Goal: Task Accomplishment & Management: Manage account settings

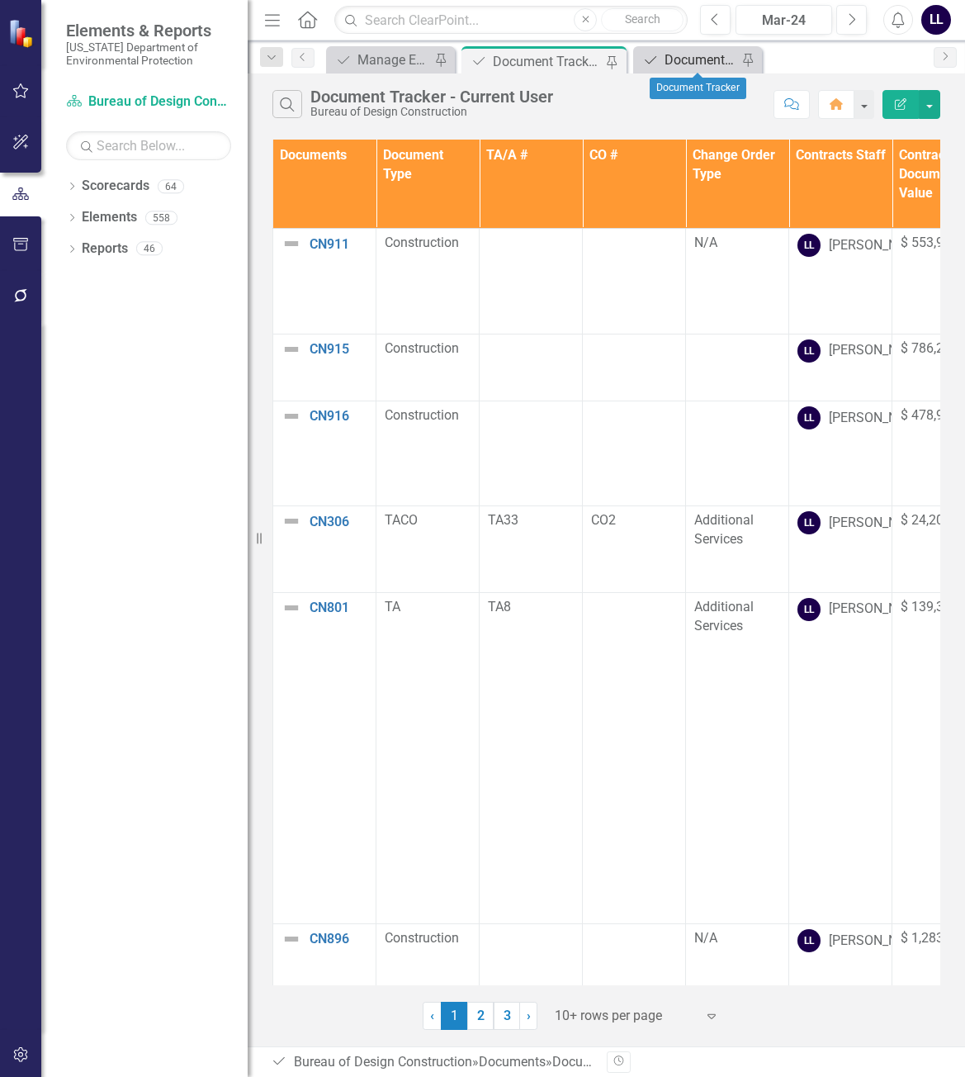
click at [684, 62] on div "Document Tracker" at bounding box center [701, 60] width 73 height 21
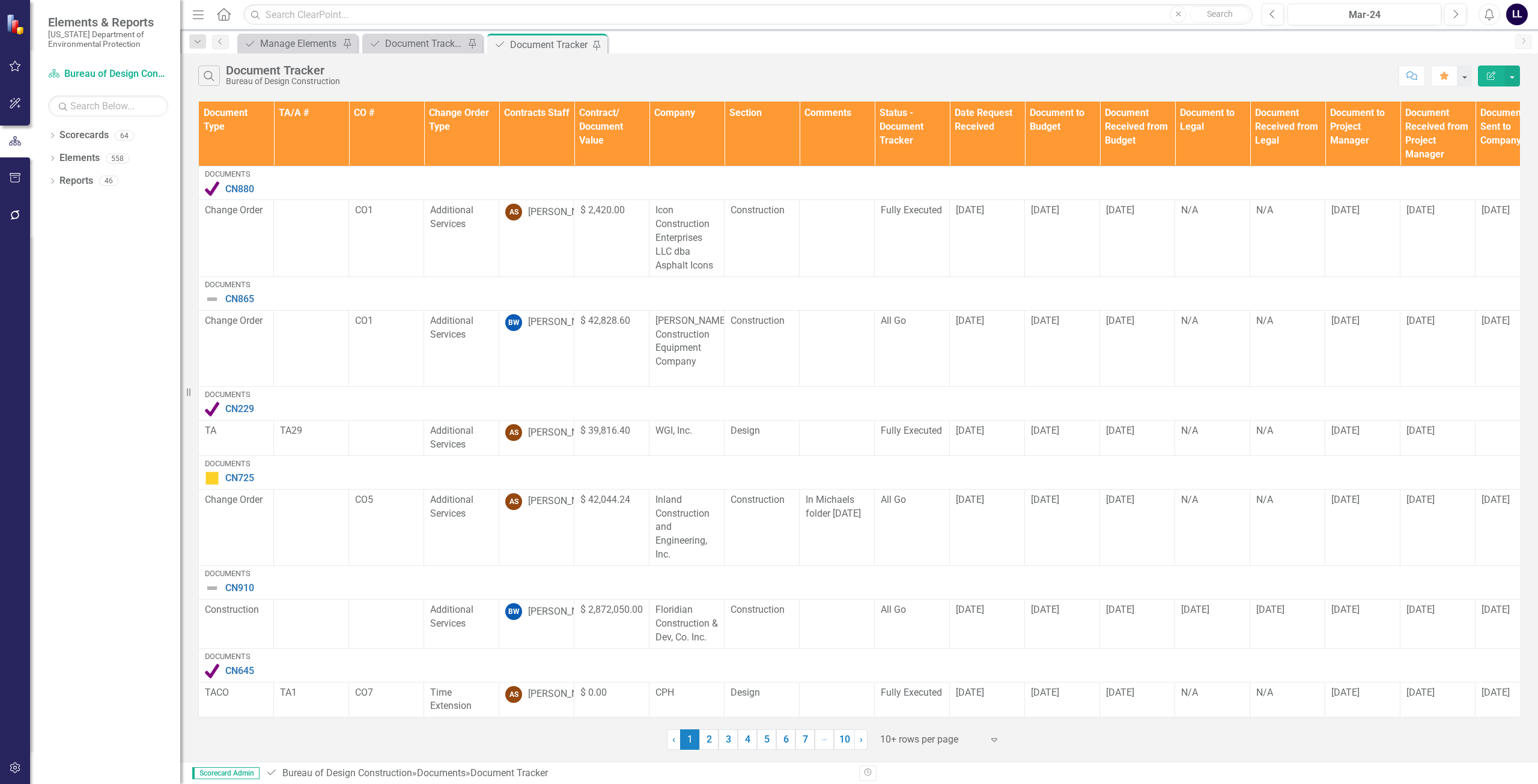
click at [247, 125] on th "Document Type" at bounding box center [236, 134] width 75 height 65
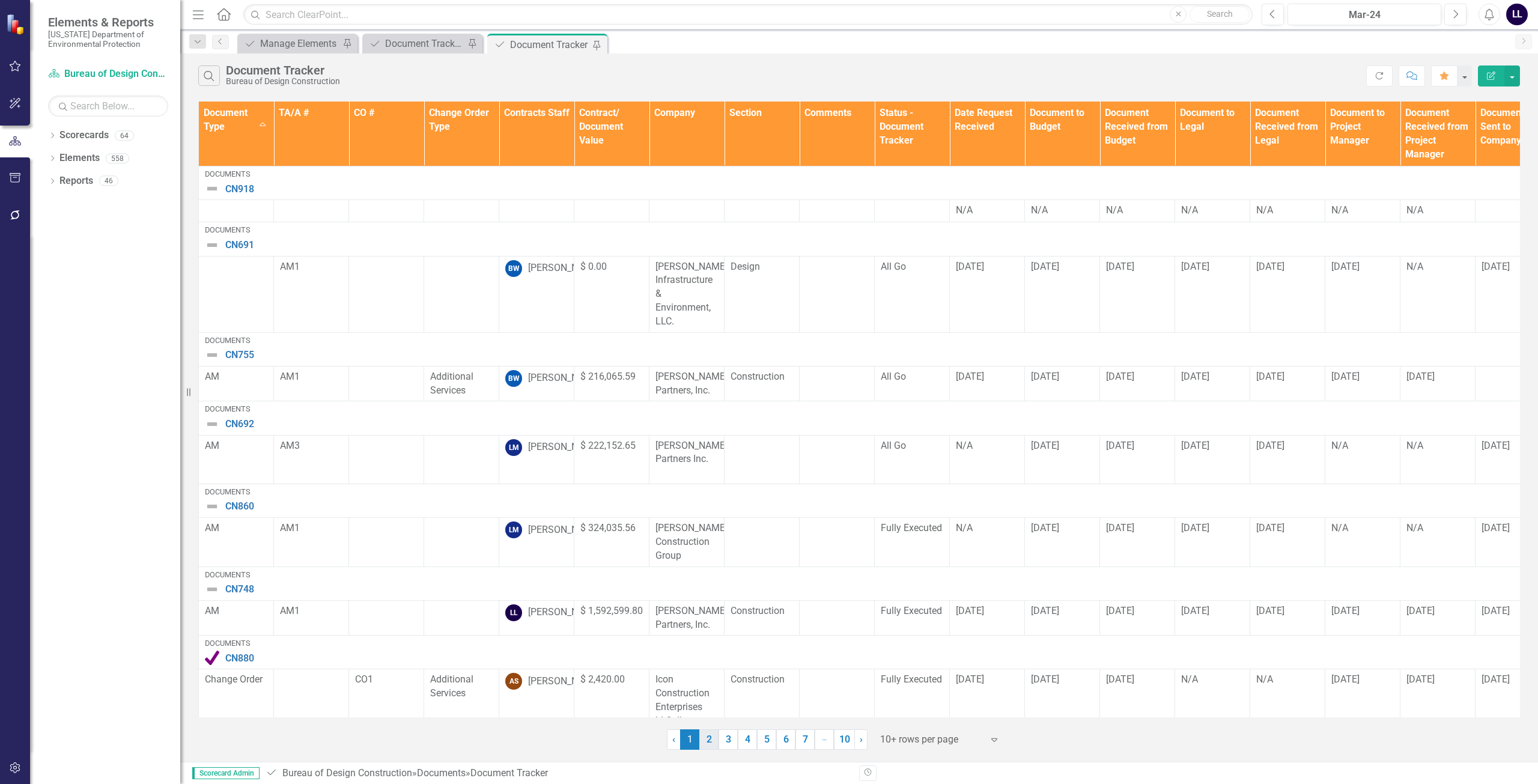
click at [702, 741] on link "2" at bounding box center [709, 740] width 19 height 20
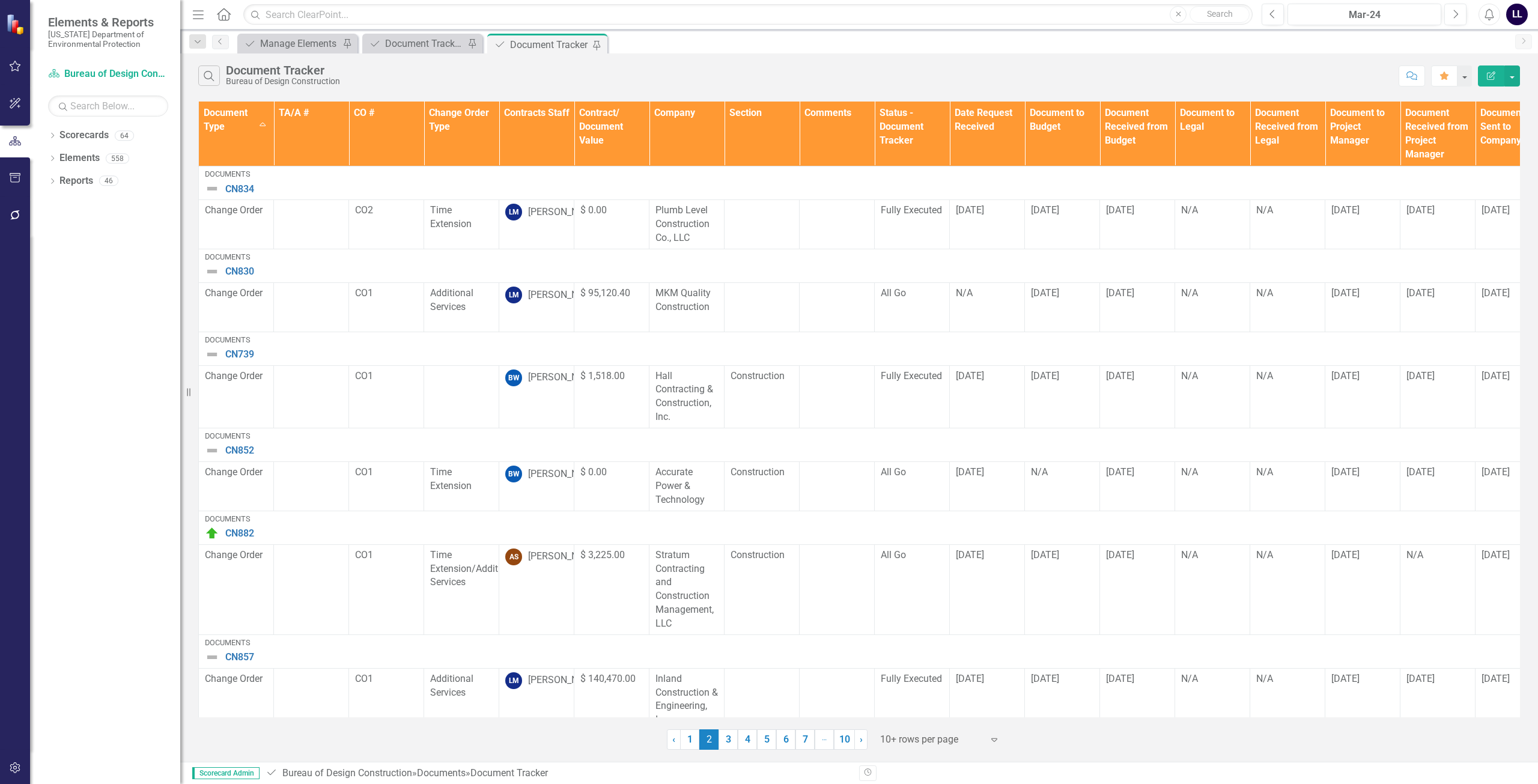
click at [702, 56] on div "Search Document Tracker Bureau of Design Construction Comment Favorite Edit Rep…" at bounding box center [859, 73] width 1358 height 39
click at [702, 740] on link "3" at bounding box center [728, 740] width 19 height 20
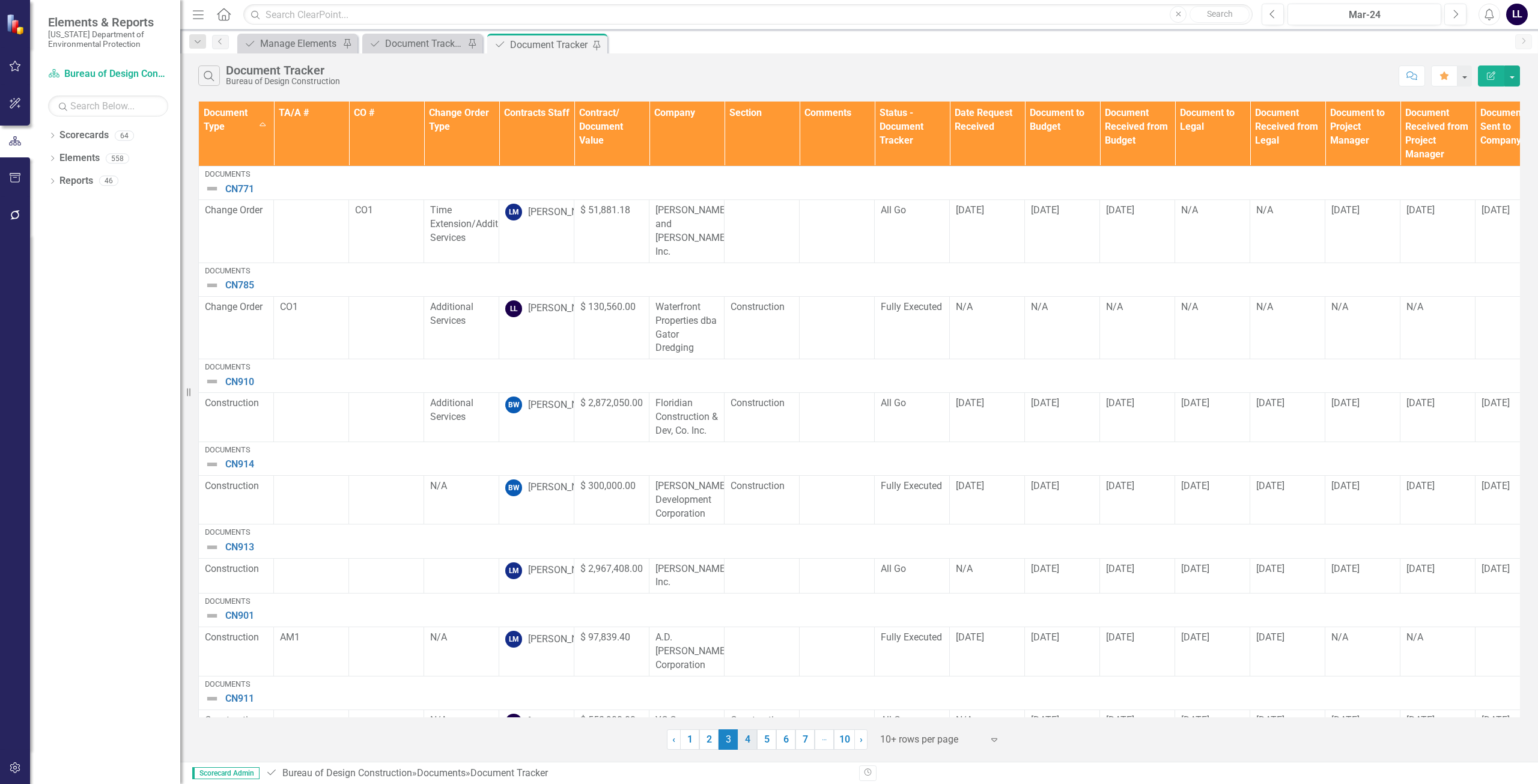
click at [702, 739] on link "4" at bounding box center [747, 740] width 19 height 20
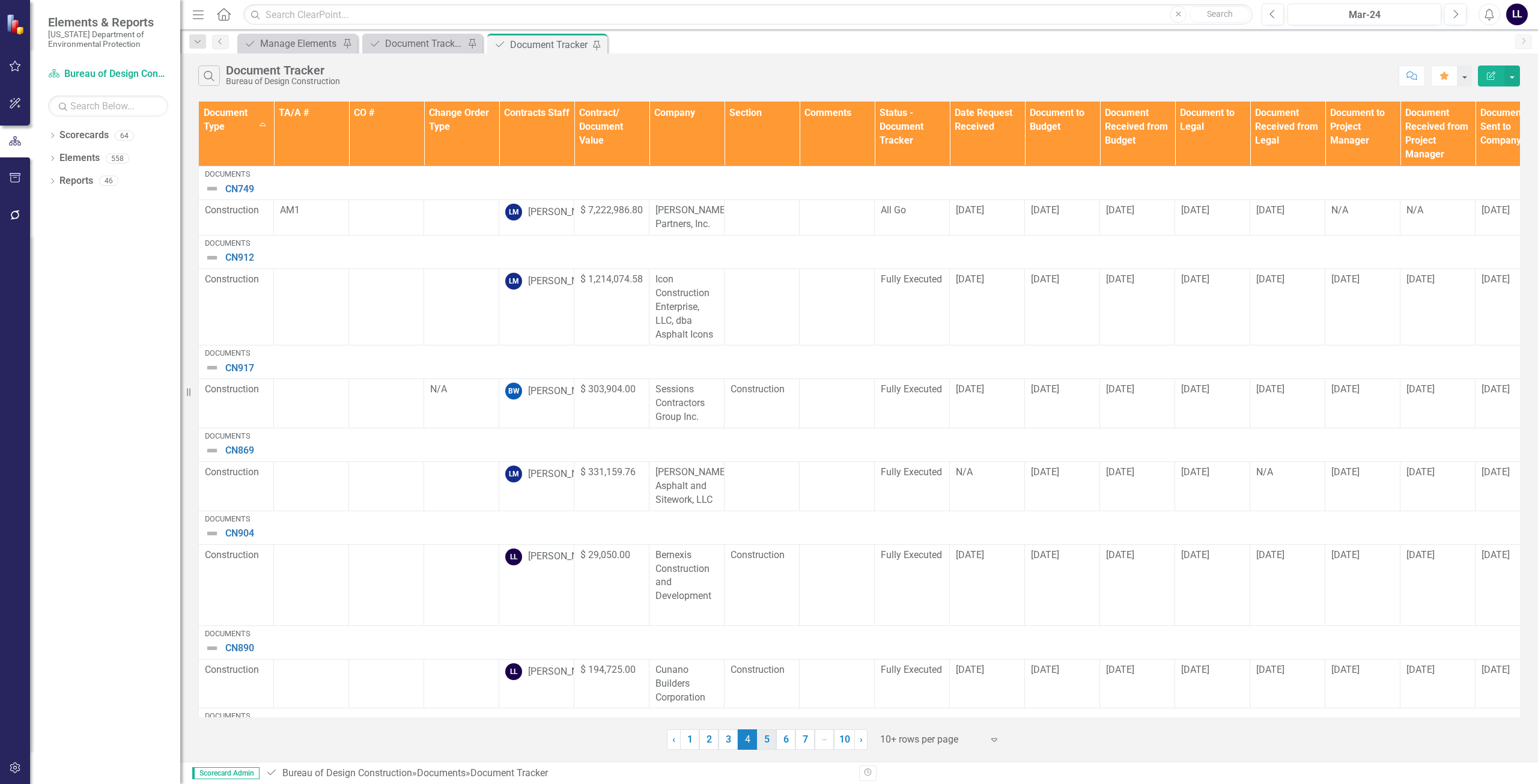
click at [702, 737] on link "5" at bounding box center [767, 740] width 19 height 20
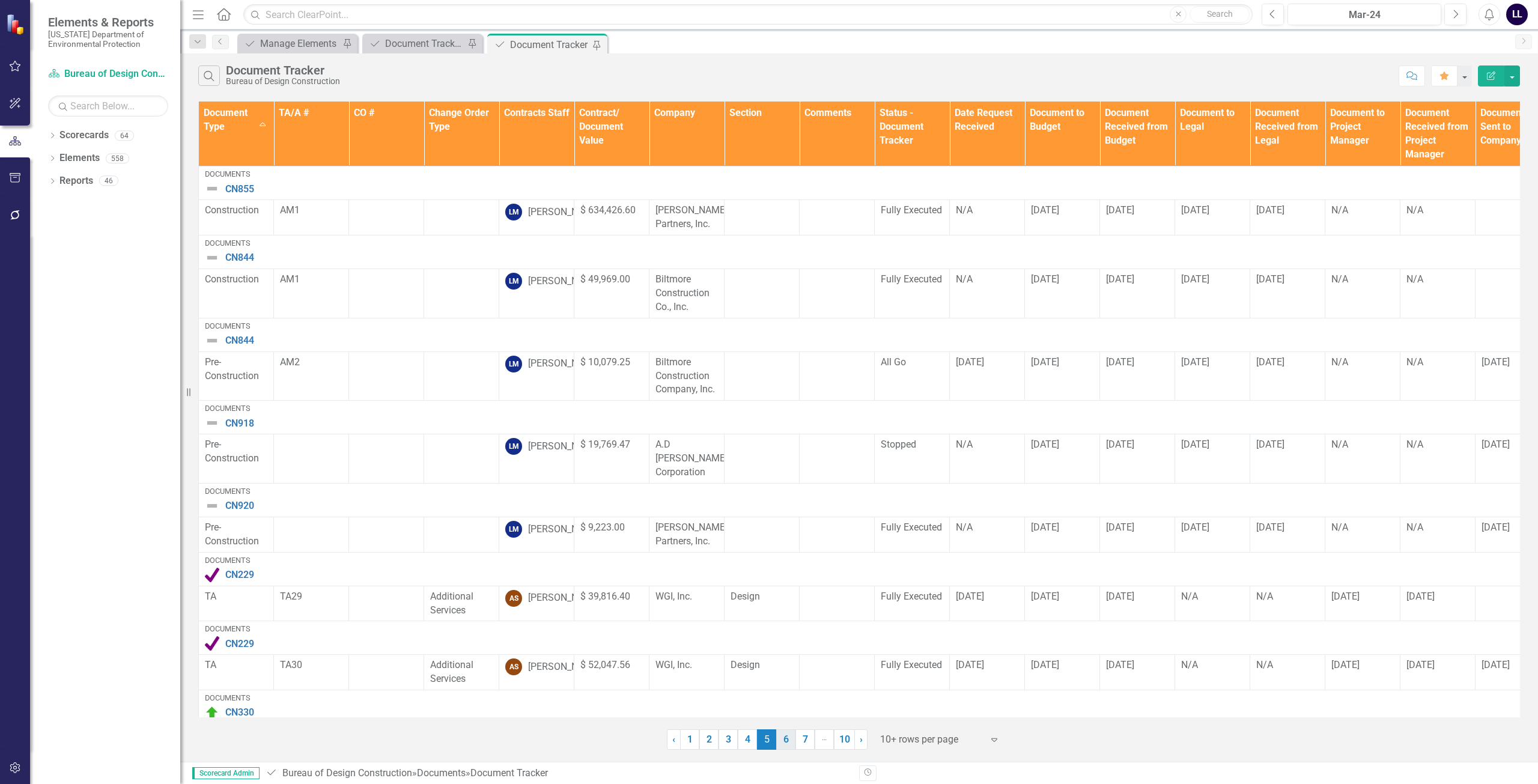
click at [702, 742] on link "6" at bounding box center [786, 740] width 19 height 20
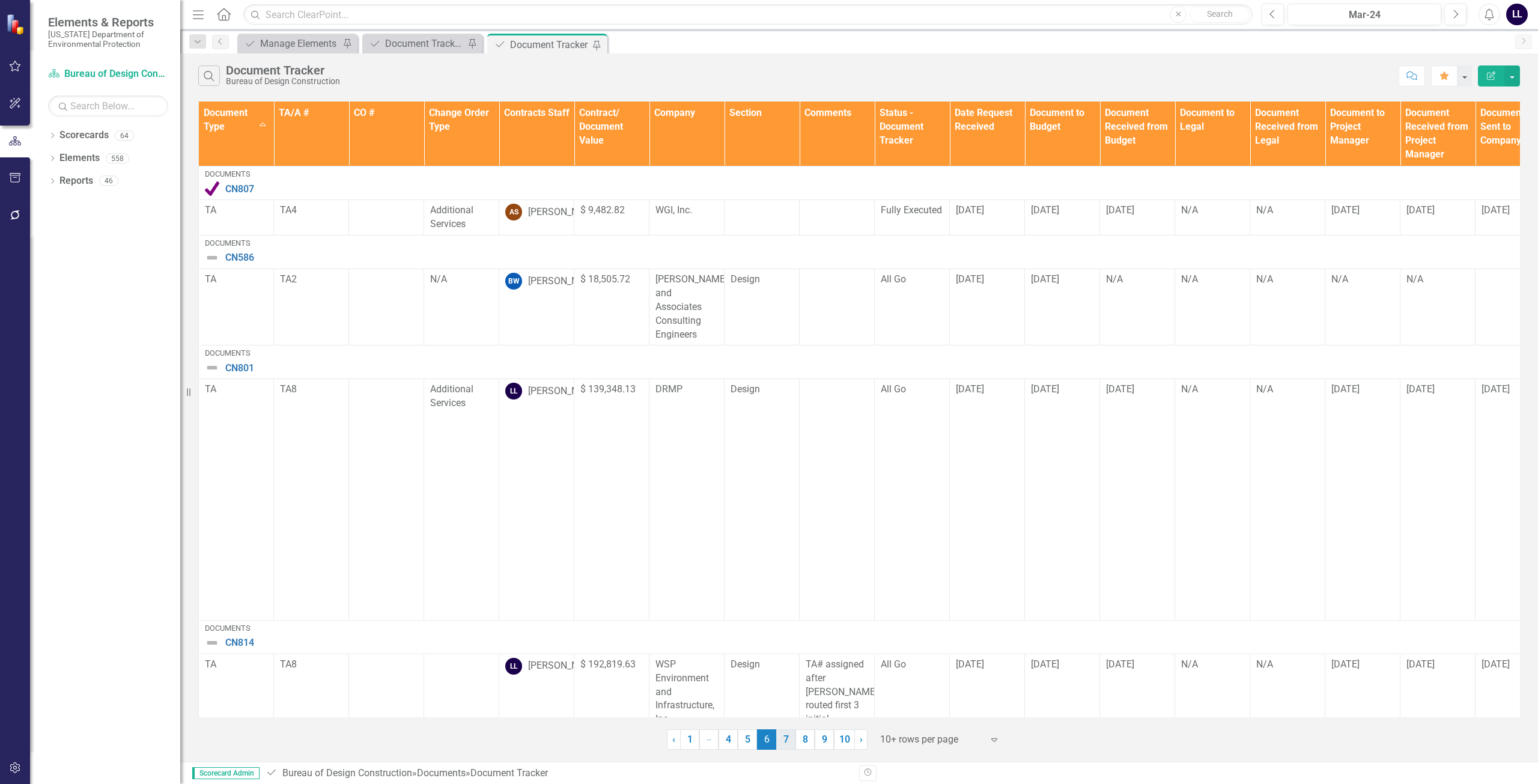
click at [702, 740] on link "7" at bounding box center [786, 740] width 19 height 20
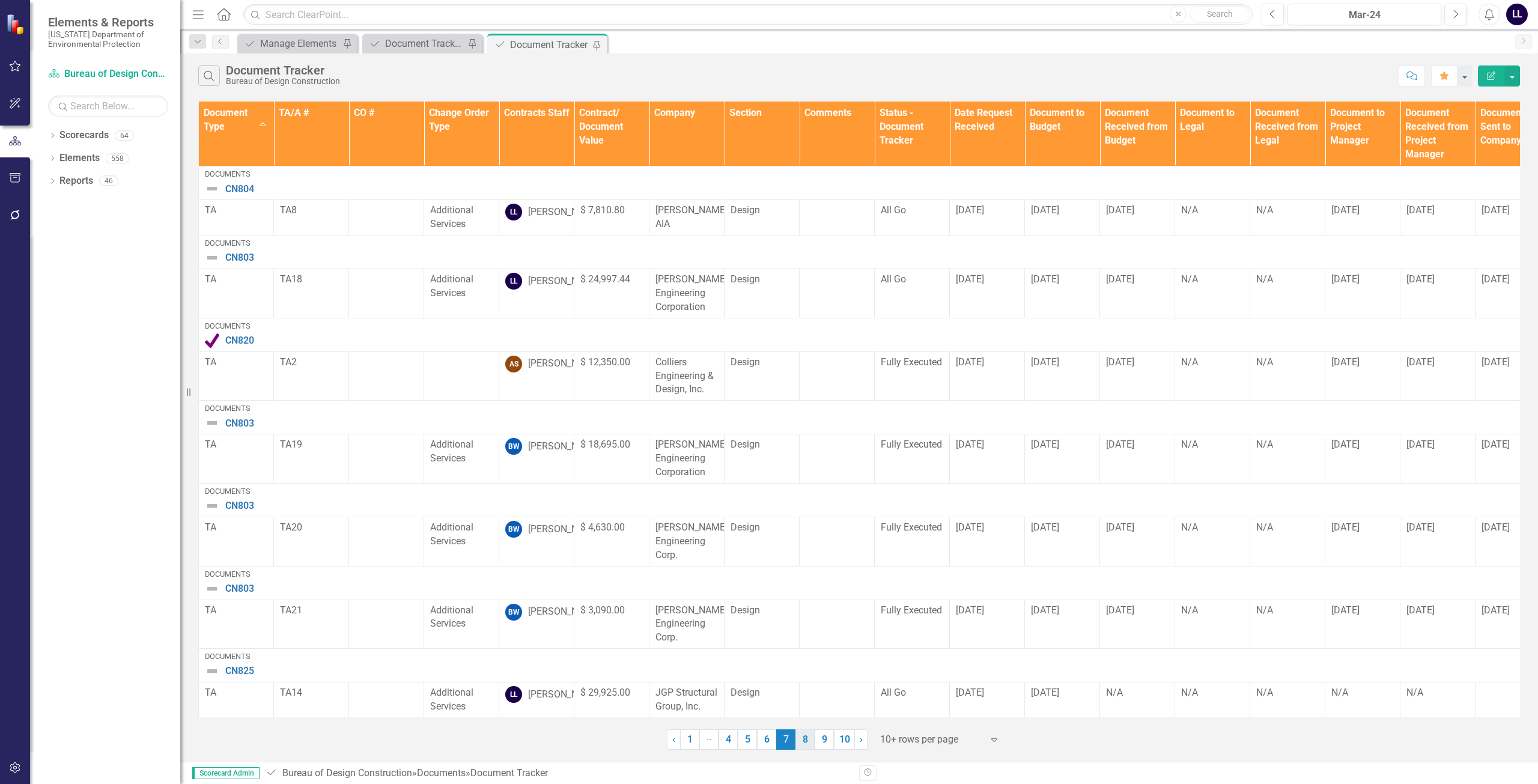
click at [702, 743] on link "8" at bounding box center [805, 740] width 19 height 20
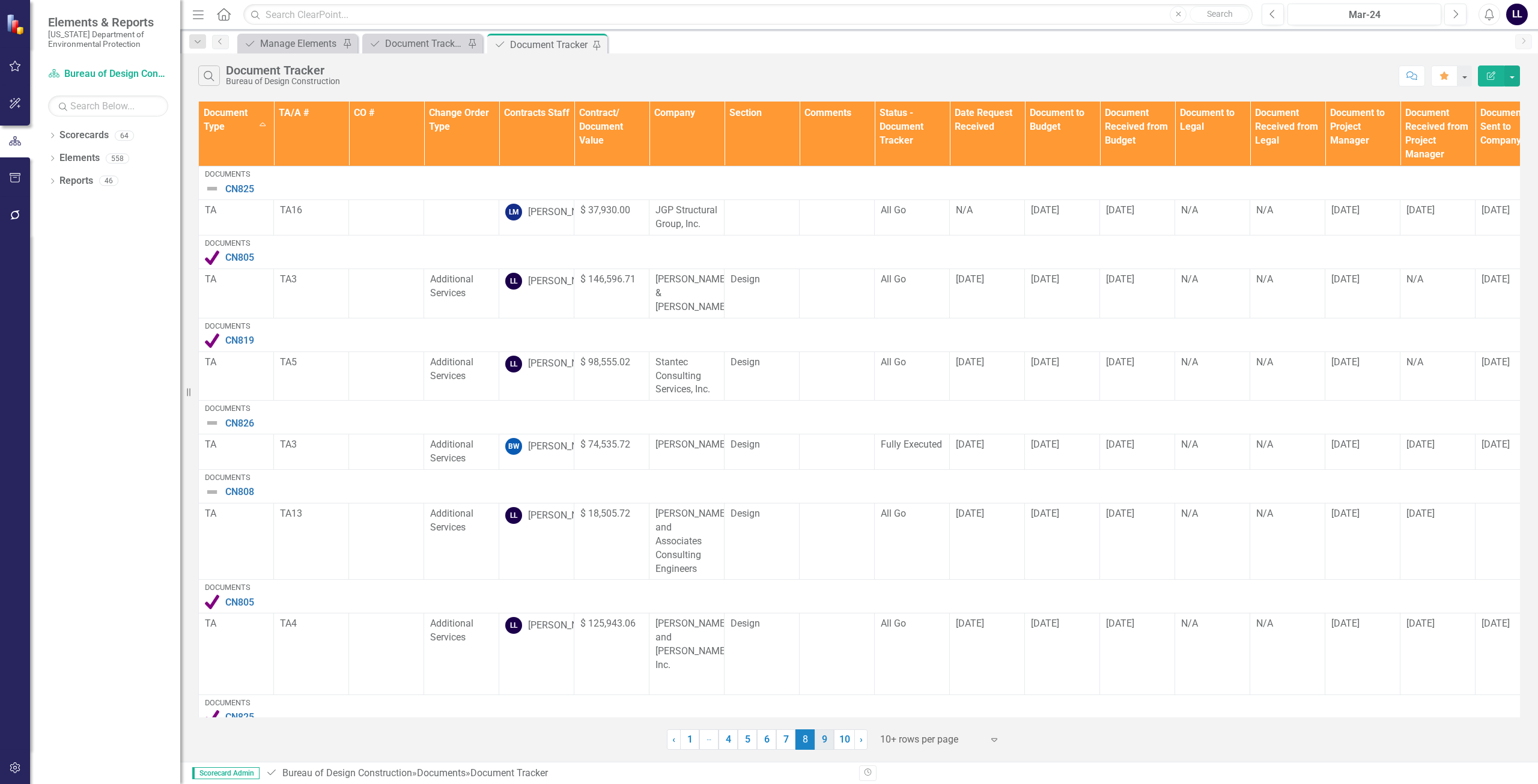
click at [702, 737] on link "9" at bounding box center [824, 740] width 19 height 20
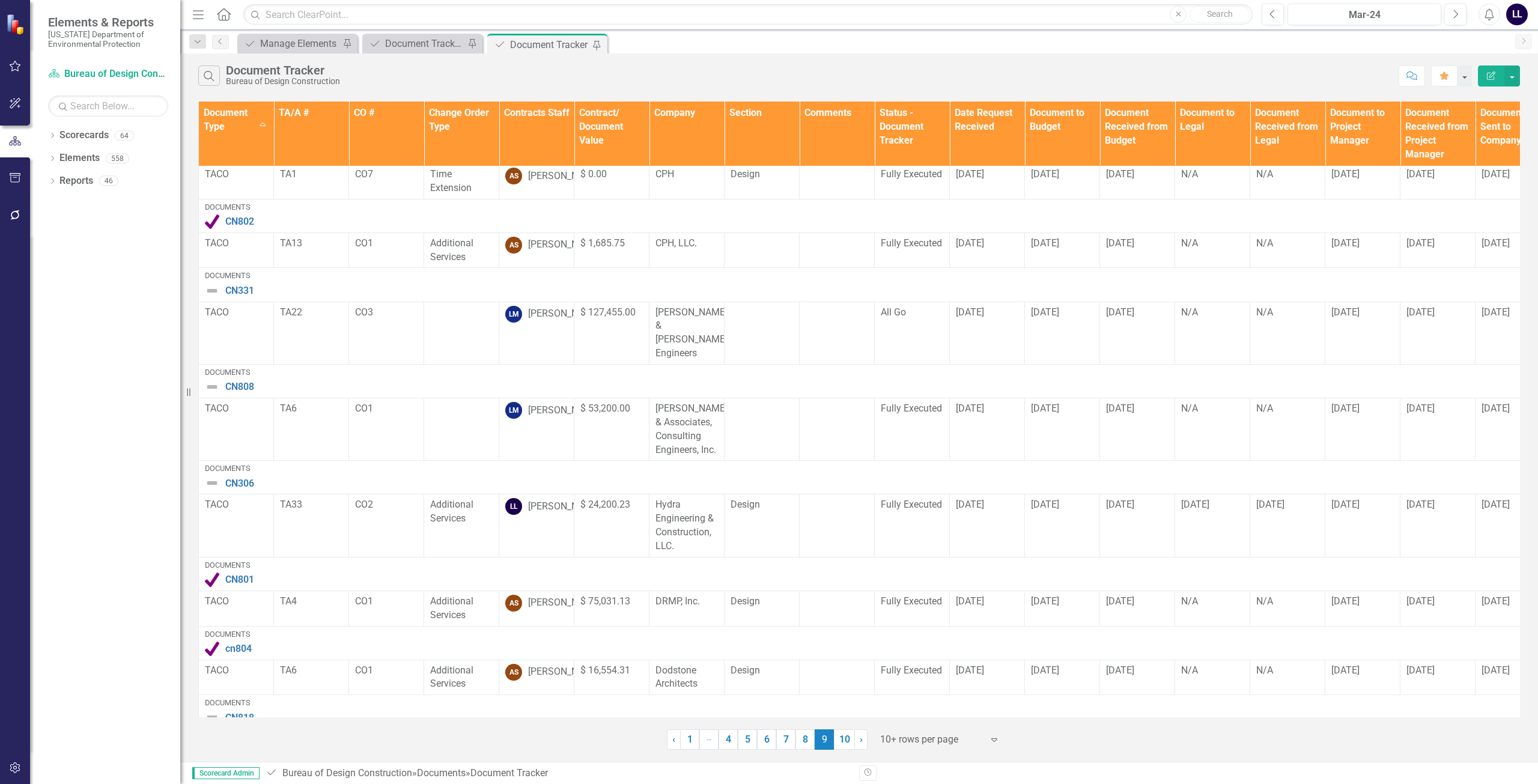
scroll to position [271, 0]
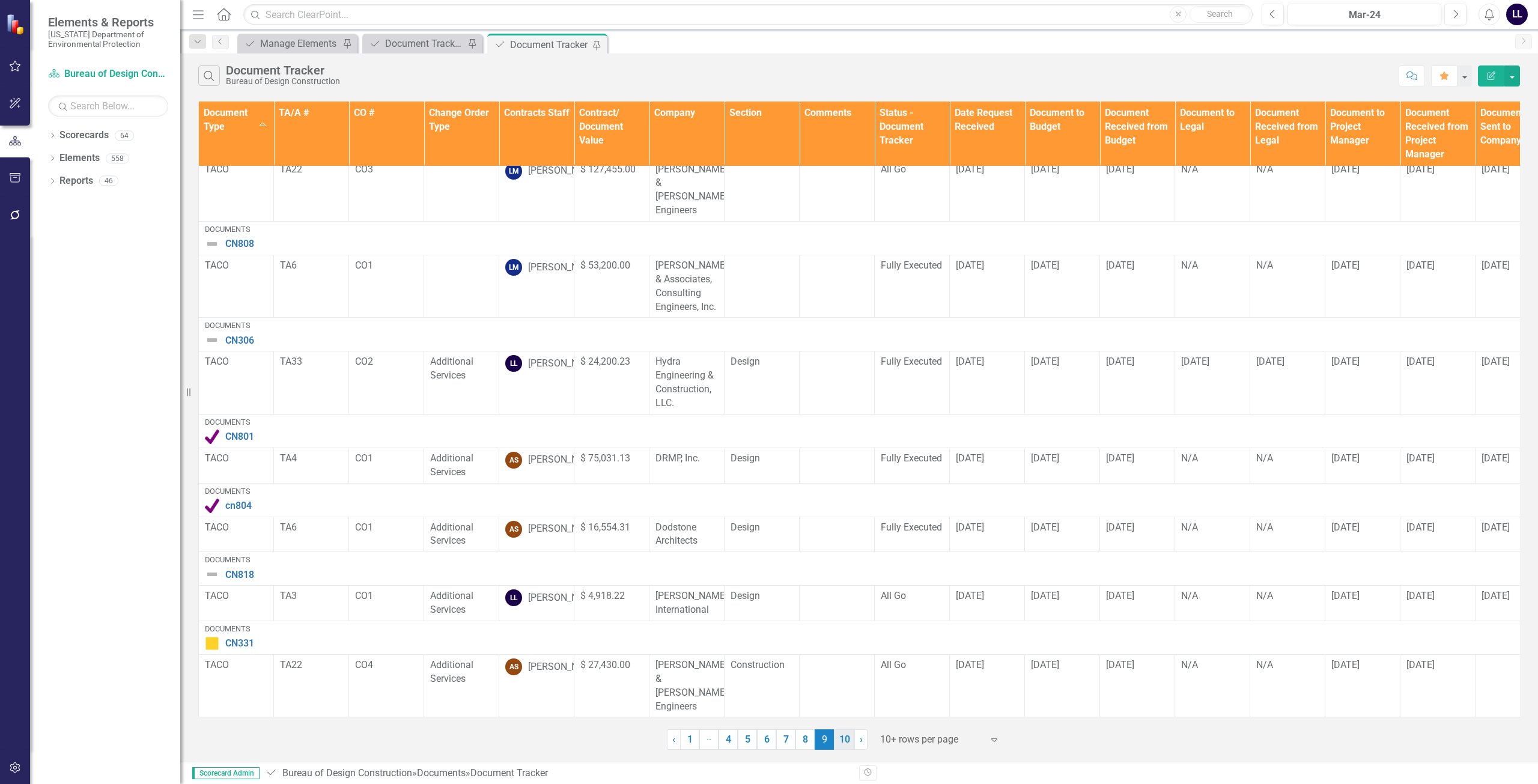
click at [702, 740] on link "10" at bounding box center [844, 740] width 21 height 20
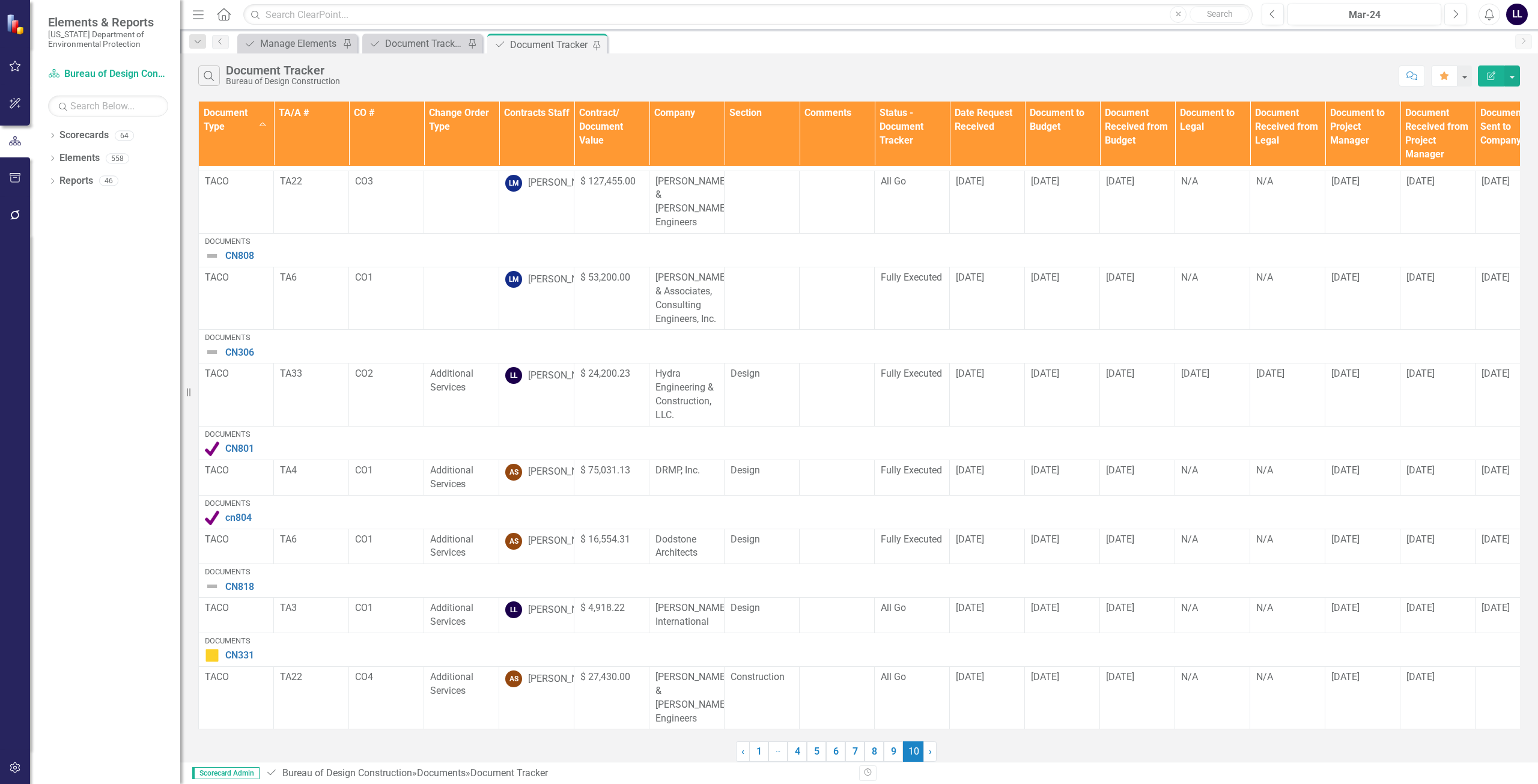
scroll to position [0, 0]
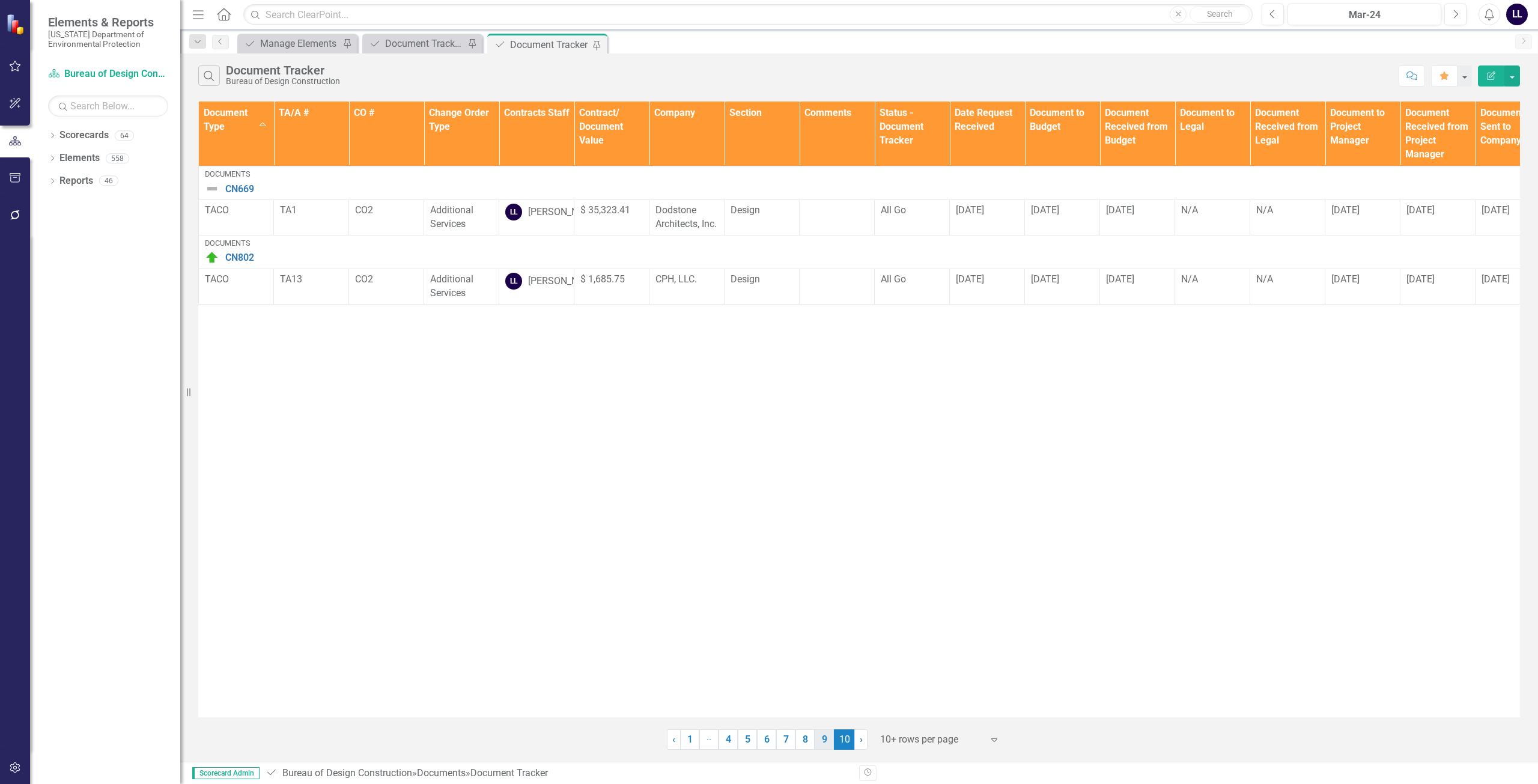
click at [702, 740] on link "9" at bounding box center [824, 740] width 19 height 20
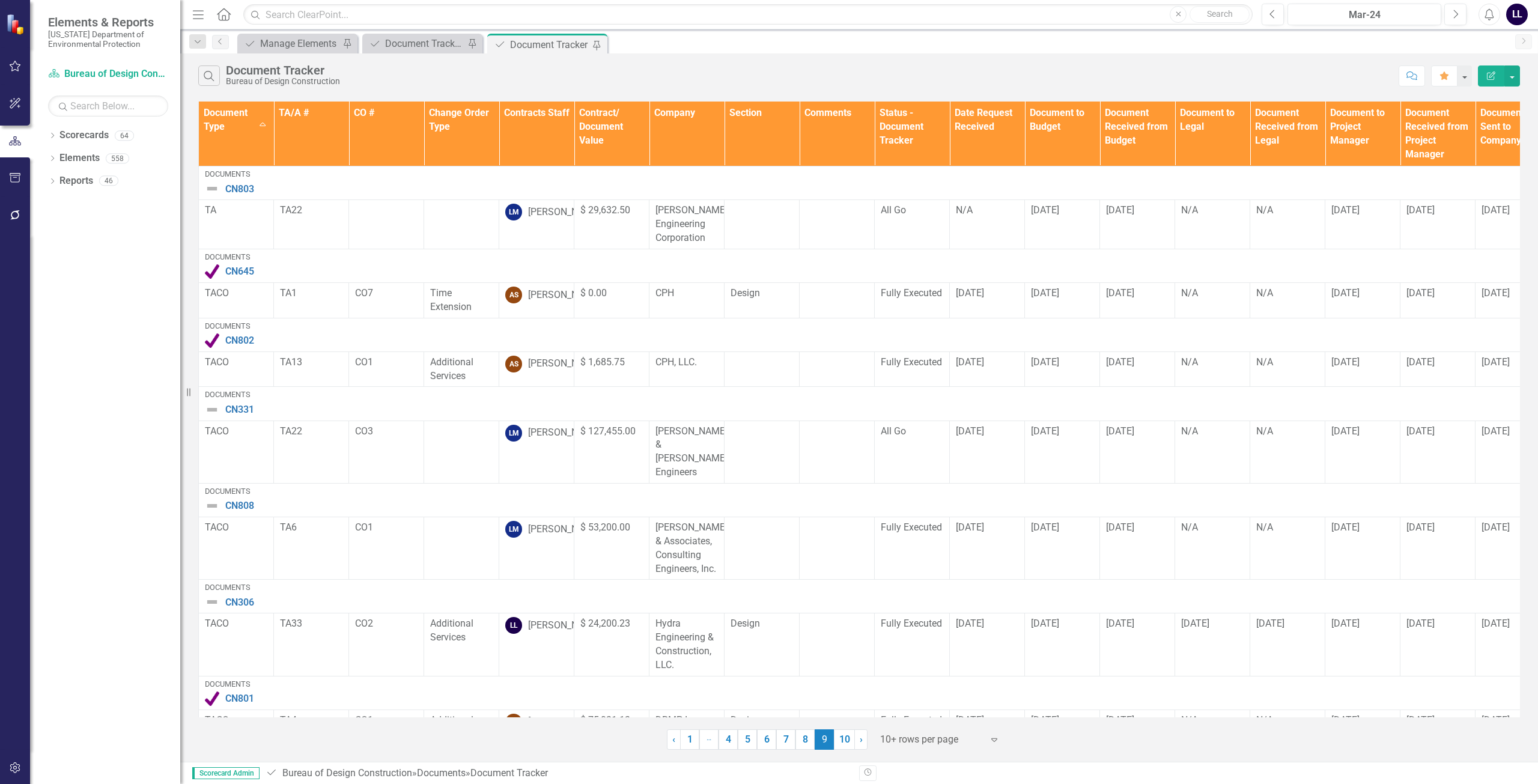
click at [702, 76] on div "Search Document Tracker Bureau of Design Construction" at bounding box center [796, 76] width 1195 height 20
click at [702, 74] on div "Search Document Tracker Bureau of Design Construction" at bounding box center [796, 76] width 1195 height 20
click at [702, 745] on link "8" at bounding box center [805, 740] width 19 height 20
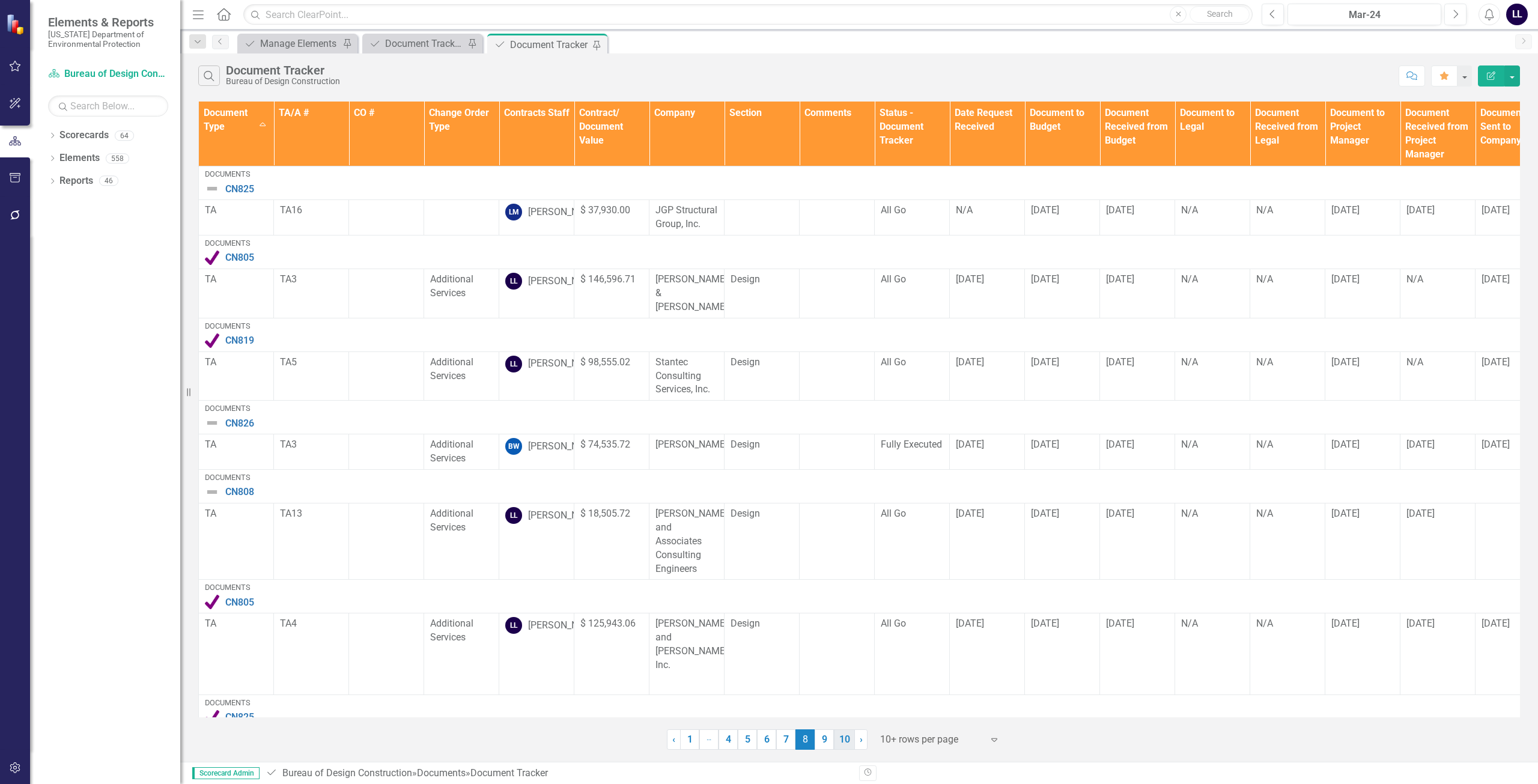
click at [702, 743] on link "10" at bounding box center [844, 740] width 21 height 20
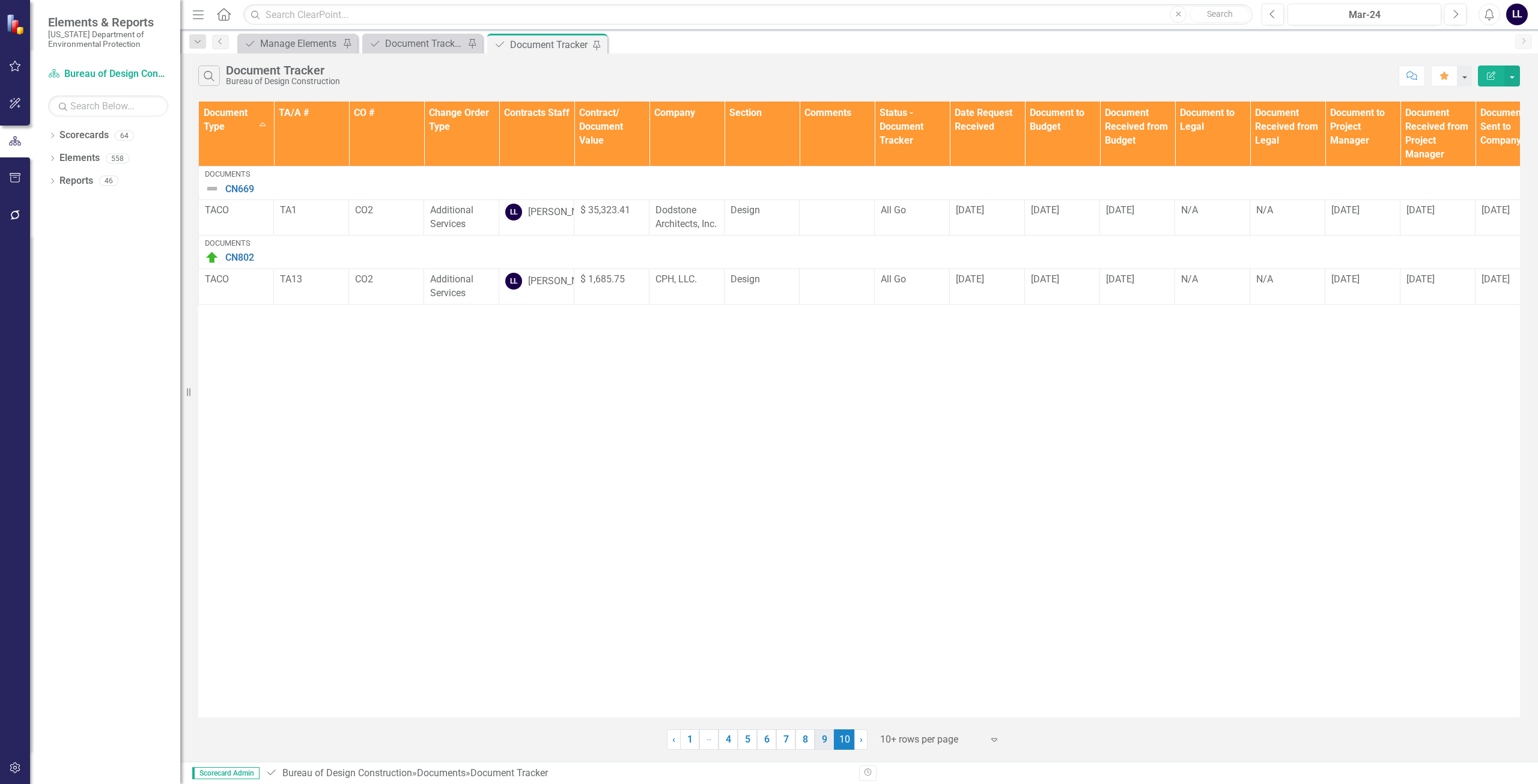
click at [702, 742] on link "9" at bounding box center [824, 740] width 19 height 20
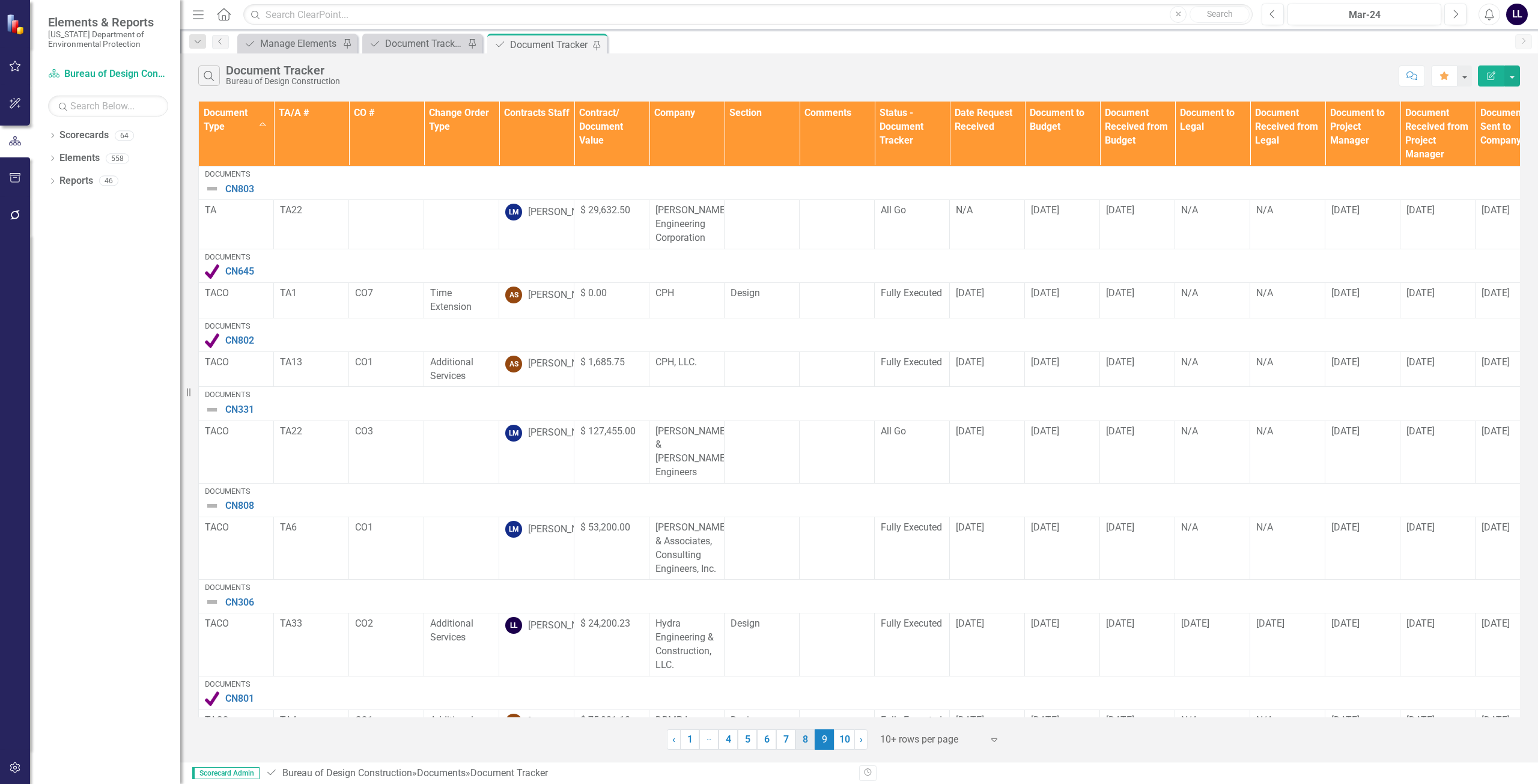
click at [702, 743] on link "8" at bounding box center [805, 740] width 19 height 20
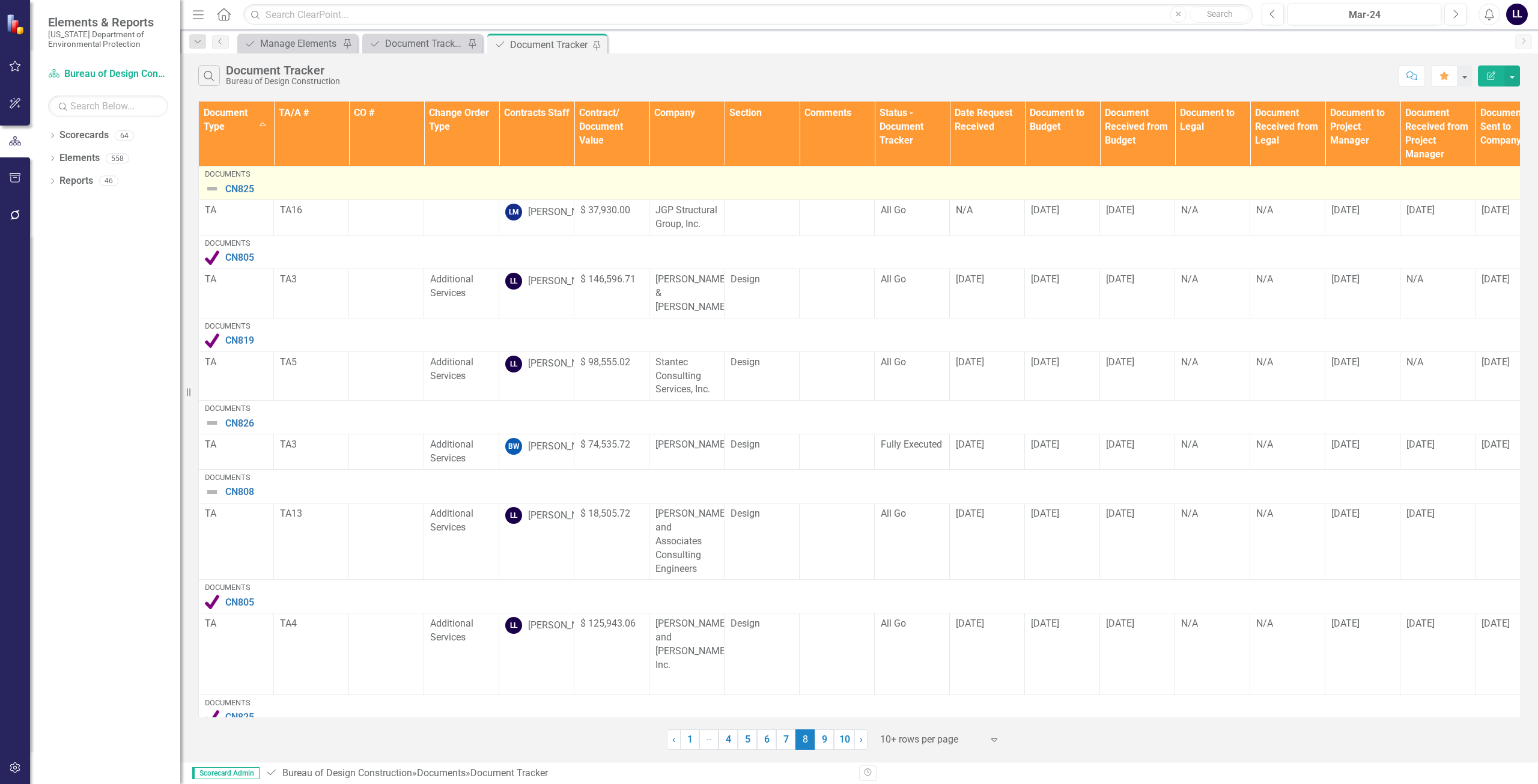
click at [210, 187] on img at bounding box center [212, 188] width 15 height 15
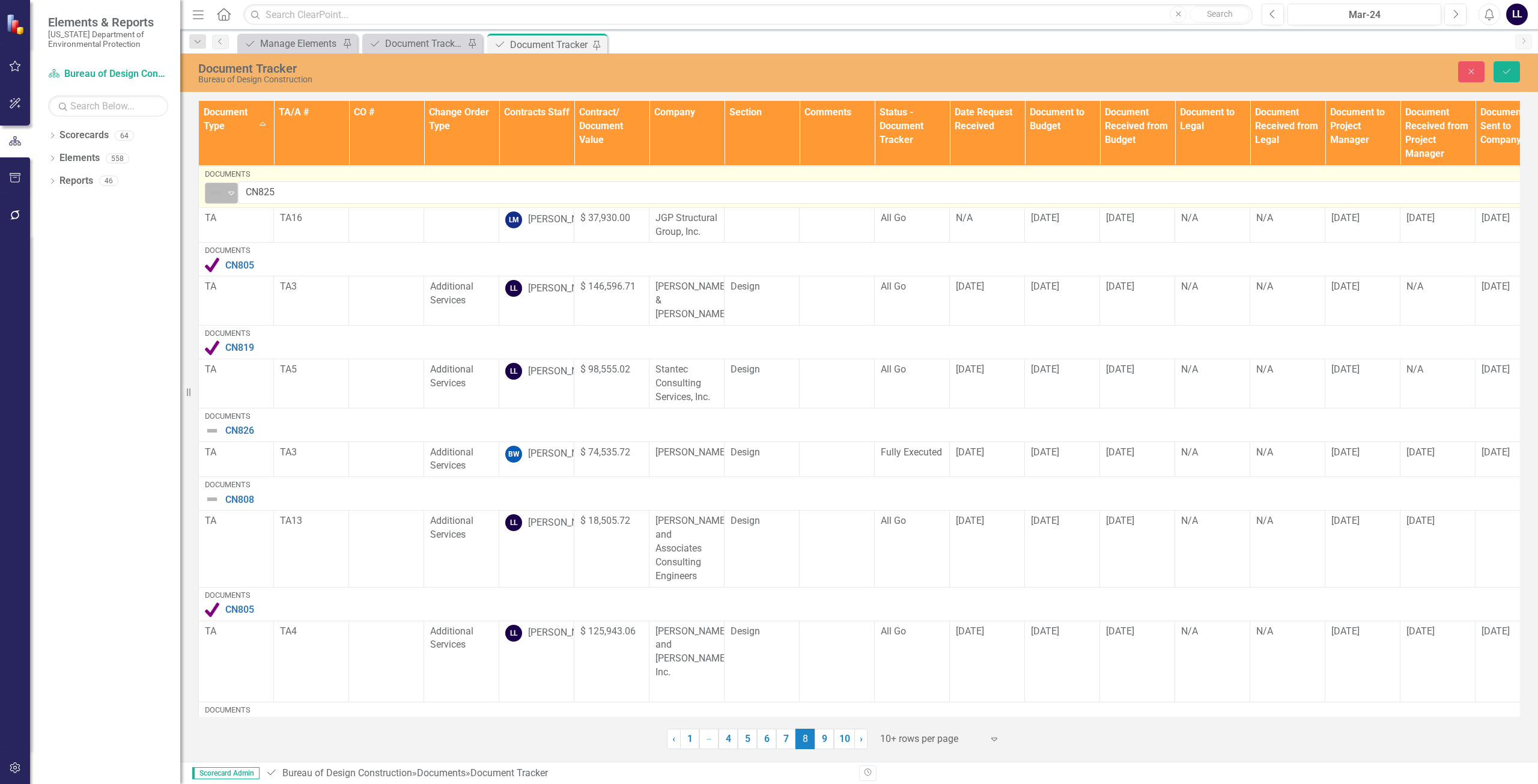
click at [216, 189] on img at bounding box center [216, 193] width 15 height 15
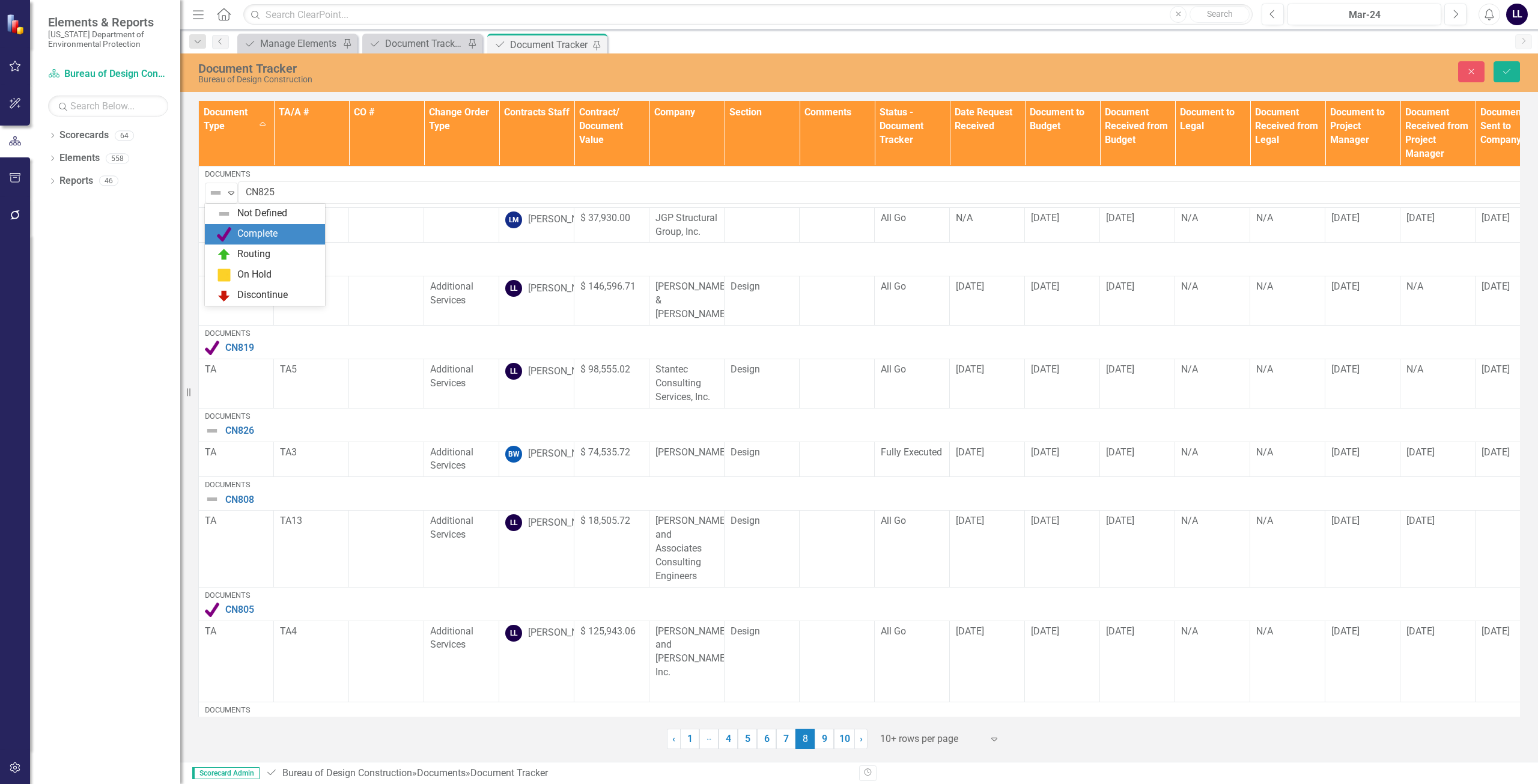
click at [260, 230] on div "Complete" at bounding box center [257, 233] width 40 height 14
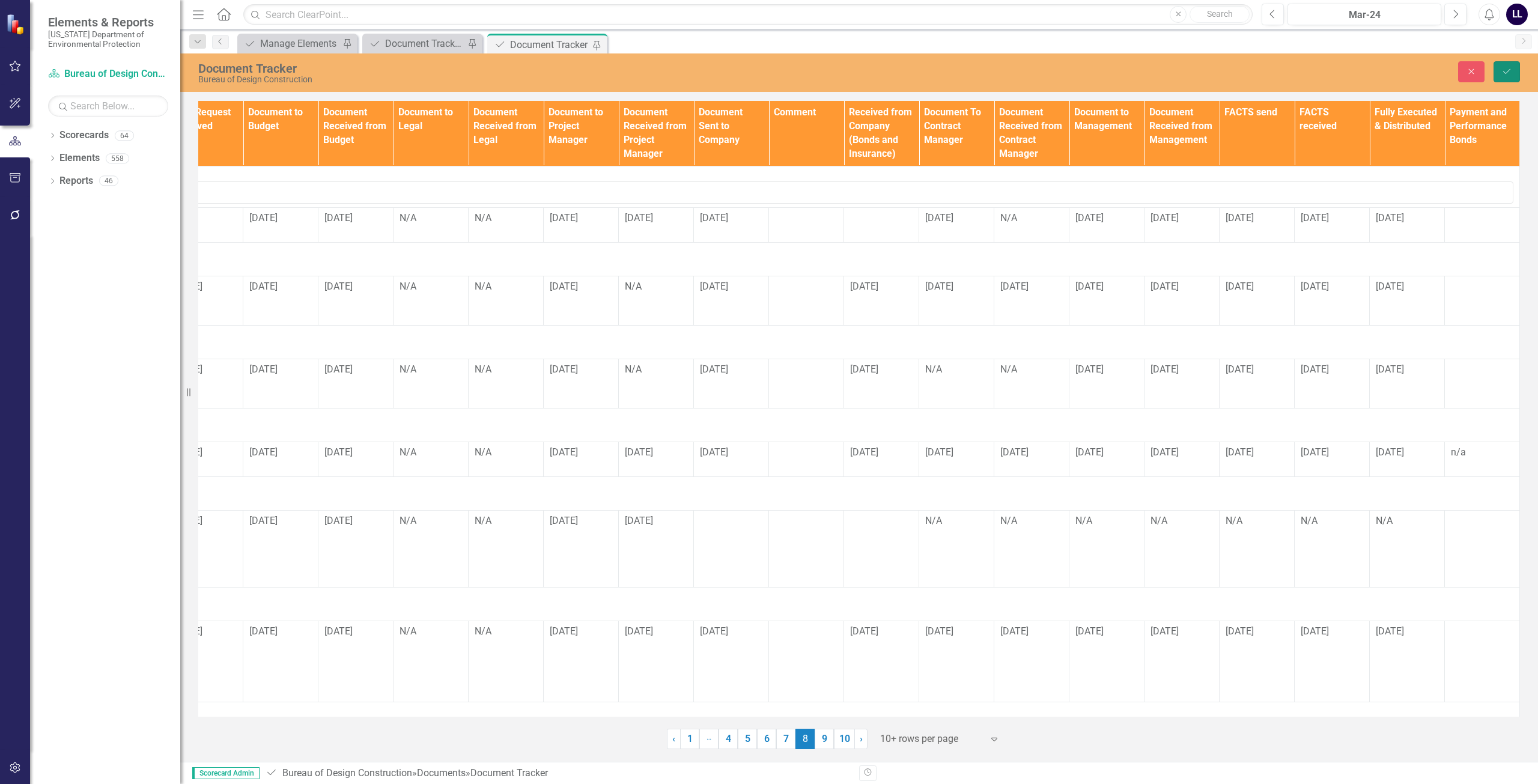
click at [702, 71] on icon "Save" at bounding box center [1507, 71] width 11 height 9
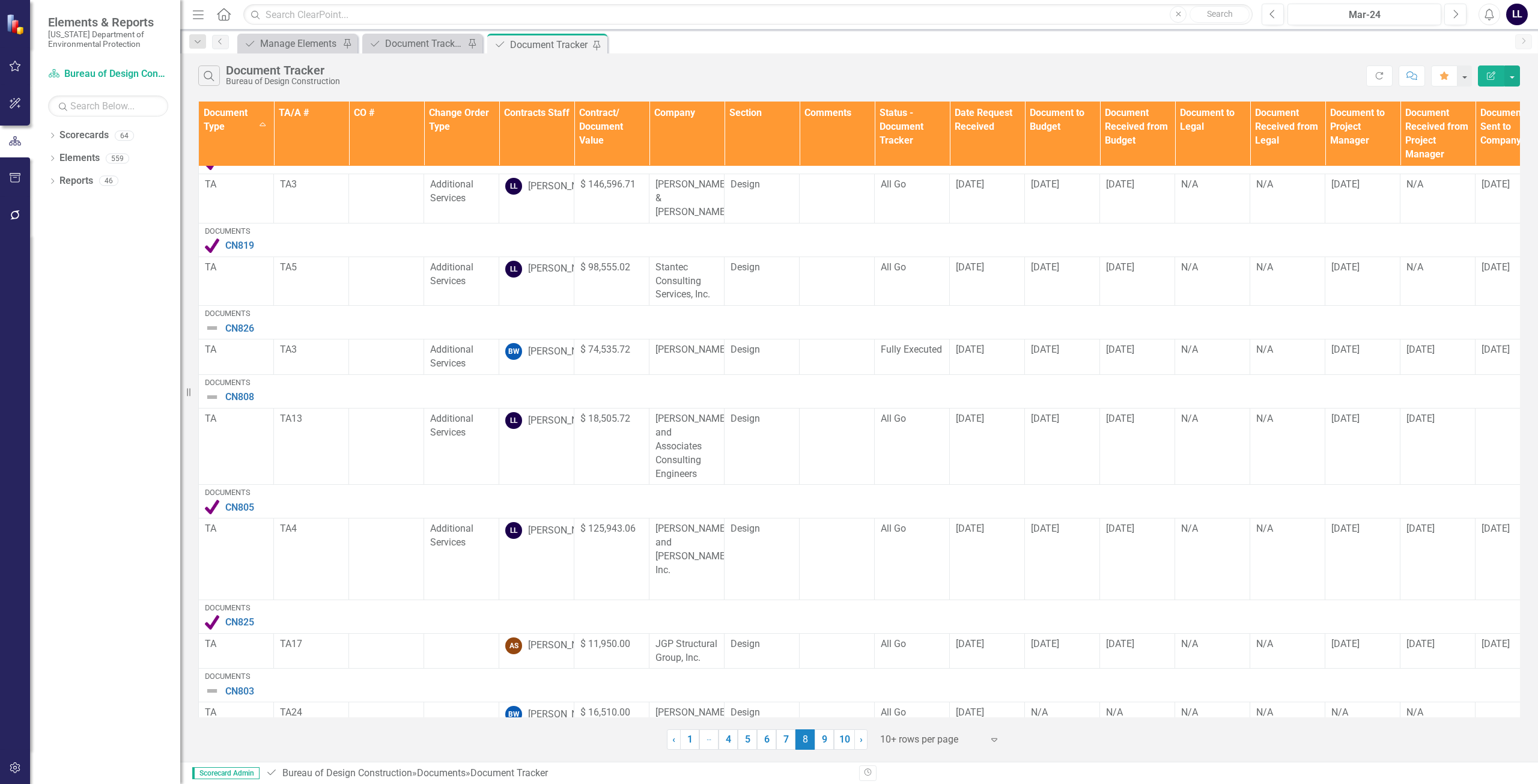
scroll to position [263, 0]
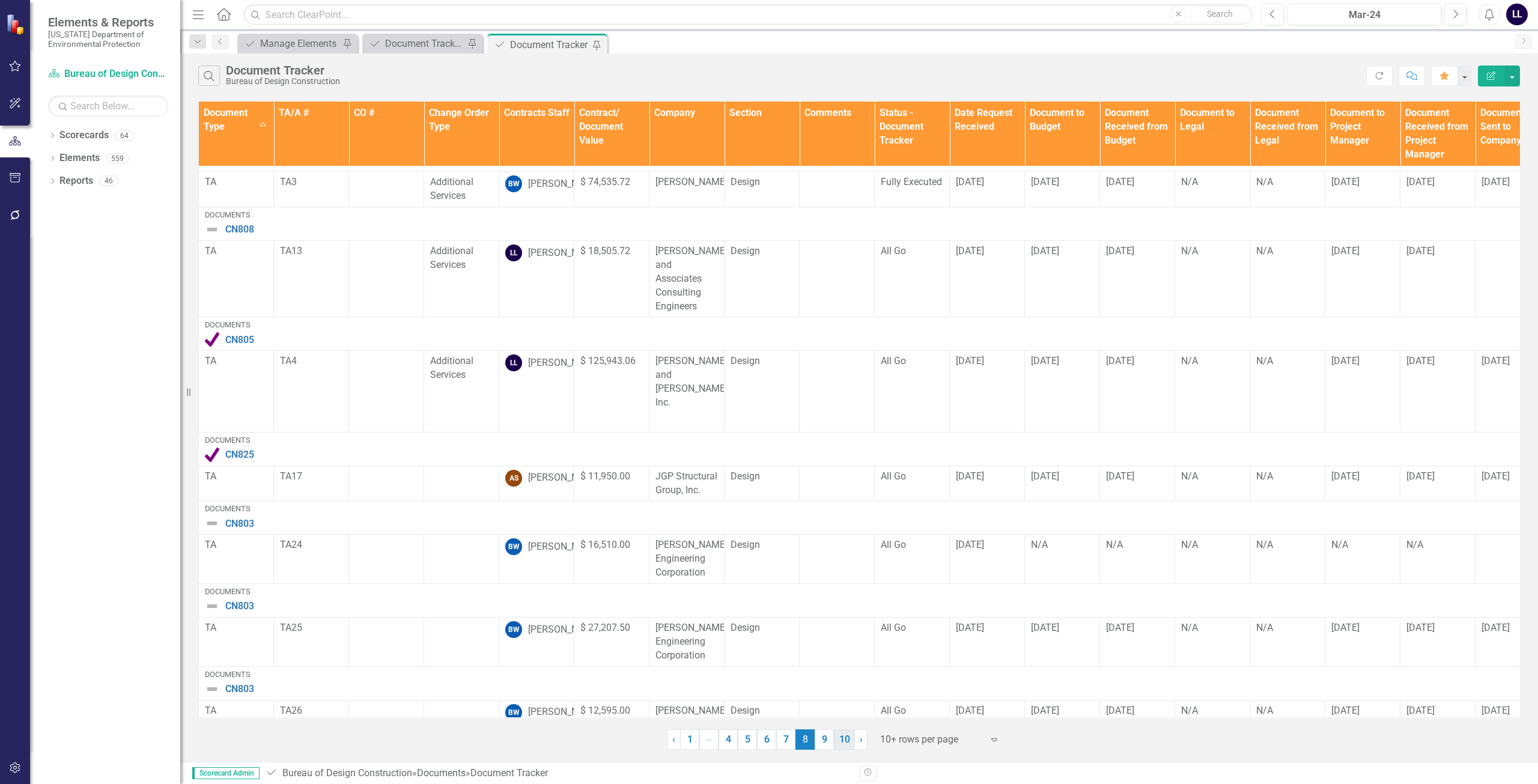
click at [702, 739] on link "10" at bounding box center [844, 740] width 21 height 20
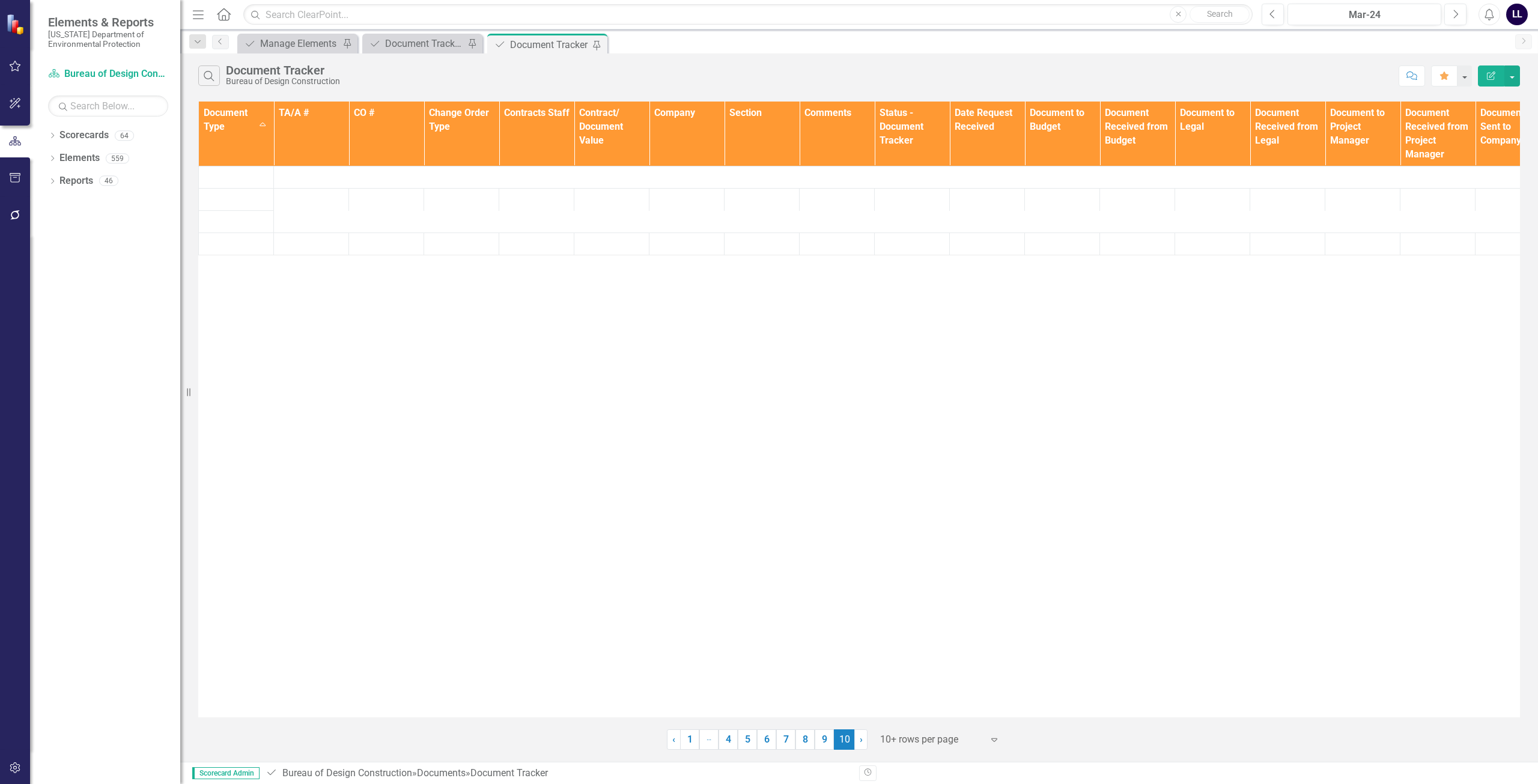
scroll to position [0, 0]
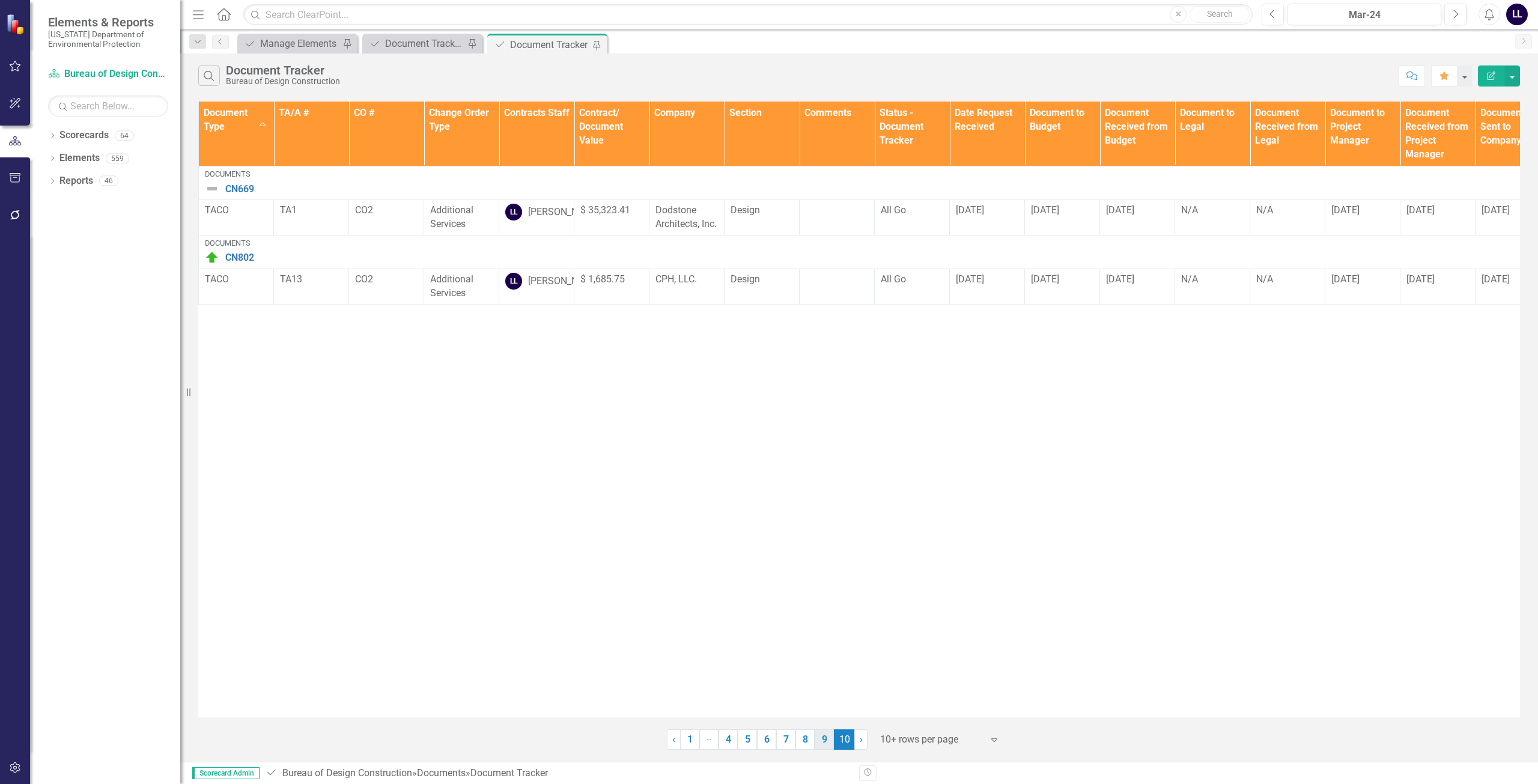
click at [702, 742] on link "9" at bounding box center [824, 740] width 19 height 20
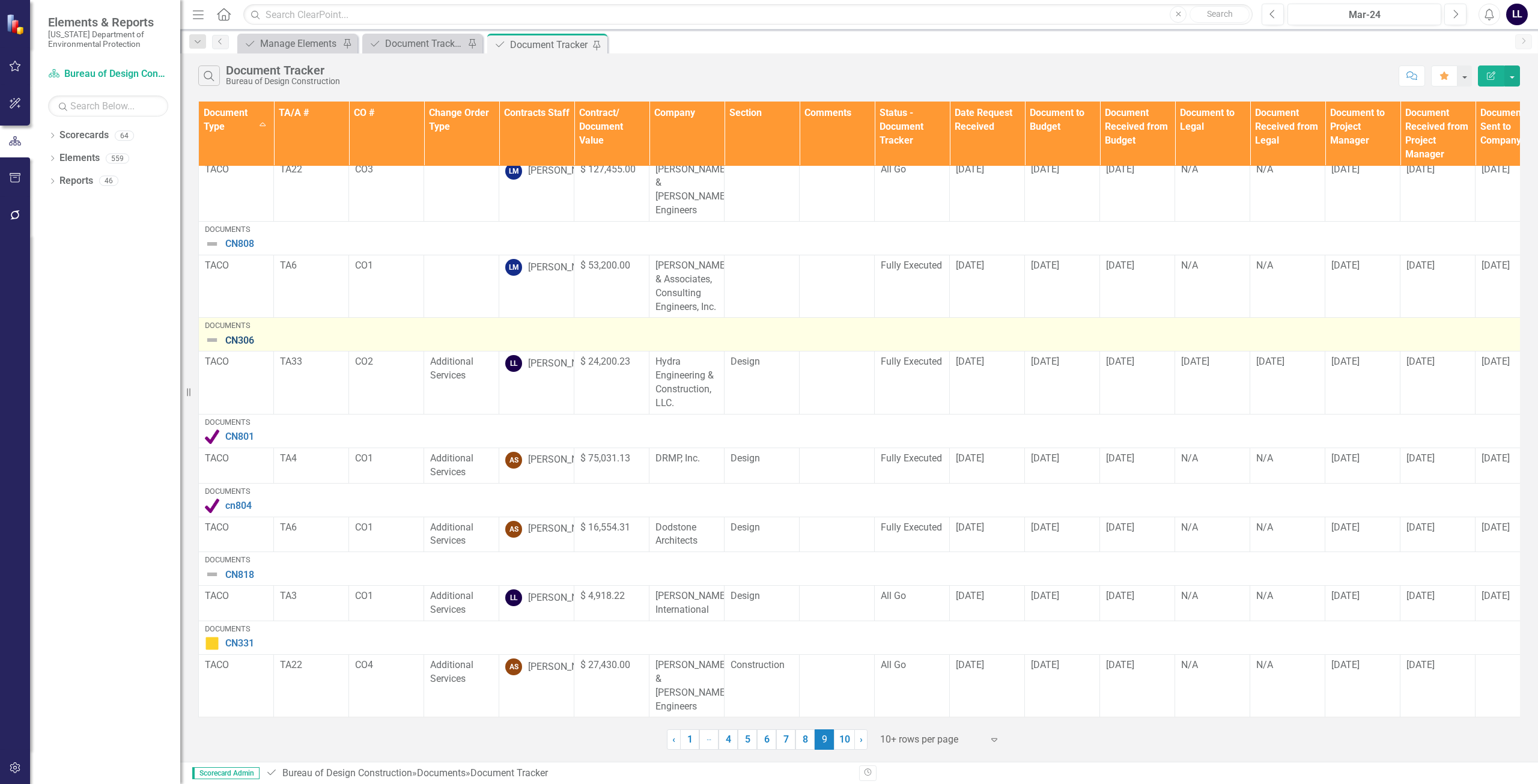
scroll to position [271, 0]
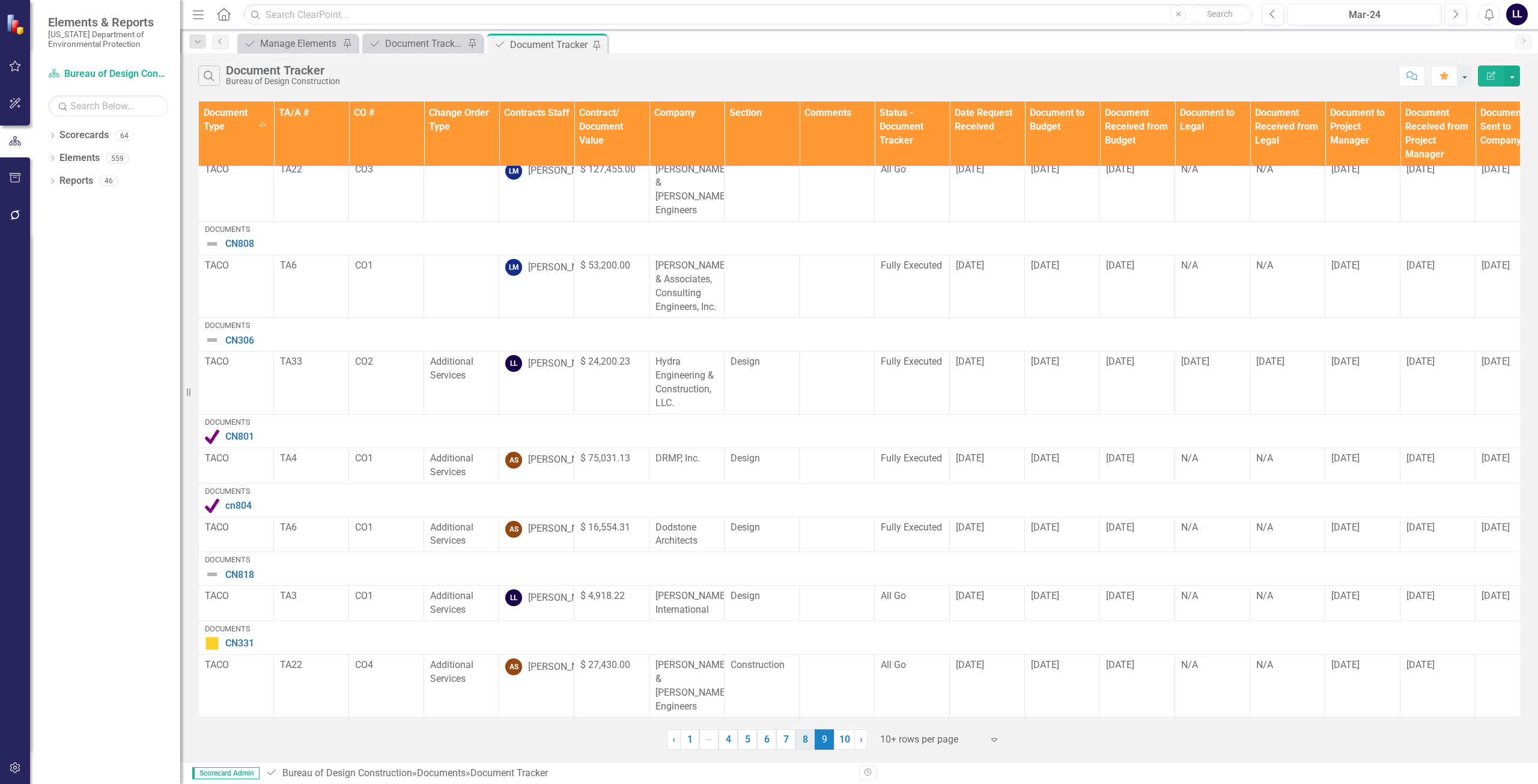
click at [702, 740] on link "8" at bounding box center [805, 740] width 19 height 20
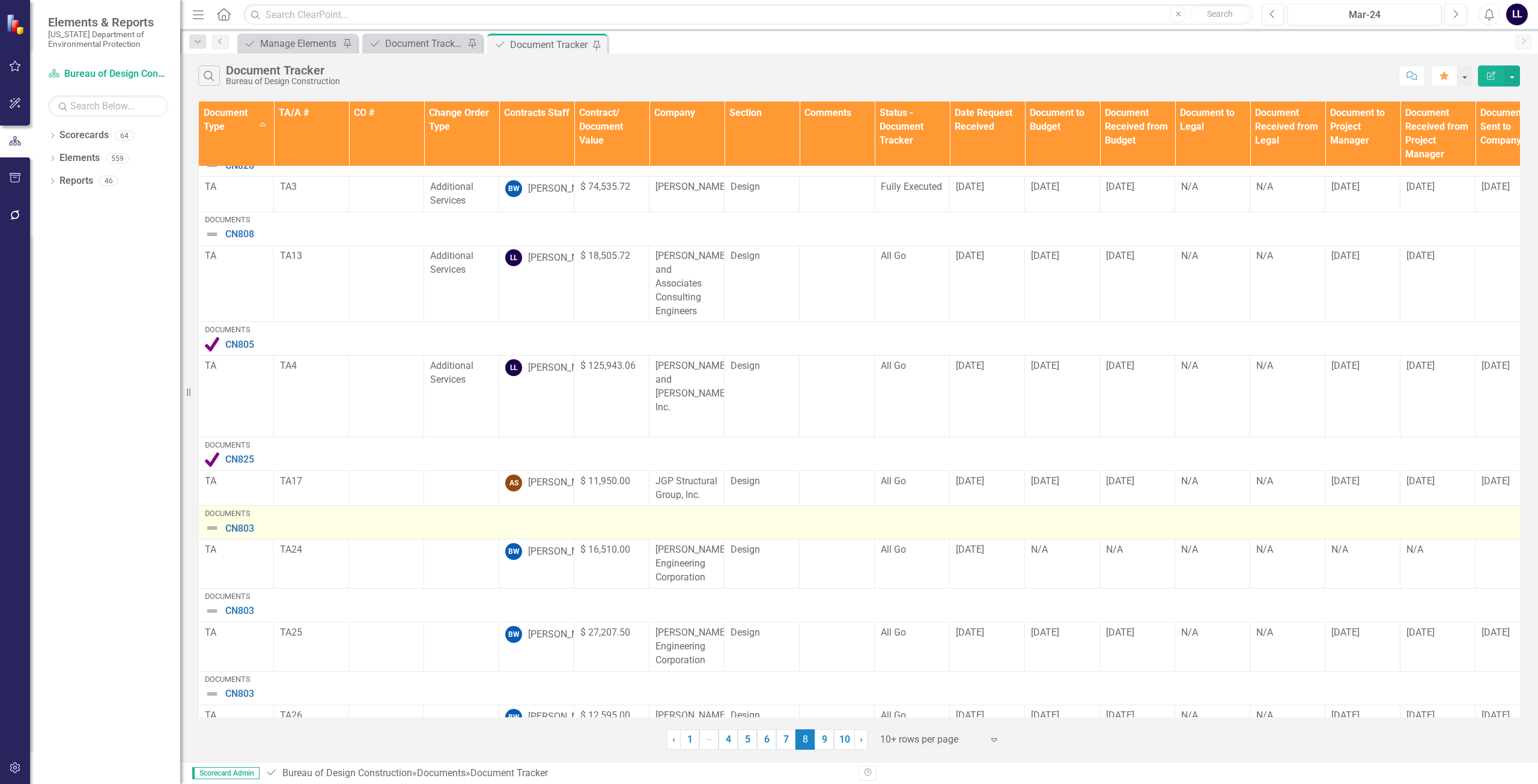
scroll to position [263, 0]
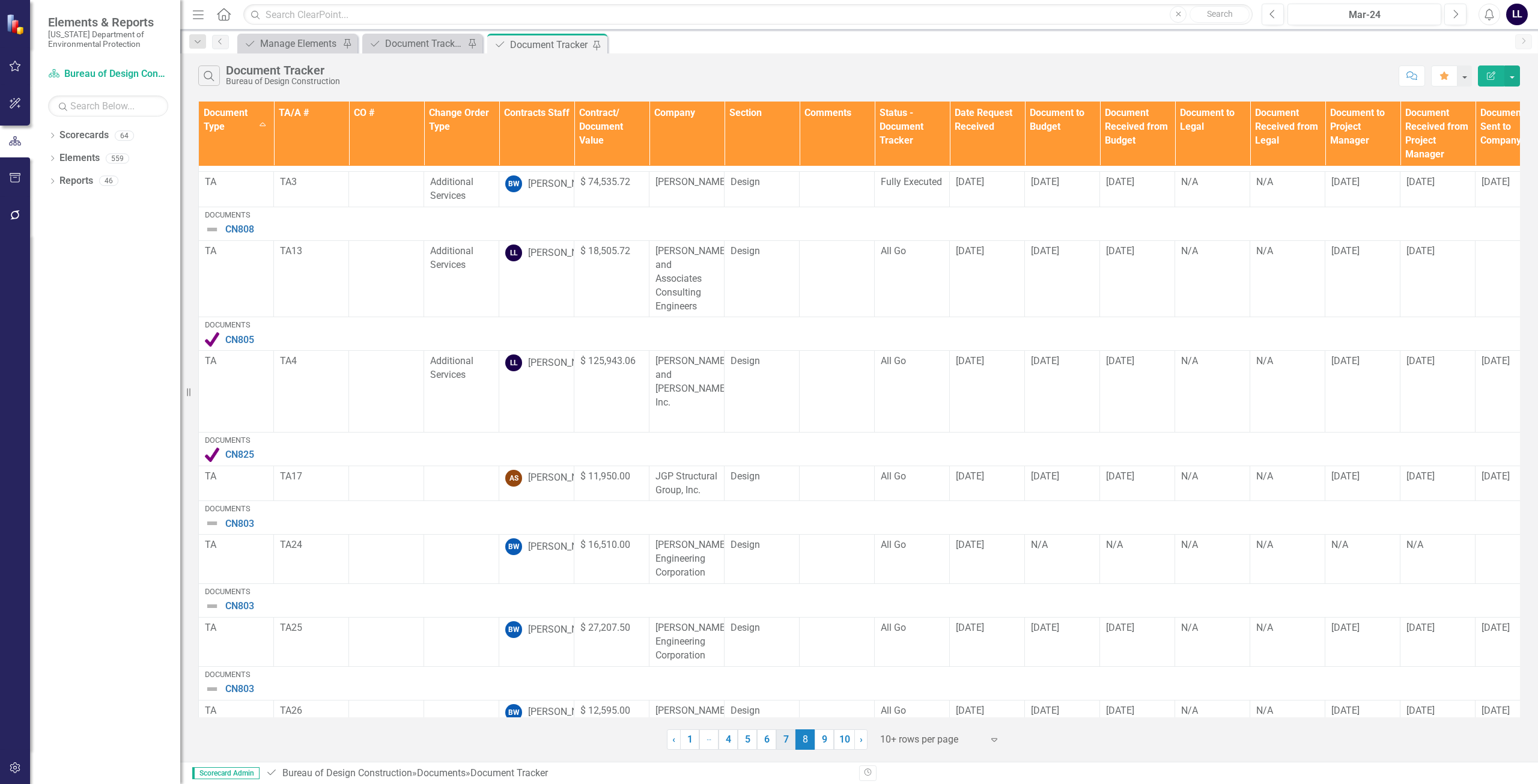
click at [702, 740] on link "7" at bounding box center [786, 740] width 19 height 20
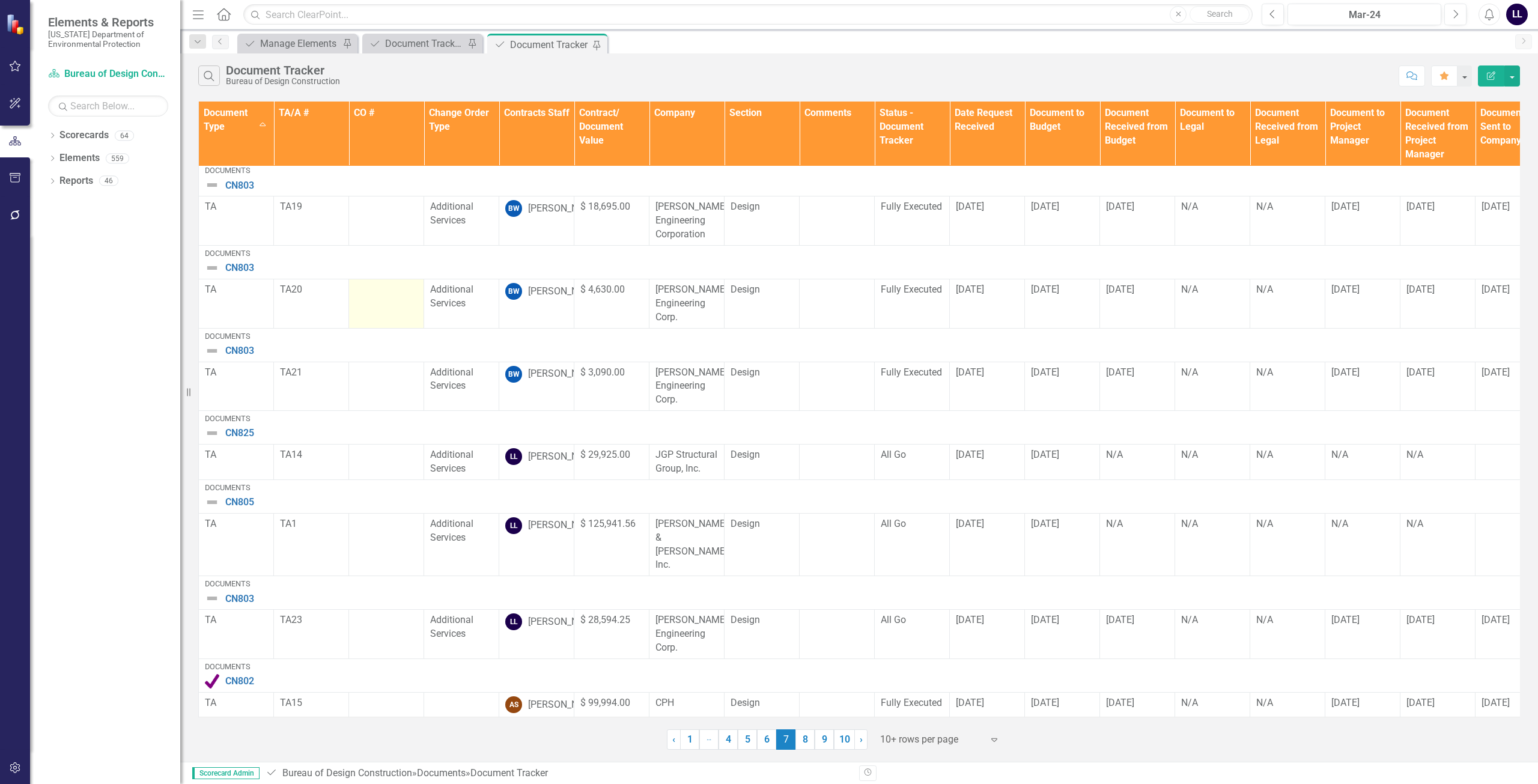
scroll to position [271, 0]
click at [702, 740] on link "6" at bounding box center [767, 740] width 19 height 20
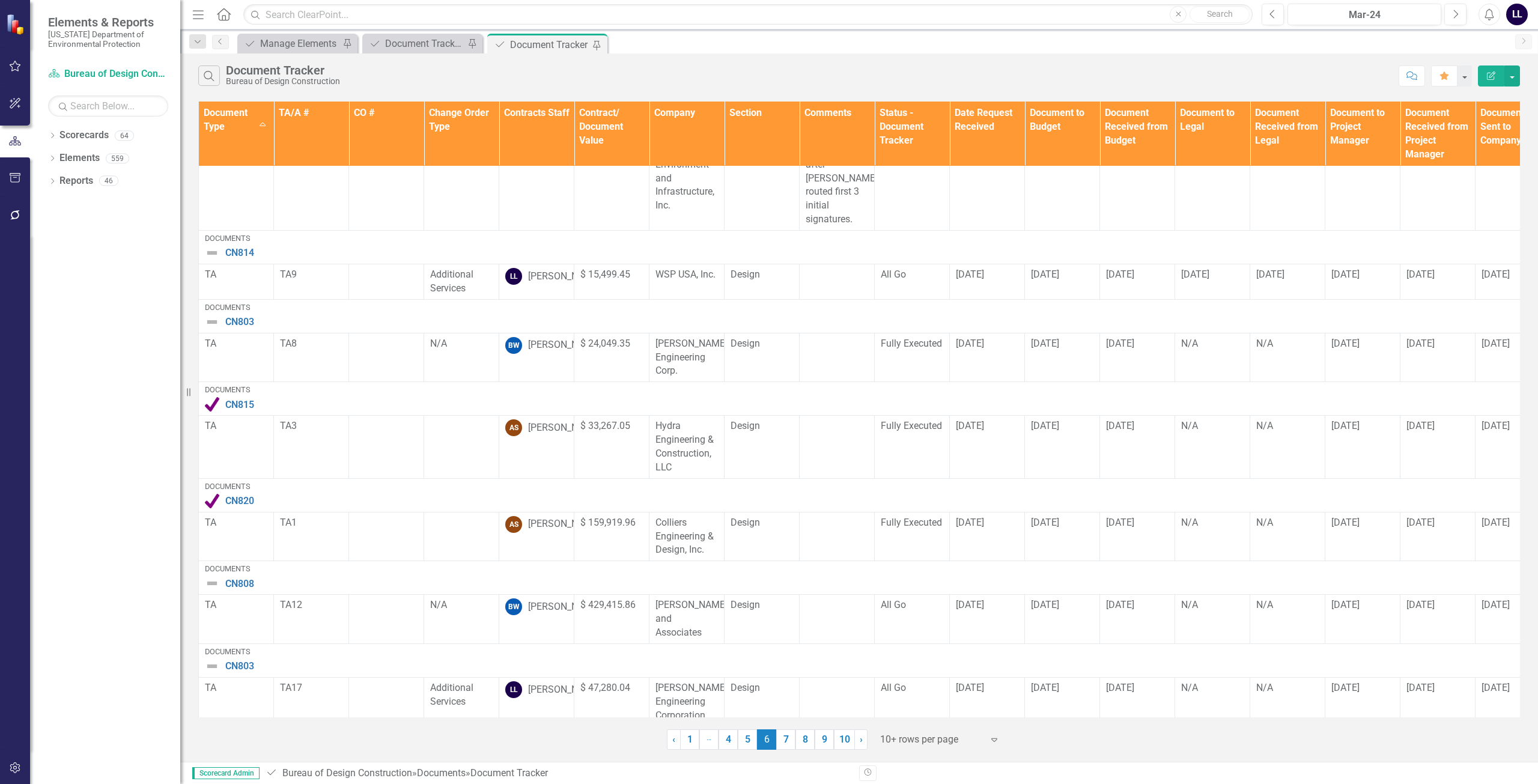
scroll to position [519, 0]
click at [702, 743] on link "5" at bounding box center [747, 740] width 19 height 20
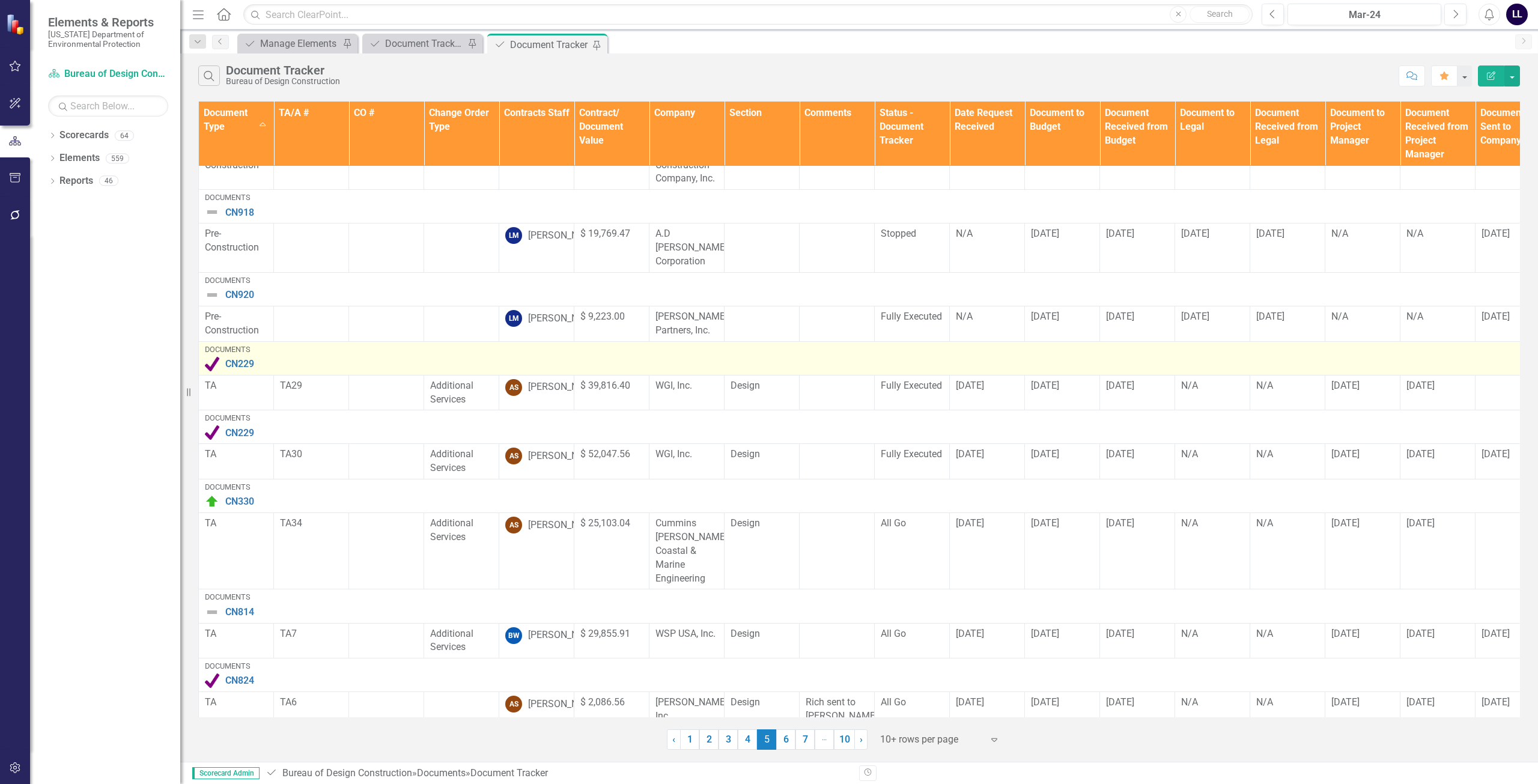
scroll to position [216, 0]
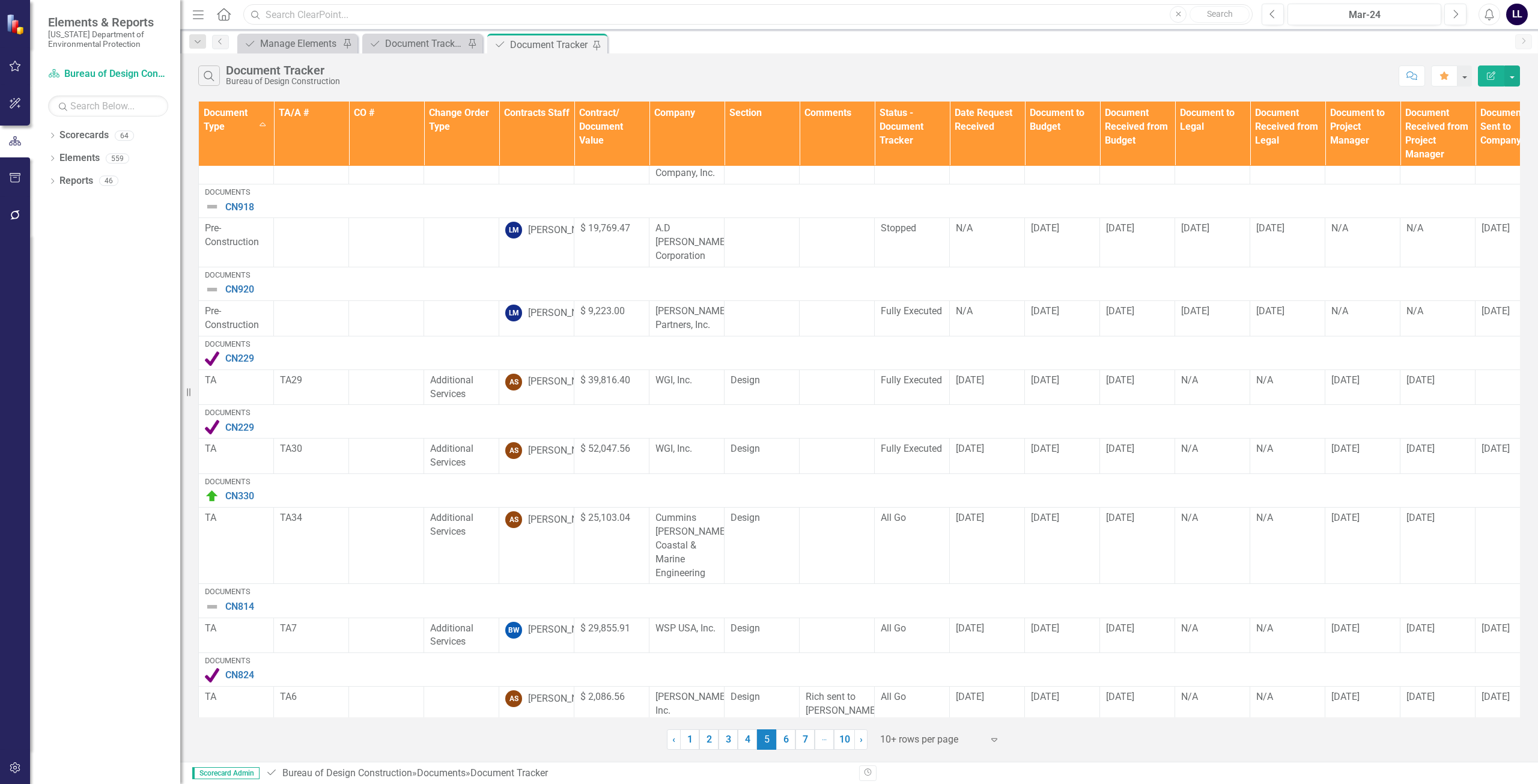
click at [433, 19] on input "text" at bounding box center [747, 15] width 1009 height 21
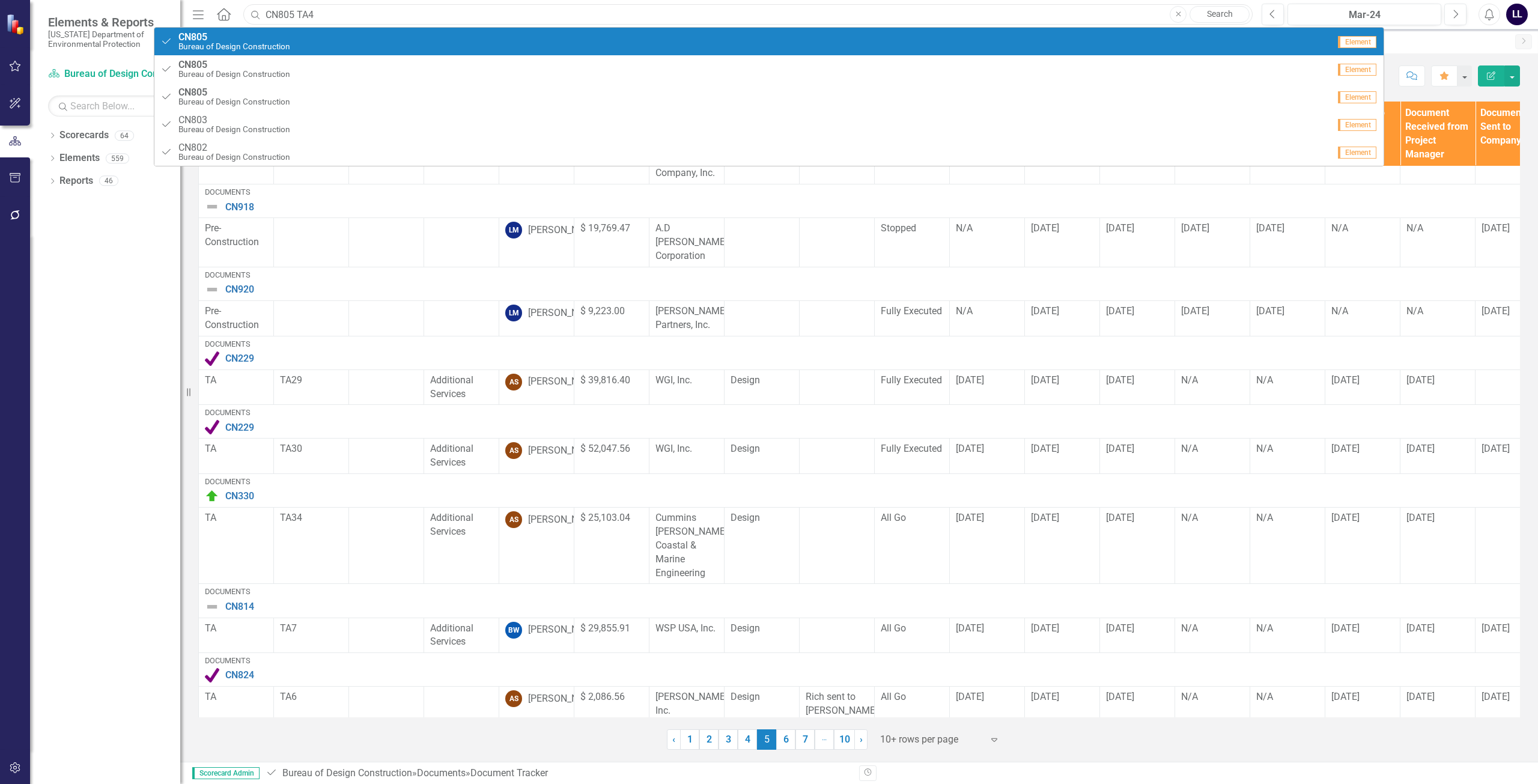
type input "CN805 TA4"
click at [271, 37] on span "CN805" at bounding box center [234, 37] width 112 height 11
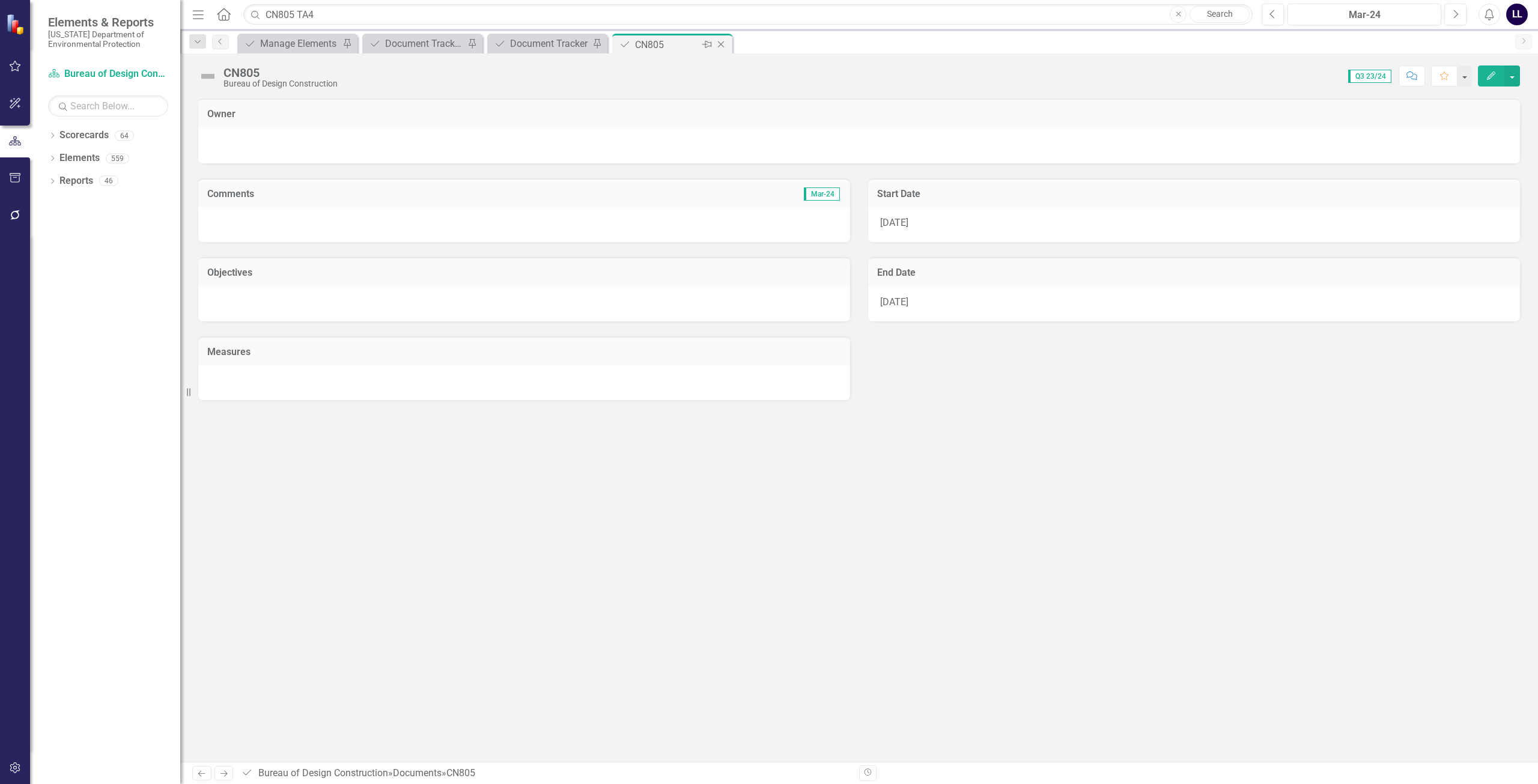
click at [702, 47] on icon "Close" at bounding box center [721, 44] width 12 height 9
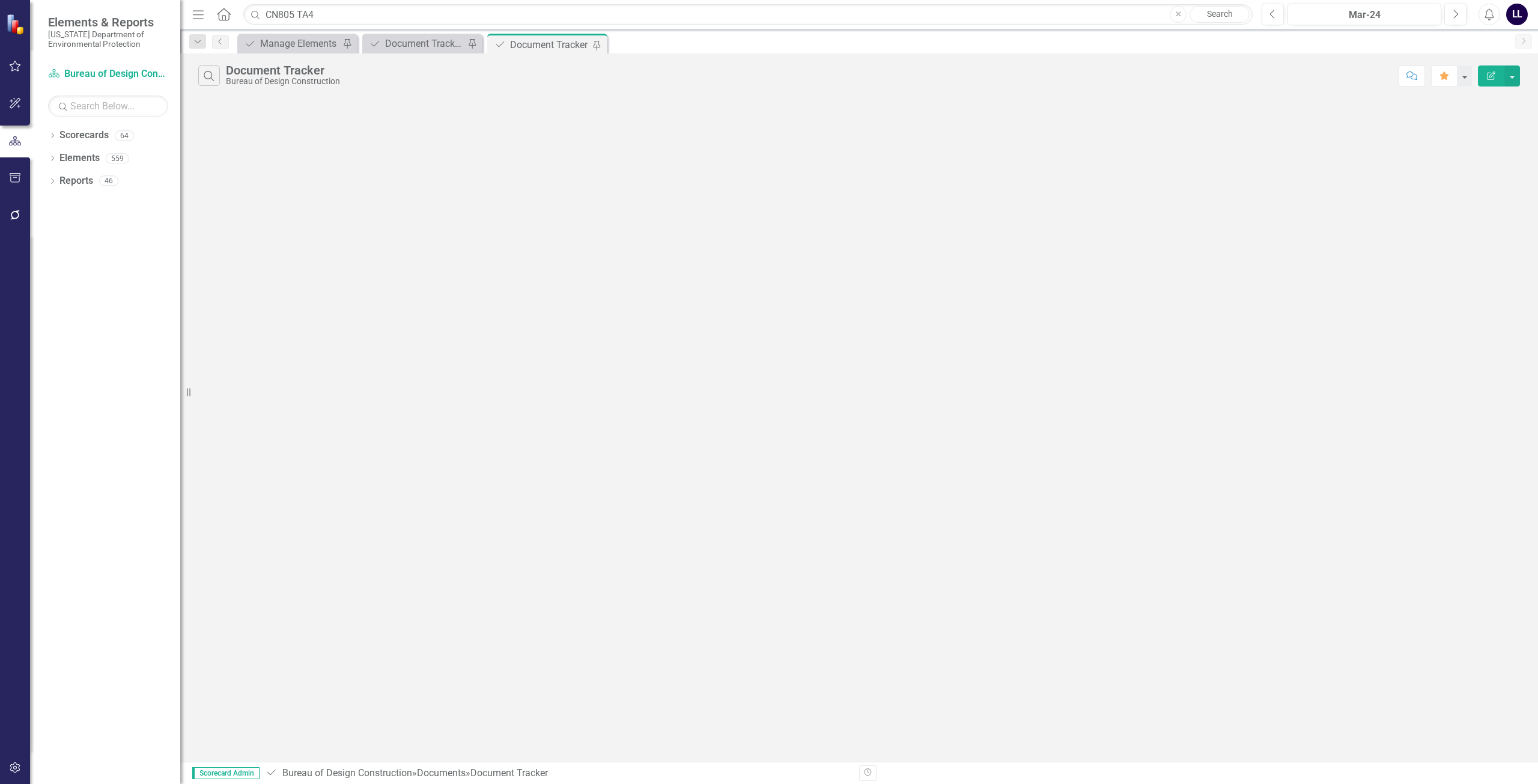
click at [543, 42] on div "Document Tracker" at bounding box center [549, 44] width 79 height 15
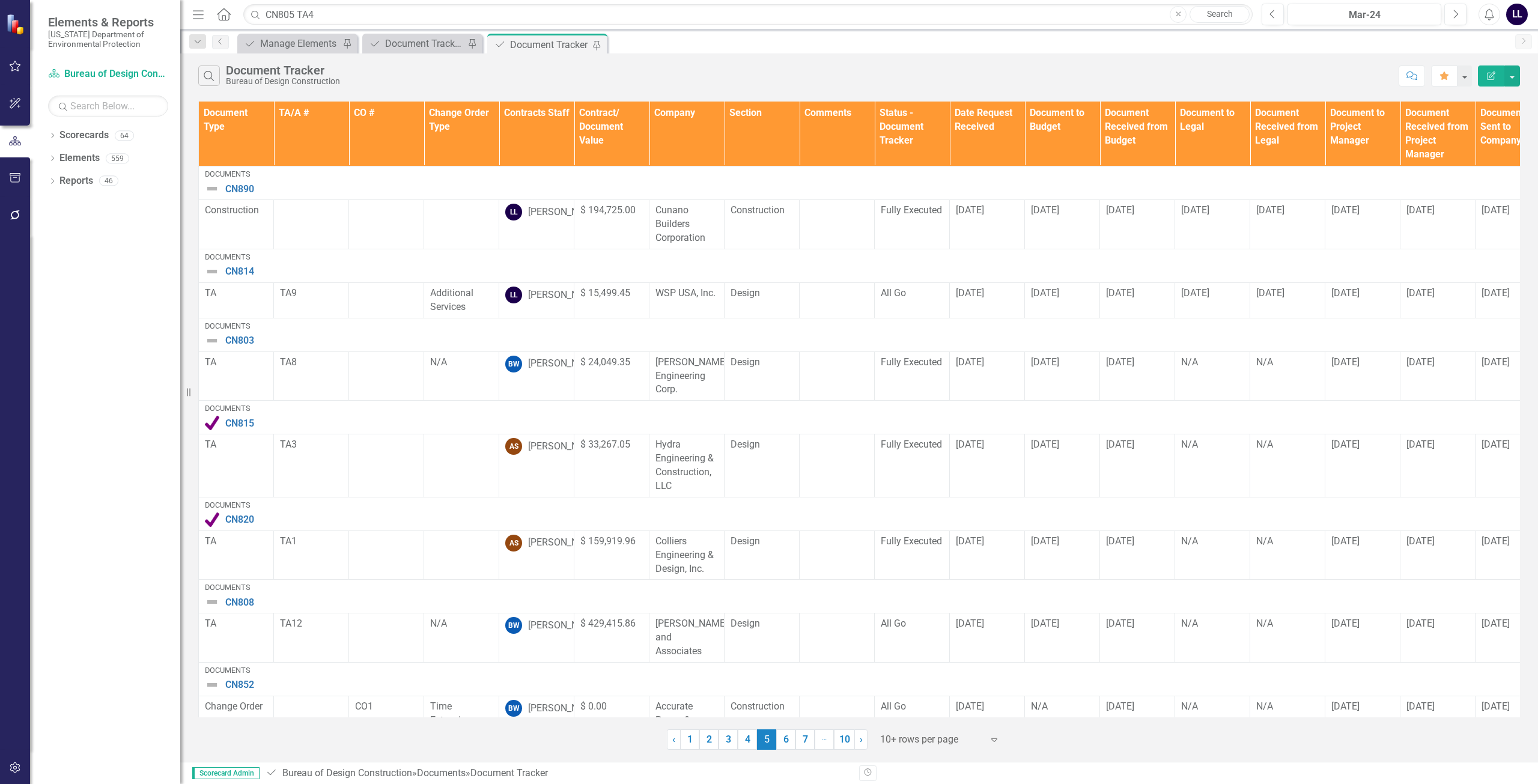
click at [246, 128] on th "Document Type" at bounding box center [236, 134] width 75 height 65
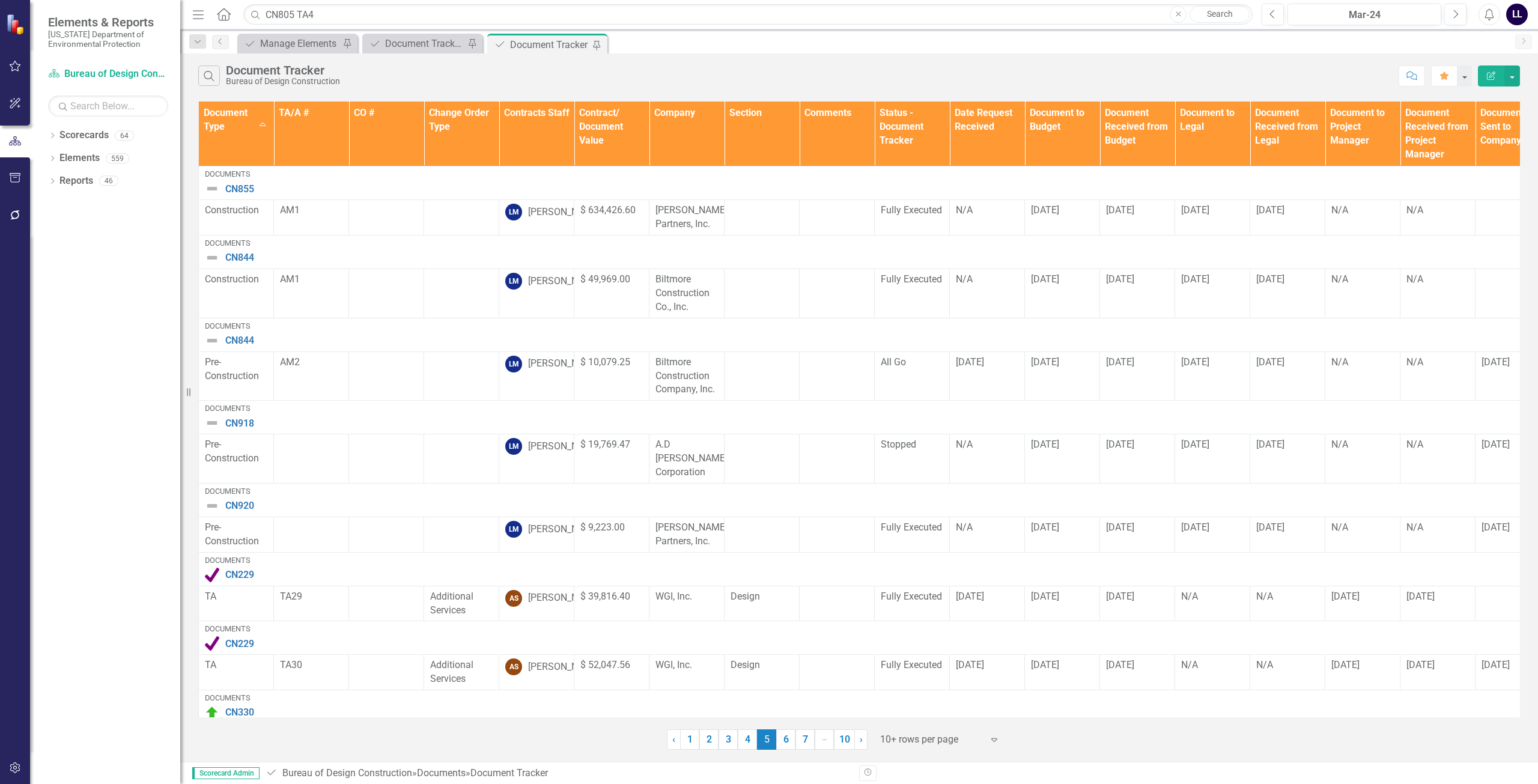
click at [252, 122] on th "Document Type Sort Ascending" at bounding box center [236, 134] width 75 height 65
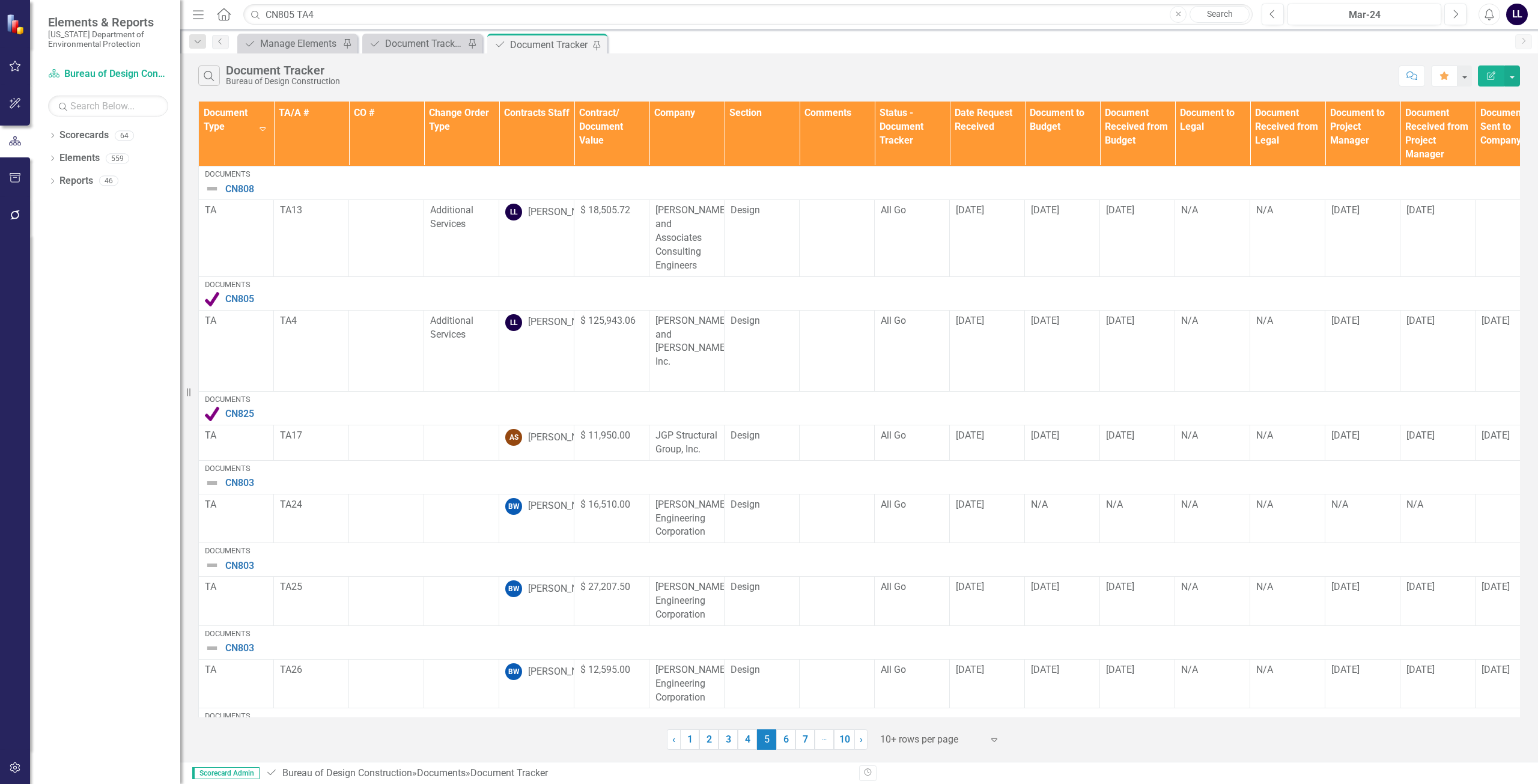
click at [252, 122] on th "Document Type Sort Descending" at bounding box center [236, 134] width 75 height 65
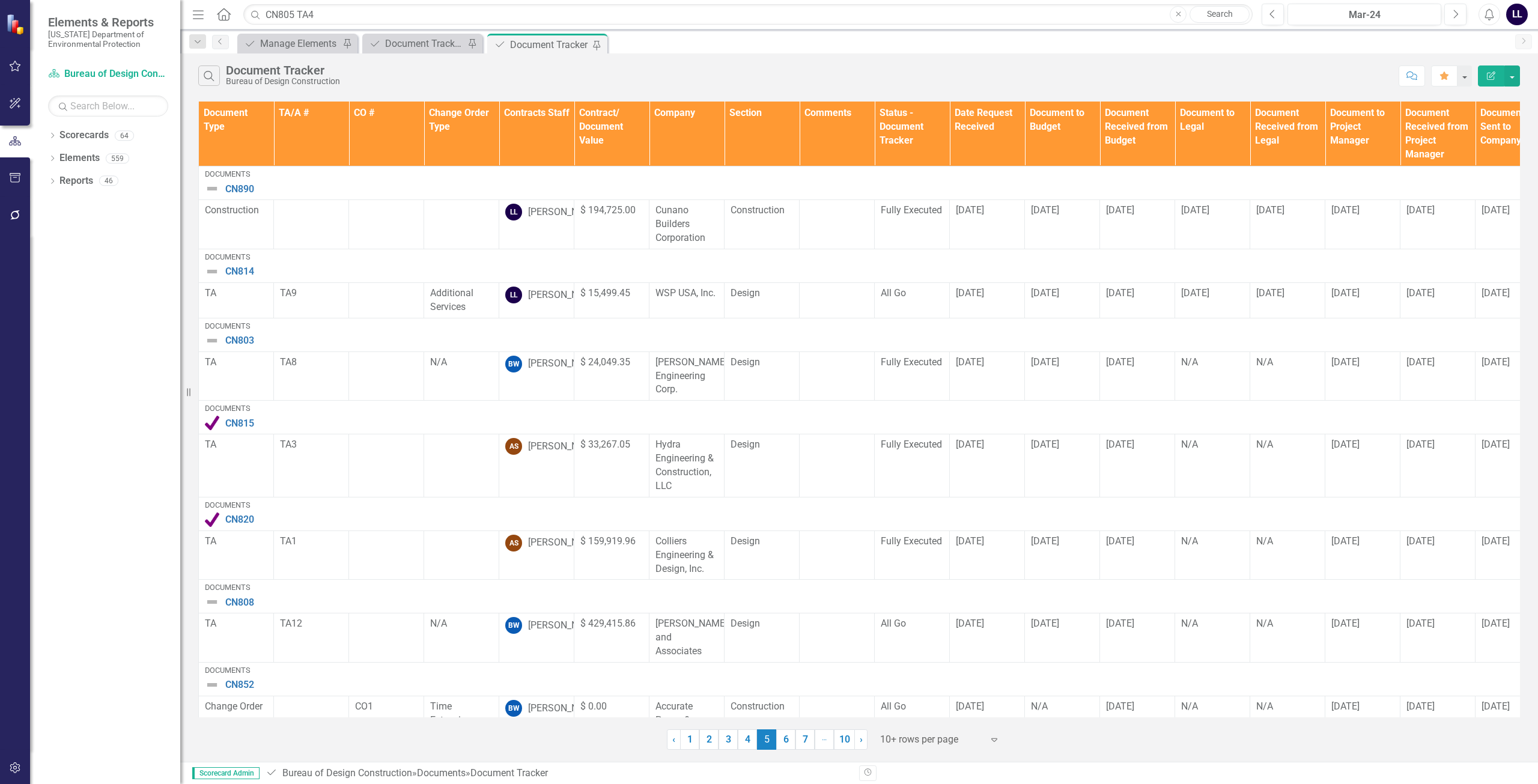
click at [234, 135] on th "Document Type" at bounding box center [236, 134] width 75 height 65
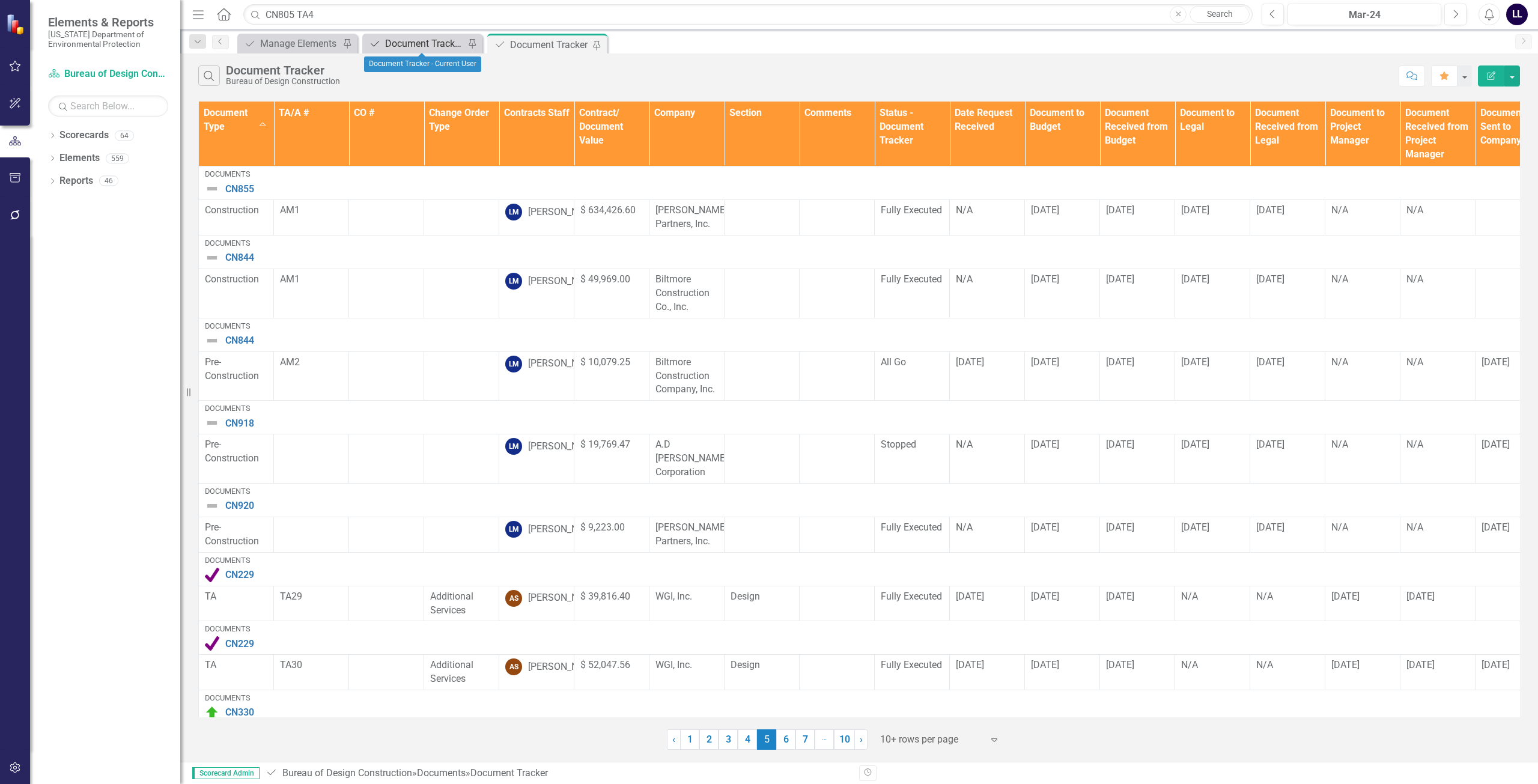
click at [424, 44] on div "Document Tracker - Current User" at bounding box center [424, 44] width 79 height 15
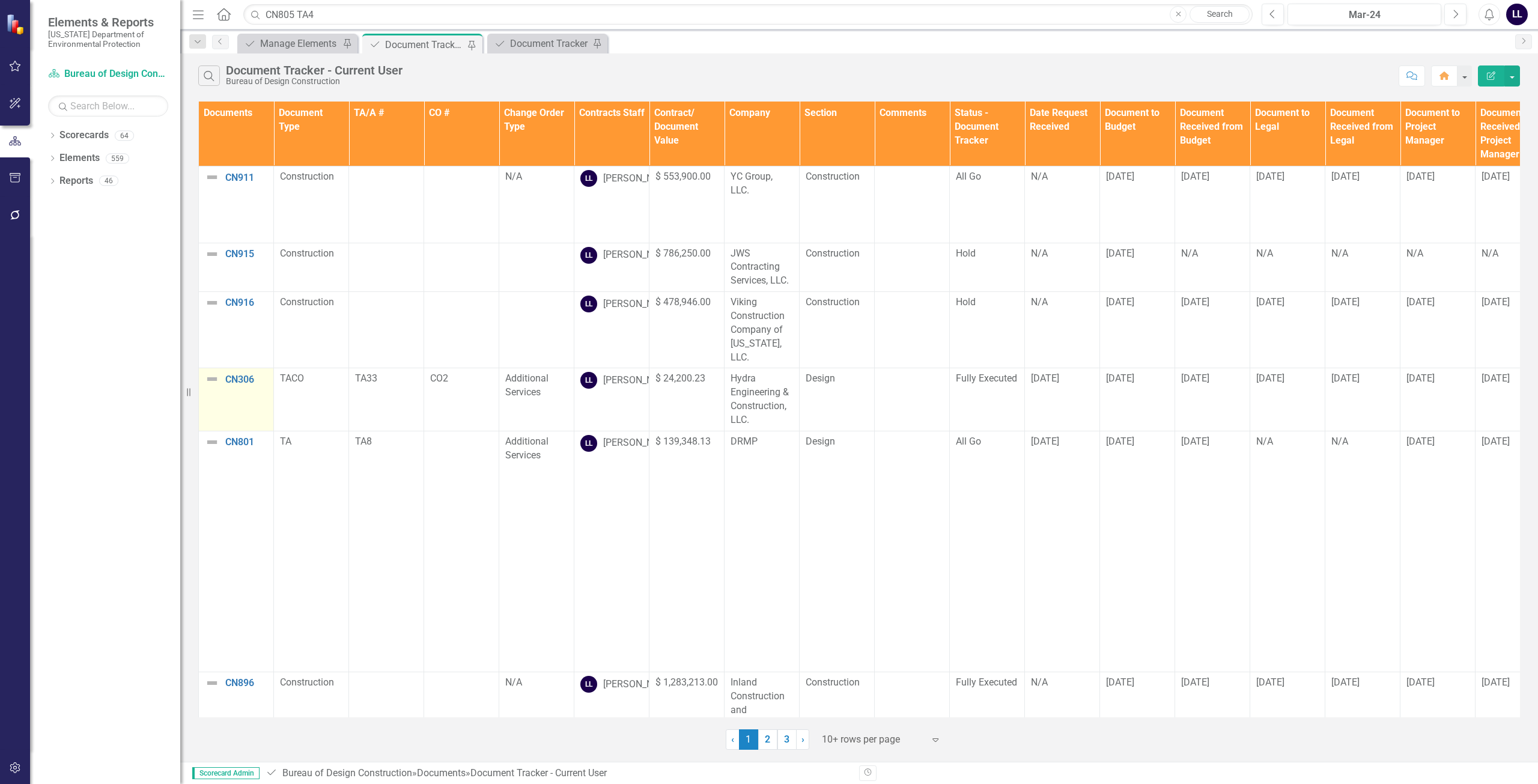
click at [210, 372] on img at bounding box center [212, 379] width 15 height 15
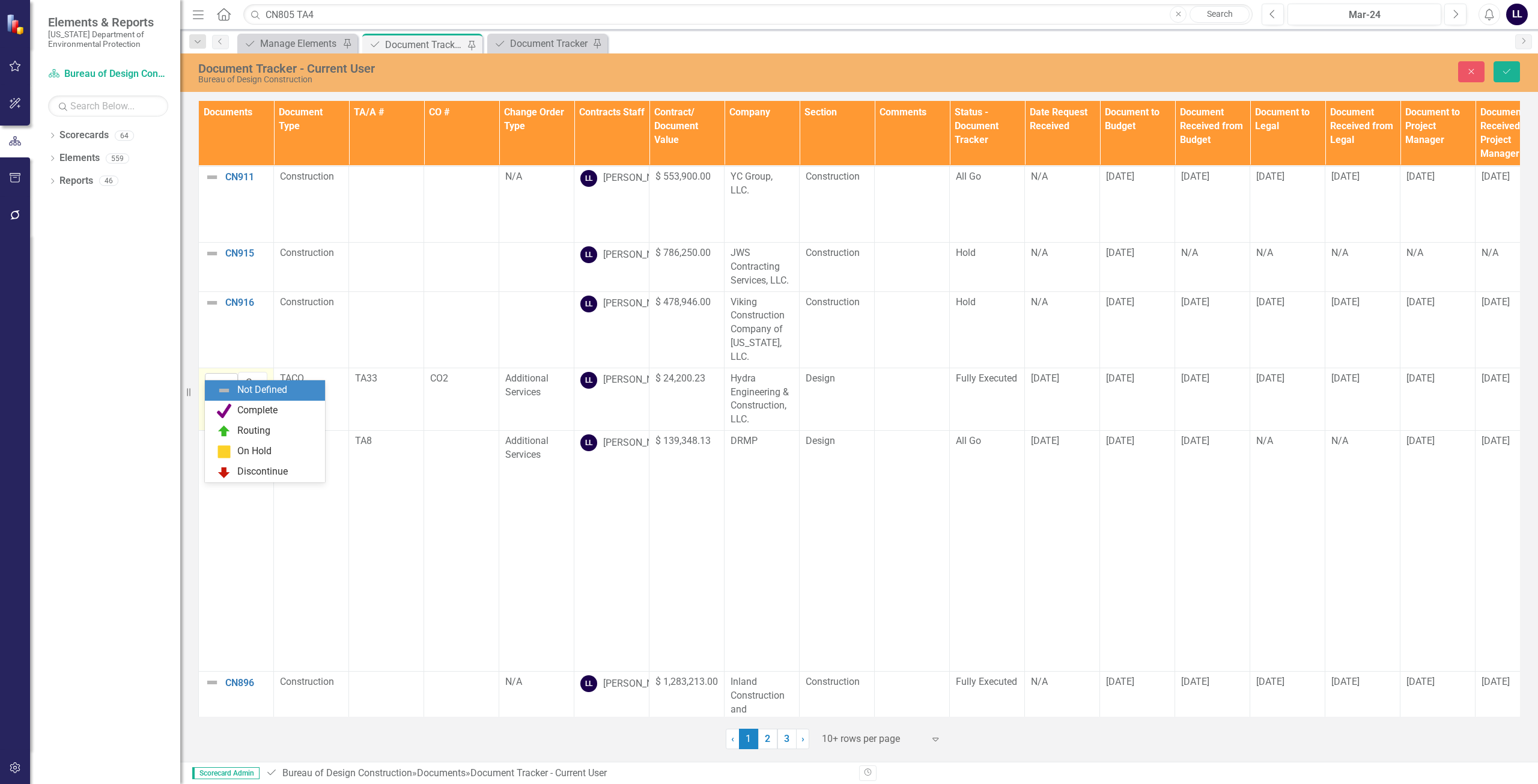
click at [224, 375] on div "Not Defined" at bounding box center [216, 383] width 18 height 17
click at [252, 415] on div "Complete" at bounding box center [257, 410] width 40 height 14
click at [702, 71] on icon "Save" at bounding box center [1507, 71] width 11 height 9
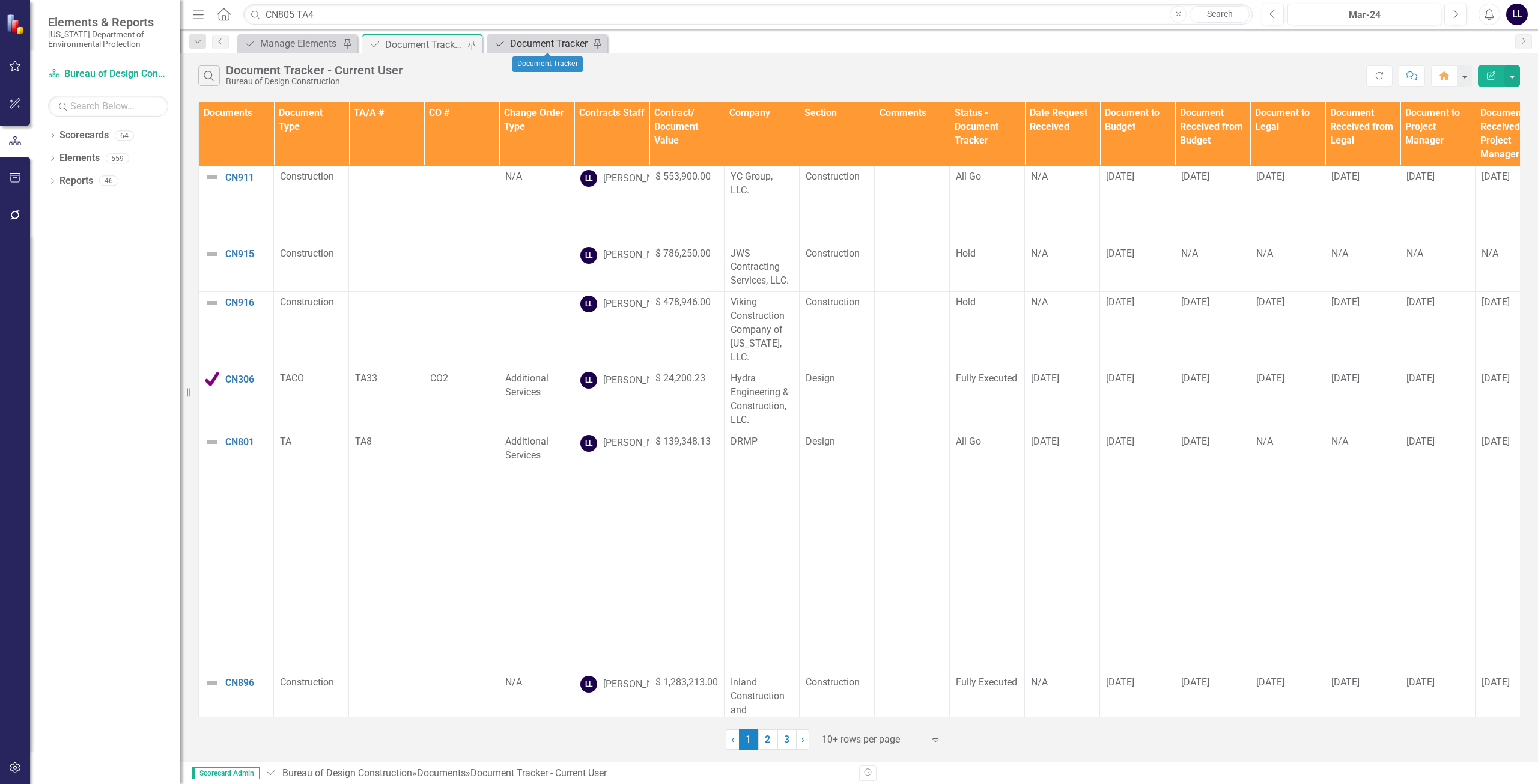
click at [540, 43] on div "Document Tracker" at bounding box center [549, 44] width 79 height 15
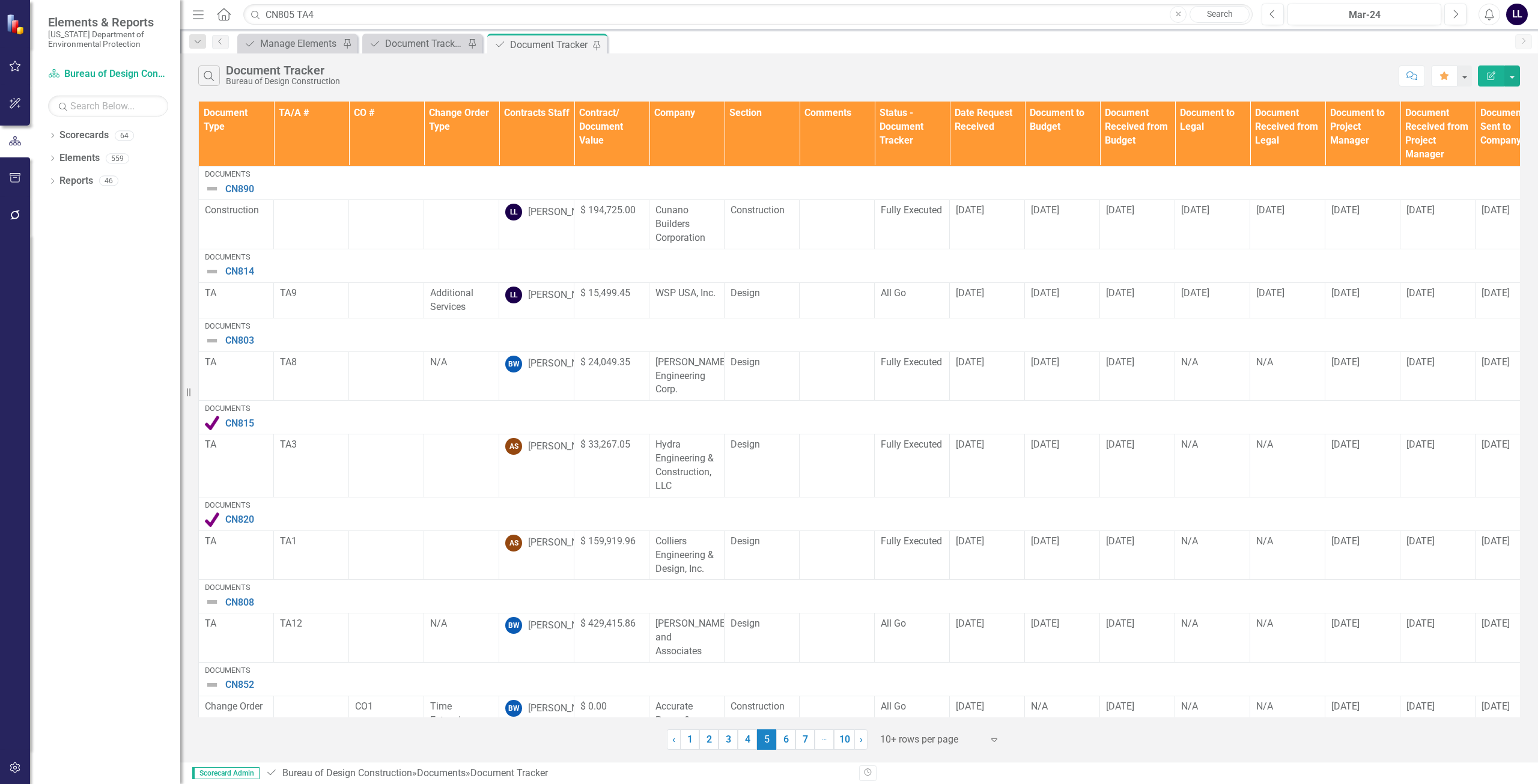
click at [525, 127] on th "Contracts Staff" at bounding box center [536, 134] width 75 height 65
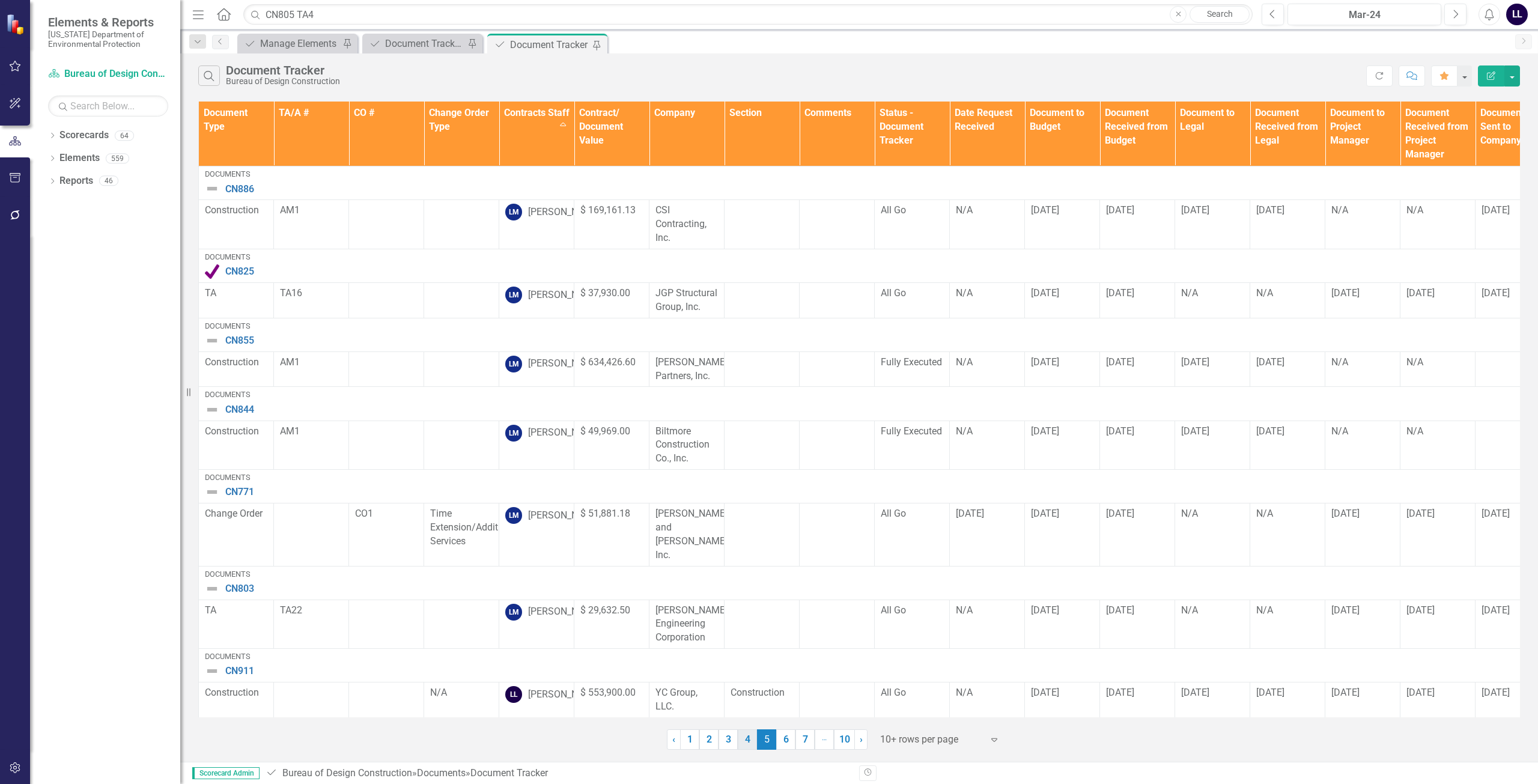
click at [702, 743] on link "4" at bounding box center [747, 740] width 19 height 20
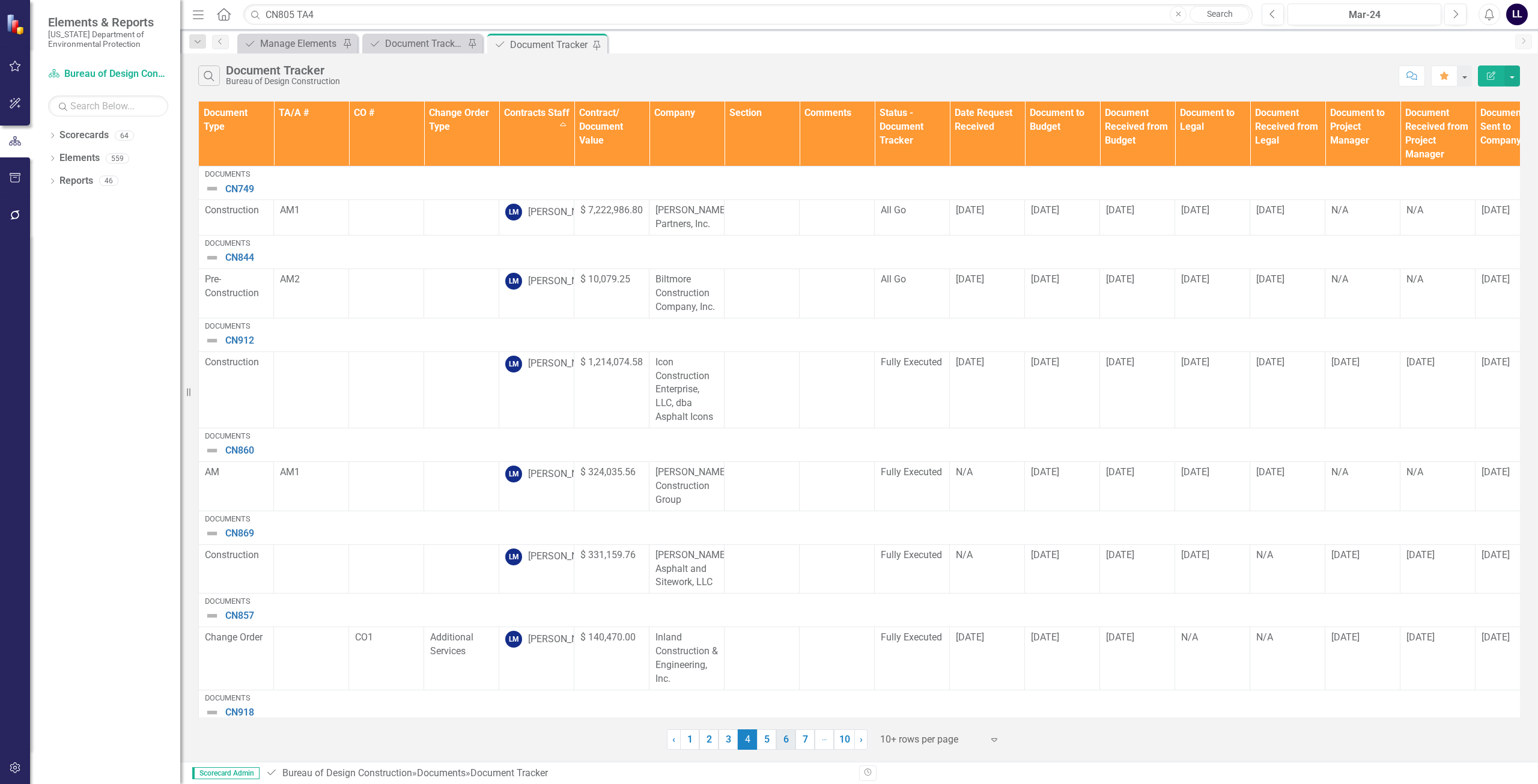
click at [702, 741] on link "6" at bounding box center [786, 740] width 19 height 20
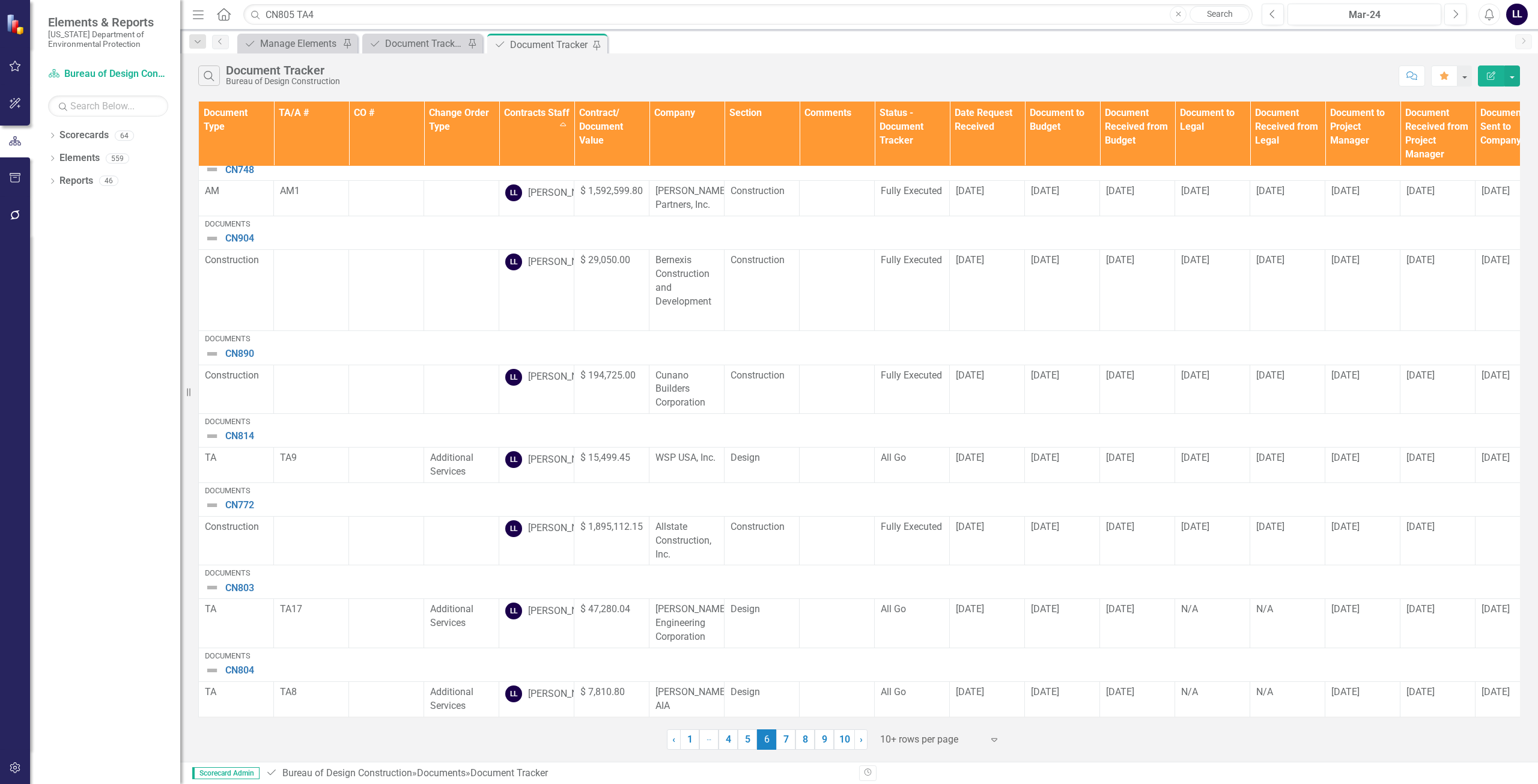
scroll to position [647, 0]
click at [702, 740] on link "5" at bounding box center [747, 740] width 19 height 20
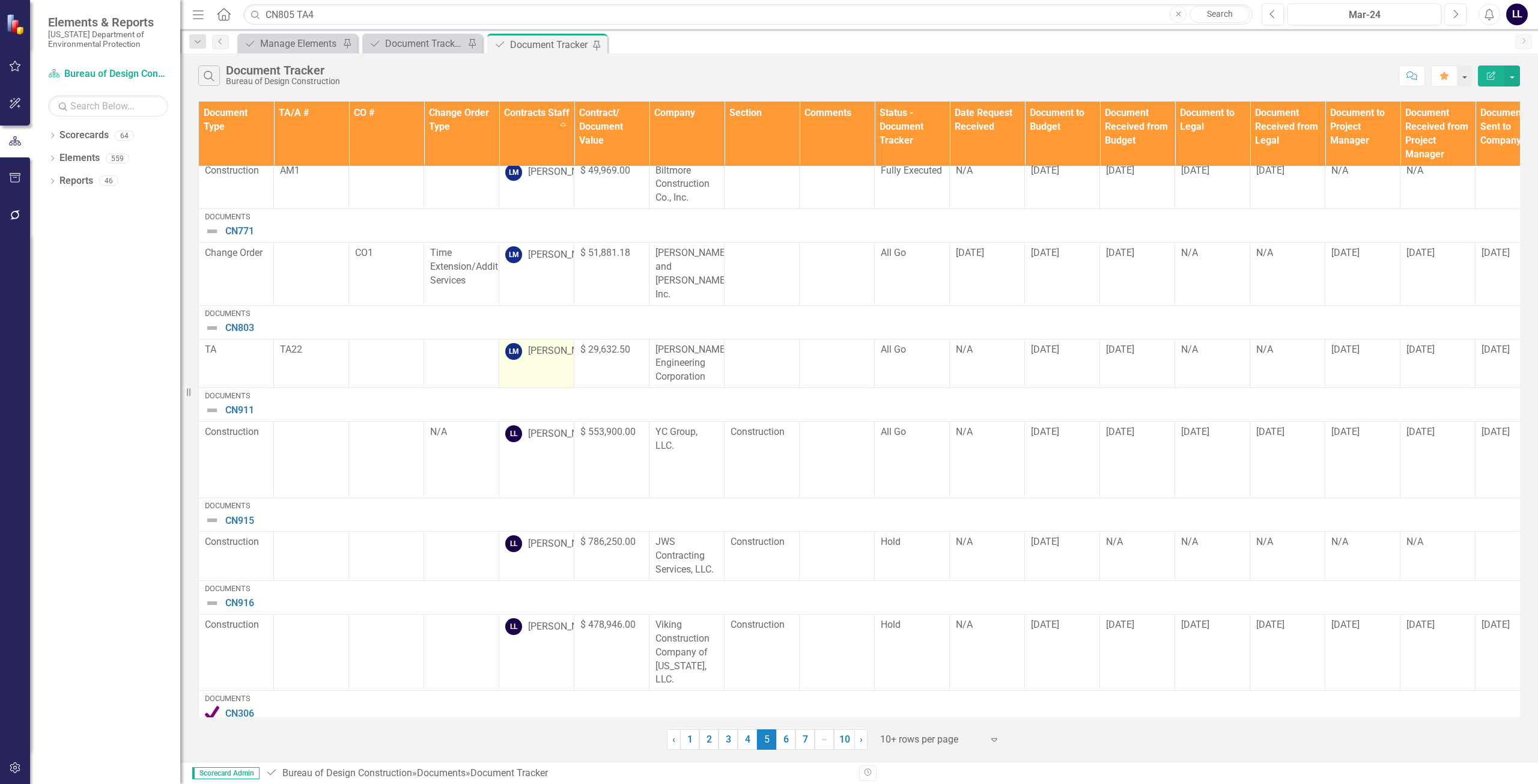
scroll to position [312, 0]
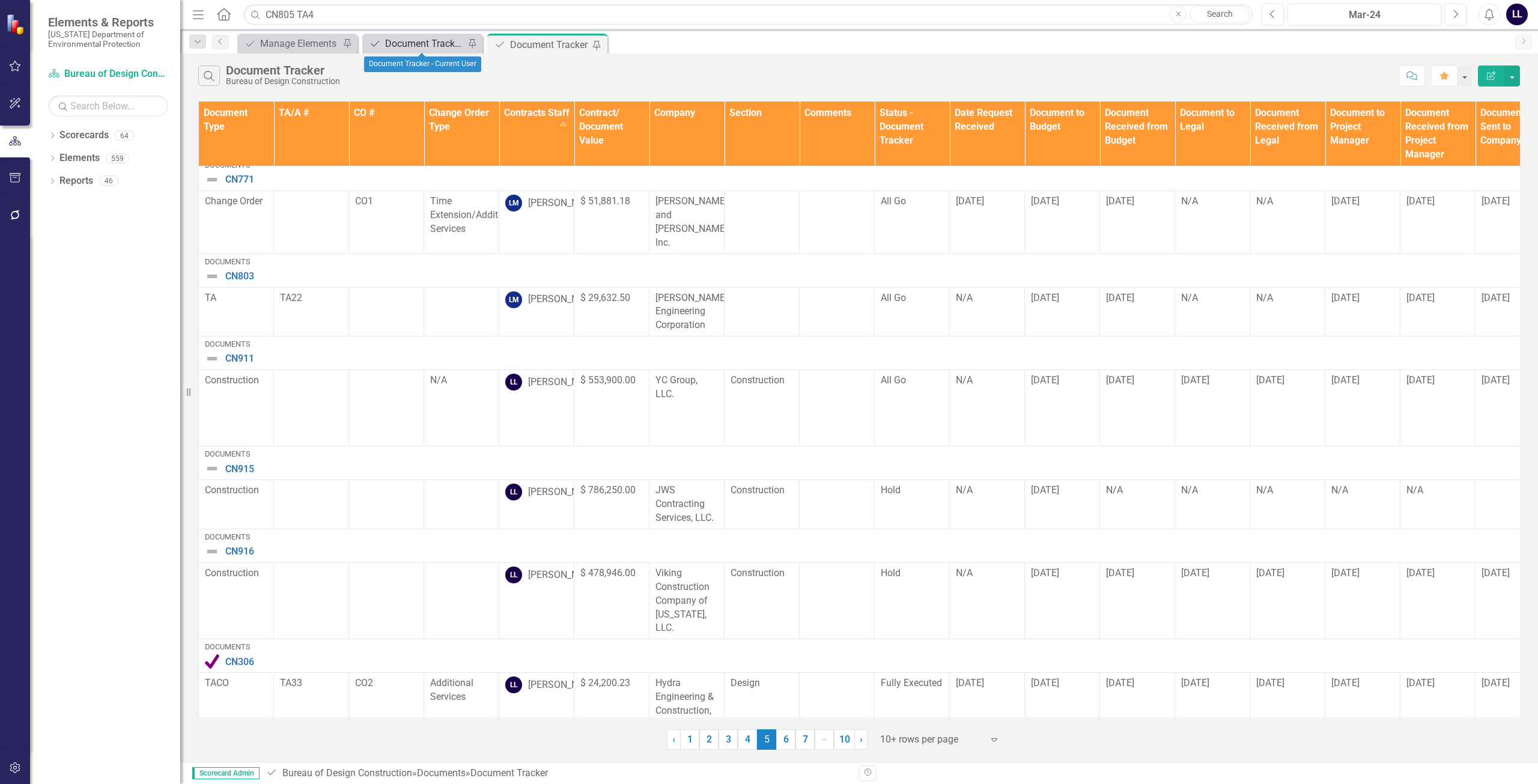
click at [415, 43] on div "Document Tracker - Current User" at bounding box center [424, 44] width 79 height 15
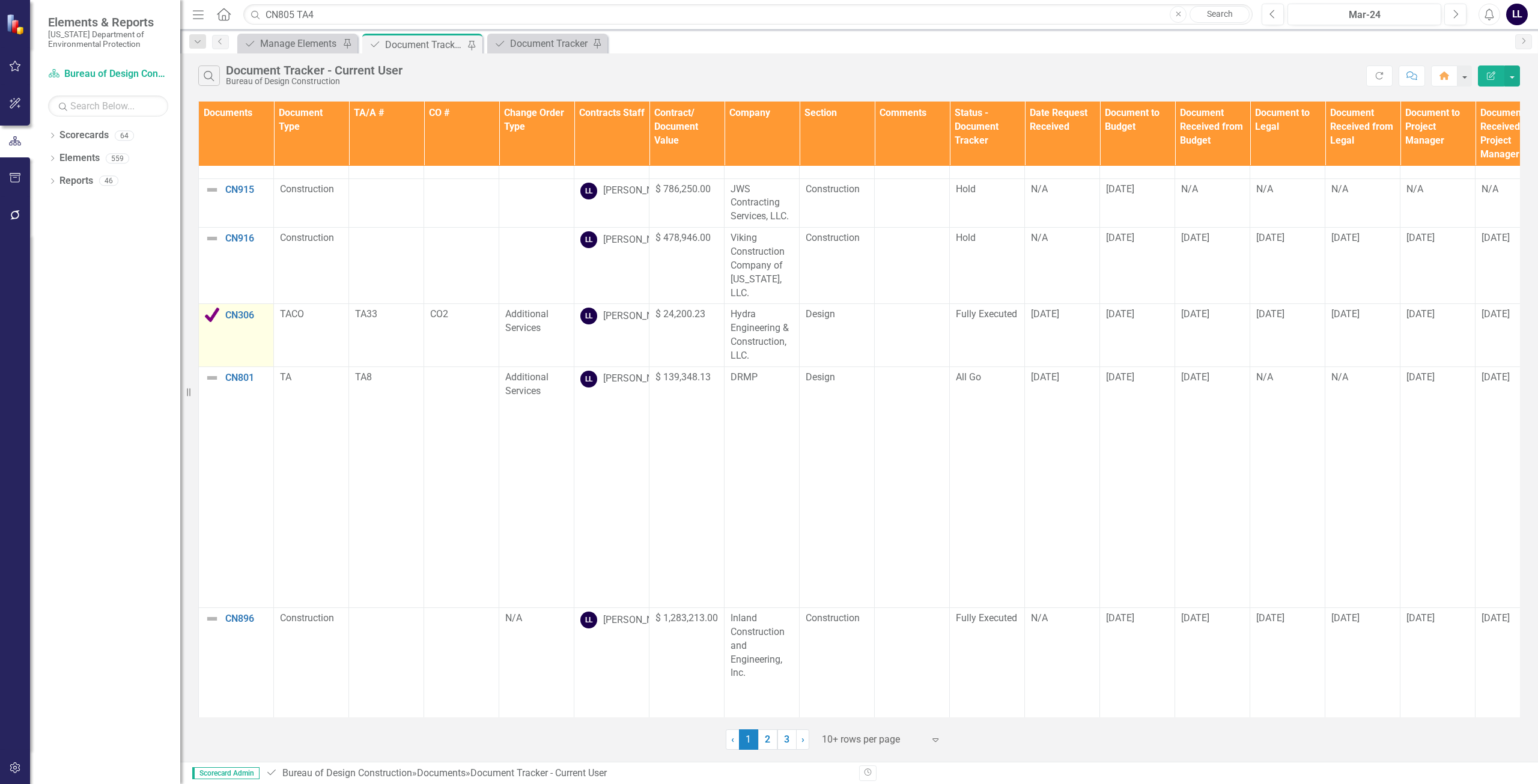
scroll to position [60, 0]
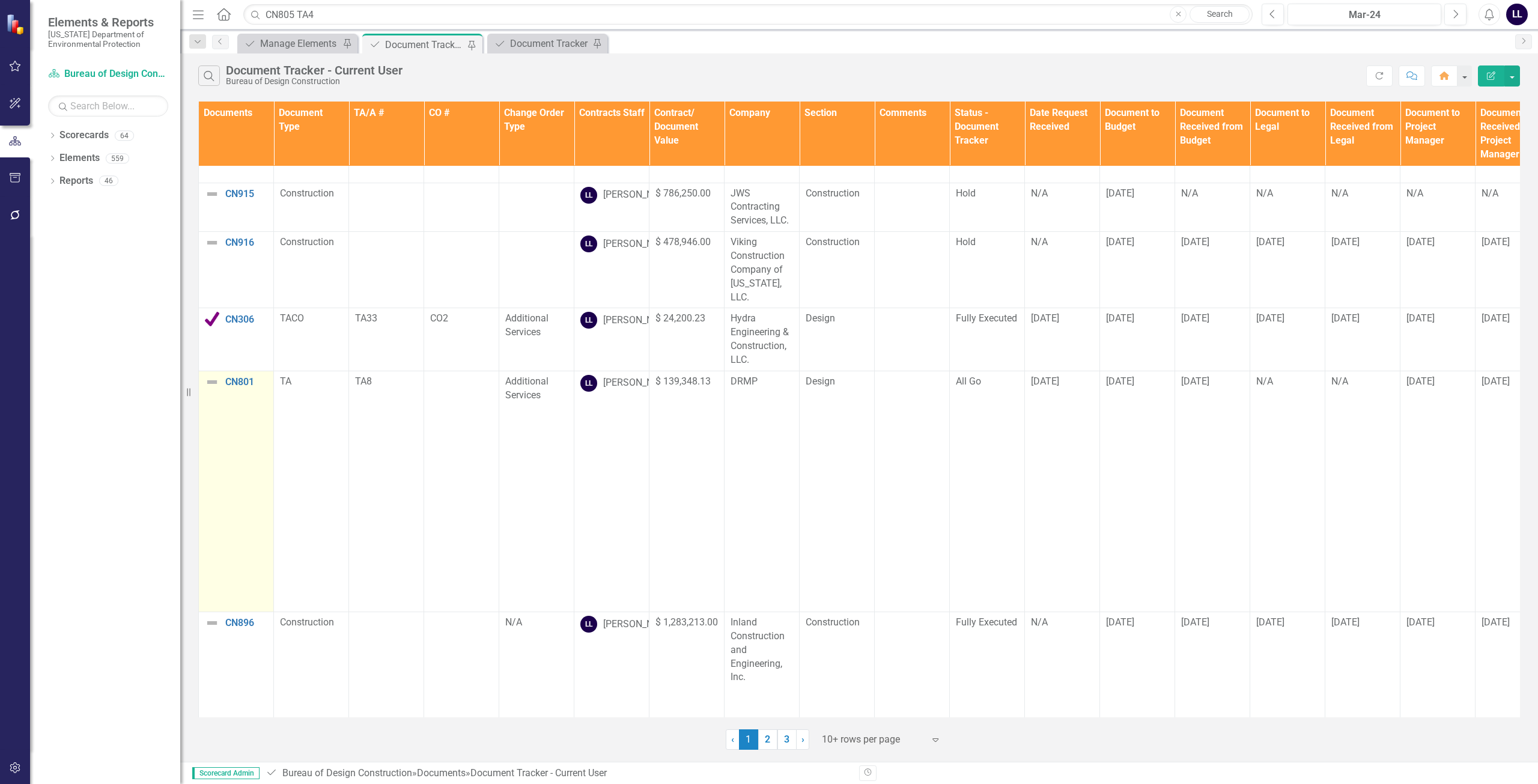
click at [214, 375] on img at bounding box center [212, 382] width 15 height 15
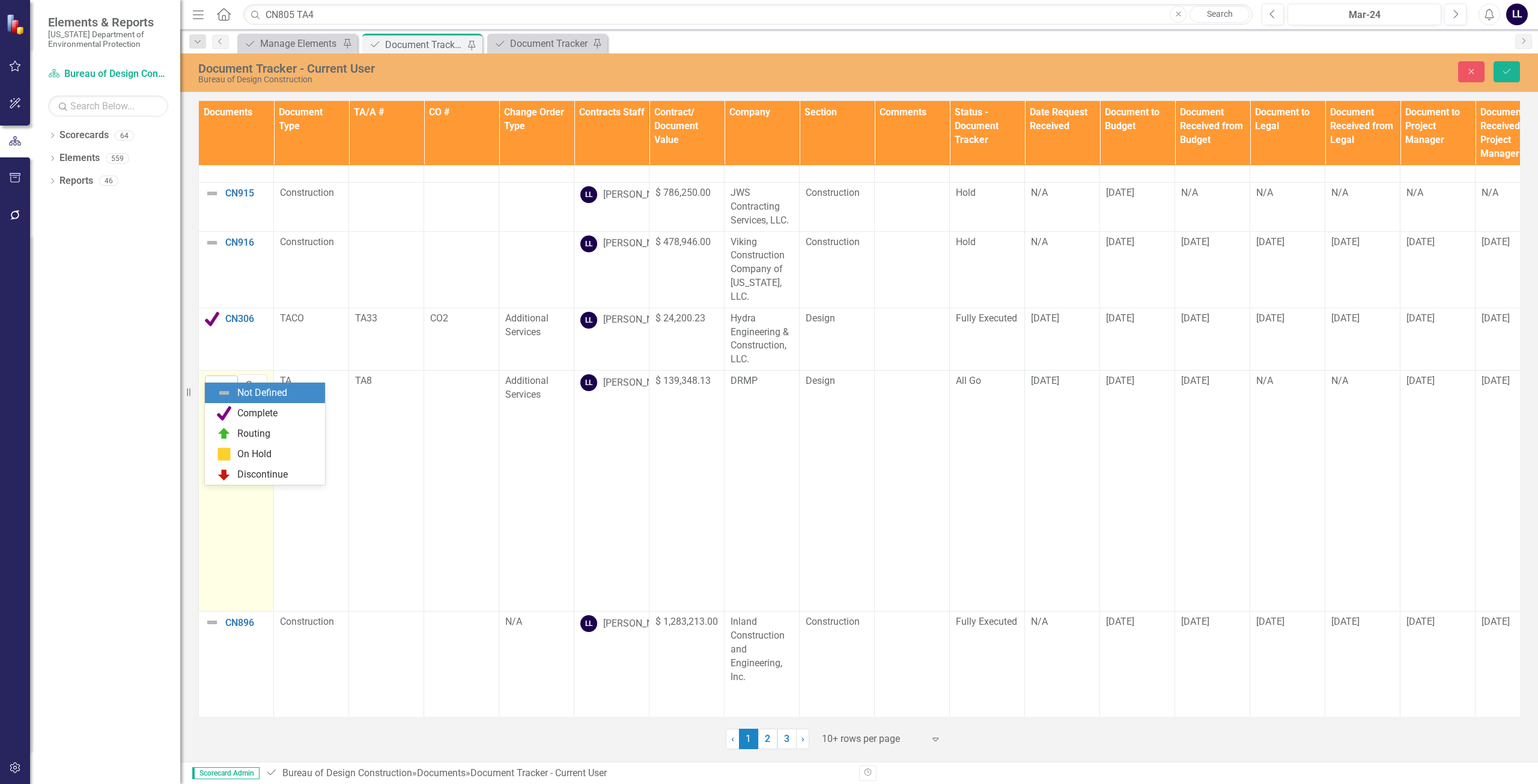
click at [214, 379] on img at bounding box center [216, 386] width 15 height 15
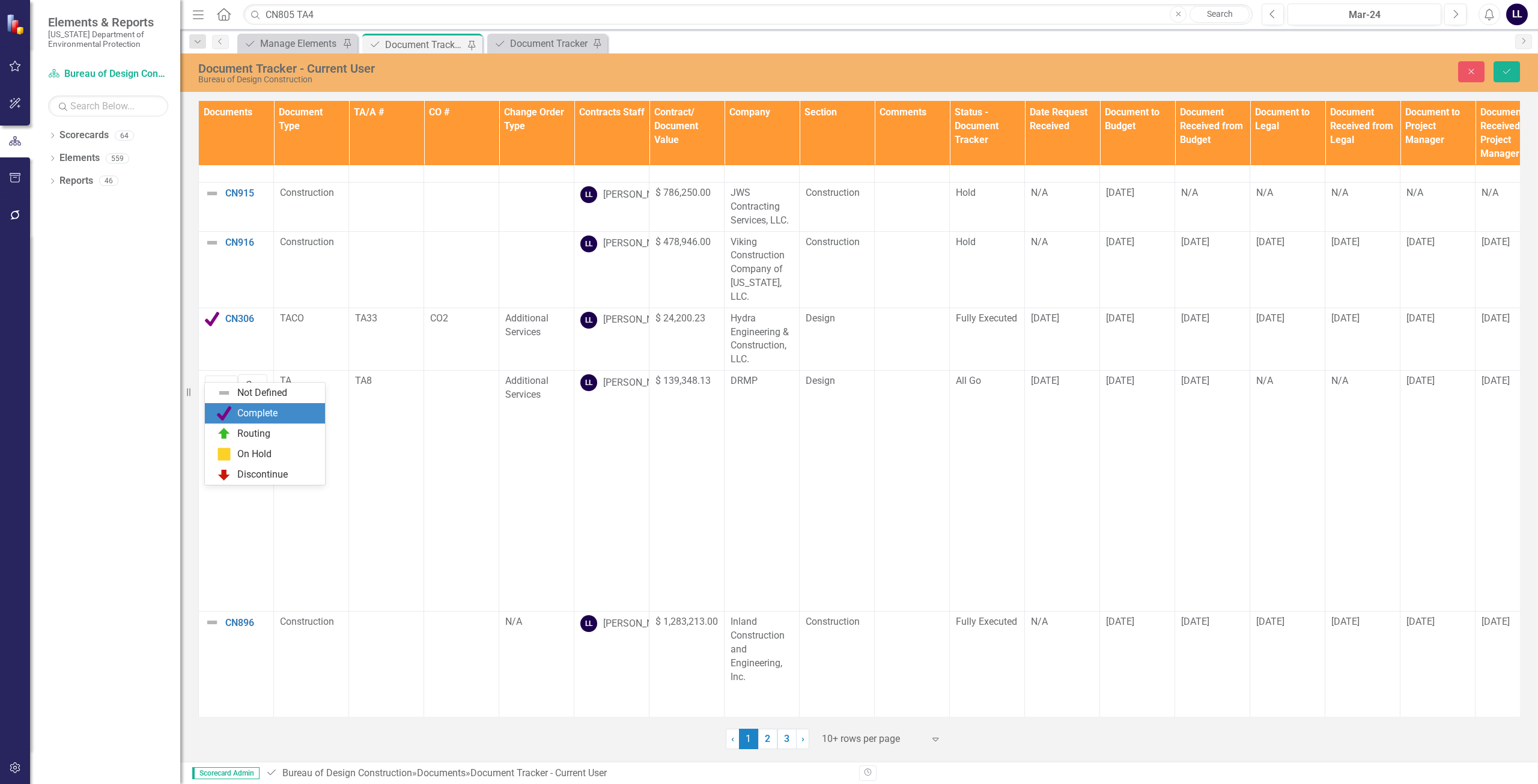
click at [233, 410] on div "Complete" at bounding box center [267, 413] width 101 height 15
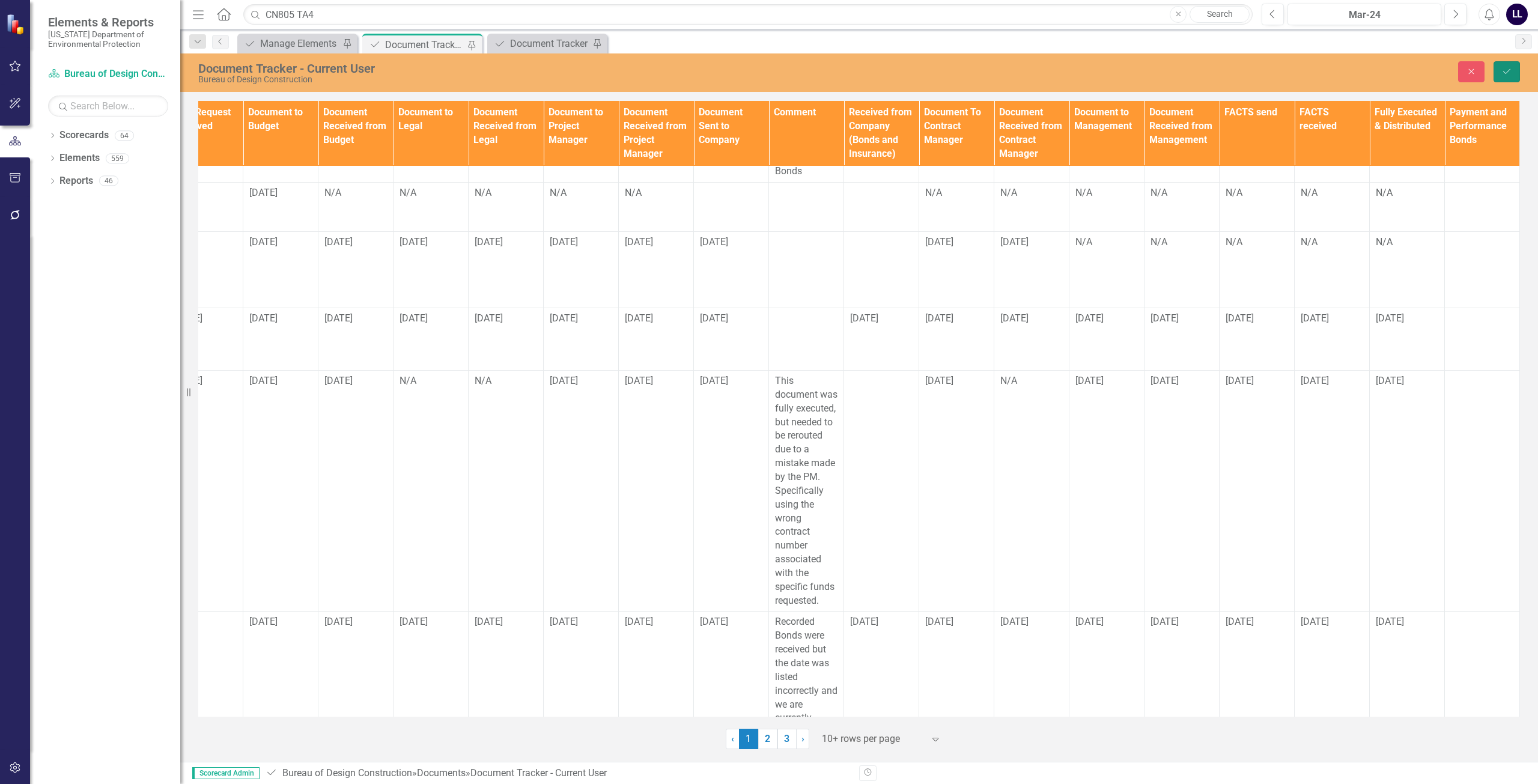
click at [702, 73] on icon "Save" at bounding box center [1507, 71] width 11 height 9
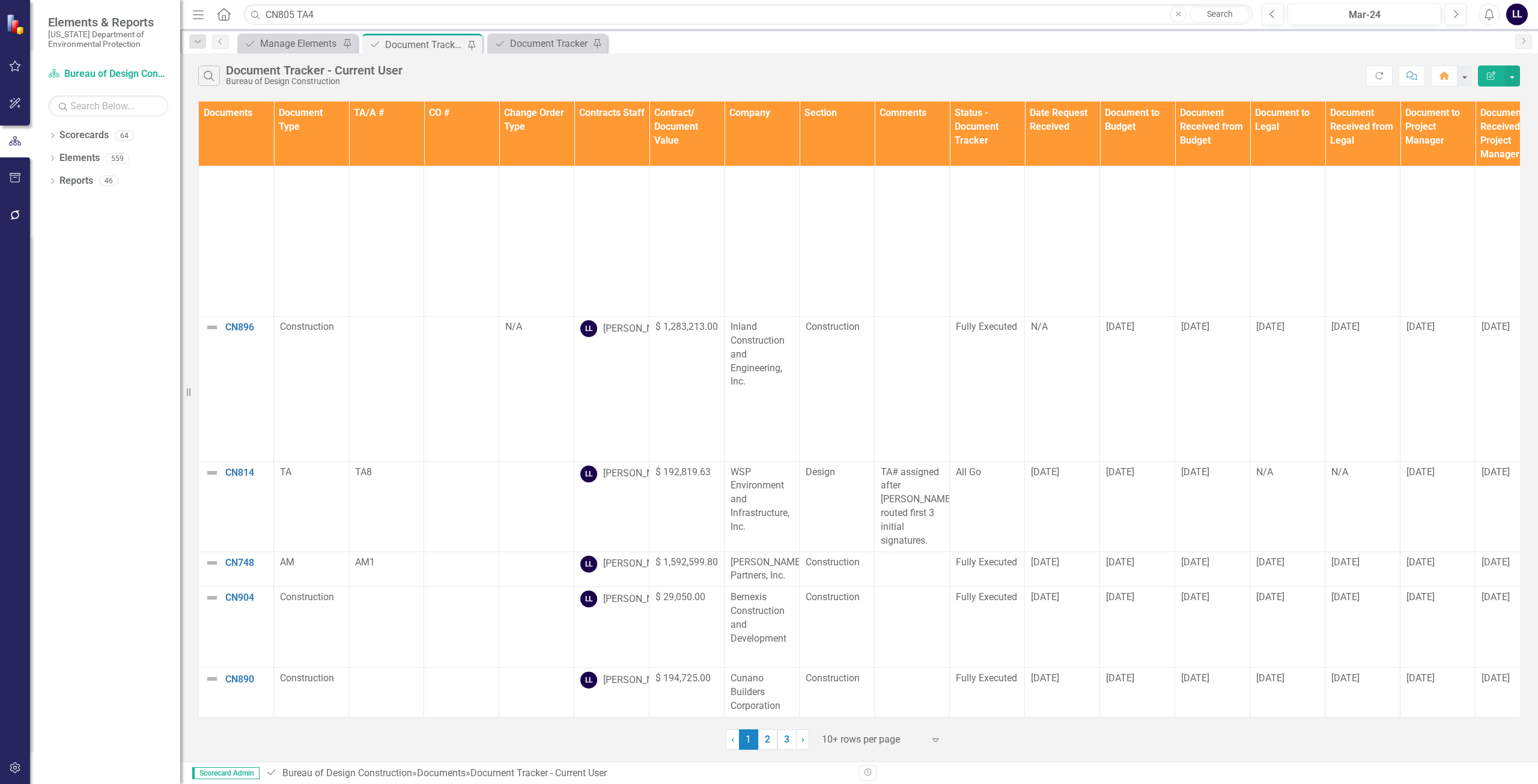
scroll to position [364, 866]
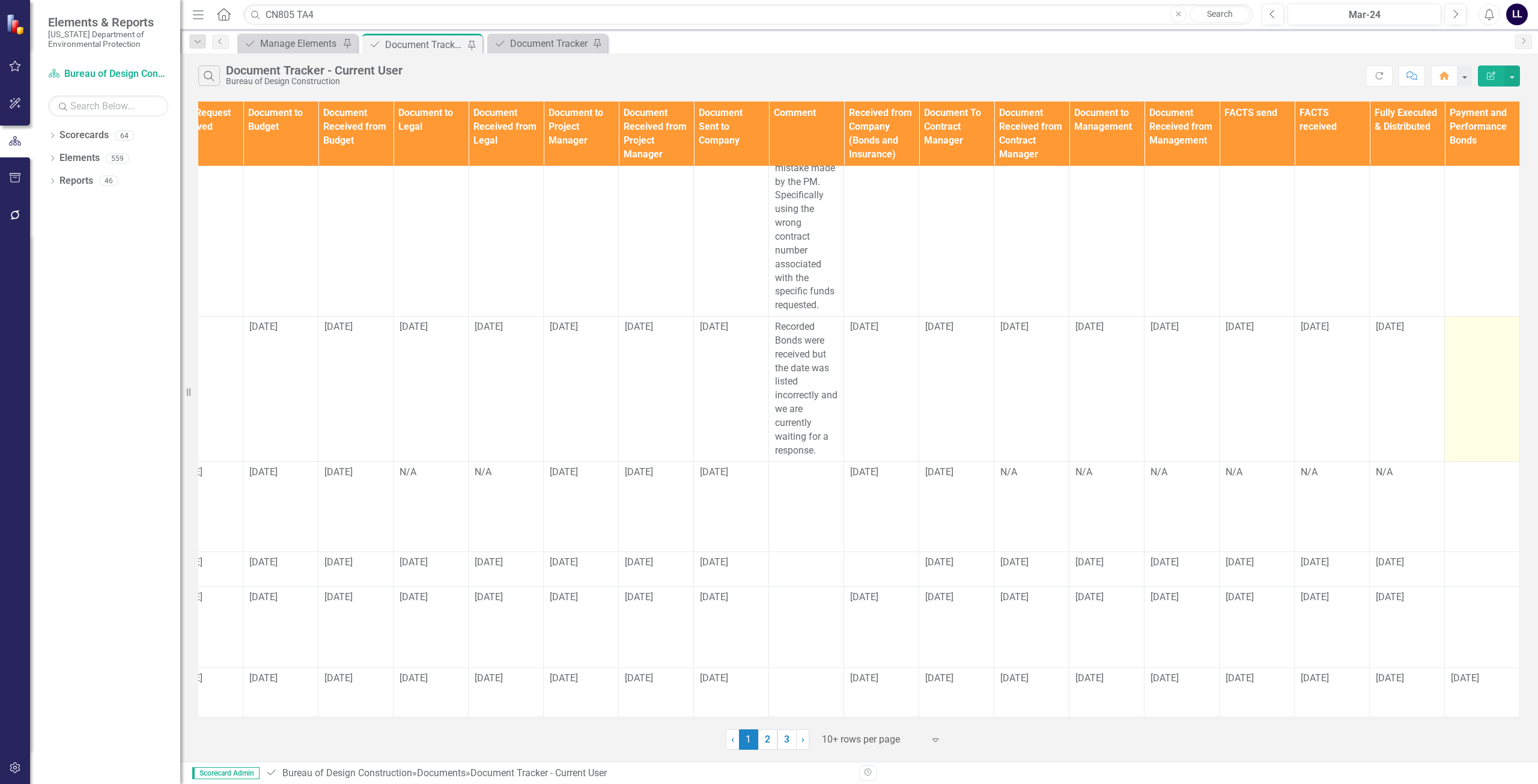
click at [702, 348] on td at bounding box center [1482, 388] width 75 height 145
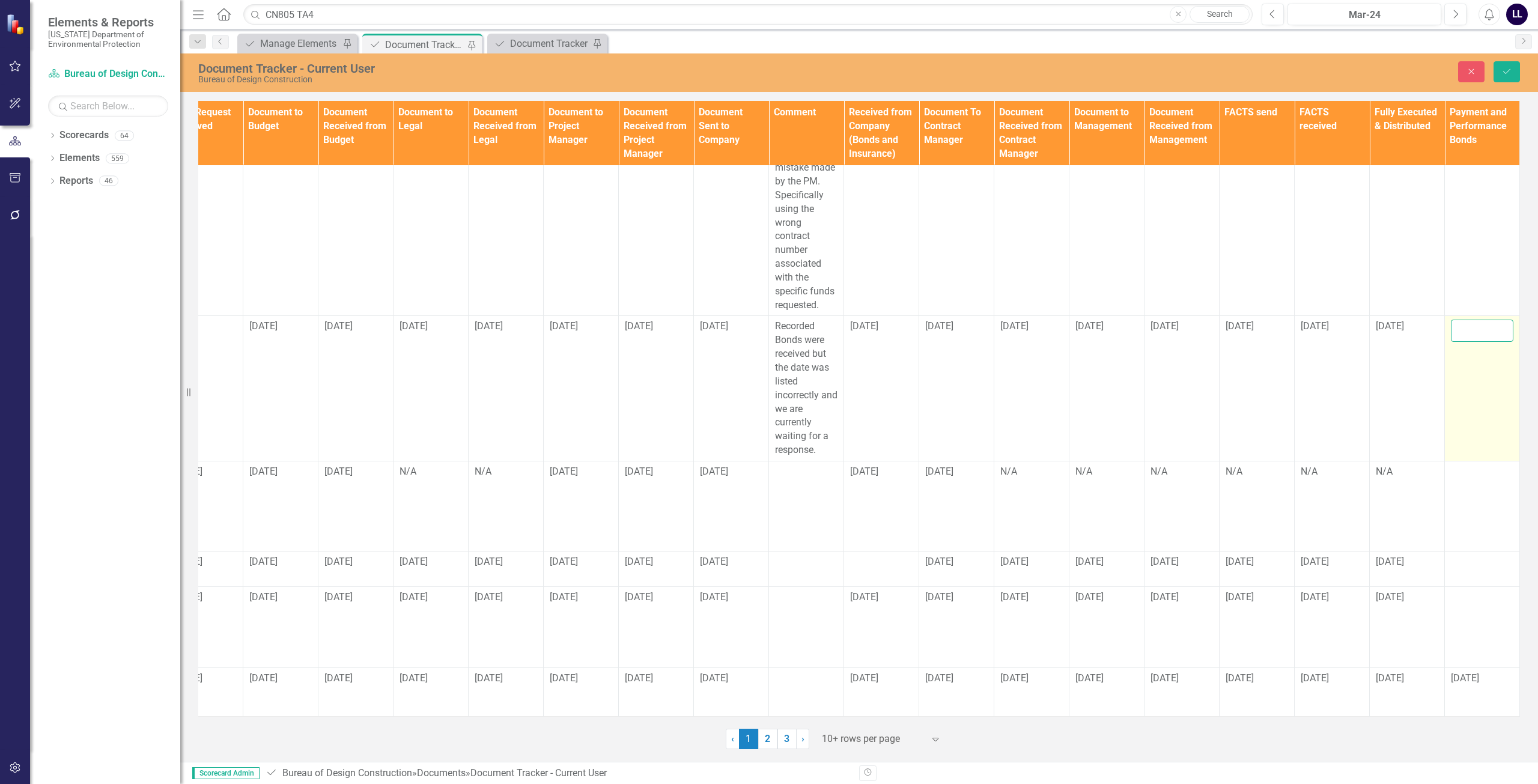
click at [702, 326] on input "text" at bounding box center [1482, 330] width 63 height 23
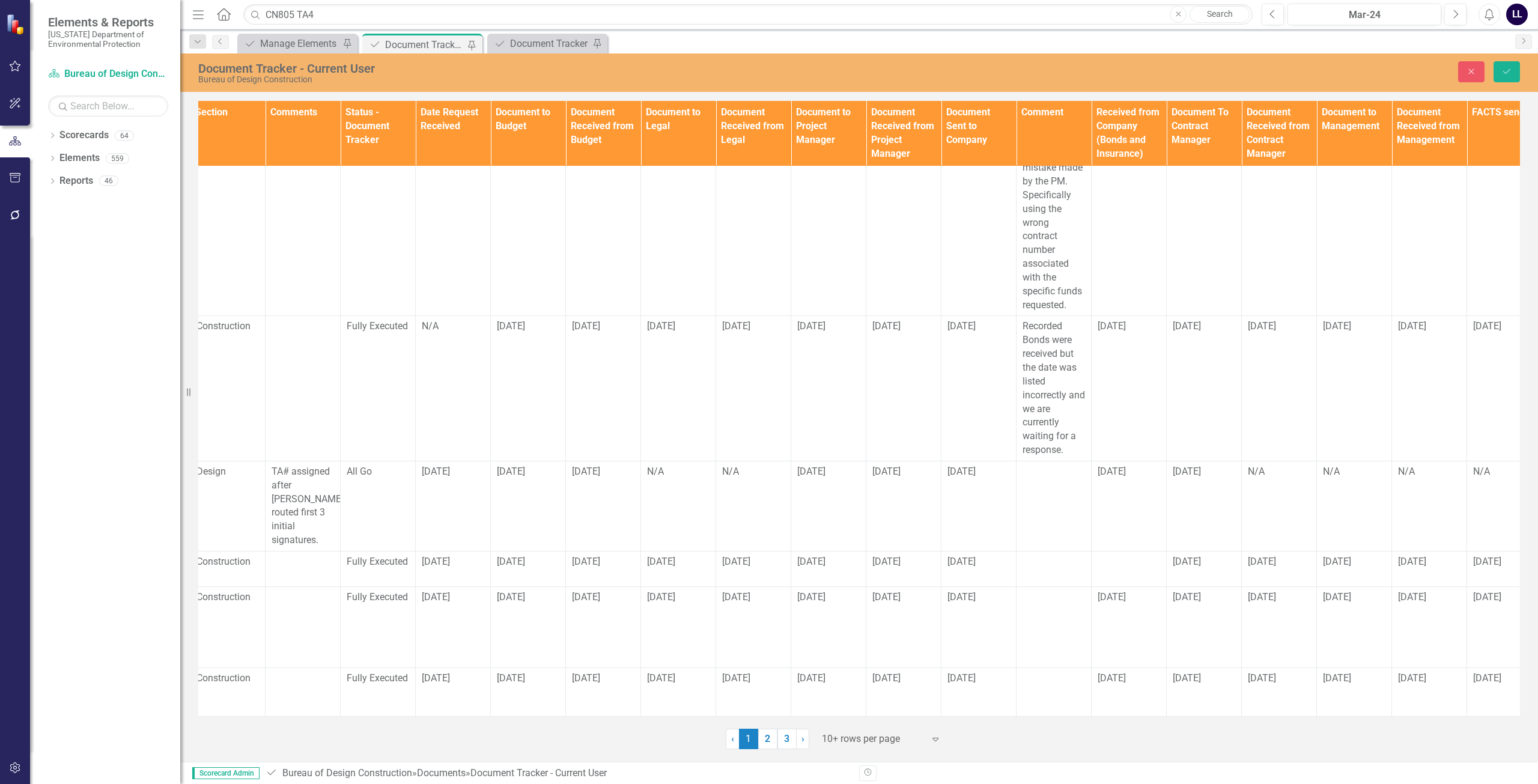
scroll to position [364, 0]
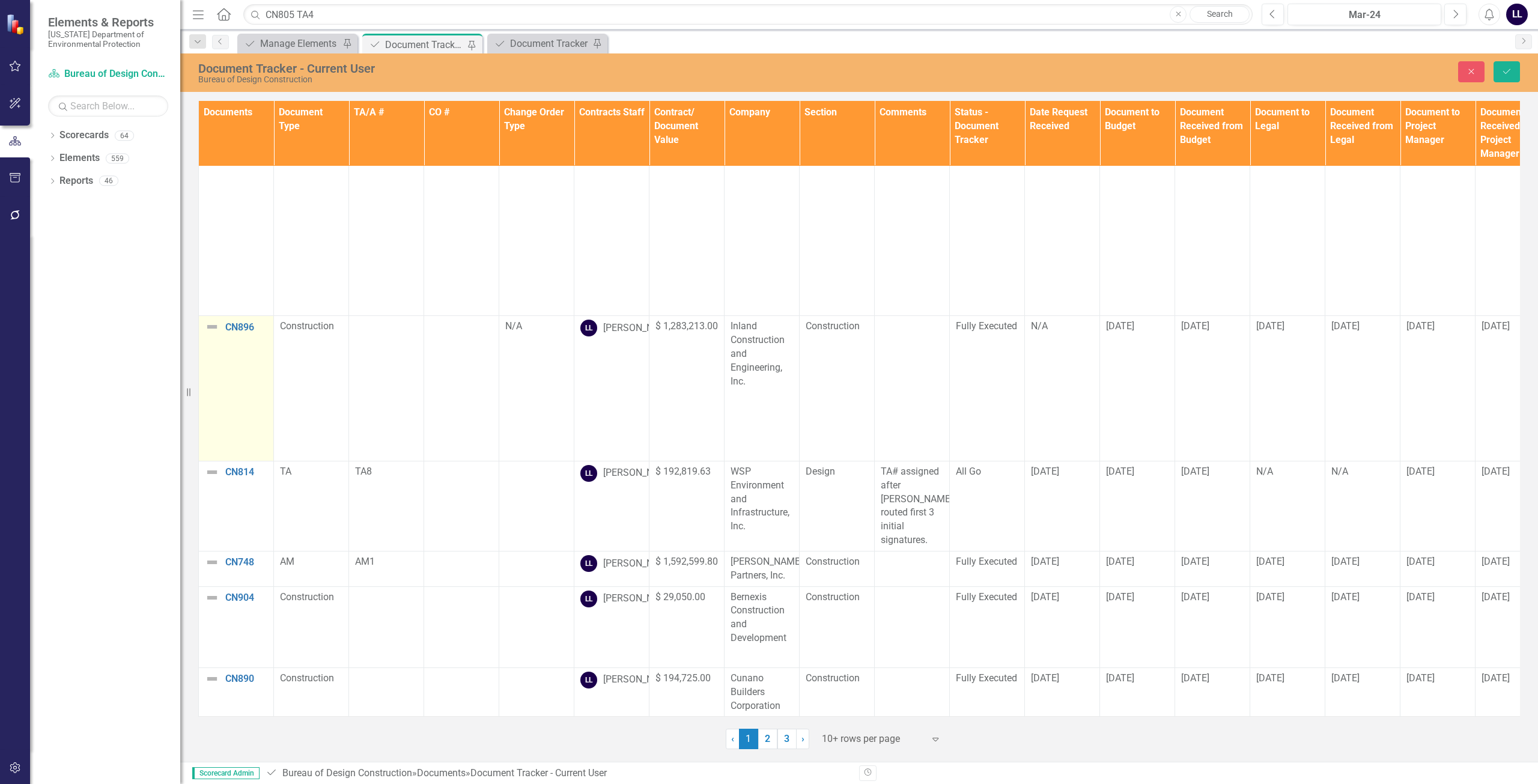
type input "[DATE]"
click at [212, 319] on img at bounding box center [212, 327] width 15 height 15
click at [212, 324] on img at bounding box center [216, 332] width 15 height 15
click at [252, 372] on div "Complete" at bounding box center [265, 364] width 120 height 20
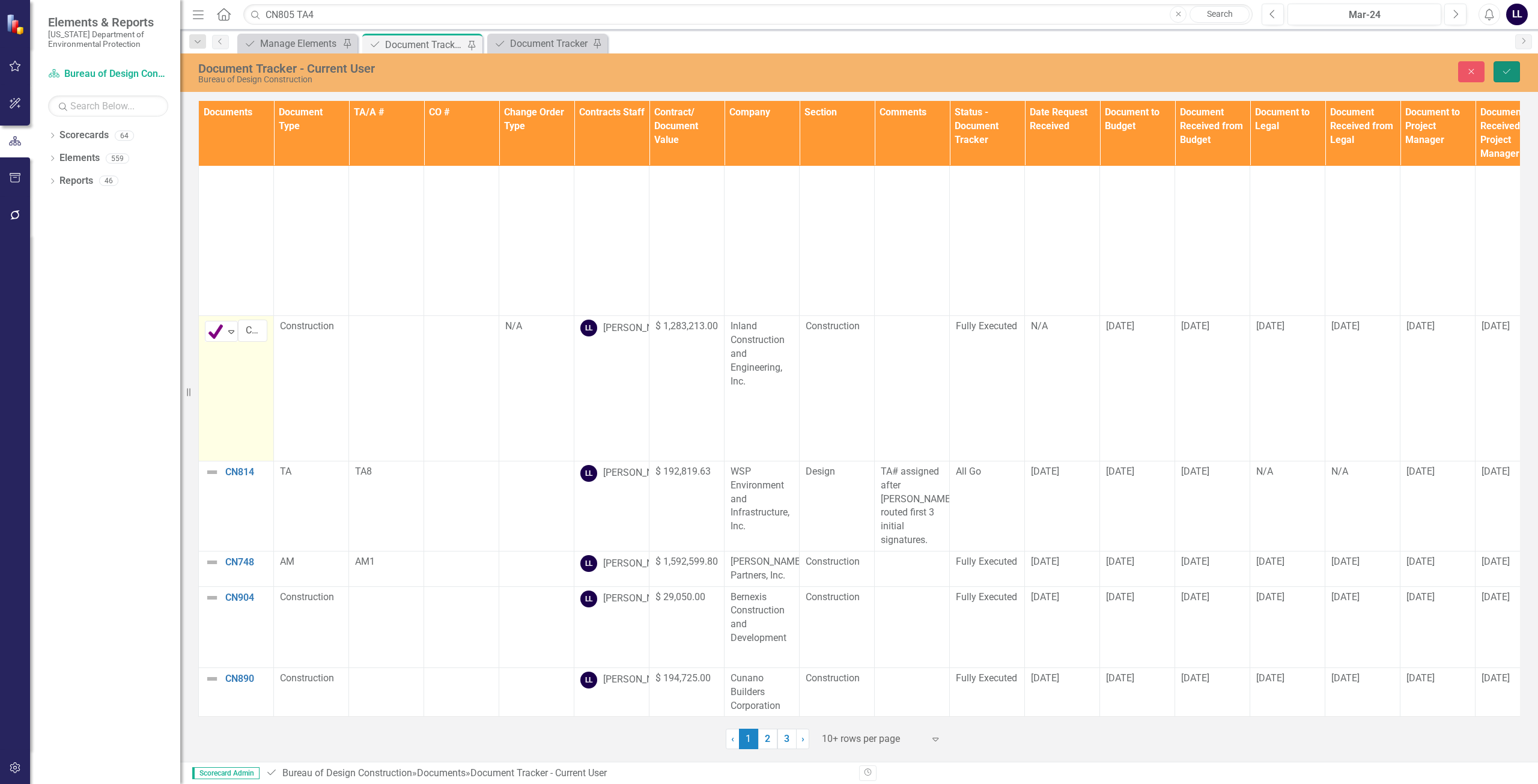
click at [702, 71] on button "Save" at bounding box center [1507, 71] width 26 height 21
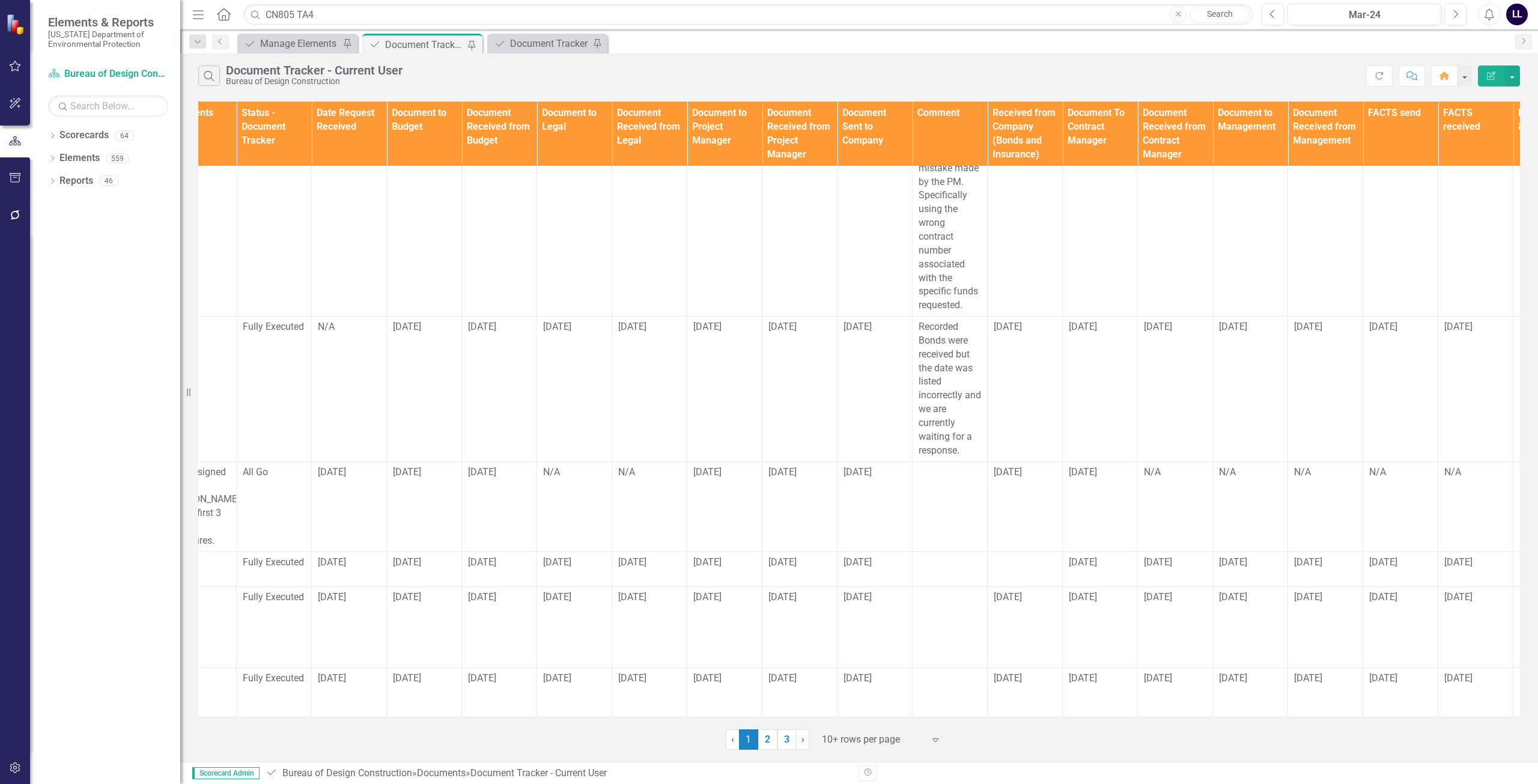
scroll to position [364, 866]
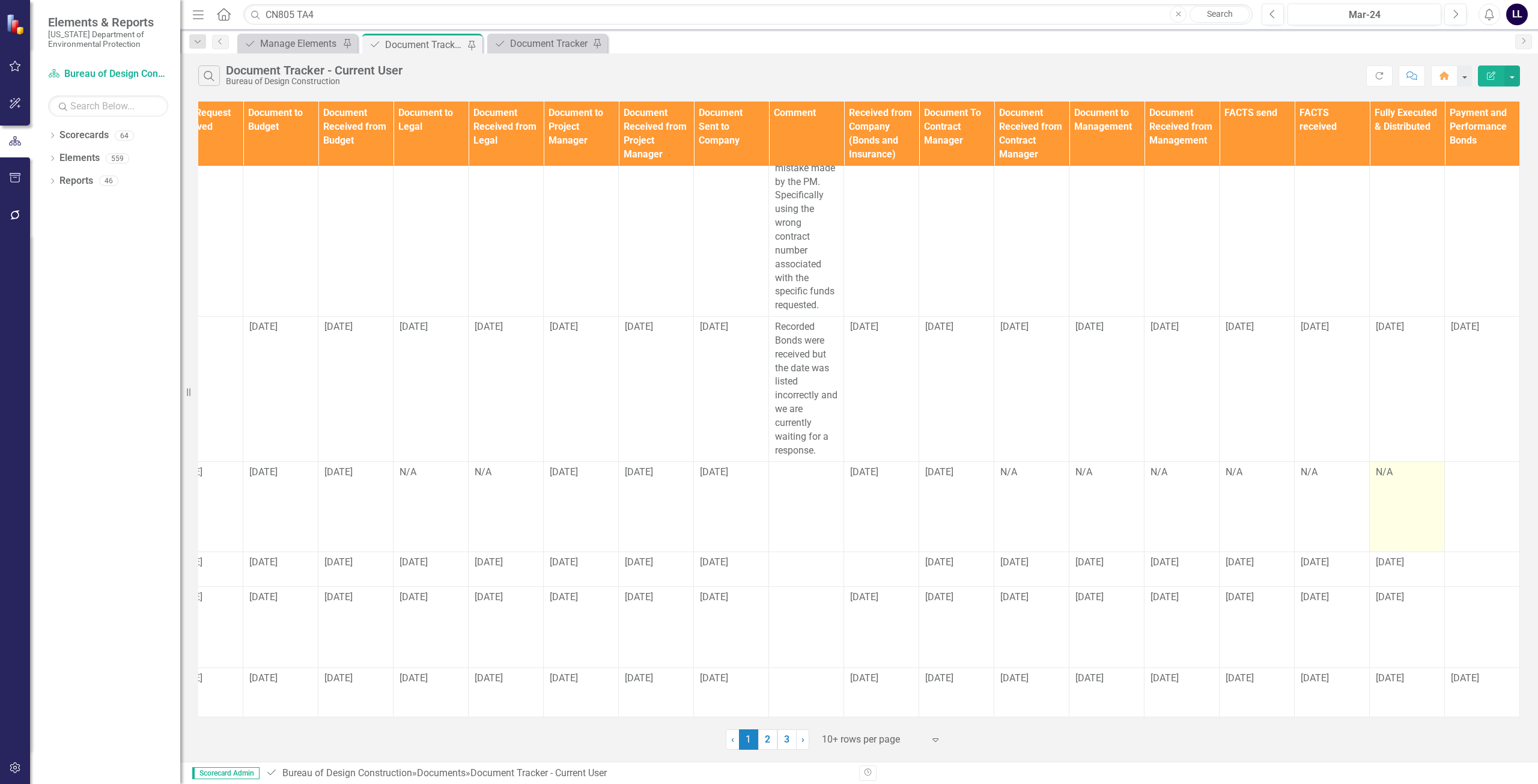
click at [702, 476] on td "N/A" at bounding box center [1407, 506] width 75 height 90
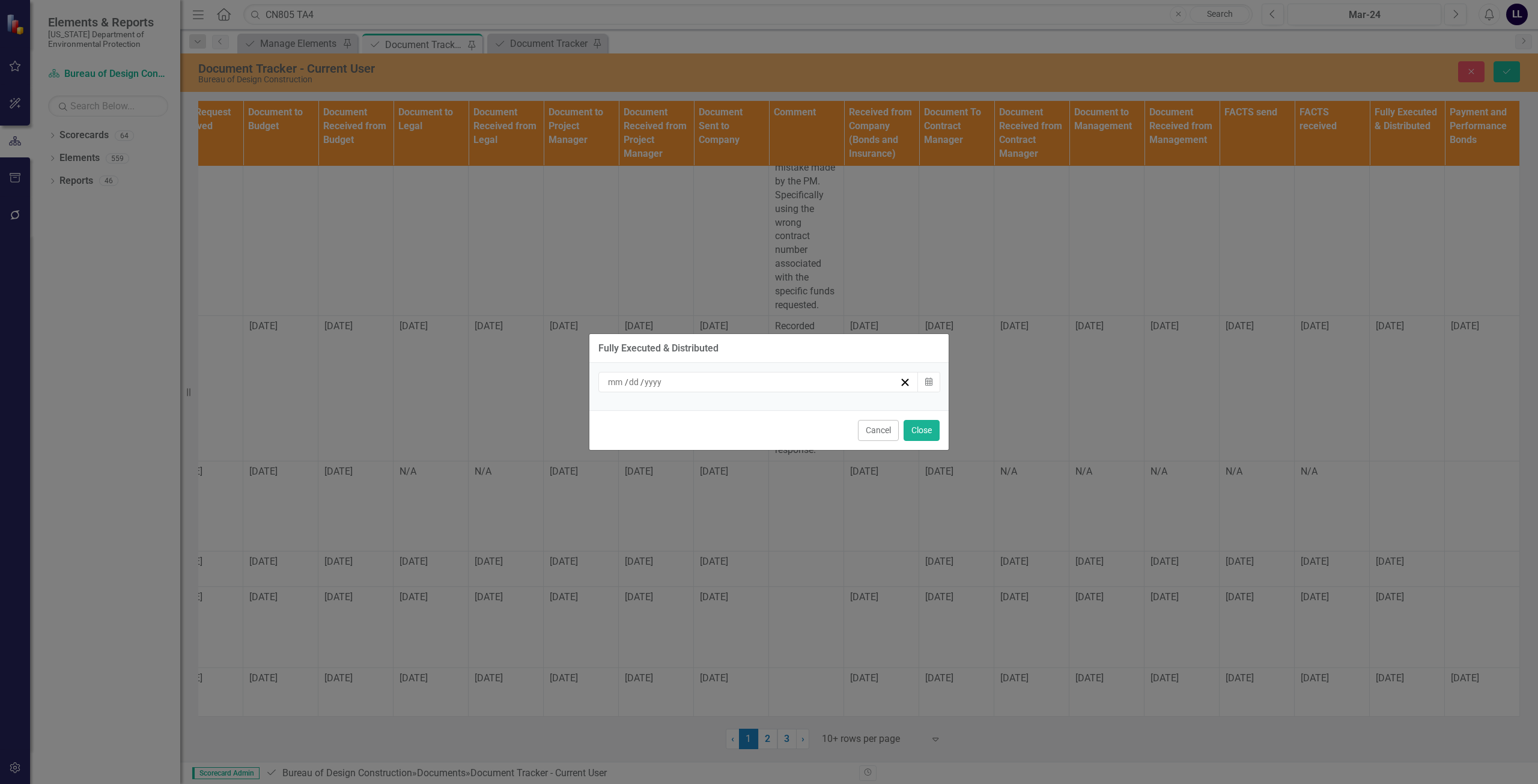
click at [702, 387] on div "/ /" at bounding box center [752, 382] width 293 height 12
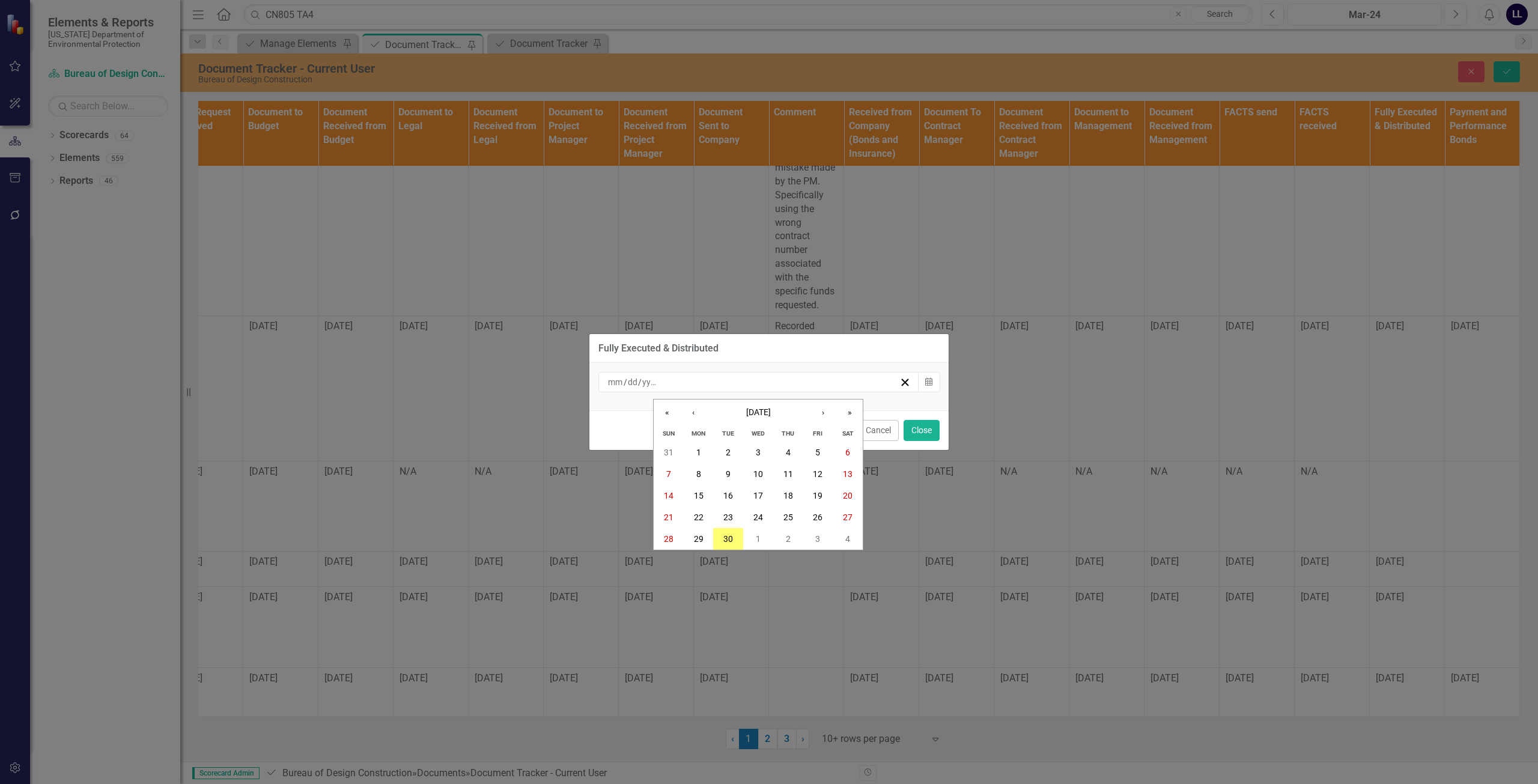
click at [695, 381] on div "/ /" at bounding box center [752, 382] width 293 height 12
click at [693, 418] on button "‹" at bounding box center [693, 412] width 26 height 26
click at [702, 415] on button "›" at bounding box center [823, 412] width 26 height 26
click at [702, 476] on abbr "9" at bounding box center [728, 473] width 5 height 9
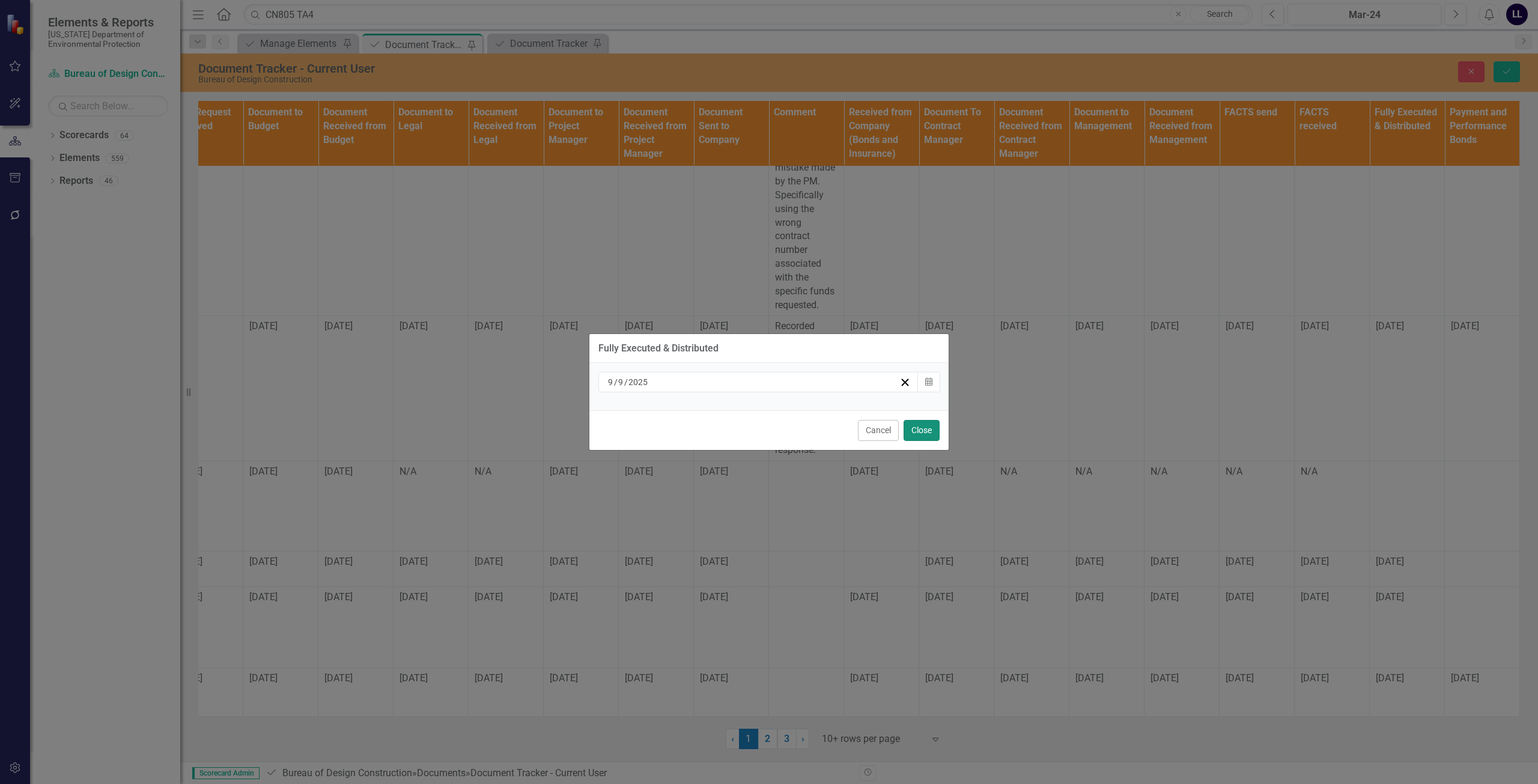
click at [702, 430] on button "Close" at bounding box center [922, 430] width 36 height 21
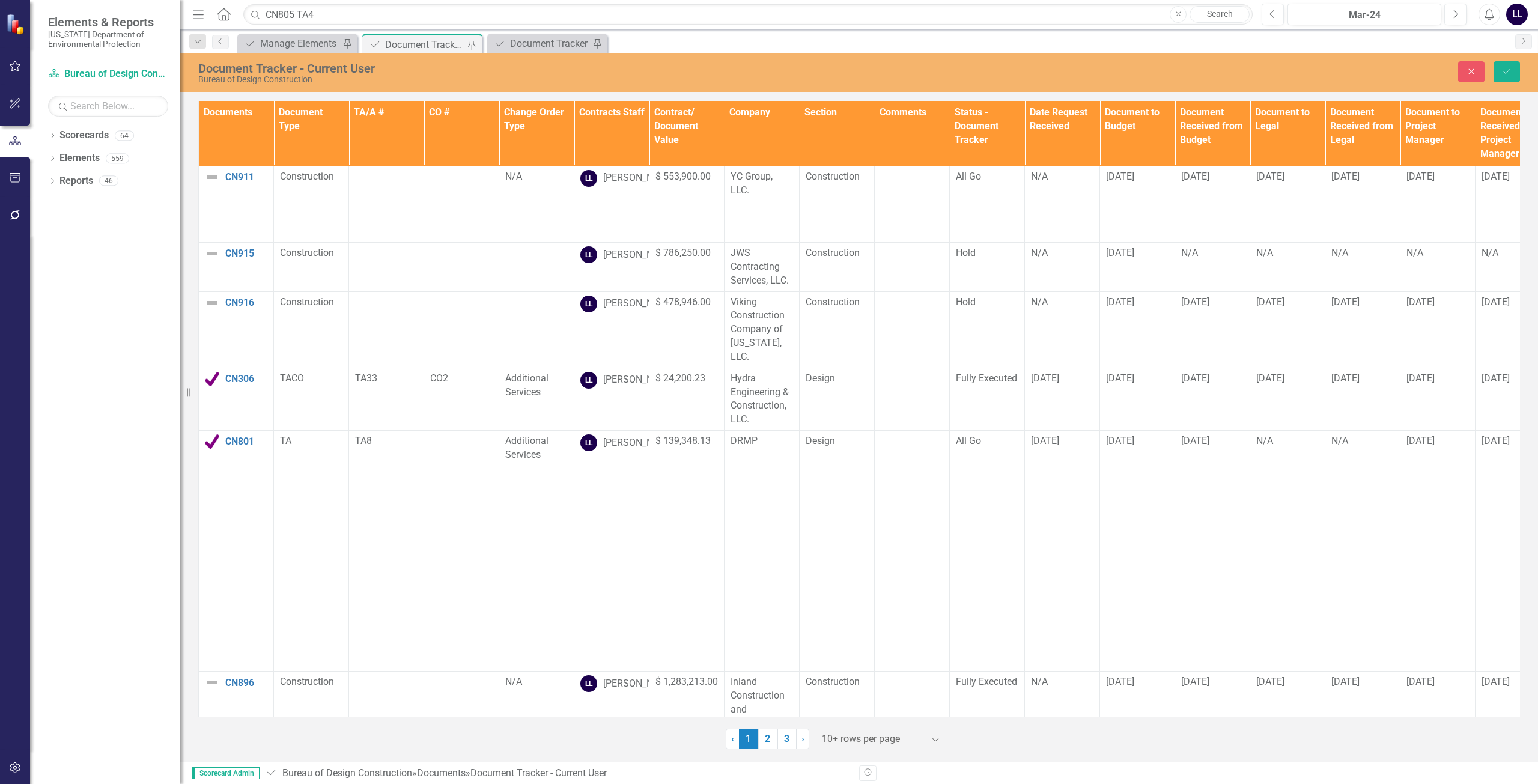
scroll to position [364, 0]
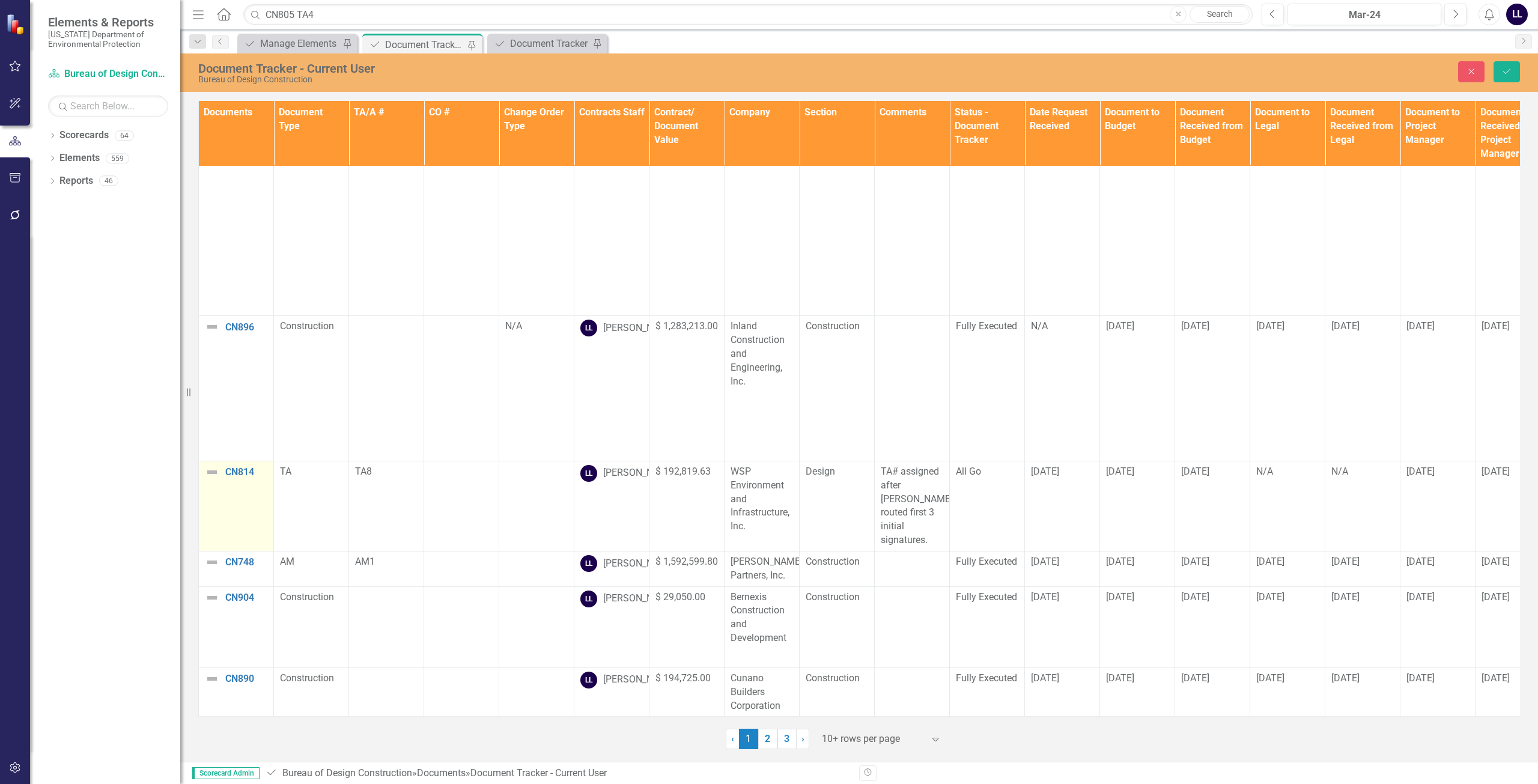
click at [212, 465] on img at bounding box center [212, 472] width 15 height 15
click at [215, 469] on img at bounding box center [216, 476] width 15 height 15
click at [238, 506] on div "Complete" at bounding box center [257, 508] width 40 height 14
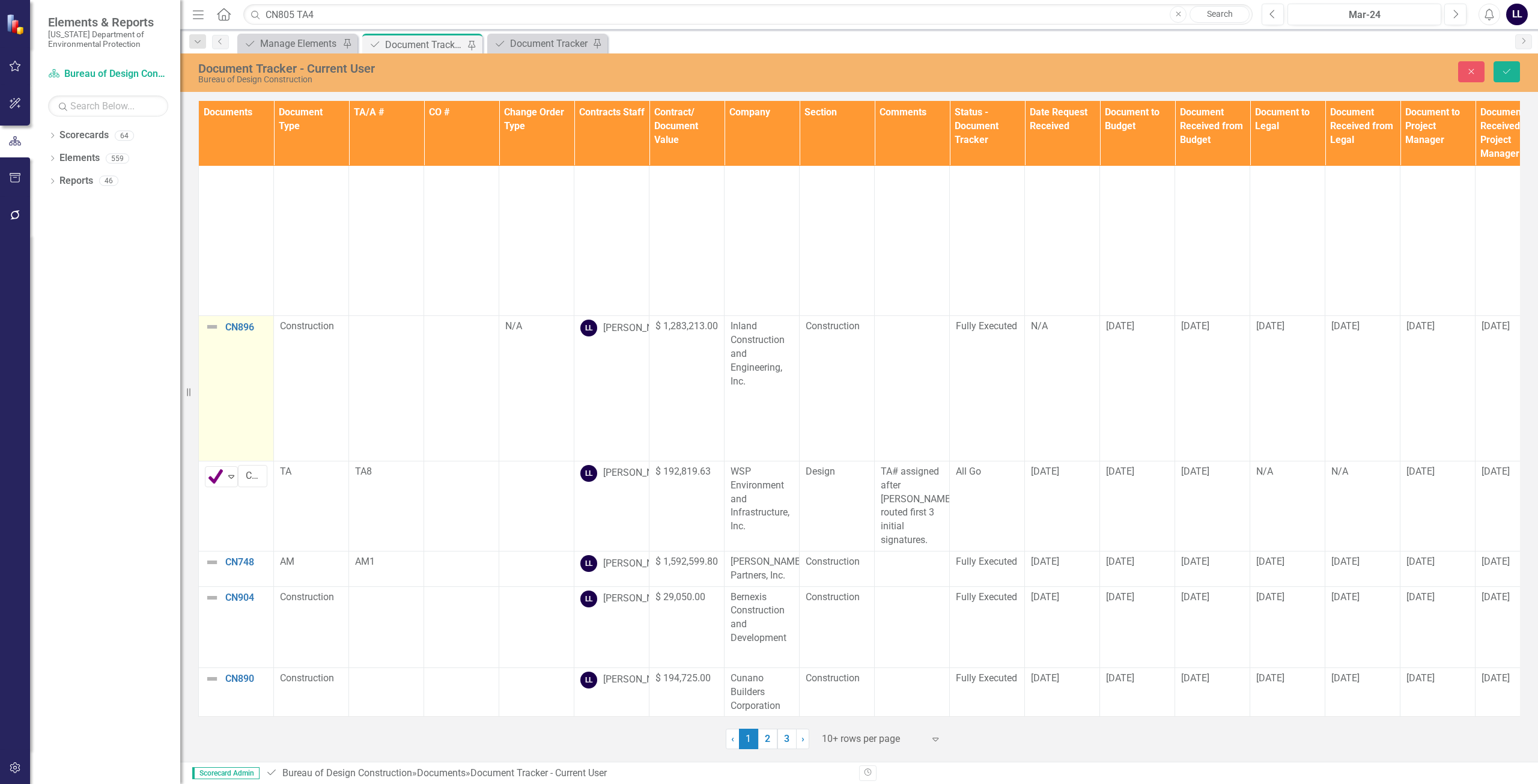
click at [212, 319] on img at bounding box center [212, 327] width 15 height 15
click at [213, 324] on img at bounding box center [216, 332] width 15 height 15
click at [236, 360] on div "Complete" at bounding box center [267, 364] width 101 height 15
click at [702, 77] on button "Save" at bounding box center [1507, 71] width 26 height 21
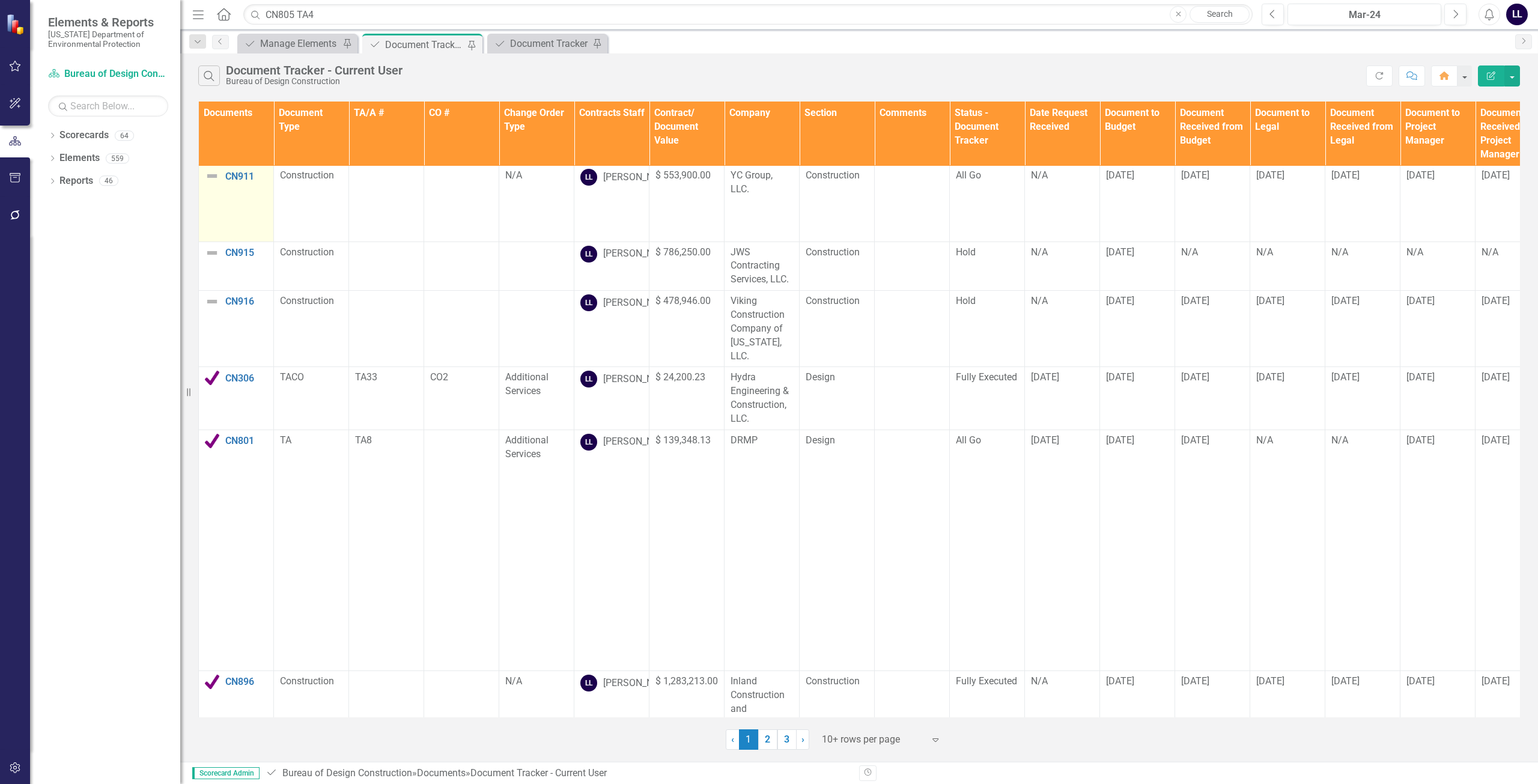
scroll to position [0, 0]
click at [217, 174] on img at bounding box center [212, 177] width 15 height 15
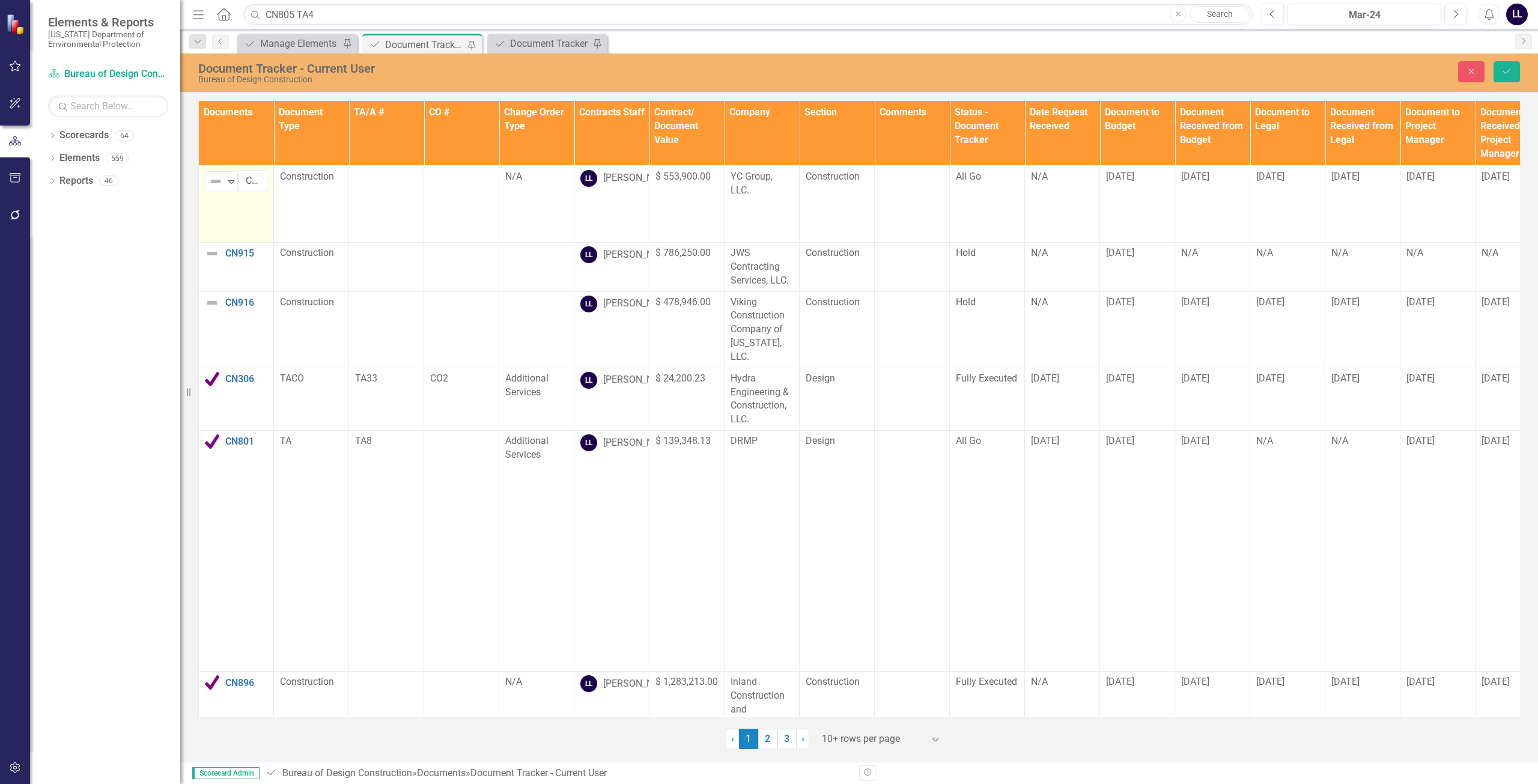
click at [212, 179] on img at bounding box center [216, 181] width 15 height 15
click at [241, 239] on div "Routing" at bounding box center [253, 243] width 33 height 14
click at [213, 253] on img at bounding box center [212, 254] width 15 height 15
click at [214, 257] on img at bounding box center [216, 257] width 15 height 15
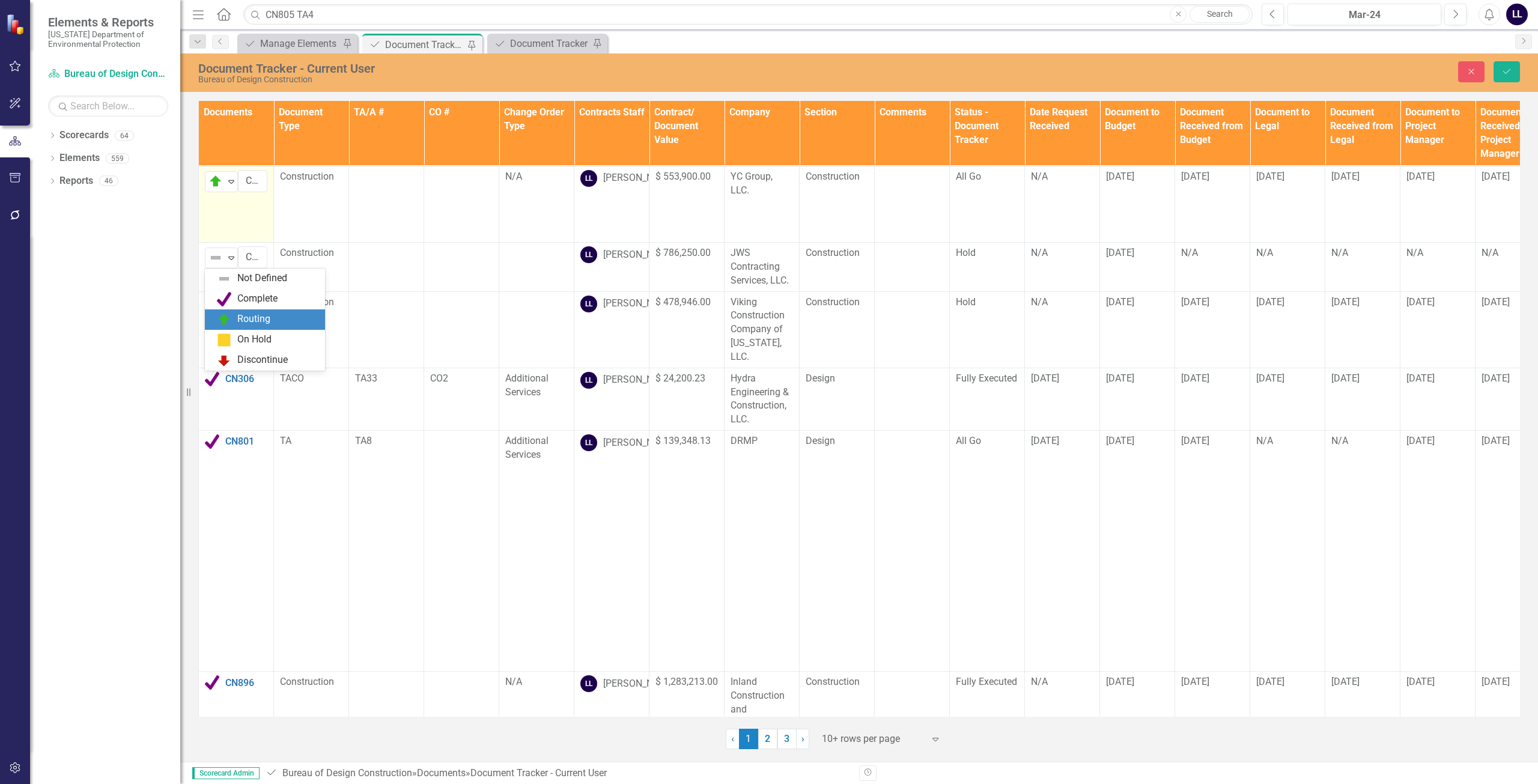
click at [238, 317] on div "Routing" at bounding box center [253, 319] width 33 height 14
click at [213, 305] on img at bounding box center [212, 303] width 15 height 15
click at [213, 305] on img at bounding box center [216, 307] width 15 height 15
click at [249, 369] on div "Routing" at bounding box center [253, 368] width 33 height 14
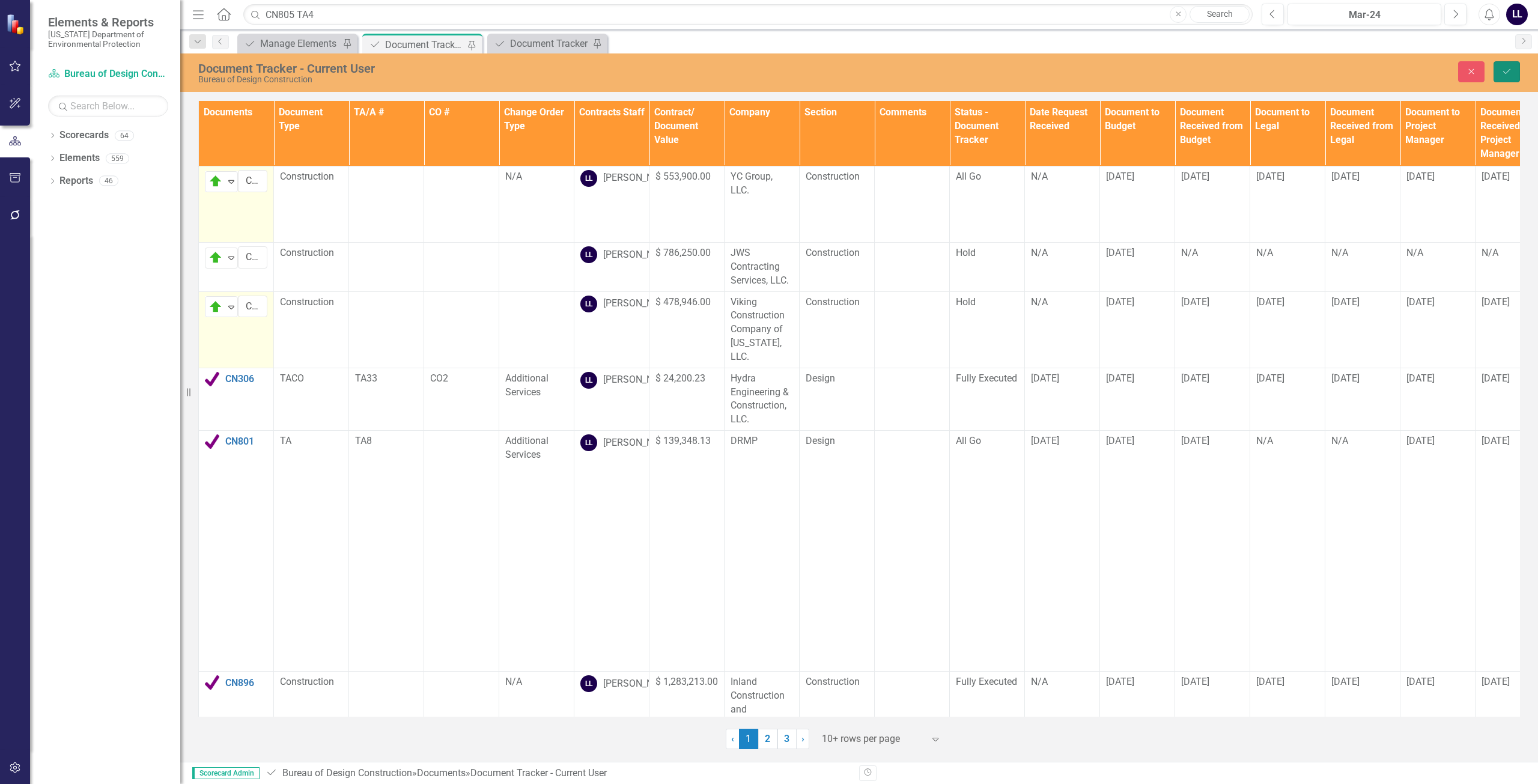
click at [702, 74] on icon "Save" at bounding box center [1507, 71] width 11 height 9
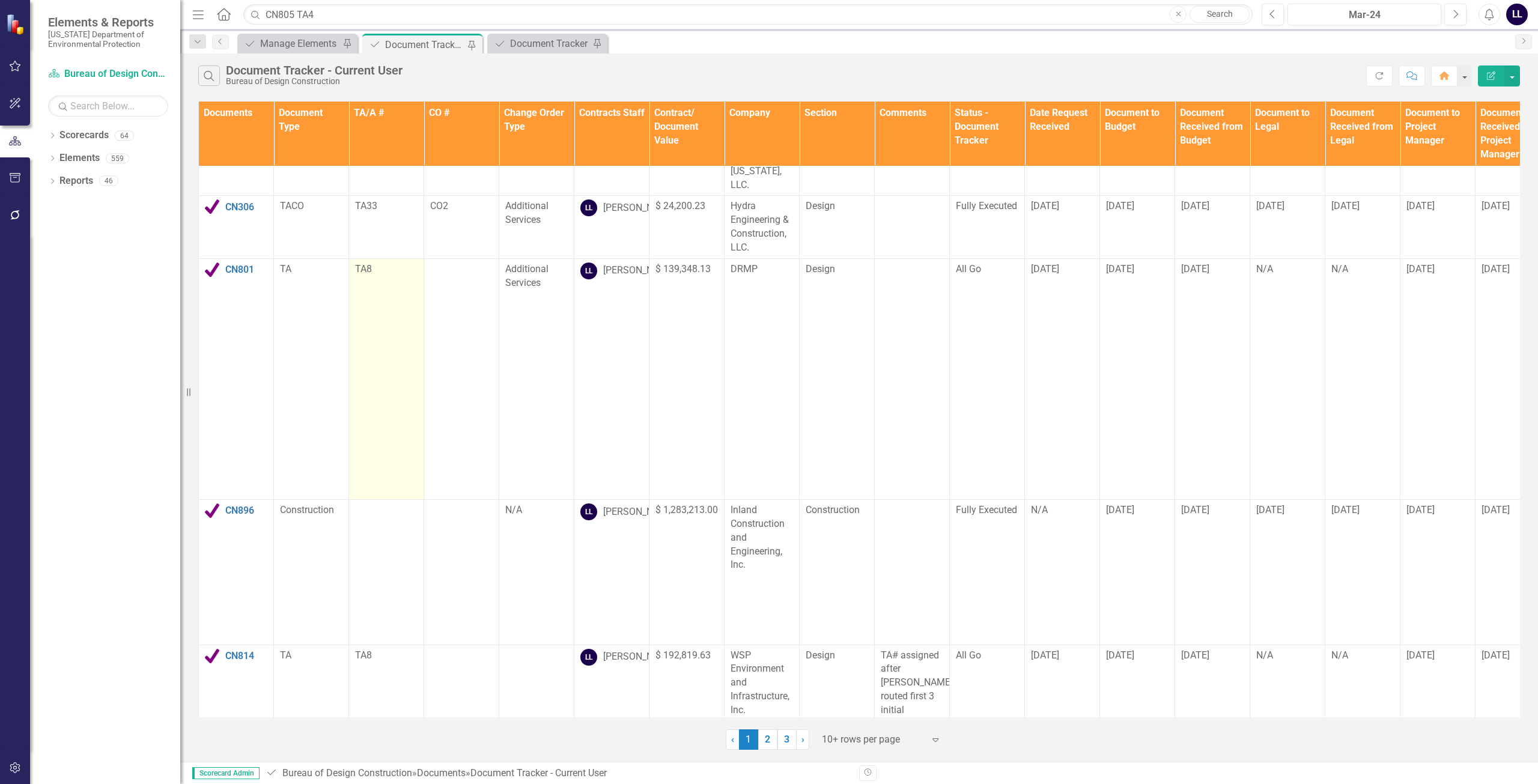
scroll to position [364, 0]
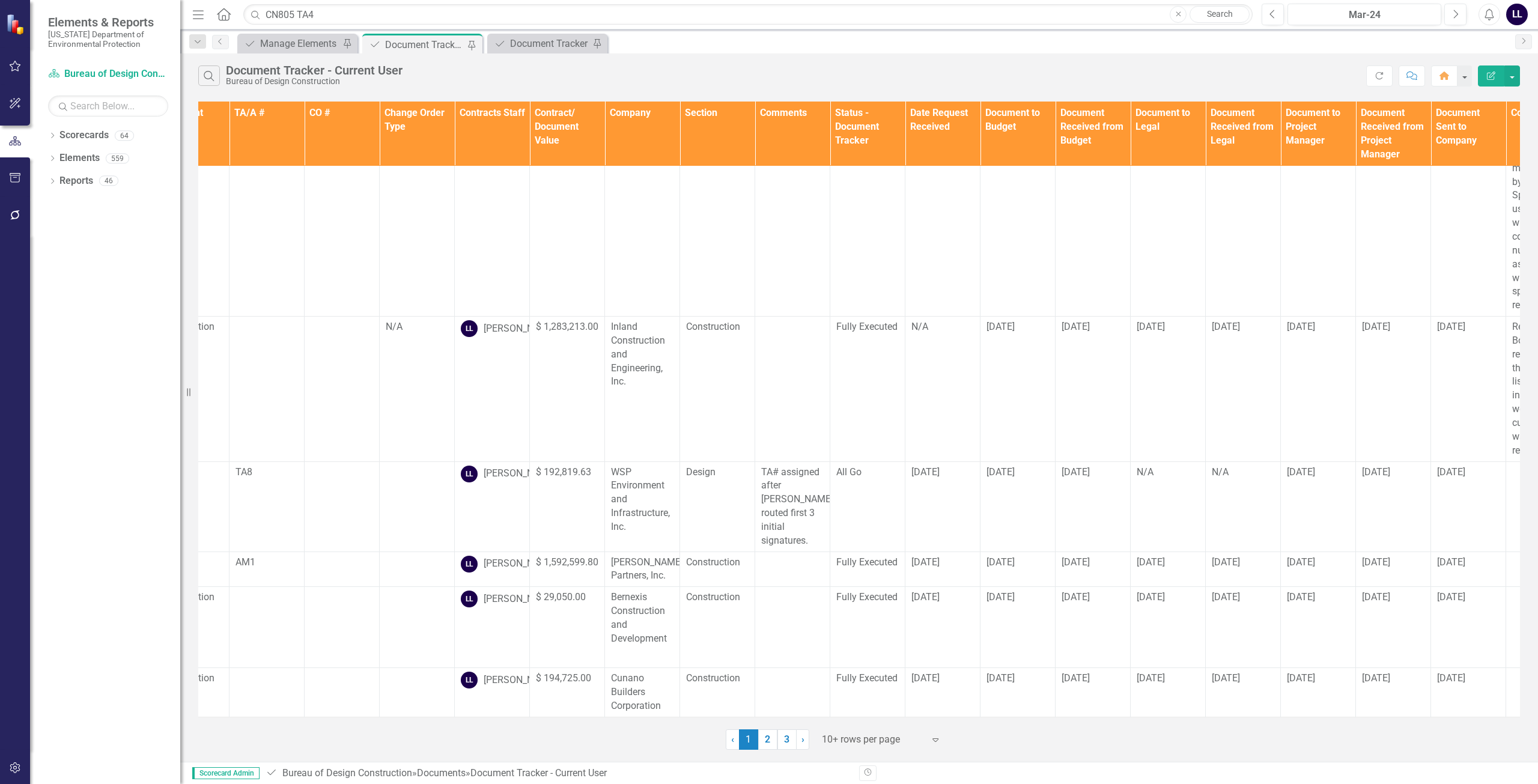
scroll to position [364, 0]
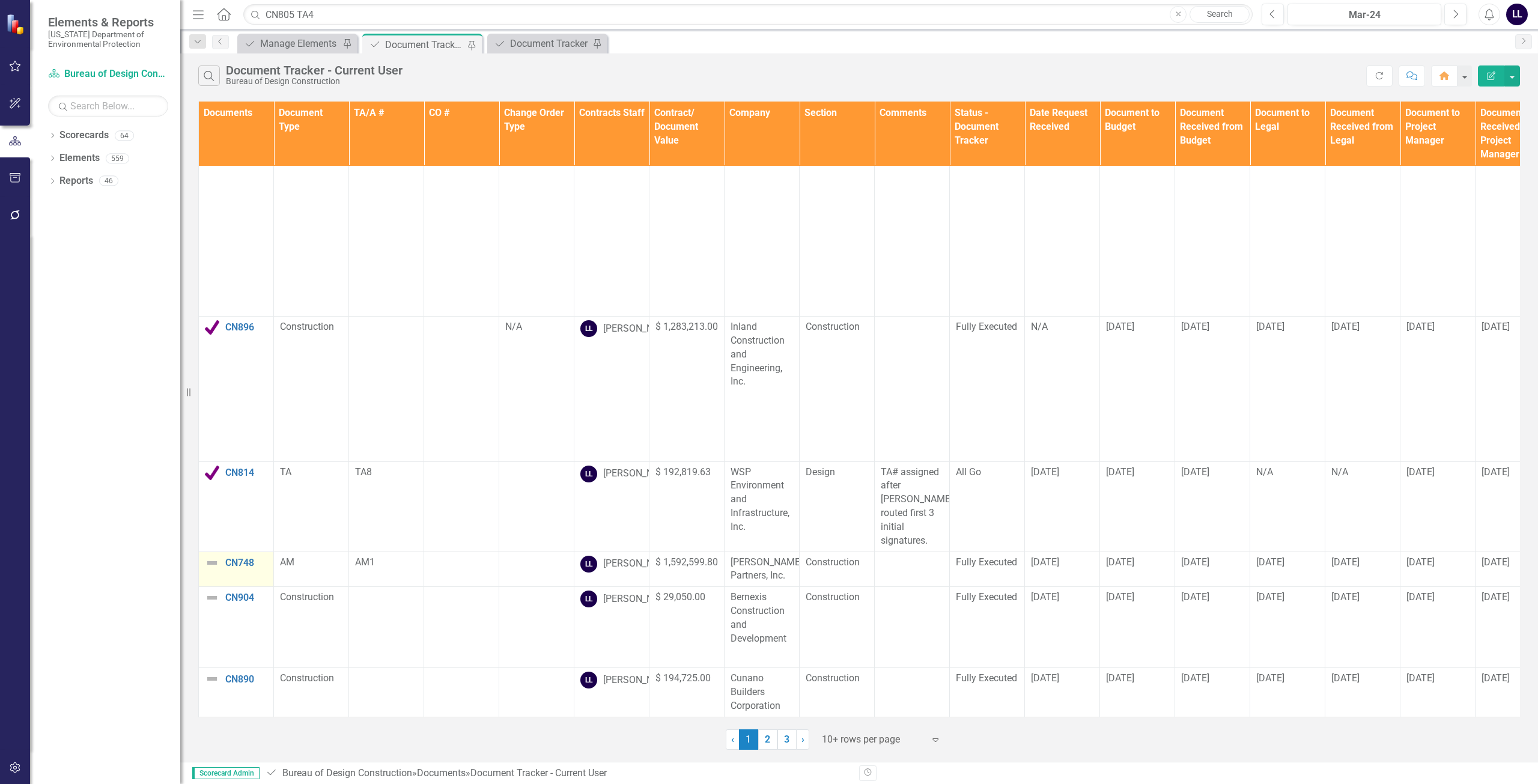
click at [219, 556] on img at bounding box center [212, 563] width 15 height 15
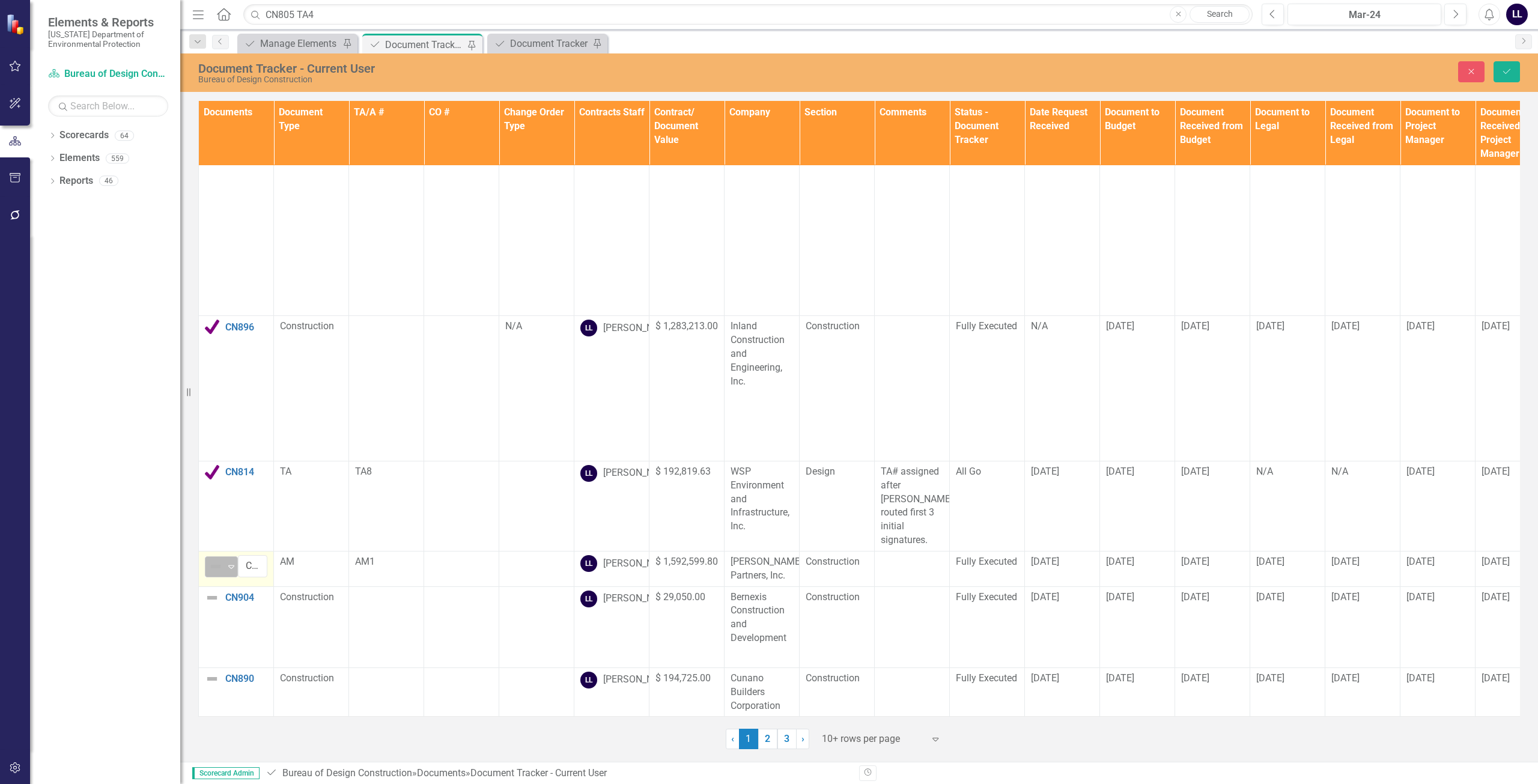
click at [231, 561] on icon "Expand" at bounding box center [231, 566] width 12 height 9
click at [250, 607] on div "Routing" at bounding box center [253, 605] width 33 height 14
click at [1513, 74] on button "Save" at bounding box center [1507, 71] width 26 height 21
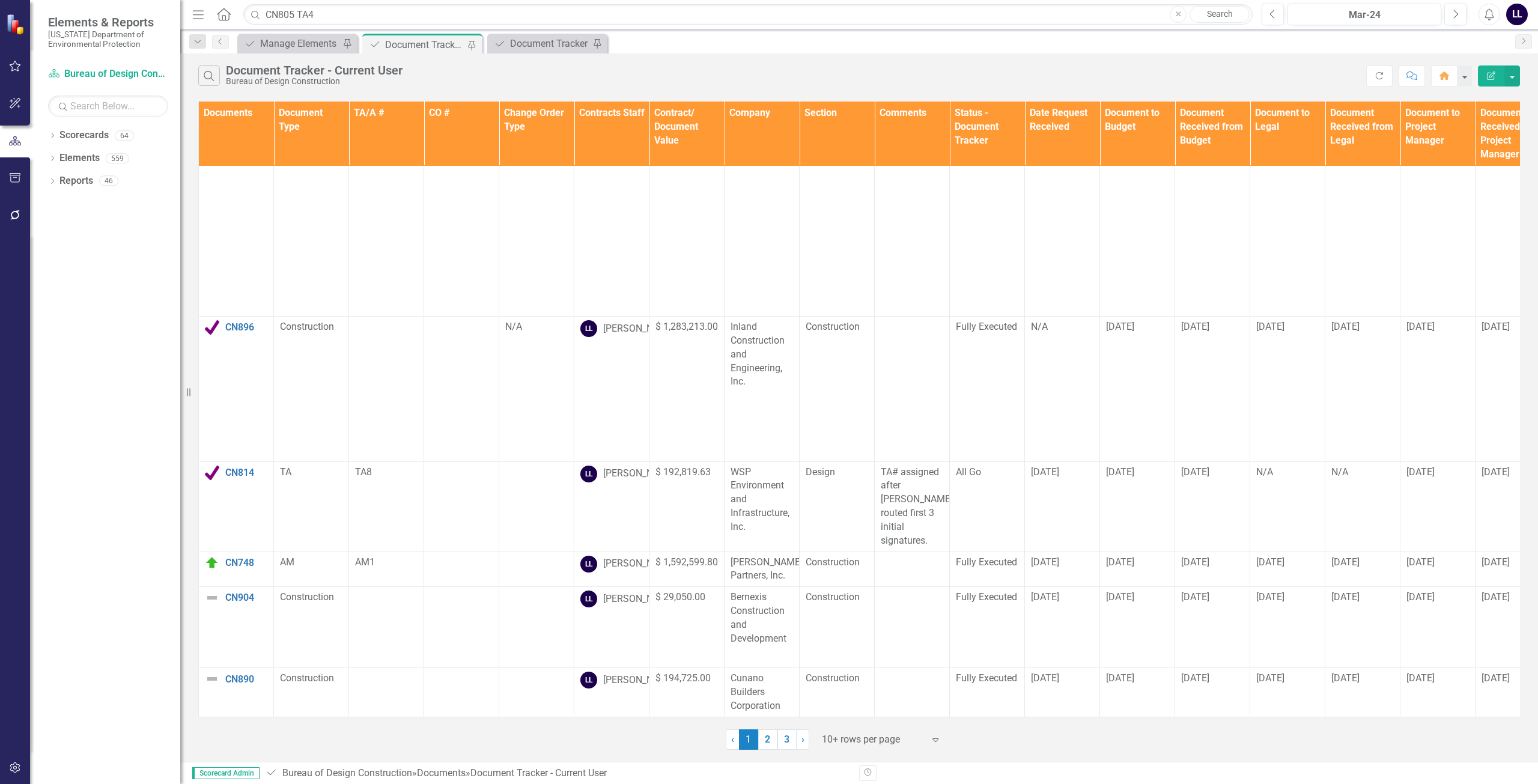
scroll to position [364, 866]
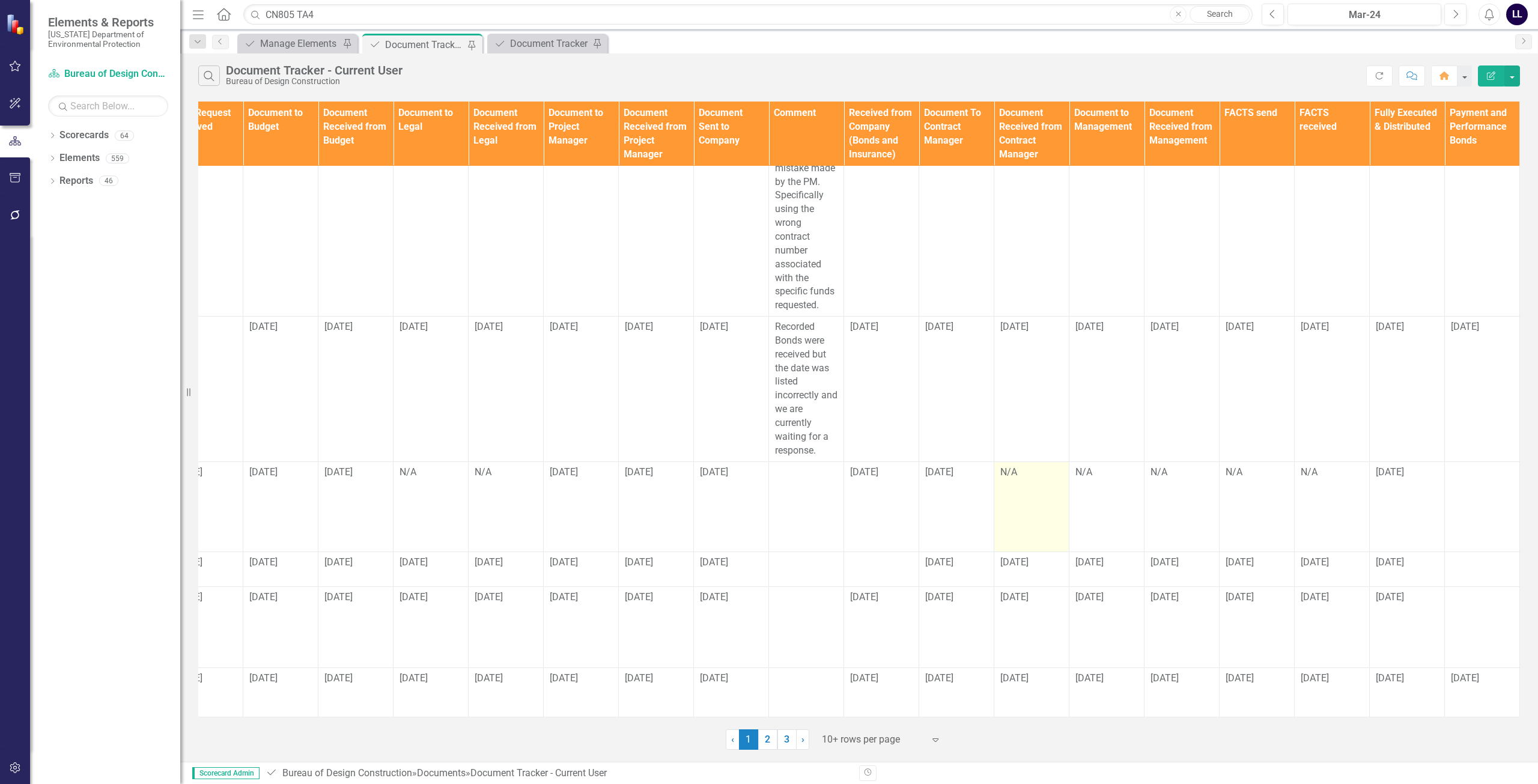
click at [1027, 491] on td "N/A" at bounding box center [1032, 506] width 75 height 90
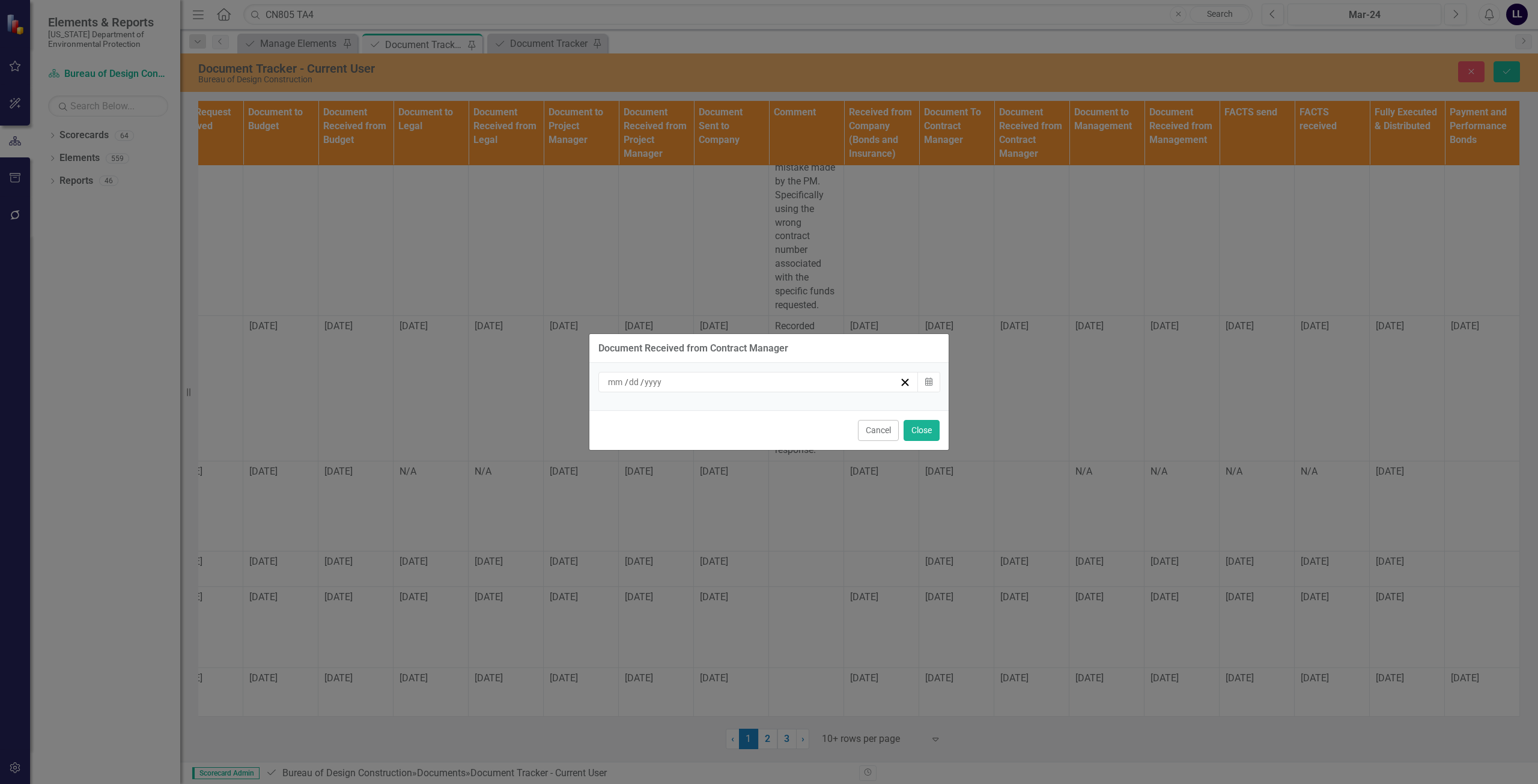
click at [770, 379] on div "/ /" at bounding box center [752, 382] width 293 height 12
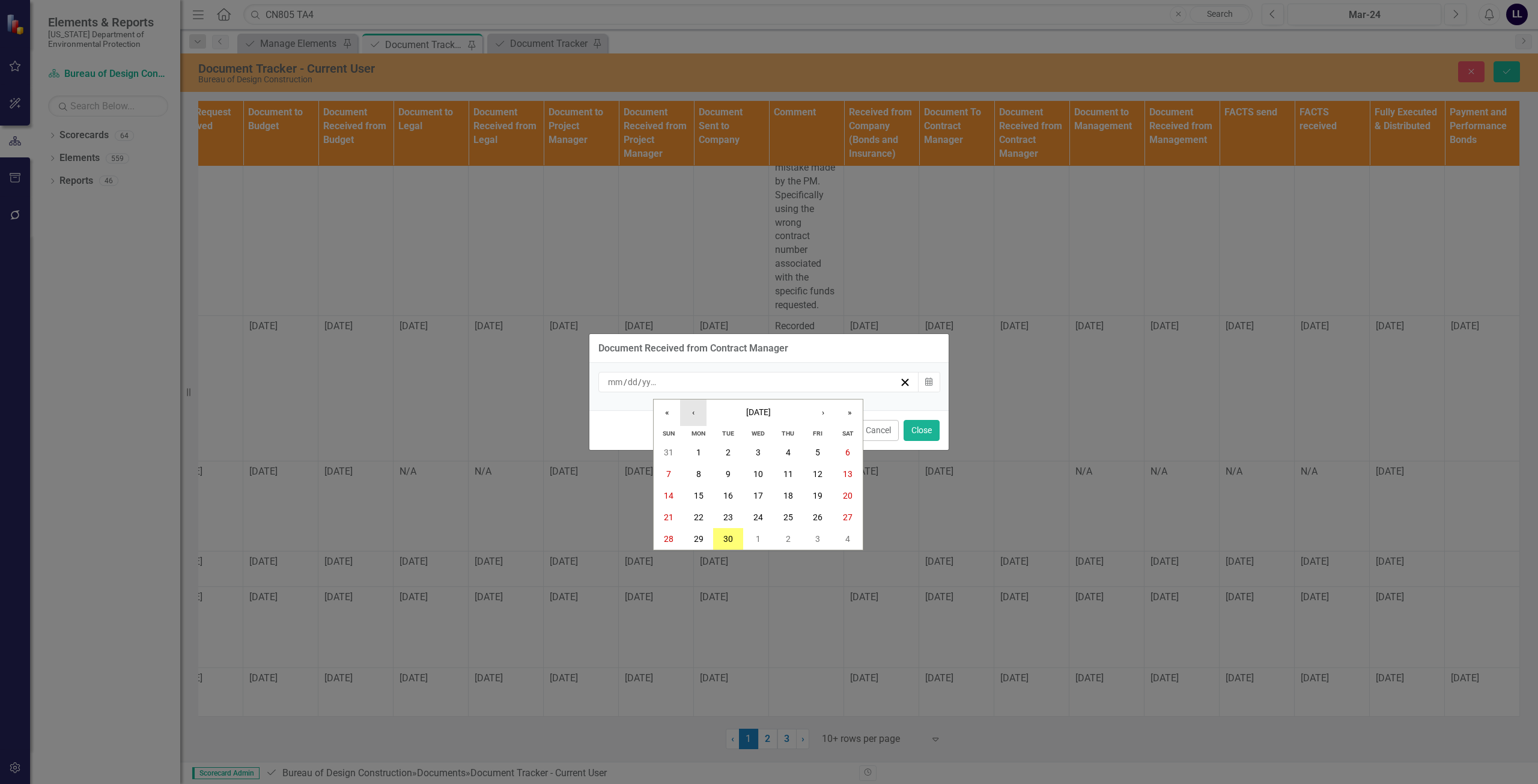
click at [693, 412] on button "‹" at bounding box center [693, 412] width 26 height 26
click at [818, 536] on abbr "29" at bounding box center [817, 538] width 9 height 9
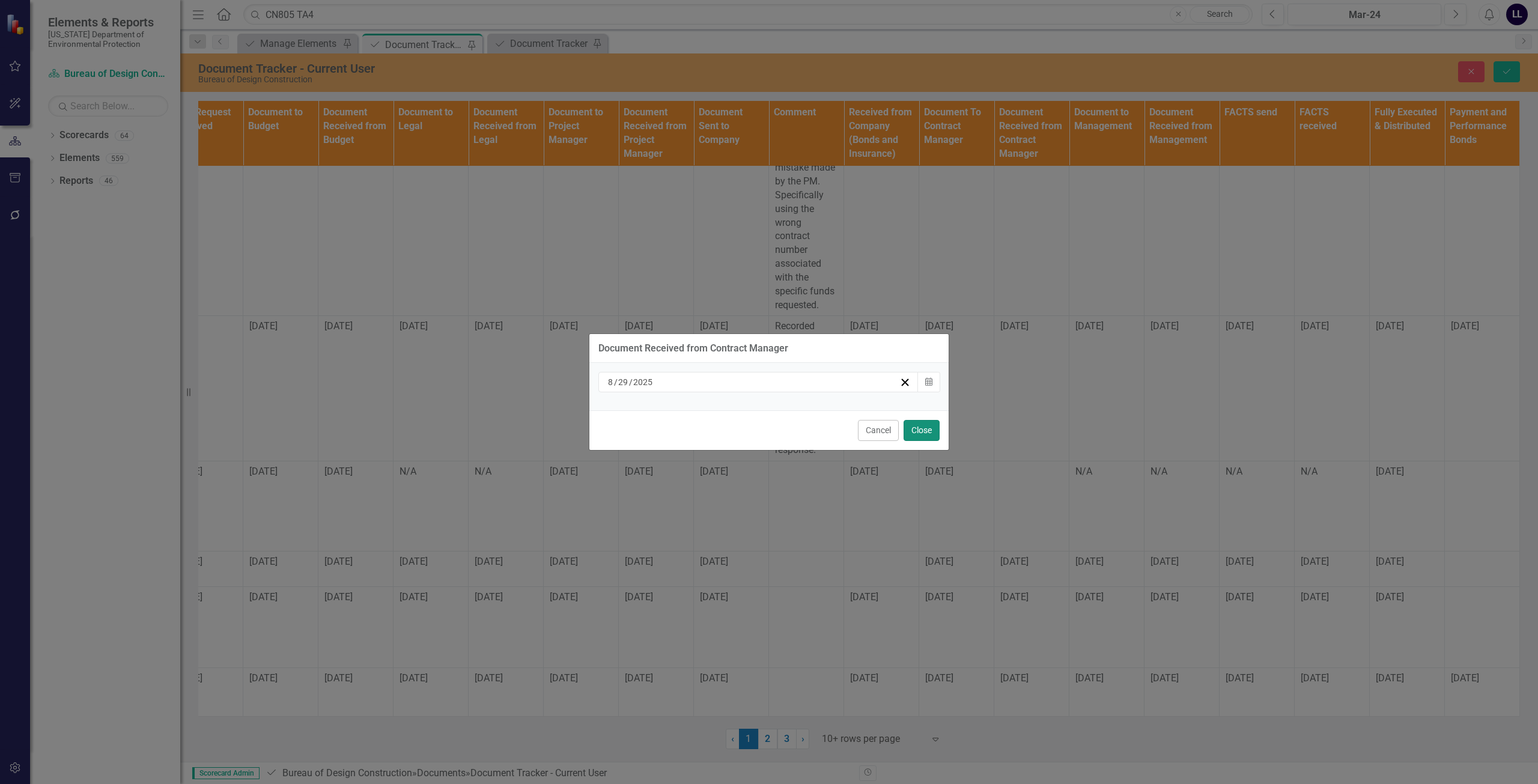
click at [922, 428] on button "Close" at bounding box center [922, 430] width 36 height 21
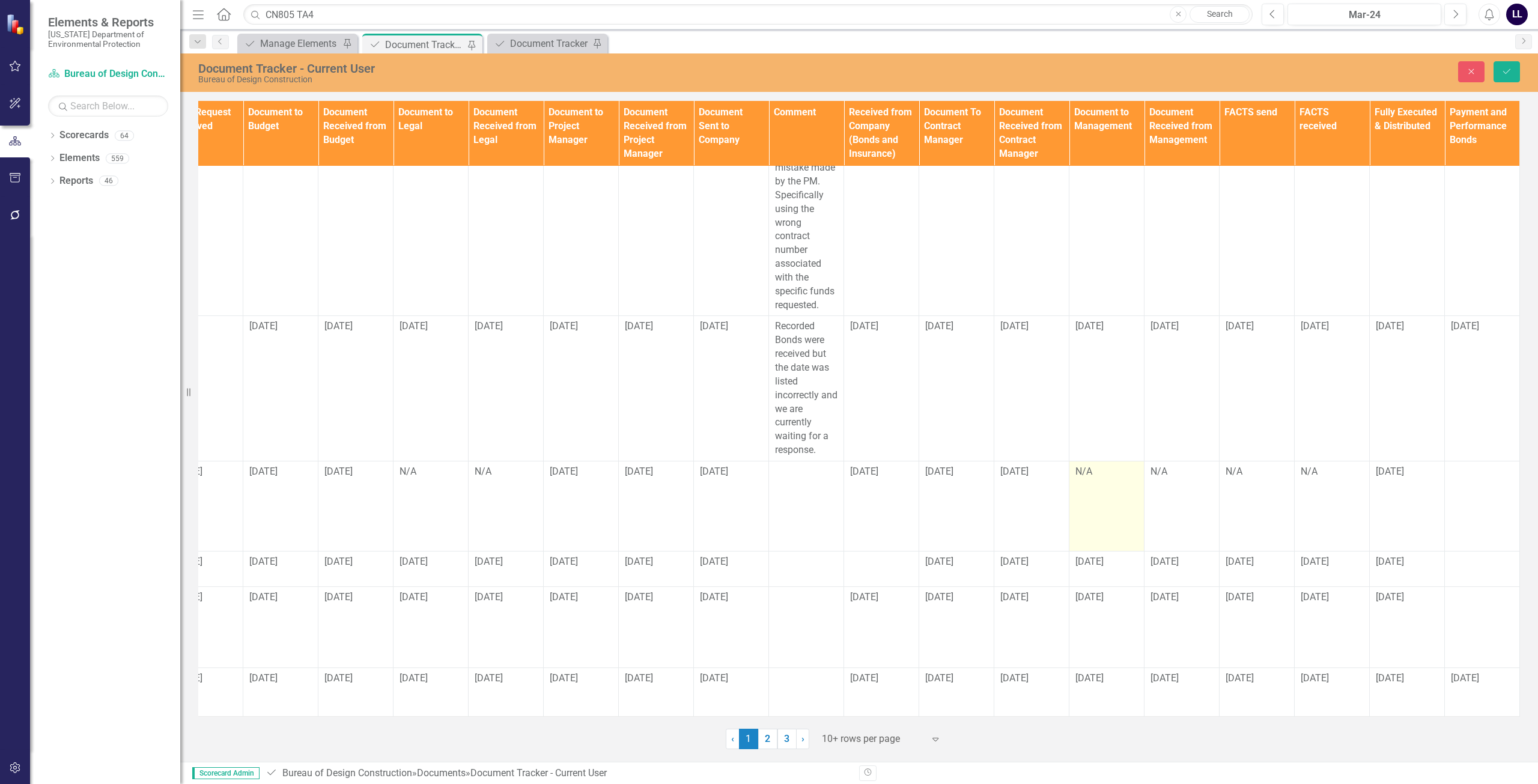
click at [1093, 468] on div "N/A" at bounding box center [1107, 471] width 63 height 14
click at [1013, 465] on span "[DATE]" at bounding box center [1014, 471] width 28 height 12
drag, startPoint x: 1029, startPoint y: 461, endPoint x: 978, endPoint y: 464, distance: 51.1
click at [978, 464] on tr "CN814 Edit Edit Document Link Open Element TA TA8 LL Logan Lee-Marple $ 192,819…" at bounding box center [431, 505] width 2178 height 90
copy tr "[DATE]"
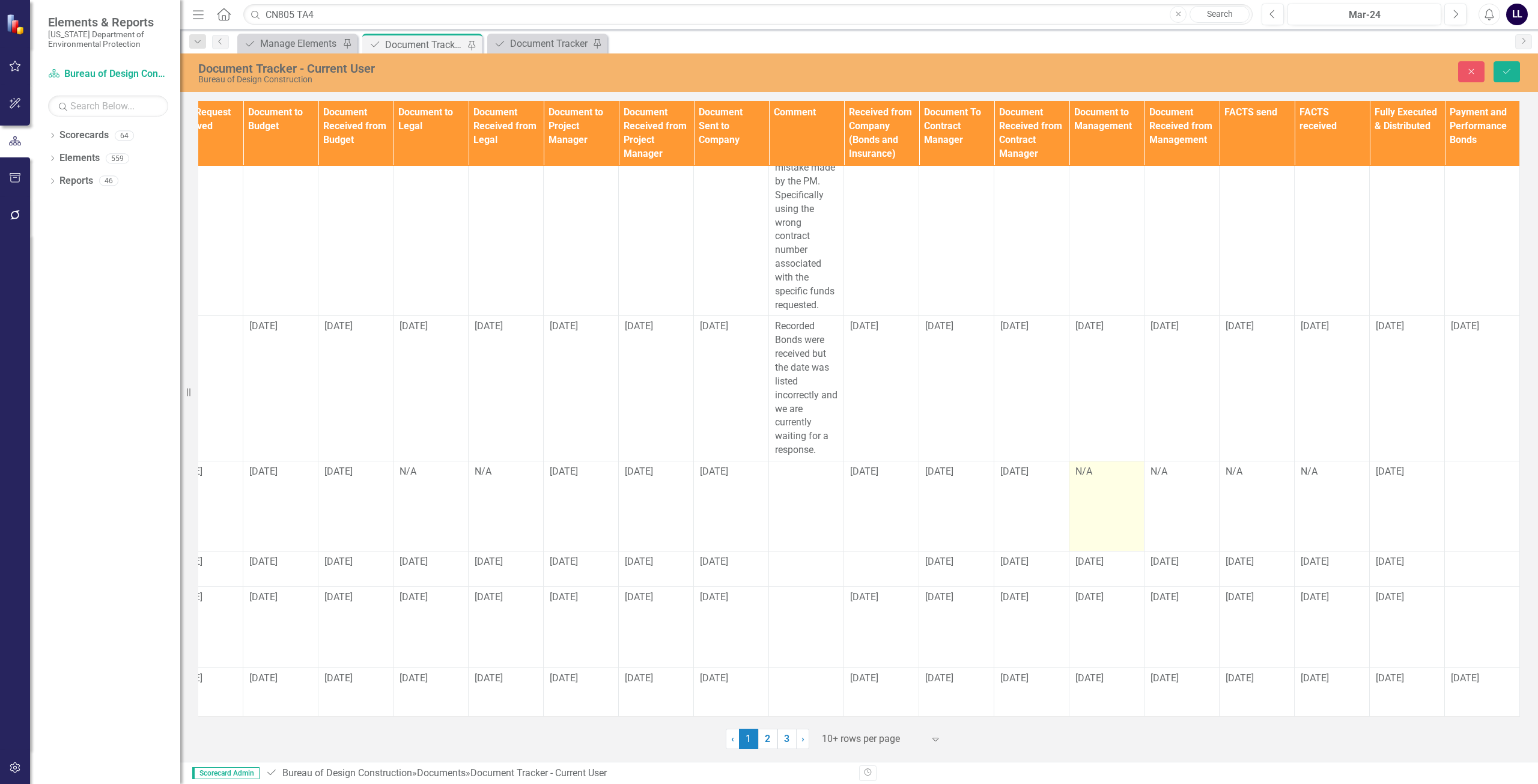
click at [1090, 471] on td "N/A" at bounding box center [1107, 505] width 75 height 90
click at [1090, 465] on div "N/A" at bounding box center [1107, 471] width 63 height 14
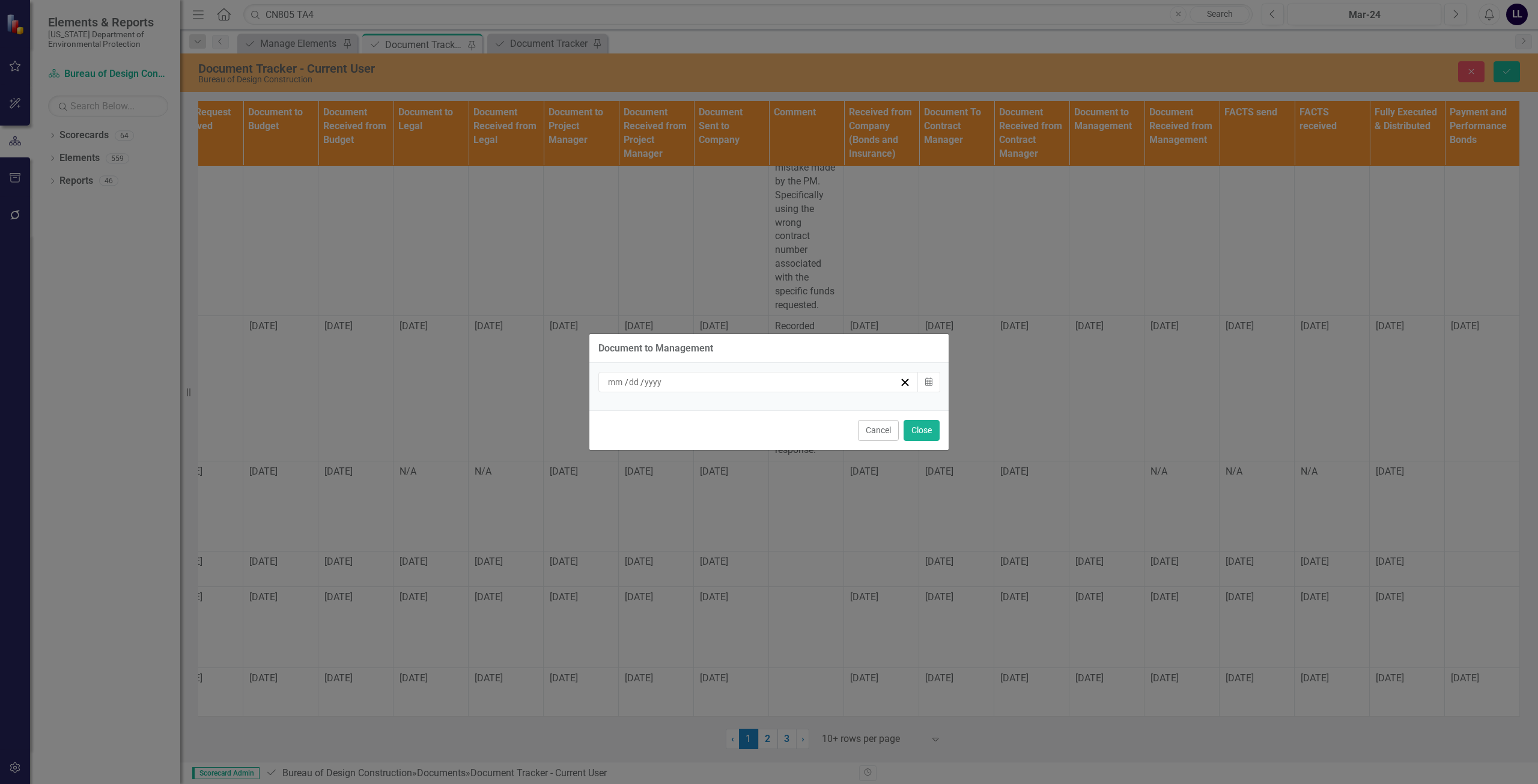
click at [695, 376] on div "/ /" at bounding box center [752, 382] width 293 height 12
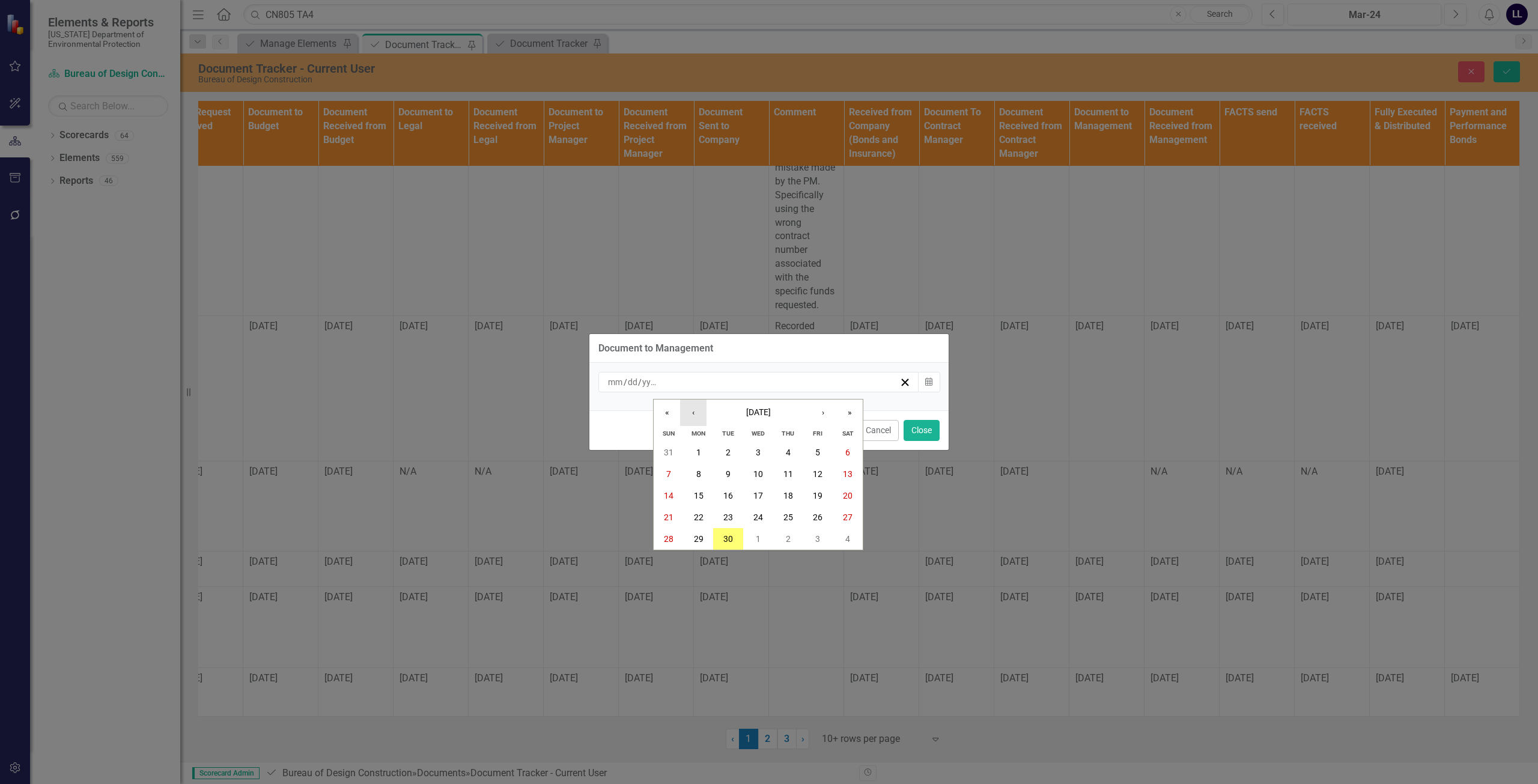
click at [701, 412] on button "‹" at bounding box center [693, 412] width 26 height 26
click at [816, 535] on abbr "29" at bounding box center [817, 538] width 9 height 9
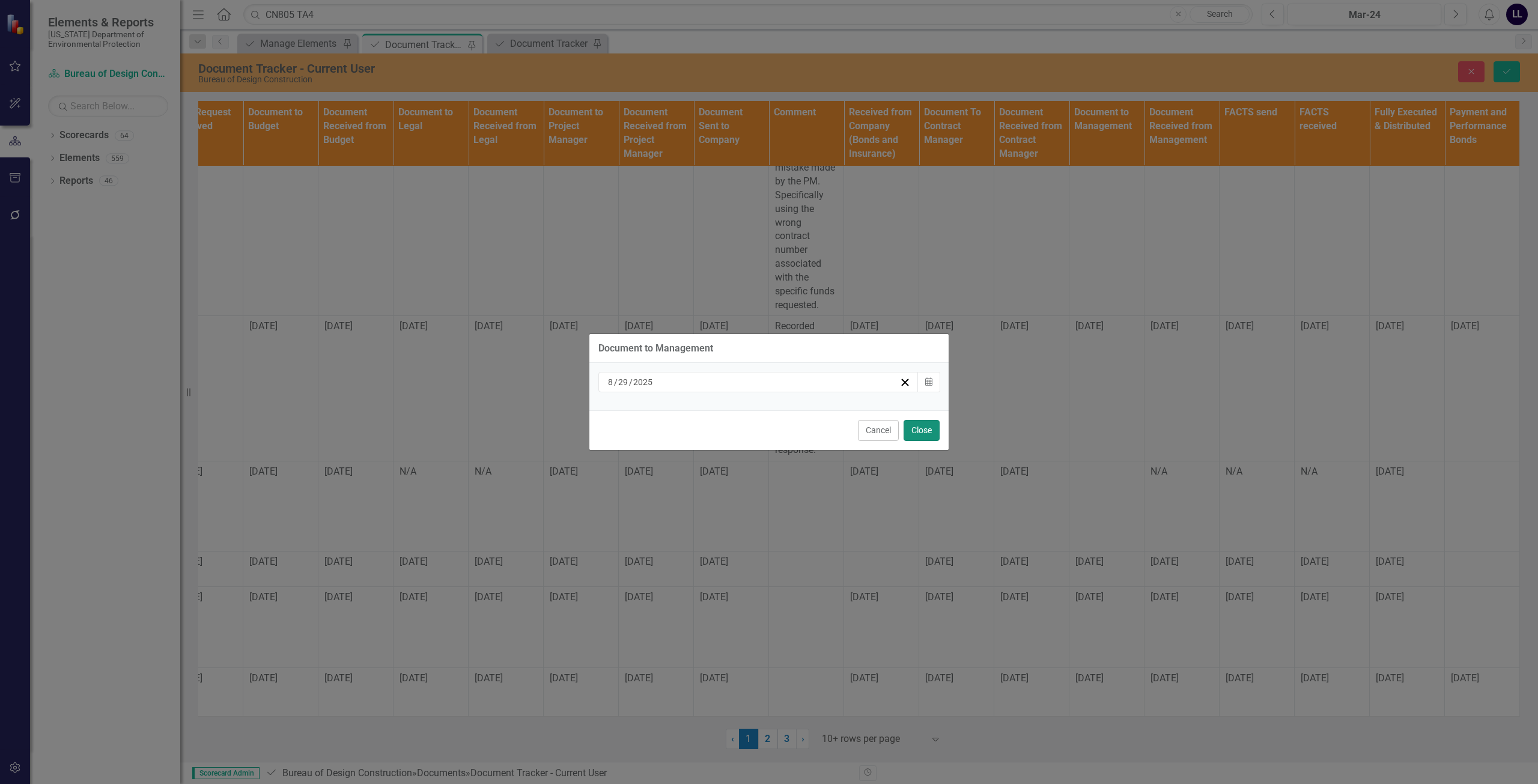
click at [935, 423] on button "Close" at bounding box center [922, 430] width 36 height 21
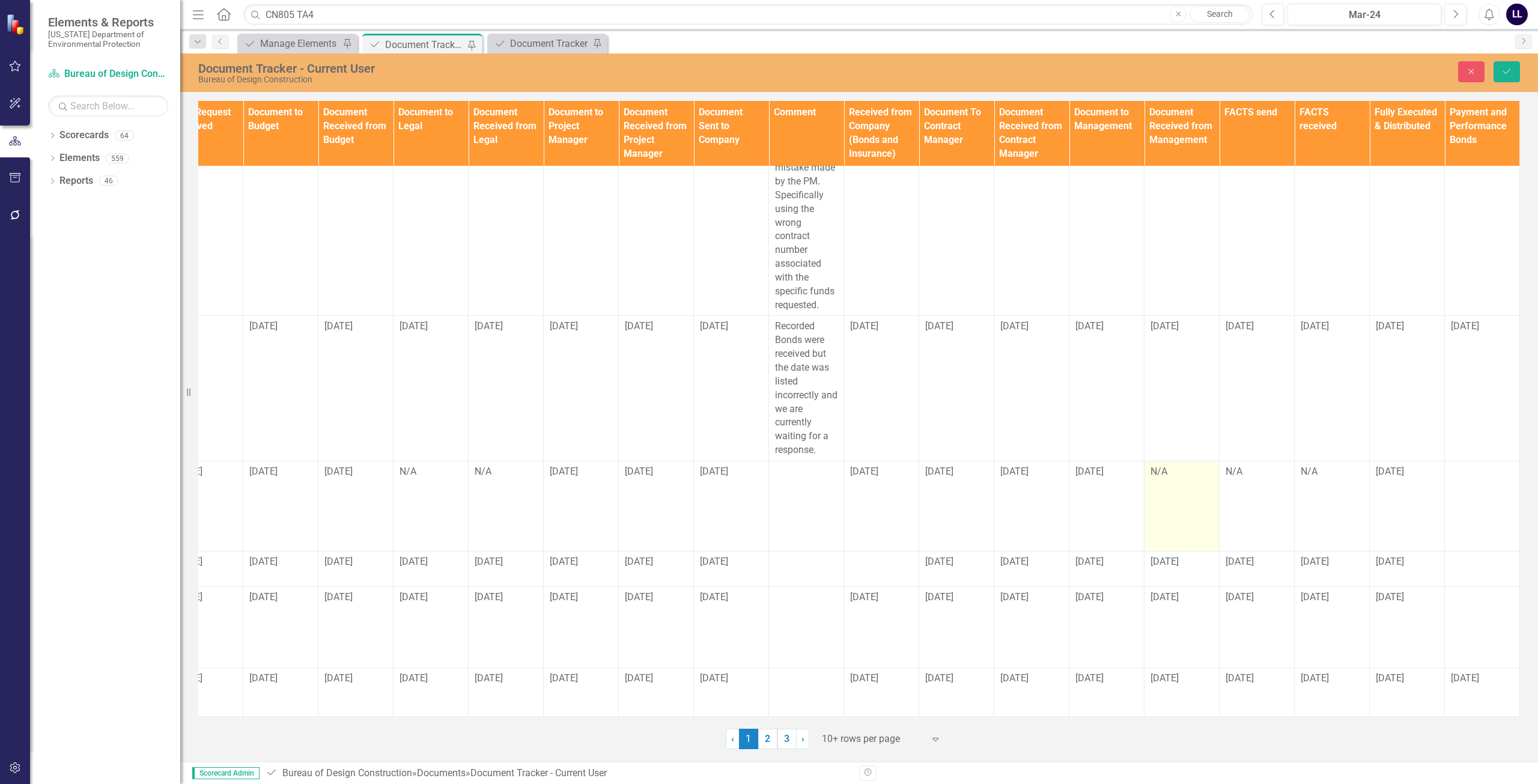
click at [1150, 481] on td "N/A" at bounding box center [1182, 505] width 75 height 90
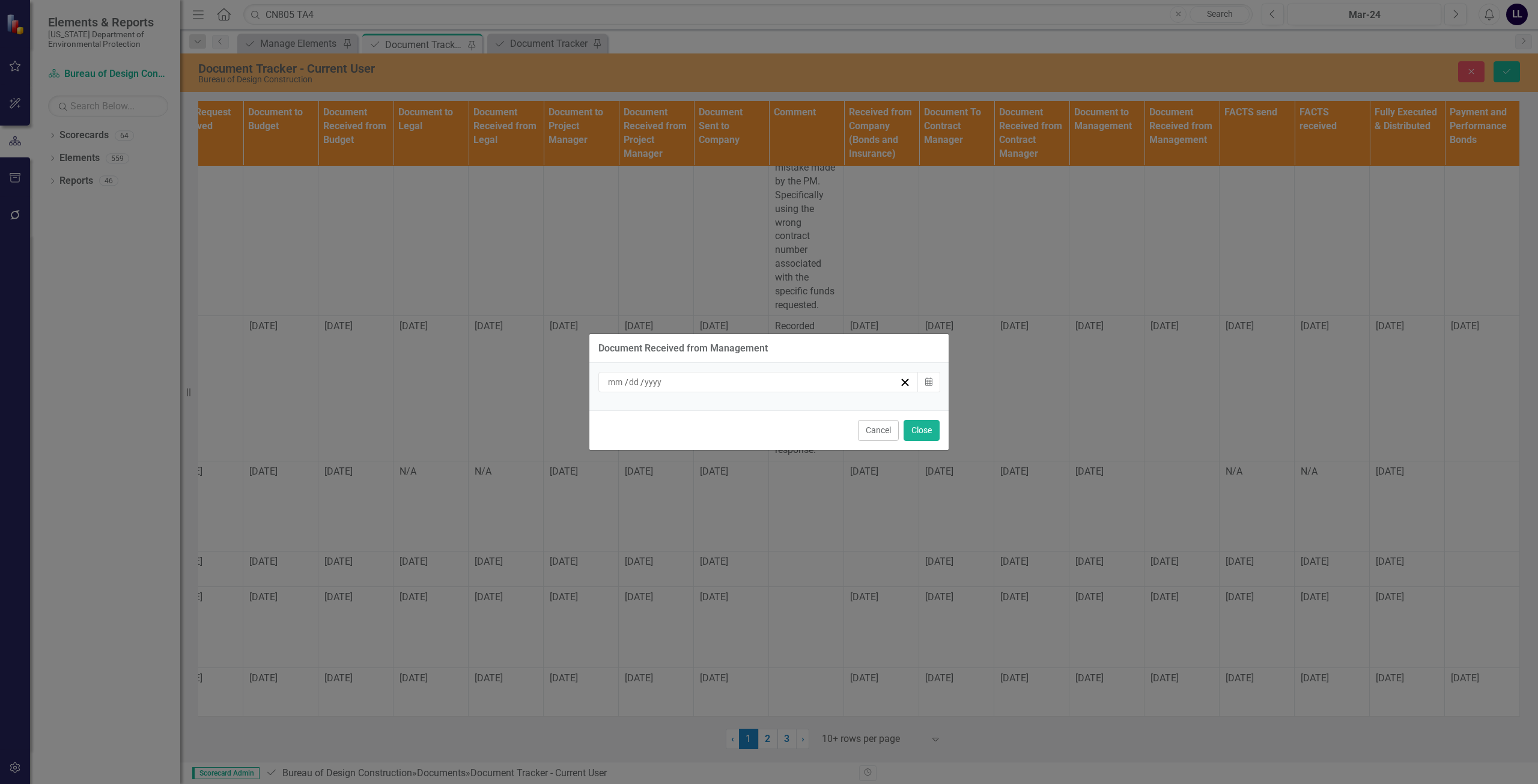
click at [698, 384] on div "/ /" at bounding box center [752, 382] width 293 height 12
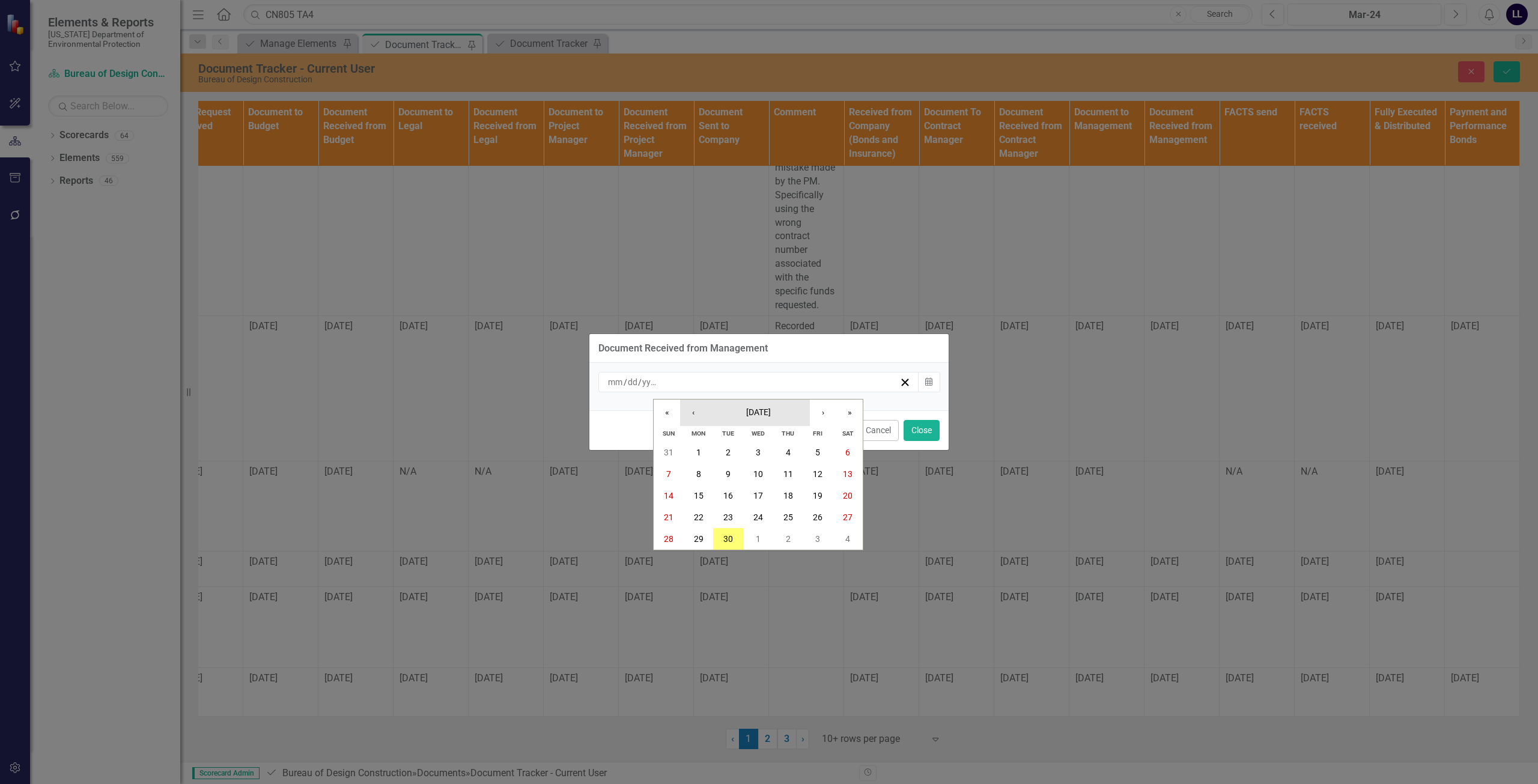
click at [706, 410] on button "September 2025" at bounding box center [758, 412] width 103 height 26
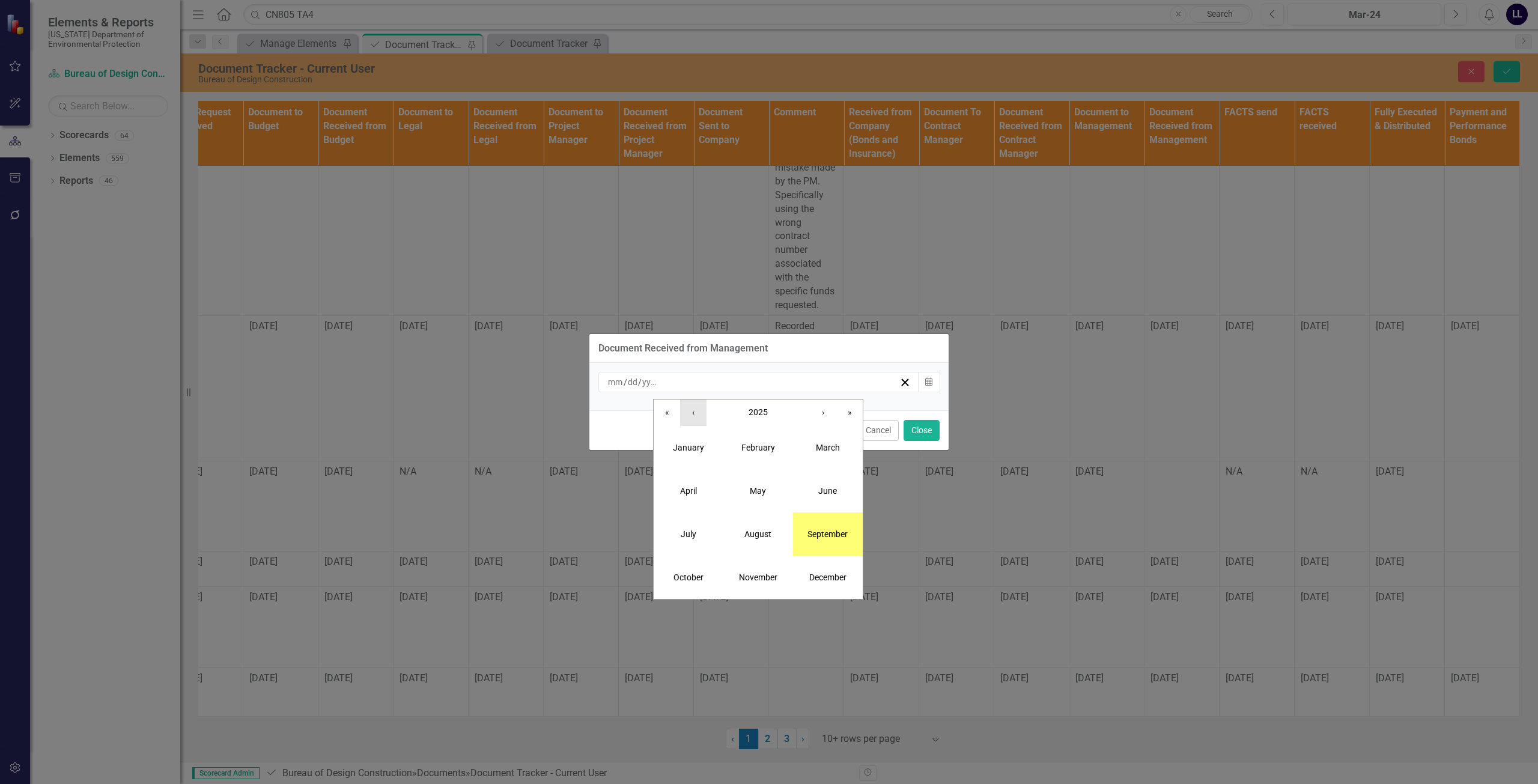
click at [696, 412] on button "‹" at bounding box center [693, 412] width 26 height 26
click at [822, 410] on button "›" at bounding box center [823, 412] width 26 height 26
click at [765, 526] on button "August" at bounding box center [758, 533] width 70 height 43
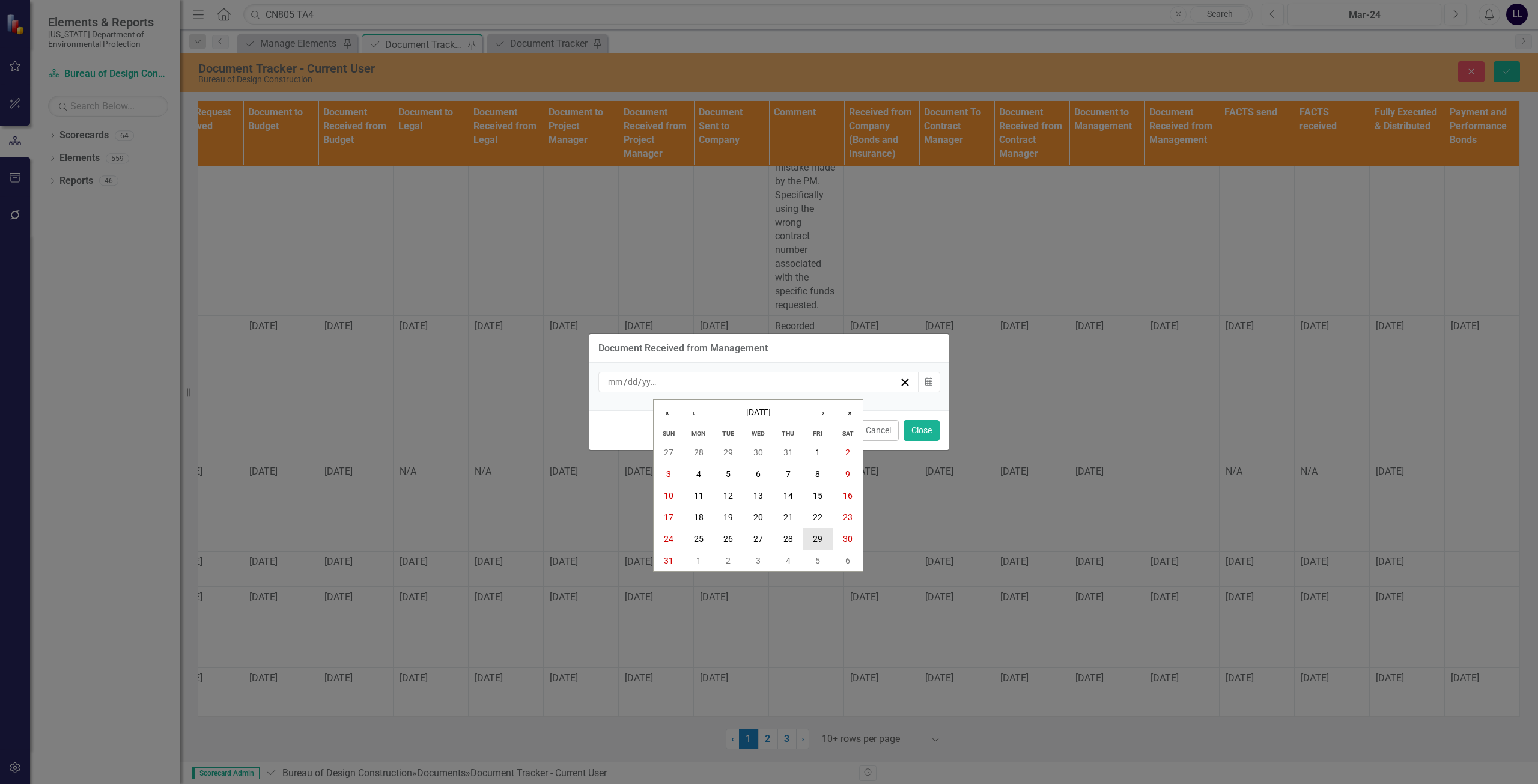
click at [818, 535] on abbr "29" at bounding box center [817, 538] width 9 height 9
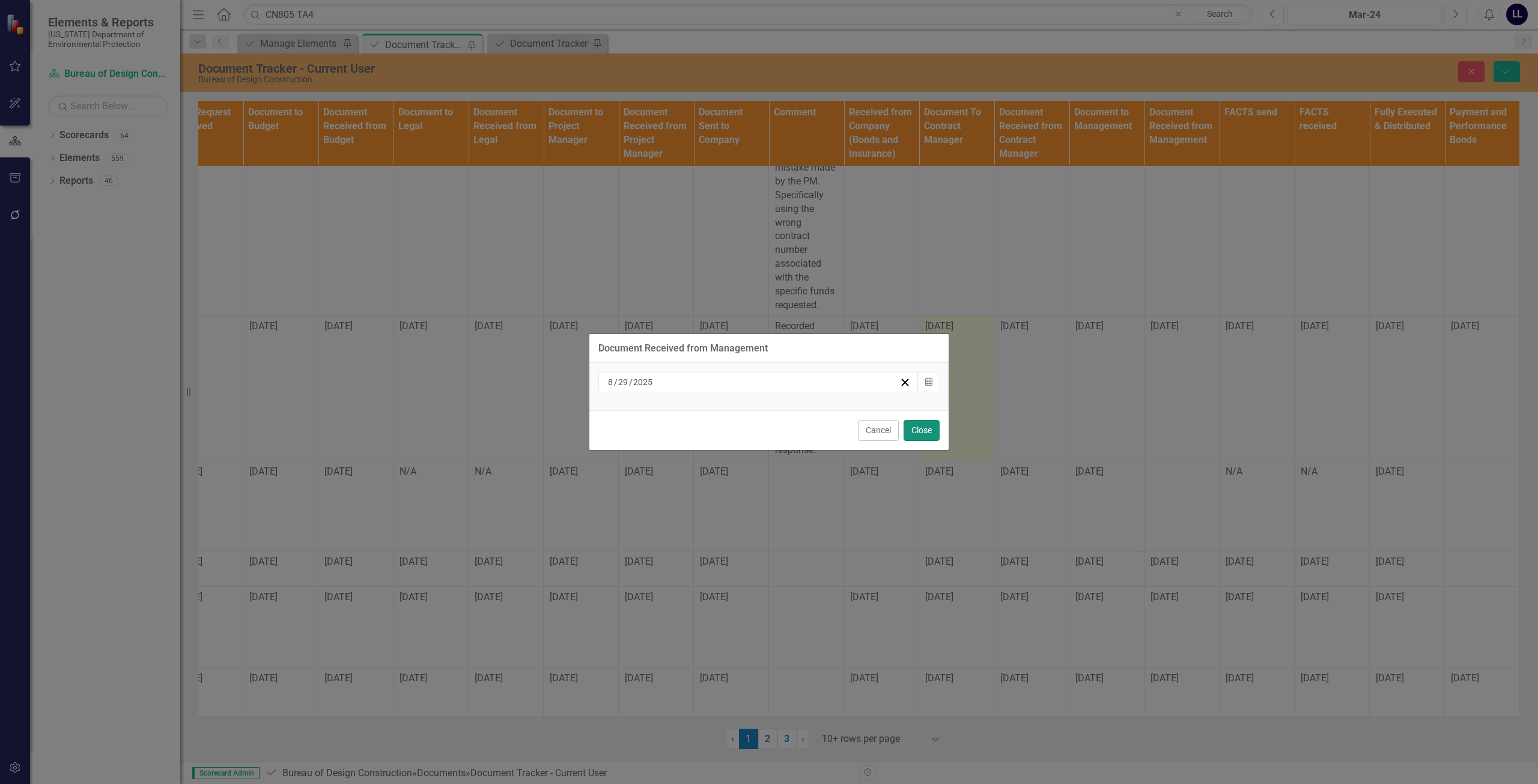
click at [924, 432] on button "Close" at bounding box center [922, 430] width 36 height 21
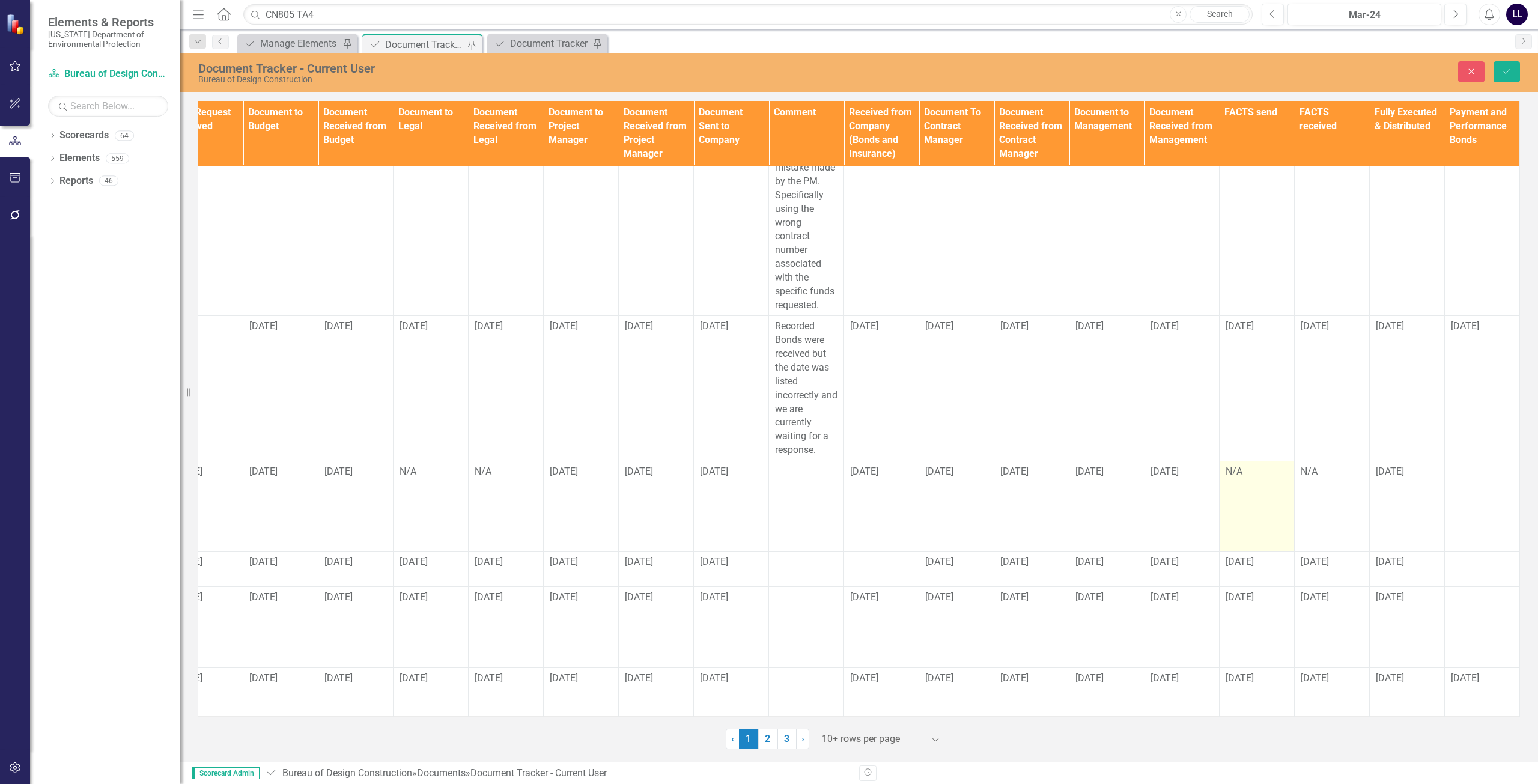
click at [1241, 483] on td "N/A" at bounding box center [1256, 505] width 75 height 90
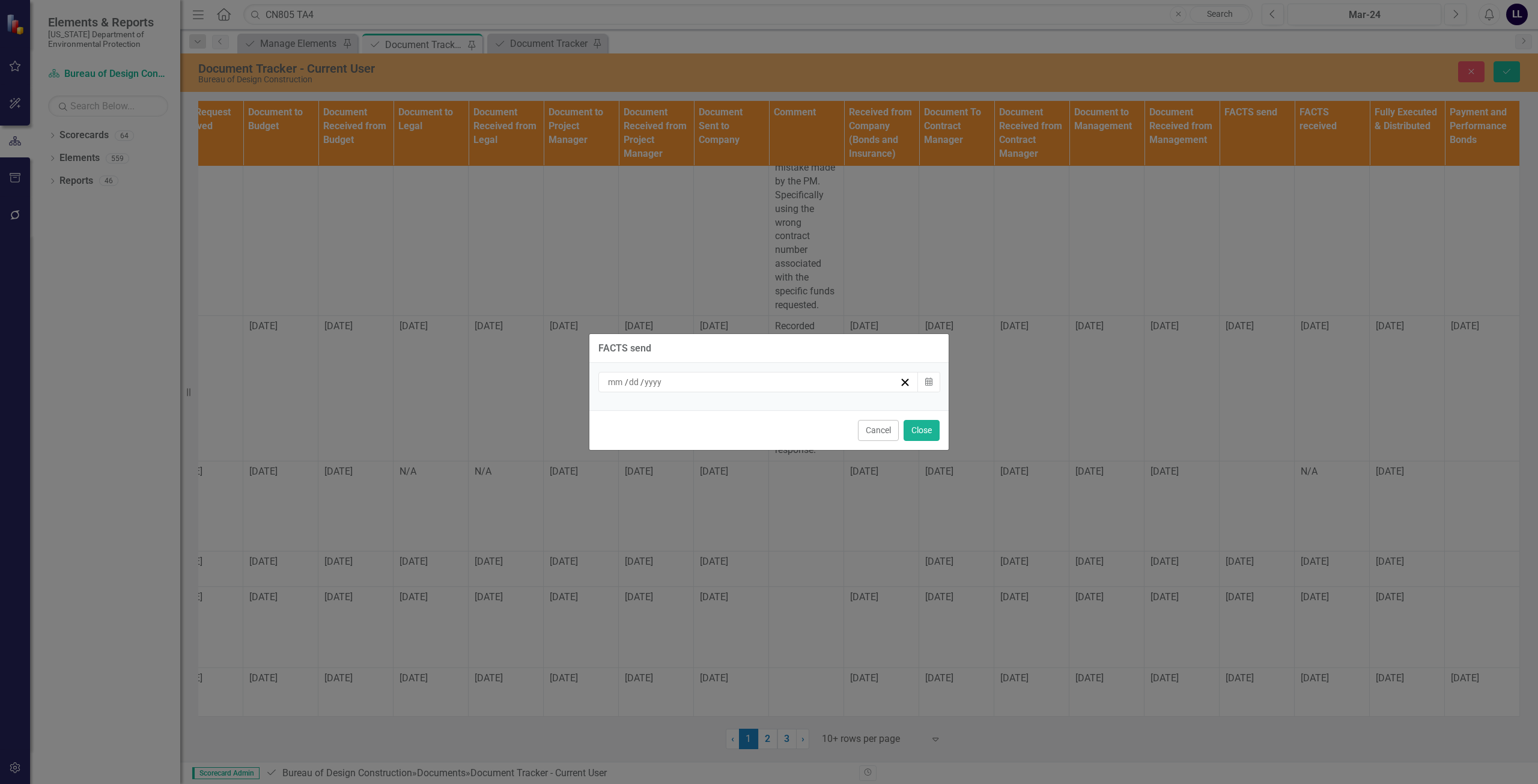
click at [740, 381] on div "/ /" at bounding box center [752, 382] width 293 height 12
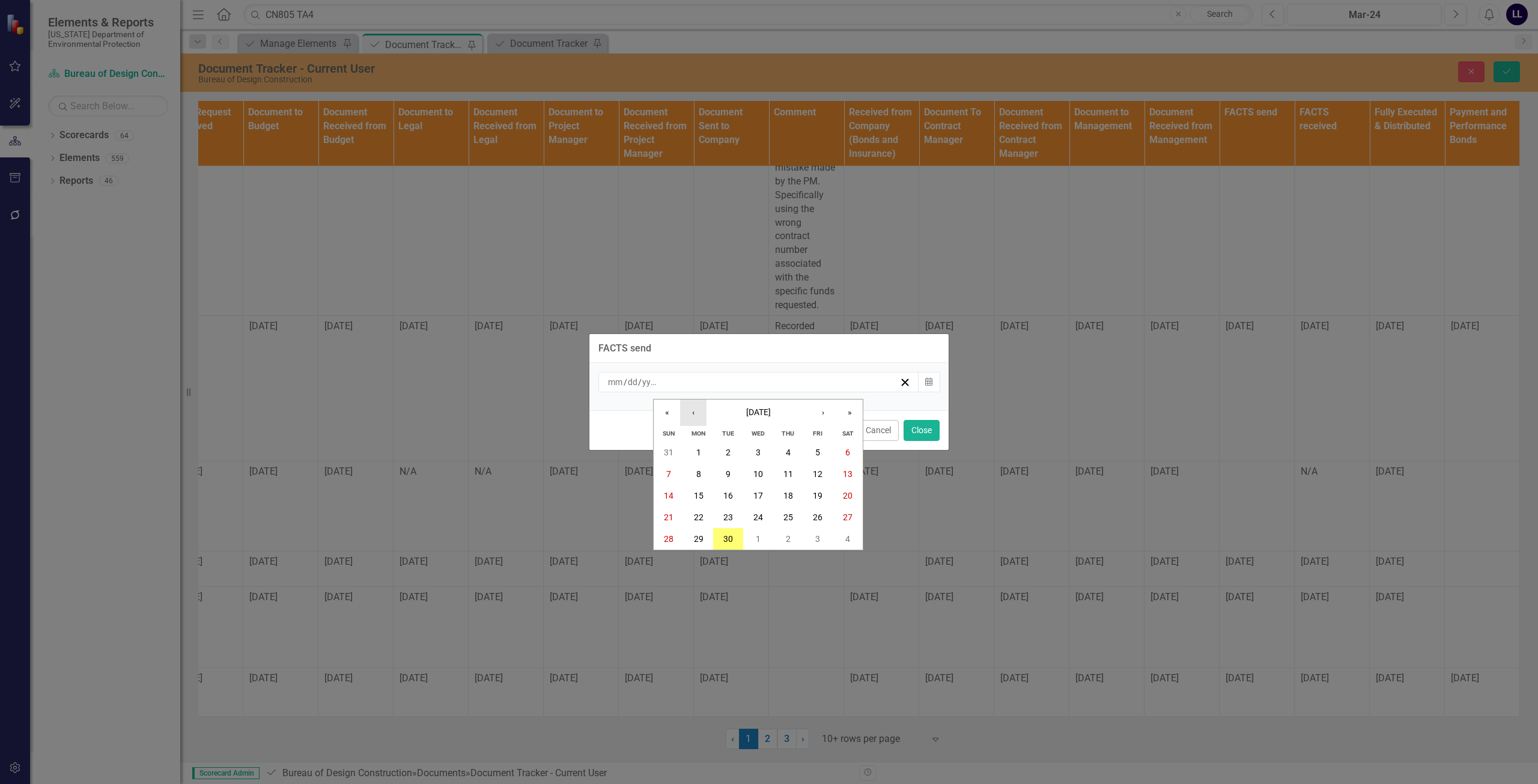
click at [698, 415] on button "‹" at bounding box center [693, 412] width 26 height 26
click at [811, 535] on button "29" at bounding box center [818, 539] width 30 height 22
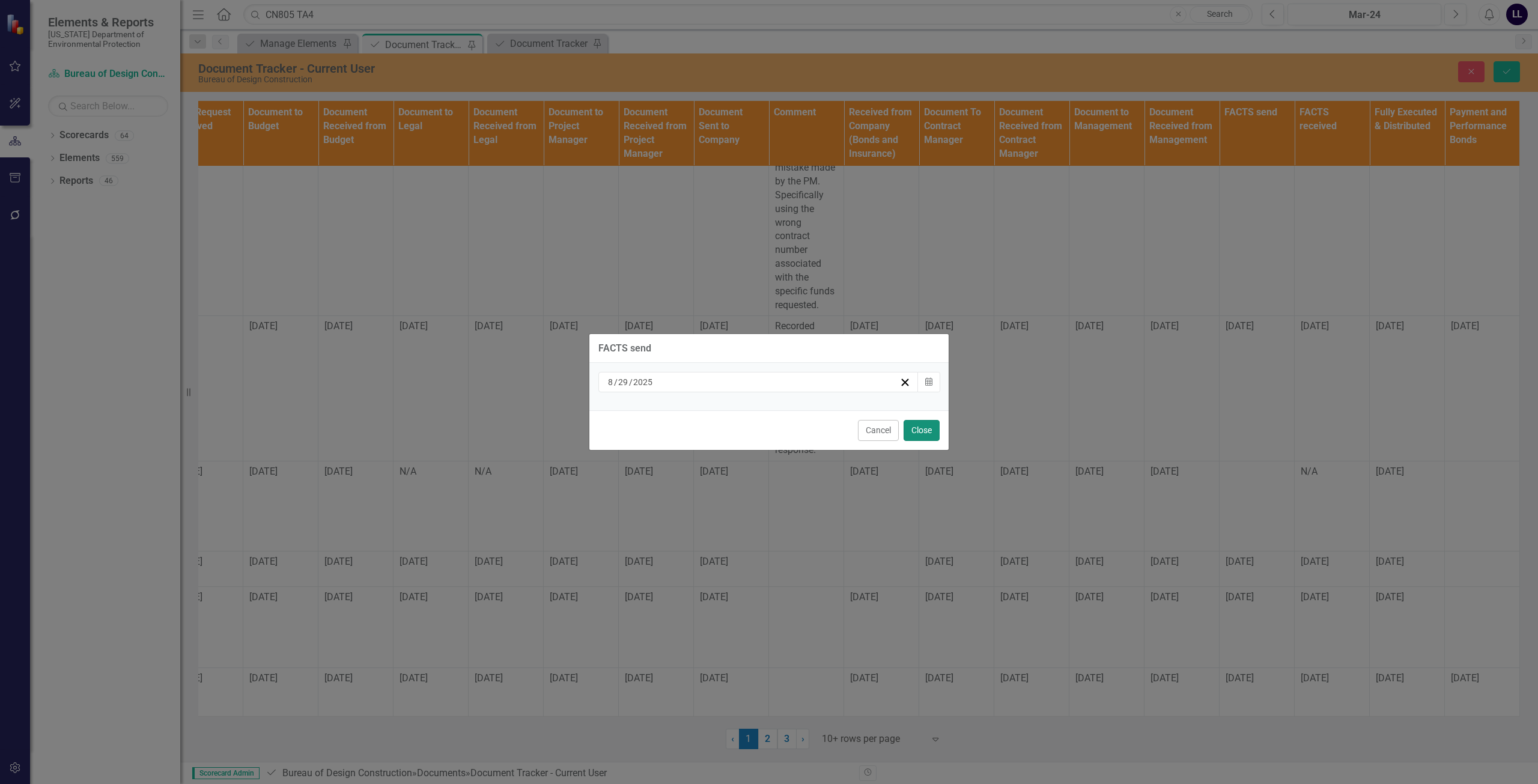
click at [910, 432] on button "Close" at bounding box center [922, 430] width 36 height 21
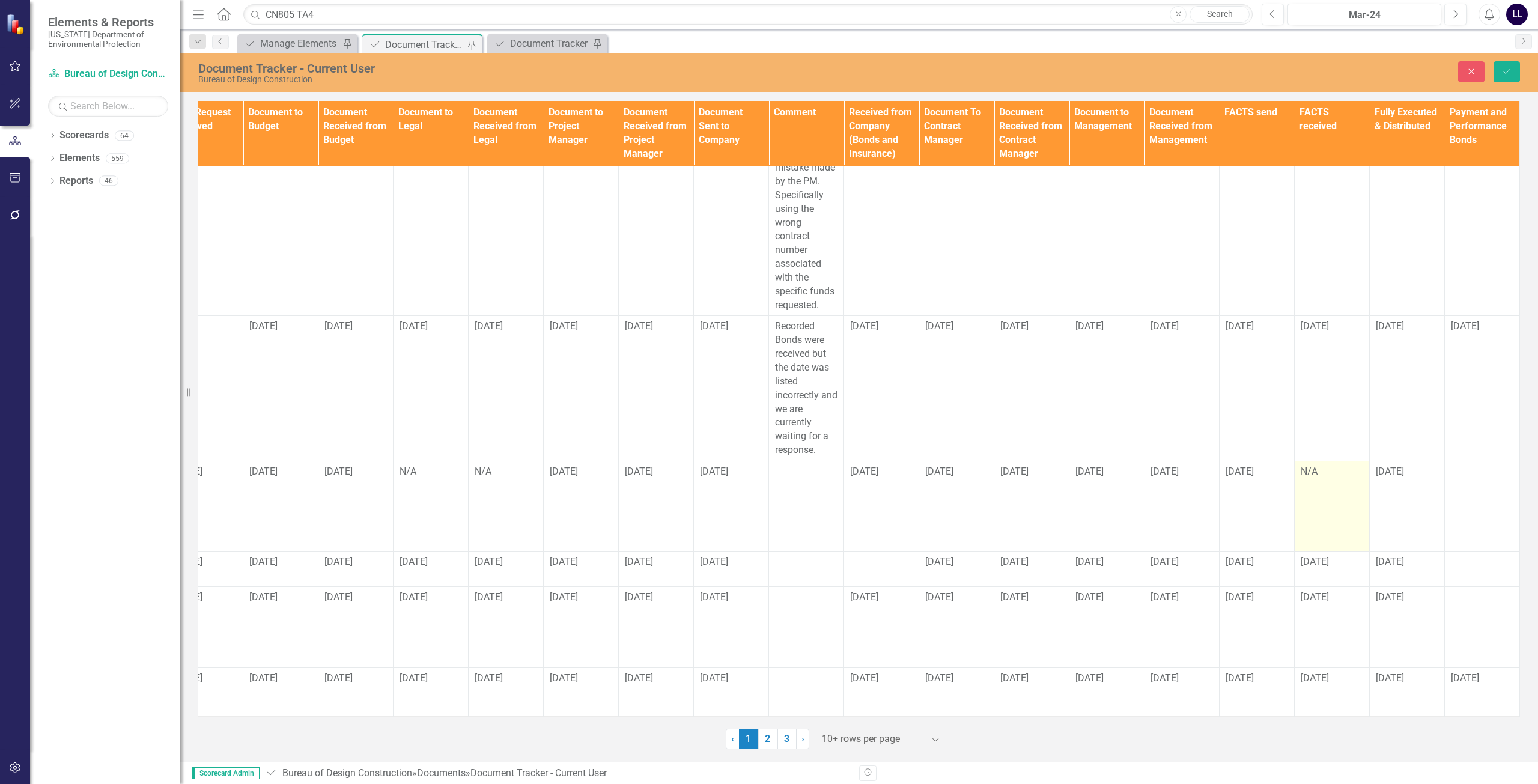
click at [1313, 481] on td "N/A" at bounding box center [1332, 505] width 75 height 90
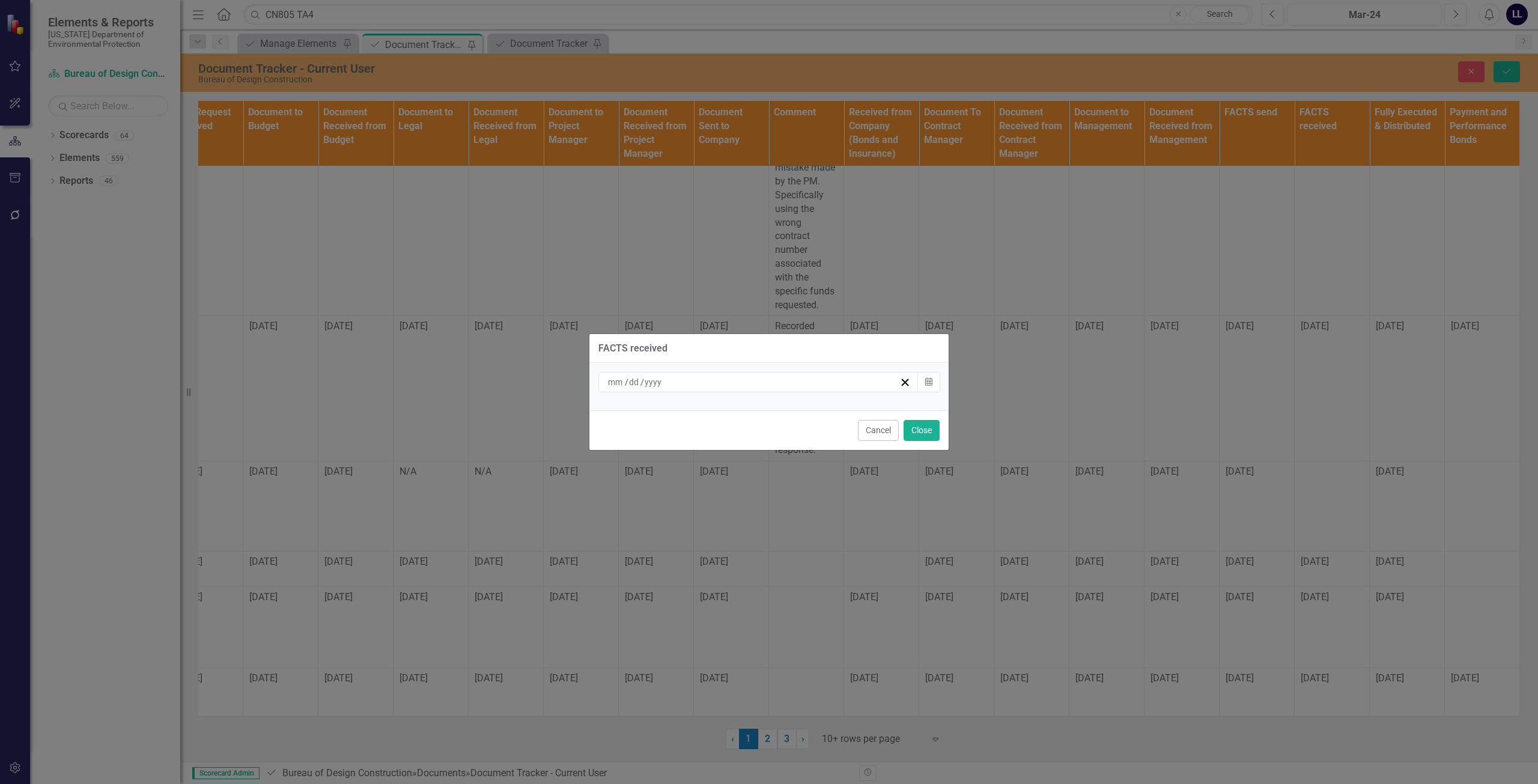
click at [678, 377] on div "/ /" at bounding box center [752, 382] width 293 height 12
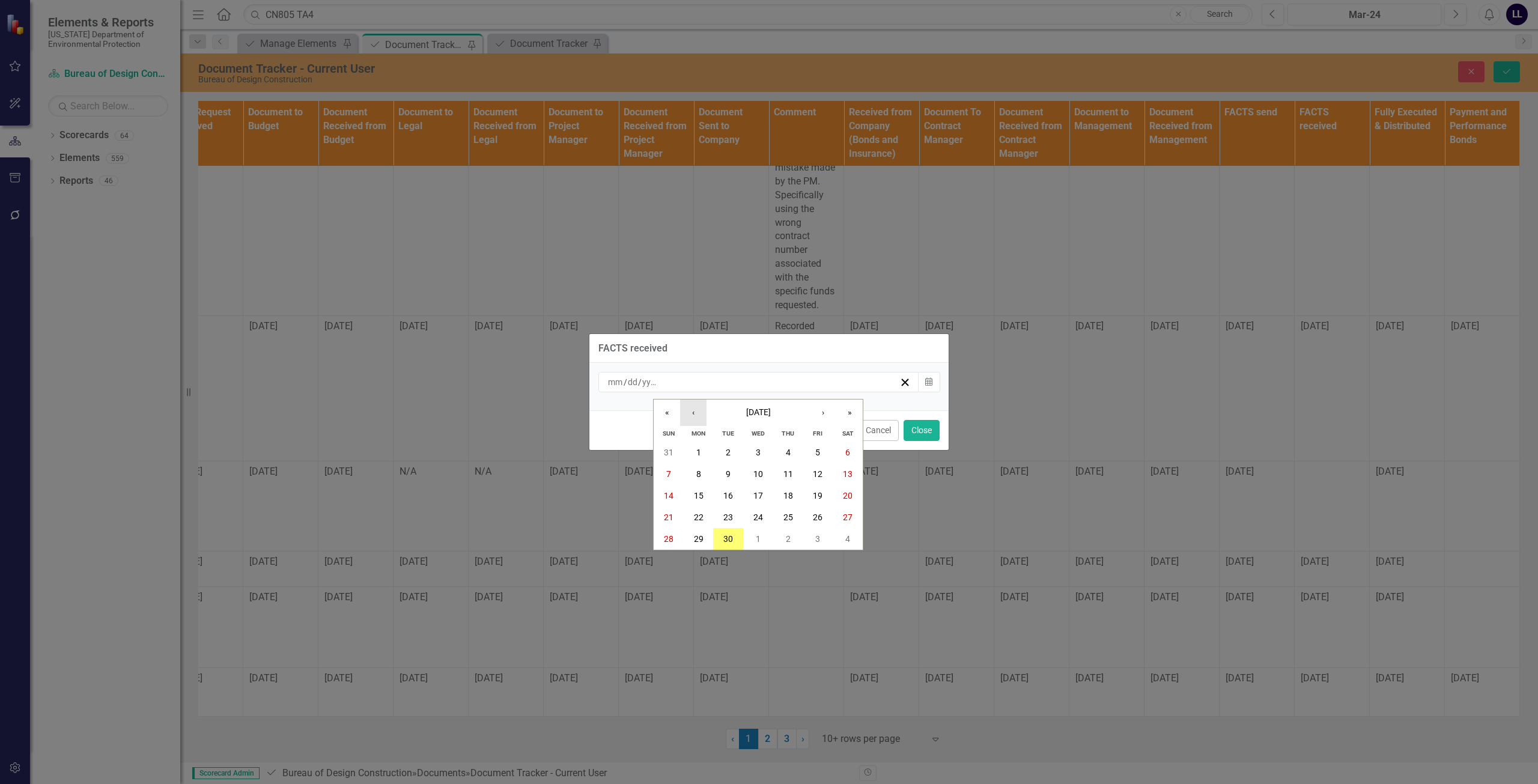
click at [694, 408] on button "‹" at bounding box center [693, 412] width 26 height 26
click at [819, 536] on abbr "29" at bounding box center [817, 538] width 9 height 9
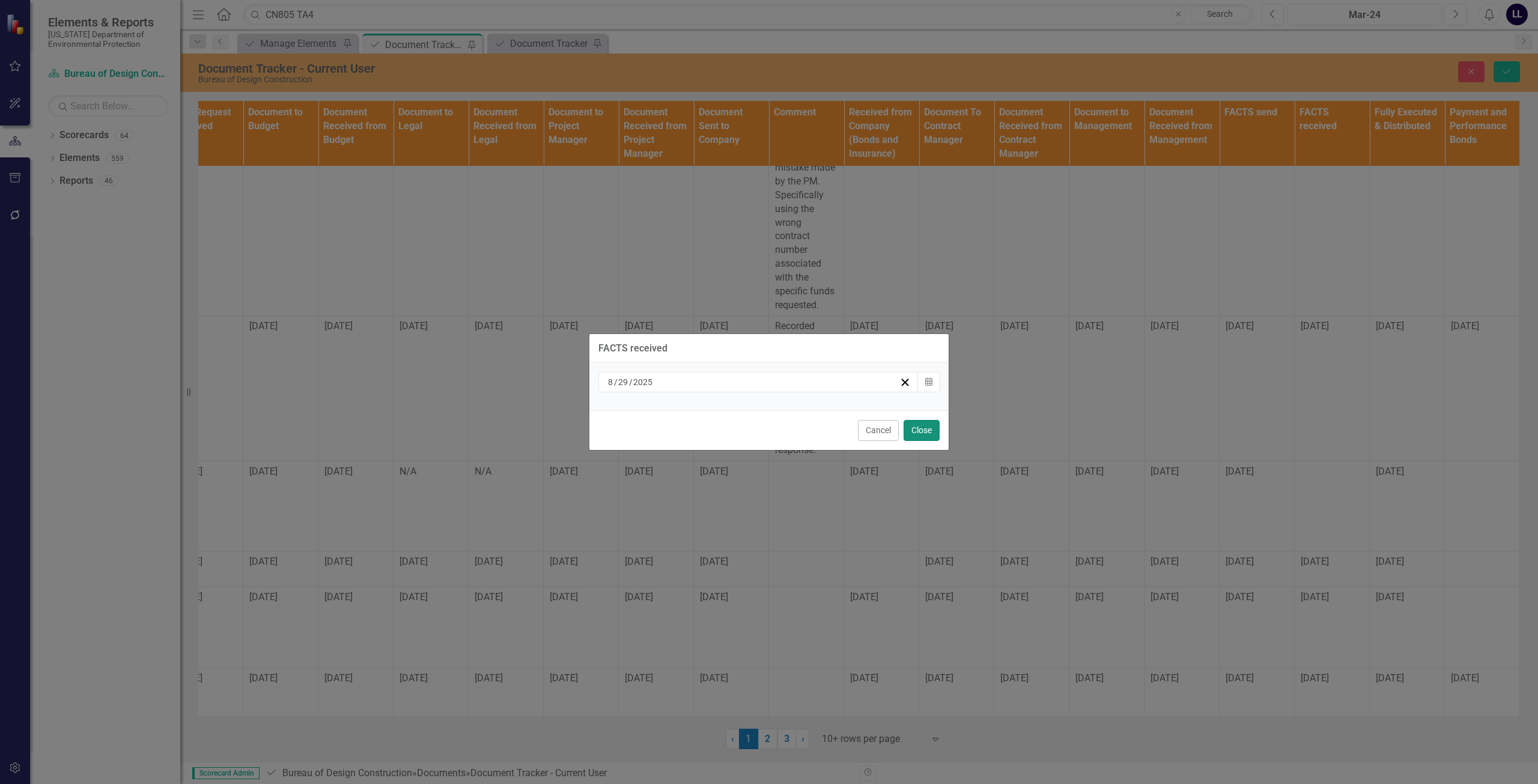
click at [925, 428] on button "Close" at bounding box center [922, 430] width 36 height 21
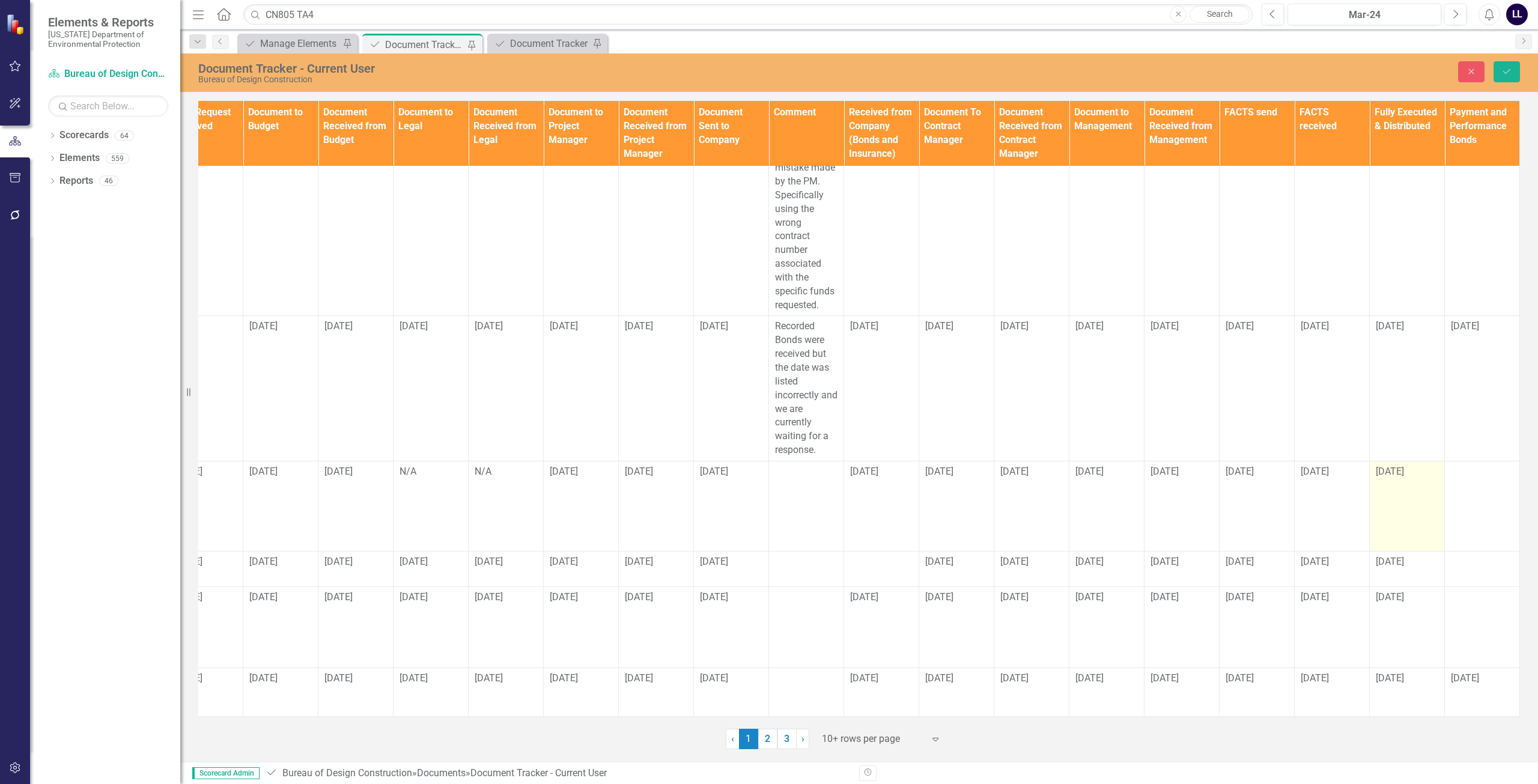
click at [1370, 471] on td "[DATE]" at bounding box center [1407, 505] width 75 height 90
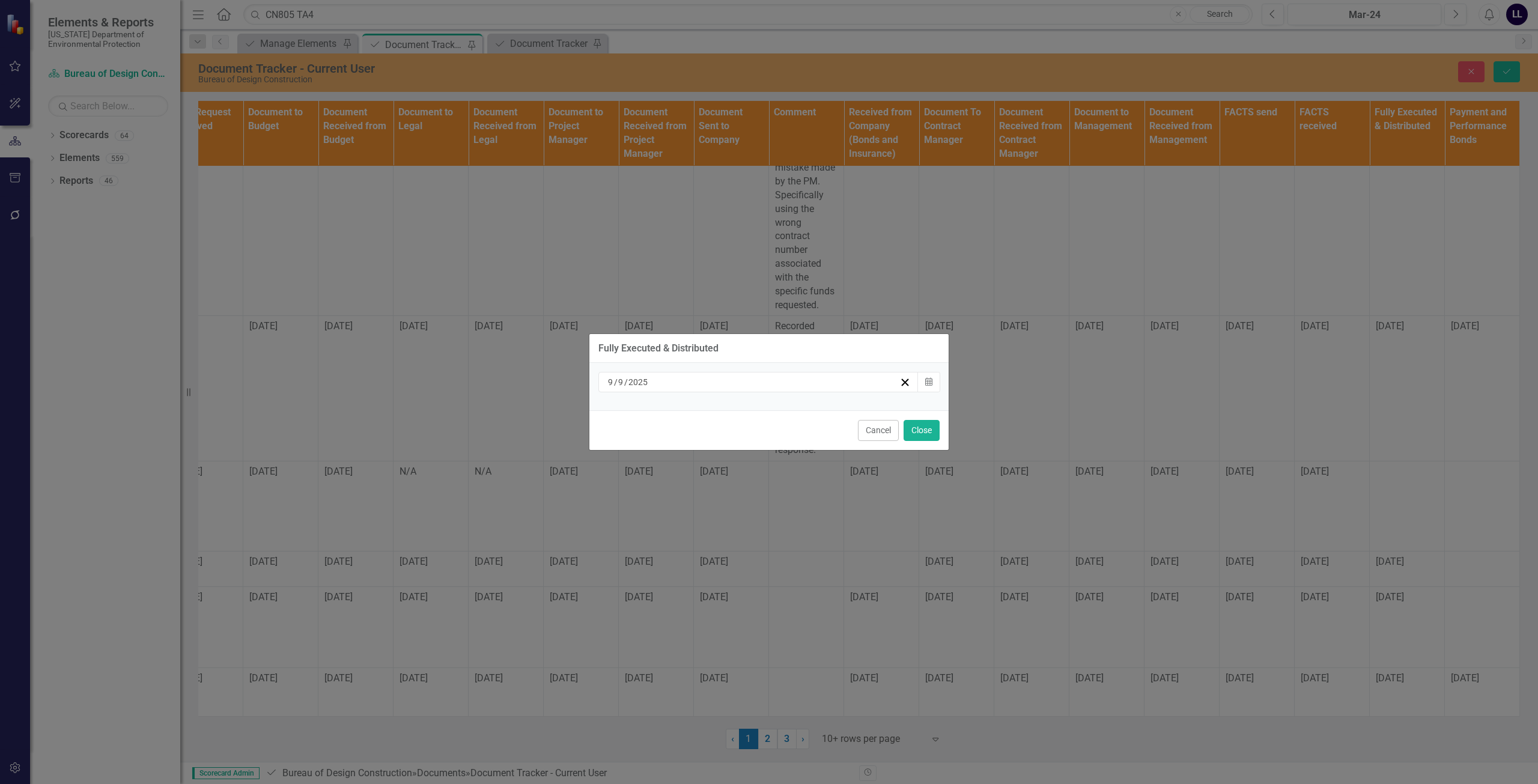
click at [755, 389] on div "9 / 9 / 2025" at bounding box center [759, 382] width 320 height 20
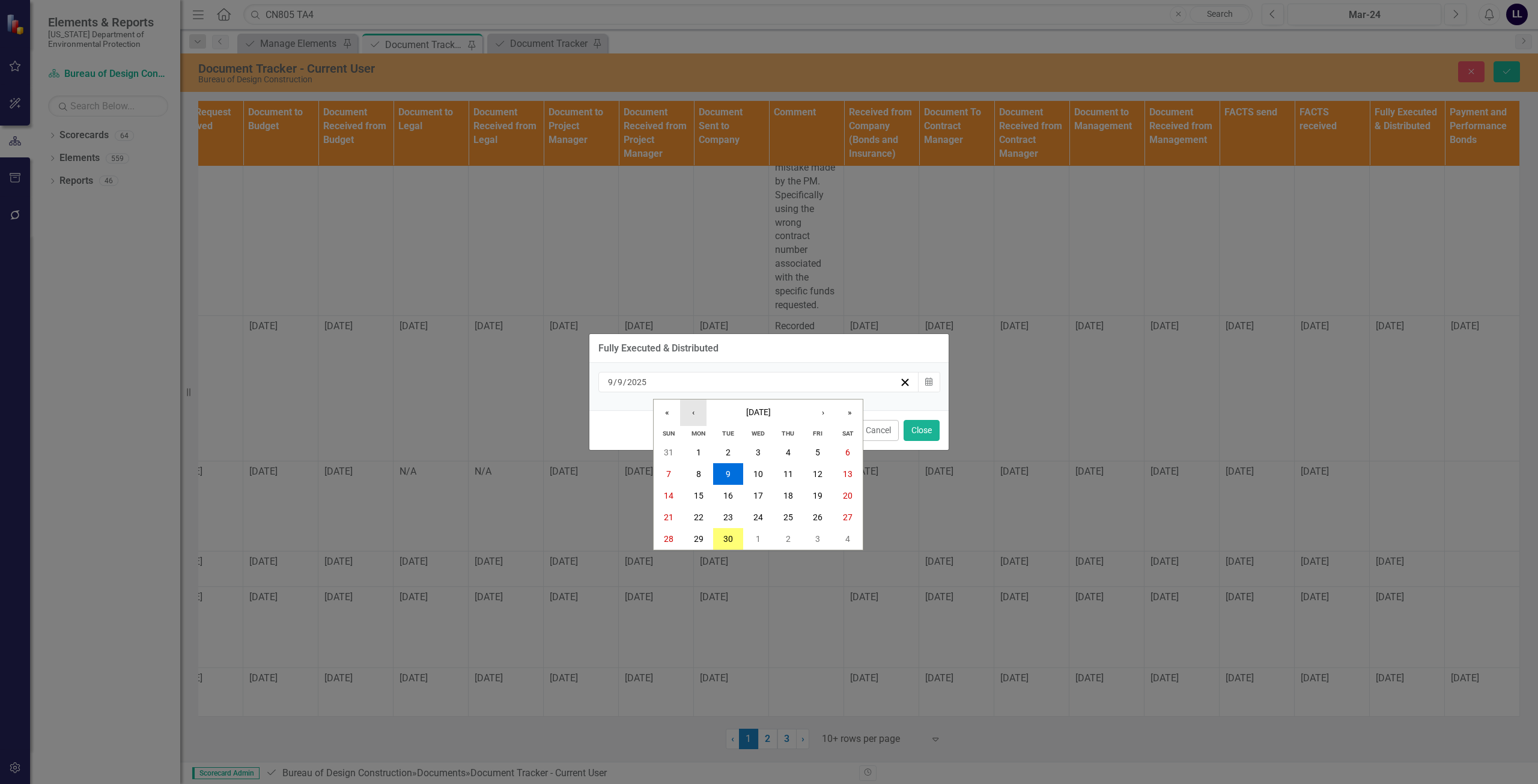
click at [695, 418] on button "‹" at bounding box center [693, 412] width 26 height 26
click at [812, 537] on button "29" at bounding box center [818, 539] width 30 height 22
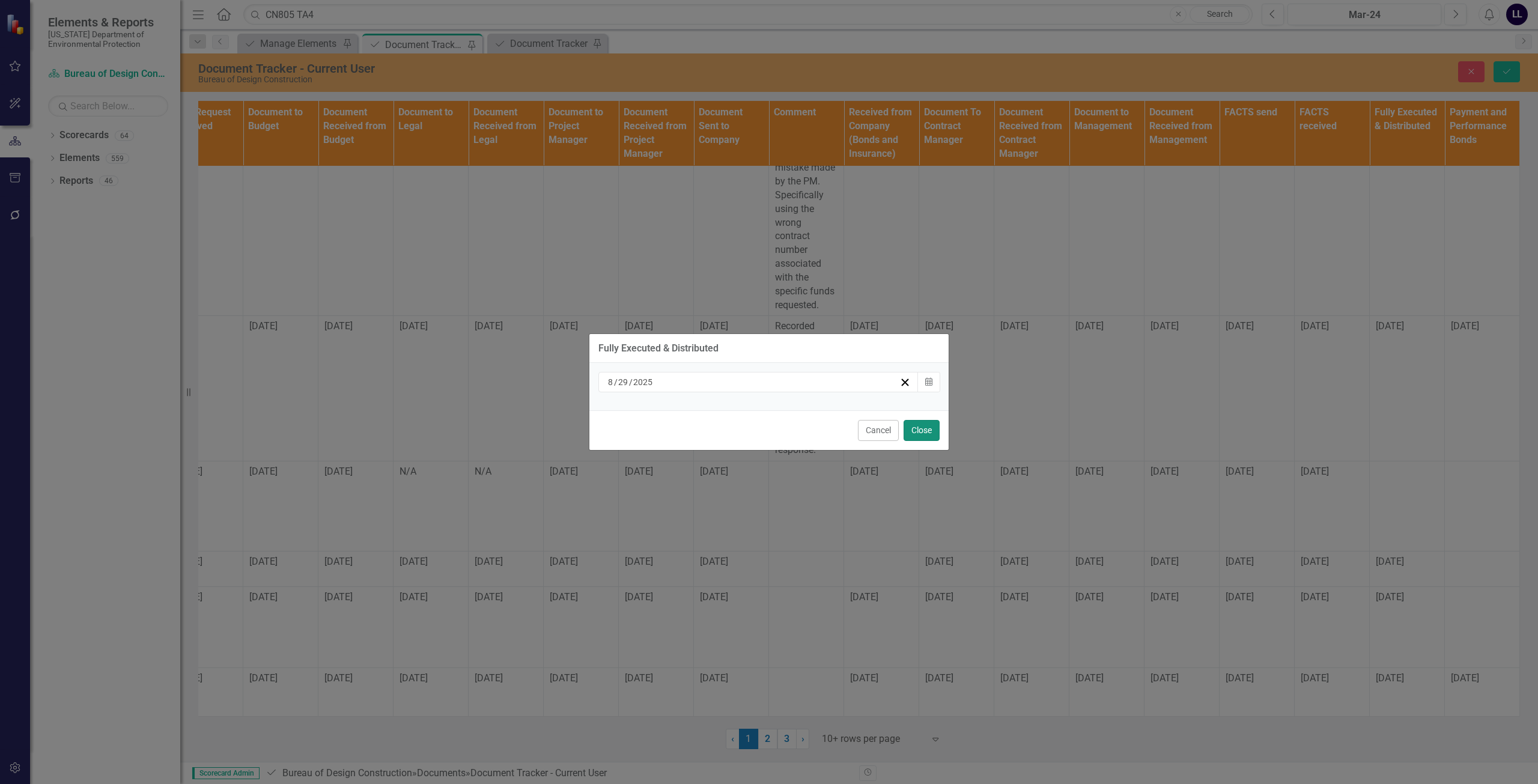
click at [923, 430] on button "Close" at bounding box center [922, 430] width 36 height 21
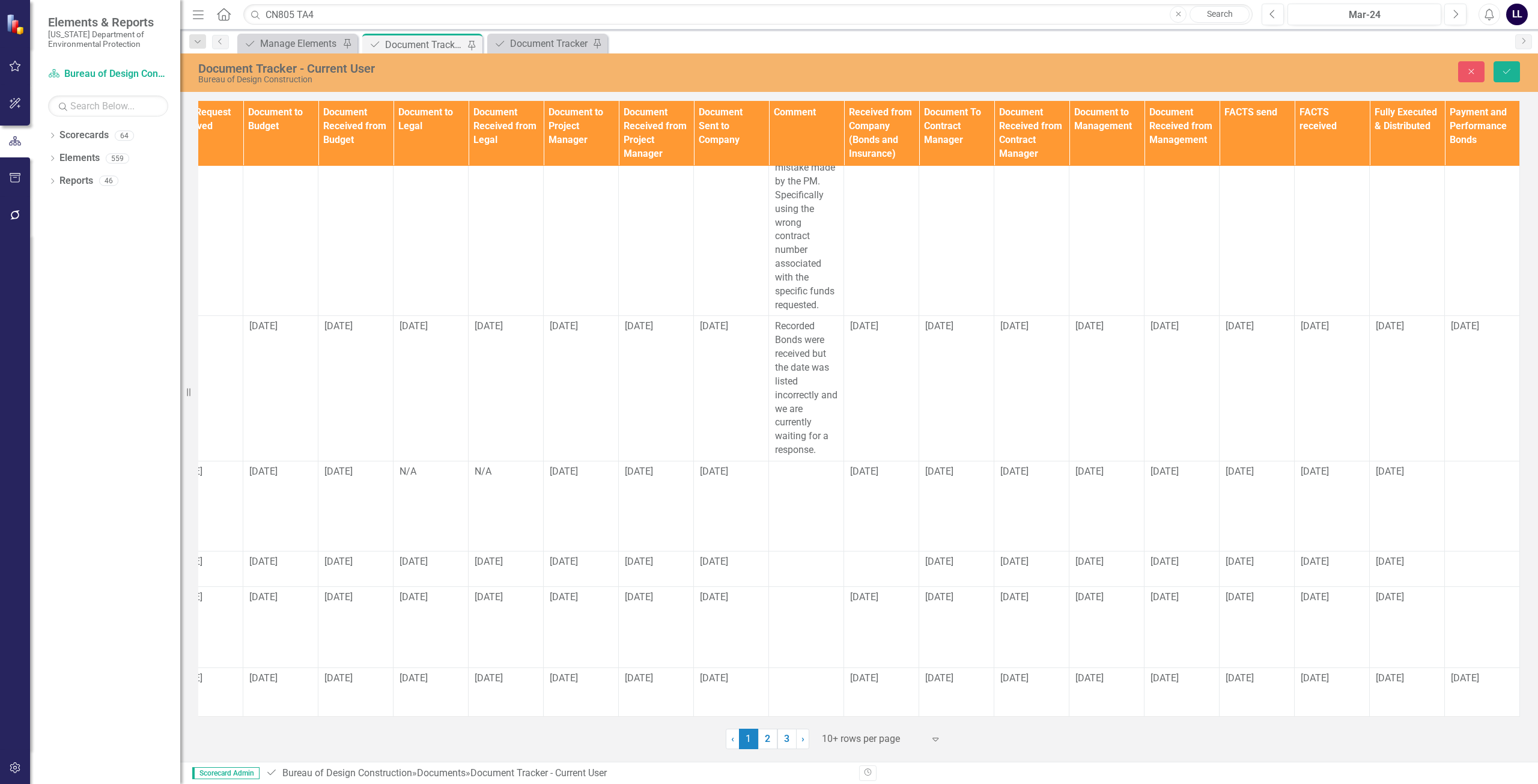
scroll to position [364, 0]
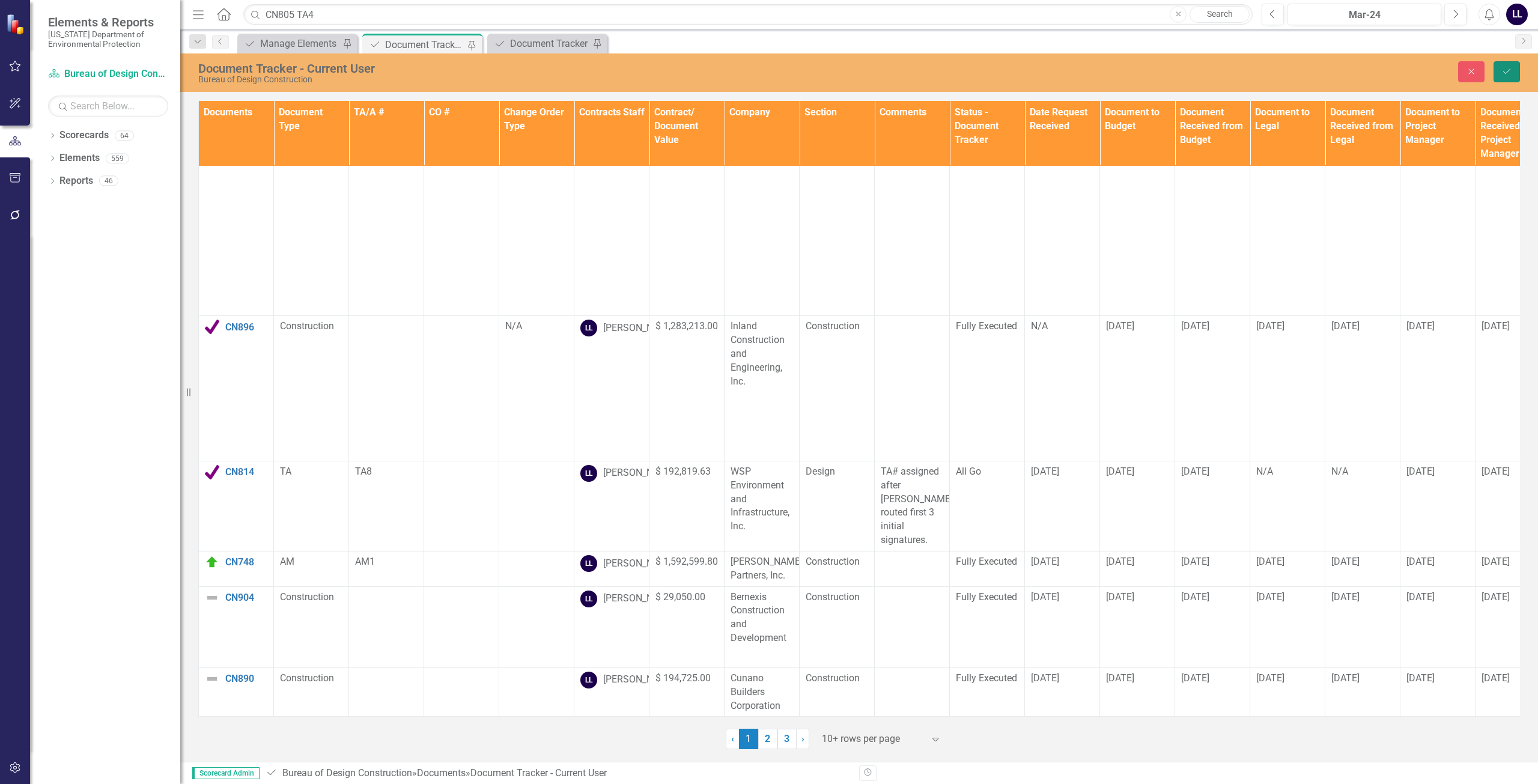
click at [1509, 73] on icon "Save" at bounding box center [1507, 71] width 11 height 9
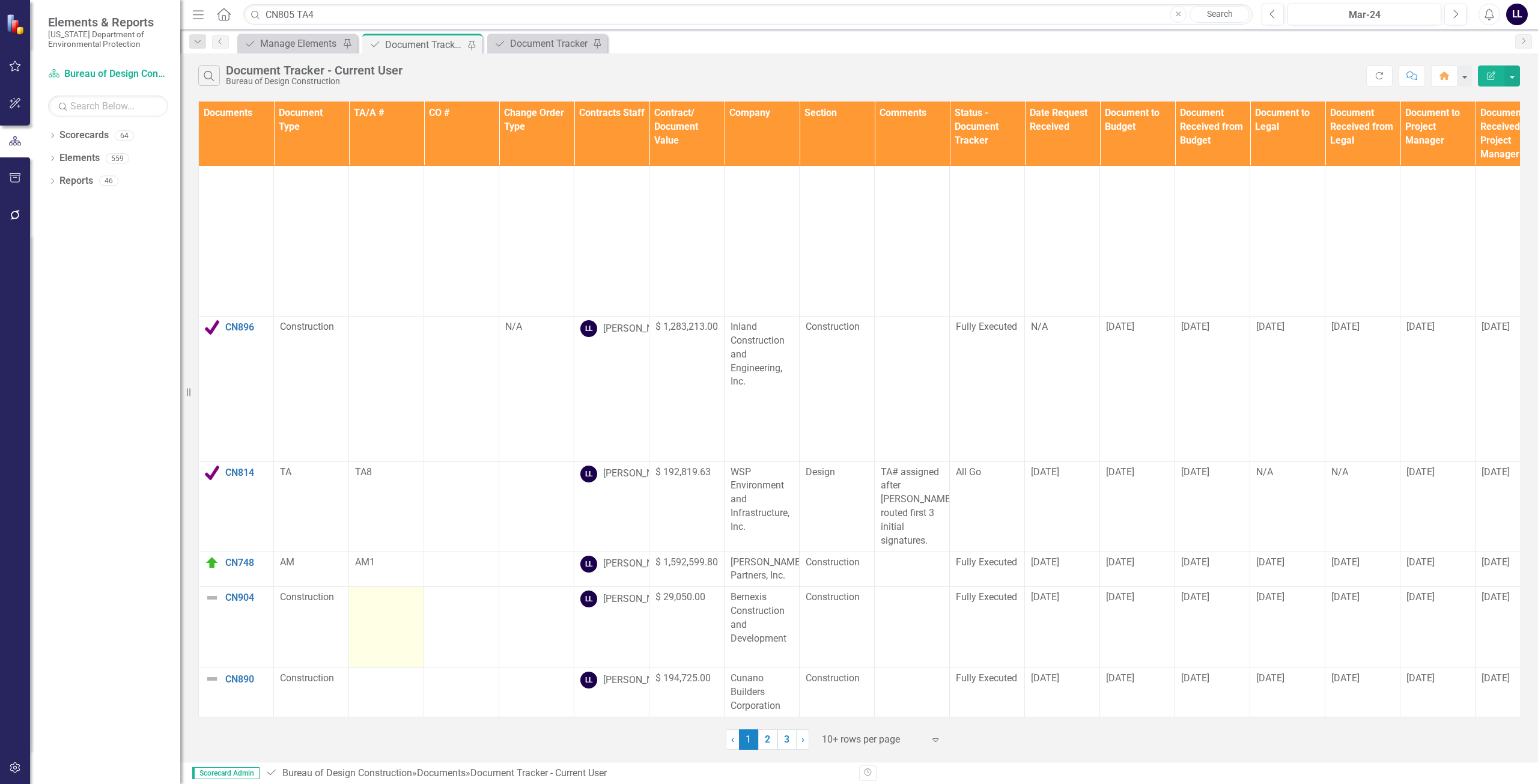
click at [399, 639] on td at bounding box center [386, 627] width 75 height 81
click at [209, 672] on img at bounding box center [212, 679] width 15 height 15
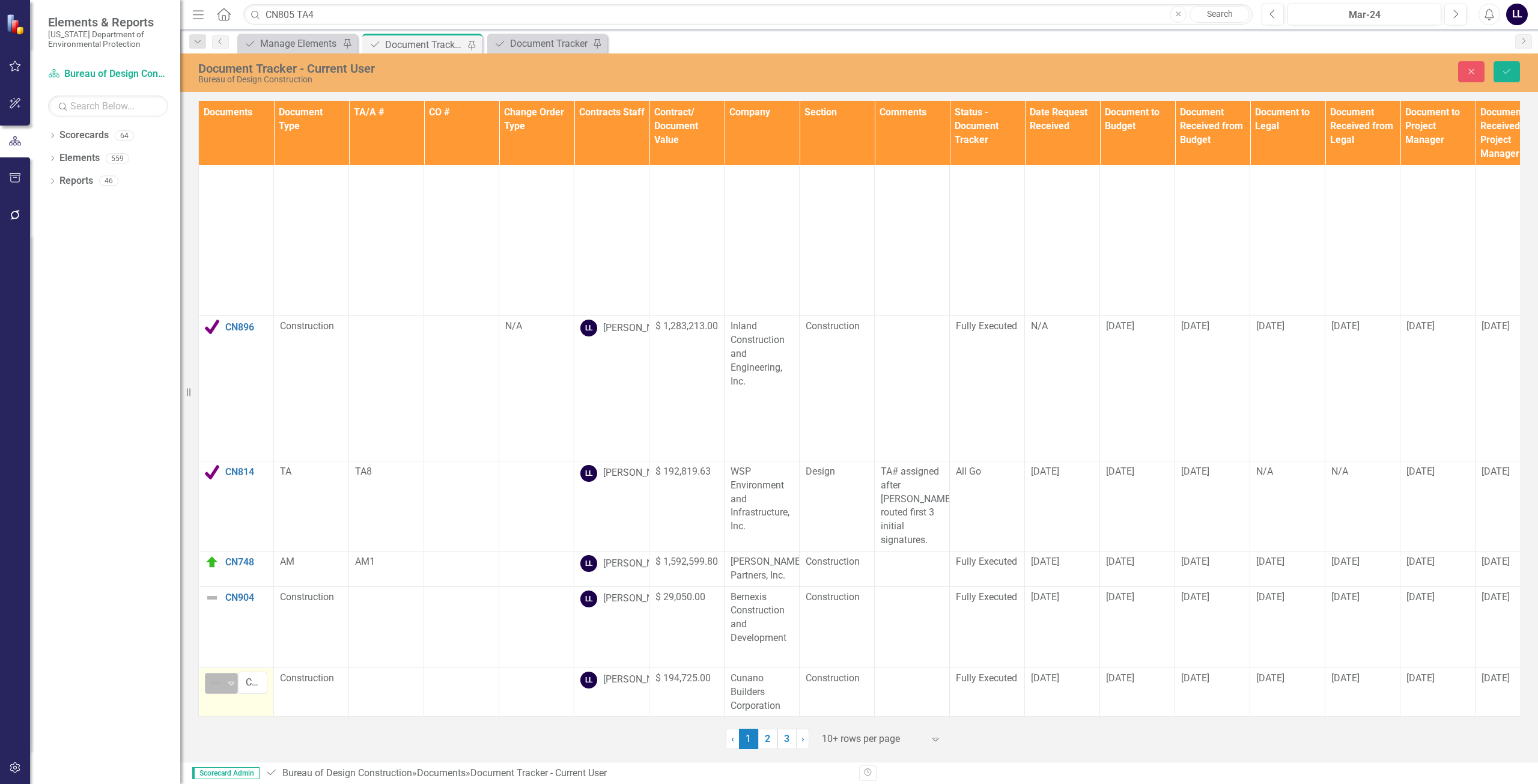
click at [214, 676] on img at bounding box center [216, 683] width 15 height 15
click at [274, 593] on div "Complete" at bounding box center [257, 591] width 40 height 14
click at [1508, 70] on icon "Save" at bounding box center [1507, 71] width 11 height 9
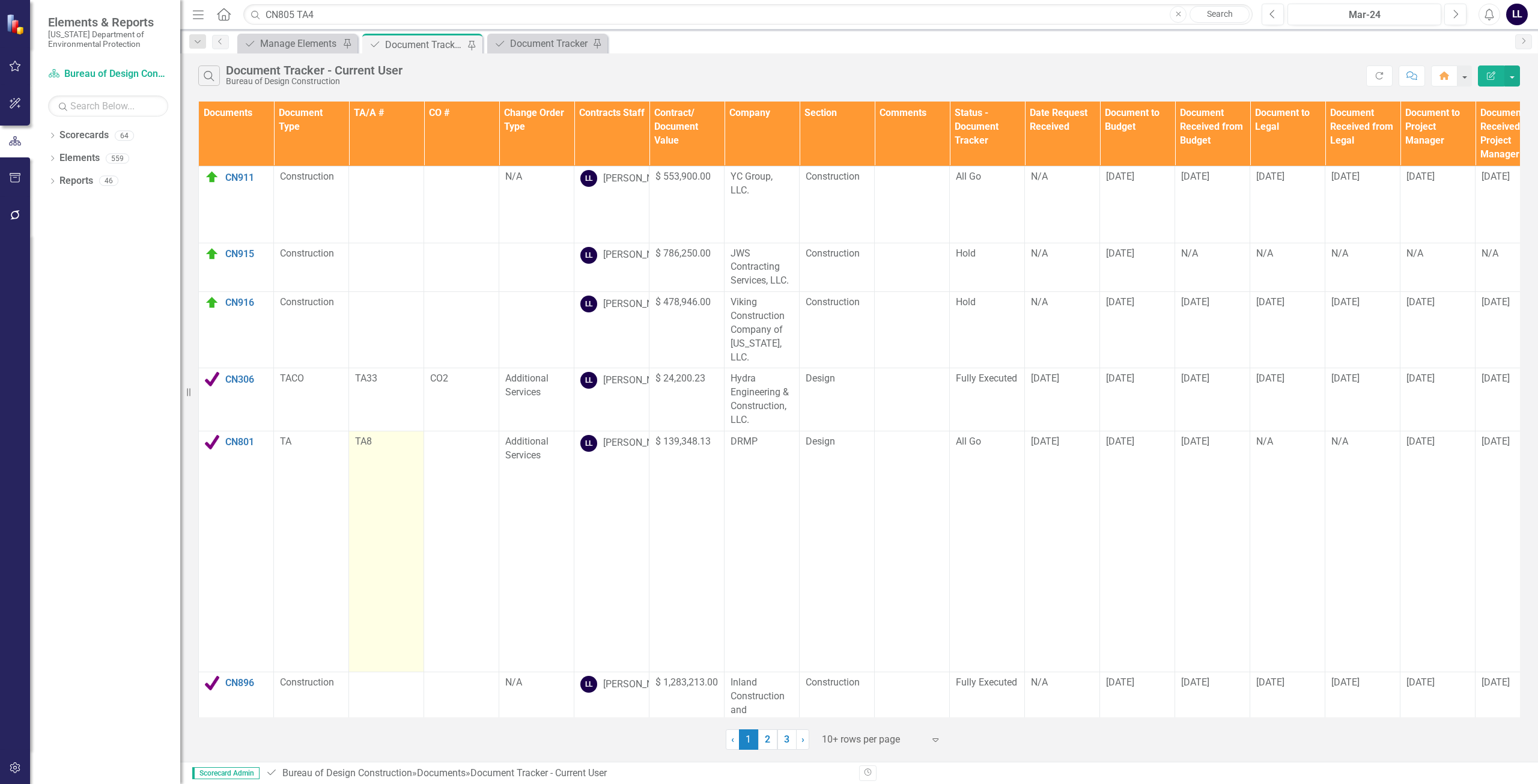
click at [392, 619] on td "TA8" at bounding box center [386, 551] width 75 height 241
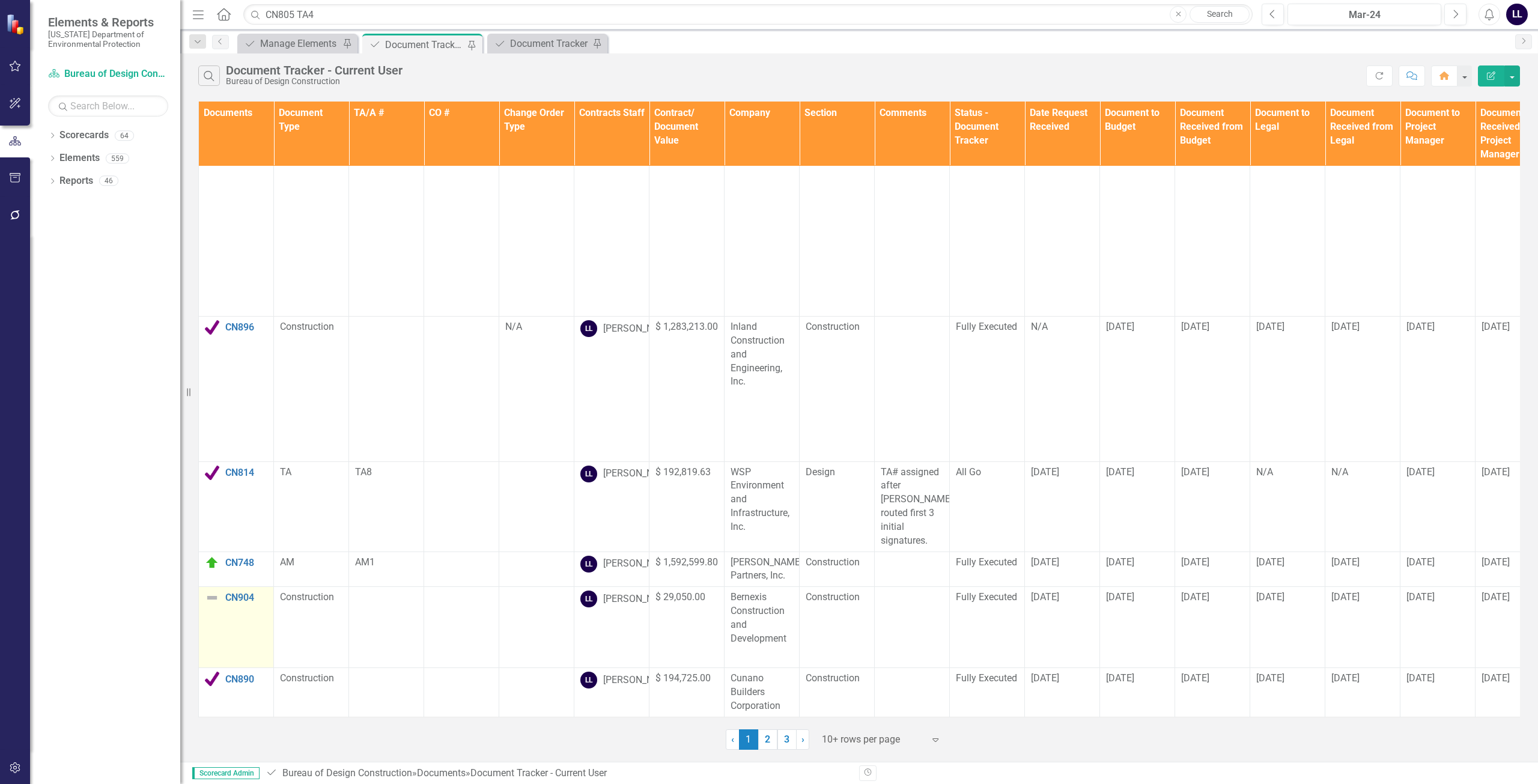
click at [209, 591] on img at bounding box center [212, 598] width 15 height 15
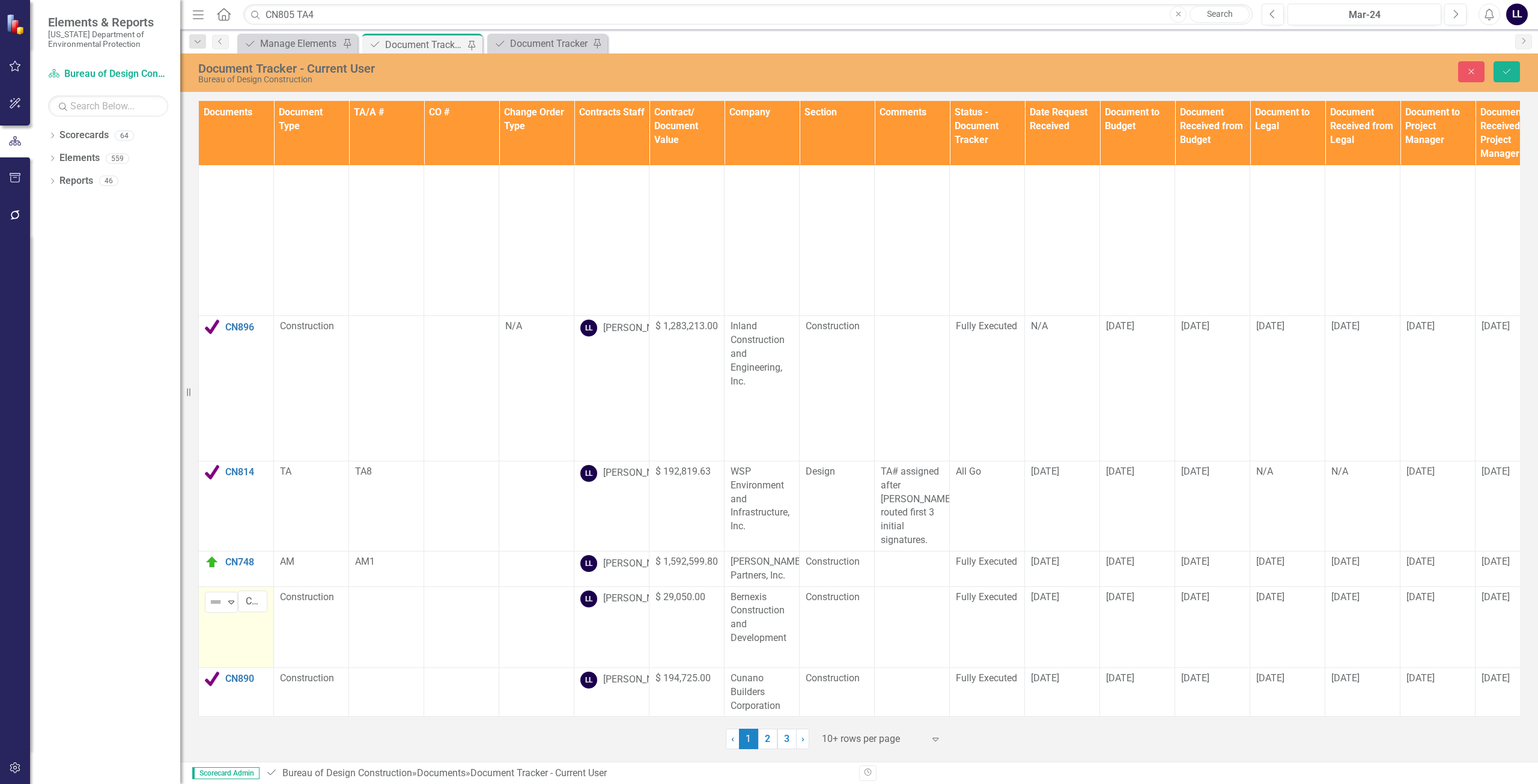
click at [212, 595] on img at bounding box center [216, 602] width 15 height 15
click at [240, 629] on div "Complete" at bounding box center [257, 633] width 40 height 14
click at [1505, 76] on button "Save" at bounding box center [1507, 71] width 26 height 21
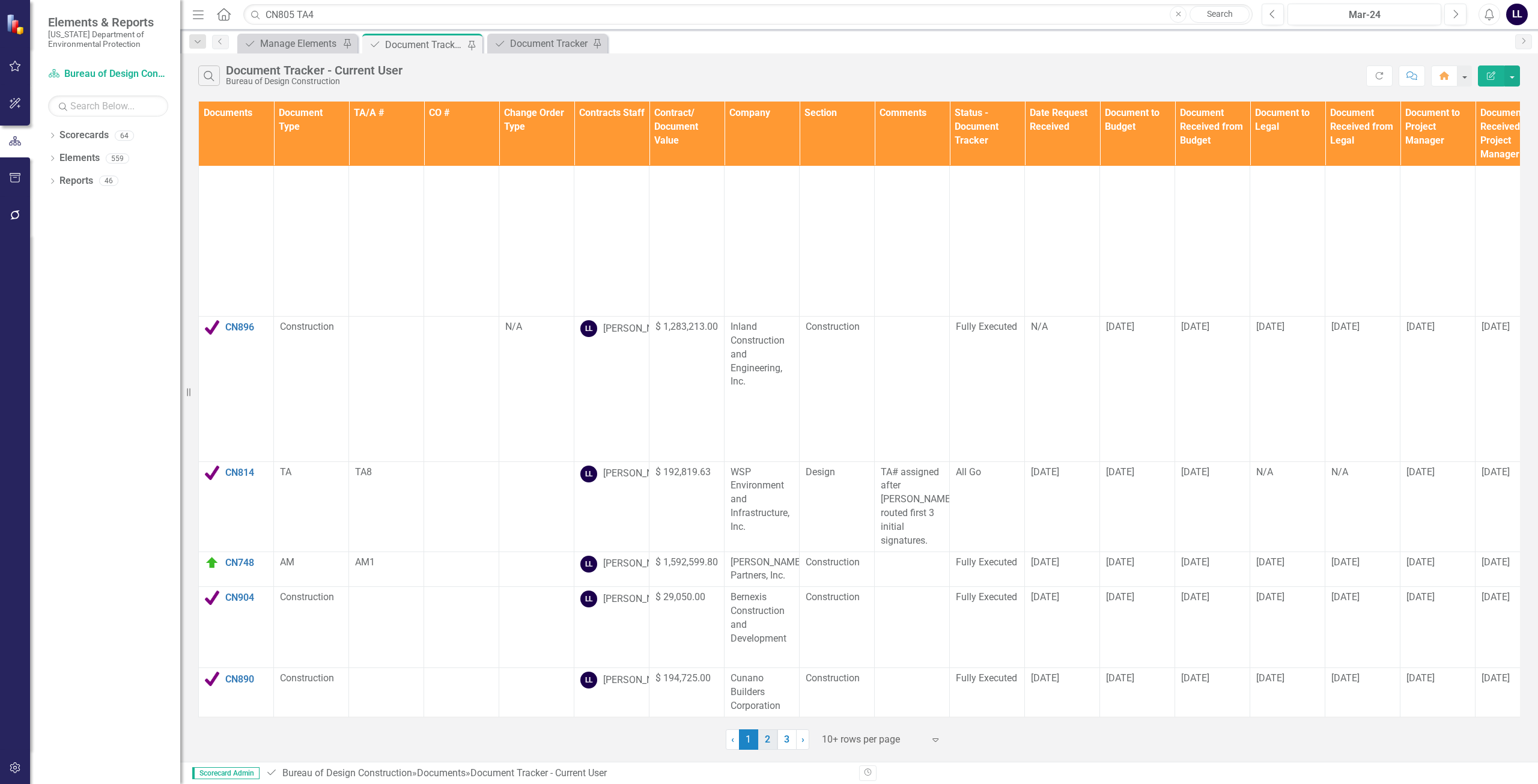
click at [765, 740] on link "2" at bounding box center [768, 740] width 19 height 20
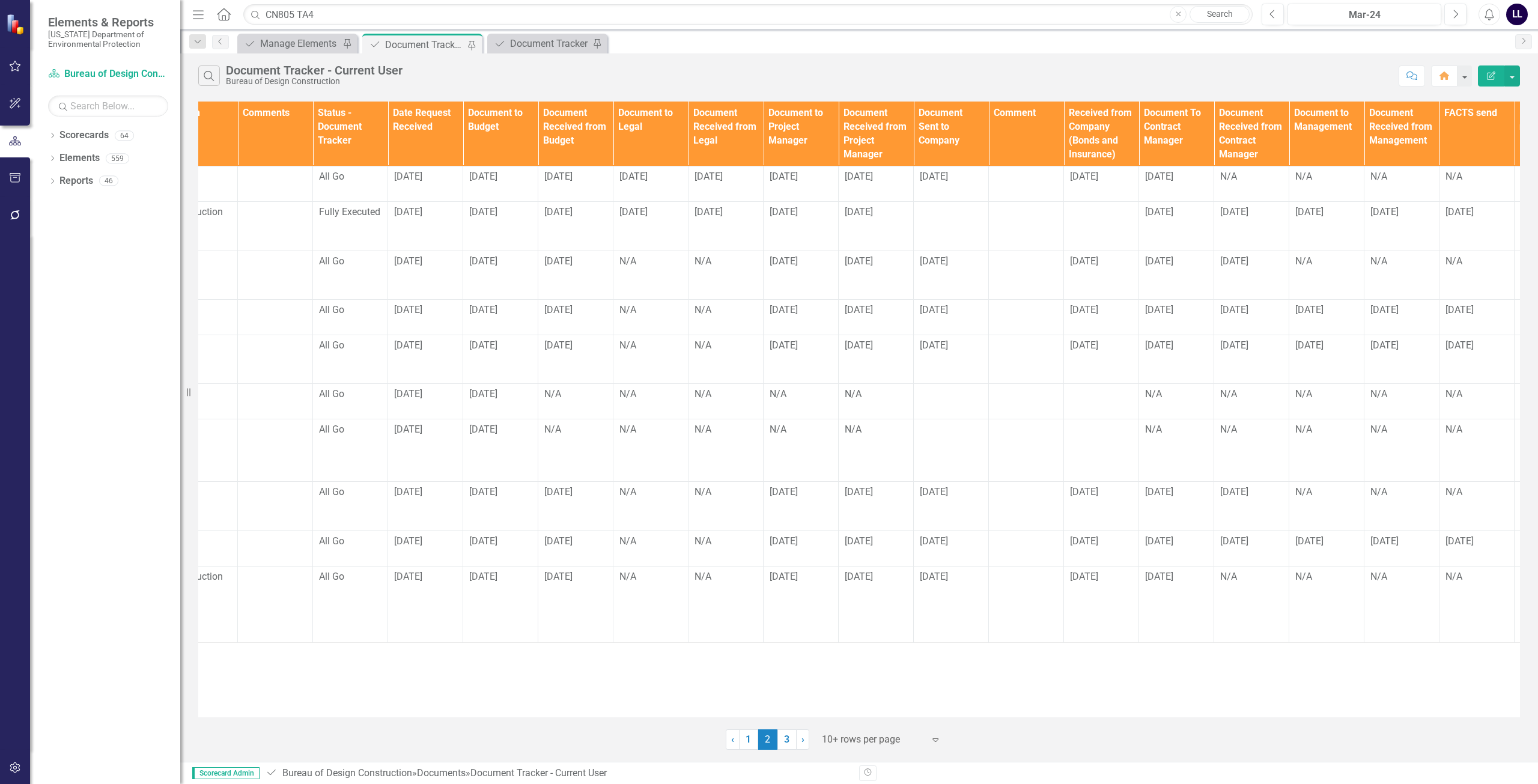
scroll to position [0, 857]
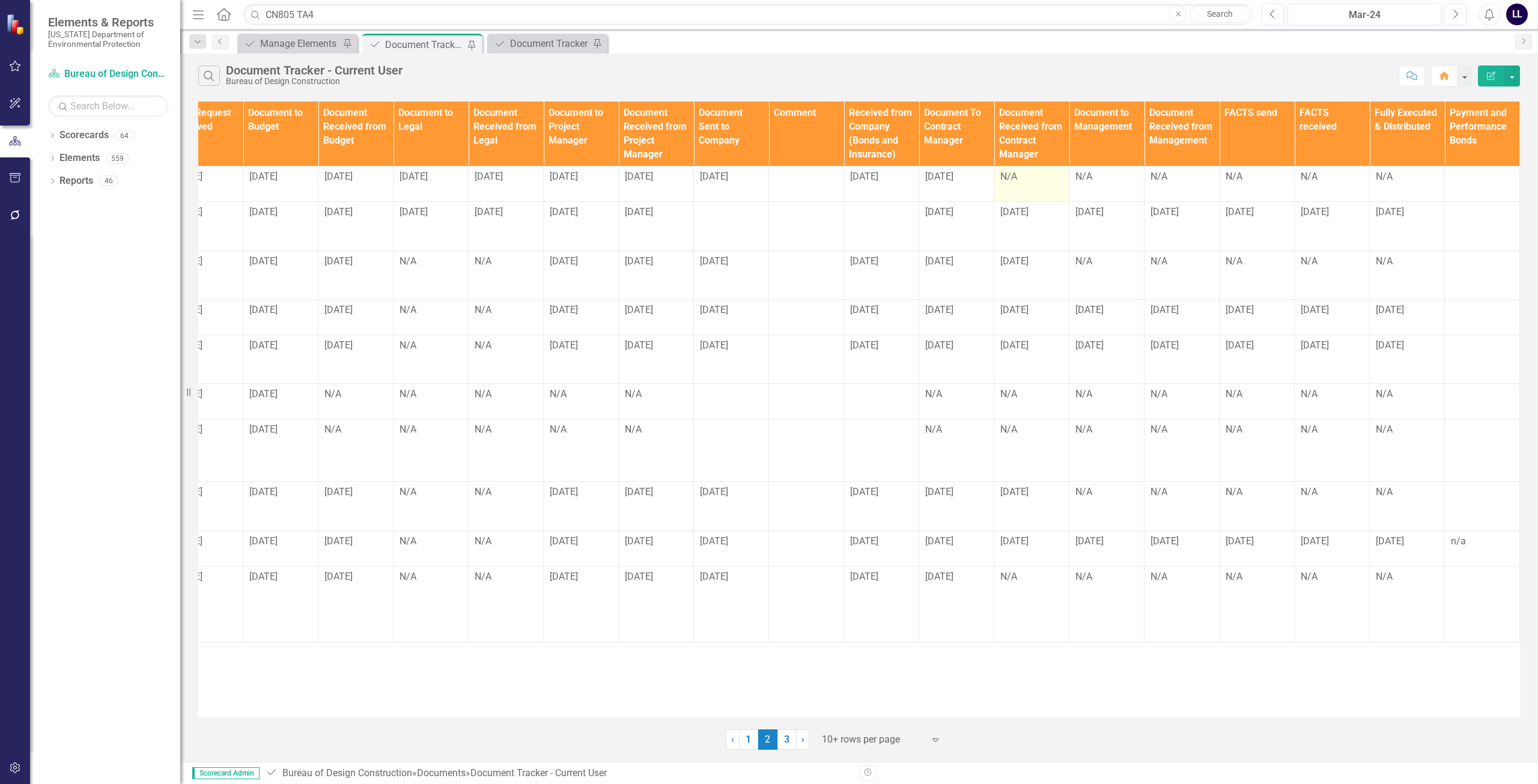
click at [1043, 185] on td "N/A" at bounding box center [1032, 184] width 75 height 36
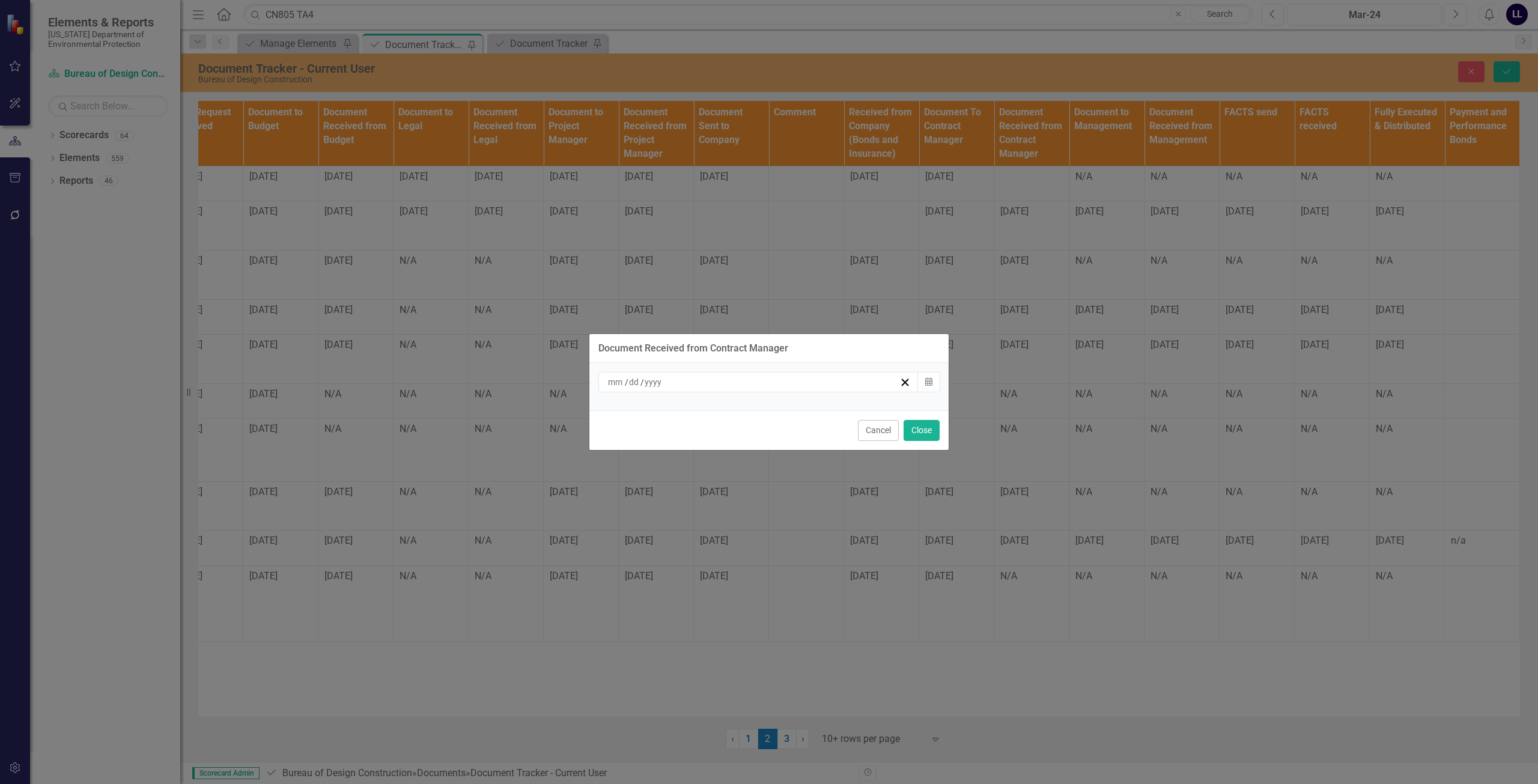
click at [730, 388] on div "/ /" at bounding box center [752, 382] width 293 height 12
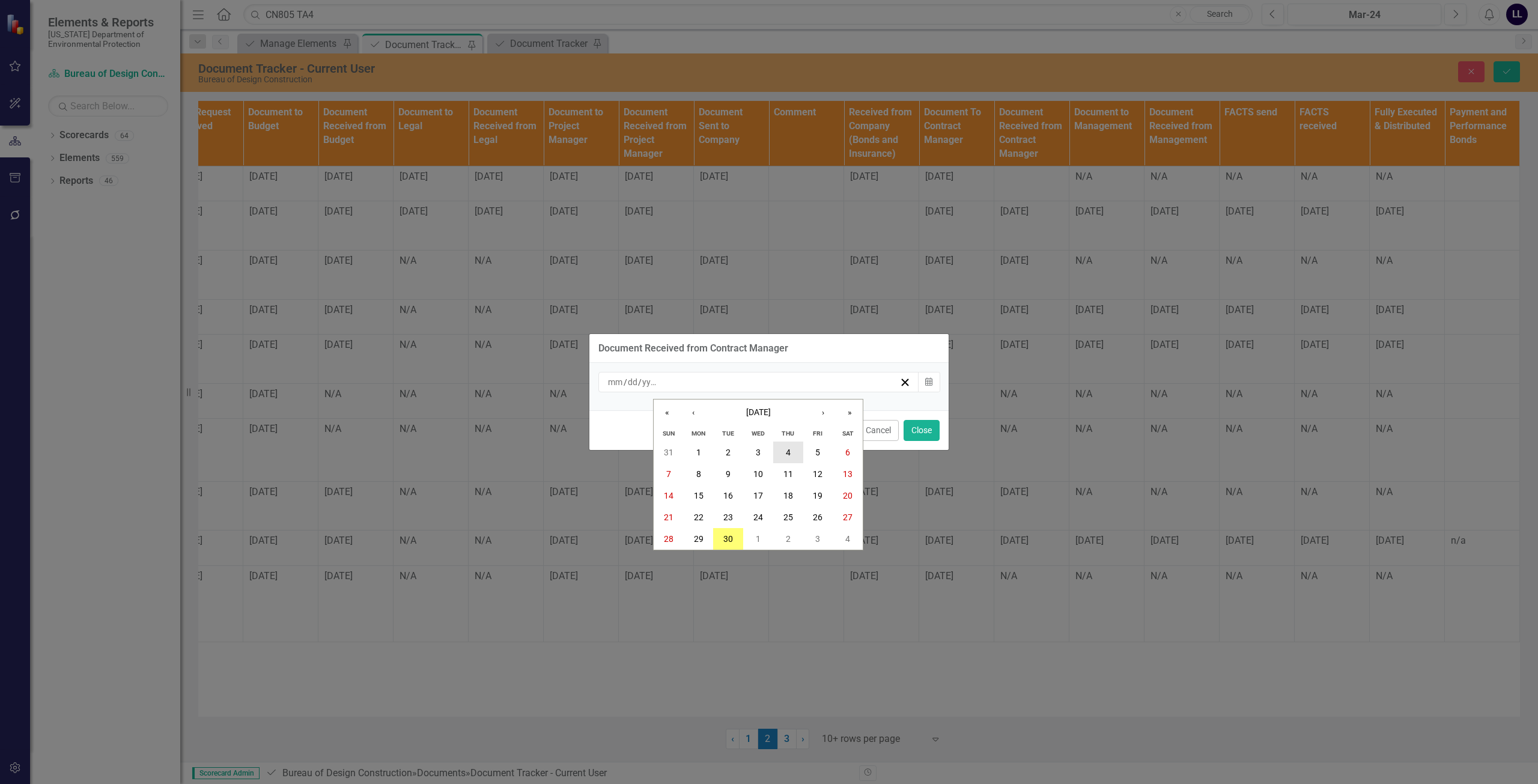
click at [785, 452] on button "4" at bounding box center [788, 452] width 30 height 22
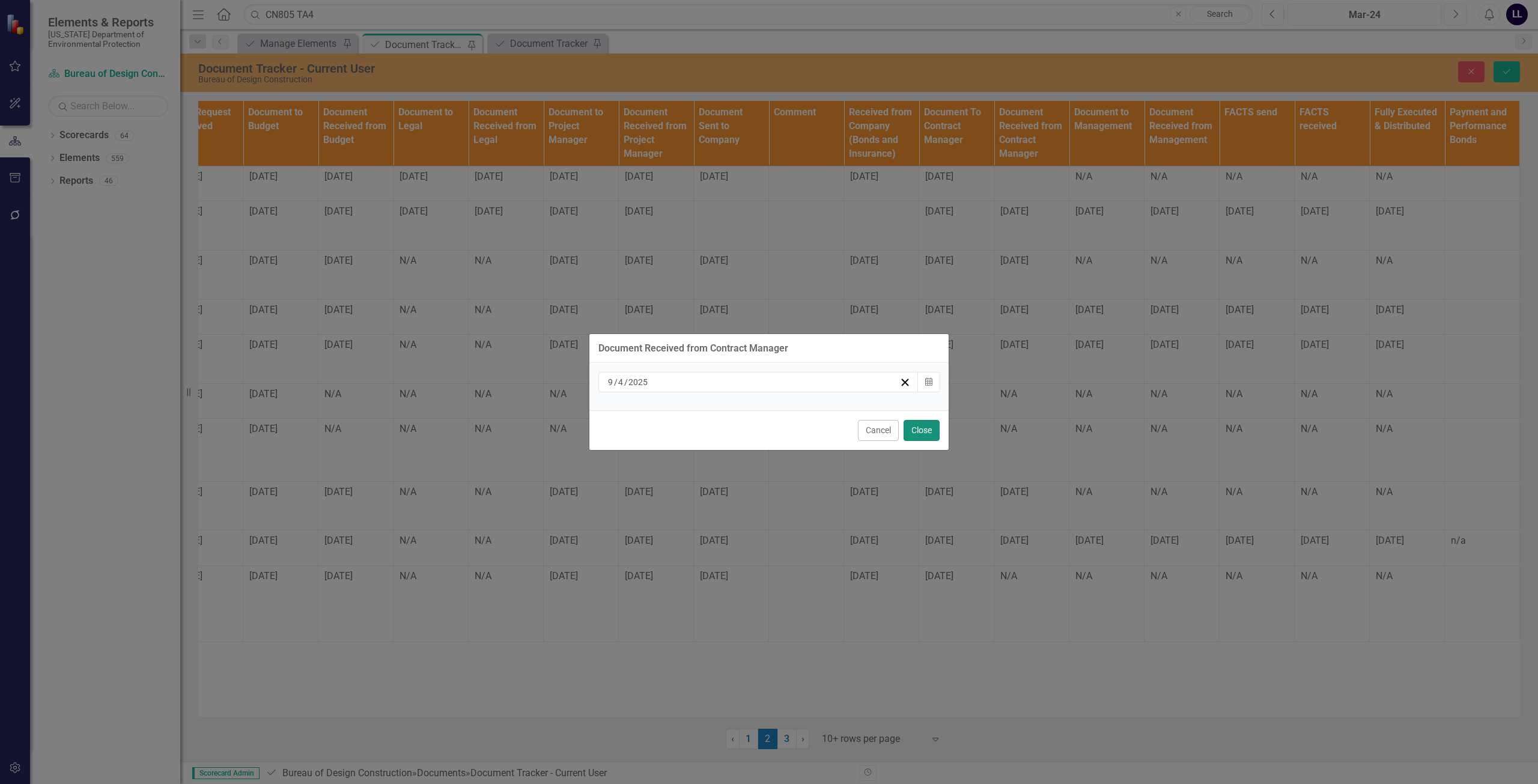
click at [932, 433] on button "Close" at bounding box center [922, 430] width 36 height 21
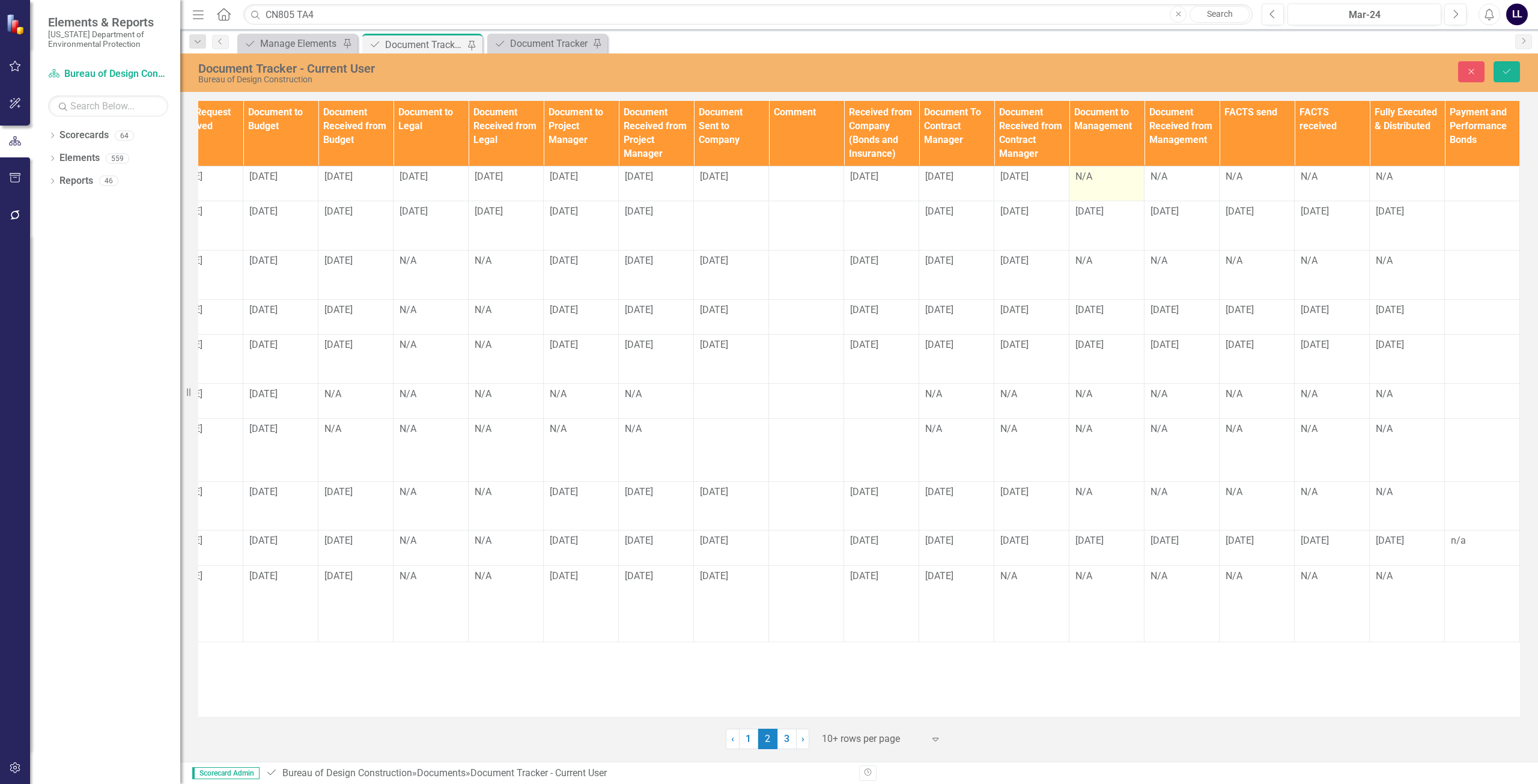
click at [1111, 187] on td "N/A" at bounding box center [1107, 183] width 75 height 36
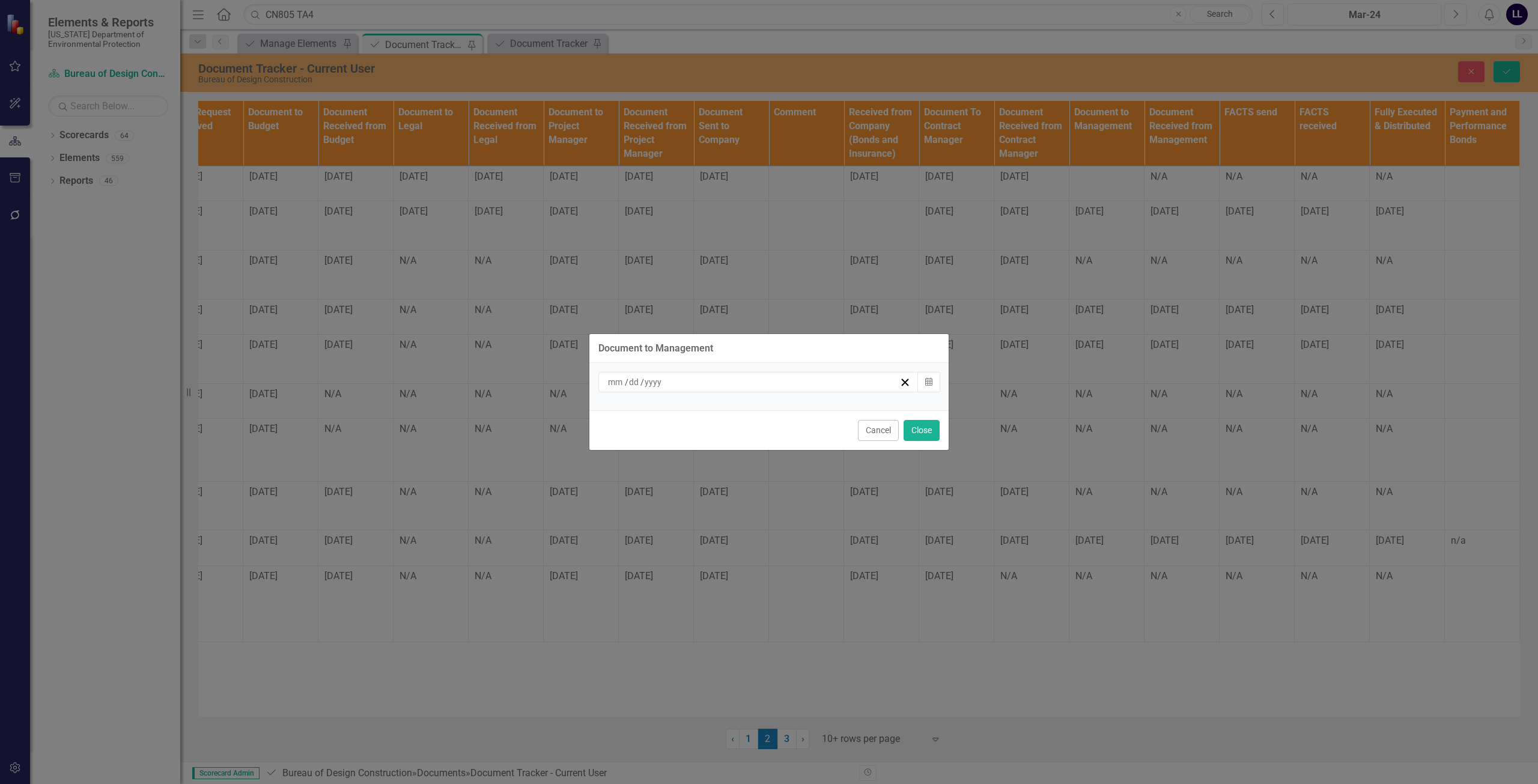
click at [796, 402] on div "/ / Calendar" at bounding box center [769, 386] width 359 height 47
click at [797, 385] on div "/ /" at bounding box center [752, 382] width 293 height 12
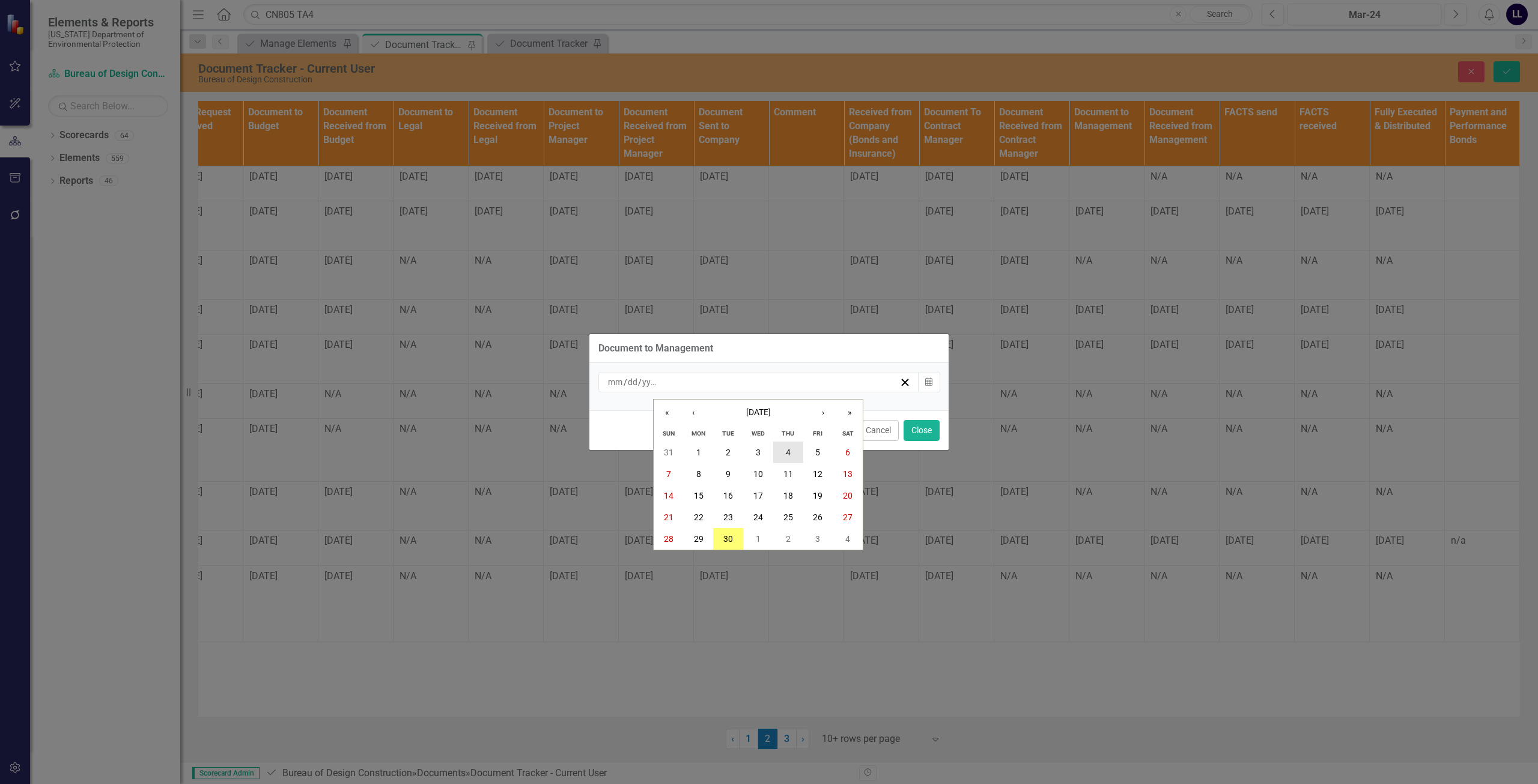
click at [784, 450] on button "4" at bounding box center [788, 452] width 30 height 22
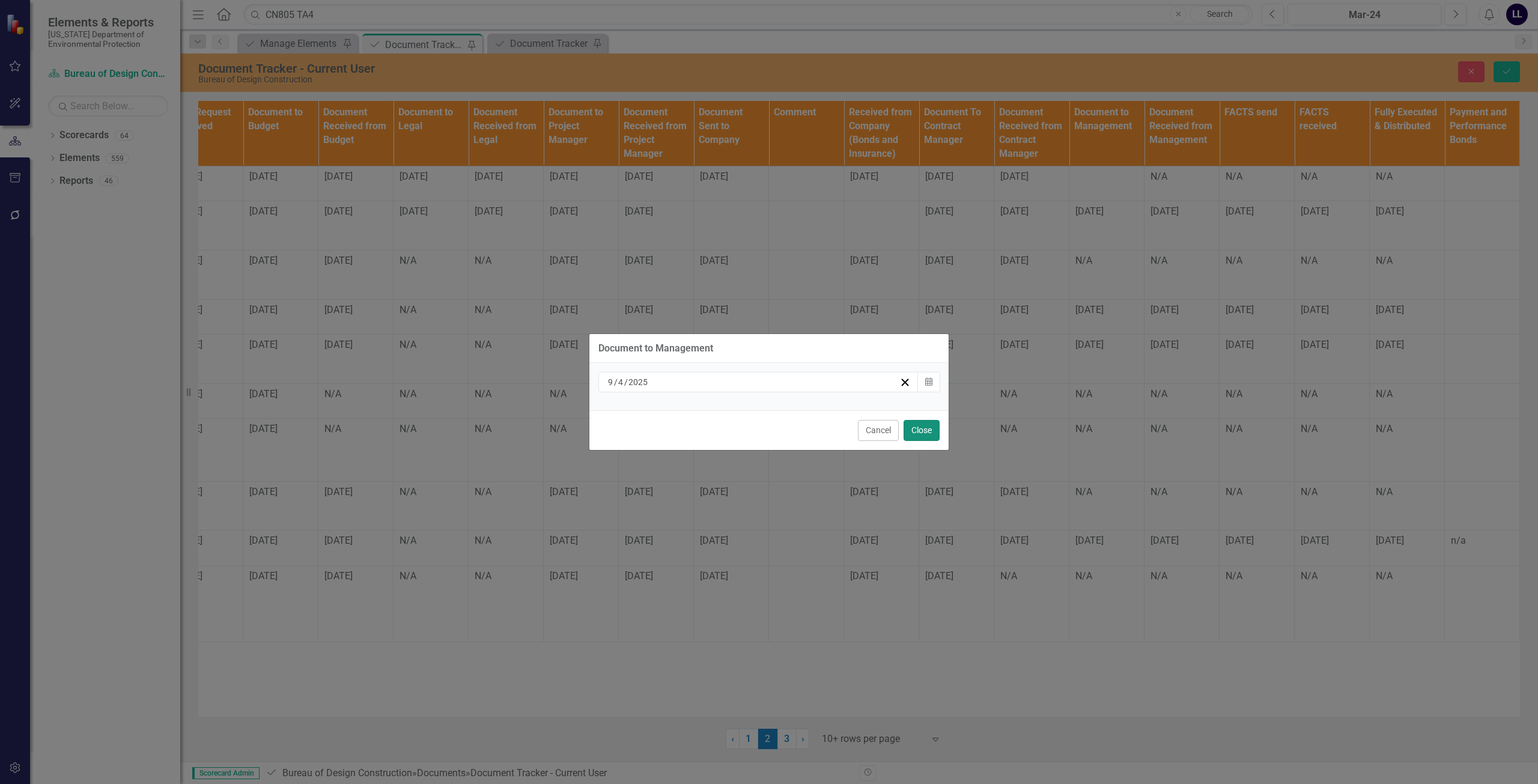
click at [921, 425] on button "Close" at bounding box center [922, 430] width 36 height 21
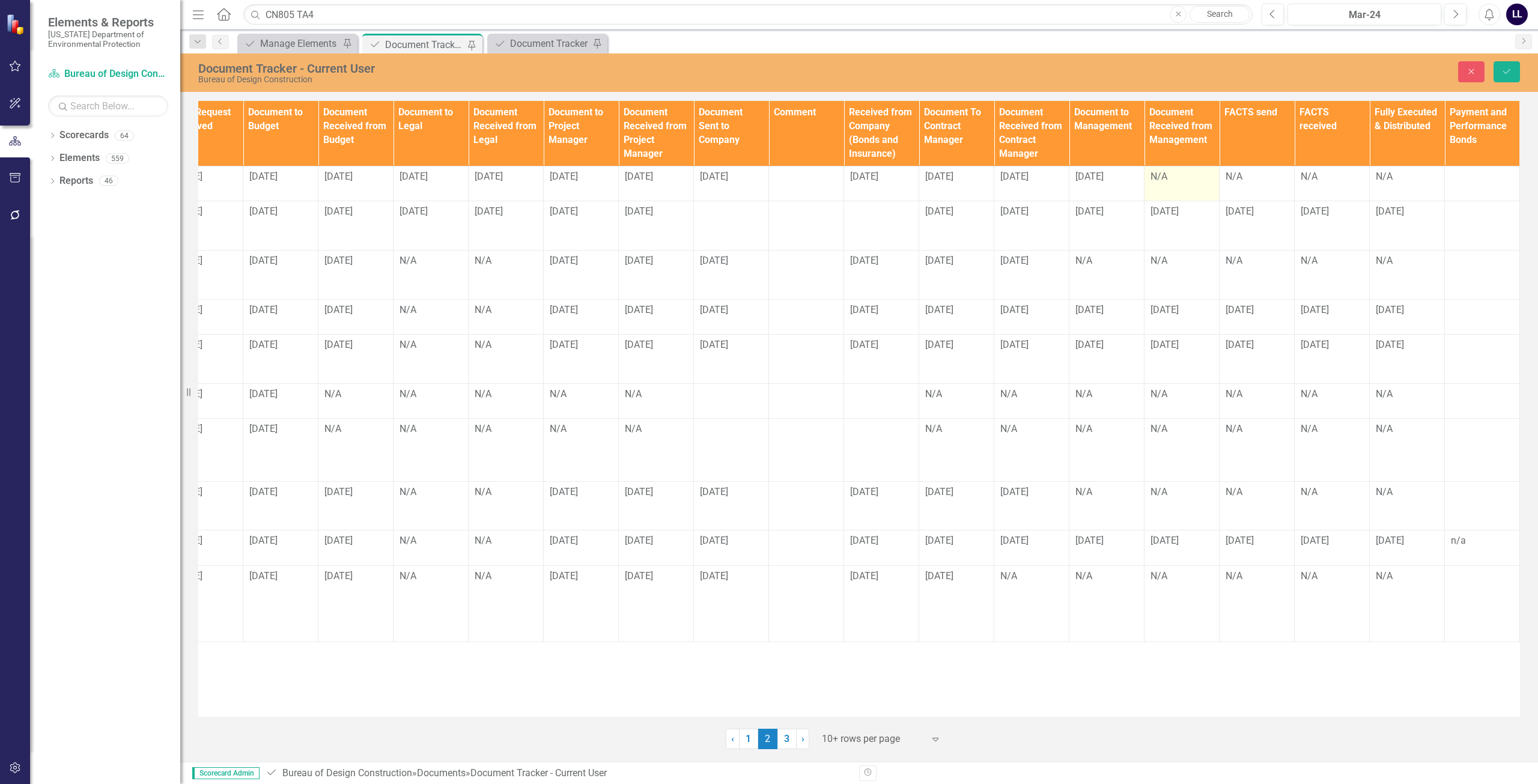
click at [1187, 188] on td "N/A" at bounding box center [1182, 183] width 75 height 36
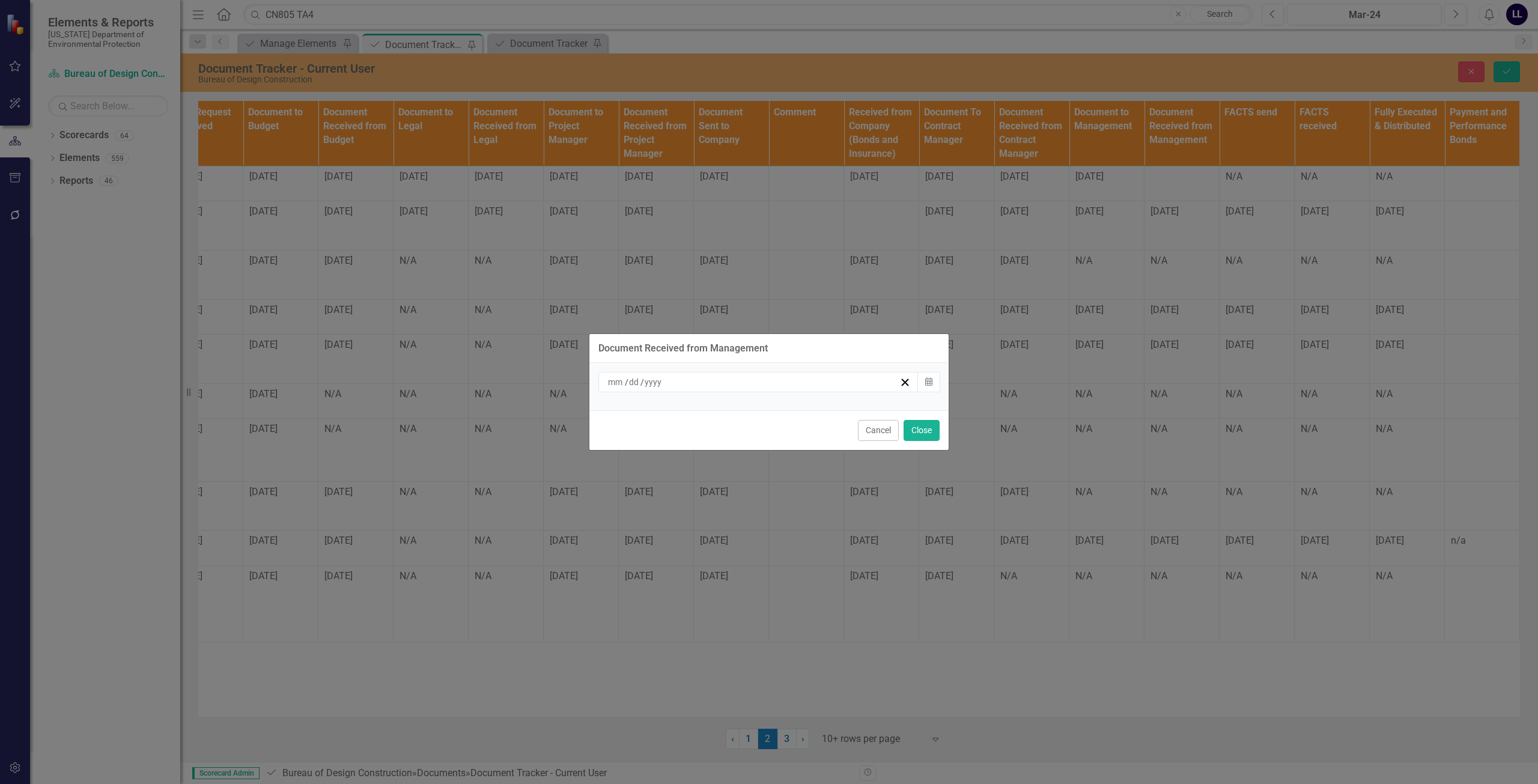
click at [758, 386] on div "/ /" at bounding box center [752, 382] width 293 height 12
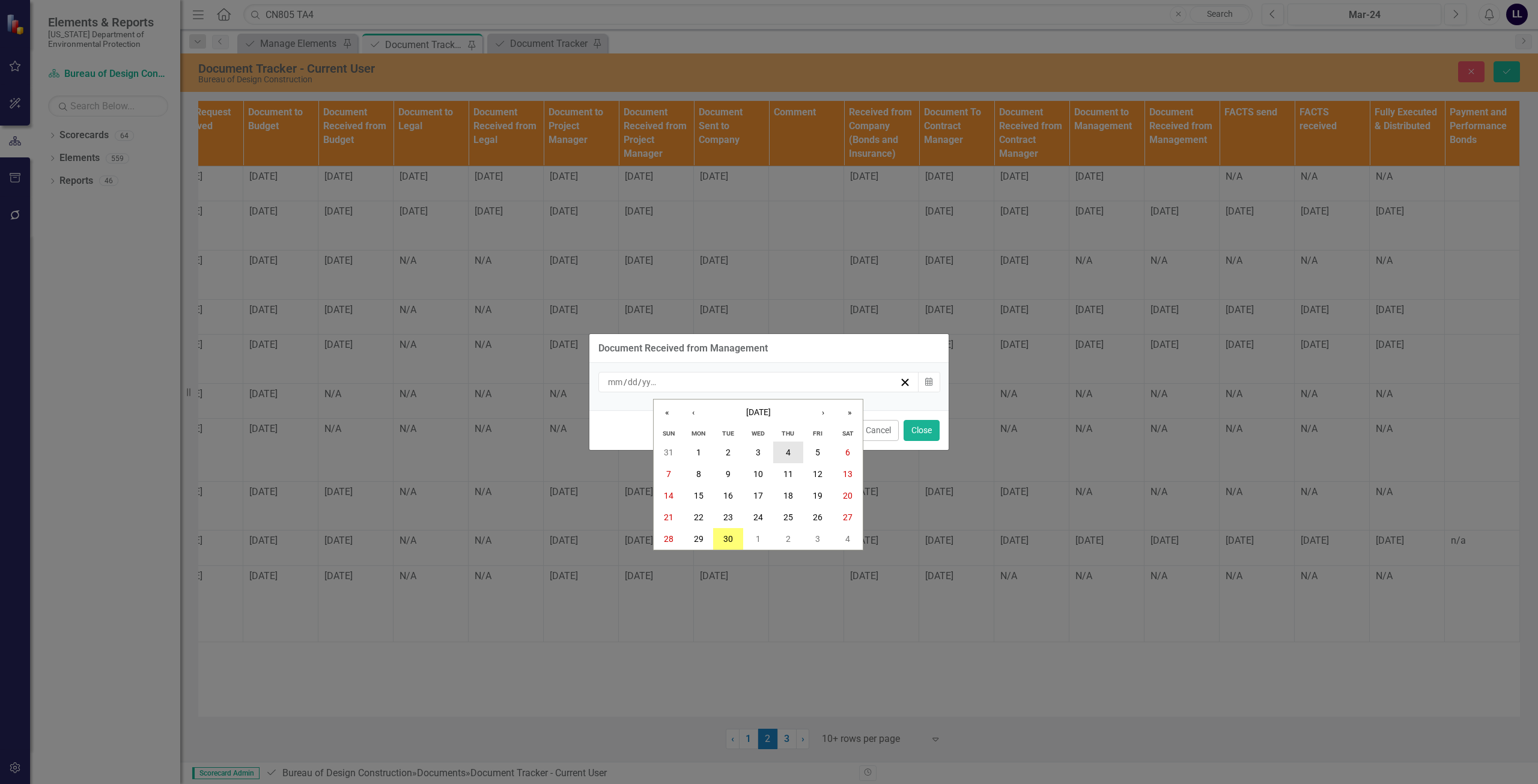
click at [789, 448] on abbr "4" at bounding box center [788, 452] width 5 height 9
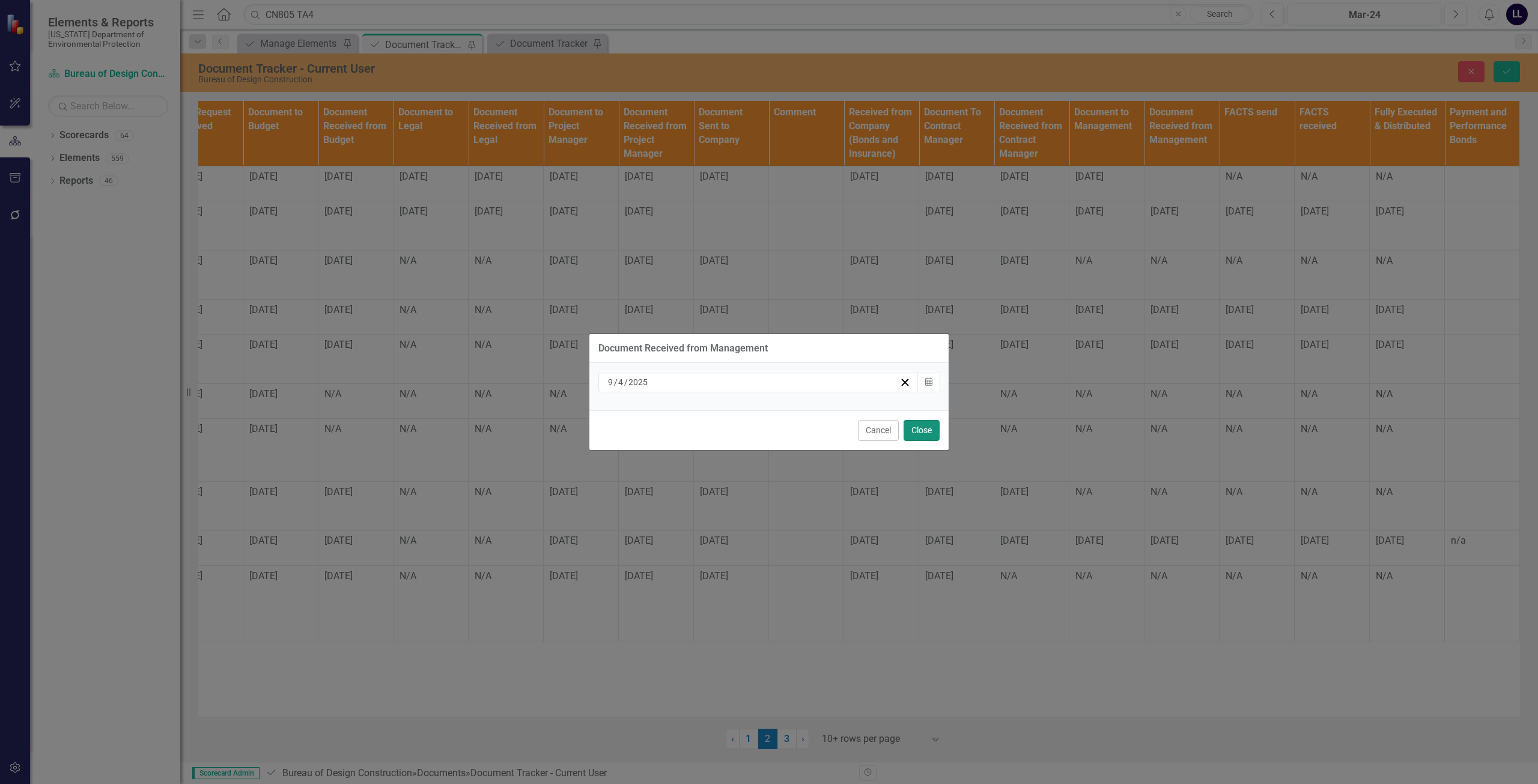
click at [925, 432] on button "Close" at bounding box center [922, 430] width 36 height 21
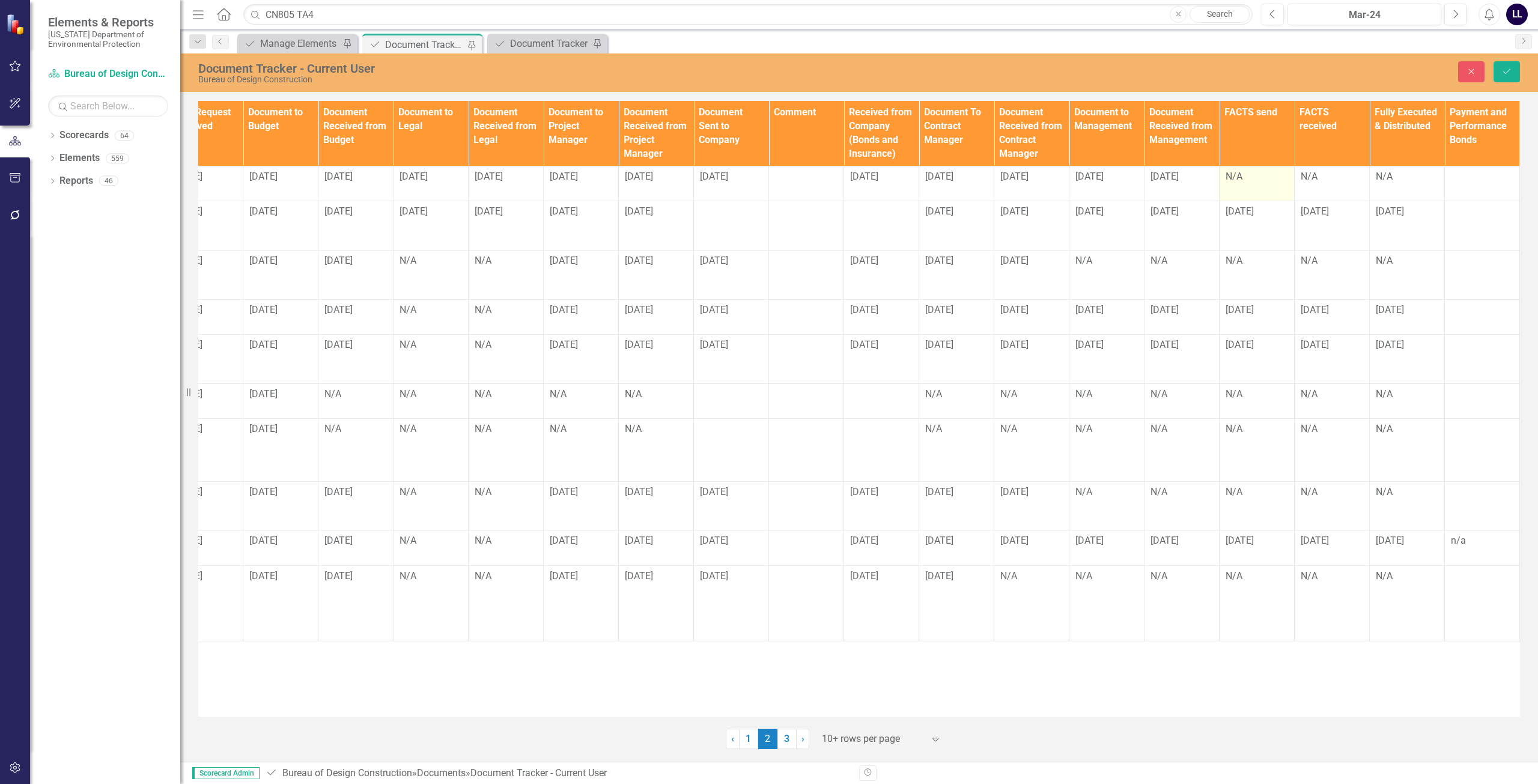
click at [1243, 191] on td "N/A" at bounding box center [1256, 183] width 75 height 36
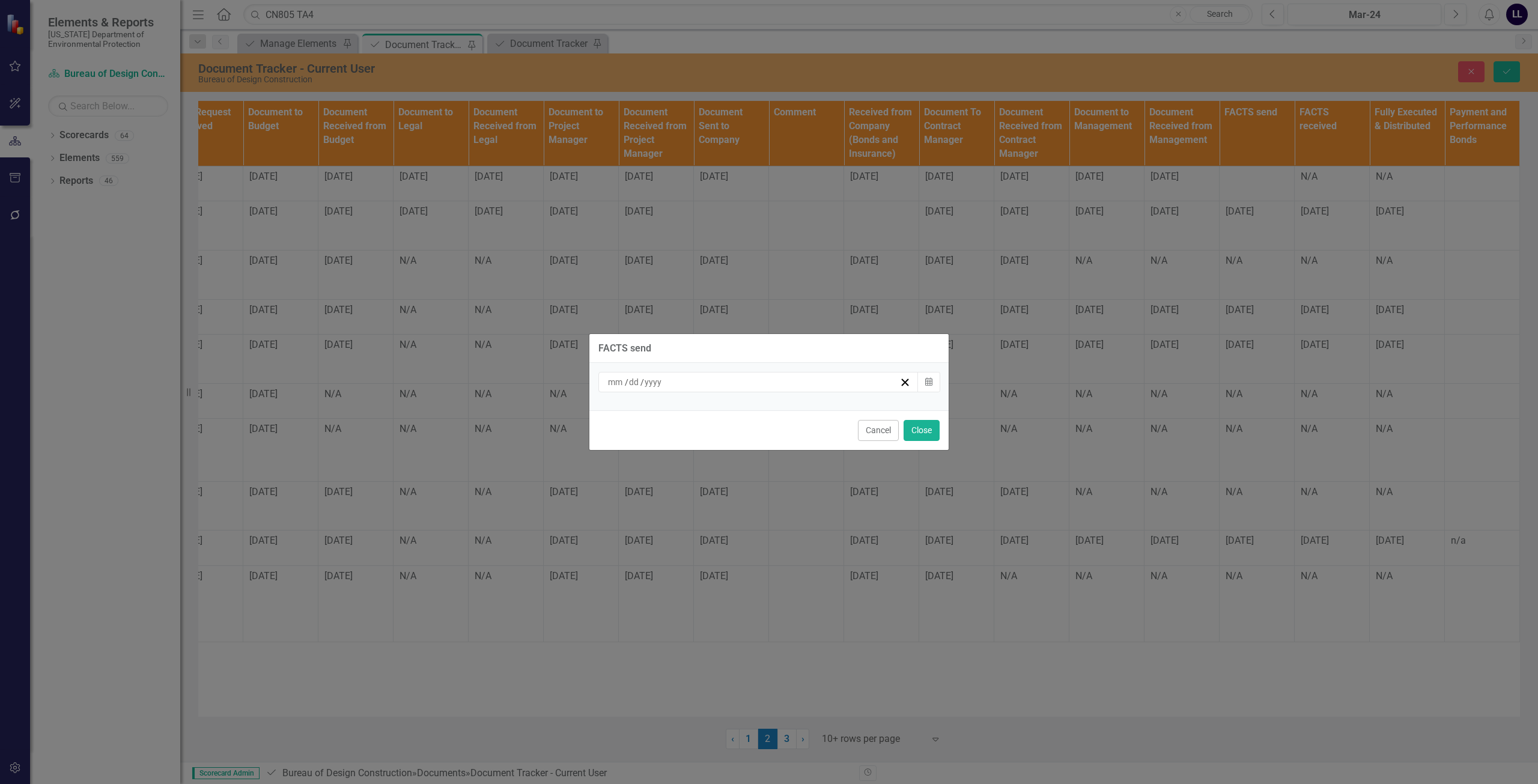
click at [798, 377] on div "/ /" at bounding box center [752, 382] width 293 height 12
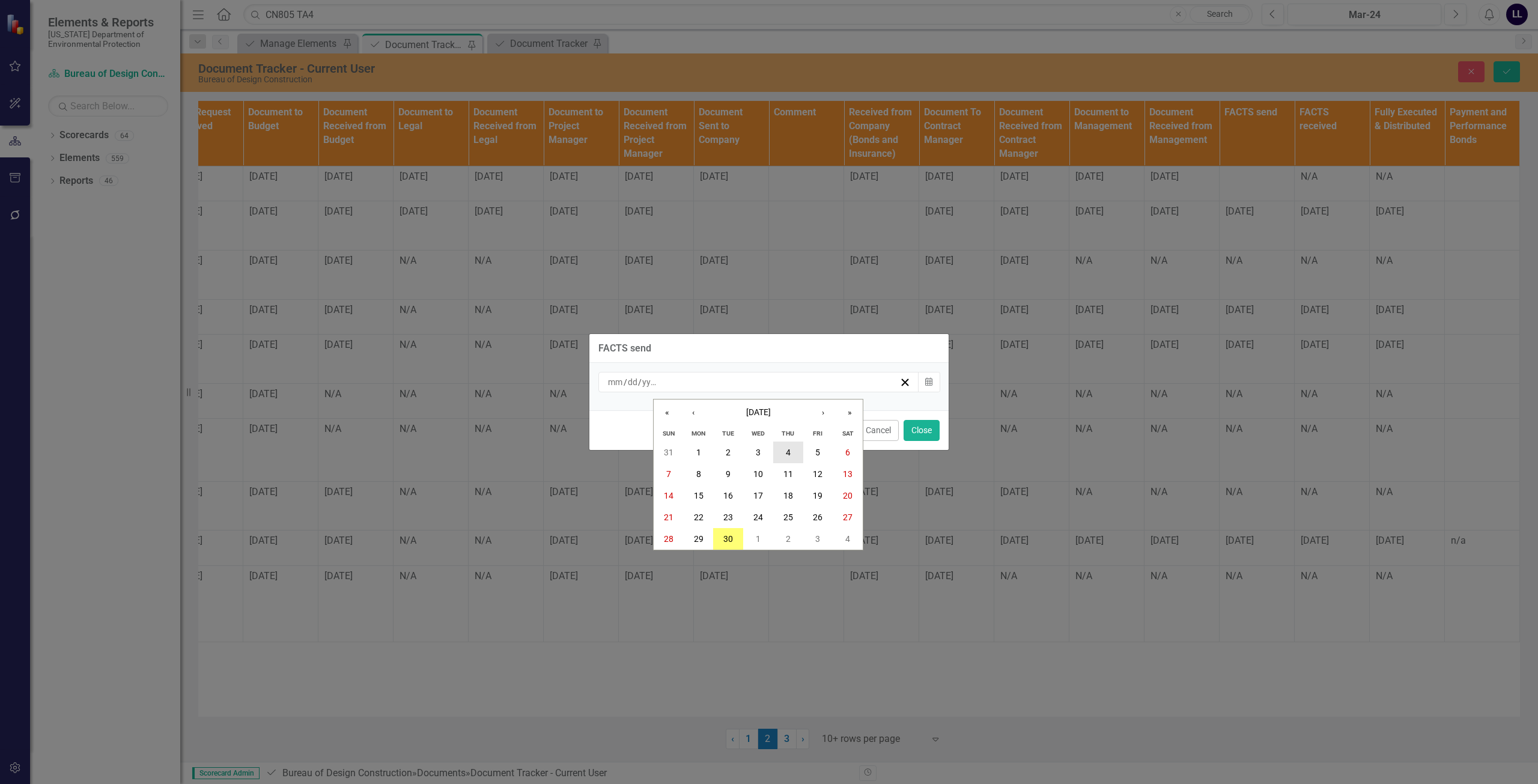
click at [788, 447] on abbr "4" at bounding box center [788, 452] width 5 height 9
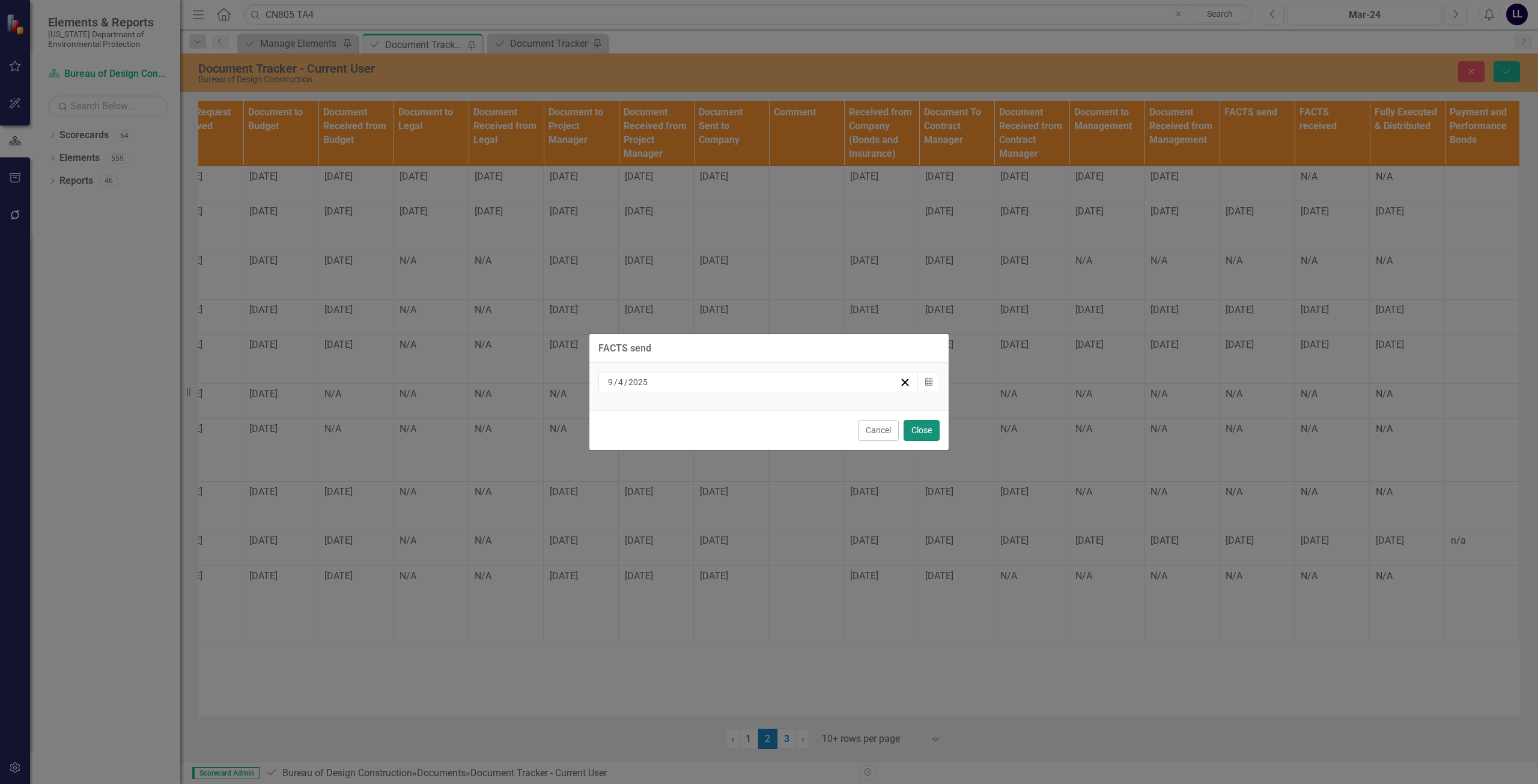
click at [916, 433] on button "Close" at bounding box center [922, 430] width 36 height 21
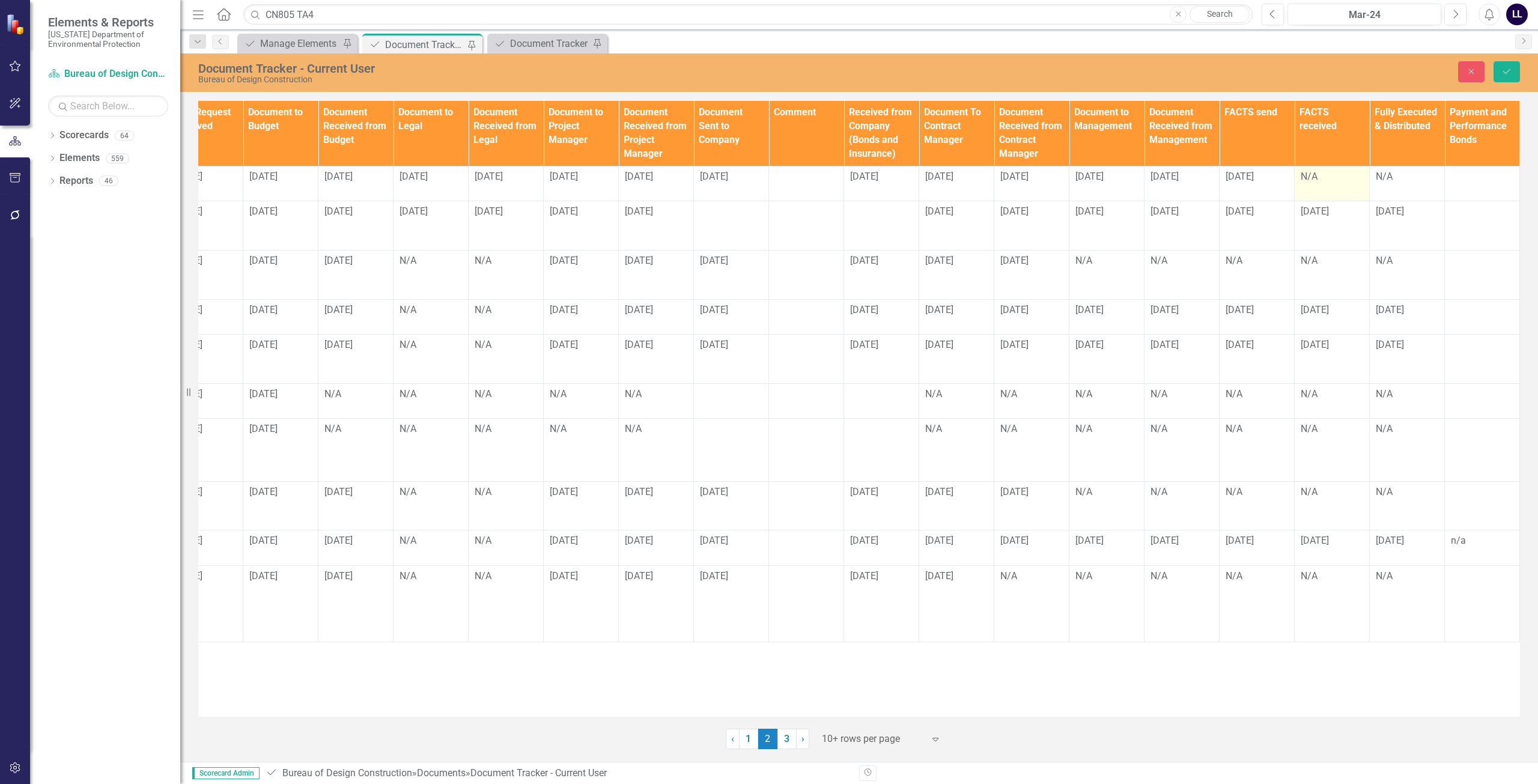
click at [1328, 184] on div "N/A" at bounding box center [1332, 177] width 63 height 15
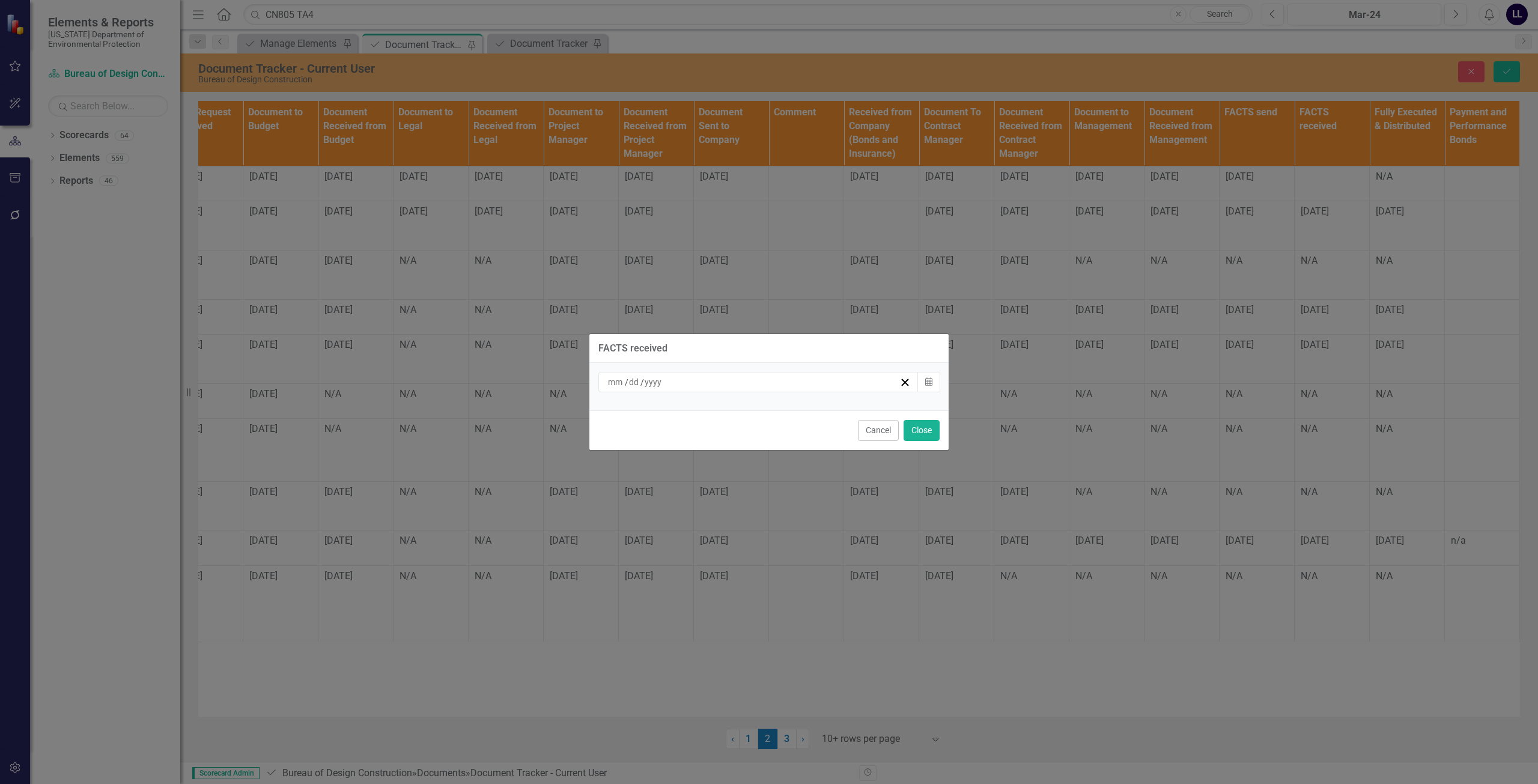
click at [760, 381] on div "/ /" at bounding box center [752, 382] width 293 height 12
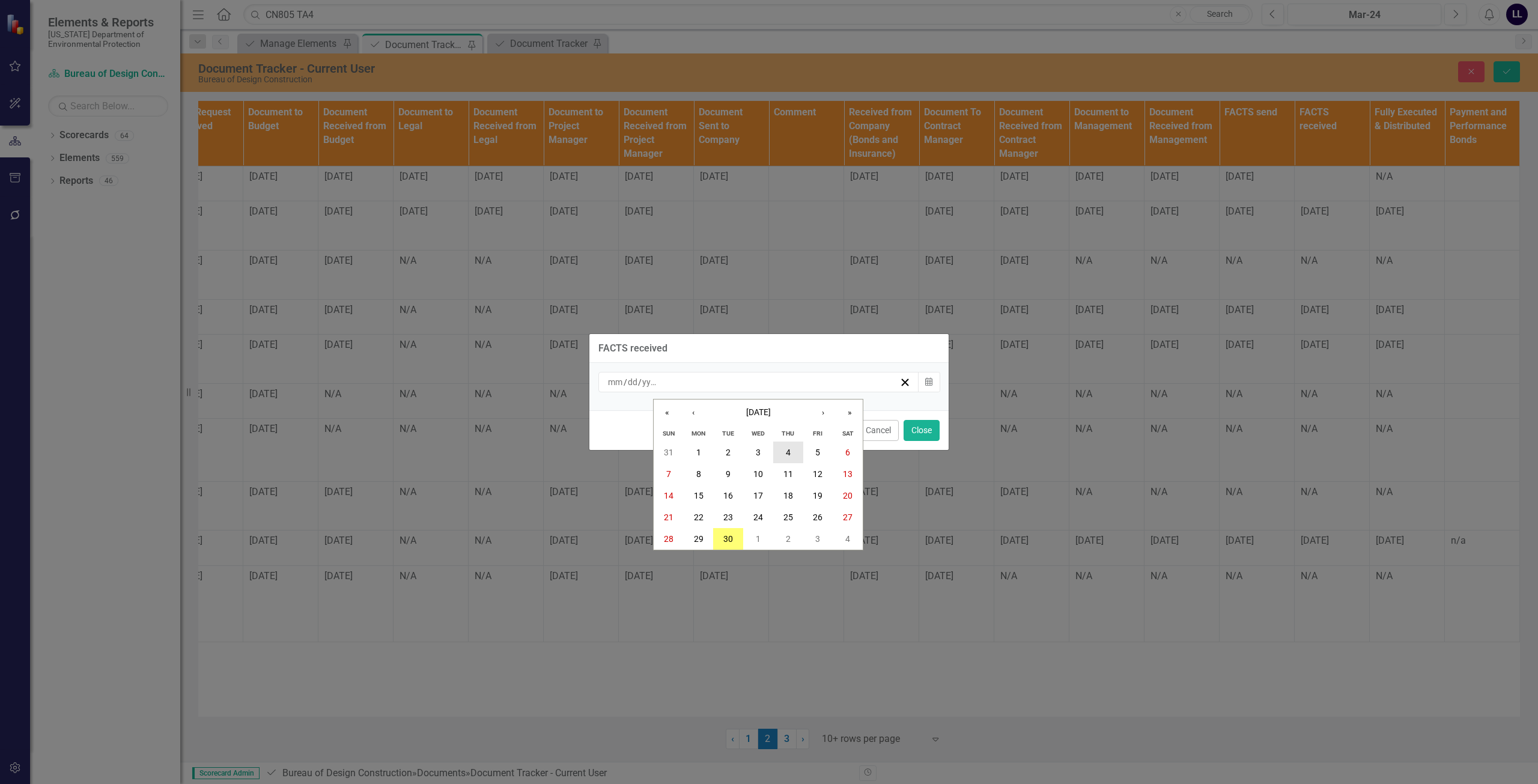
click at [789, 450] on abbr "4" at bounding box center [788, 452] width 5 height 9
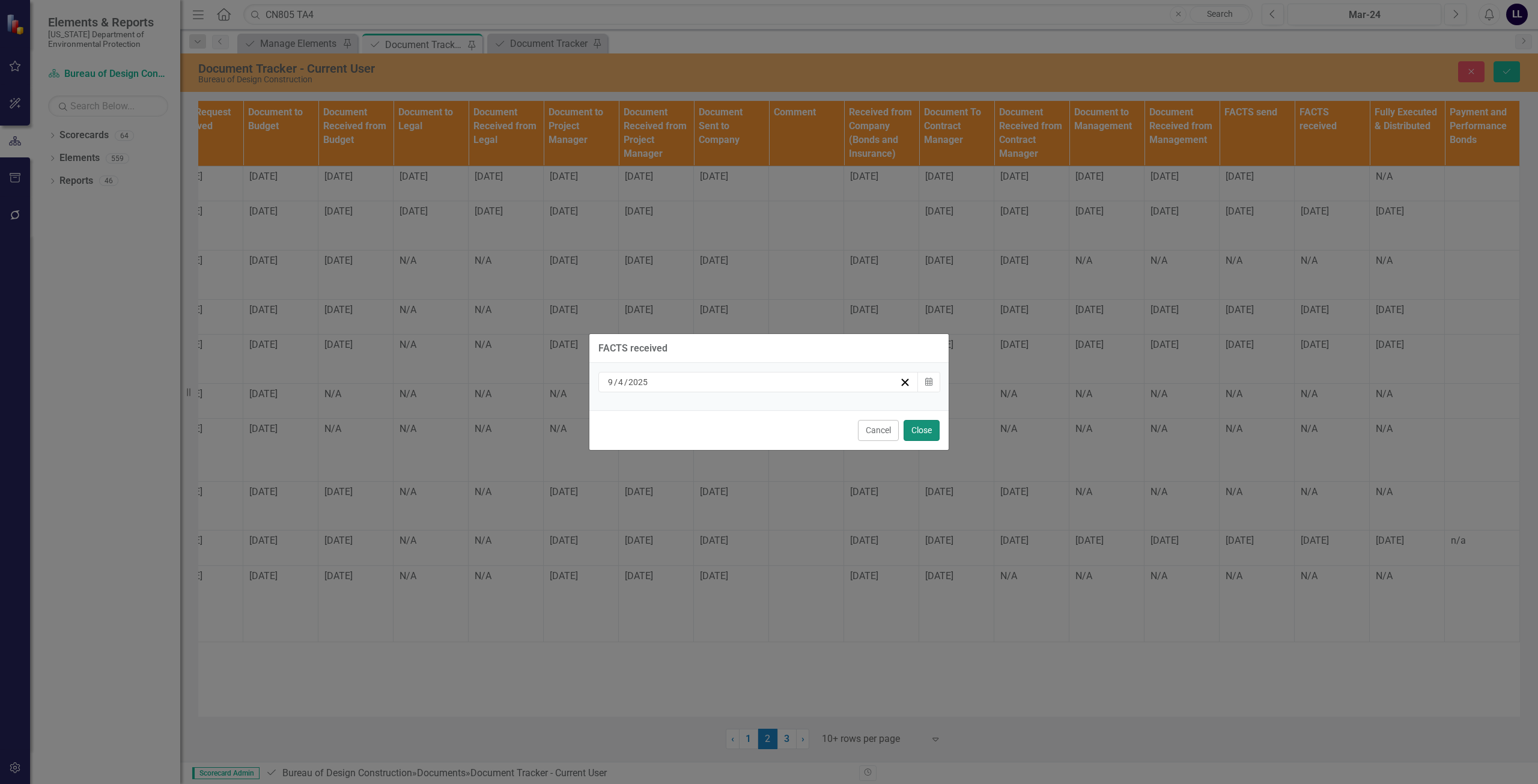
click at [923, 430] on button "Close" at bounding box center [922, 430] width 36 height 21
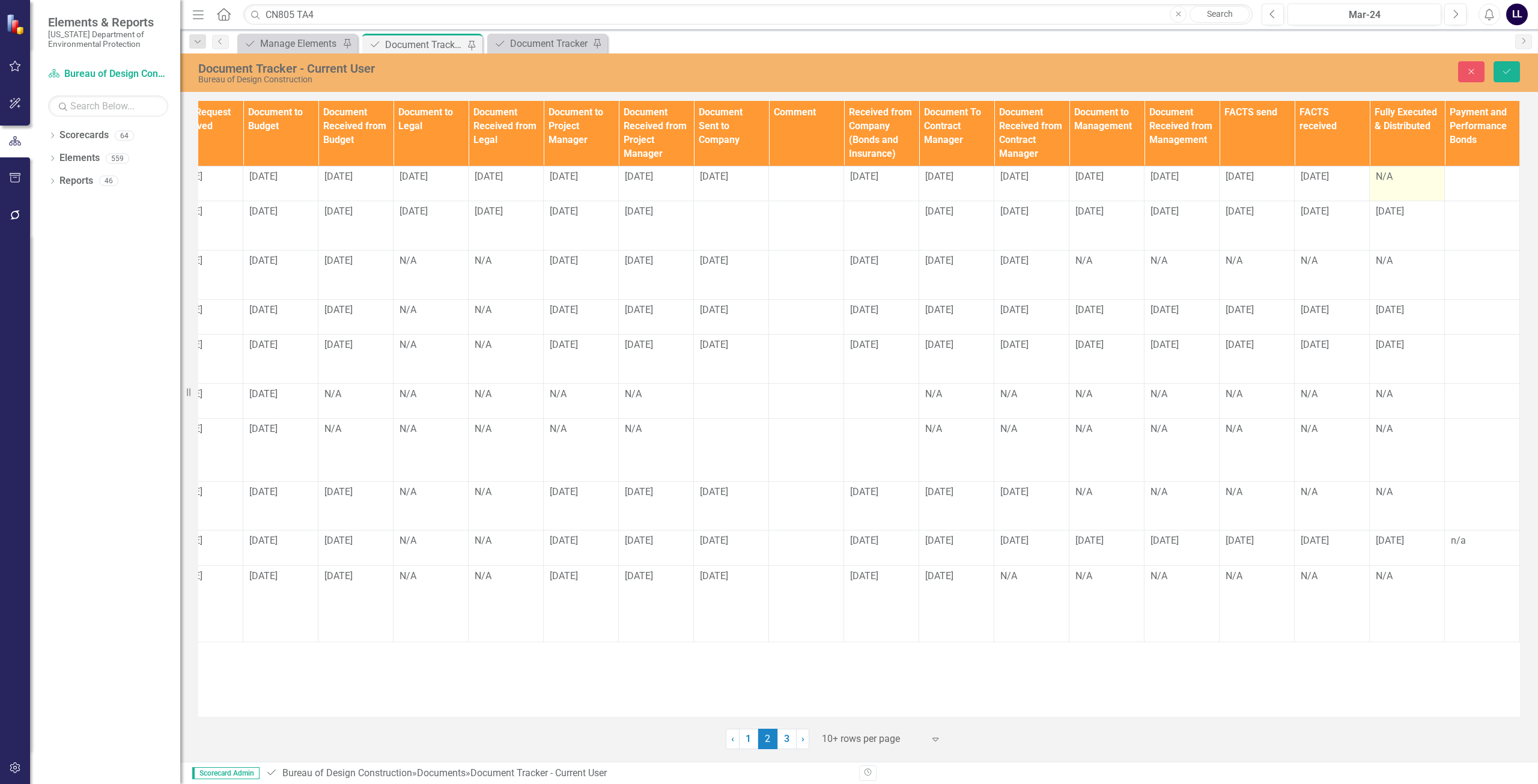
click at [1408, 185] on td "N/A" at bounding box center [1407, 183] width 75 height 36
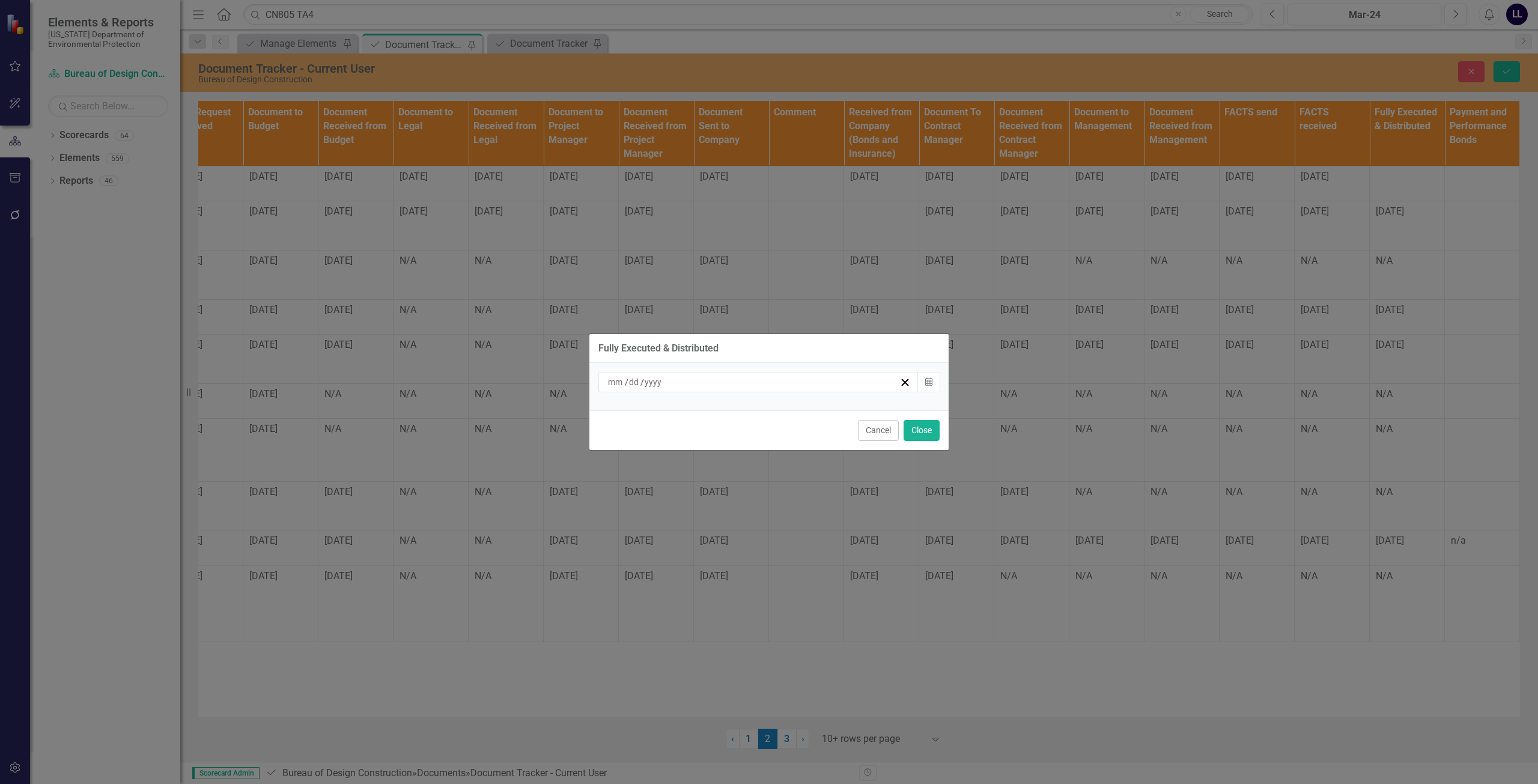
click at [721, 385] on div "/ /" at bounding box center [752, 382] width 293 height 12
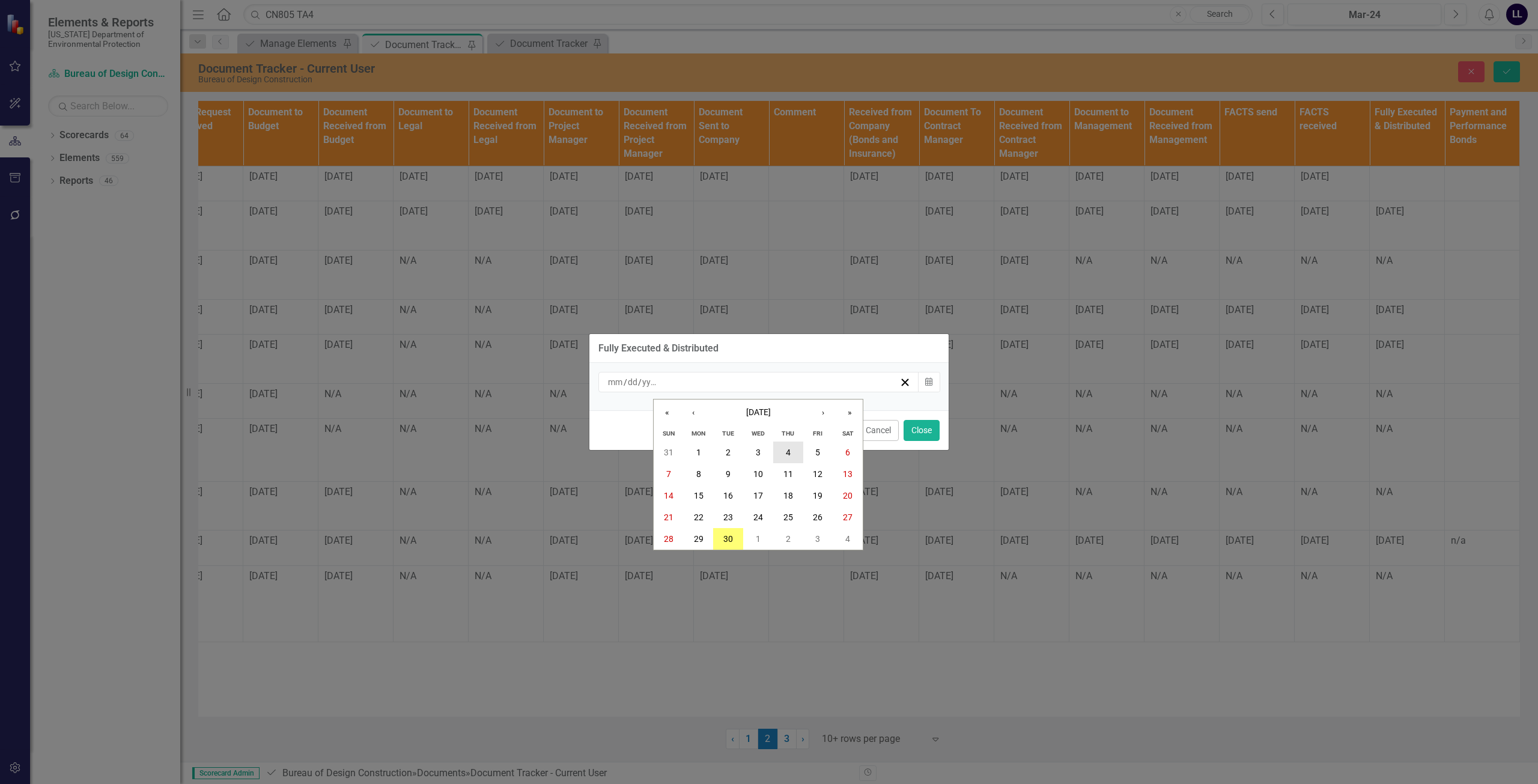
click at [792, 450] on button "4" at bounding box center [788, 452] width 30 height 22
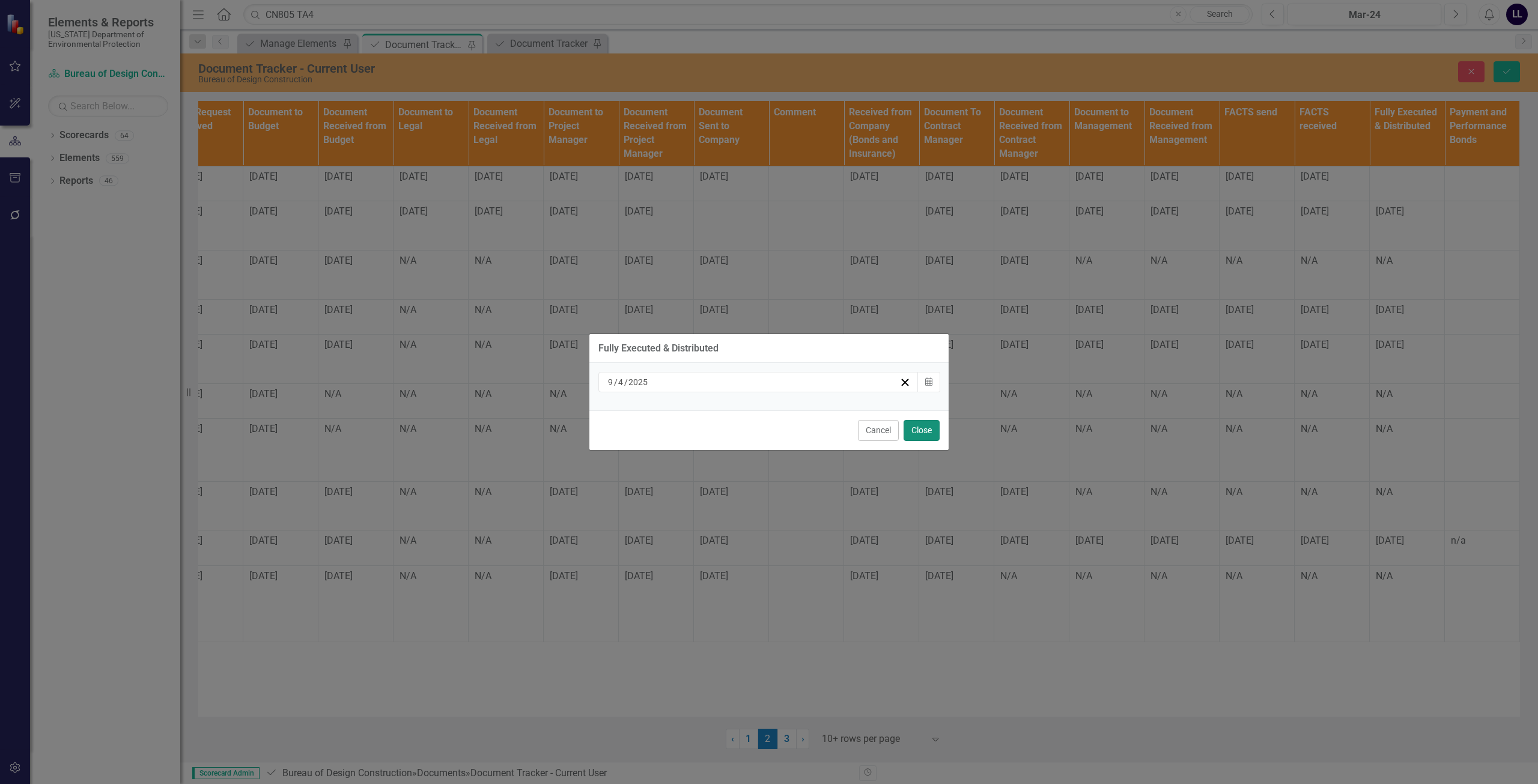
click at [916, 428] on button "Close" at bounding box center [922, 430] width 36 height 21
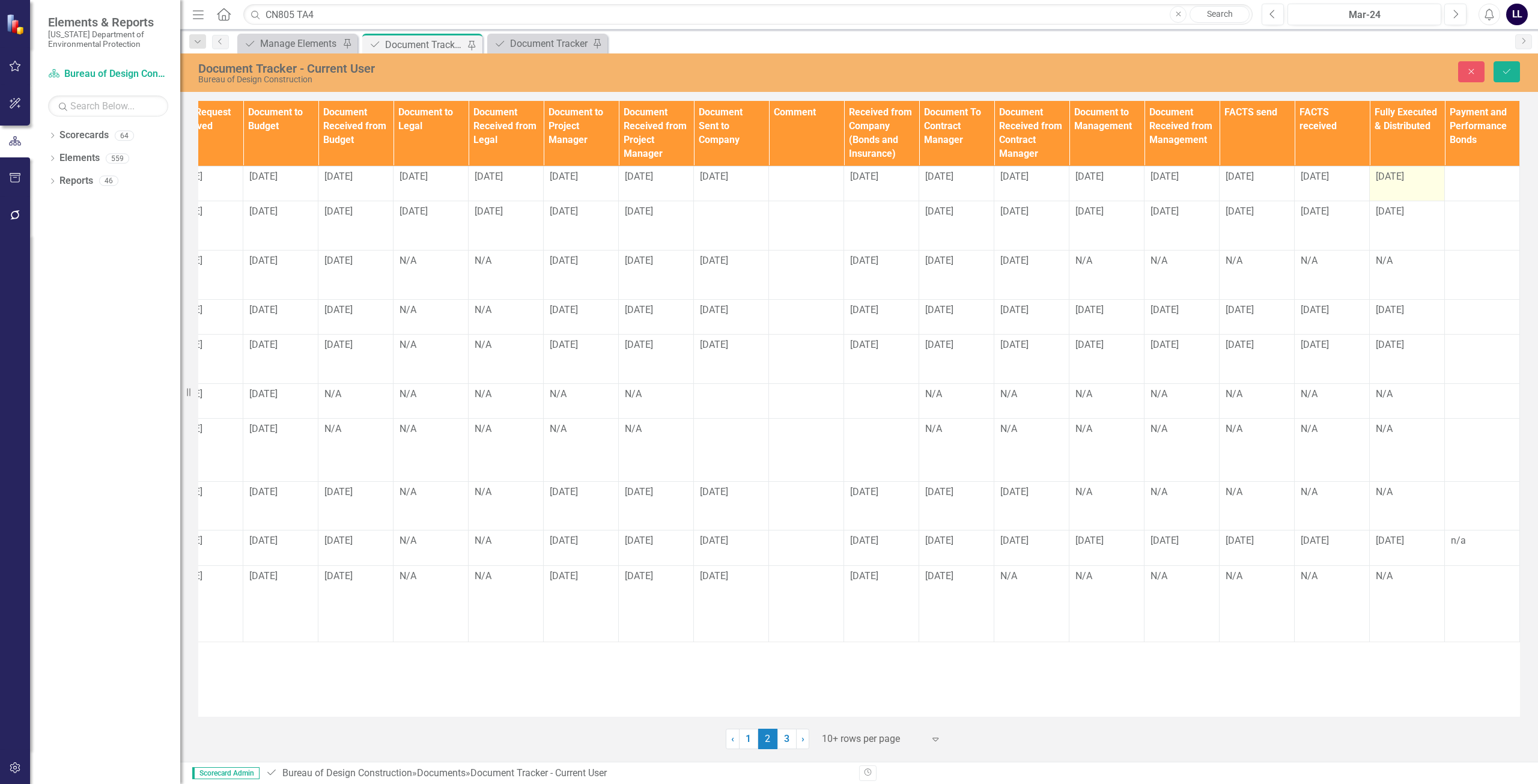
click at [1416, 185] on td "[DATE]" at bounding box center [1407, 183] width 75 height 36
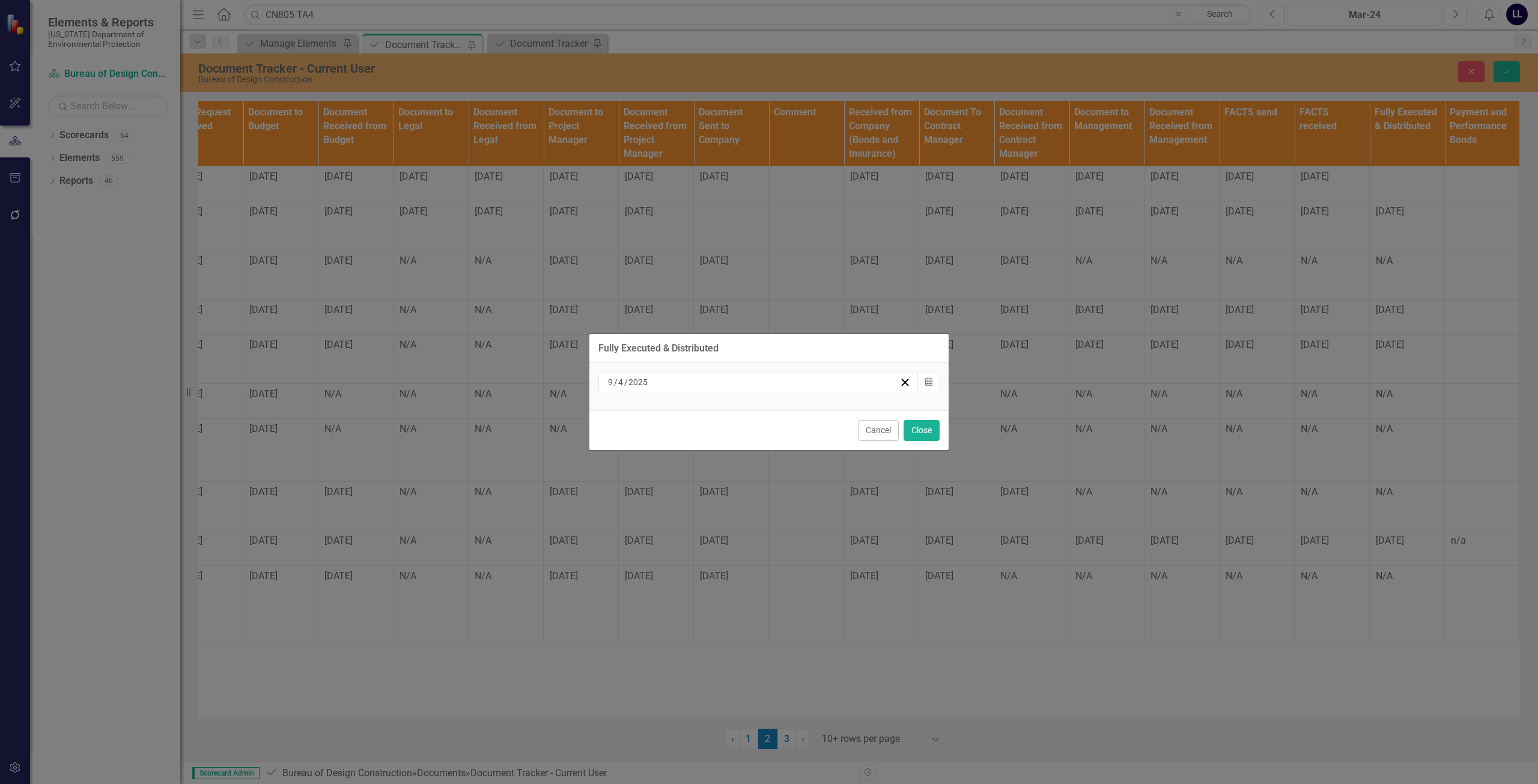
click at [809, 391] on div "9 / 4 / 2025" at bounding box center [759, 382] width 320 height 20
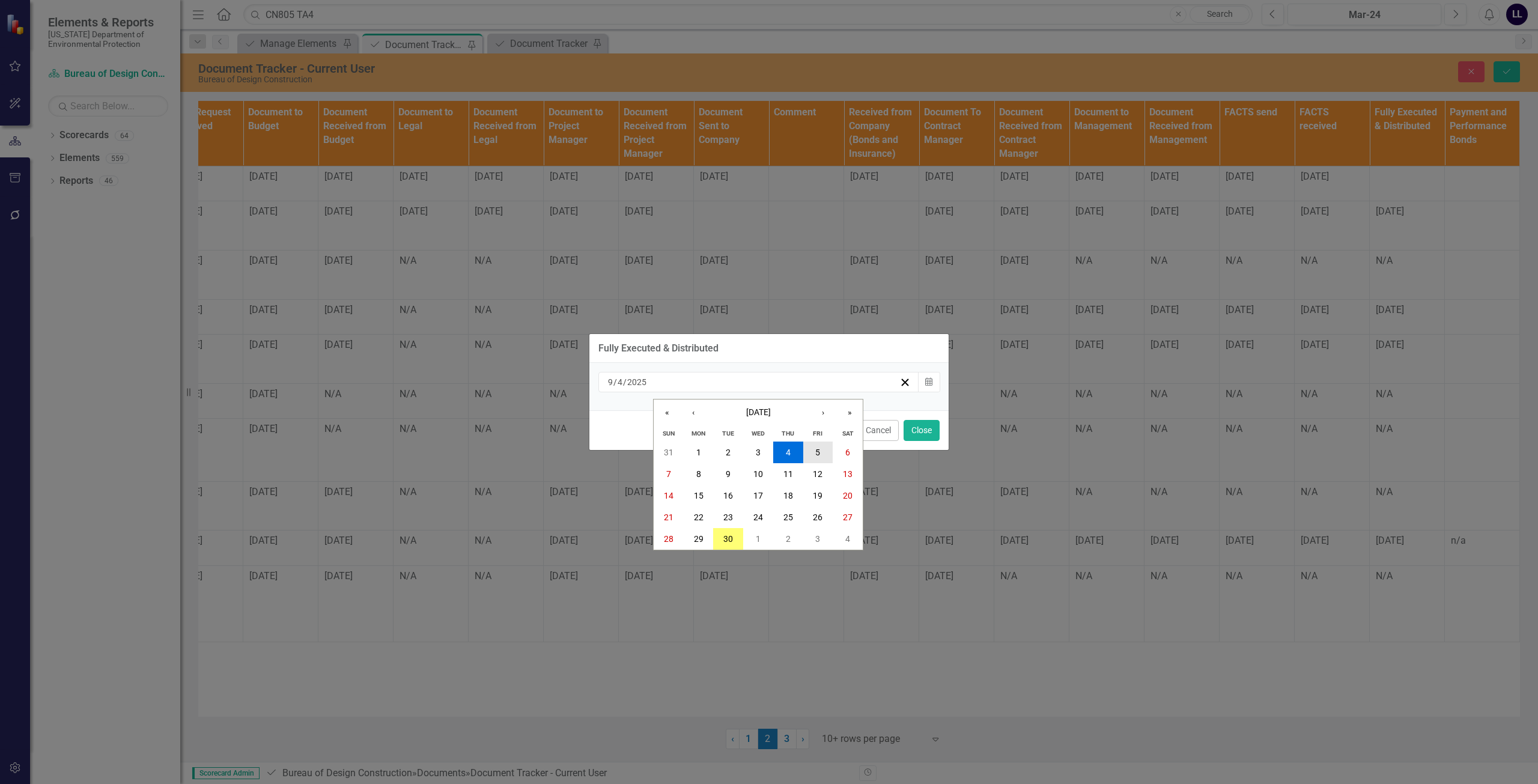
click at [816, 450] on abbr "5" at bounding box center [818, 452] width 5 height 9
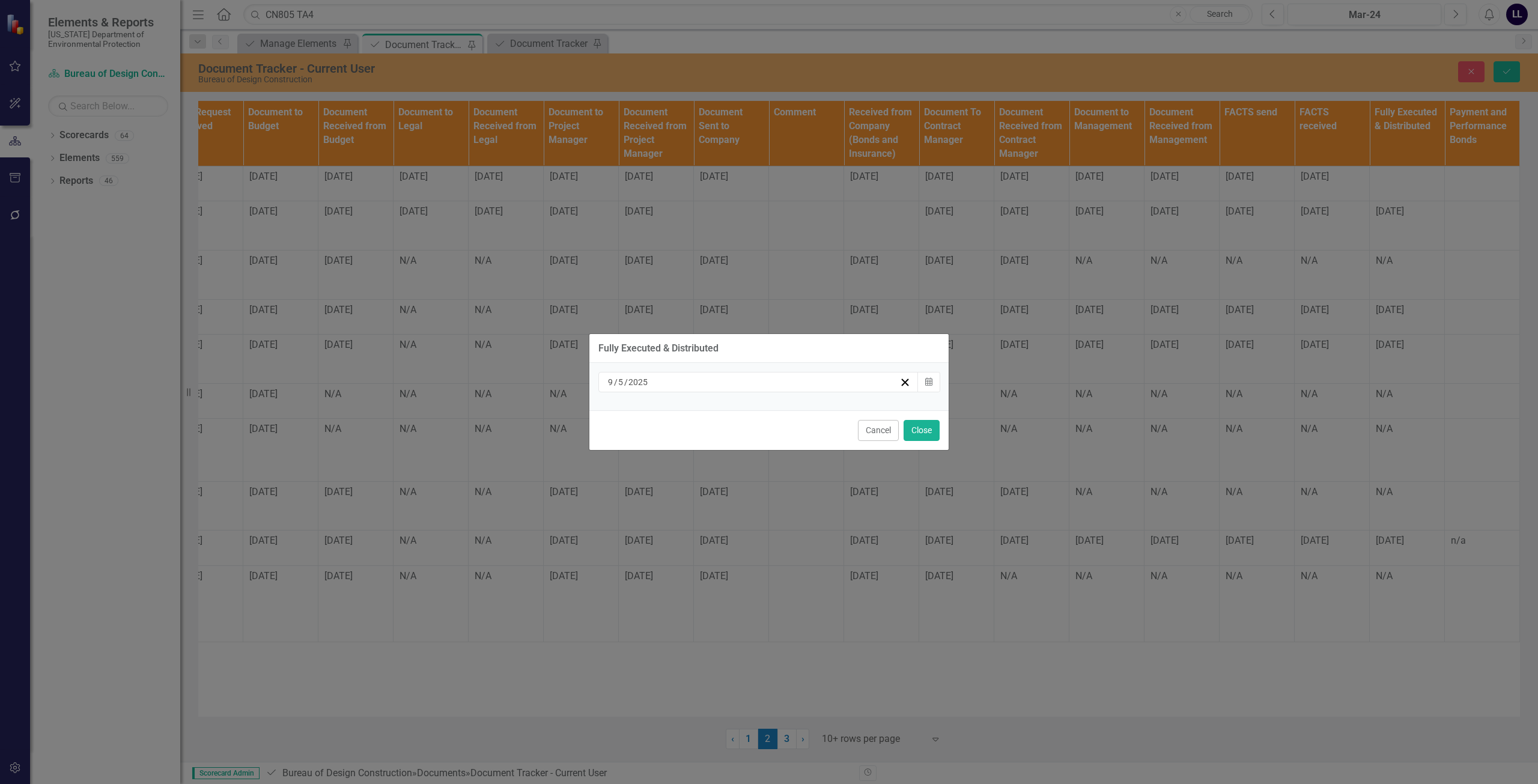
click at [940, 436] on div "Cancel Close" at bounding box center [769, 430] width 359 height 40
click at [925, 432] on button "Close" at bounding box center [922, 430] width 36 height 21
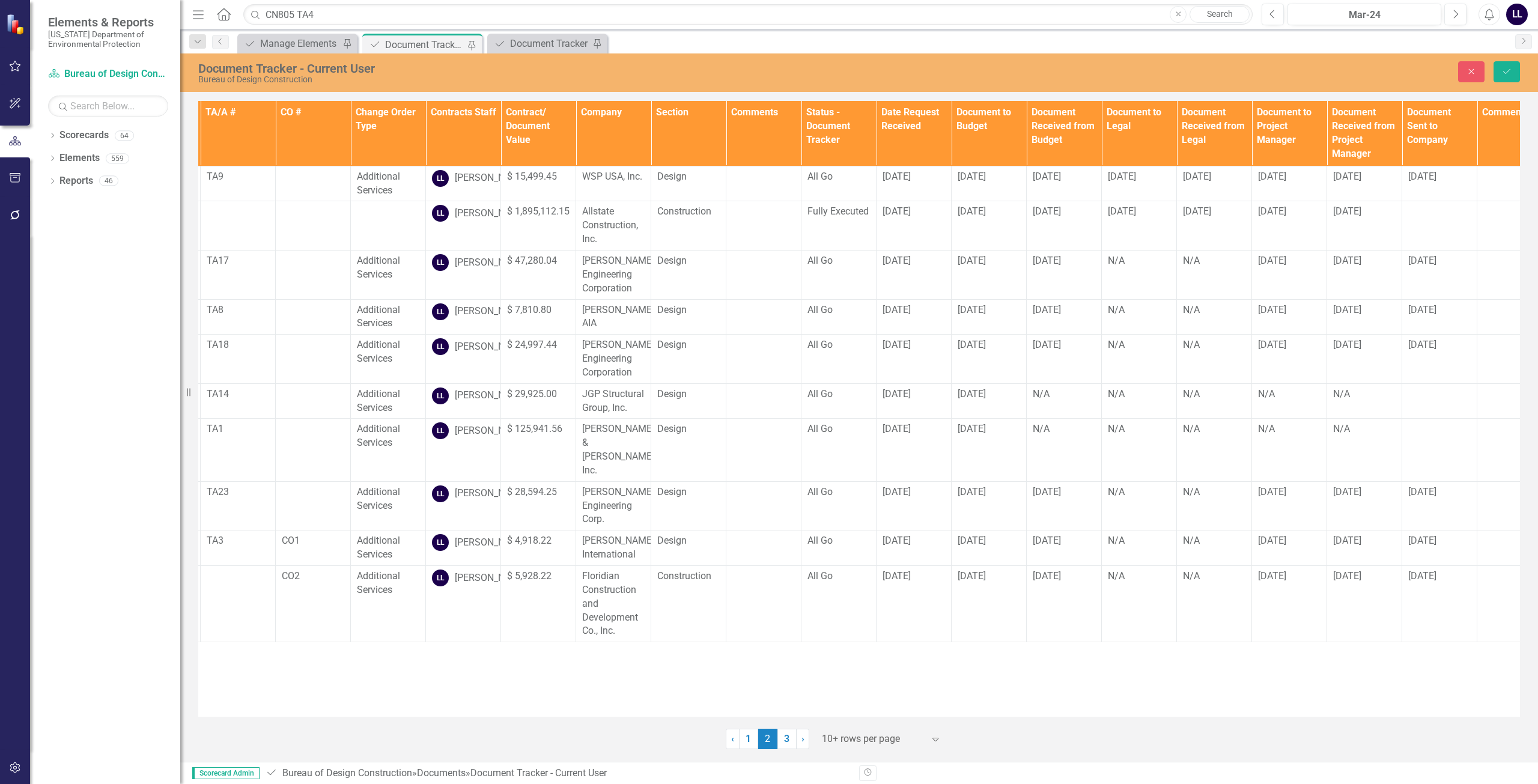
scroll to position [0, 0]
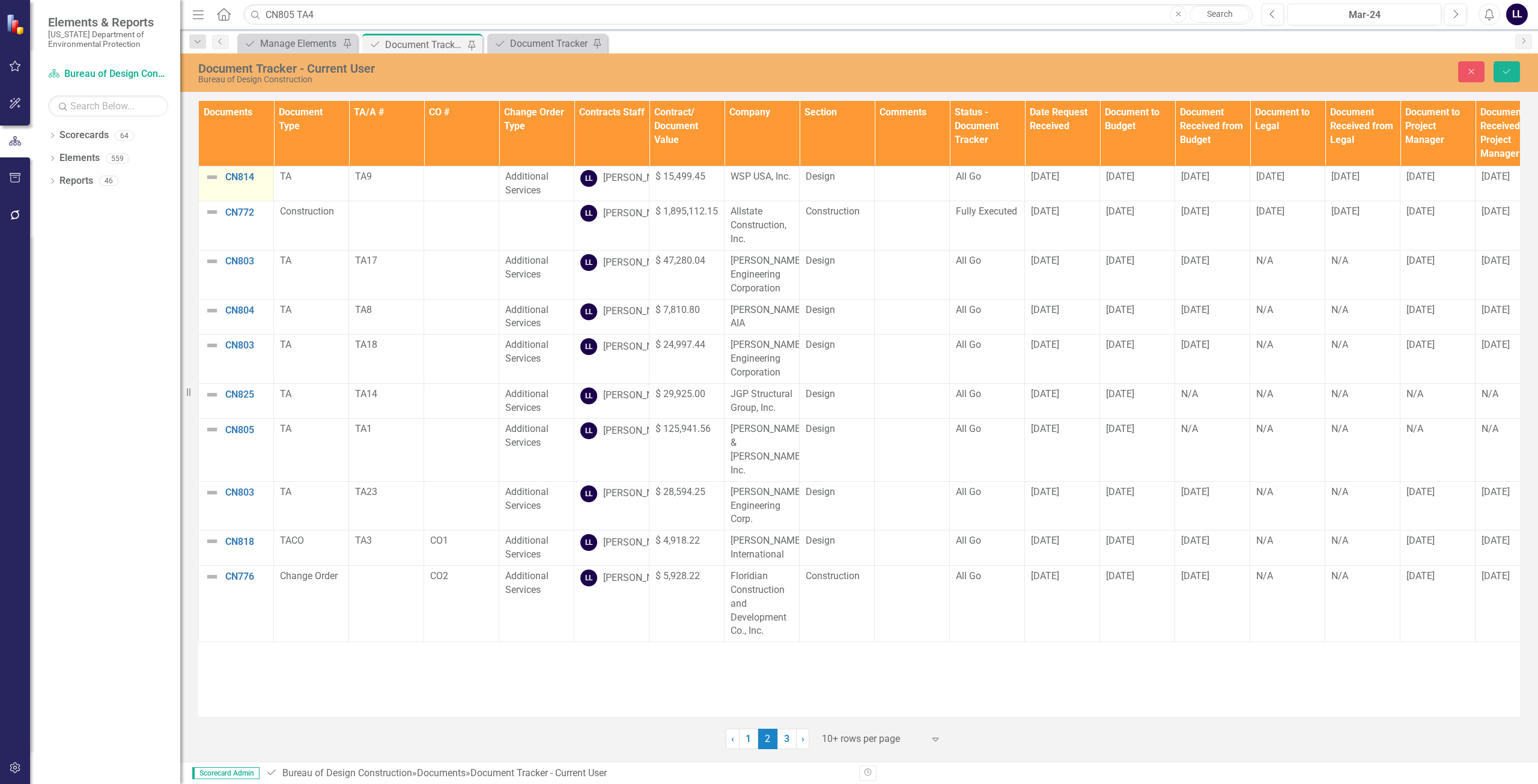
click at [202, 176] on td "CN814 Edit Edit Document Link Open Element" at bounding box center [236, 183] width 75 height 36
click at [212, 177] on img at bounding box center [216, 181] width 15 height 15
click at [229, 222] on img at bounding box center [224, 223] width 15 height 15
click at [1502, 68] on icon "Save" at bounding box center [1507, 71] width 11 height 9
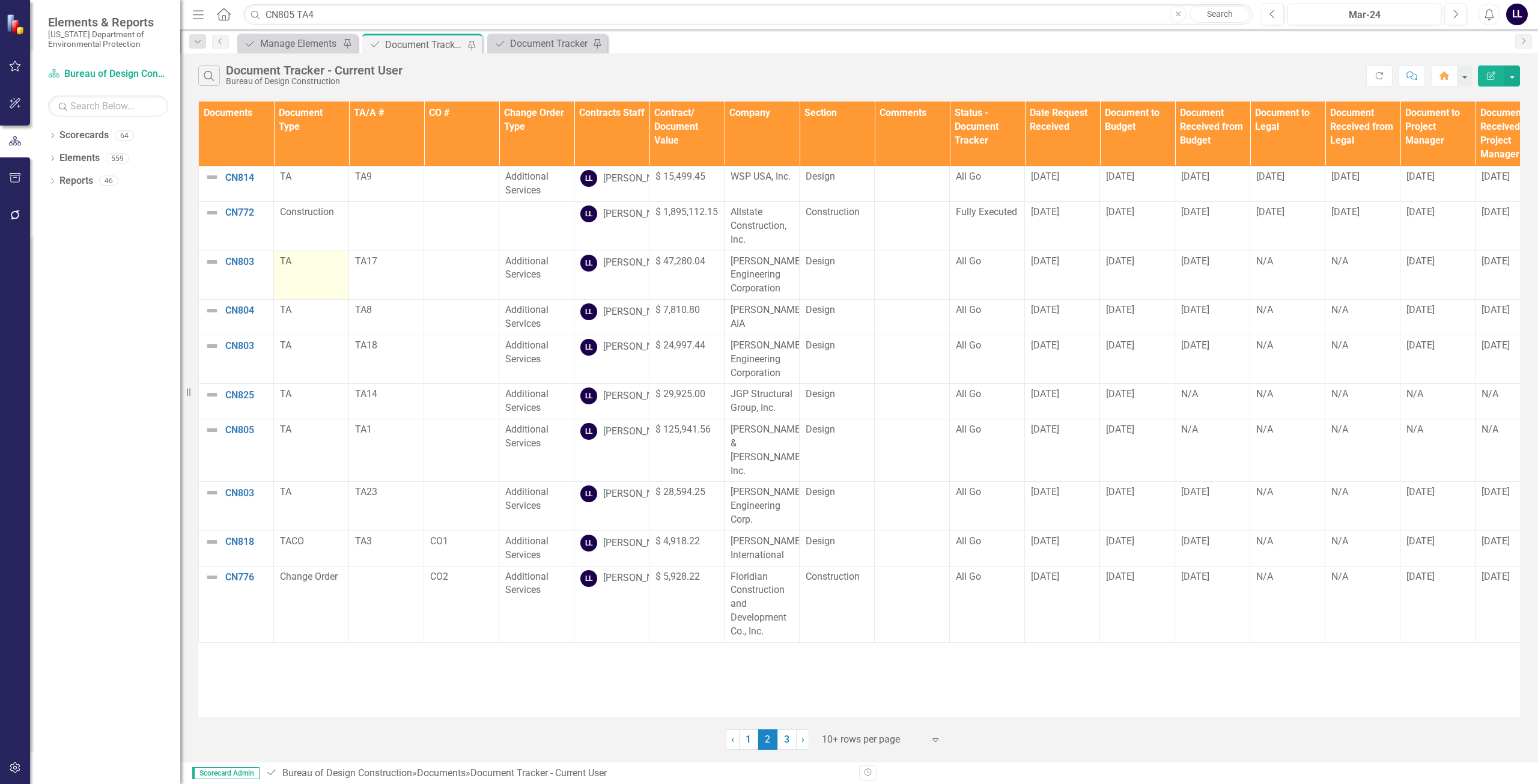
click at [316, 268] on div "TA" at bounding box center [311, 261] width 63 height 14
click at [1223, 384] on td "[DATE]" at bounding box center [1212, 359] width 75 height 49
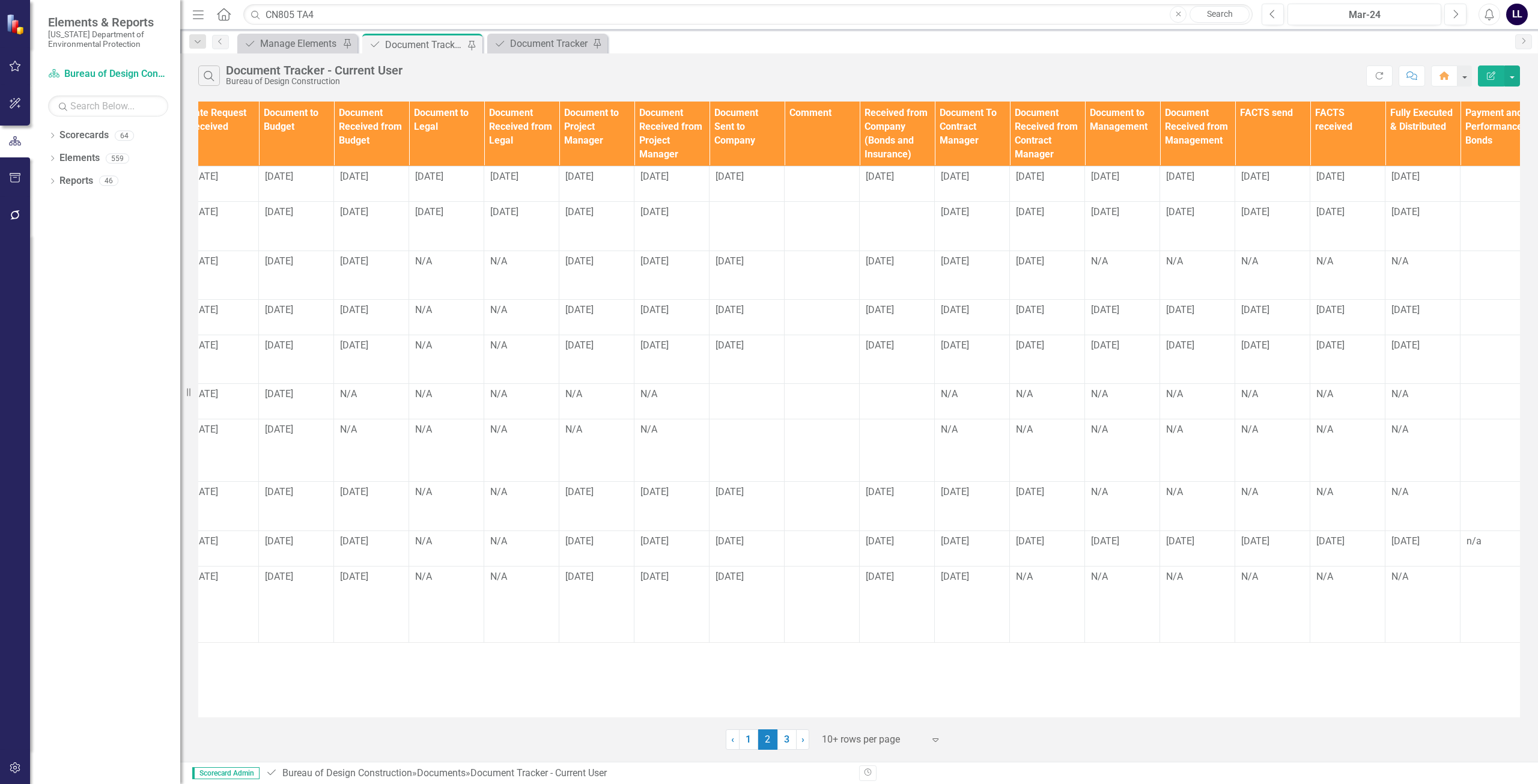
scroll to position [0, 857]
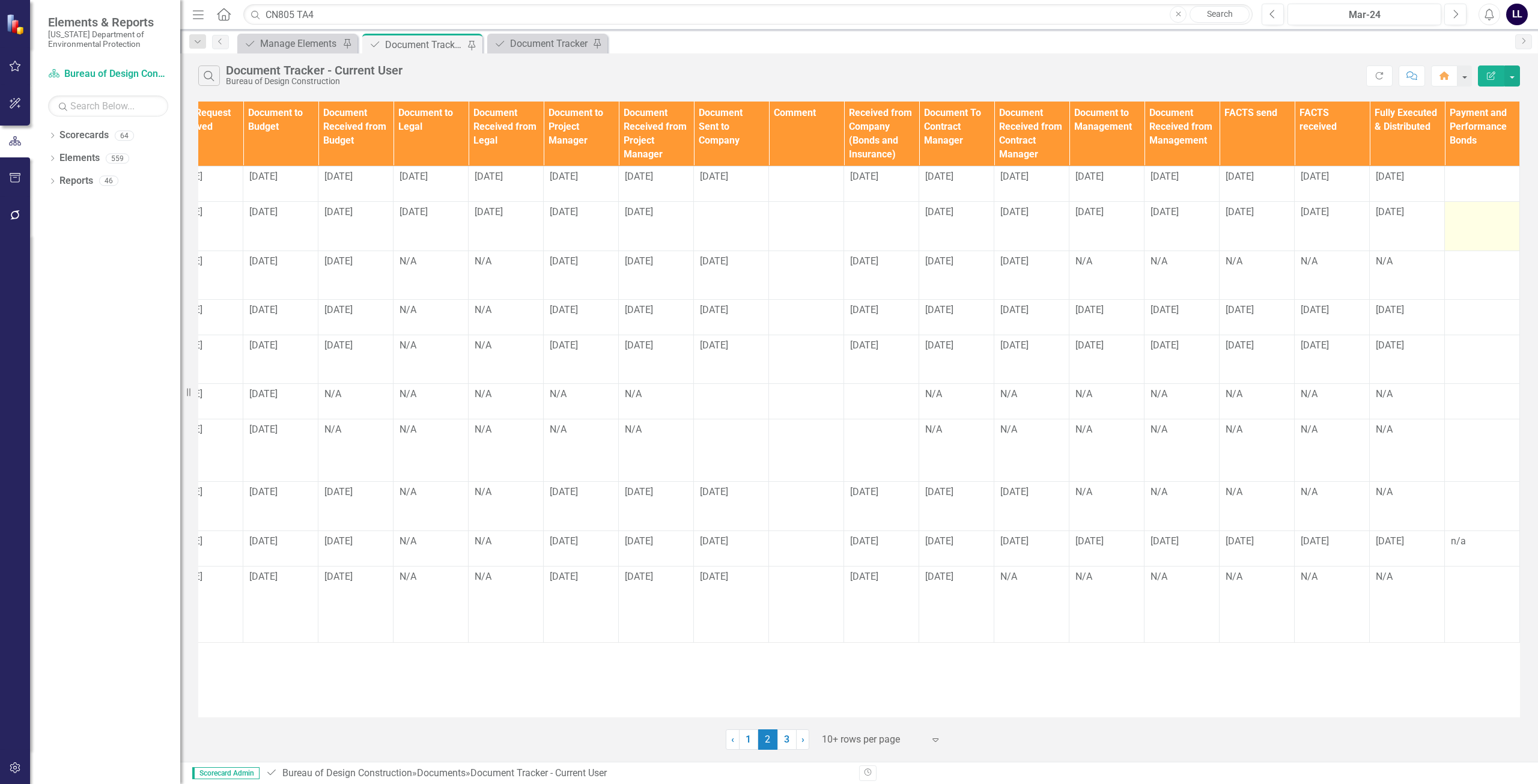
click at [1465, 220] on div at bounding box center [1482, 212] width 63 height 15
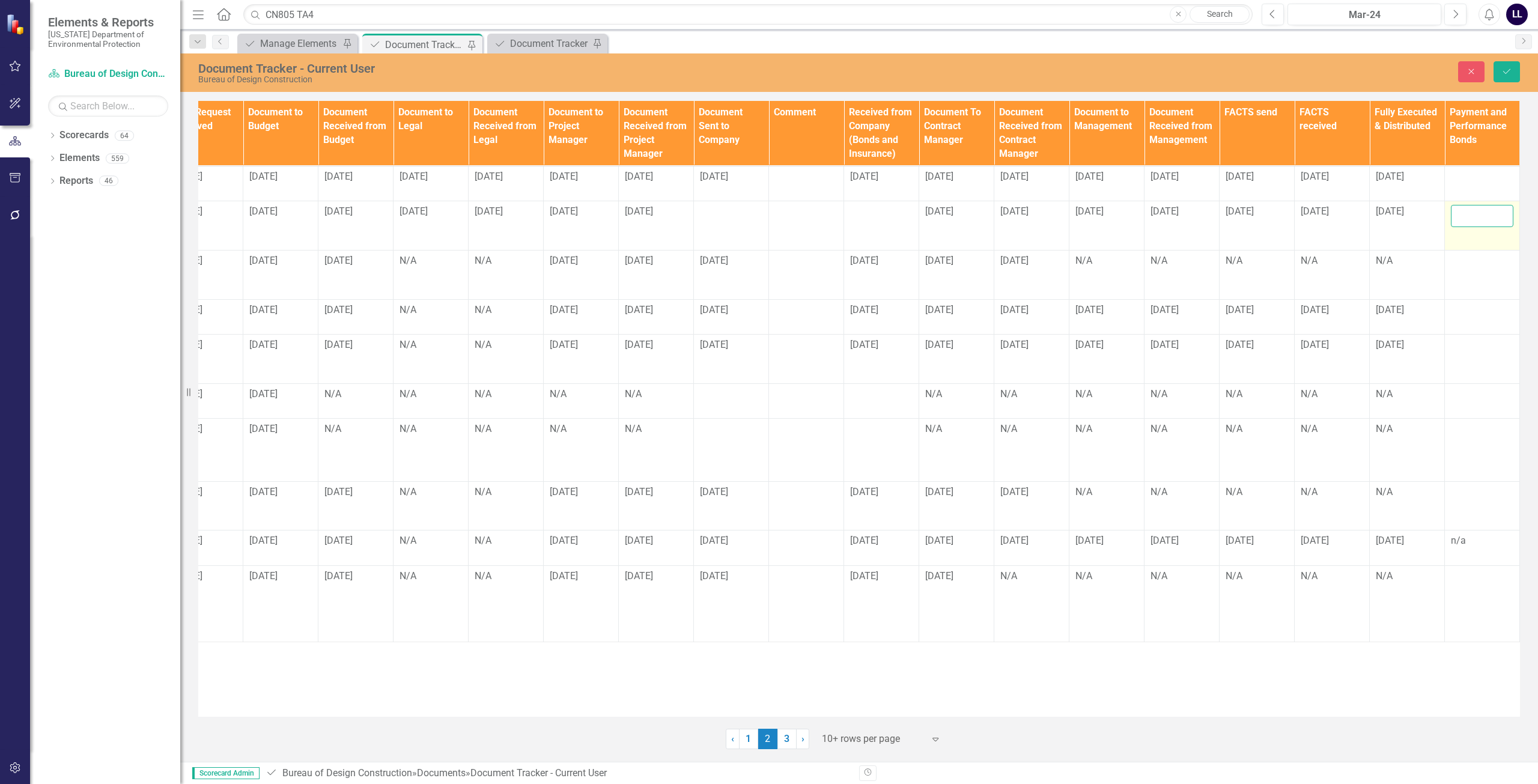
click at [1472, 223] on input "text" at bounding box center [1482, 216] width 63 height 23
type input "[DATE]"
click at [1512, 71] on icon "Save" at bounding box center [1507, 71] width 11 height 9
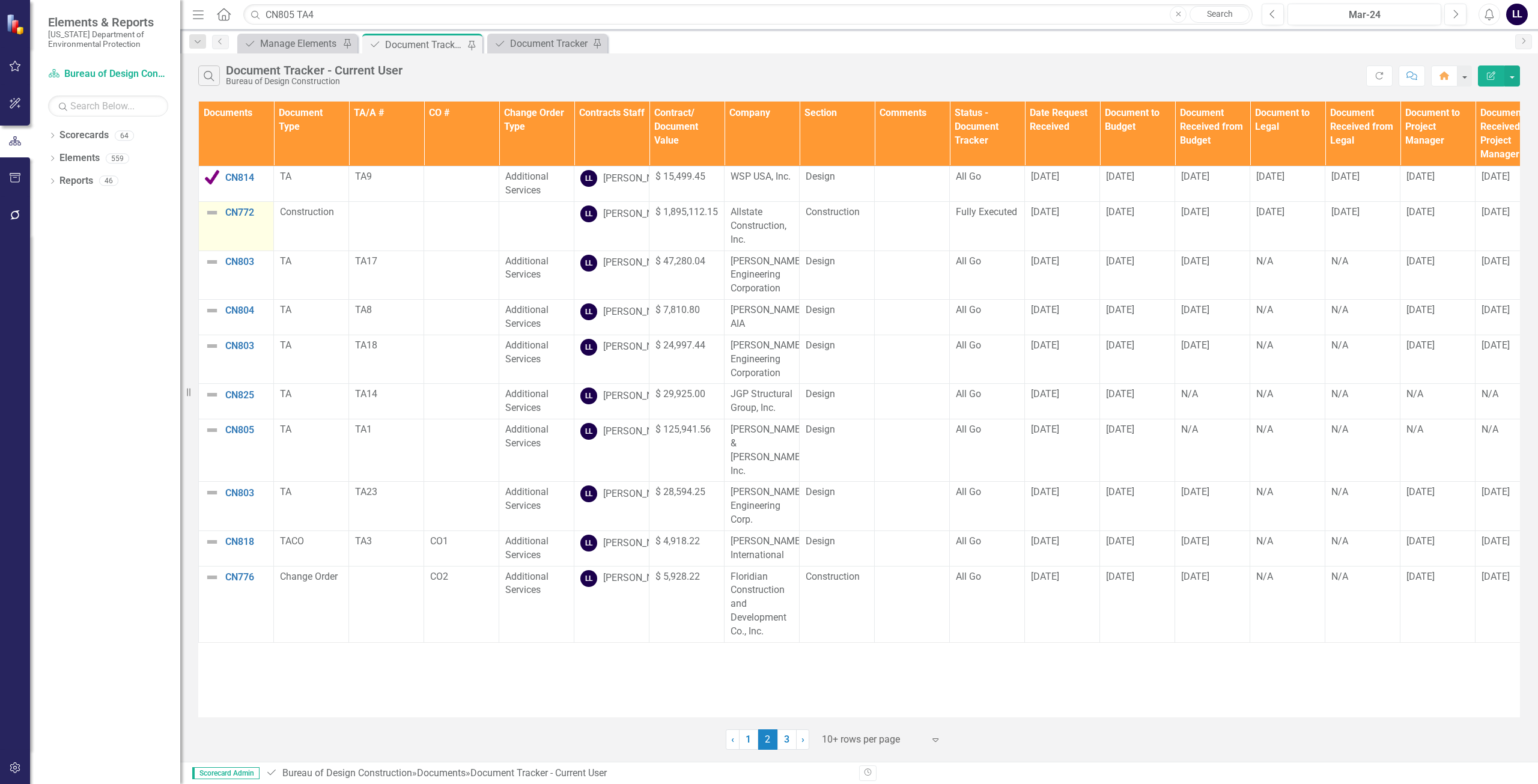
click at [211, 220] on img at bounding box center [212, 212] width 15 height 15
click at [213, 220] on img at bounding box center [212, 212] width 15 height 15
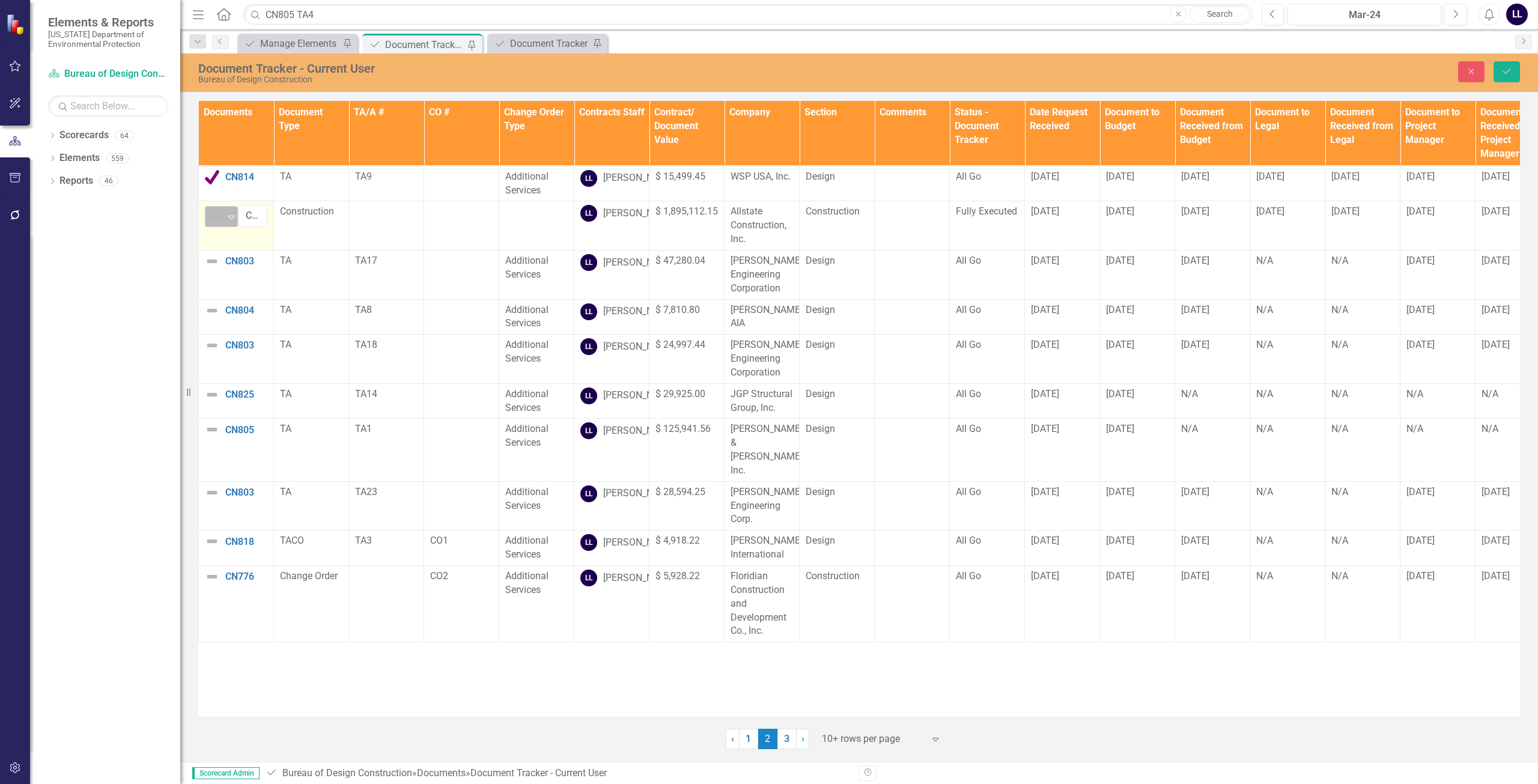
click at [228, 222] on icon "Expand" at bounding box center [231, 217] width 12 height 9
click at [237, 266] on div "Complete" at bounding box center [257, 271] width 40 height 14
click at [1505, 76] on button "Save" at bounding box center [1507, 71] width 26 height 21
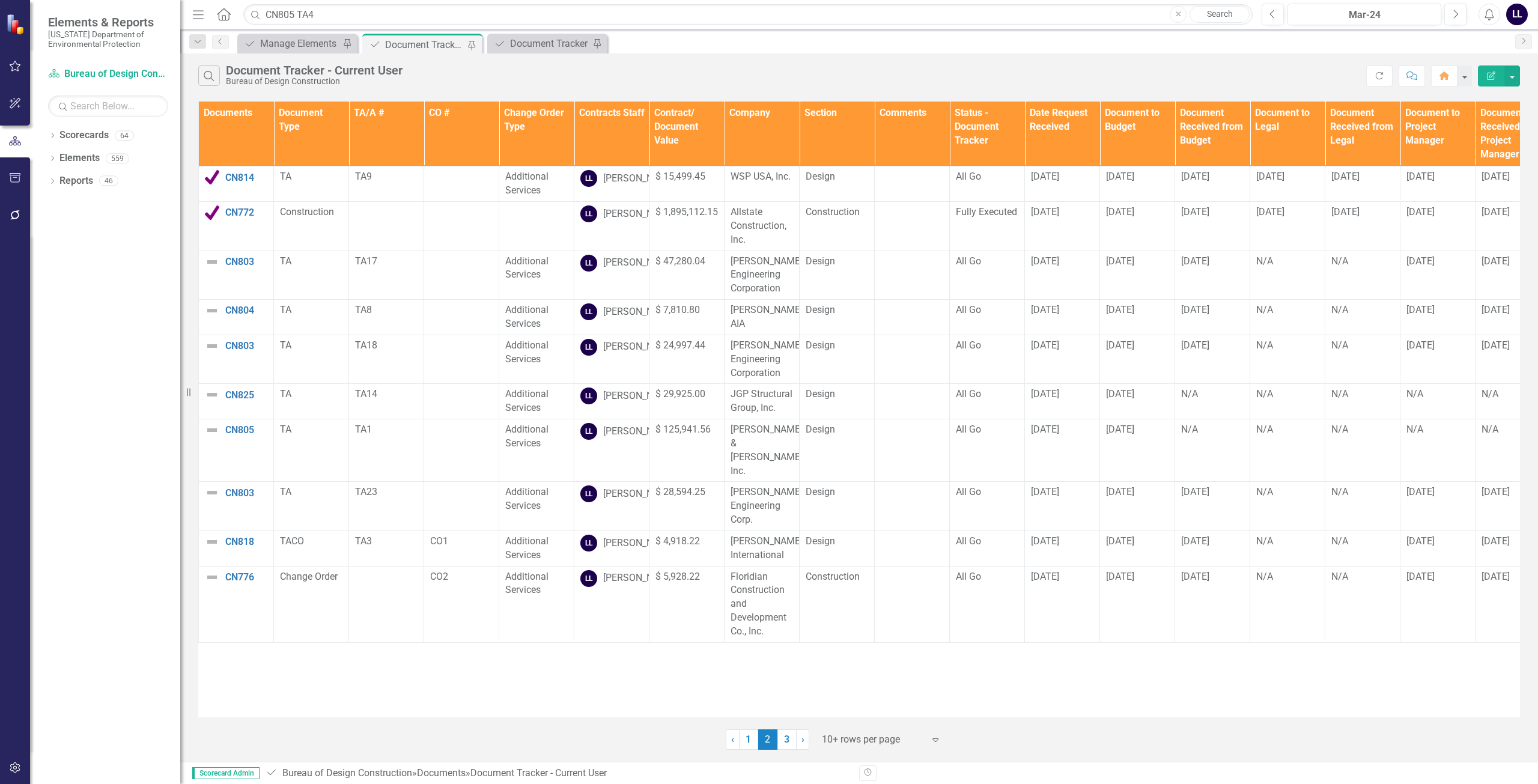
click at [357, 707] on div "Documents Document Type TA/A # CO # Change Order Type Contracts Staff Contract/…" at bounding box center [859, 409] width 1322 height 615
drag, startPoint x: 335, startPoint y: 686, endPoint x: 213, endPoint y: 700, distance: 122.8
drag, startPoint x: 213, startPoint y: 700, endPoint x: 85, endPoint y: 584, distance: 172.7
click at [85, 584] on div "Dropdown Scorecards 64 Dropdown Florida Department of Environmental Protection …" at bounding box center [105, 455] width 150 height 658
click at [209, 269] on img at bounding box center [212, 262] width 15 height 15
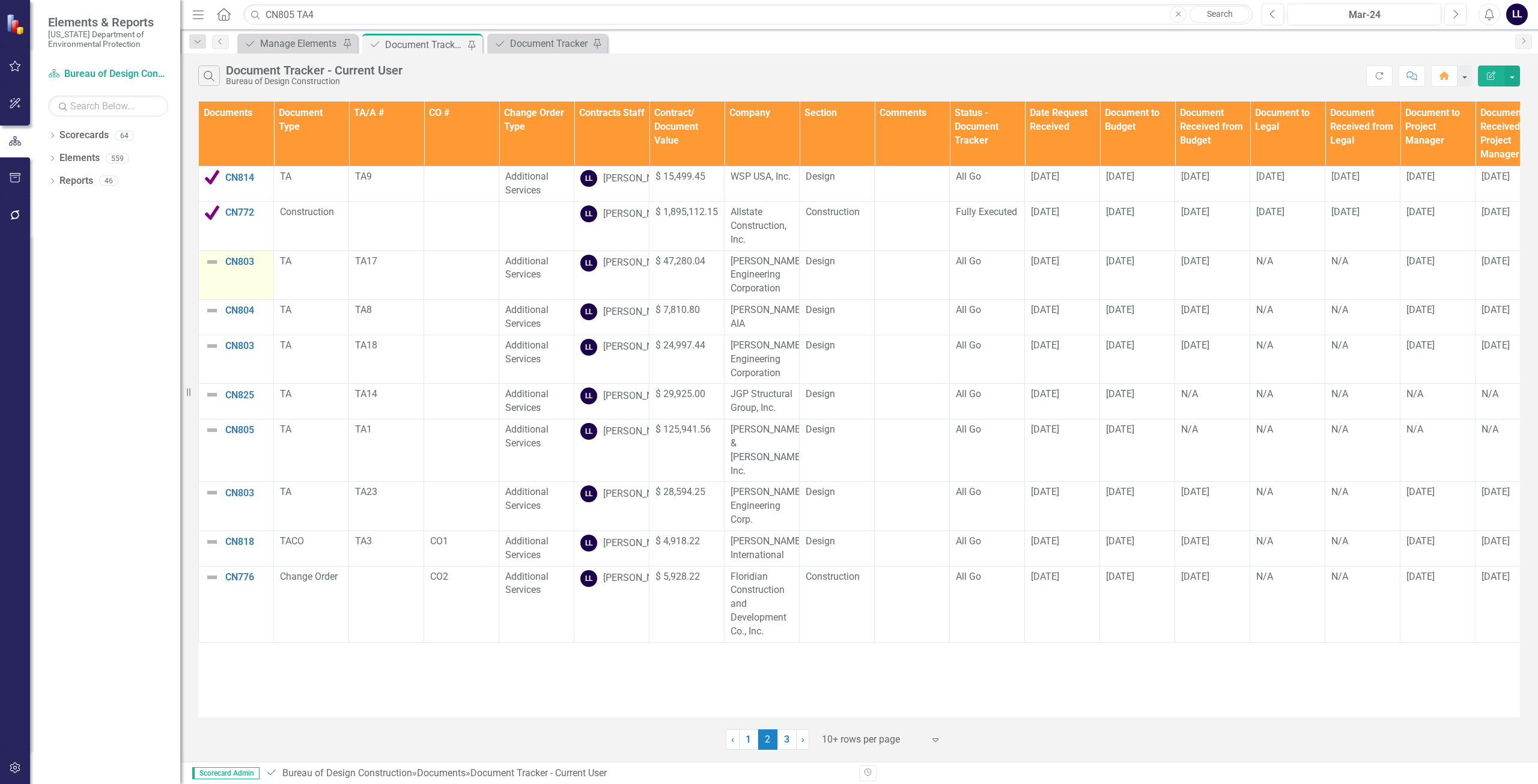
click at [209, 269] on img at bounding box center [212, 262] width 15 height 15
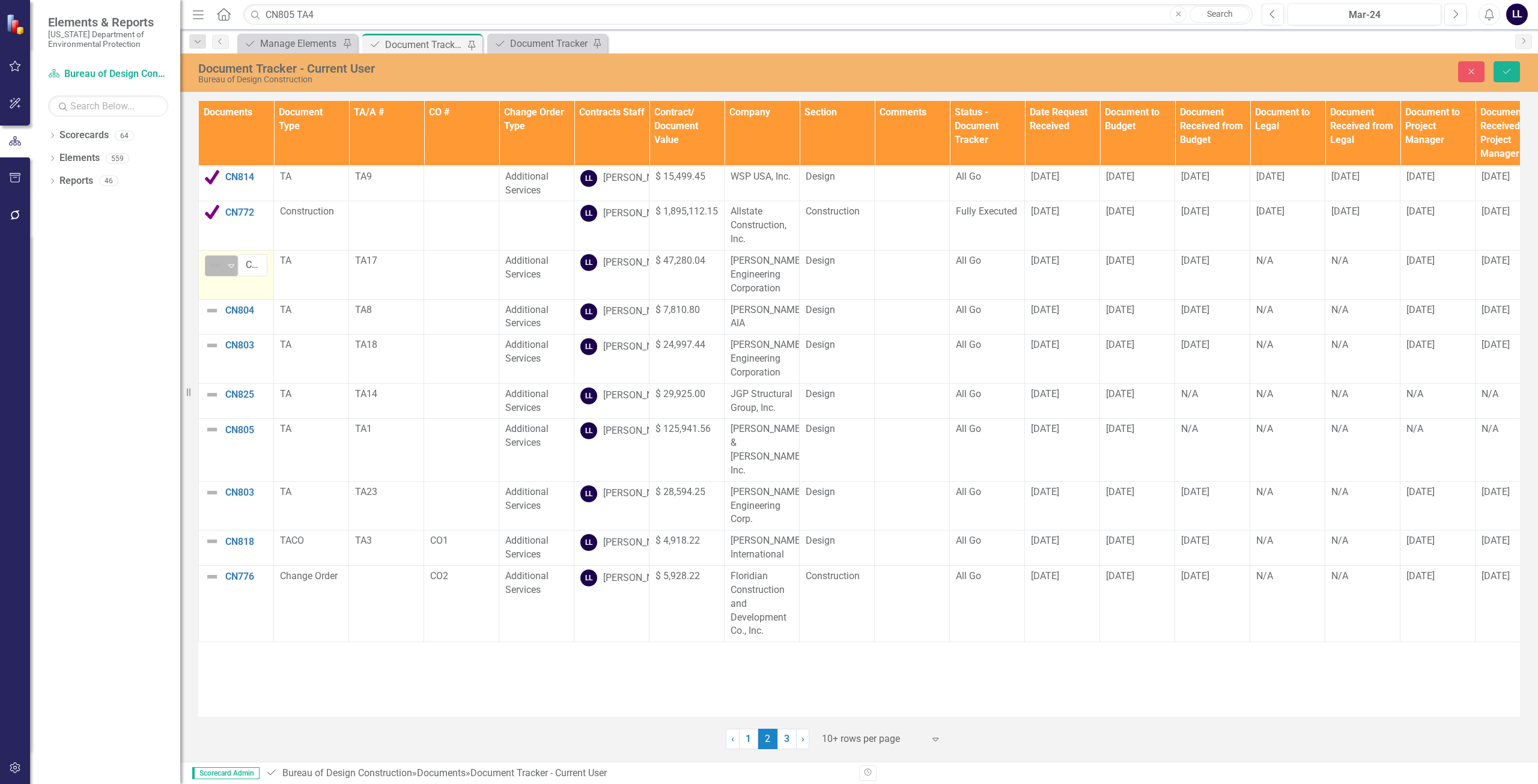
click at [223, 273] on div "Not Defined" at bounding box center [216, 265] width 15 height 15
drag, startPoint x: 231, startPoint y: 316, endPoint x: 243, endPoint y: 341, distance: 27.7
click at [232, 316] on div "Complete" at bounding box center [267, 321] width 101 height 15
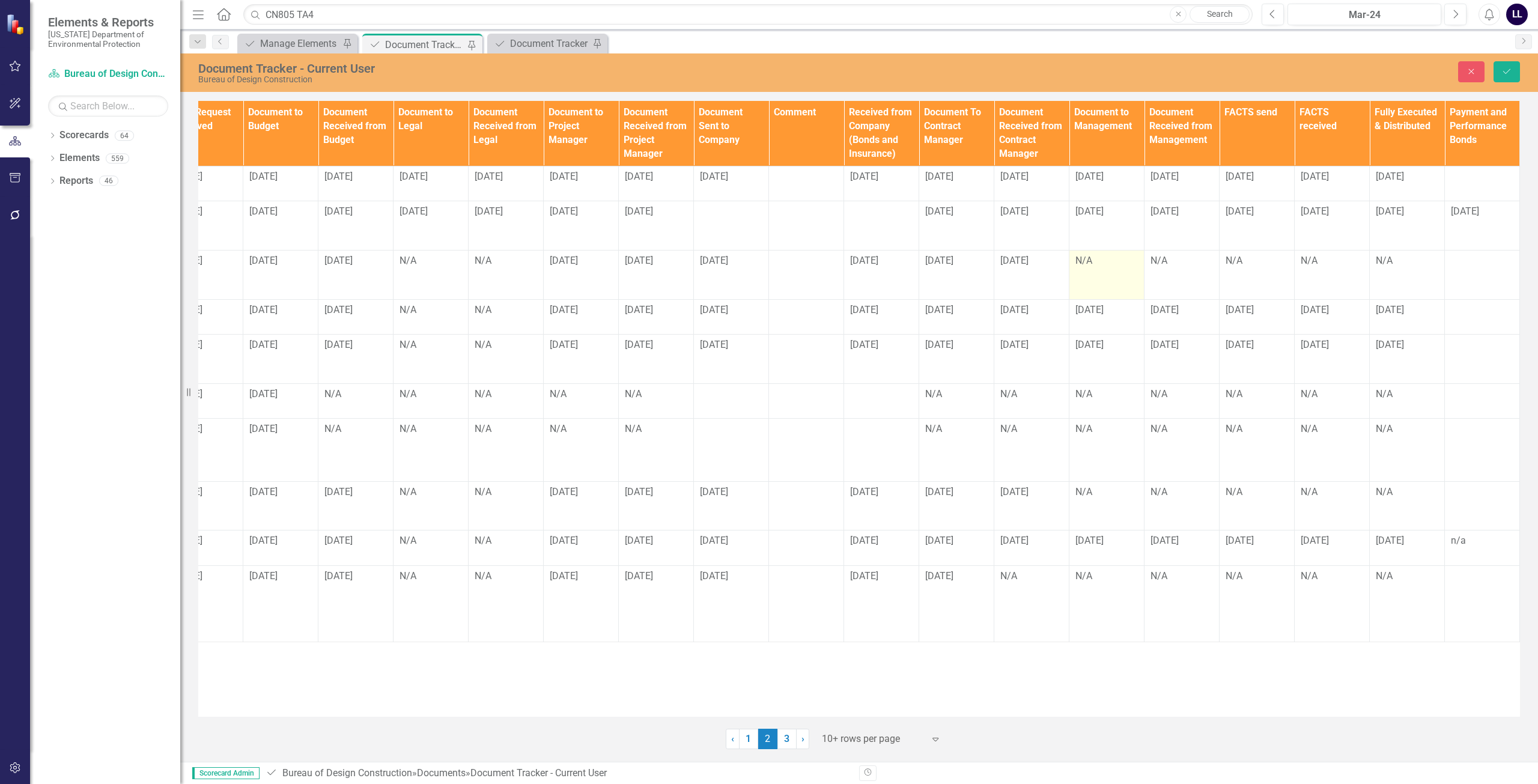
click at [1120, 268] on div "N/A" at bounding box center [1107, 260] width 63 height 14
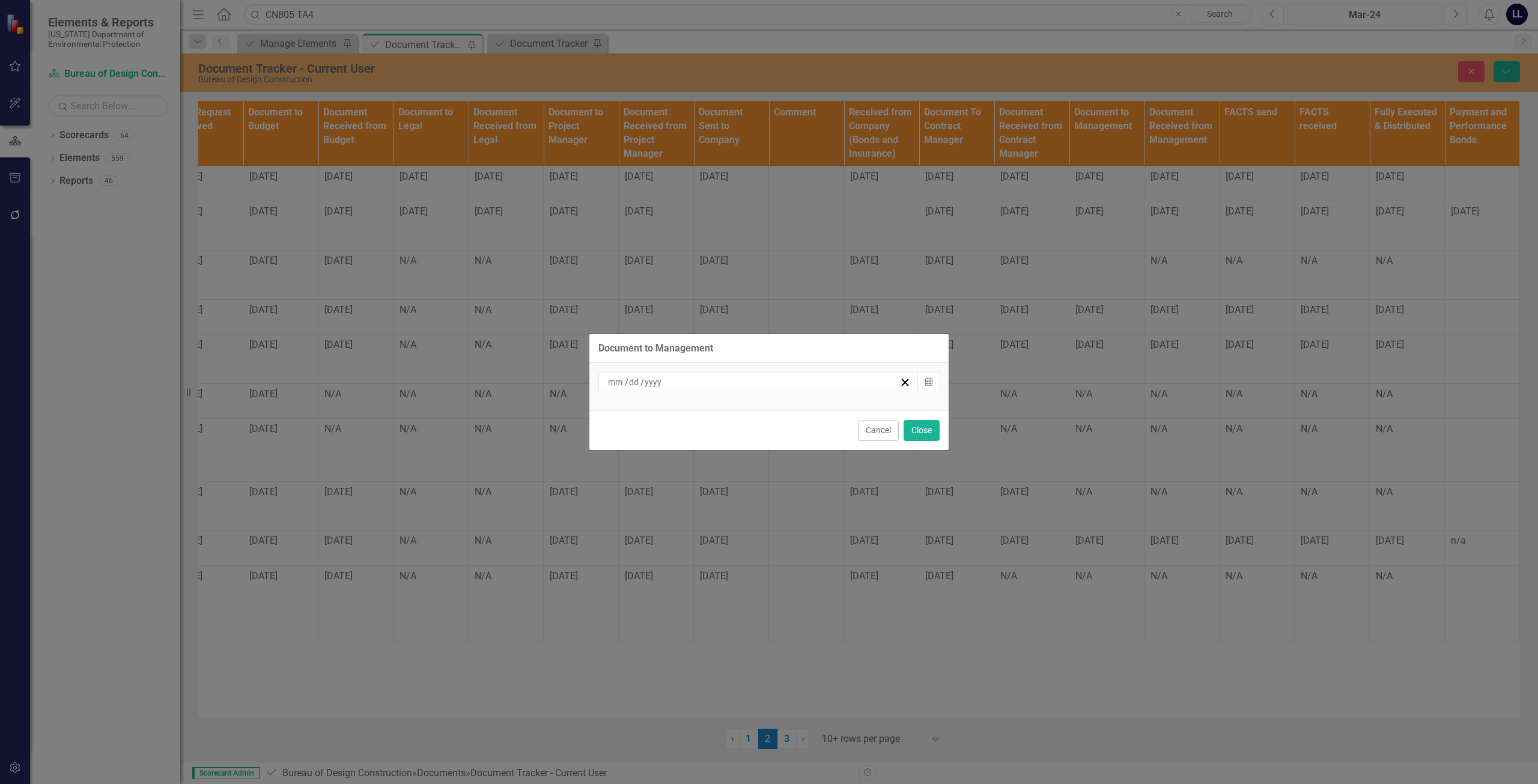
click at [786, 385] on div "/ /" at bounding box center [752, 382] width 293 height 12
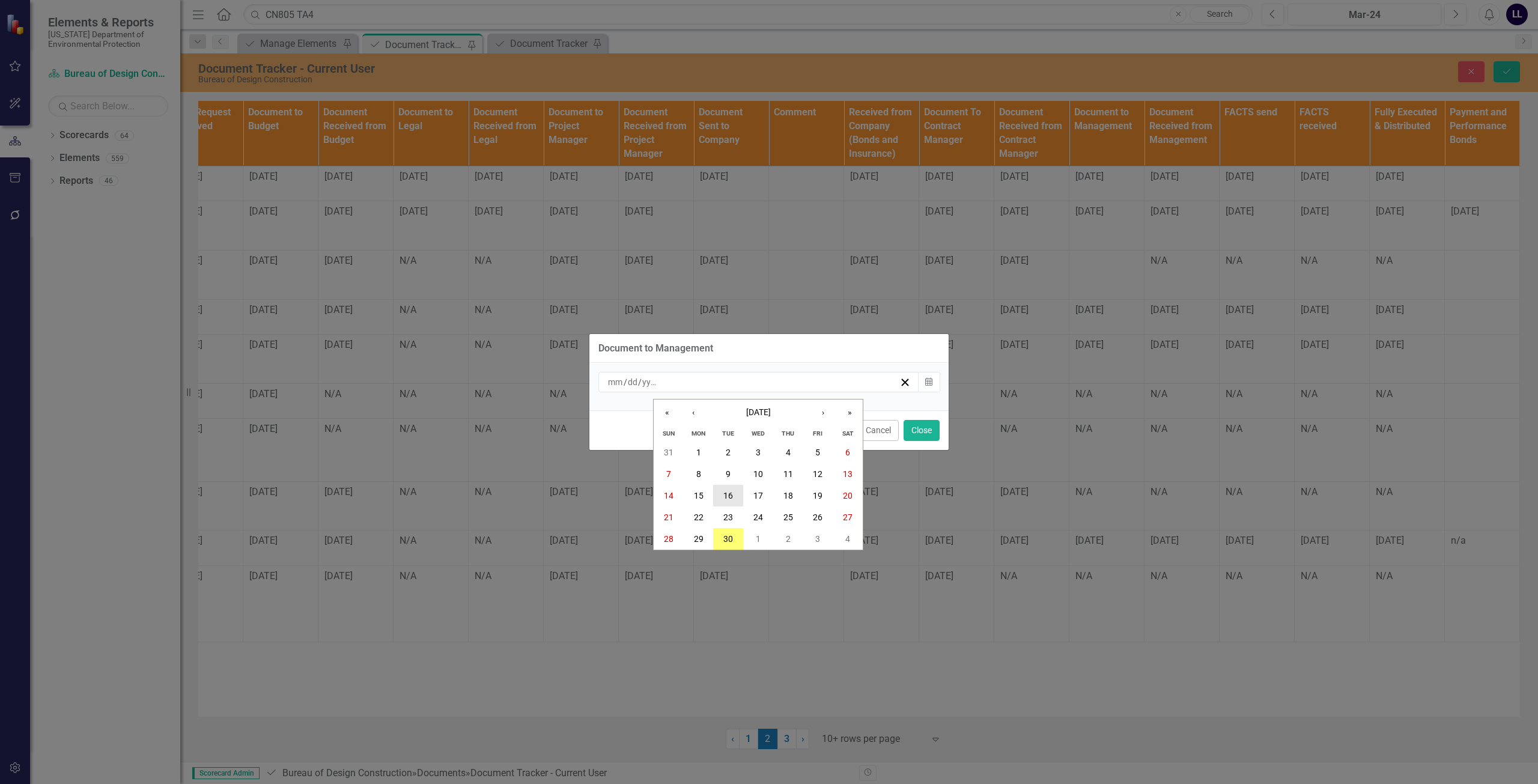
click at [725, 492] on abbr "16" at bounding box center [728, 495] width 9 height 9
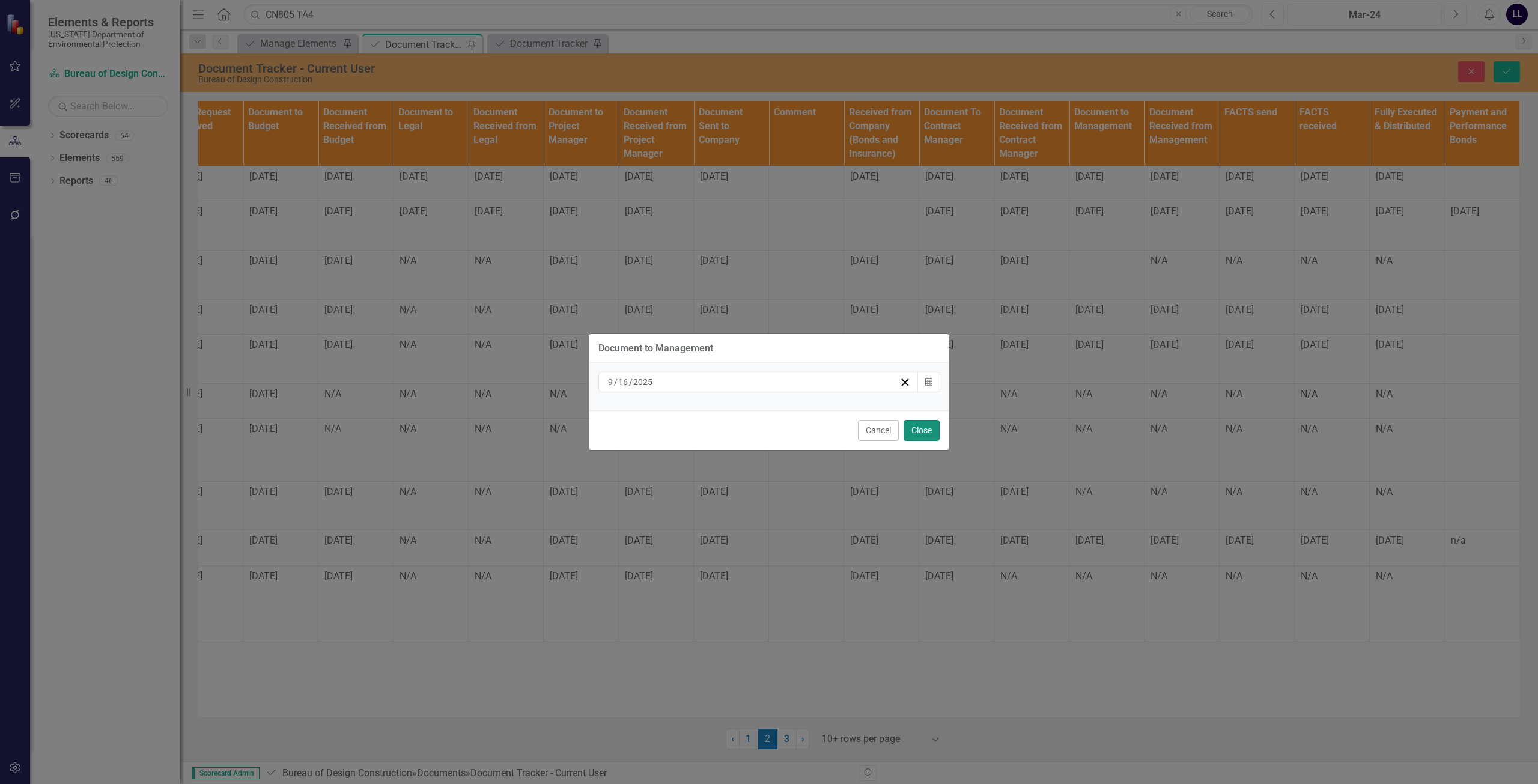
click at [918, 433] on button "Close" at bounding box center [922, 430] width 36 height 21
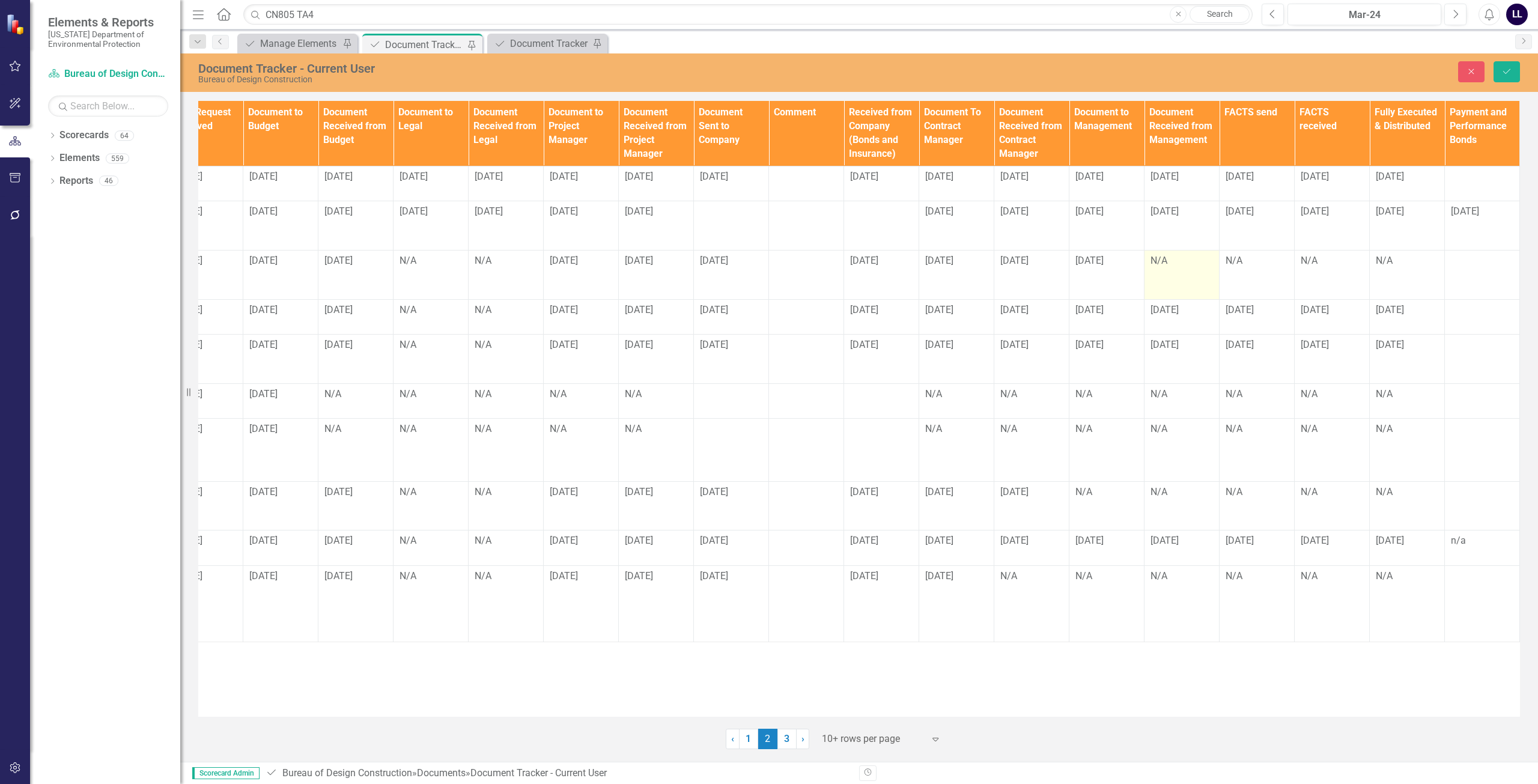
click at [1181, 268] on div "N/A" at bounding box center [1182, 260] width 63 height 14
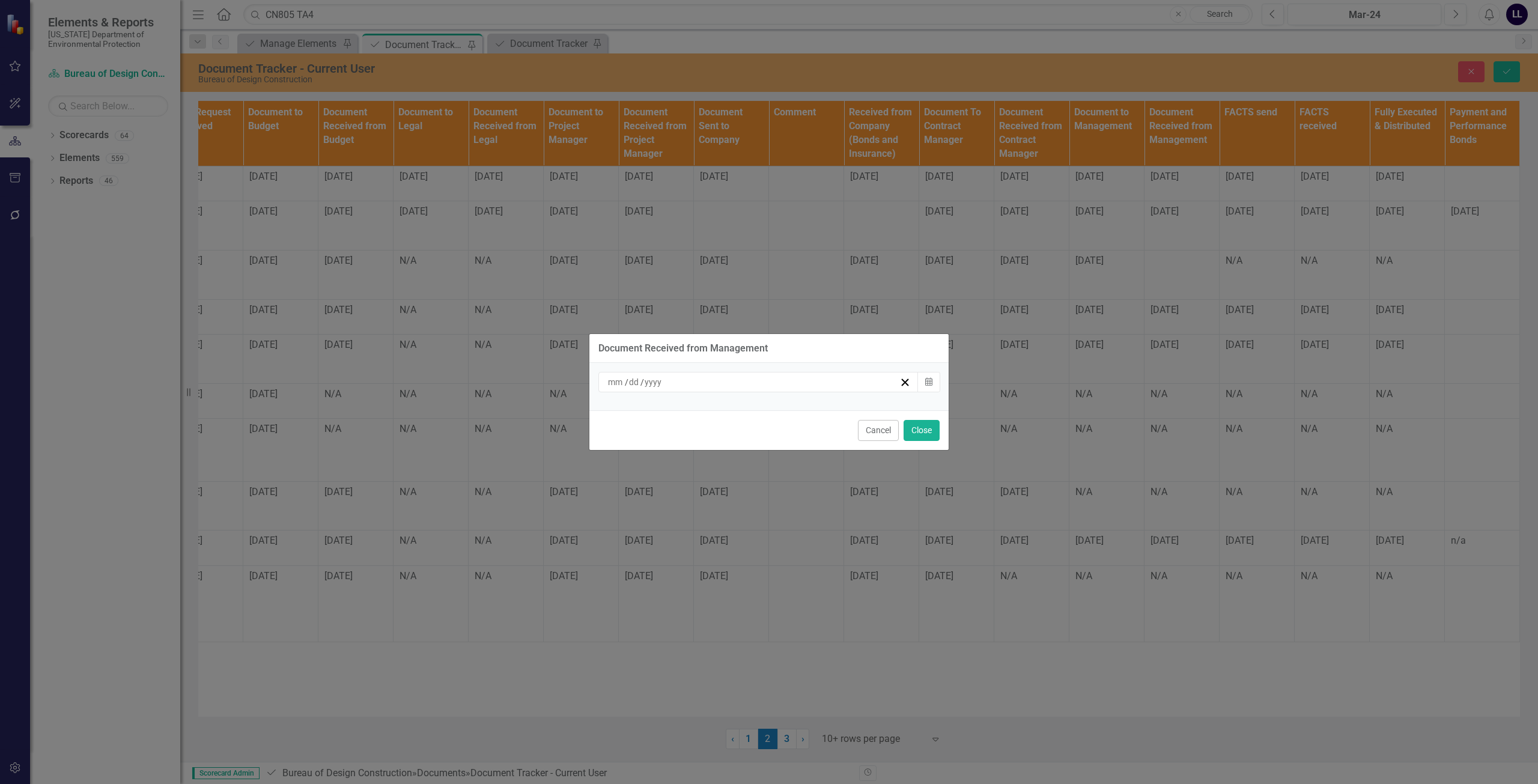
click at [853, 385] on div "/ /" at bounding box center [752, 382] width 293 height 12
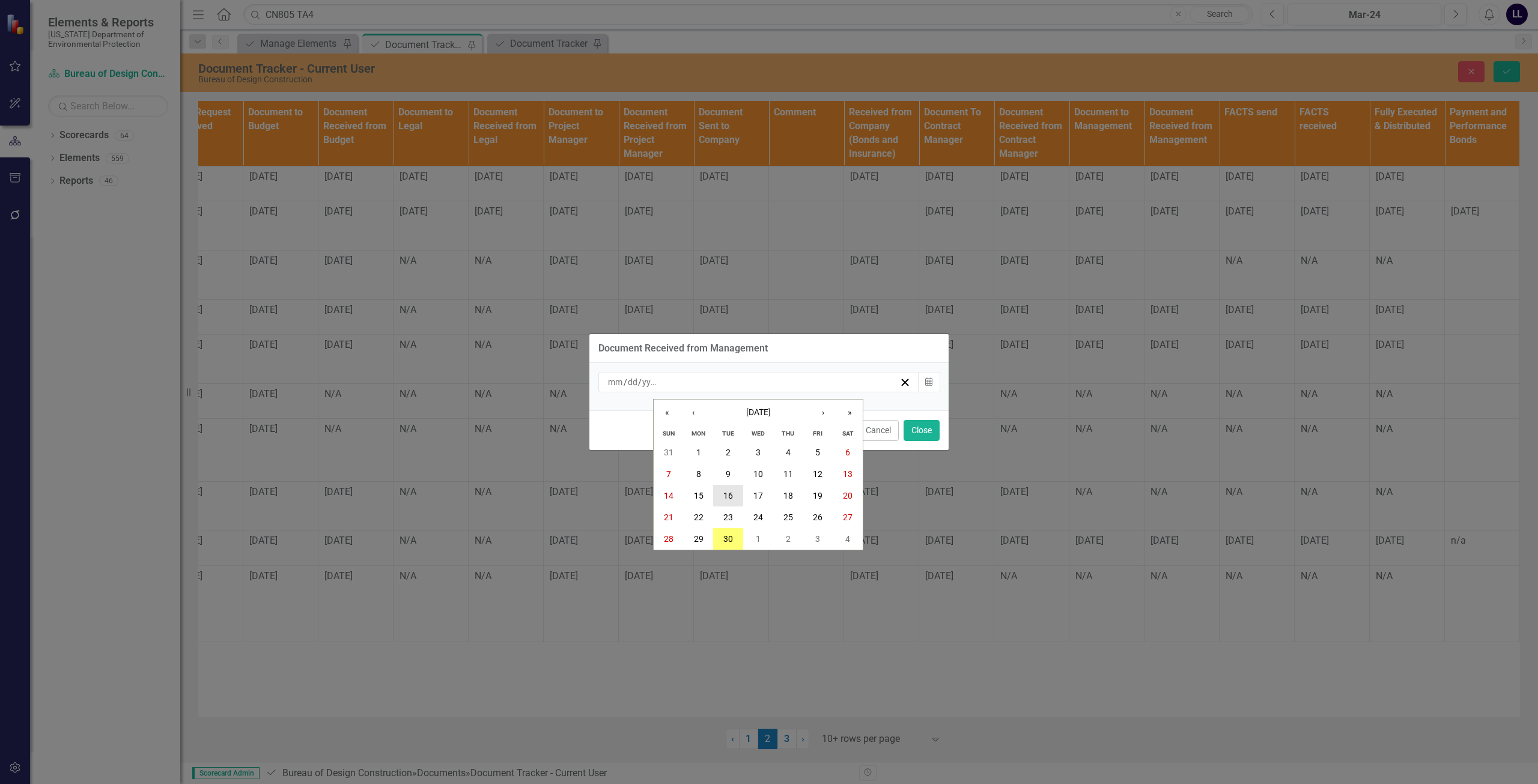
click at [730, 498] on abbr "16" at bounding box center [728, 495] width 9 height 9
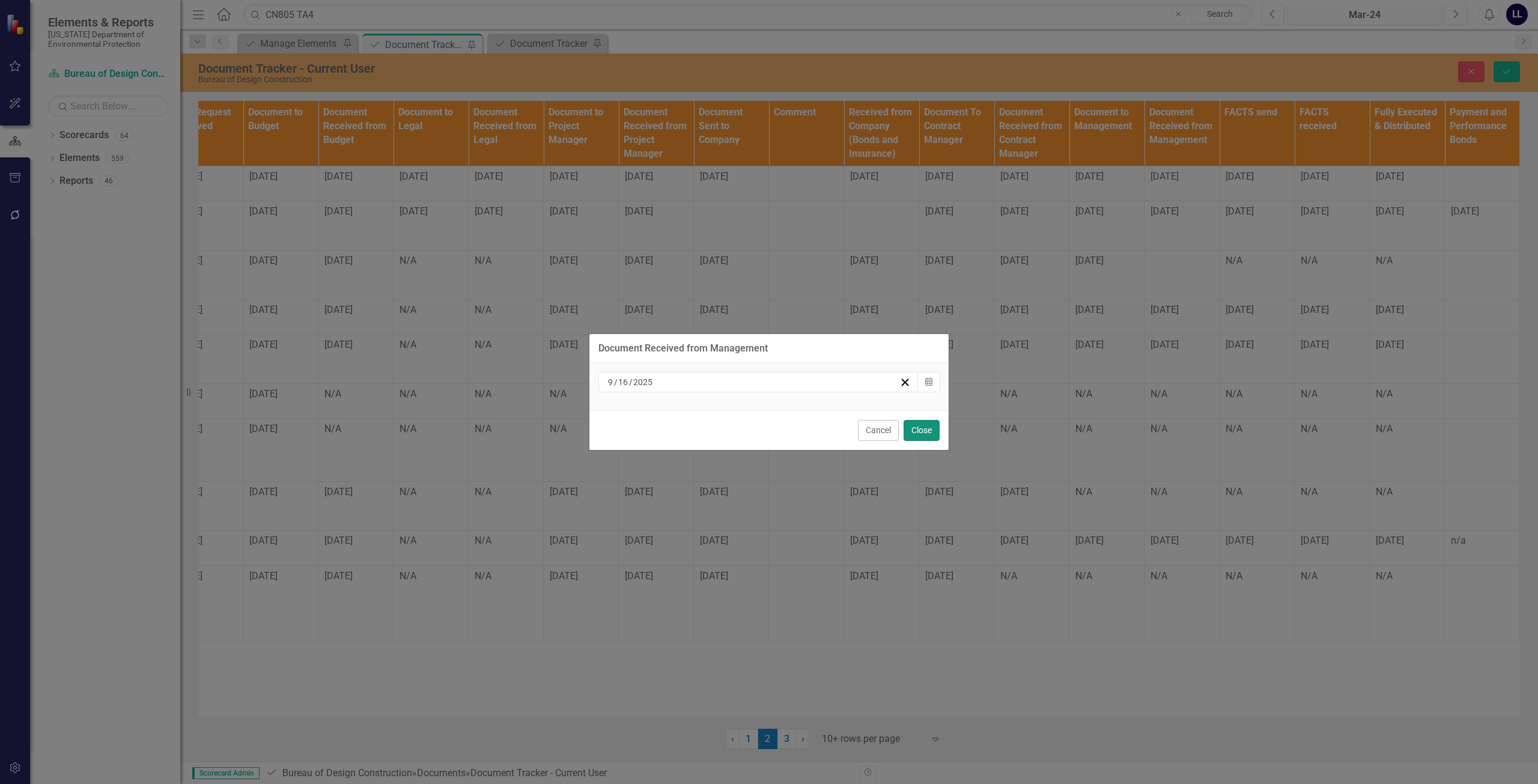
click at [915, 428] on button "Close" at bounding box center [922, 430] width 36 height 21
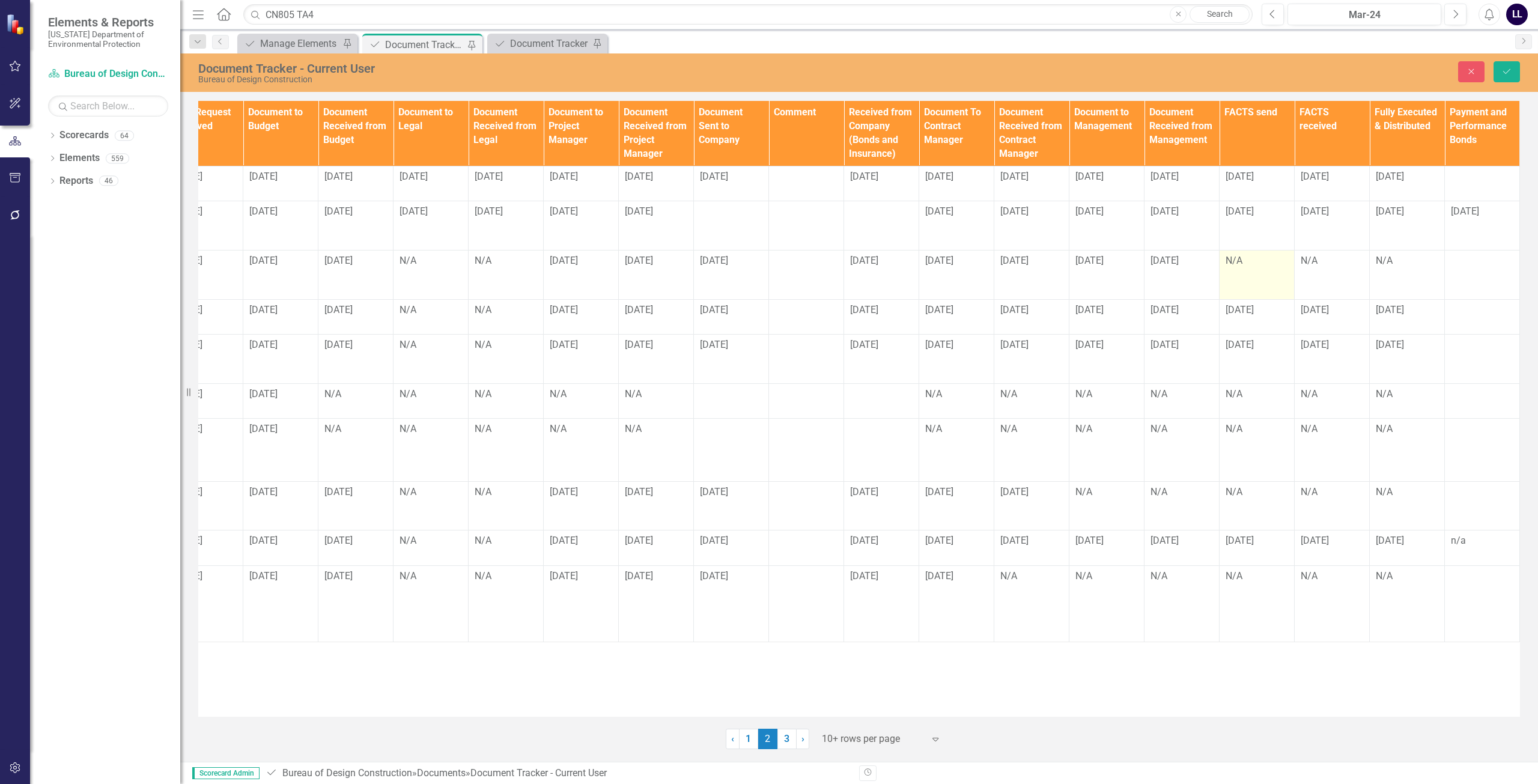
click at [1251, 268] on div "N/A" at bounding box center [1257, 260] width 63 height 14
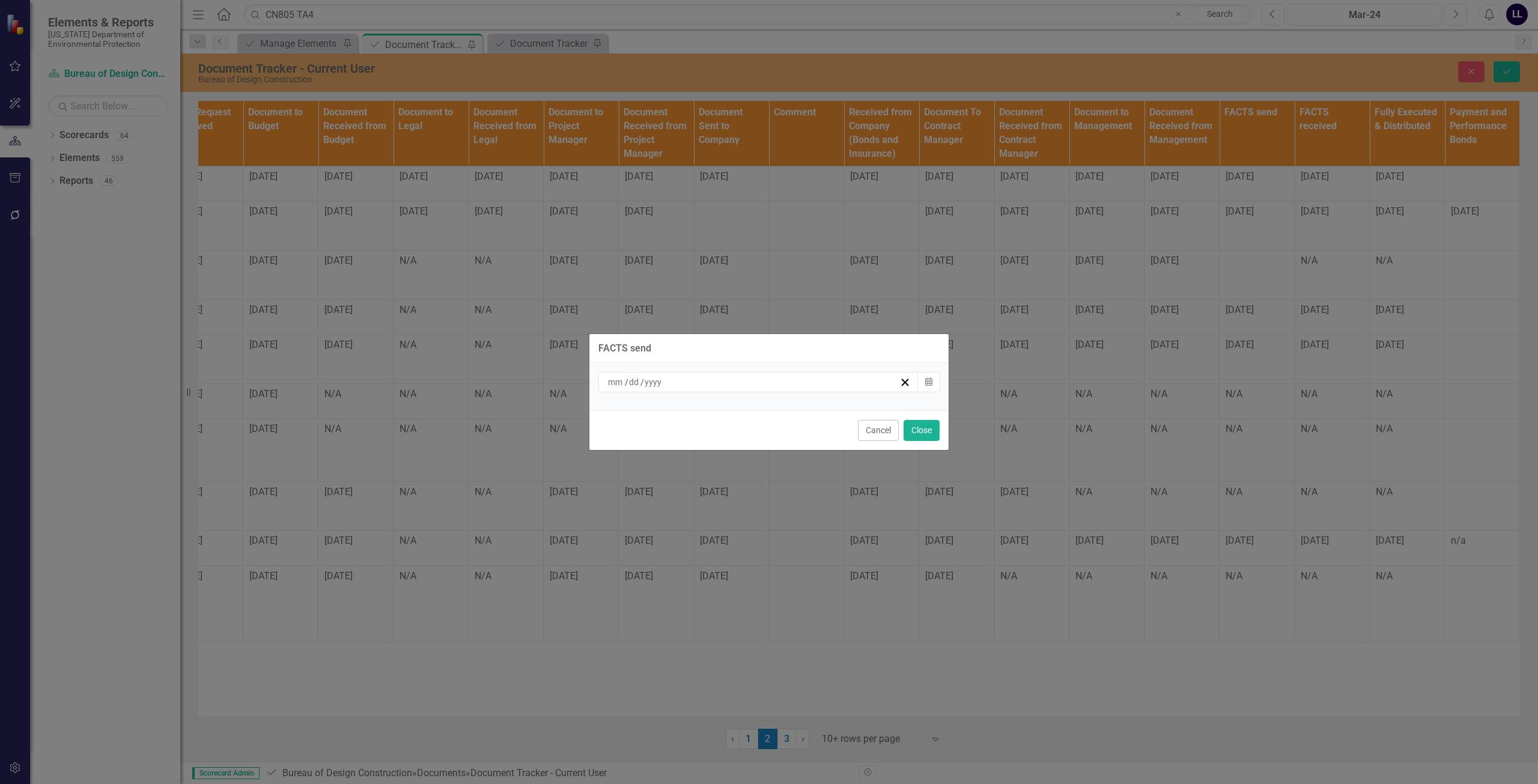
click at [830, 385] on div "/ /" at bounding box center [752, 382] width 293 height 12
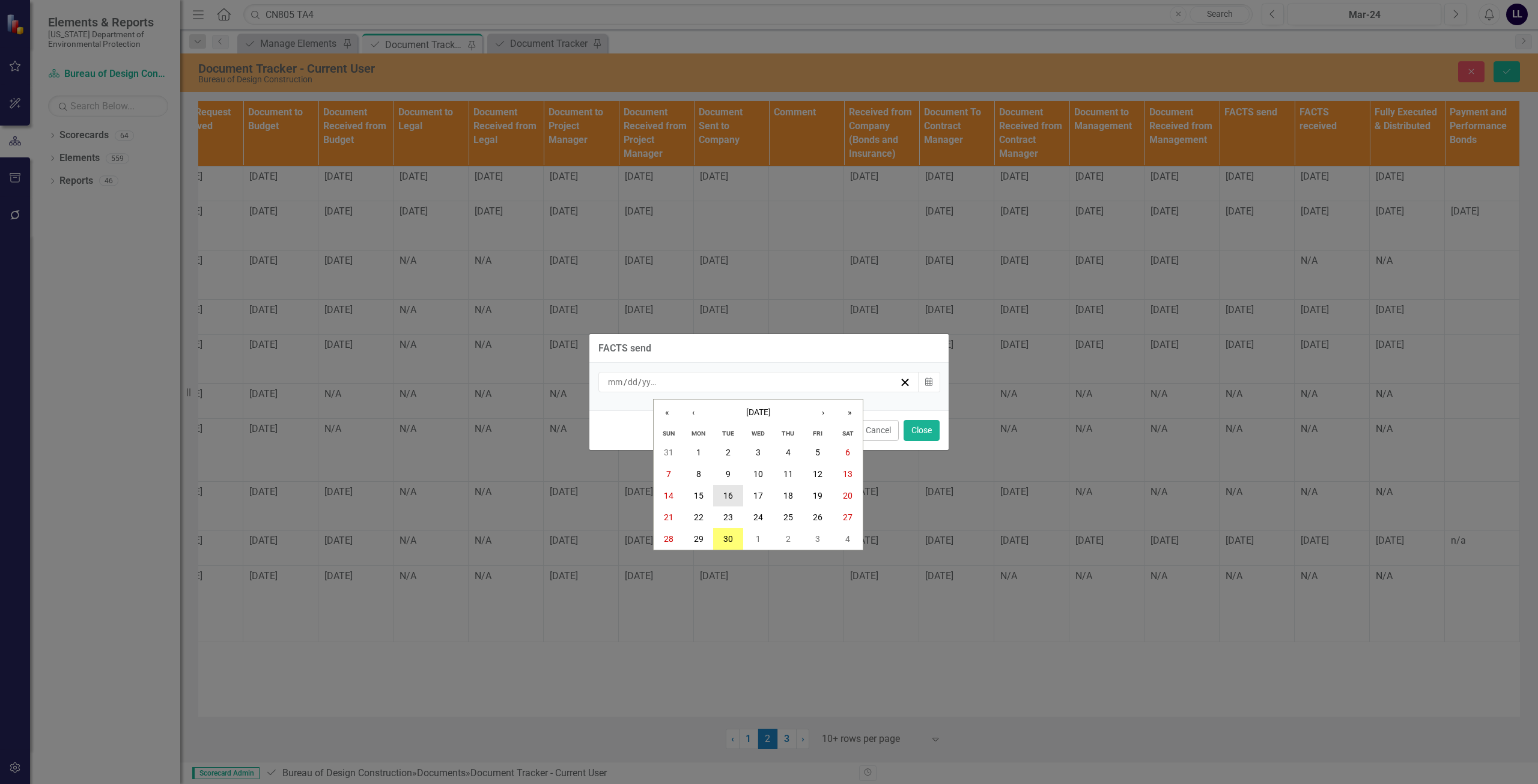
click at [730, 496] on abbr "16" at bounding box center [728, 495] width 9 height 9
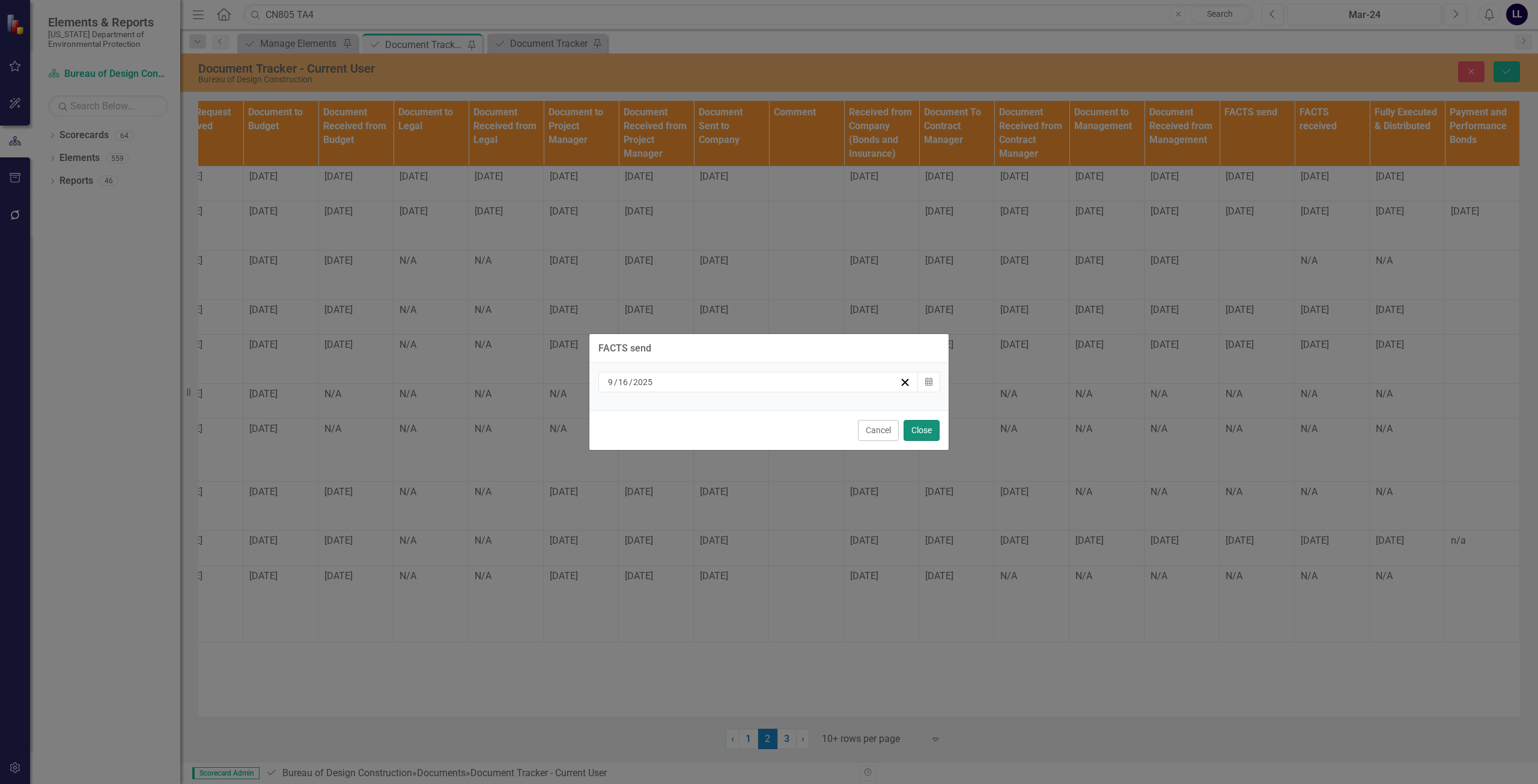
click at [917, 436] on button "Close" at bounding box center [922, 430] width 36 height 21
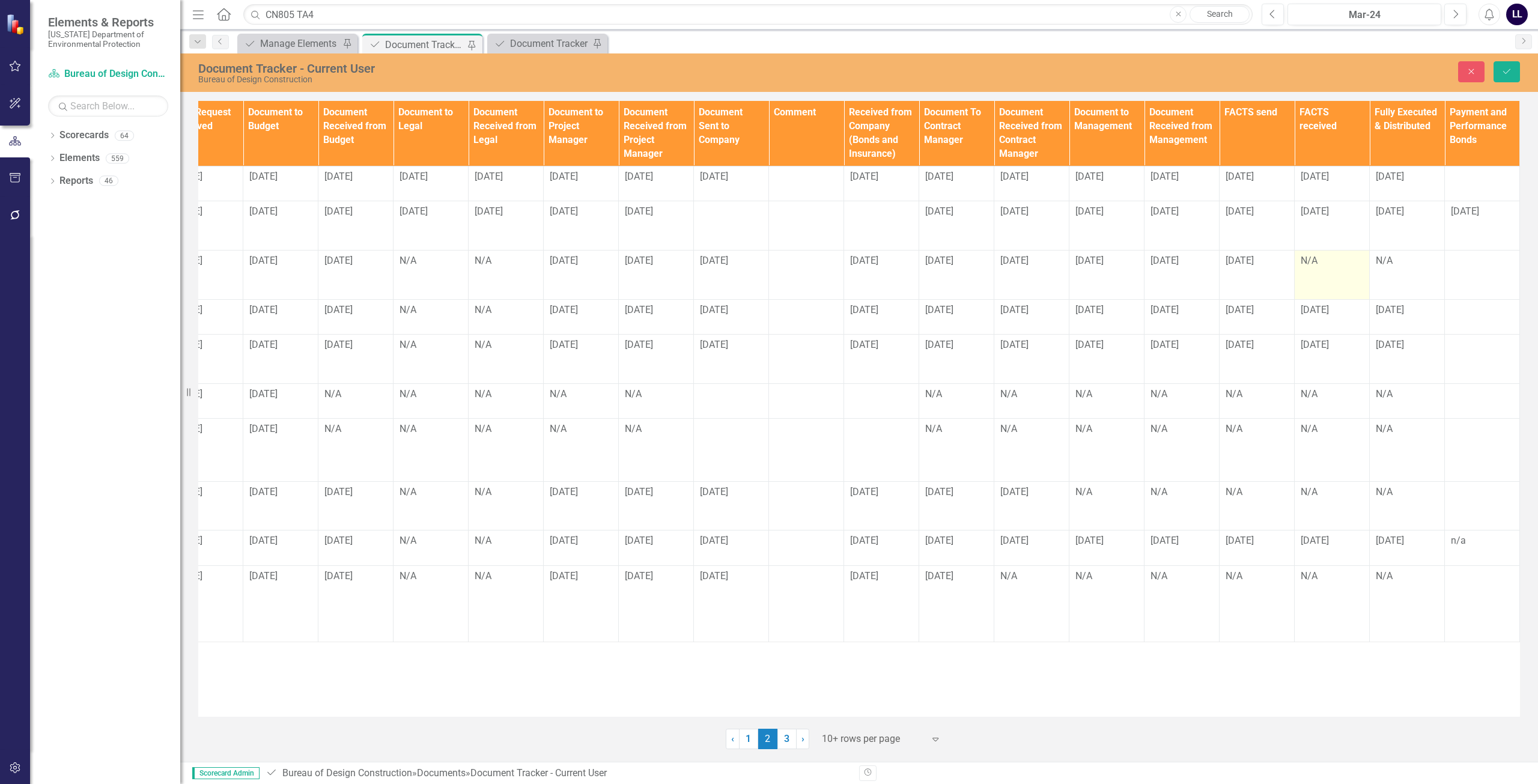
click at [1316, 284] on td "N/A" at bounding box center [1332, 275] width 75 height 49
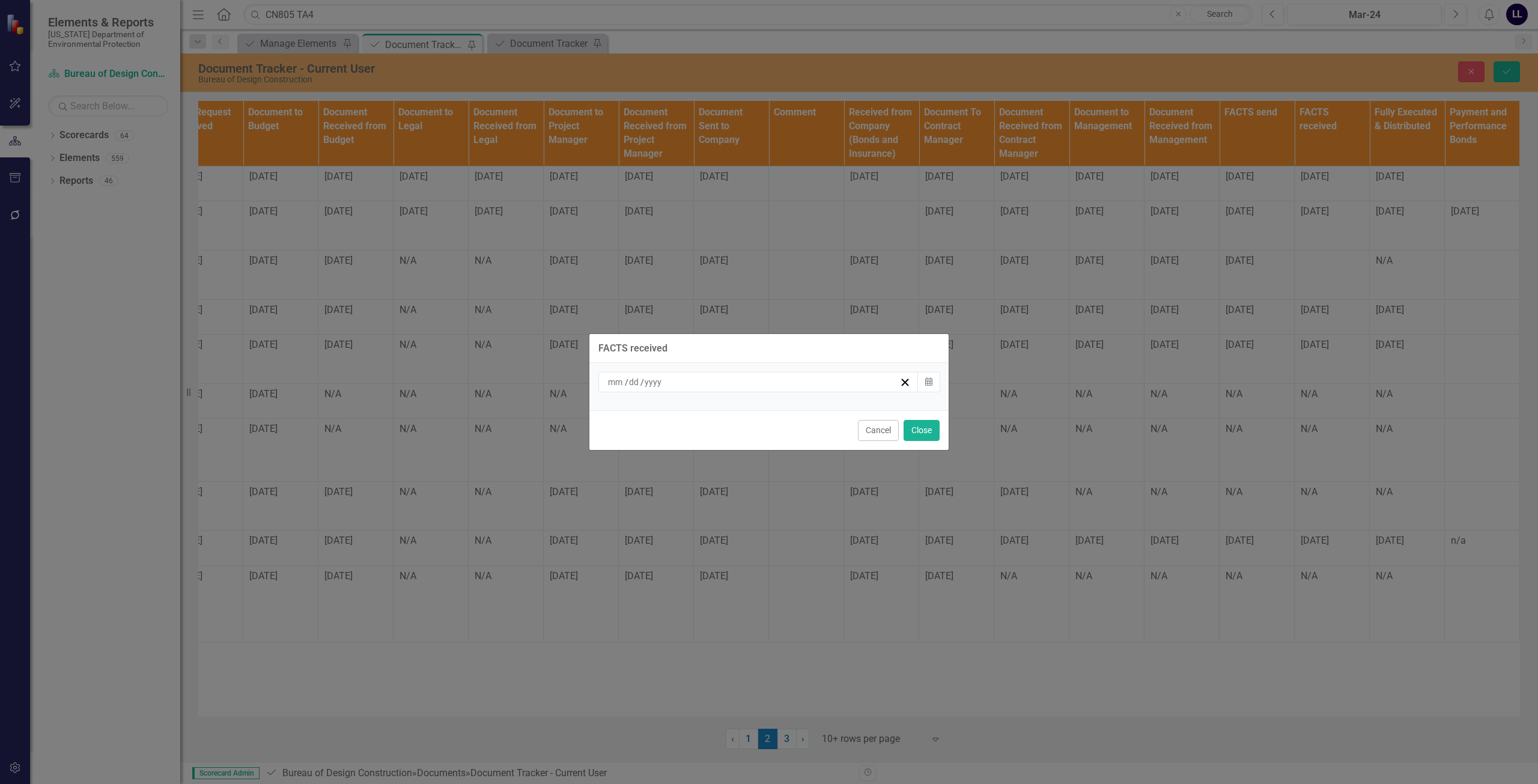
click at [833, 385] on div "/ /" at bounding box center [752, 382] width 293 height 12
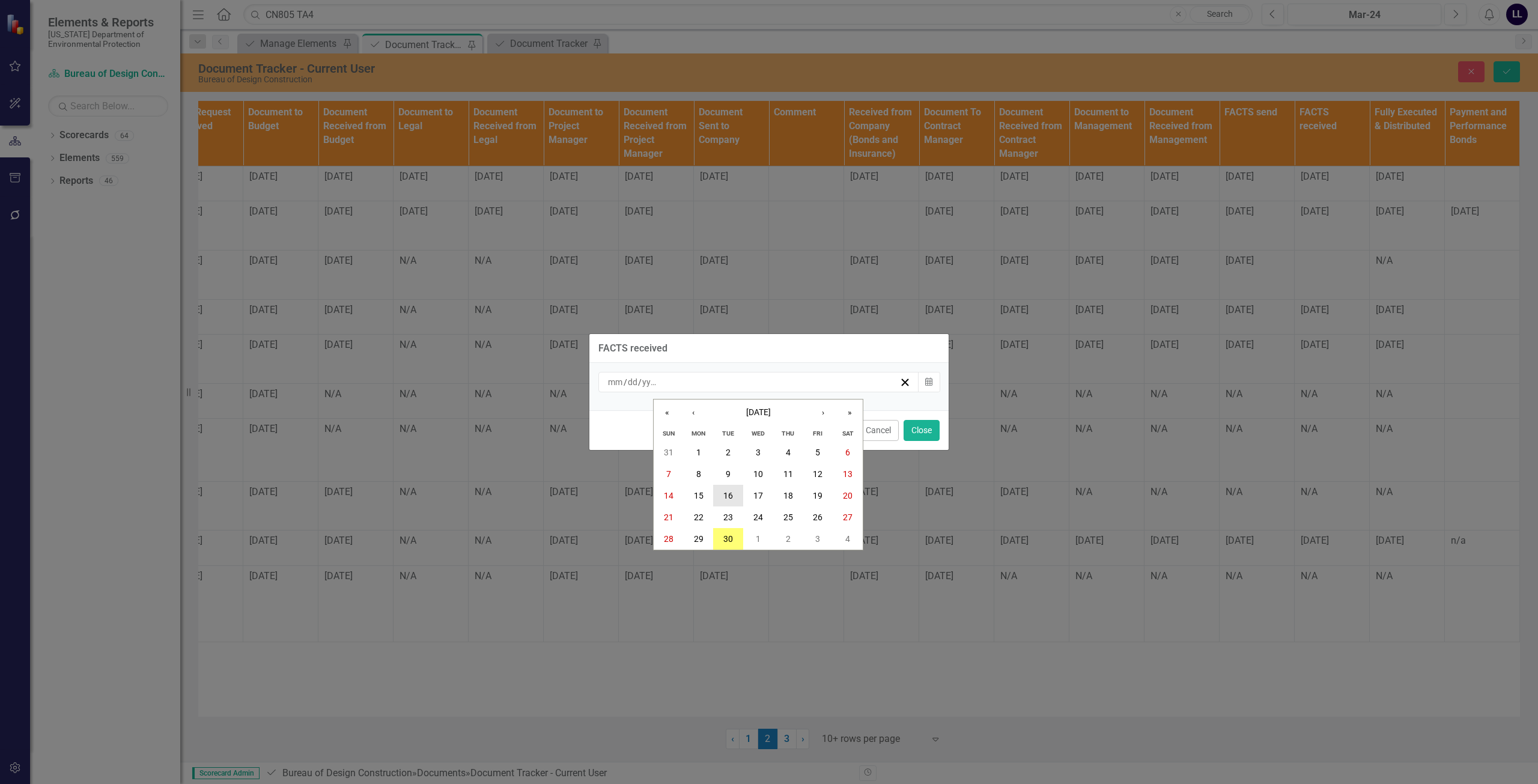
click at [729, 493] on abbr "16" at bounding box center [728, 495] width 9 height 9
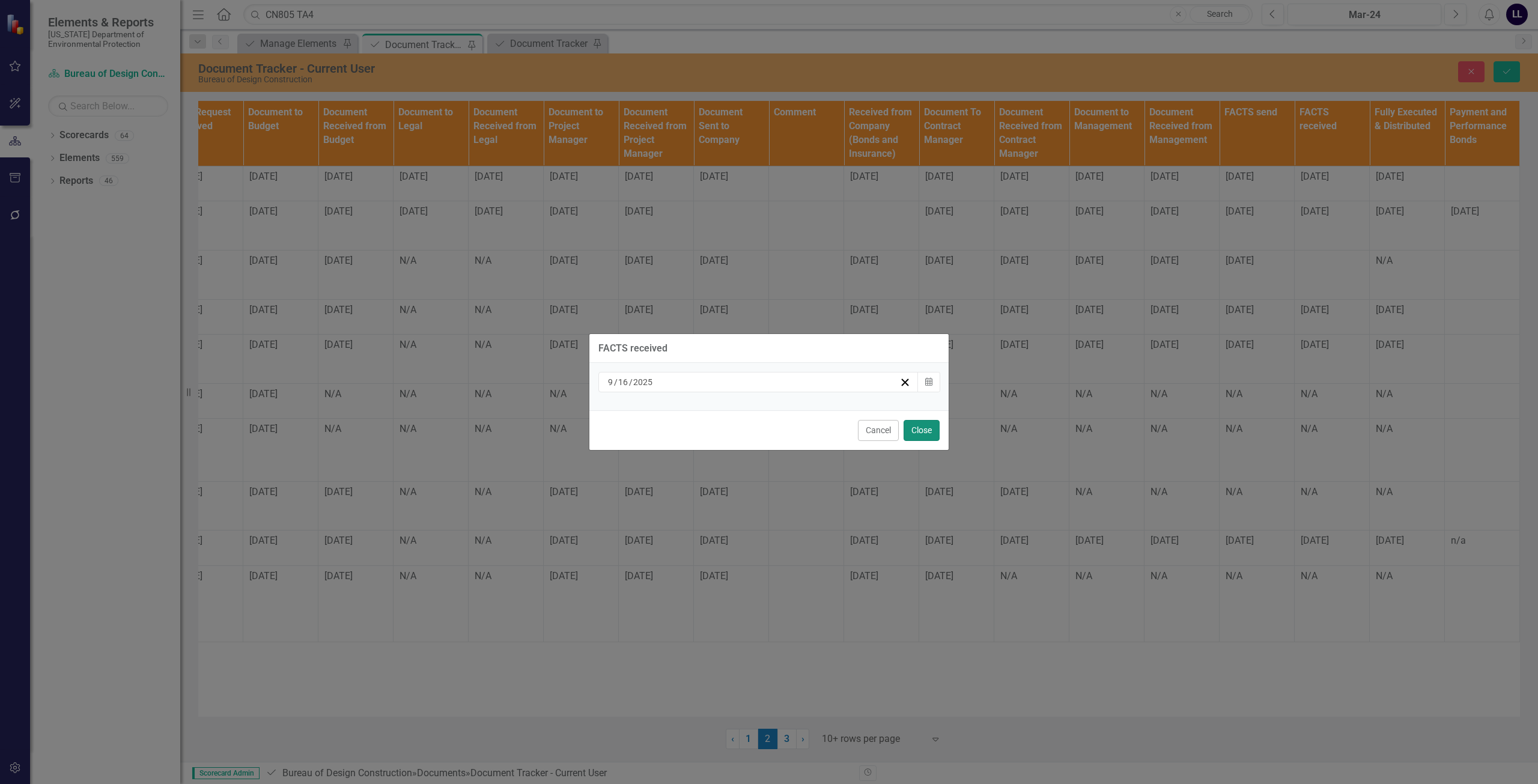
click at [923, 434] on button "Close" at bounding box center [922, 430] width 36 height 21
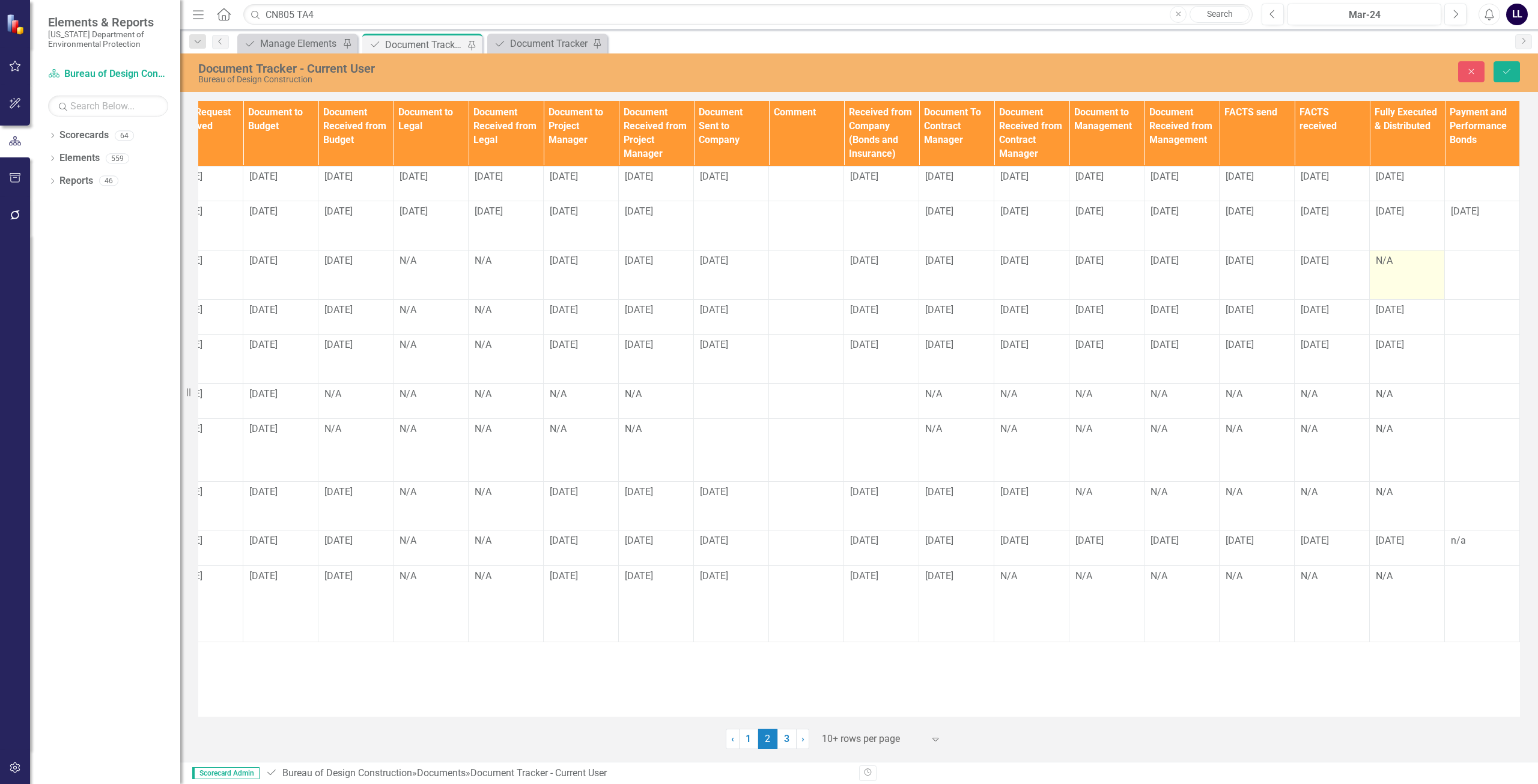
click at [1406, 284] on td "N/A" at bounding box center [1407, 275] width 75 height 49
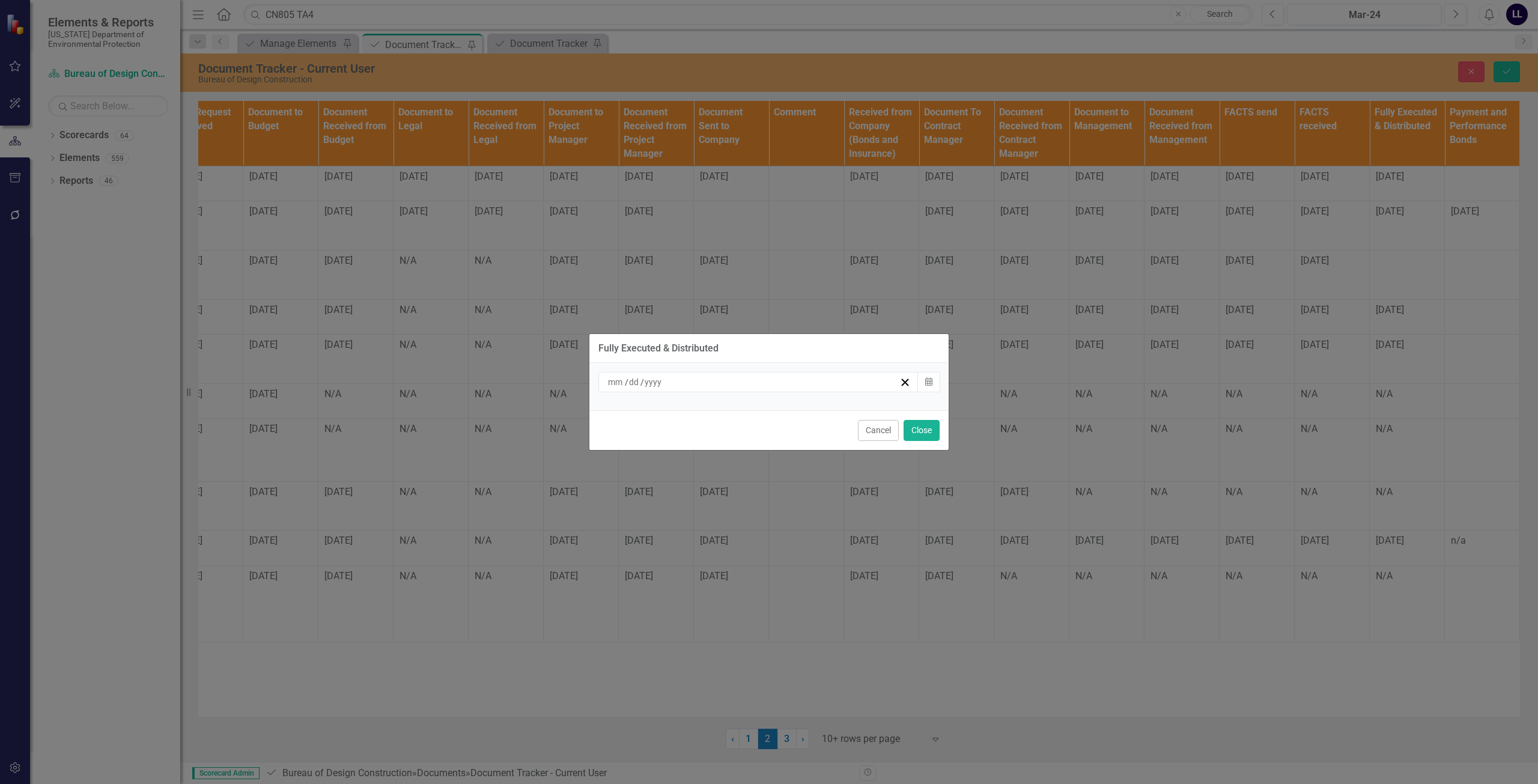
click at [792, 385] on div "/ /" at bounding box center [752, 382] width 293 height 12
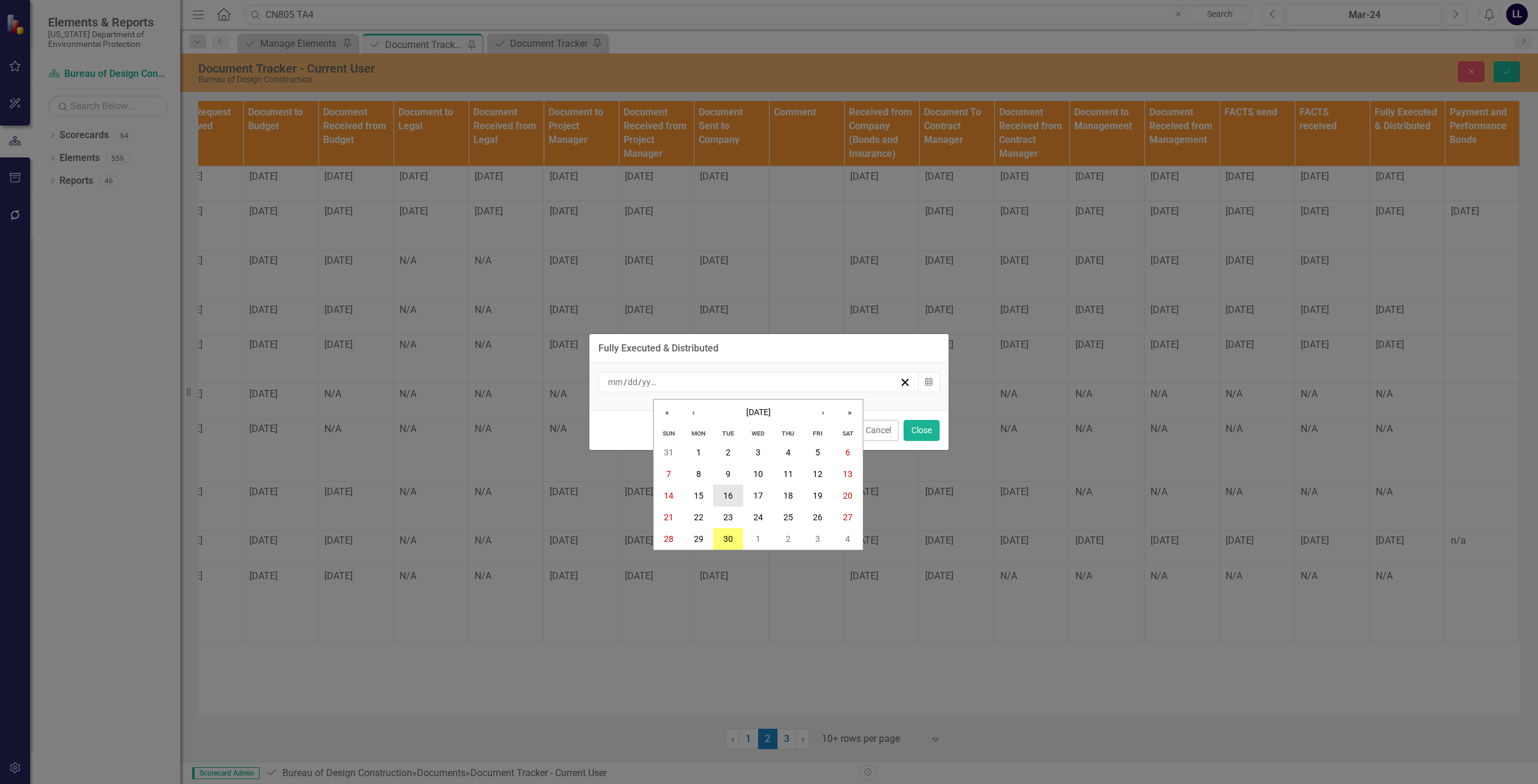
click at [733, 495] on button "16" at bounding box center [728, 495] width 30 height 22
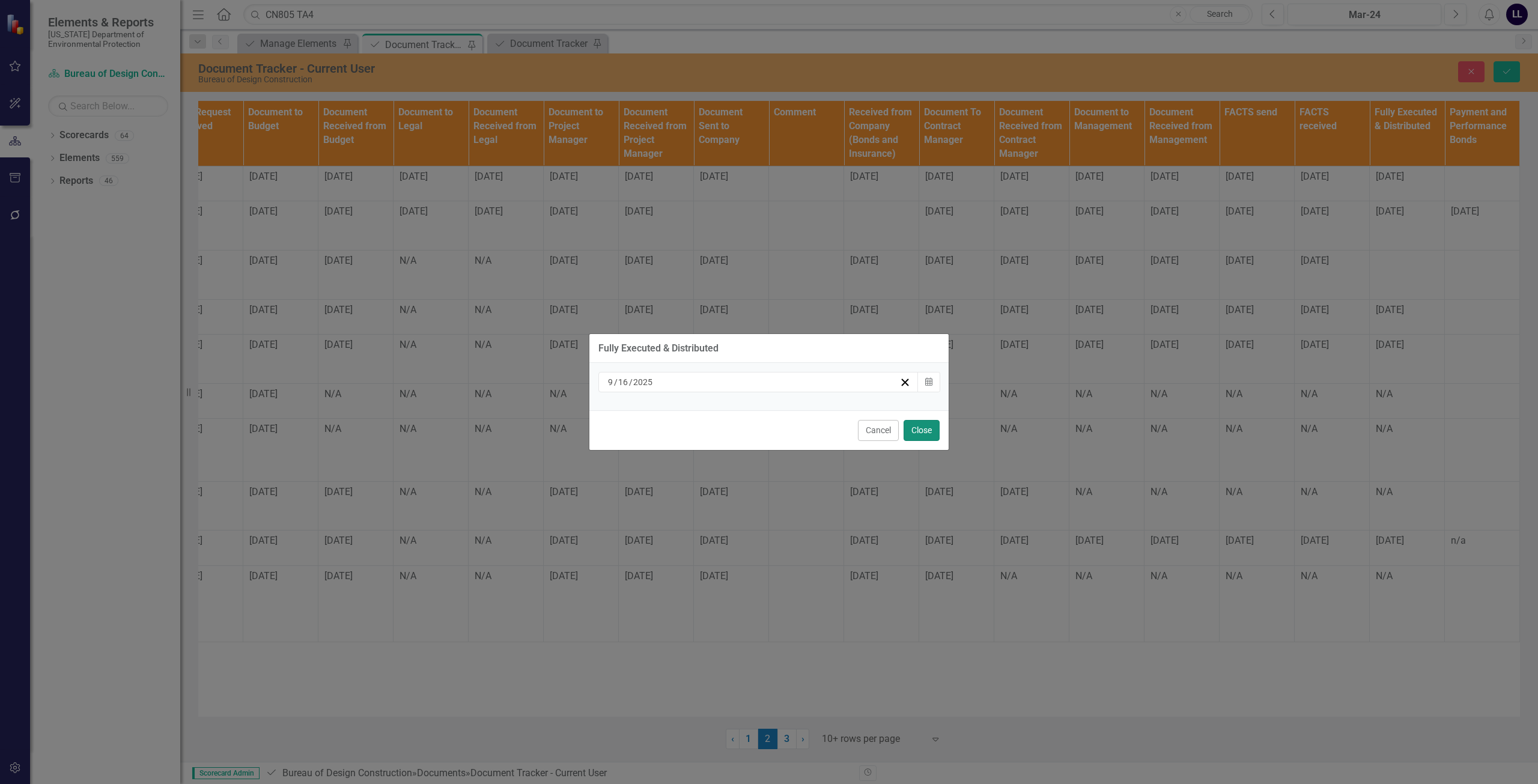
click at [923, 433] on button "Close" at bounding box center [922, 430] width 36 height 21
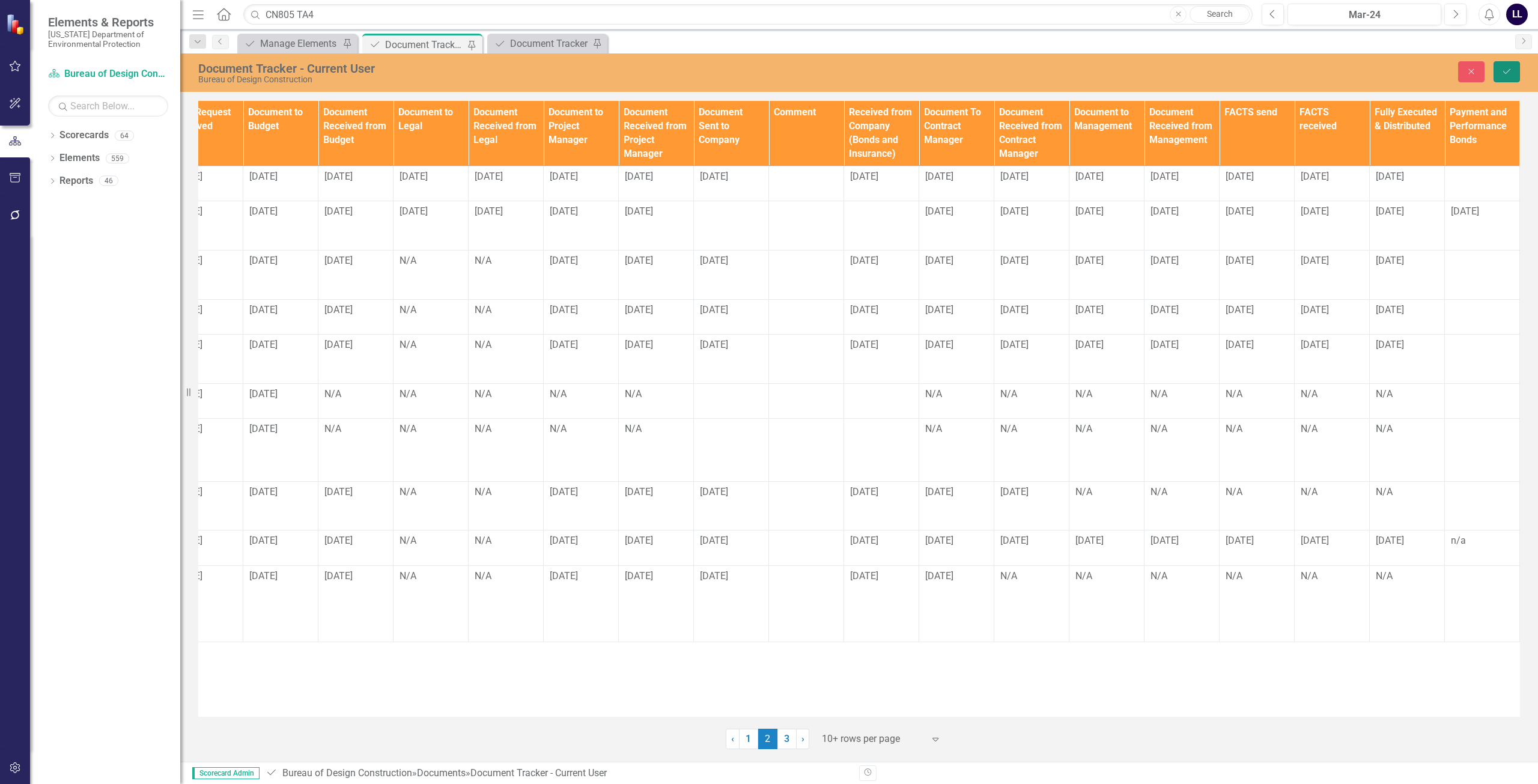
click at [1505, 73] on icon "Save" at bounding box center [1507, 71] width 11 height 9
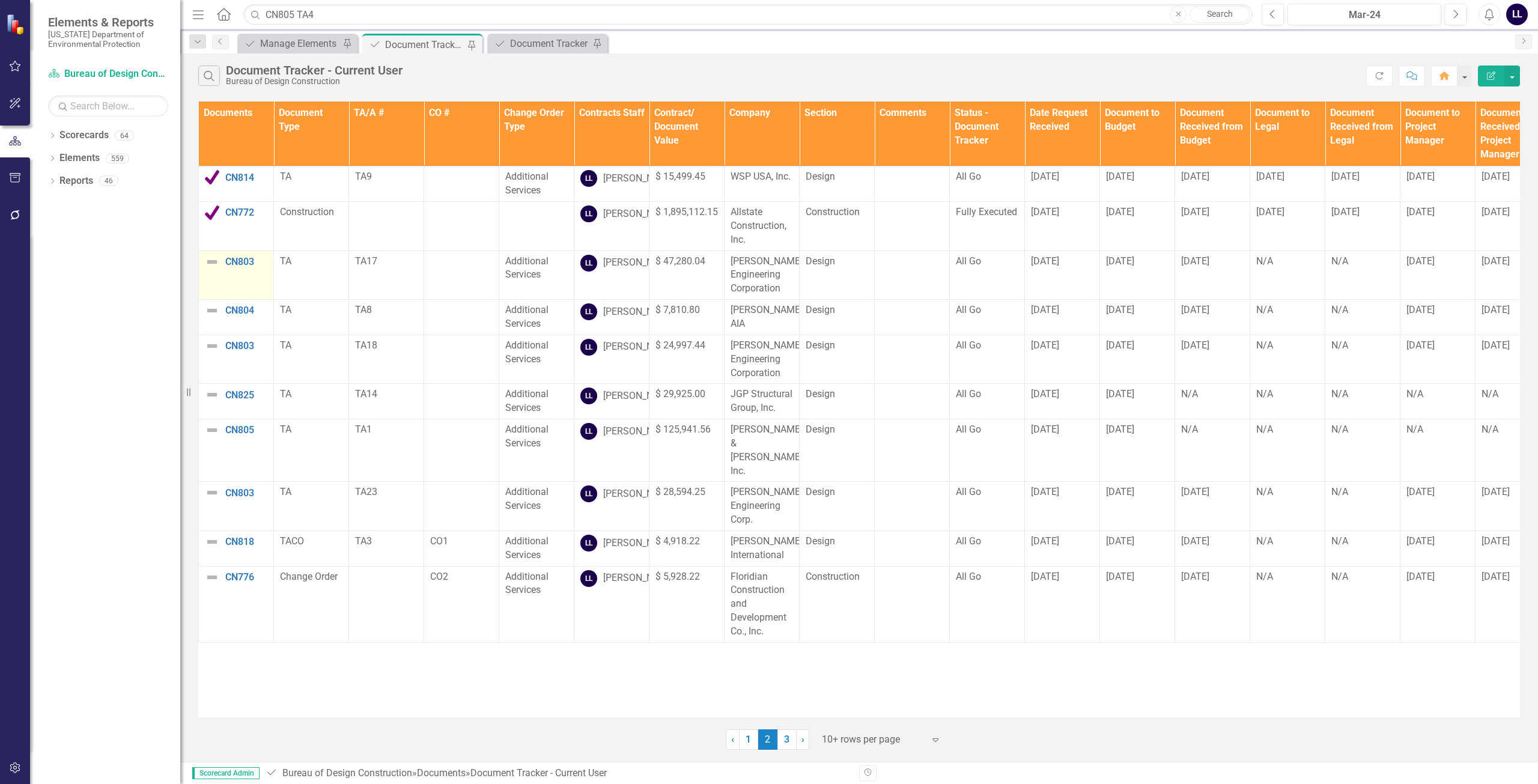
click at [210, 269] on img at bounding box center [212, 262] width 15 height 15
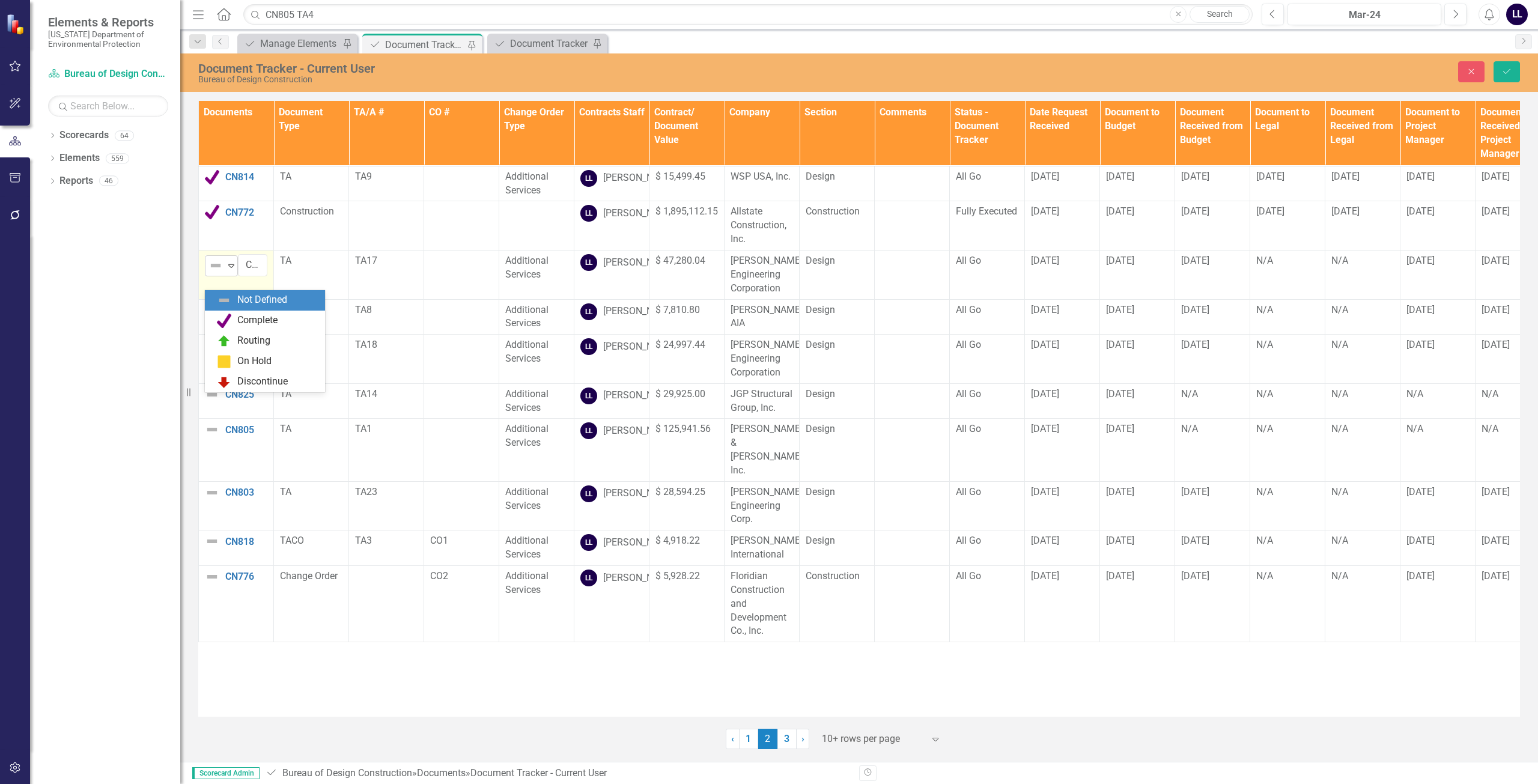
click at [215, 273] on img at bounding box center [216, 265] width 15 height 15
click at [240, 320] on div "Complete" at bounding box center [257, 320] width 40 height 14
click at [1507, 75] on icon "Save" at bounding box center [1507, 71] width 11 height 9
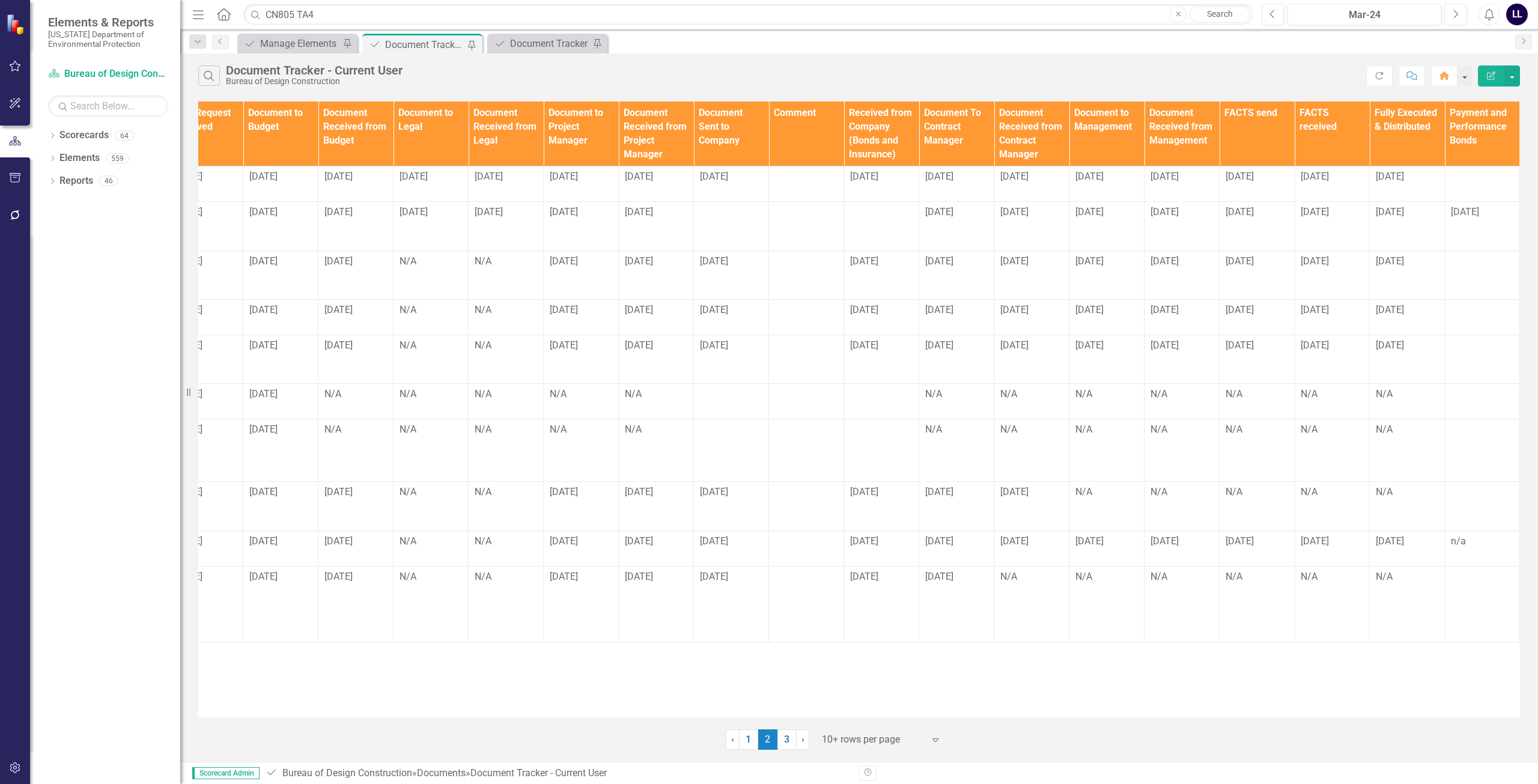
scroll to position [0, 0]
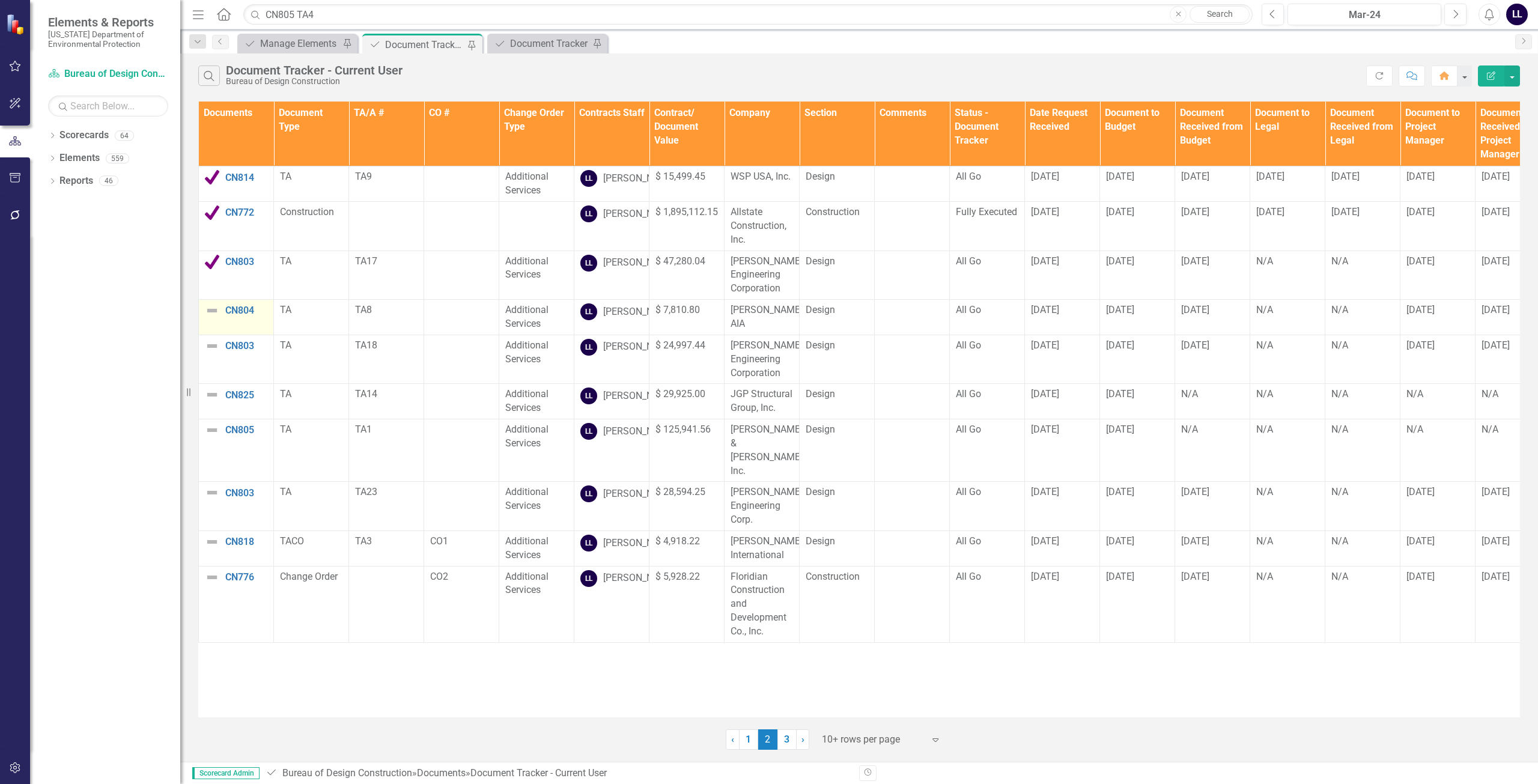
click at [215, 318] on img at bounding box center [212, 311] width 15 height 15
click at [212, 318] on img at bounding box center [212, 311] width 15 height 15
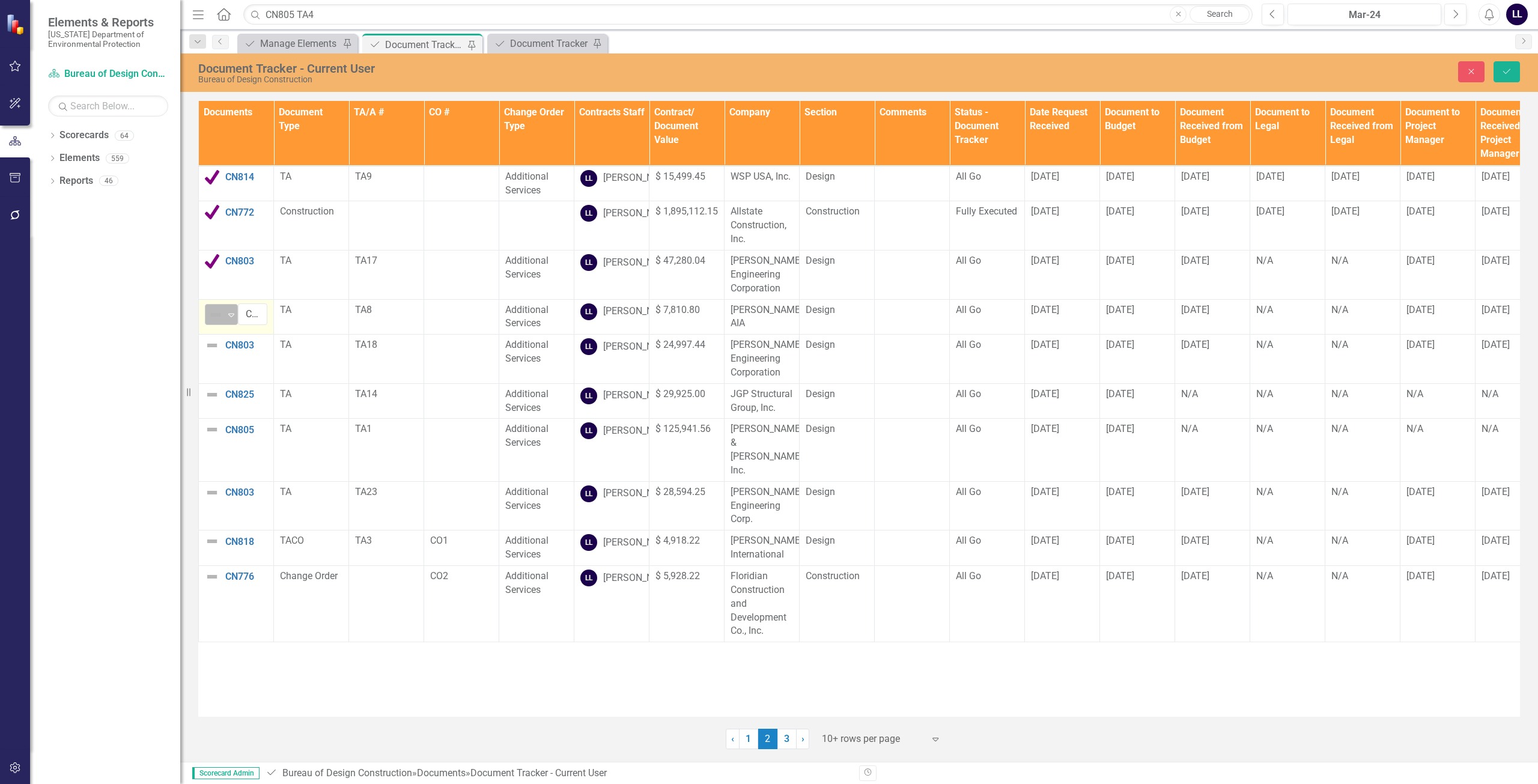
click at [211, 322] on img at bounding box center [216, 315] width 15 height 15
click at [239, 365] on div "Complete" at bounding box center [257, 369] width 40 height 14
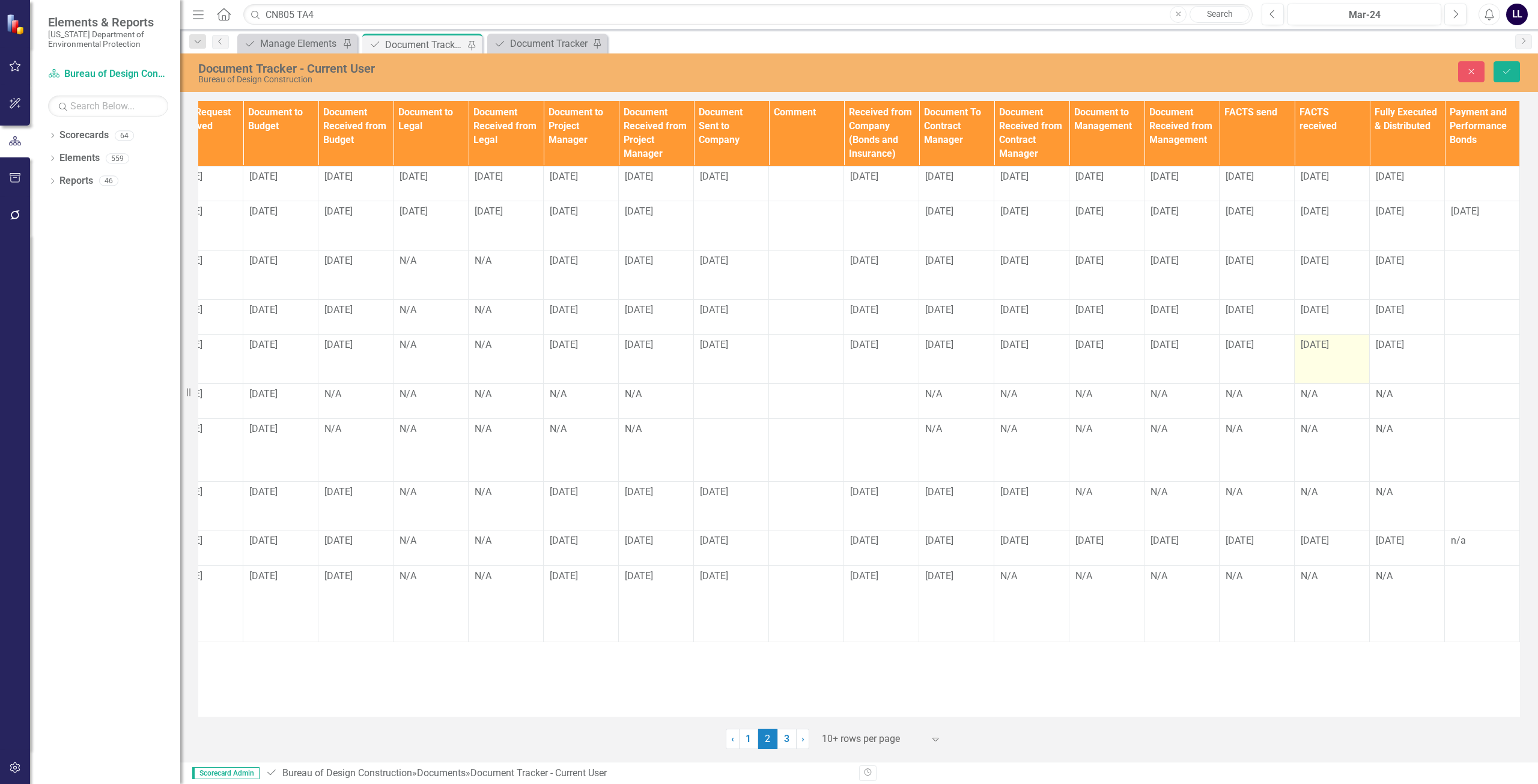
click at [1316, 350] on span "[DATE]" at bounding box center [1315, 345] width 28 height 12
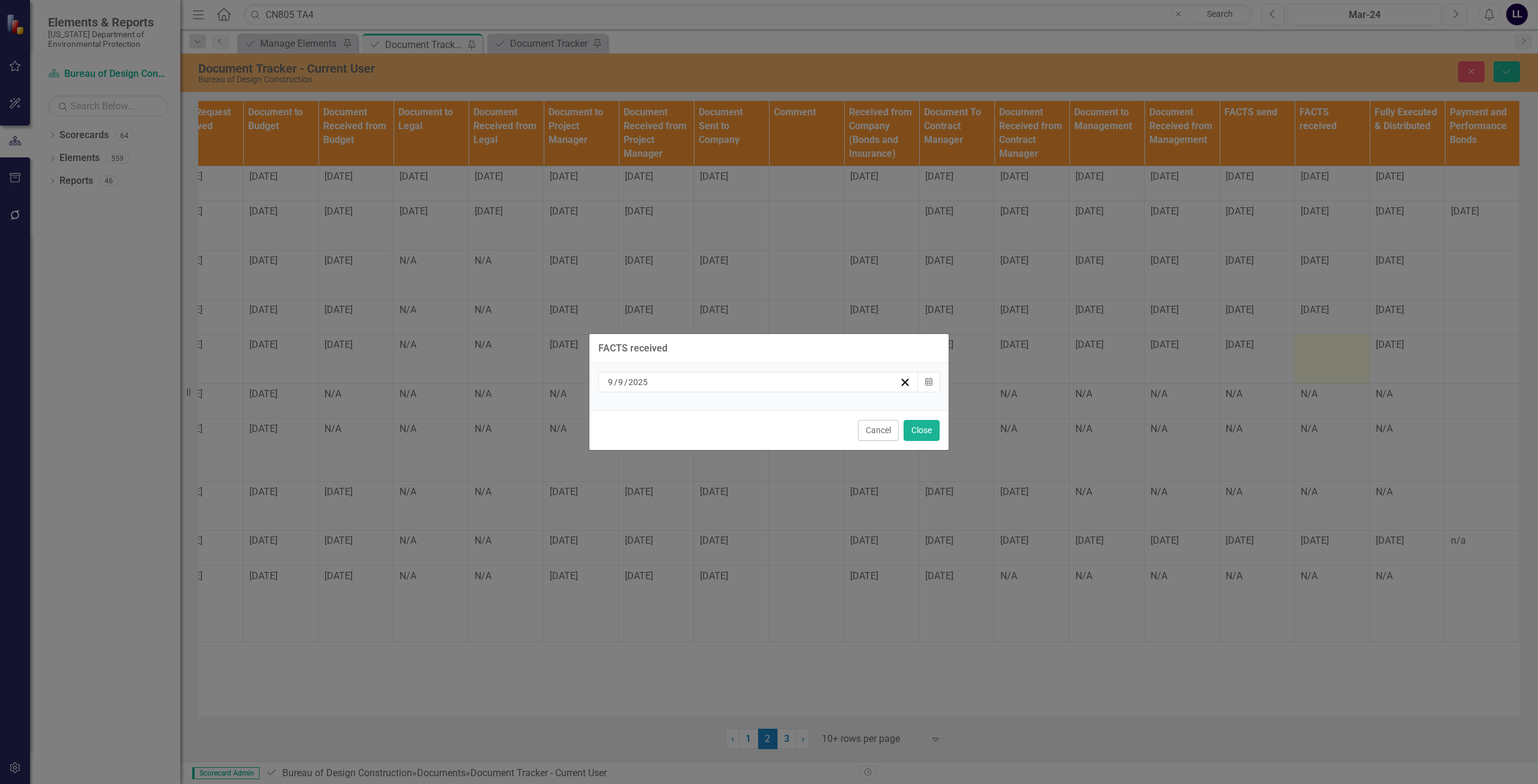
click at [752, 385] on div "9 / 9 / 2025" at bounding box center [752, 382] width 293 height 12
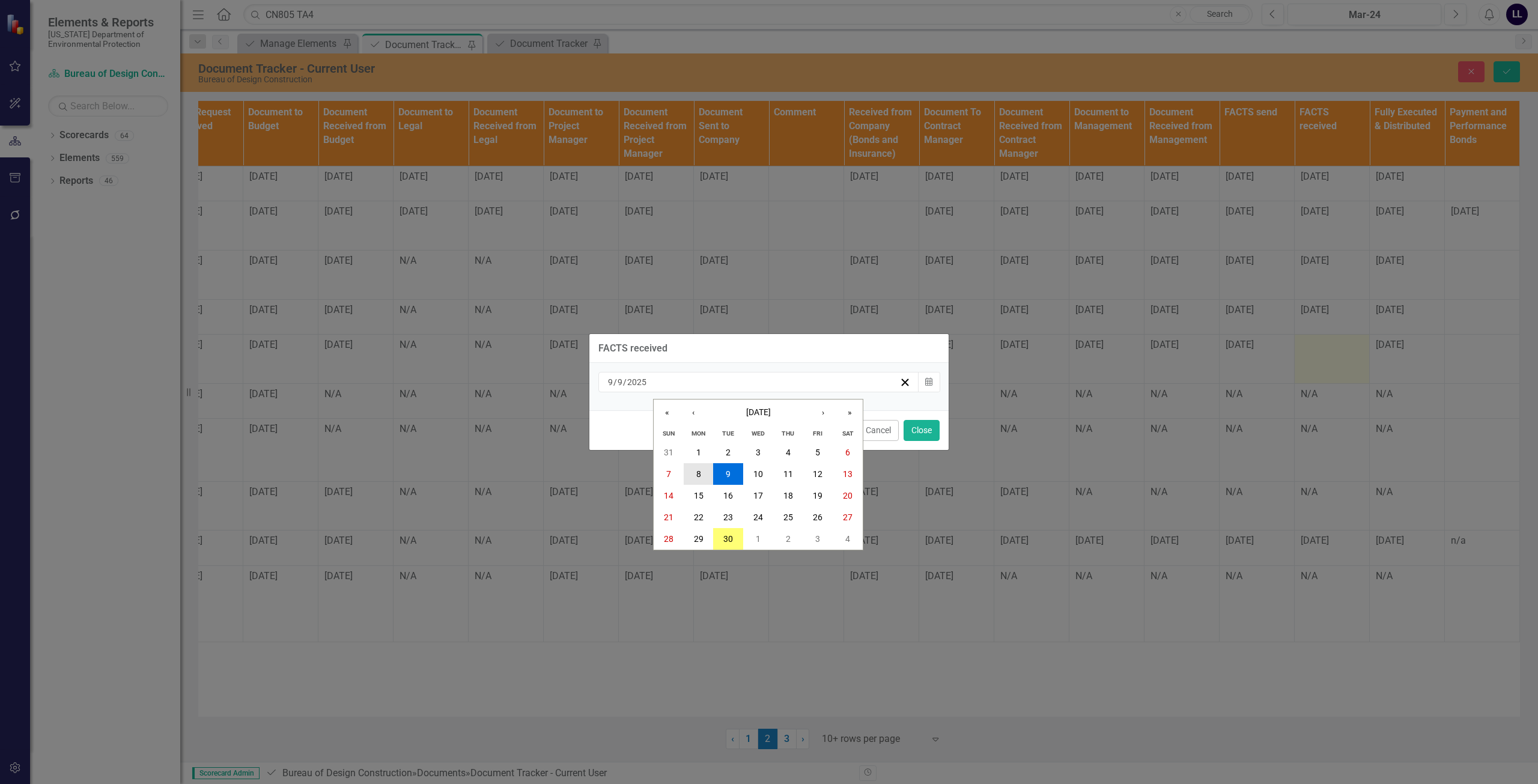
click at [698, 472] on abbr "8" at bounding box center [698, 473] width 5 height 9
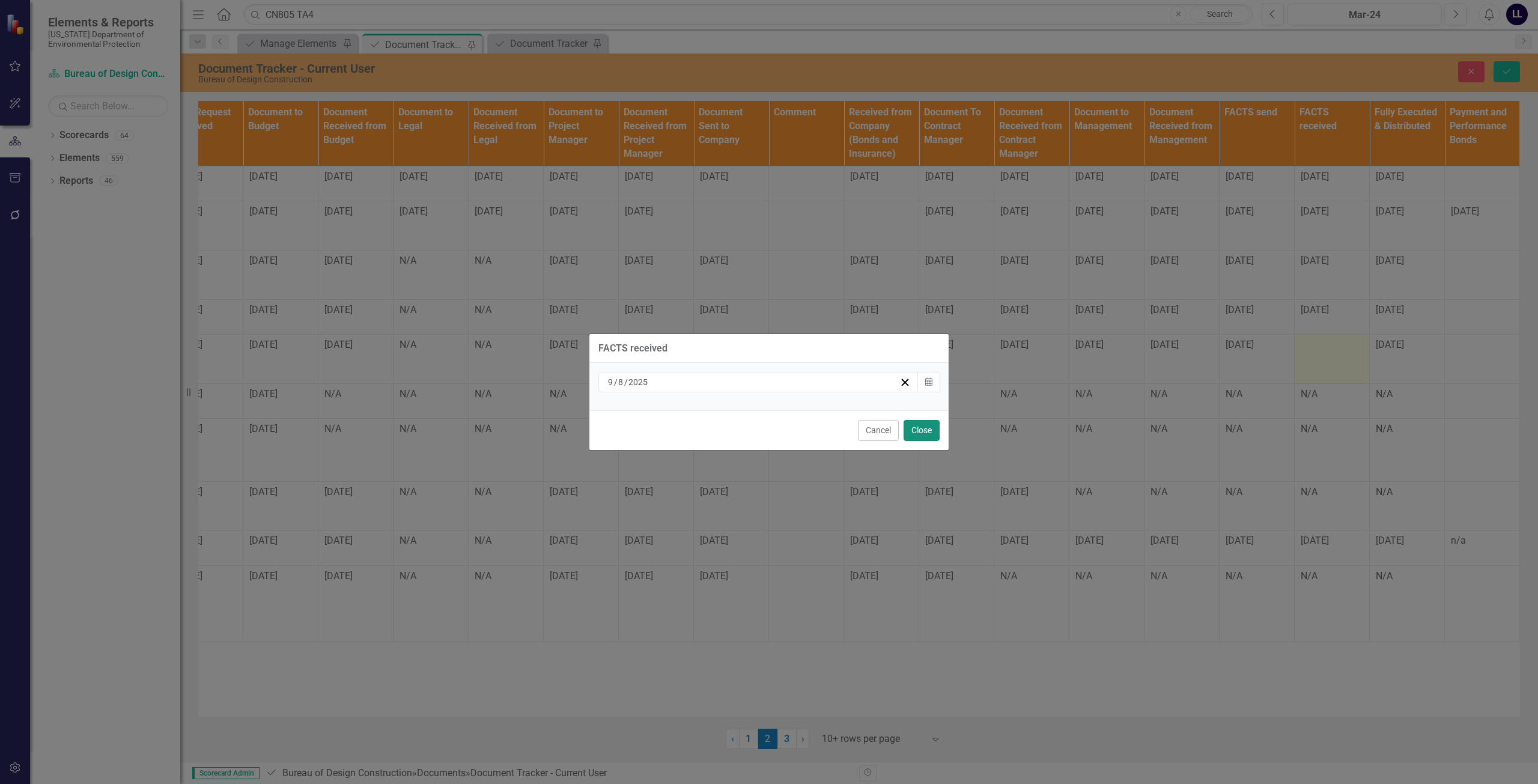
click at [925, 431] on button "Close" at bounding box center [922, 430] width 36 height 21
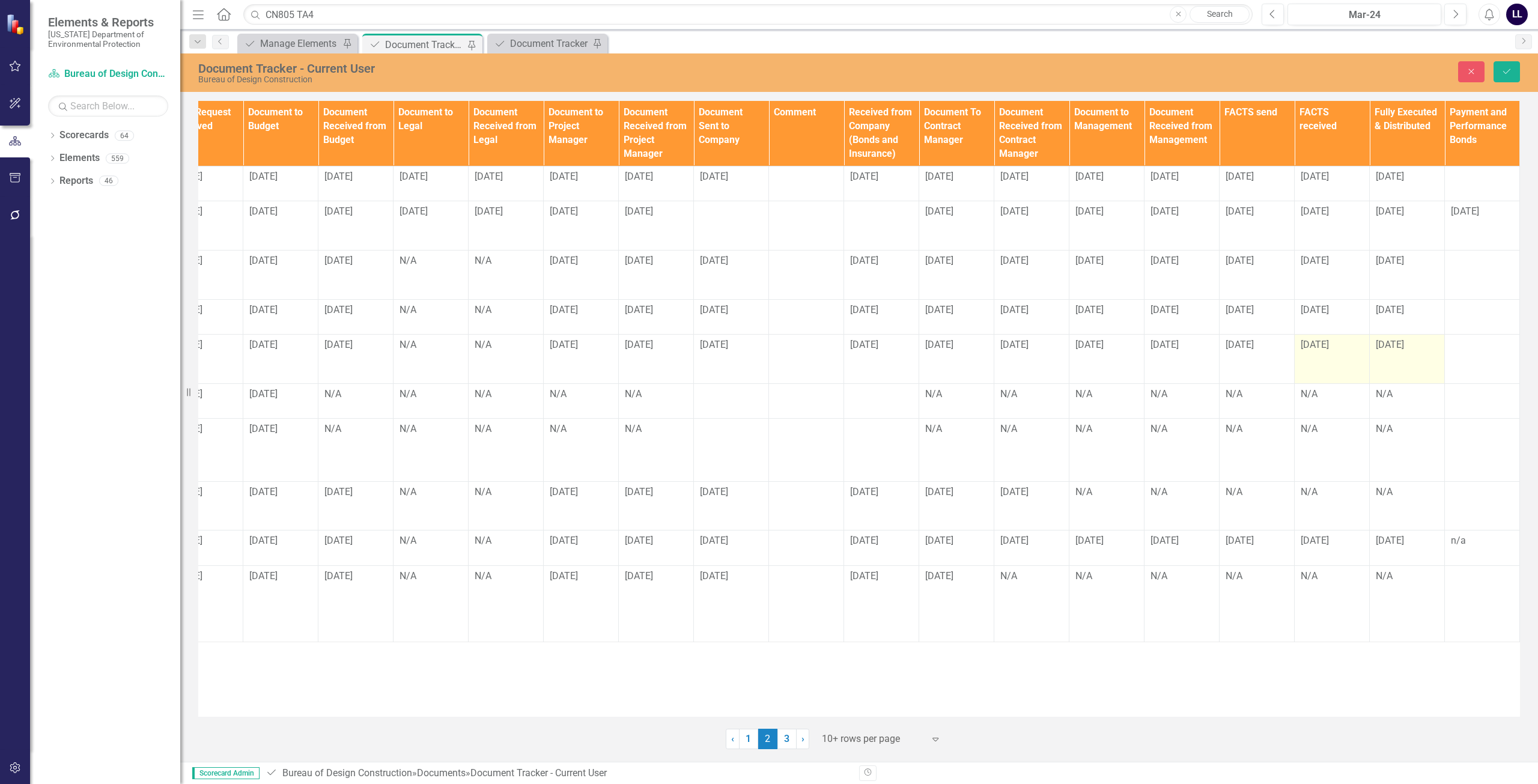
click at [1395, 350] on span "[DATE]" at bounding box center [1390, 345] width 28 height 12
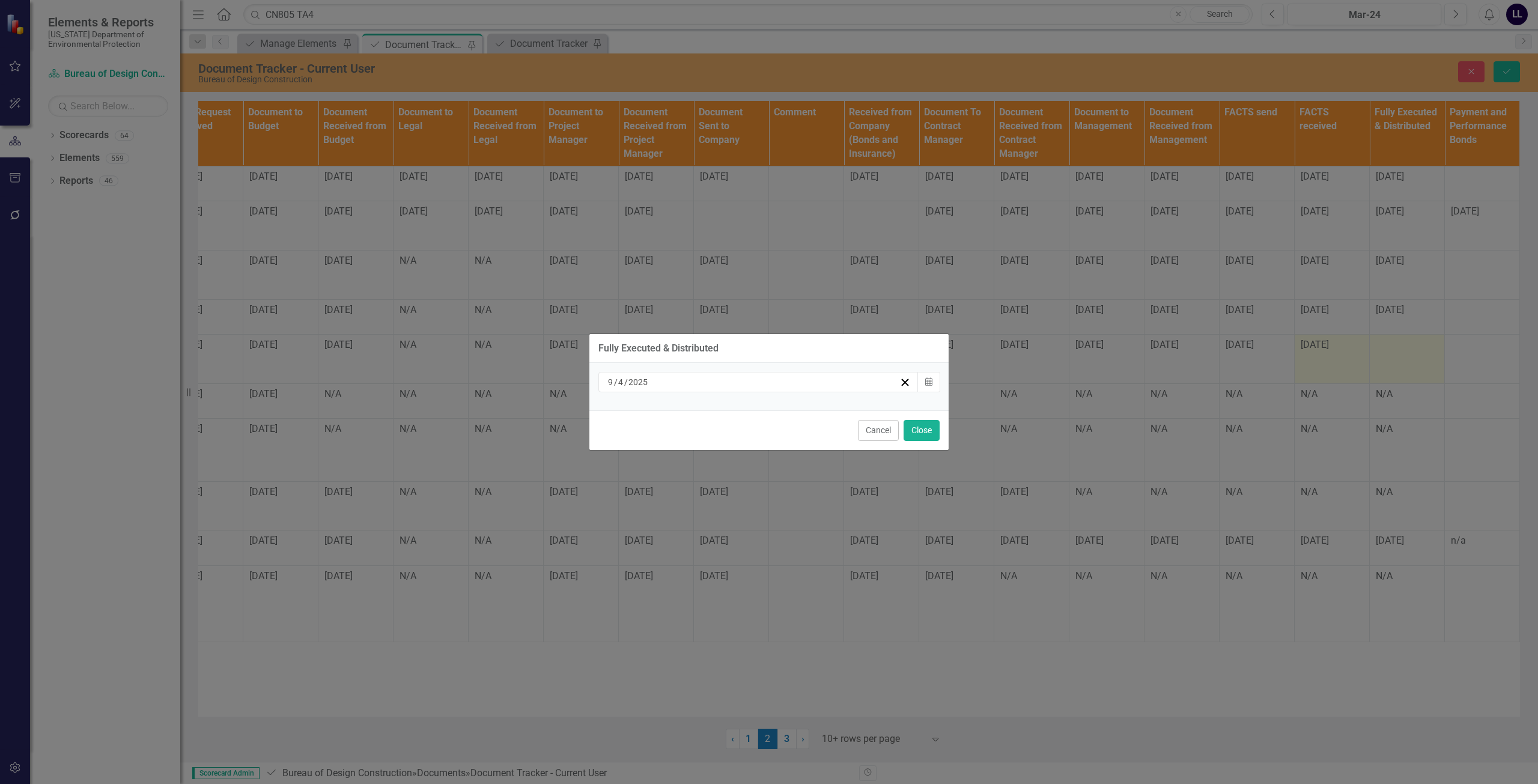
click at [682, 387] on div "9 / 4 / 2025" at bounding box center [752, 382] width 293 height 12
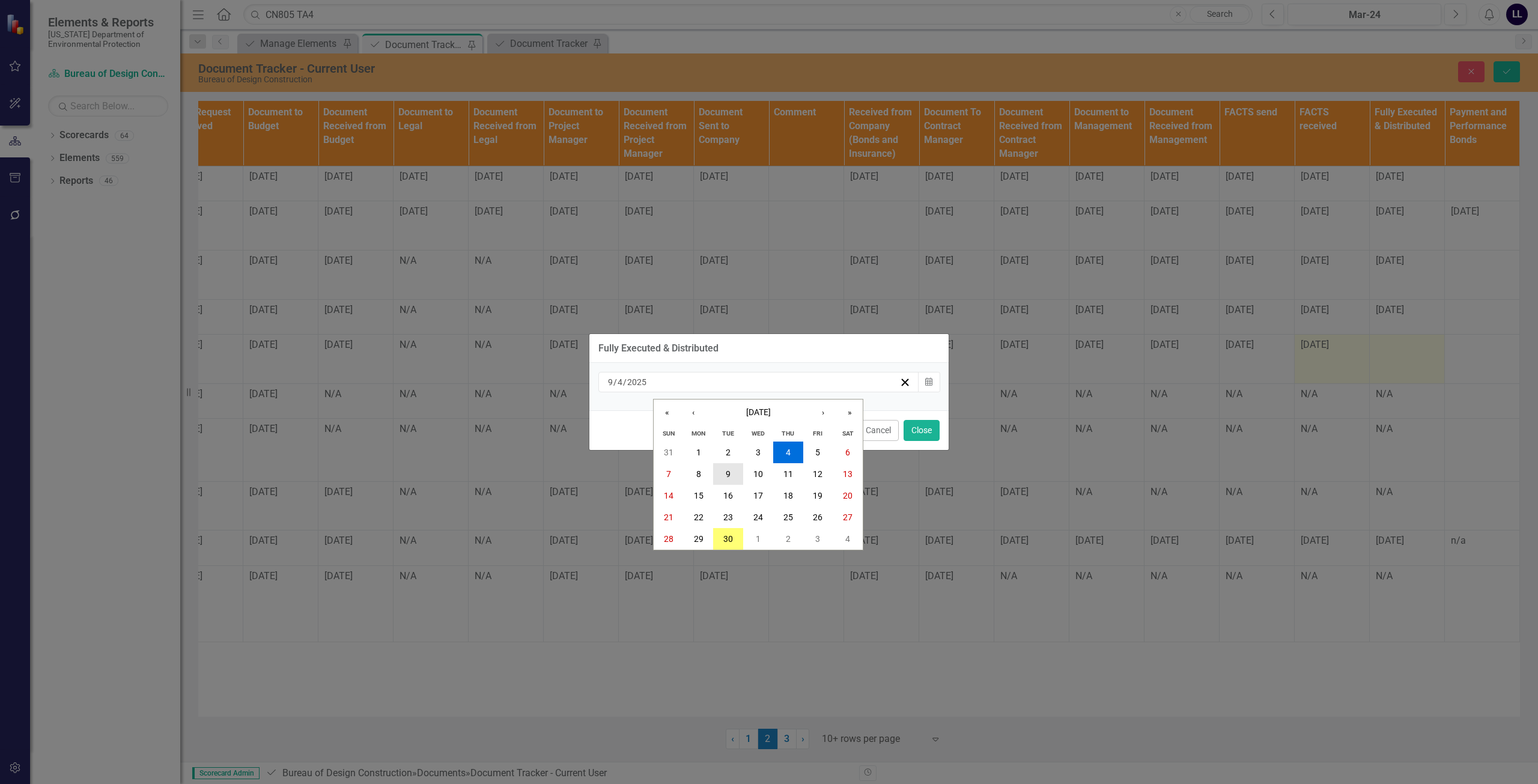
click at [732, 476] on button "9" at bounding box center [728, 474] width 30 height 22
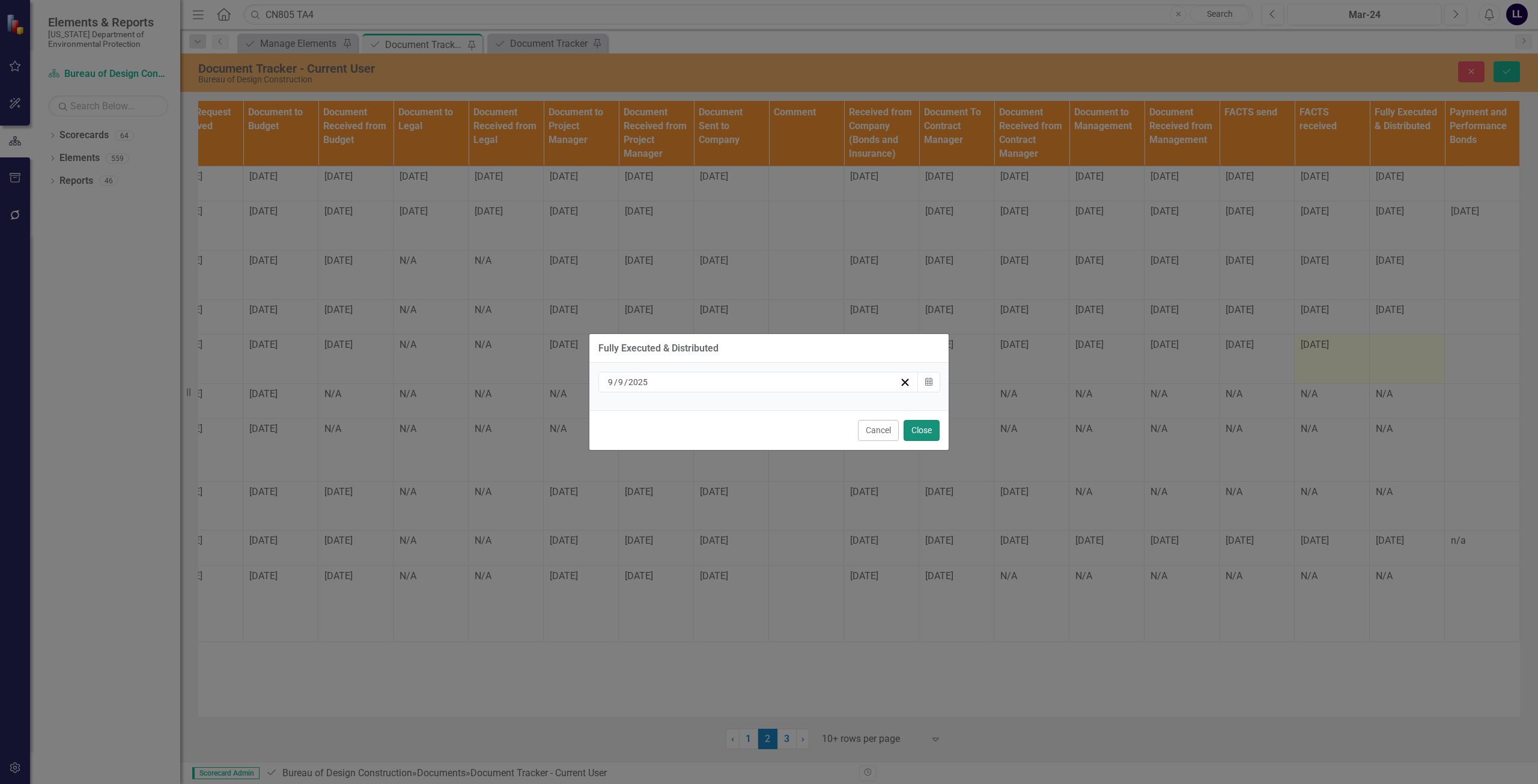
click at [927, 421] on button "Close" at bounding box center [922, 430] width 36 height 21
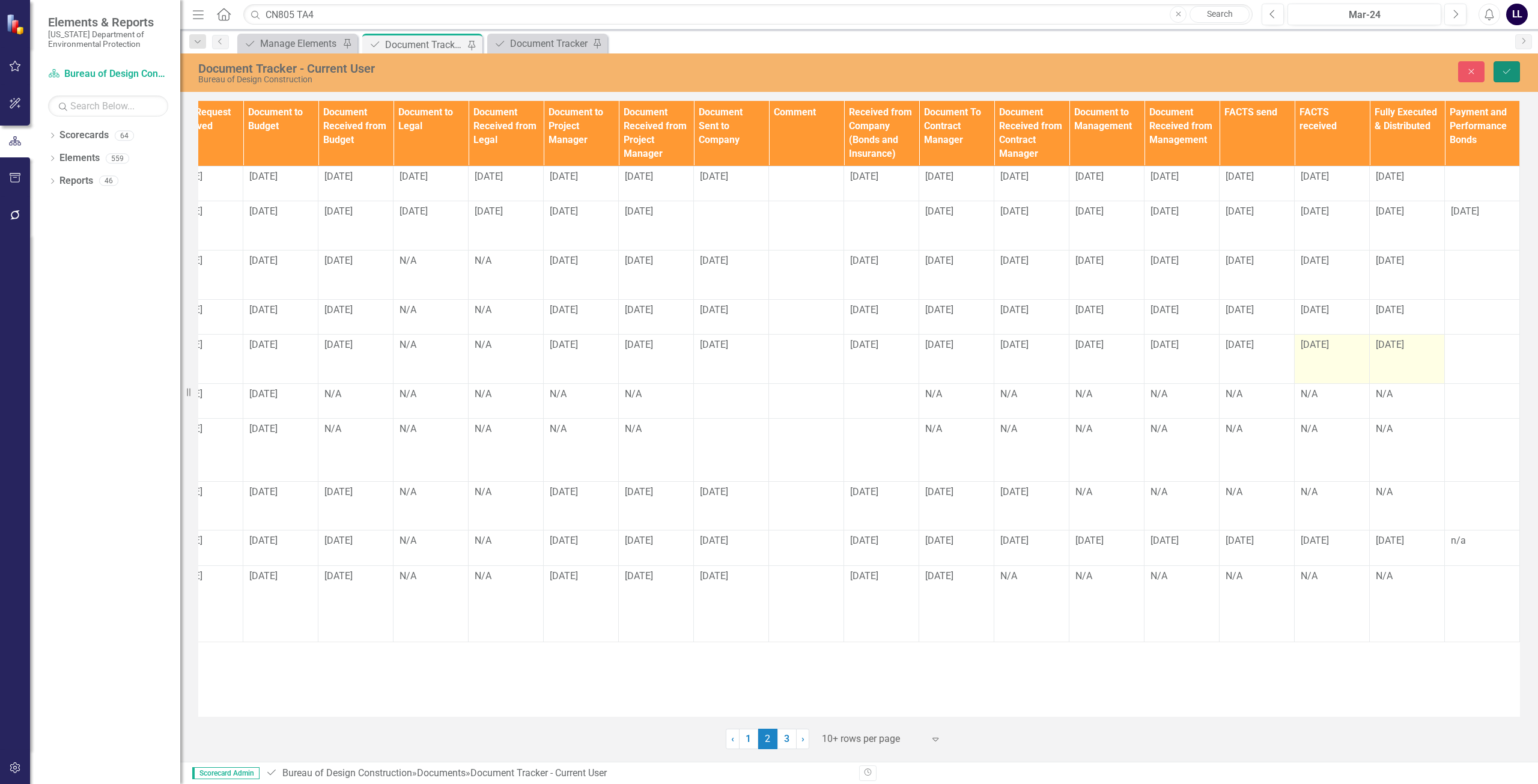
click at [1510, 71] on icon "Save" at bounding box center [1507, 71] width 11 height 9
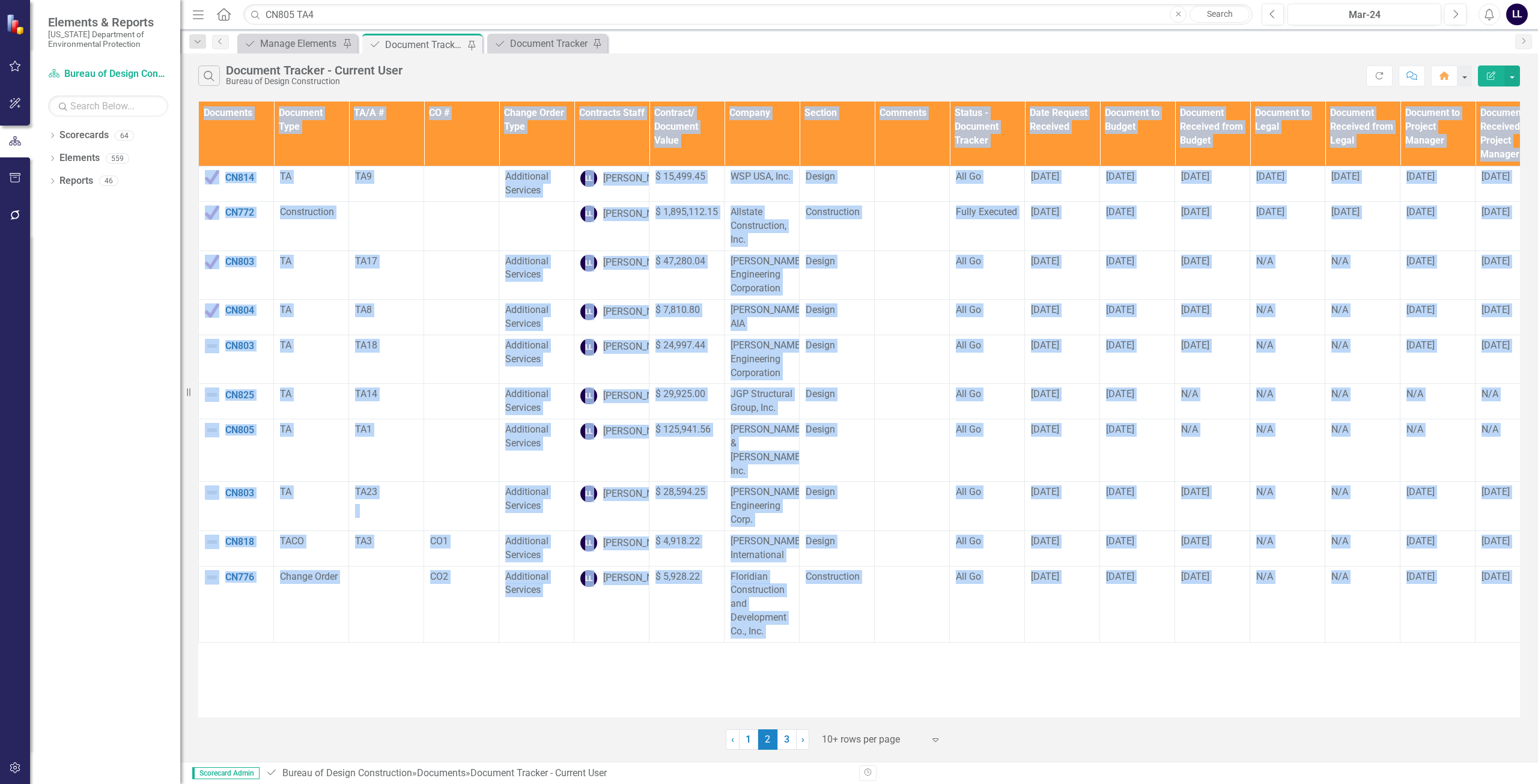
drag, startPoint x: 397, startPoint y: 718, endPoint x: 449, endPoint y: 722, distance: 52.2
click at [449, 722] on div "Documents Document Type TA/A # CO # Change Order Type Contracts Staff Contract/…" at bounding box center [859, 423] width 1358 height 651
click at [407, 694] on div "Documents Document Type TA/A # CO # Change Order Type Contracts Staff Contract/…" at bounding box center [859, 409] width 1322 height 615
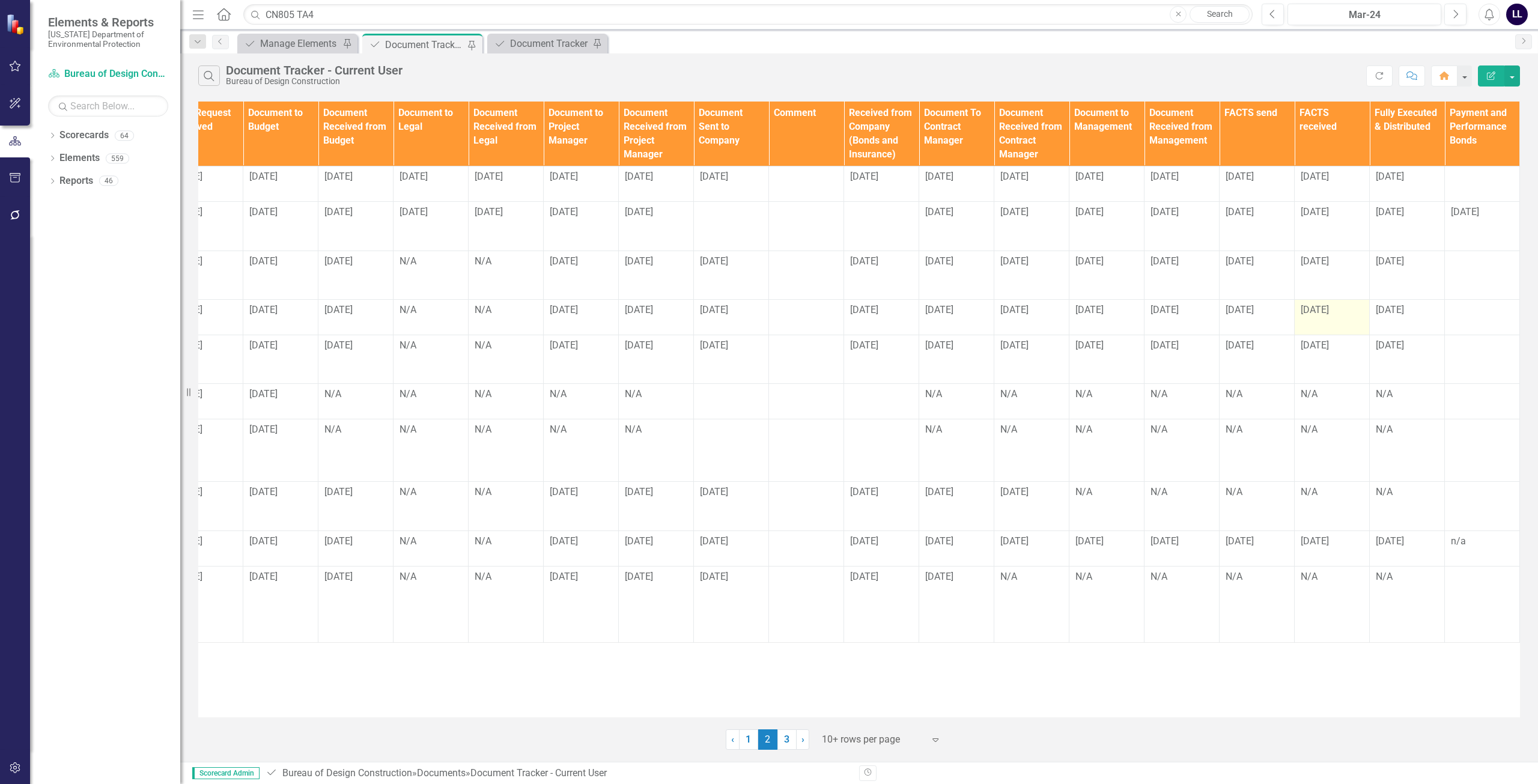
click at [1324, 316] on span "9/10/25" at bounding box center [1315, 310] width 28 height 12
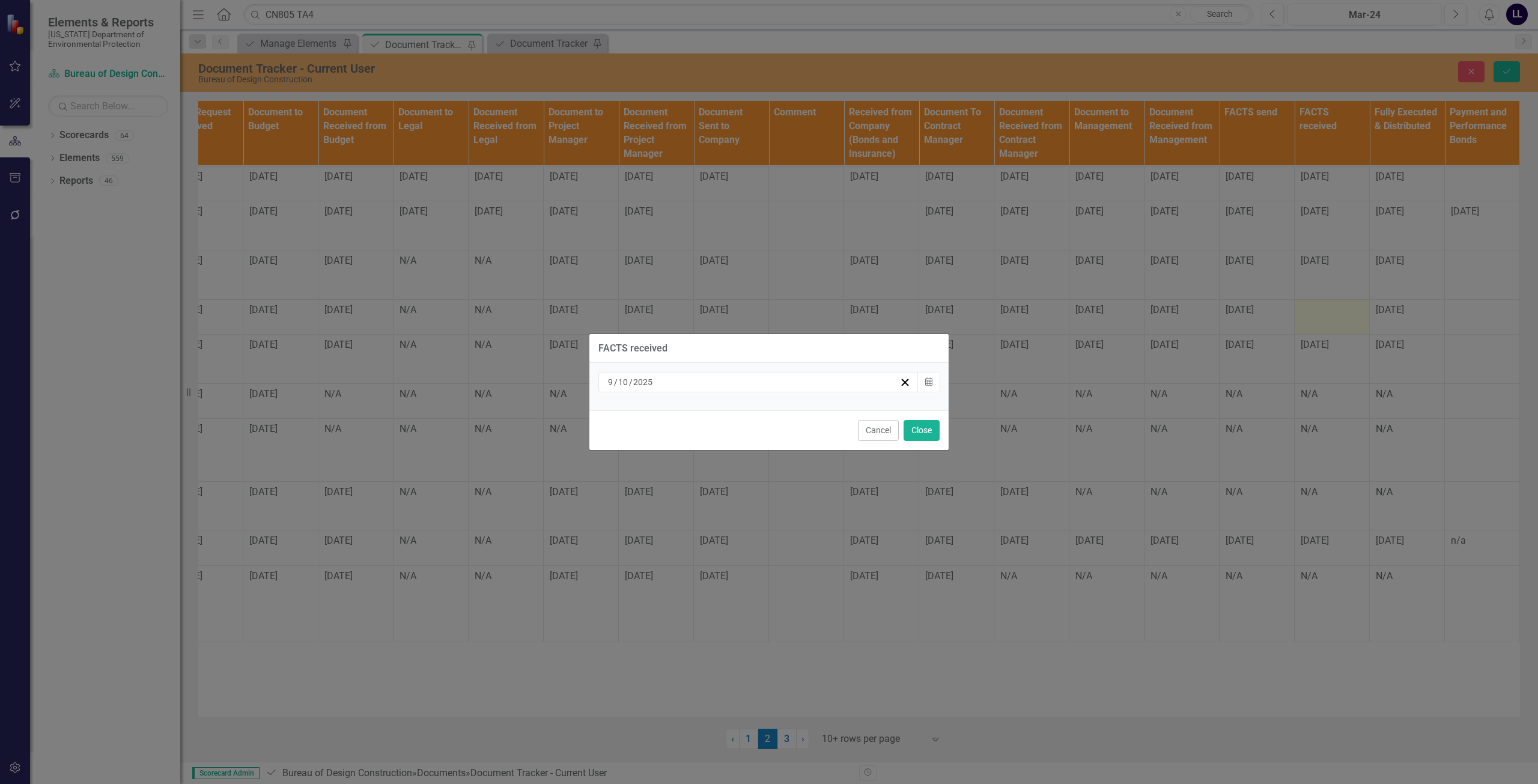
click at [757, 381] on div "9 / 10 / 2025" at bounding box center [752, 382] width 293 height 12
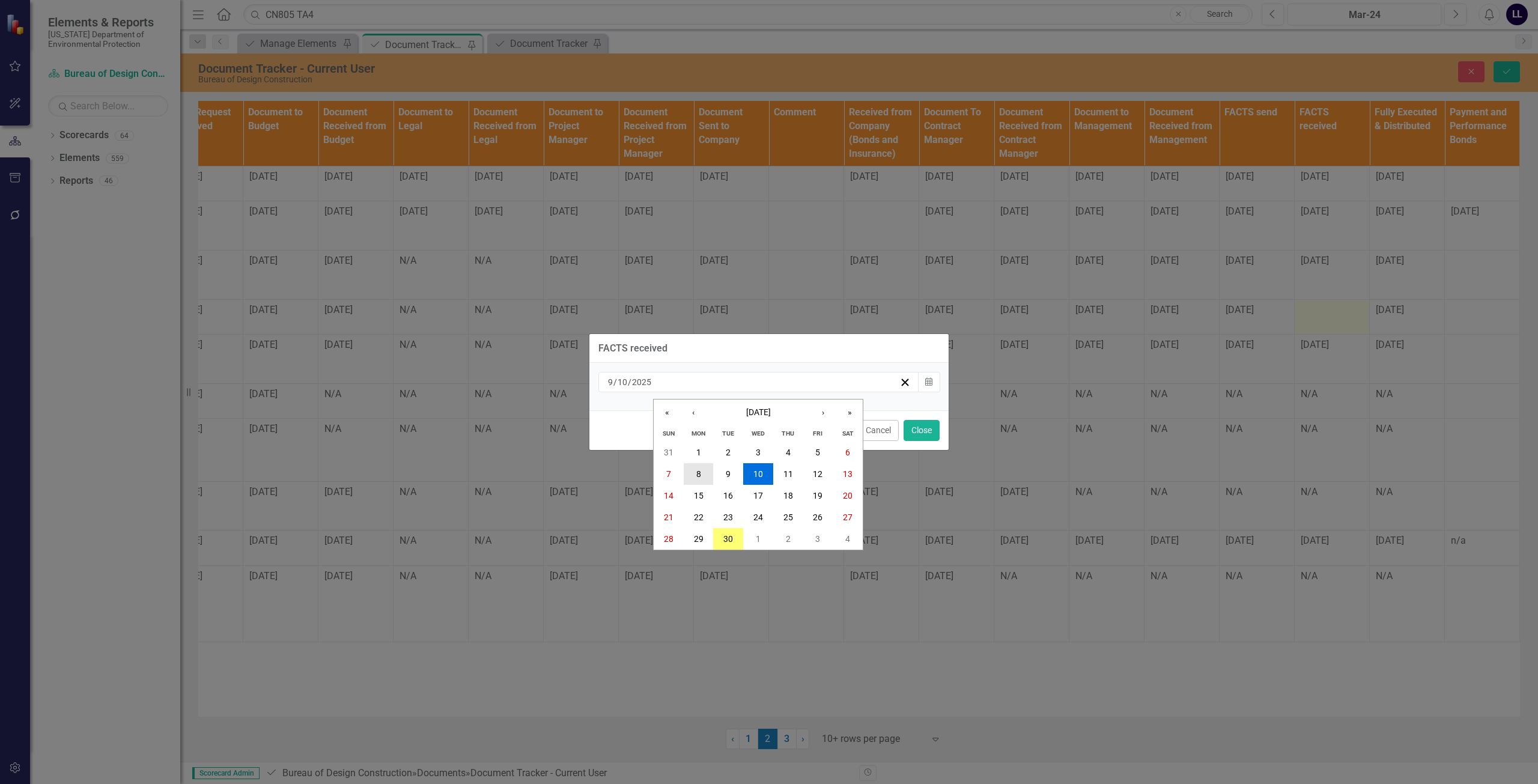
click at [706, 474] on button "8" at bounding box center [698, 474] width 30 height 22
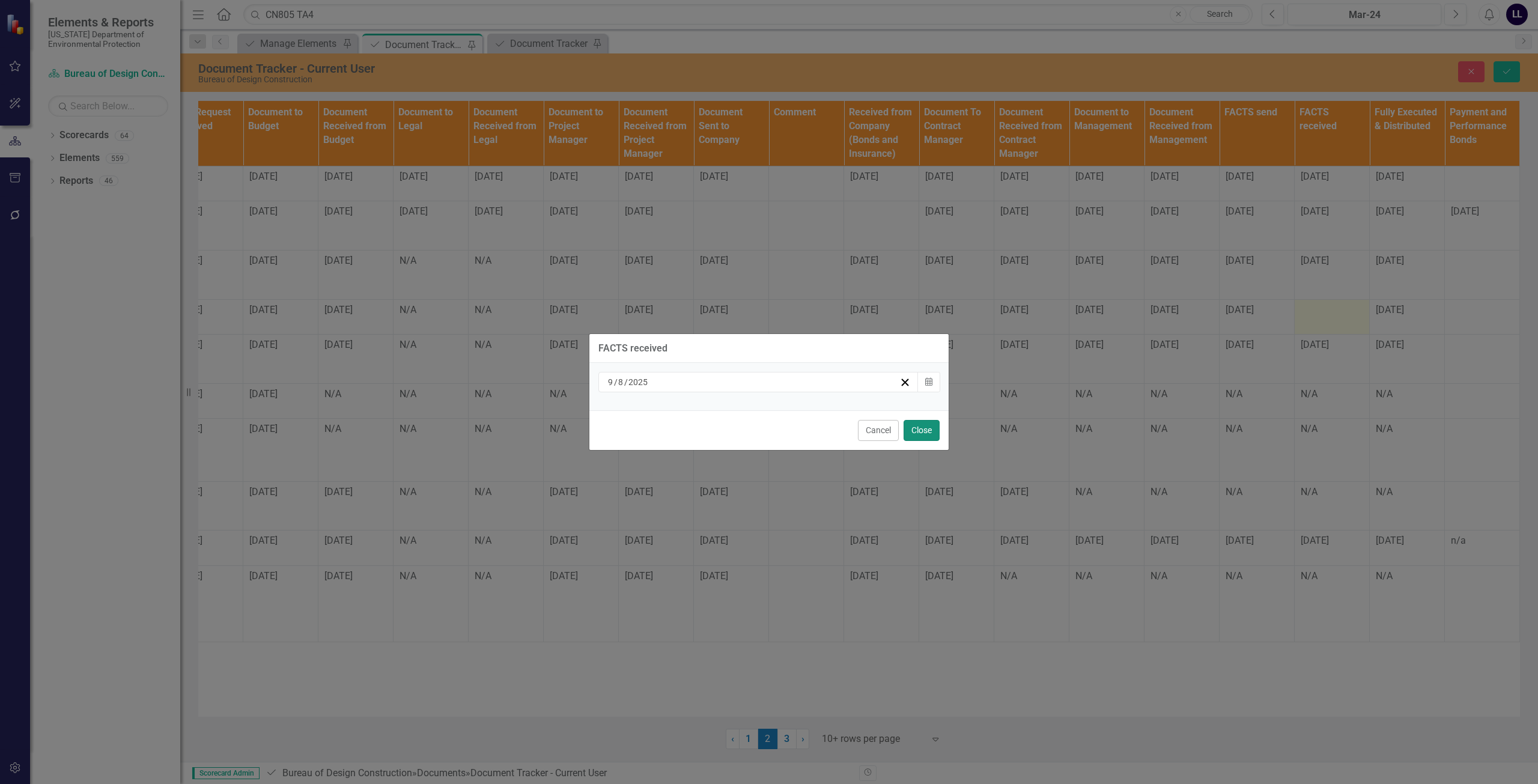
click at [919, 433] on button "Close" at bounding box center [922, 430] width 36 height 21
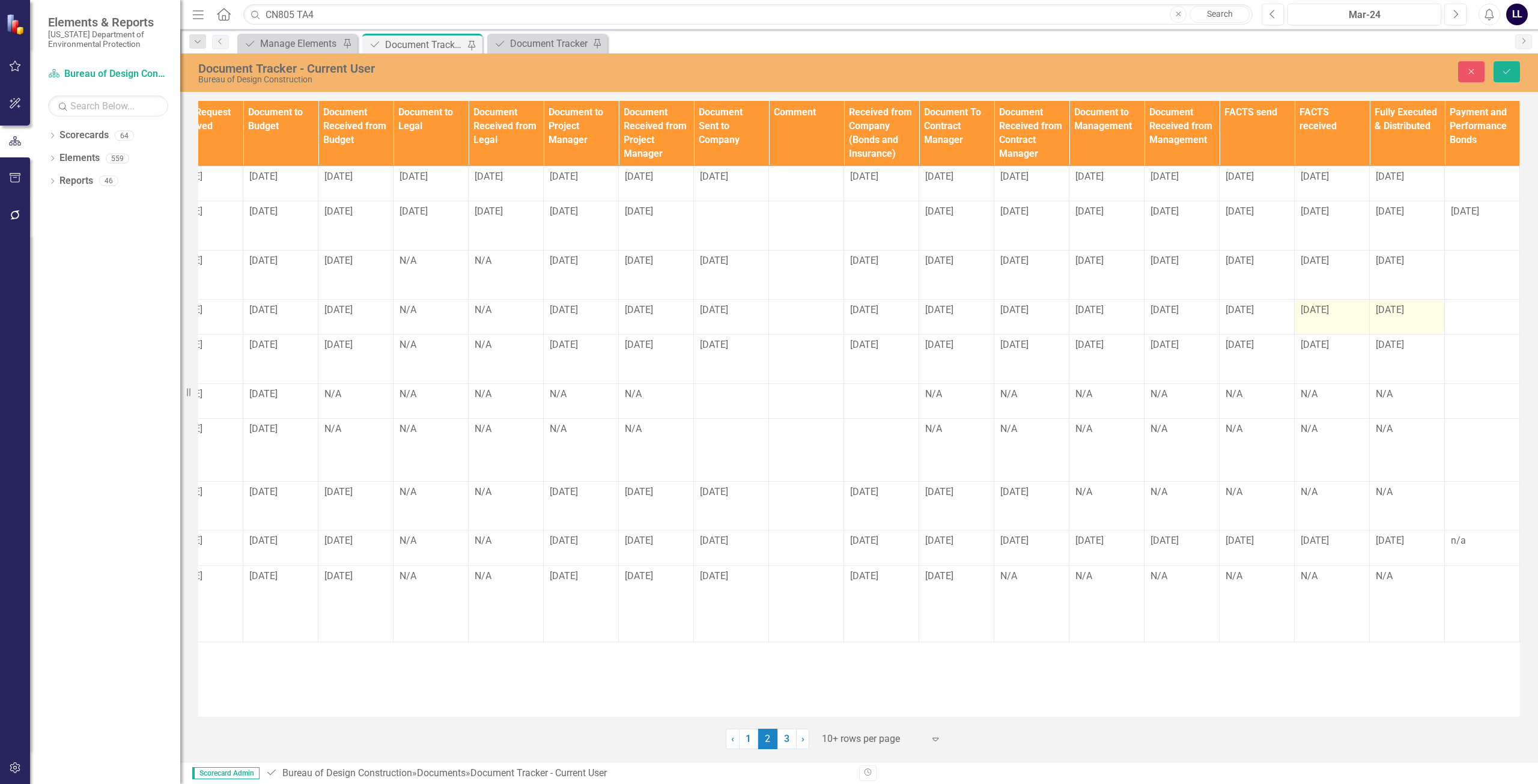
click at [1398, 316] on span "[DATE]" at bounding box center [1390, 310] width 28 height 12
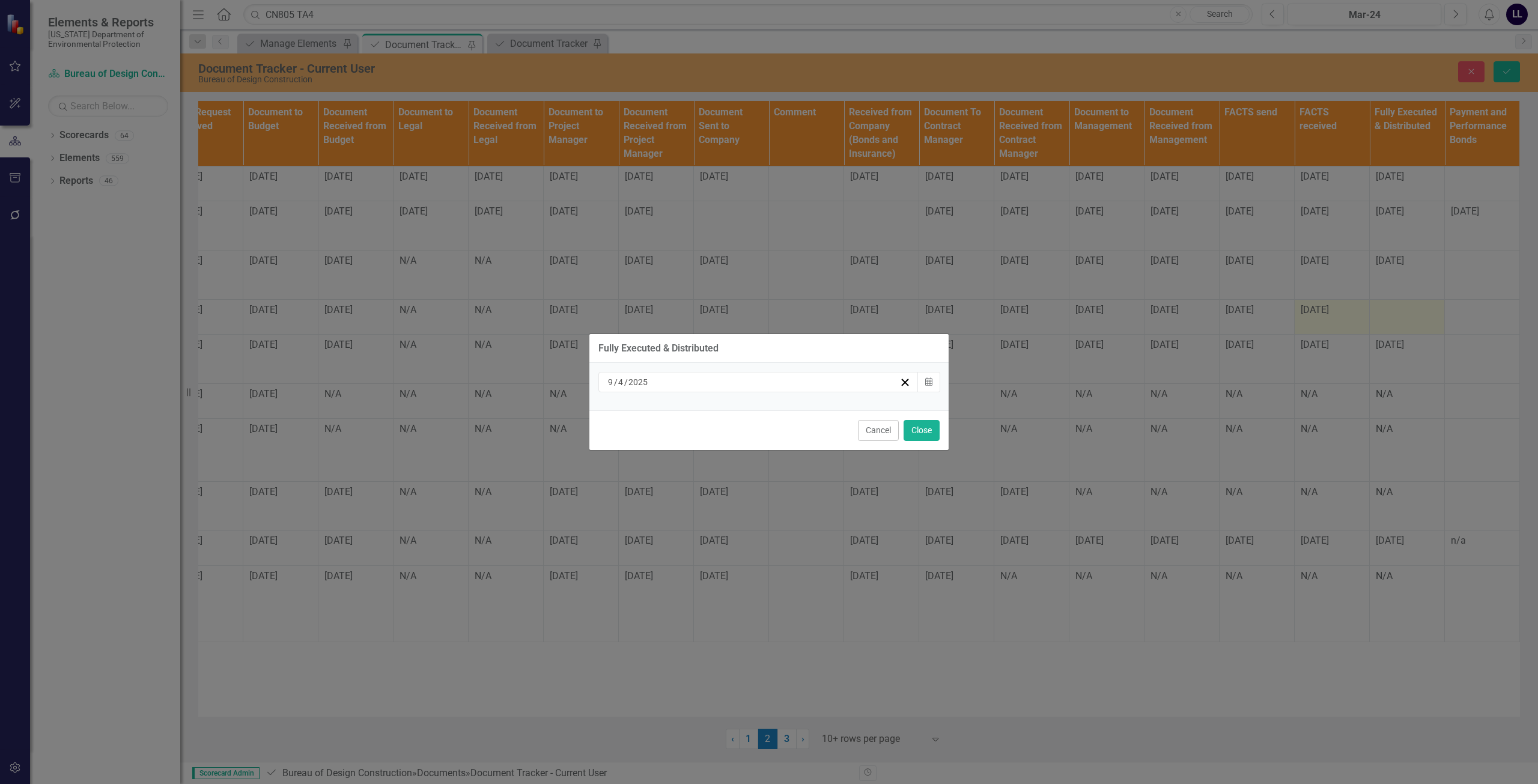
click at [794, 381] on div "9 / 4 / 2025" at bounding box center [752, 382] width 293 height 12
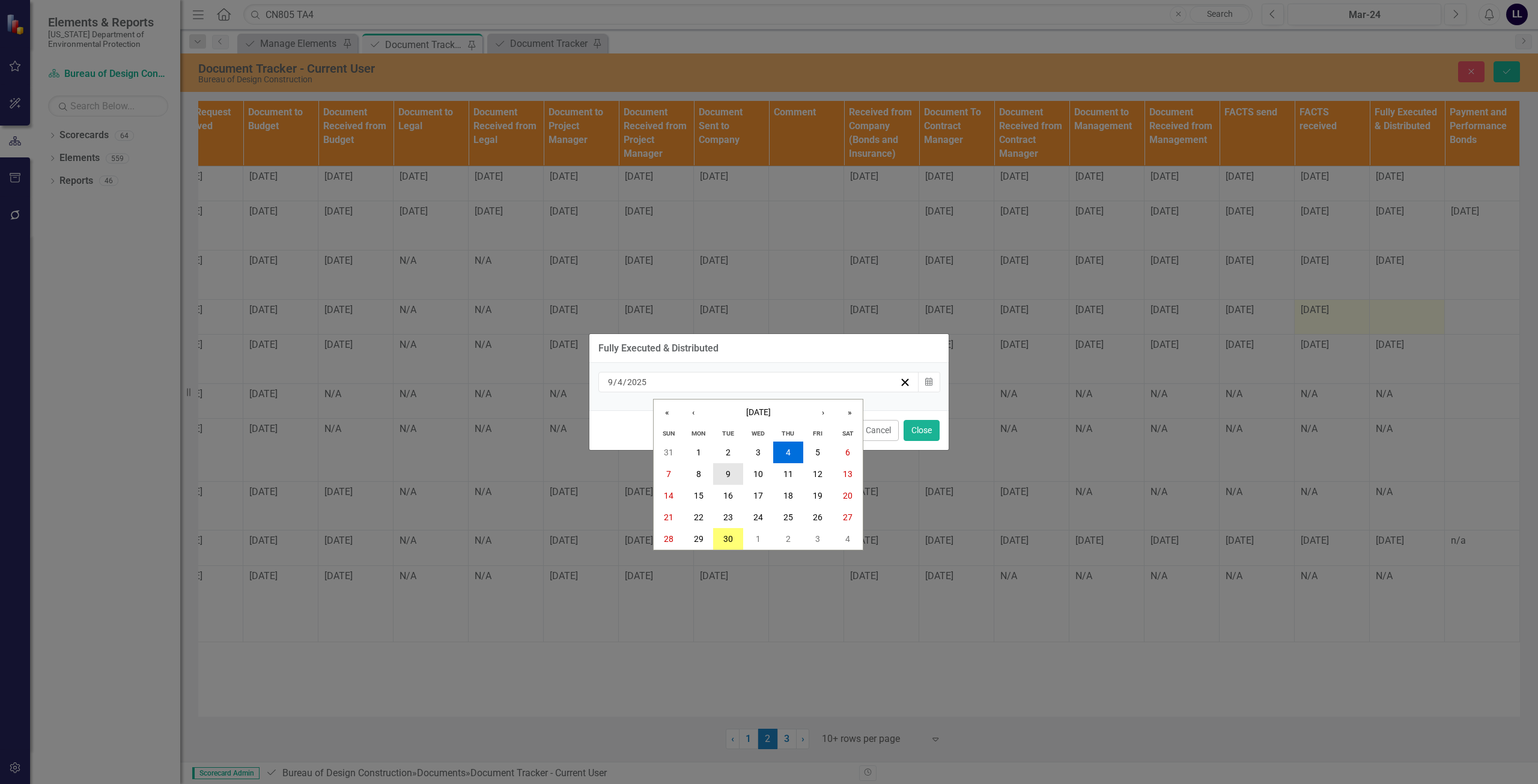
click at [727, 476] on abbr "9" at bounding box center [728, 473] width 5 height 9
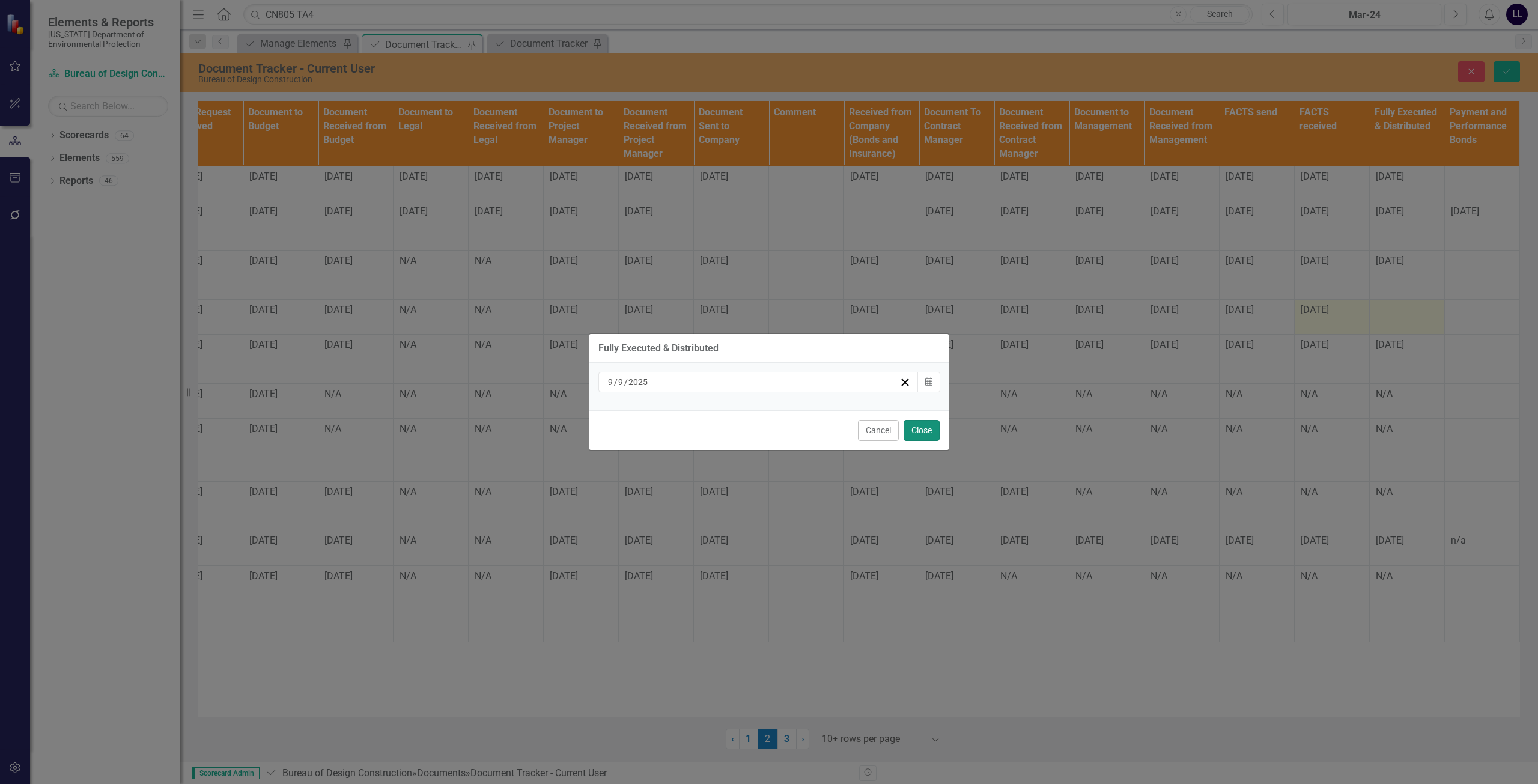
click at [919, 429] on button "Close" at bounding box center [922, 430] width 36 height 21
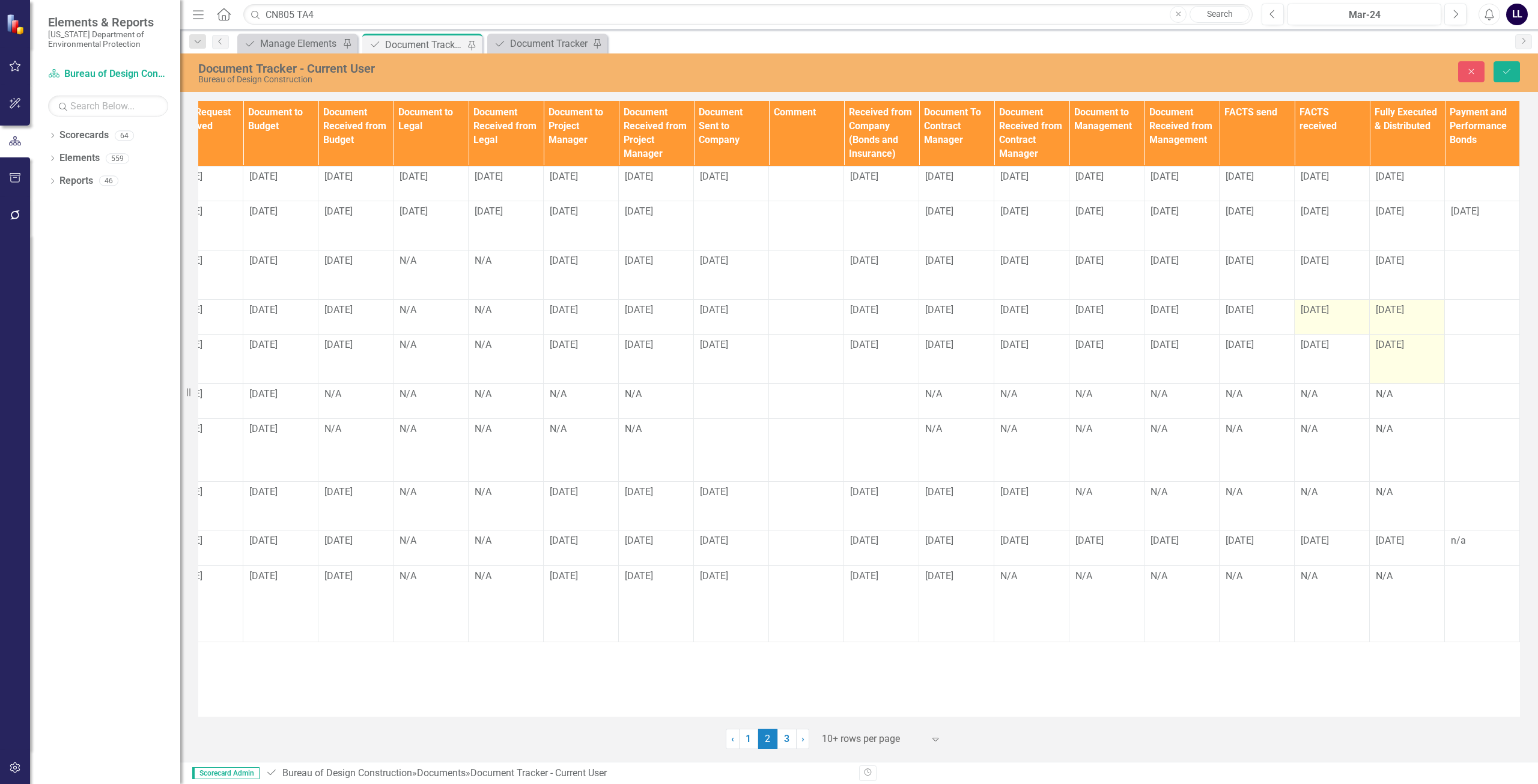
click at [1387, 384] on td "[DATE]" at bounding box center [1407, 359] width 75 height 49
click at [1499, 67] on button "Save" at bounding box center [1507, 71] width 26 height 21
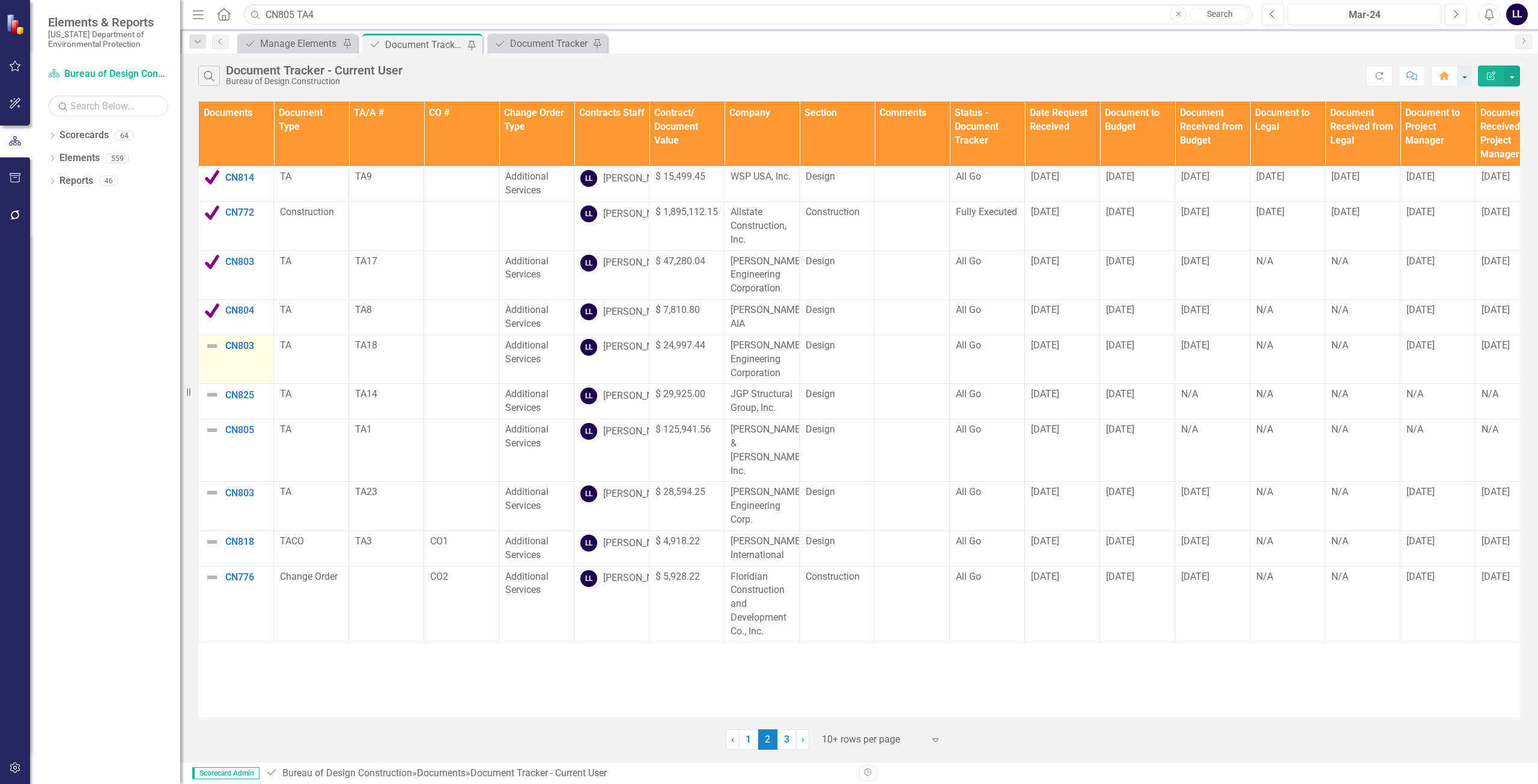
click at [213, 353] on img at bounding box center [212, 346] width 15 height 15
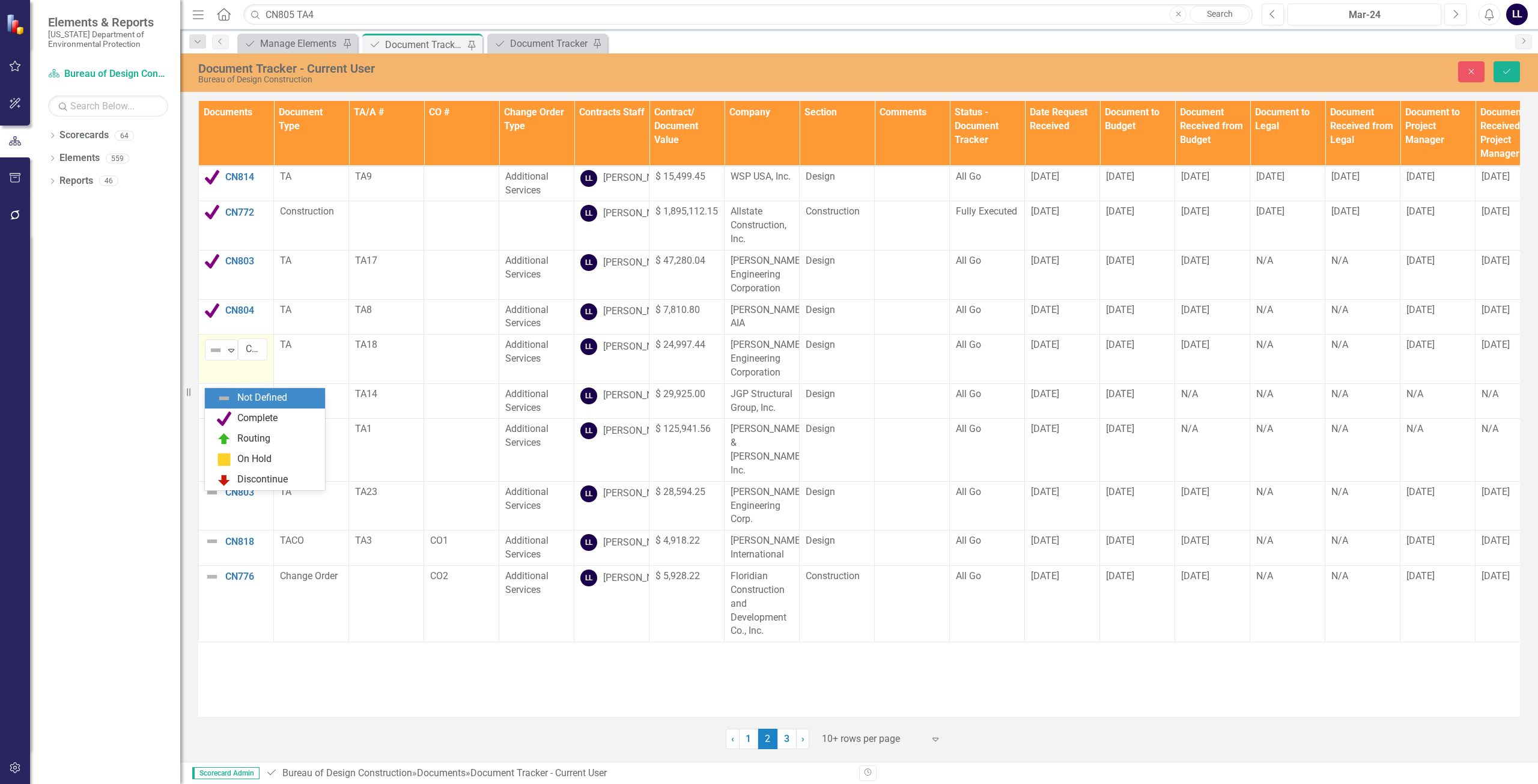
click at [213, 357] on img at bounding box center [216, 351] width 15 height 15
click at [229, 419] on img at bounding box center [224, 419] width 15 height 15
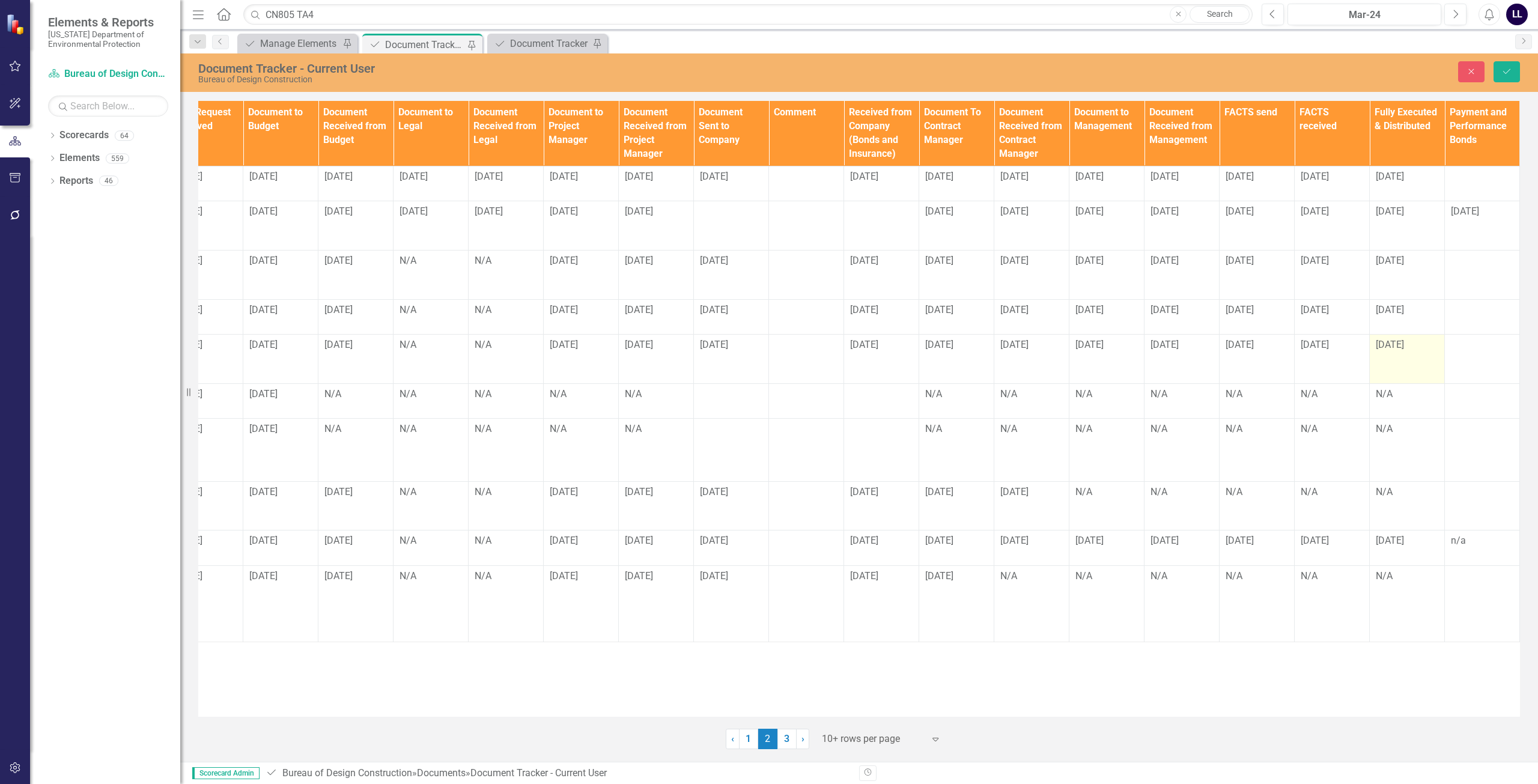
click at [1395, 350] on span "[DATE]" at bounding box center [1390, 345] width 28 height 12
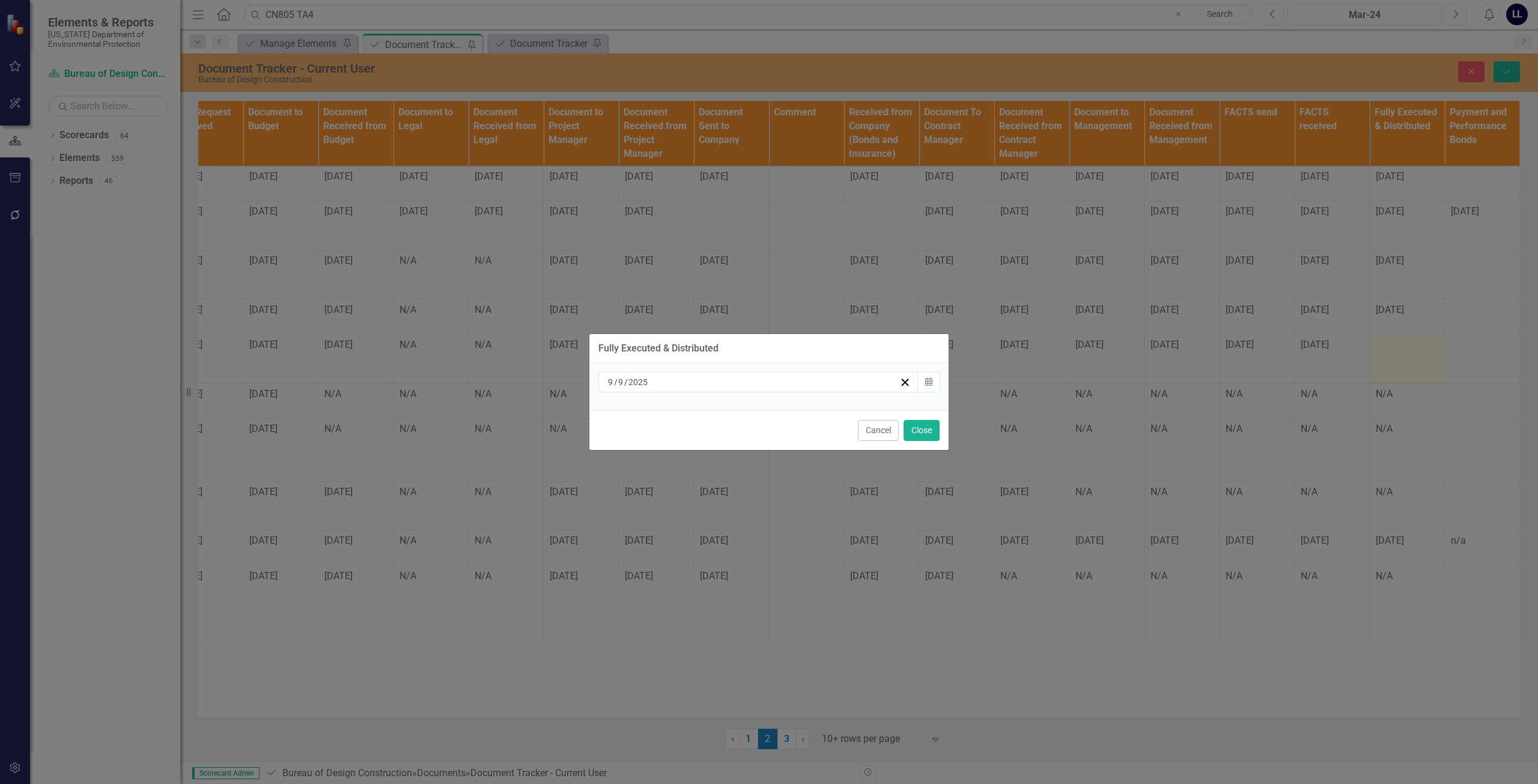
click at [753, 382] on div "9 / 9 / 2025" at bounding box center [752, 382] width 293 height 12
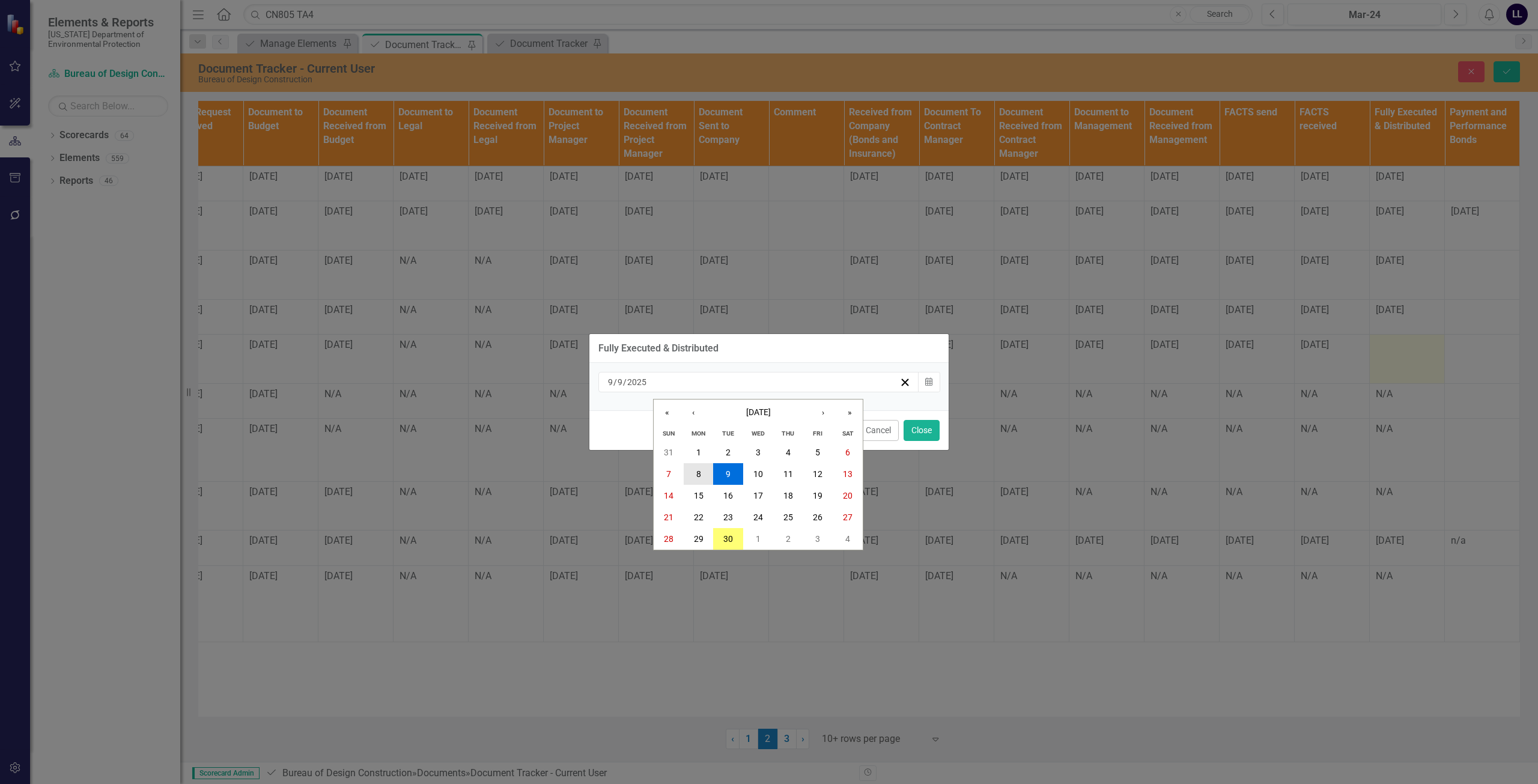
drag, startPoint x: 702, startPoint y: 473, endPoint x: 707, endPoint y: 469, distance: 6.4
click at [702, 473] on button "8" at bounding box center [698, 474] width 30 height 22
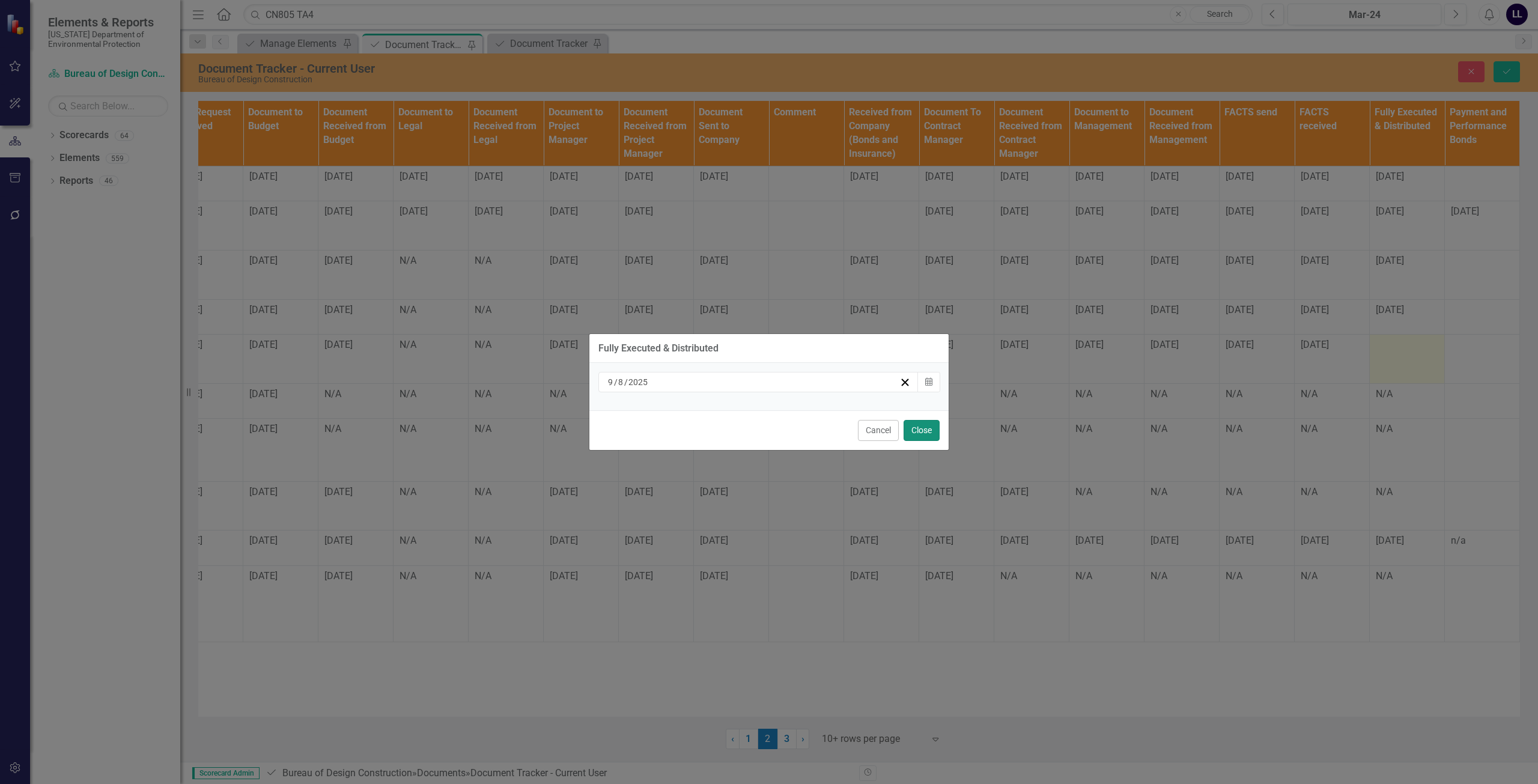
click at [923, 429] on button "Close" at bounding box center [922, 430] width 36 height 21
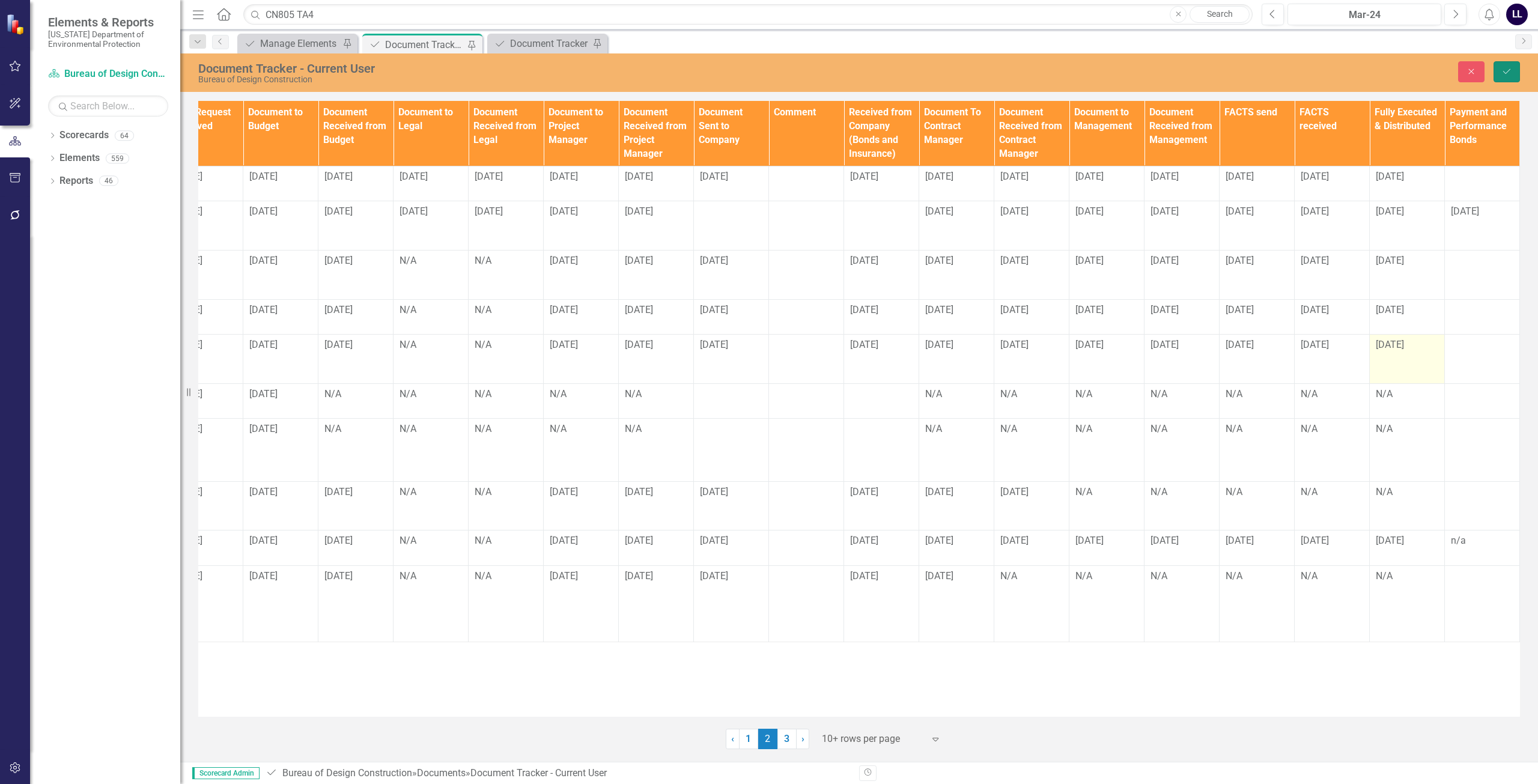
click at [1503, 74] on icon "Save" at bounding box center [1507, 71] width 11 height 9
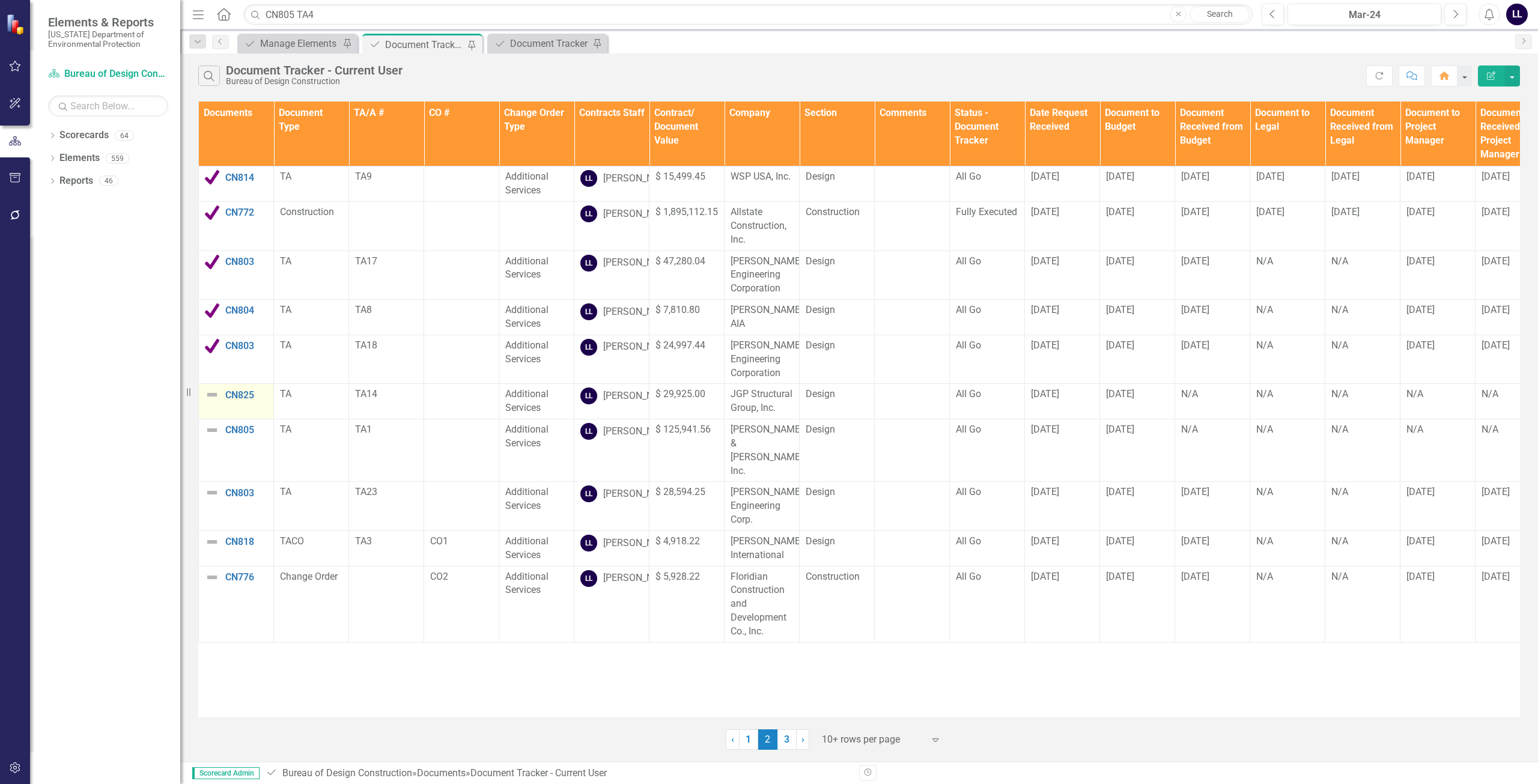
click at [213, 401] on img at bounding box center [212, 395] width 15 height 15
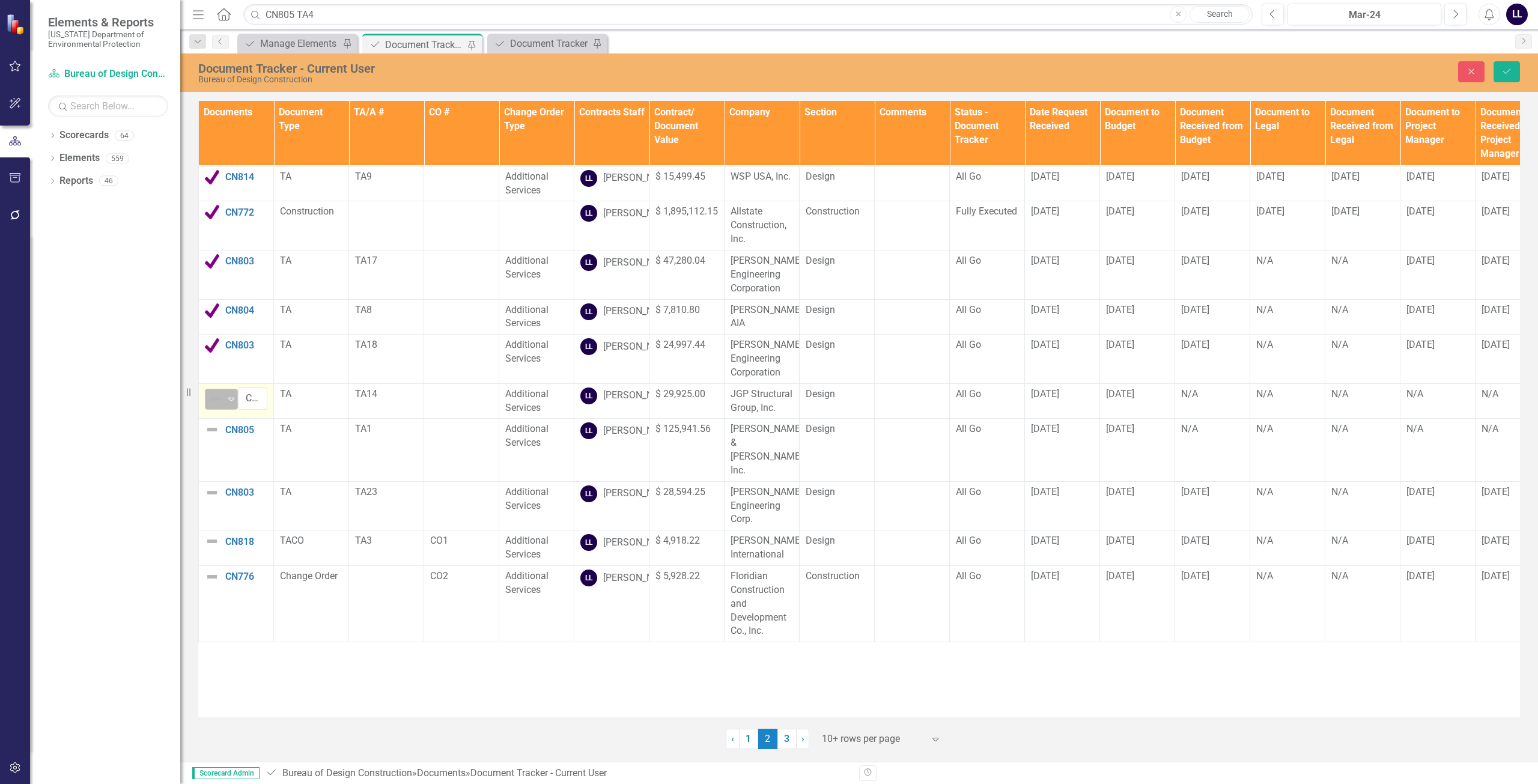
click at [219, 406] on img at bounding box center [216, 399] width 15 height 15
click at [246, 488] on div "Routing" at bounding box center [253, 487] width 33 height 14
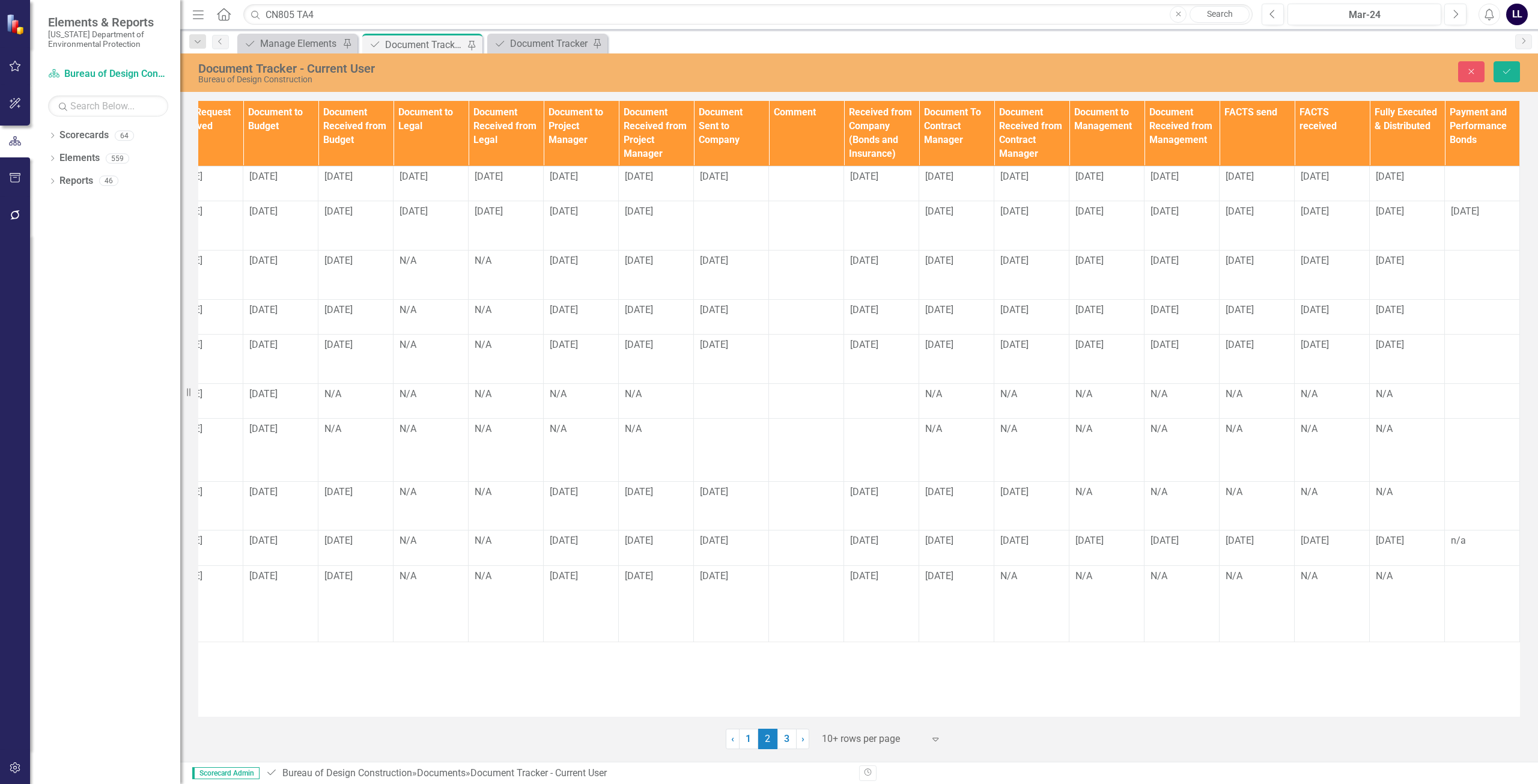
scroll to position [0, 0]
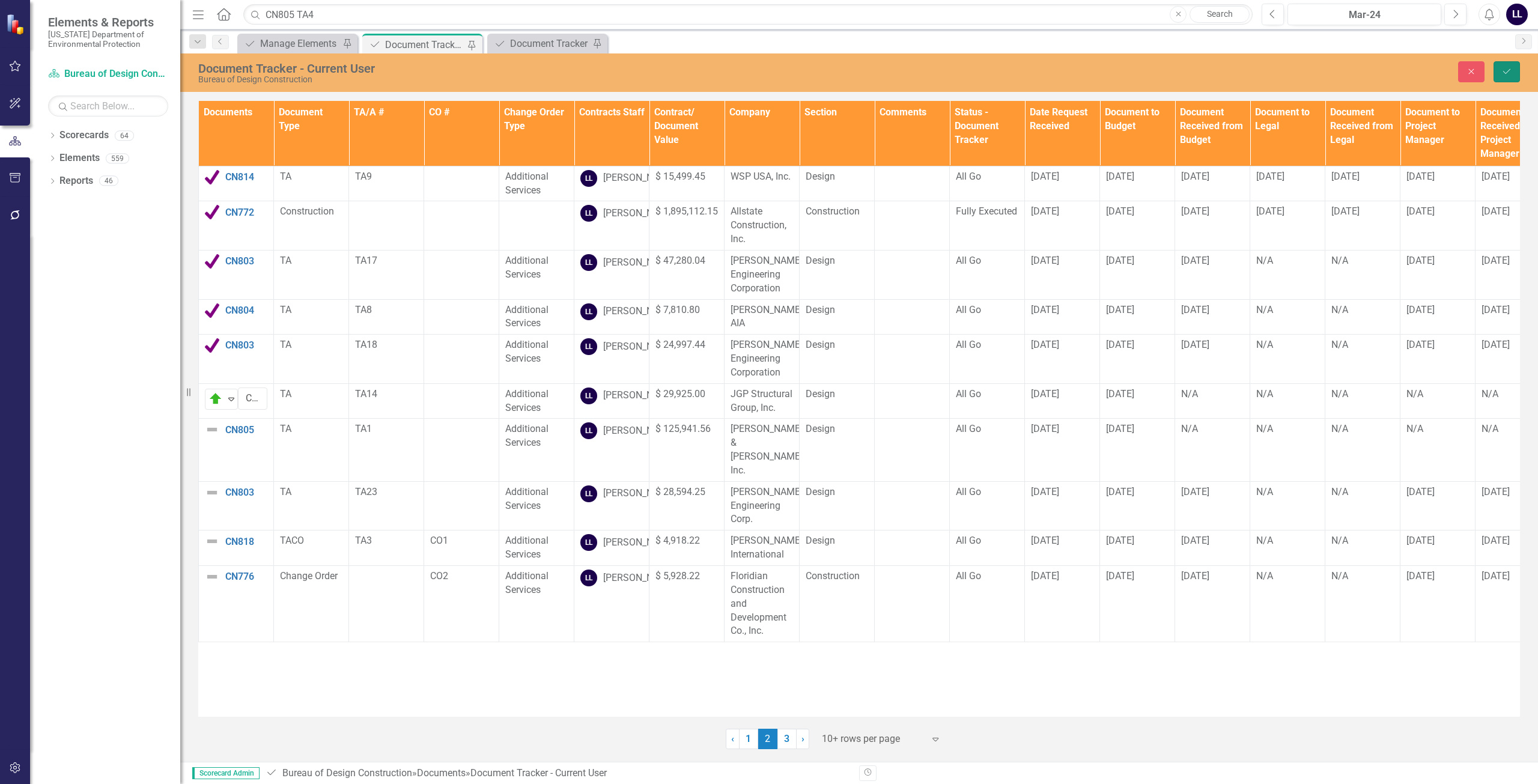
click at [1513, 71] on button "Save" at bounding box center [1507, 71] width 26 height 21
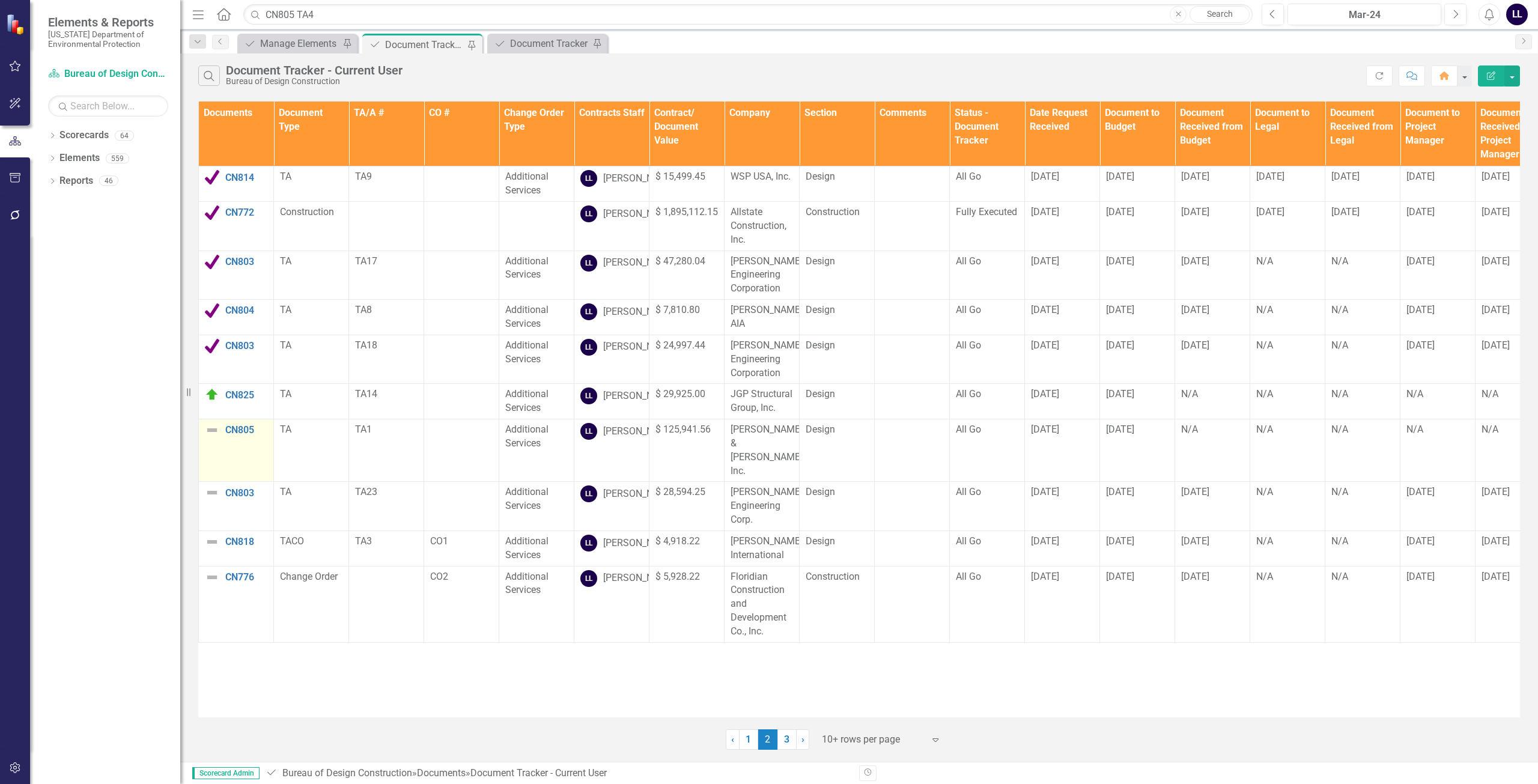
click at [215, 437] on img at bounding box center [212, 430] width 15 height 15
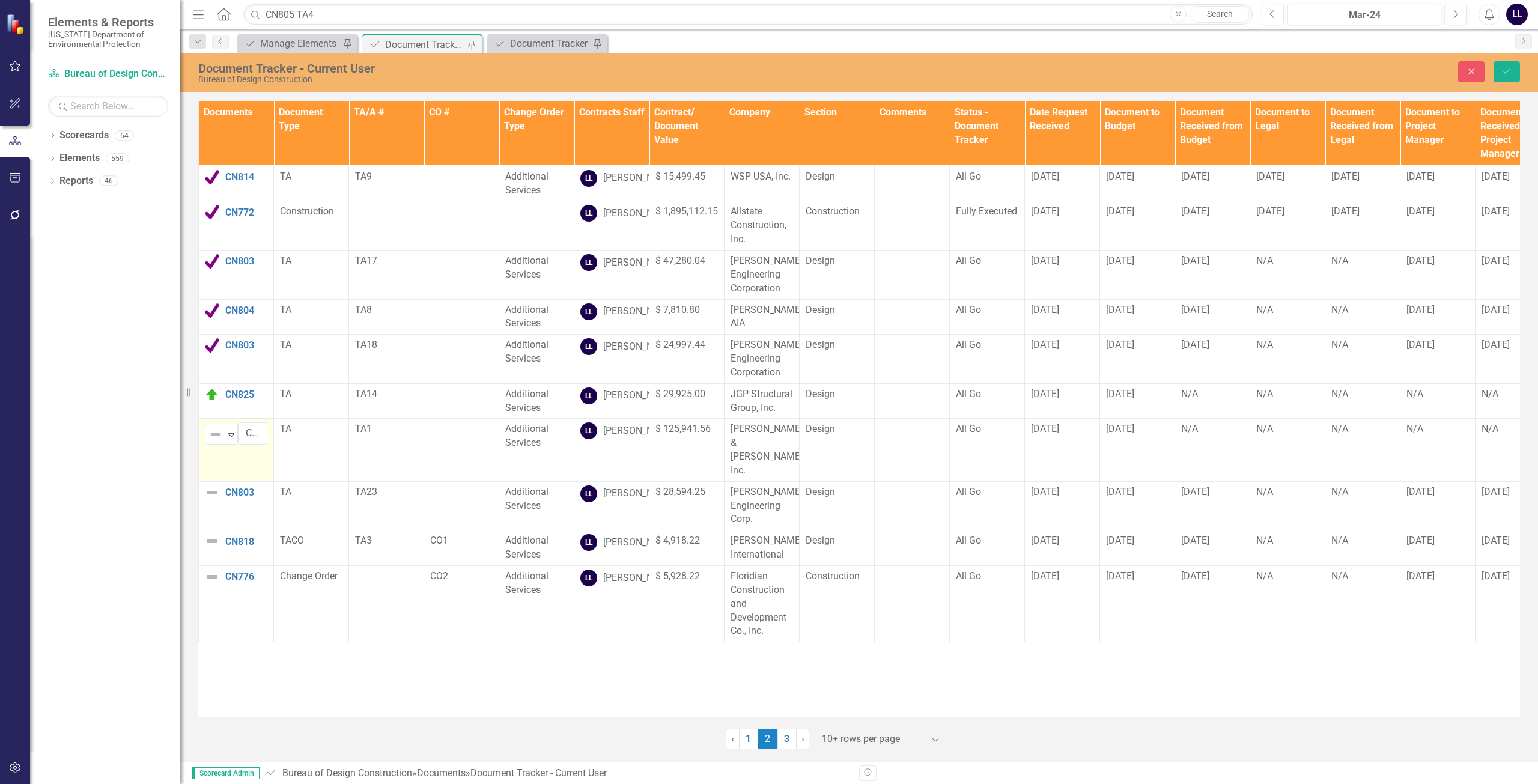
click at [210, 441] on img at bounding box center [216, 434] width 15 height 15
click at [236, 535] on div "Routing" at bounding box center [267, 537] width 101 height 15
click at [1505, 74] on icon "Save" at bounding box center [1507, 71] width 11 height 9
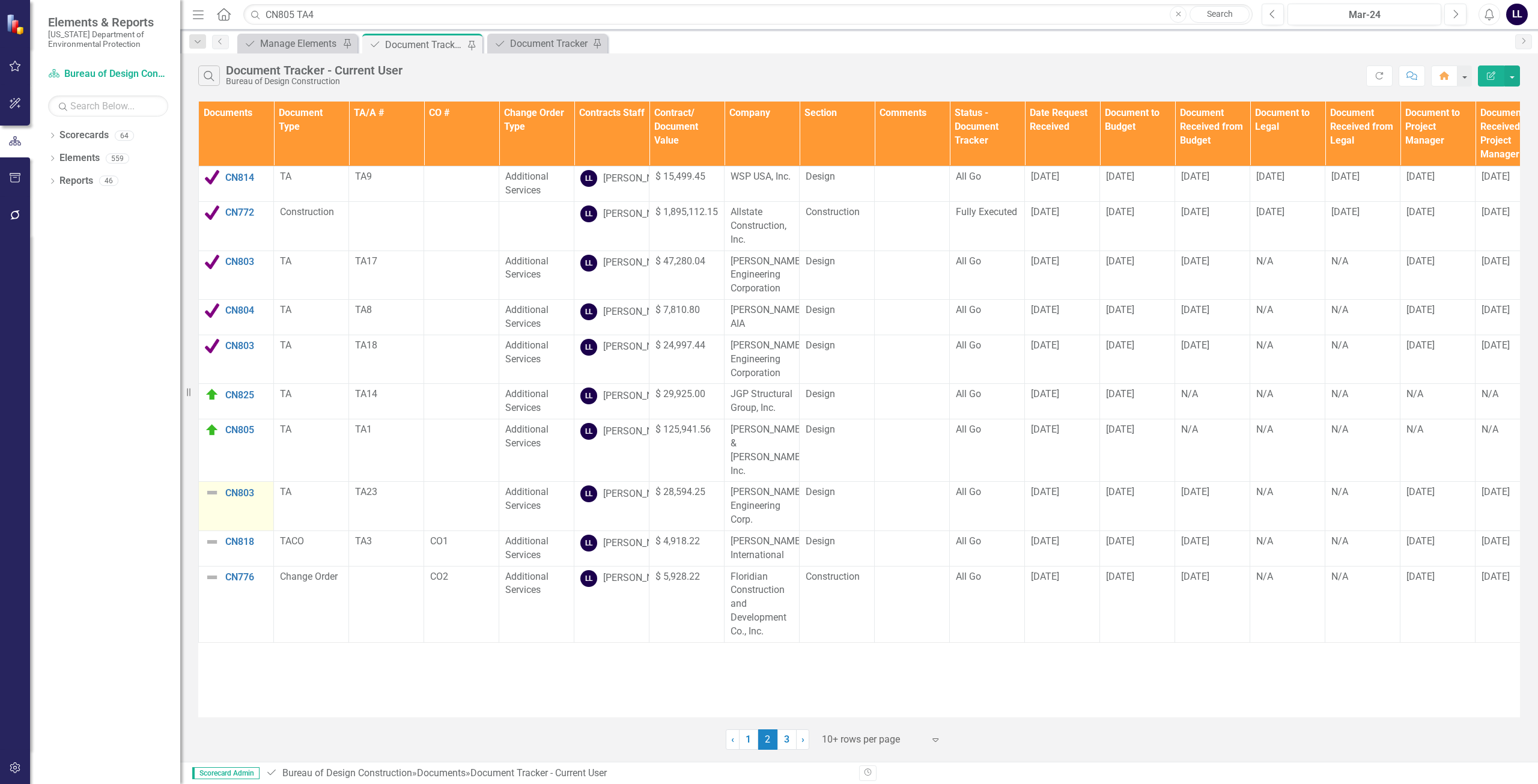
click at [215, 500] on img at bounding box center [212, 492] width 15 height 15
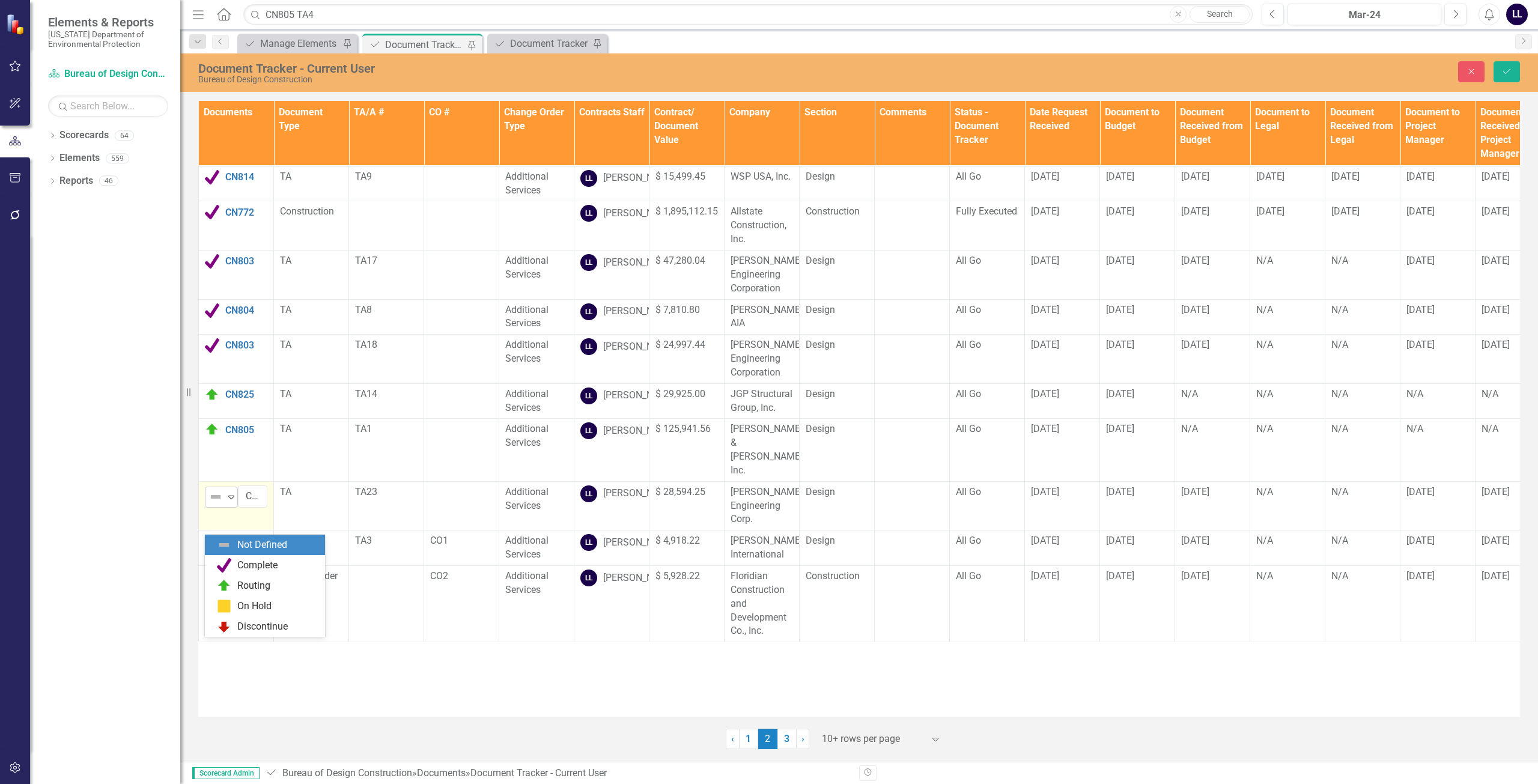
click at [218, 504] on img at bounding box center [216, 497] width 15 height 15
click at [247, 567] on div "Complete" at bounding box center [257, 565] width 40 height 14
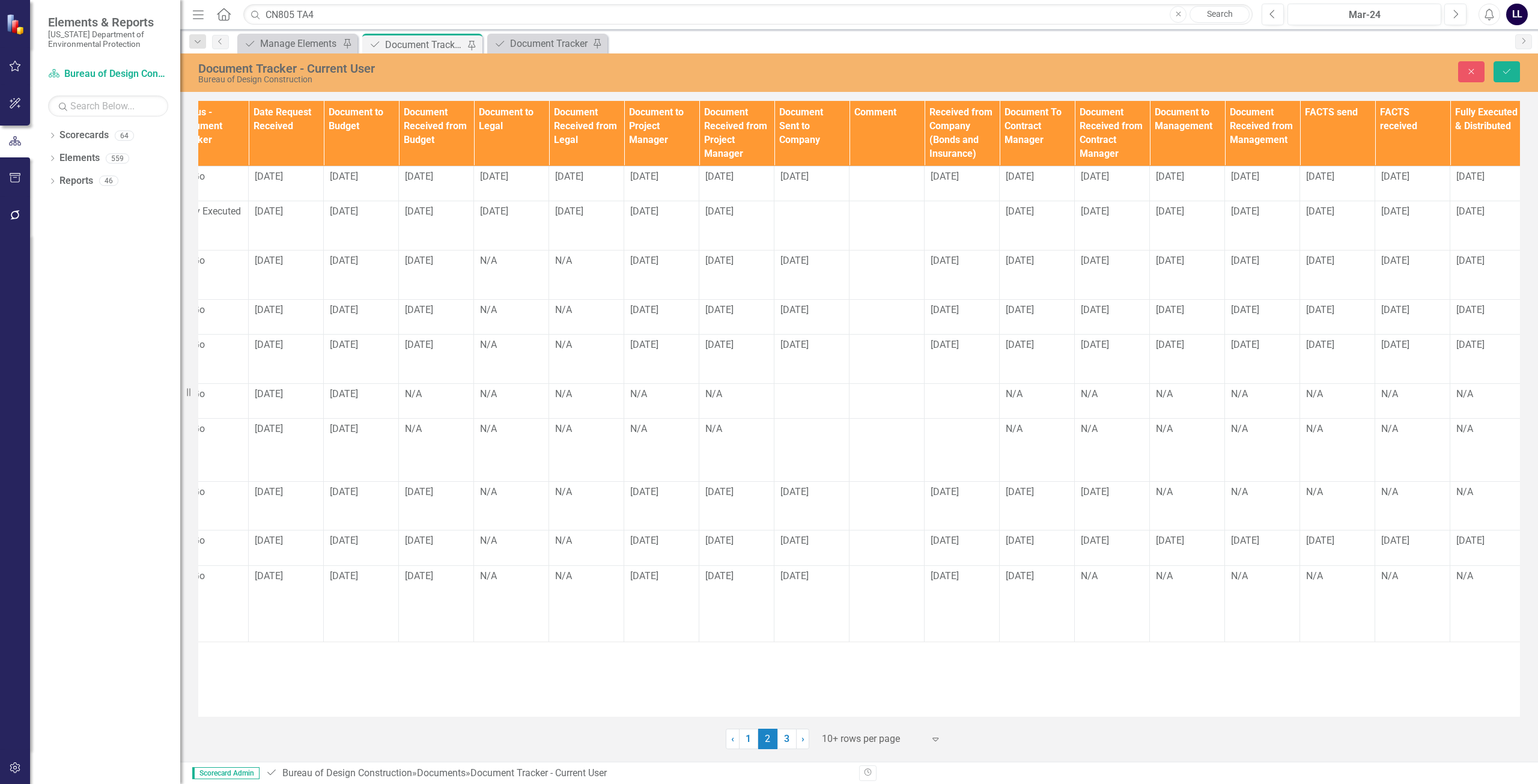
scroll to position [0, 857]
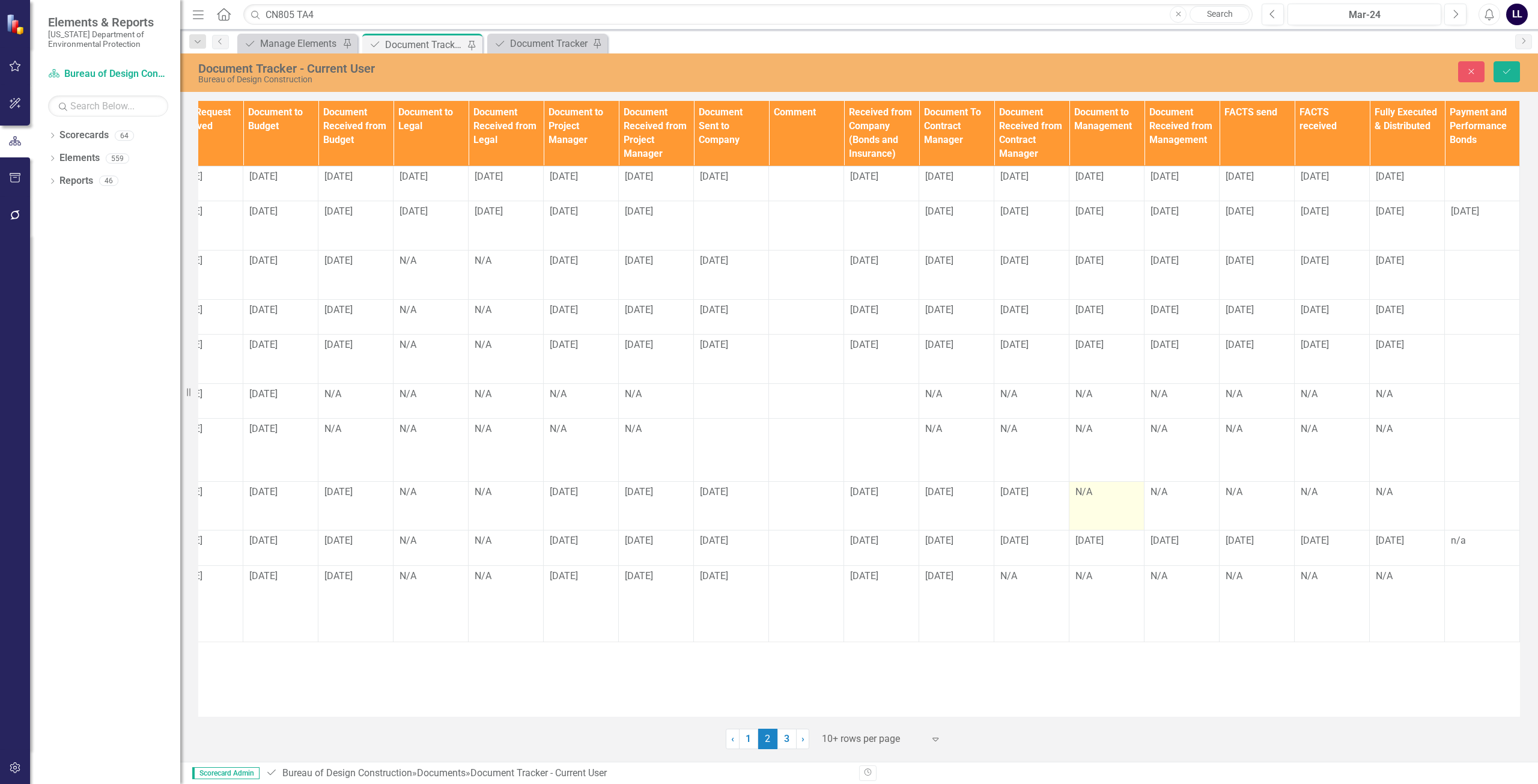
click at [1102, 499] on div "N/A" at bounding box center [1107, 492] width 63 height 14
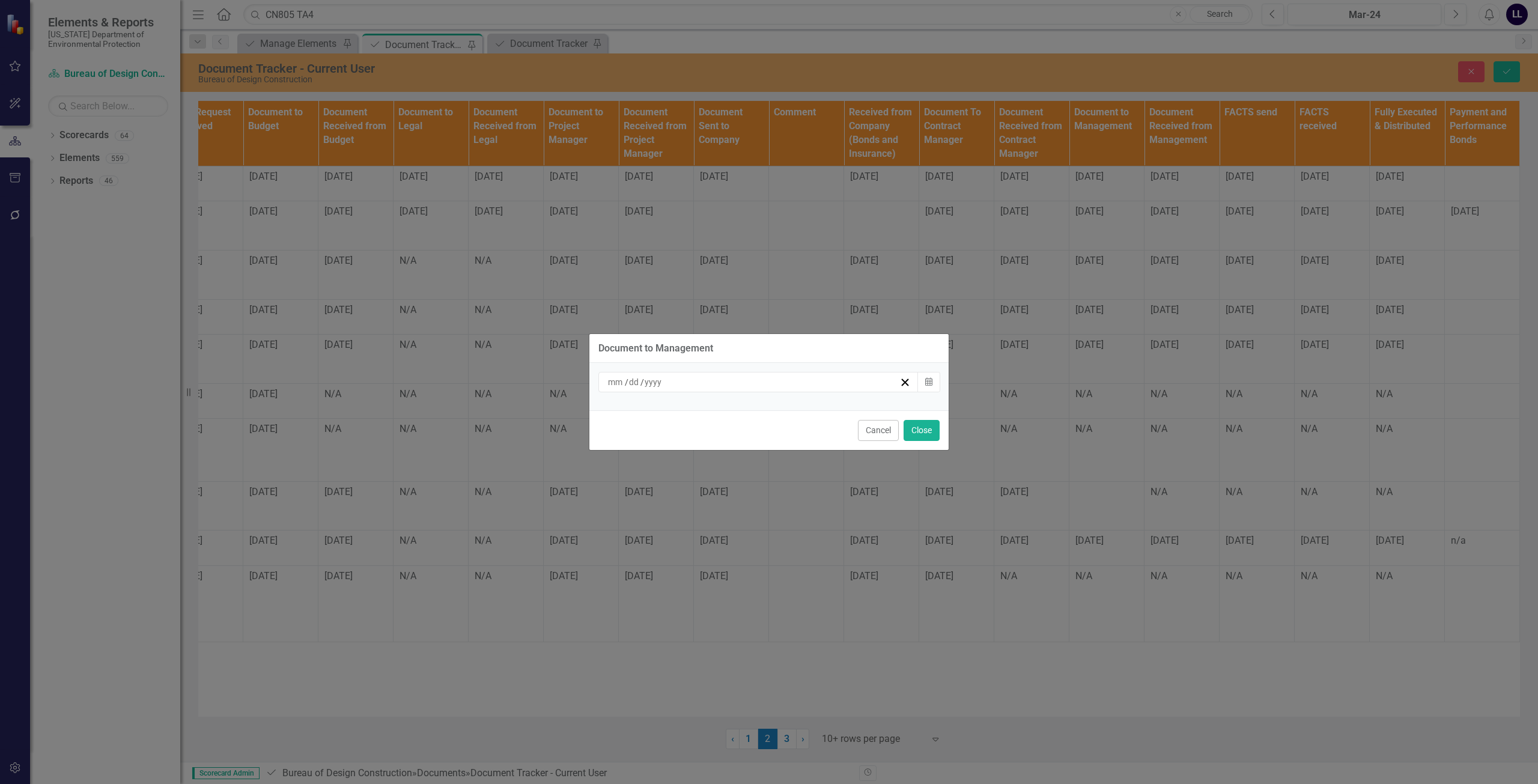
click at [712, 377] on div "/ /" at bounding box center [752, 382] width 293 height 12
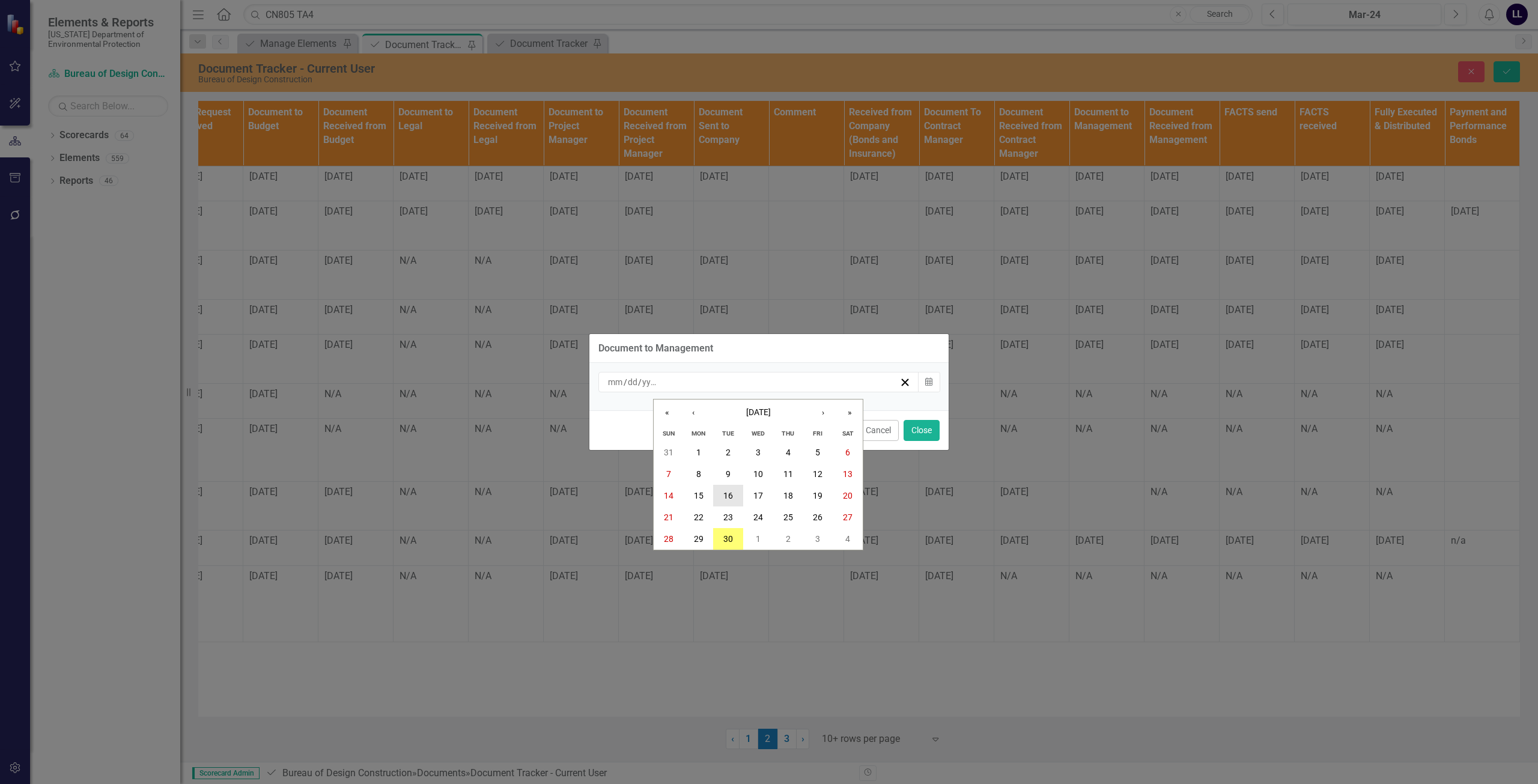
click at [737, 492] on button "16" at bounding box center [728, 495] width 30 height 22
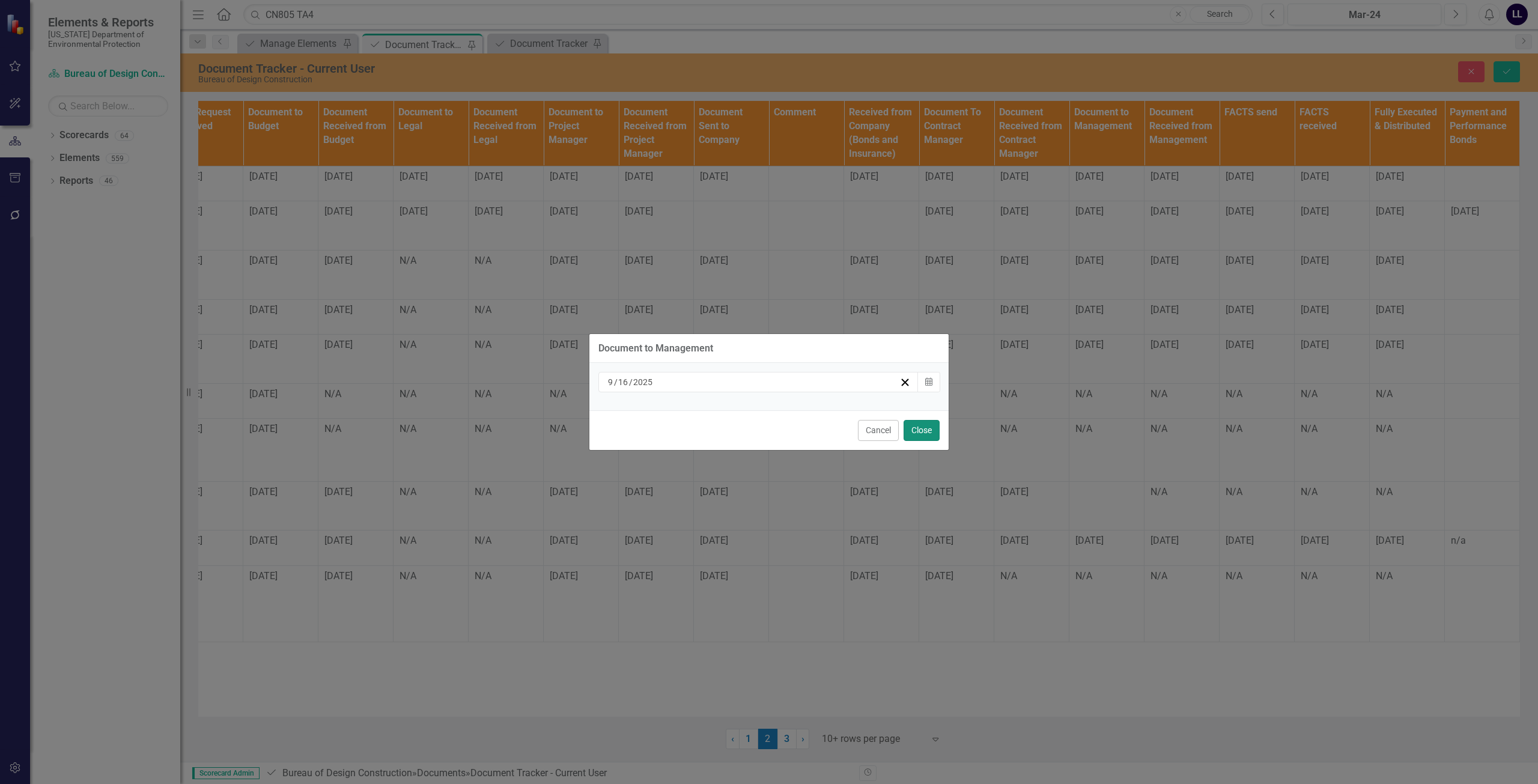
click at [931, 430] on button "Close" at bounding box center [922, 430] width 36 height 21
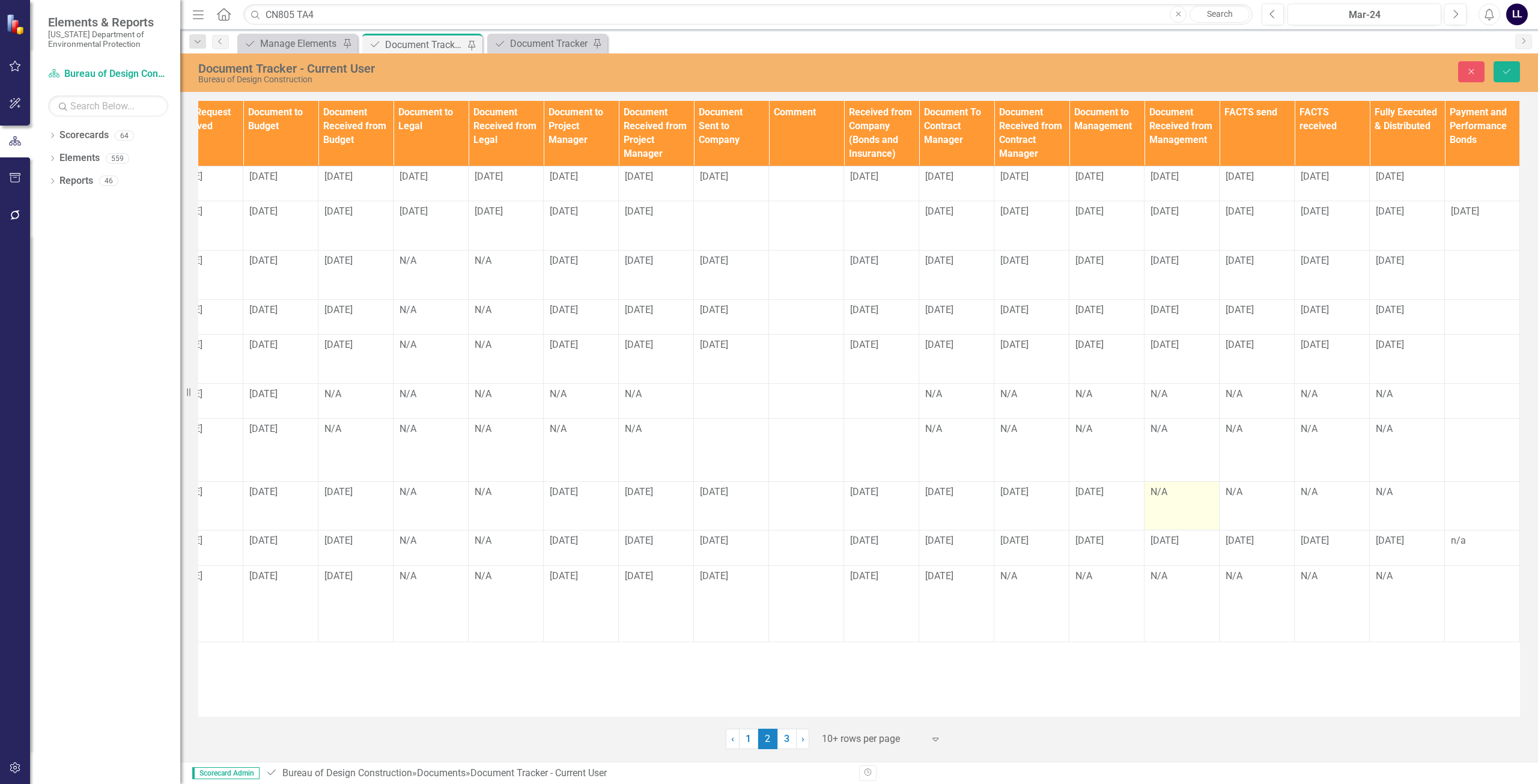
click at [1160, 499] on div "N/A" at bounding box center [1182, 492] width 63 height 14
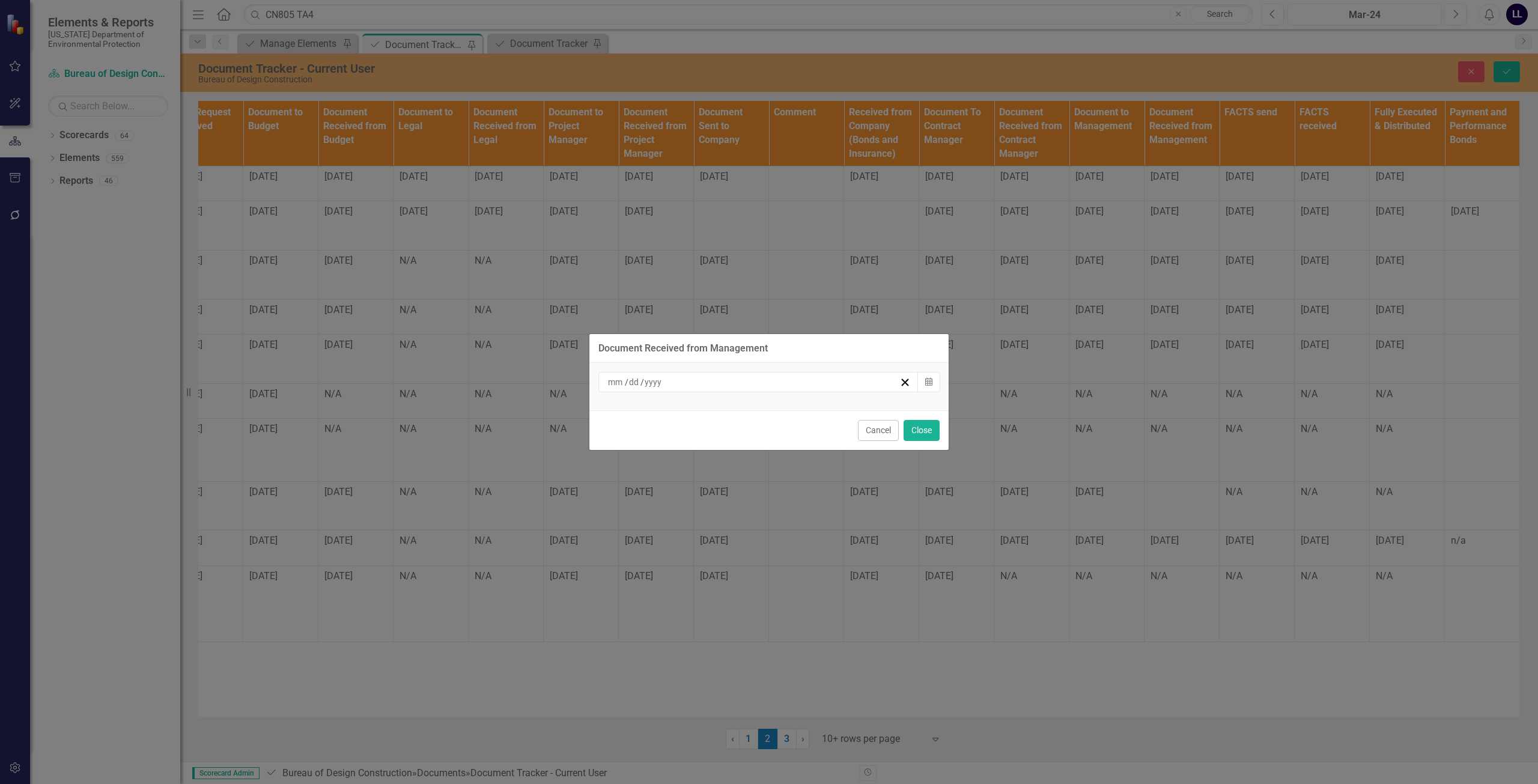
click at [701, 383] on div "/ /" at bounding box center [752, 382] width 293 height 12
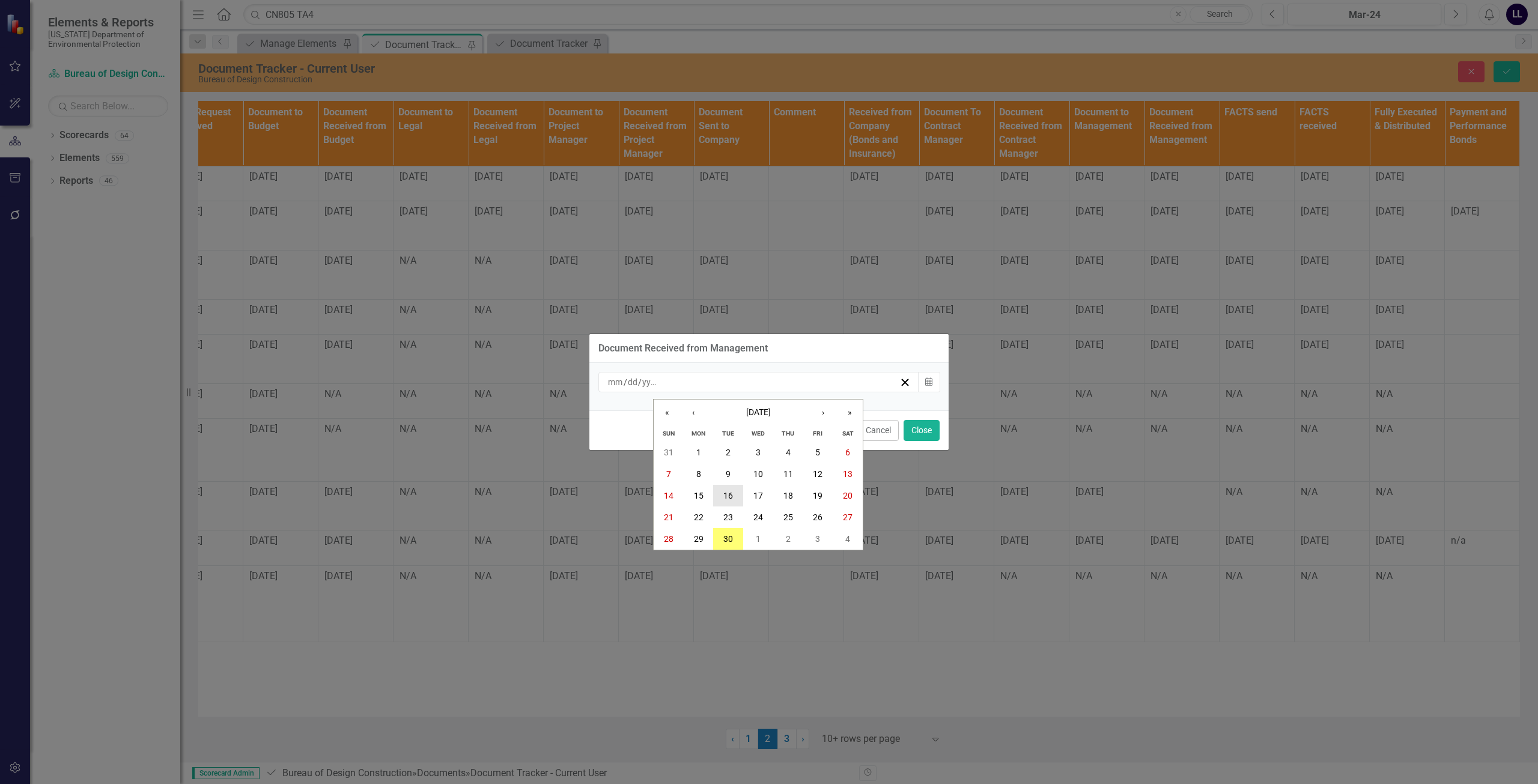
click at [732, 495] on abbr "16" at bounding box center [728, 495] width 9 height 9
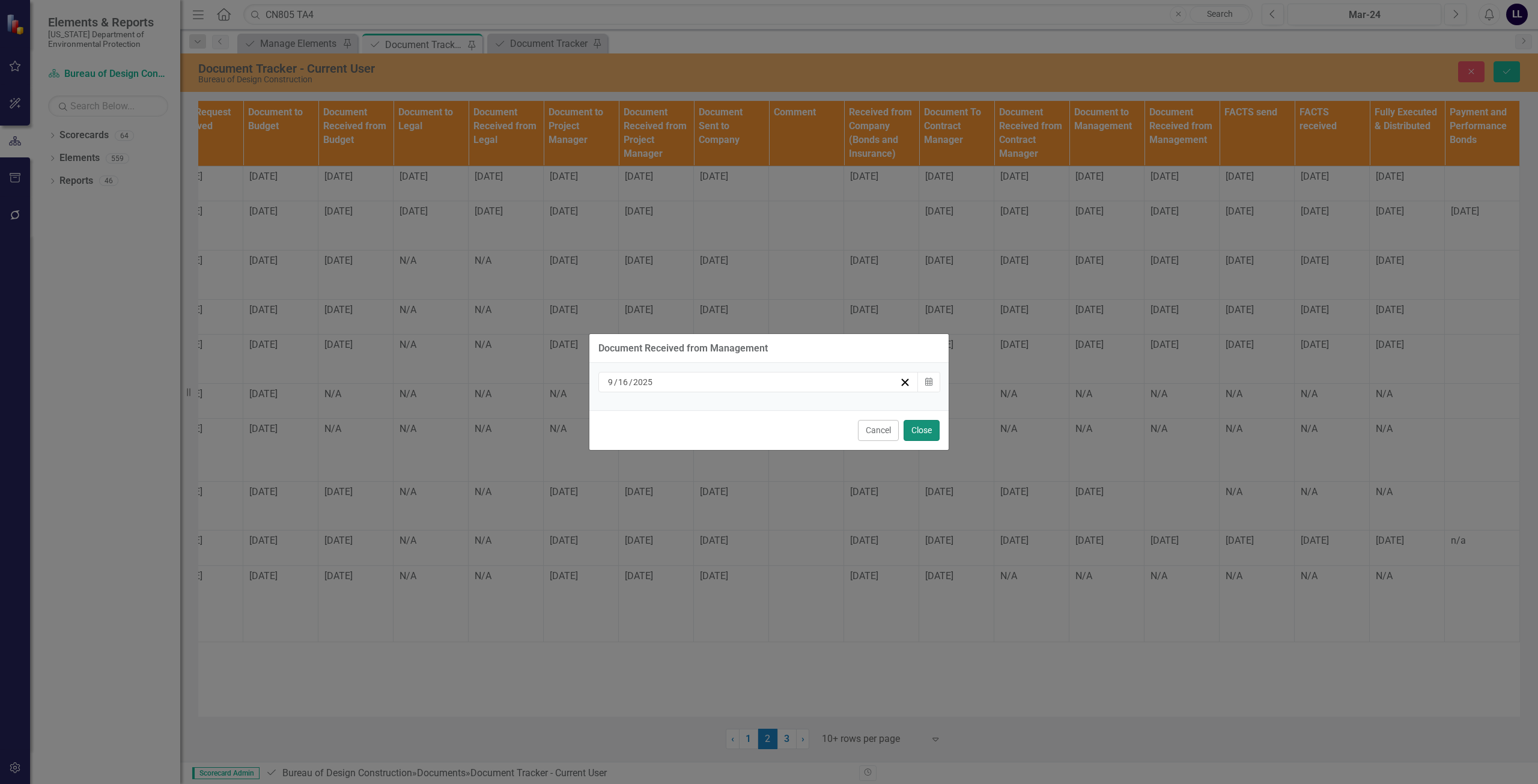
click at [931, 428] on button "Close" at bounding box center [922, 430] width 36 height 21
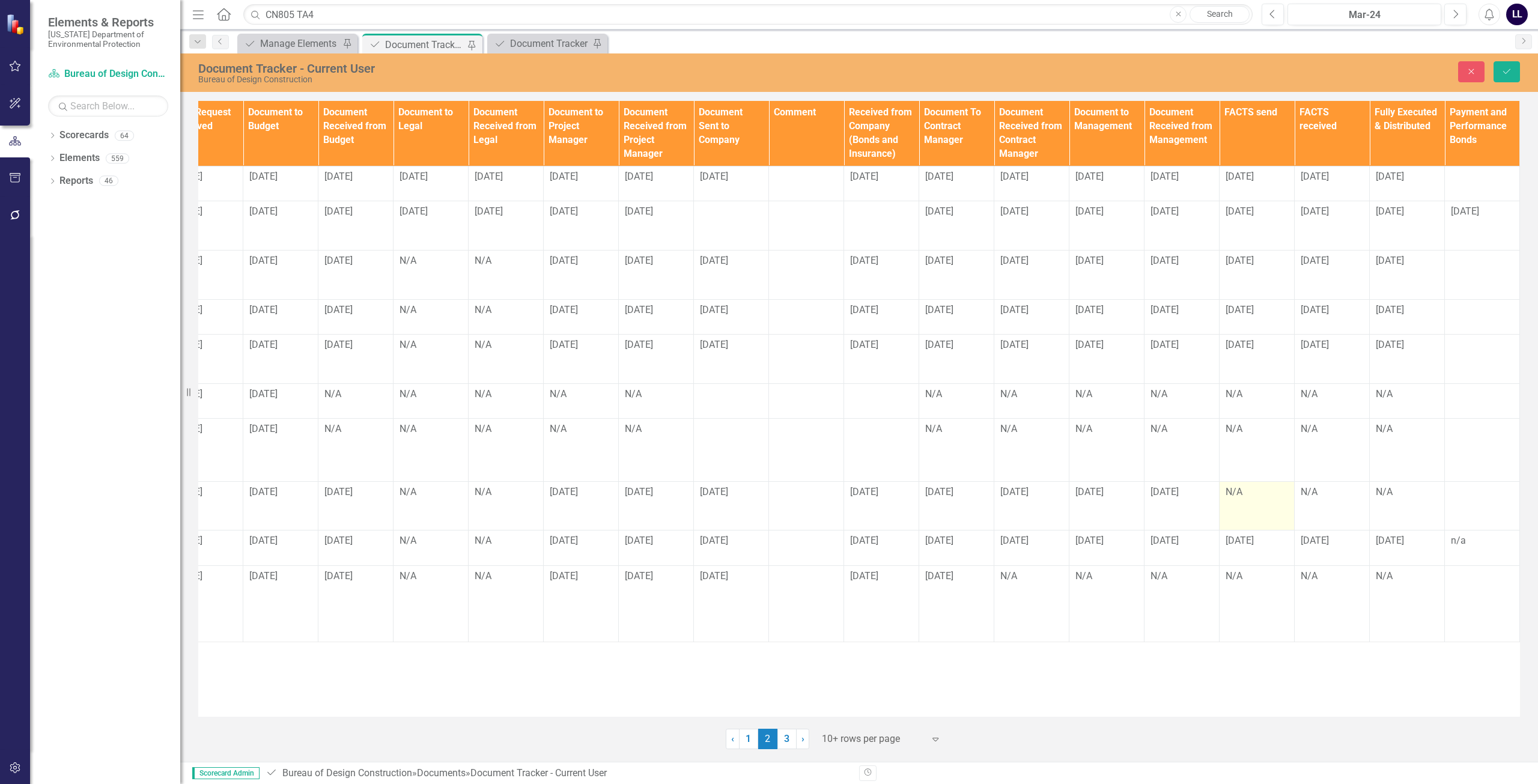
click at [1233, 499] on div "N/A" at bounding box center [1257, 492] width 63 height 14
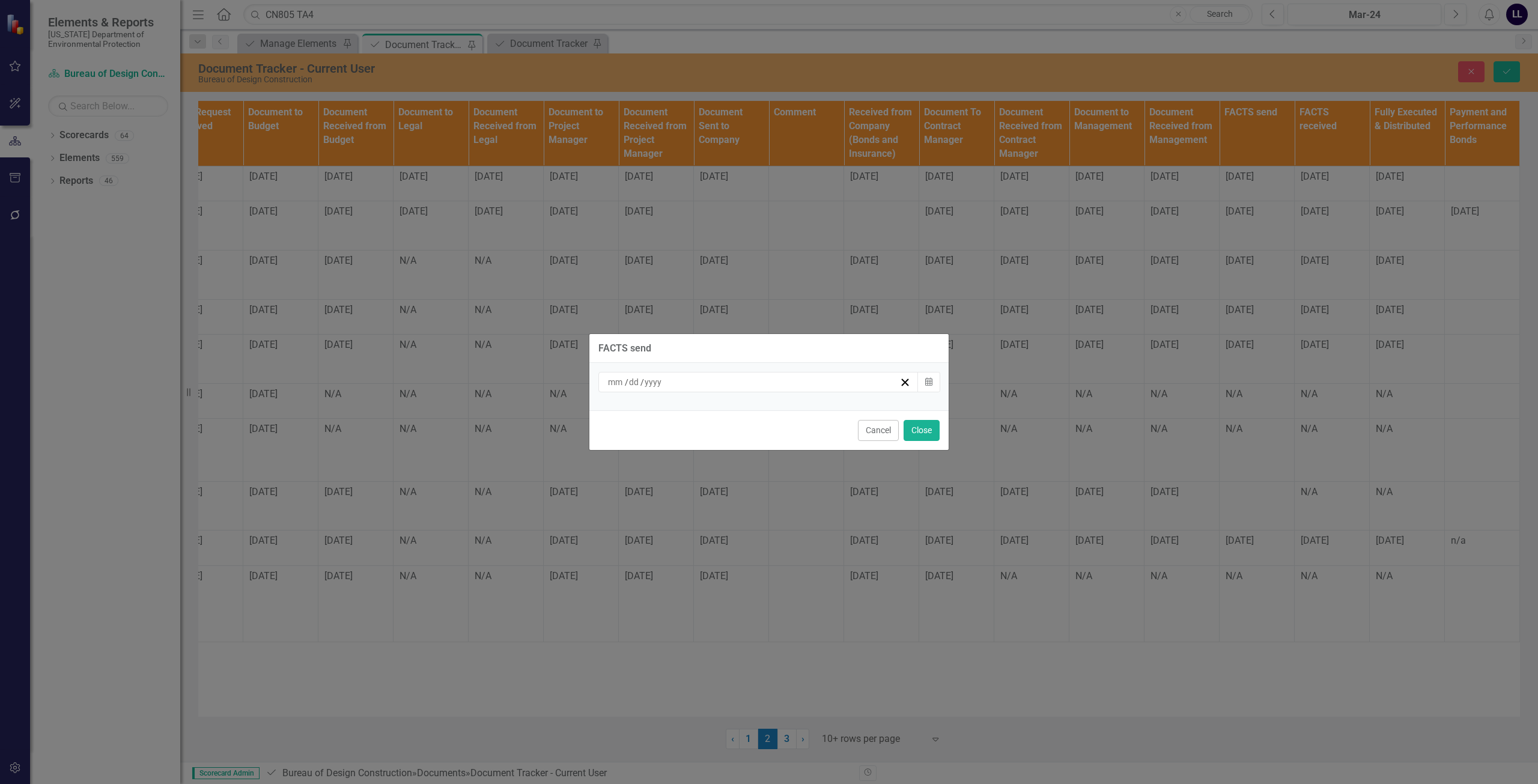
click at [783, 385] on div "/ /" at bounding box center [752, 382] width 293 height 12
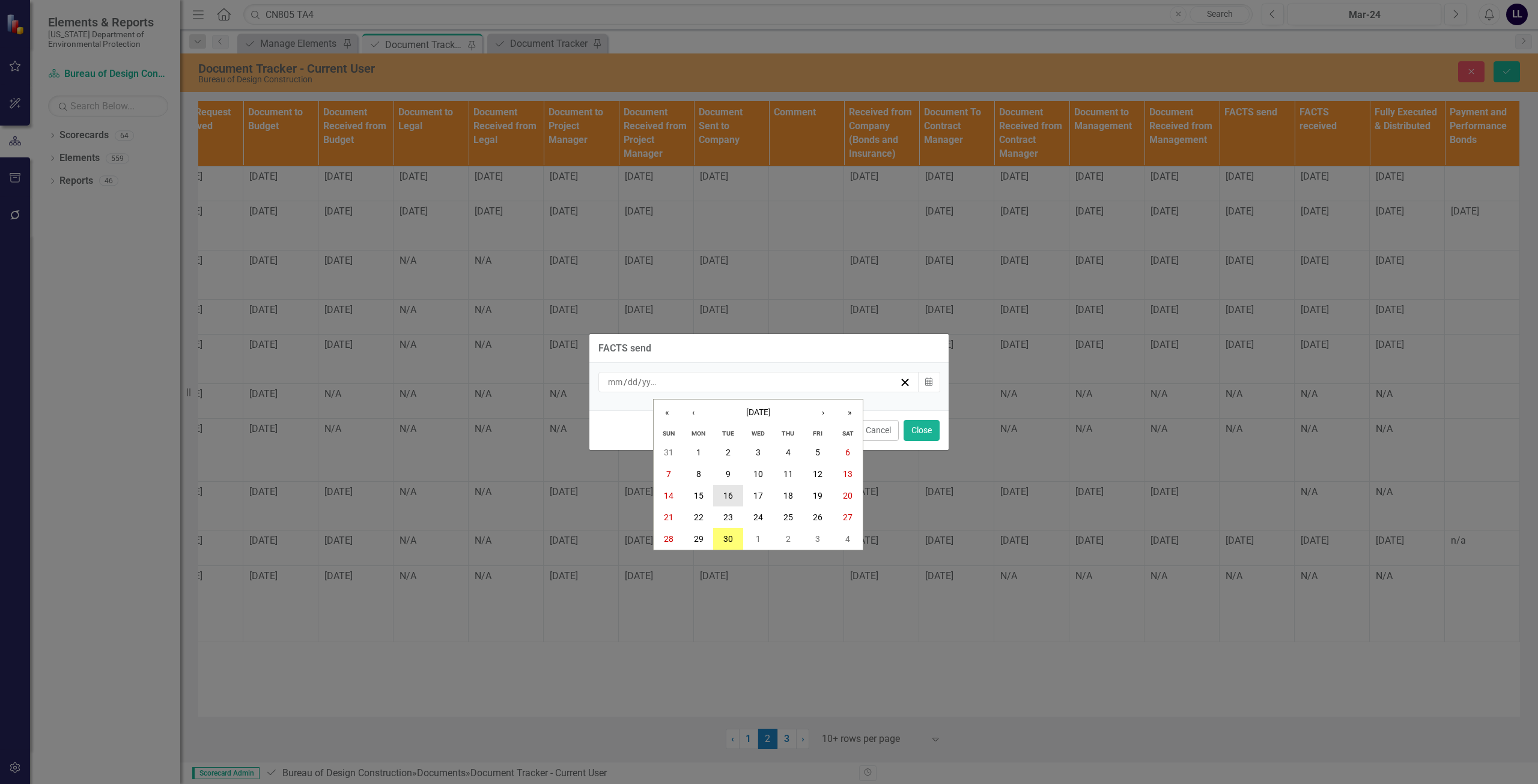
click at [738, 490] on button "16" at bounding box center [728, 495] width 30 height 22
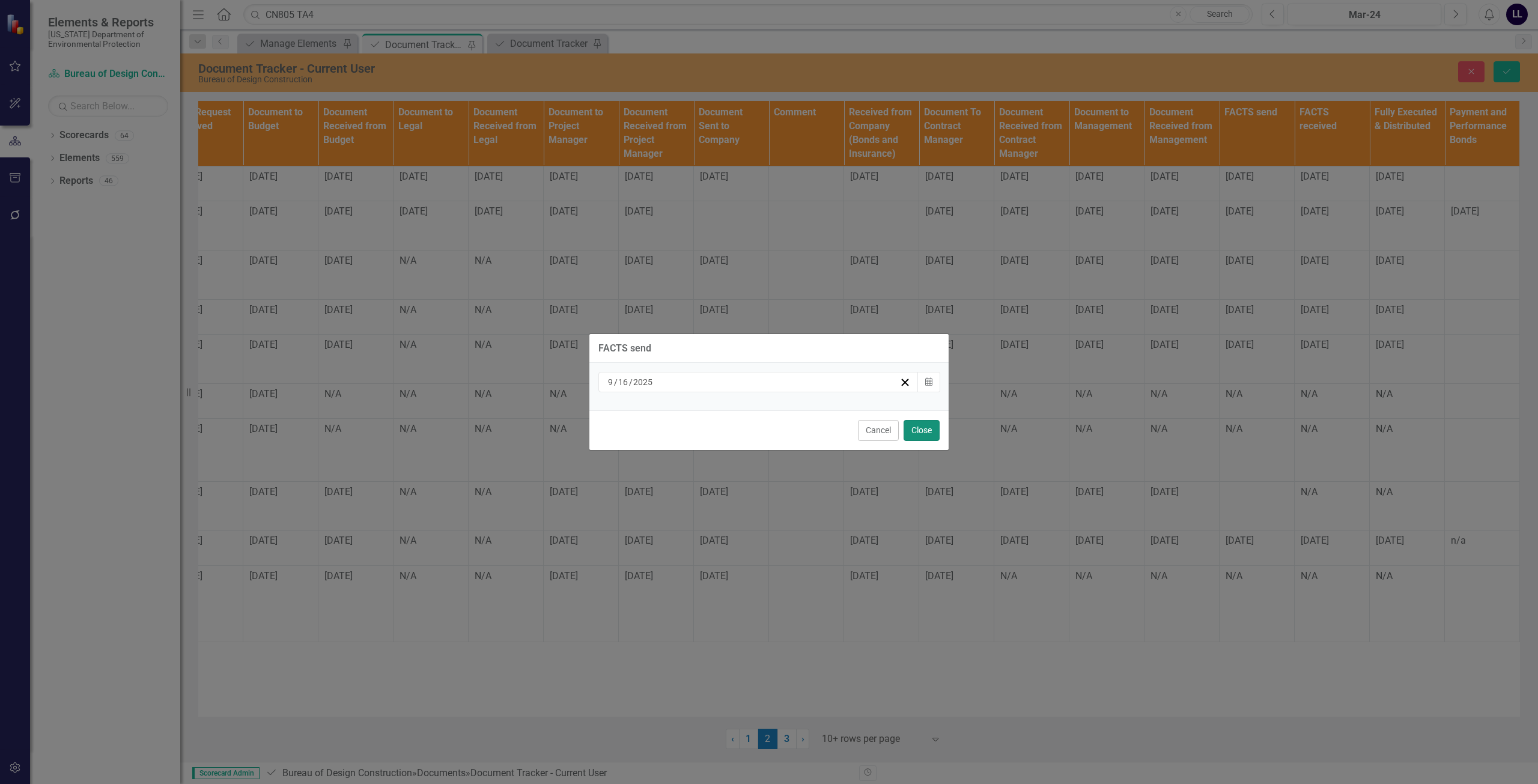
click at [923, 428] on button "Close" at bounding box center [922, 430] width 36 height 21
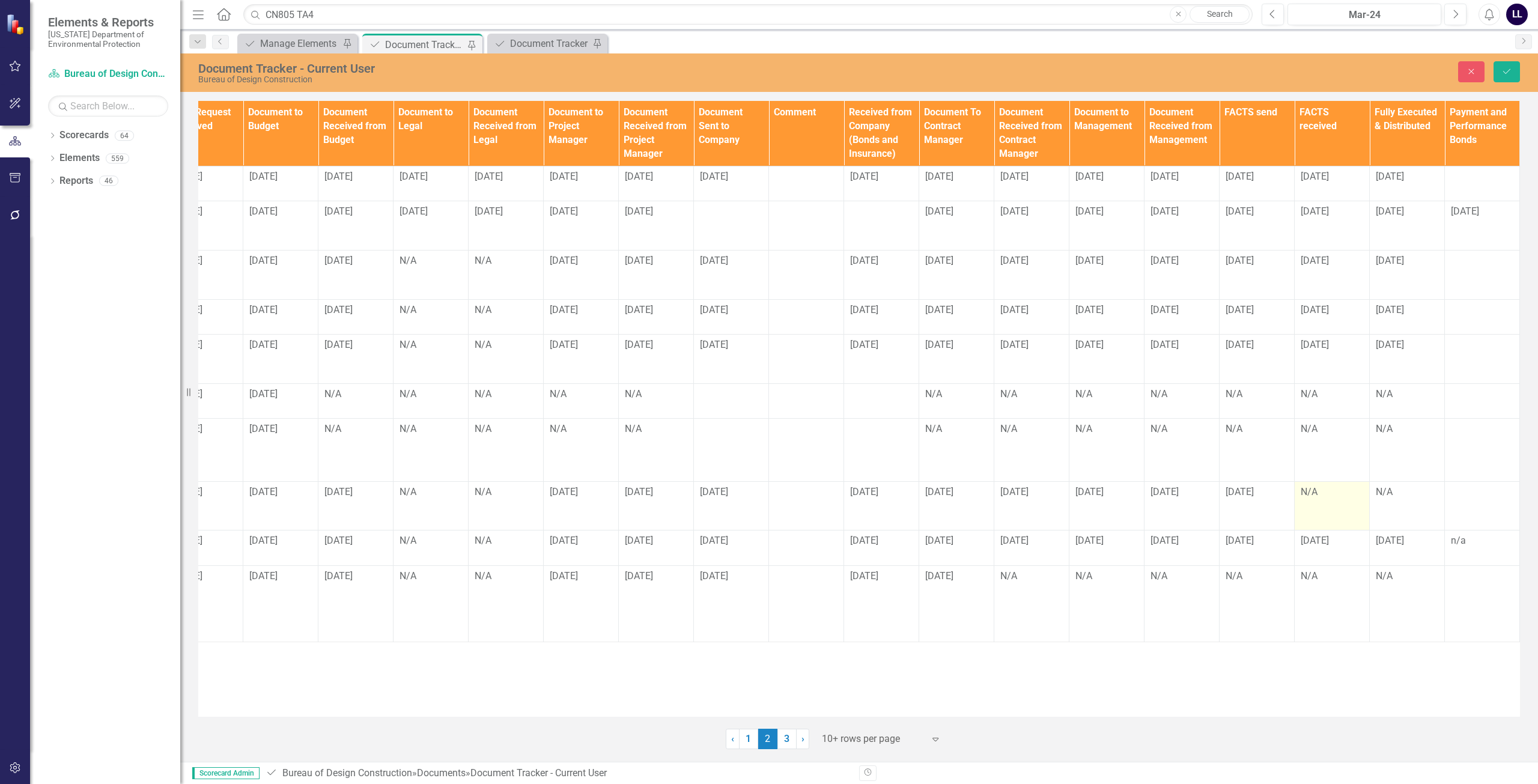
click at [1311, 499] on div "N/A" at bounding box center [1332, 492] width 63 height 14
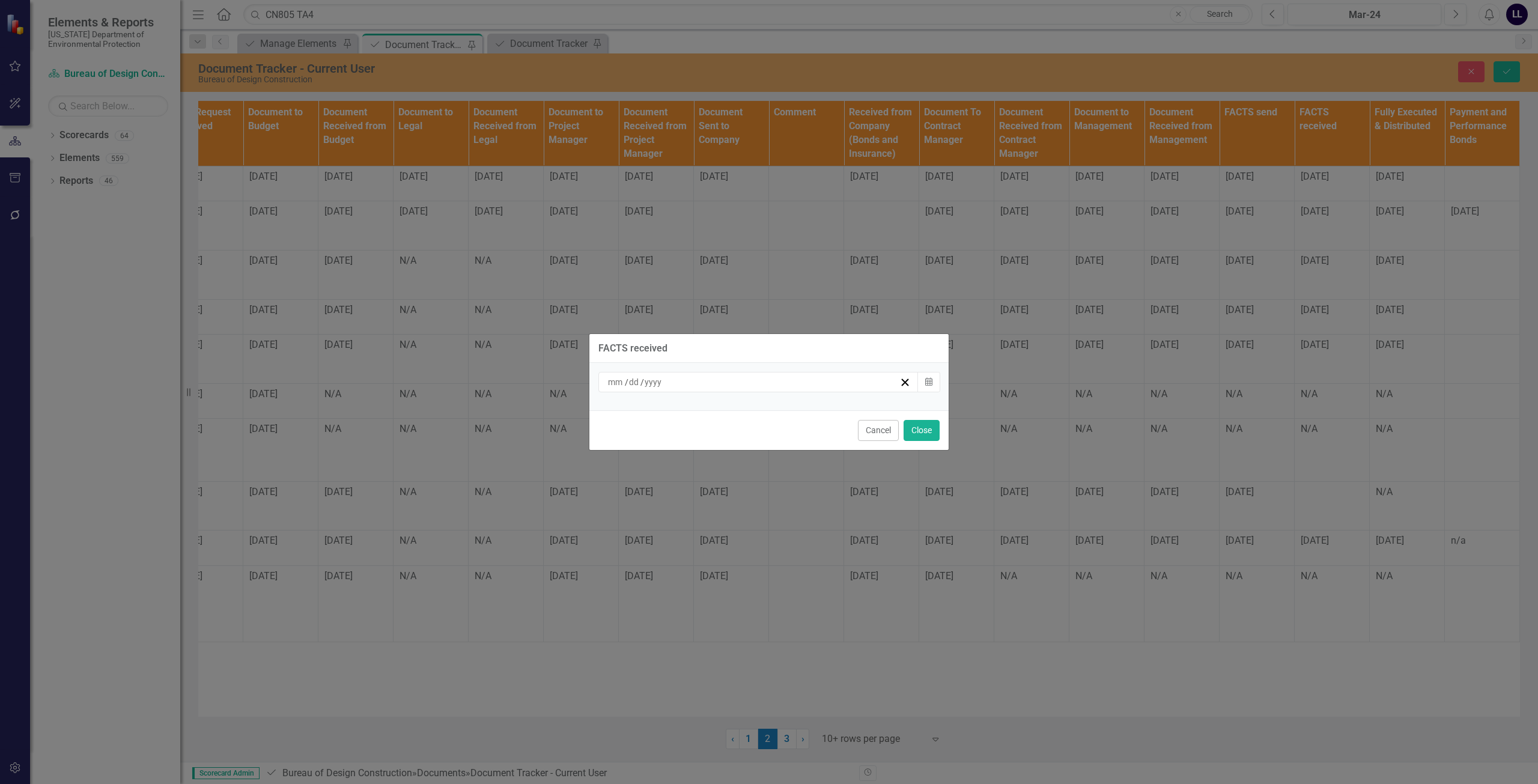
click at [776, 388] on div "/ /" at bounding box center [759, 382] width 320 height 20
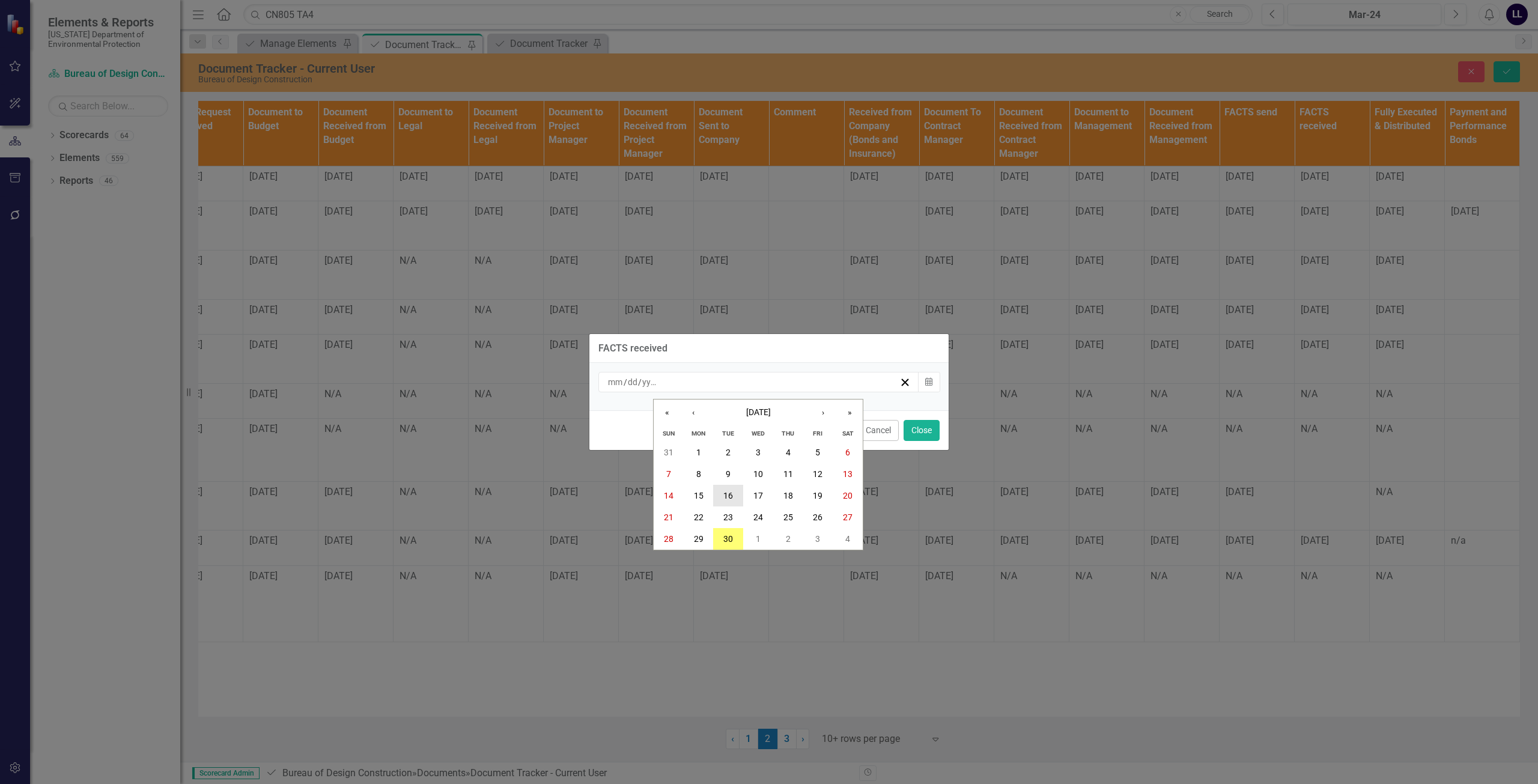
click at [736, 492] on button "16" at bounding box center [728, 495] width 30 height 22
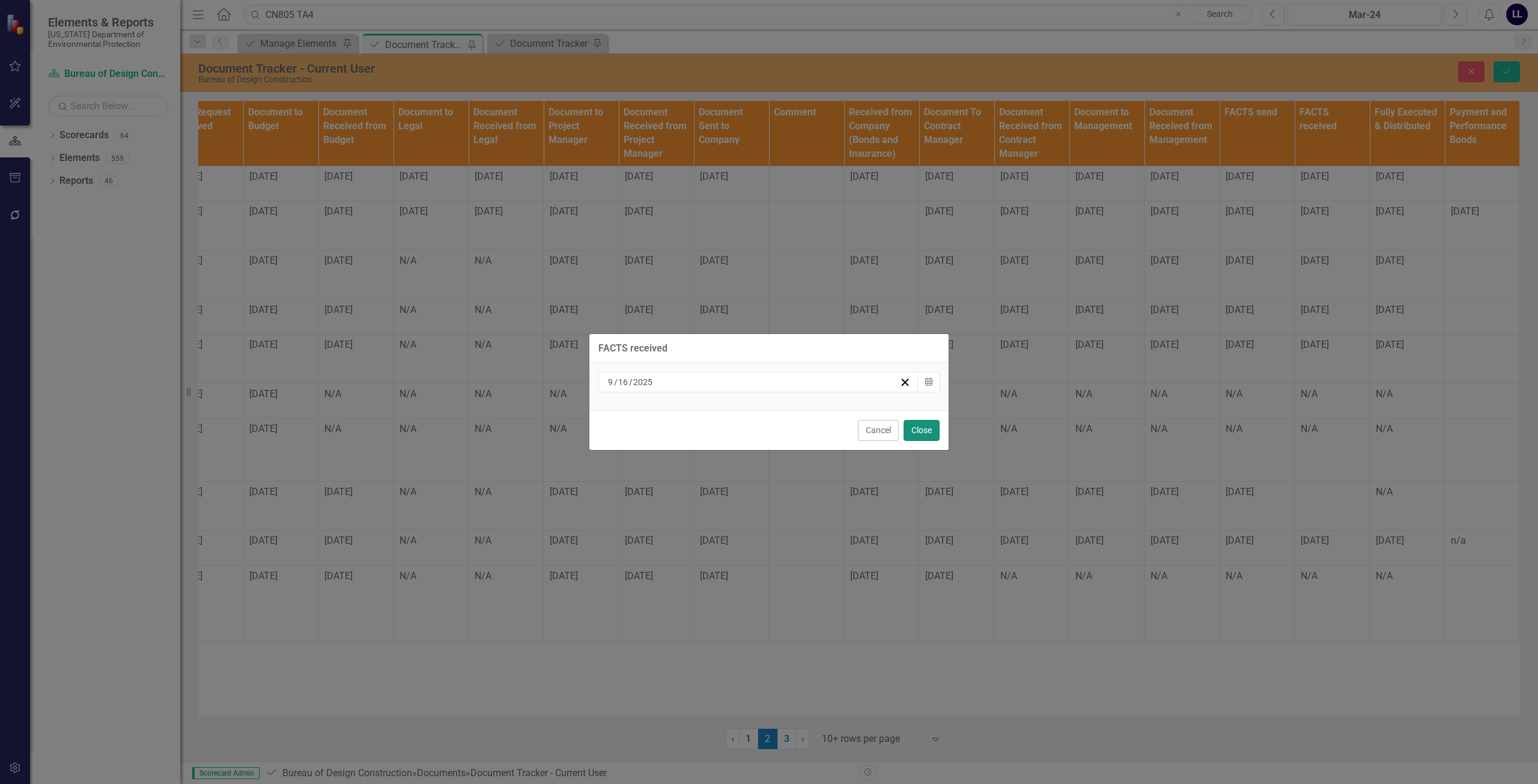
click at [930, 433] on button "Close" at bounding box center [922, 430] width 36 height 21
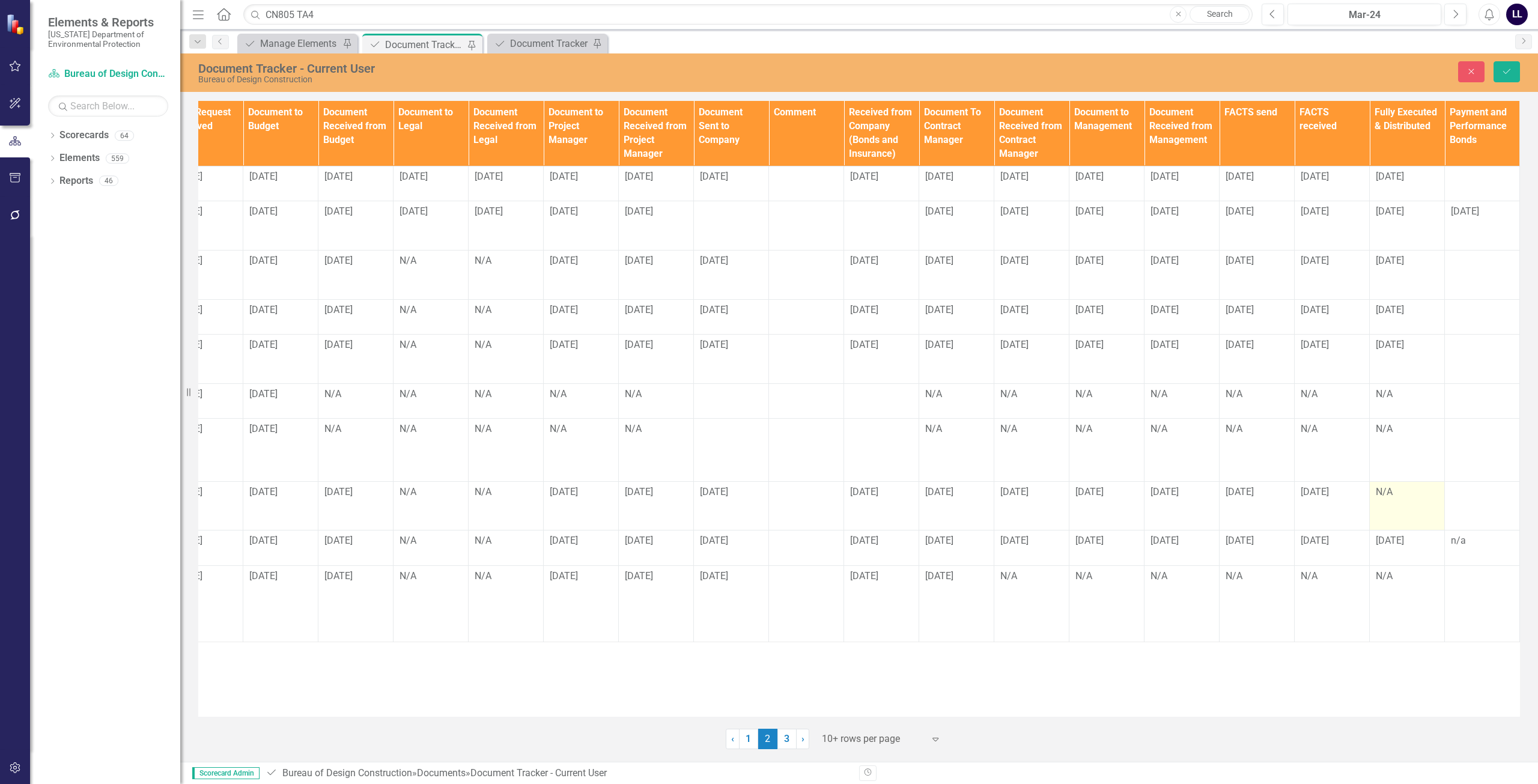
click at [1384, 499] on div "N/A" at bounding box center [1407, 492] width 63 height 14
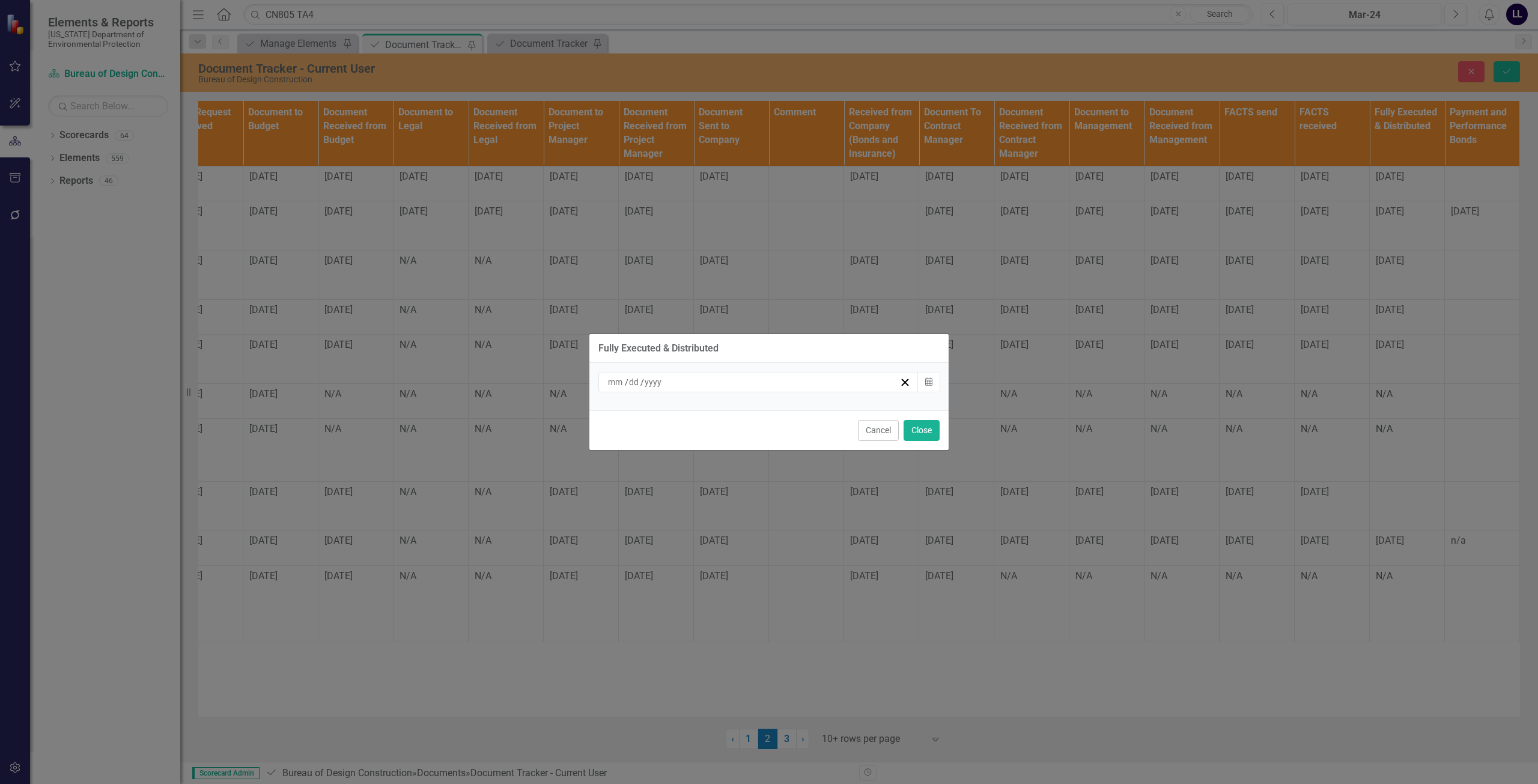
click at [776, 385] on div "/ /" at bounding box center [752, 382] width 293 height 12
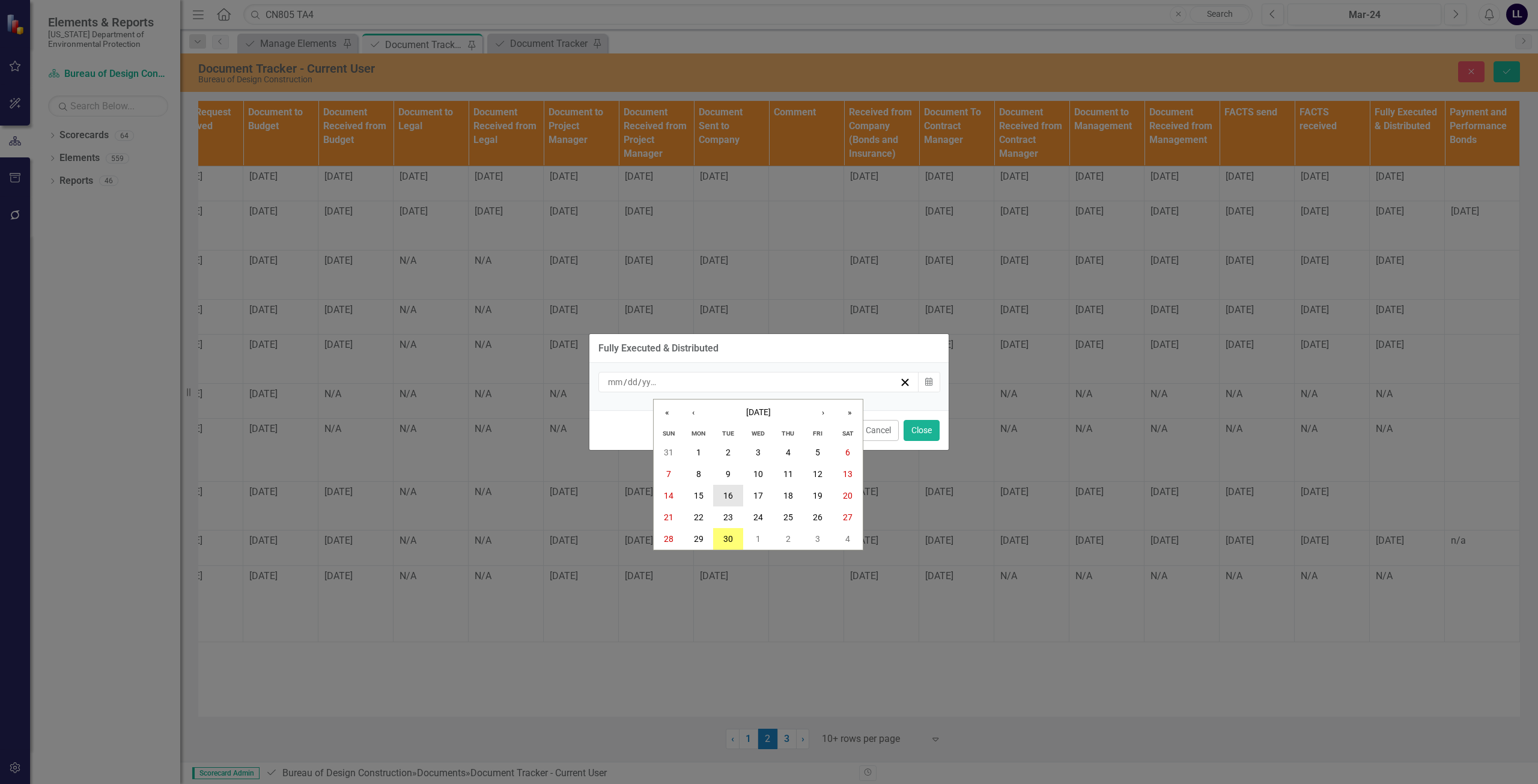
click at [725, 498] on abbr "16" at bounding box center [728, 495] width 9 height 9
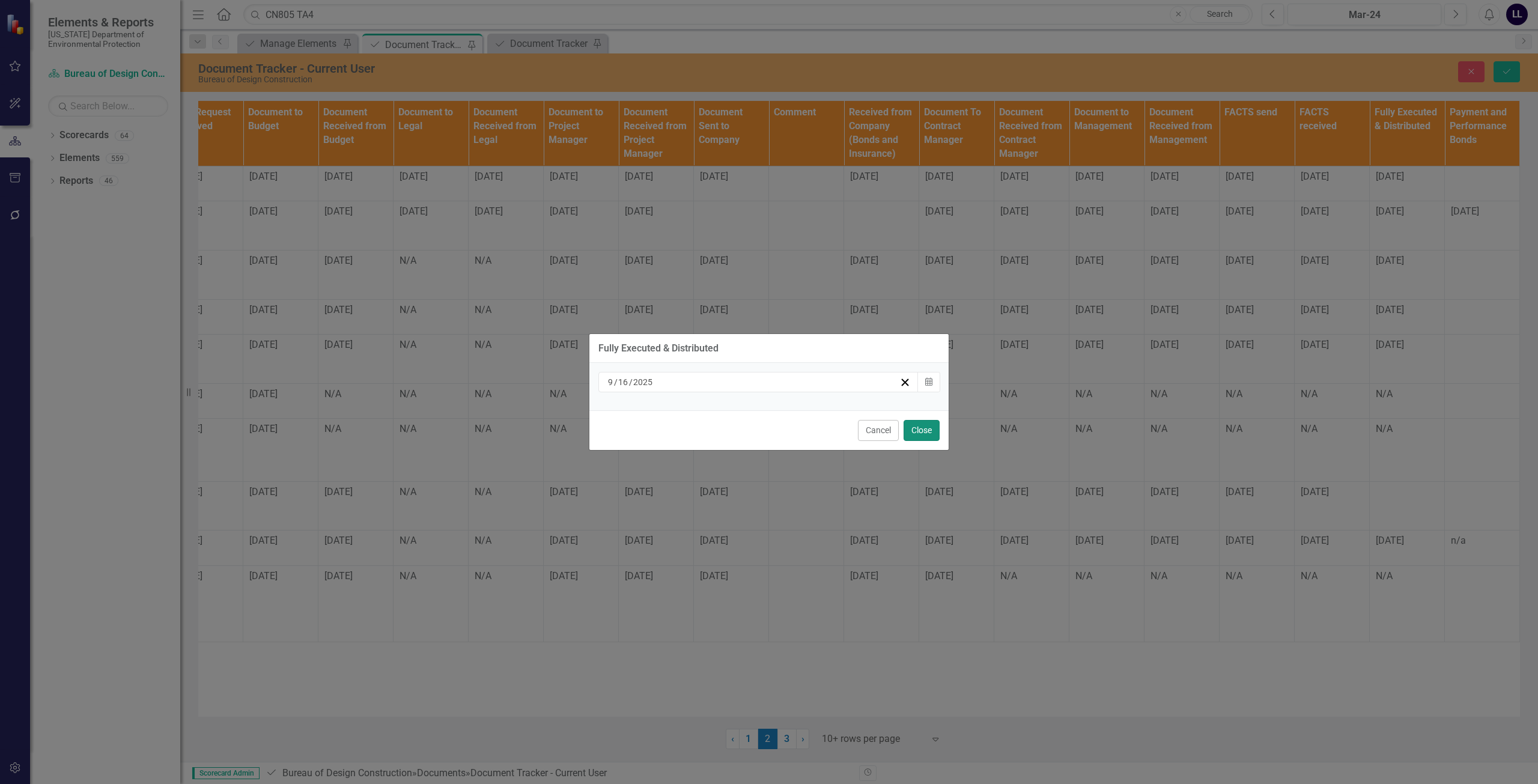
click at [922, 425] on button "Close" at bounding box center [922, 430] width 36 height 21
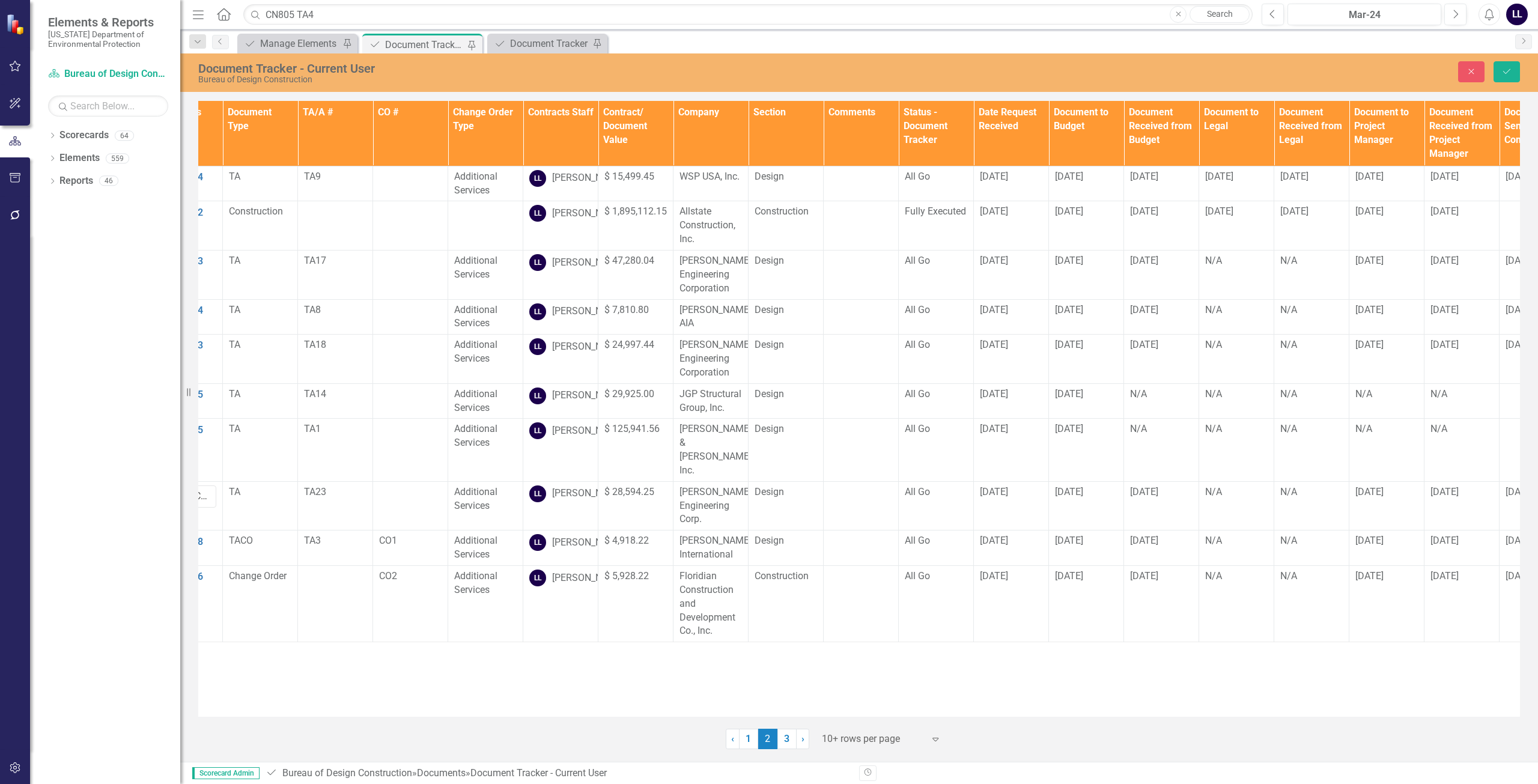
scroll to position [0, 0]
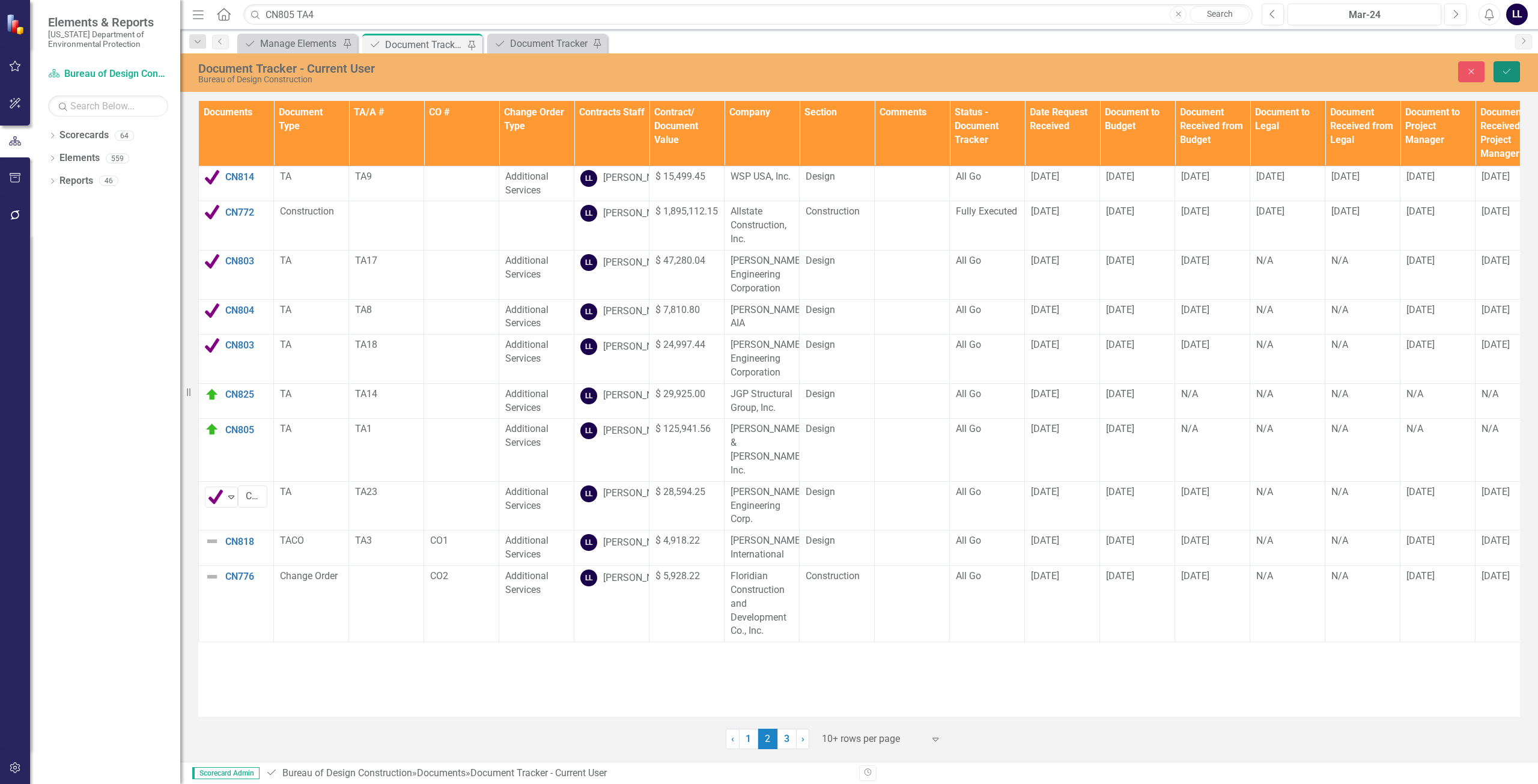
click at [1507, 71] on icon "Save" at bounding box center [1507, 71] width 11 height 9
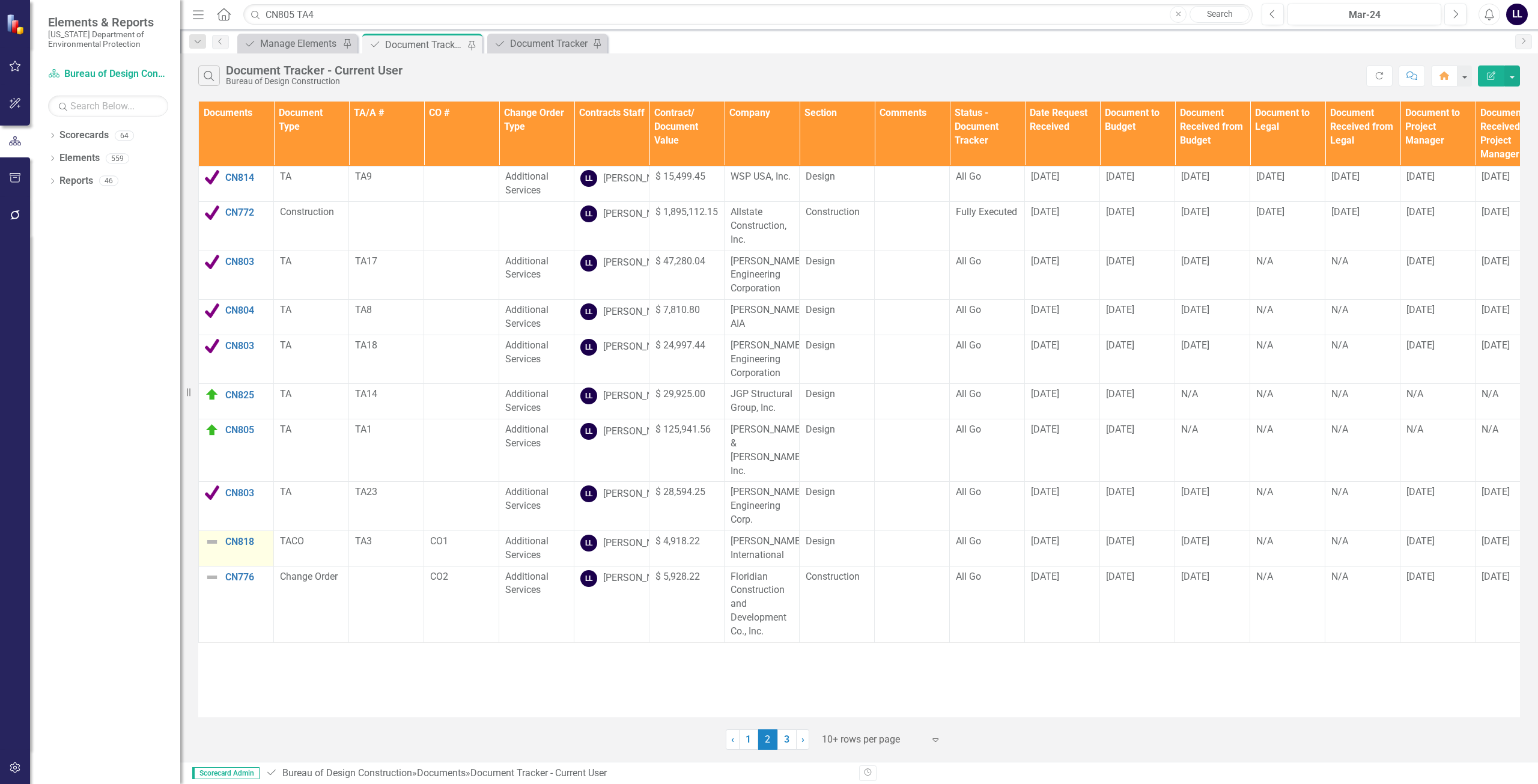
click at [212, 549] on img at bounding box center [212, 542] width 15 height 15
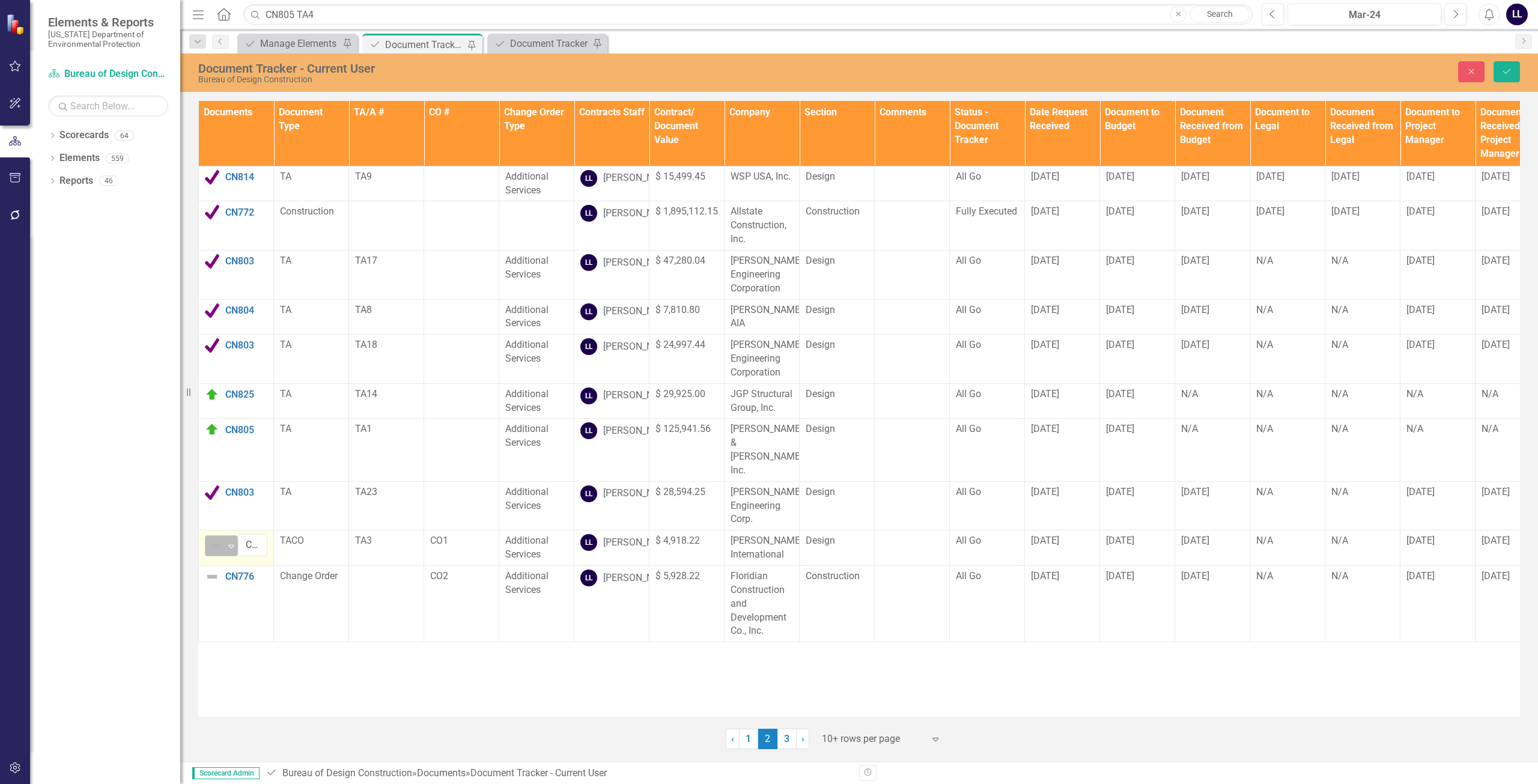
drag, startPoint x: 207, startPoint y: 571, endPoint x: 225, endPoint y: 581, distance: 20.6
click at [207, 556] on div "Not Defined Expand" at bounding box center [221, 545] width 33 height 21
click at [243, 612] on div "Complete" at bounding box center [257, 615] width 40 height 14
click at [1503, 73] on icon "Save" at bounding box center [1507, 71] width 11 height 9
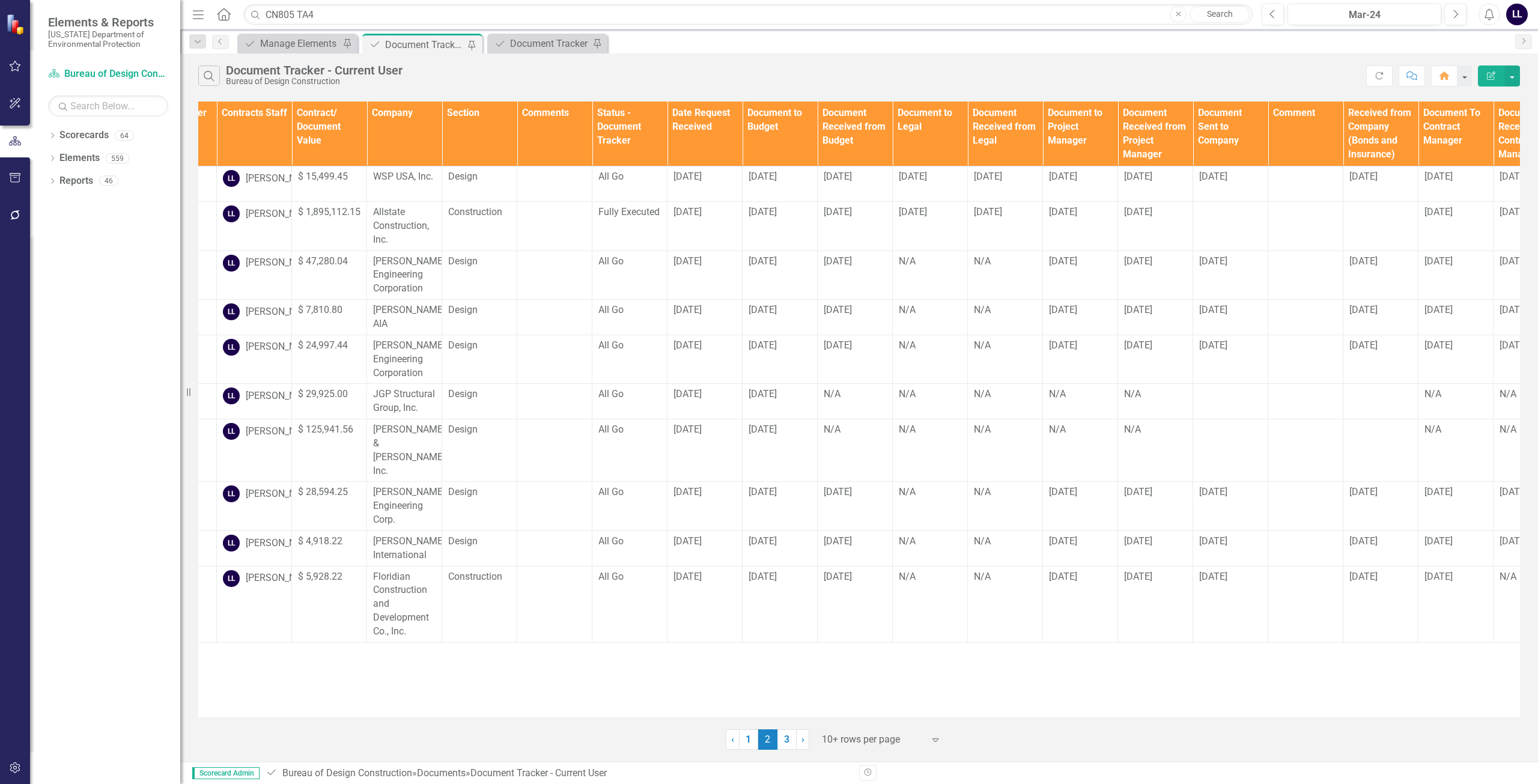
scroll to position [0, 857]
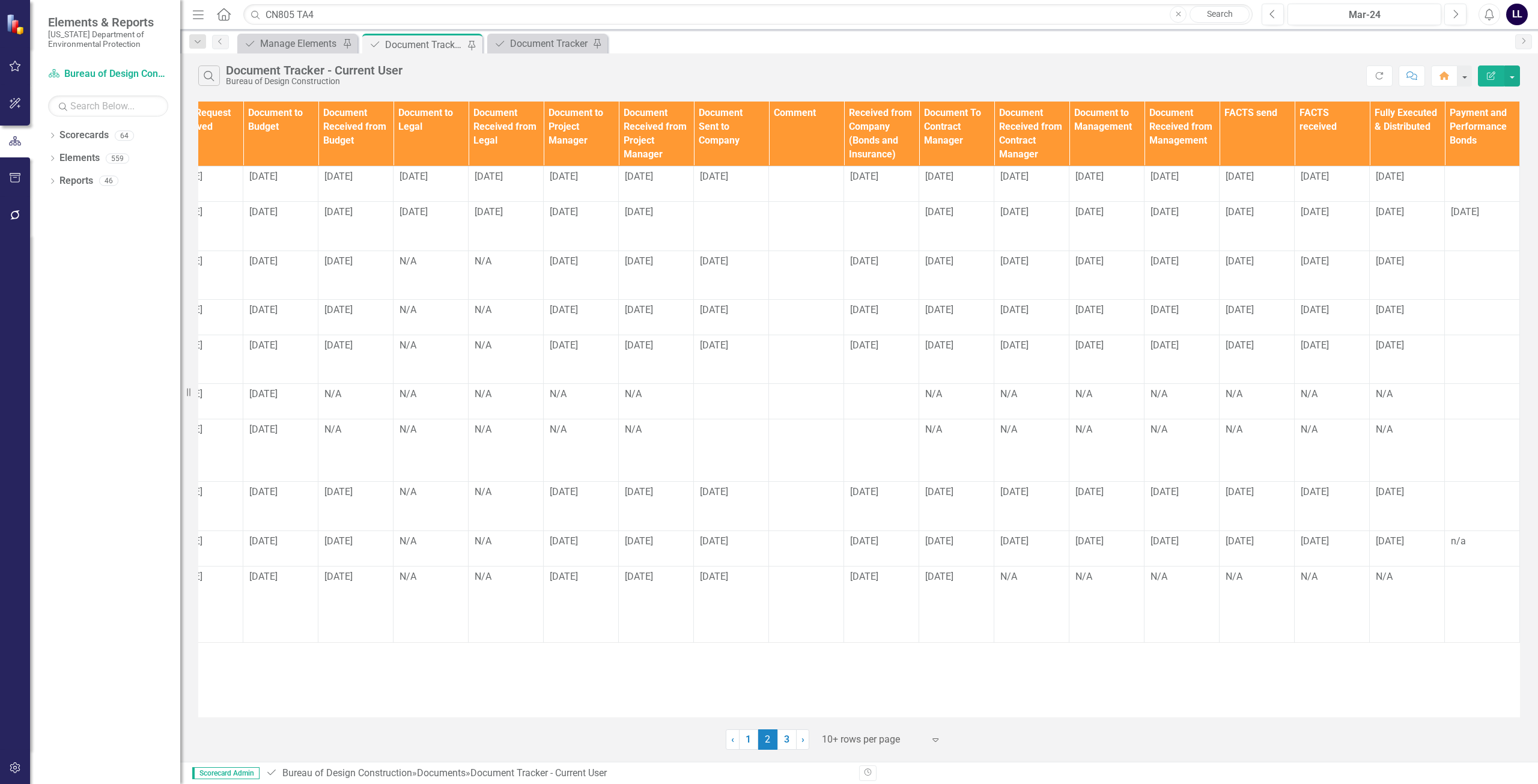
click at [1136, 716] on div "Documents Document Type TA/A # CO # Change Order Type Contracts Staff Contract/…" at bounding box center [859, 423] width 1358 height 651
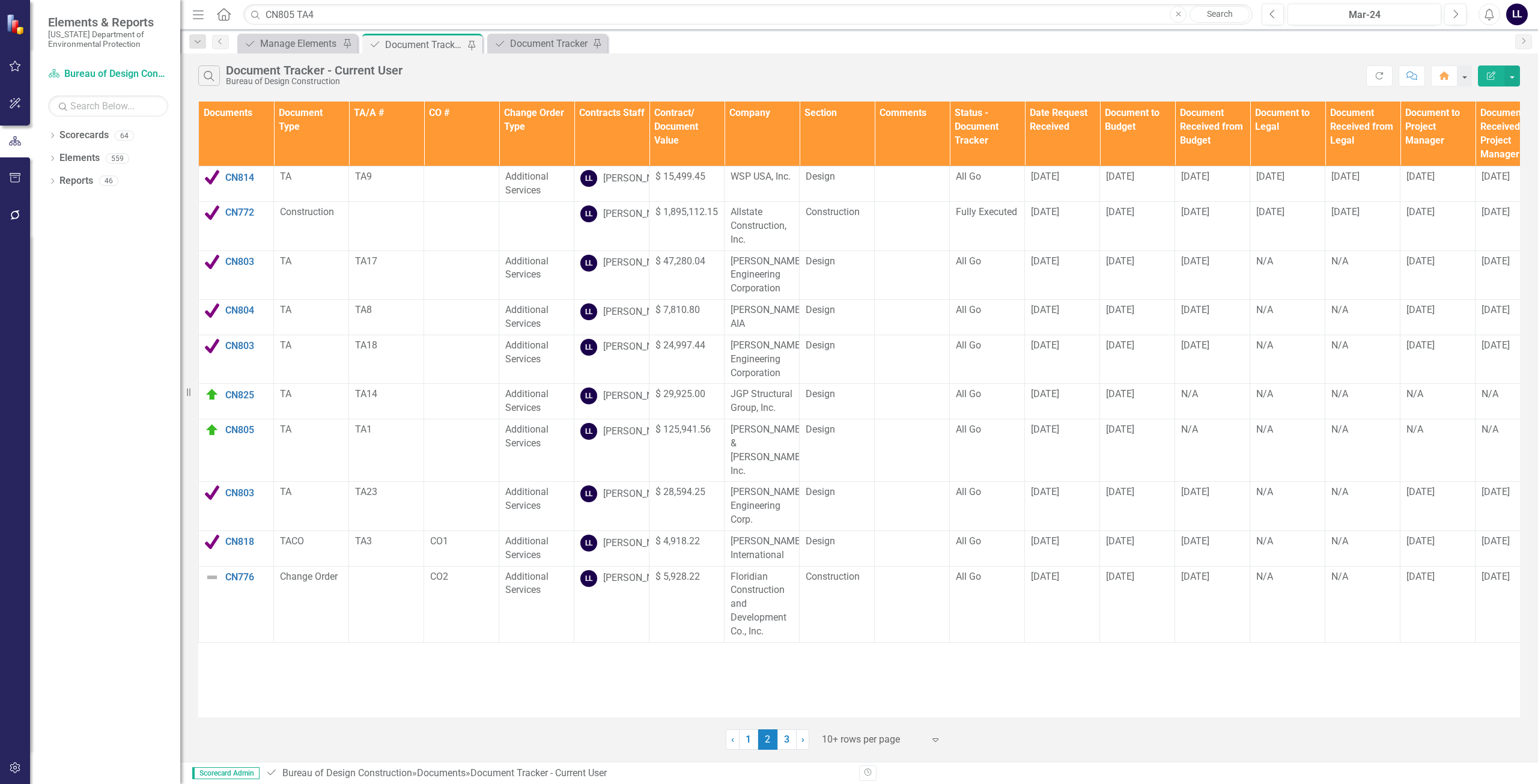
click at [401, 694] on div "Documents Document Type TA/A # CO # Change Order Type Contracts Staff Contract/…" at bounding box center [859, 409] width 1322 height 615
click at [209, 585] on img at bounding box center [212, 577] width 15 height 15
click at [218, 585] on img at bounding box center [212, 577] width 15 height 15
click at [213, 585] on img at bounding box center [212, 577] width 15 height 15
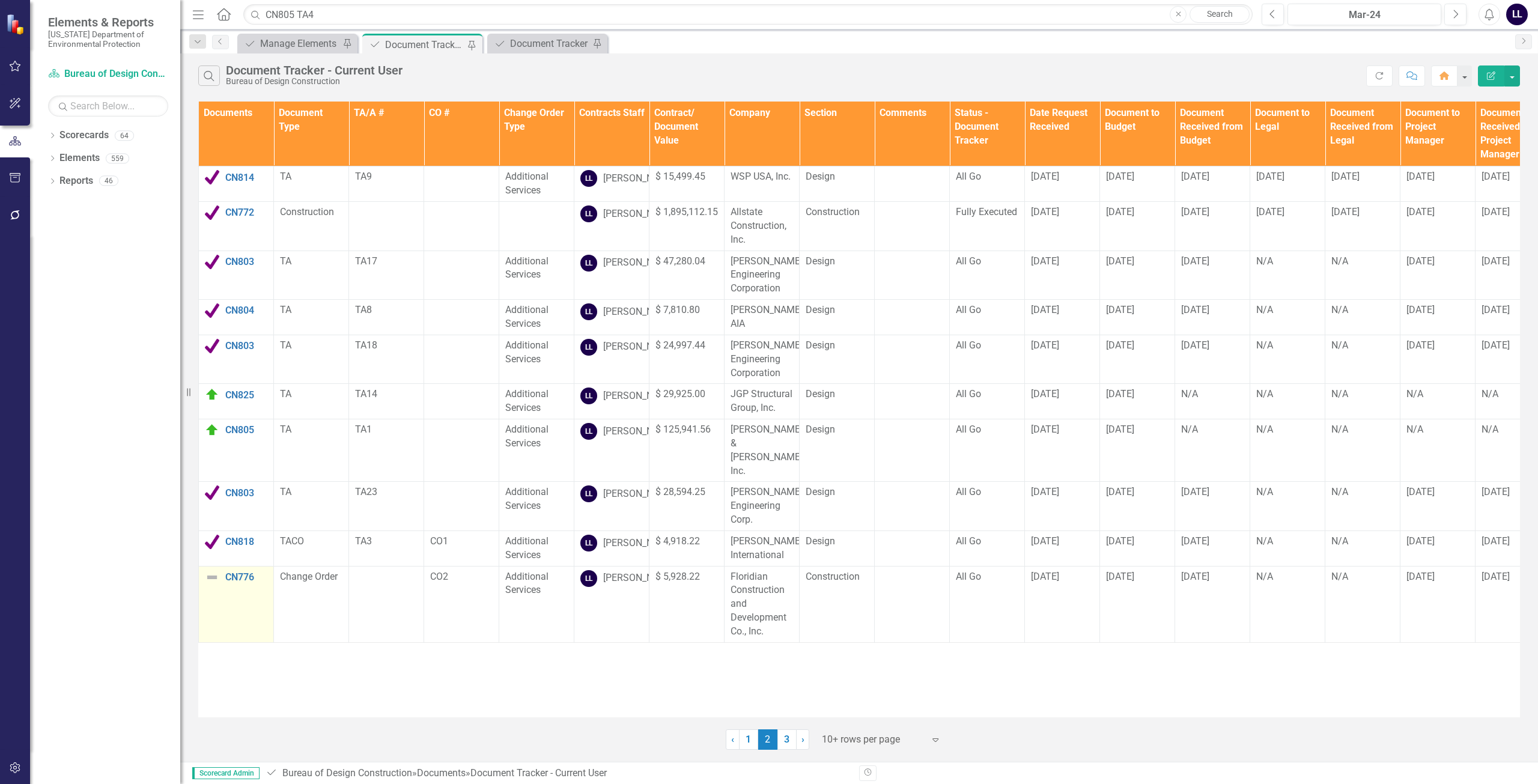
click at [213, 585] on img at bounding box center [212, 577] width 15 height 15
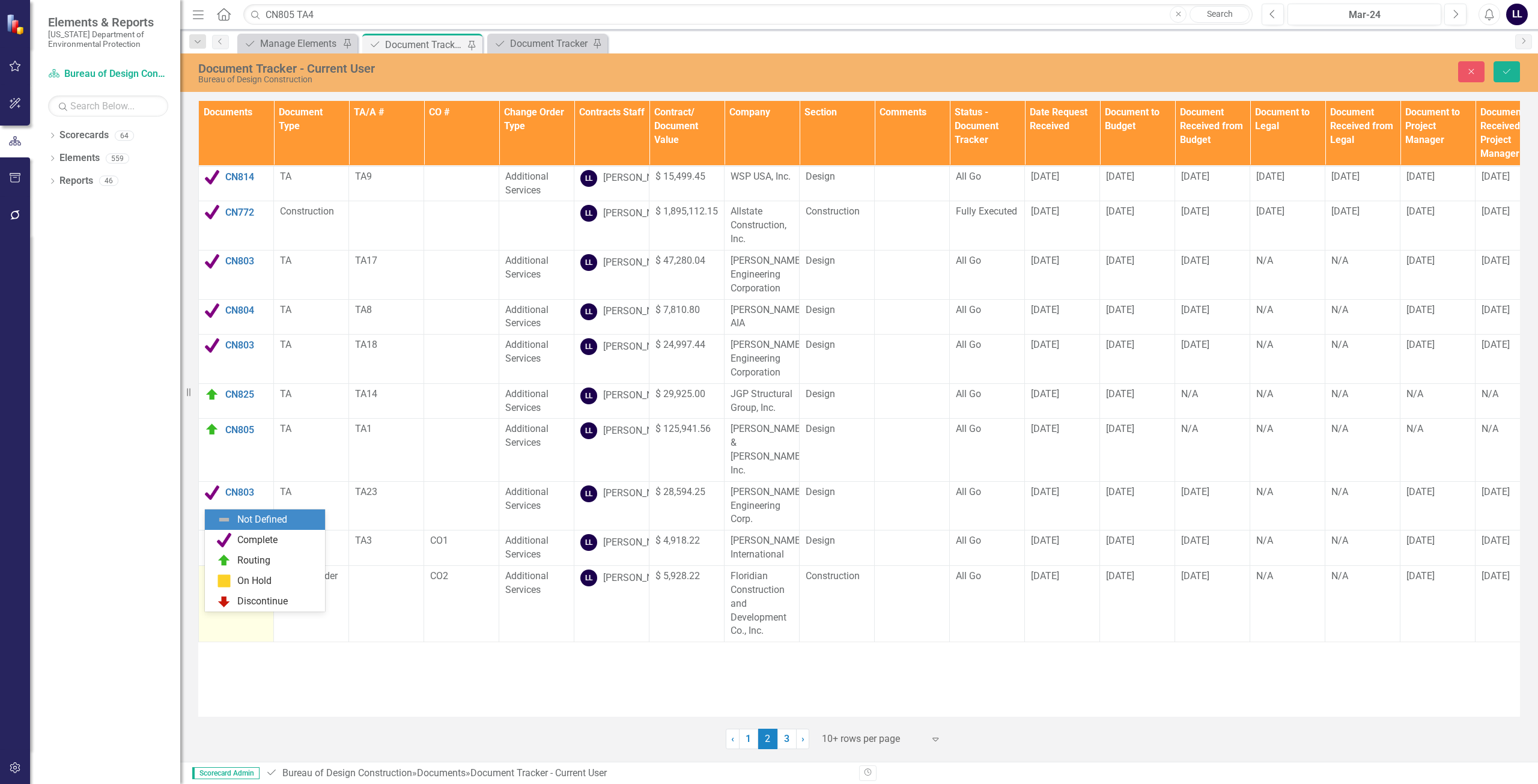
click at [215, 588] on img at bounding box center [216, 581] width 15 height 15
click at [259, 557] on div "Routing" at bounding box center [253, 560] width 33 height 14
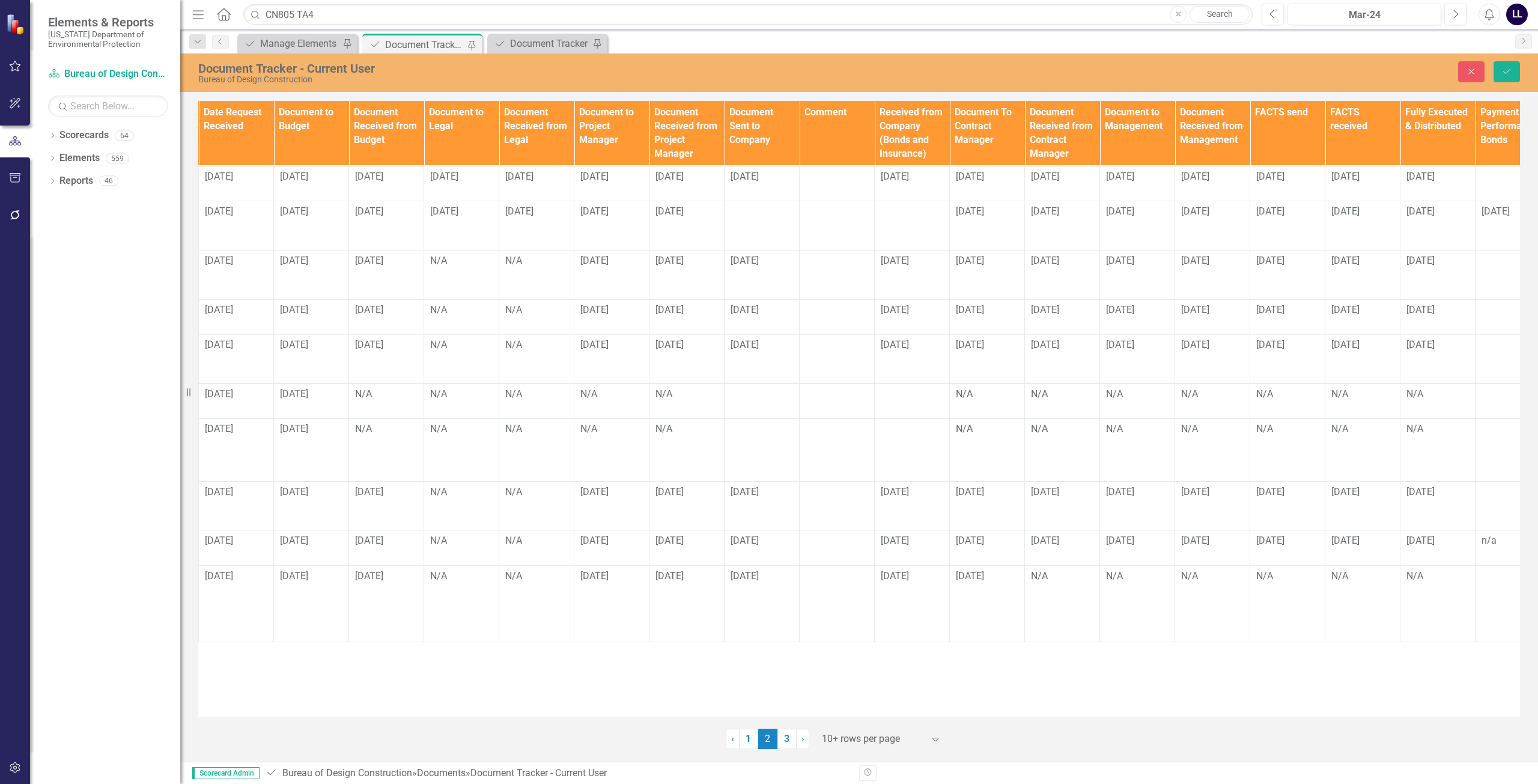
scroll to position [0, 857]
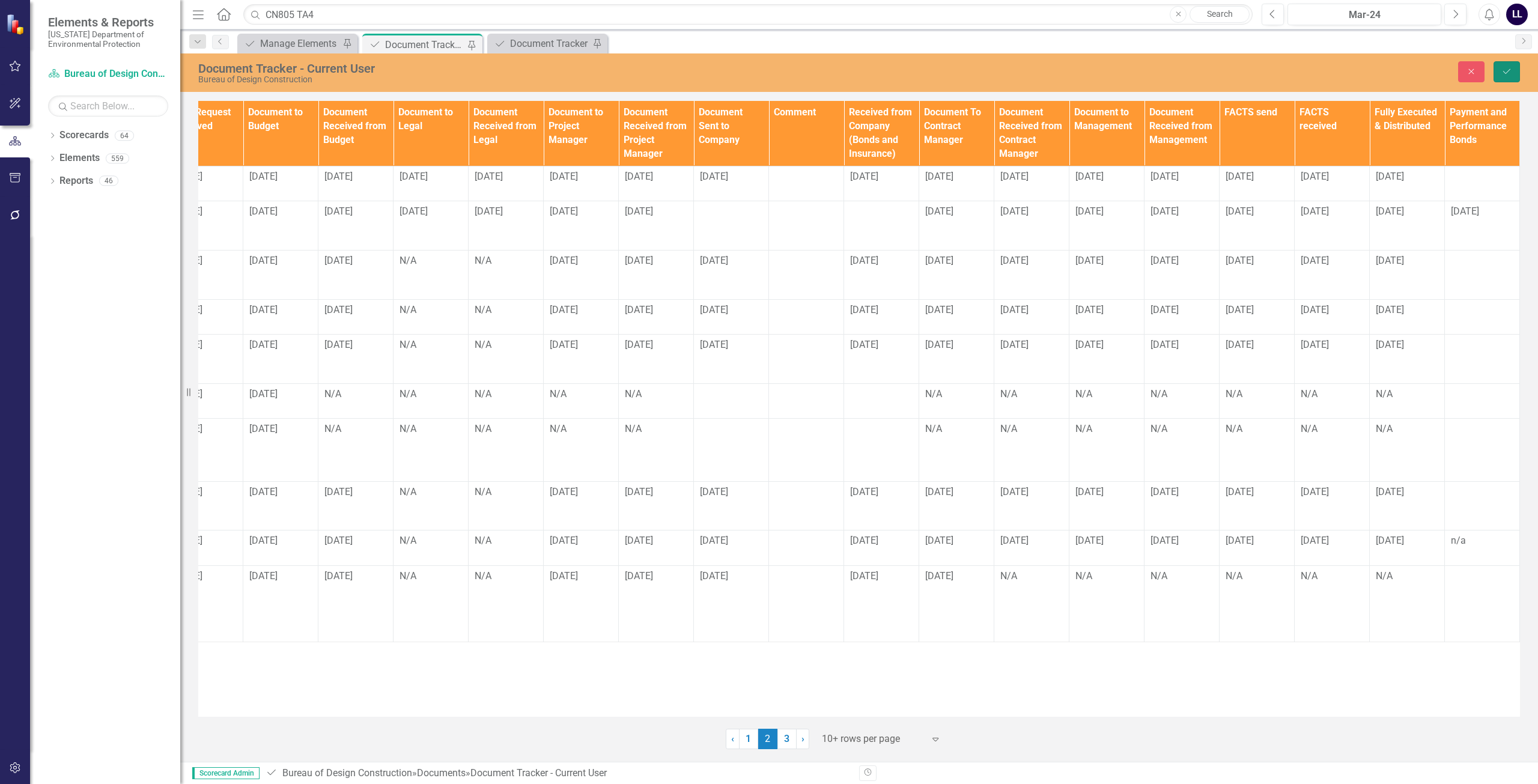
click at [1506, 68] on icon "Save" at bounding box center [1507, 71] width 11 height 9
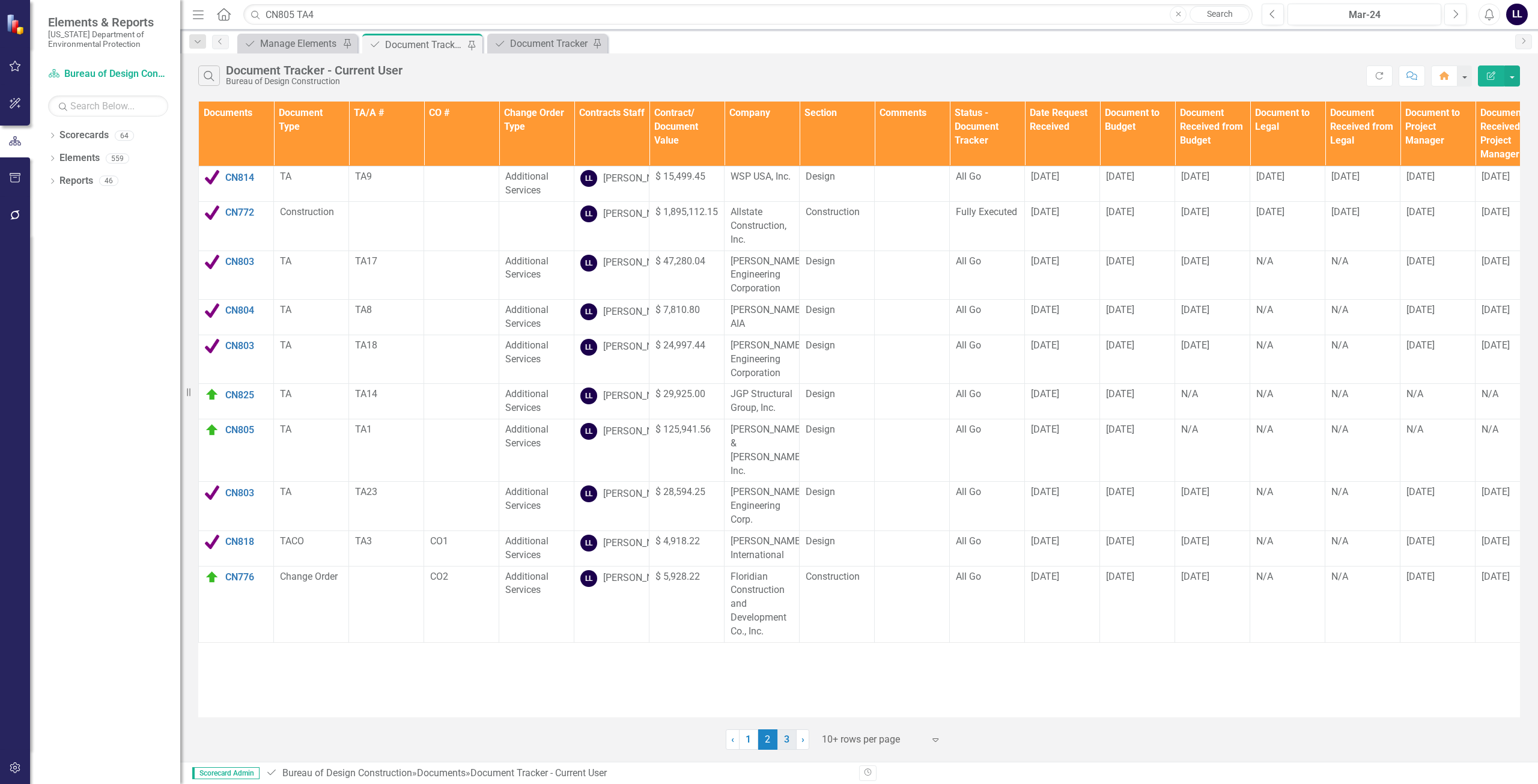
click at [792, 741] on link "3" at bounding box center [787, 740] width 19 height 20
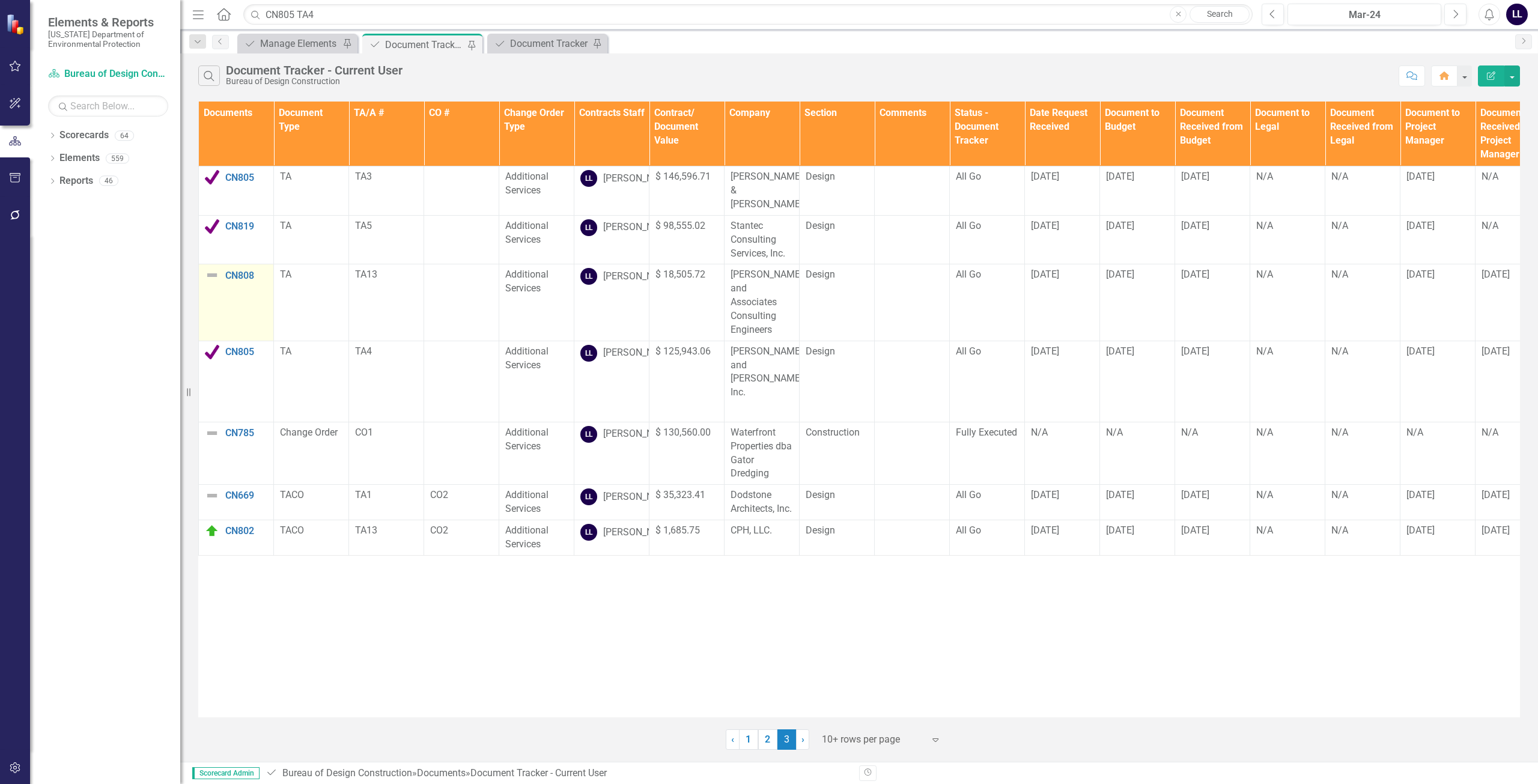
click at [212, 273] on img at bounding box center [212, 275] width 15 height 15
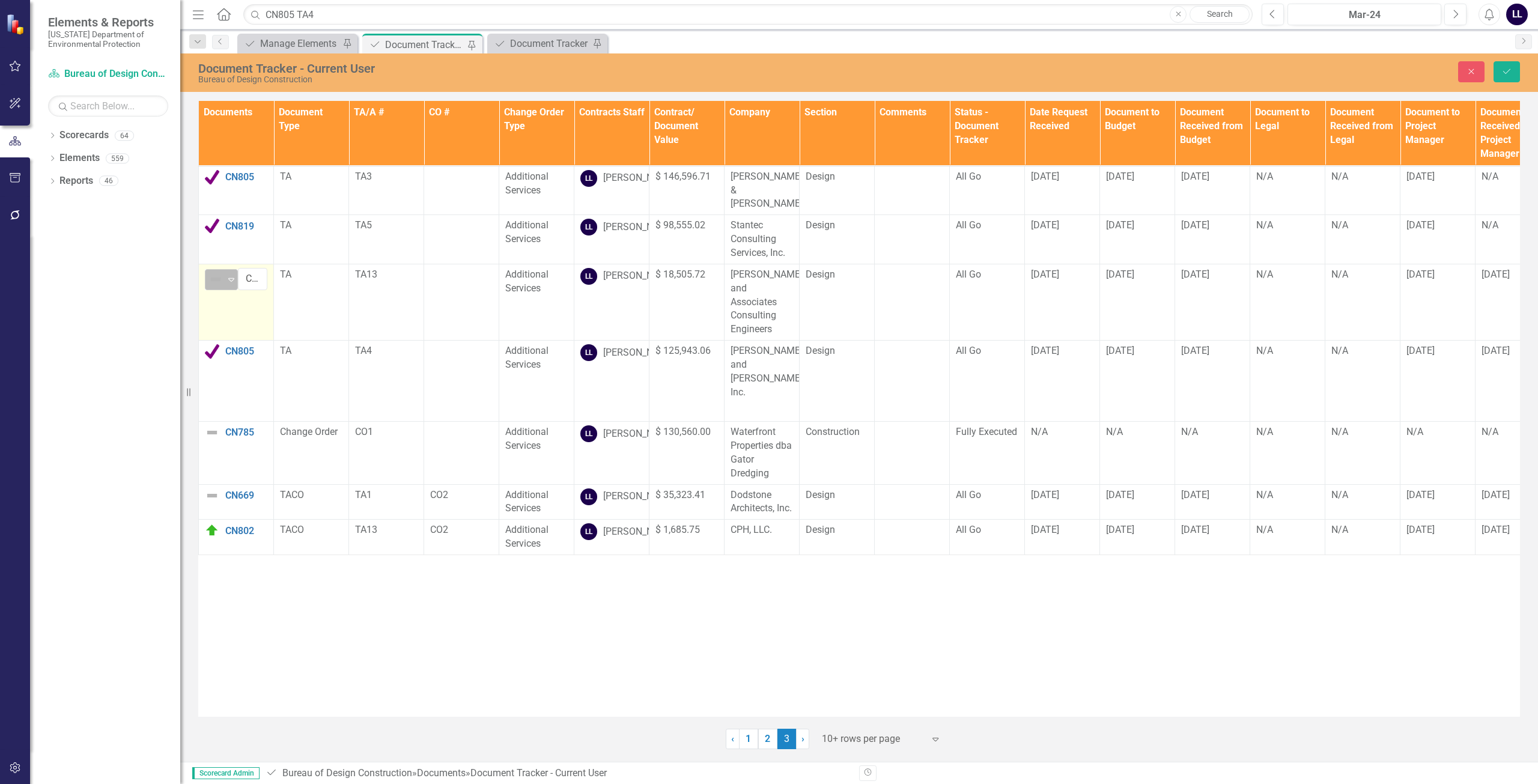
click at [231, 281] on icon "Expand" at bounding box center [231, 279] width 12 height 9
click at [253, 337] on div "Routing" at bounding box center [253, 340] width 33 height 14
click at [1504, 74] on icon "Save" at bounding box center [1507, 71] width 11 height 9
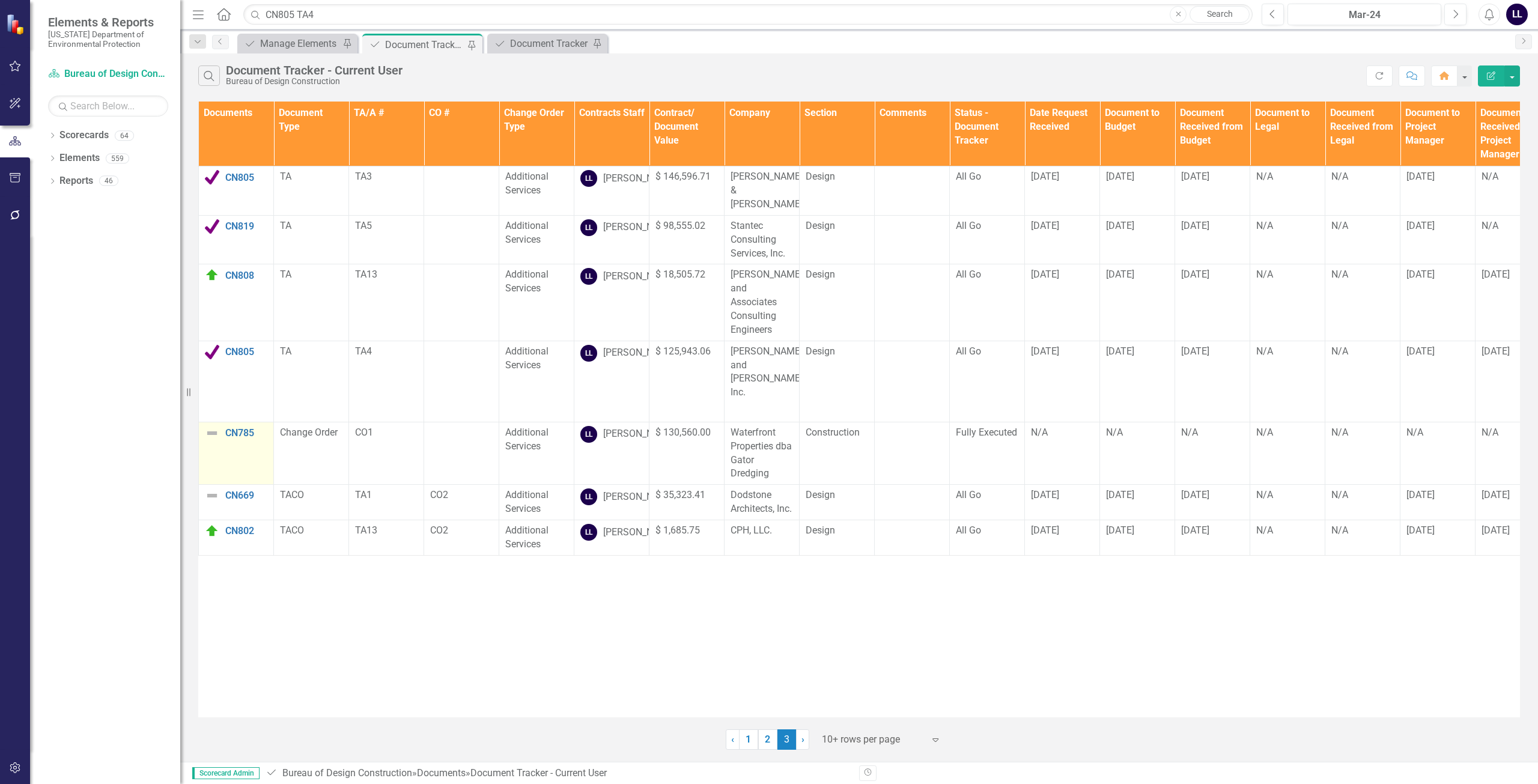
click at [216, 426] on img at bounding box center [212, 433] width 15 height 15
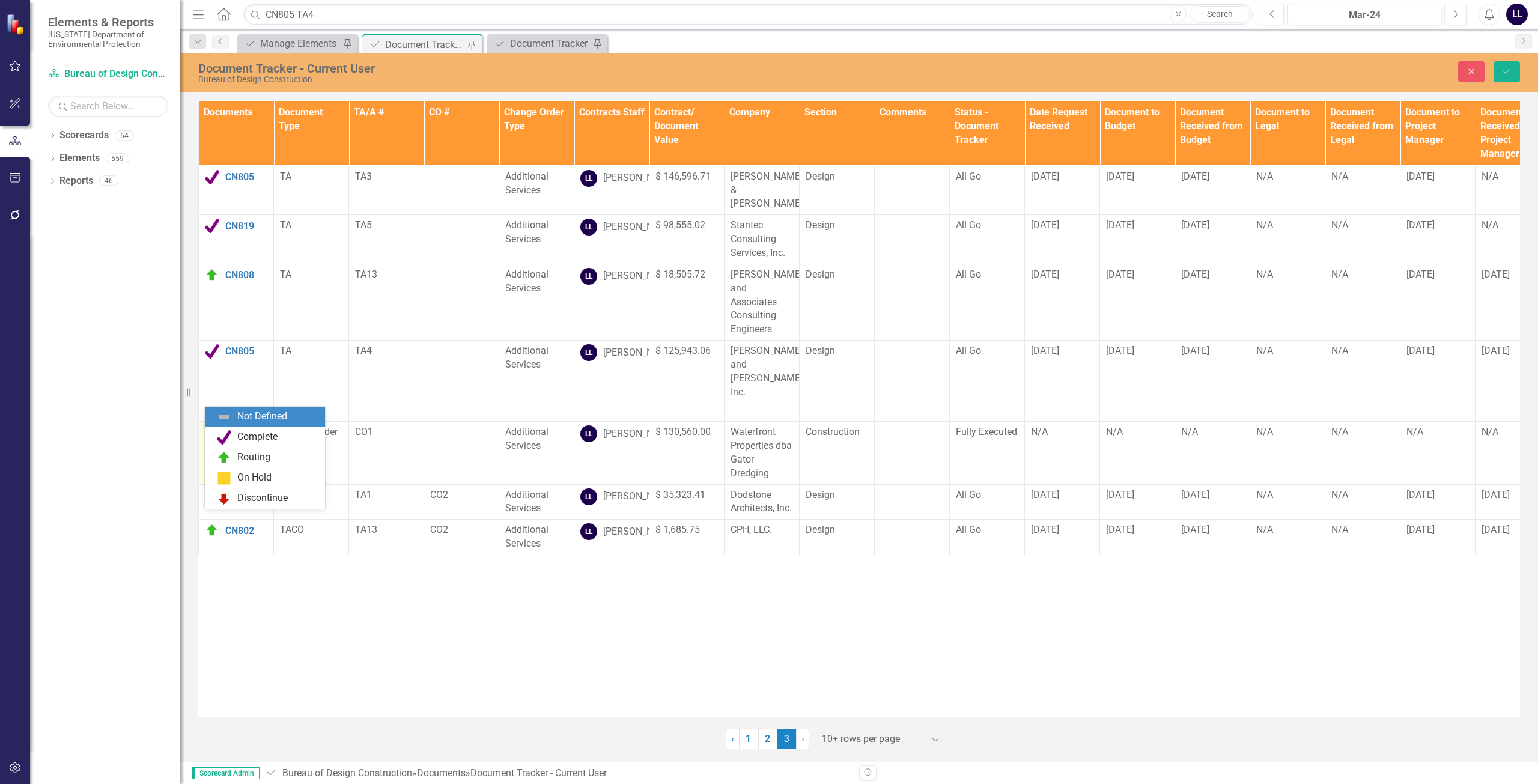
click at [212, 430] on img at bounding box center [216, 437] width 15 height 15
click at [268, 439] on div "Complete" at bounding box center [257, 436] width 40 height 14
drag, startPoint x: 479, startPoint y: 716, endPoint x: 512, endPoint y: 718, distance: 33.1
click at [512, 718] on div "Documents Document Type TA/A # CO # Change Order Type Contracts Staff Contract/…" at bounding box center [859, 423] width 1358 height 651
click at [1509, 71] on icon "Save" at bounding box center [1507, 71] width 11 height 9
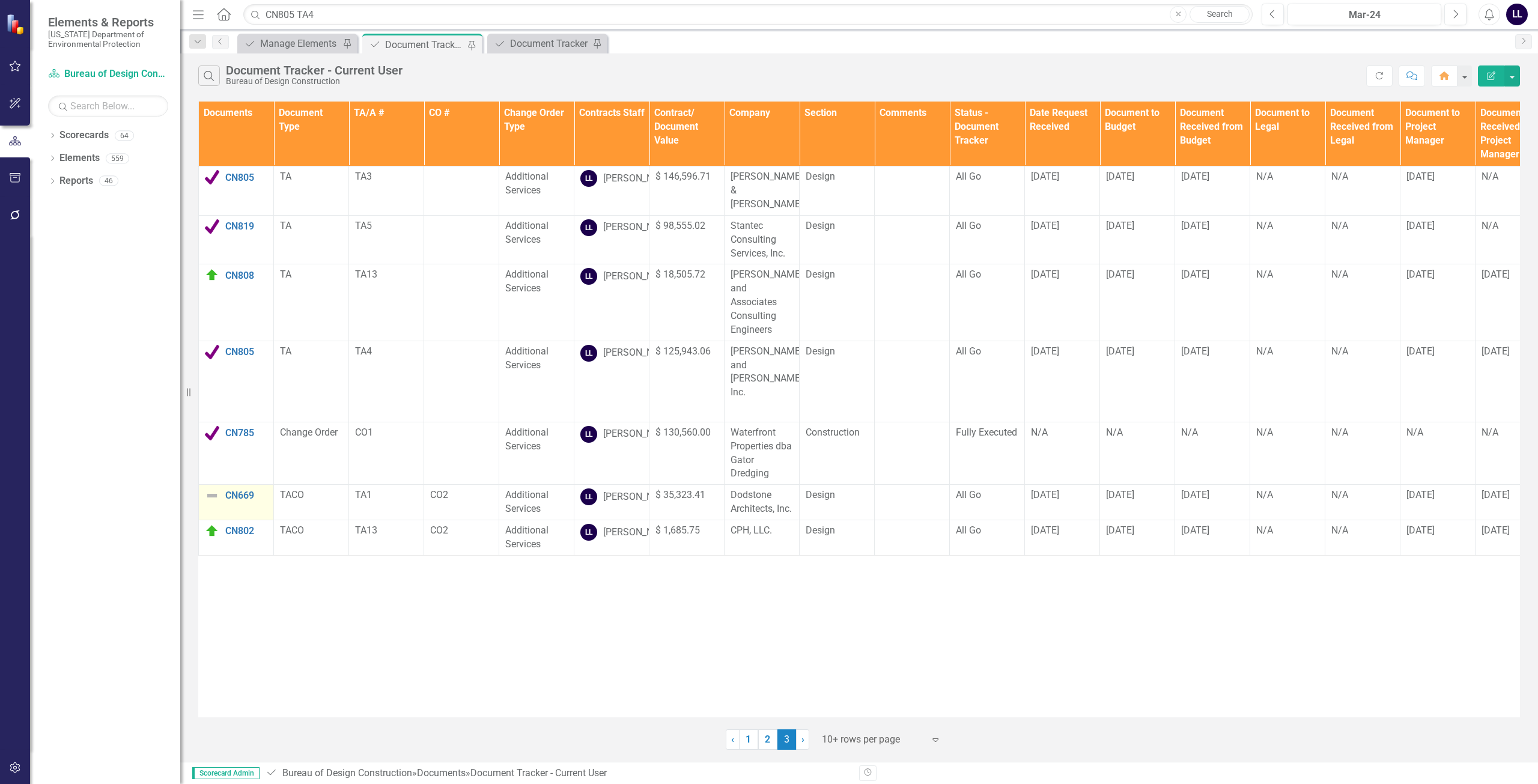
click at [211, 488] on img at bounding box center [212, 495] width 15 height 15
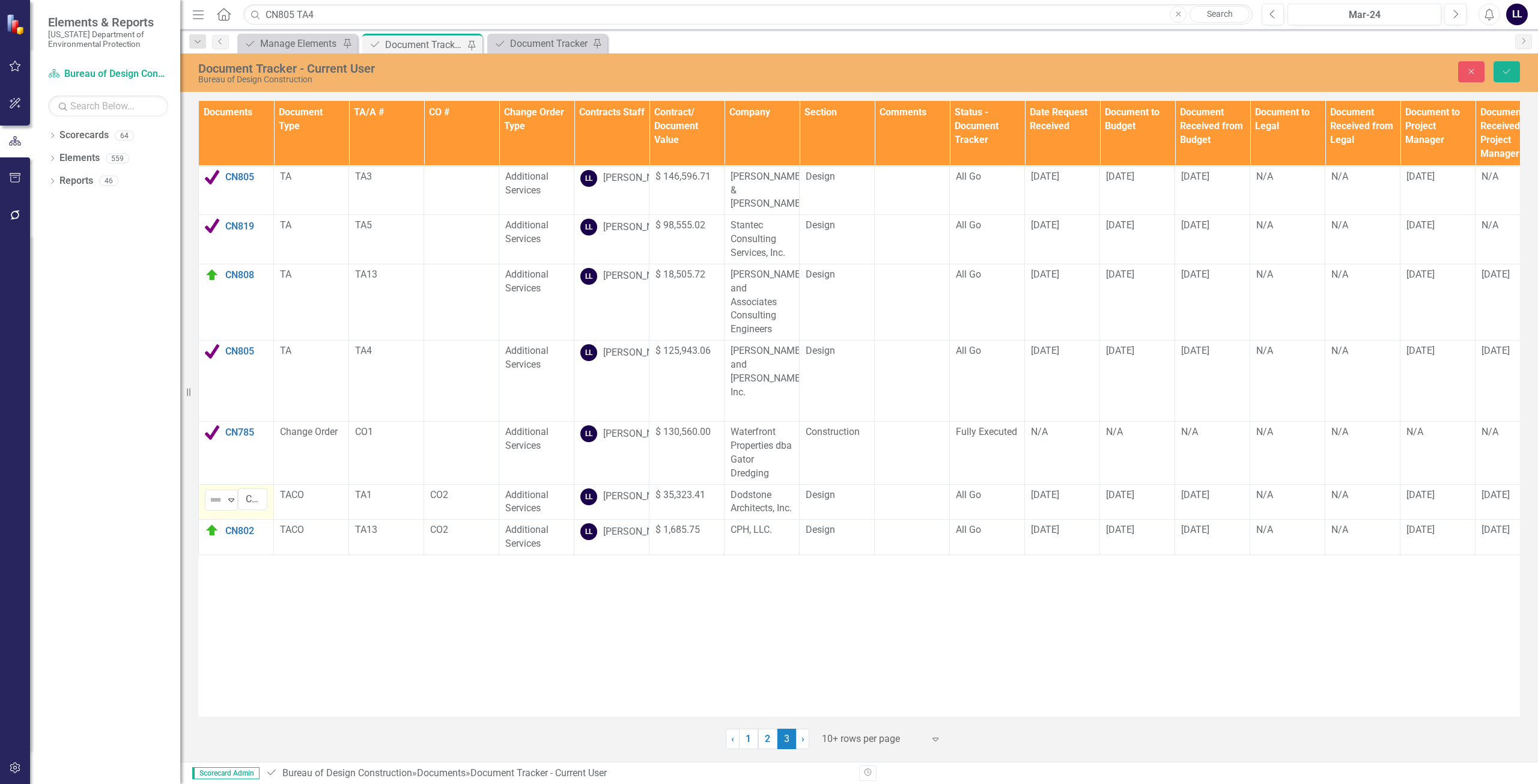
click at [211, 492] on img at bounding box center [216, 500] width 15 height 15
click at [232, 515] on div "Routing" at bounding box center [267, 520] width 101 height 15
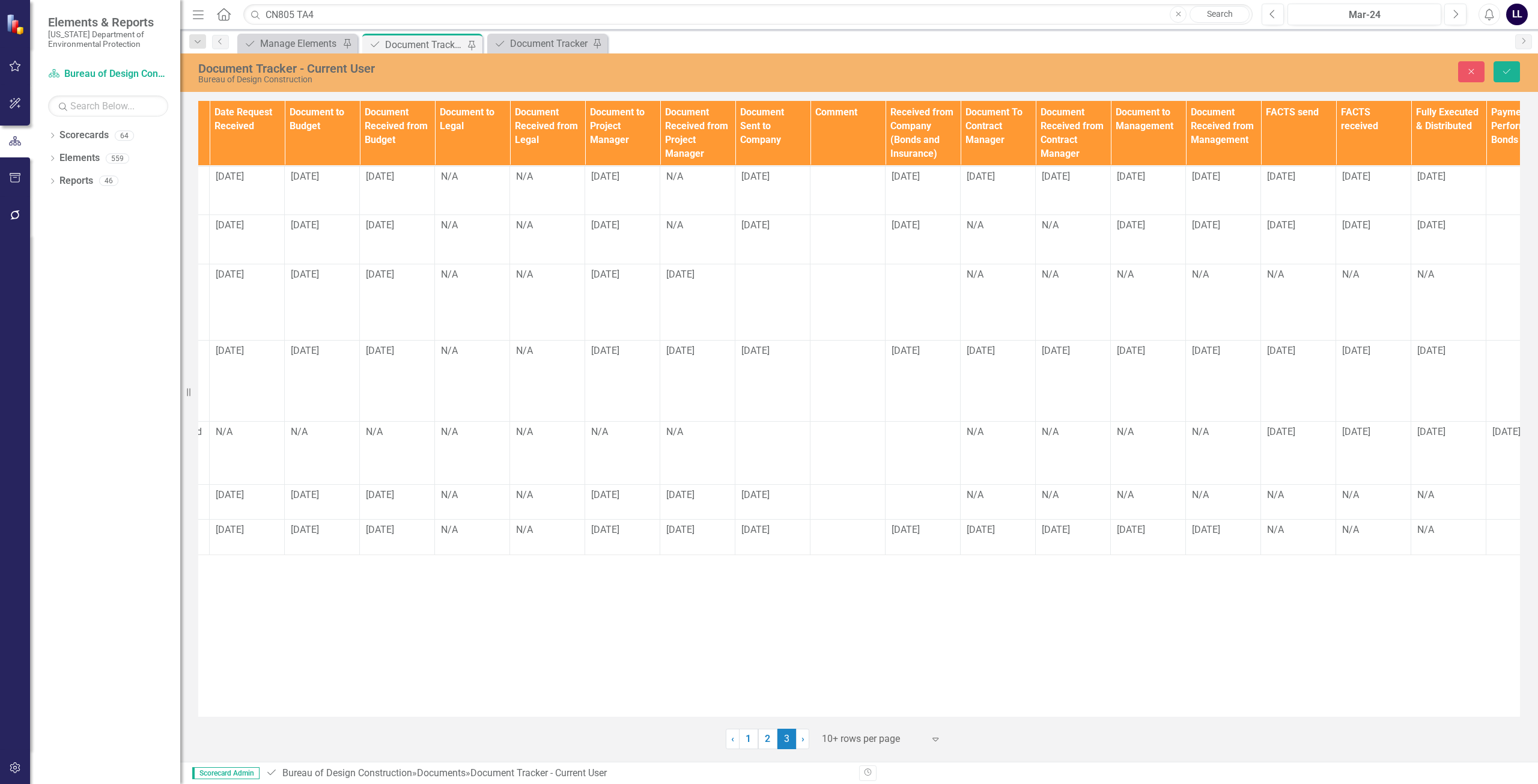
scroll to position [0, 857]
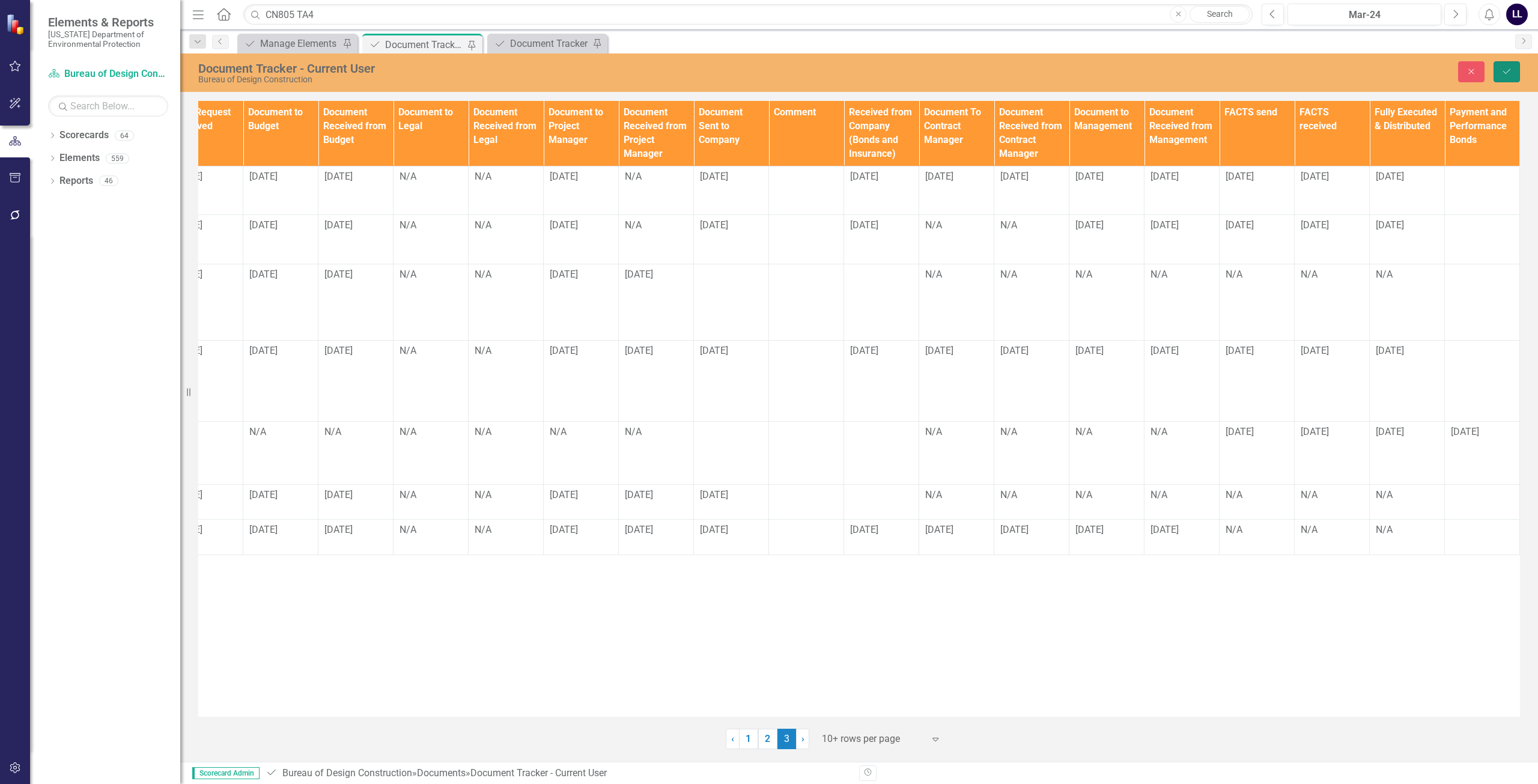
click at [1501, 74] on button "Save" at bounding box center [1507, 71] width 26 height 21
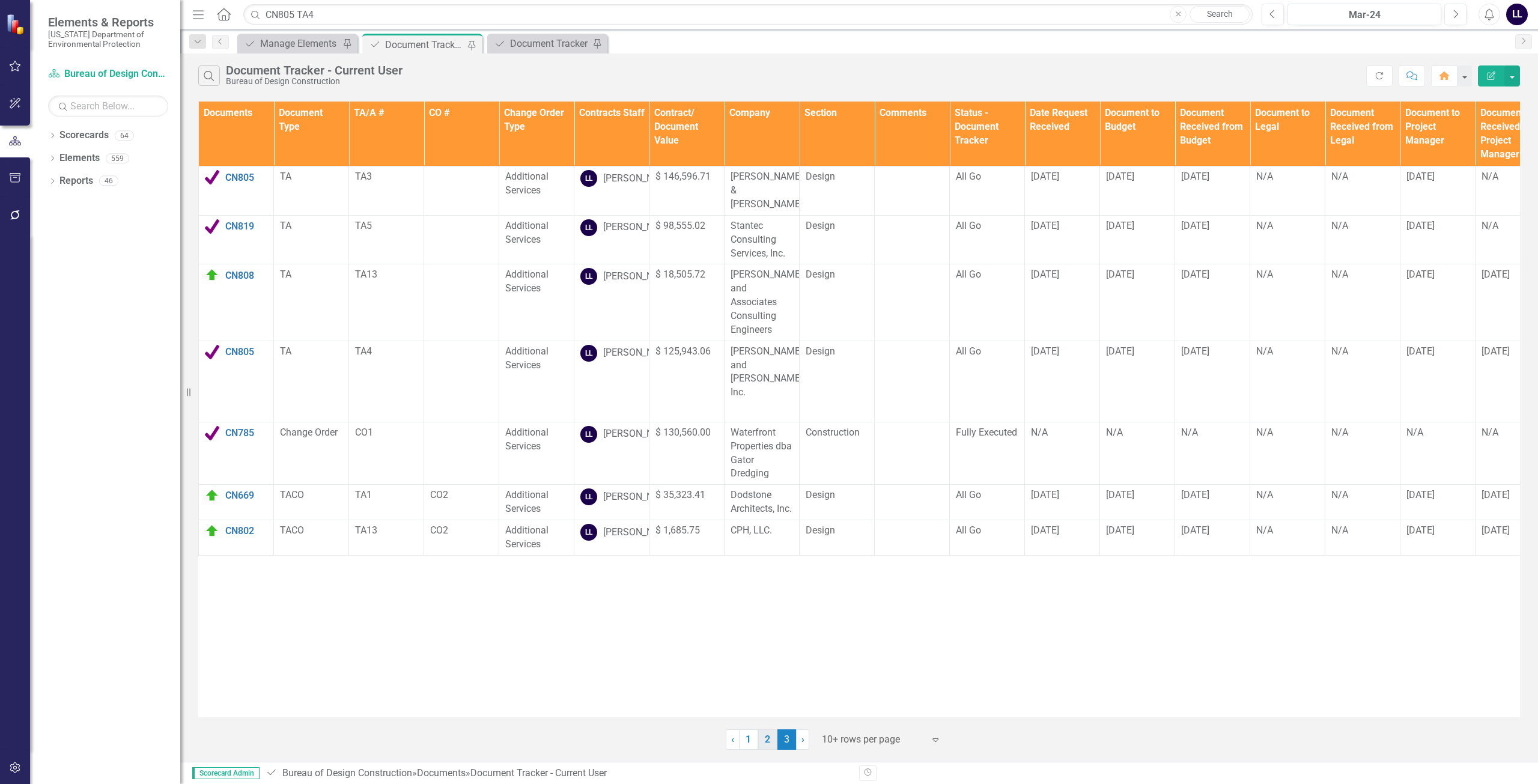
click at [768, 743] on link "2" at bounding box center [768, 740] width 19 height 20
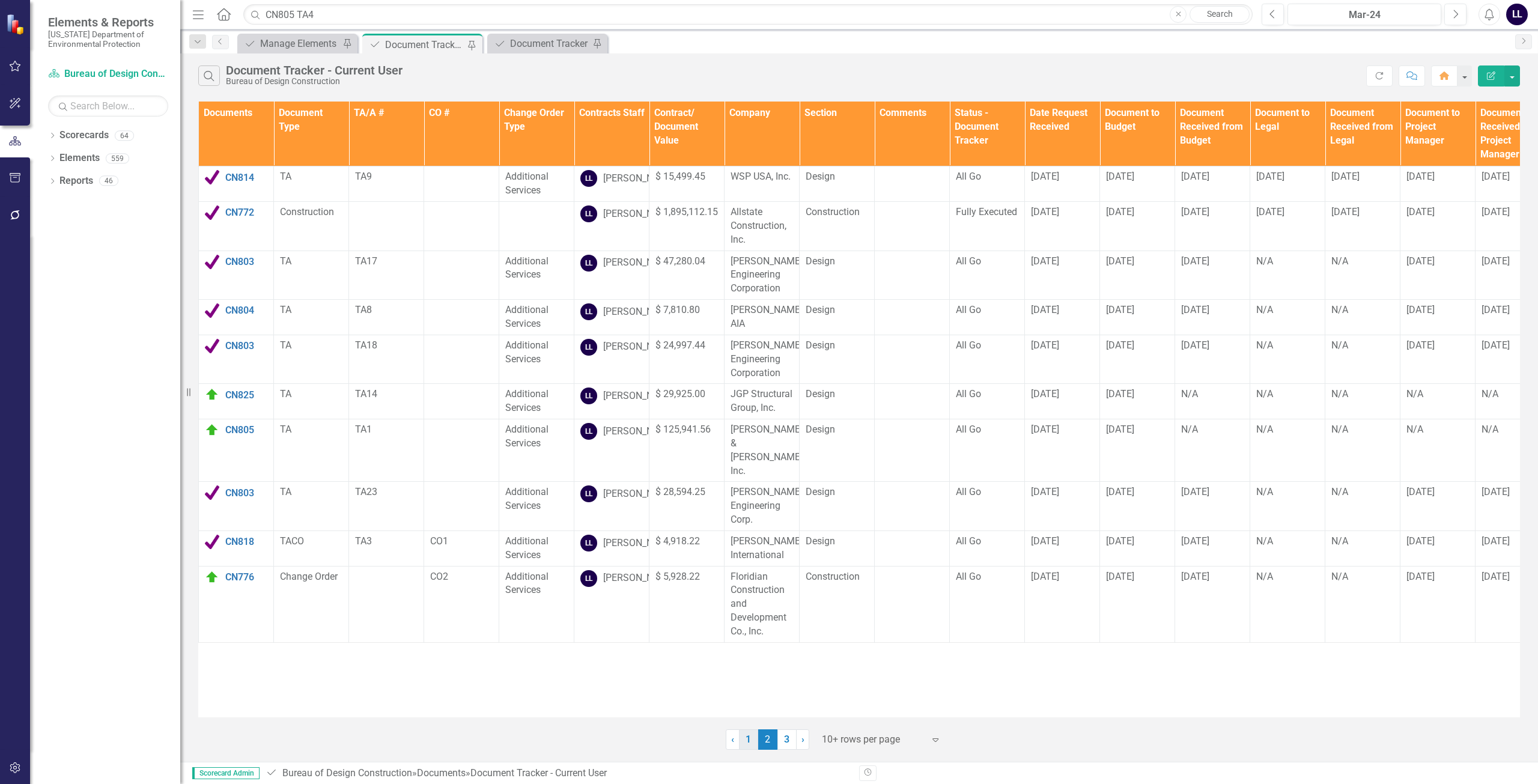
click at [747, 743] on link "1" at bounding box center [749, 740] width 19 height 20
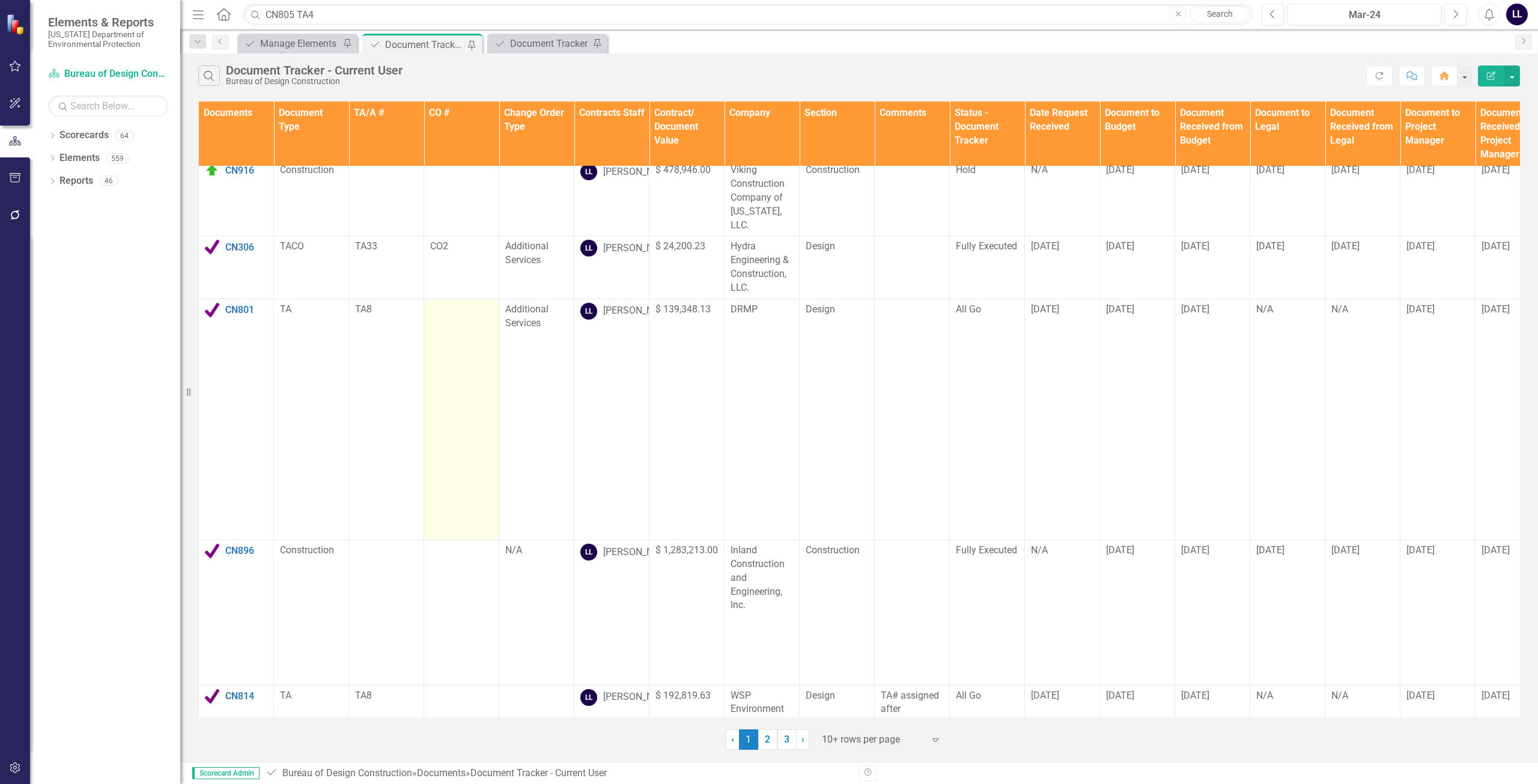
scroll to position [0, 0]
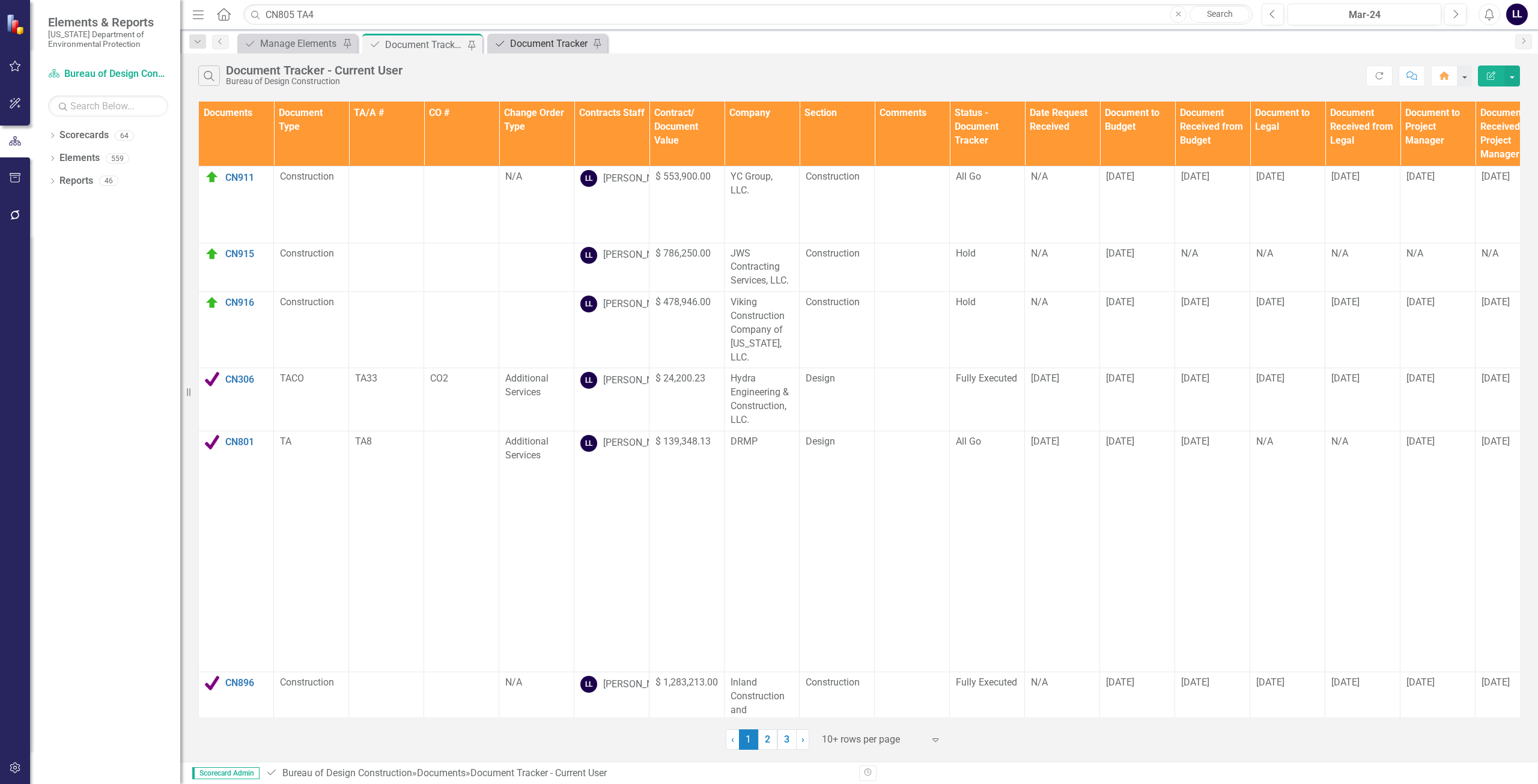
click at [550, 49] on div "Document Tracker" at bounding box center [549, 44] width 79 height 15
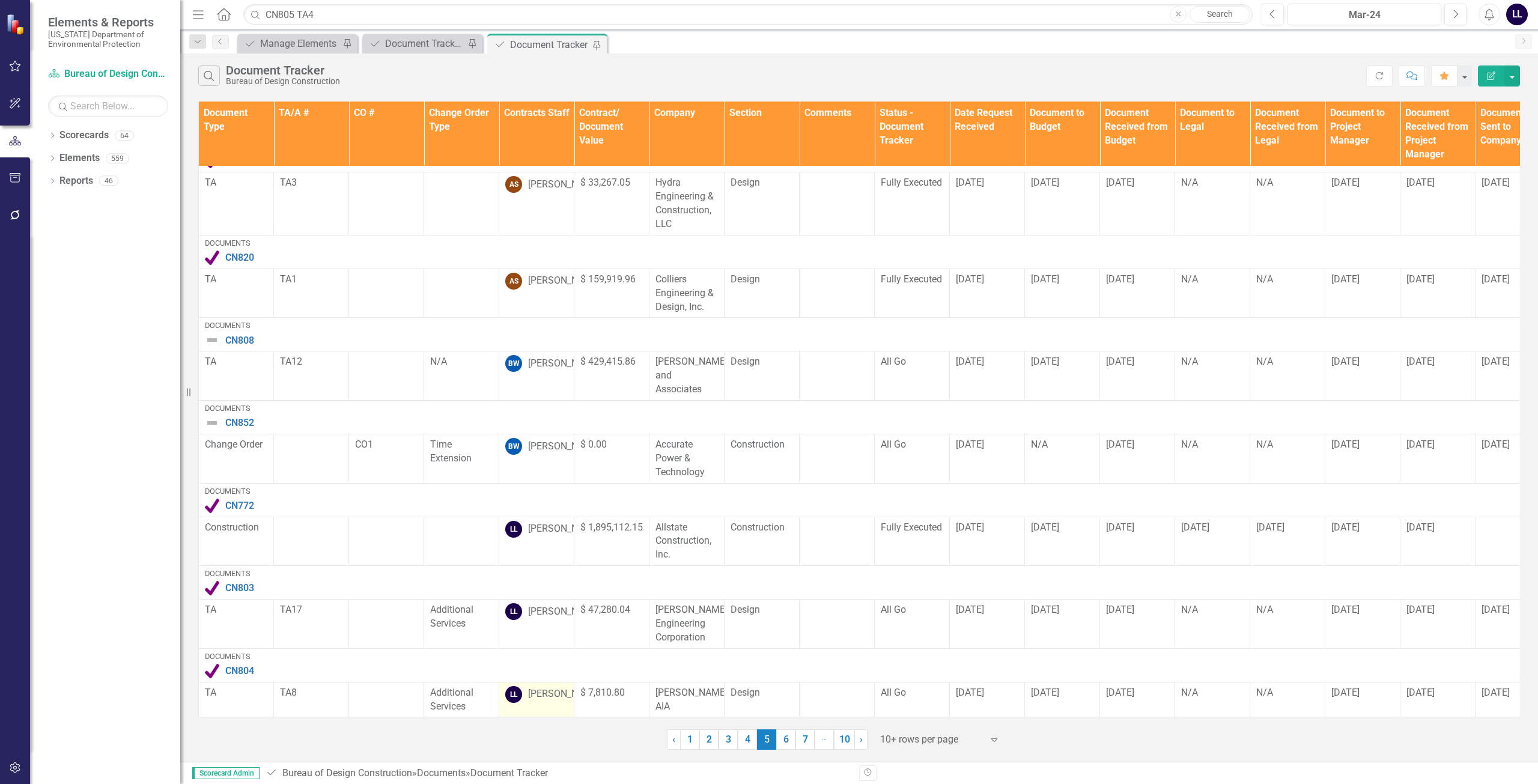
scroll to position [284, 0]
click at [786, 739] on link "6" at bounding box center [786, 740] width 19 height 20
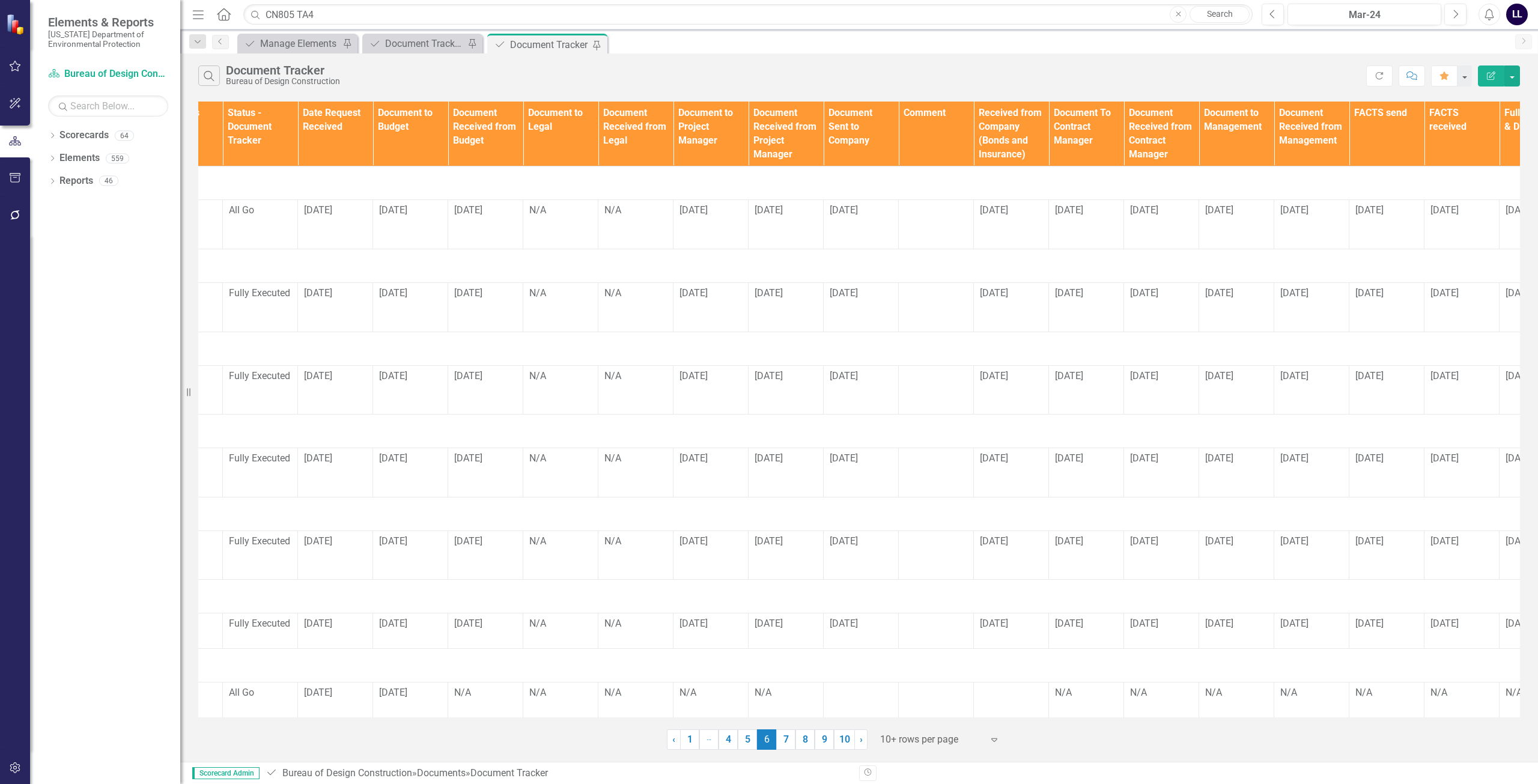
scroll to position [0, 0]
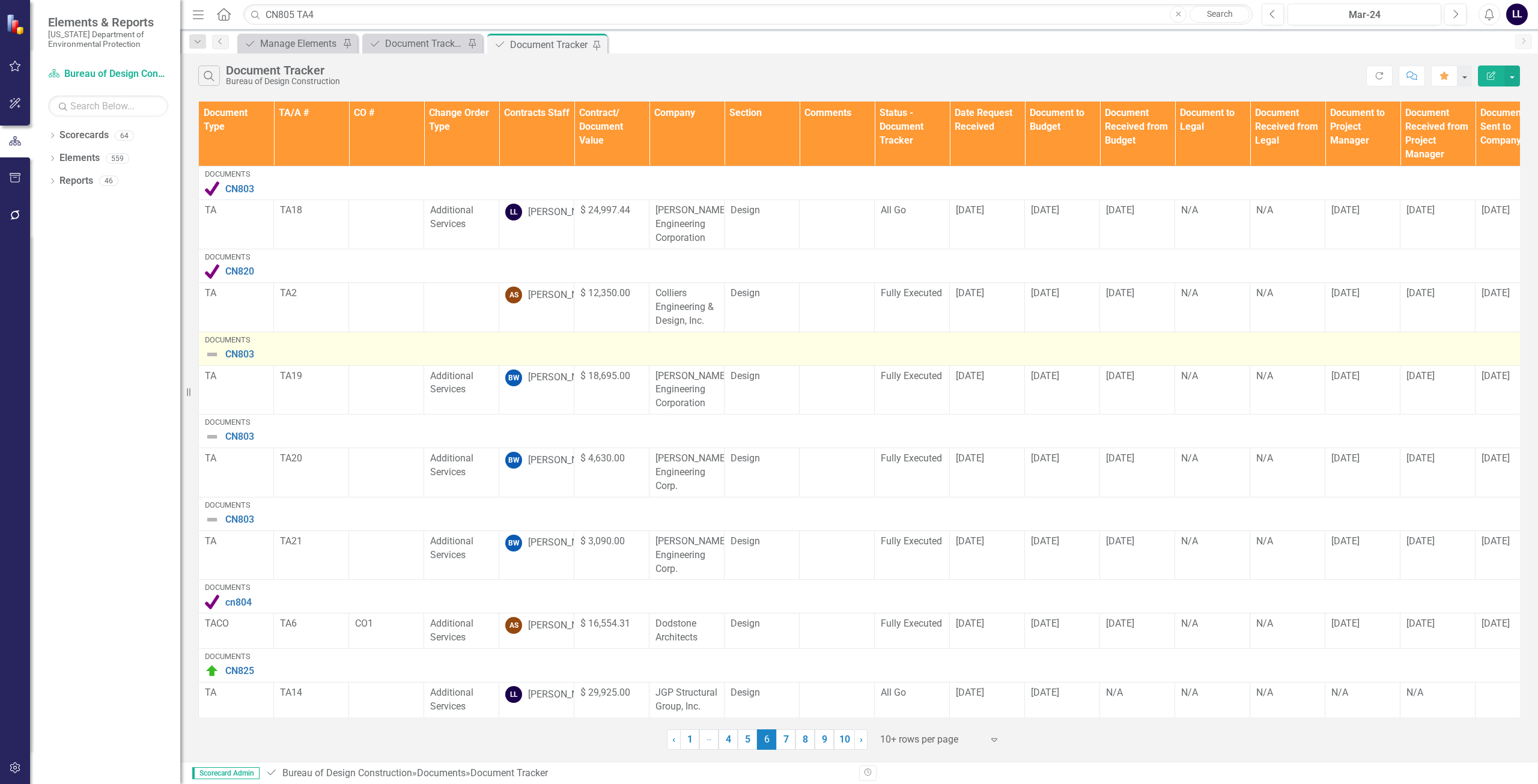
click at [212, 353] on img at bounding box center [212, 354] width 15 height 15
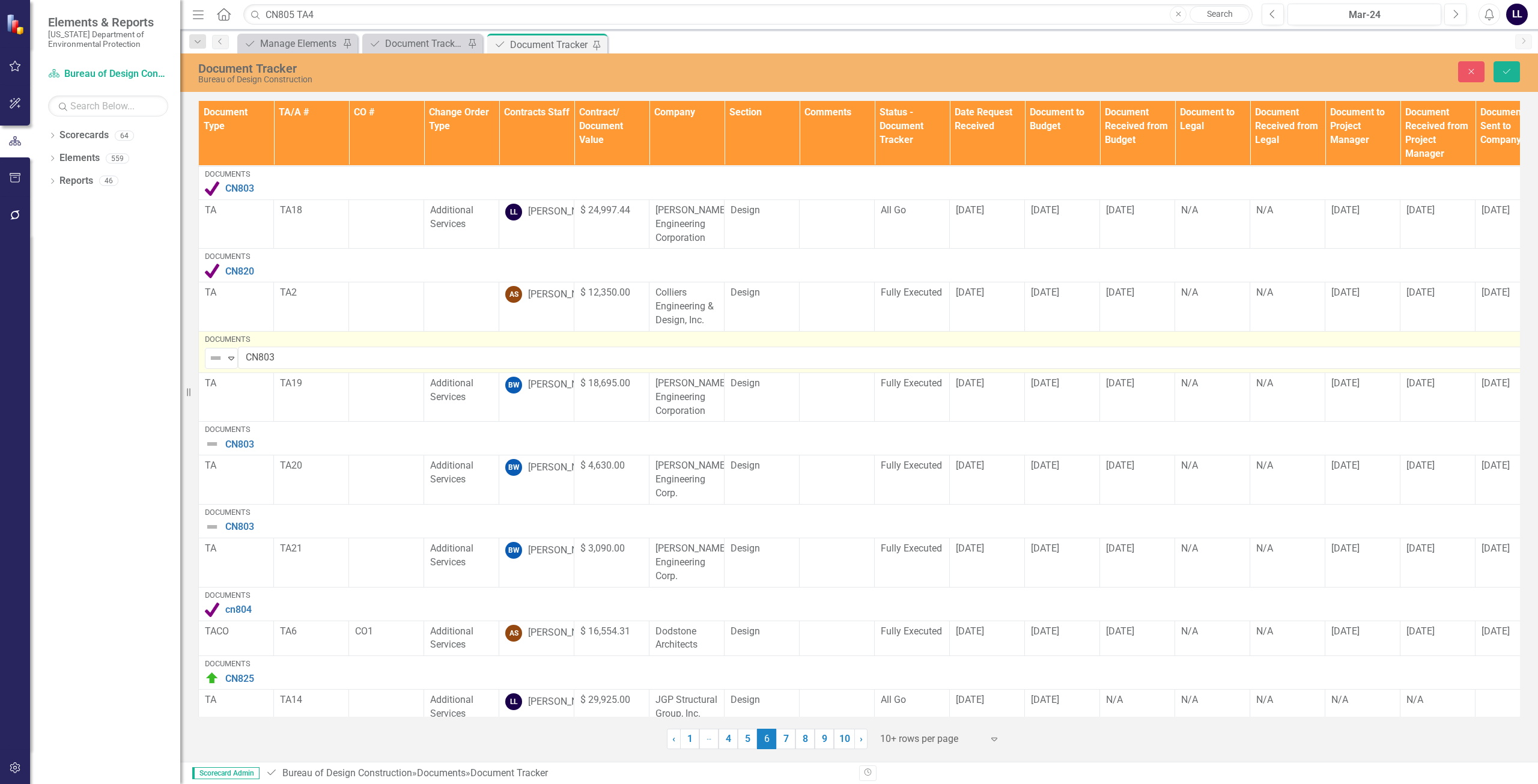
click at [212, 353] on img at bounding box center [216, 358] width 15 height 15
click at [243, 401] on div "Complete" at bounding box center [257, 399] width 40 height 14
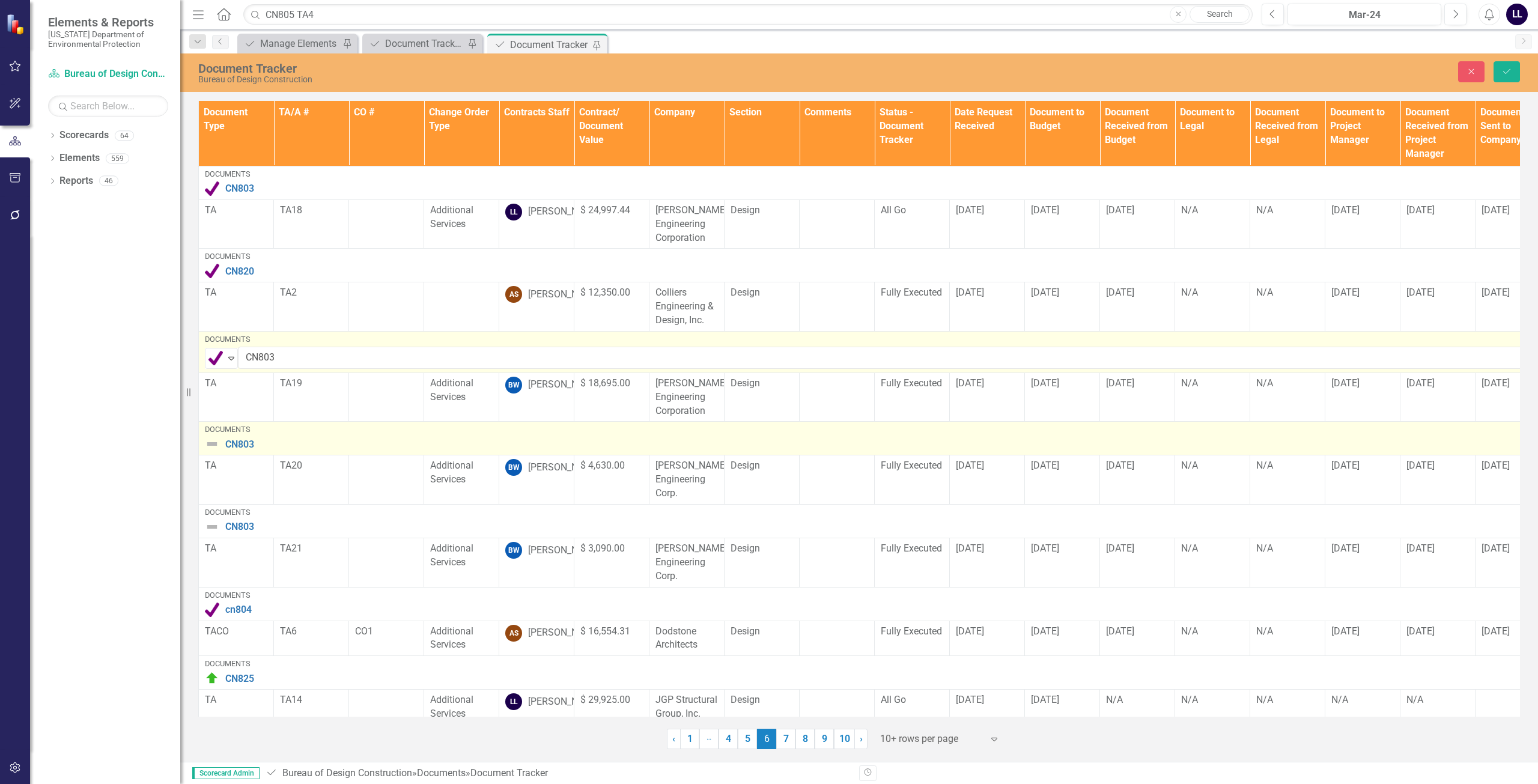
click at [209, 445] on img at bounding box center [212, 444] width 15 height 15
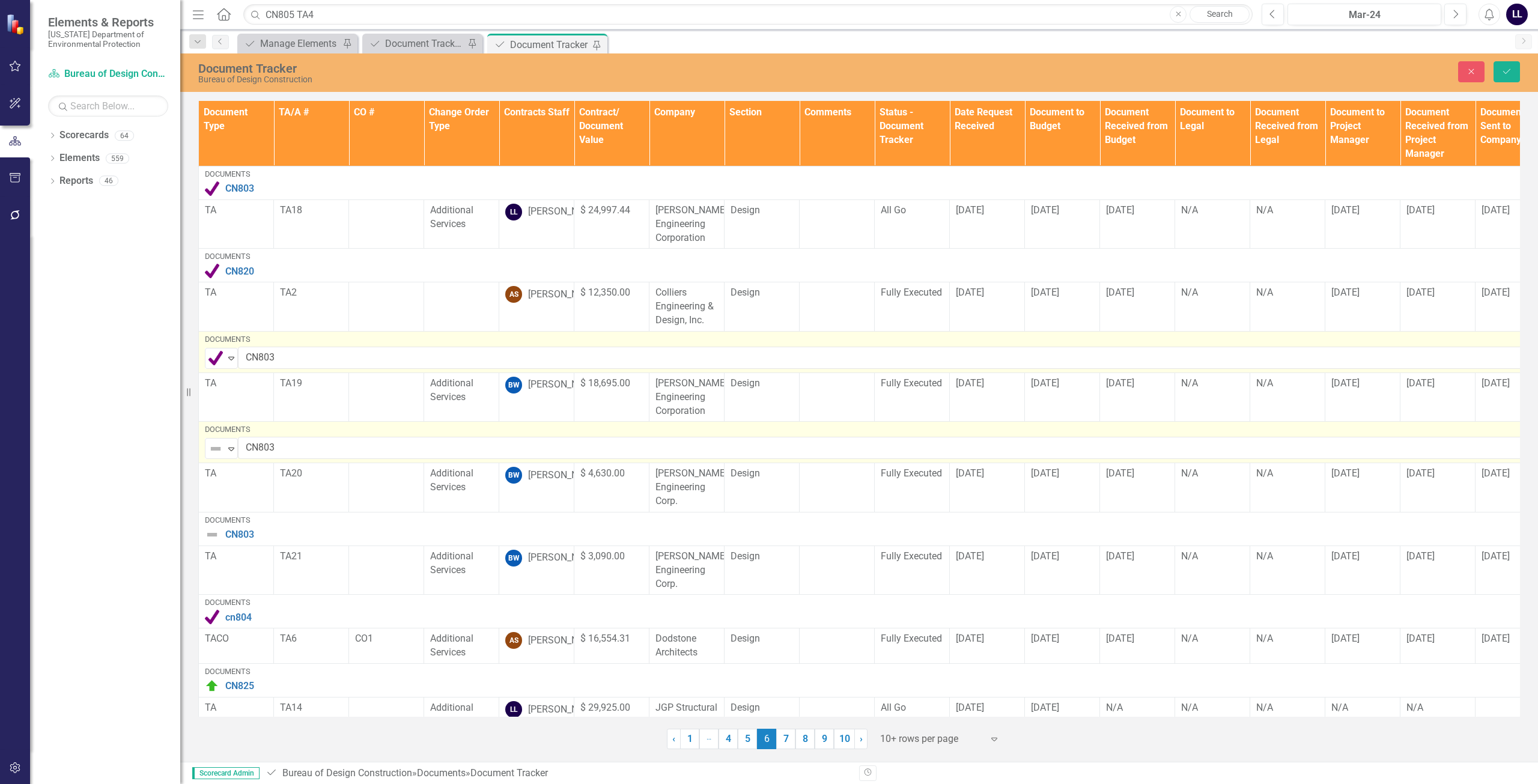
click at [212, 444] on img at bounding box center [216, 449] width 15 height 15
click at [233, 488] on div "Complete" at bounding box center [267, 489] width 101 height 15
click at [257, 704] on div "TA" at bounding box center [236, 708] width 63 height 14
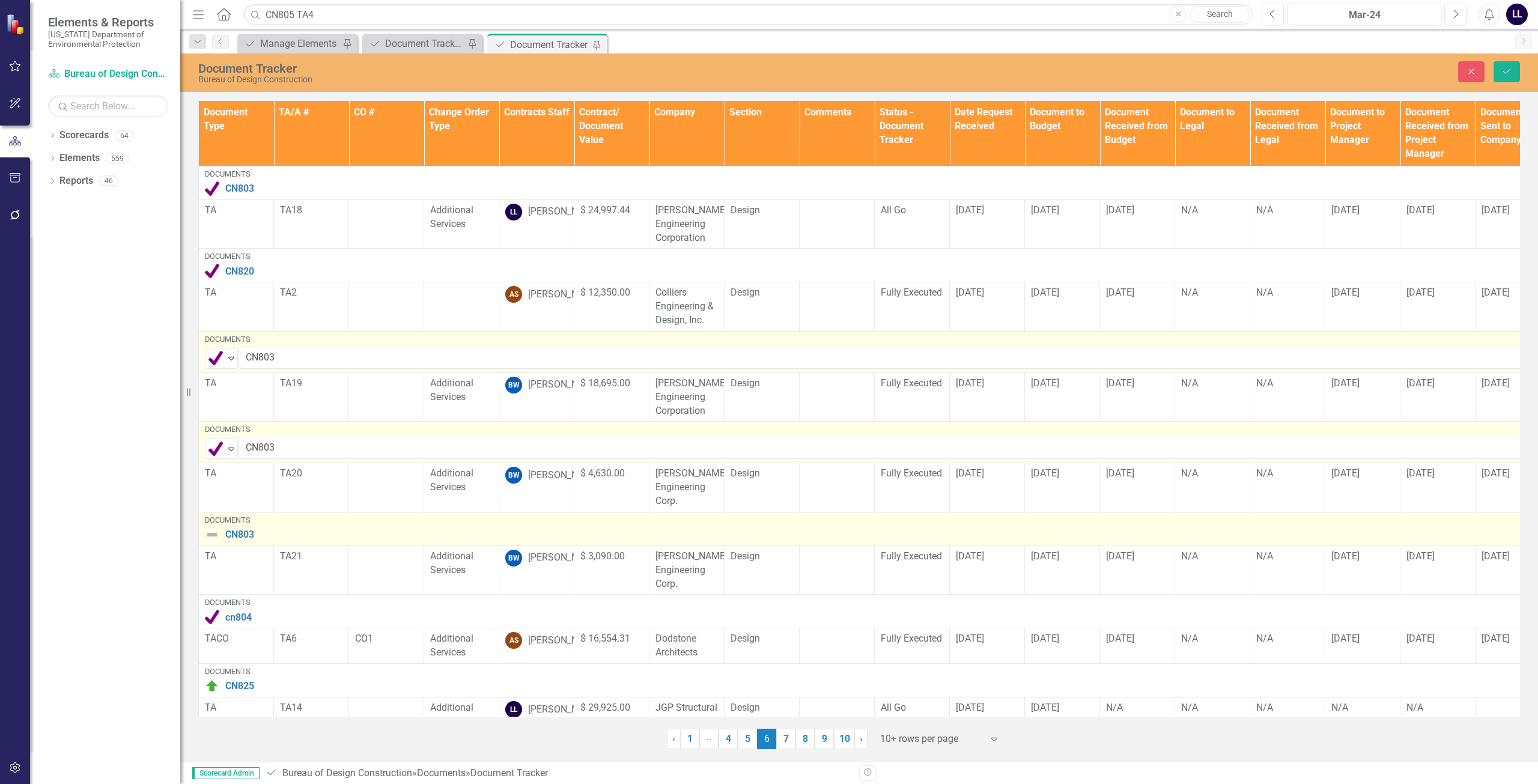
click at [208, 527] on img at bounding box center [212, 535] width 15 height 15
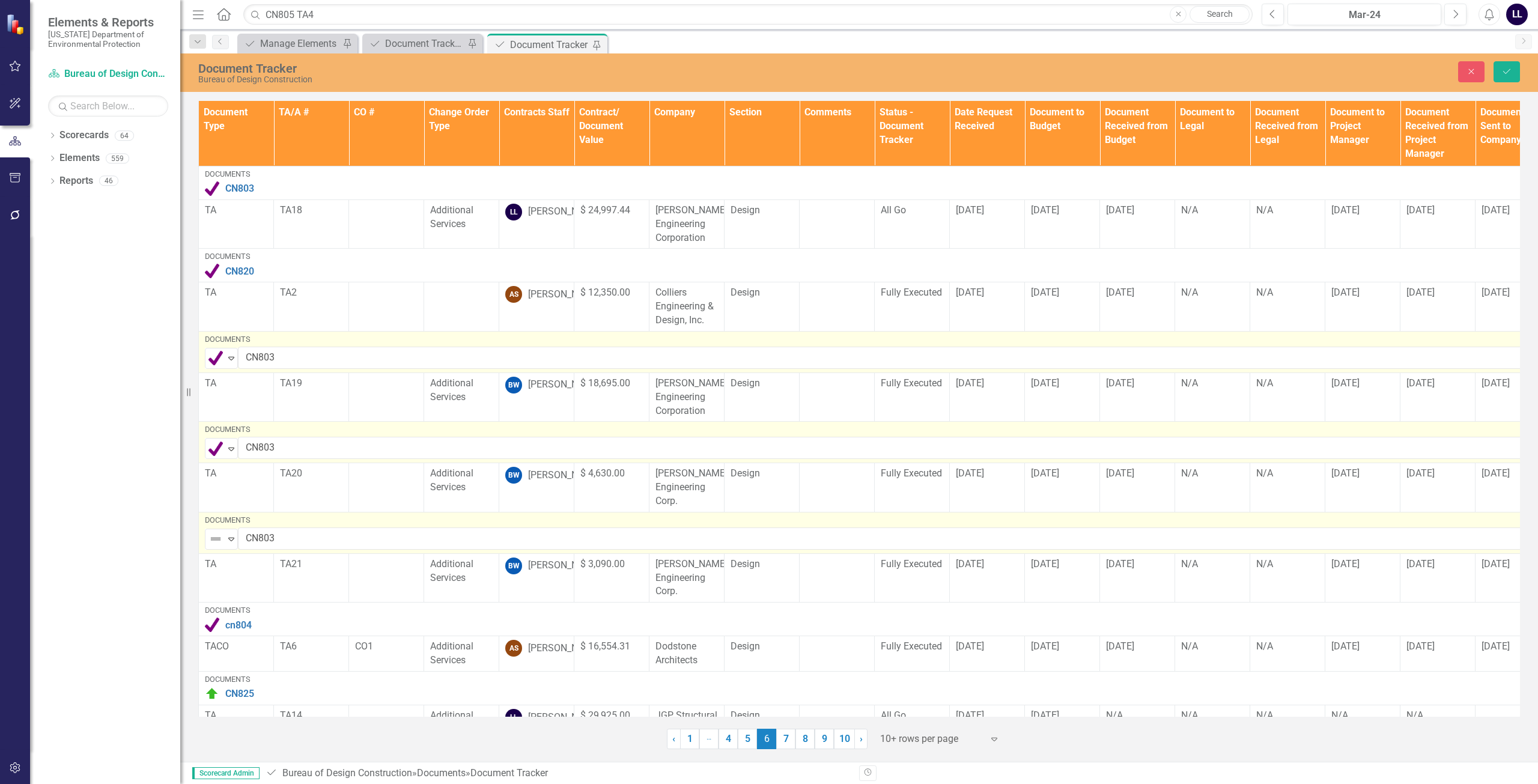
click at [212, 535] on img at bounding box center [216, 539] width 15 height 15
click at [237, 583] on div "Complete" at bounding box center [257, 580] width 40 height 14
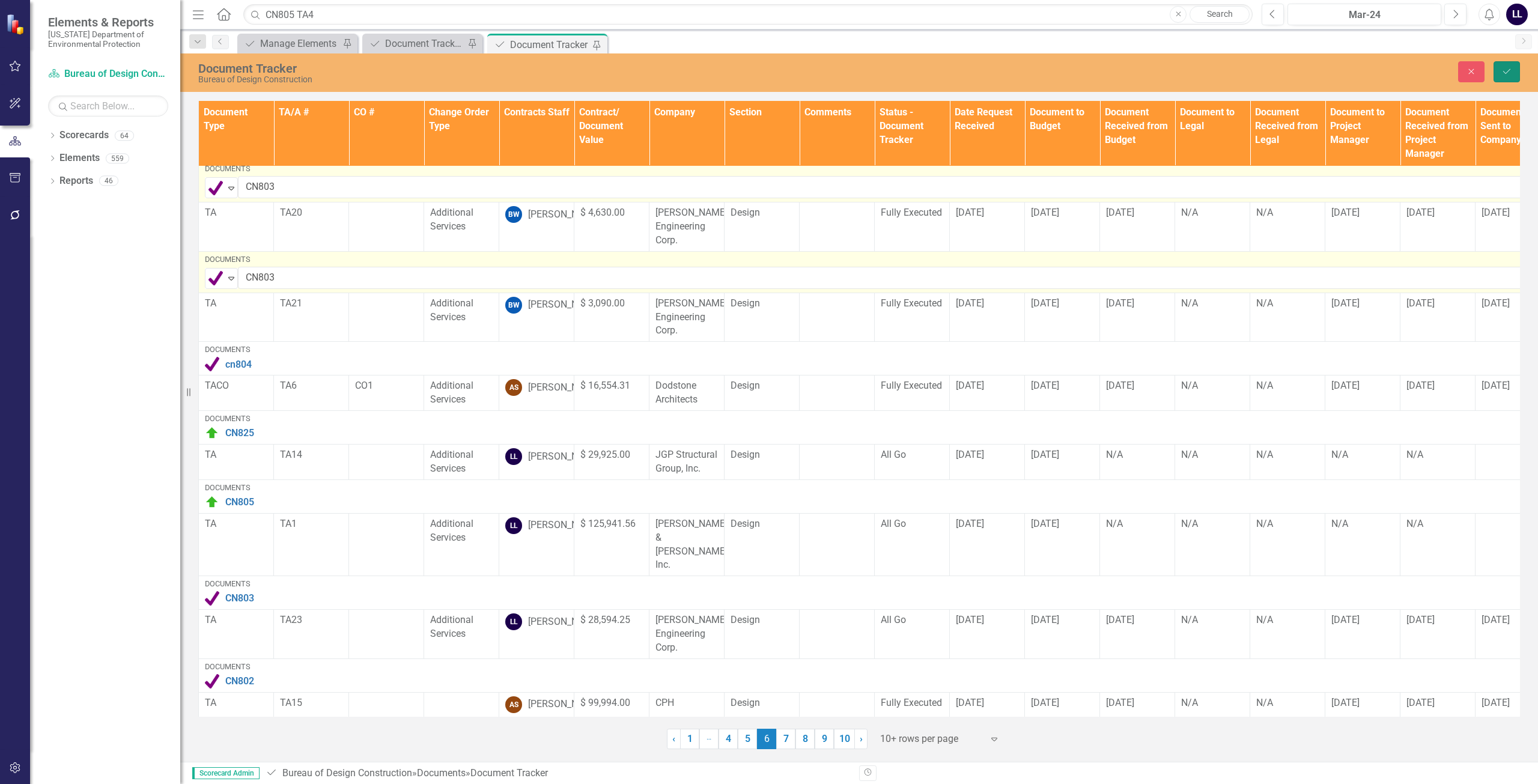
click at [1501, 69] on button "Save" at bounding box center [1507, 71] width 26 height 21
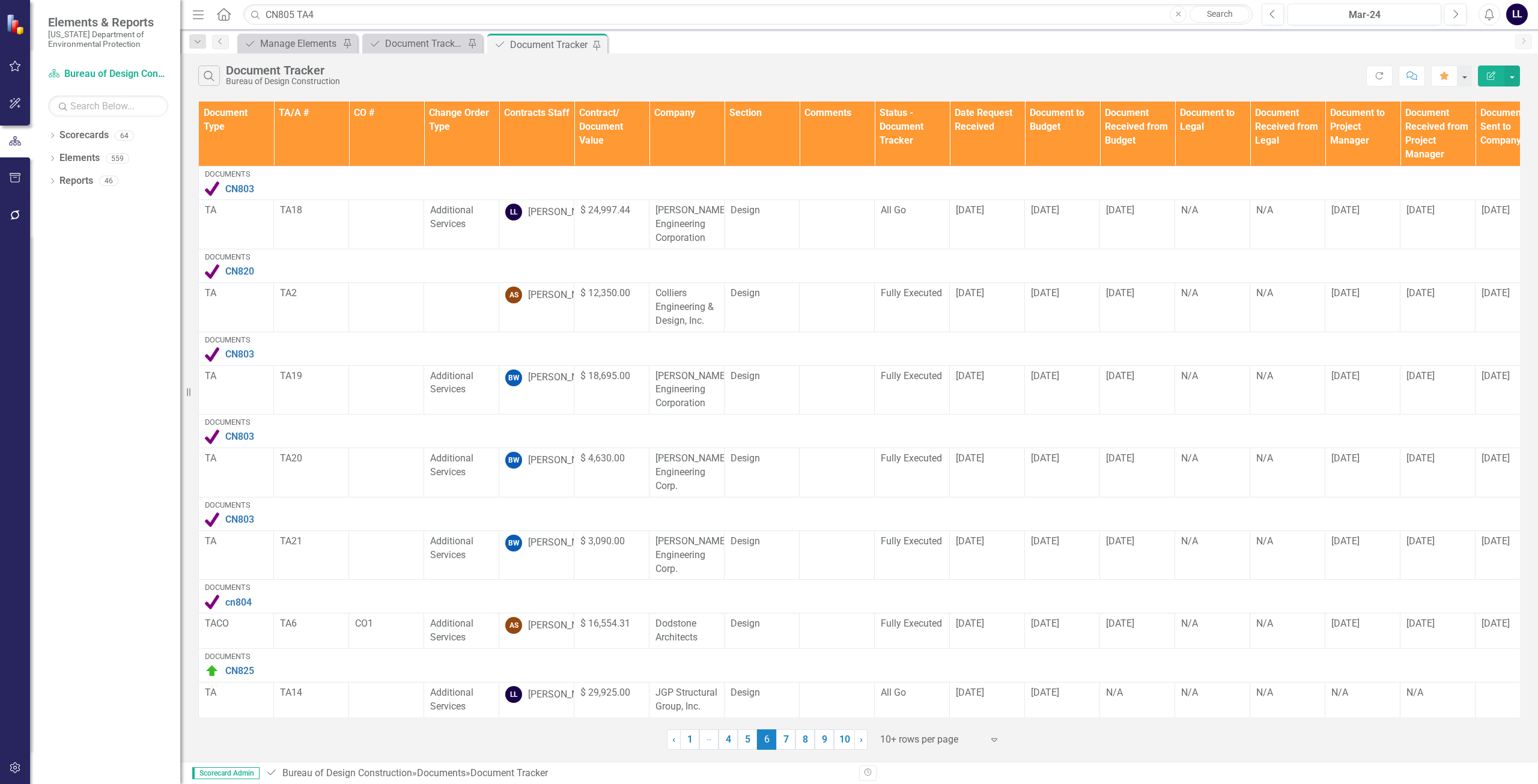
click at [689, 742] on link "1" at bounding box center [690, 740] width 19 height 20
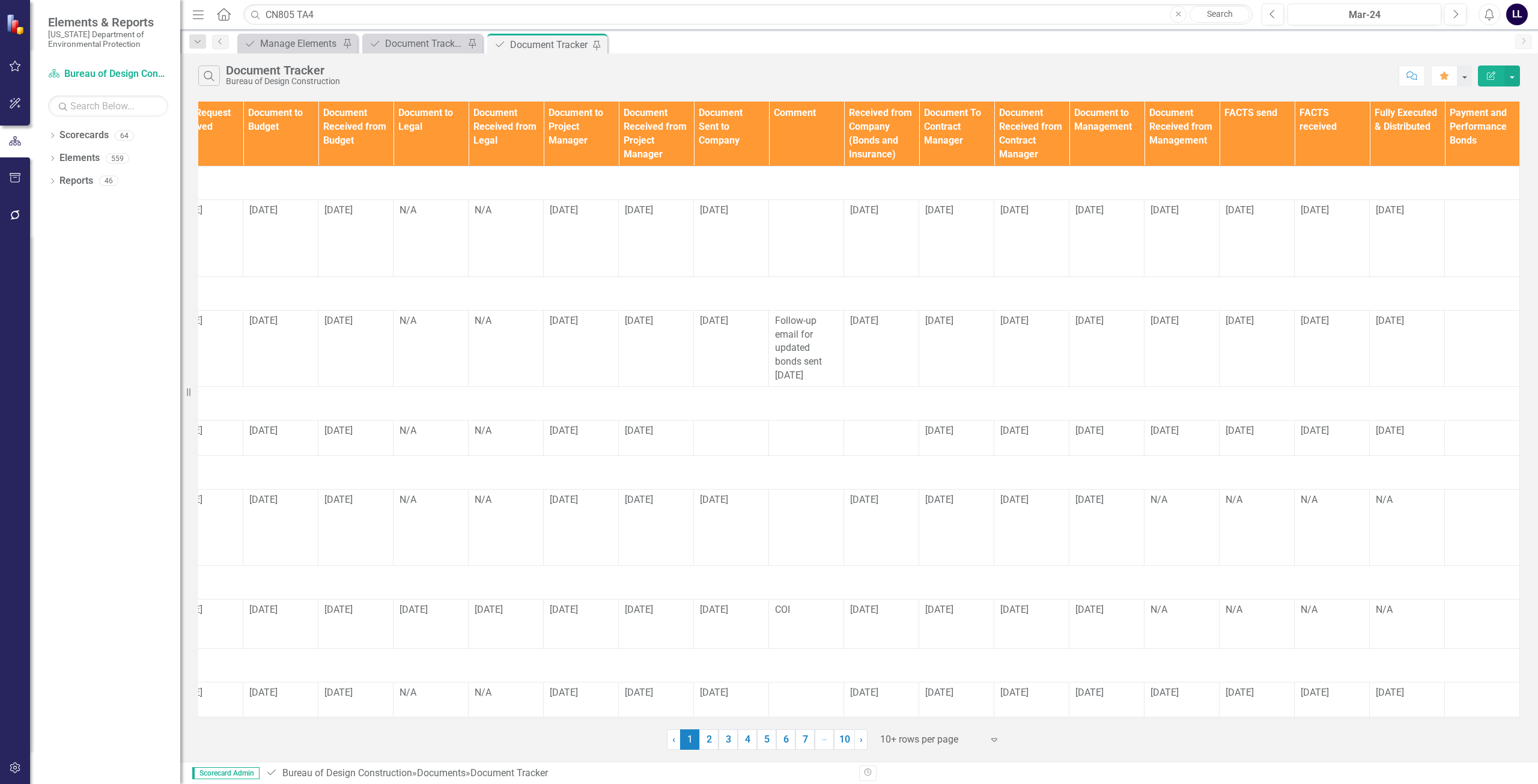
scroll to position [0, 0]
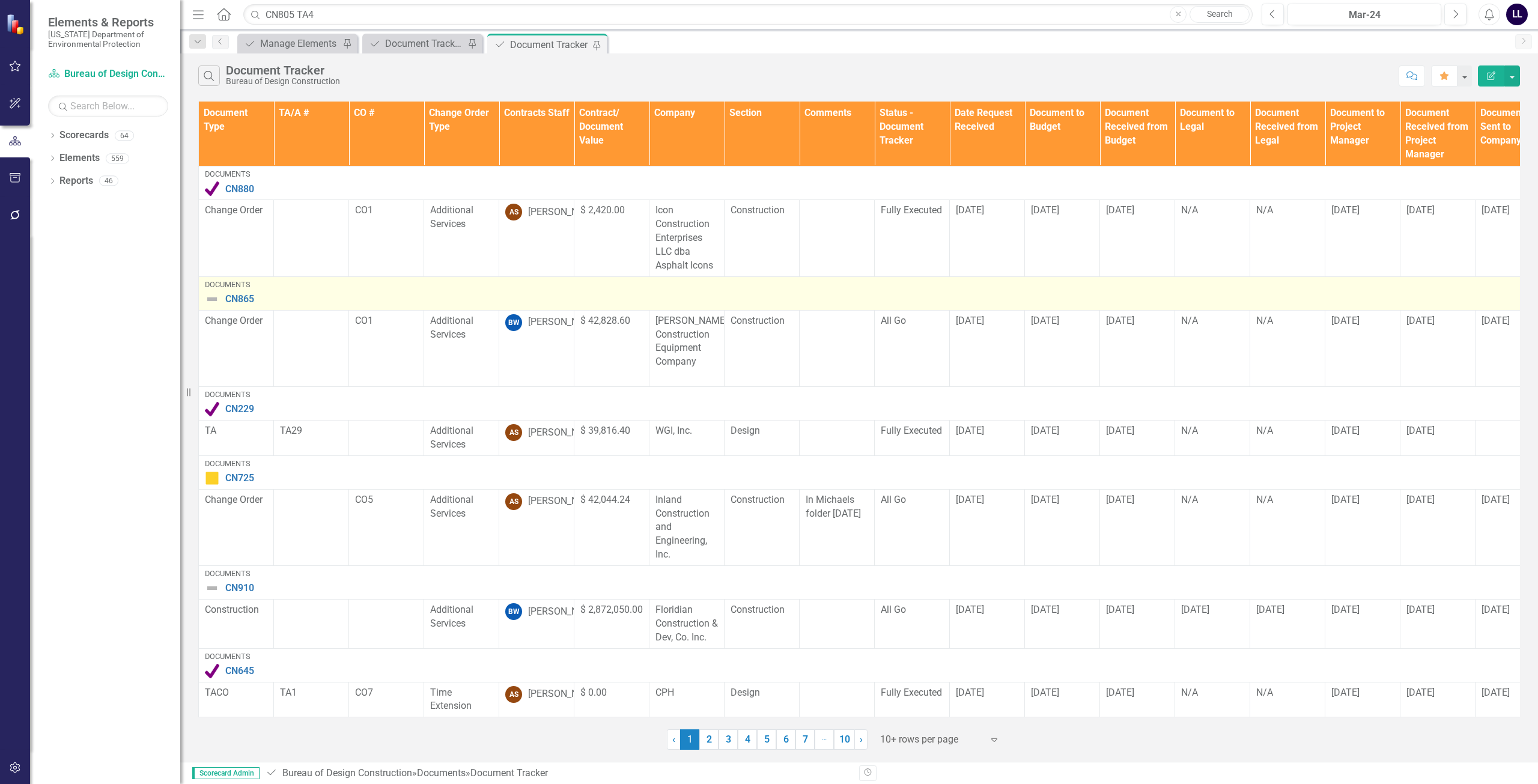
click at [212, 298] on img at bounding box center [212, 299] width 15 height 15
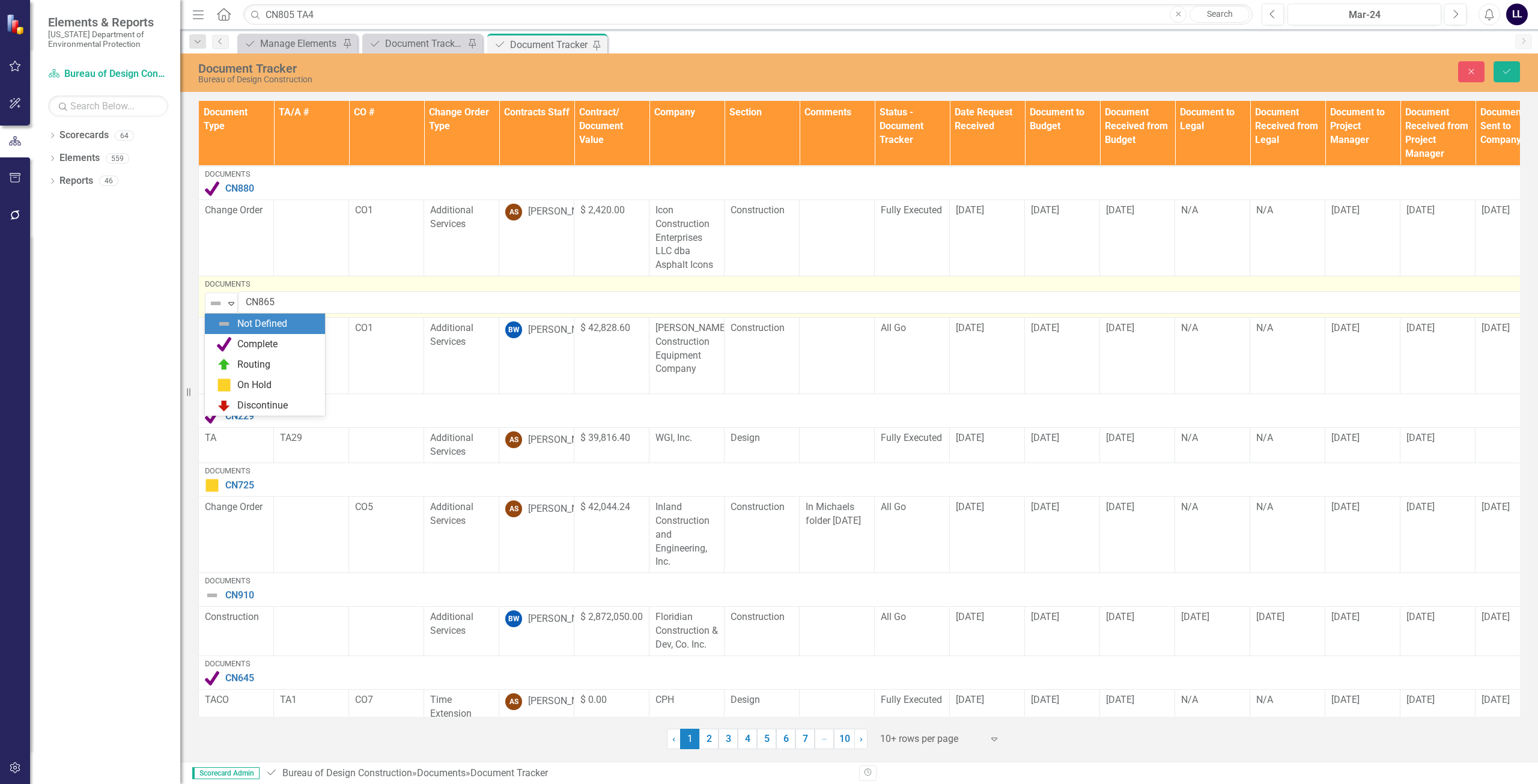
click at [211, 298] on img at bounding box center [216, 303] width 15 height 15
click at [245, 357] on div "Routing" at bounding box center [265, 364] width 120 height 20
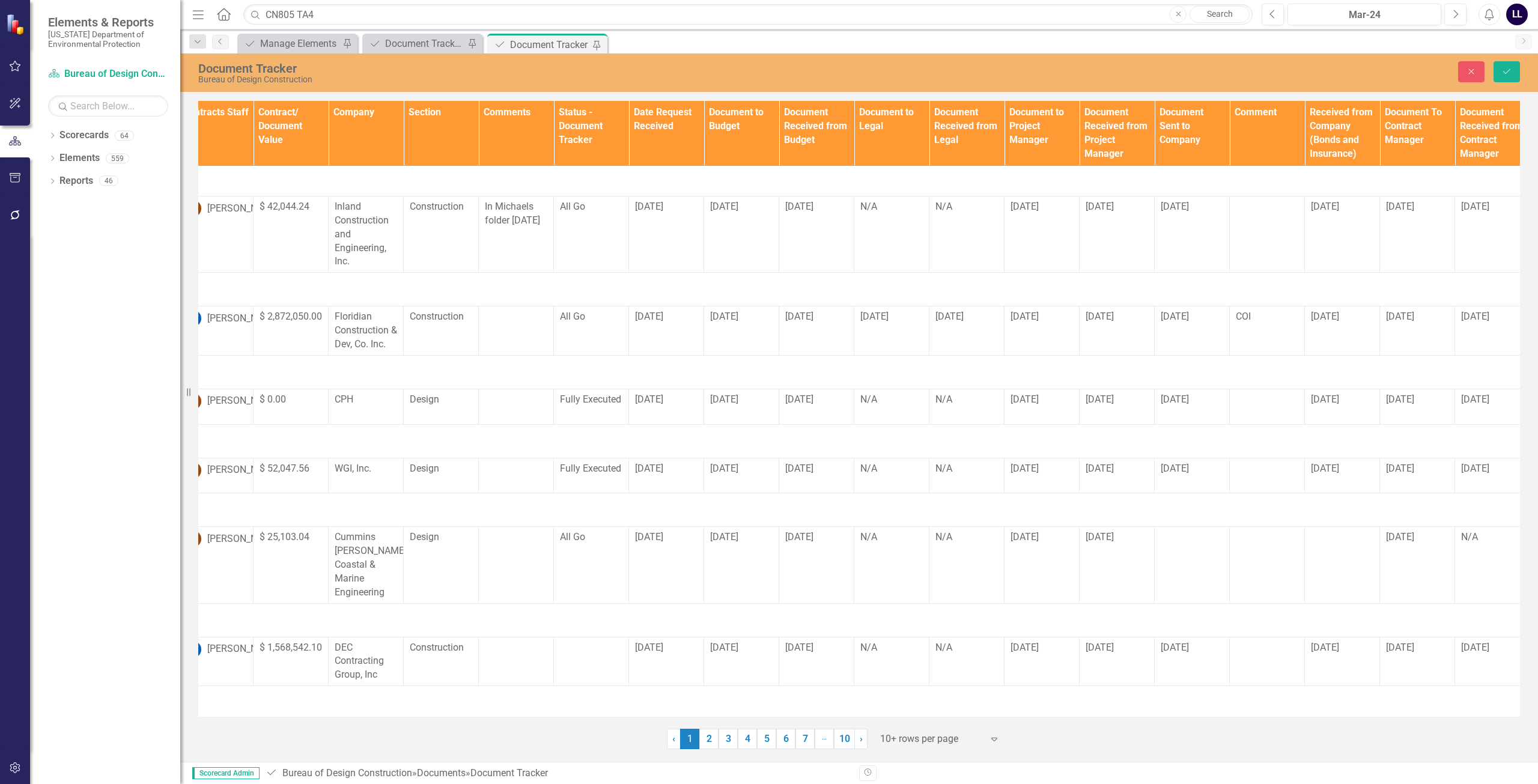
scroll to position [300, 0]
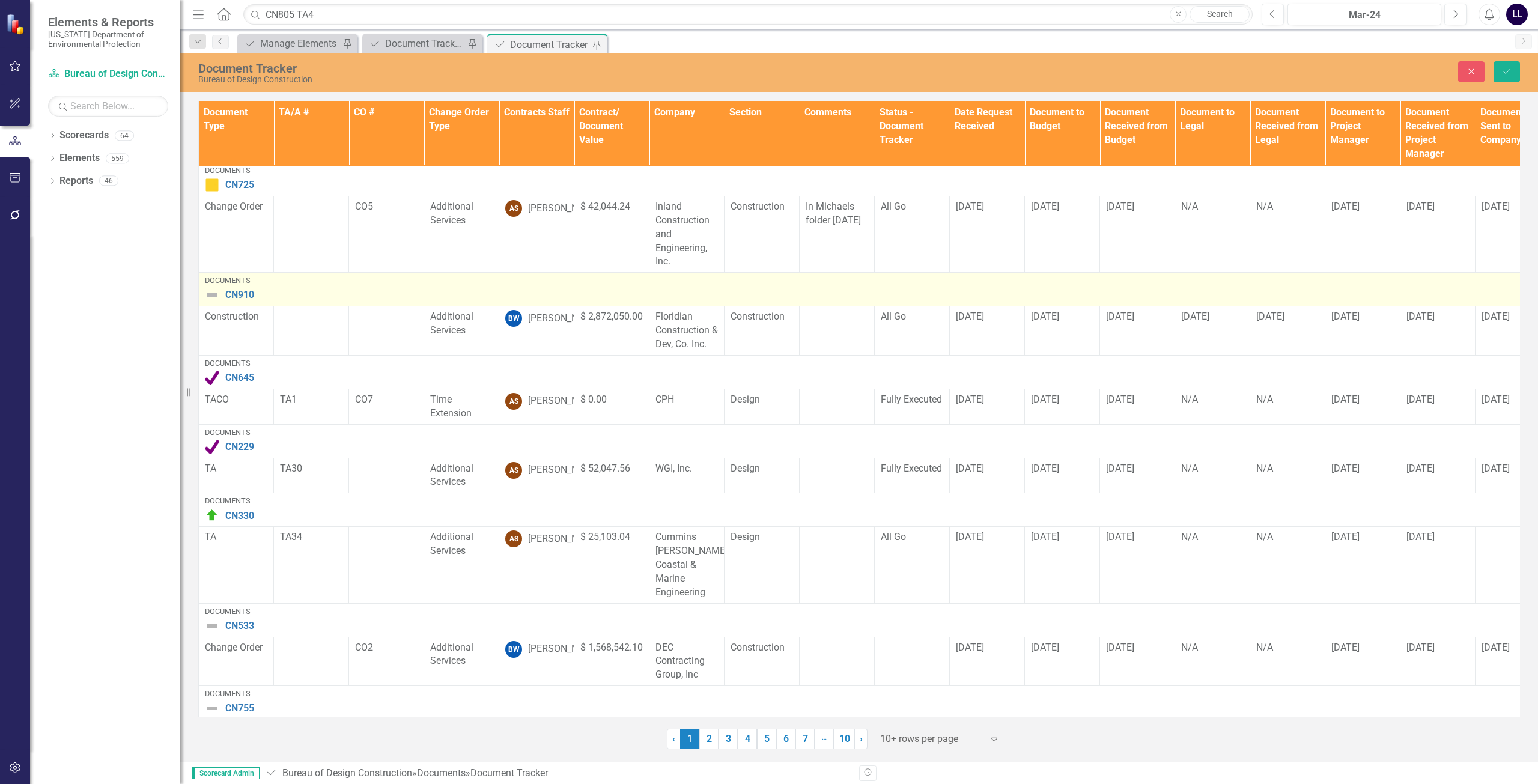
click at [211, 292] on img at bounding box center [212, 295] width 15 height 15
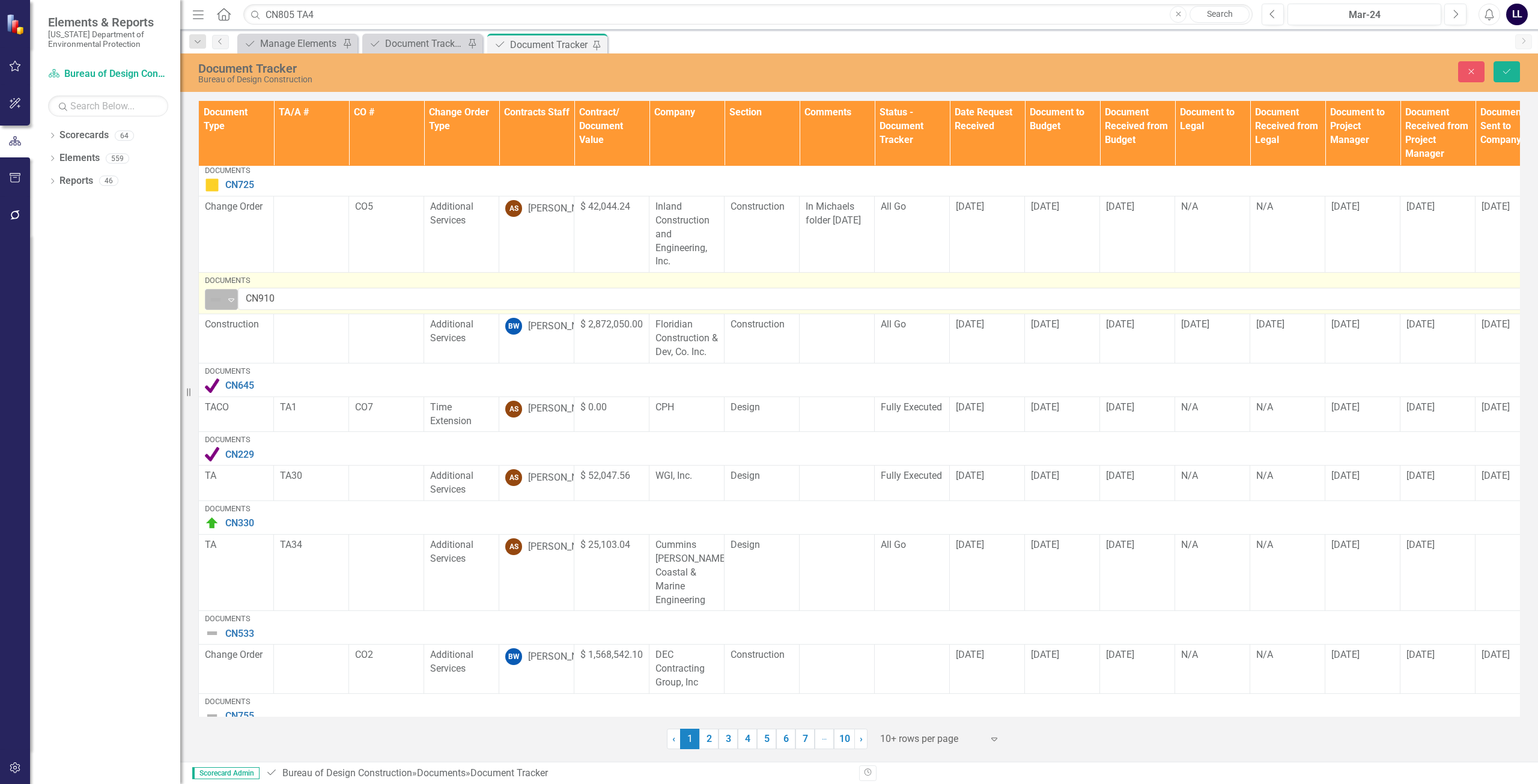
click at [217, 298] on img at bounding box center [216, 300] width 15 height 15
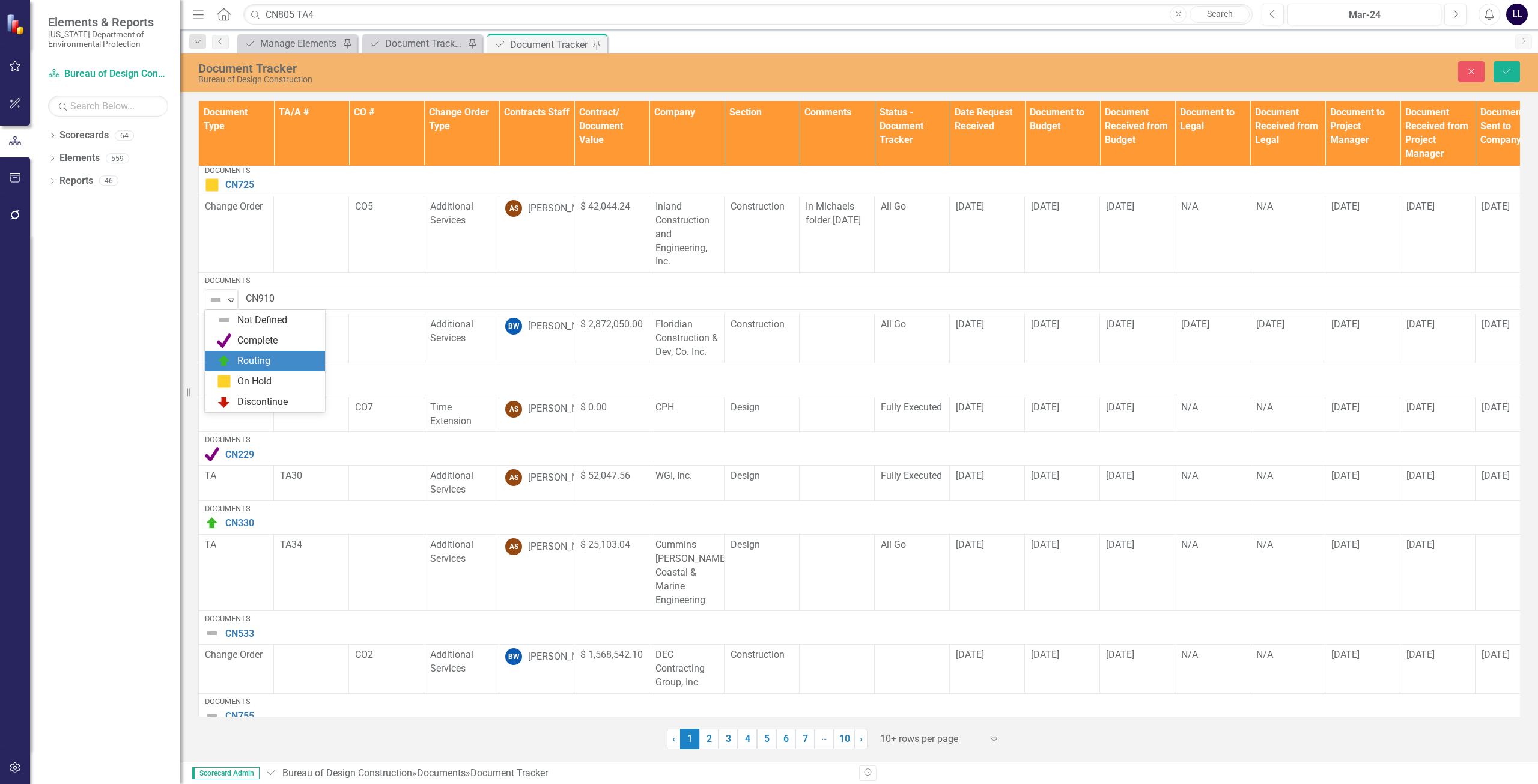
click at [247, 359] on div "Routing" at bounding box center [253, 361] width 33 height 14
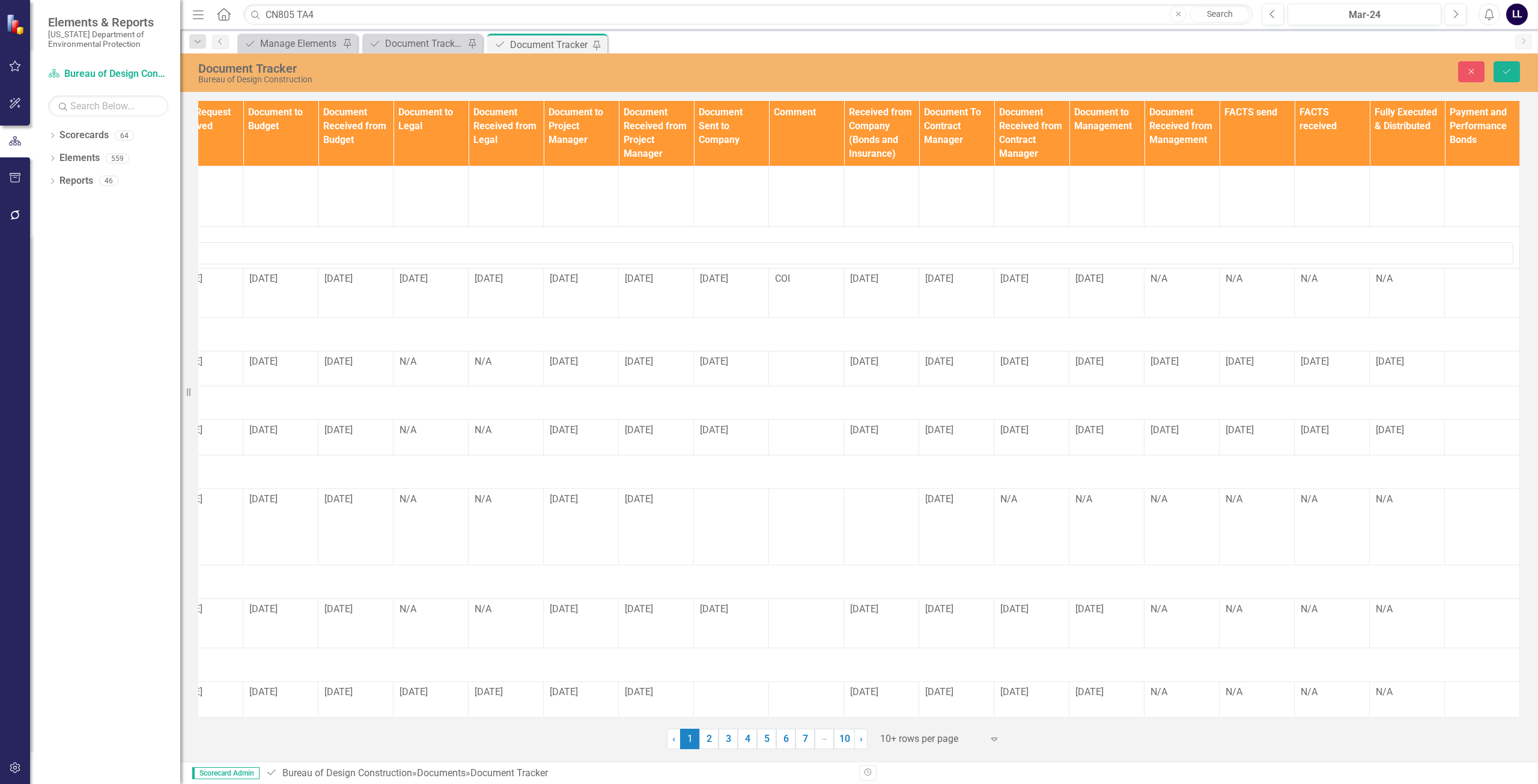
scroll to position [355, 0]
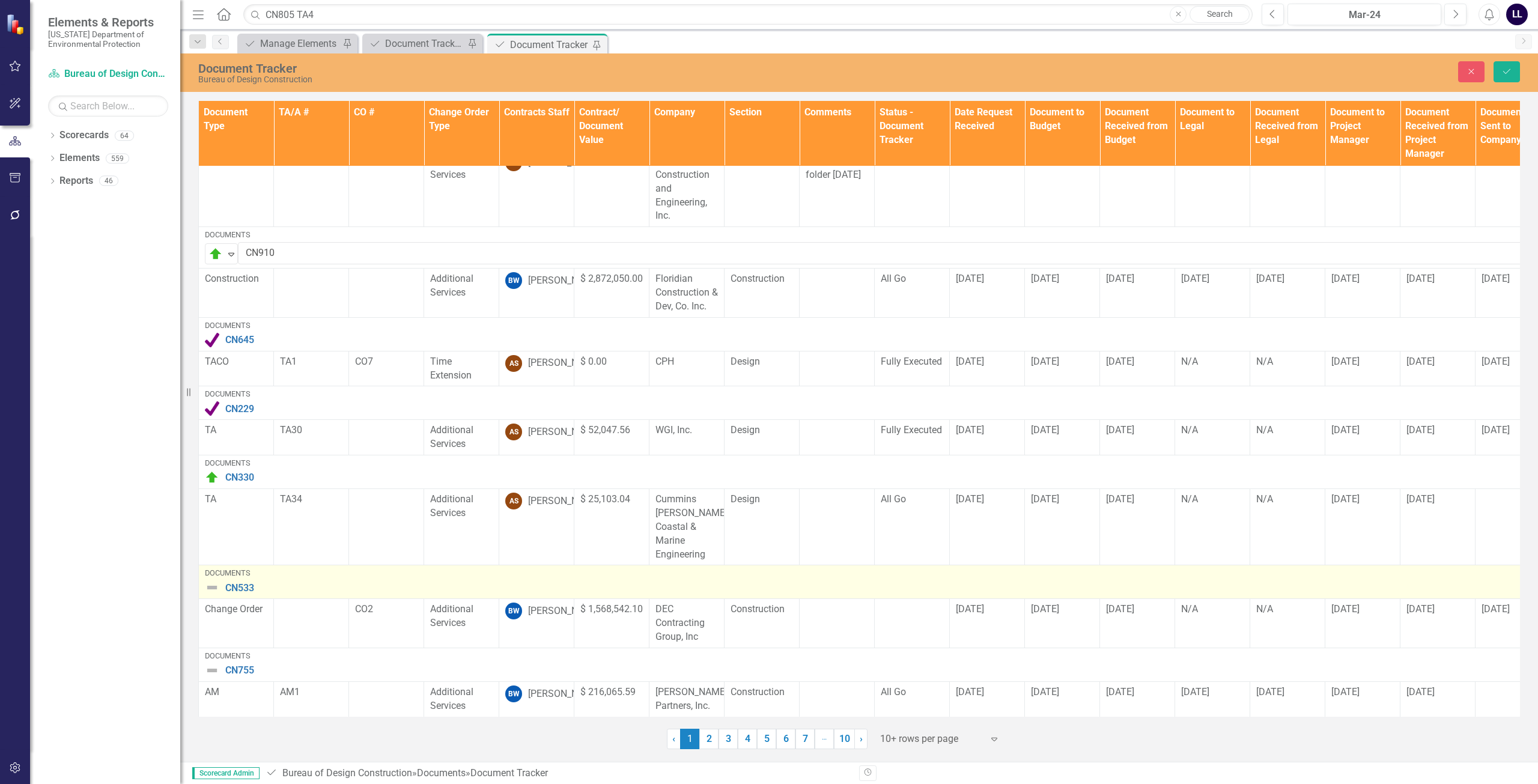
click at [213, 580] on img at bounding box center [212, 588] width 15 height 15
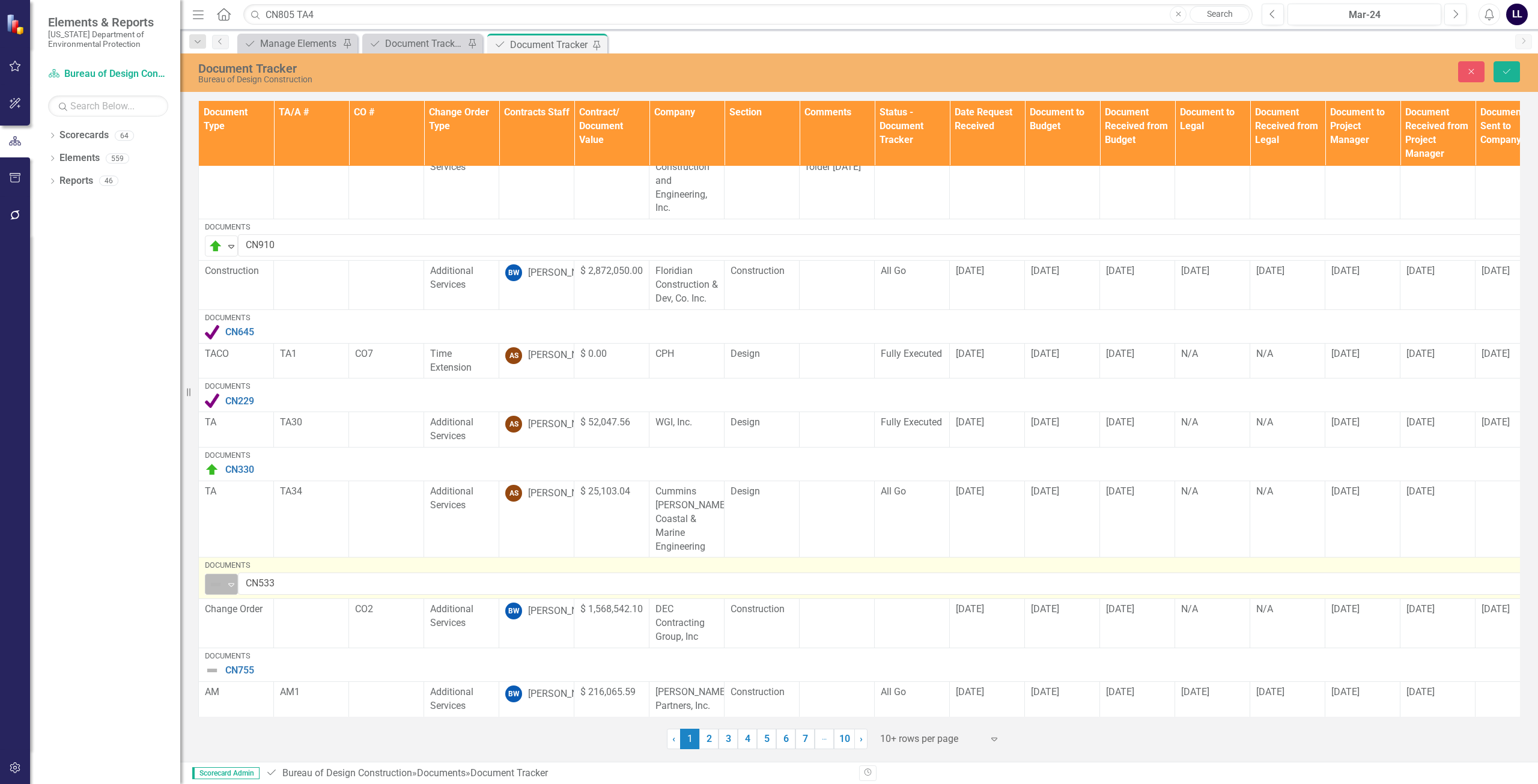
click at [215, 578] on img at bounding box center [216, 585] width 15 height 15
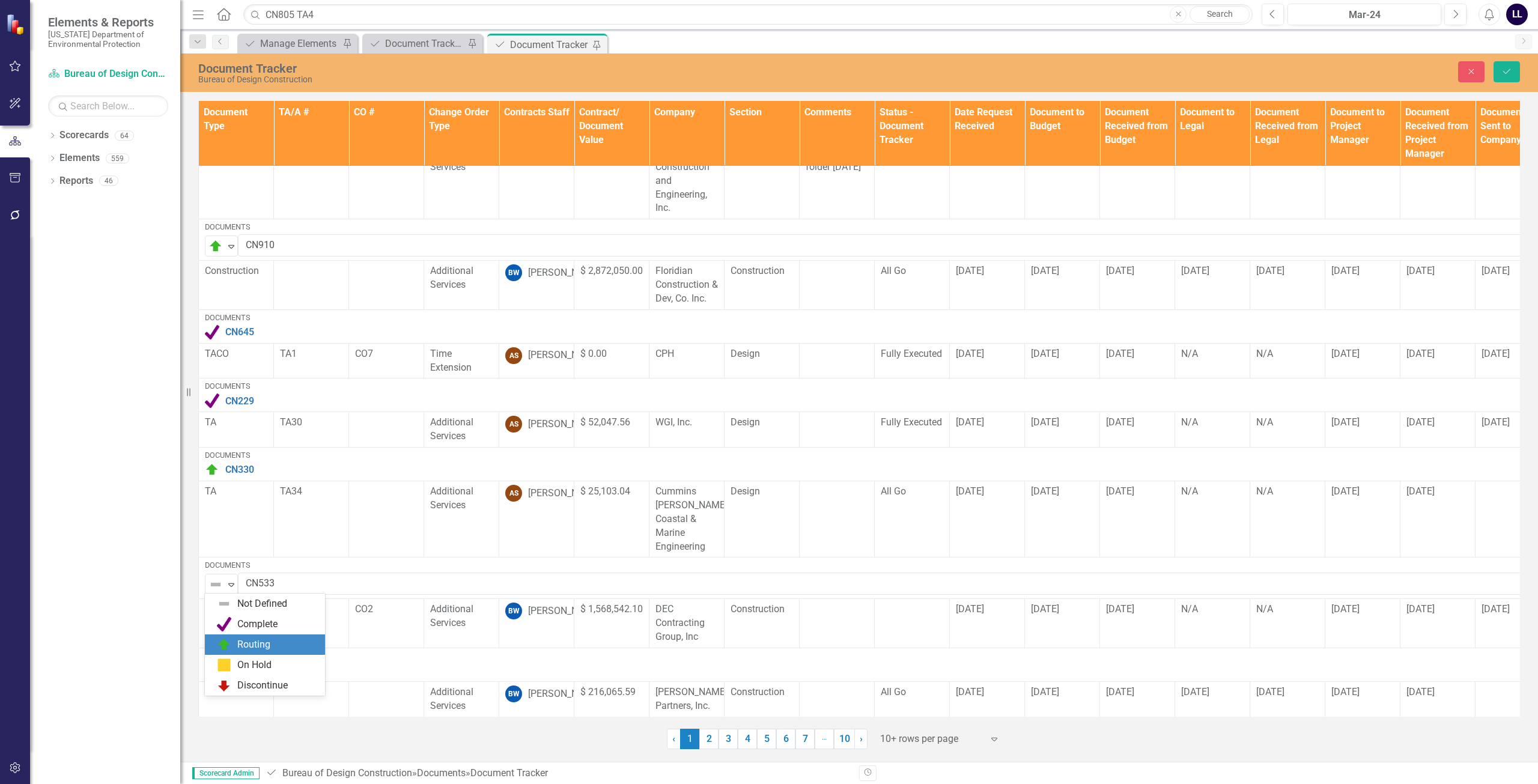
click at [234, 641] on div "Routing" at bounding box center [267, 644] width 101 height 15
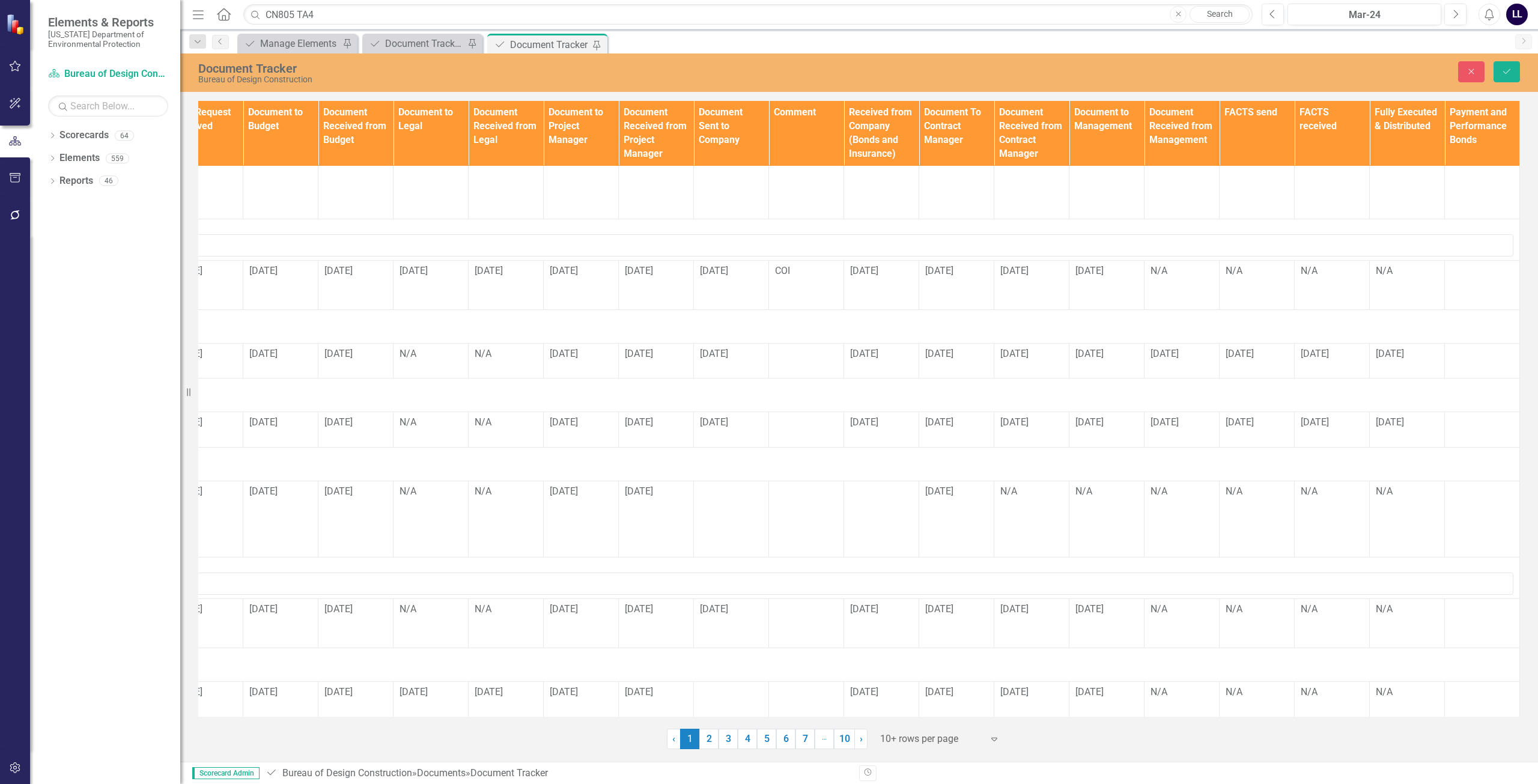
scroll to position [363, 0]
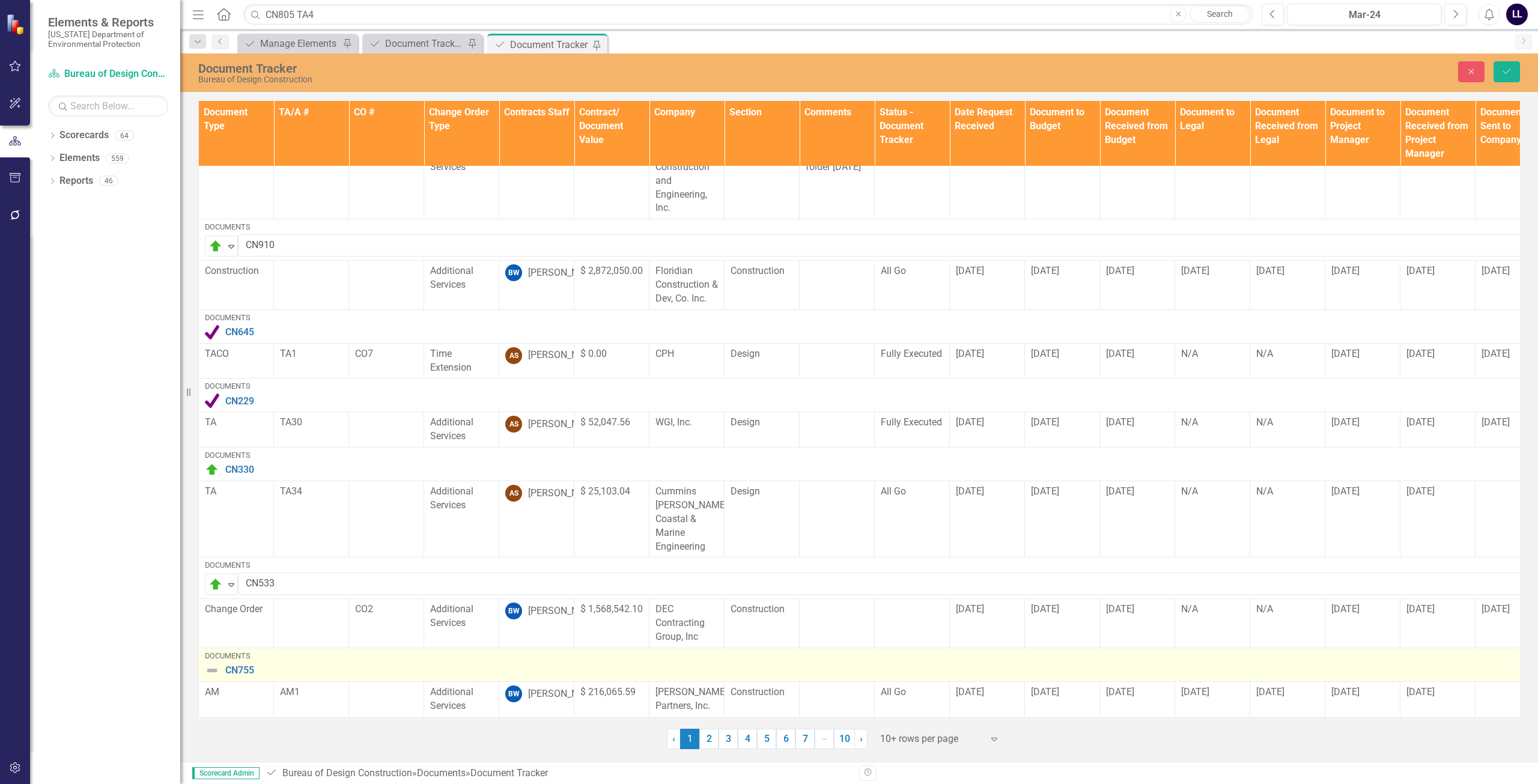
click at [212, 663] on img at bounding box center [212, 671] width 15 height 15
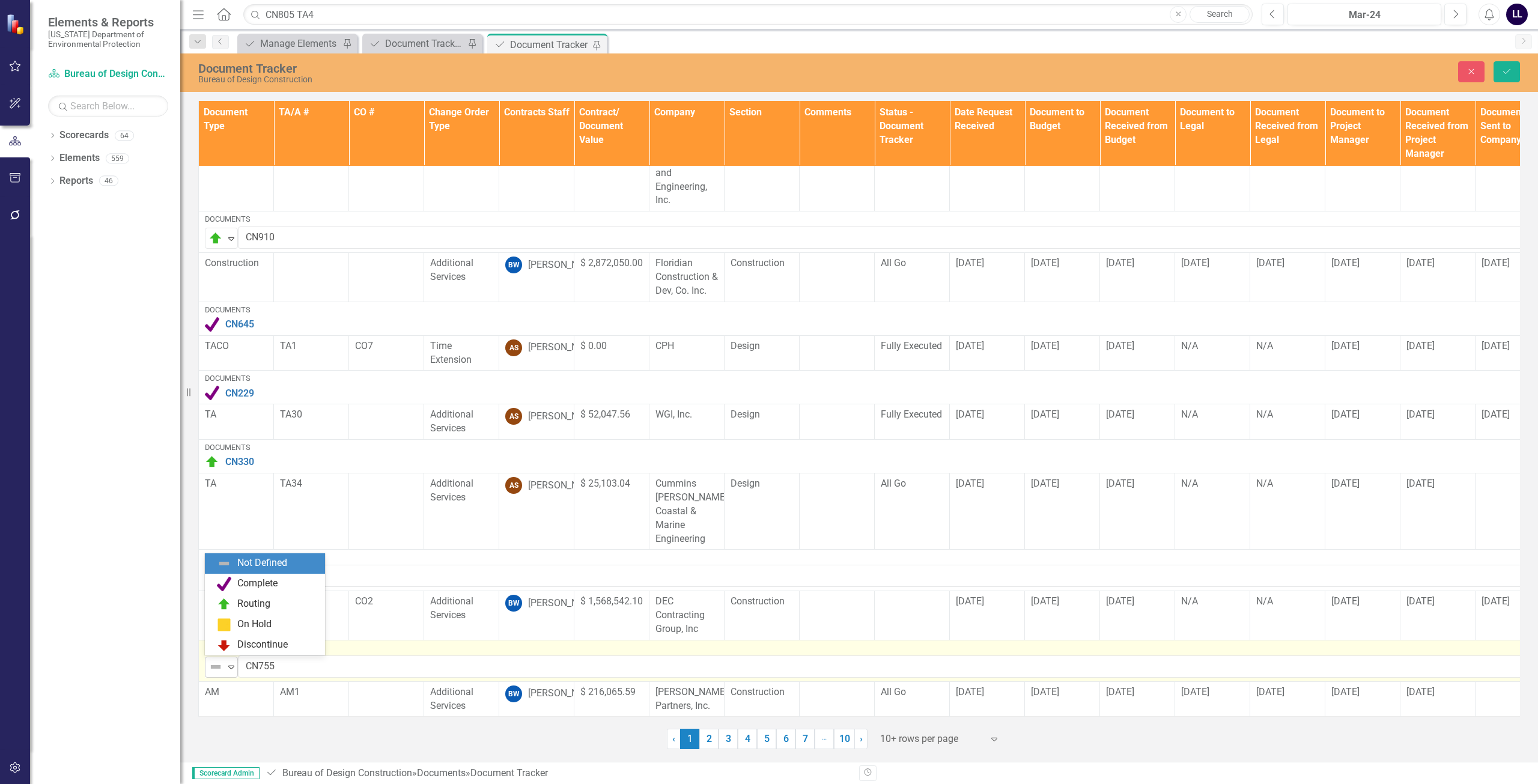
click at [215, 663] on img at bounding box center [216, 667] width 15 height 15
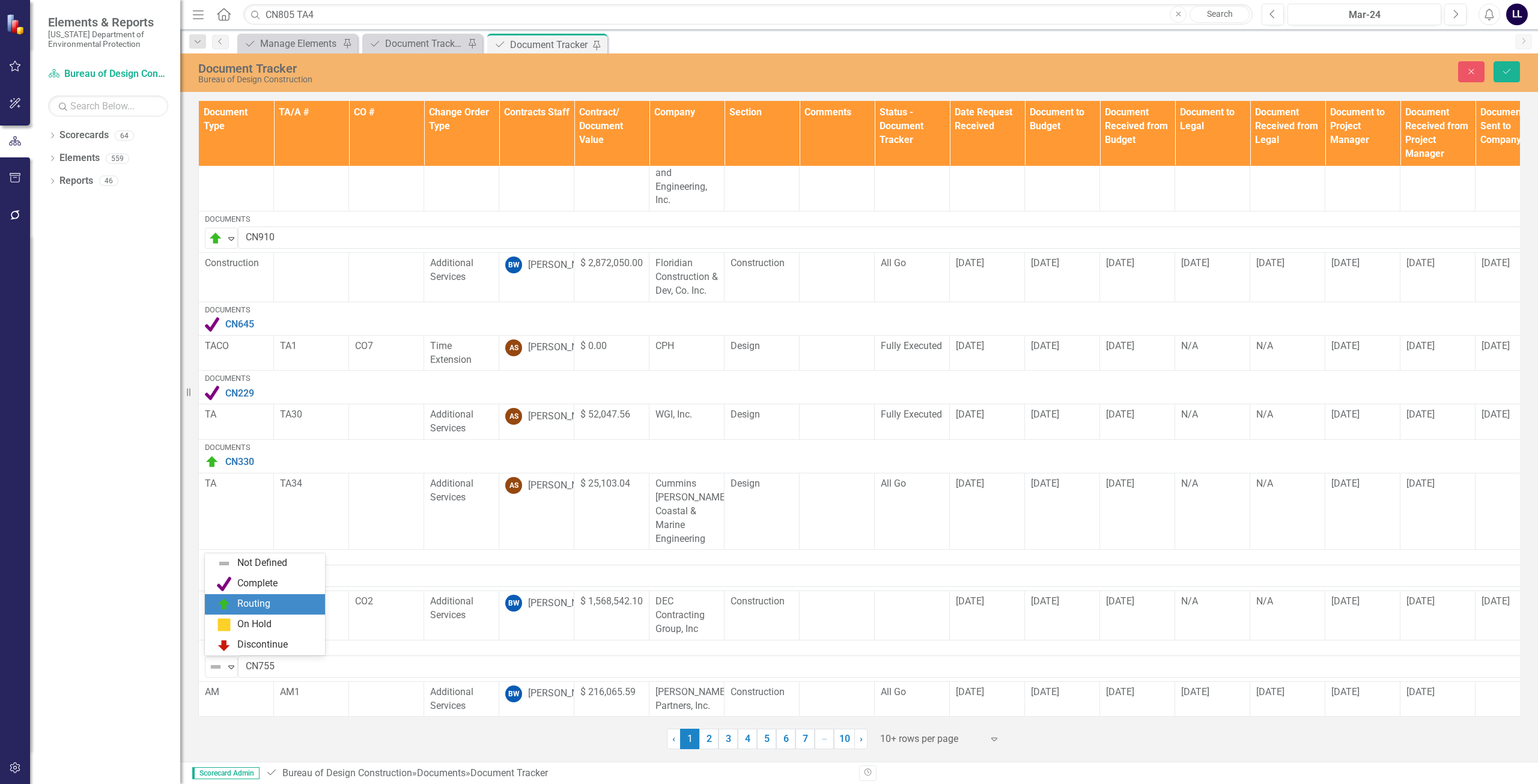
click at [262, 602] on div "Routing" at bounding box center [253, 604] width 33 height 14
click at [1505, 65] on button "Save" at bounding box center [1507, 71] width 26 height 21
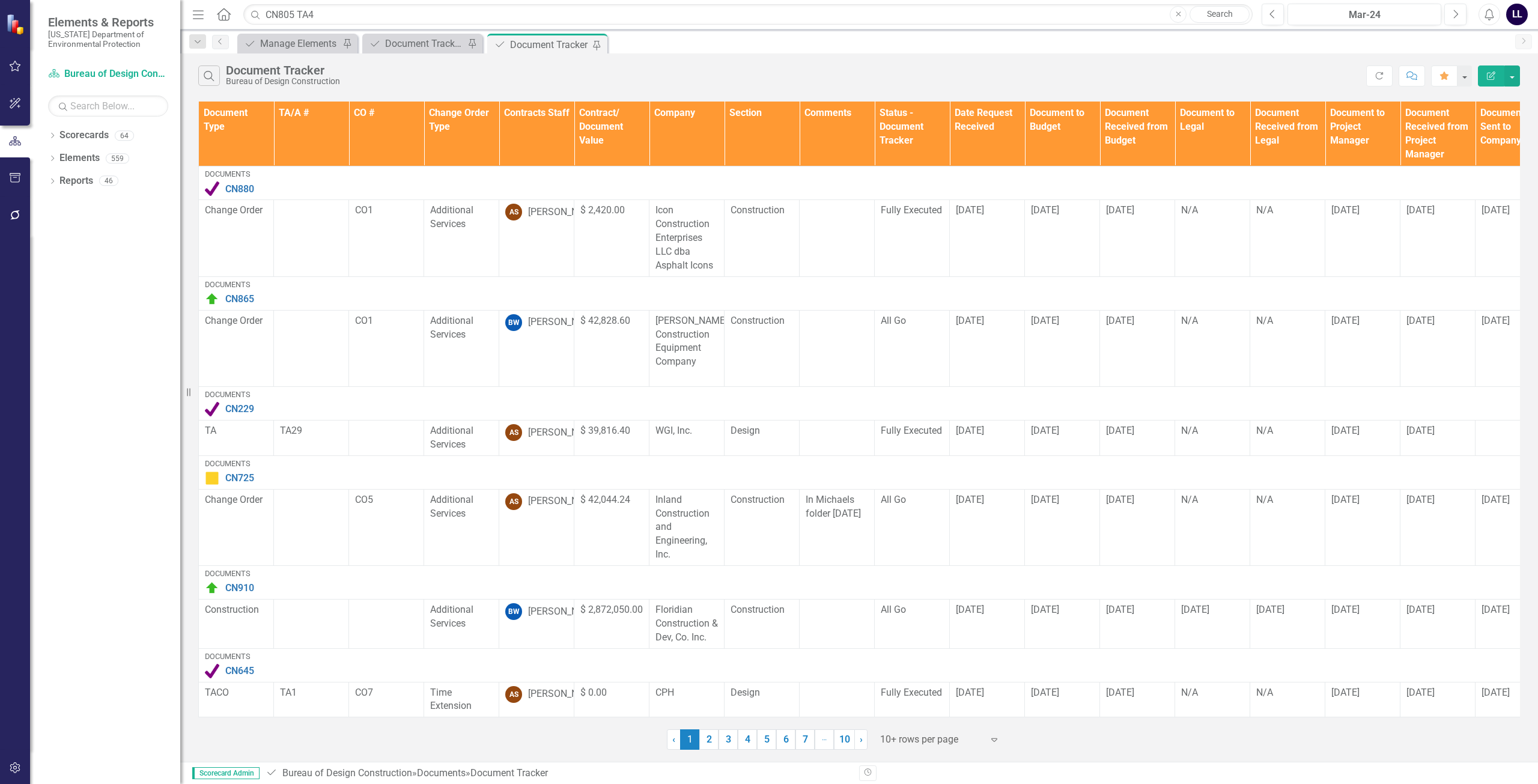
scroll to position [340, 0]
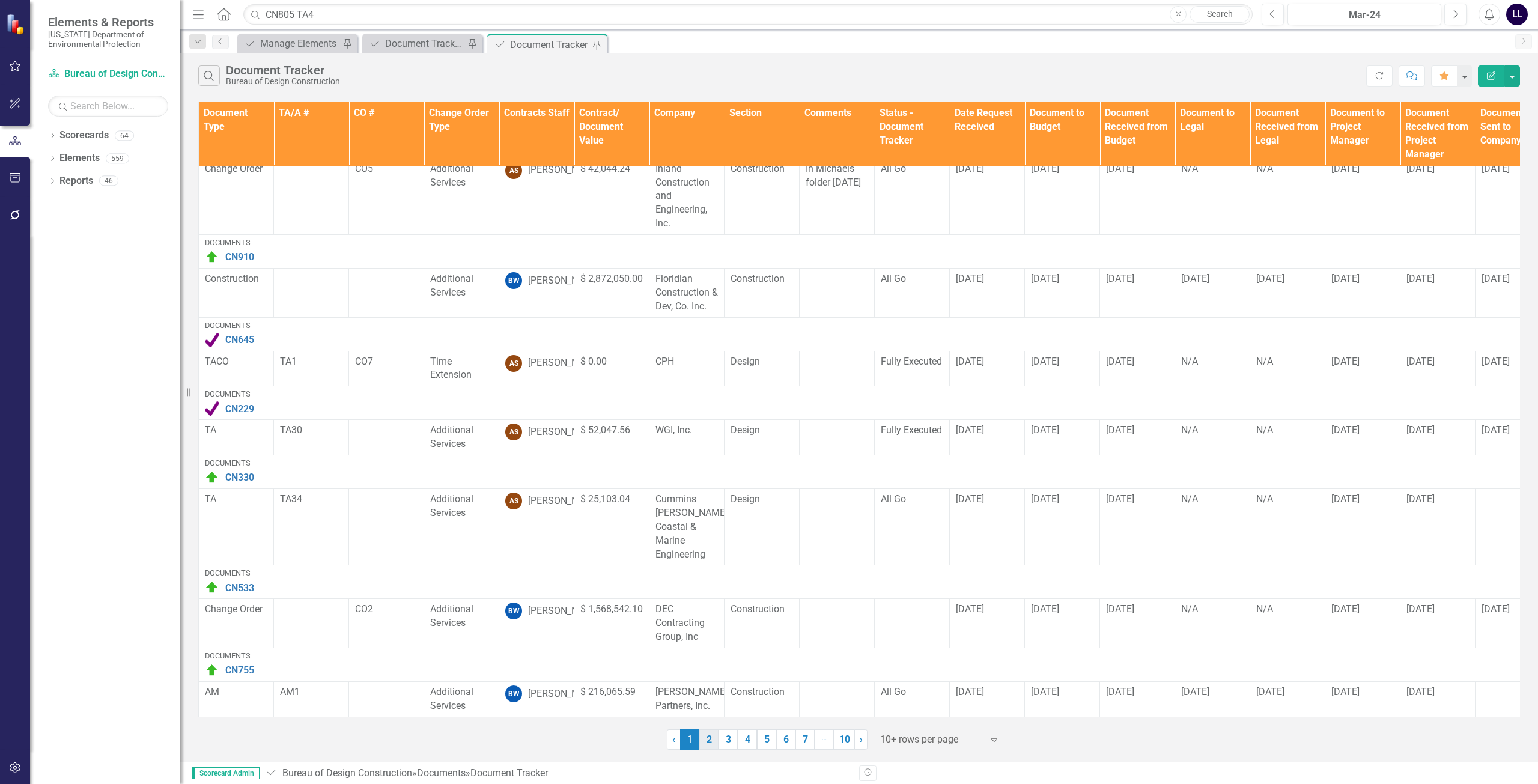
click at [709, 744] on link "2" at bounding box center [709, 740] width 19 height 20
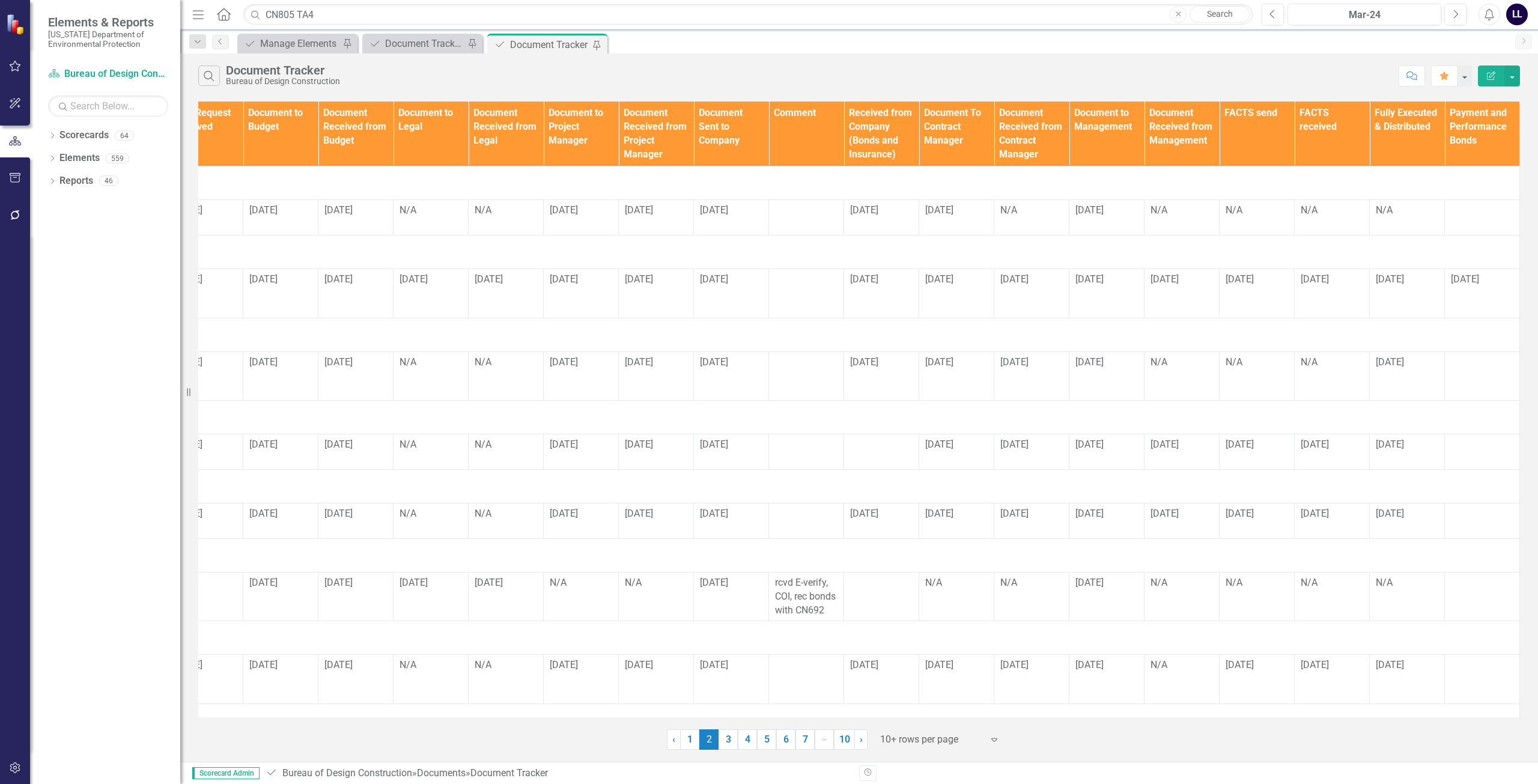
scroll to position [0, 0]
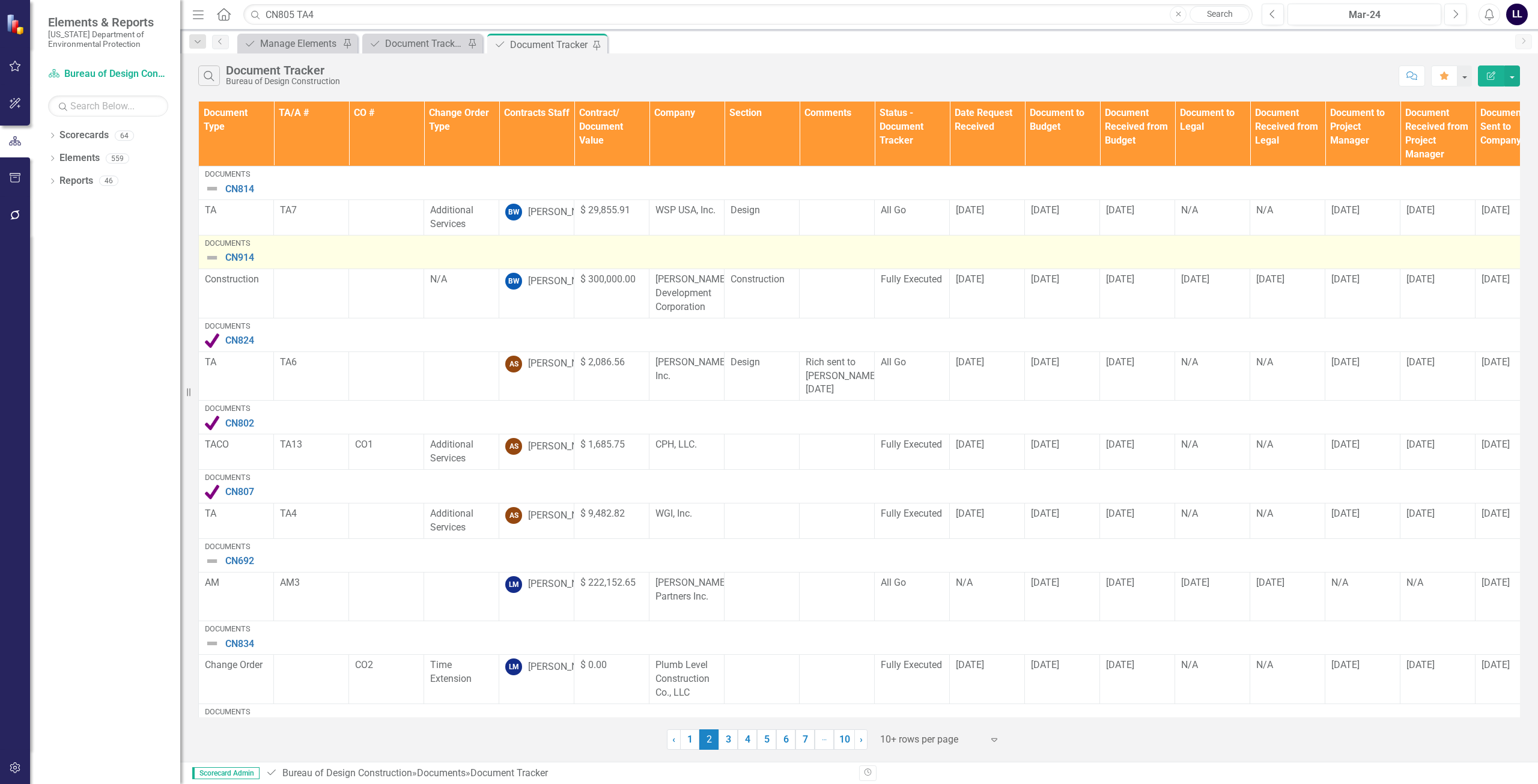
click at [215, 255] on img at bounding box center [212, 257] width 15 height 15
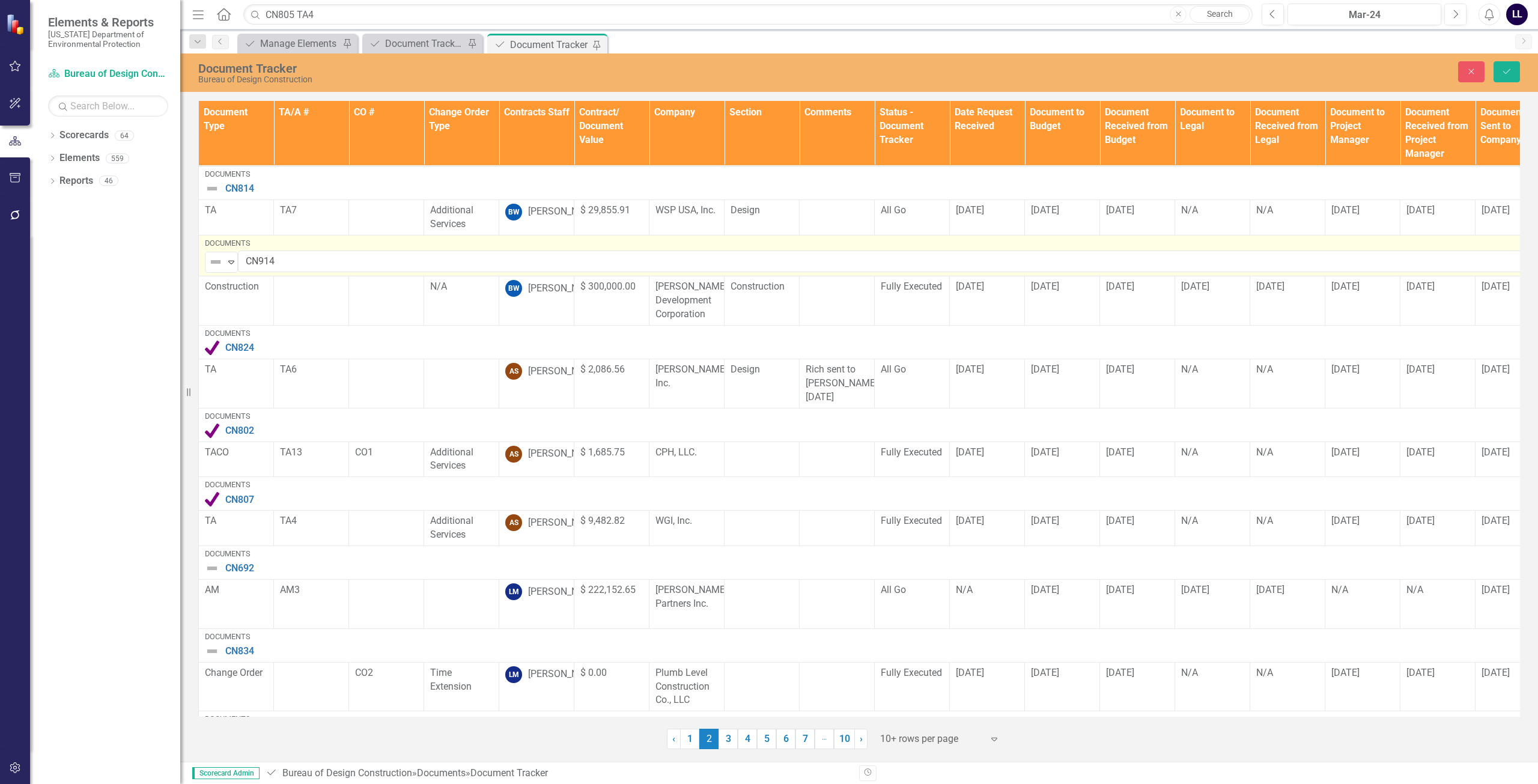
click at [209, 257] on img at bounding box center [216, 262] width 15 height 15
click at [253, 306] on div "Complete" at bounding box center [257, 303] width 40 height 14
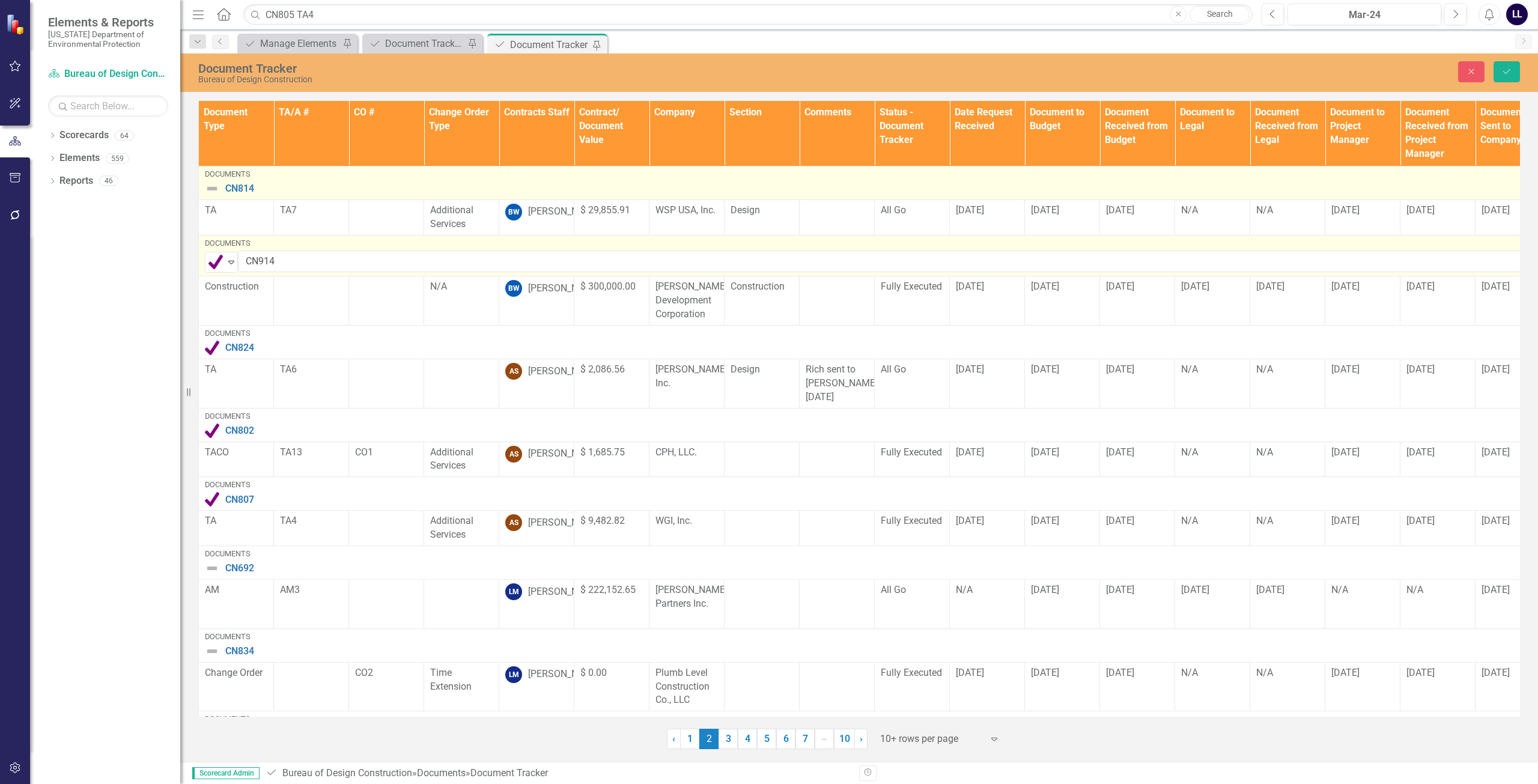
click at [212, 190] on img at bounding box center [212, 188] width 15 height 15
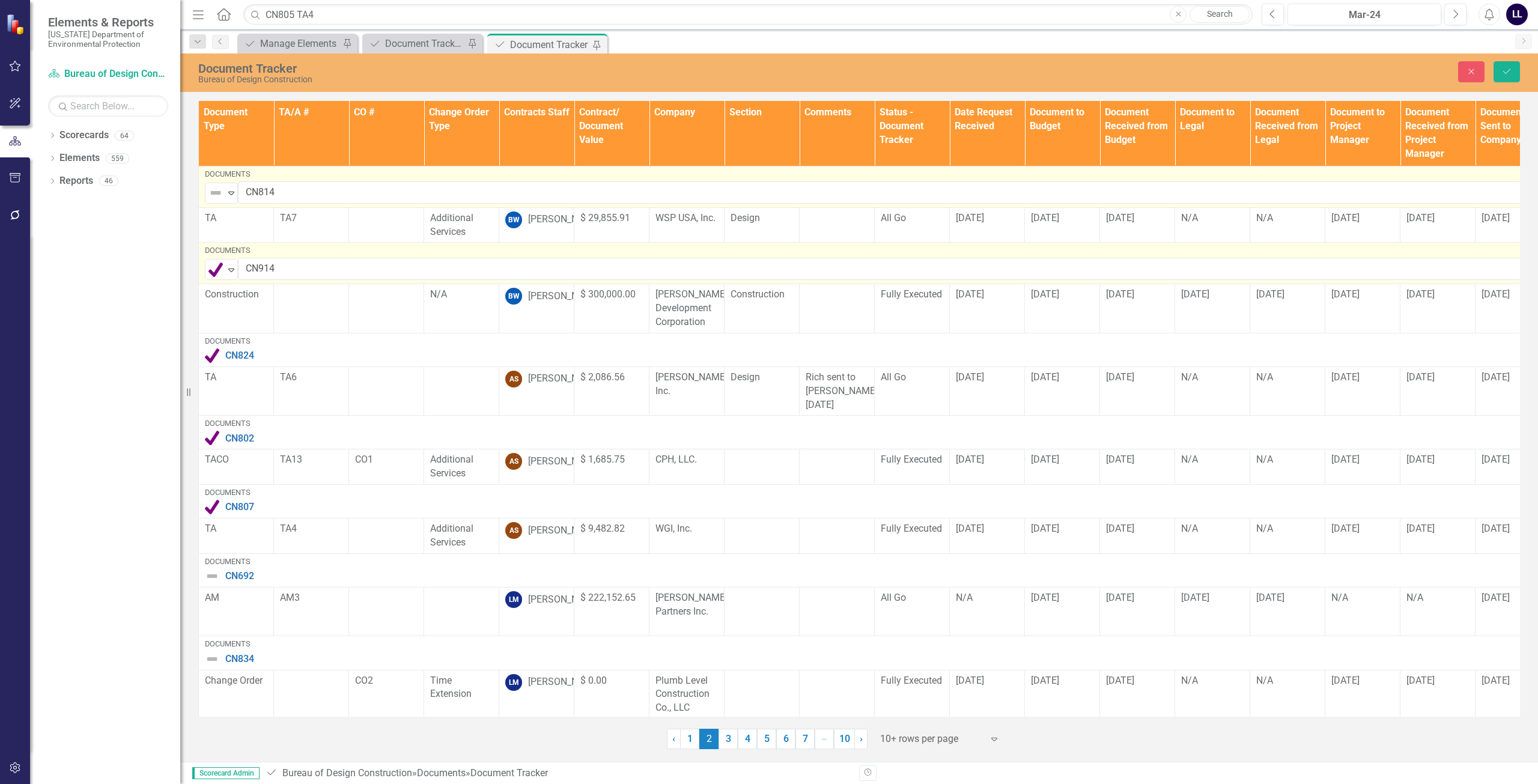
click at [213, 186] on img at bounding box center [216, 193] width 15 height 15
click at [236, 251] on div "Routing" at bounding box center [267, 255] width 101 height 15
click at [1506, 67] on icon "Save" at bounding box center [1507, 71] width 11 height 9
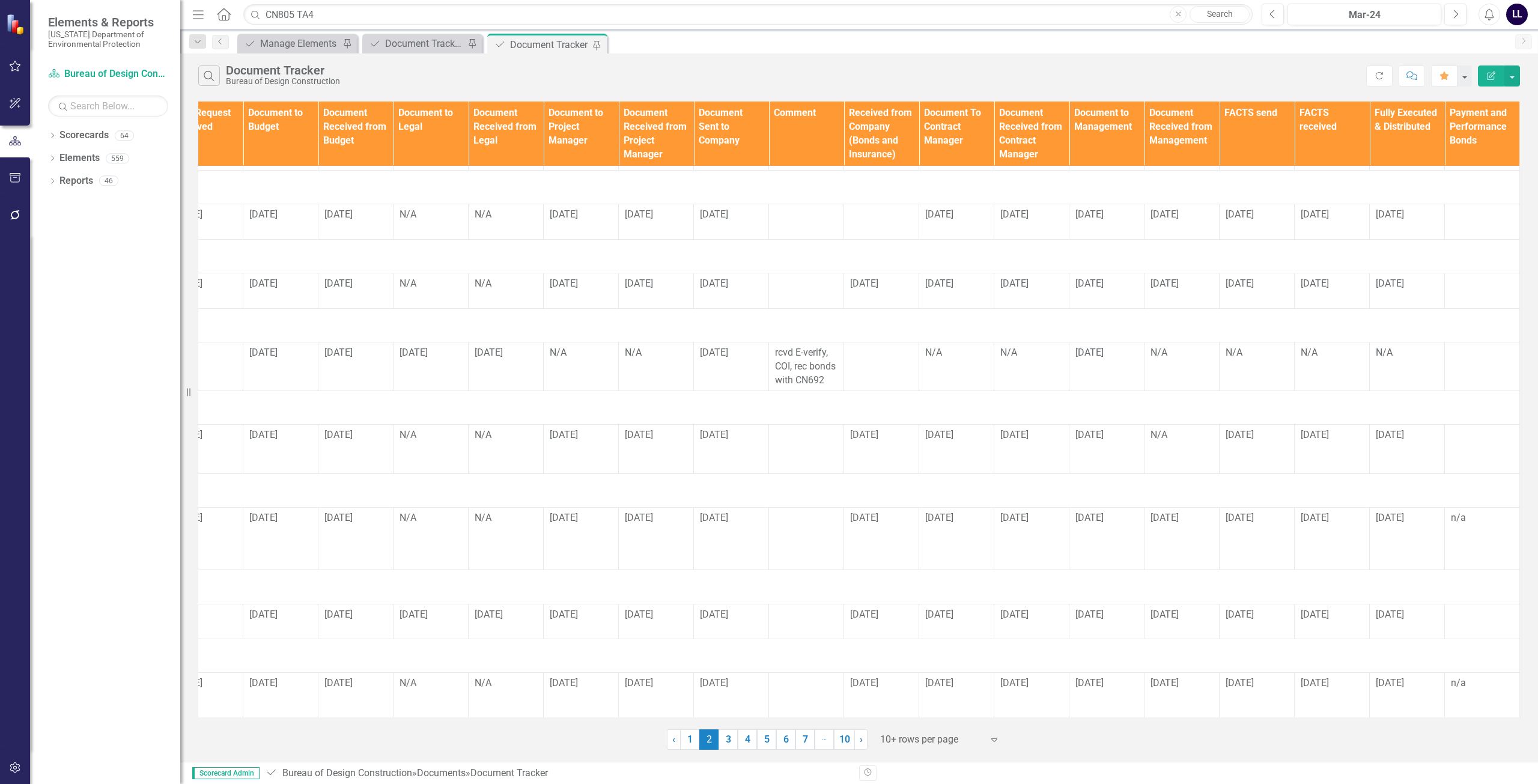
scroll to position [230, 0]
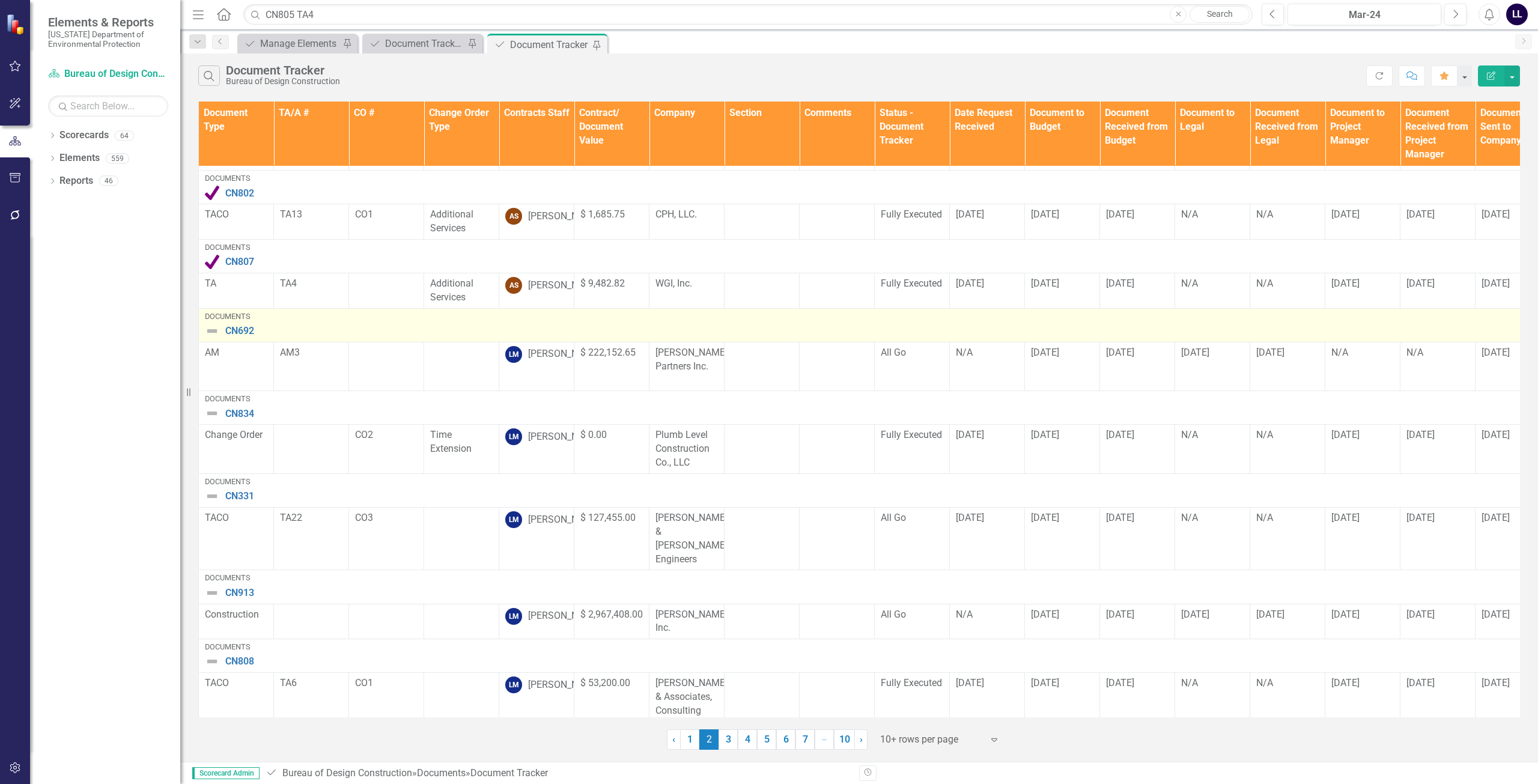
click at [211, 324] on img at bounding box center [212, 331] width 15 height 15
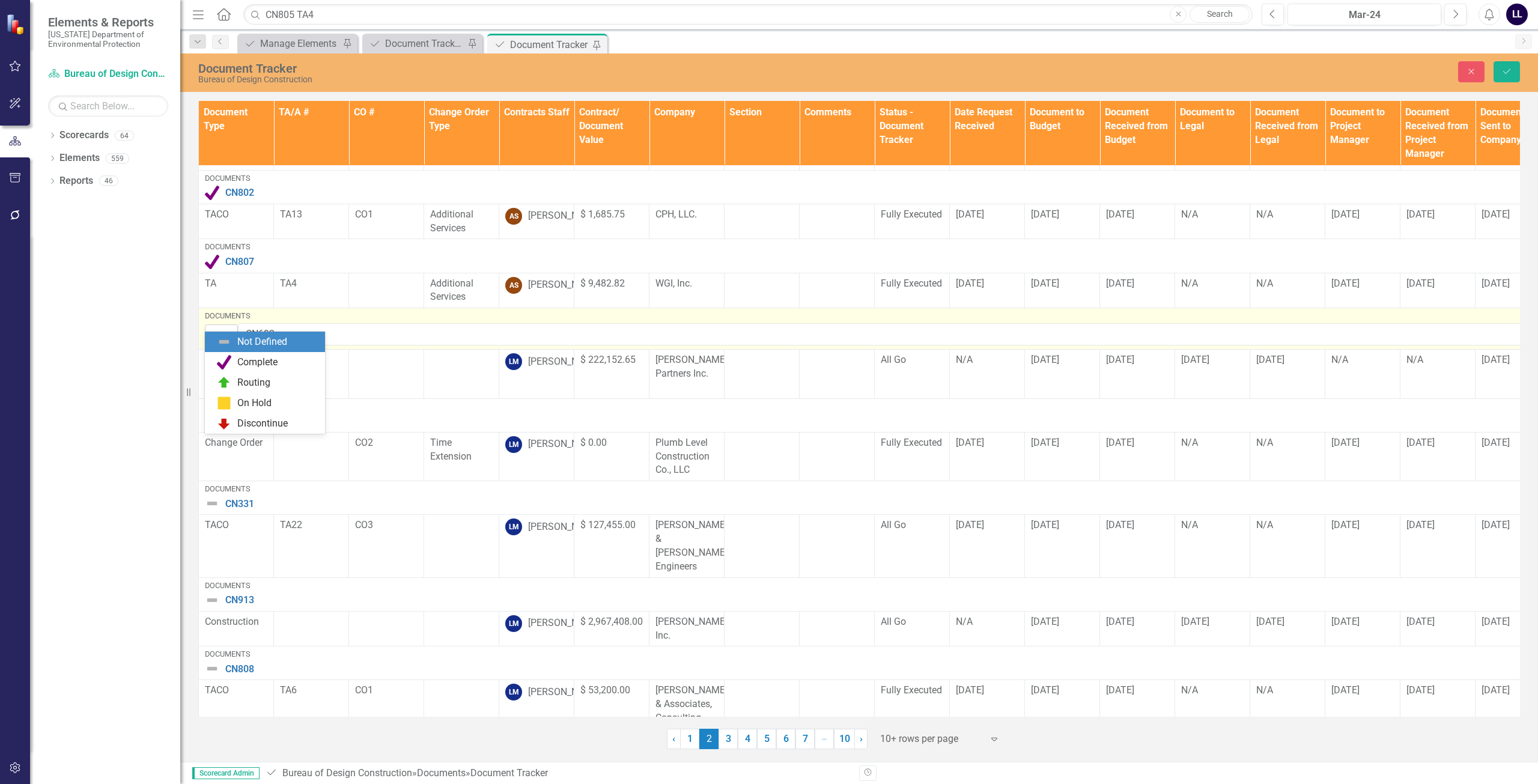
click at [218, 328] on img at bounding box center [216, 335] width 15 height 15
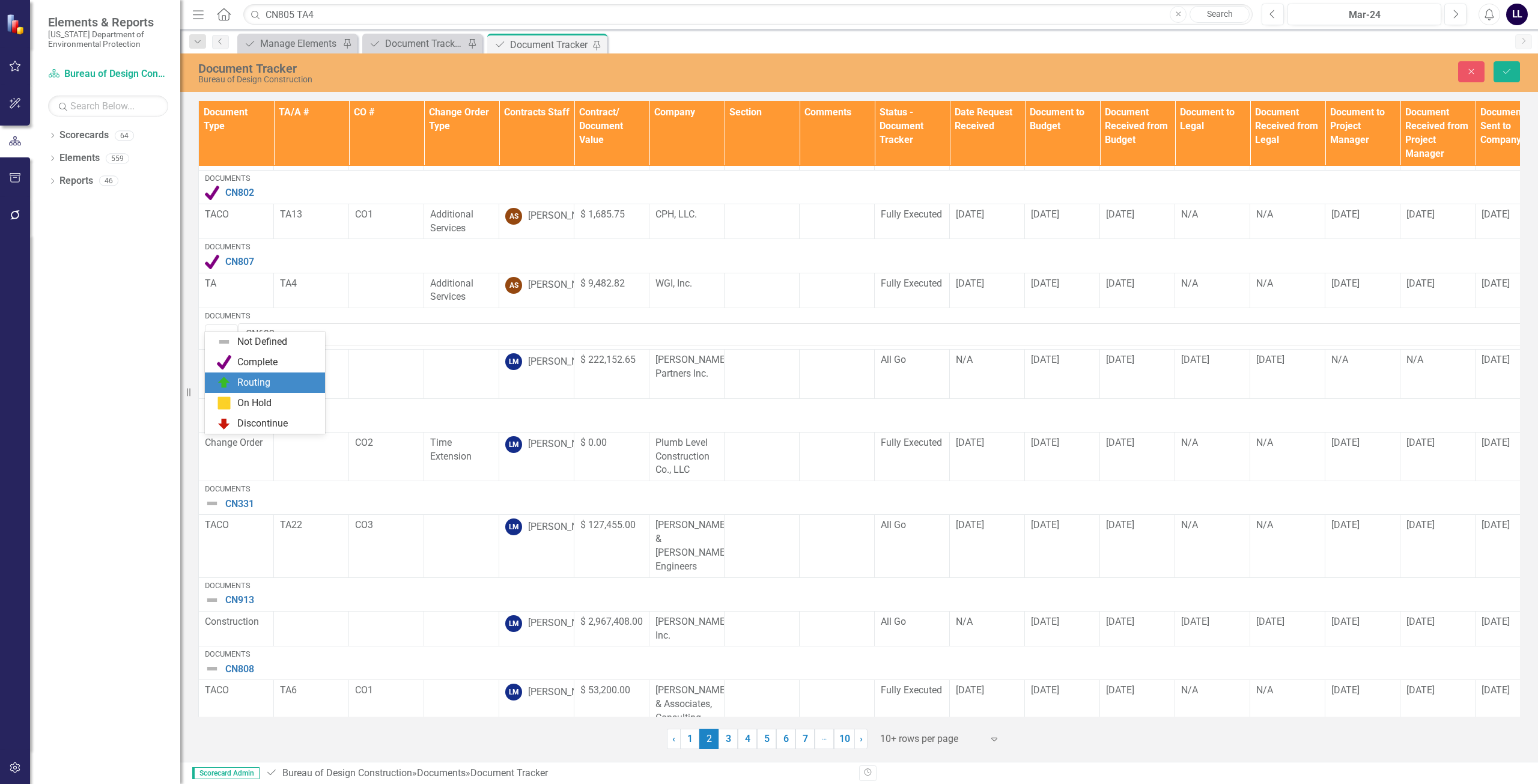
click at [255, 381] on div "Routing" at bounding box center [253, 383] width 33 height 14
click at [1507, 73] on icon "Save" at bounding box center [1507, 71] width 11 height 9
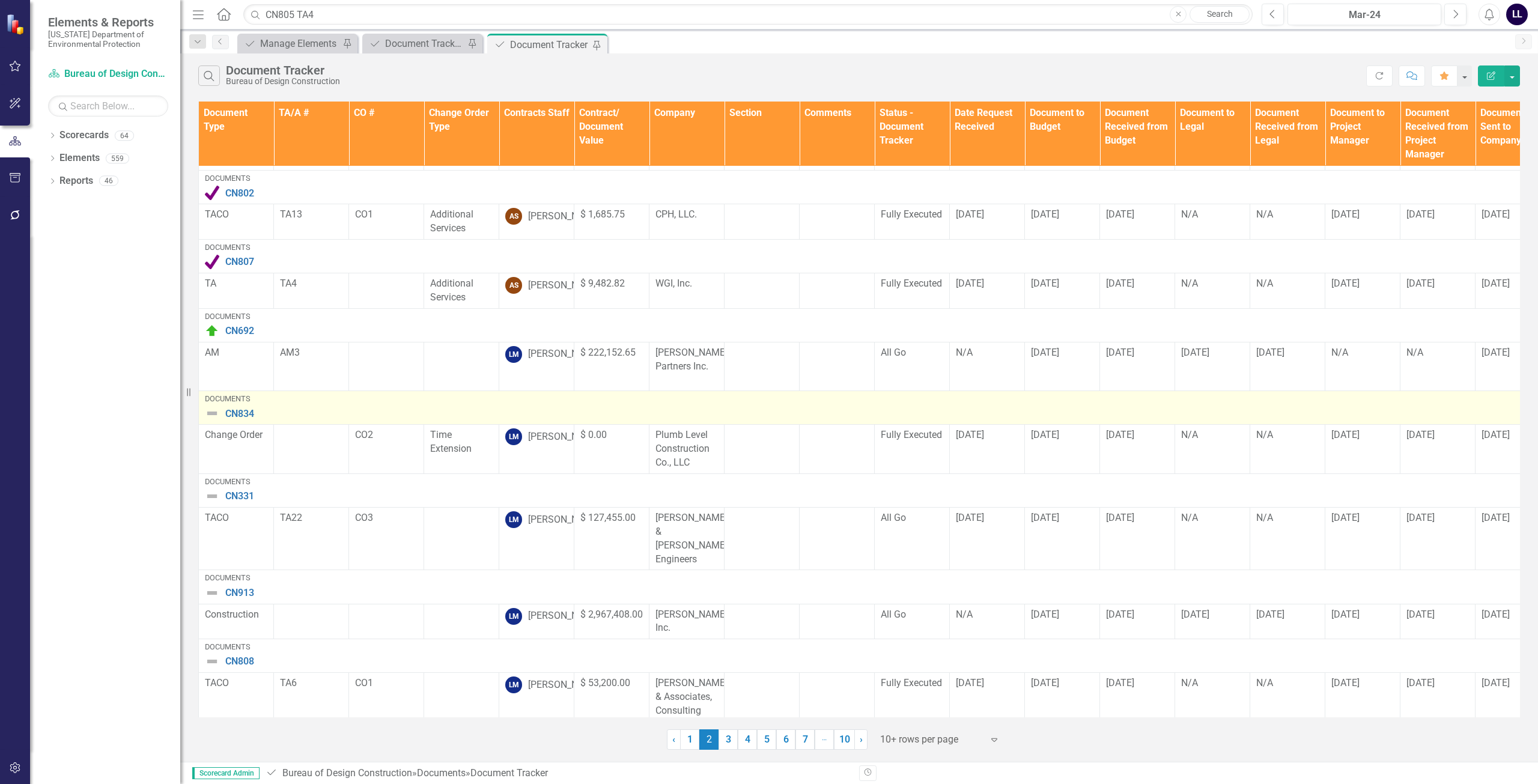
click at [211, 406] on img at bounding box center [212, 413] width 15 height 15
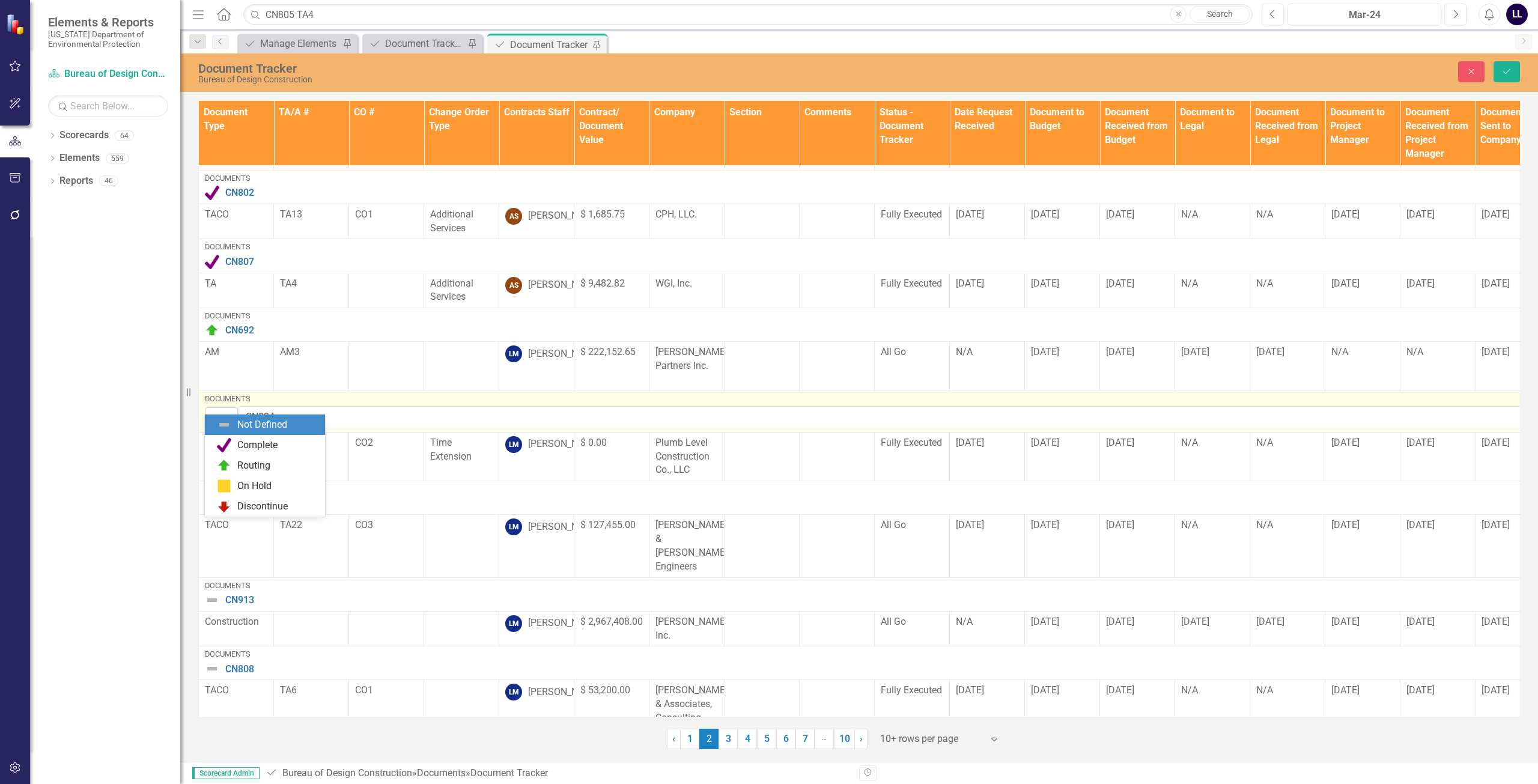
click at [212, 410] on img at bounding box center [216, 417] width 15 height 15
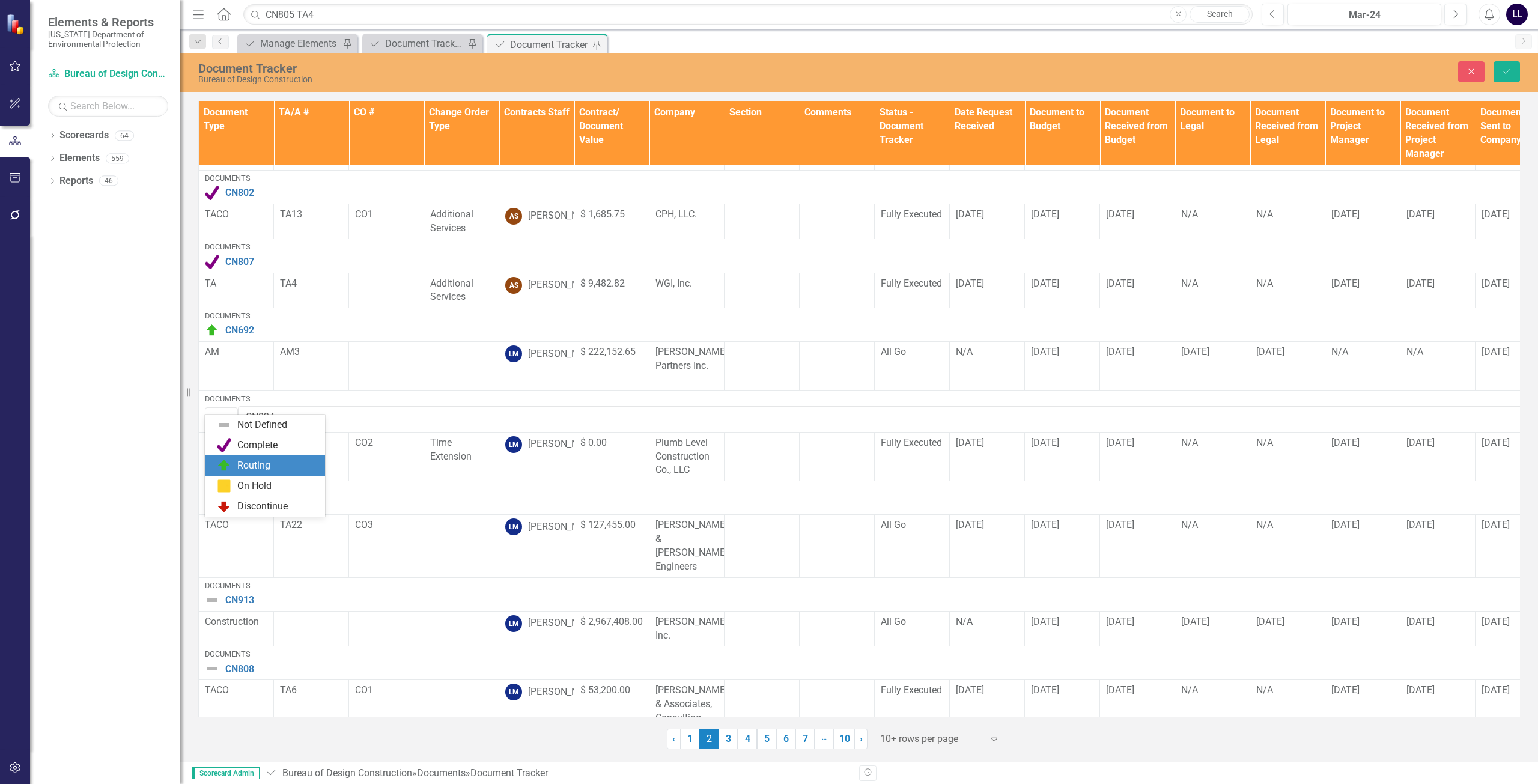
click at [239, 460] on div "Routing" at bounding box center [253, 465] width 33 height 14
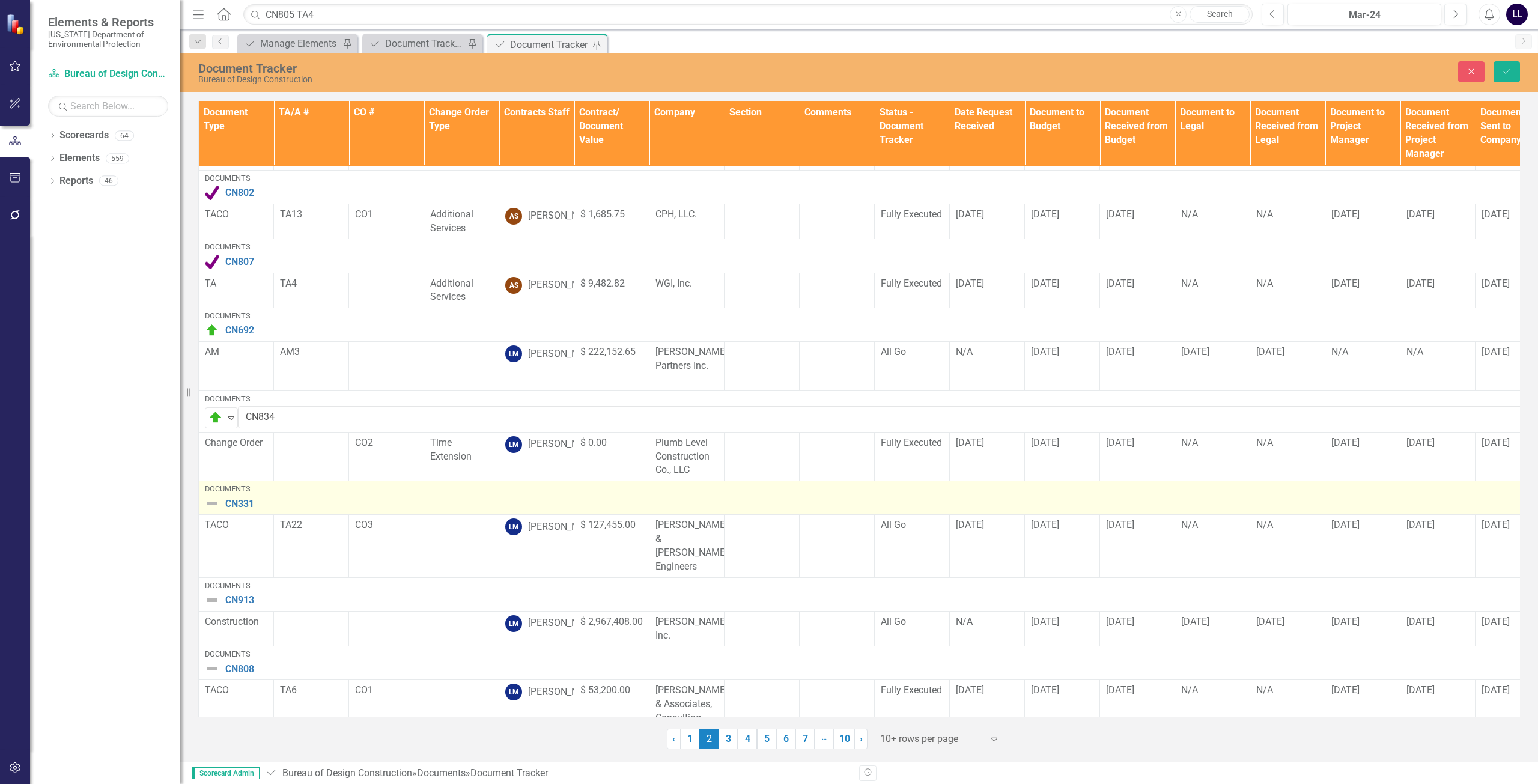
click at [220, 496] on div "CN331" at bounding box center [1250, 503] width 2090 height 15
click at [215, 496] on img at bounding box center [212, 503] width 15 height 15
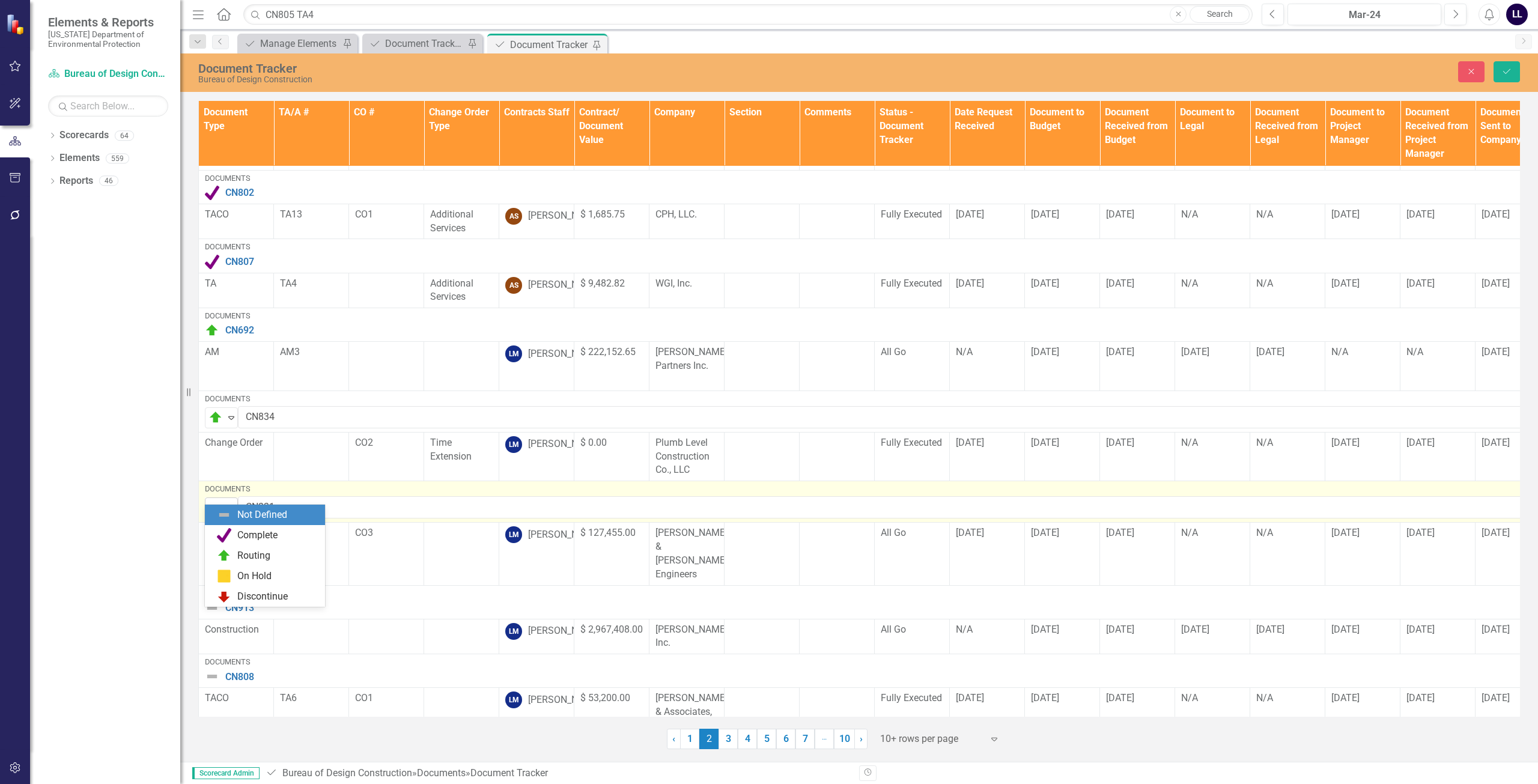
click at [220, 501] on img at bounding box center [216, 508] width 15 height 15
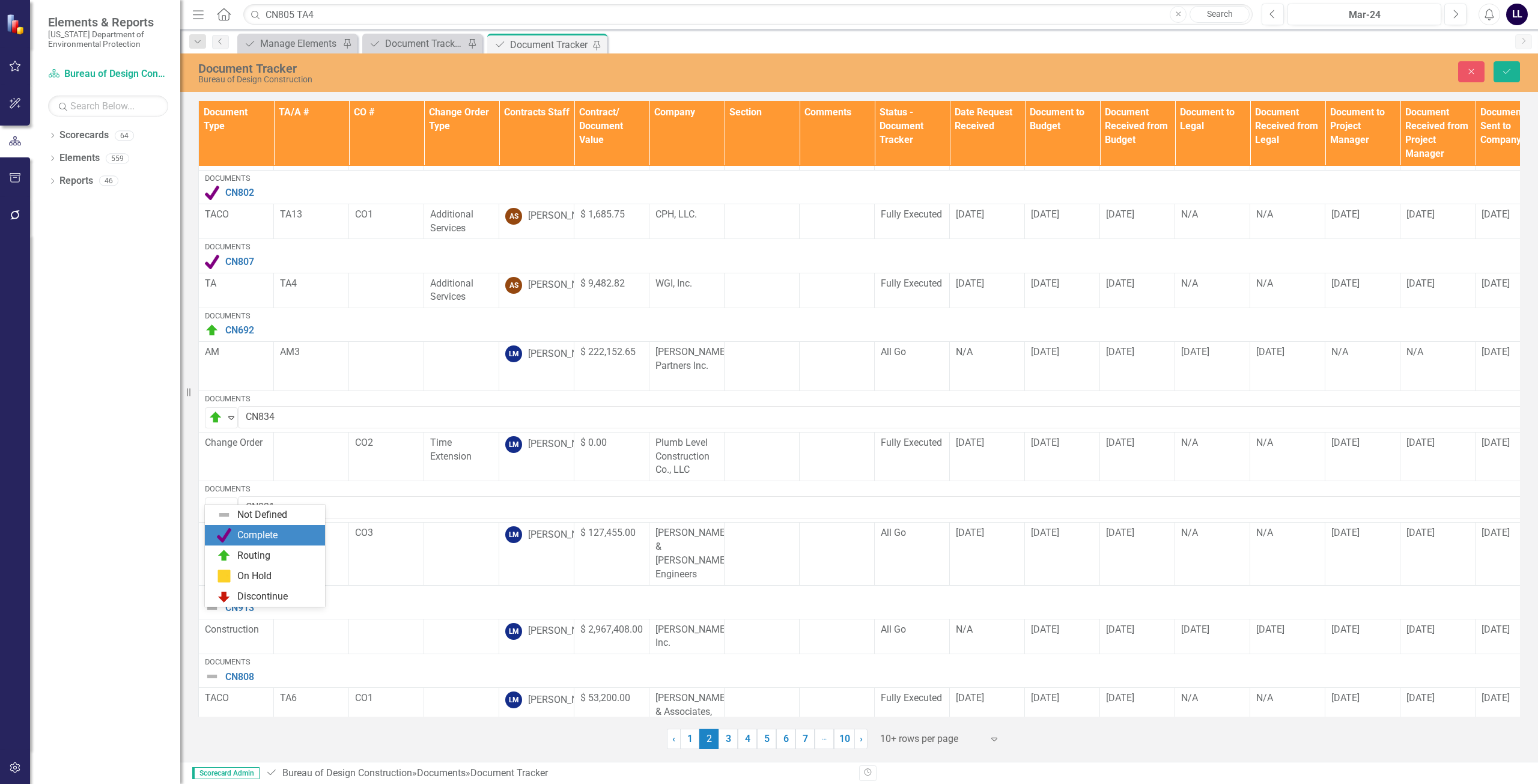
click at [259, 535] on div "Complete" at bounding box center [257, 535] width 40 height 14
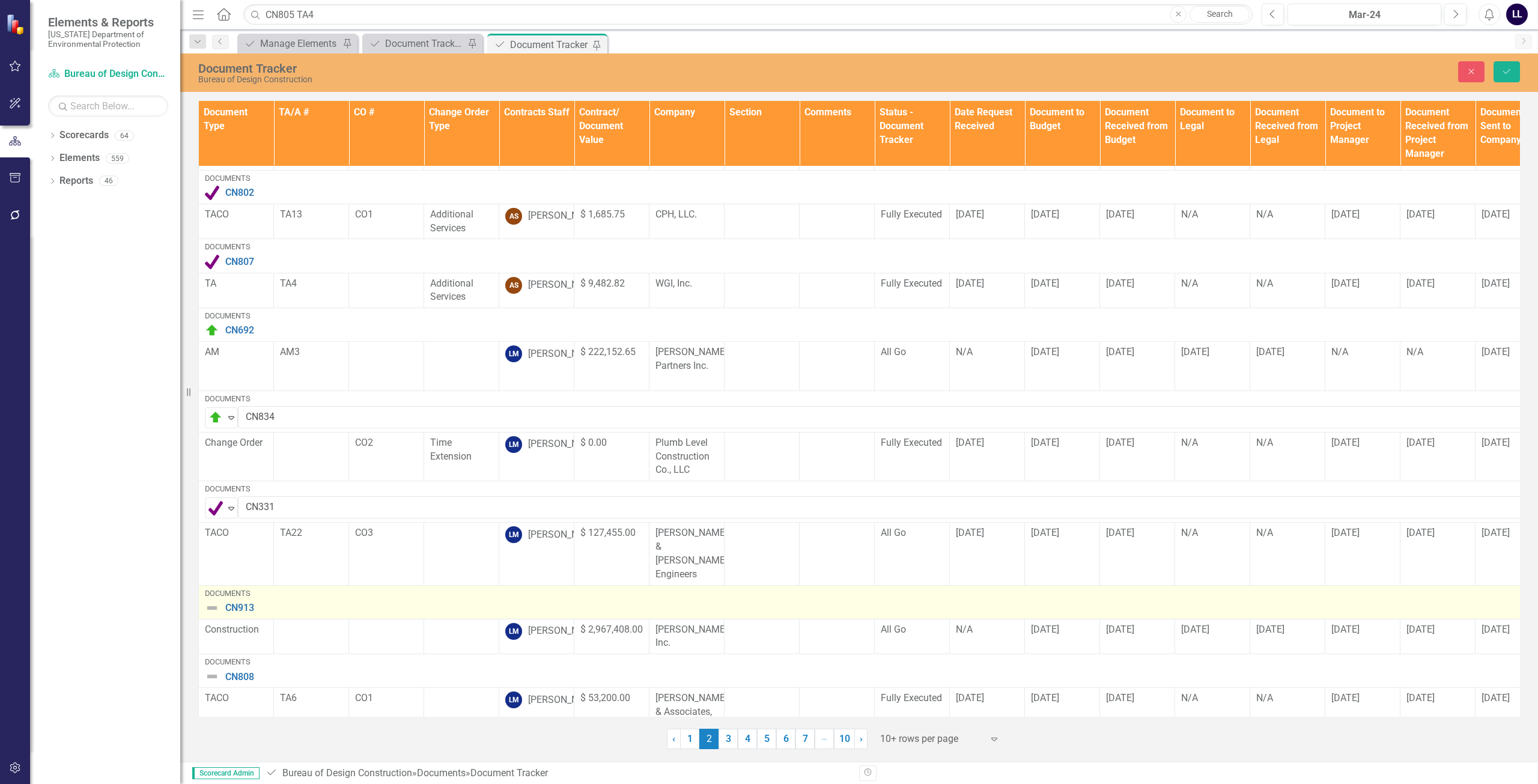
click at [212, 601] on img at bounding box center [212, 608] width 15 height 15
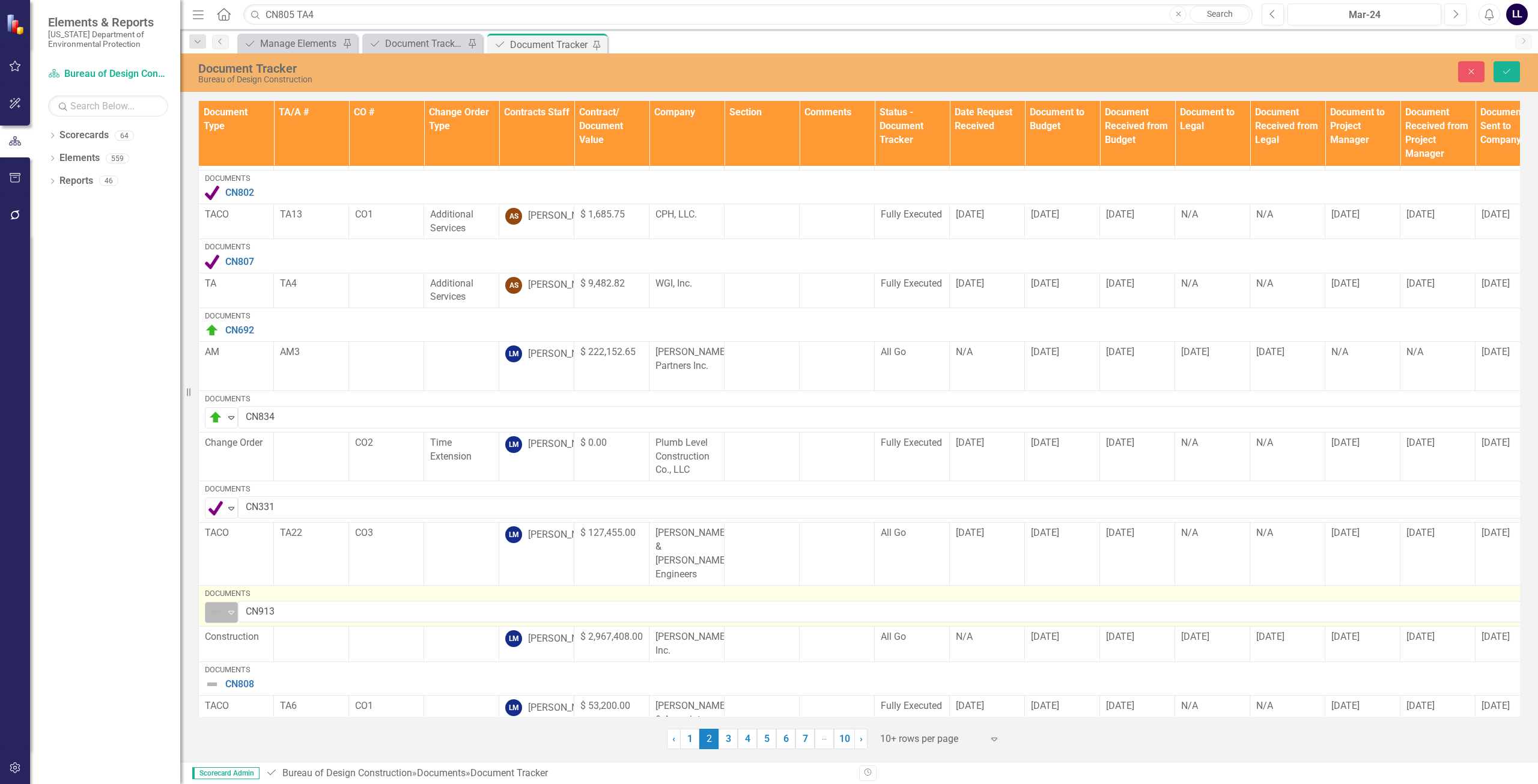
click at [221, 605] on img at bounding box center [216, 612] width 15 height 15
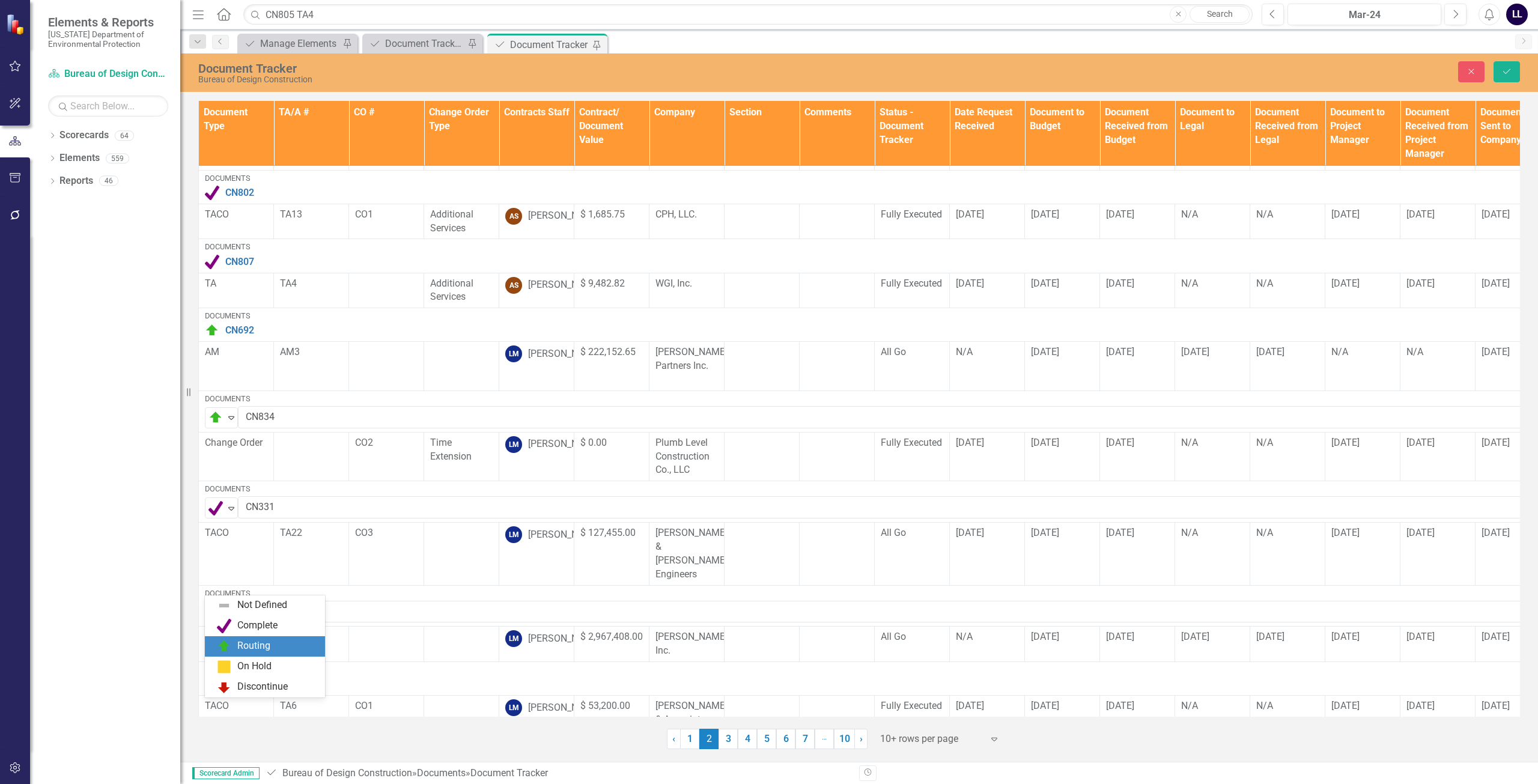
click at [247, 648] on div "Routing" at bounding box center [253, 646] width 33 height 14
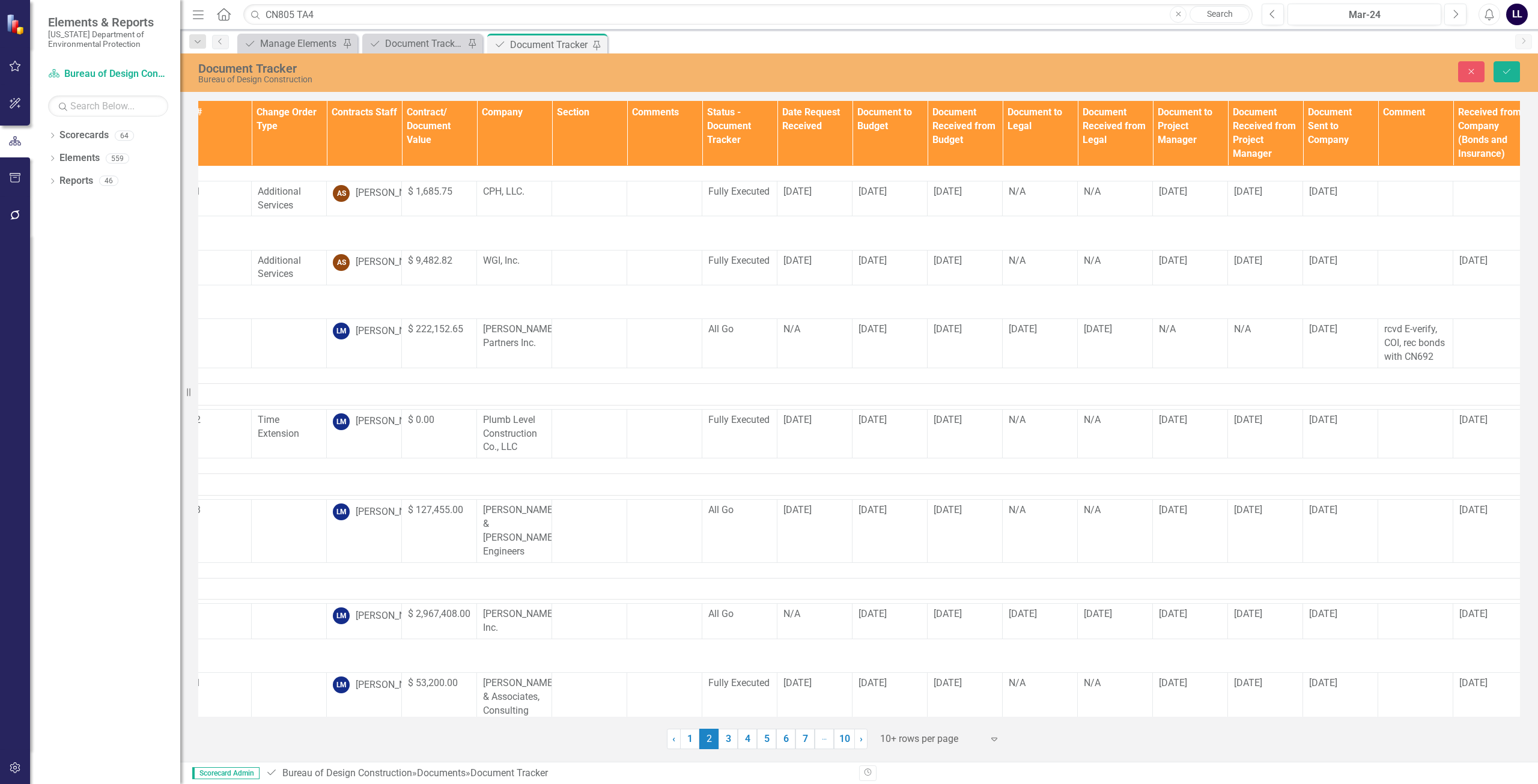
scroll to position [253, 0]
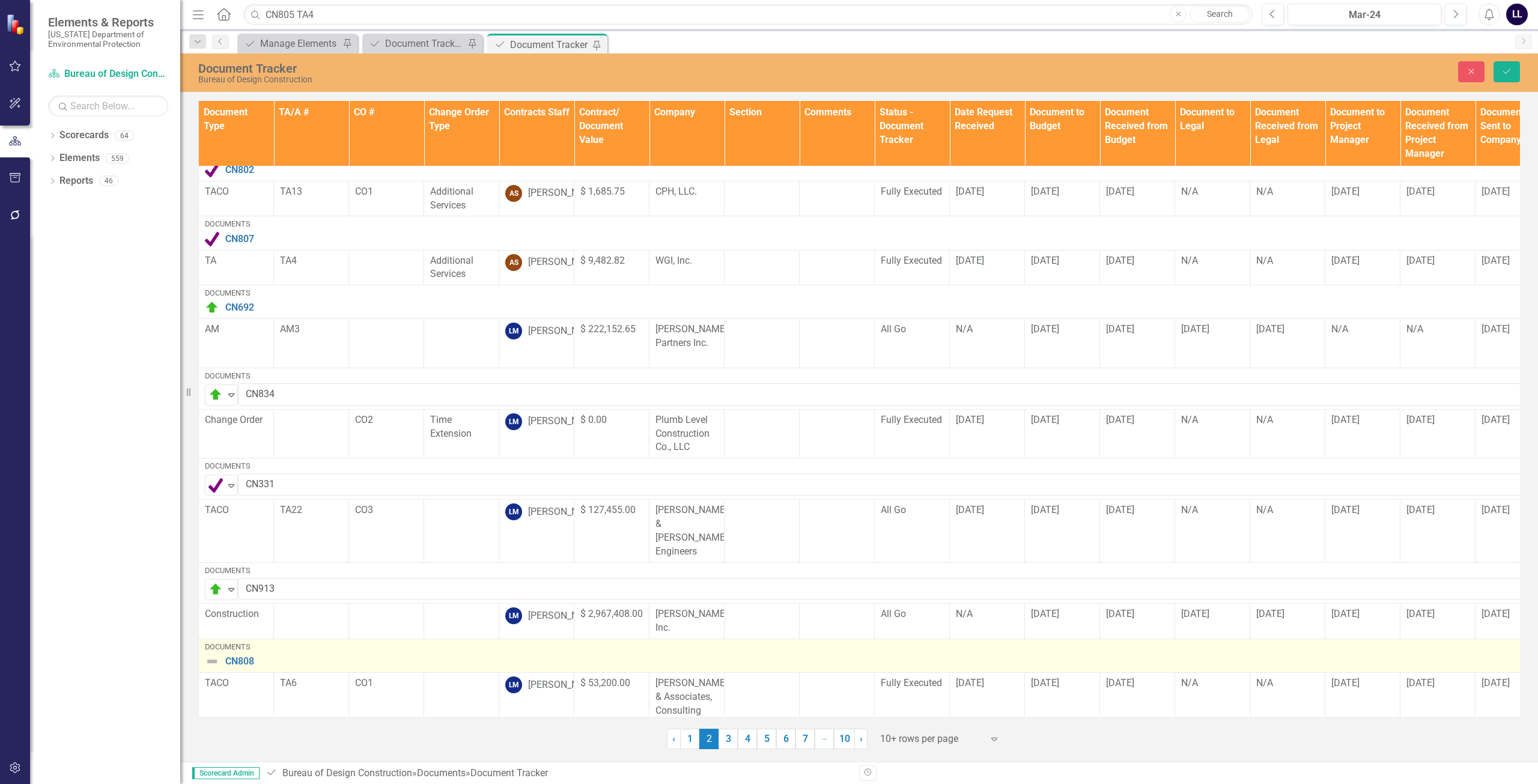
click at [215, 654] on img at bounding box center [212, 661] width 15 height 15
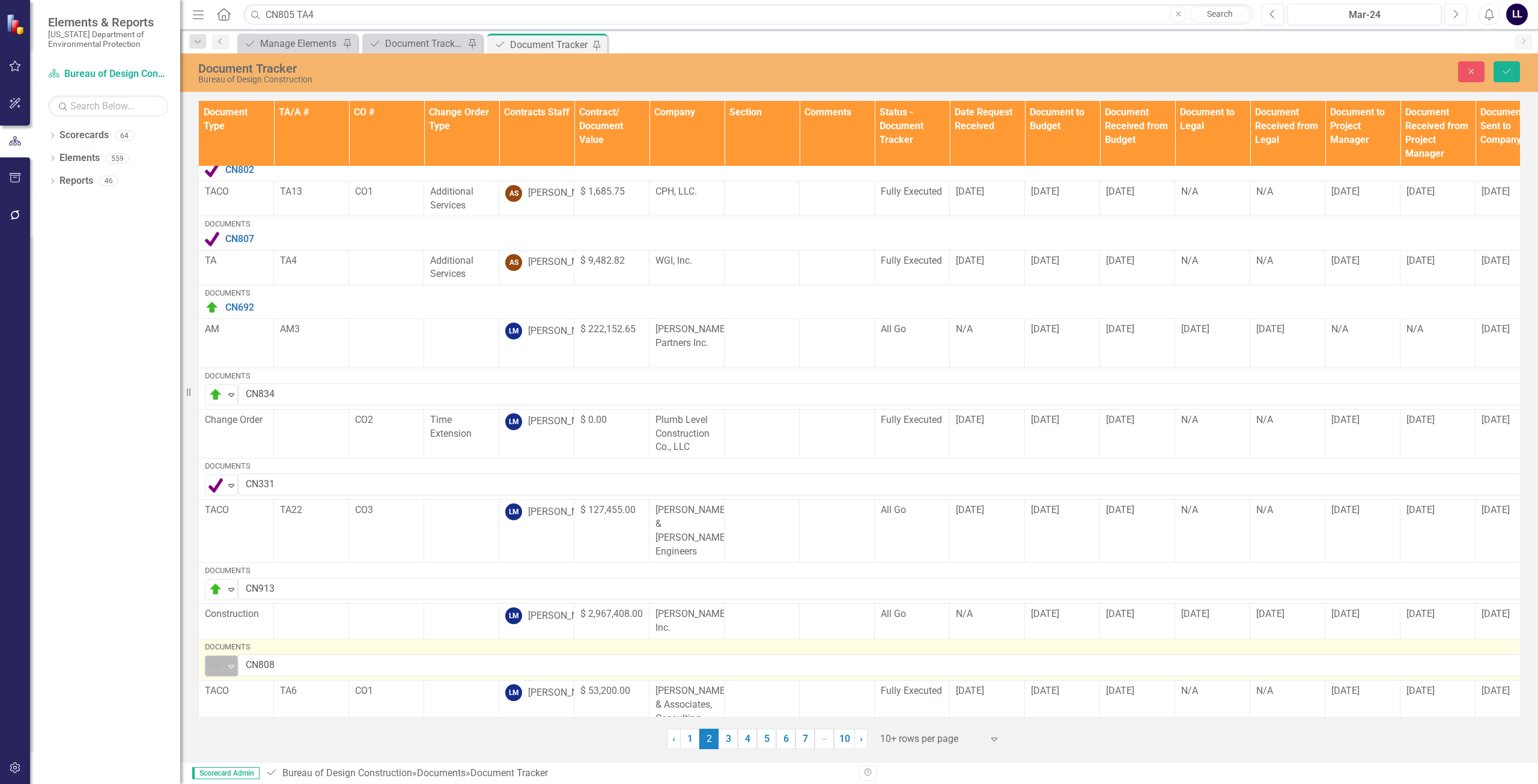
click at [220, 659] on img at bounding box center [216, 666] width 15 height 15
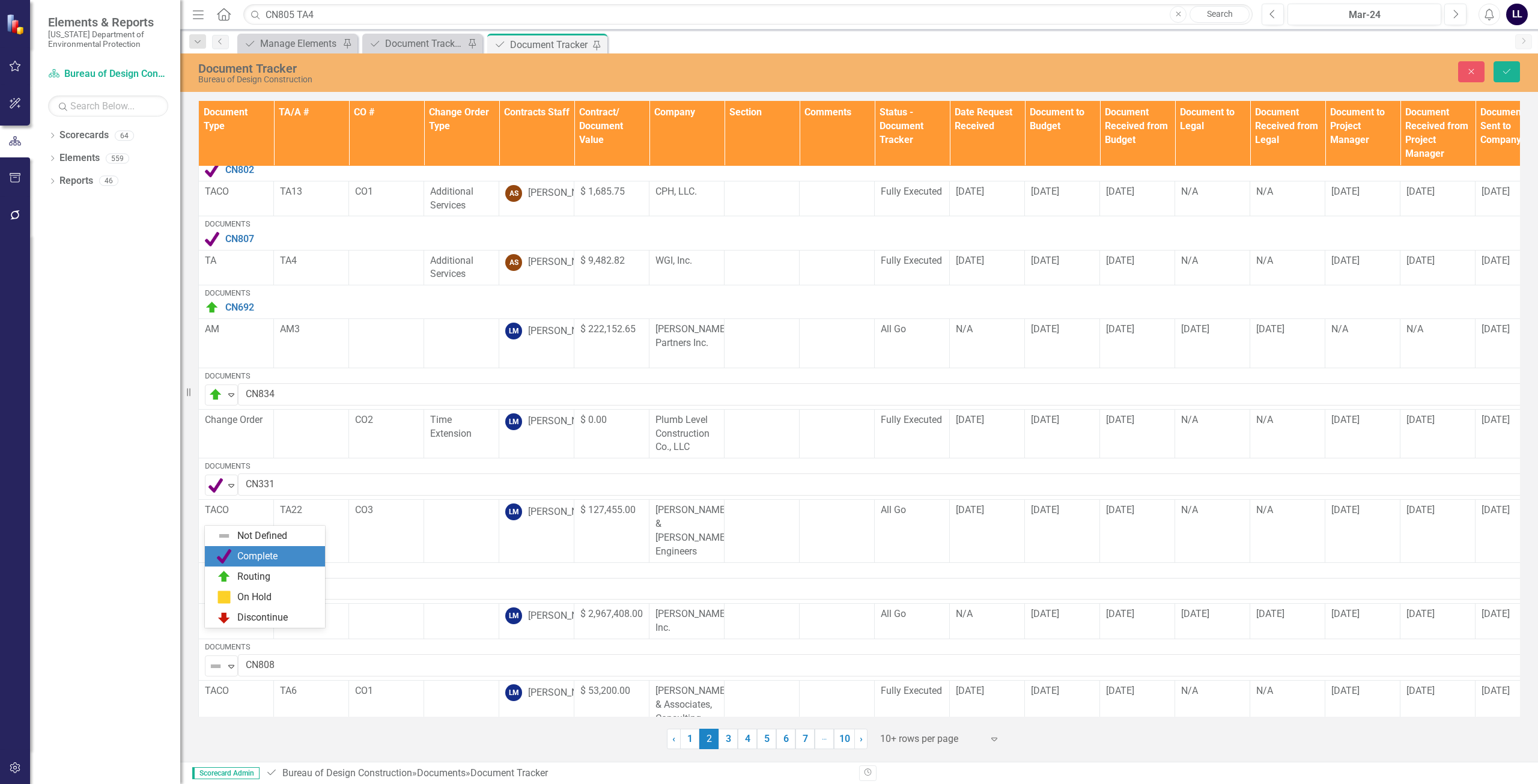
click at [264, 561] on div "Complete" at bounding box center [257, 556] width 40 height 14
click at [1506, 71] on icon "Save" at bounding box center [1507, 71] width 11 height 9
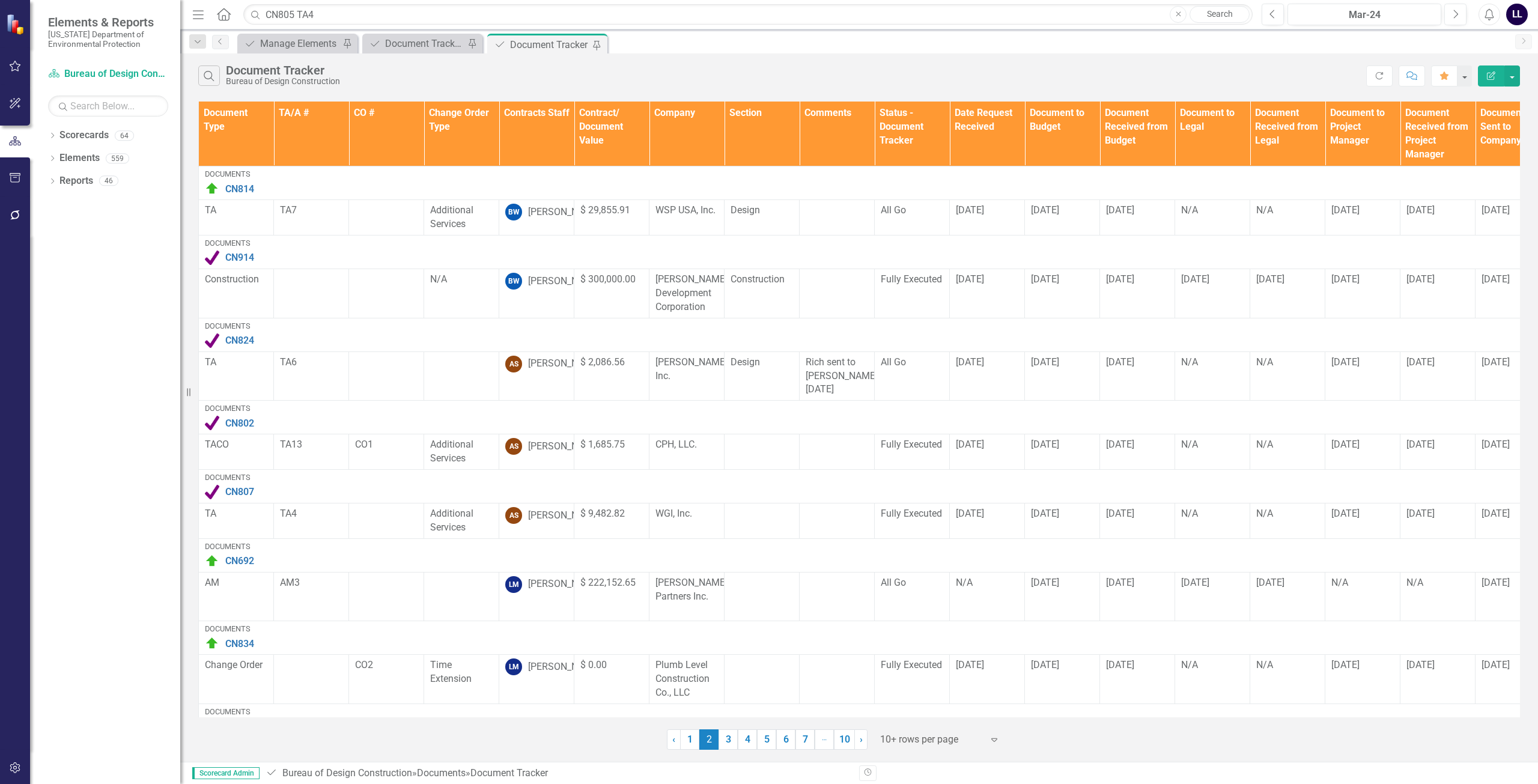
click at [727, 741] on link "3" at bounding box center [728, 740] width 19 height 20
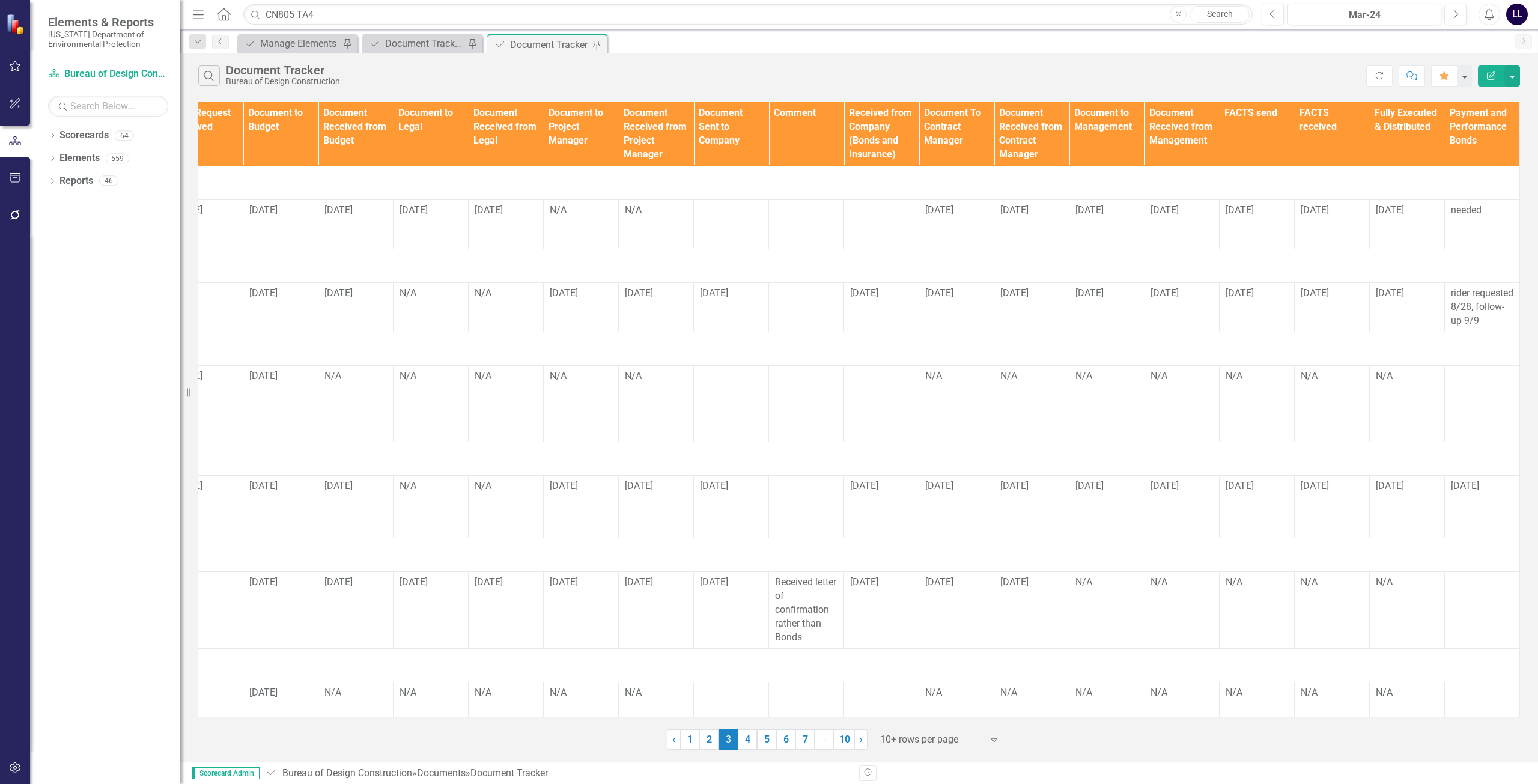
scroll to position [0, 0]
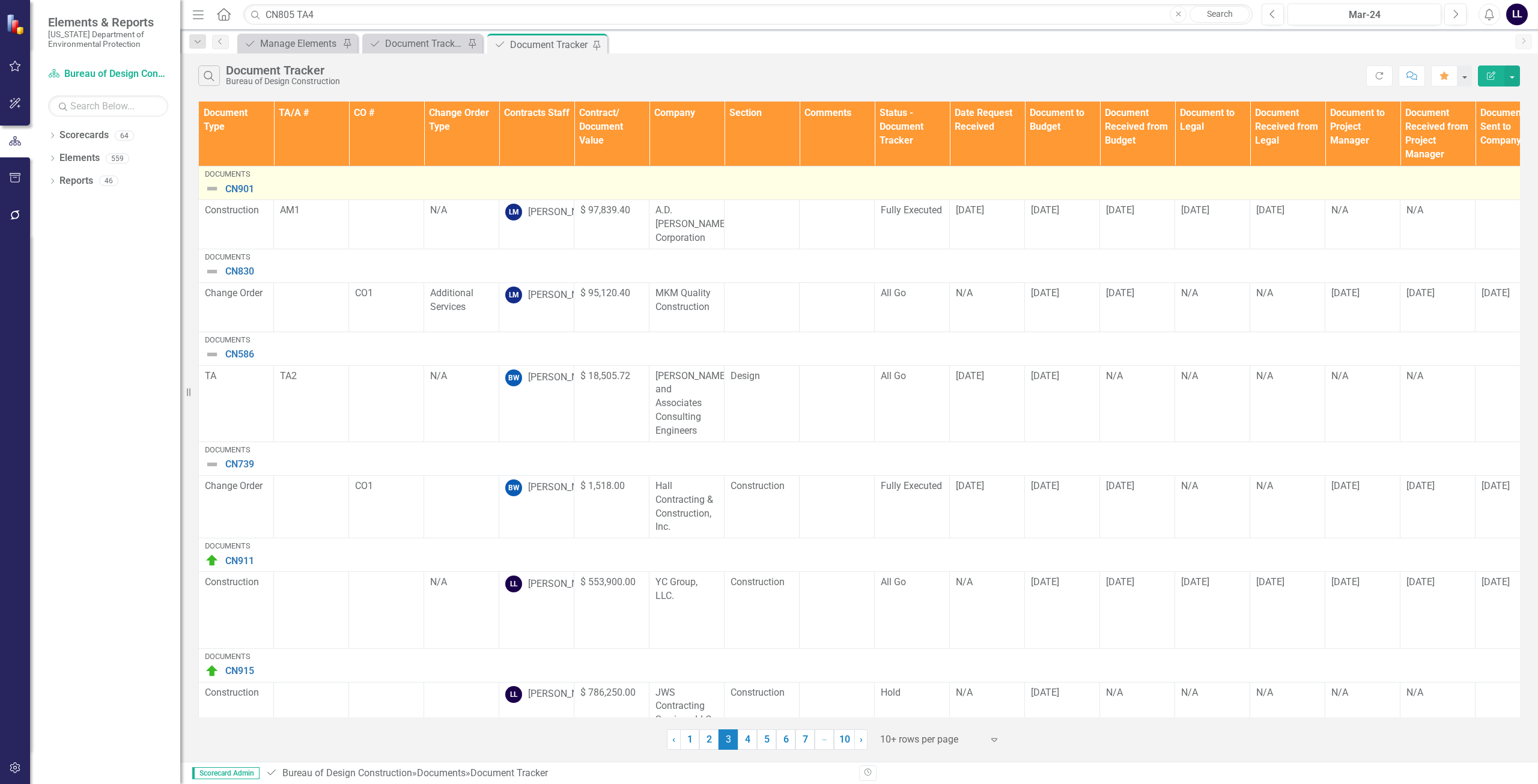
click at [213, 186] on img at bounding box center [212, 188] width 15 height 15
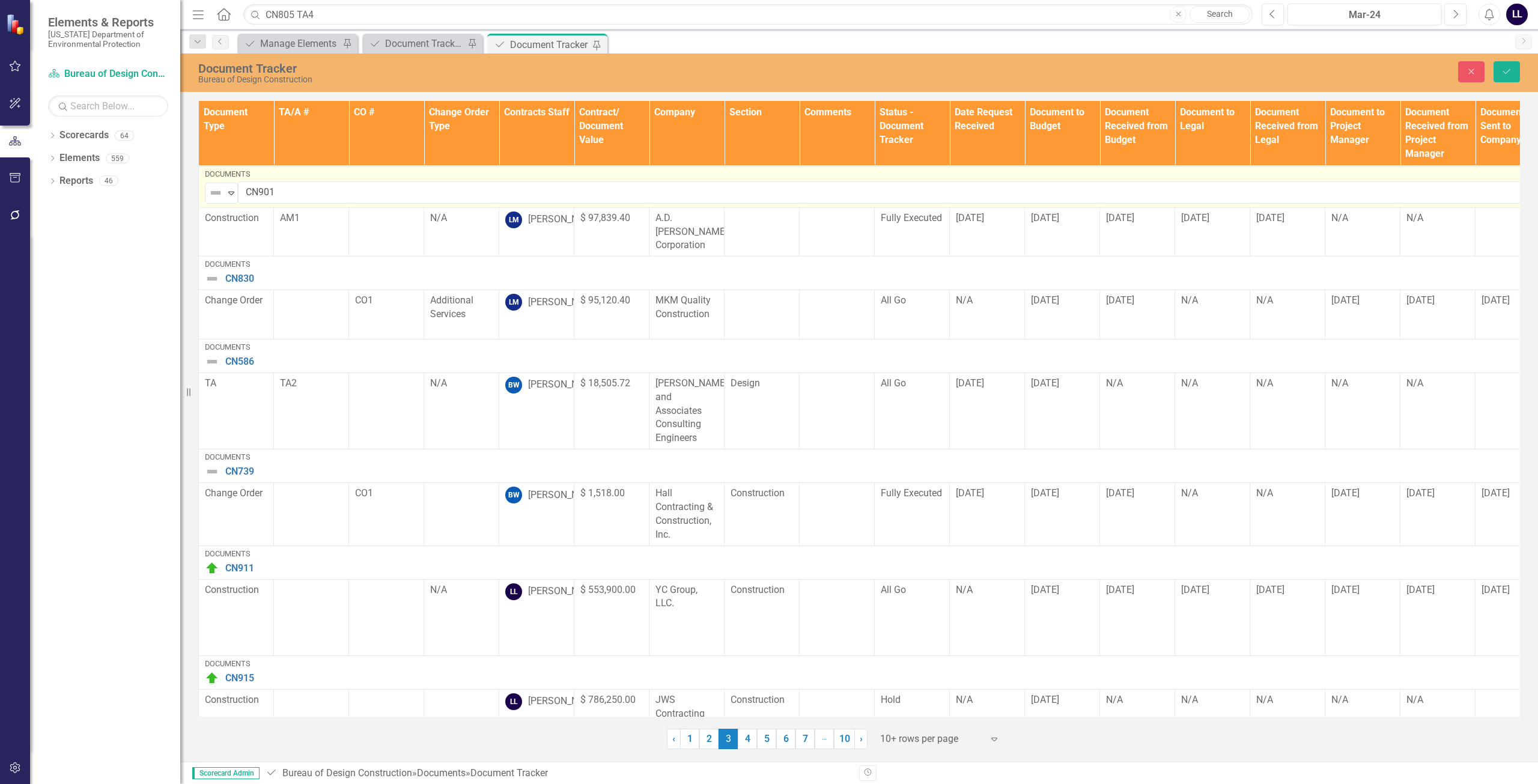
click at [218, 190] on img at bounding box center [216, 193] width 15 height 15
click at [241, 250] on div "Routing" at bounding box center [253, 254] width 33 height 14
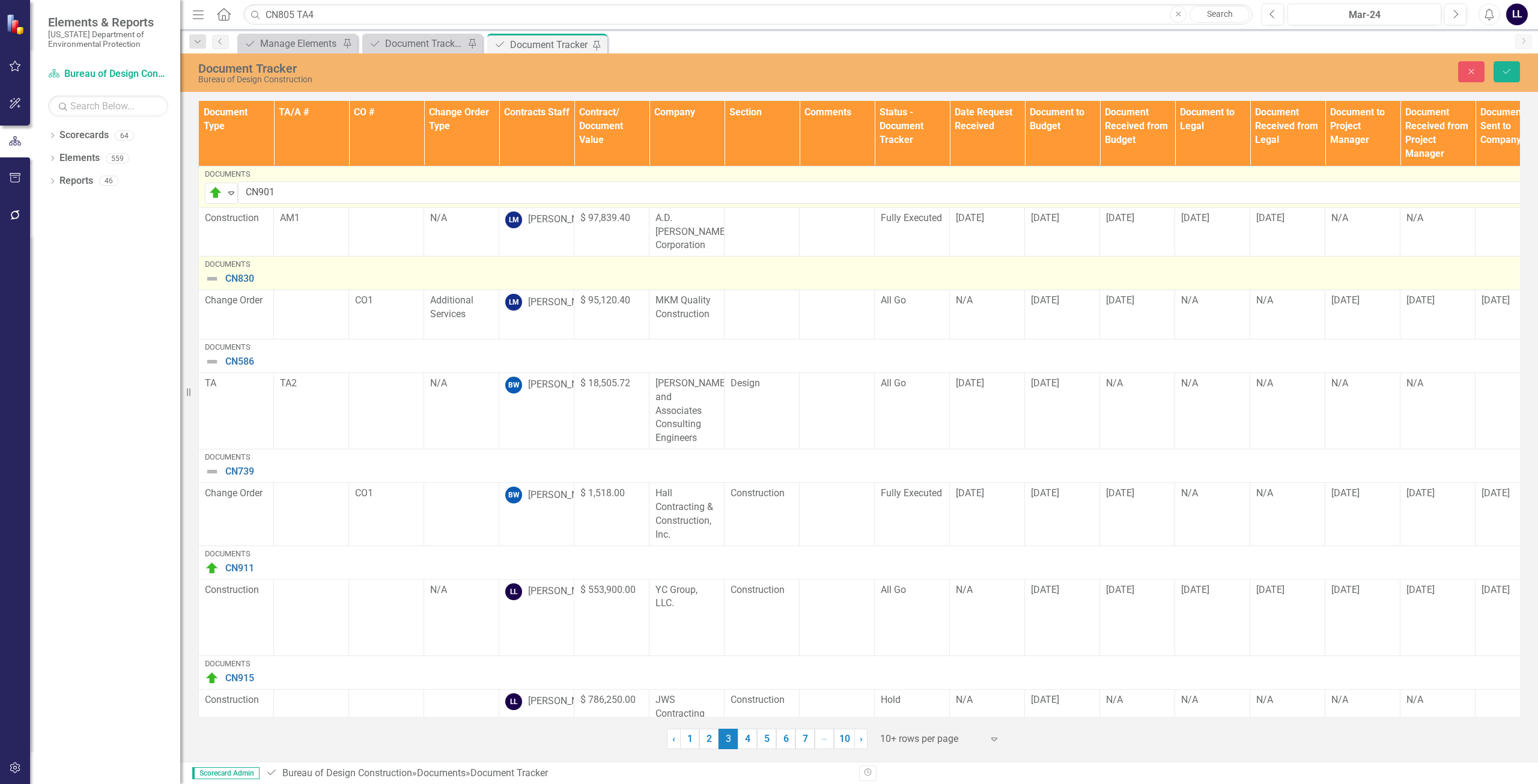
click at [215, 271] on img at bounding box center [212, 279] width 15 height 15
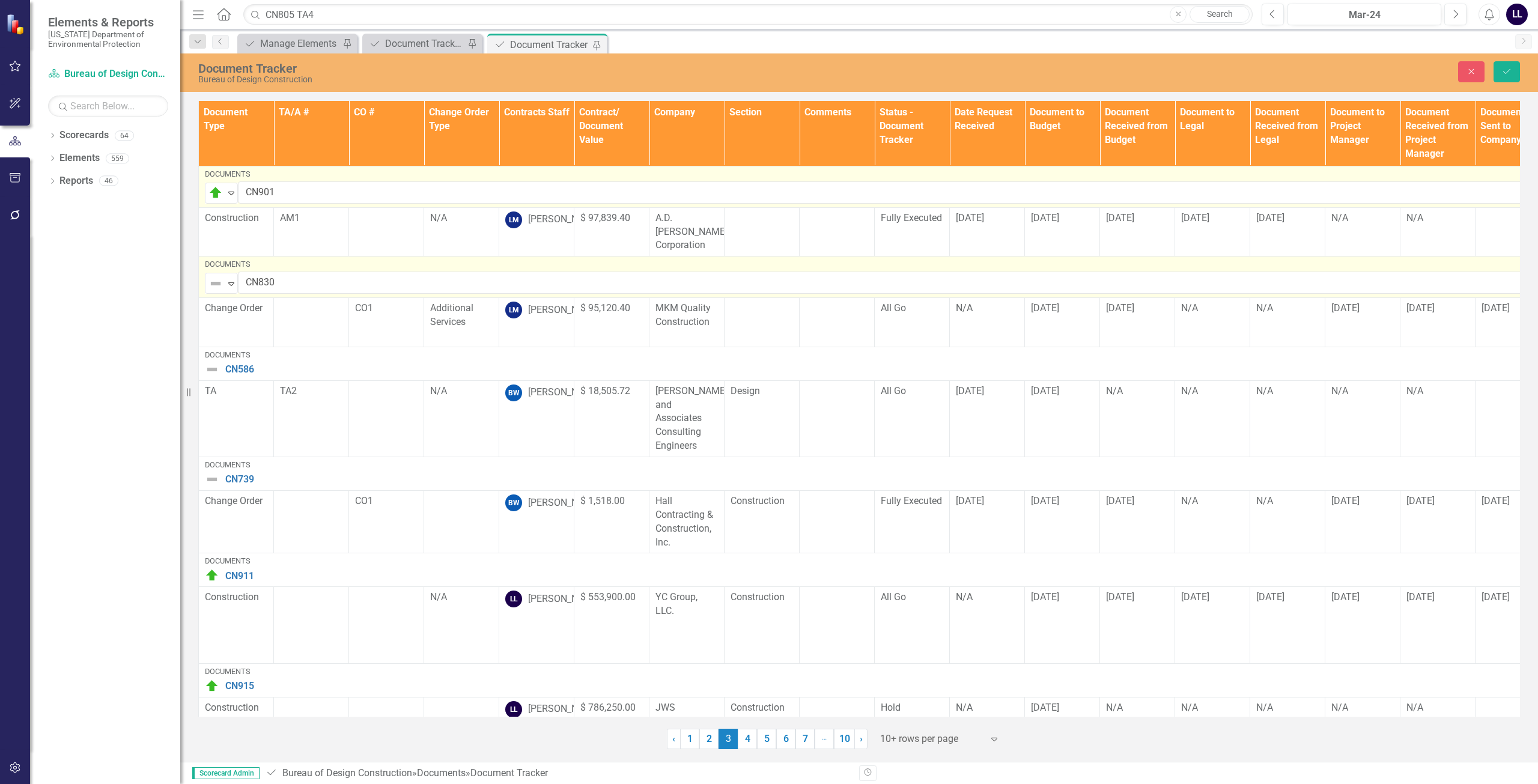
click at [215, 276] on img at bounding box center [216, 284] width 15 height 15
click at [247, 327] on div "Routing" at bounding box center [253, 331] width 33 height 14
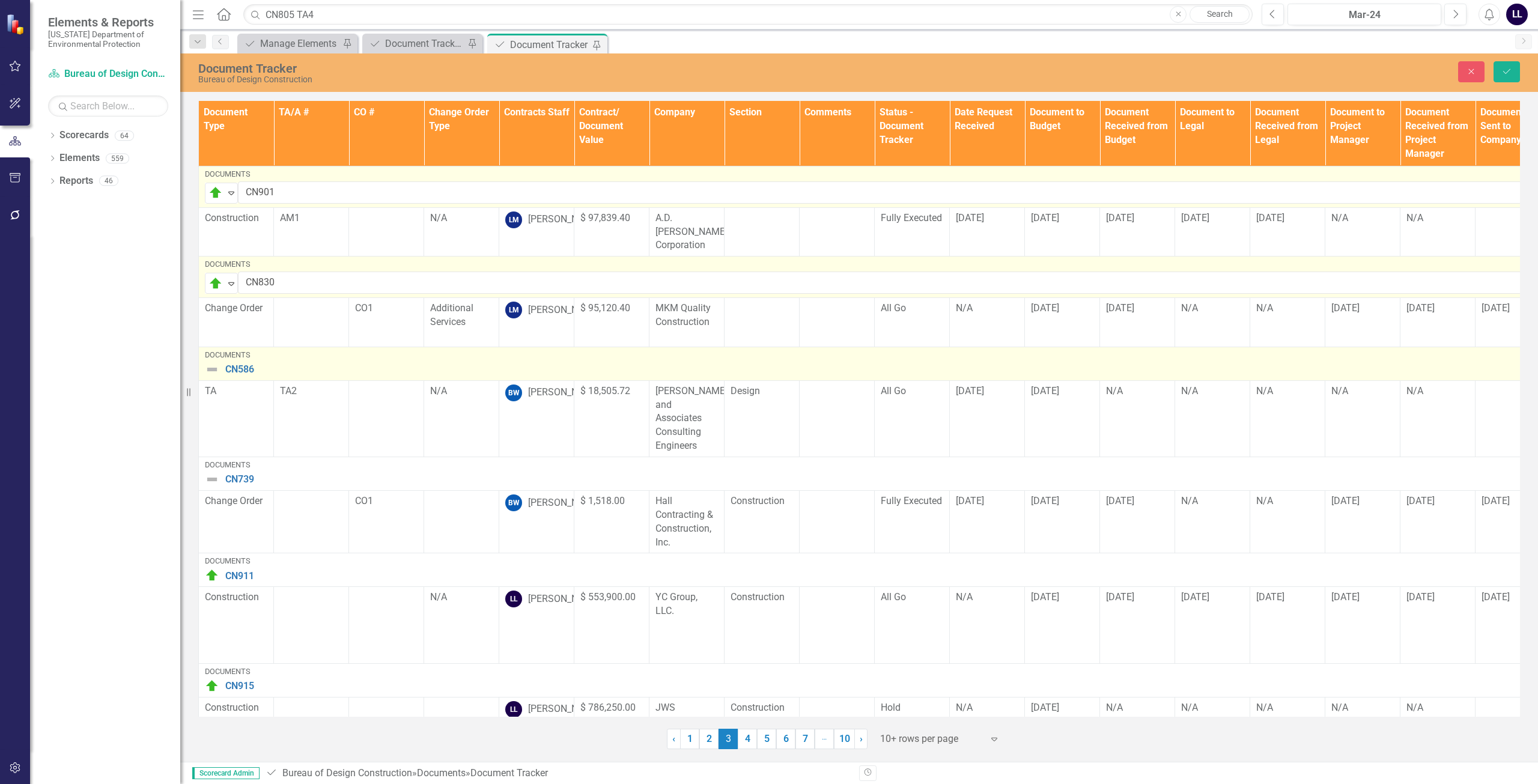
click at [215, 369] on img at bounding box center [212, 369] width 15 height 15
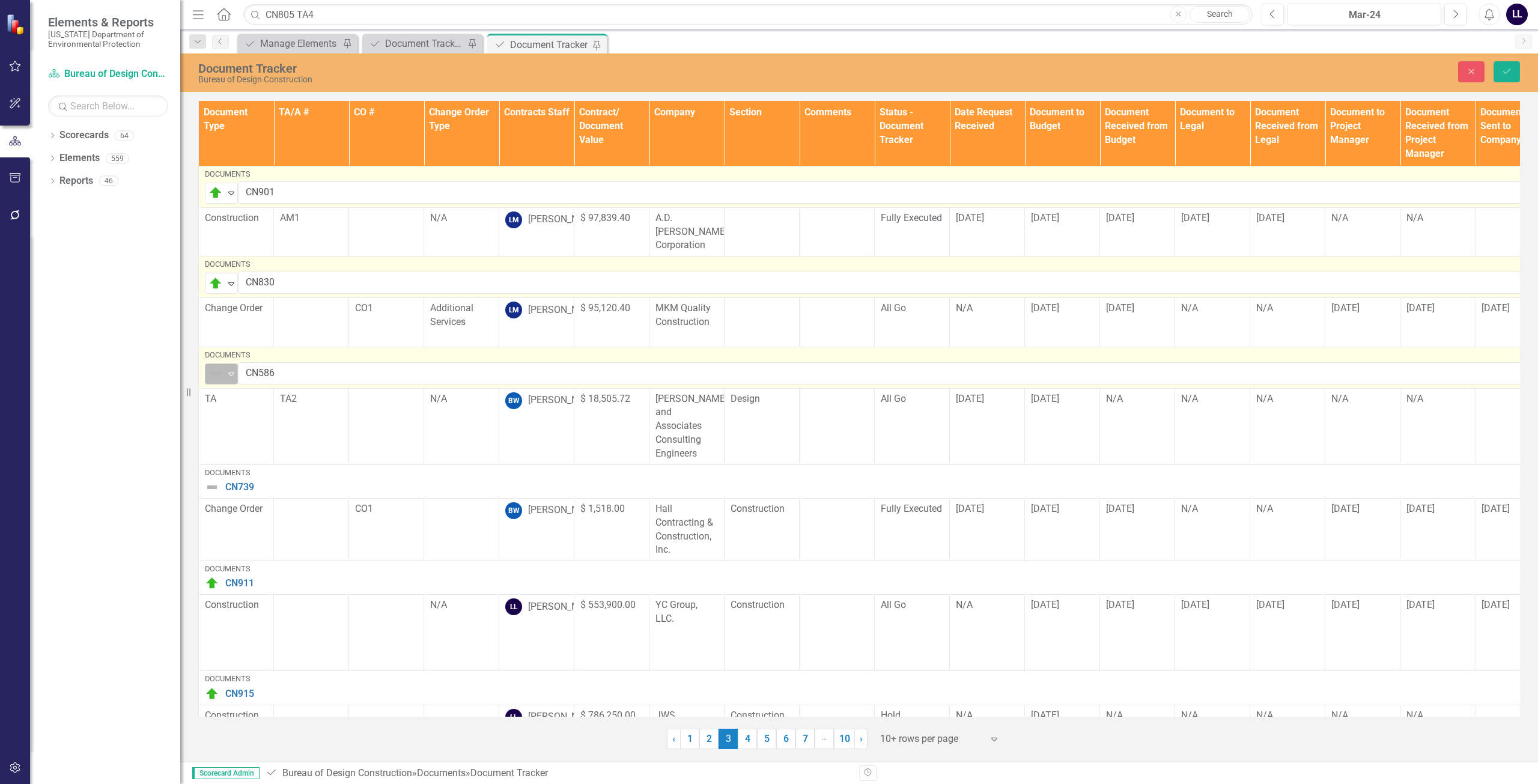
click at [212, 369] on img at bounding box center [216, 374] width 15 height 15
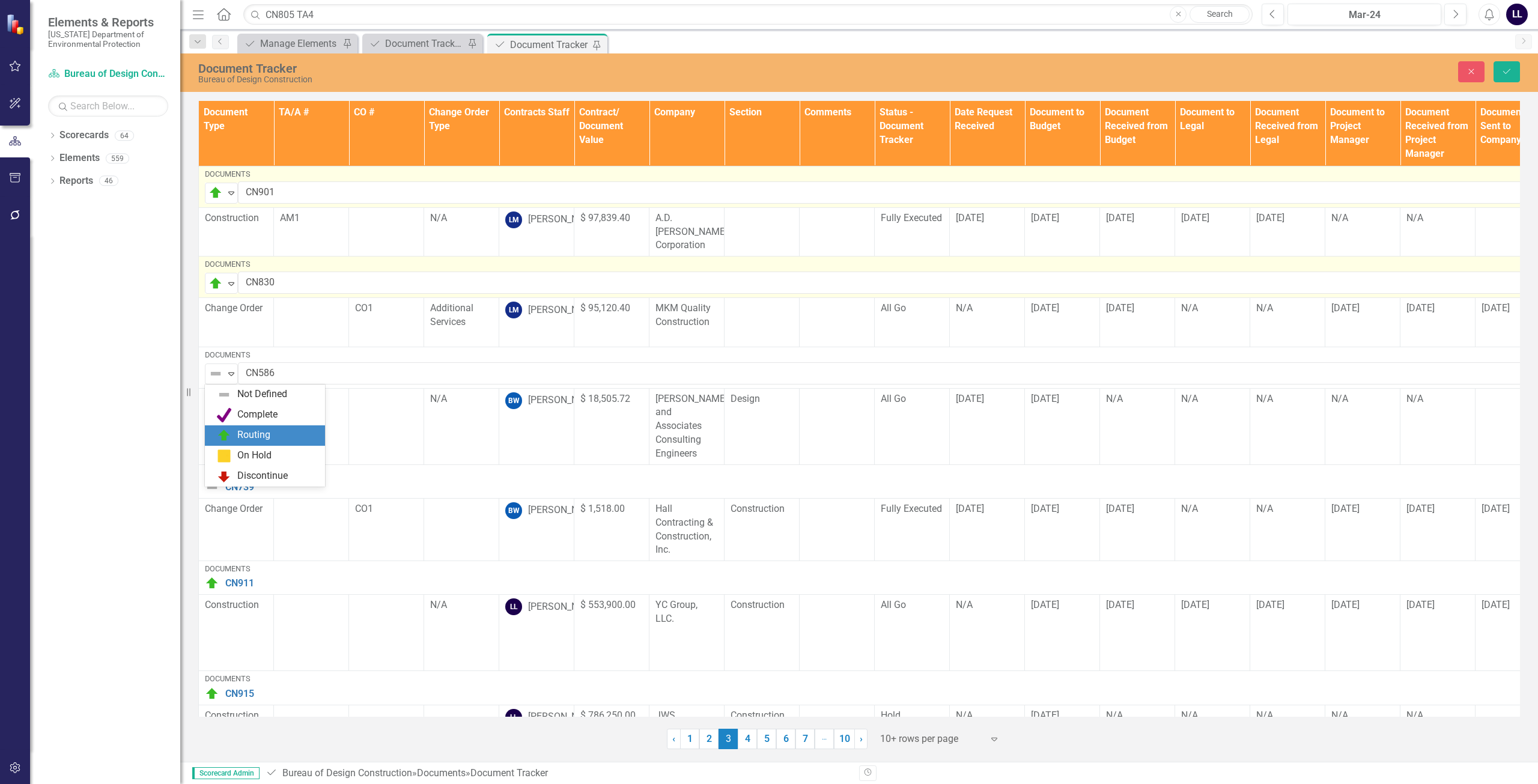
click at [244, 433] on div "Routing" at bounding box center [253, 435] width 33 height 14
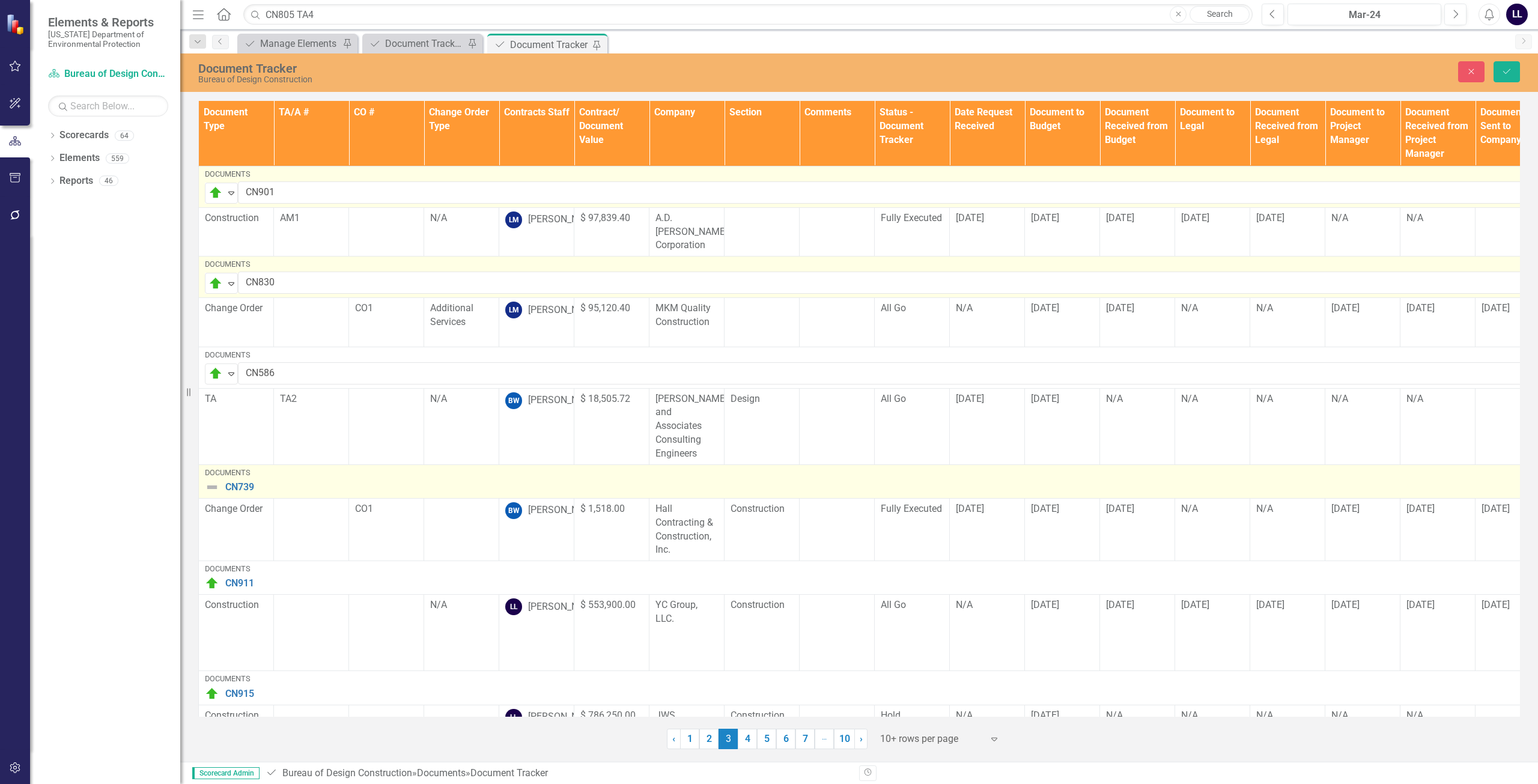
click at [218, 480] on img at bounding box center [212, 487] width 15 height 15
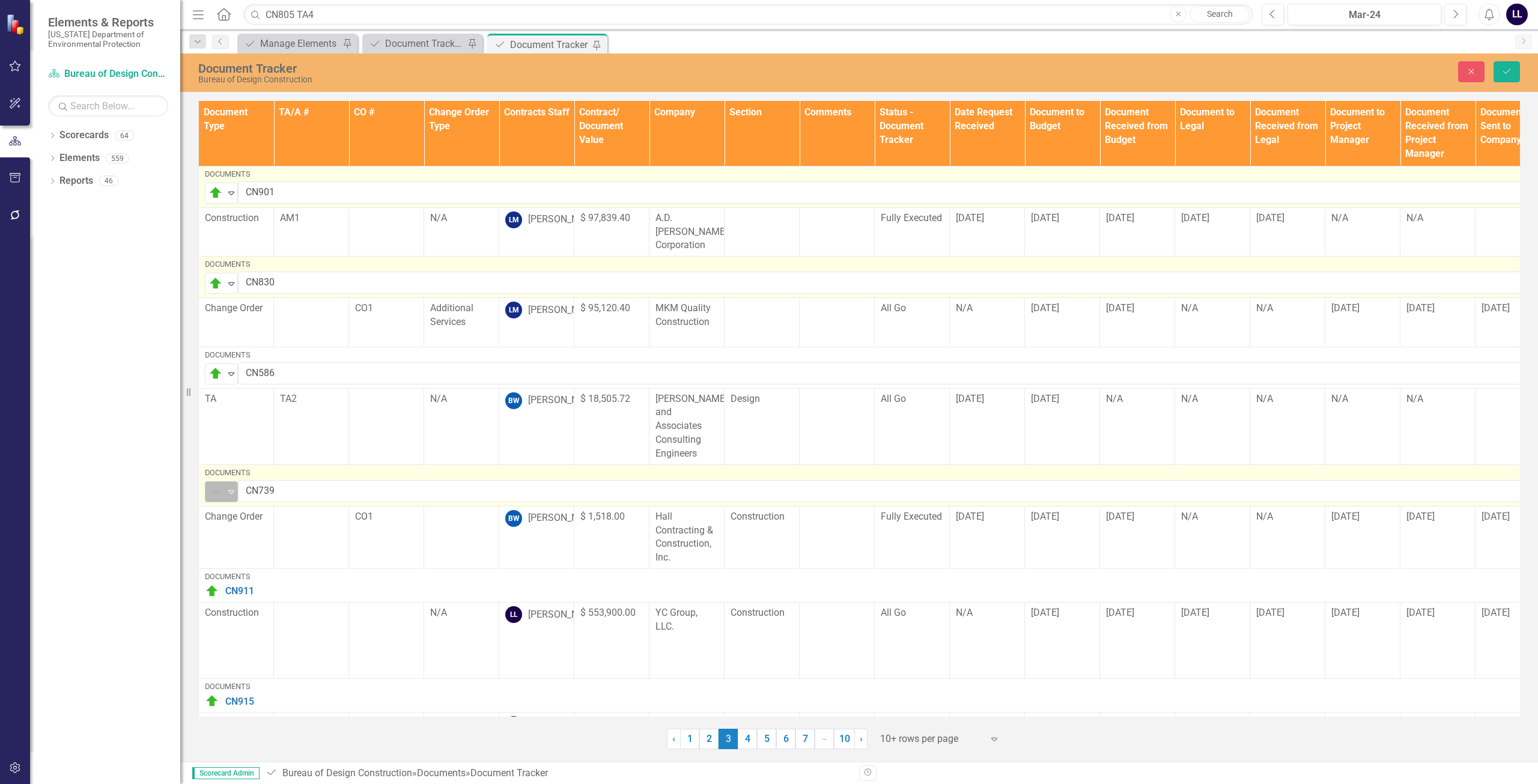
click at [214, 484] on img at bounding box center [216, 492] width 15 height 15
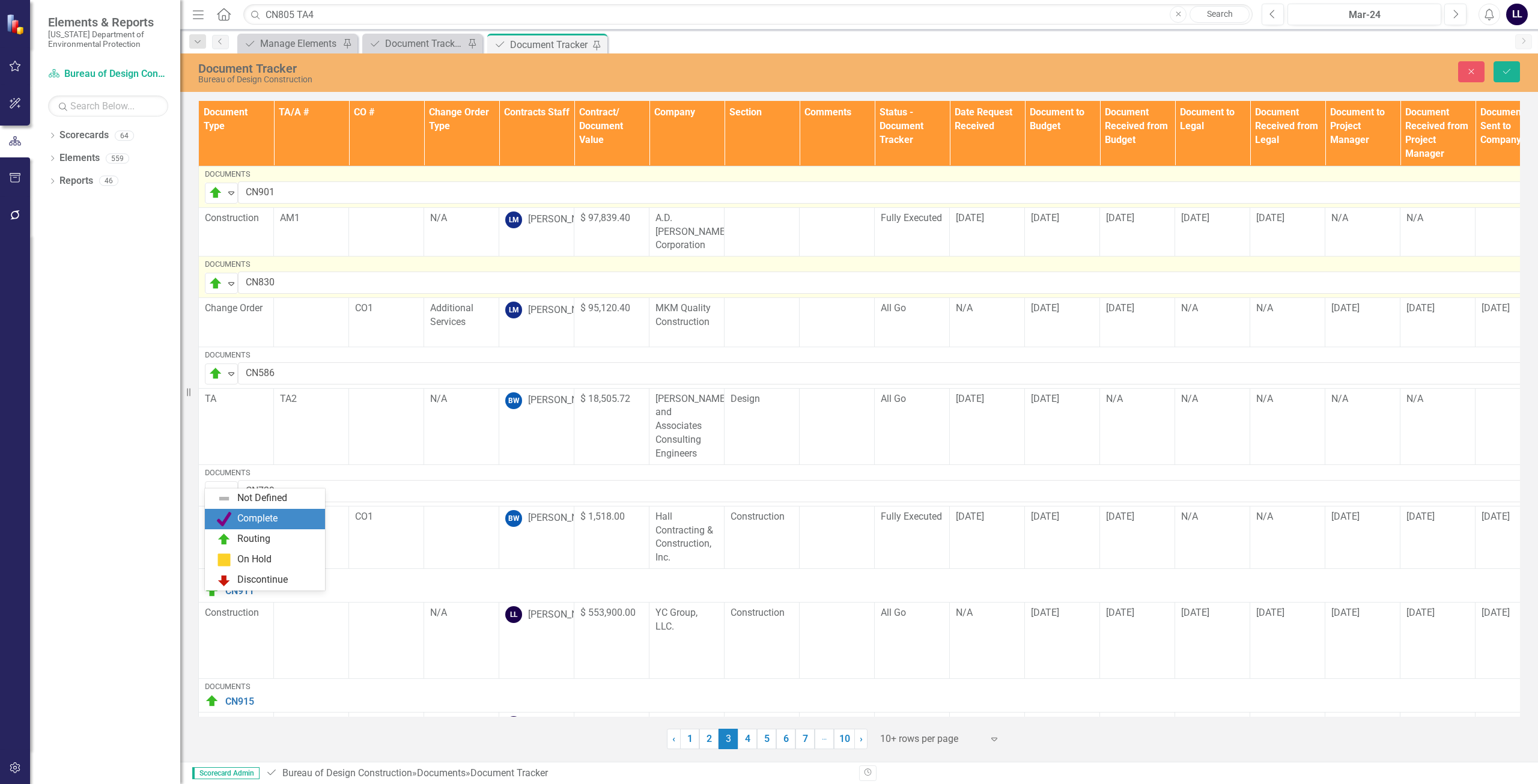
click at [257, 522] on div "Complete" at bounding box center [257, 519] width 40 height 14
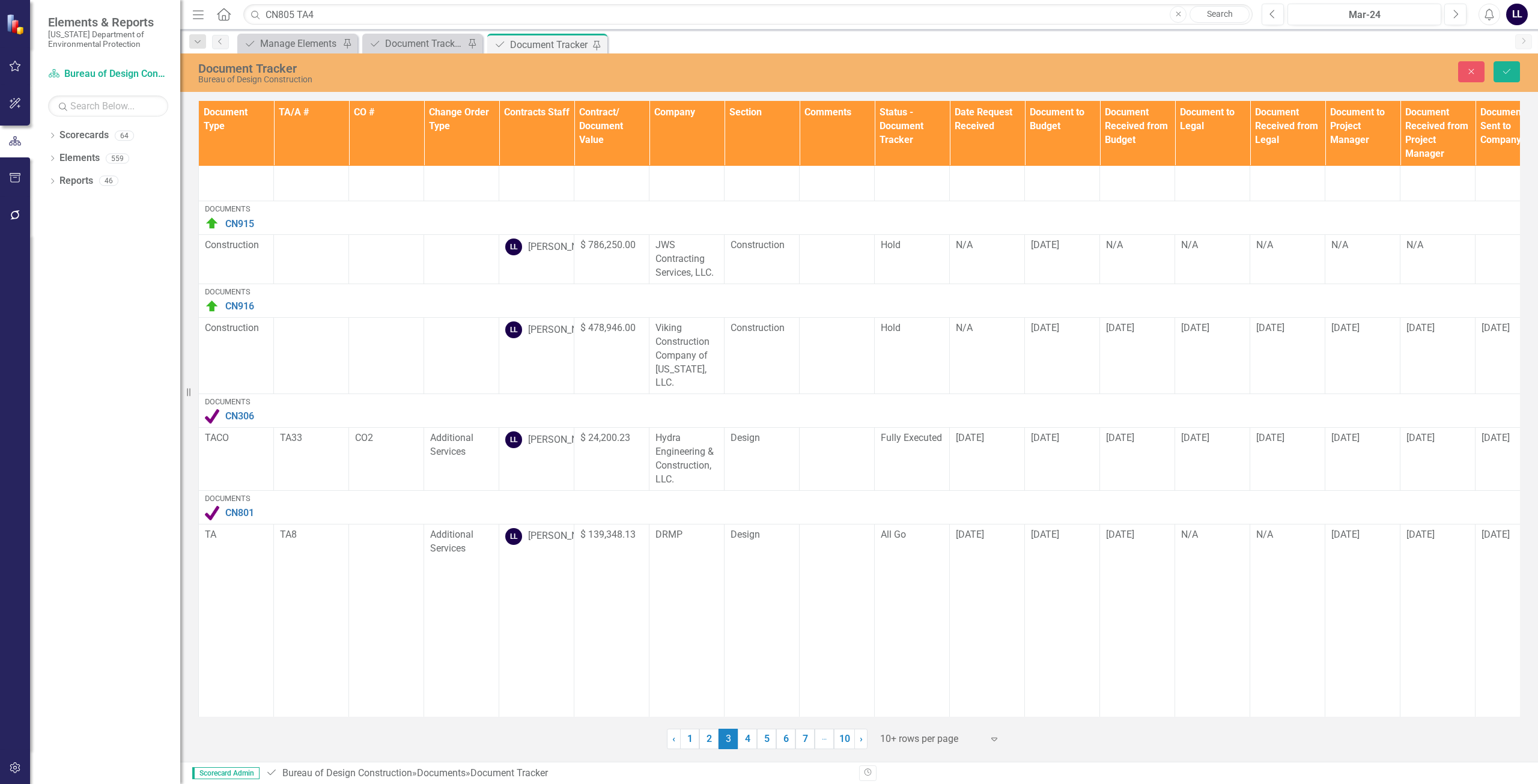
scroll to position [700, 0]
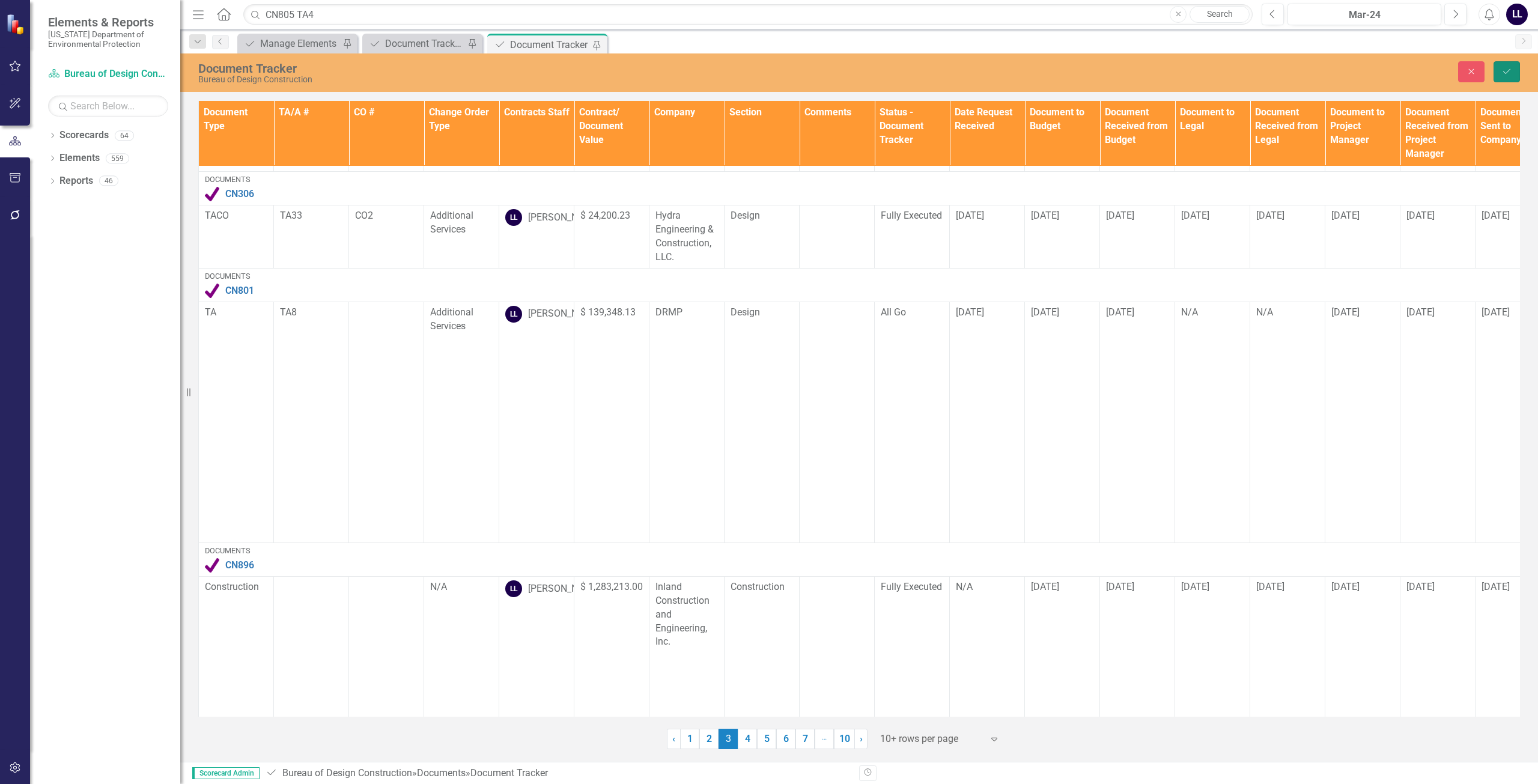
click at [1513, 69] on button "Save" at bounding box center [1507, 71] width 26 height 21
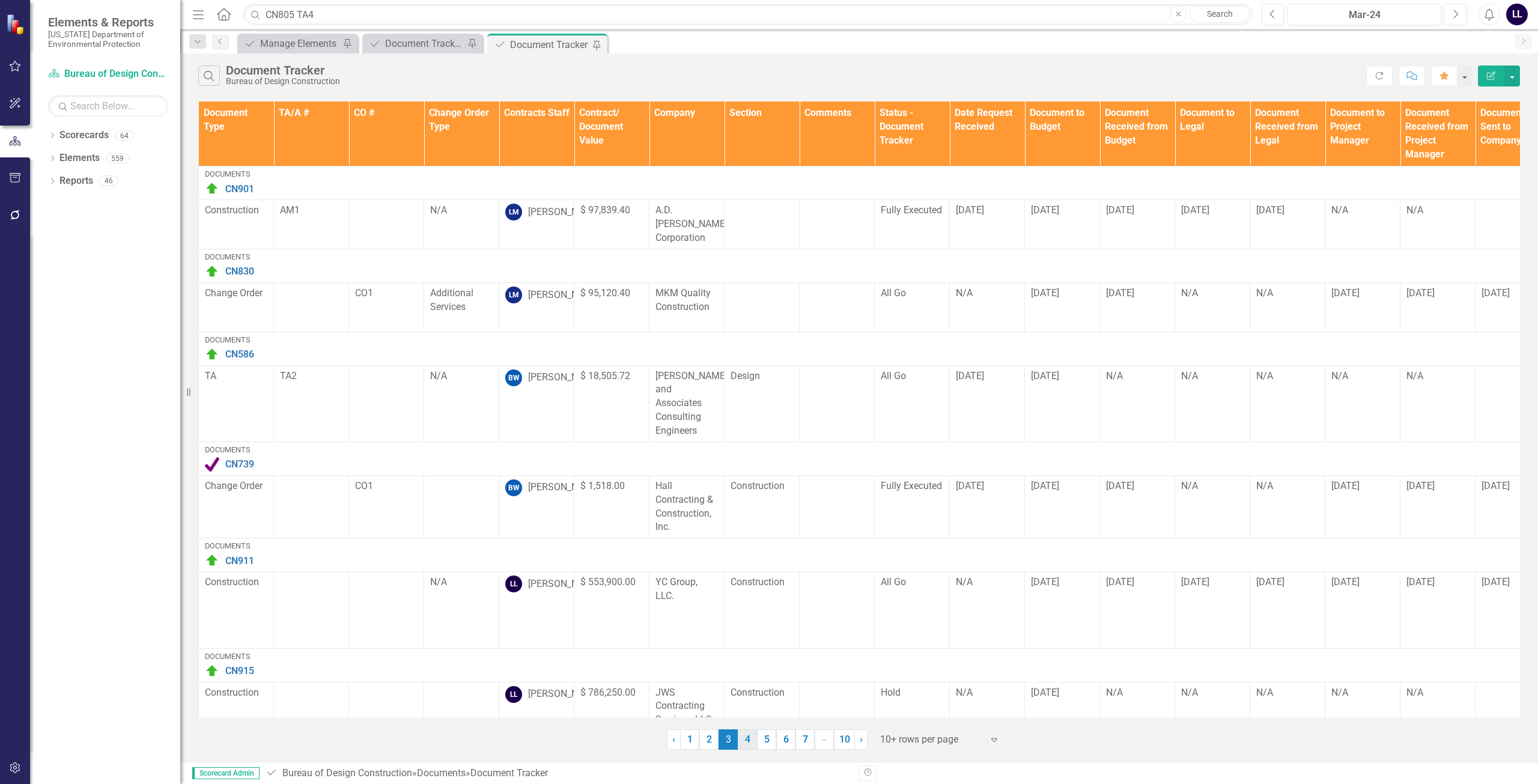
click at [748, 741] on link "4" at bounding box center [747, 740] width 19 height 20
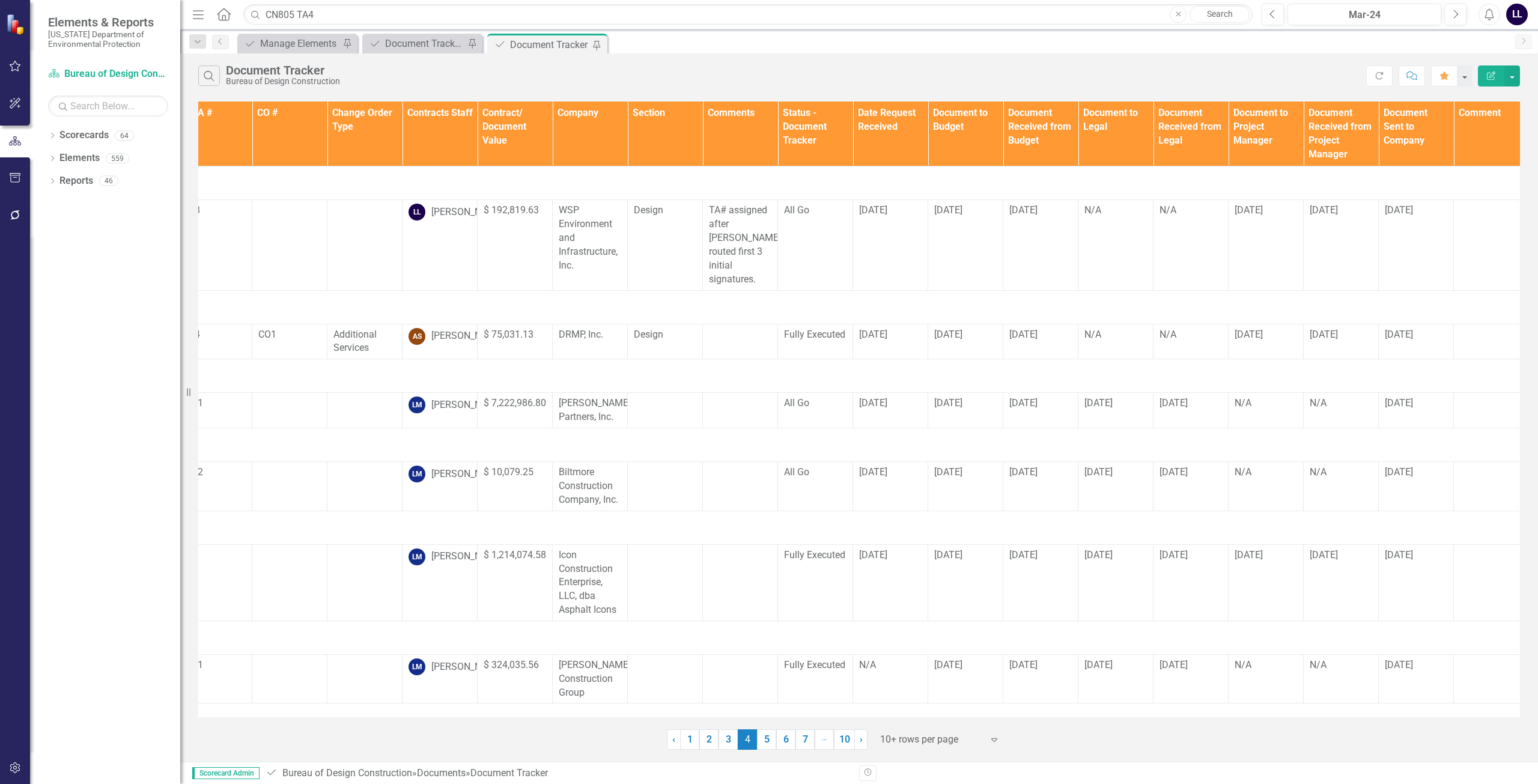
scroll to position [0, 0]
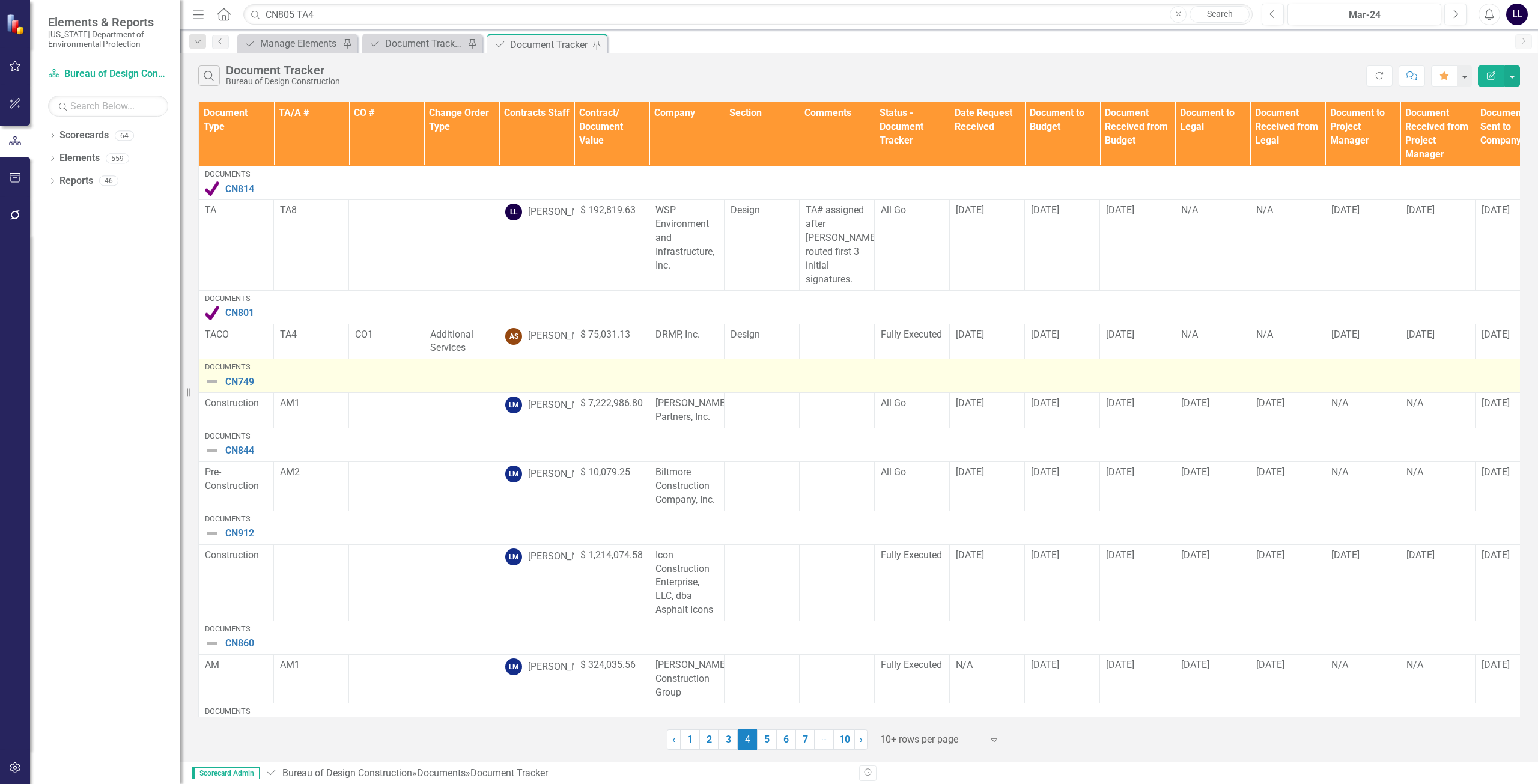
click at [213, 374] on img at bounding box center [212, 381] width 15 height 15
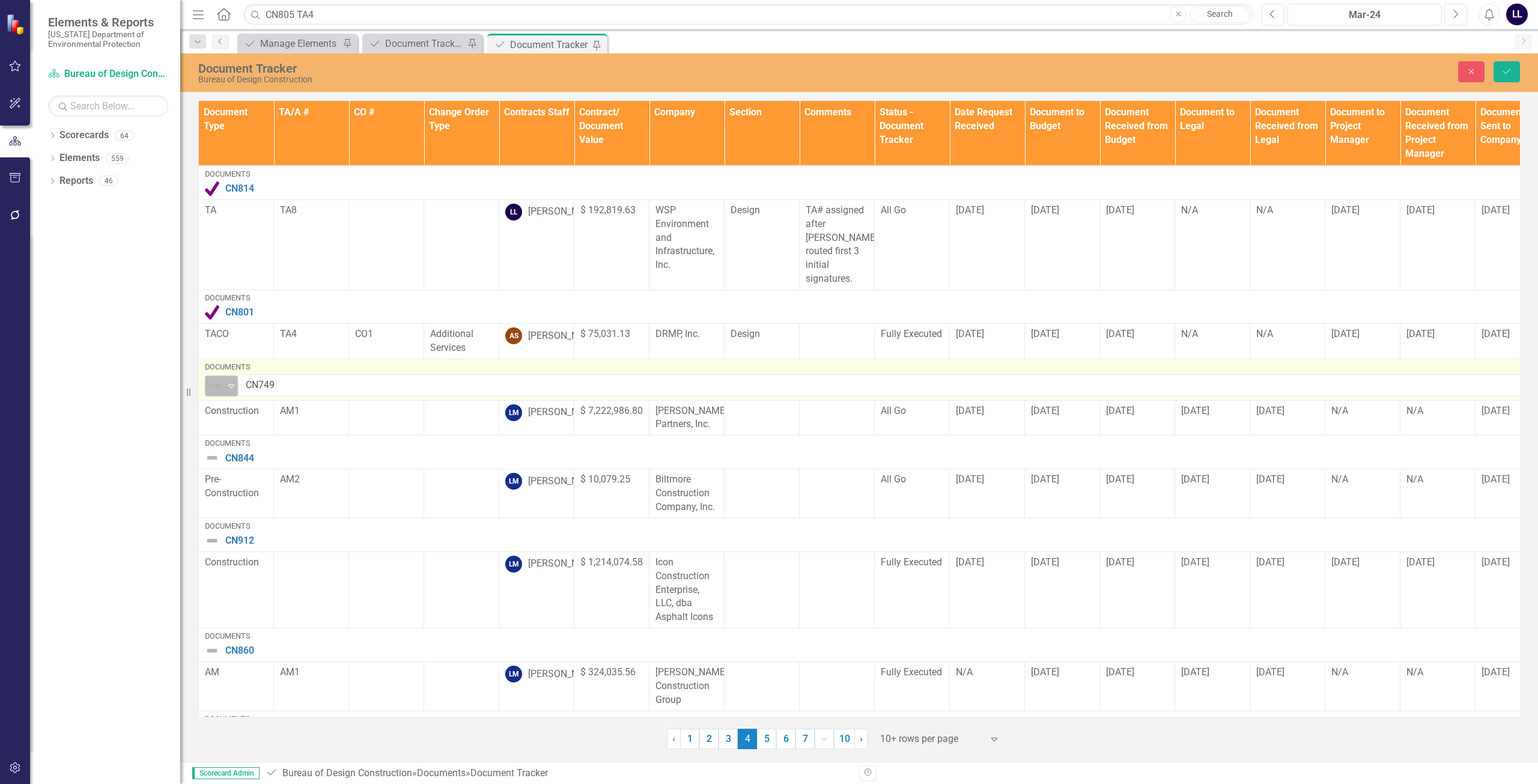
click at [219, 378] on img at bounding box center [216, 385] width 15 height 15
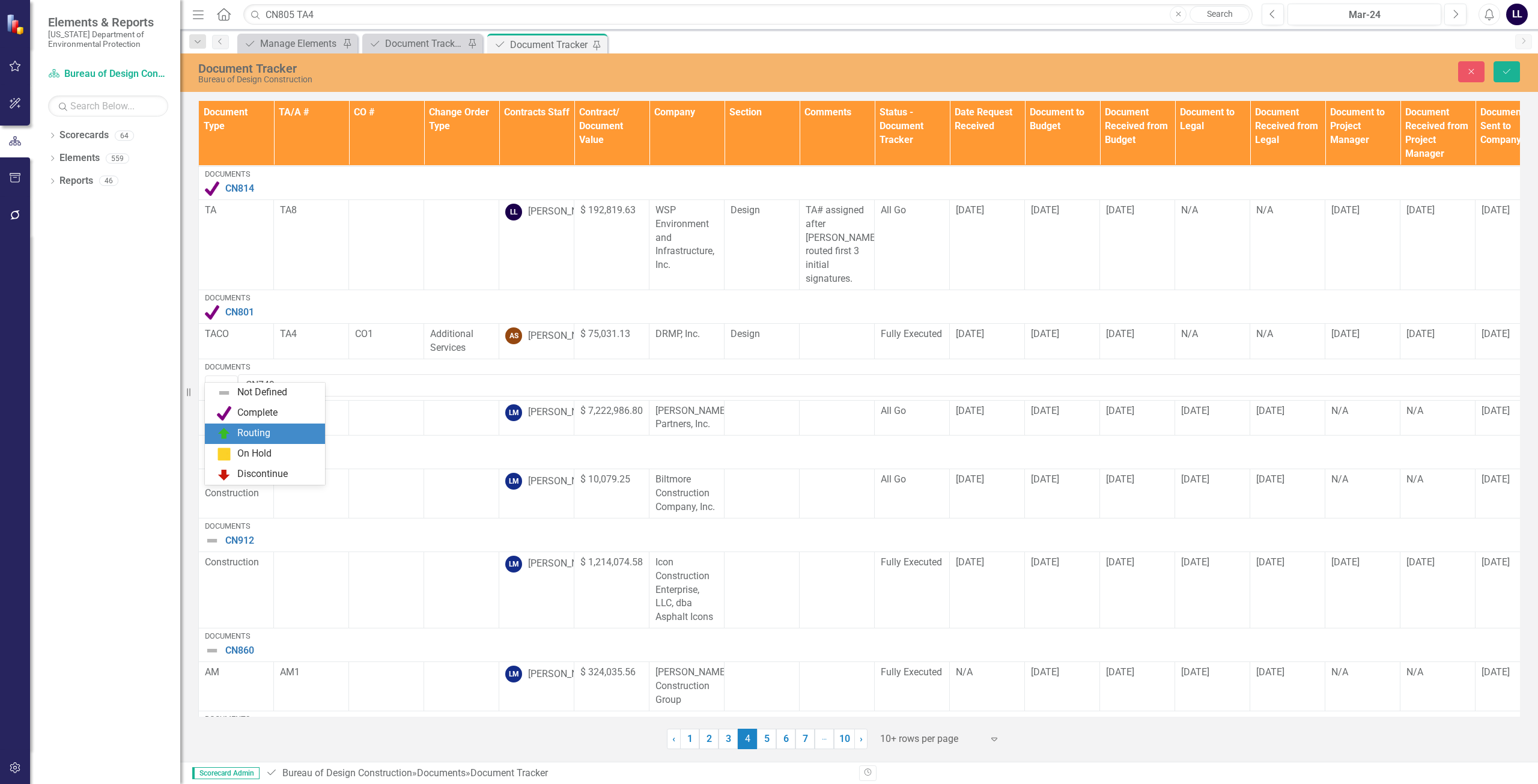
click at [249, 432] on div "Routing" at bounding box center [253, 433] width 33 height 14
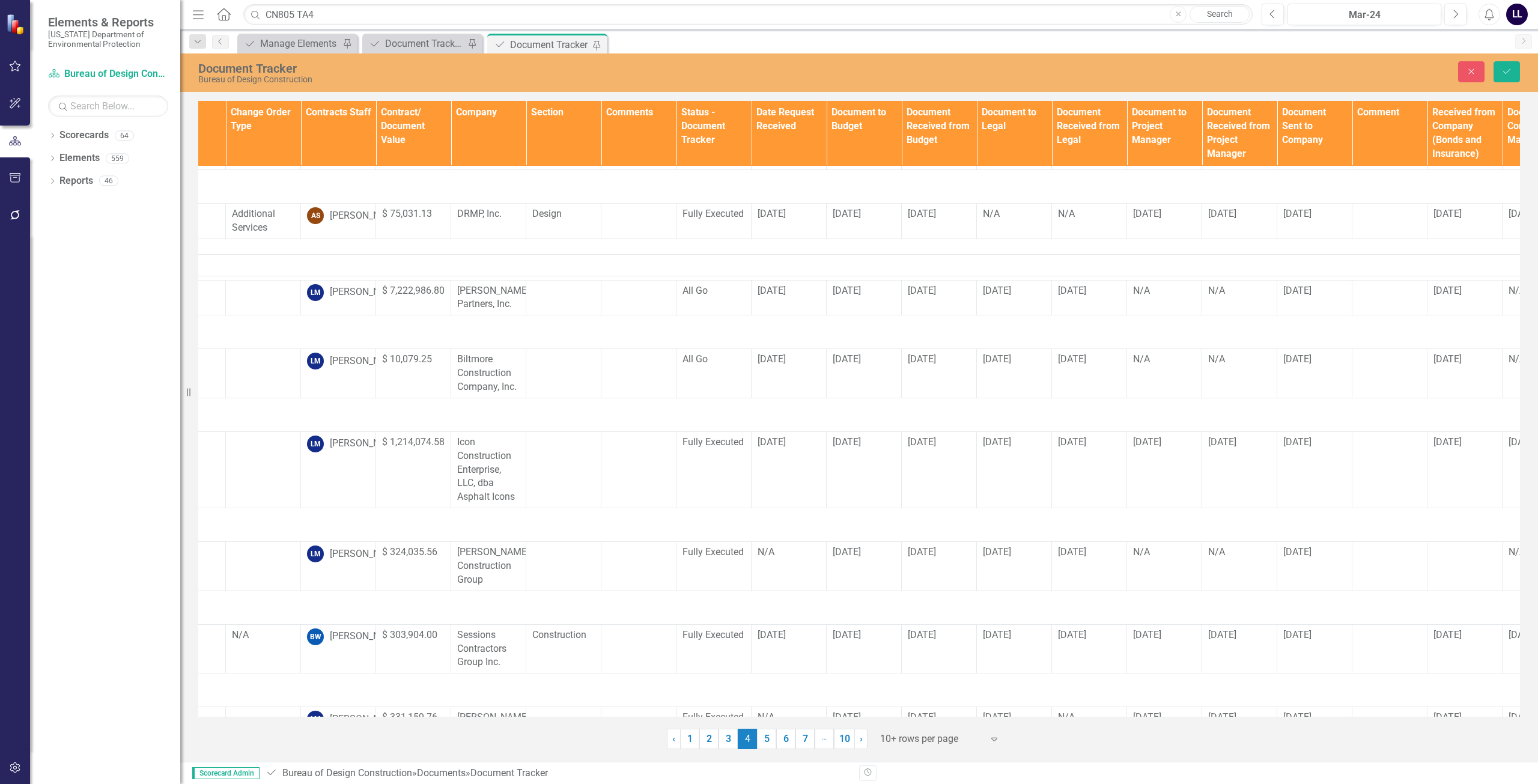
scroll to position [120, 0]
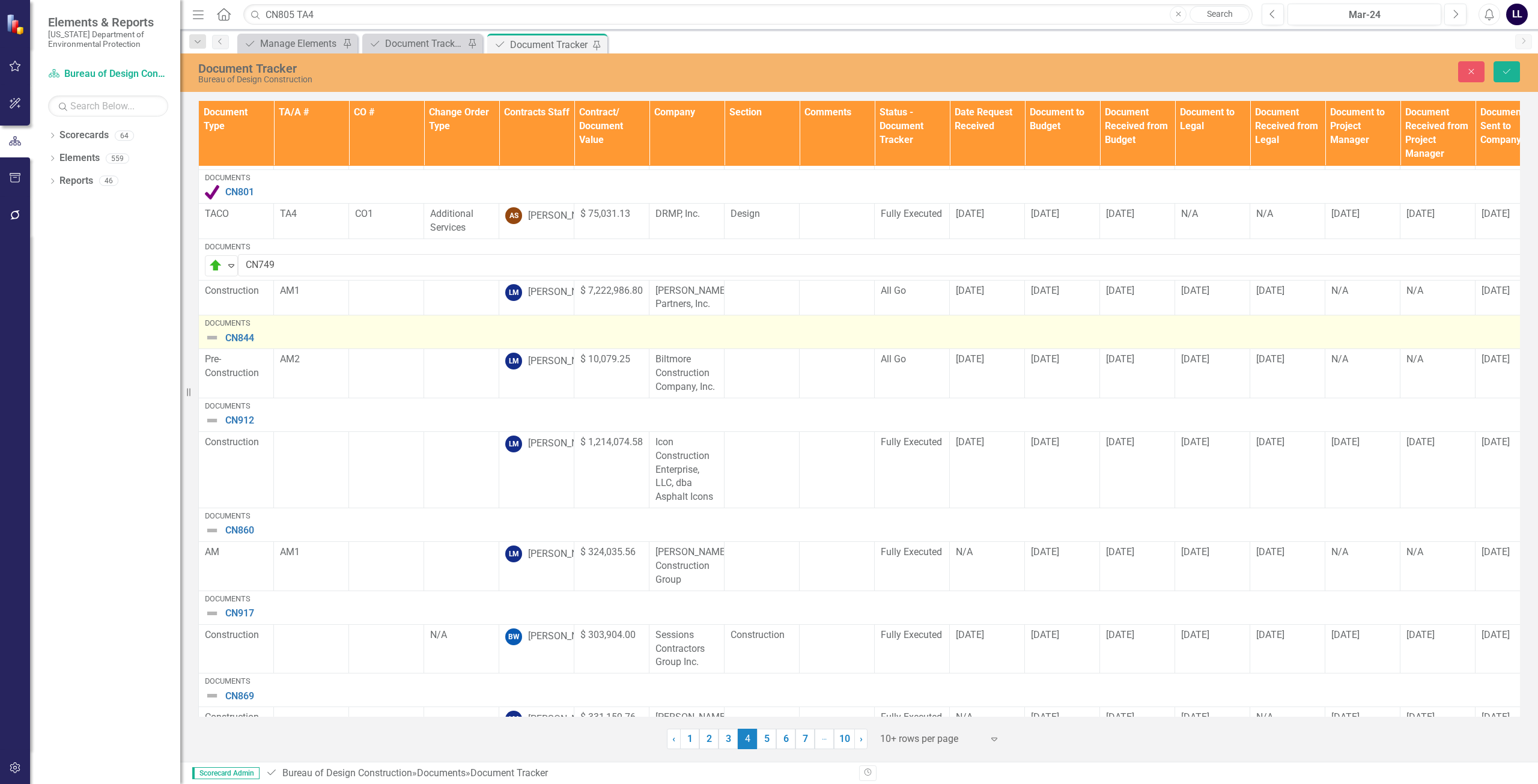
click at [210, 330] on img at bounding box center [212, 337] width 15 height 15
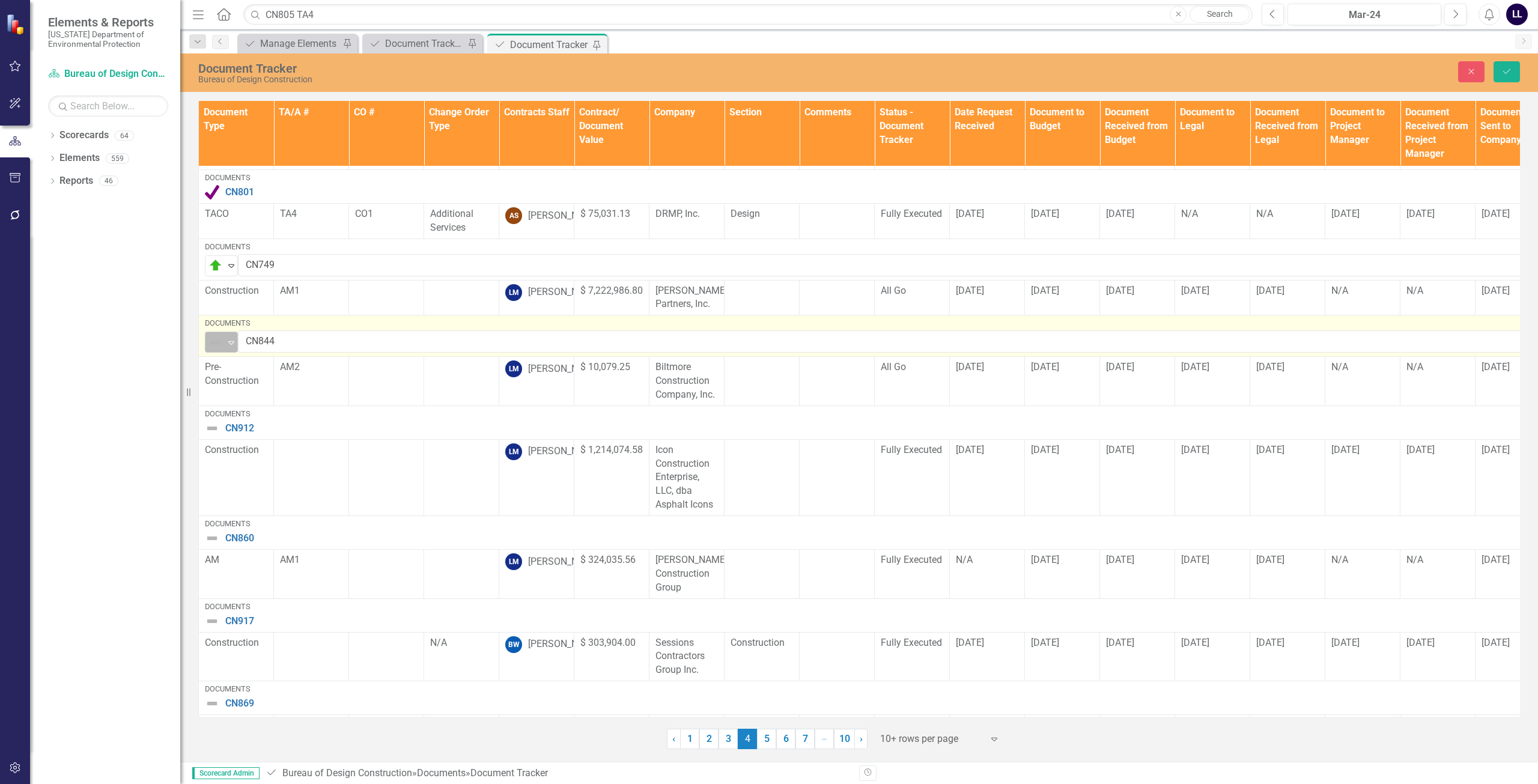
click at [232, 337] on icon "Expand" at bounding box center [231, 342] width 12 height 9
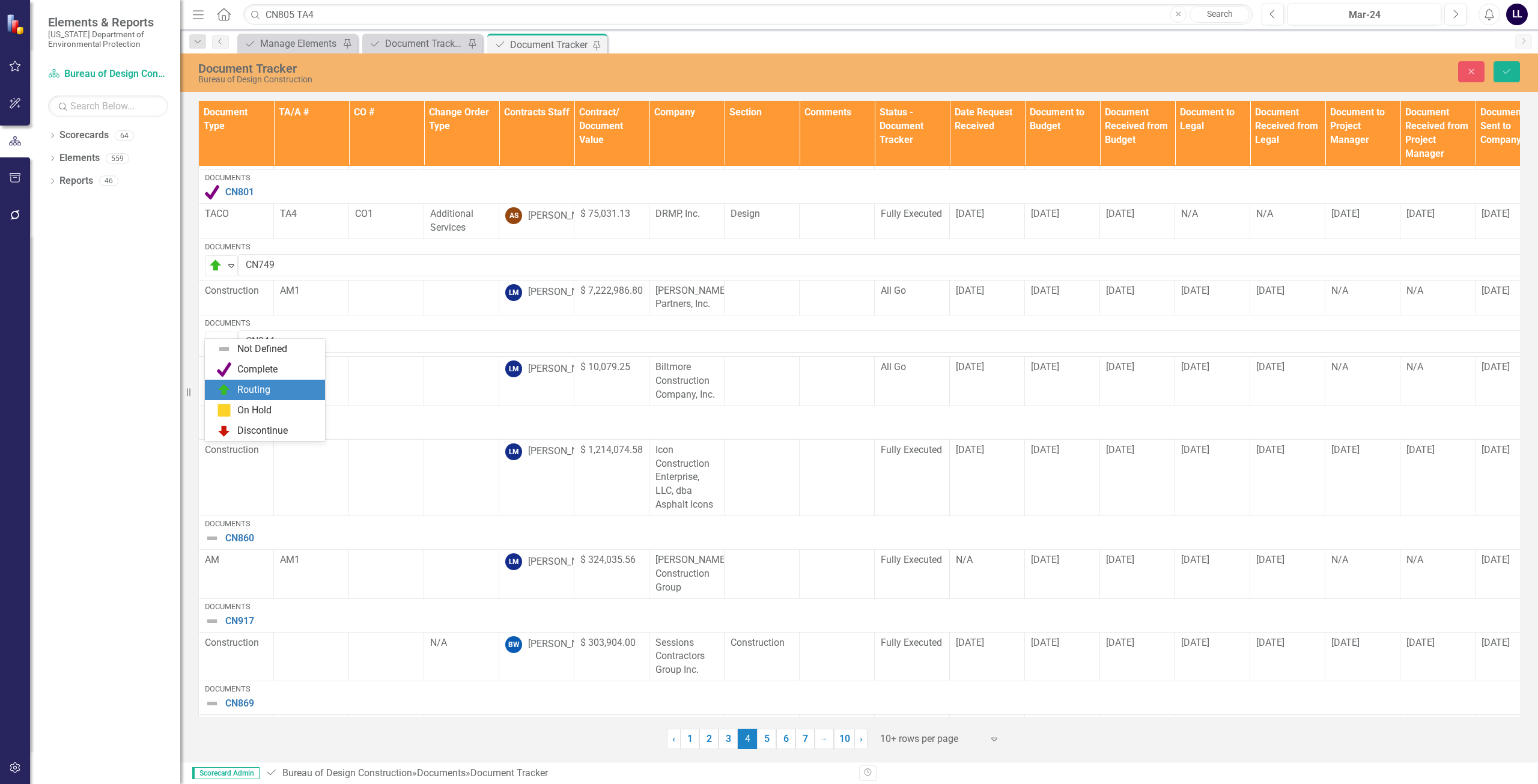
click at [247, 388] on div "Routing" at bounding box center [253, 390] width 33 height 14
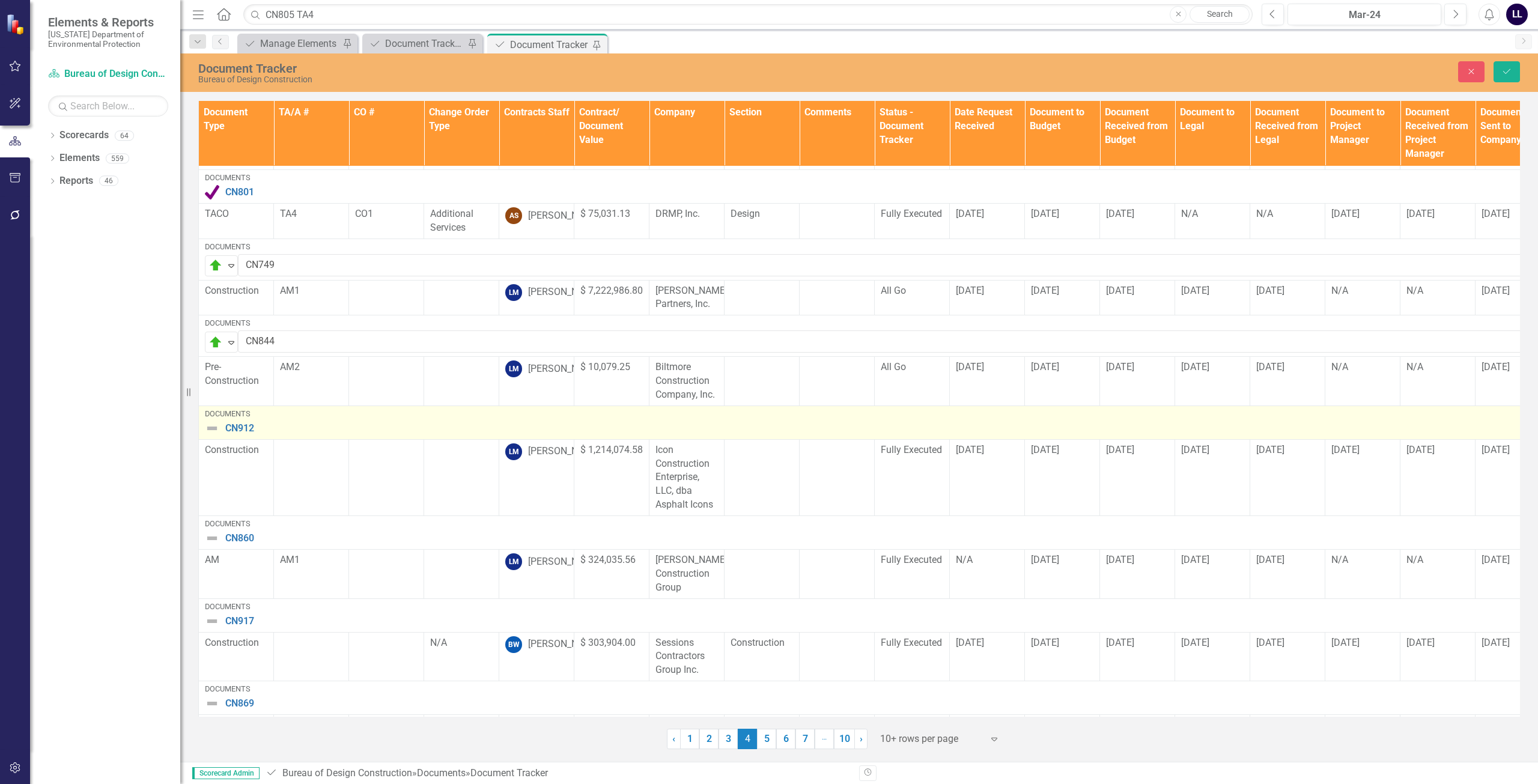
click at [212, 421] on img at bounding box center [212, 428] width 15 height 15
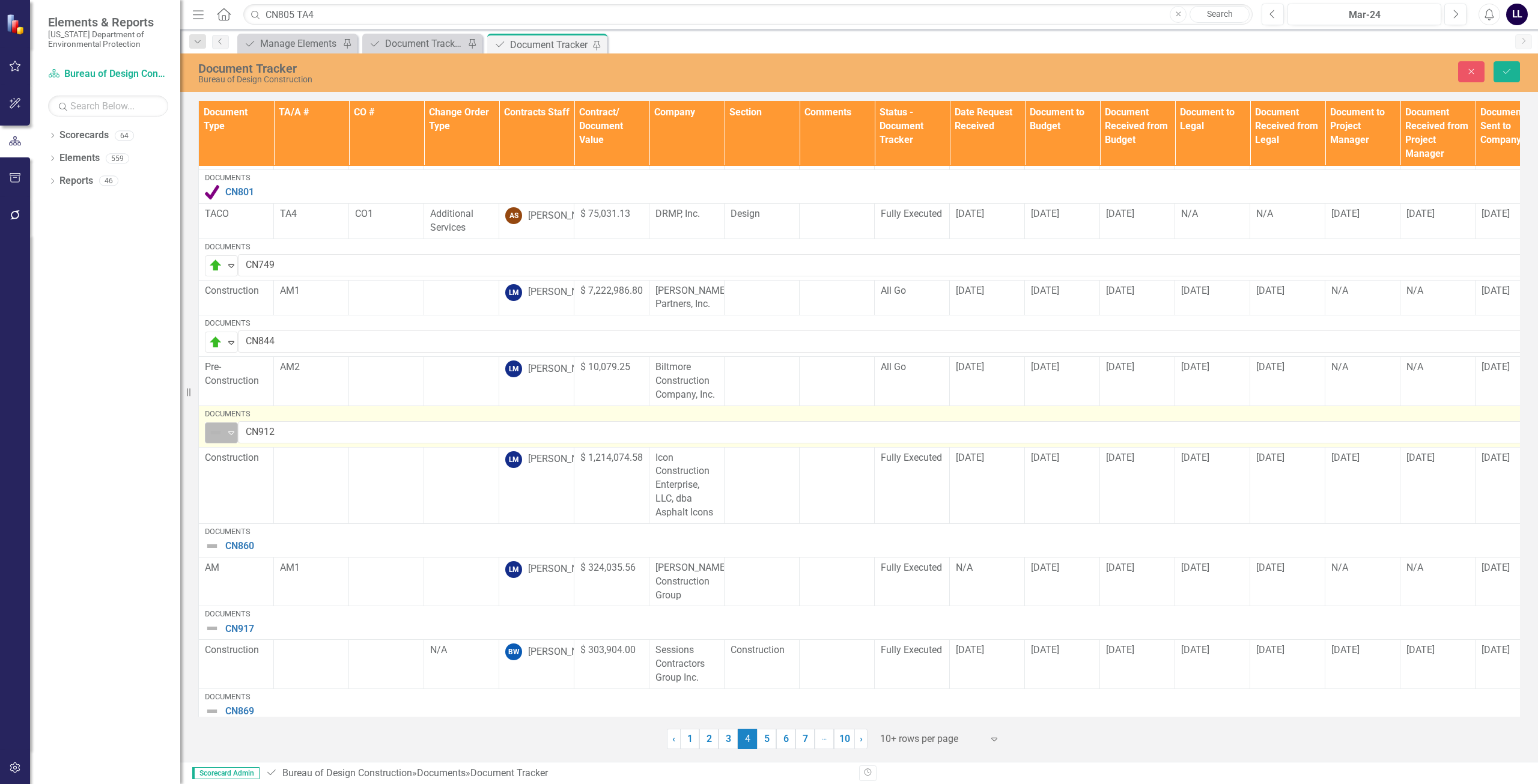
click at [213, 425] on img at bounding box center [216, 433] width 15 height 15
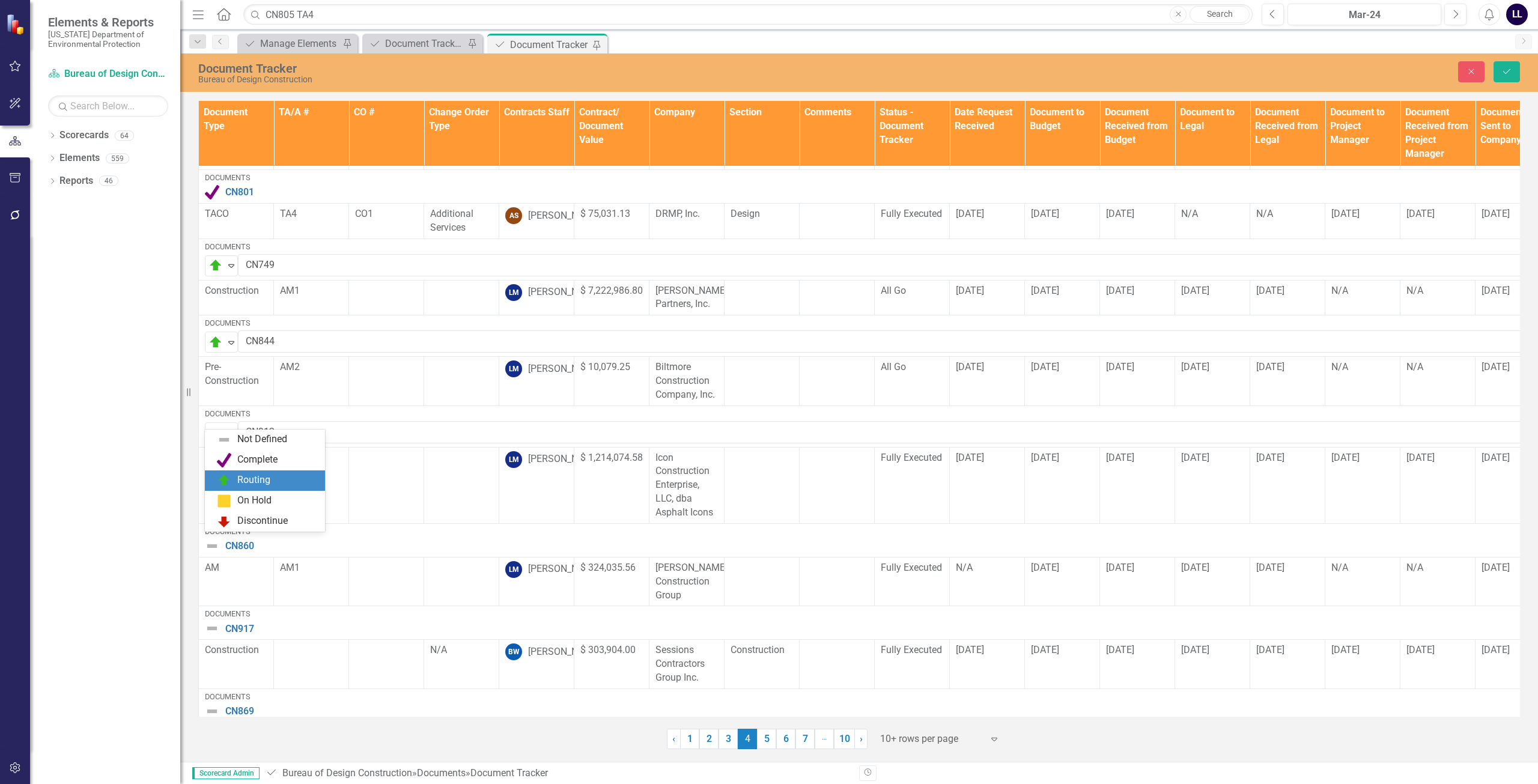
click at [246, 480] on div "Routing" at bounding box center [253, 480] width 33 height 14
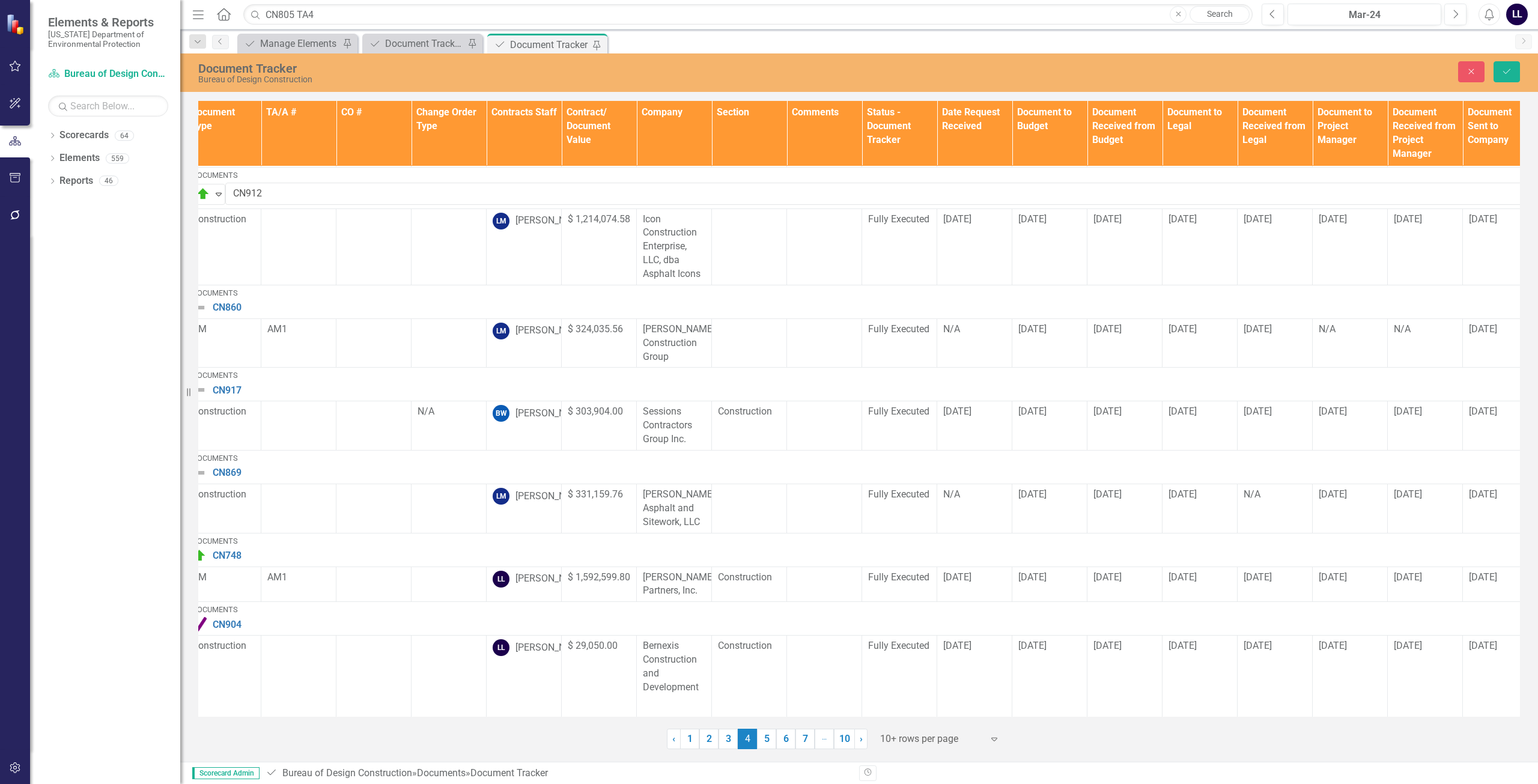
scroll to position [367, 0]
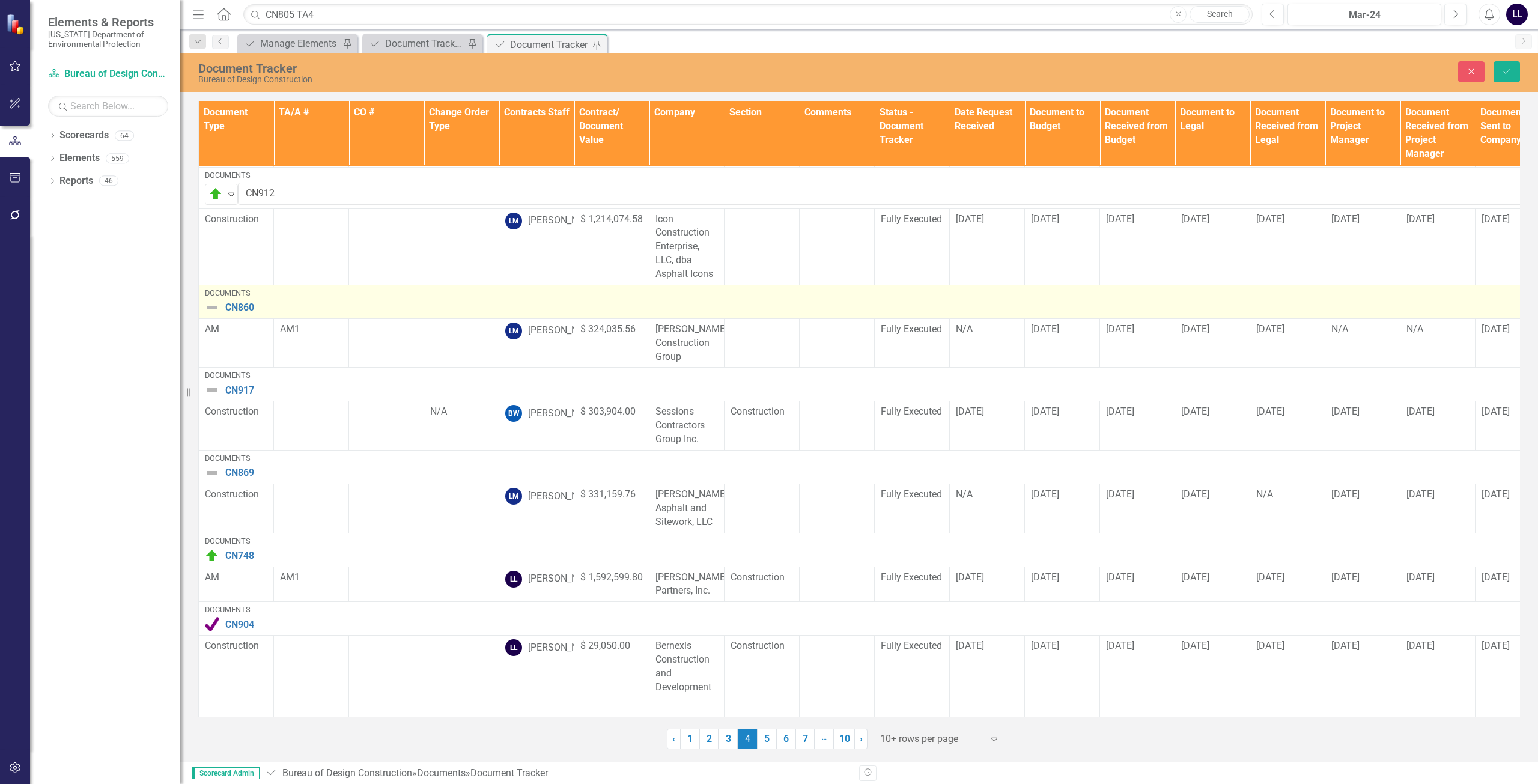
click at [210, 300] on img at bounding box center [212, 308] width 15 height 15
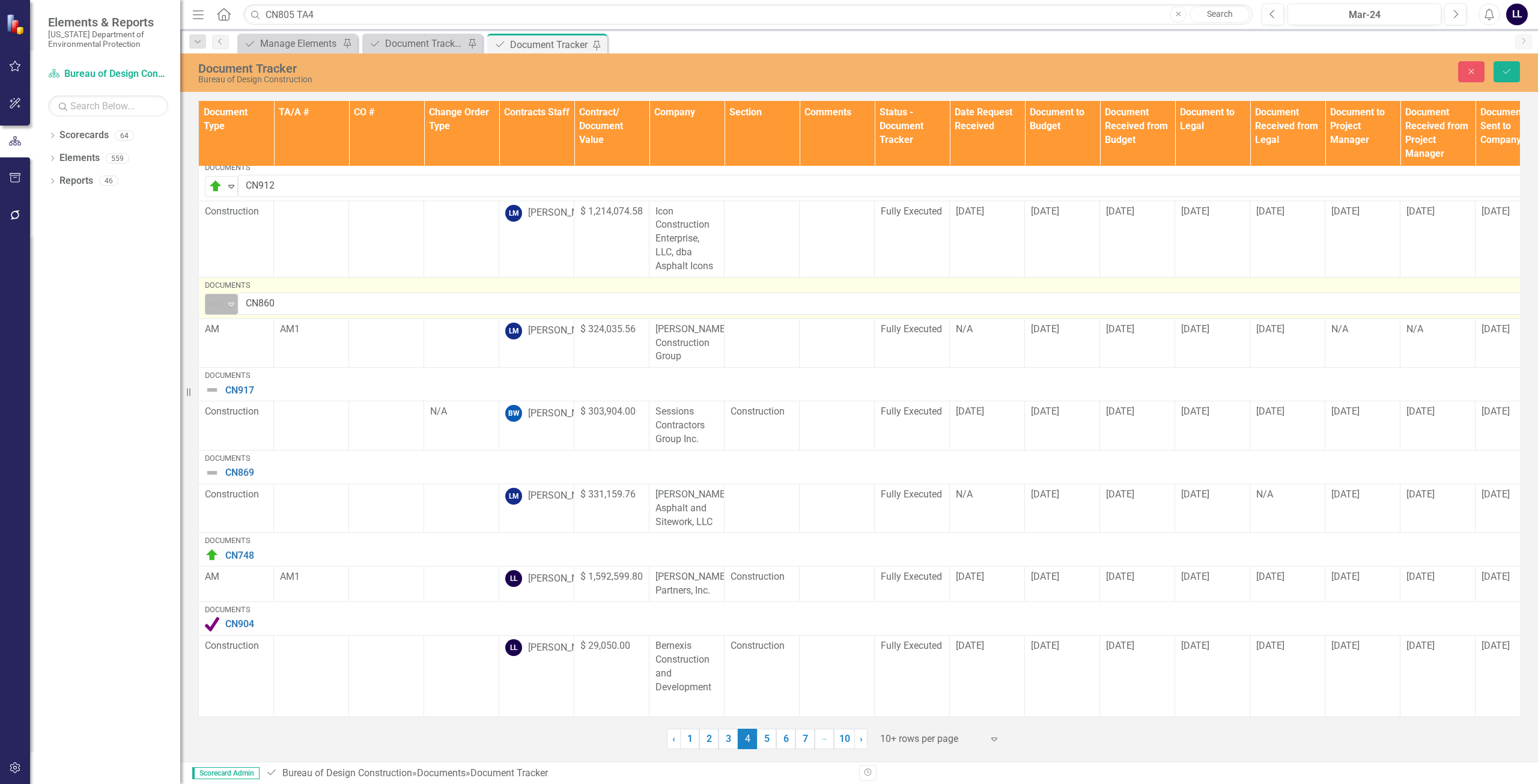
click at [215, 297] on img at bounding box center [216, 304] width 15 height 15
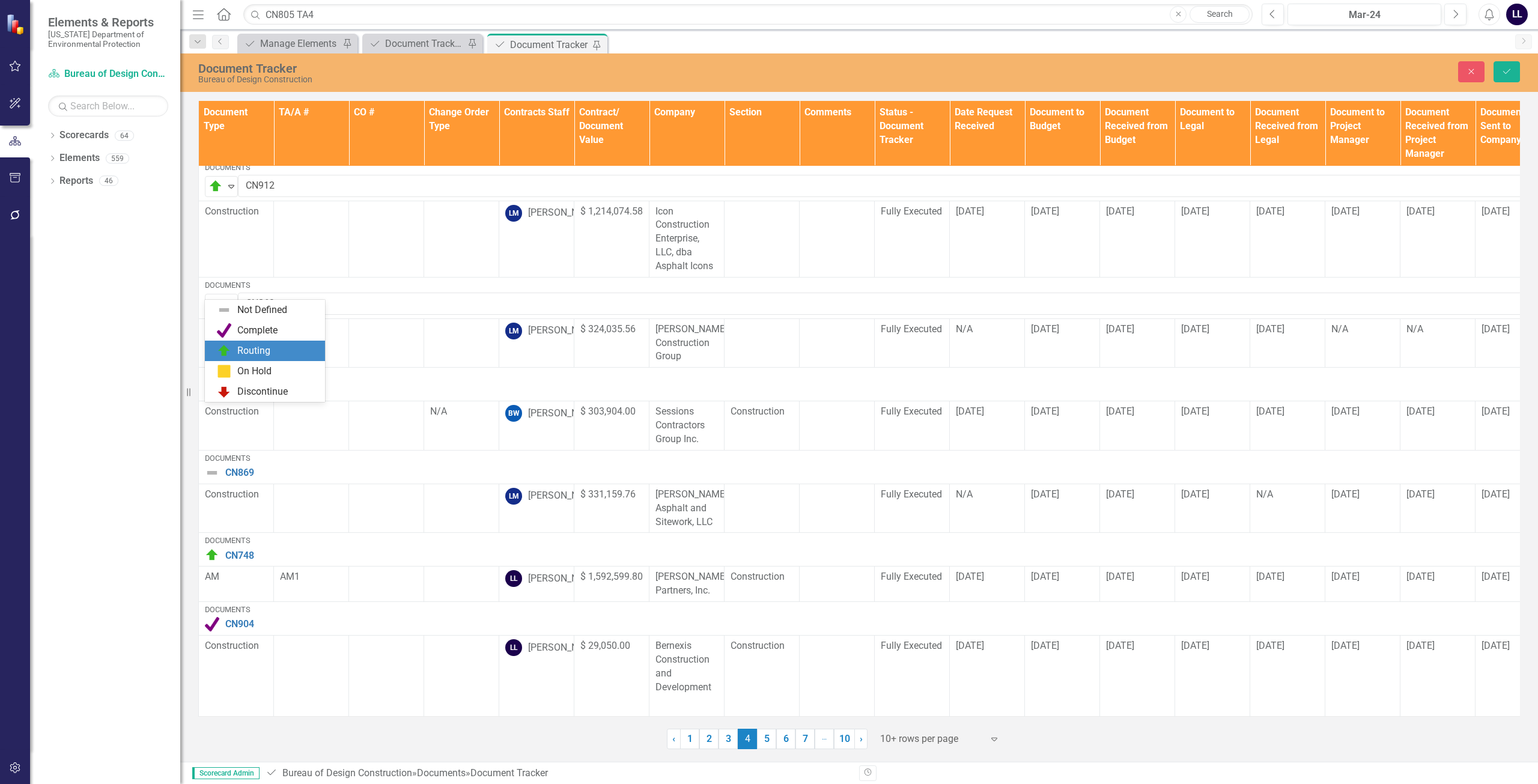
click at [252, 346] on div "Routing" at bounding box center [253, 351] width 33 height 14
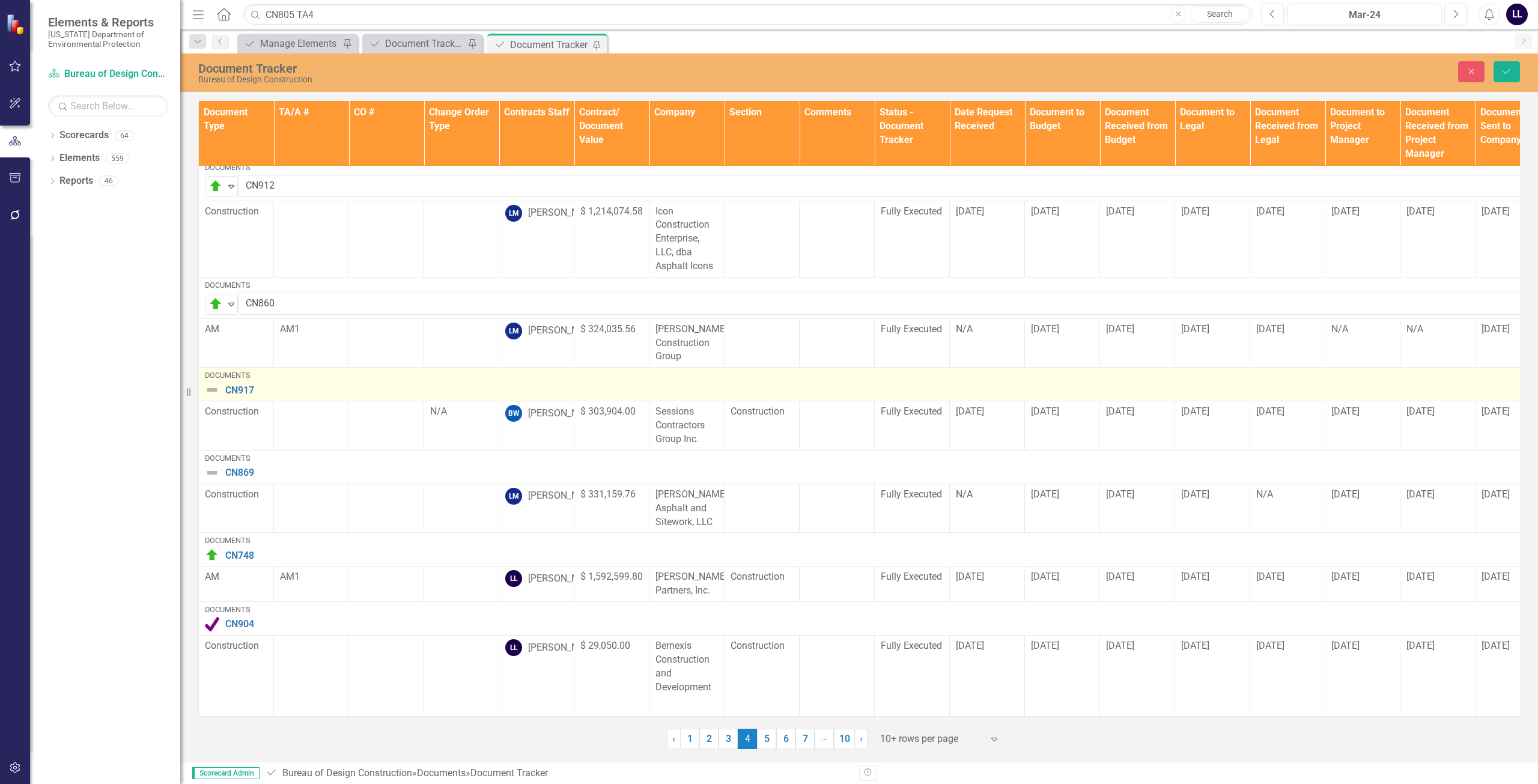
click at [211, 383] on img at bounding box center [212, 390] width 15 height 15
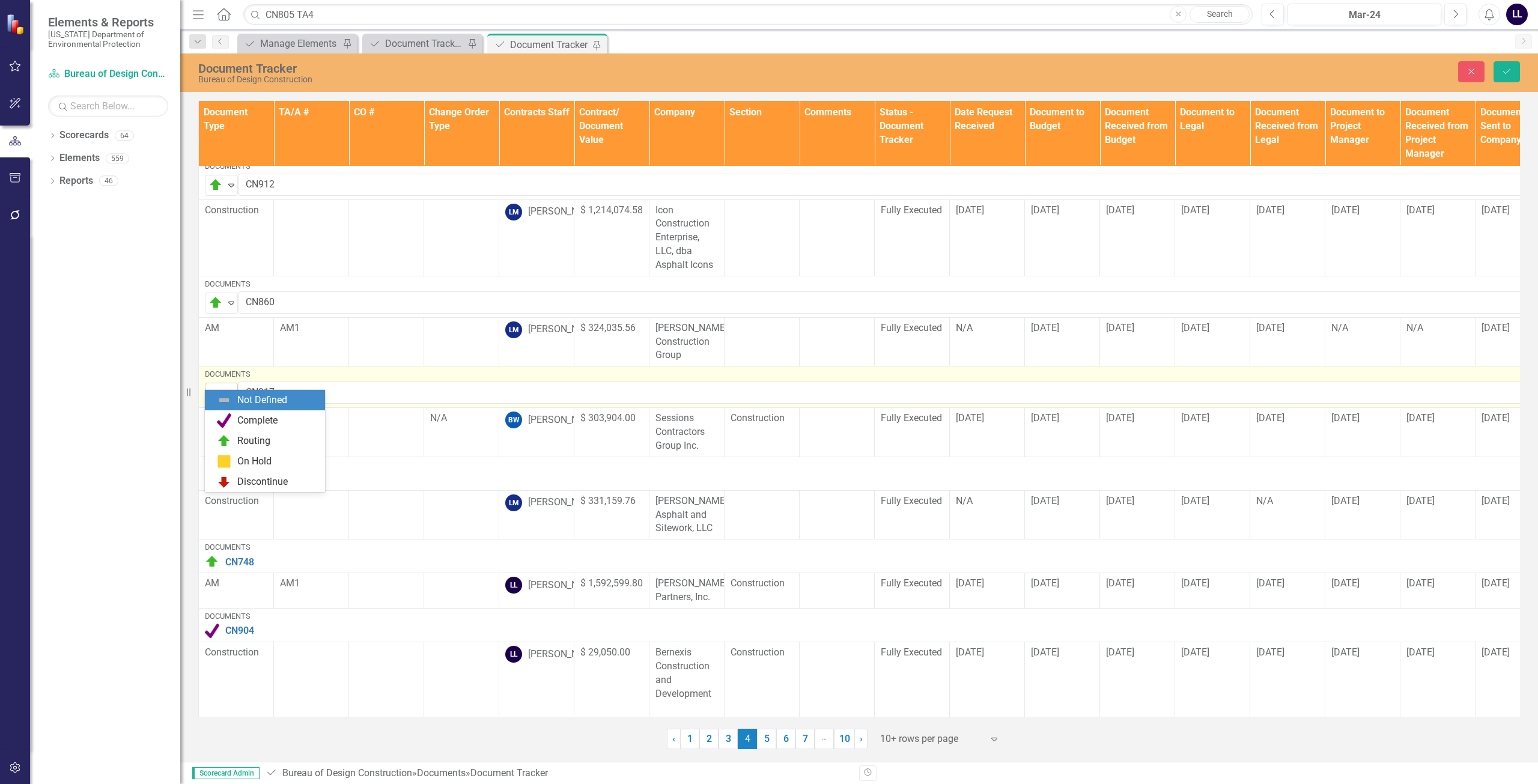
click at [214, 386] on img at bounding box center [216, 393] width 15 height 15
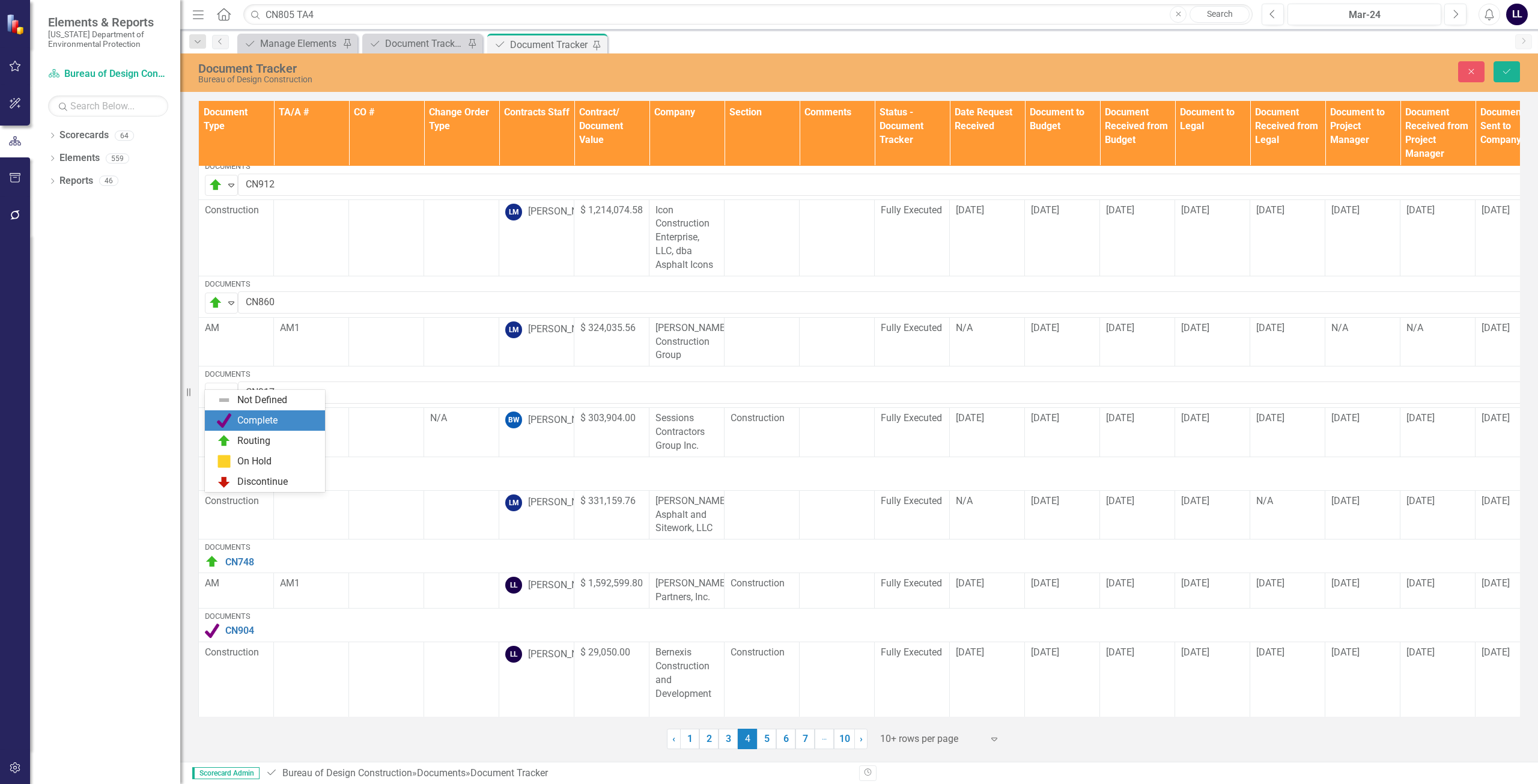
click at [258, 423] on div "Complete" at bounding box center [257, 420] width 40 height 14
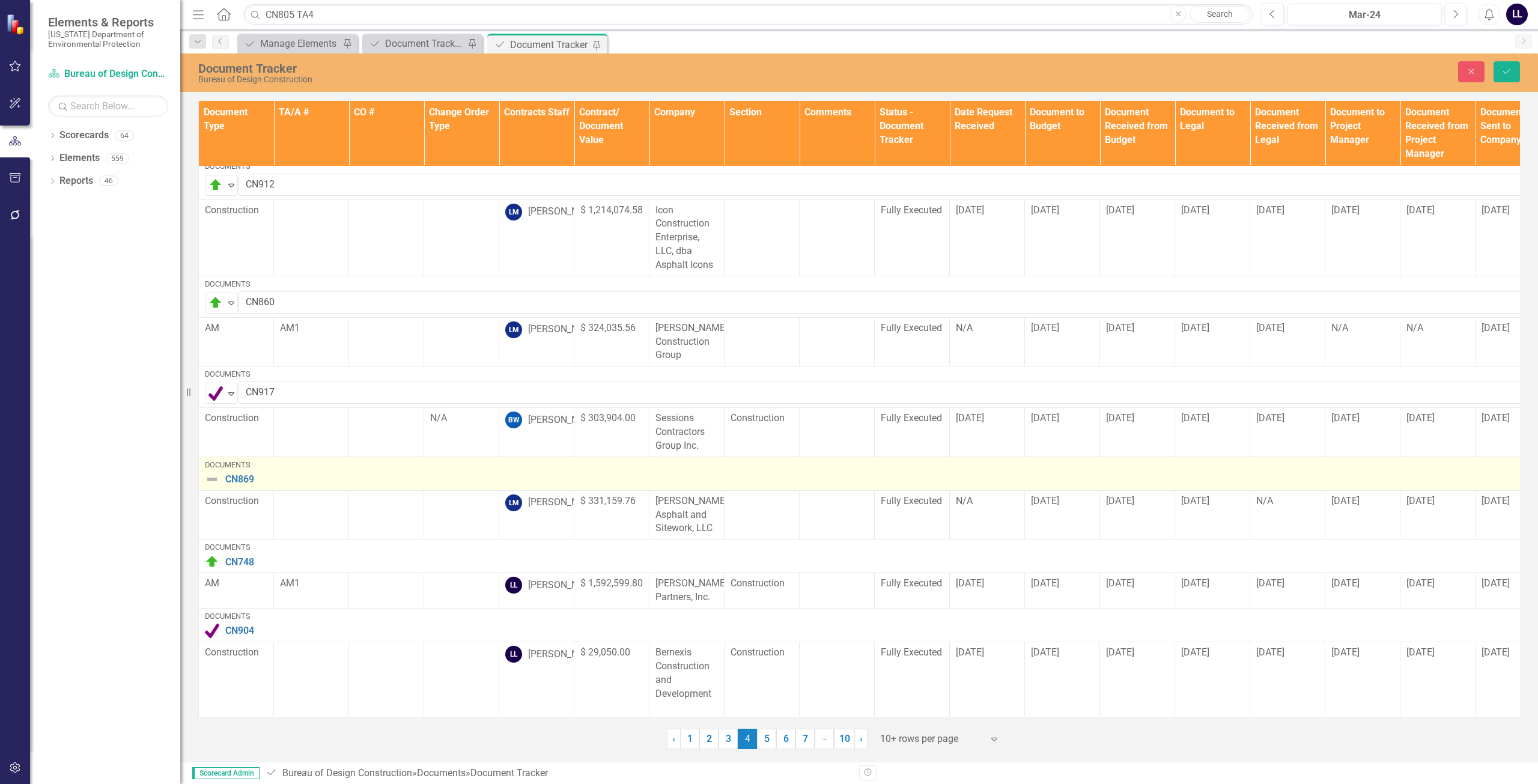
click at [213, 472] on img at bounding box center [212, 479] width 15 height 15
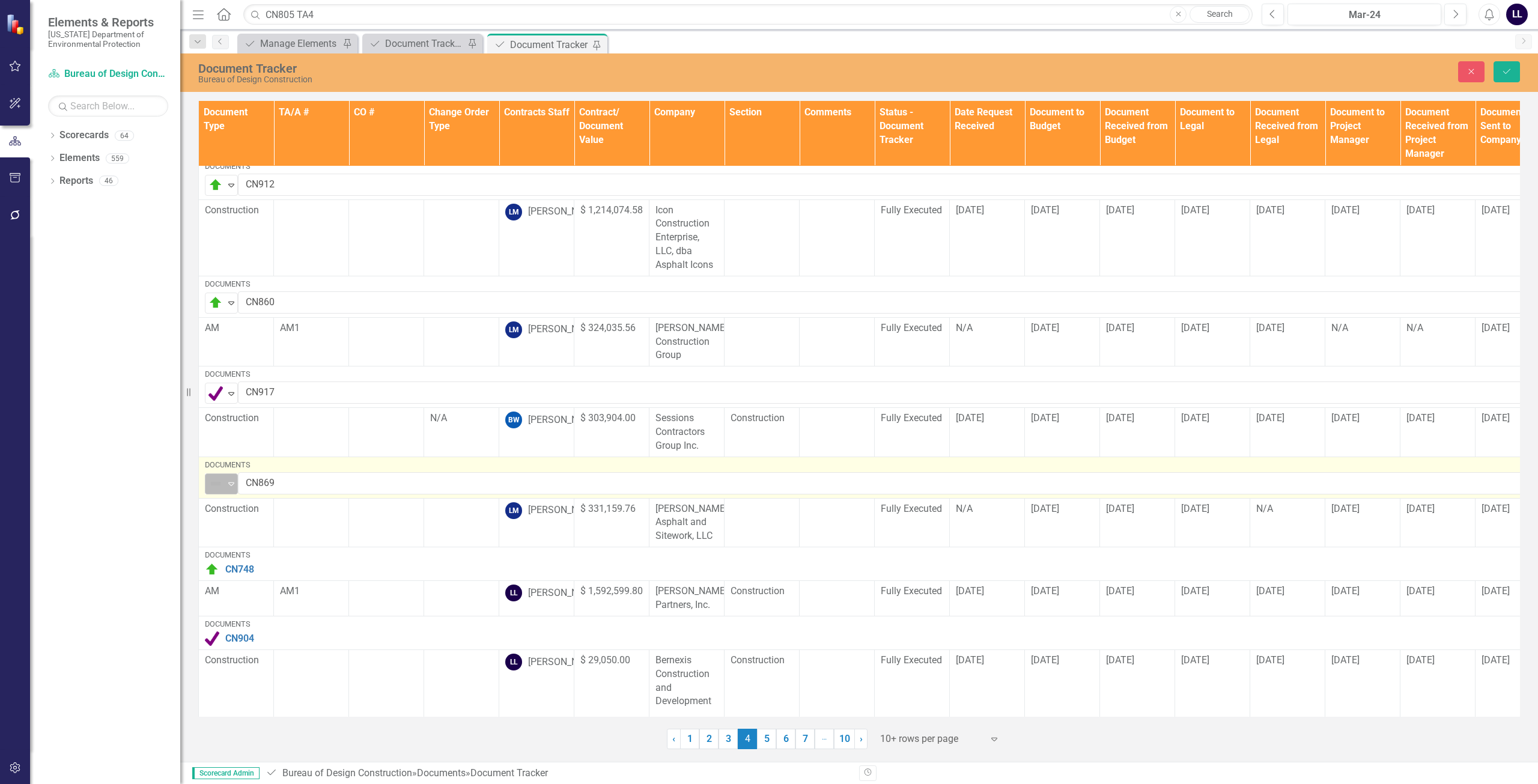
click at [218, 476] on img at bounding box center [216, 484] width 15 height 15
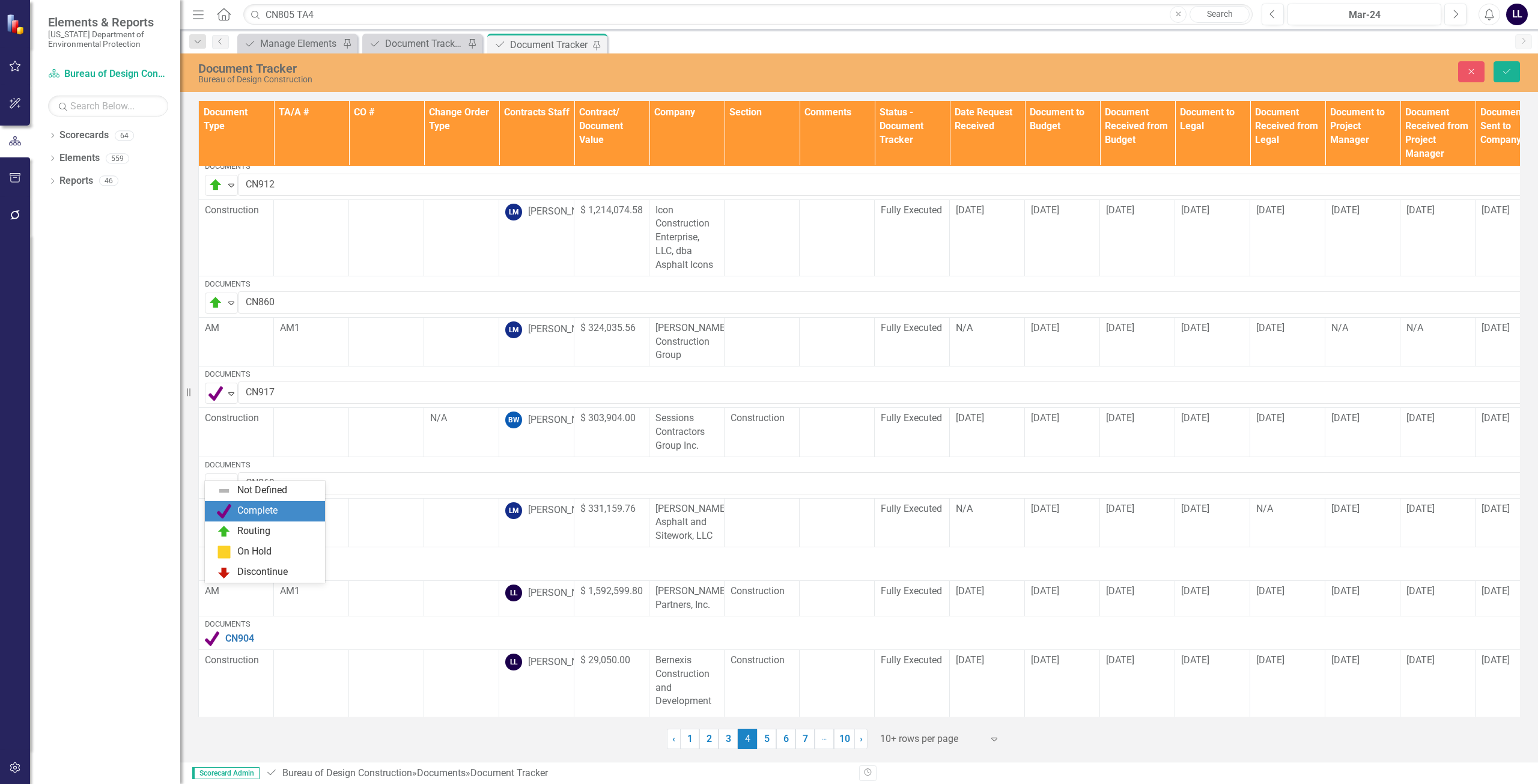
click at [239, 512] on div "Complete" at bounding box center [257, 511] width 40 height 14
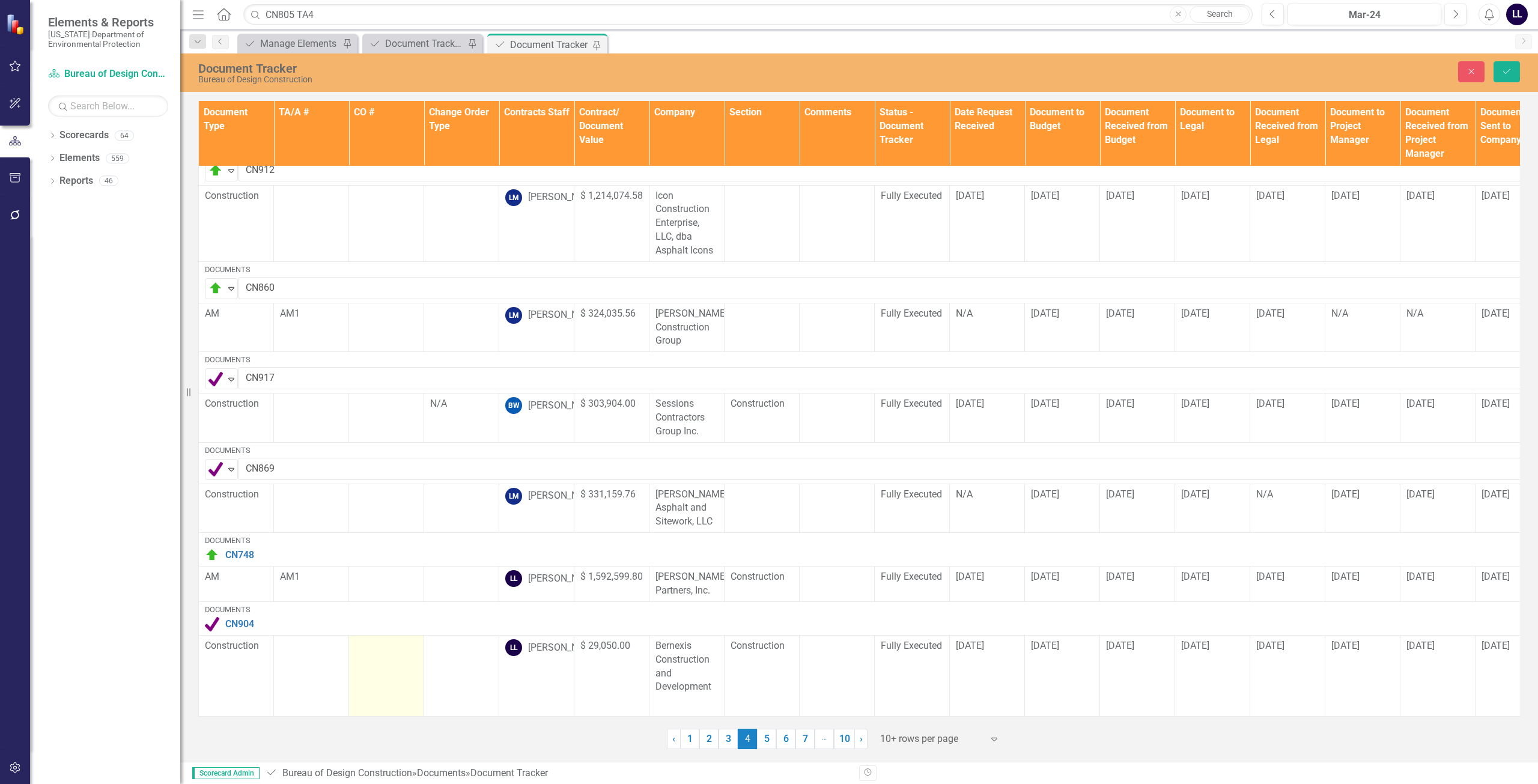
scroll to position [391, 0]
click at [1502, 71] on icon "Save" at bounding box center [1507, 71] width 11 height 9
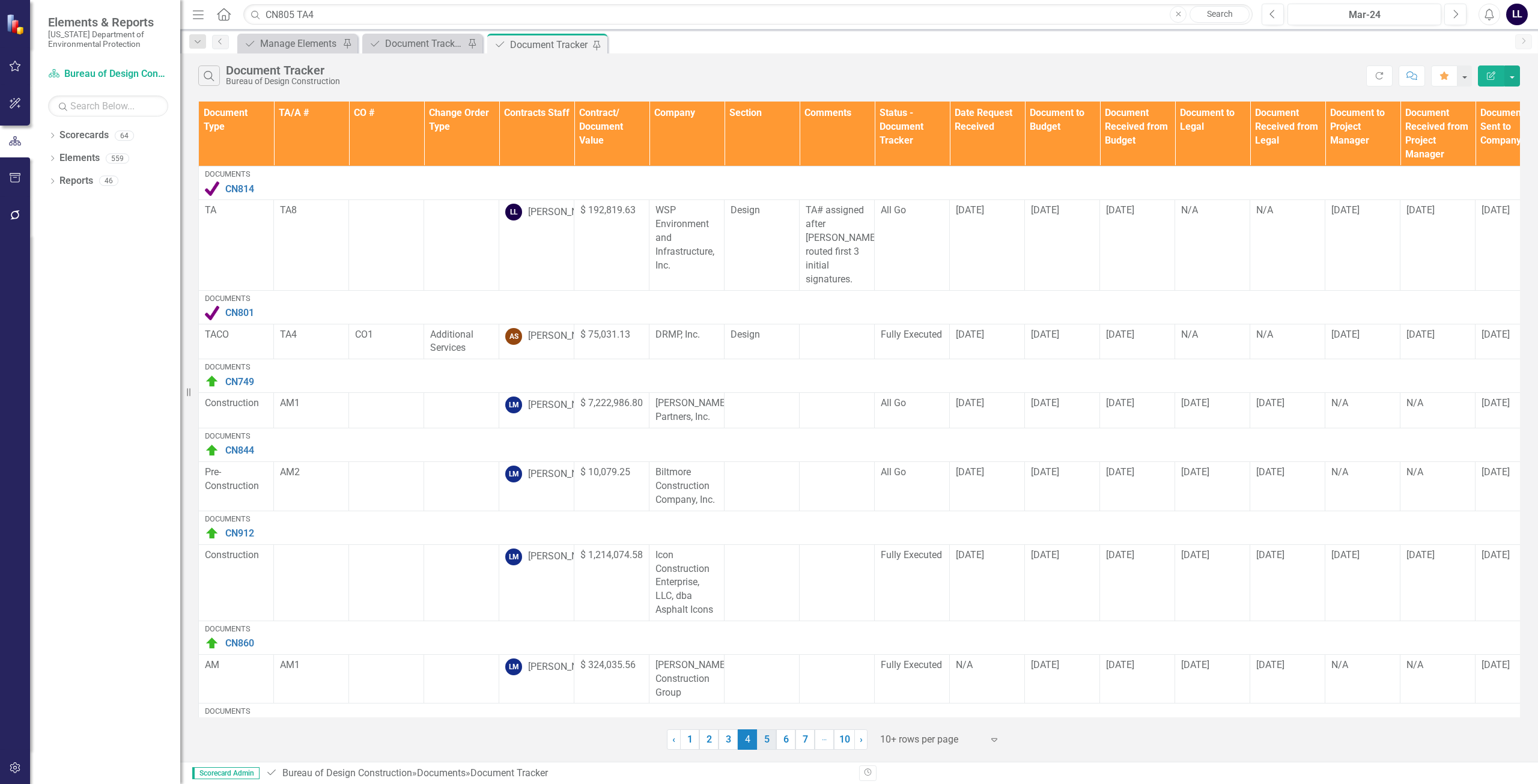
click at [764, 739] on link "5" at bounding box center [767, 740] width 19 height 20
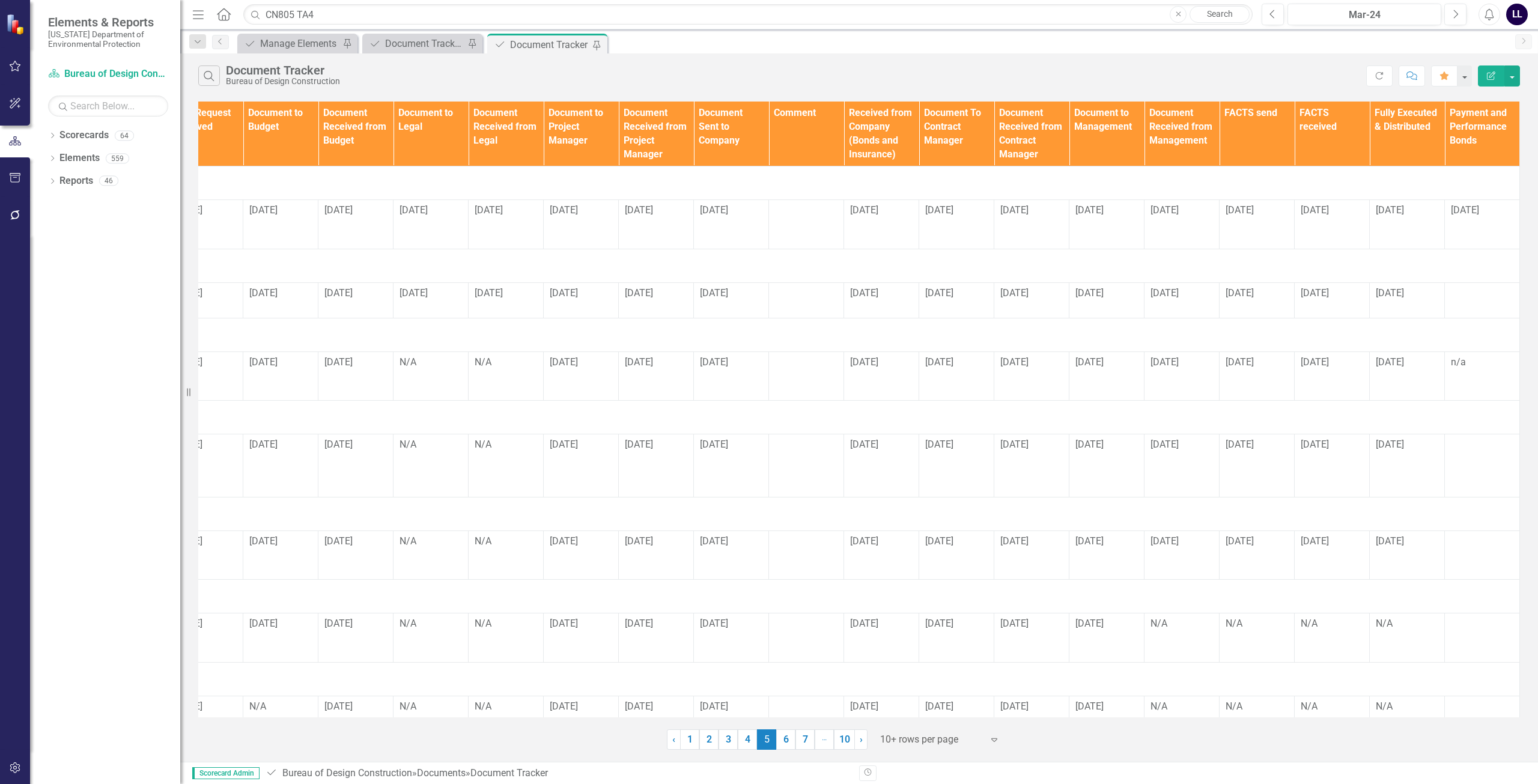
scroll to position [0, 0]
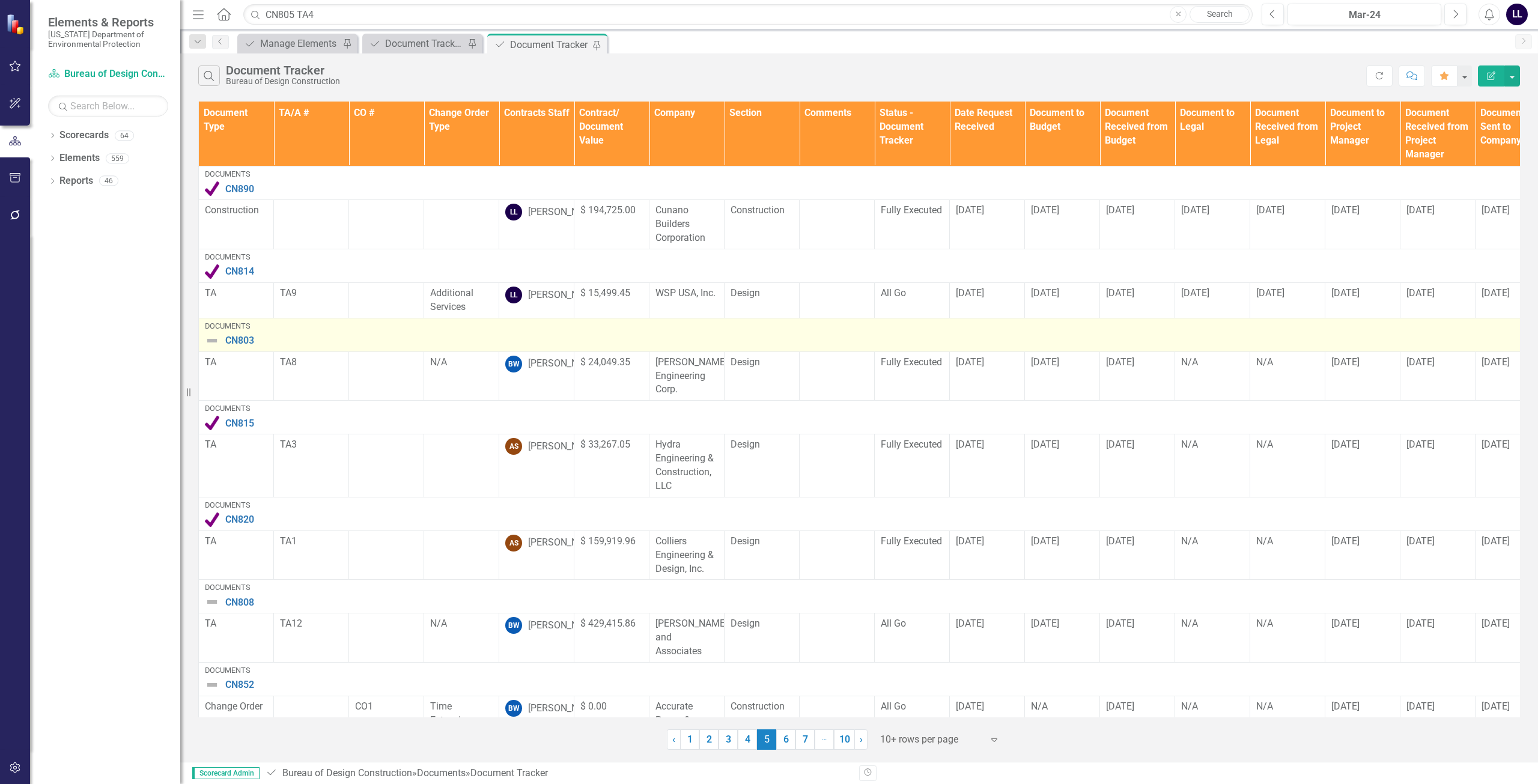
click at [215, 348] on img at bounding box center [212, 340] width 15 height 15
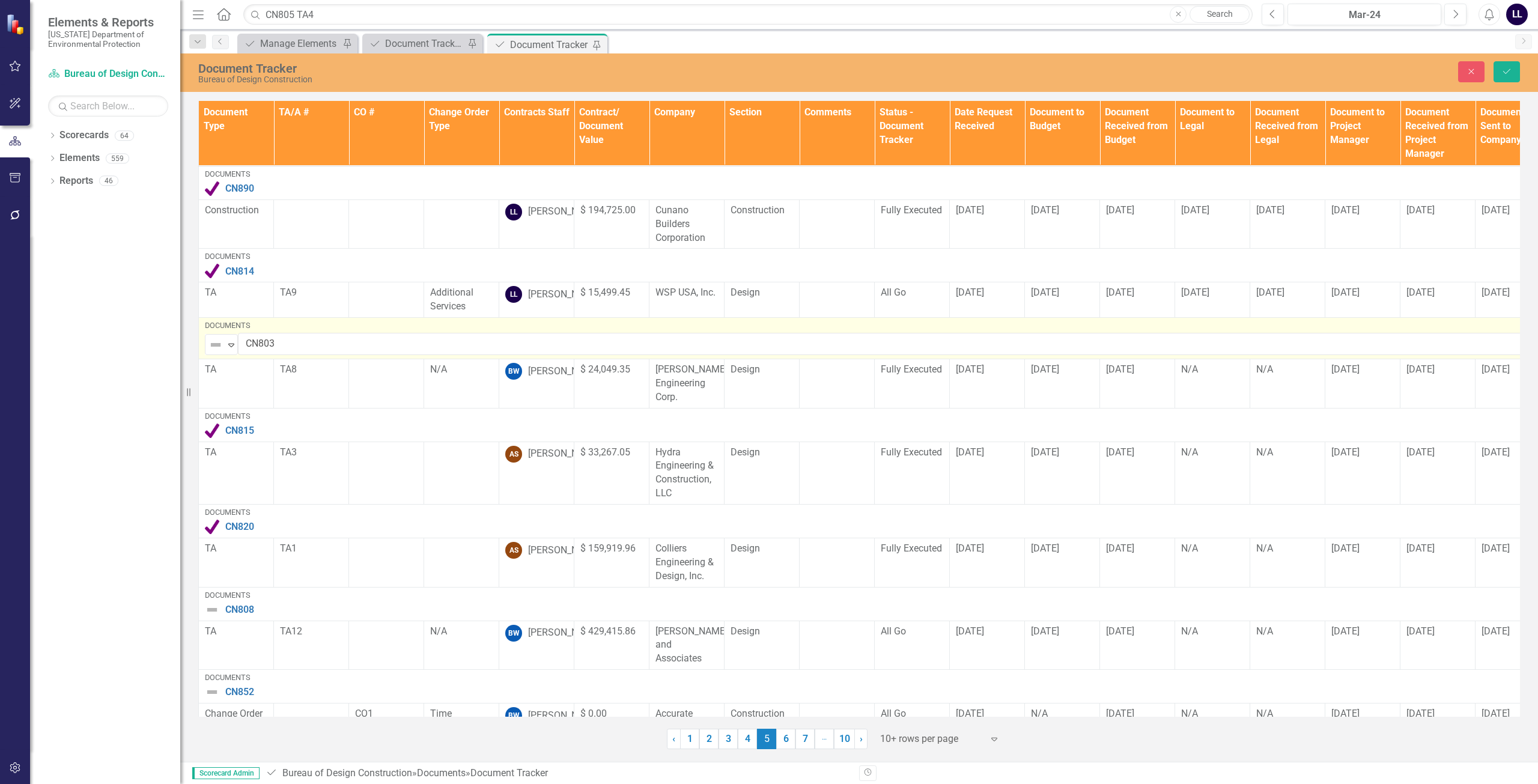
click at [213, 352] on img at bounding box center [216, 345] width 15 height 15
click at [233, 397] on div "Complete" at bounding box center [267, 399] width 101 height 15
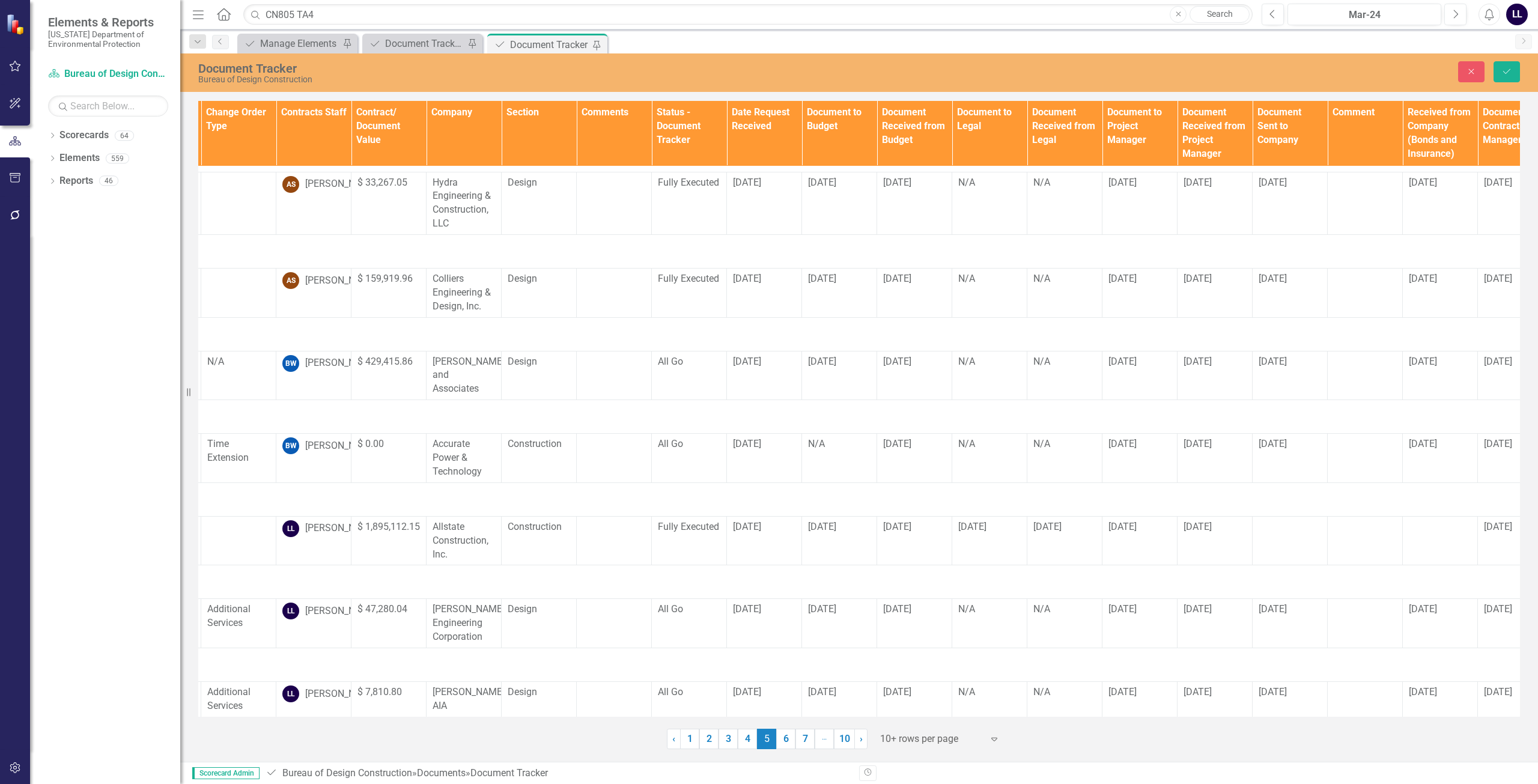
scroll to position [292, 0]
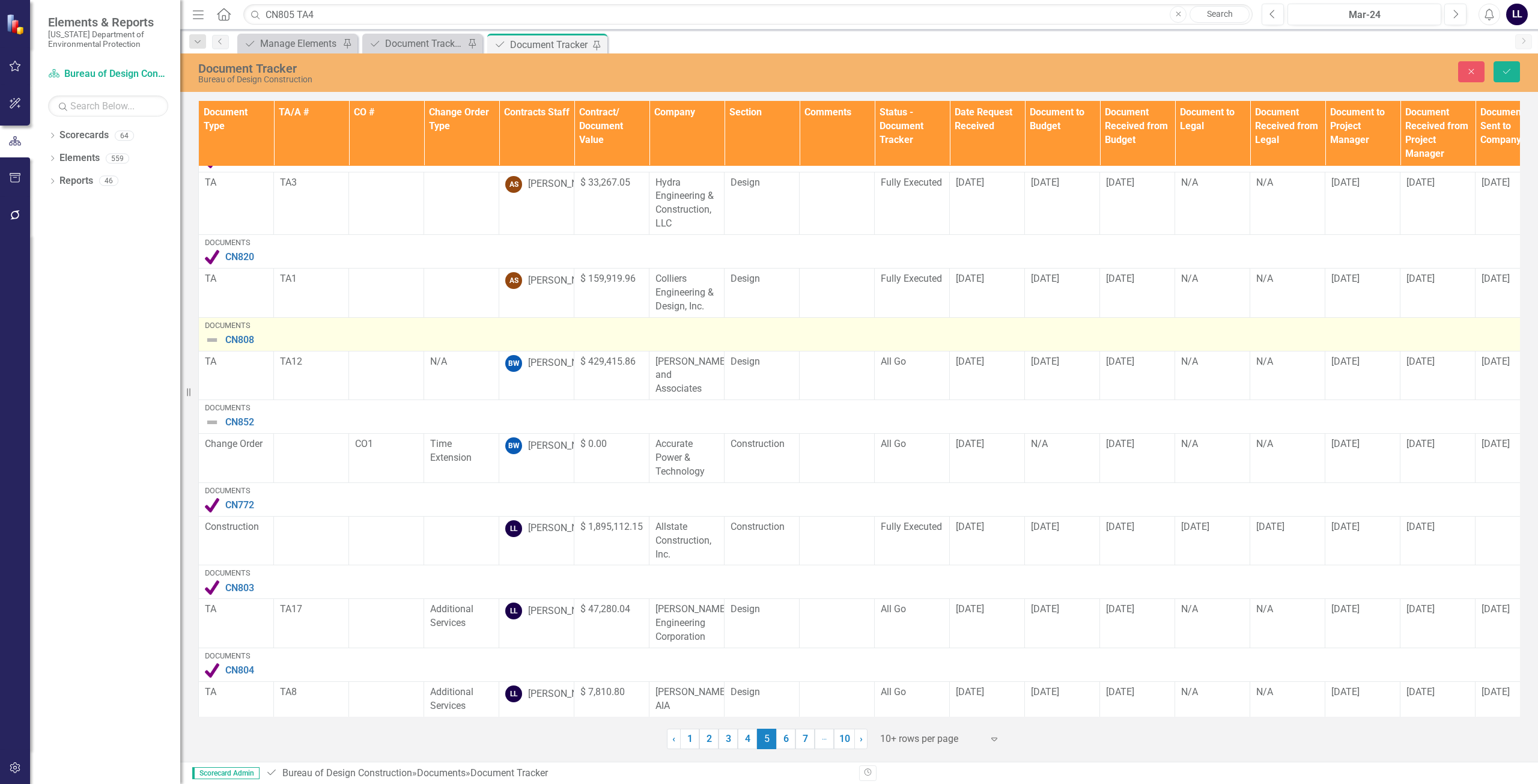
click at [207, 333] on img at bounding box center [212, 340] width 15 height 15
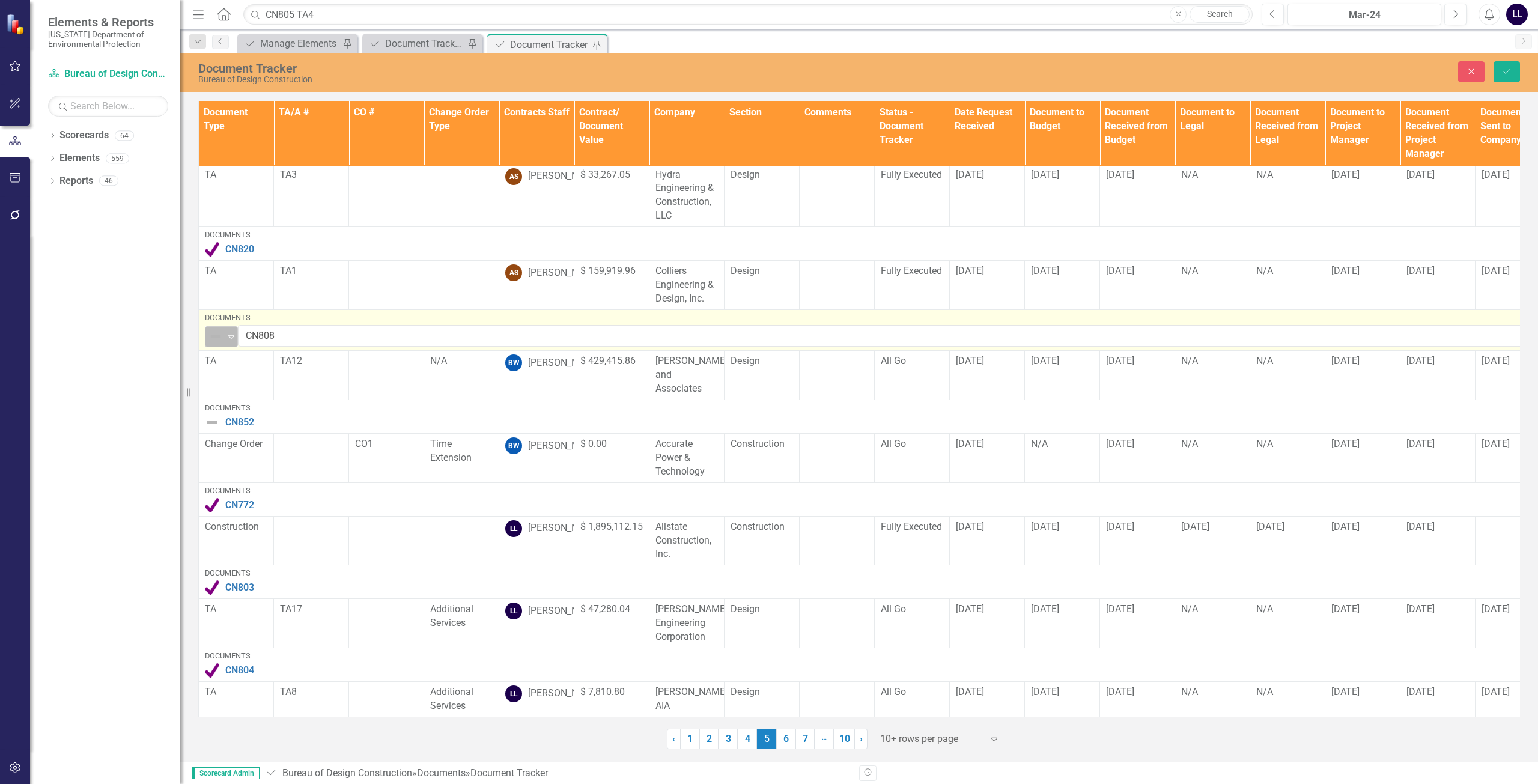
click at [212, 329] on img at bounding box center [216, 337] width 15 height 15
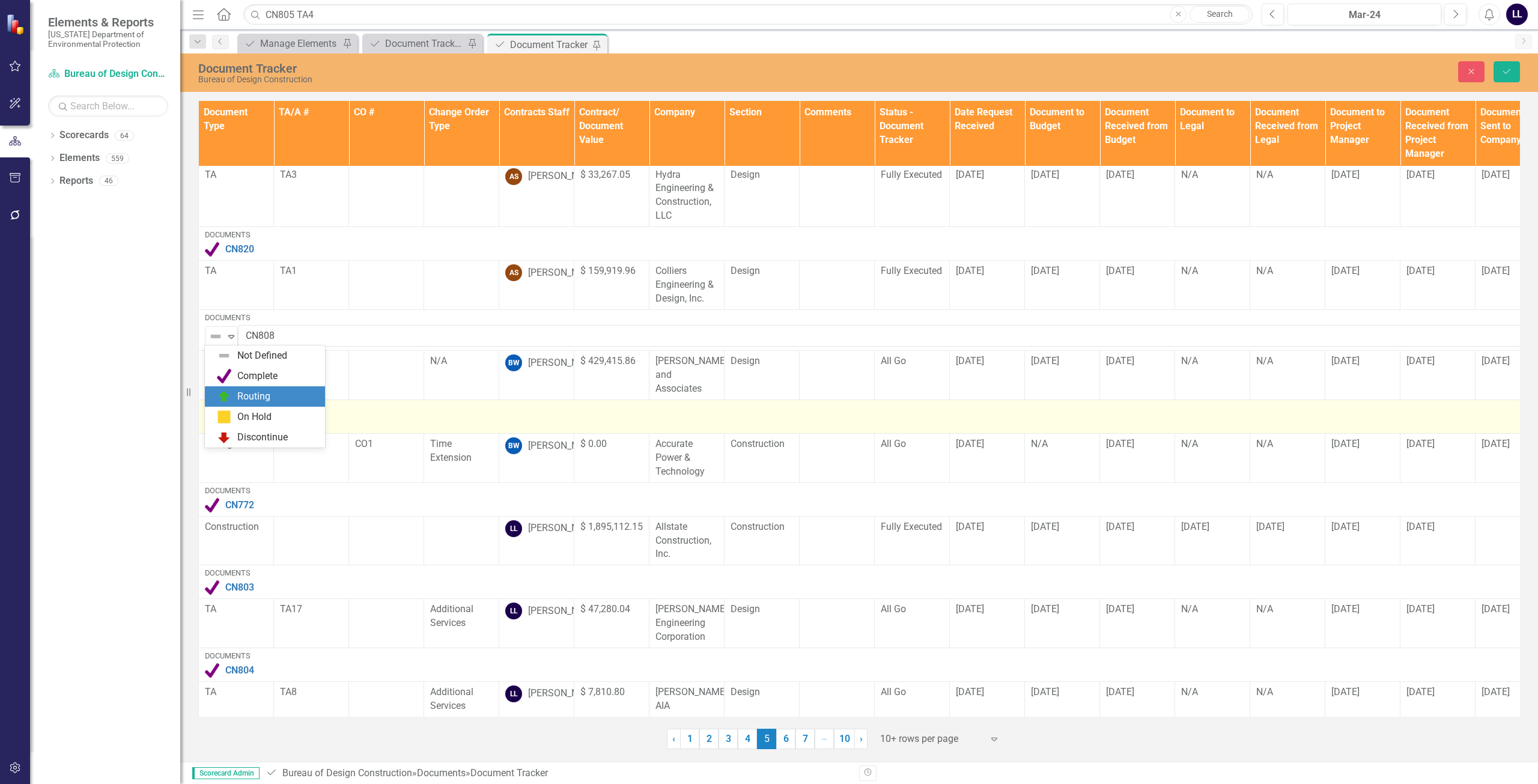
drag, startPoint x: 250, startPoint y: 395, endPoint x: 239, endPoint y: 396, distance: 11.0
click at [250, 396] on div "Routing" at bounding box center [253, 396] width 33 height 14
click at [212, 415] on img at bounding box center [212, 423] width 15 height 15
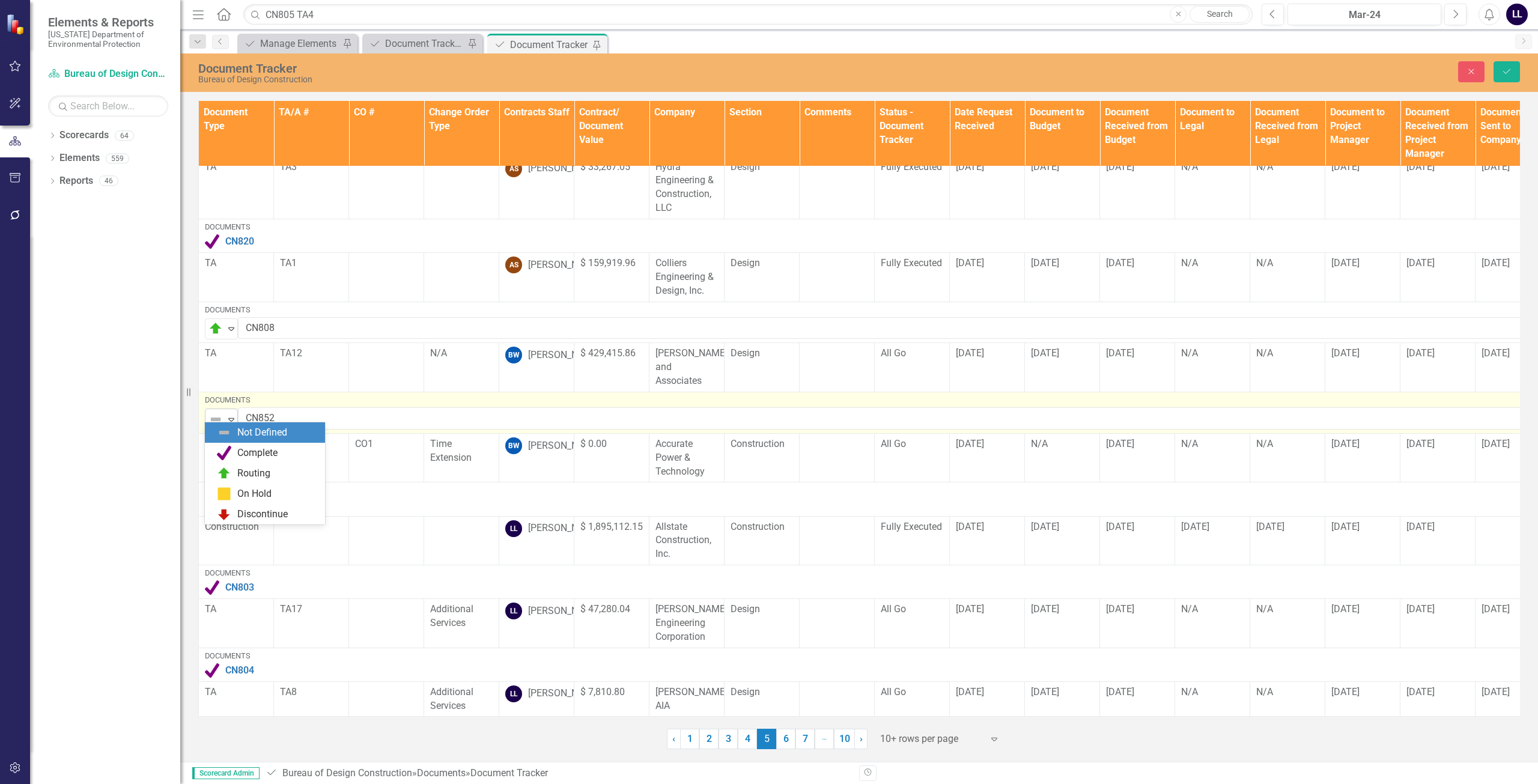
click at [215, 412] on img at bounding box center [216, 420] width 15 height 15
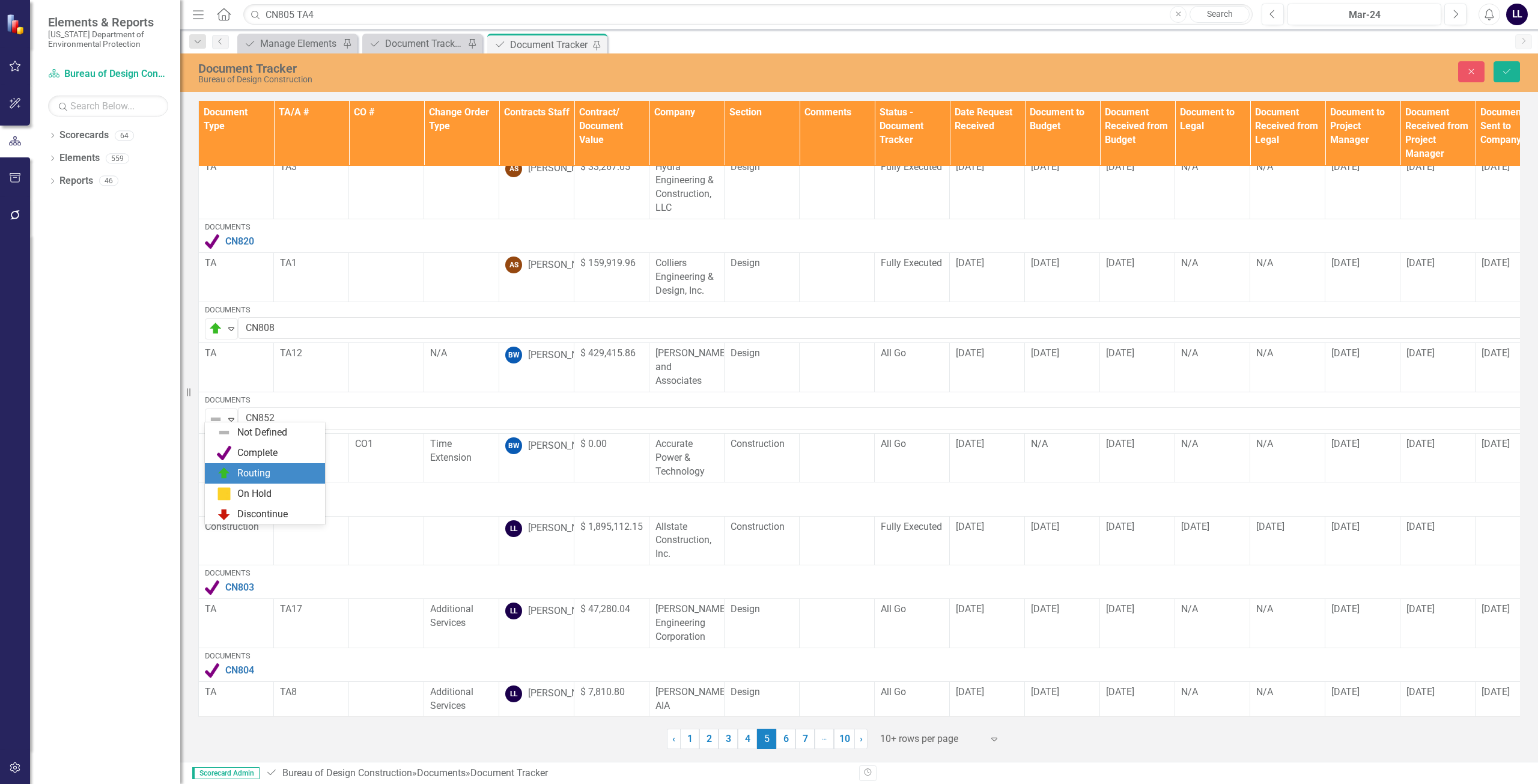
click at [241, 467] on div "Routing" at bounding box center [253, 473] width 33 height 14
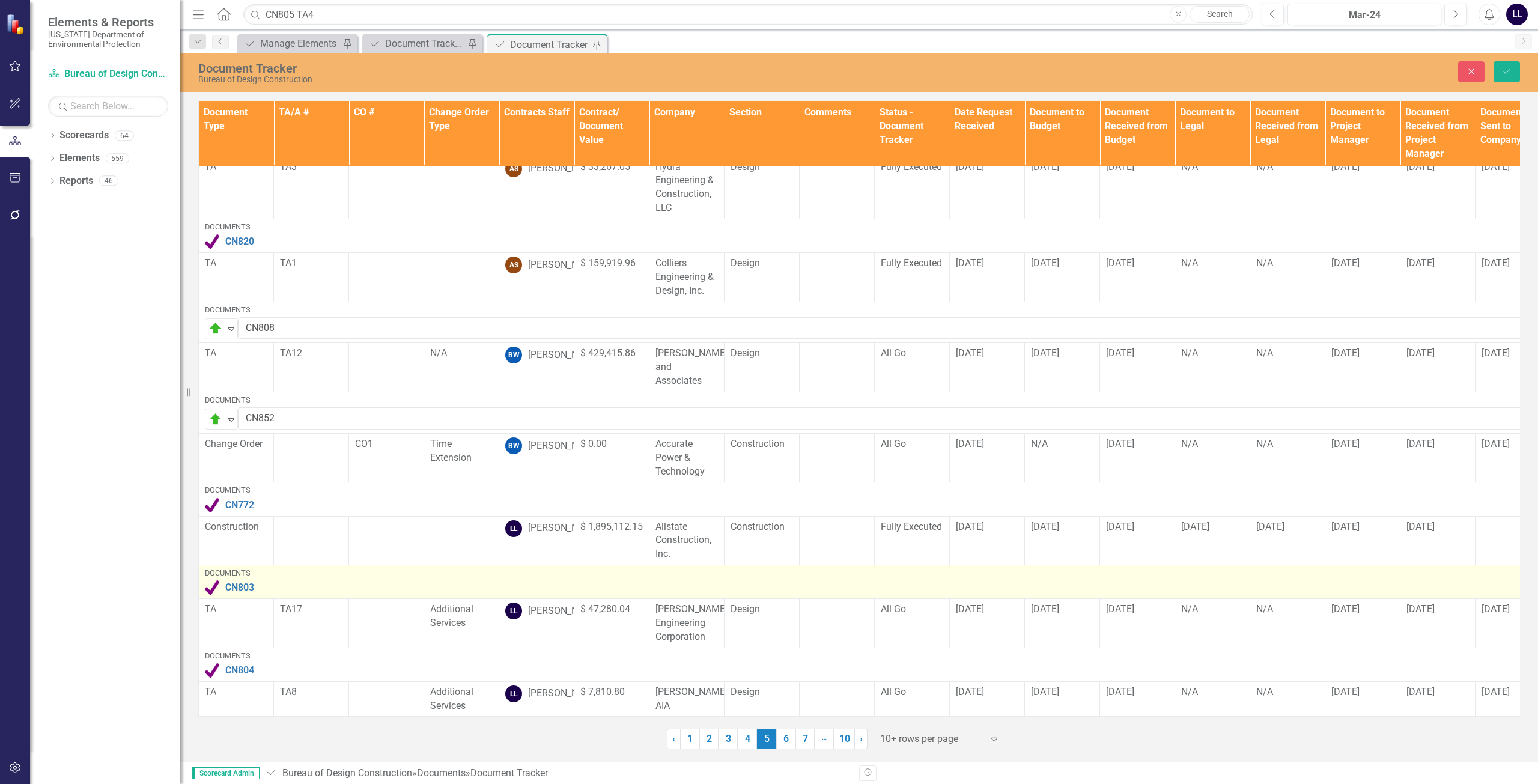
scroll to position [308, 0]
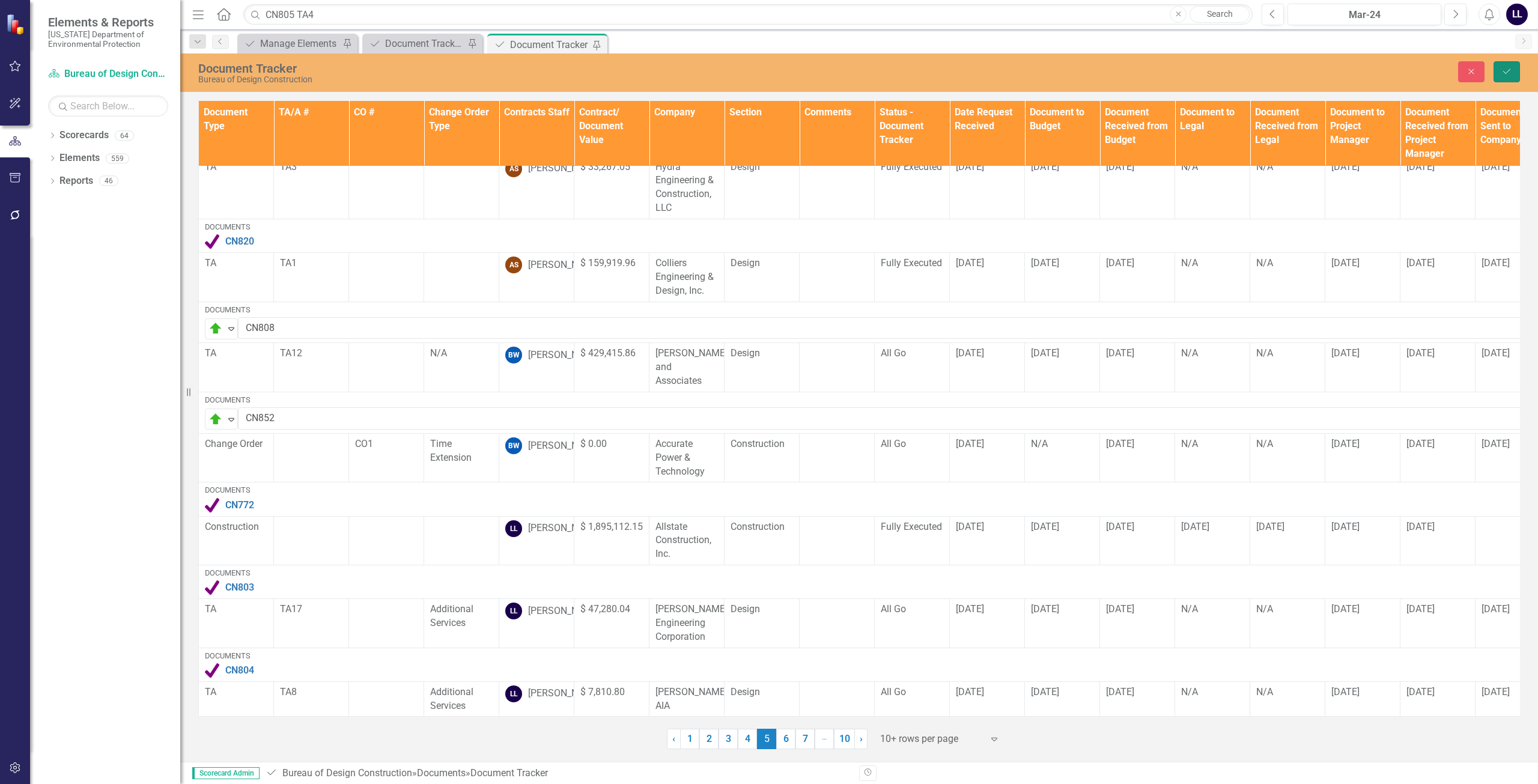
click at [1504, 68] on icon "Save" at bounding box center [1507, 71] width 11 height 9
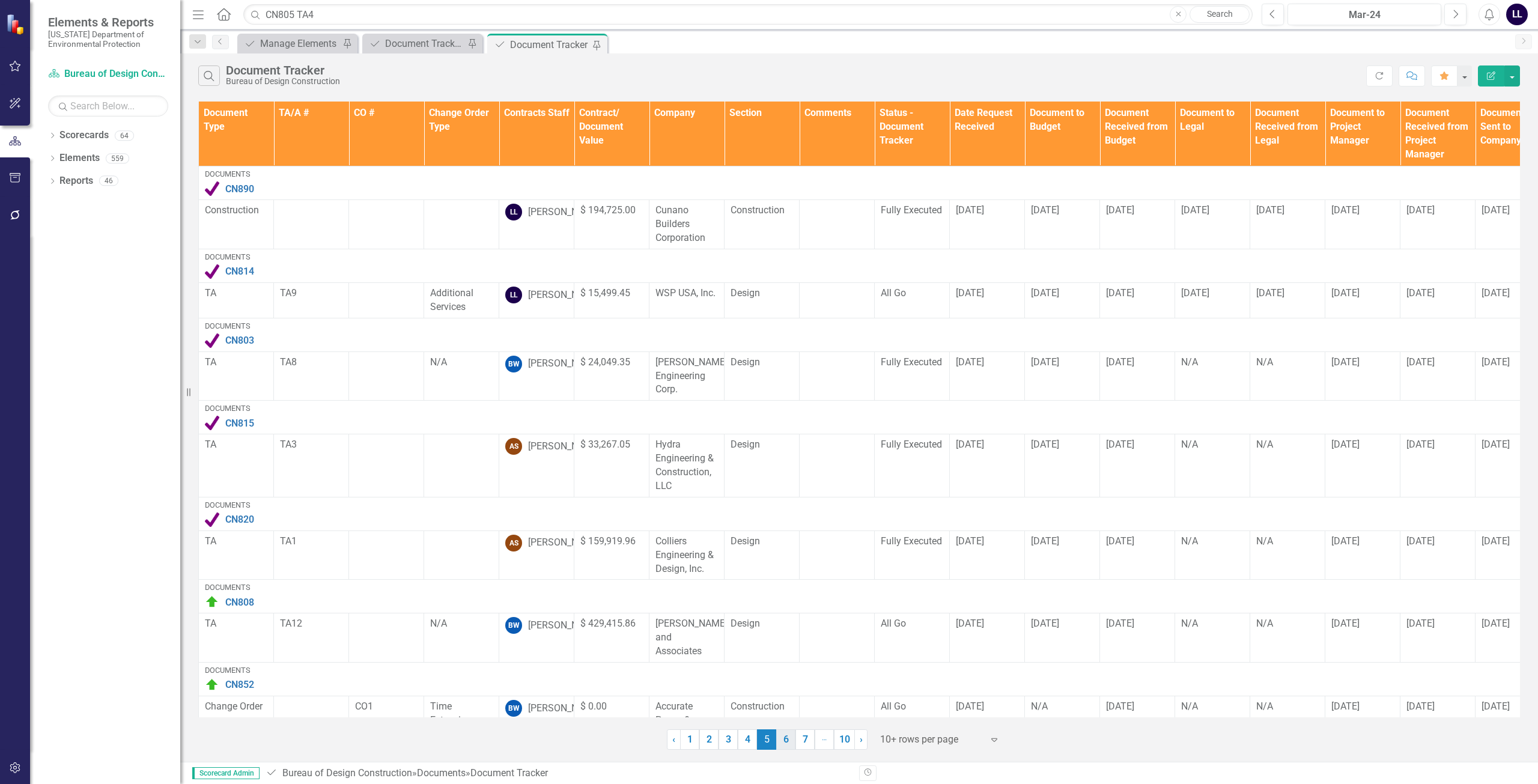
click at [785, 740] on link "6" at bounding box center [786, 740] width 19 height 20
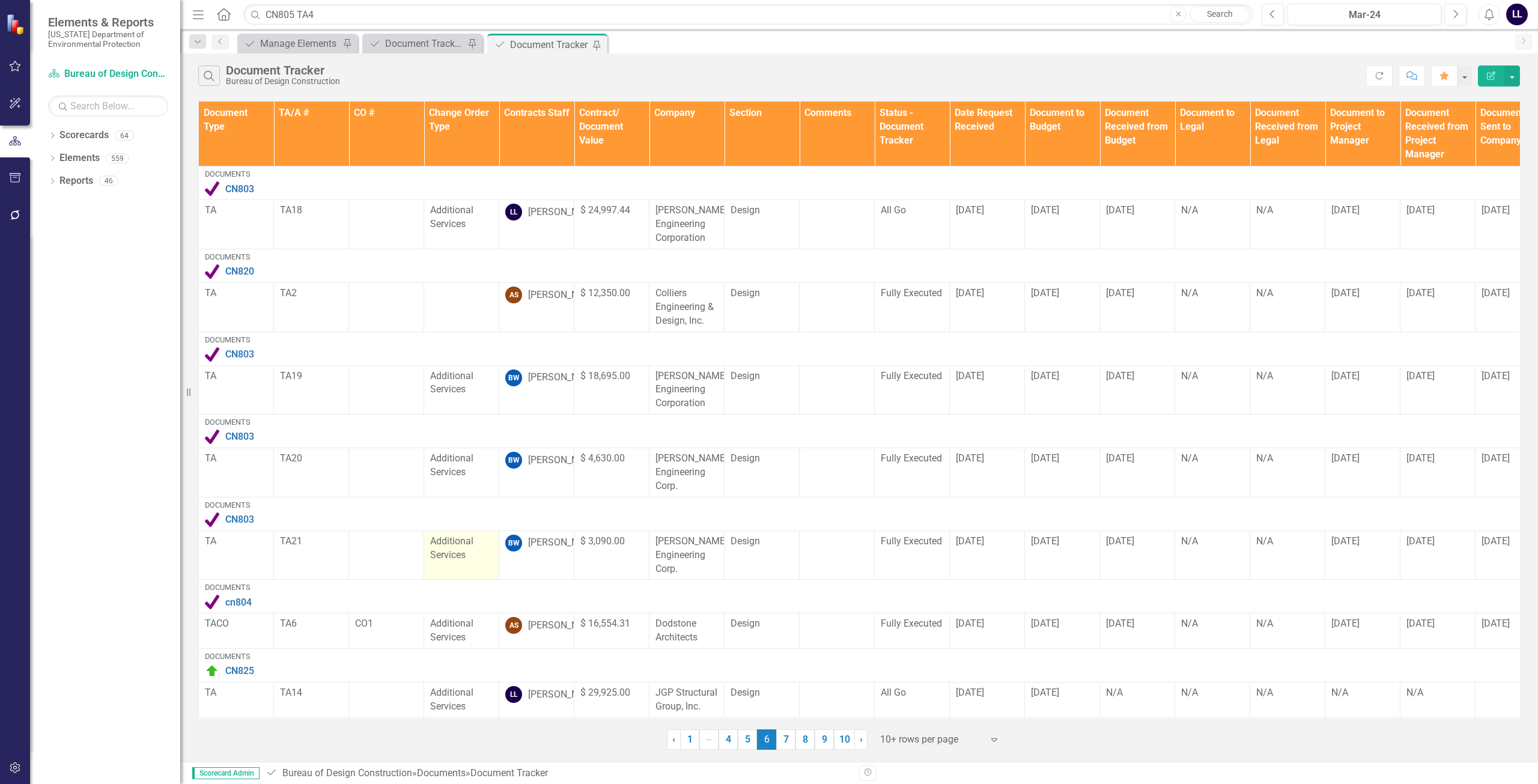
scroll to position [257, 0]
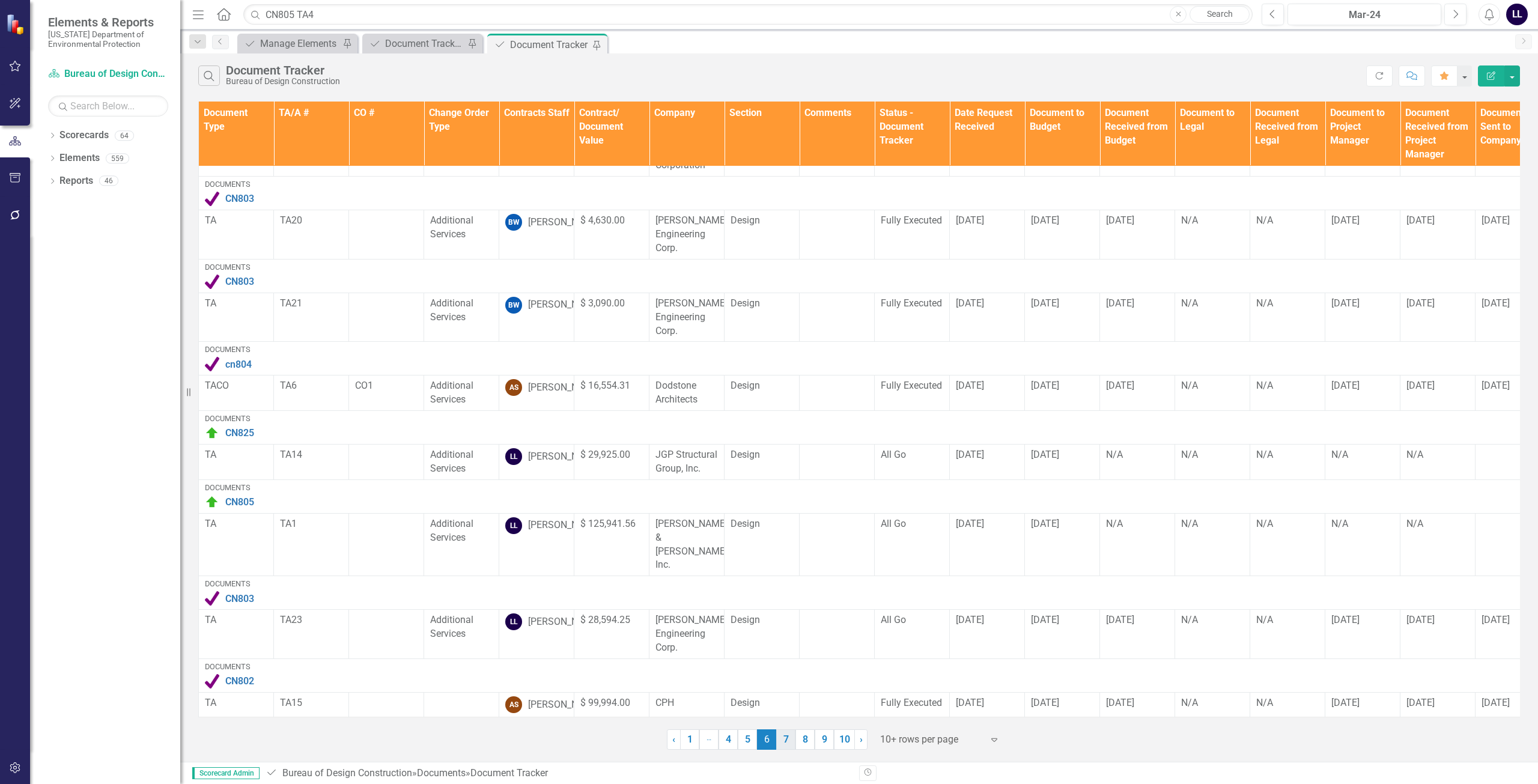
click at [784, 739] on link "7" at bounding box center [786, 740] width 19 height 20
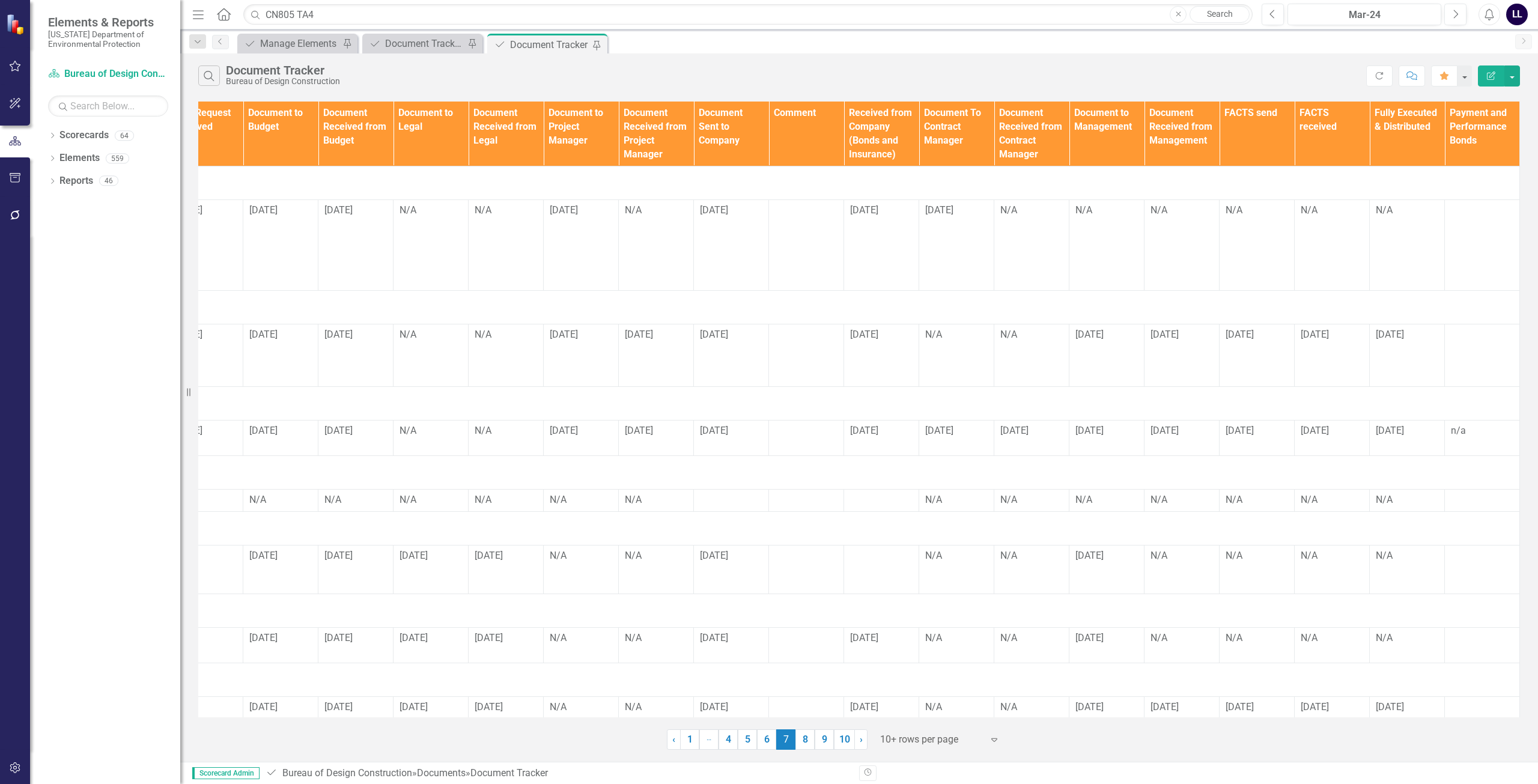
scroll to position [0, 0]
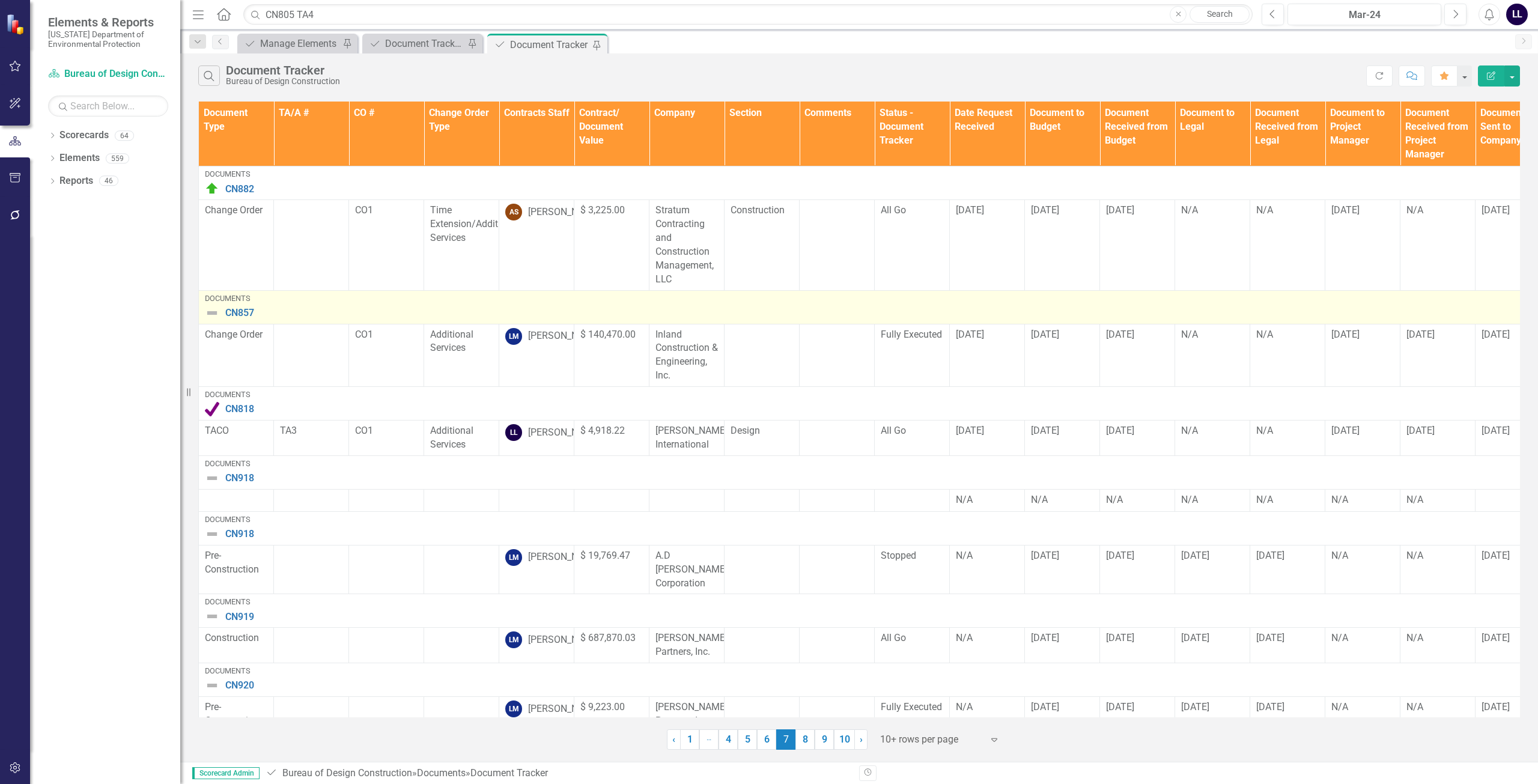
click at [212, 313] on img at bounding box center [212, 313] width 15 height 15
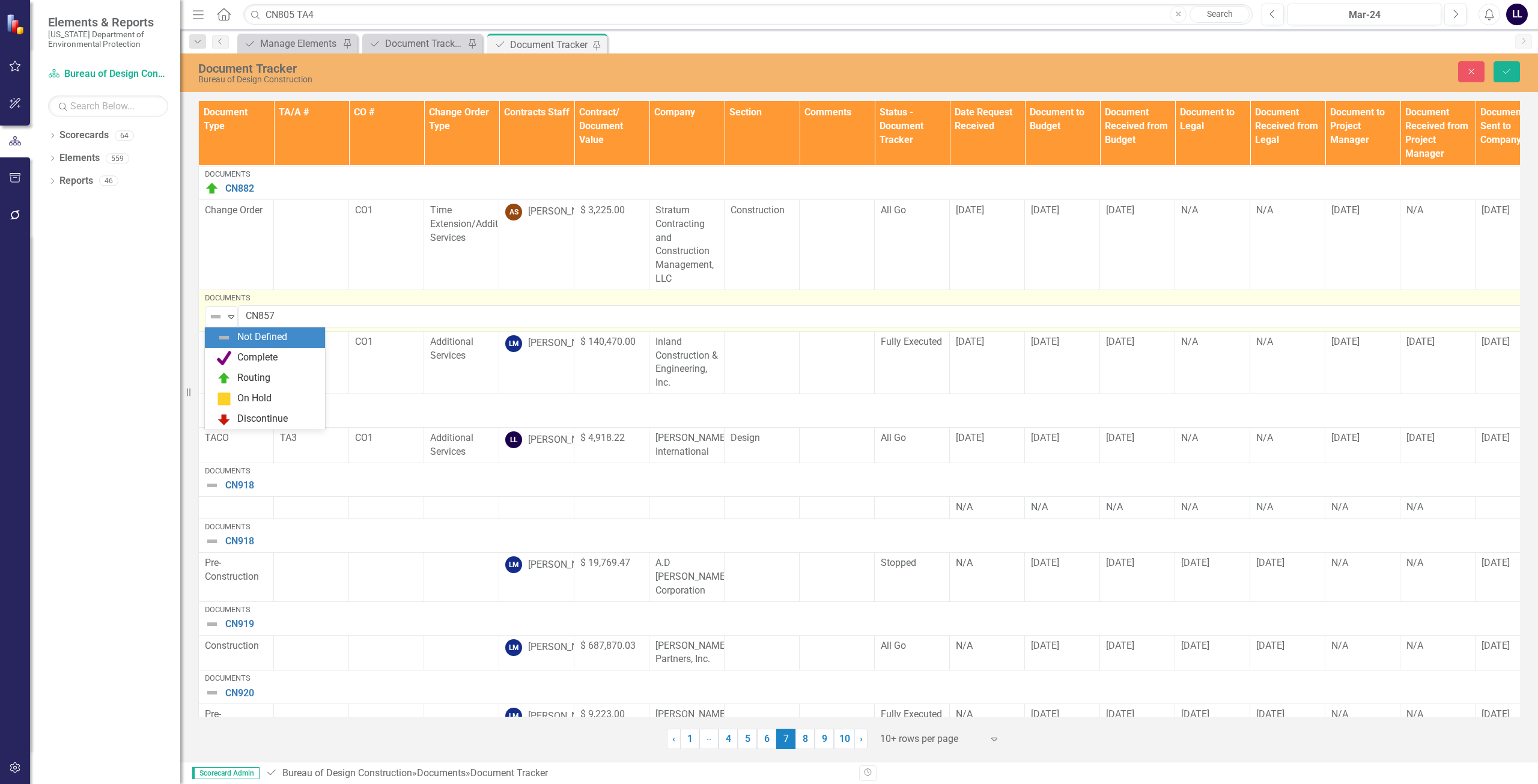
click at [219, 313] on img at bounding box center [216, 316] width 15 height 15
click at [233, 375] on div "Routing" at bounding box center [267, 378] width 101 height 15
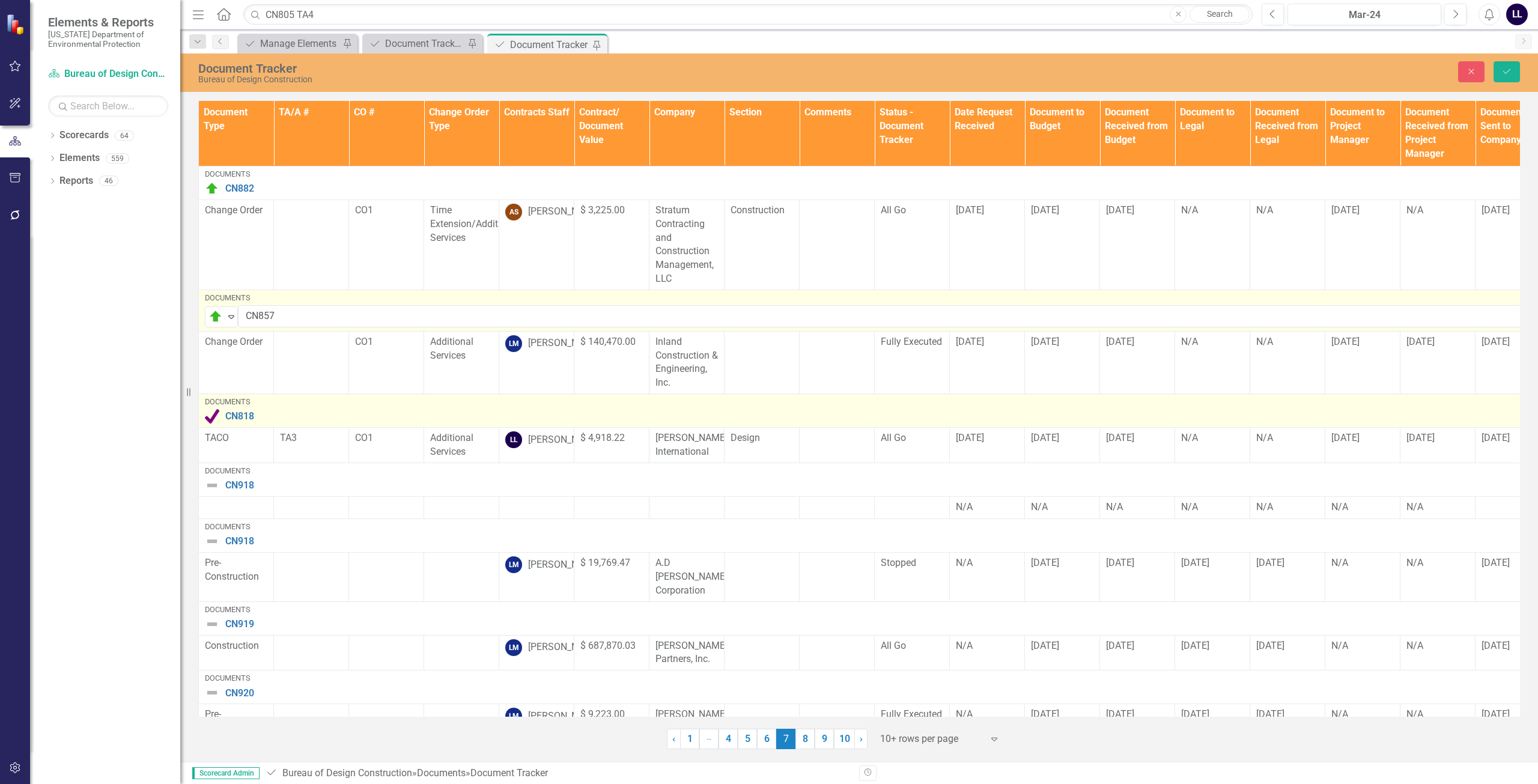
click at [1270, 400] on div "Documents" at bounding box center [1250, 402] width 2090 height 9
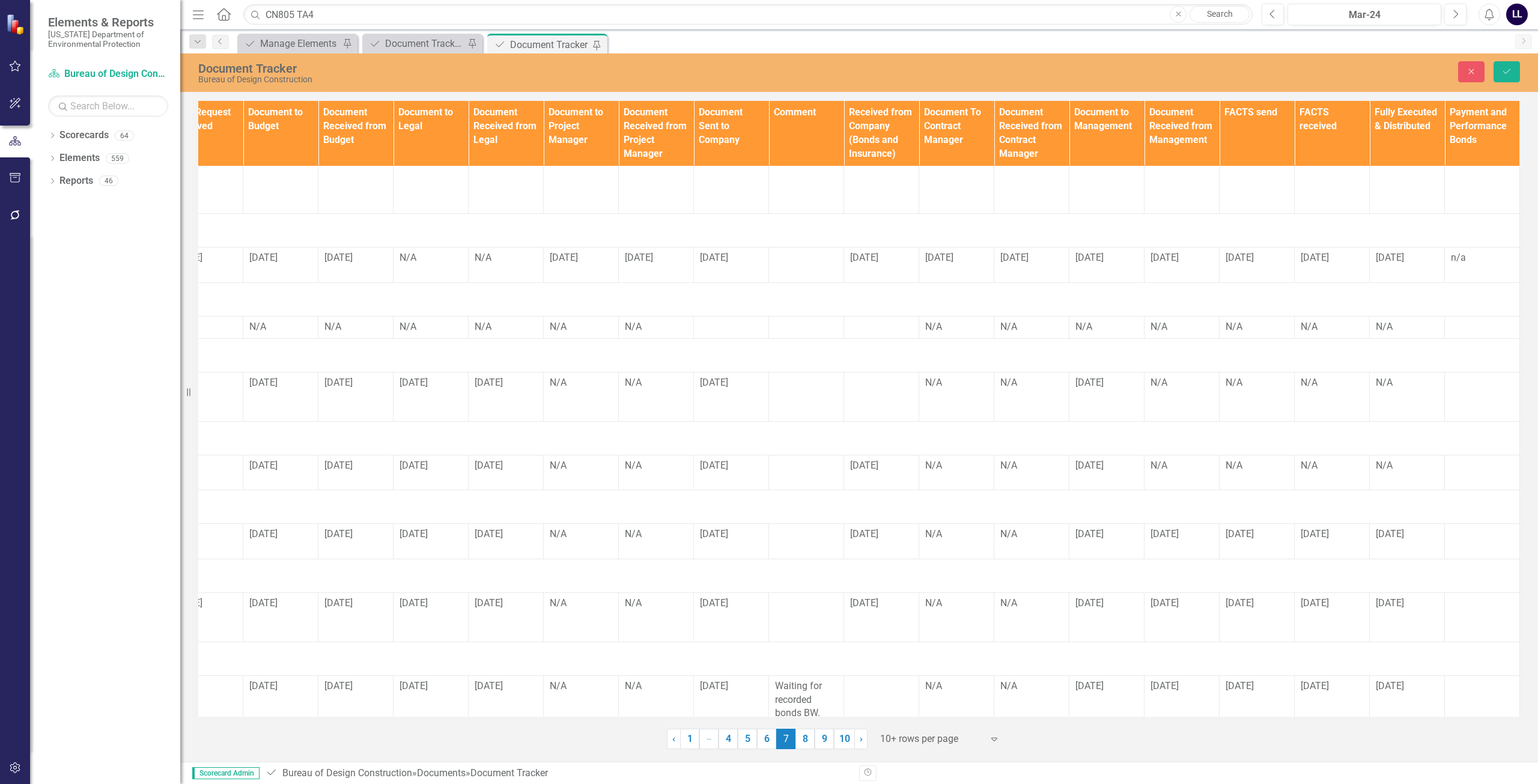
scroll to position [180, 0]
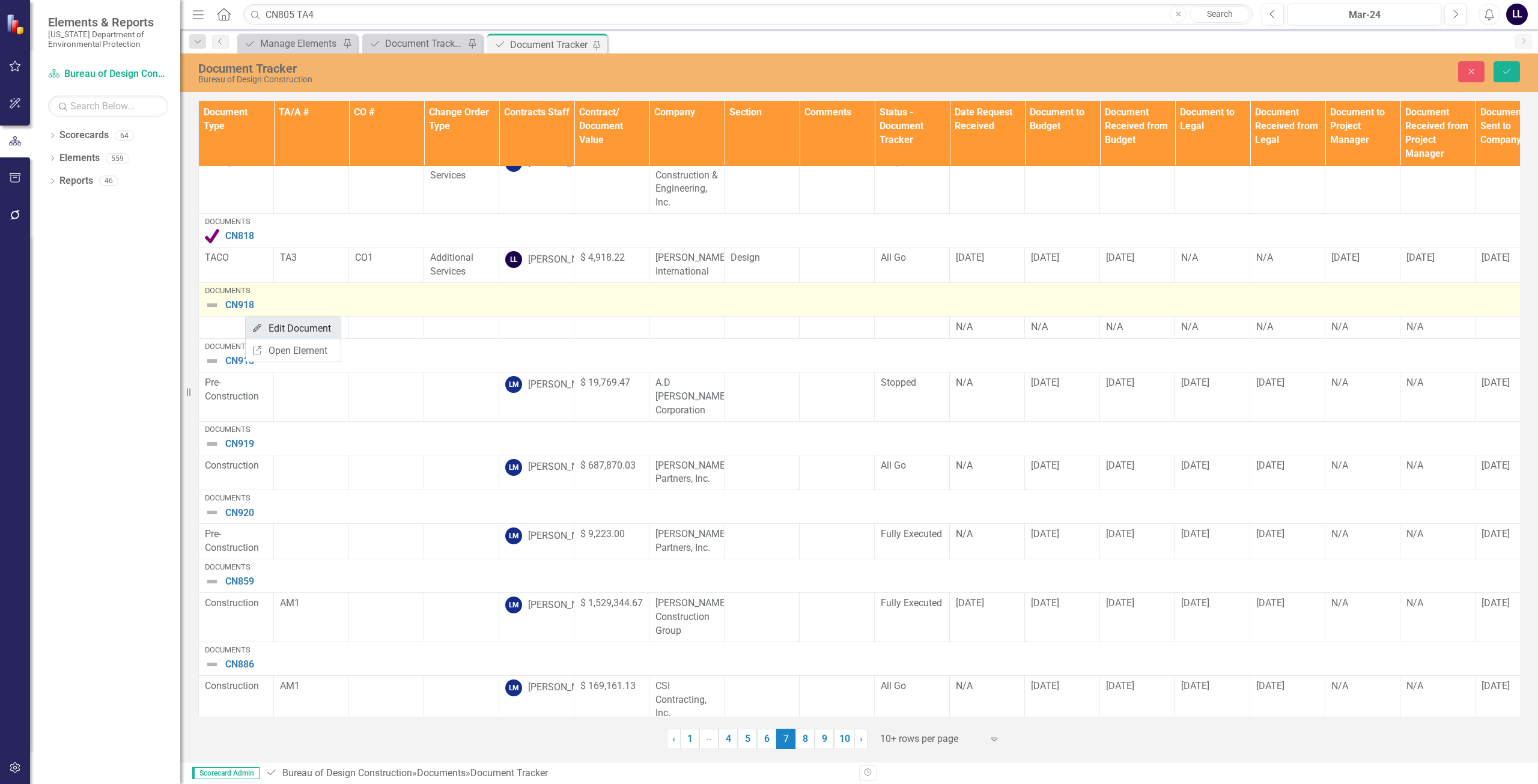
click at [283, 329] on link "Edit Edit Document" at bounding box center [293, 328] width 95 height 23
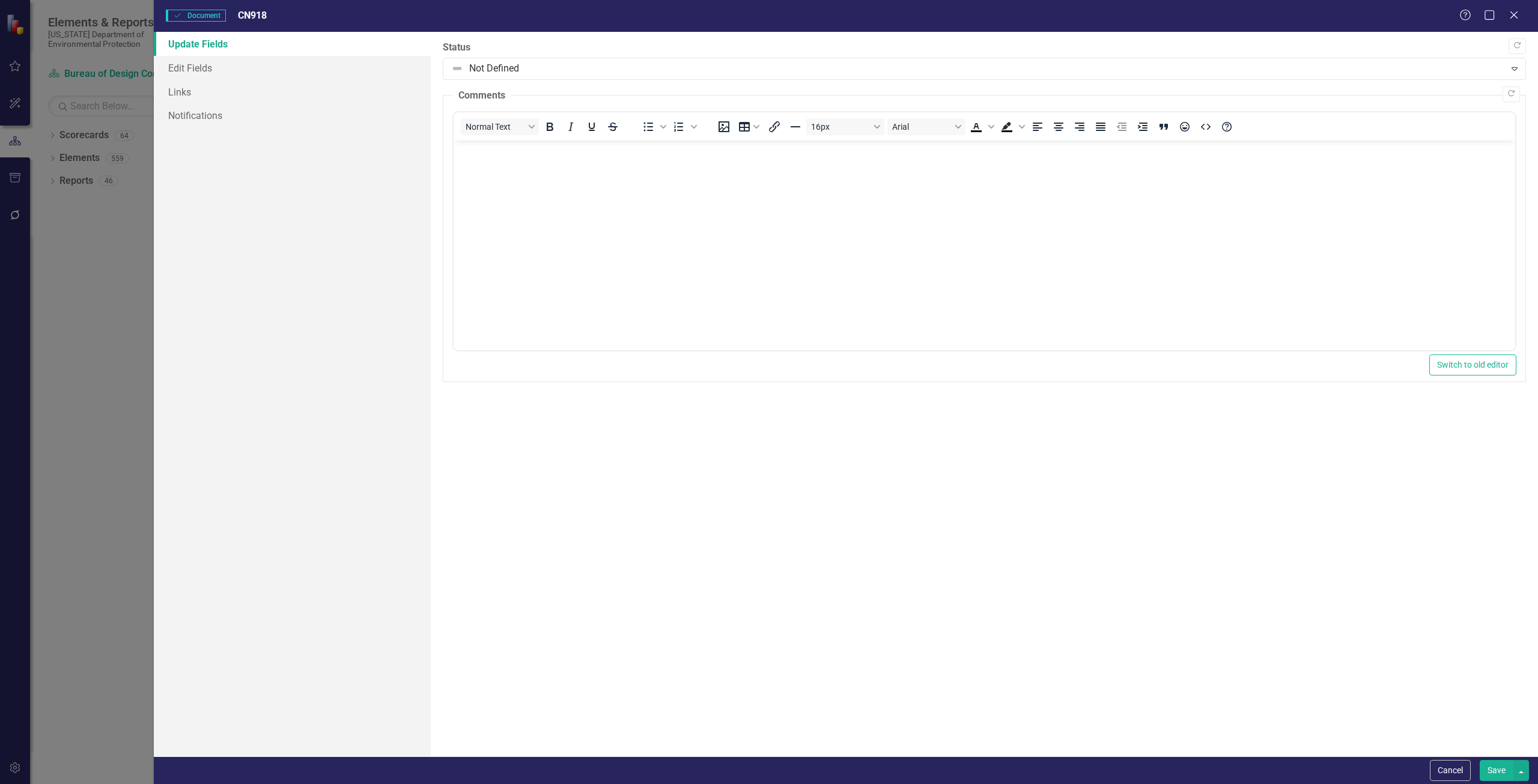
scroll to position [0, 0]
click at [1526, 771] on button "button" at bounding box center [1521, 770] width 15 height 21
drag, startPoint x: 1224, startPoint y: 596, endPoint x: 858, endPoint y: 209, distance: 532.7
click at [1224, 596] on div ""Update" fields in ClearPoint are the fields that change from reporting period …" at bounding box center [984, 394] width 1107 height 724
click at [1518, 15] on icon "Close" at bounding box center [1513, 15] width 15 height 12
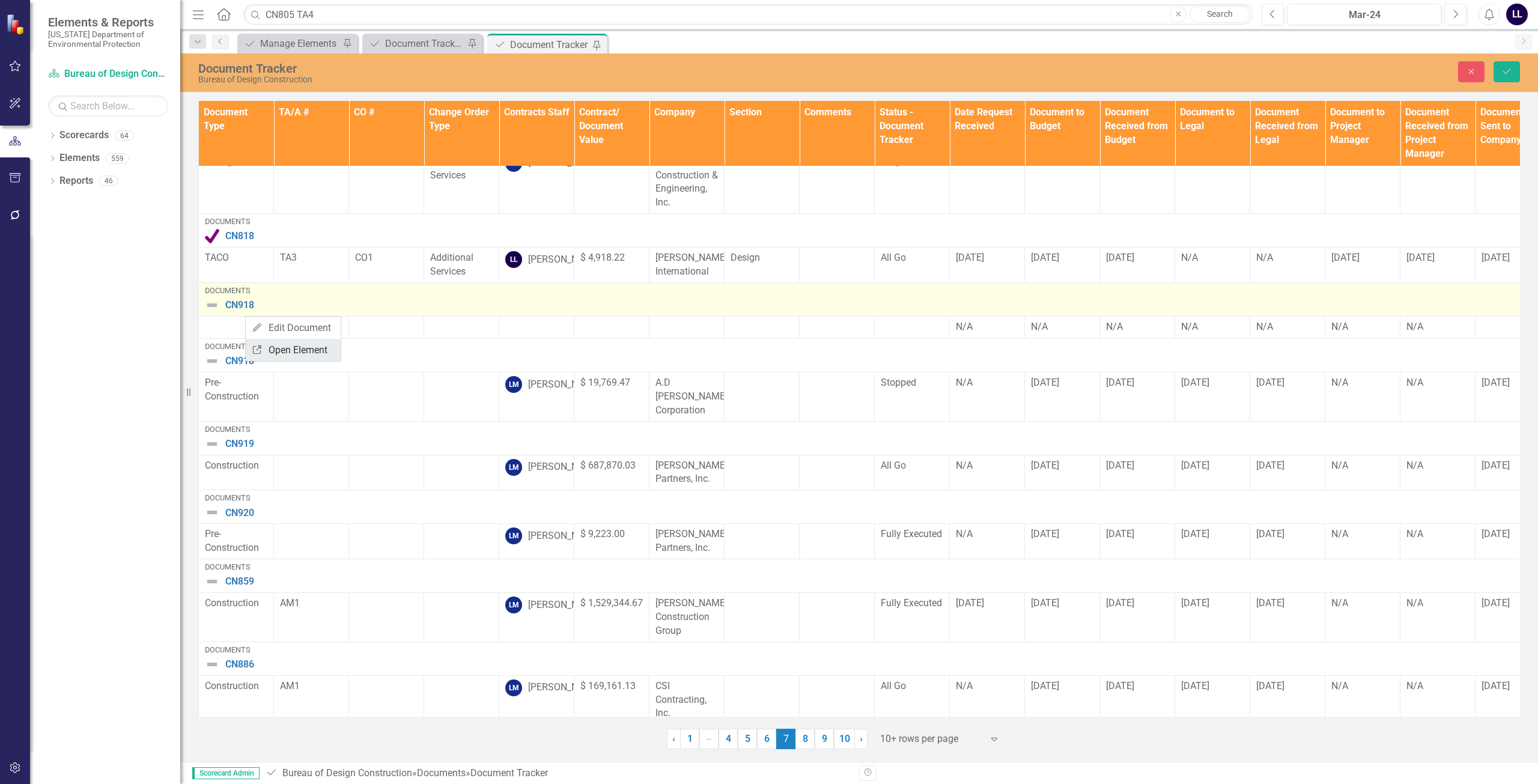
click at [297, 352] on link "Link Open Element" at bounding box center [293, 350] width 95 height 23
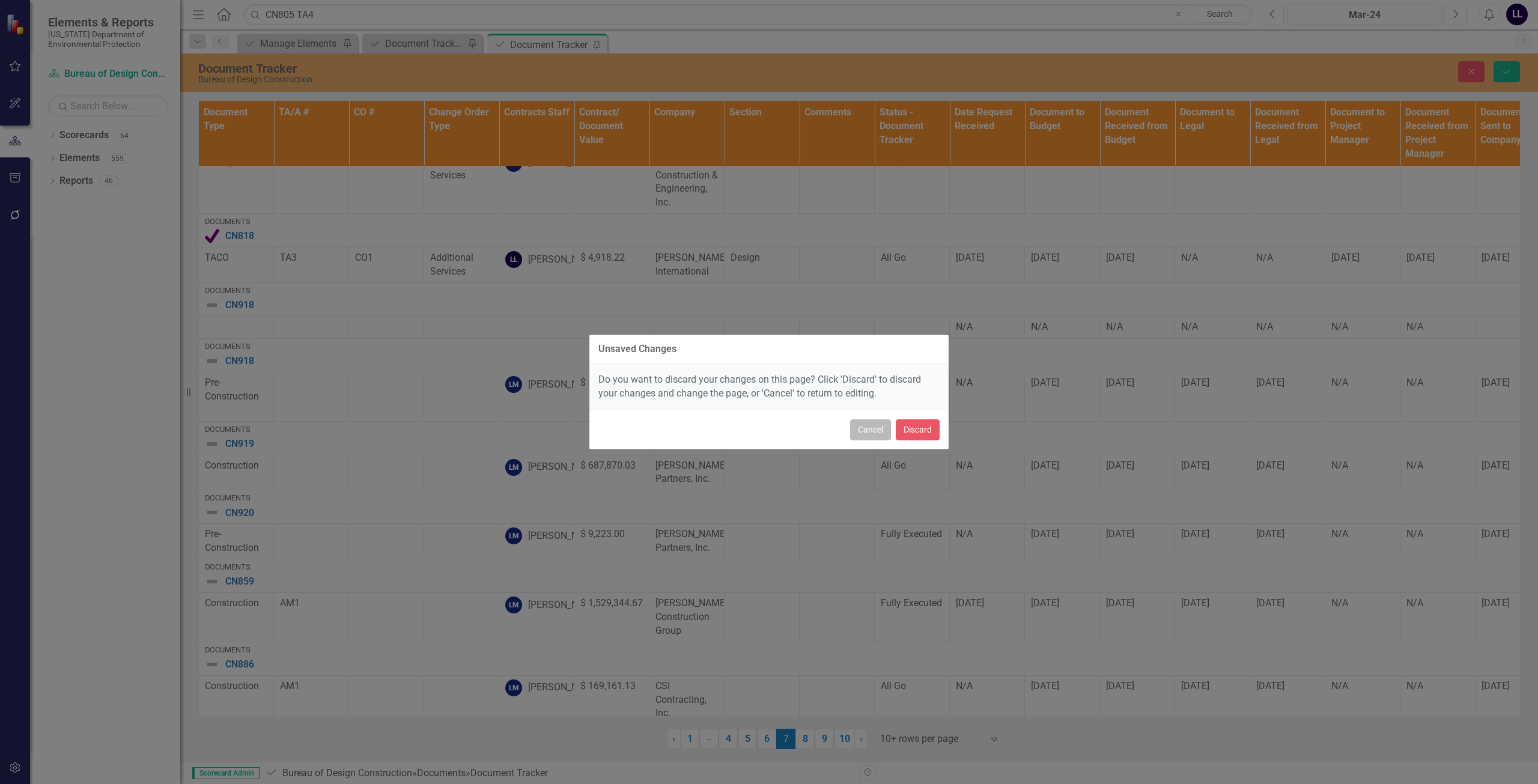
click at [857, 428] on button "Cancel" at bounding box center [871, 429] width 41 height 21
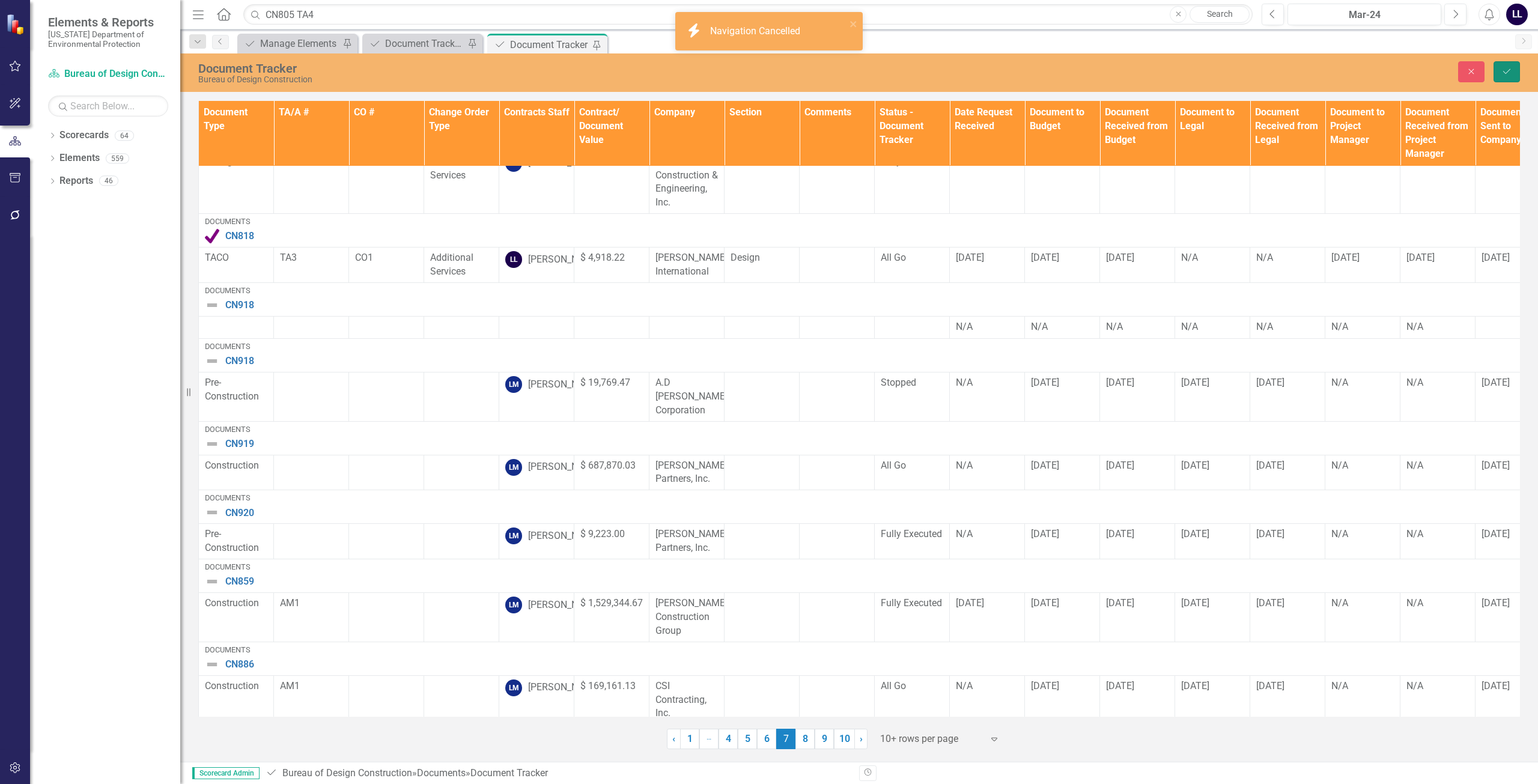
click at [1509, 70] on icon "Save" at bounding box center [1507, 71] width 11 height 9
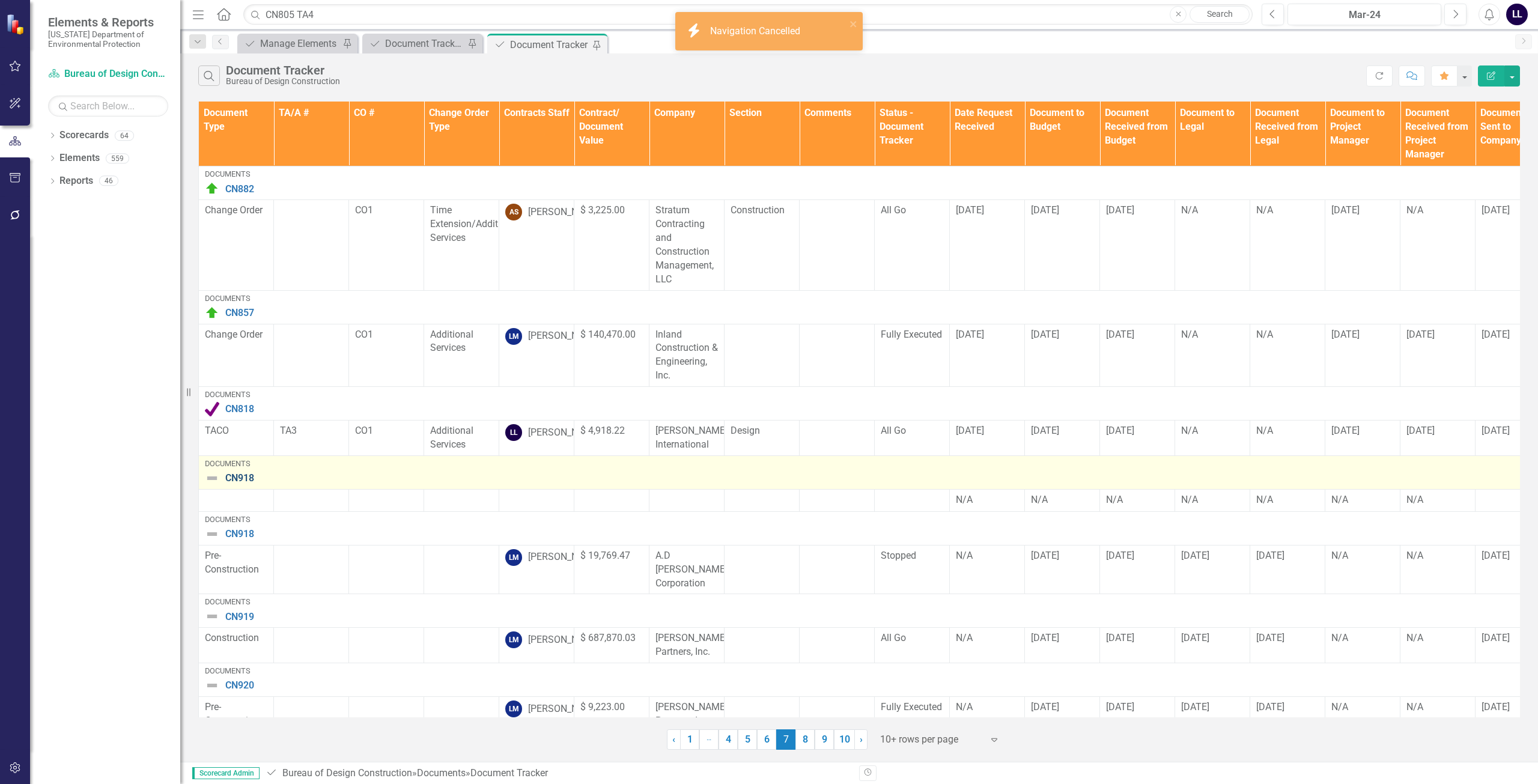
click at [250, 484] on link "CN918" at bounding box center [1260, 478] width 2070 height 11
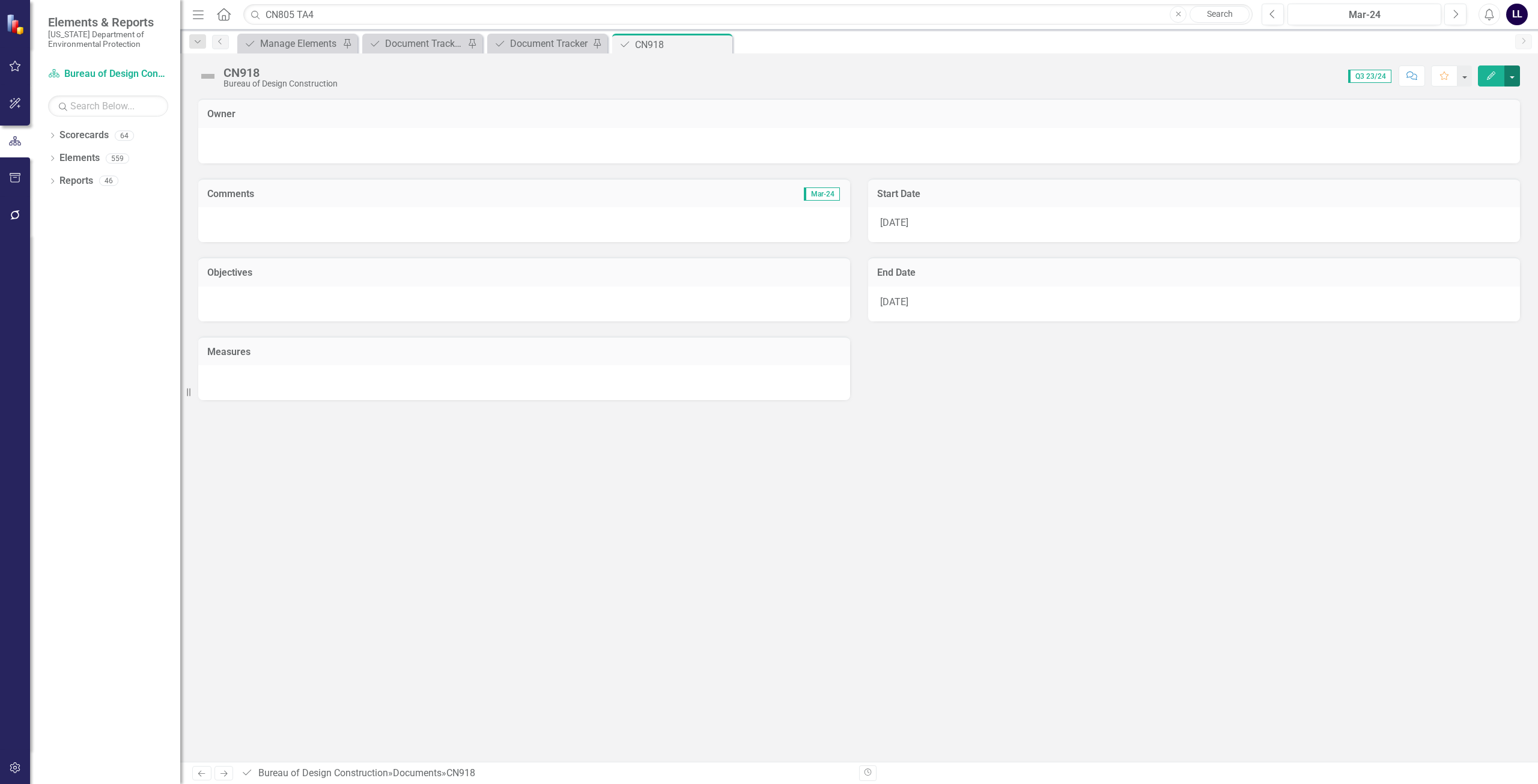
click at [1511, 79] on button "button" at bounding box center [1512, 76] width 15 height 21
click at [720, 47] on icon "Close" at bounding box center [721, 44] width 12 height 9
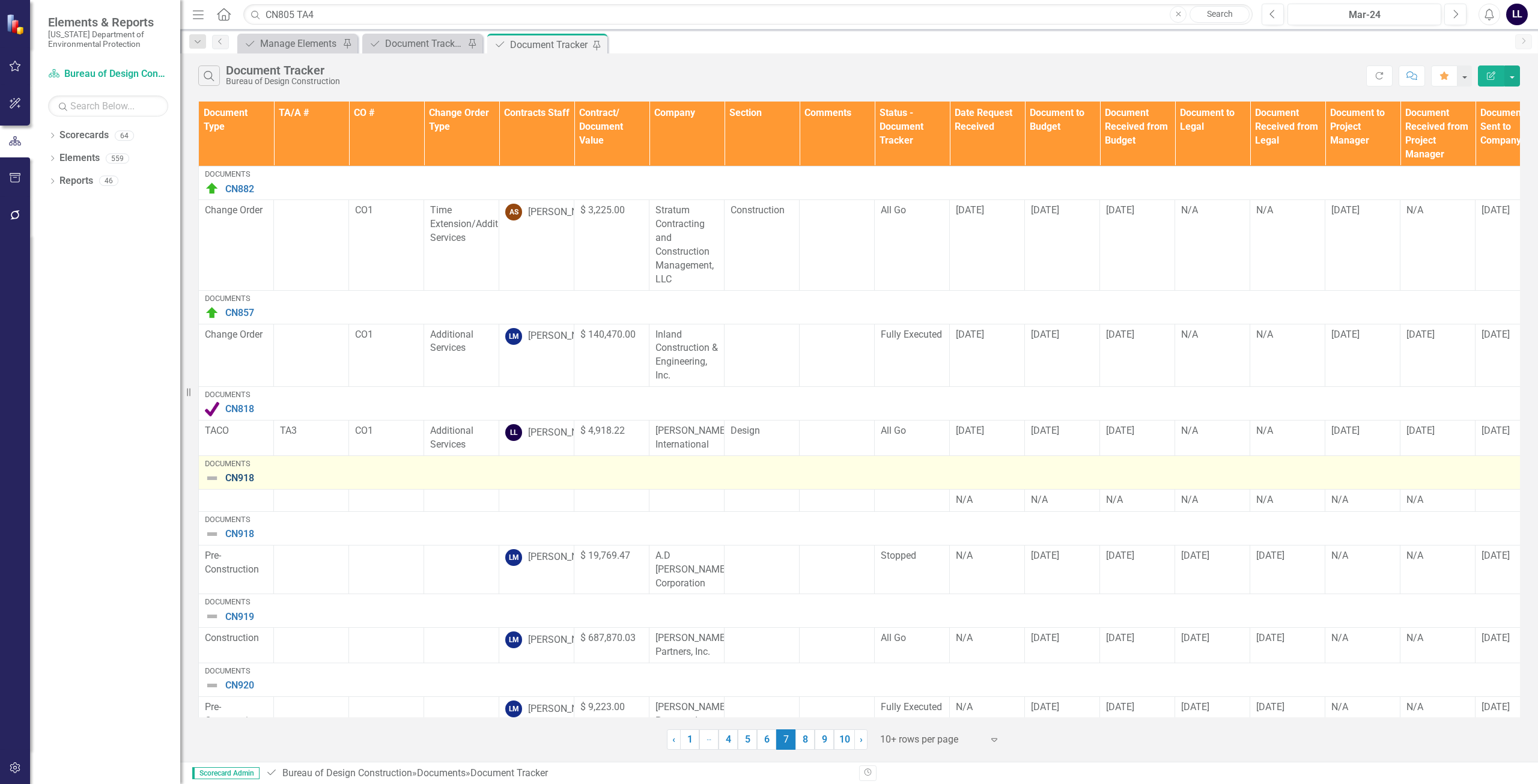
click at [236, 484] on link "CN918" at bounding box center [1260, 478] width 2070 height 11
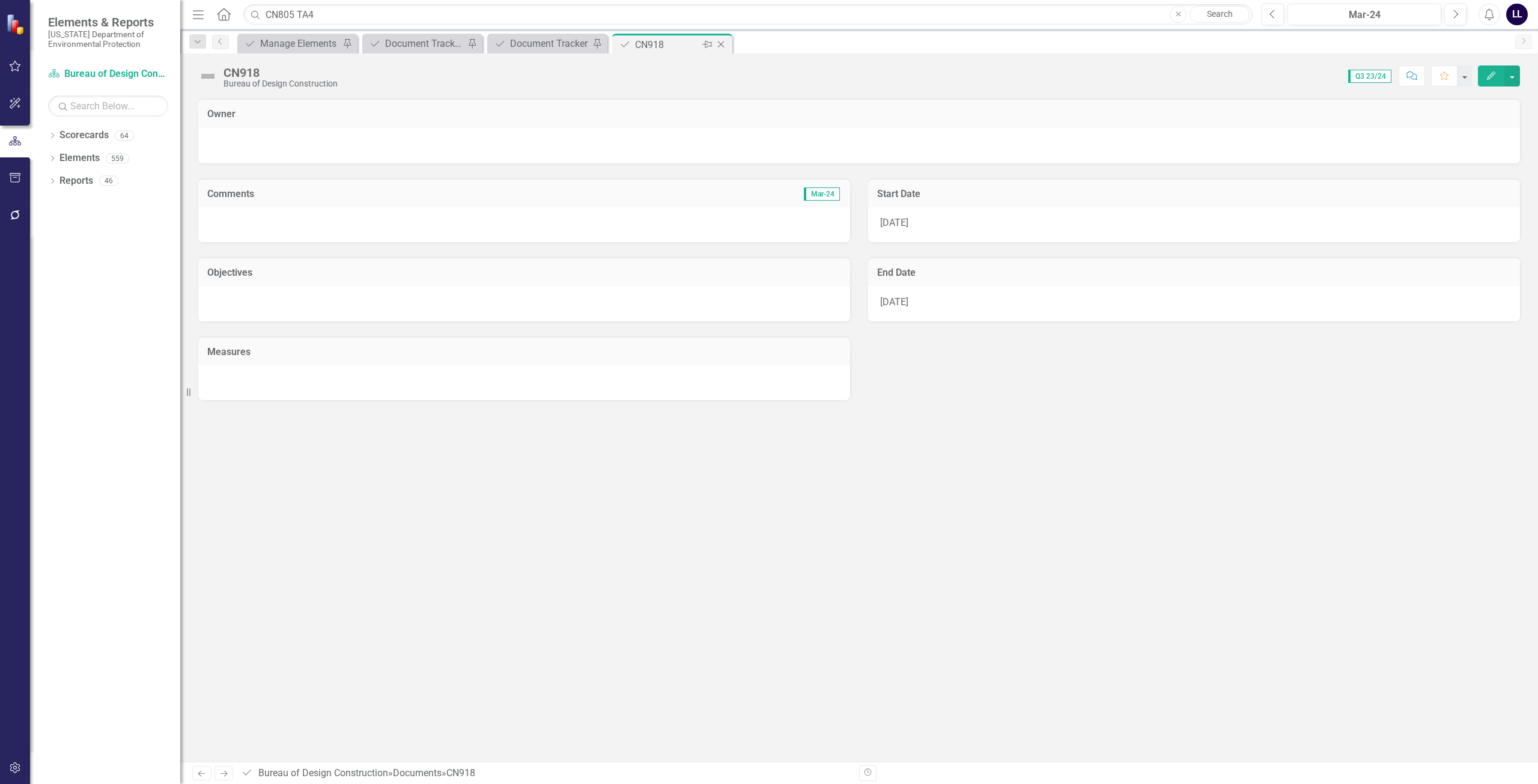
click at [723, 43] on icon "Close" at bounding box center [721, 44] width 12 height 9
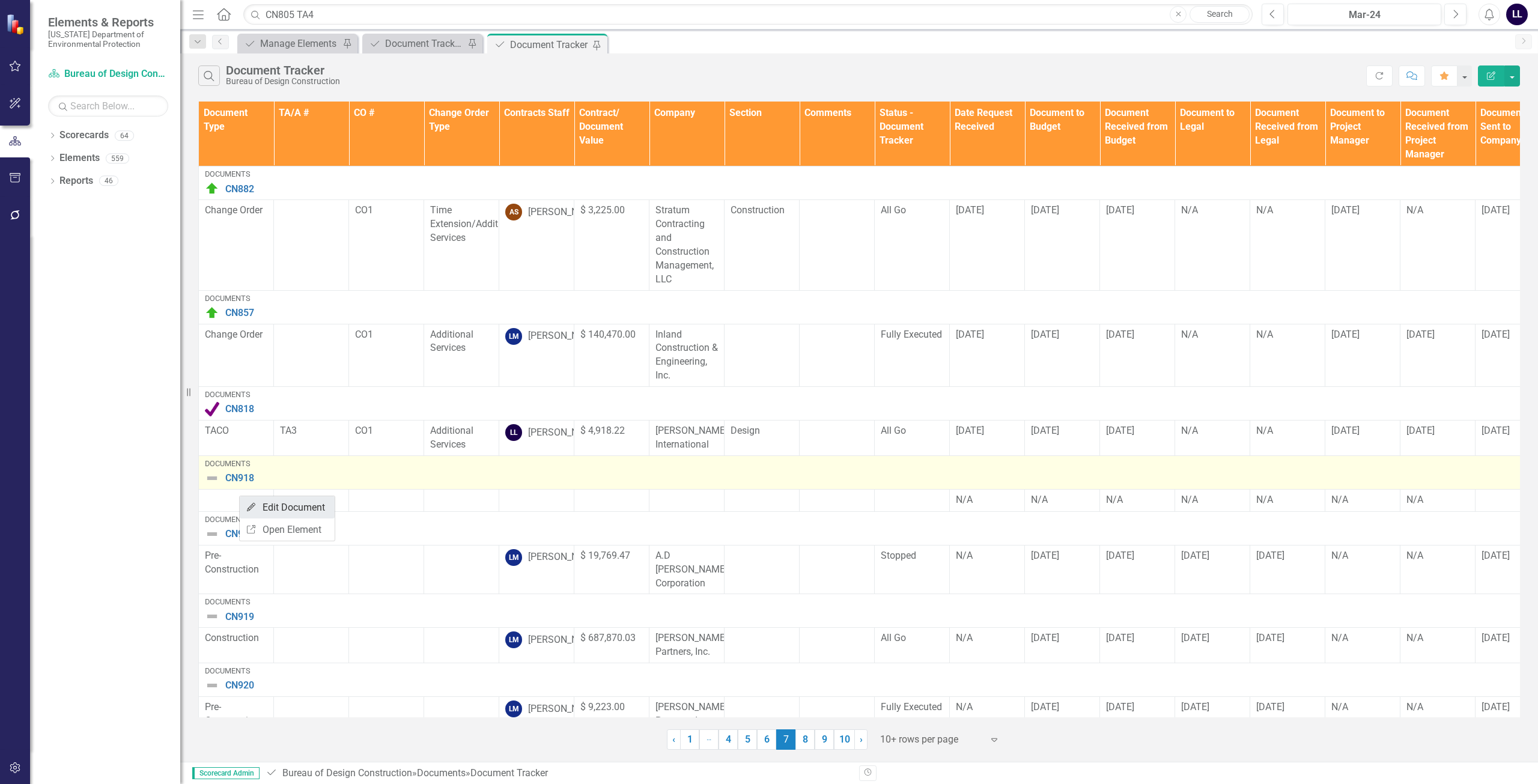
click at [295, 513] on link "Edit Edit Document" at bounding box center [287, 507] width 95 height 23
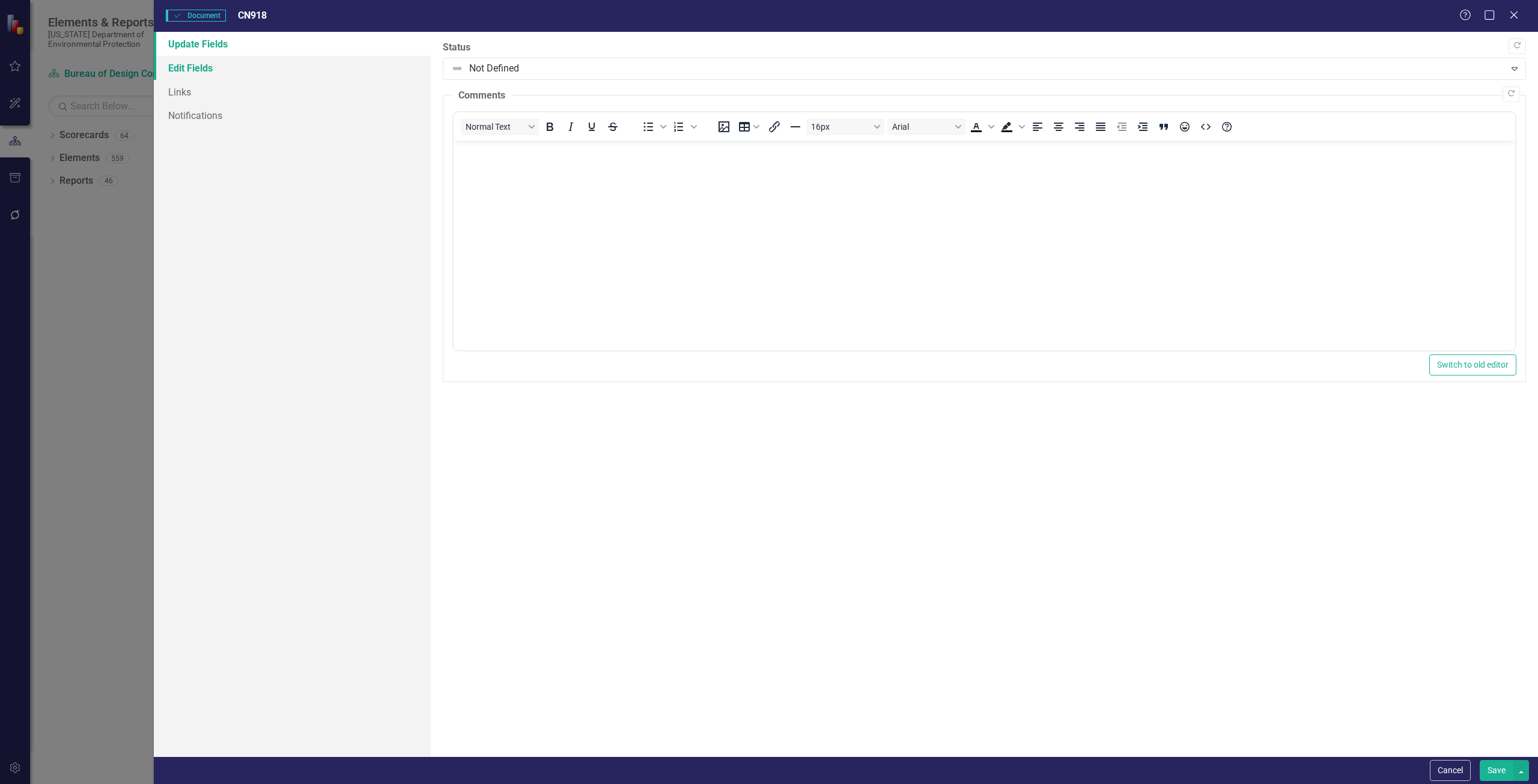
click at [229, 69] on link "Edit Fields" at bounding box center [292, 68] width 277 height 24
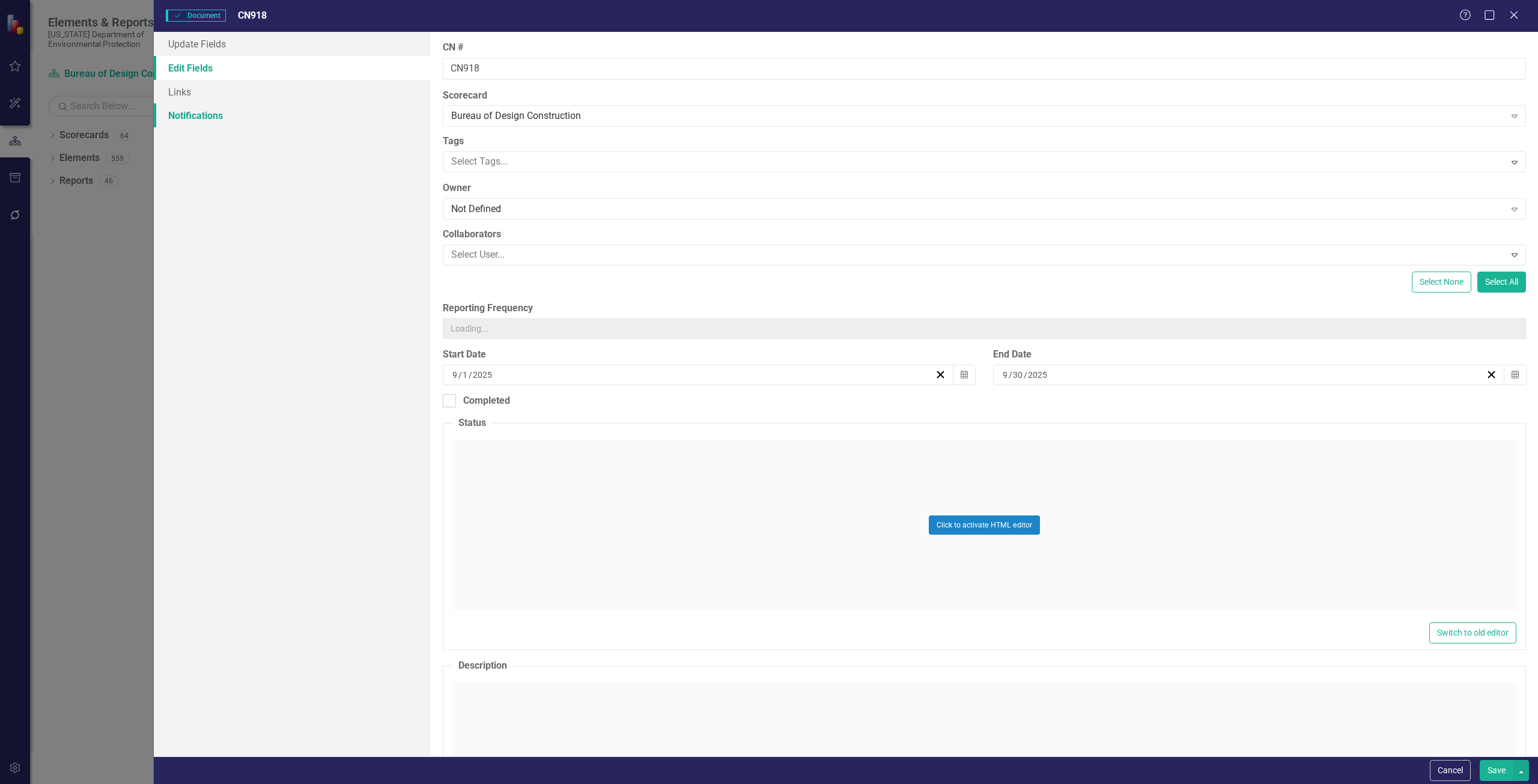
click at [223, 103] on link "Notifications" at bounding box center [292, 115] width 277 height 24
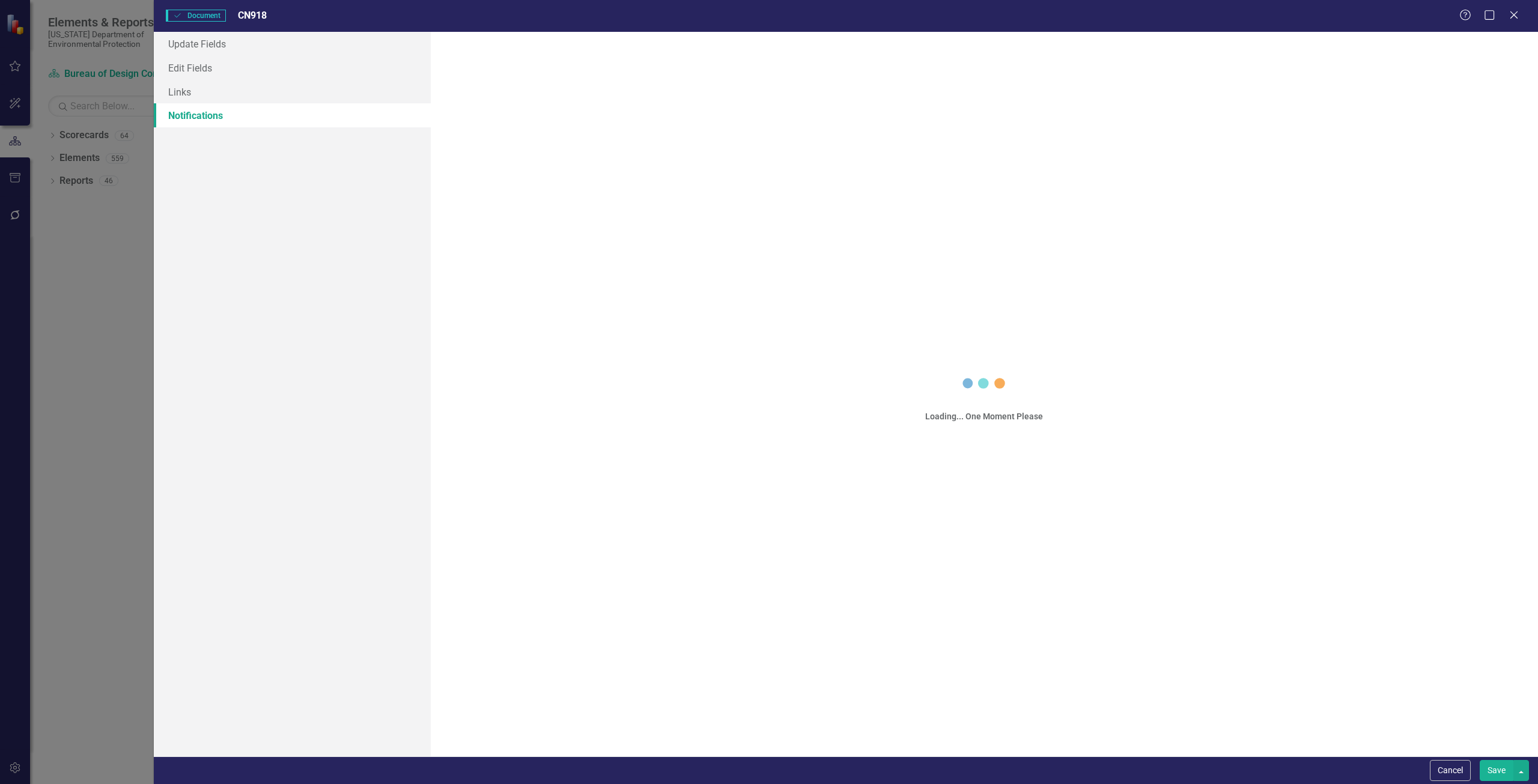
click at [234, 122] on link "Notifications" at bounding box center [292, 115] width 277 height 24
click at [258, 50] on link "Update Fields" at bounding box center [292, 44] width 277 height 24
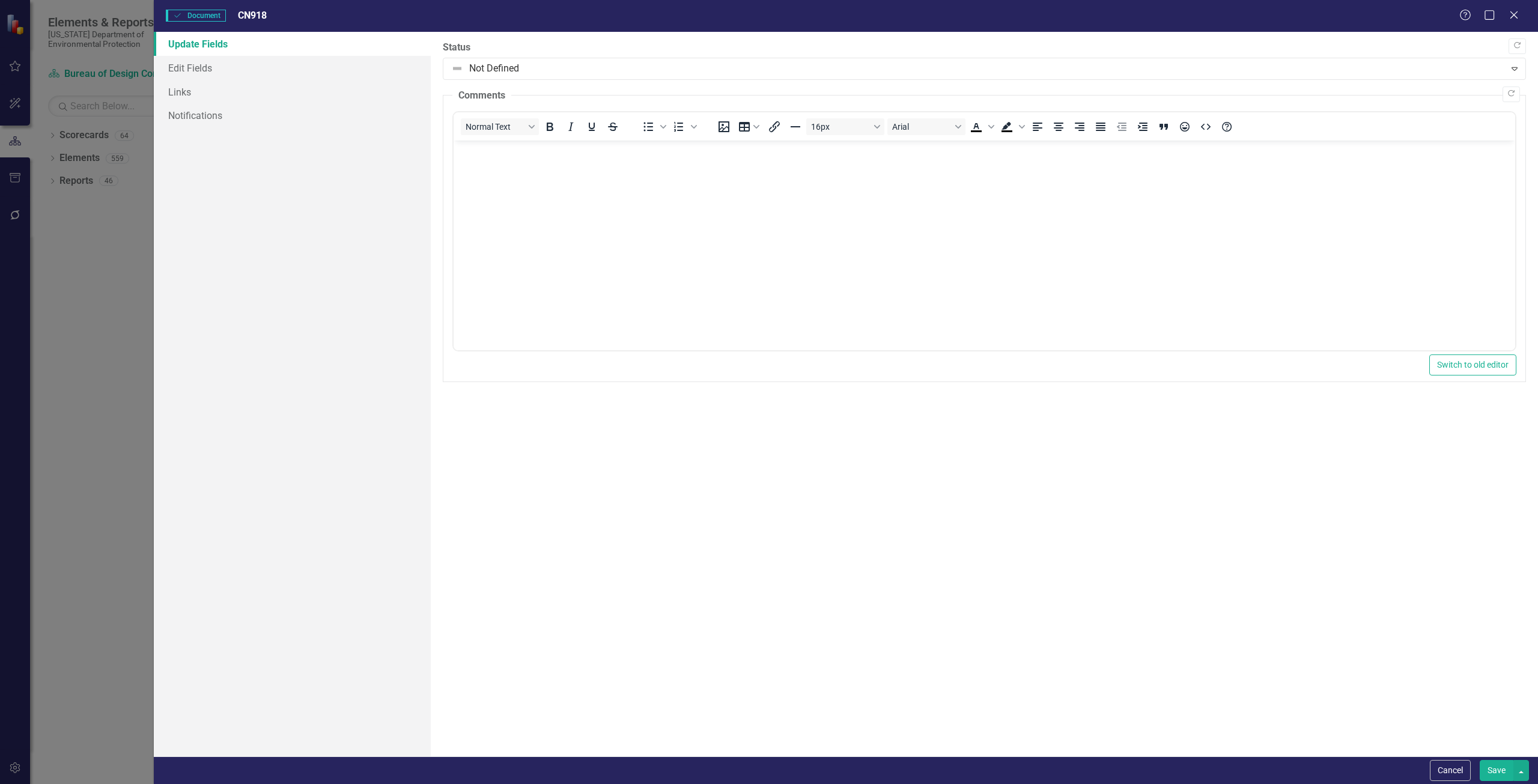
click at [211, 17] on span "Document Document" at bounding box center [196, 15] width 60 height 12
click at [1515, 14] on icon "Close" at bounding box center [1513, 15] width 15 height 12
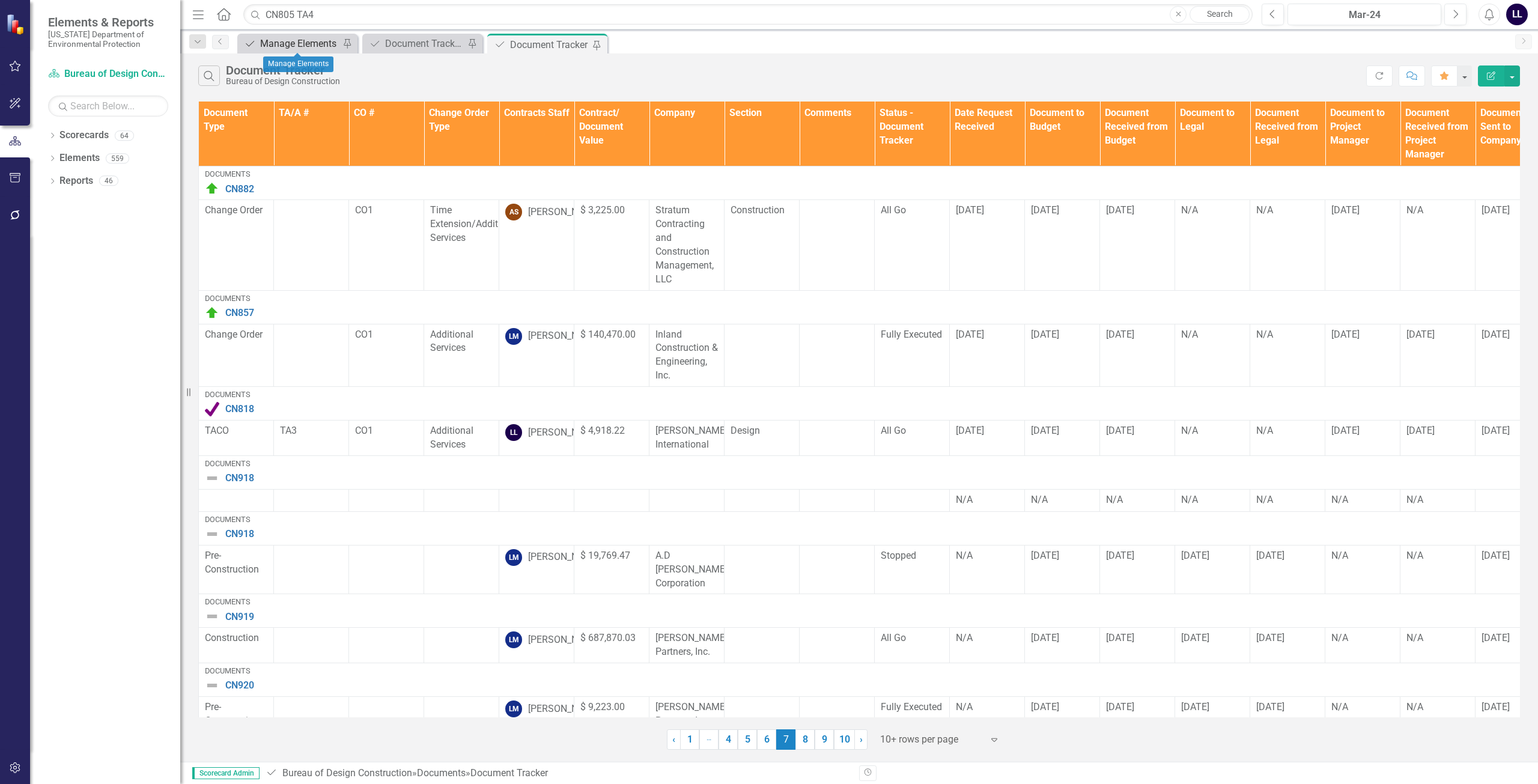
click at [306, 43] on div "Manage Elements" at bounding box center [300, 44] width 79 height 15
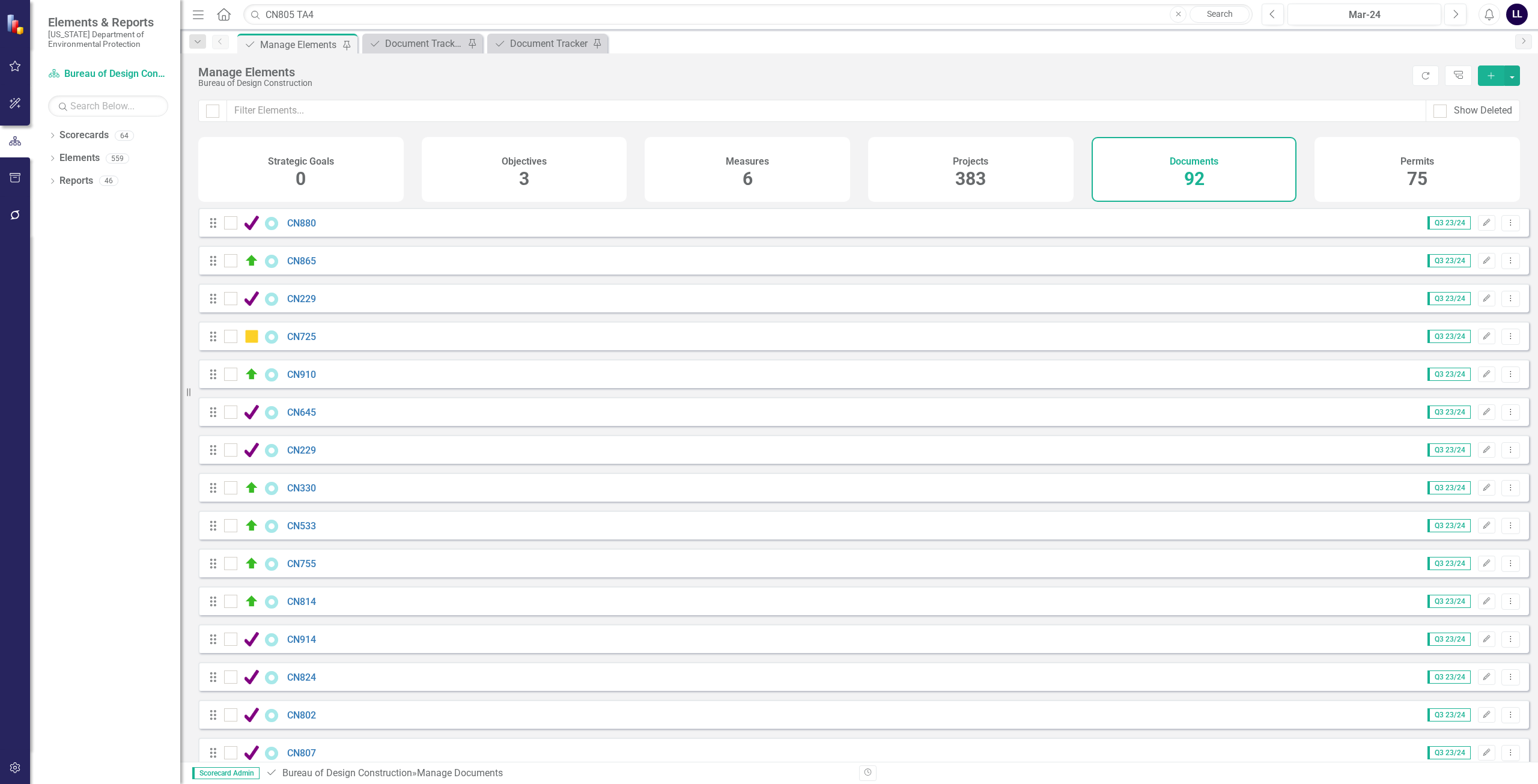
click at [1199, 171] on span "92" at bounding box center [1195, 178] width 20 height 21
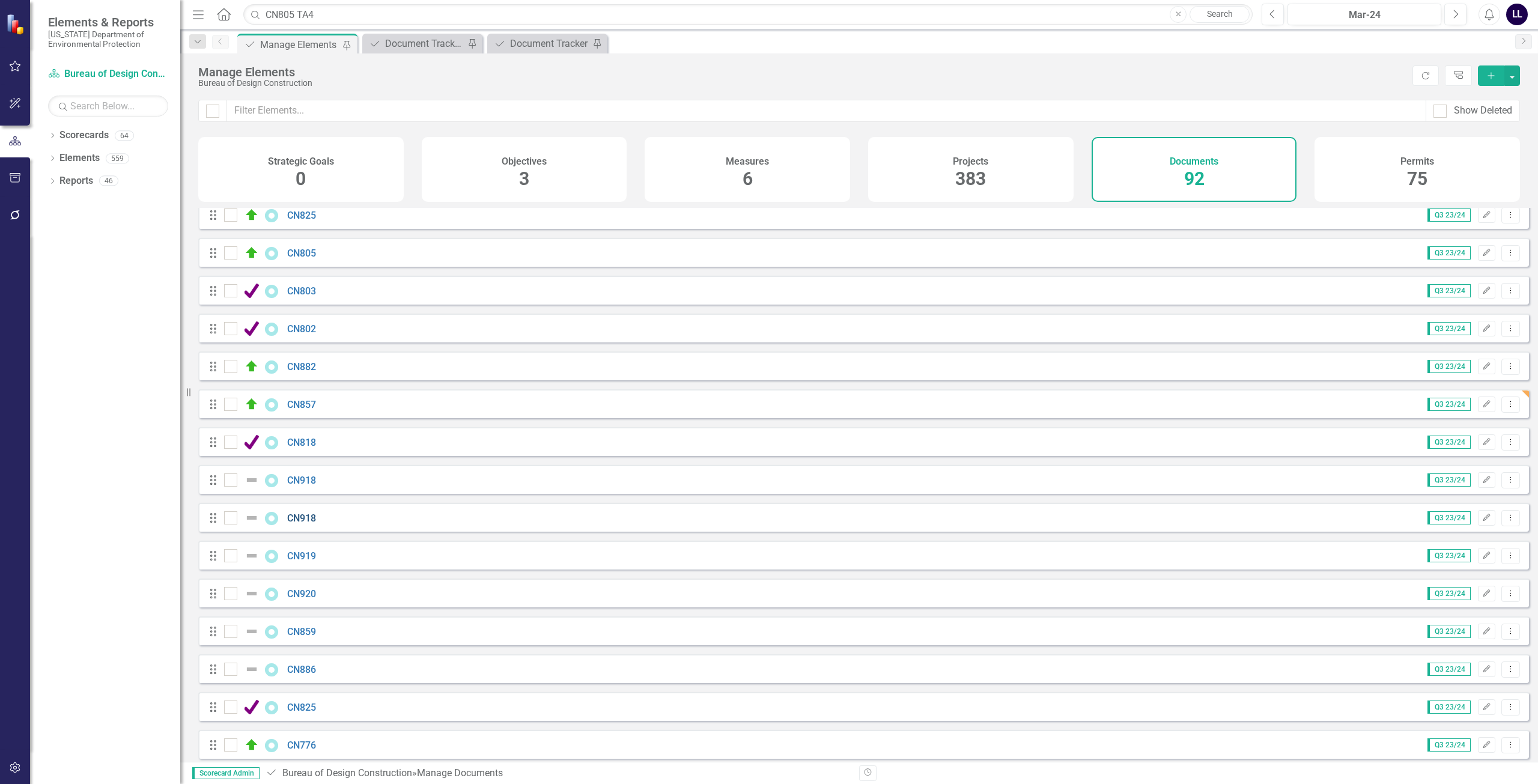
click at [300, 524] on link "CN918" at bounding box center [302, 518] width 29 height 12
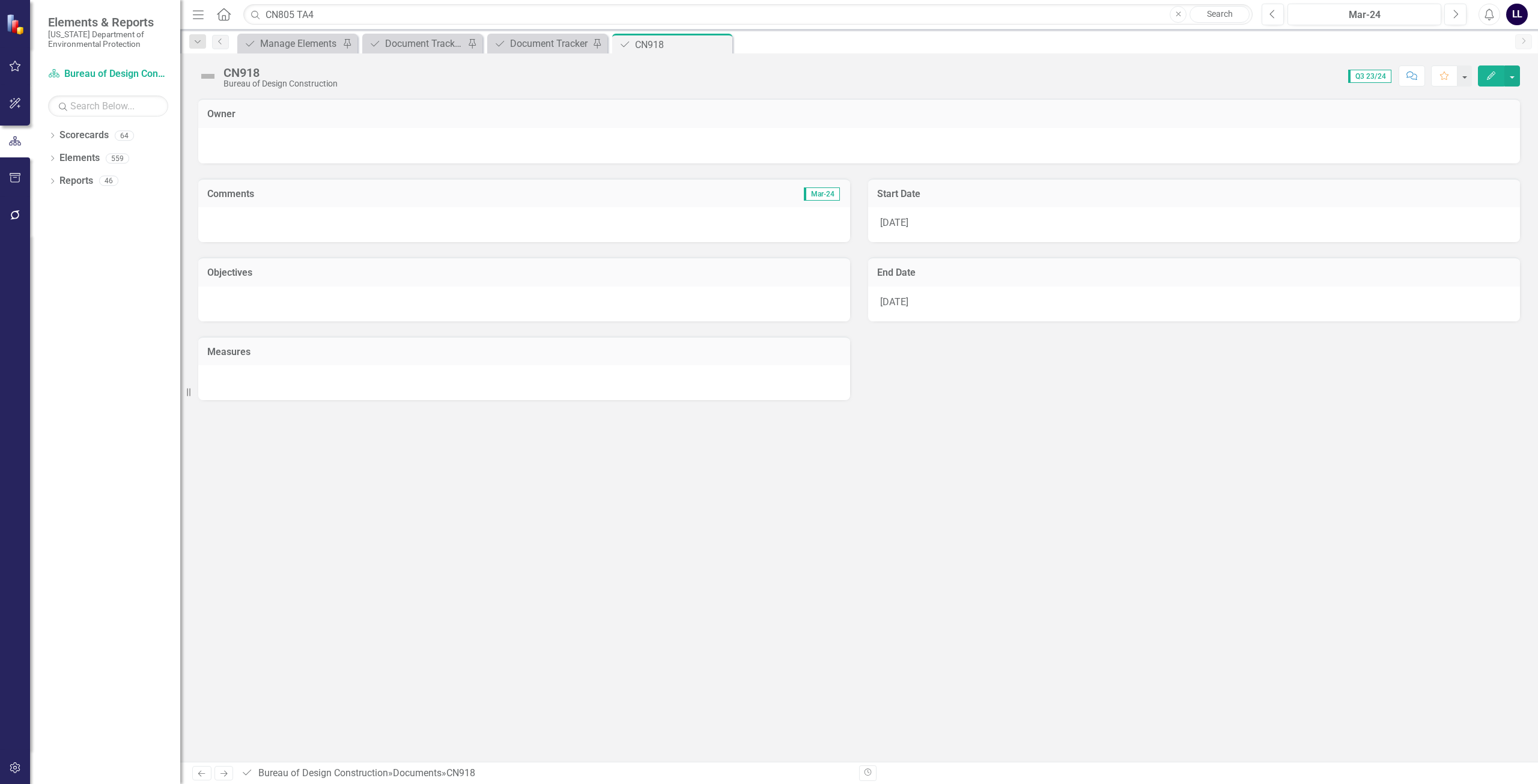
drag, startPoint x: 722, startPoint y: 45, endPoint x: 706, endPoint y: 52, distance: 17.5
click at [0, 0] on icon "Close" at bounding box center [0, 0] width 0 height 0
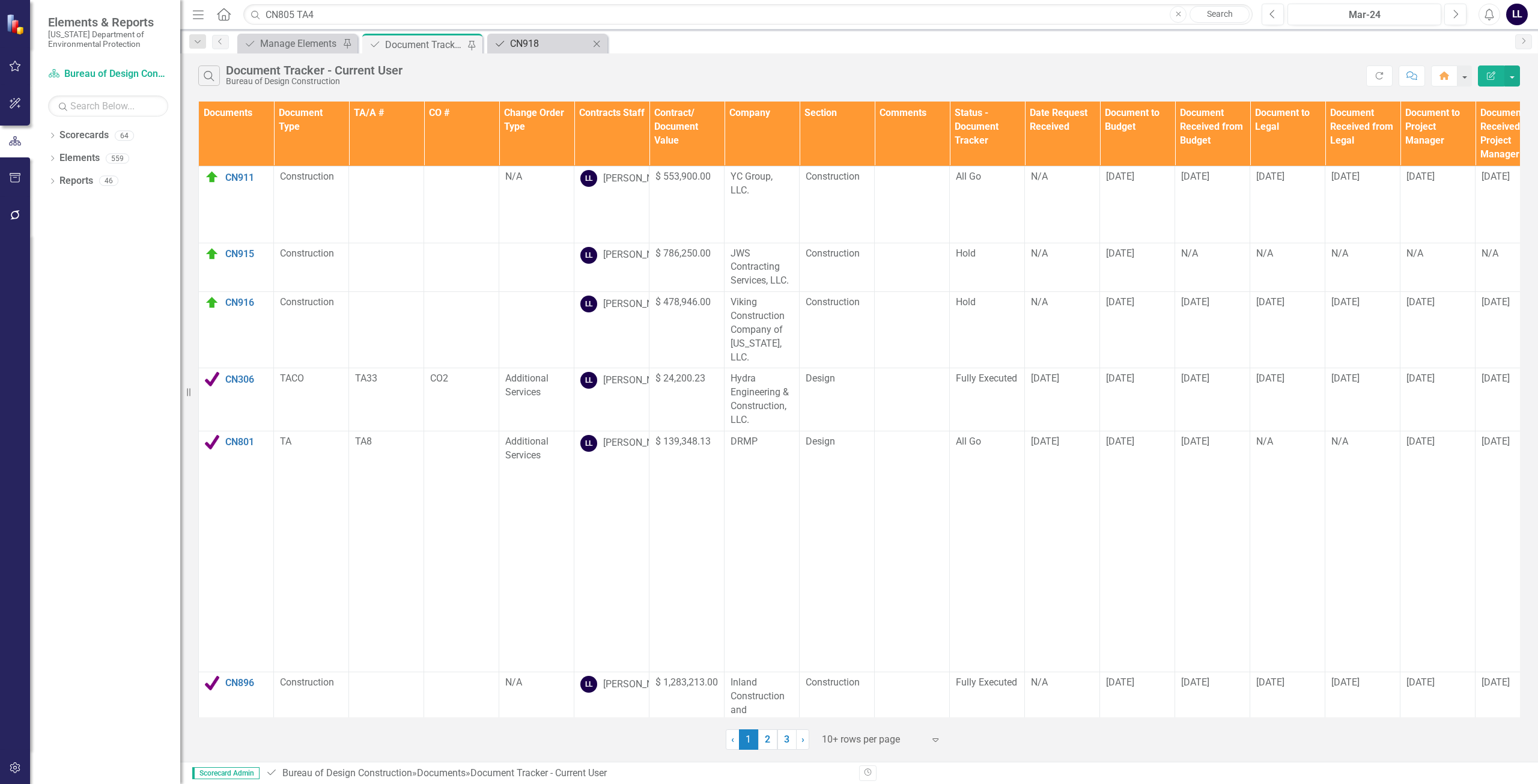
click at [541, 47] on div "CN918" at bounding box center [549, 44] width 79 height 15
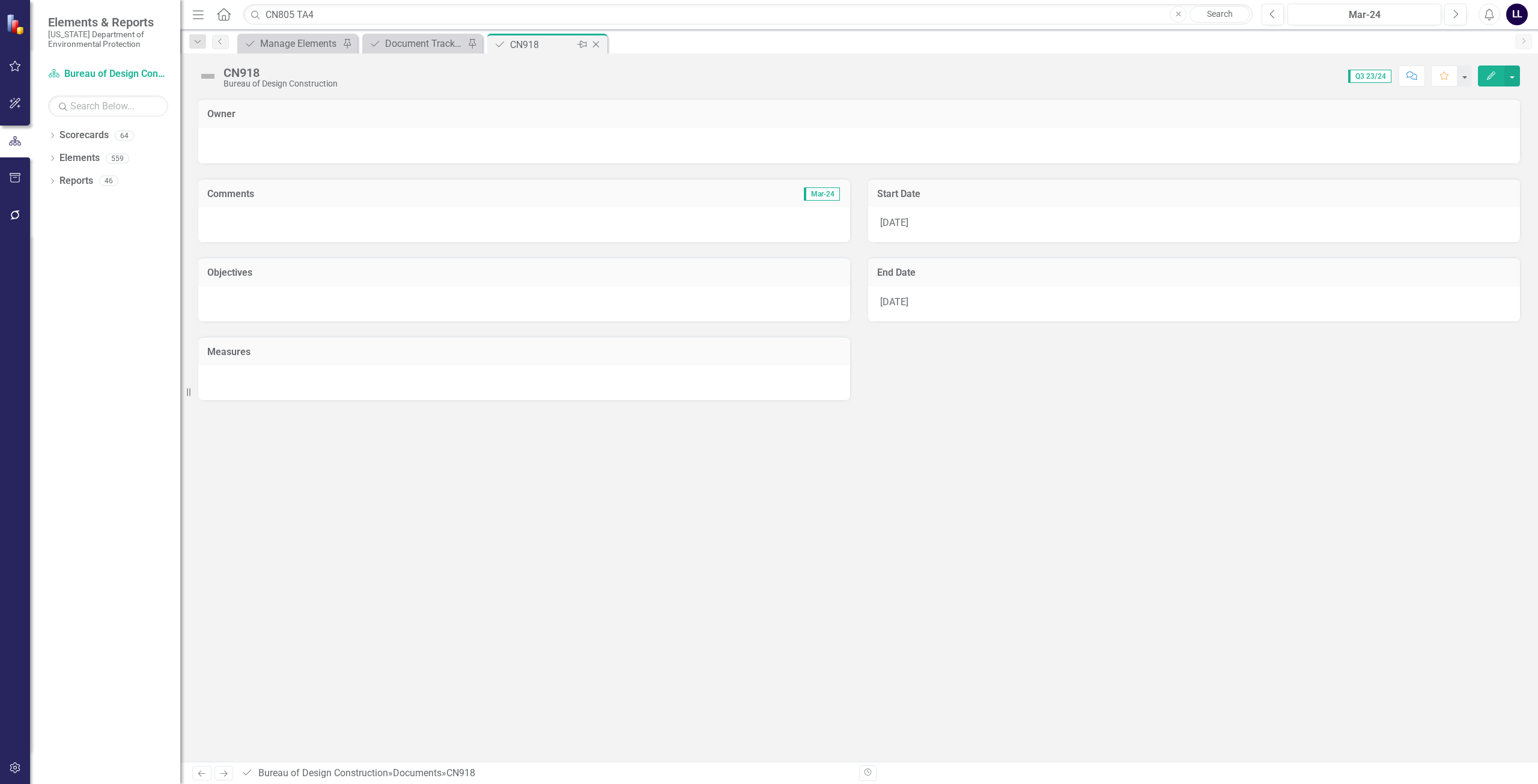
click at [598, 45] on icon "Close" at bounding box center [596, 44] width 12 height 9
click at [549, 64] on div "CN918 Bureau of Design Construction Score: N/A Q3 23/24 Completed Comment Favor…" at bounding box center [859, 71] width 1358 height 36
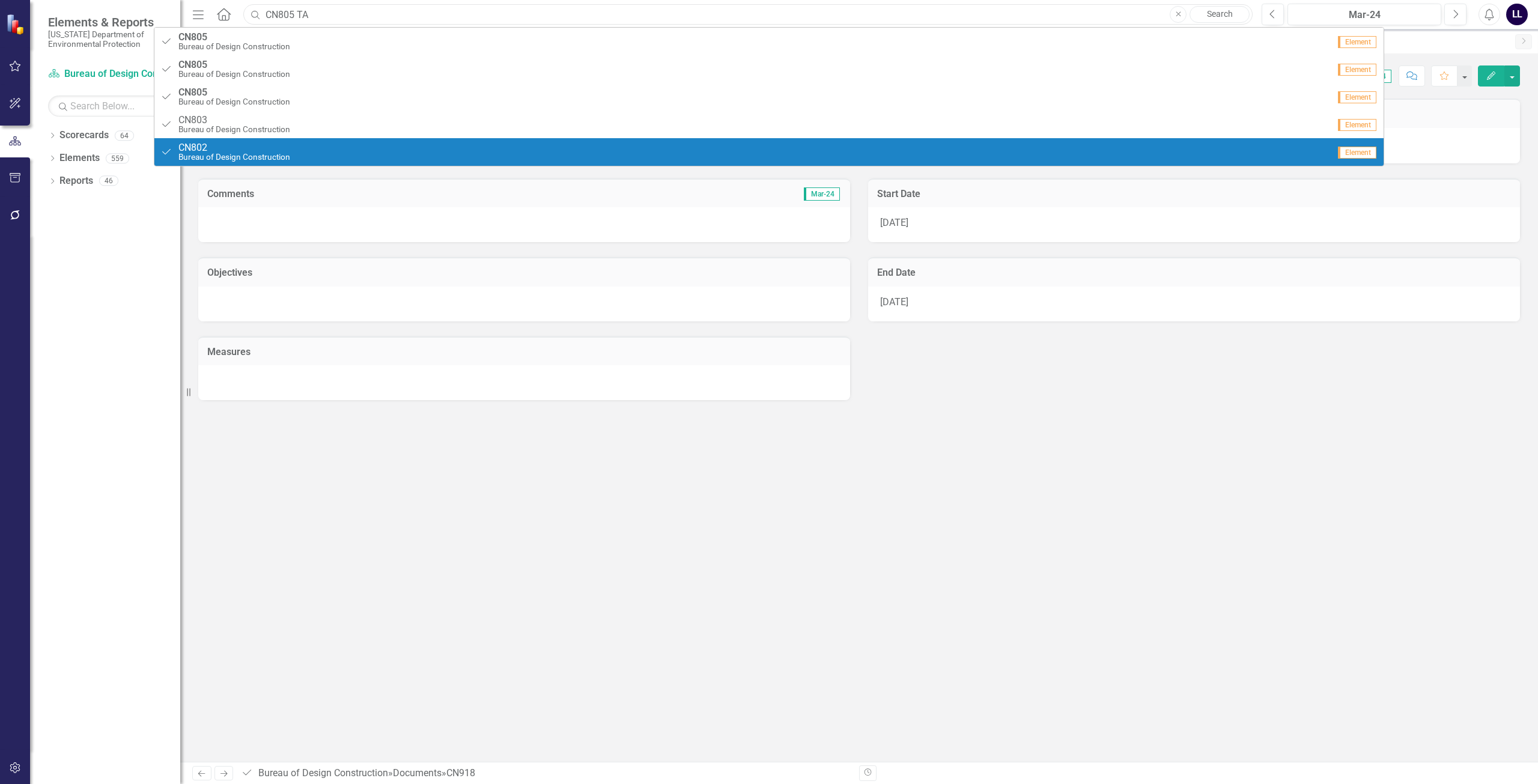
type input "CN805 TA"
click at [439, 557] on div "Owner Comments Mar-24 Objectives Measures Start Date 9/1/25 End Date 9/30/25" at bounding box center [859, 430] width 1358 height 663
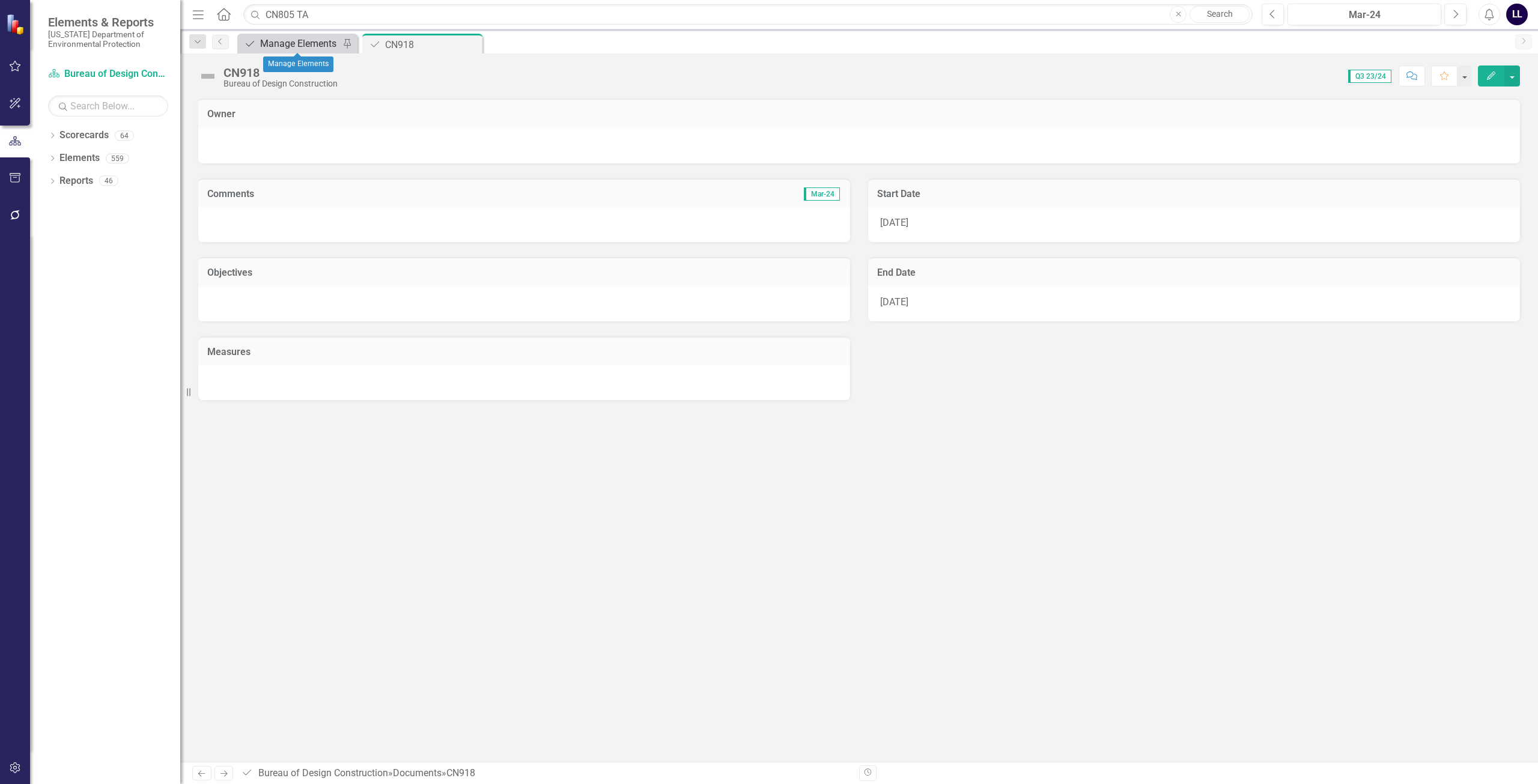
click at [287, 39] on div "Manage Elements" at bounding box center [300, 44] width 79 height 15
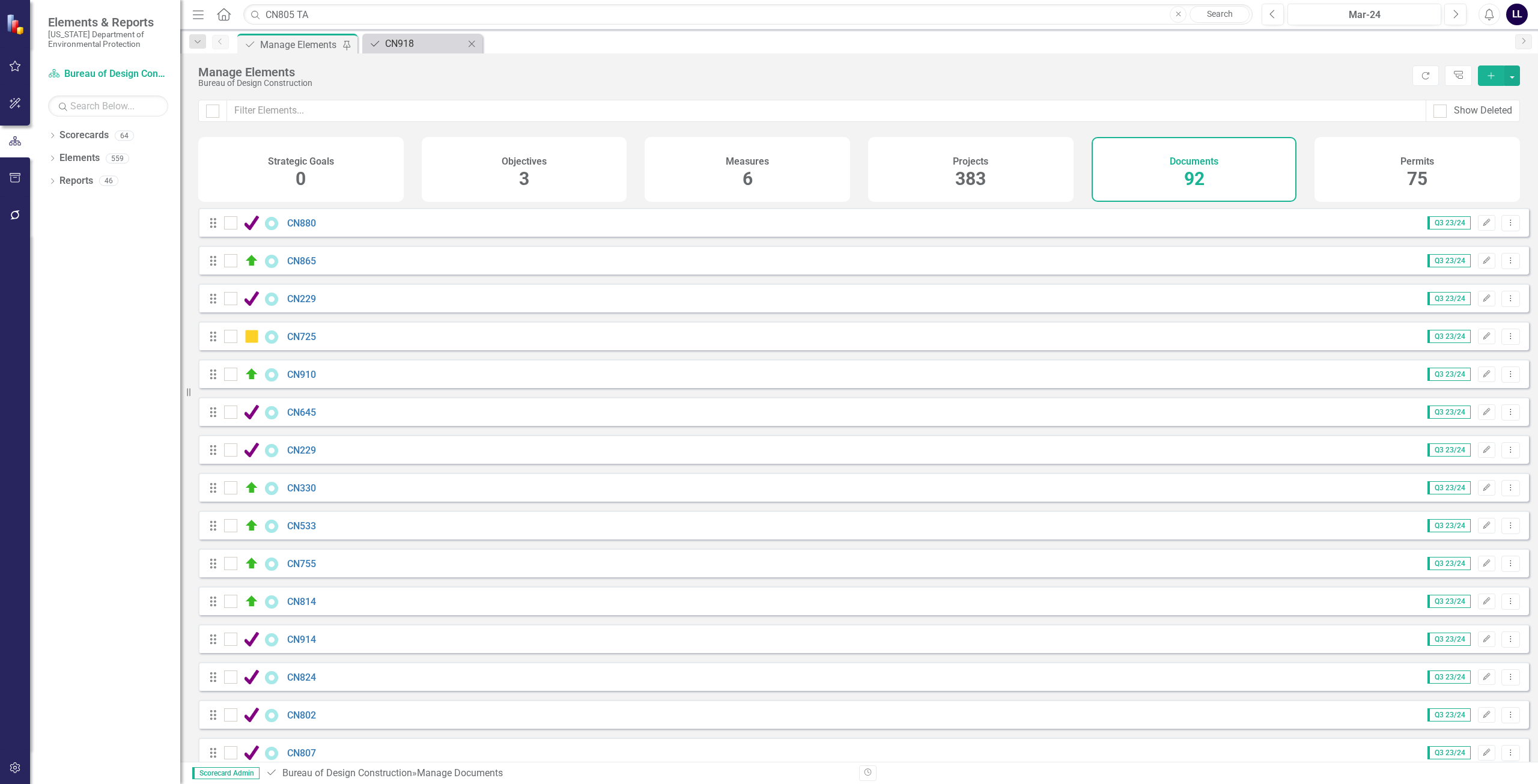
click at [401, 41] on div "CN918" at bounding box center [424, 44] width 79 height 15
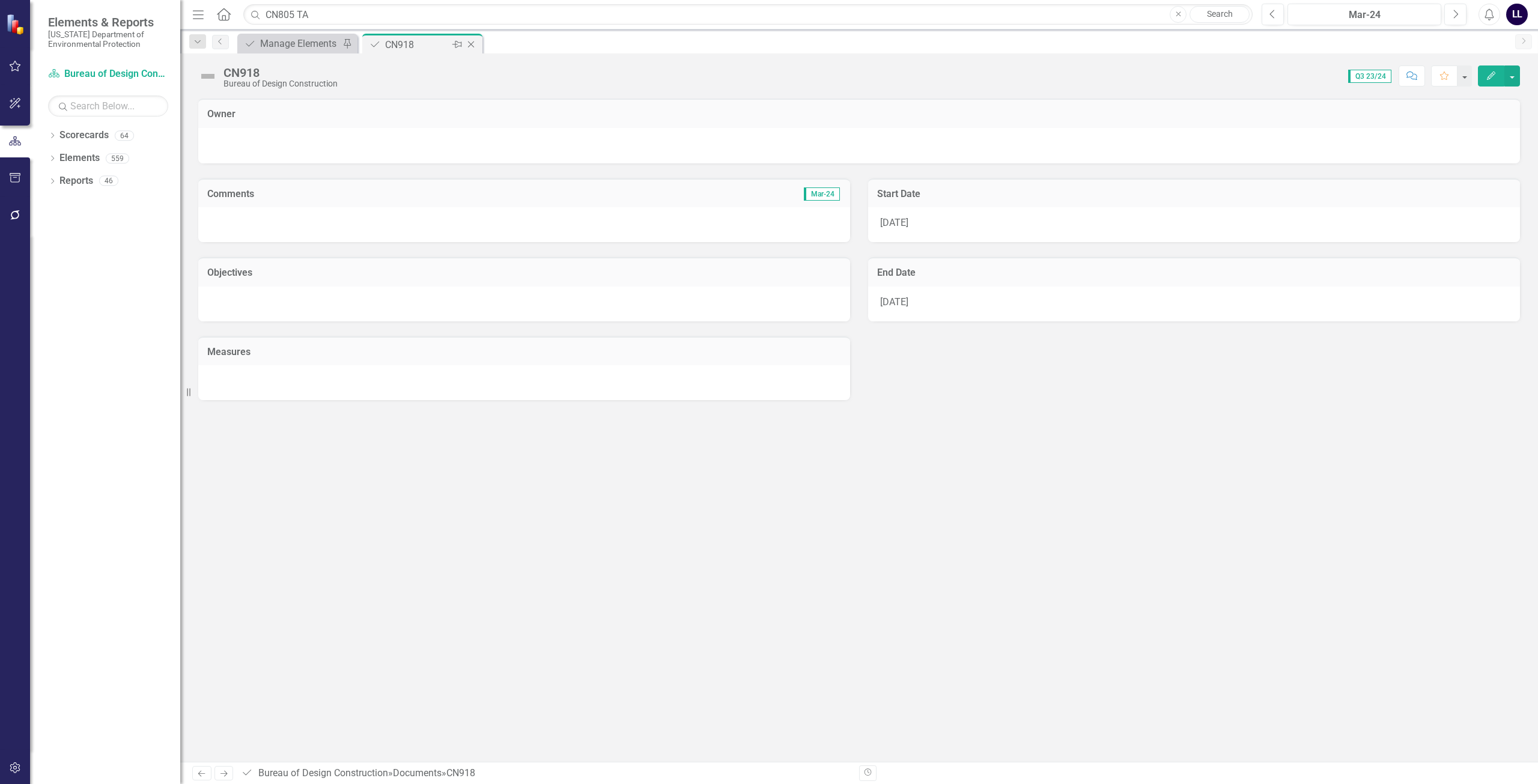
click at [472, 41] on icon "Close" at bounding box center [471, 44] width 12 height 9
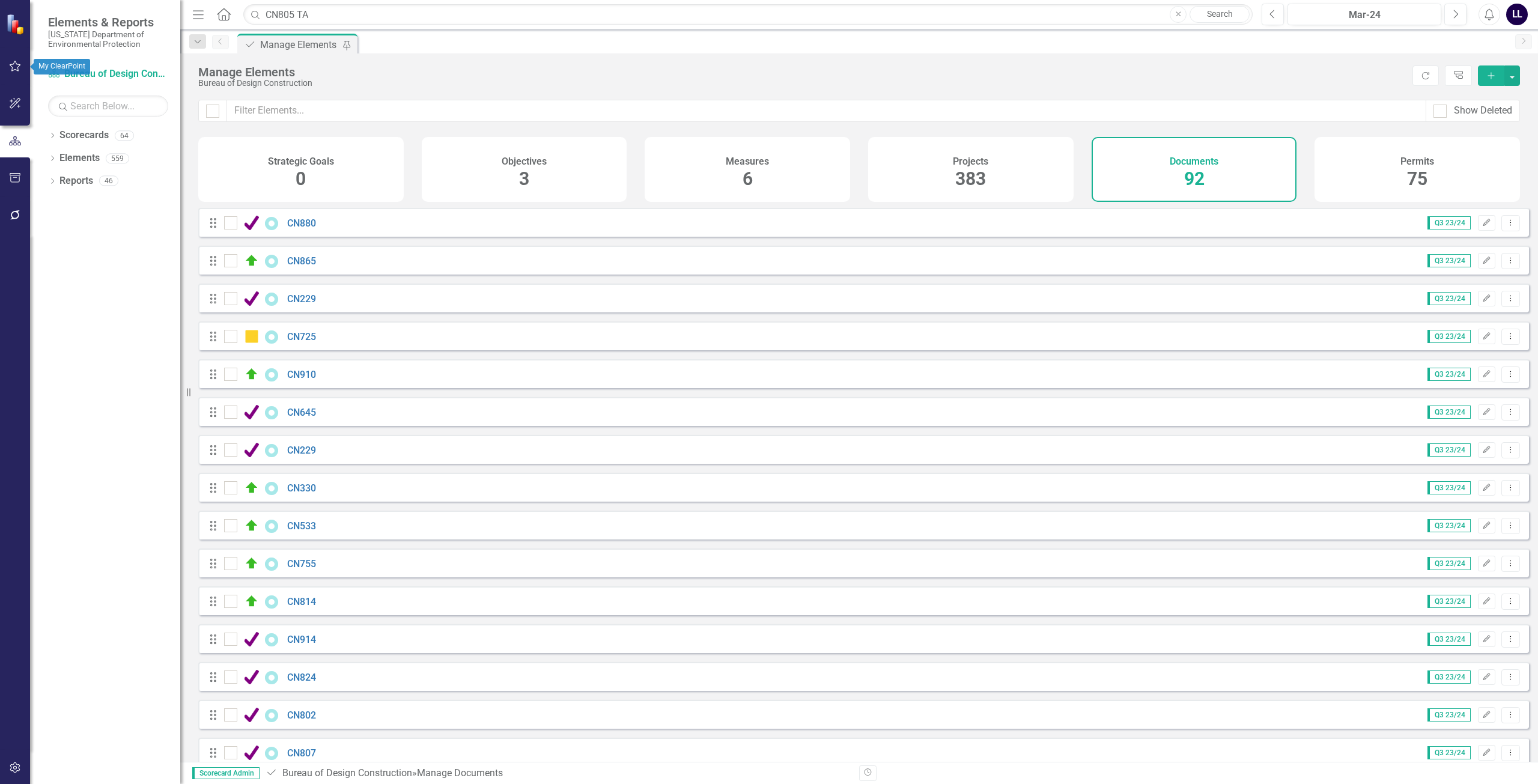
click at [12, 65] on icon "button" at bounding box center [15, 65] width 12 height 11
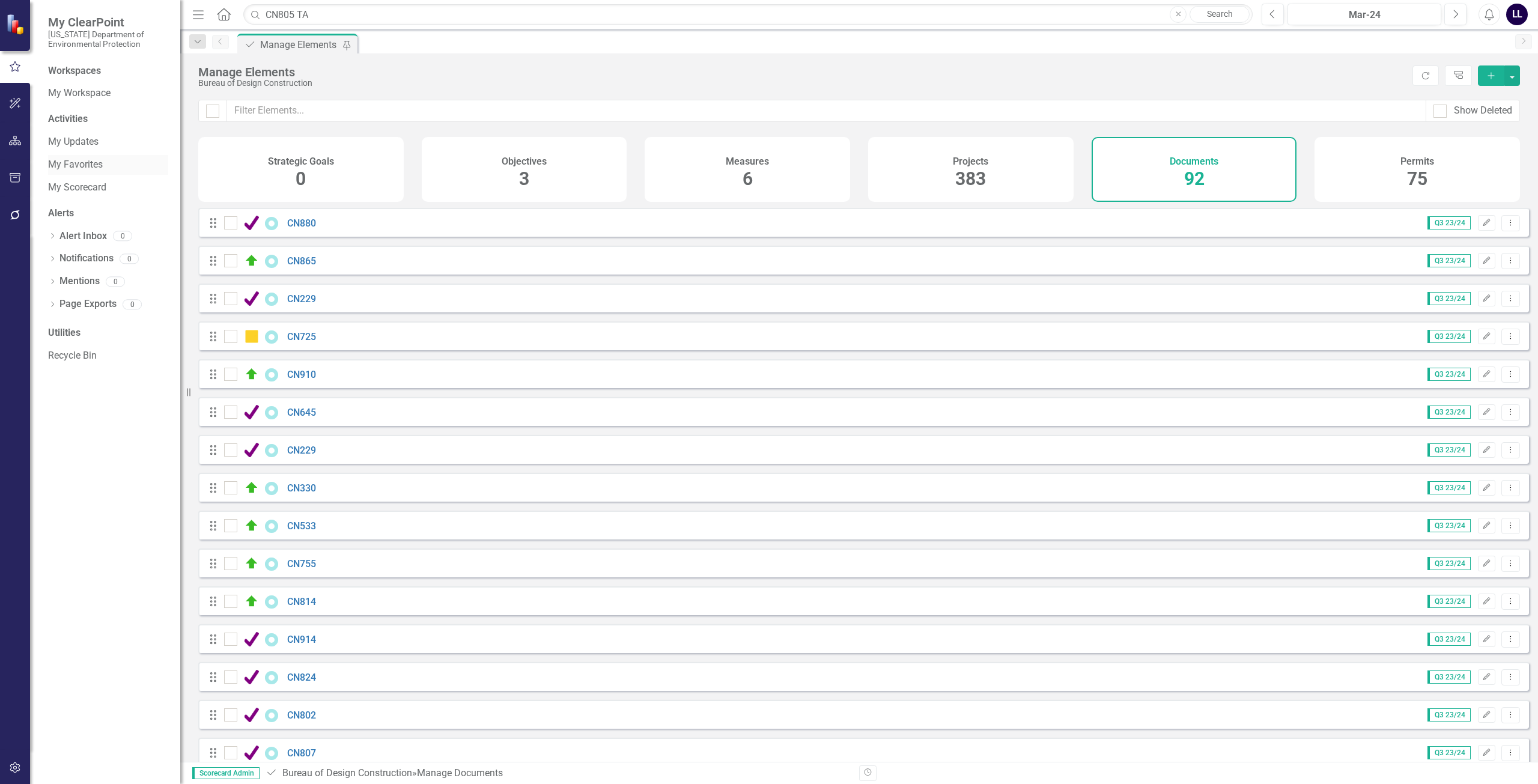
click at [84, 166] on link "My Favorites" at bounding box center [108, 164] width 120 height 14
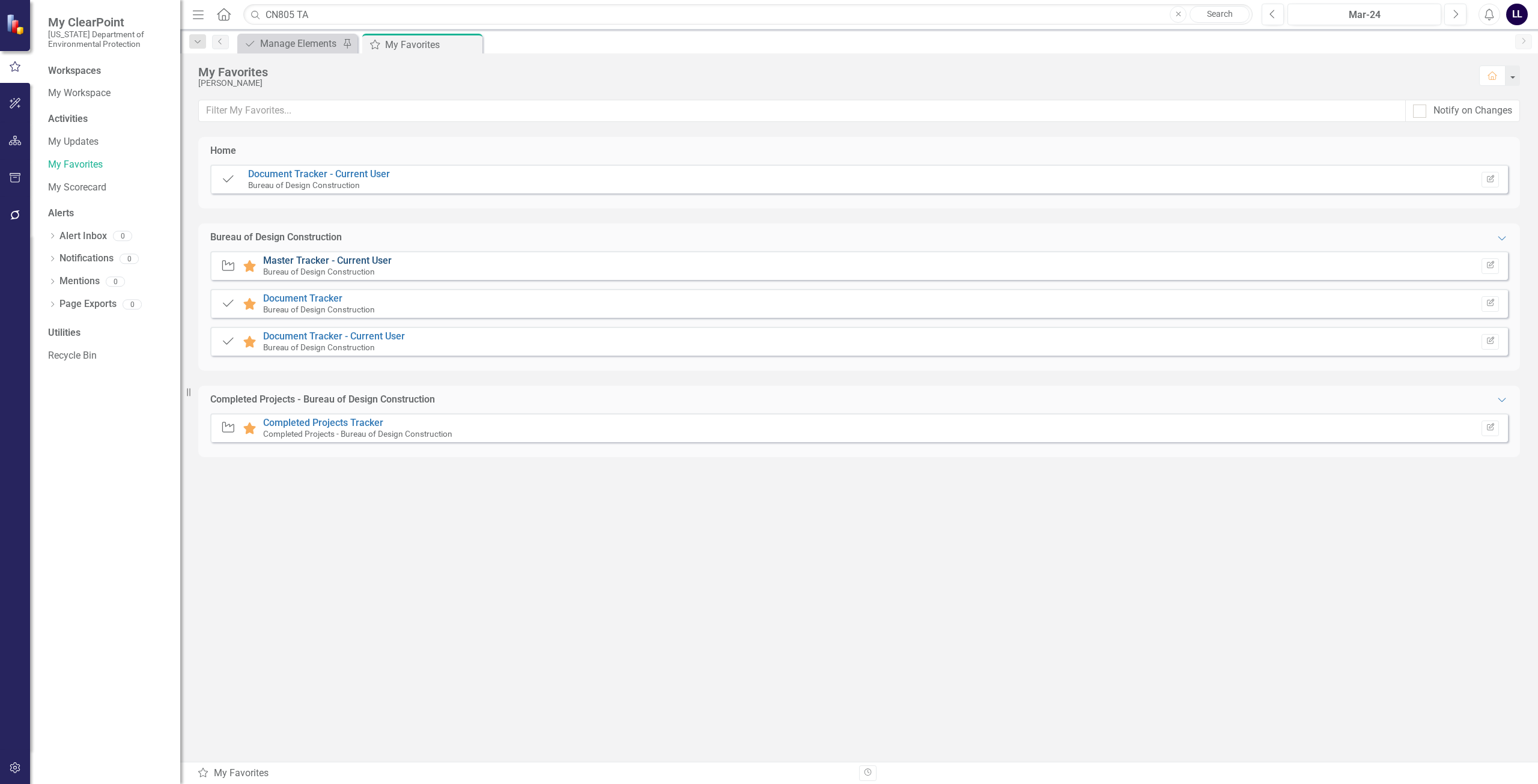
click at [336, 258] on link "Master Tracker - Current User" at bounding box center [327, 260] width 129 height 12
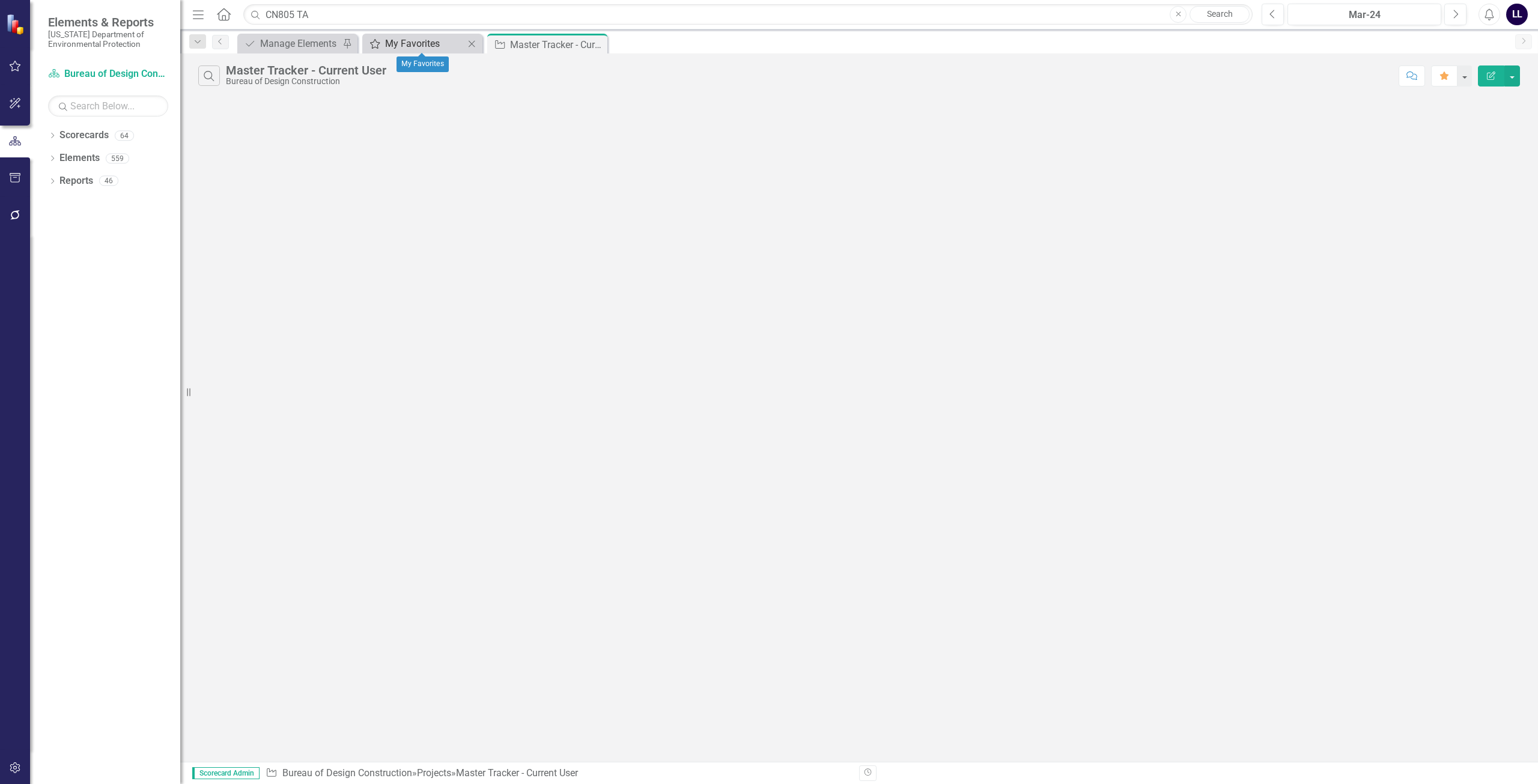
click at [413, 40] on div "My Favorites" at bounding box center [424, 44] width 79 height 15
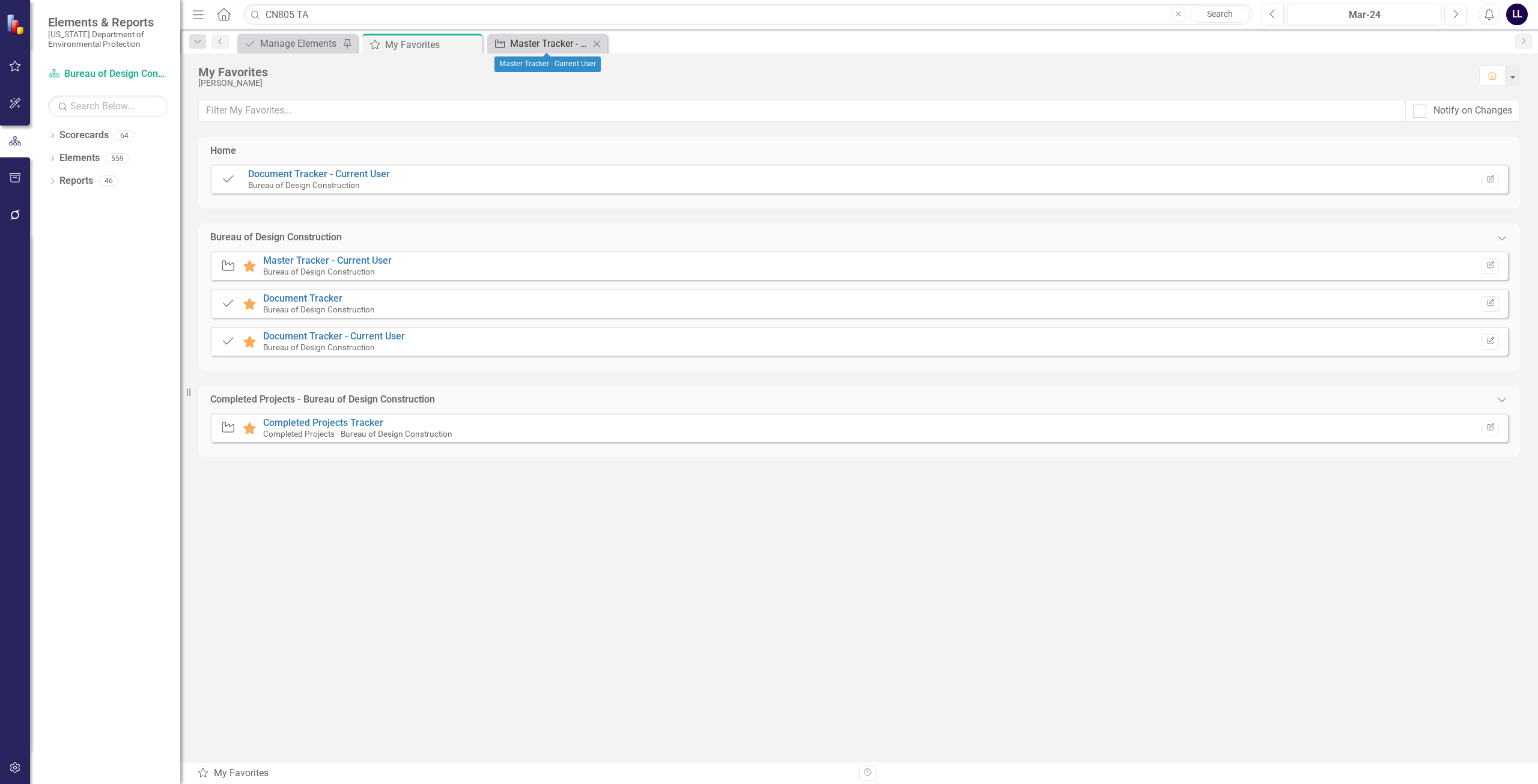
click at [557, 44] on div "Master Tracker - Current User" at bounding box center [549, 44] width 79 height 15
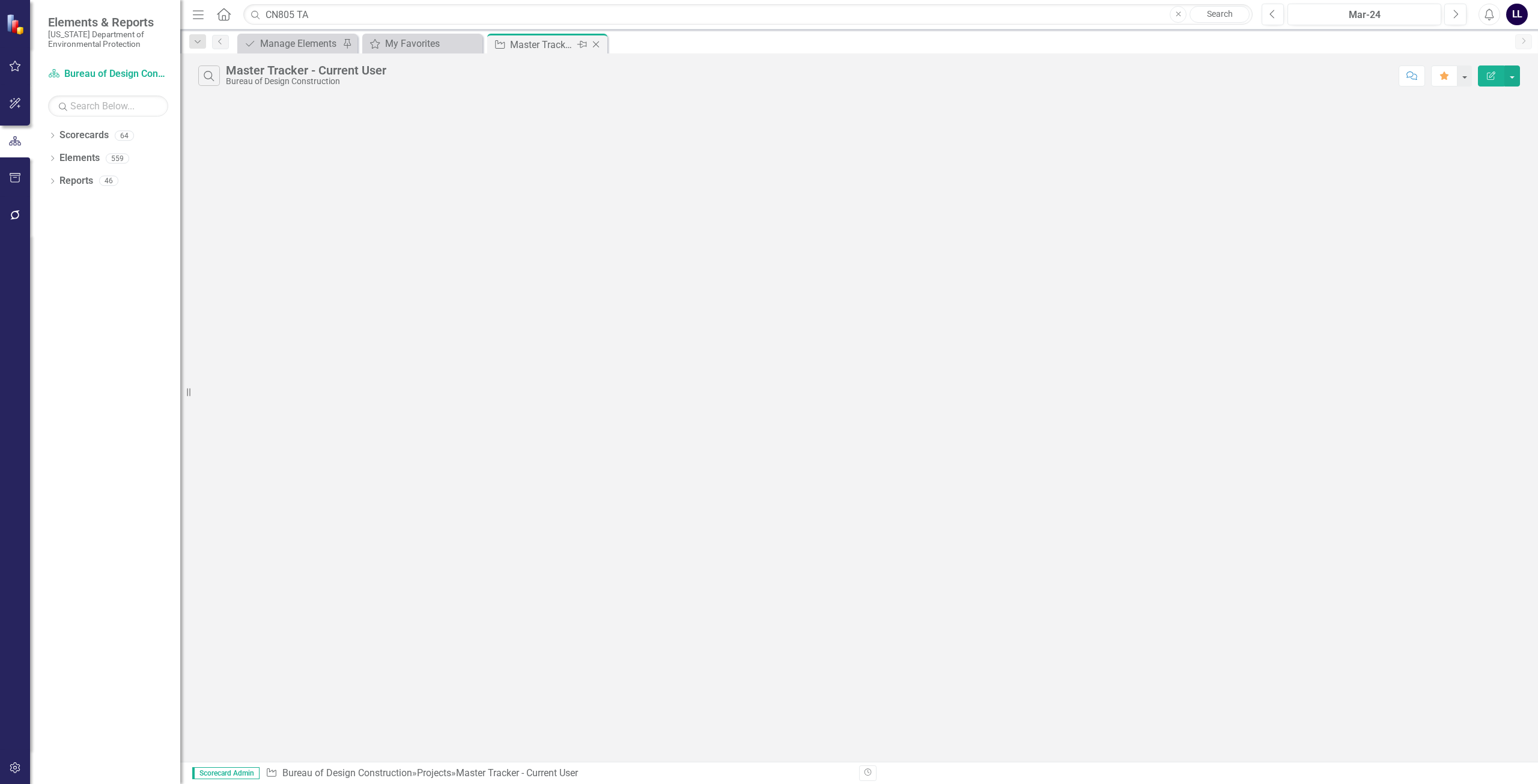
click at [542, 43] on div "Master Tracker - Current User" at bounding box center [542, 44] width 64 height 15
click at [597, 43] on icon at bounding box center [596, 44] width 7 height 7
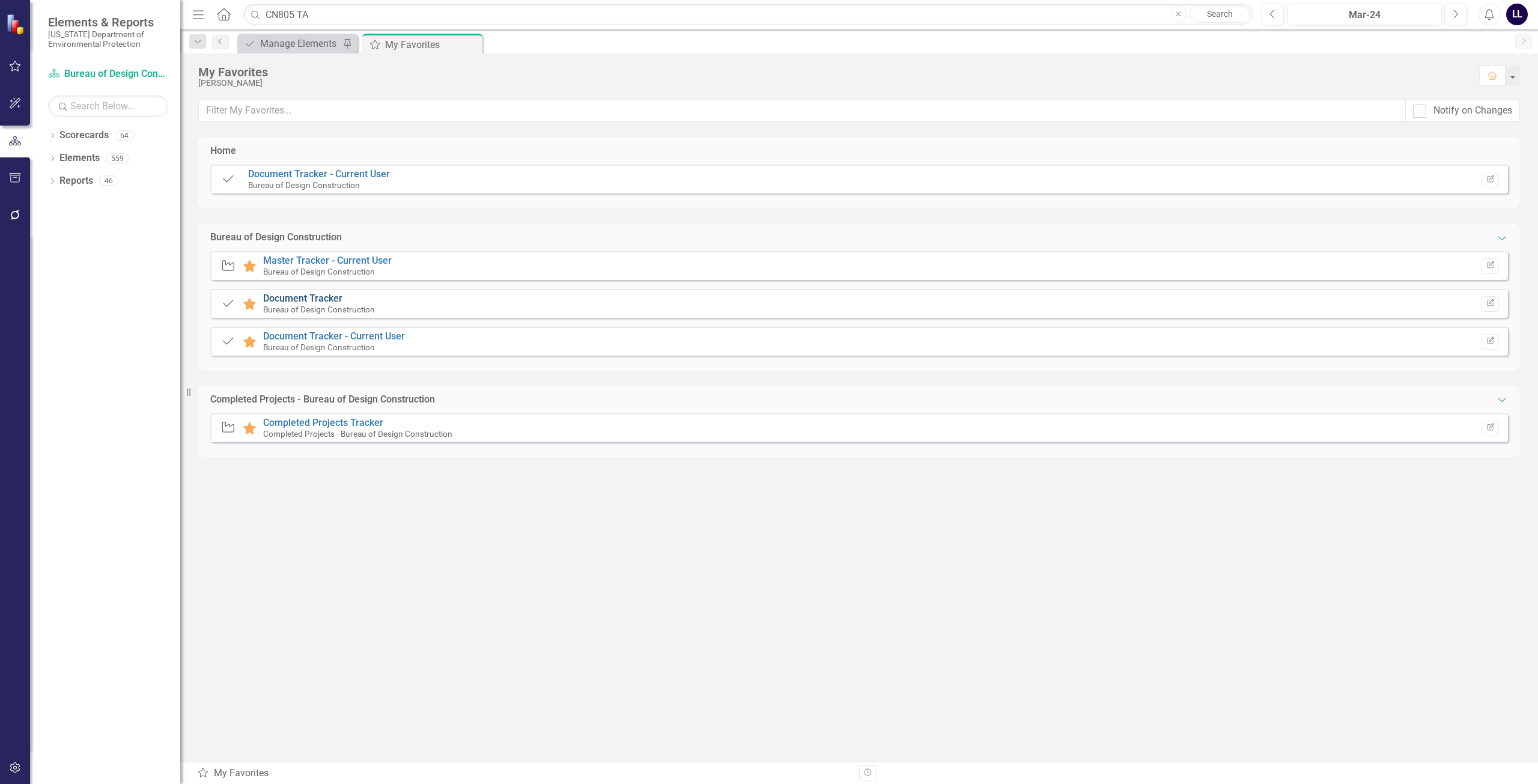
click at [308, 299] on link "Document Tracker" at bounding box center [303, 298] width 79 height 12
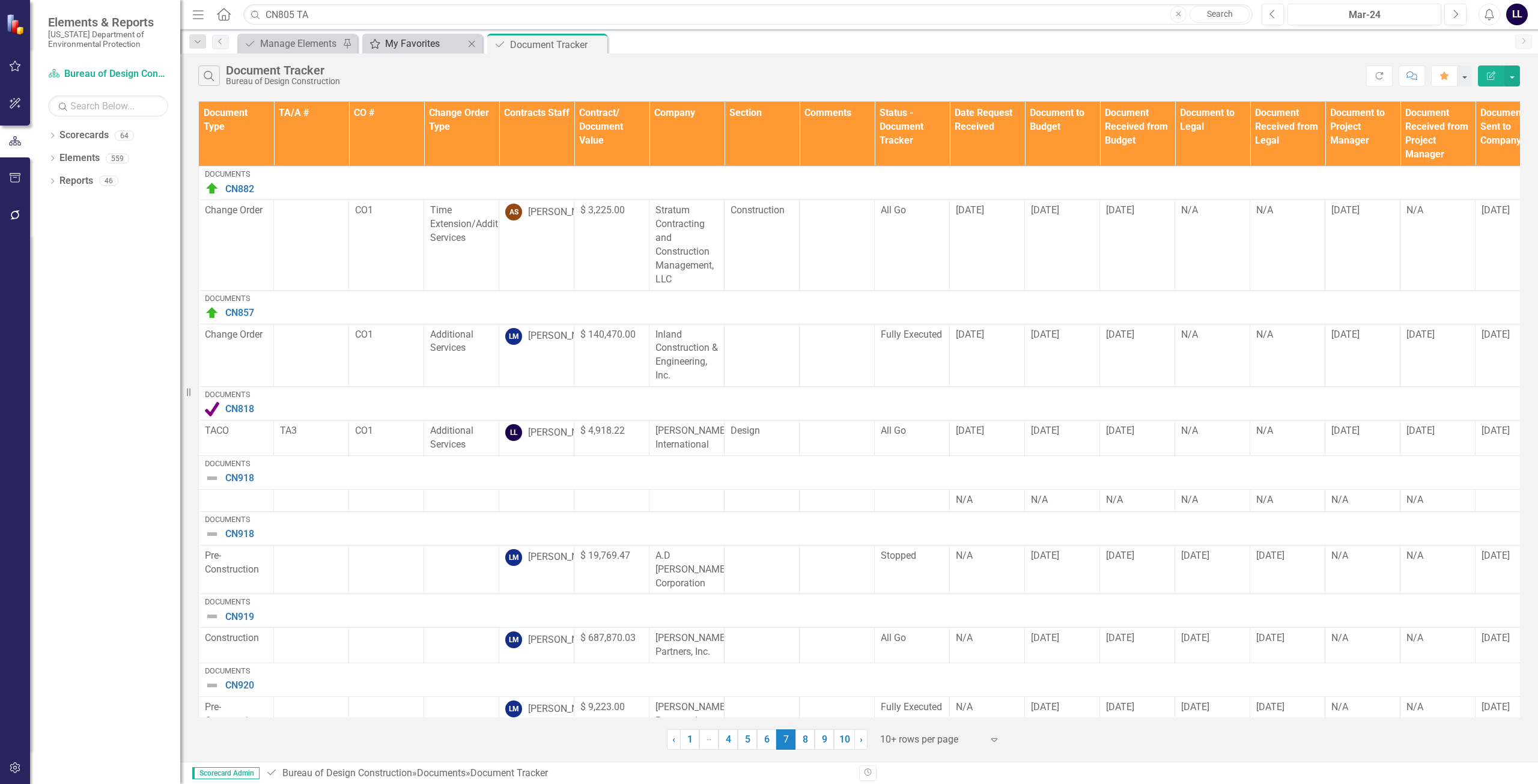
click at [429, 46] on div "My Favorites" at bounding box center [424, 44] width 79 height 15
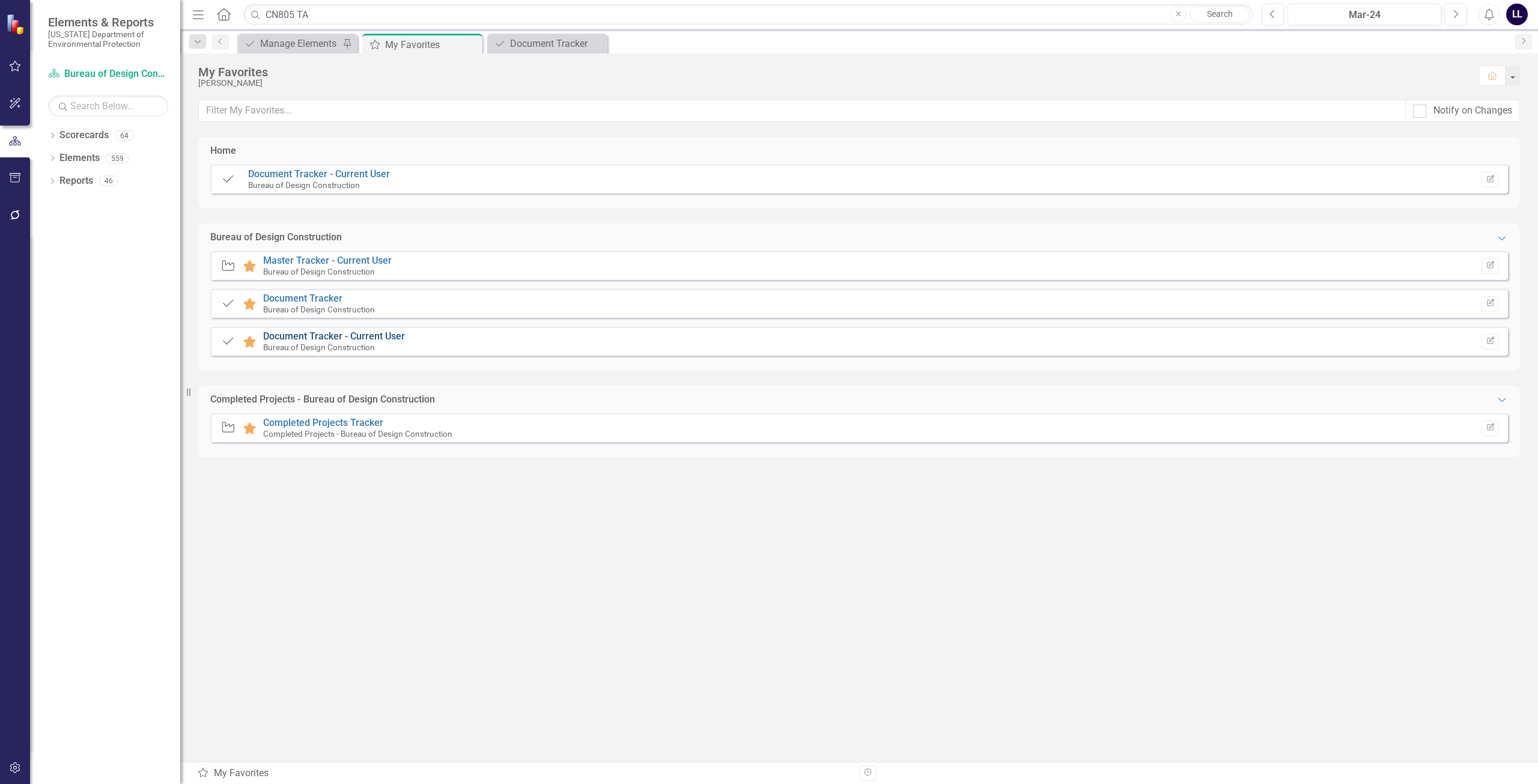
click at [322, 338] on link "Document Tracker - Current User" at bounding box center [334, 336] width 142 height 12
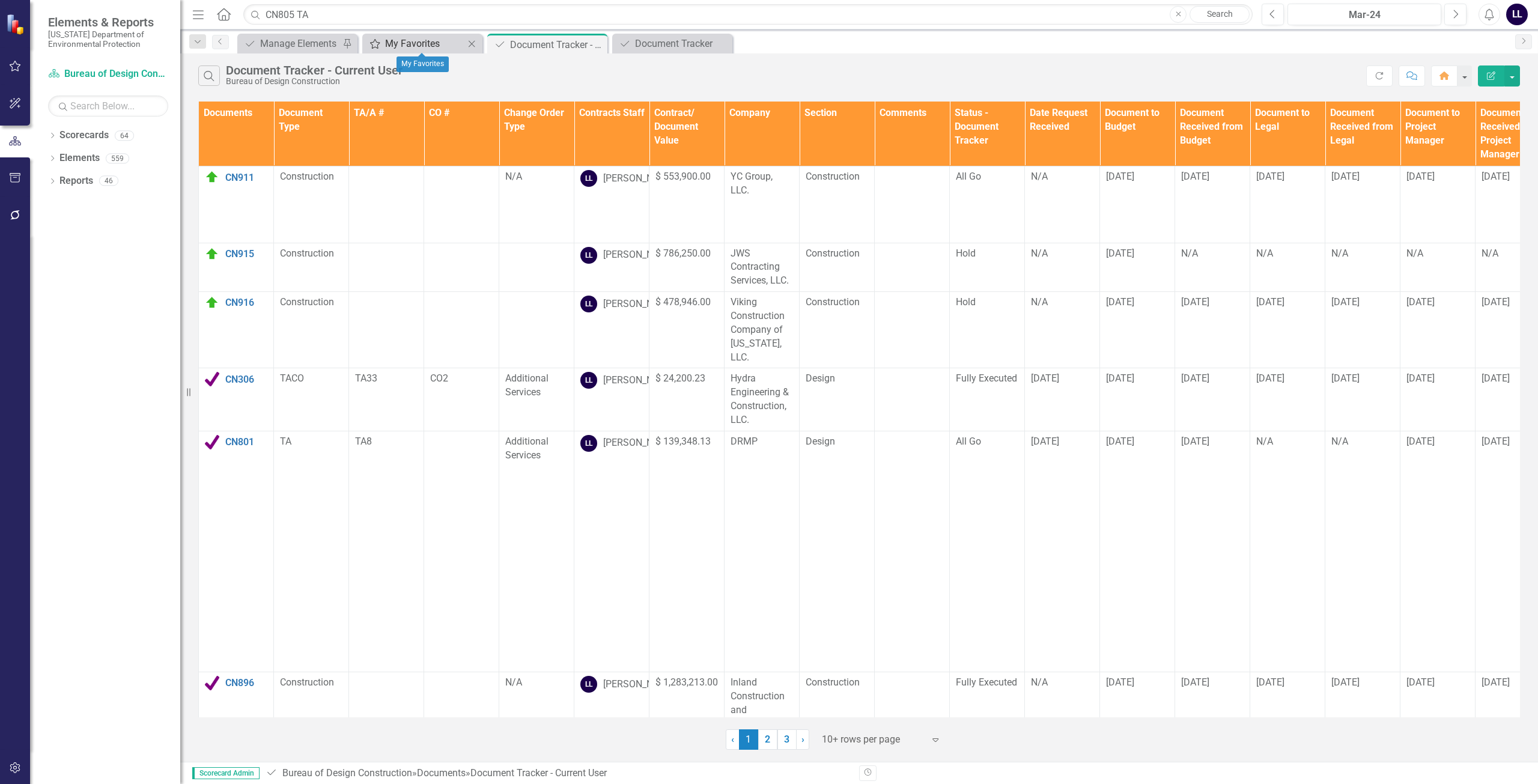
click at [456, 47] on div "My Favorites" at bounding box center [424, 44] width 79 height 15
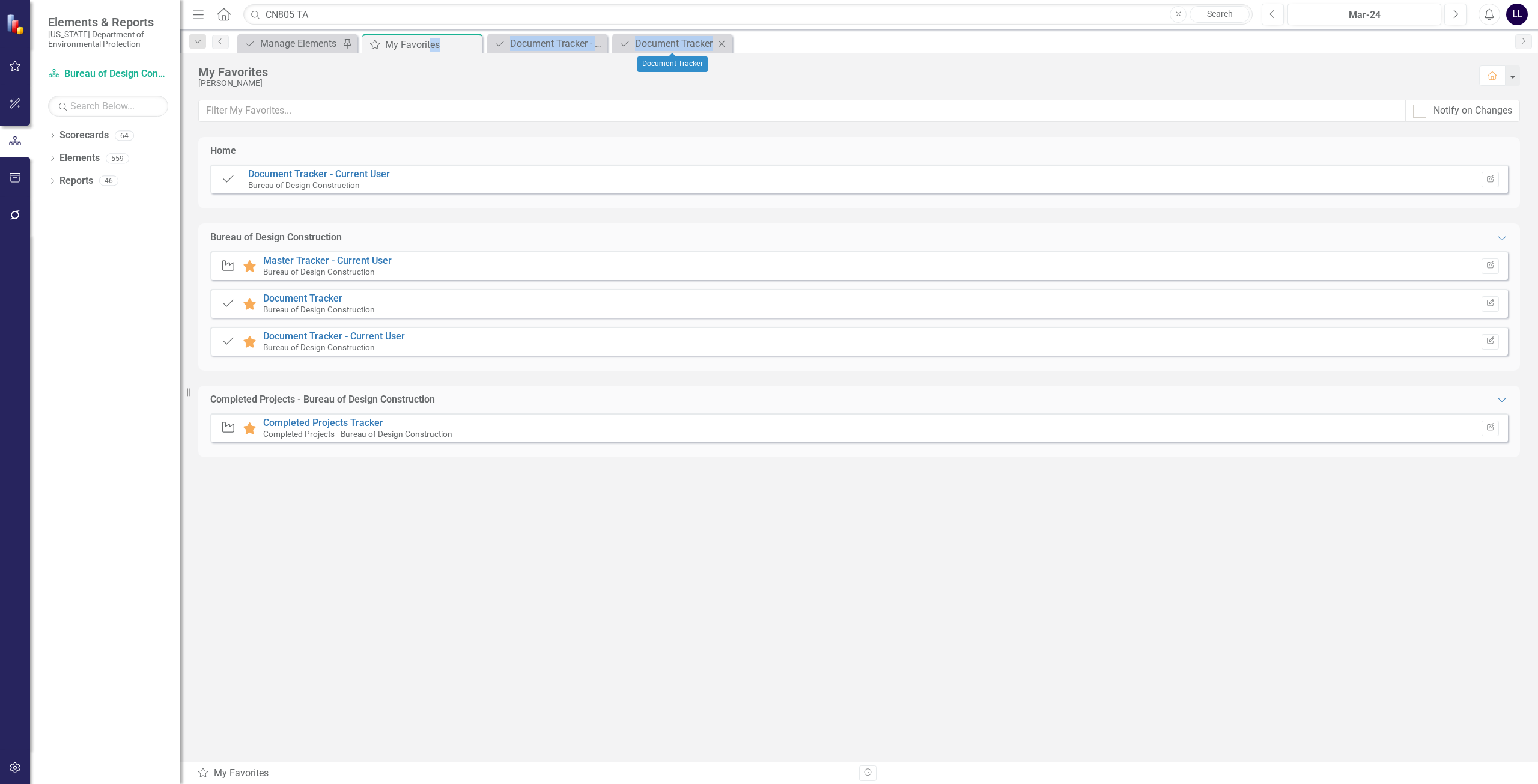
drag, startPoint x: 431, startPoint y: 46, endPoint x: 732, endPoint y: 44, distance: 301.0
click at [742, 44] on div "Document Manage Elements Pin My Favorites My Favorites Pin Close Document Docum…" at bounding box center [872, 43] width 1275 height 19
click at [437, 47] on div "My Favorites" at bounding box center [417, 44] width 64 height 15
drag, startPoint x: 426, startPoint y: 42, endPoint x: 512, endPoint y: 72, distance: 91.1
click at [512, 72] on div "Menu Home Search CN805 TA Close Search Previous Mar-24 Next Alerts LL User Edit…" at bounding box center [859, 392] width 1358 height 784
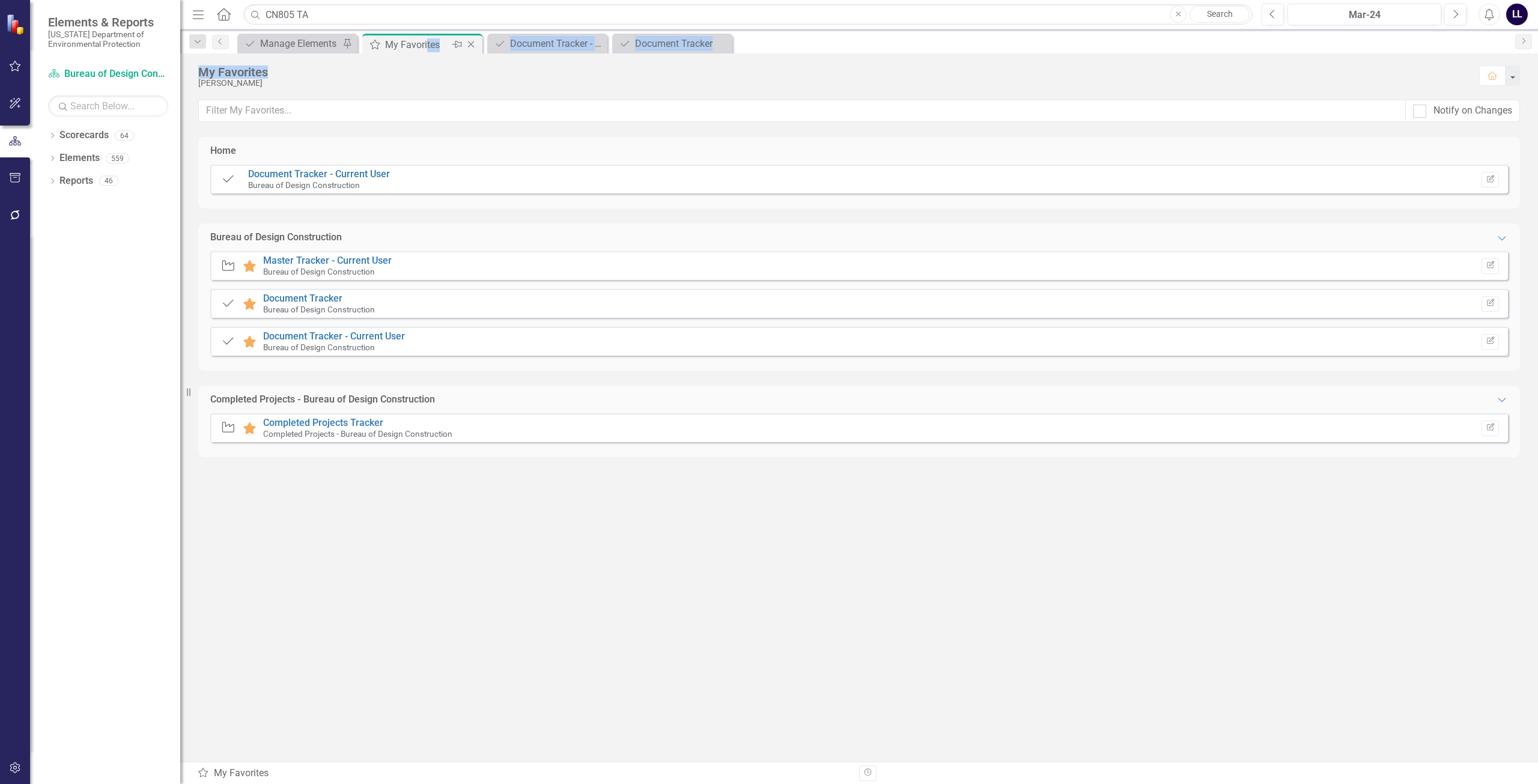
click at [454, 50] on icon "Pin" at bounding box center [457, 44] width 9 height 12
click at [468, 46] on icon "Pin" at bounding box center [471, 45] width 9 height 12
click at [472, 44] on icon "Close" at bounding box center [471, 44] width 12 height 9
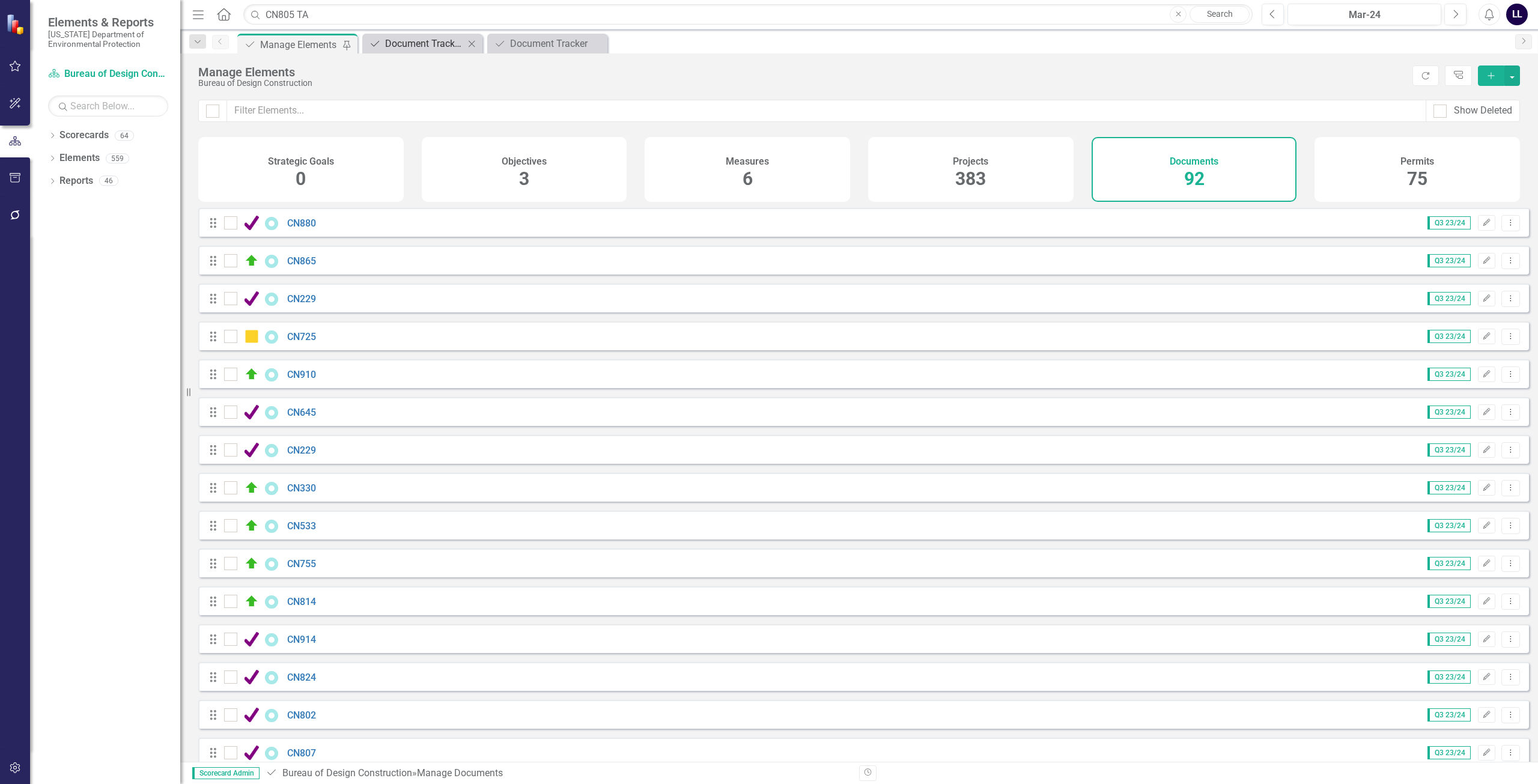
click at [439, 44] on div "Document Tracker - Current User" at bounding box center [424, 44] width 79 height 15
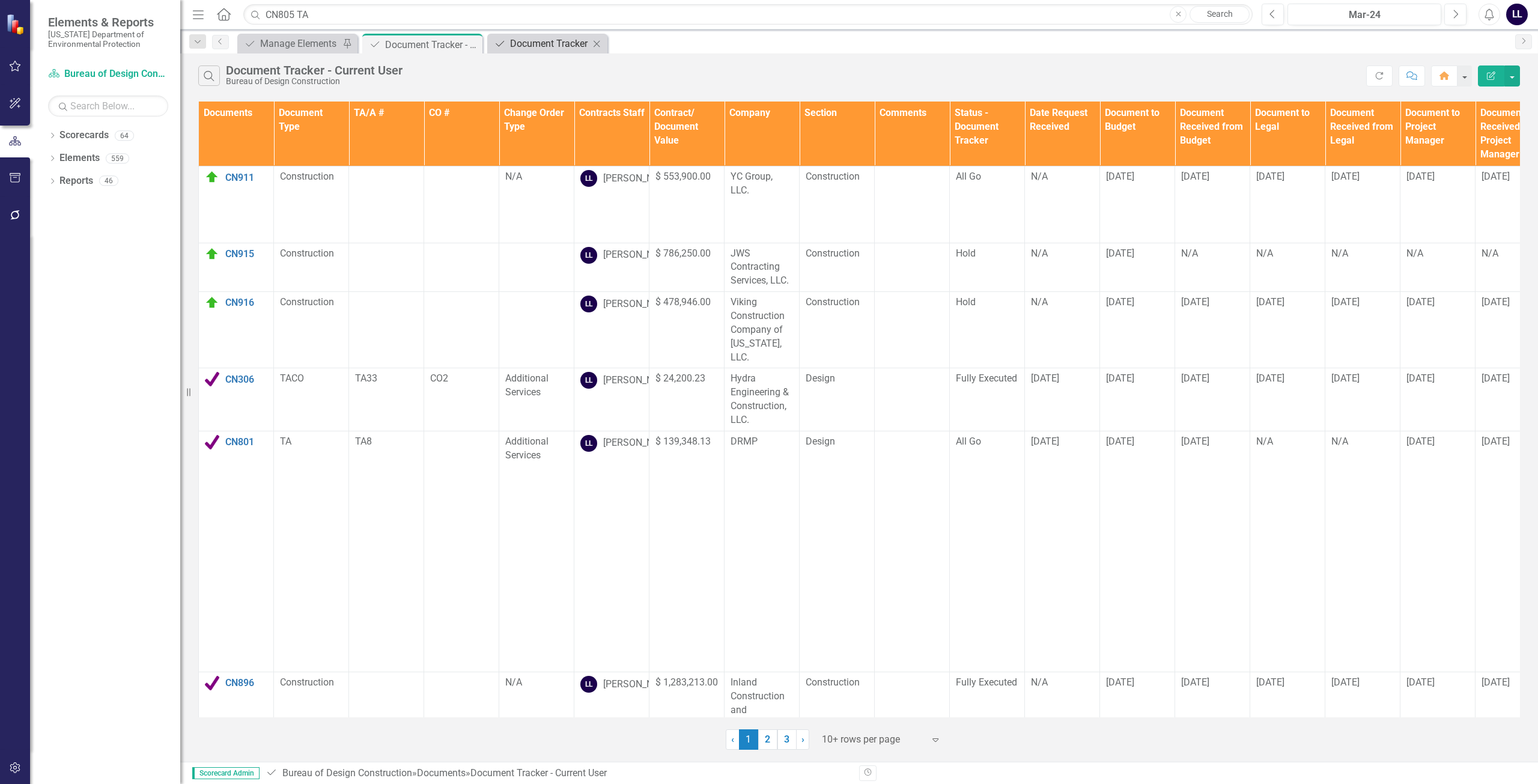
click at [0, 0] on icon at bounding box center [0, 0] width 0 height 0
click at [546, 40] on div "Document Tracker" at bounding box center [549, 44] width 79 height 15
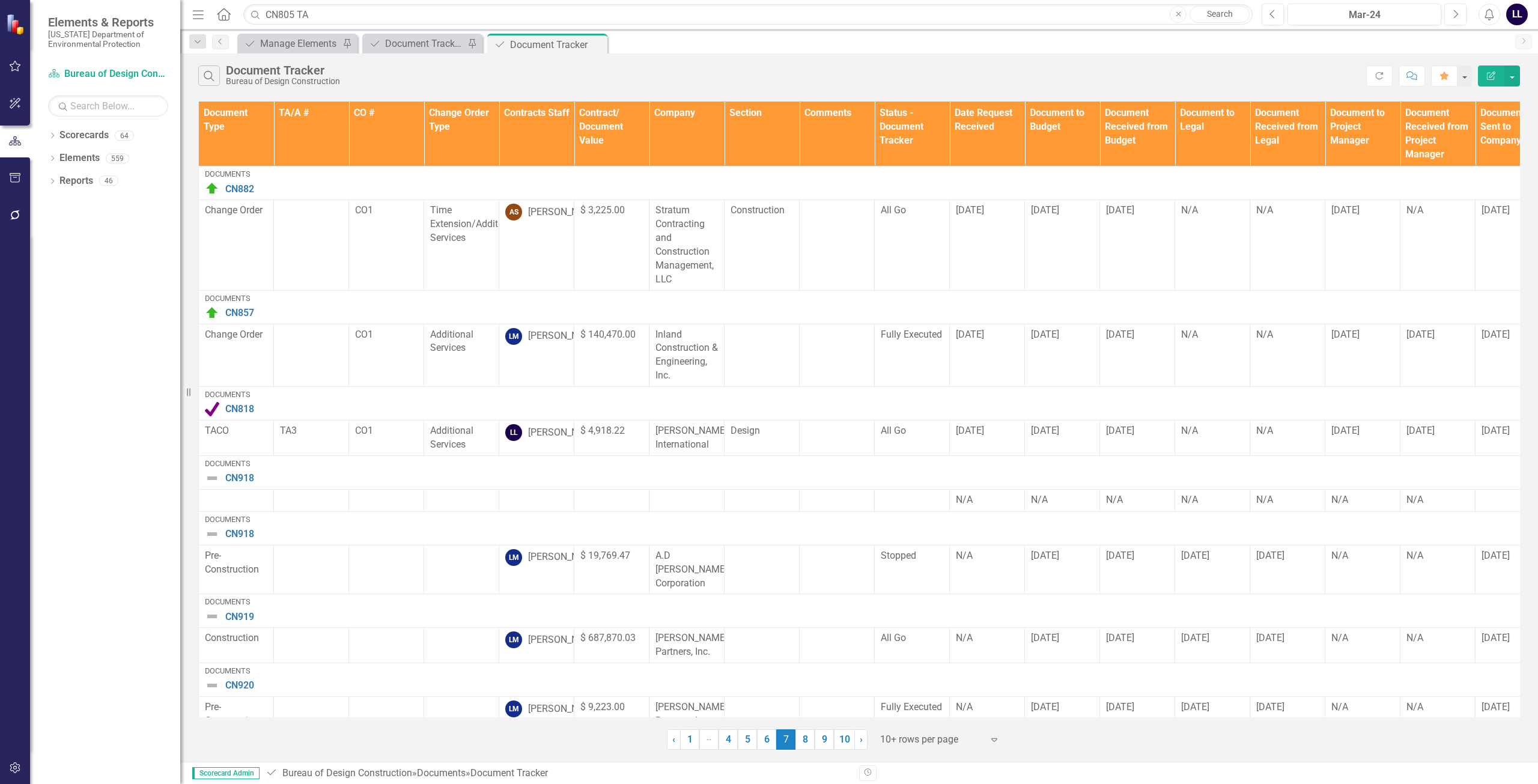
click at [0, 0] on icon "Pin" at bounding box center [0, 0] width 0 height 0
click at [428, 51] on div "Document Document Tracker - Current User Pin" at bounding box center [422, 43] width 120 height 20
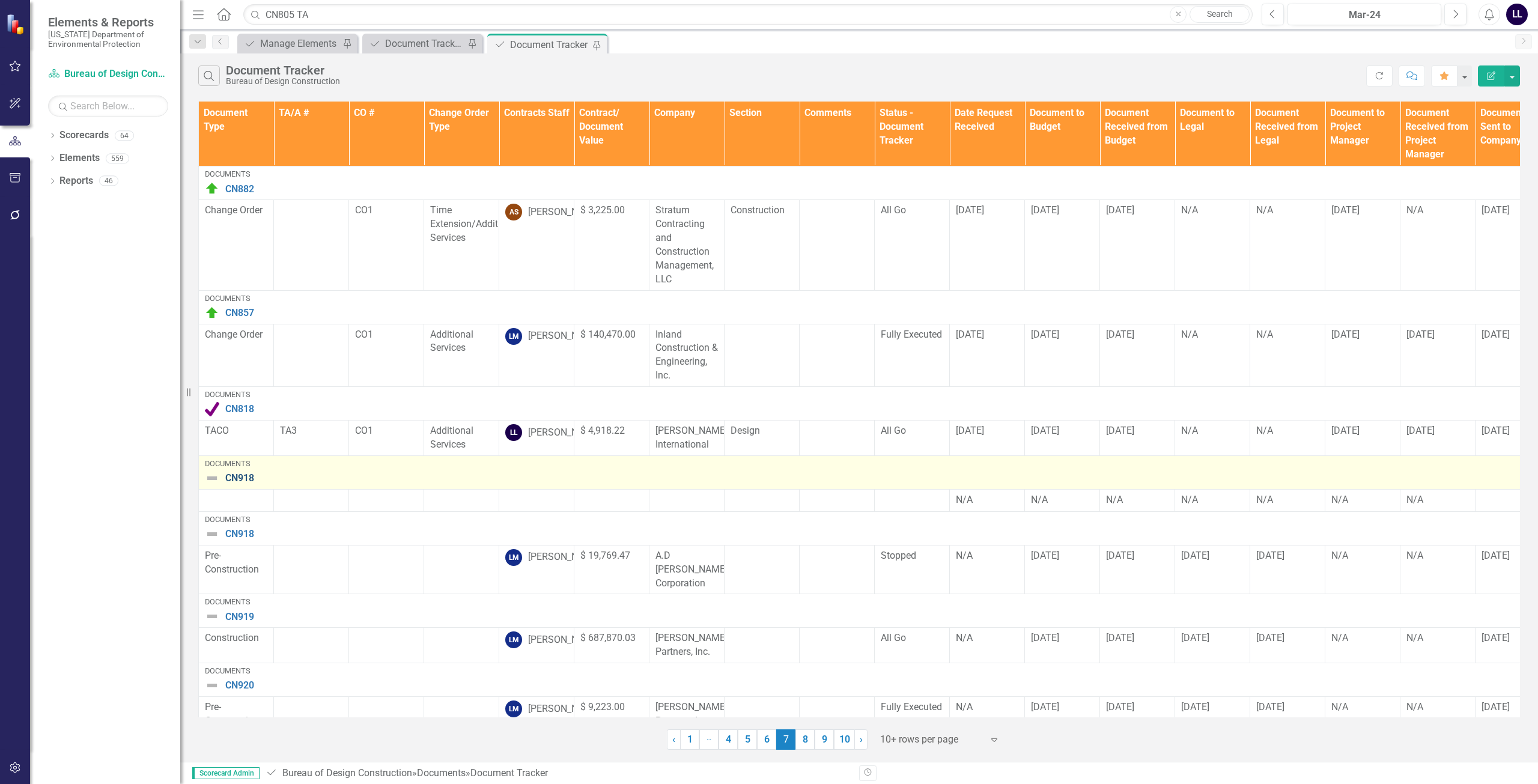
click at [240, 484] on link "CN918" at bounding box center [1260, 478] width 2070 height 11
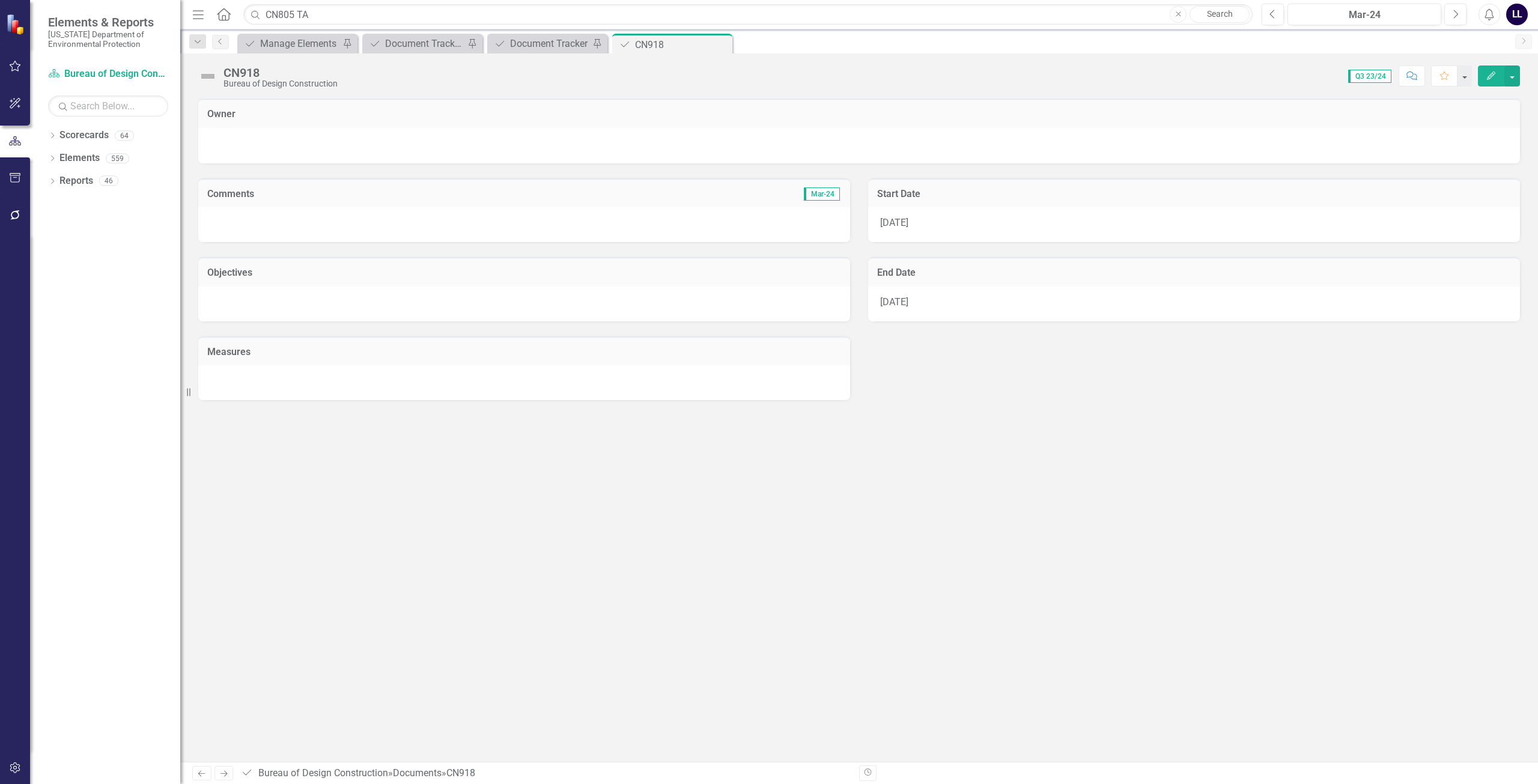
click at [1488, 72] on icon "Edit" at bounding box center [1491, 76] width 11 height 9
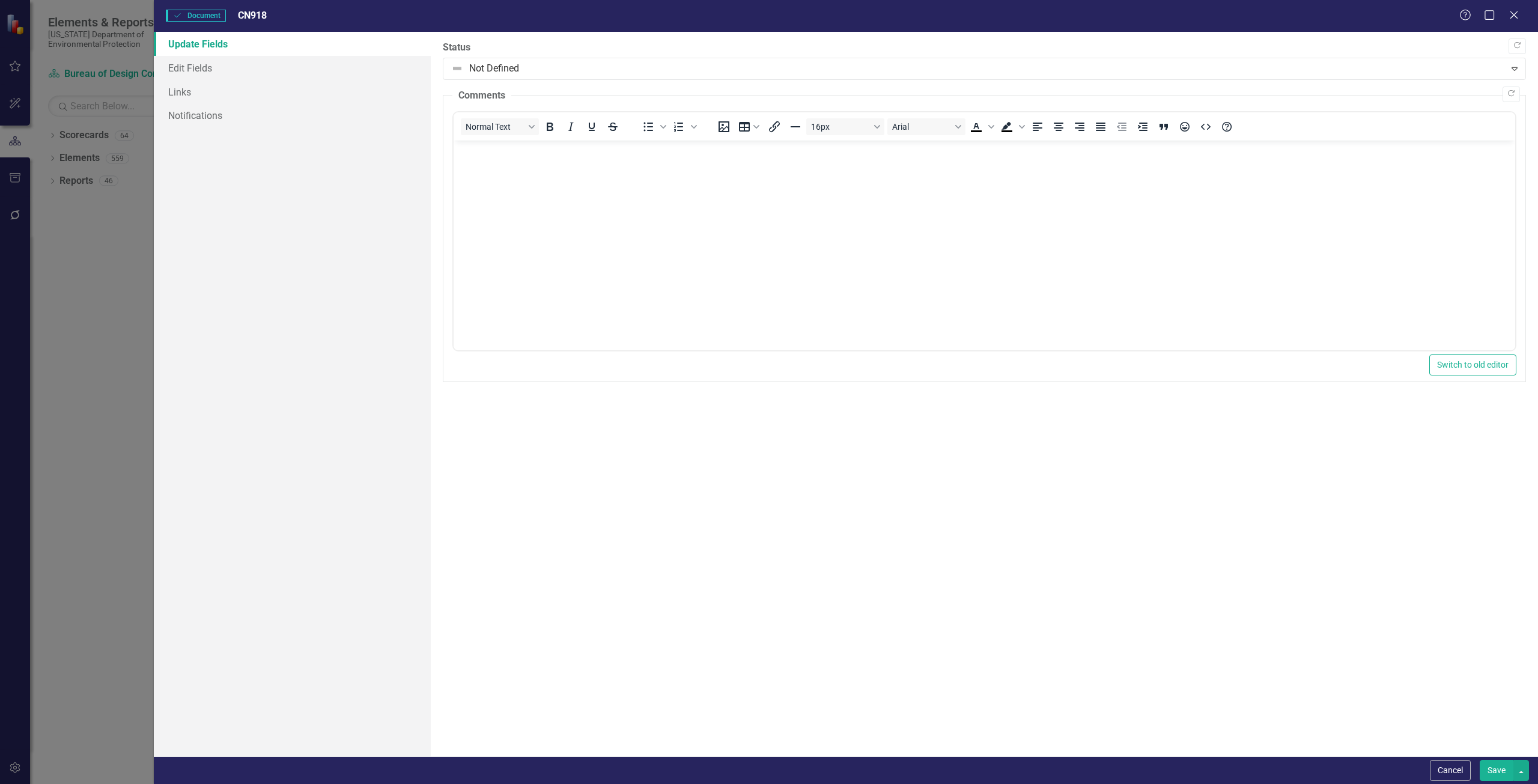
click at [554, 202] on body "Rich Text Area. Press ALT-0 for help." at bounding box center [984, 231] width 1061 height 180
click at [1498, 770] on button "Save" at bounding box center [1497, 770] width 33 height 21
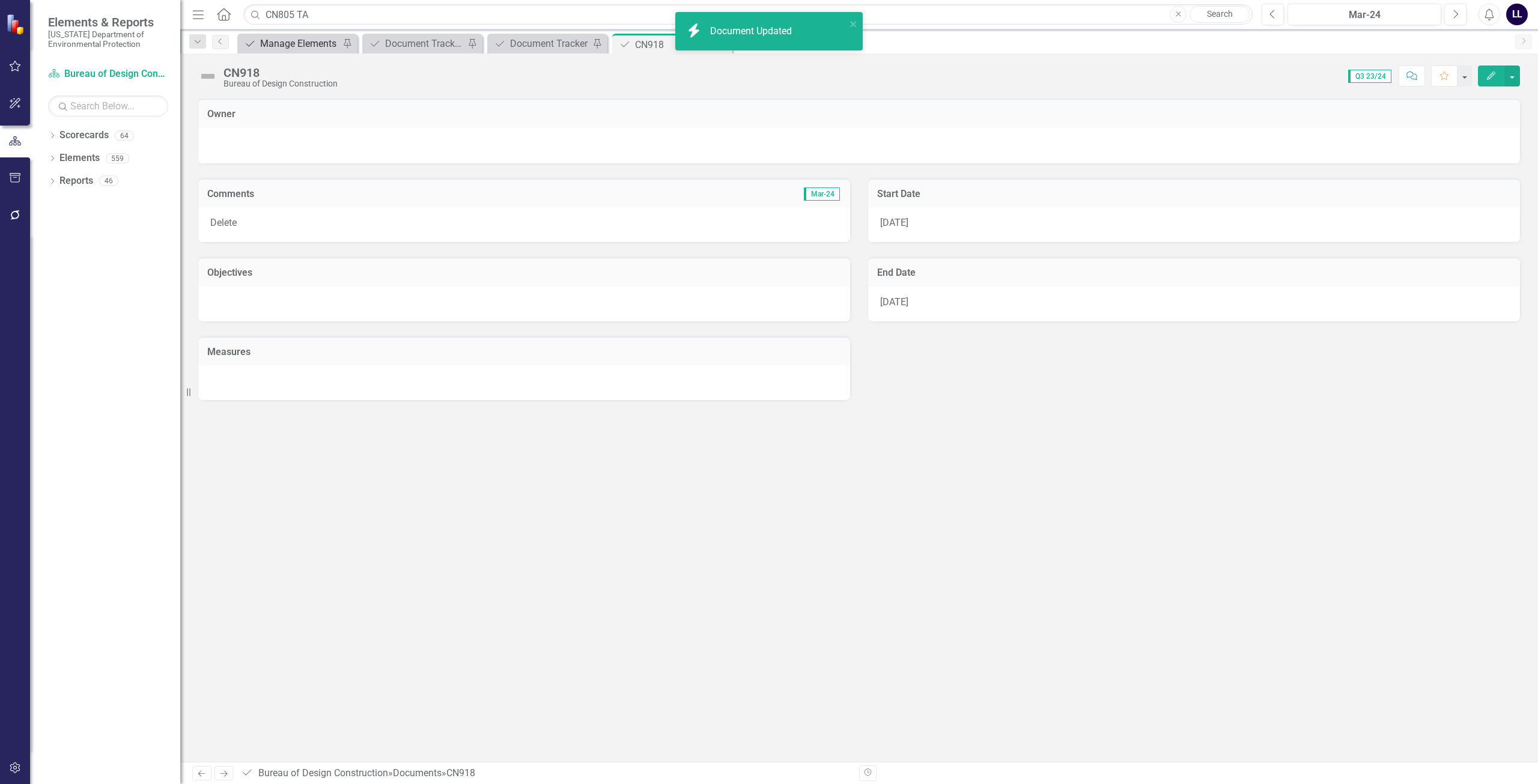
click at [295, 37] on div "Manage Elements" at bounding box center [300, 44] width 79 height 15
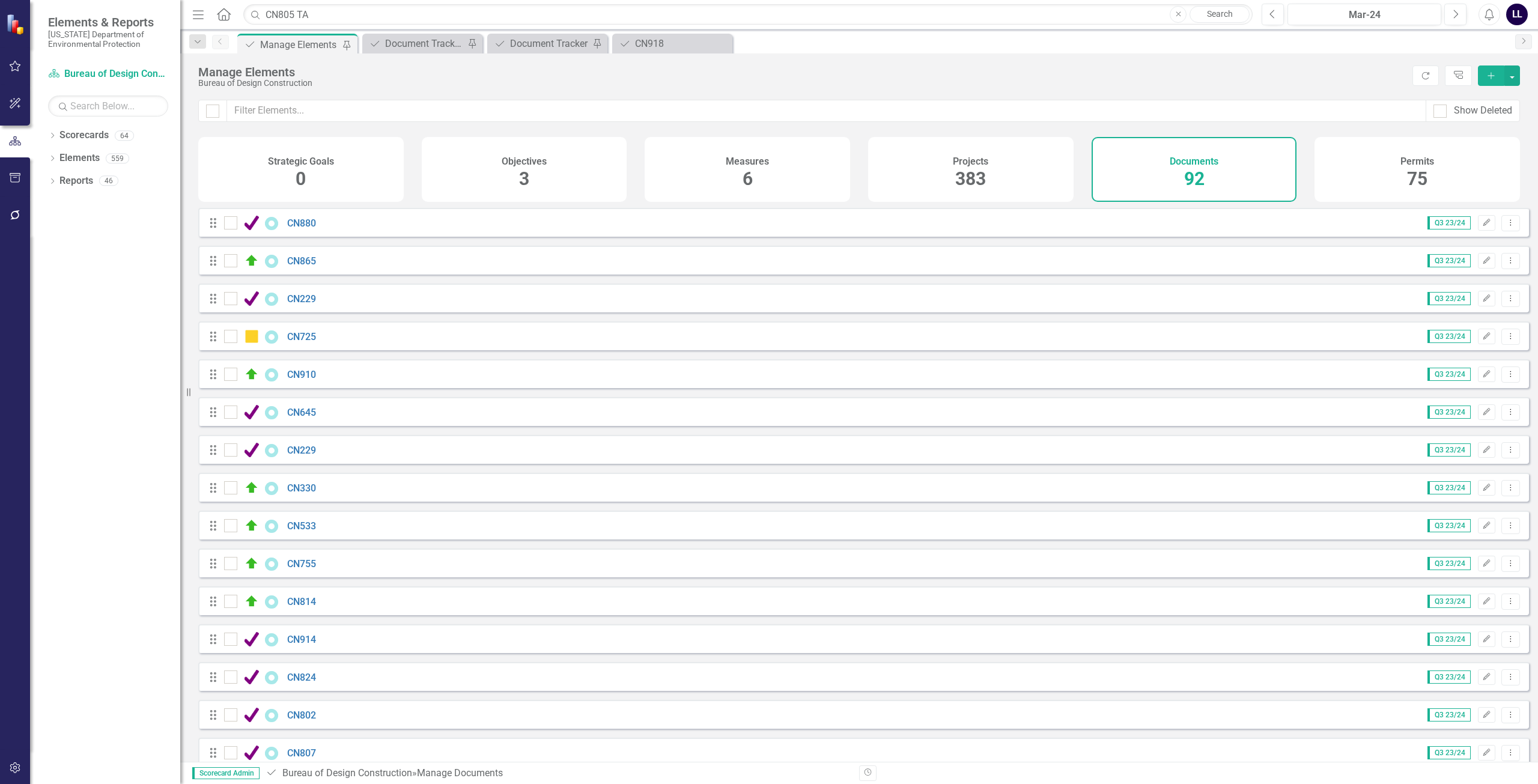
scroll to position [2127, 0]
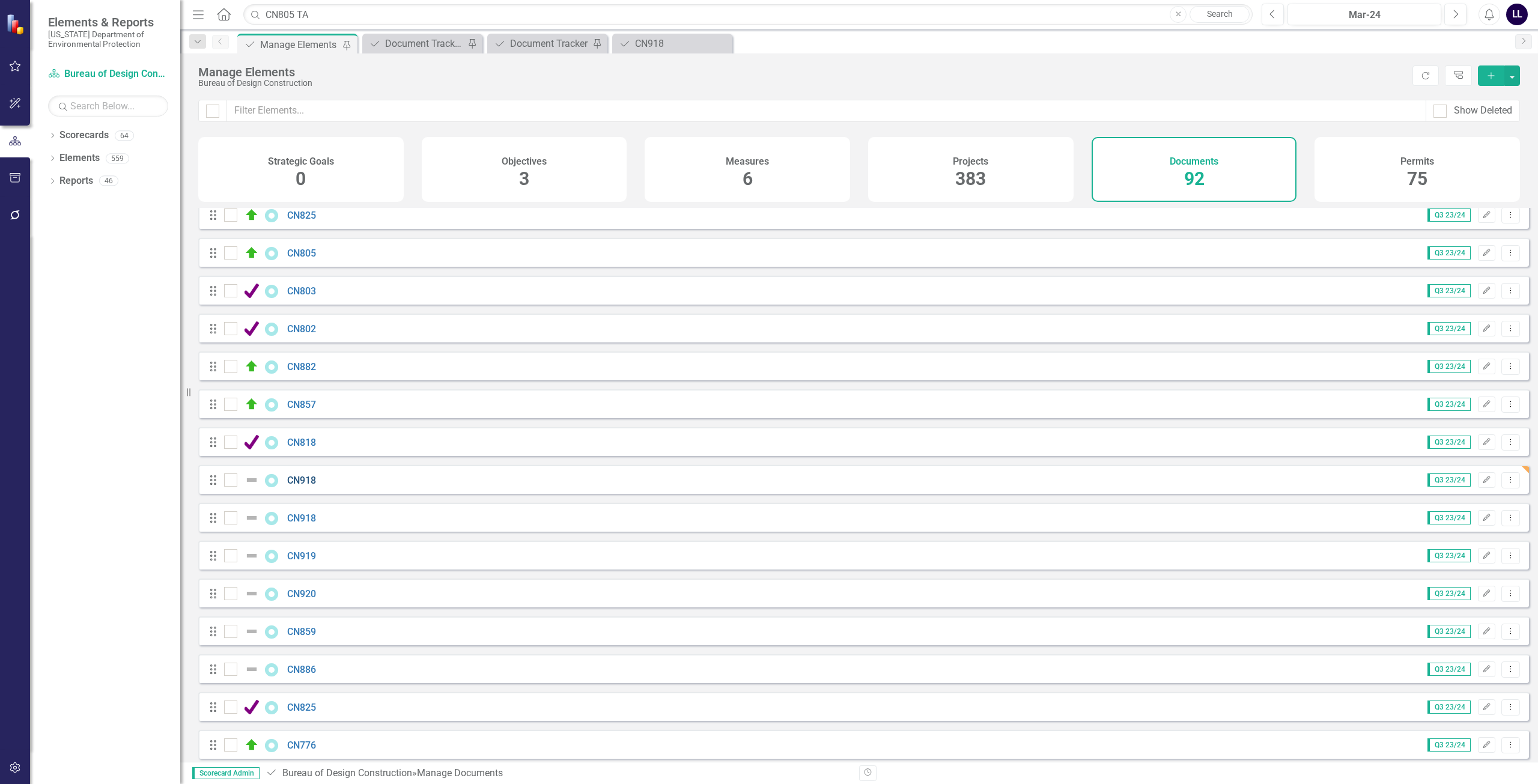
click at [307, 486] on link "CN918" at bounding box center [302, 480] width 29 height 12
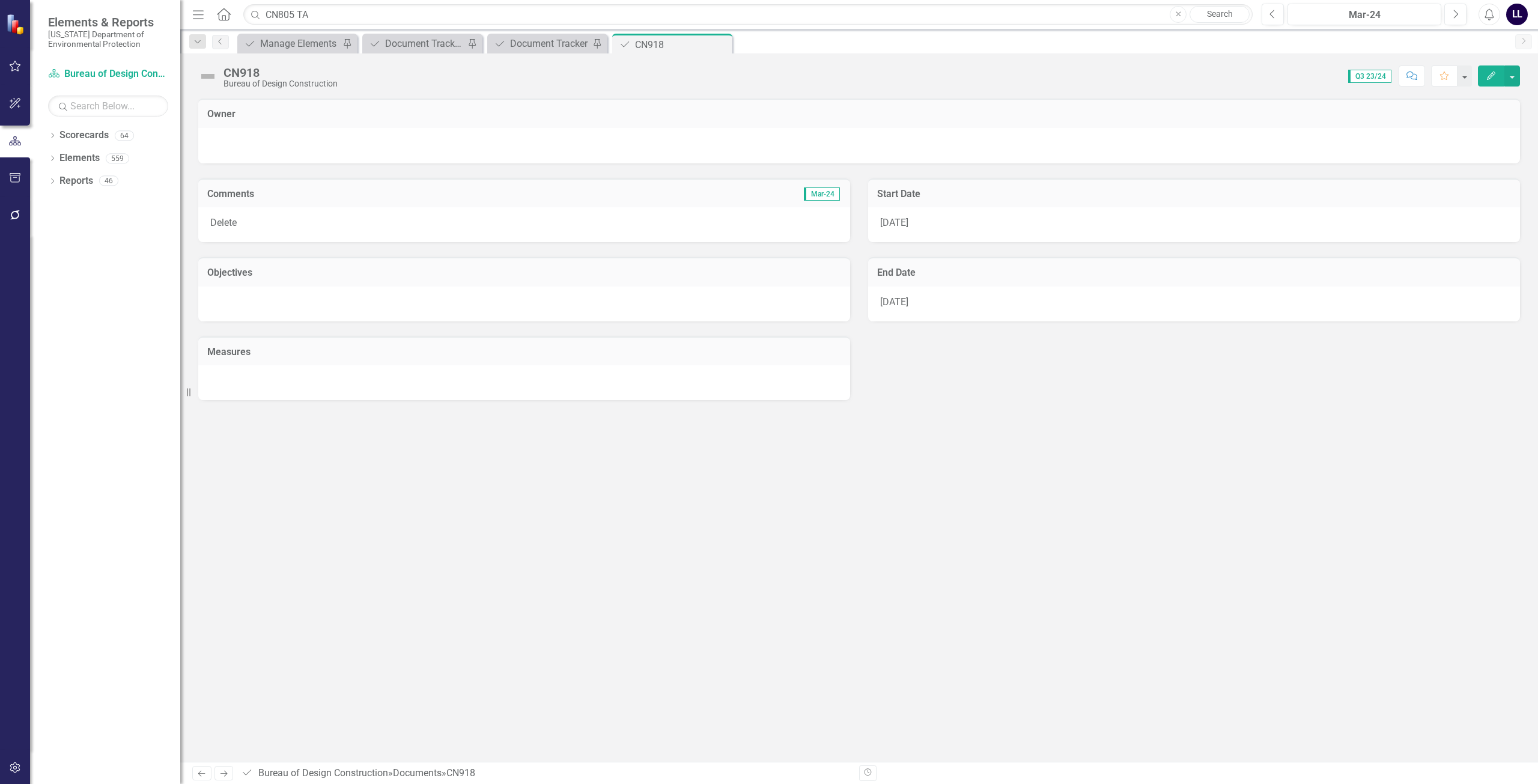
click at [1487, 76] on icon "Edit" at bounding box center [1491, 76] width 11 height 9
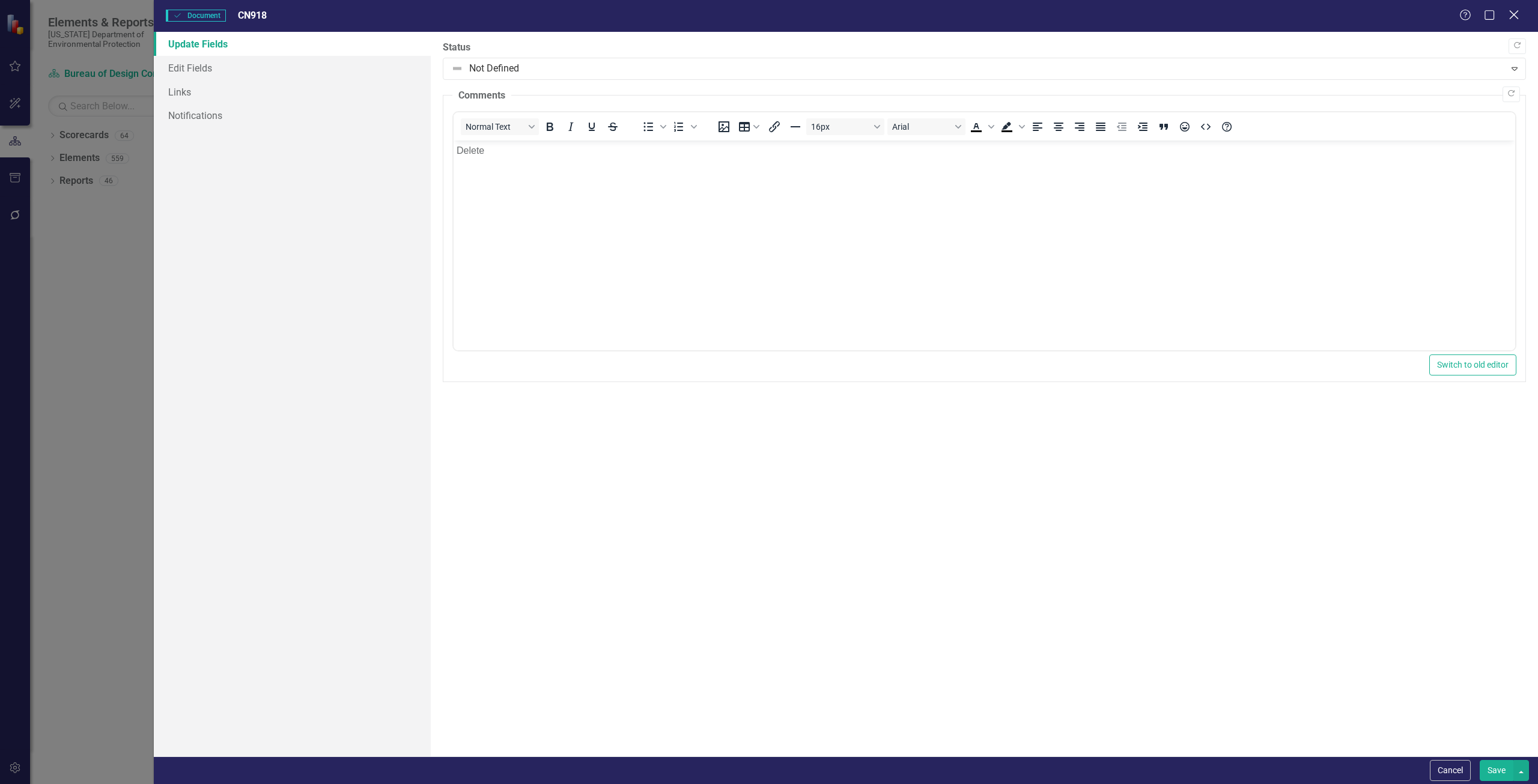
click at [1513, 15] on icon "Close" at bounding box center [1513, 15] width 15 height 12
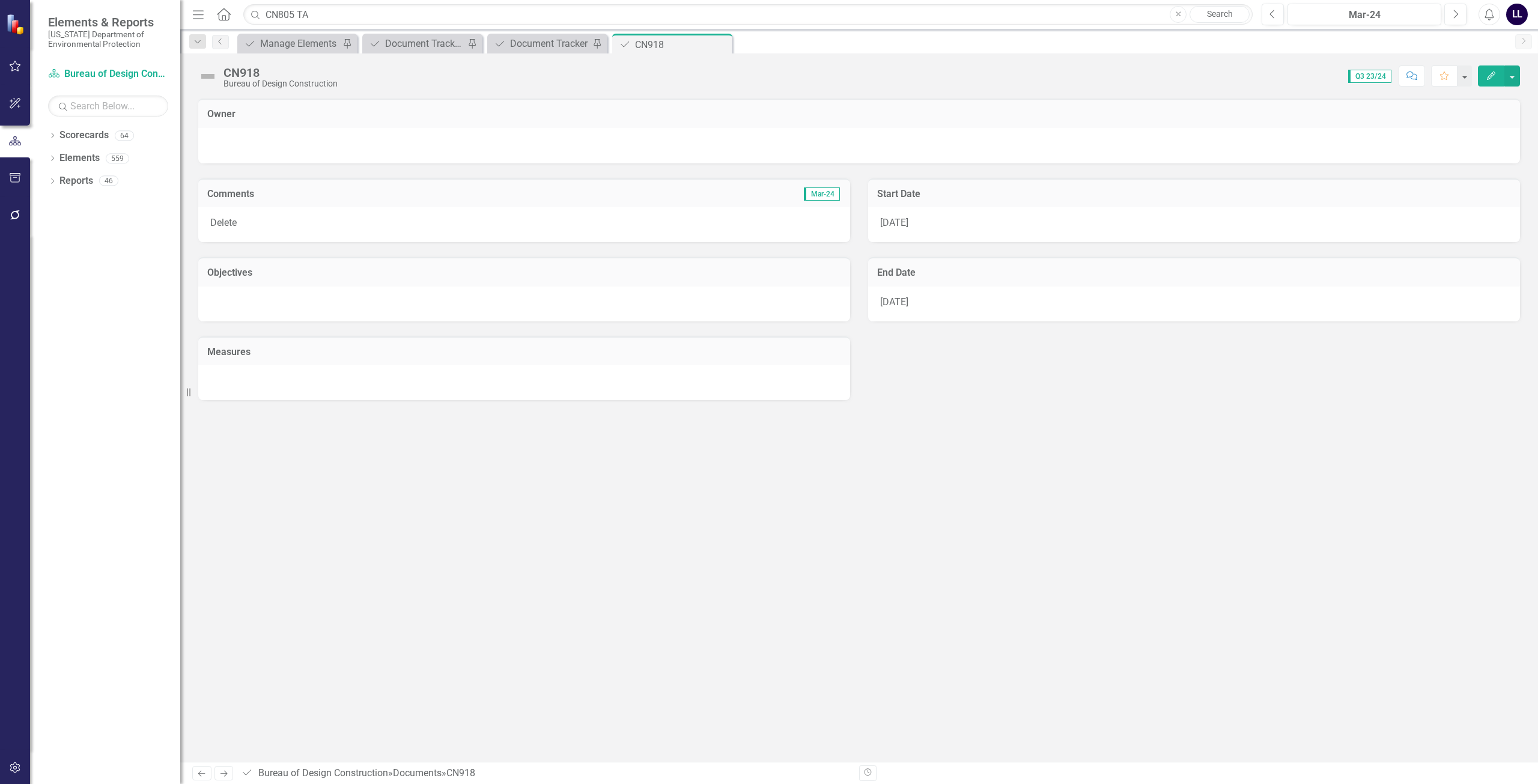
click at [247, 76] on div "CN918" at bounding box center [280, 73] width 114 height 13
click at [247, 71] on div "CN918" at bounding box center [280, 73] width 114 height 13
drag, startPoint x: 246, startPoint y: 71, endPoint x: 677, endPoint y: 39, distance: 432.2
drag, startPoint x: 677, startPoint y: 39, endPoint x: 640, endPoint y: 69, distance: 47.6
click at [636, 79] on div "Score: N/A Q3 23/24 Completed Comment Favorite Edit" at bounding box center [931, 76] width 1176 height 20
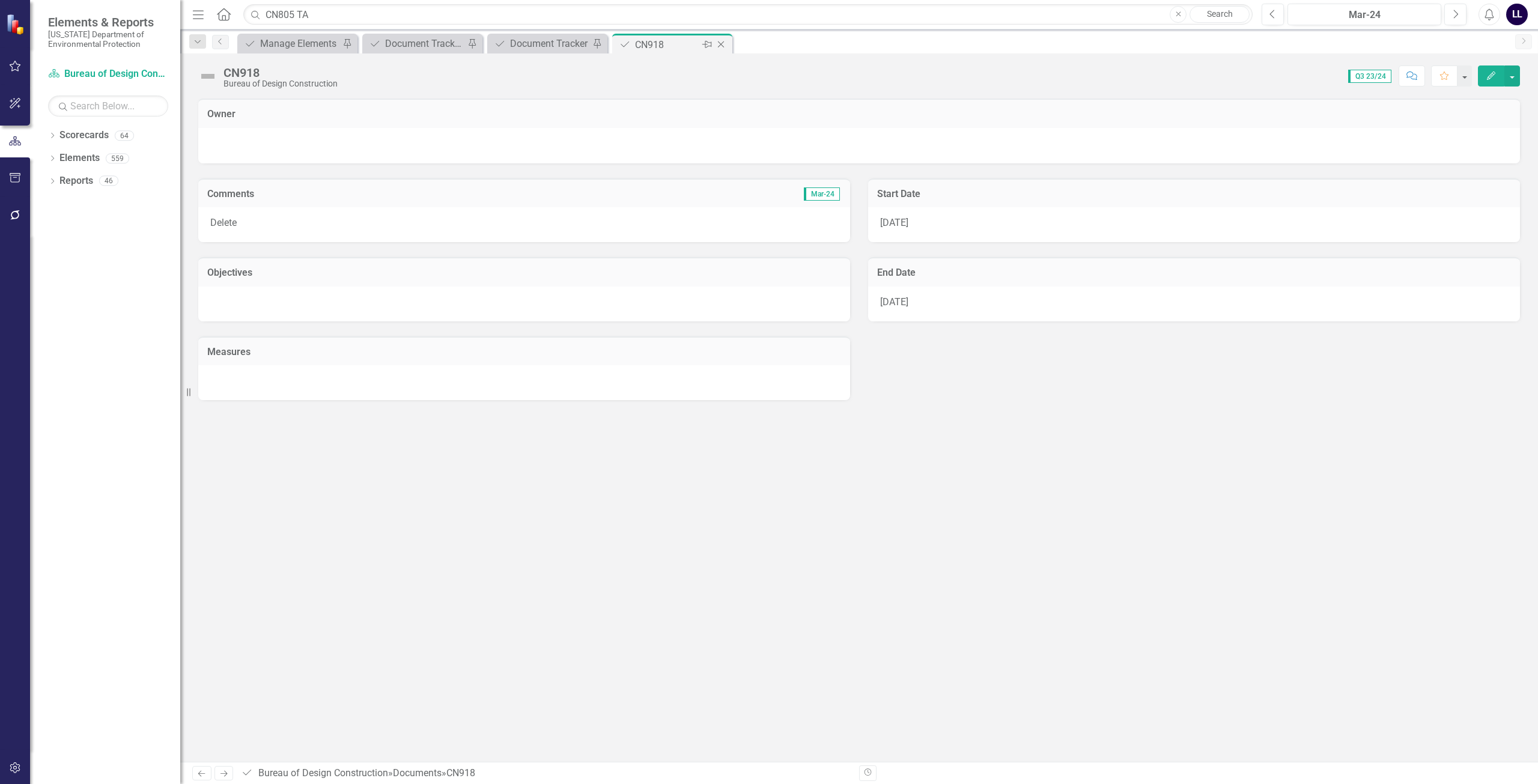
click at [661, 48] on div "CN918" at bounding box center [667, 44] width 64 height 15
click at [1467, 78] on button "button" at bounding box center [1464, 76] width 15 height 21
click at [1510, 74] on button "button" at bounding box center [1512, 76] width 15 height 21
drag, startPoint x: 507, startPoint y: 76, endPoint x: 429, endPoint y: 67, distance: 78.5
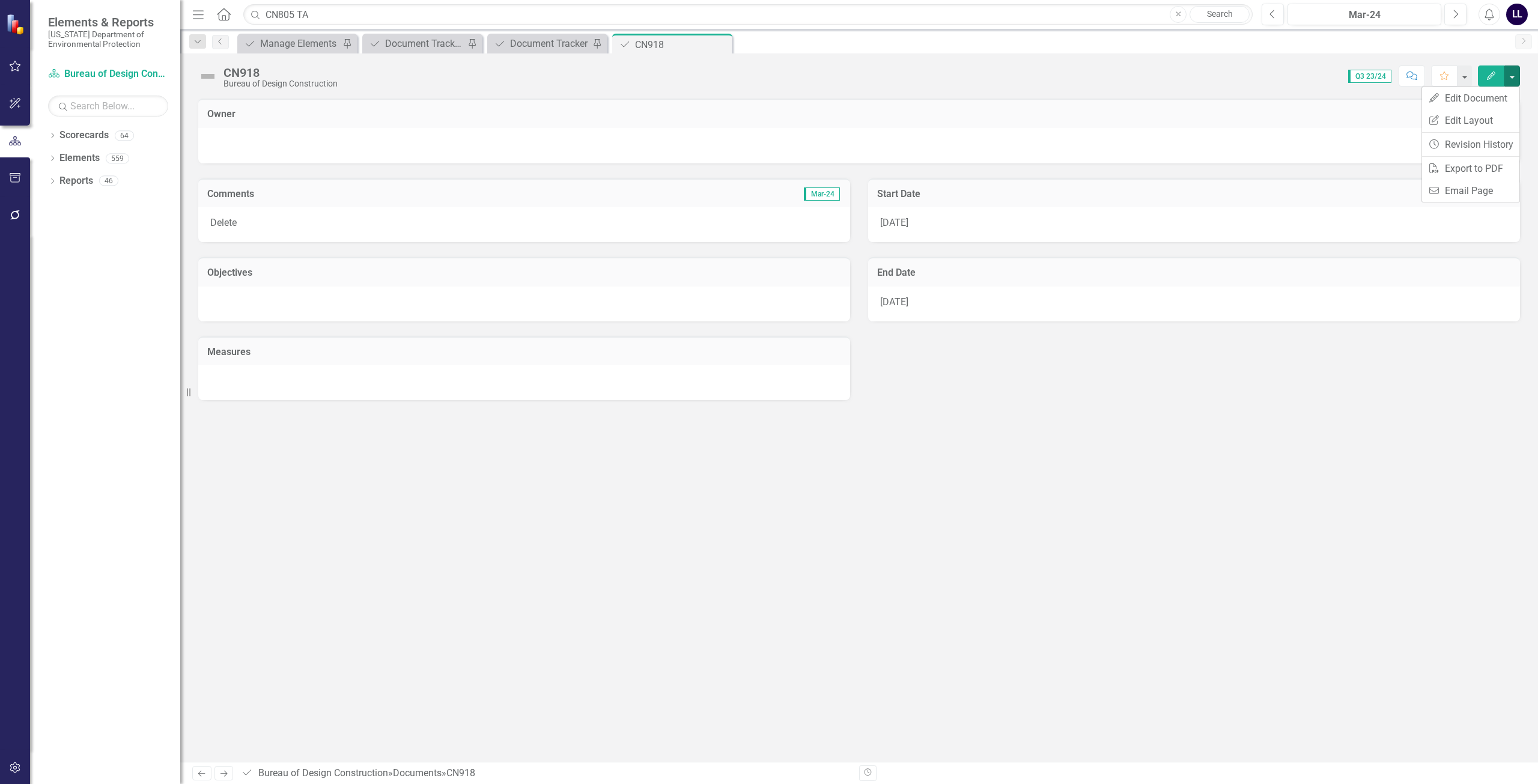
click at [505, 76] on div "Score: N/A Q3 23/24 Completed Comment Favorite Edit" at bounding box center [931, 76] width 1176 height 20
click at [301, 43] on div "Manage Elements" at bounding box center [300, 44] width 79 height 15
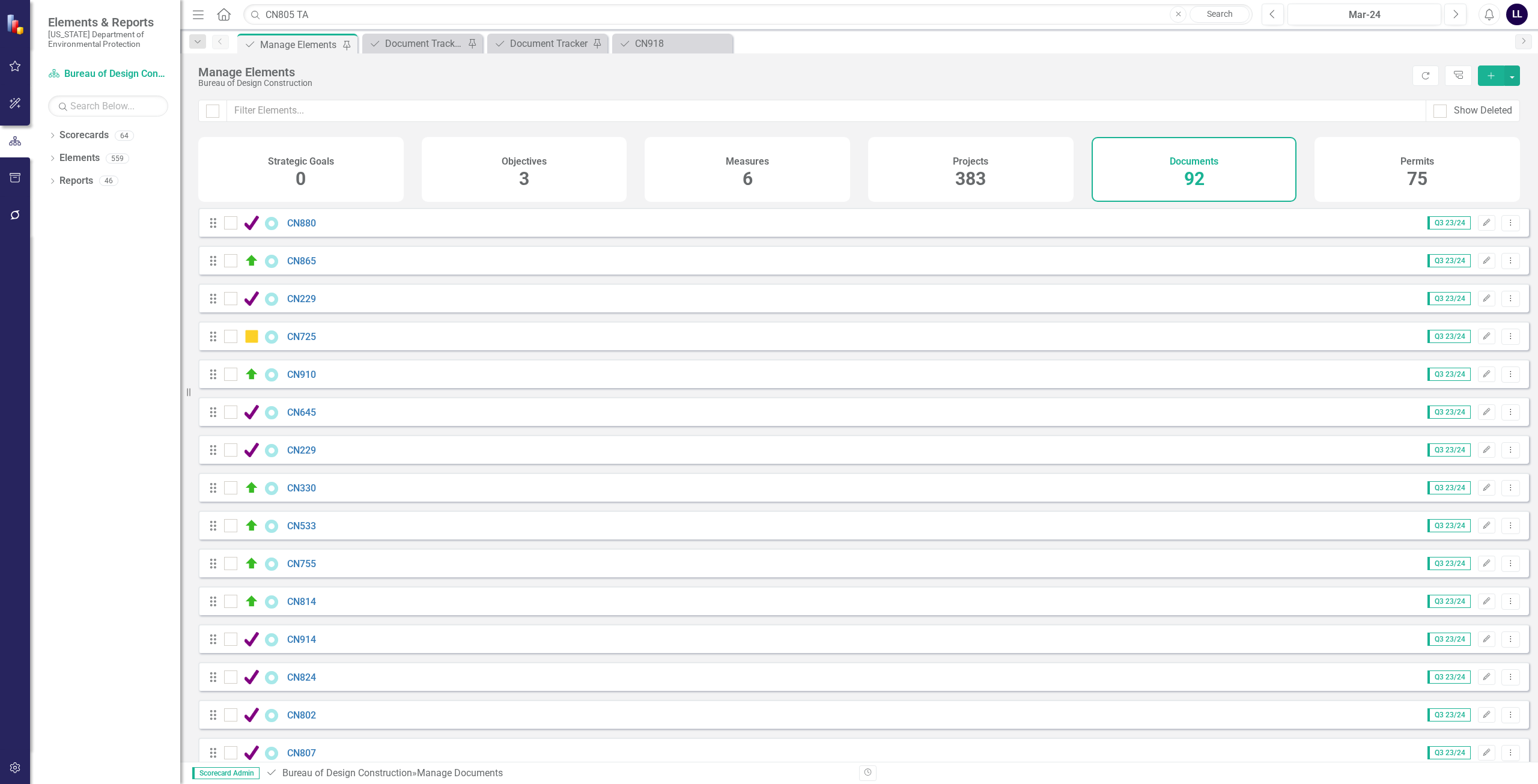
scroll to position [2127, 0]
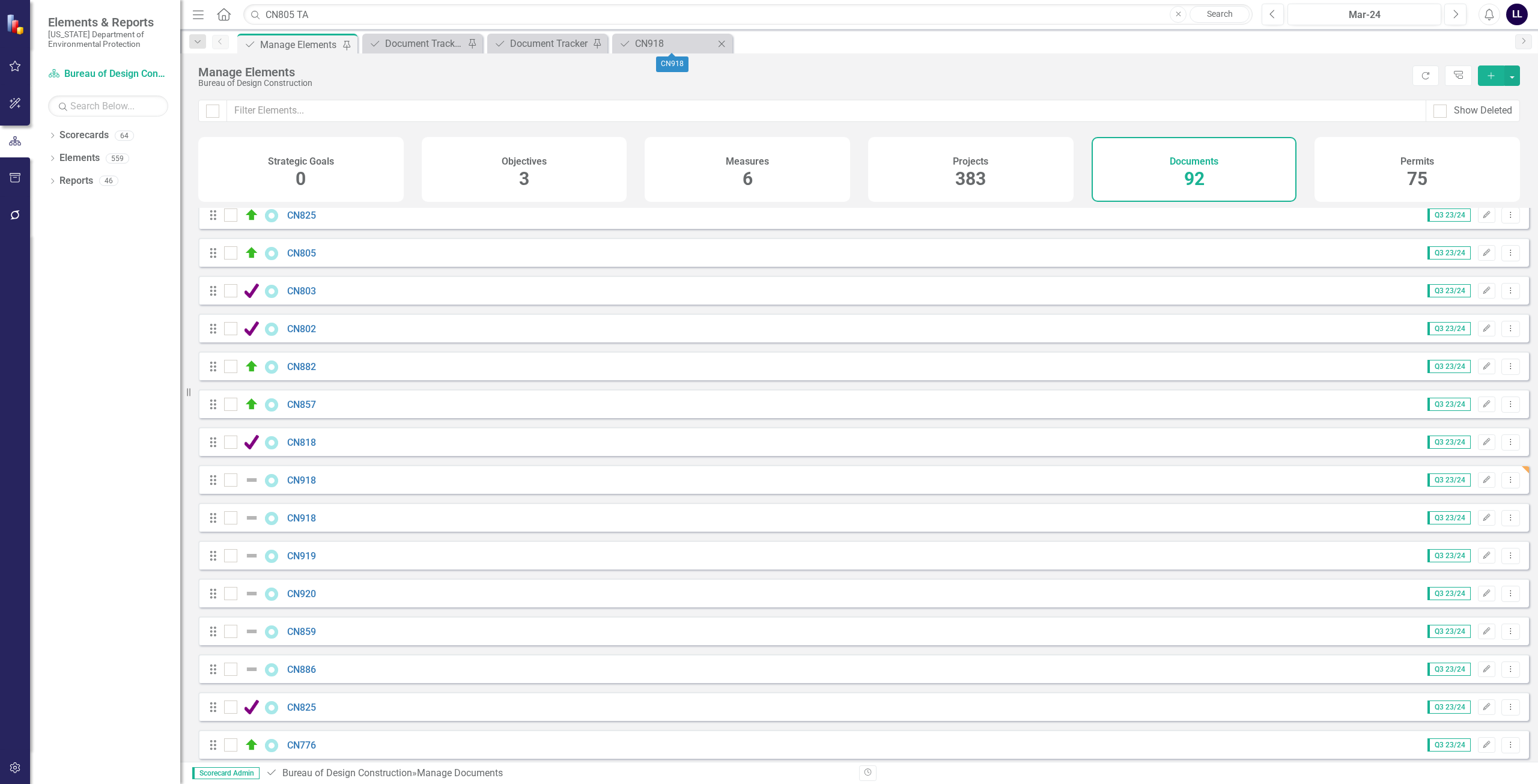
click at [721, 42] on icon "Close" at bounding box center [722, 44] width 12 height 9
click at [299, 486] on link "CN918" at bounding box center [302, 480] width 29 height 12
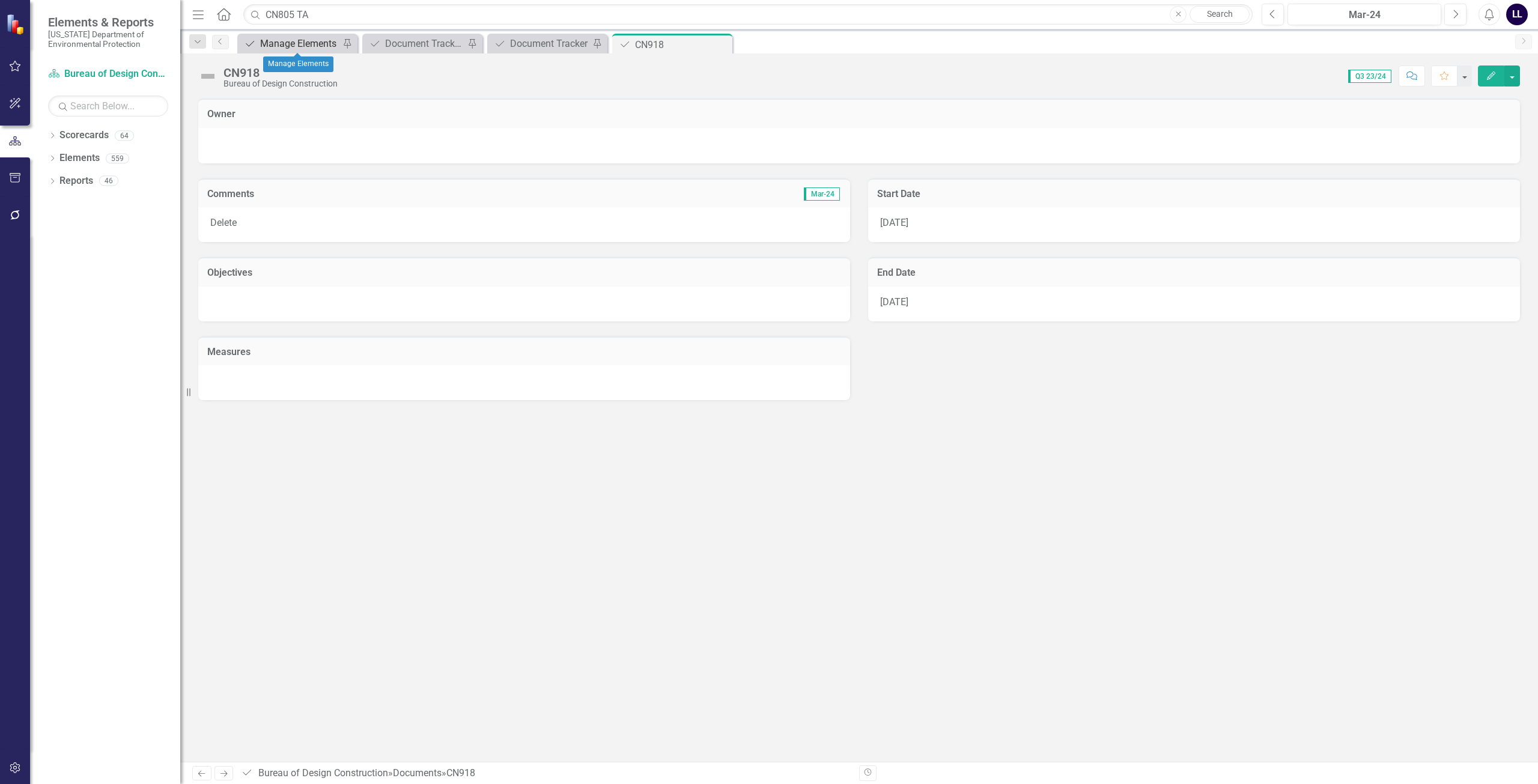
click at [294, 42] on div "Manage Elements" at bounding box center [300, 44] width 79 height 15
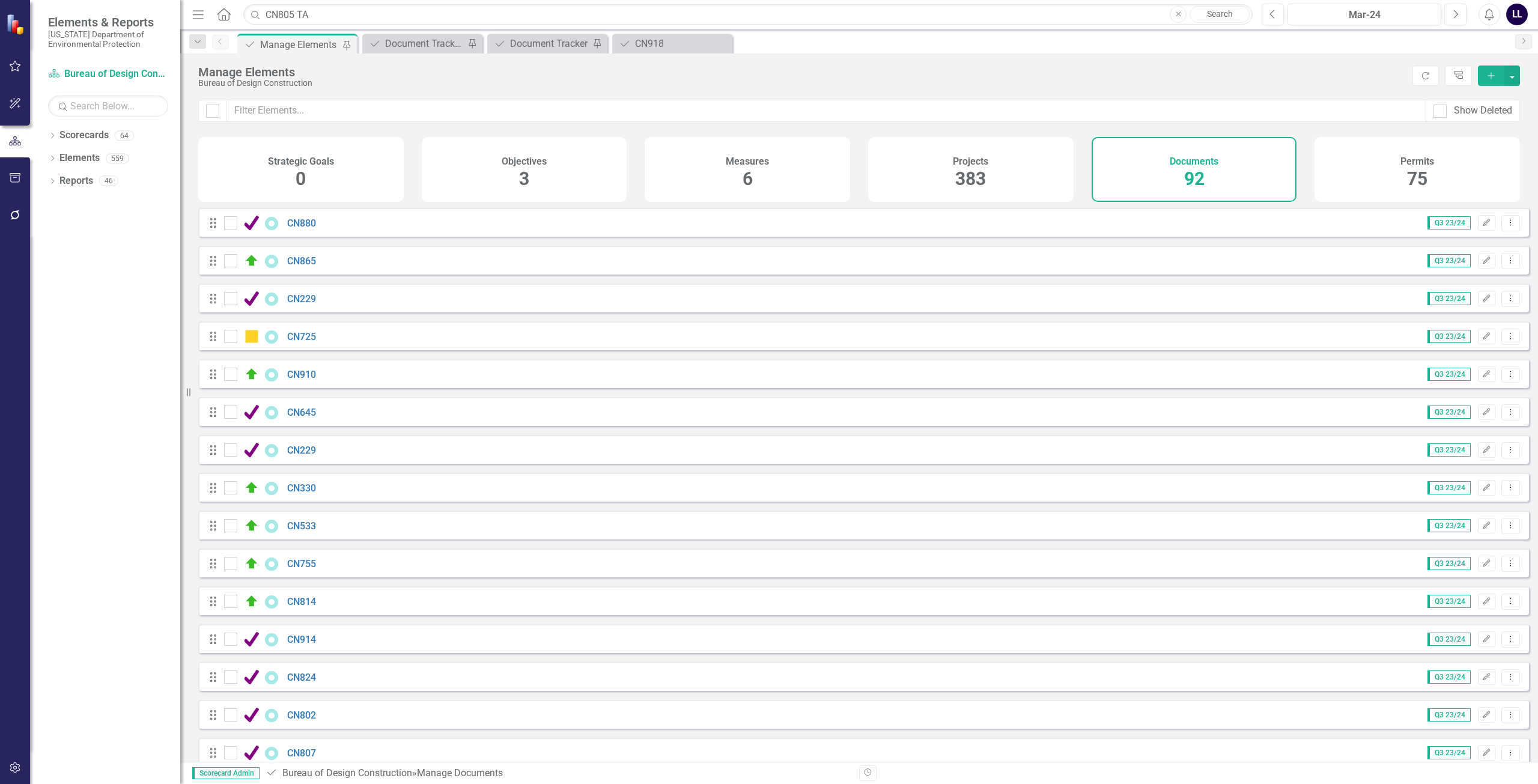
scroll to position [2127, 0]
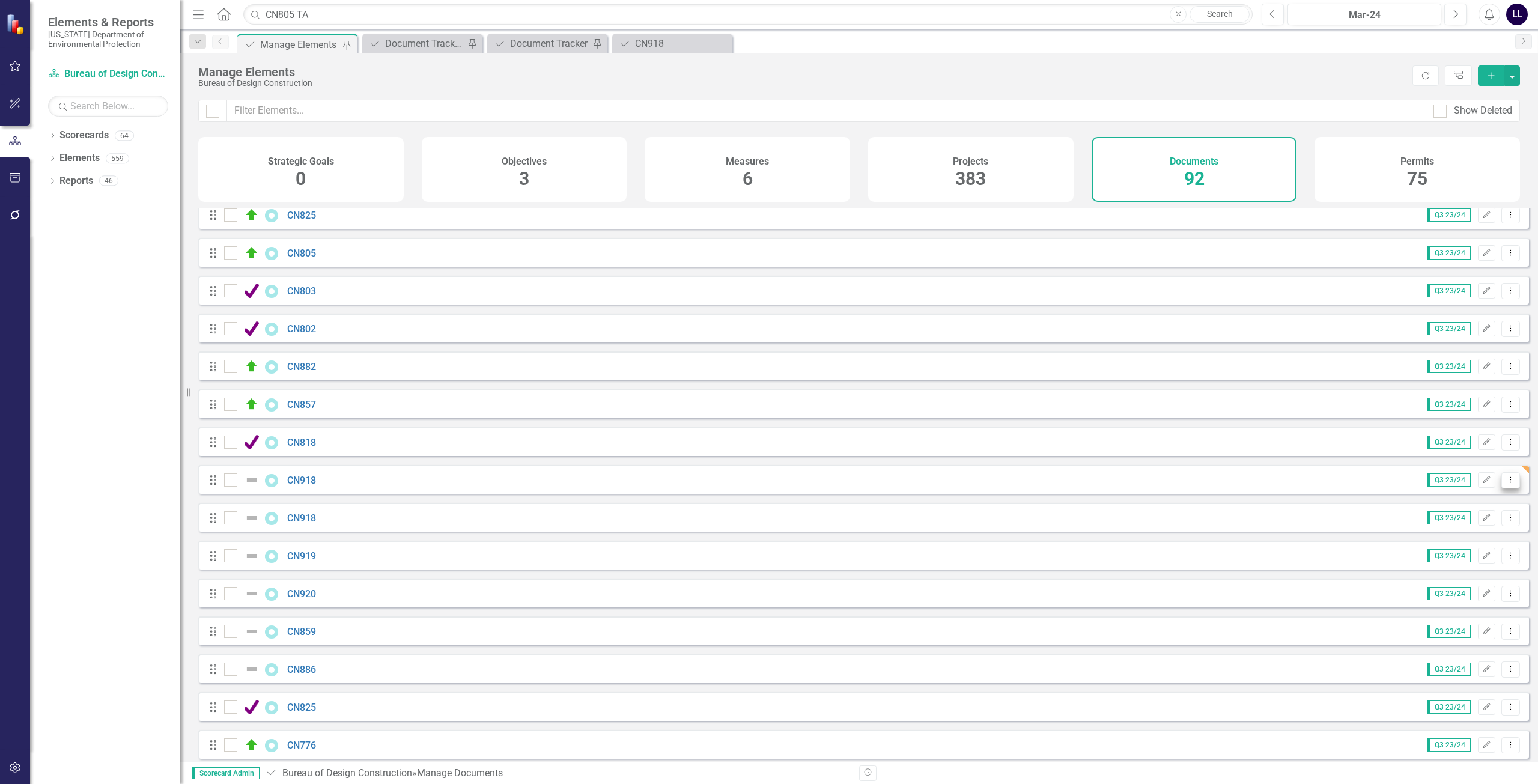
click at [1505, 484] on icon "Dropdown Menu" at bounding box center [1510, 479] width 10 height 8
click at [1449, 581] on link "Trash Delete Document" at bounding box center [1453, 575] width 116 height 23
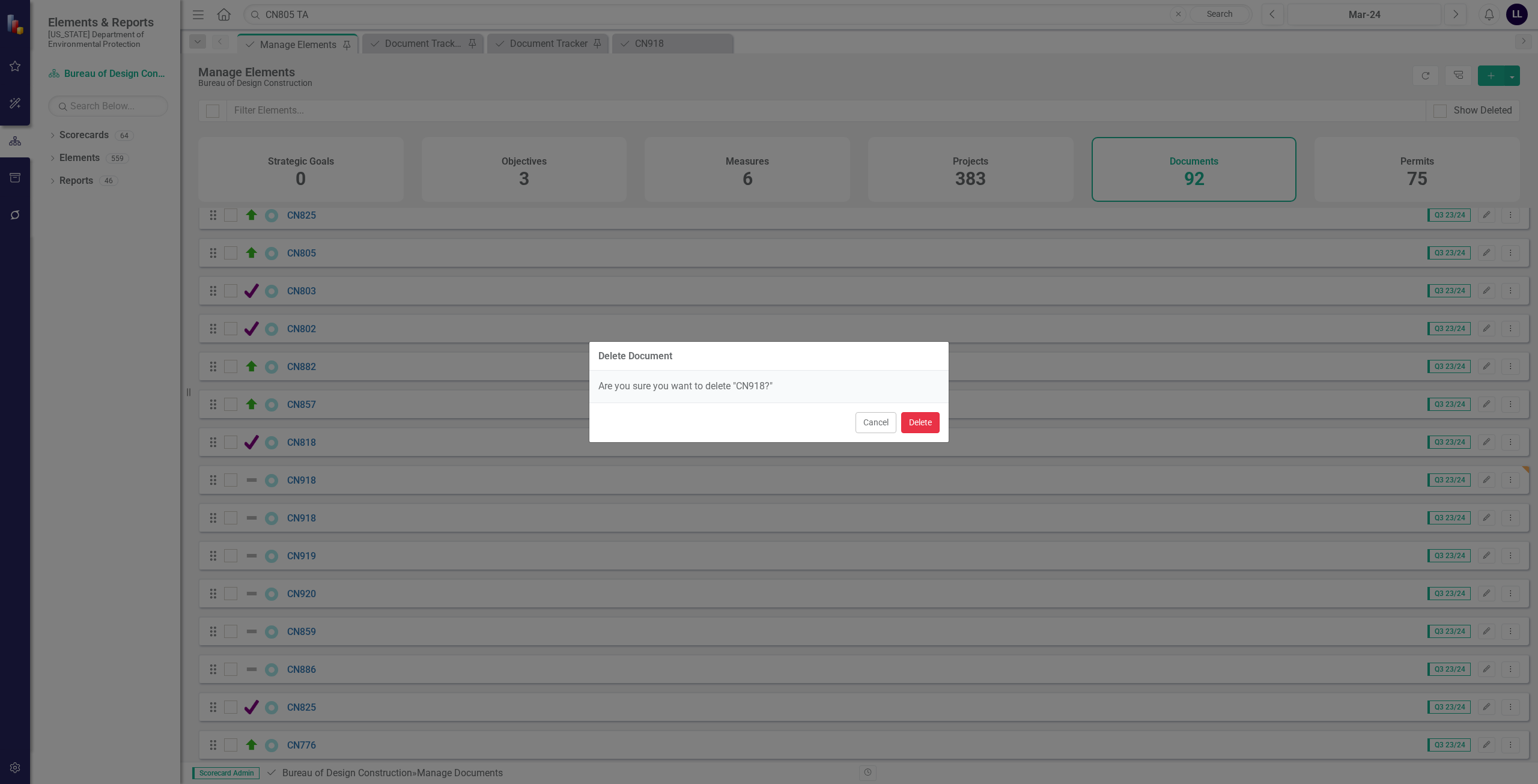
click at [926, 425] on button "Delete" at bounding box center [920, 423] width 39 height 21
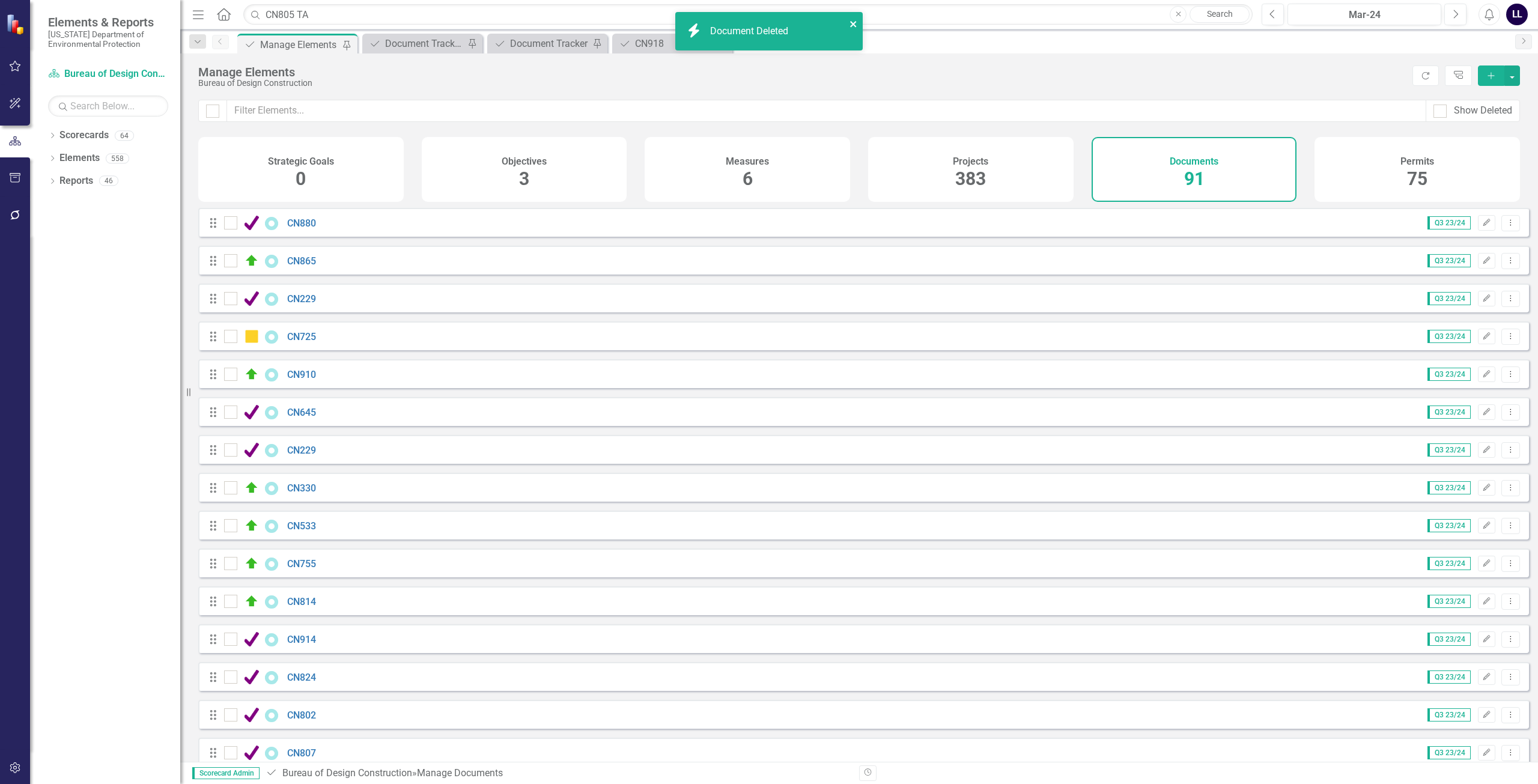
click at [853, 24] on icon "close" at bounding box center [853, 24] width 6 height 6
click at [657, 42] on div "CN918" at bounding box center [674, 44] width 79 height 15
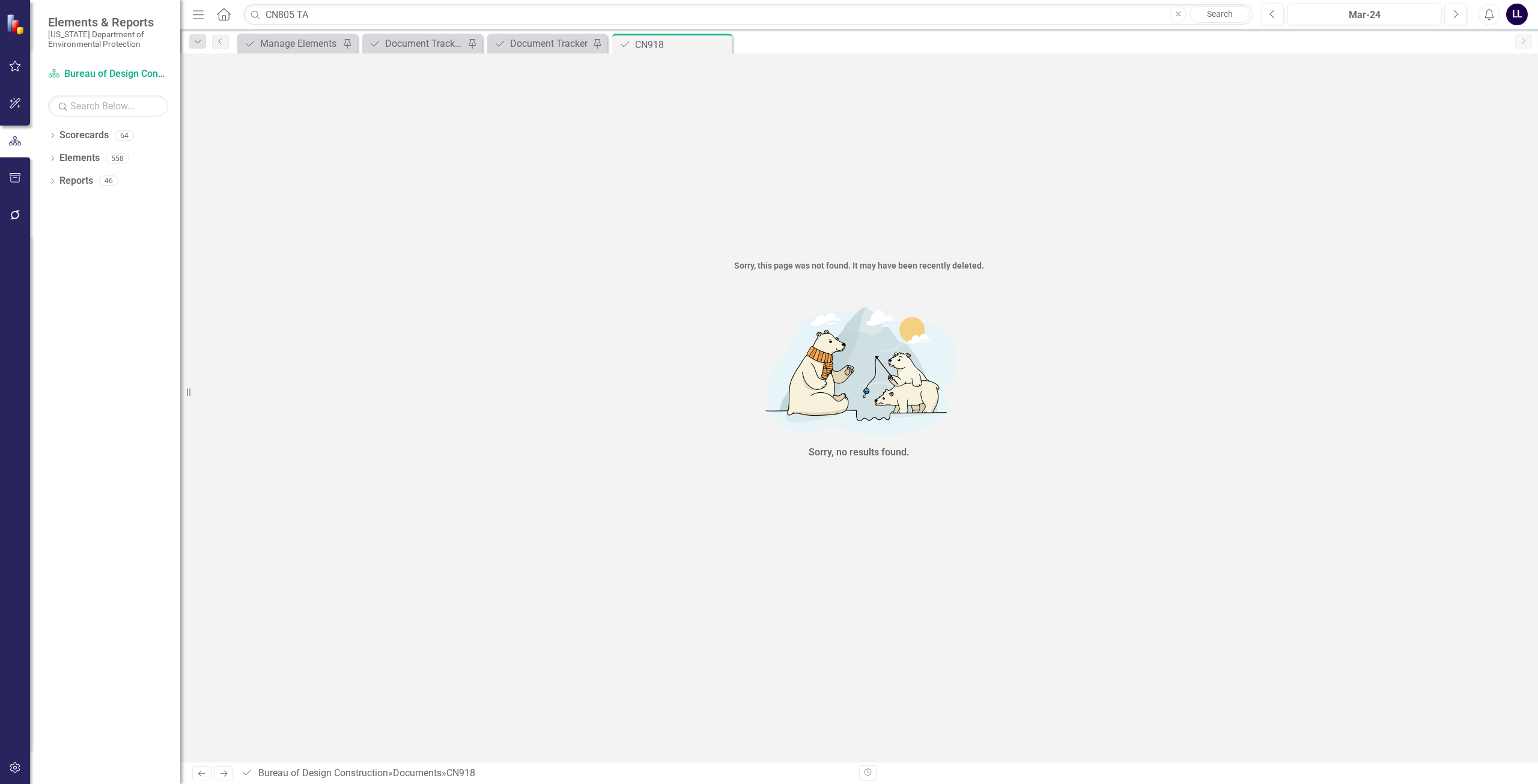
drag, startPoint x: 722, startPoint y: 43, endPoint x: 712, endPoint y: 48, distance: 11.2
click at [0, 0] on icon "Close" at bounding box center [0, 0] width 0 height 0
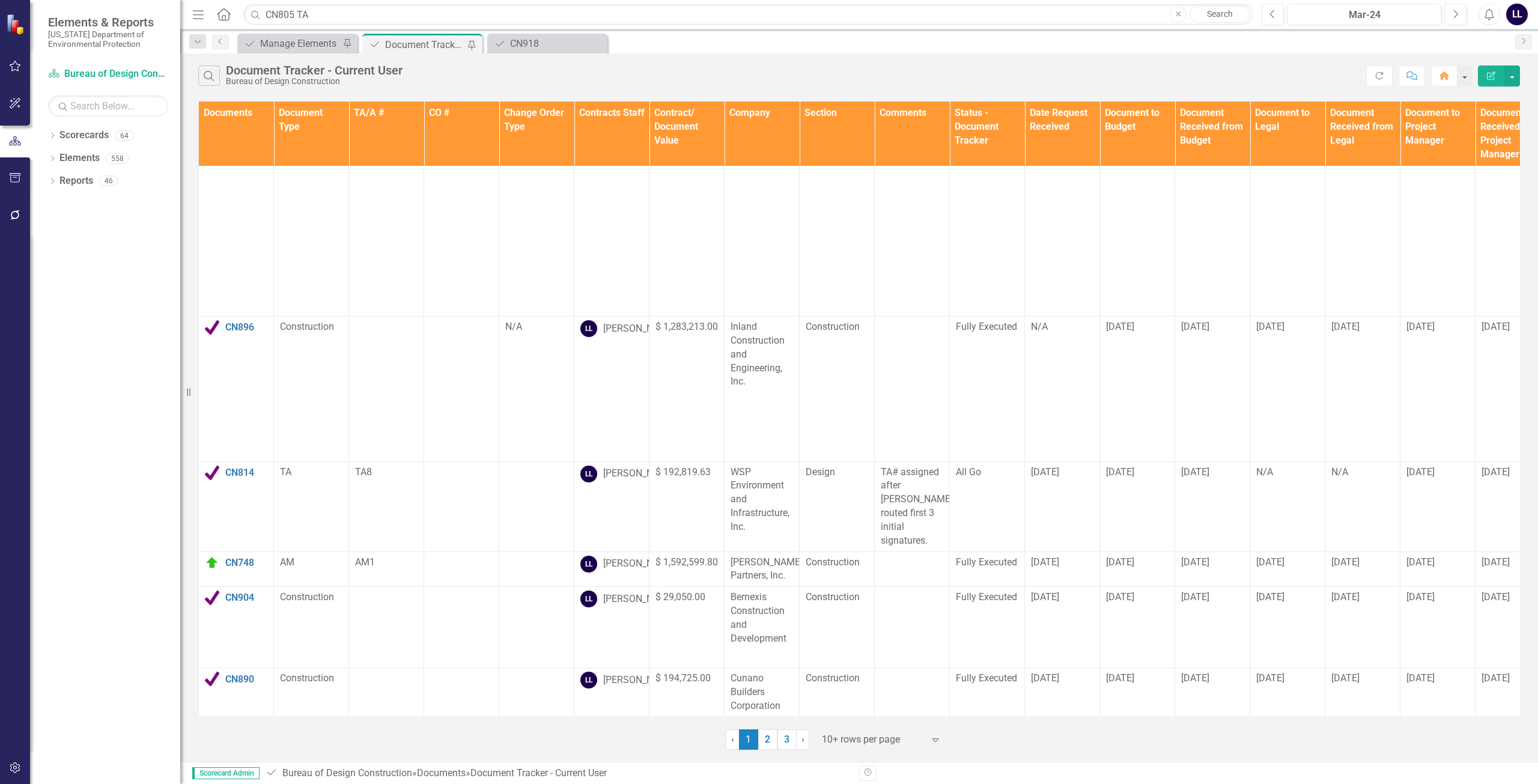
scroll to position [364, 0]
click at [543, 43] on div "CN918" at bounding box center [549, 44] width 79 height 15
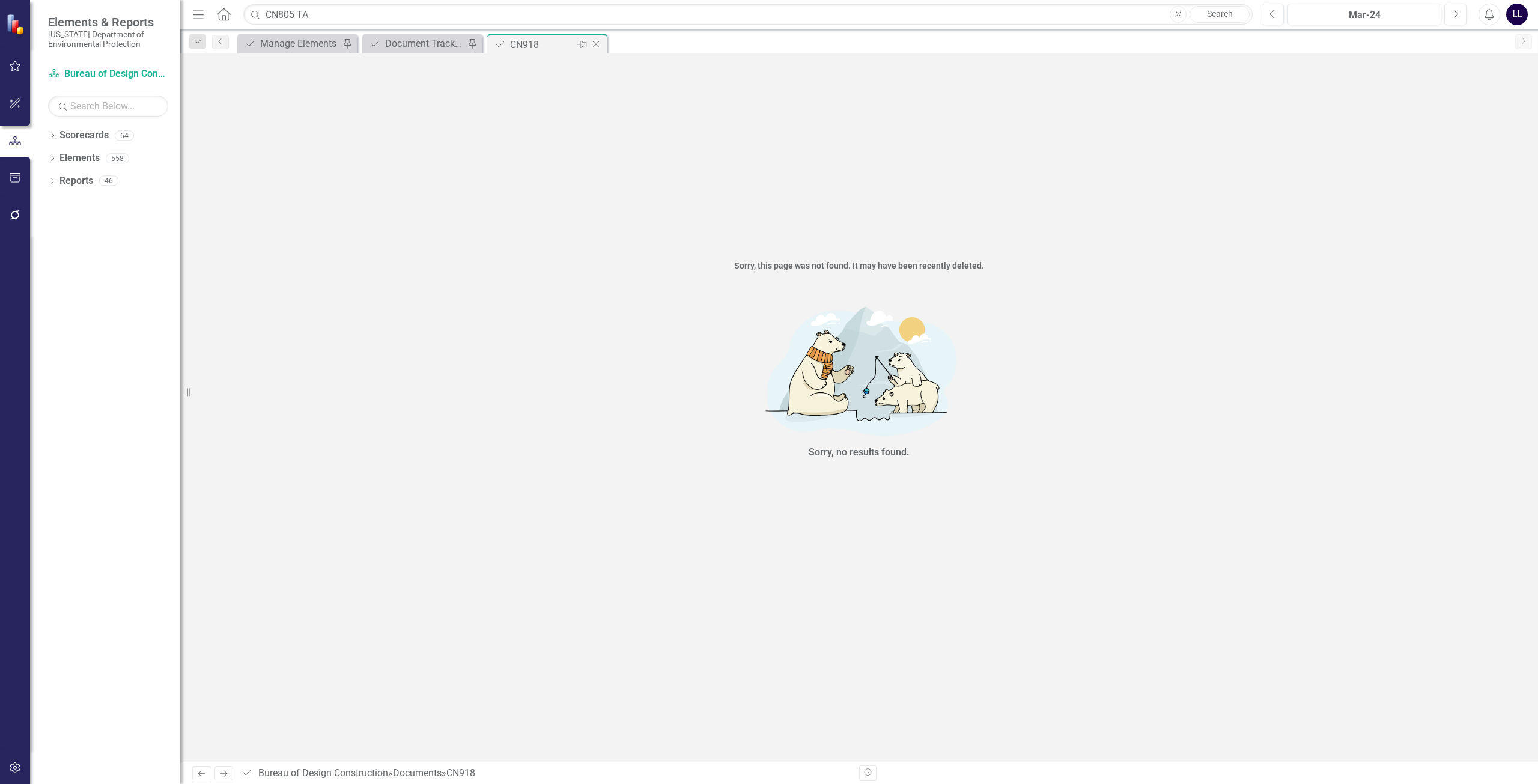
click at [599, 43] on icon "Close" at bounding box center [596, 44] width 12 height 9
click at [469, 44] on icon "Close" at bounding box center [471, 44] width 12 height 9
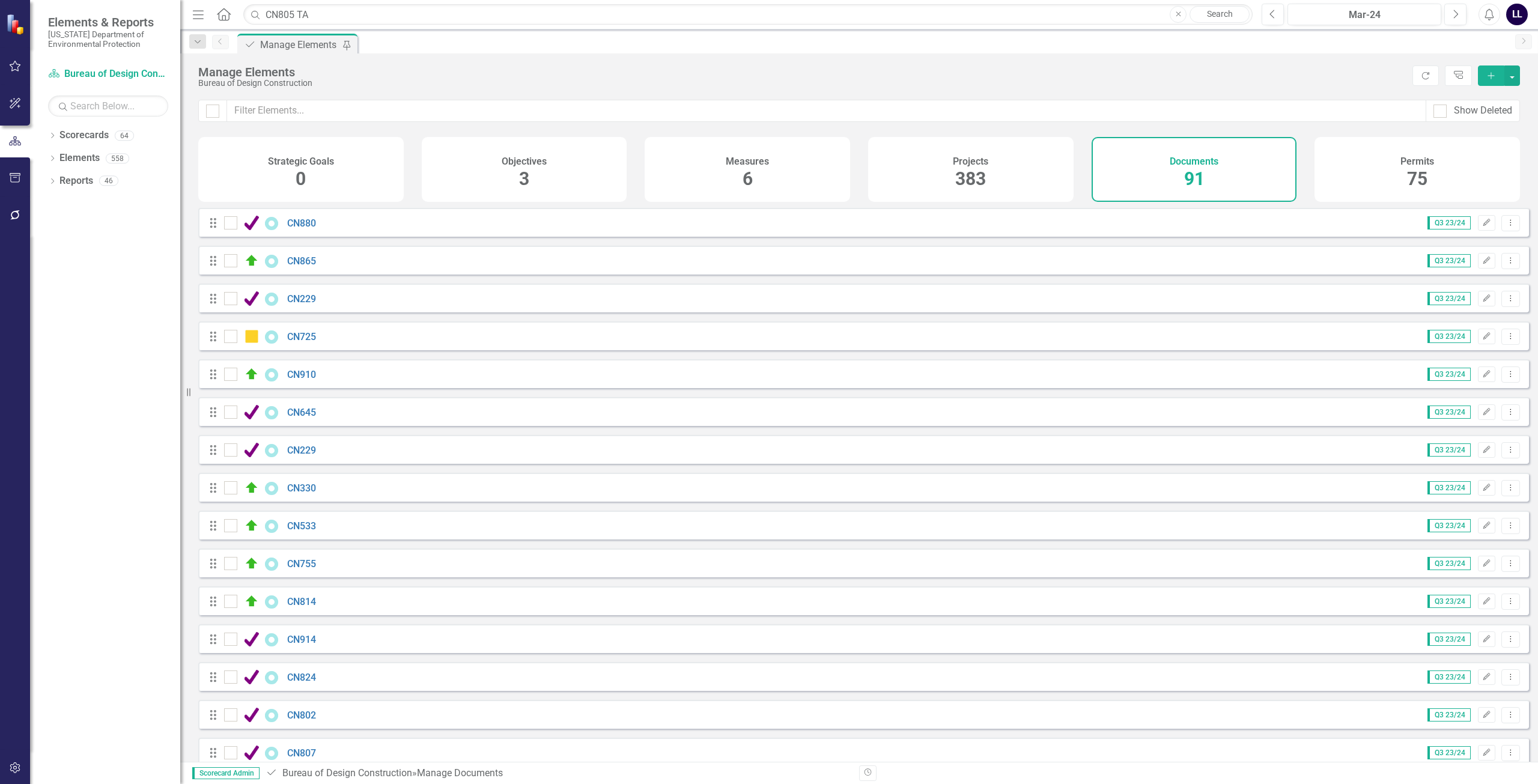
click at [1205, 174] on div "Documents 91" at bounding box center [1195, 169] width 205 height 65
click at [12, 65] on icon "button" at bounding box center [15, 65] width 12 height 11
click at [298, 46] on div "Manage Elements" at bounding box center [300, 44] width 79 height 15
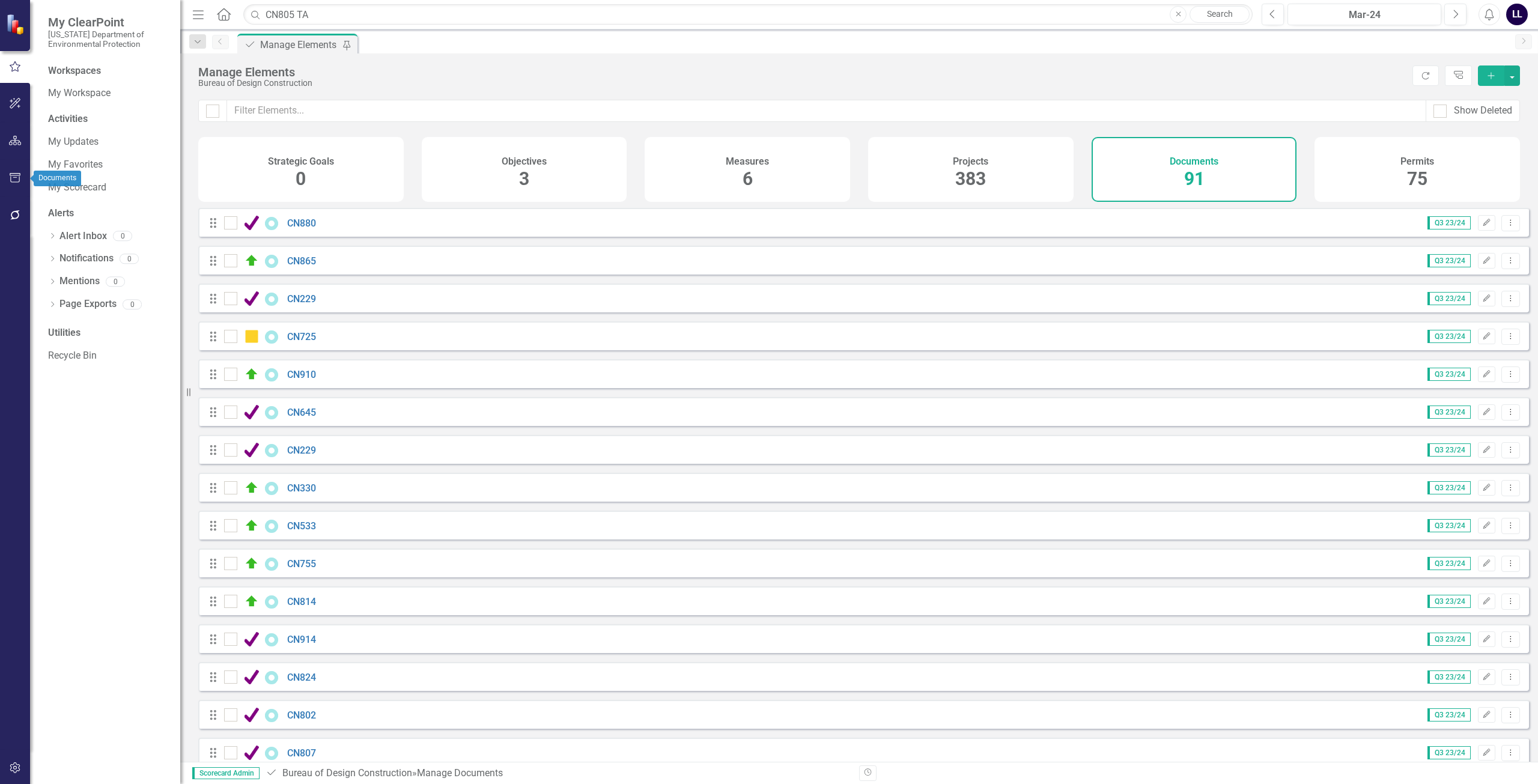
click at [15, 185] on button "button" at bounding box center [15, 178] width 27 height 25
click at [17, 71] on icon "button" at bounding box center [15, 65] width 12 height 9
click at [95, 95] on link "My Workspace" at bounding box center [108, 93] width 120 height 14
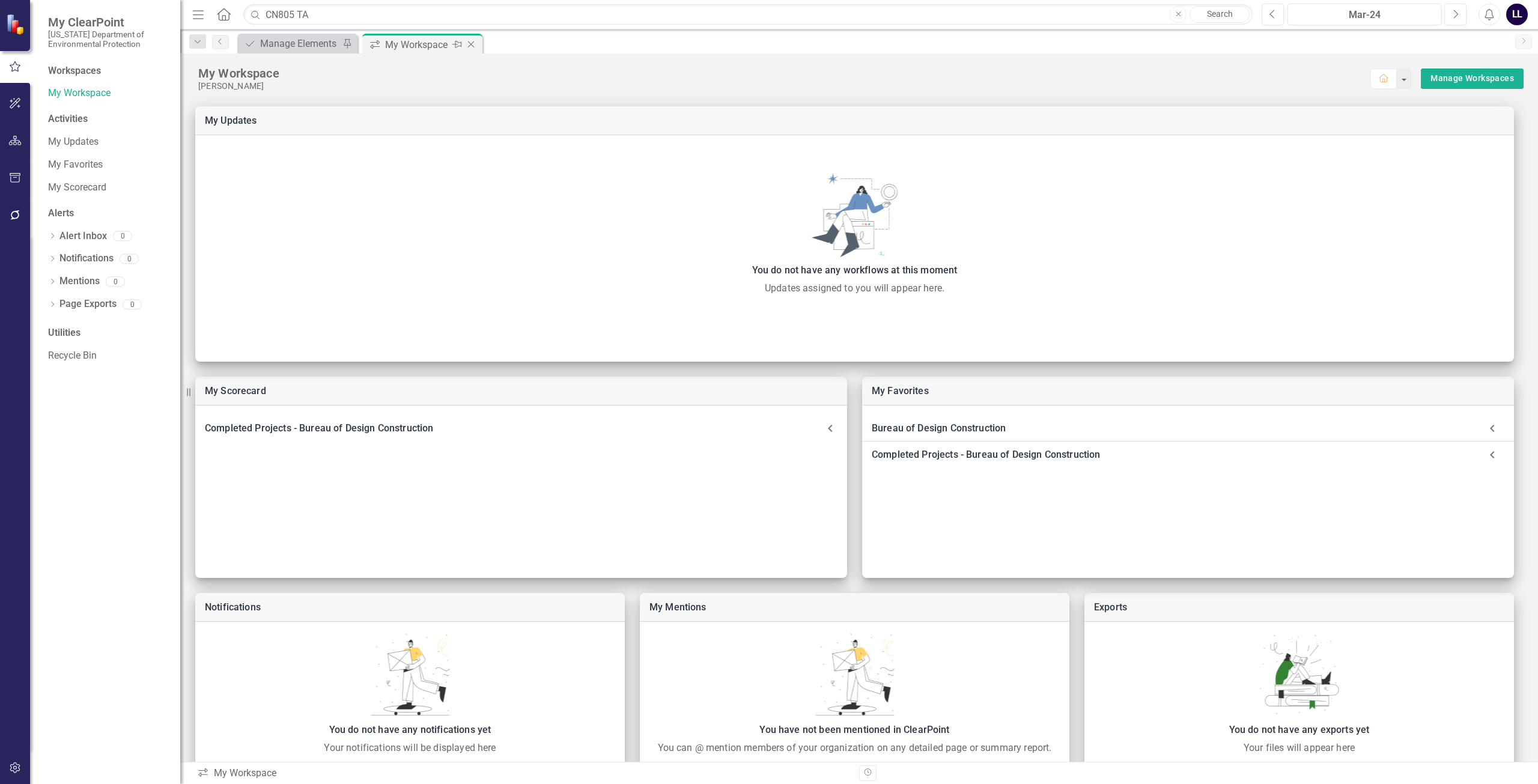
click at [474, 46] on icon "Close" at bounding box center [471, 44] width 12 height 9
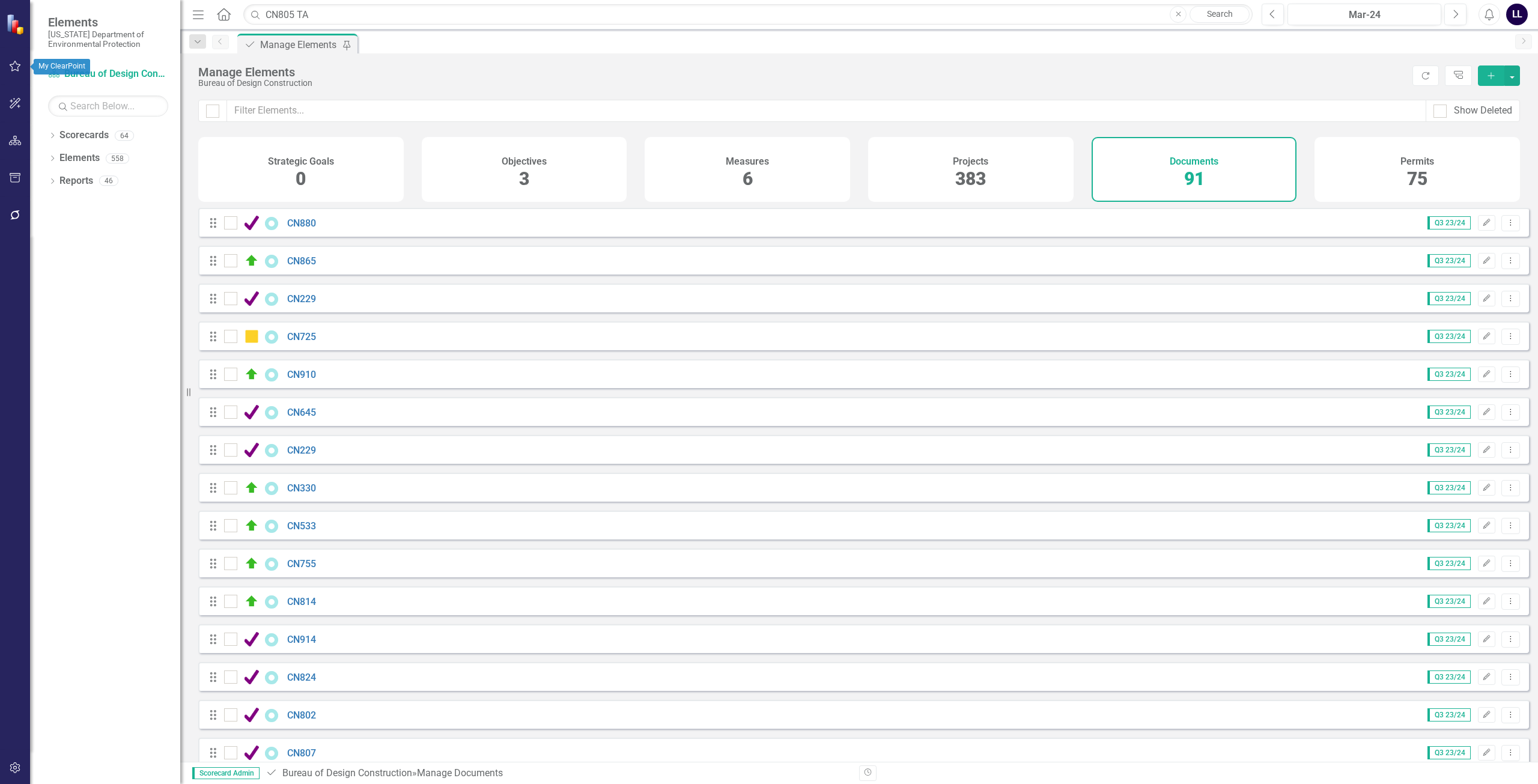
click at [19, 66] on icon "button" at bounding box center [15, 65] width 12 height 11
click at [83, 165] on link "My Favorites" at bounding box center [108, 164] width 120 height 14
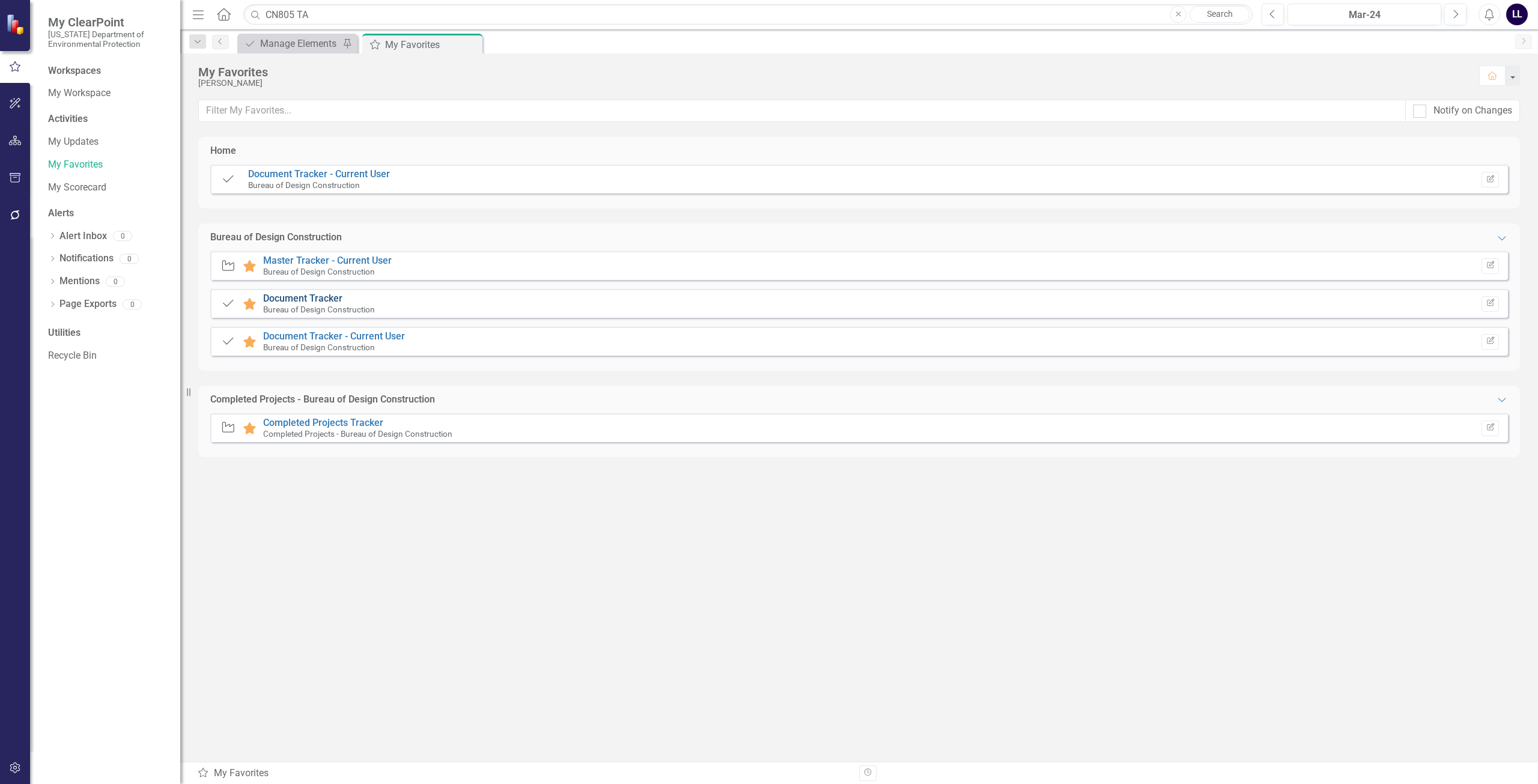
click at [323, 297] on link "Document Tracker" at bounding box center [303, 298] width 79 height 12
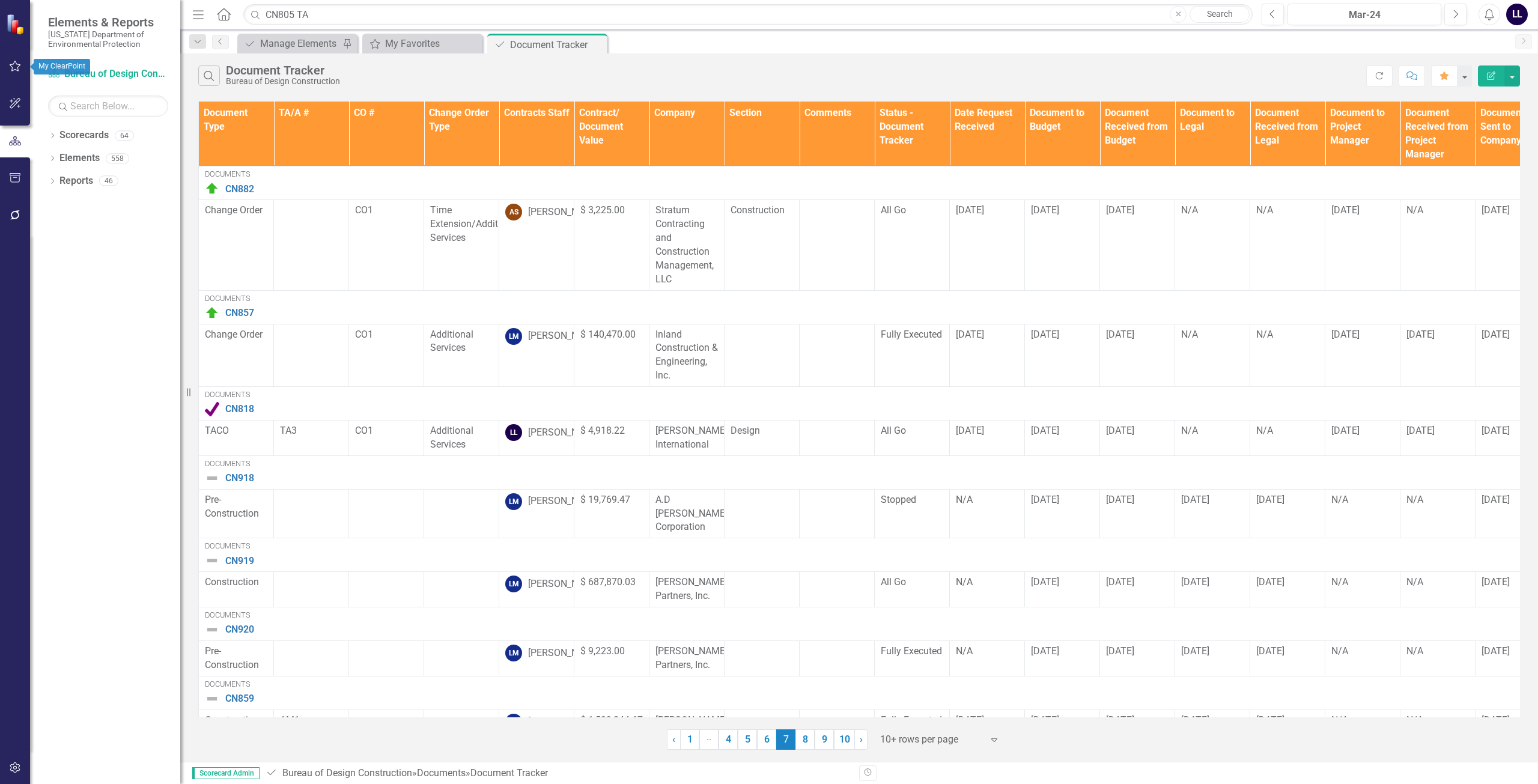
click at [20, 69] on icon "button" at bounding box center [15, 65] width 12 height 9
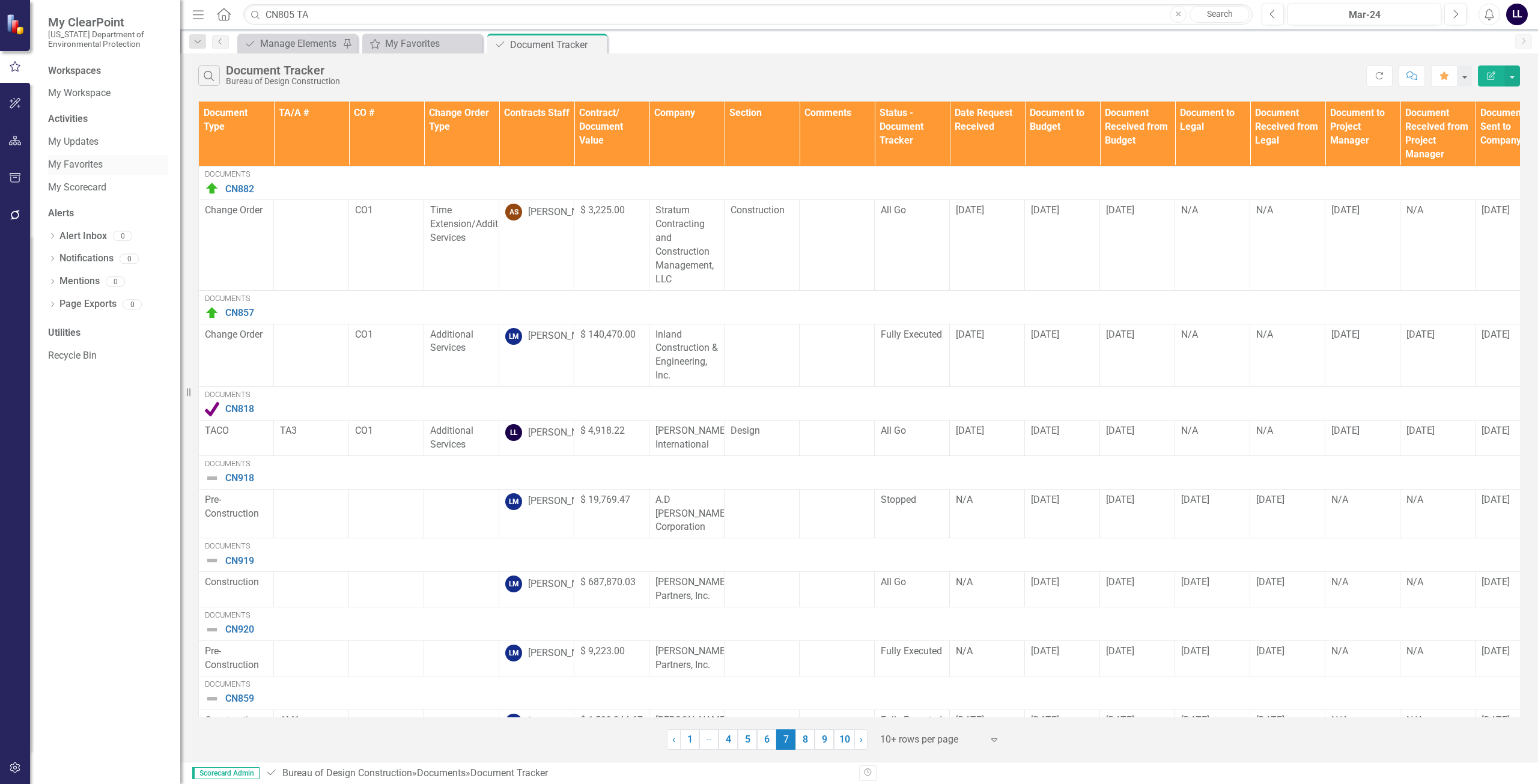
click at [98, 163] on link "My Favorites" at bounding box center [108, 164] width 120 height 14
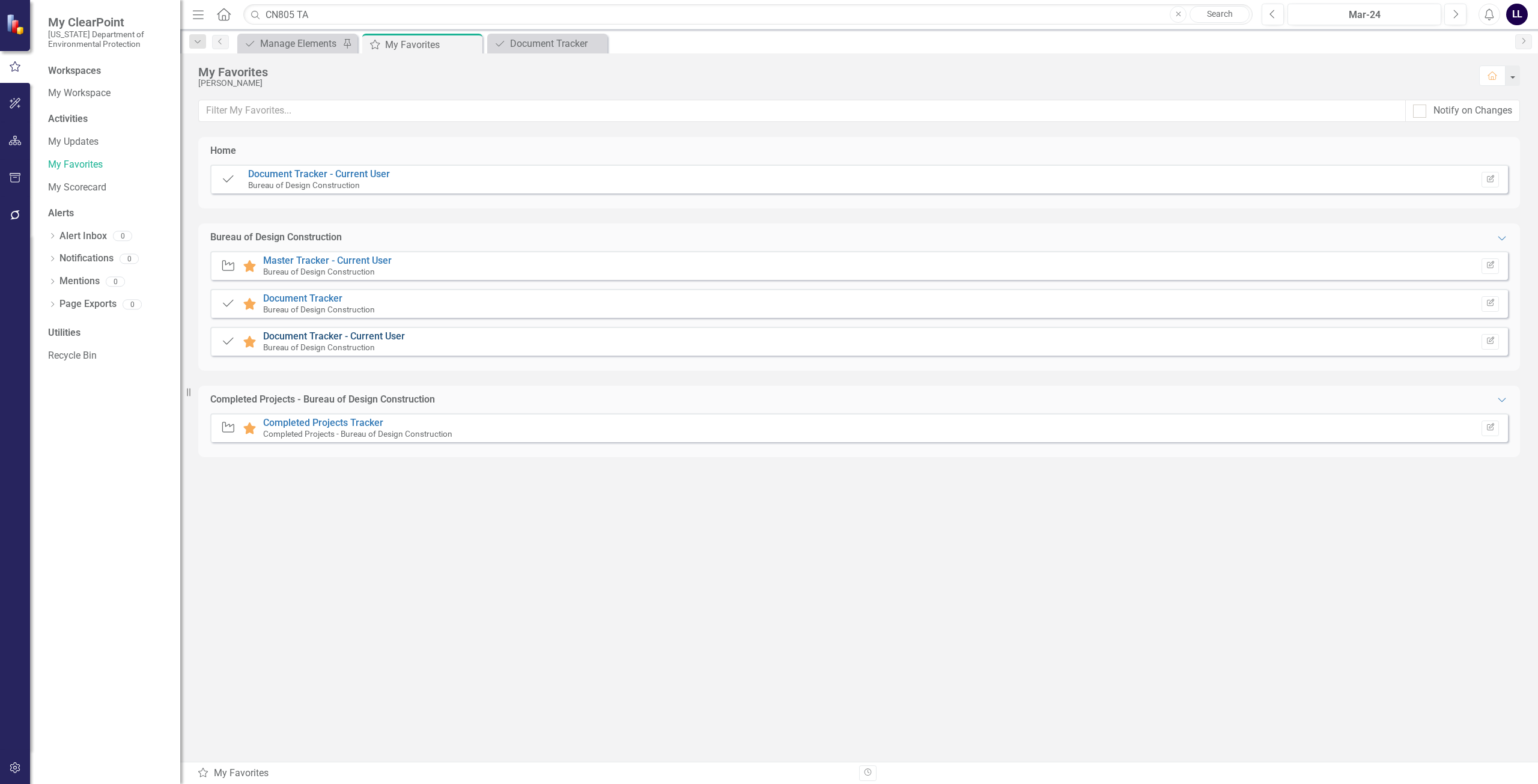
click at [333, 339] on link "Document Tracker - Current User" at bounding box center [334, 336] width 142 height 12
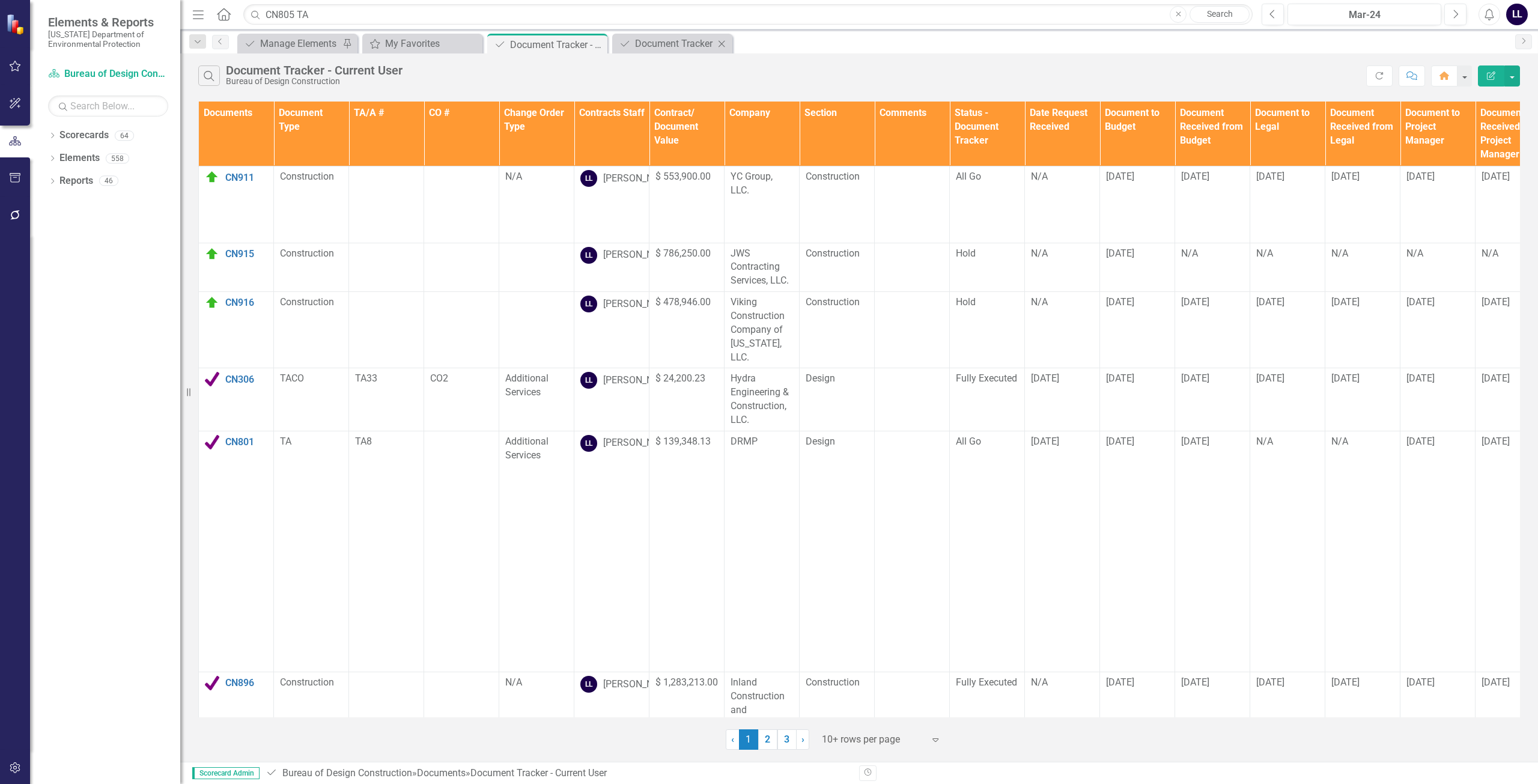
click at [0, 0] on icon "Pin" at bounding box center [0, 0] width 0 height 0
click at [681, 43] on div "Document Tracker" at bounding box center [674, 44] width 79 height 15
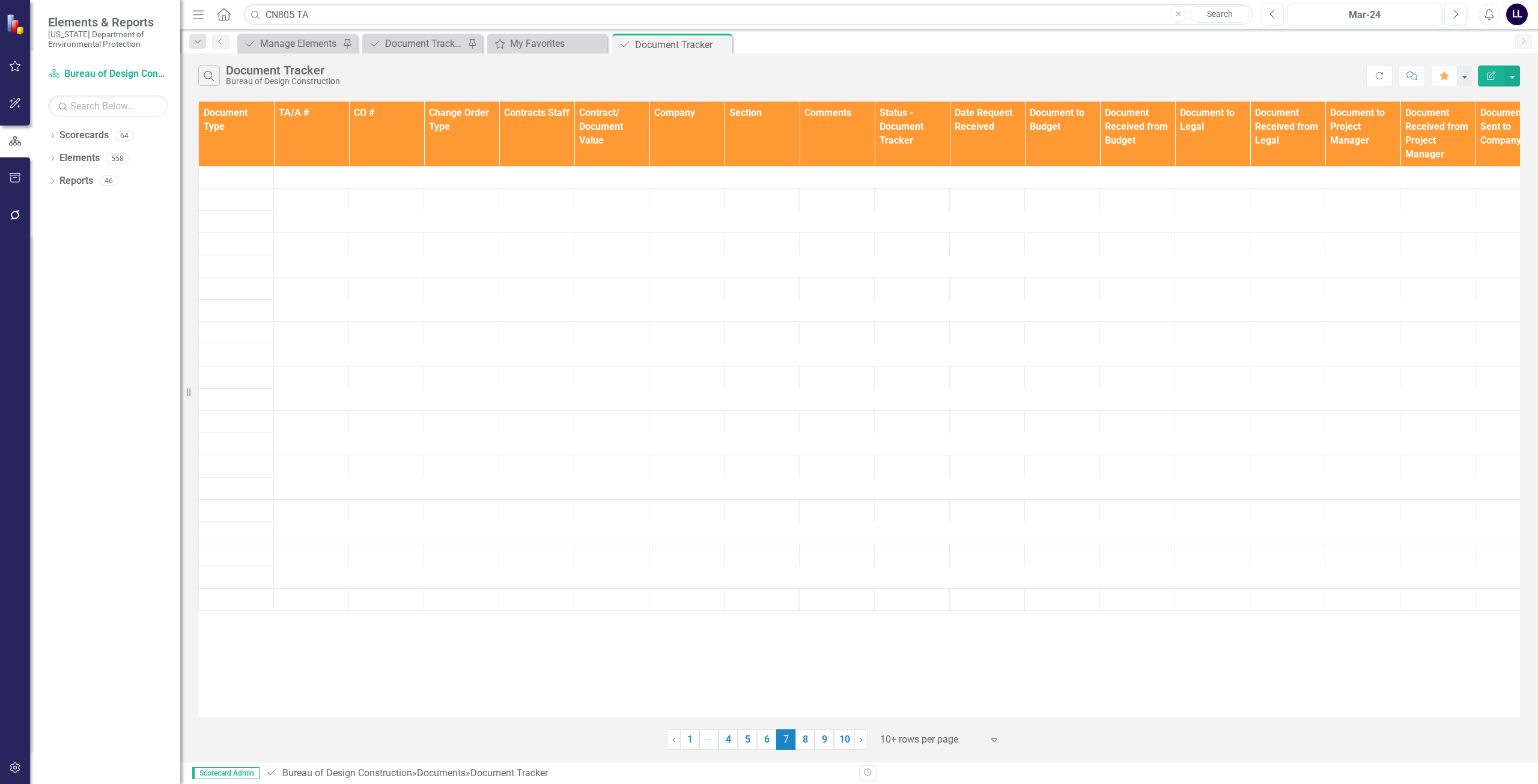
click at [0, 0] on icon at bounding box center [0, 0] width 0 height 0
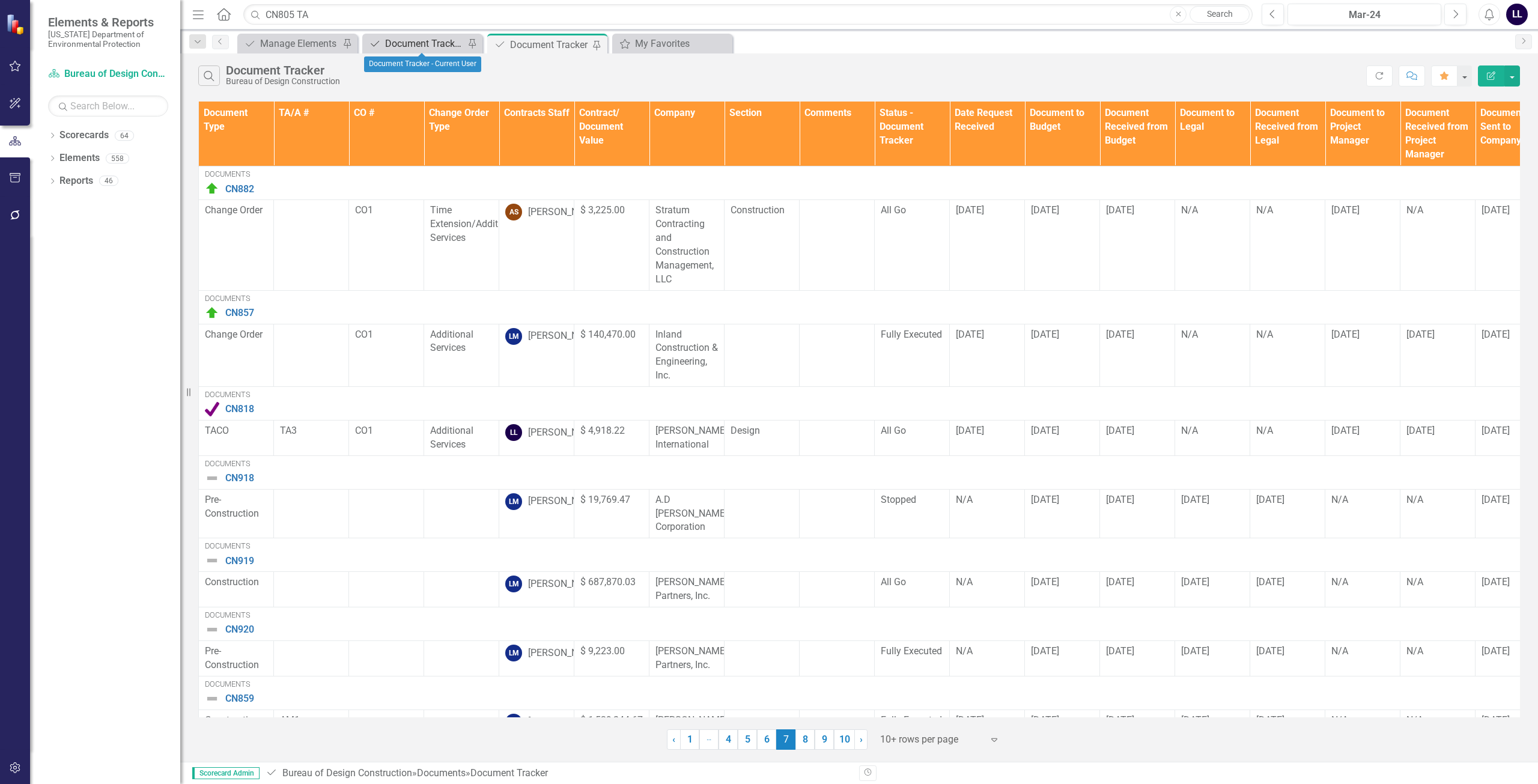
click at [432, 46] on div "Document Tracker - Current User" at bounding box center [424, 44] width 79 height 15
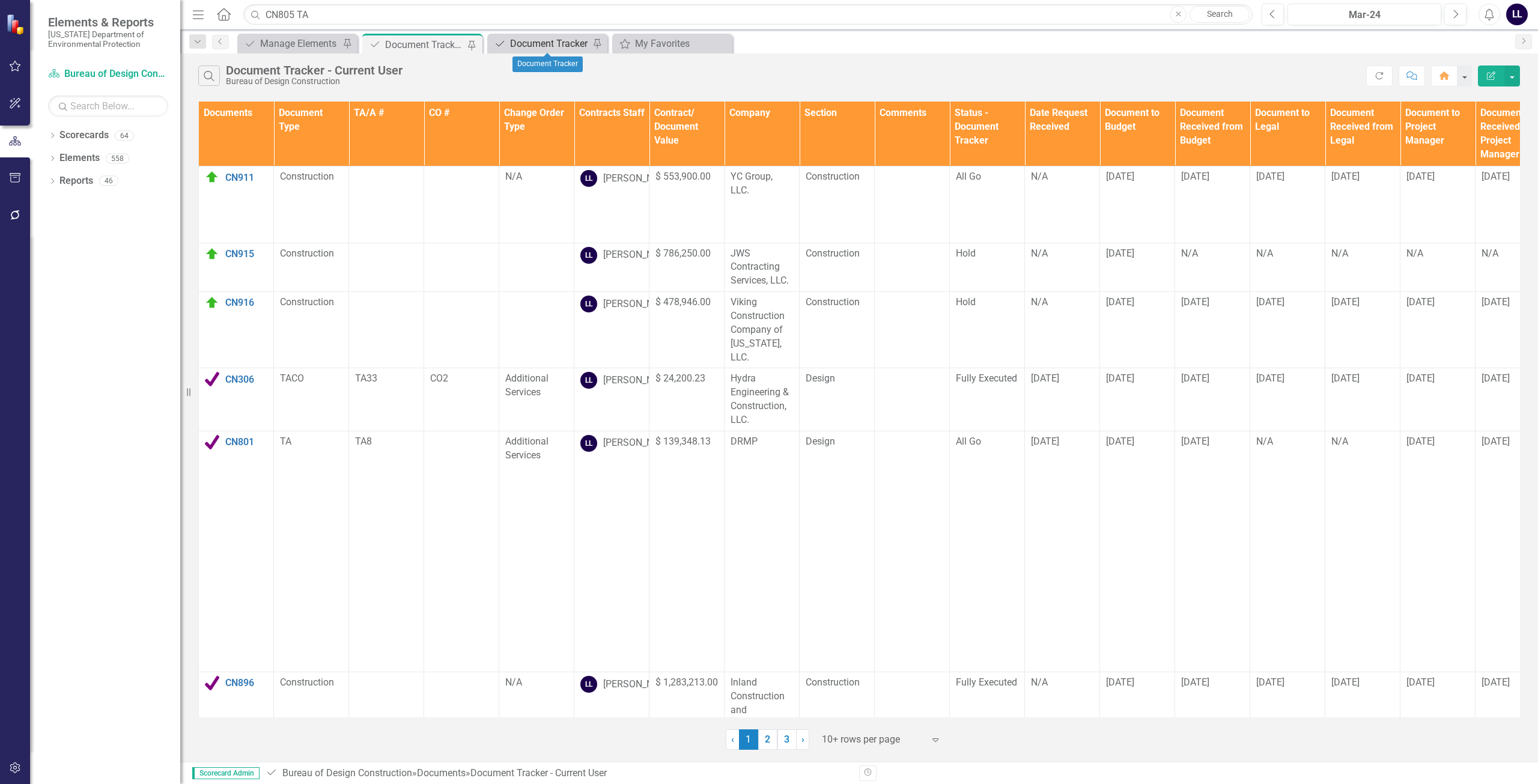
click at [538, 44] on div "Document Tracker" at bounding box center [549, 44] width 79 height 15
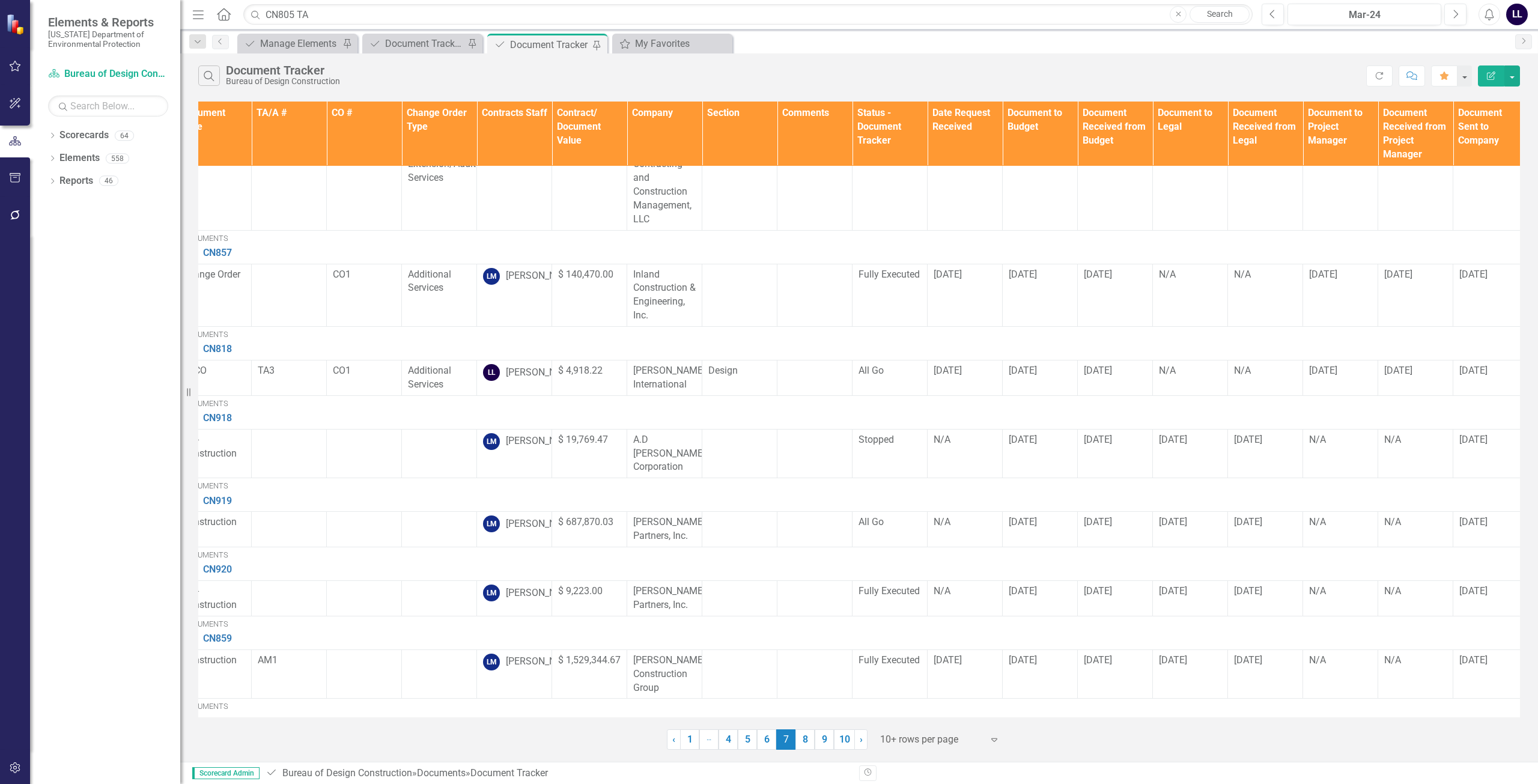
scroll to position [60, 0]
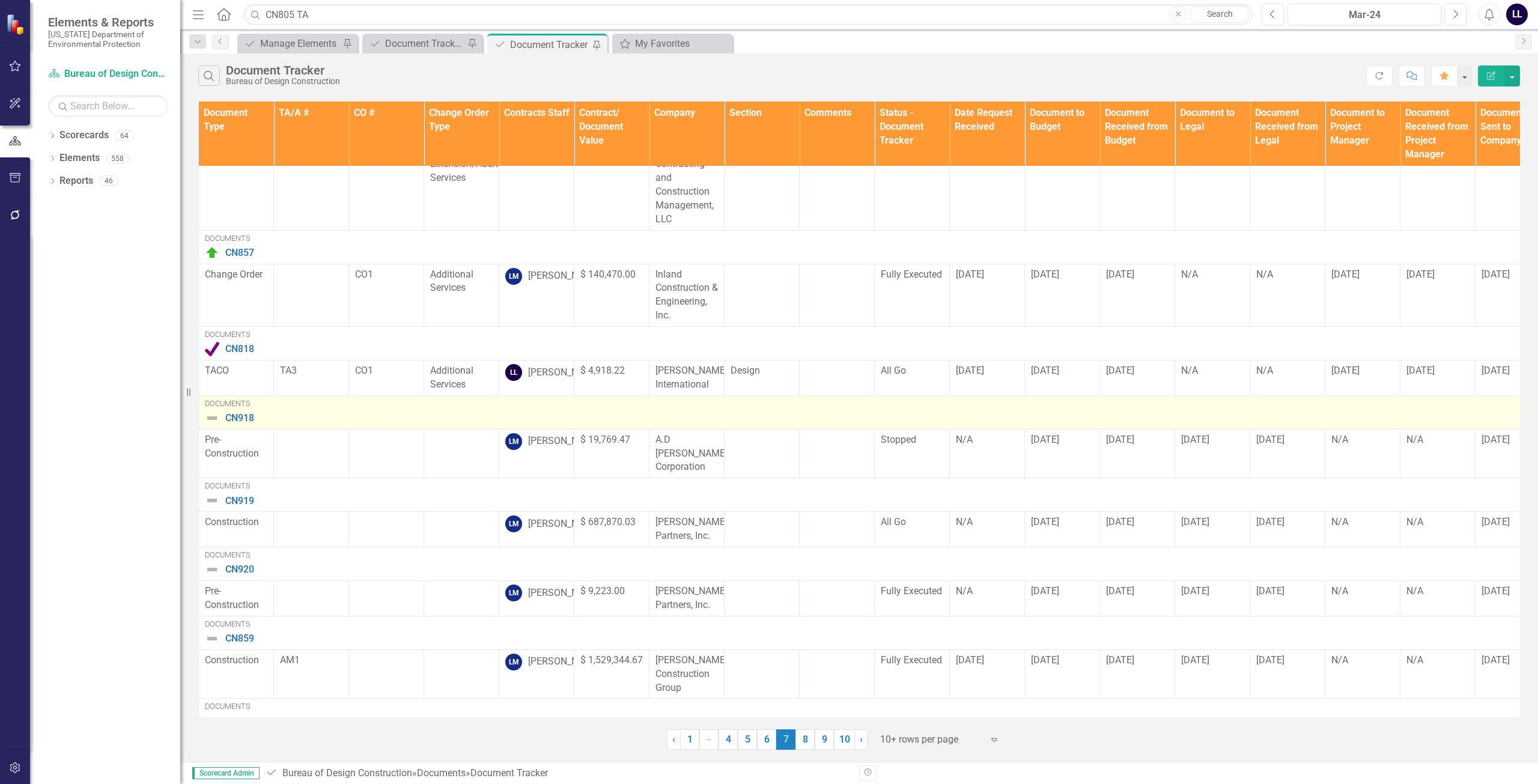
click at [210, 425] on img at bounding box center [212, 418] width 15 height 15
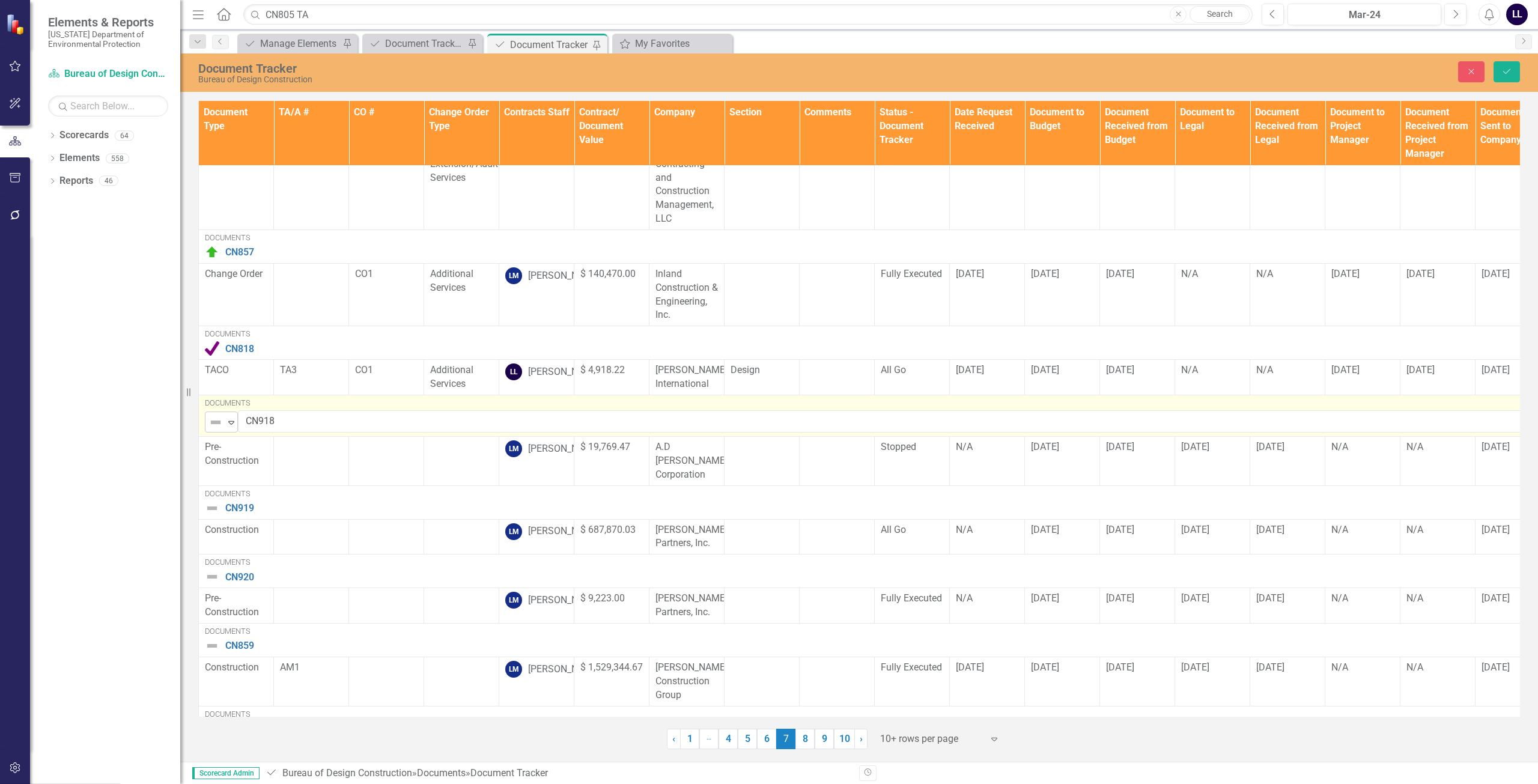
click at [216, 429] on img at bounding box center [216, 423] width 15 height 15
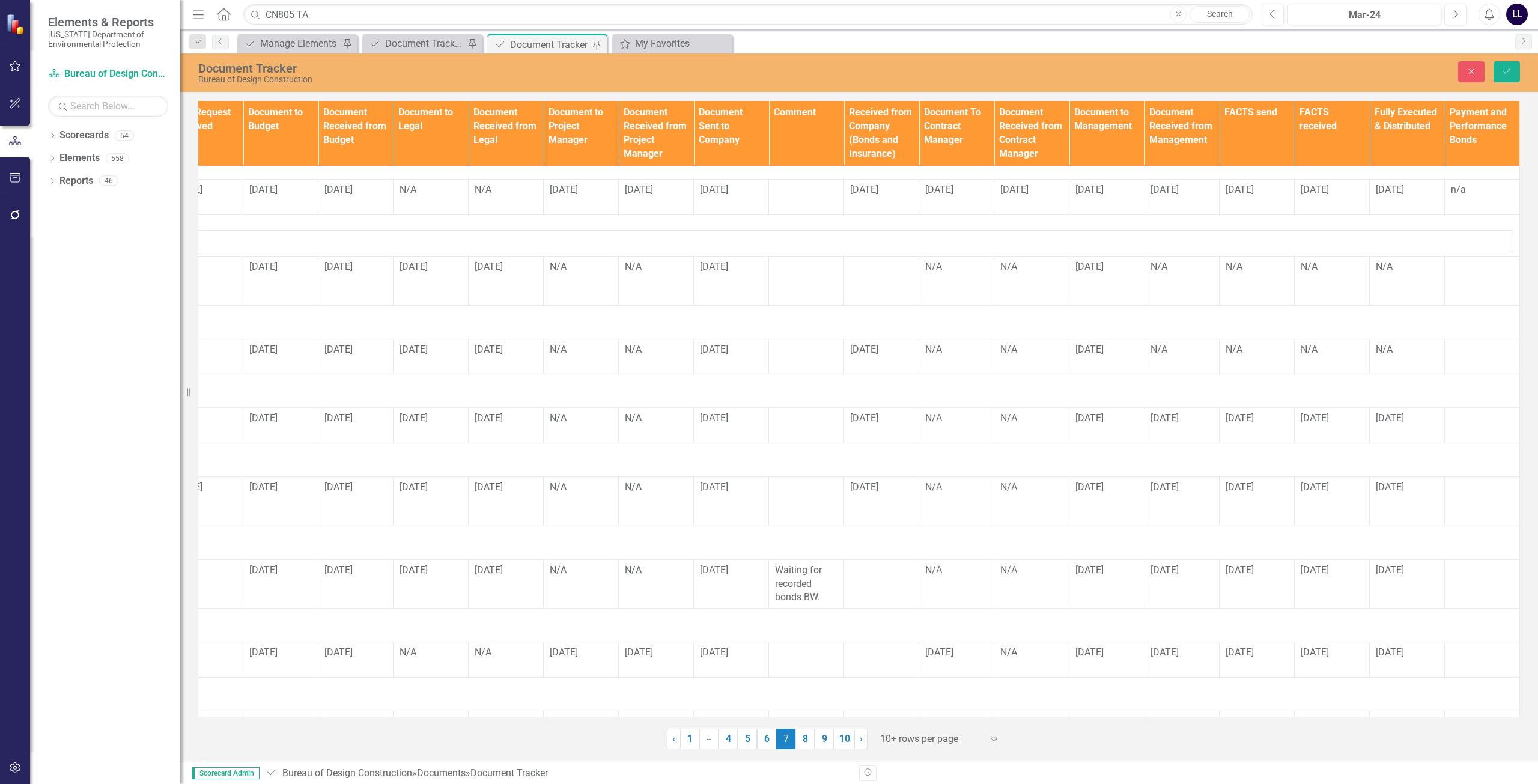
scroll to position [240, 0]
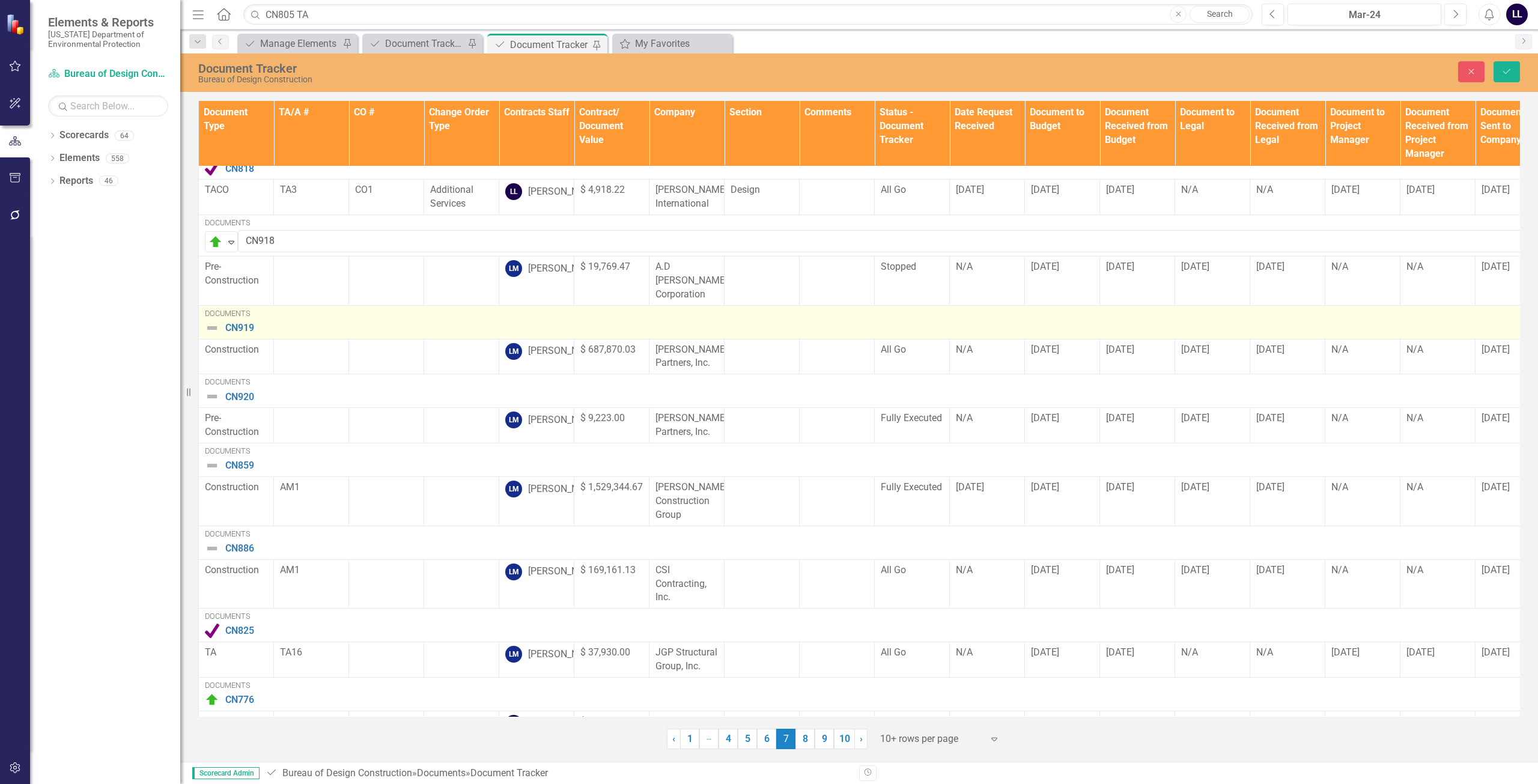
click at [209, 324] on img at bounding box center [212, 328] width 15 height 15
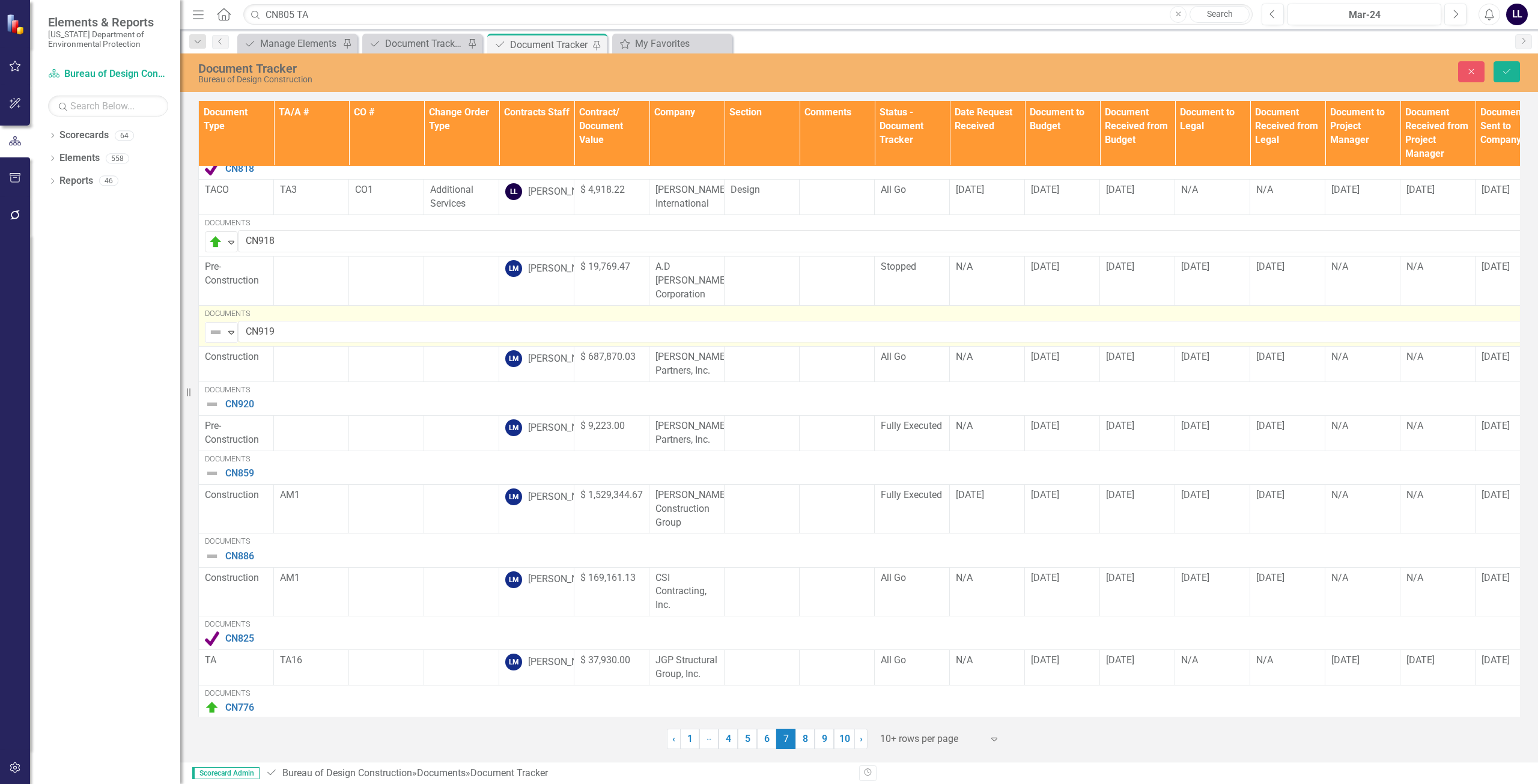
click at [215, 329] on img at bounding box center [216, 332] width 15 height 15
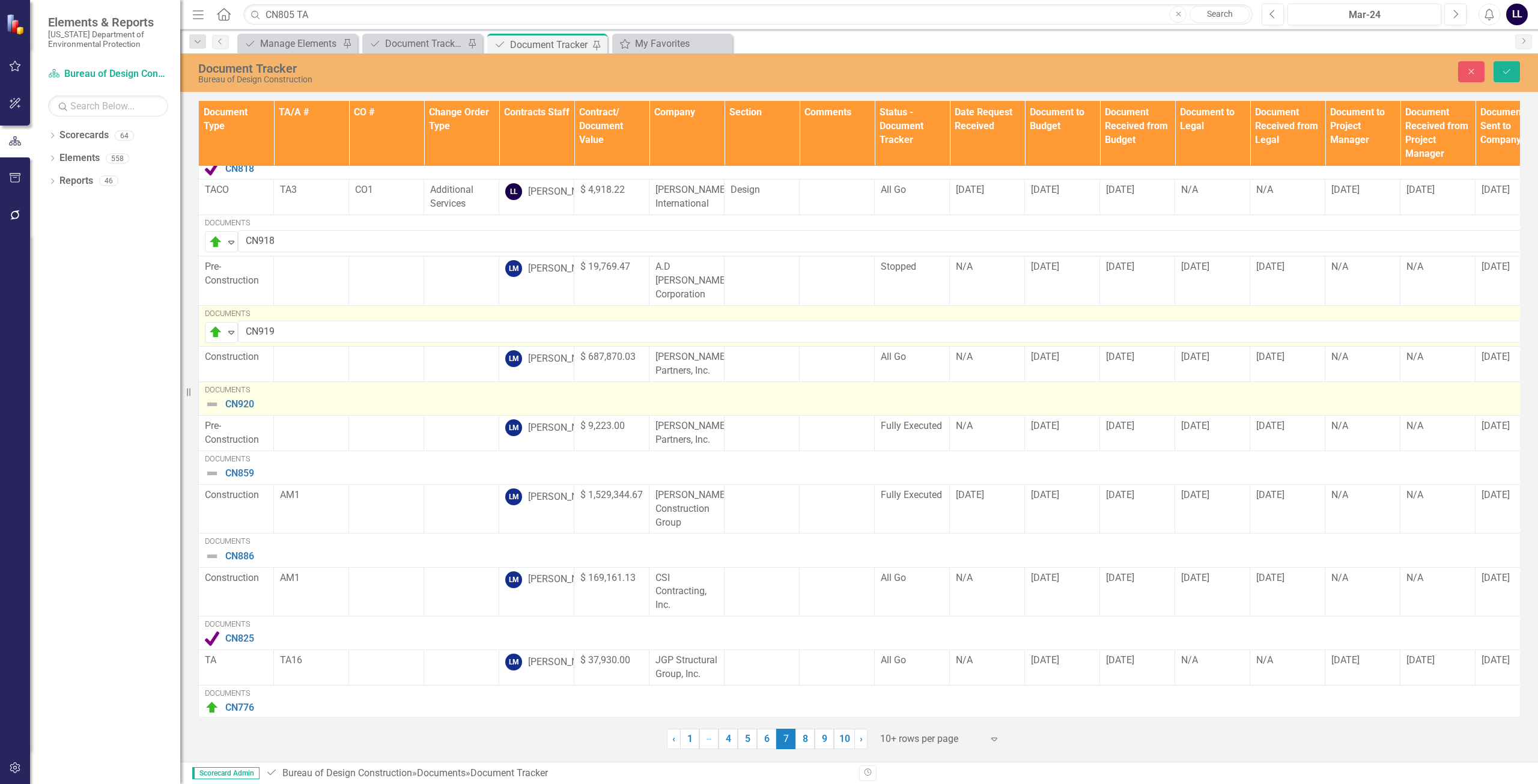
click at [212, 408] on img at bounding box center [212, 404] width 15 height 15
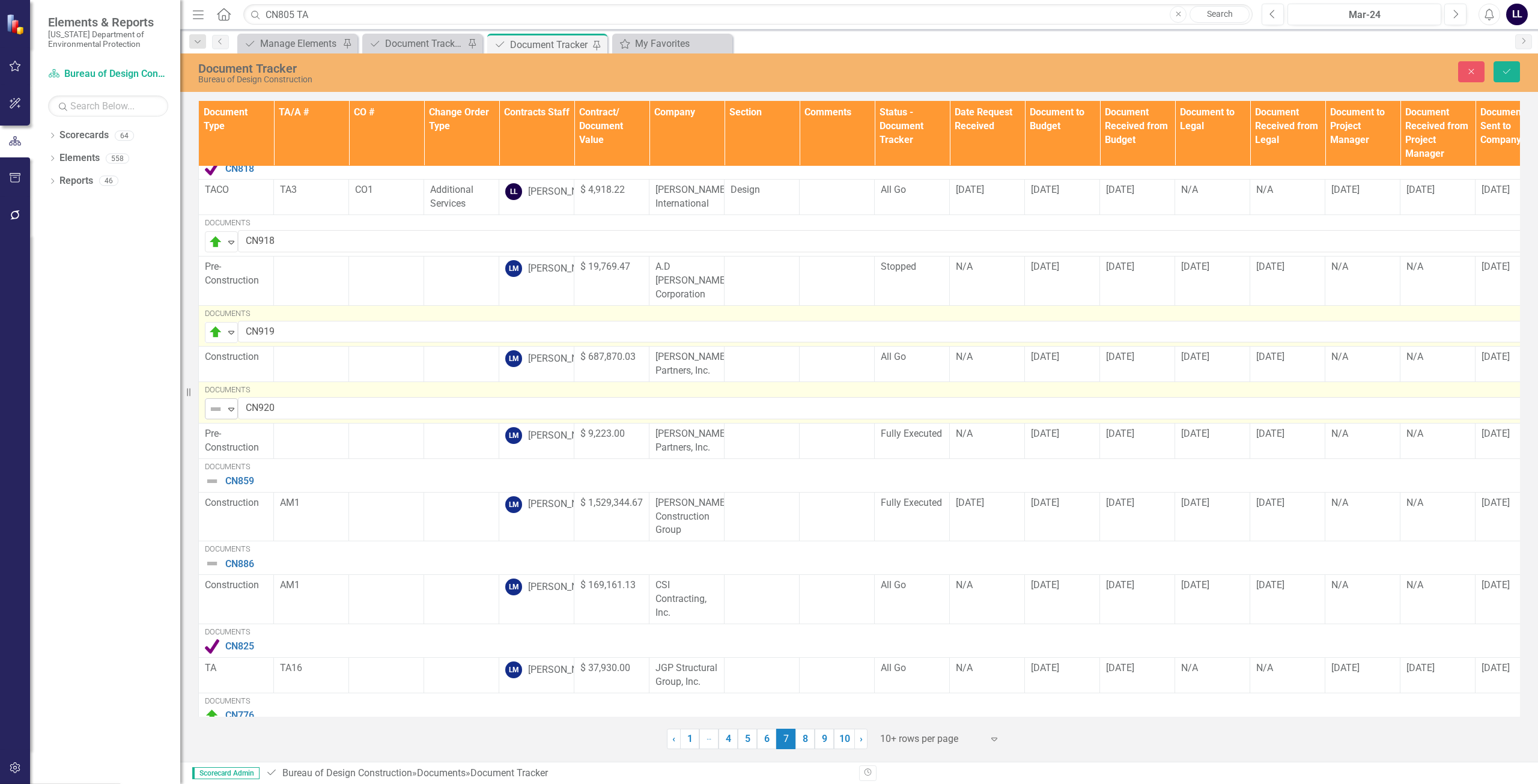
click at [212, 403] on img at bounding box center [216, 409] width 15 height 15
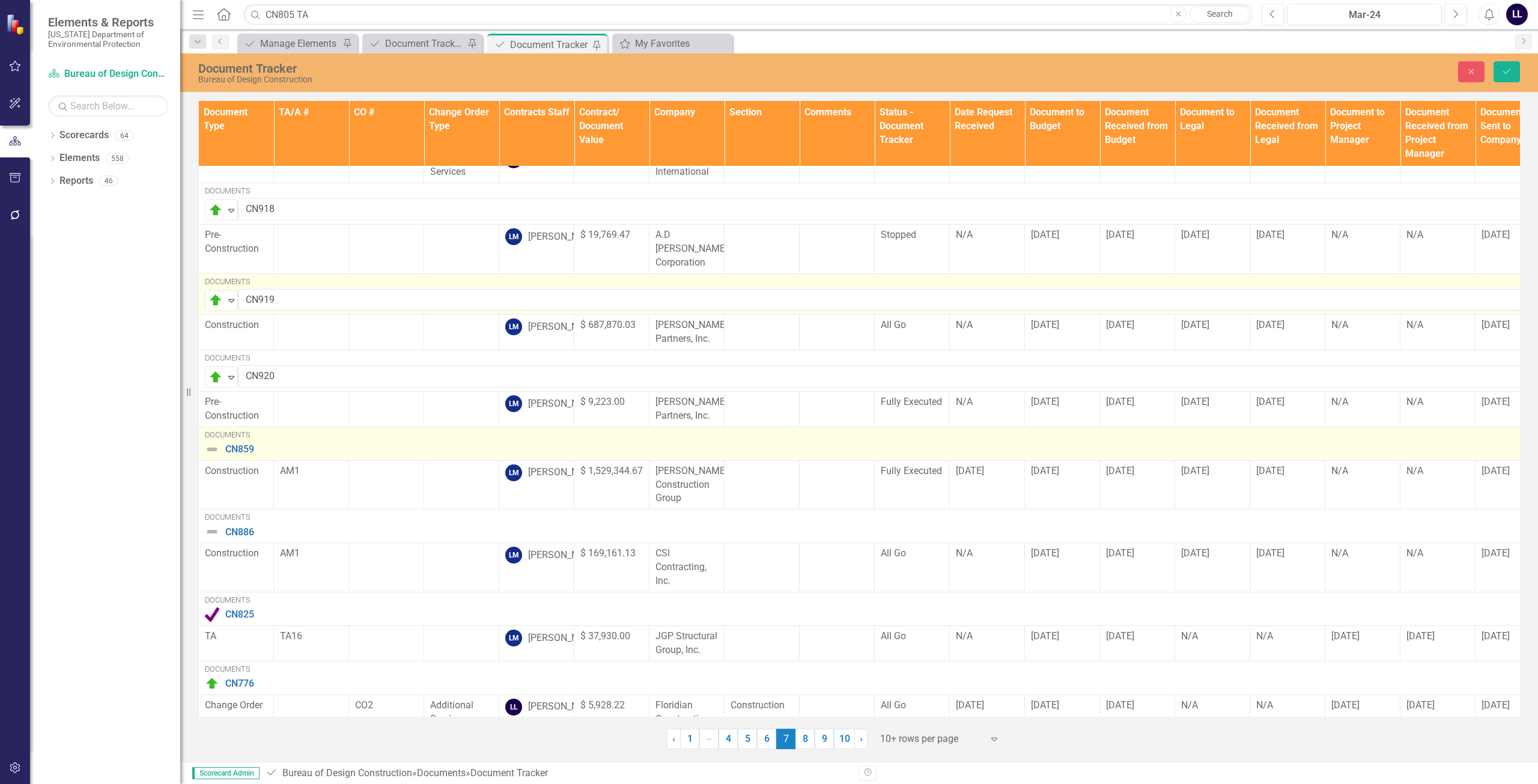
scroll to position [300, 0]
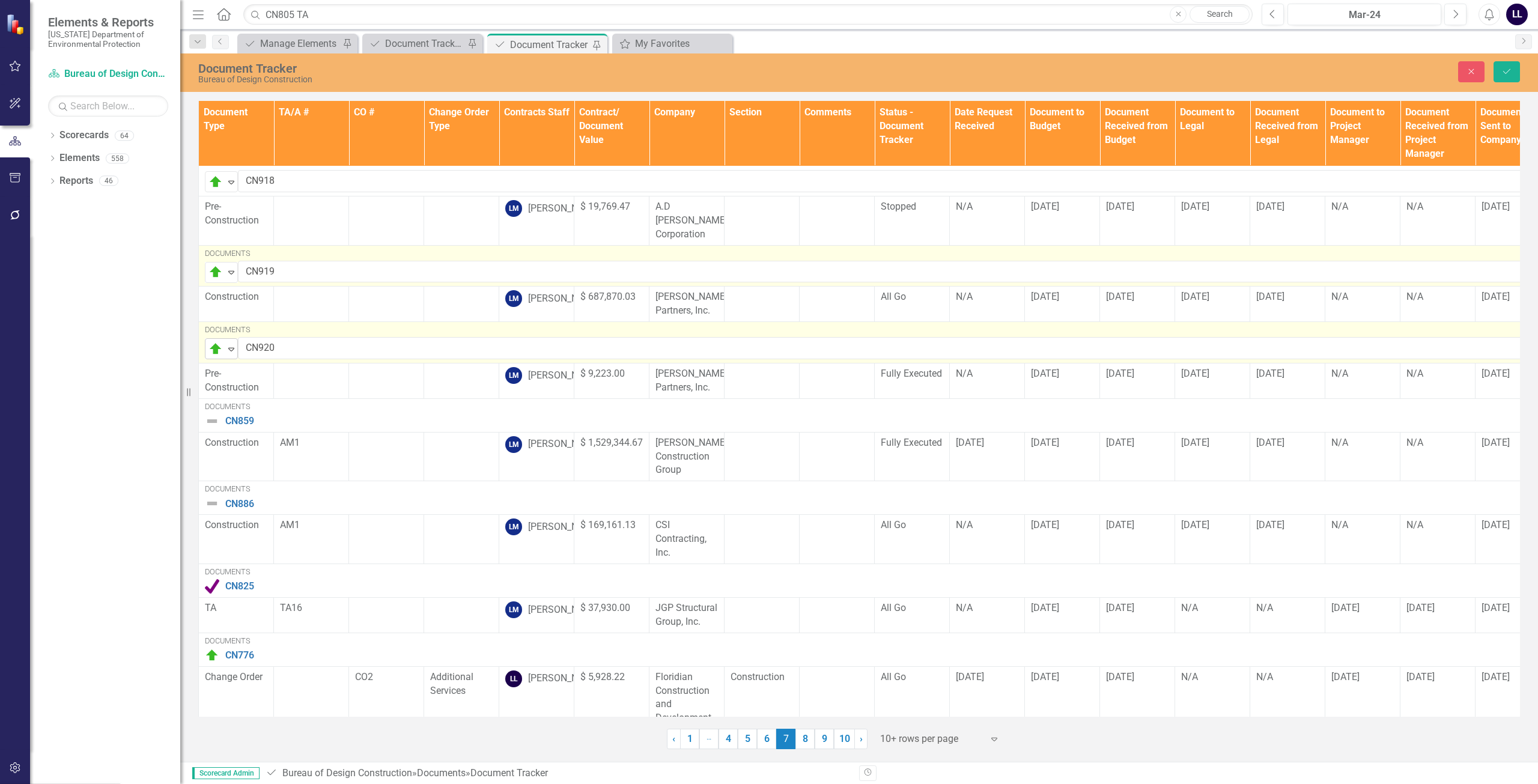
click at [219, 351] on img at bounding box center [216, 349] width 15 height 15
click at [225, 350] on div "Routing" at bounding box center [216, 348] width 18 height 17
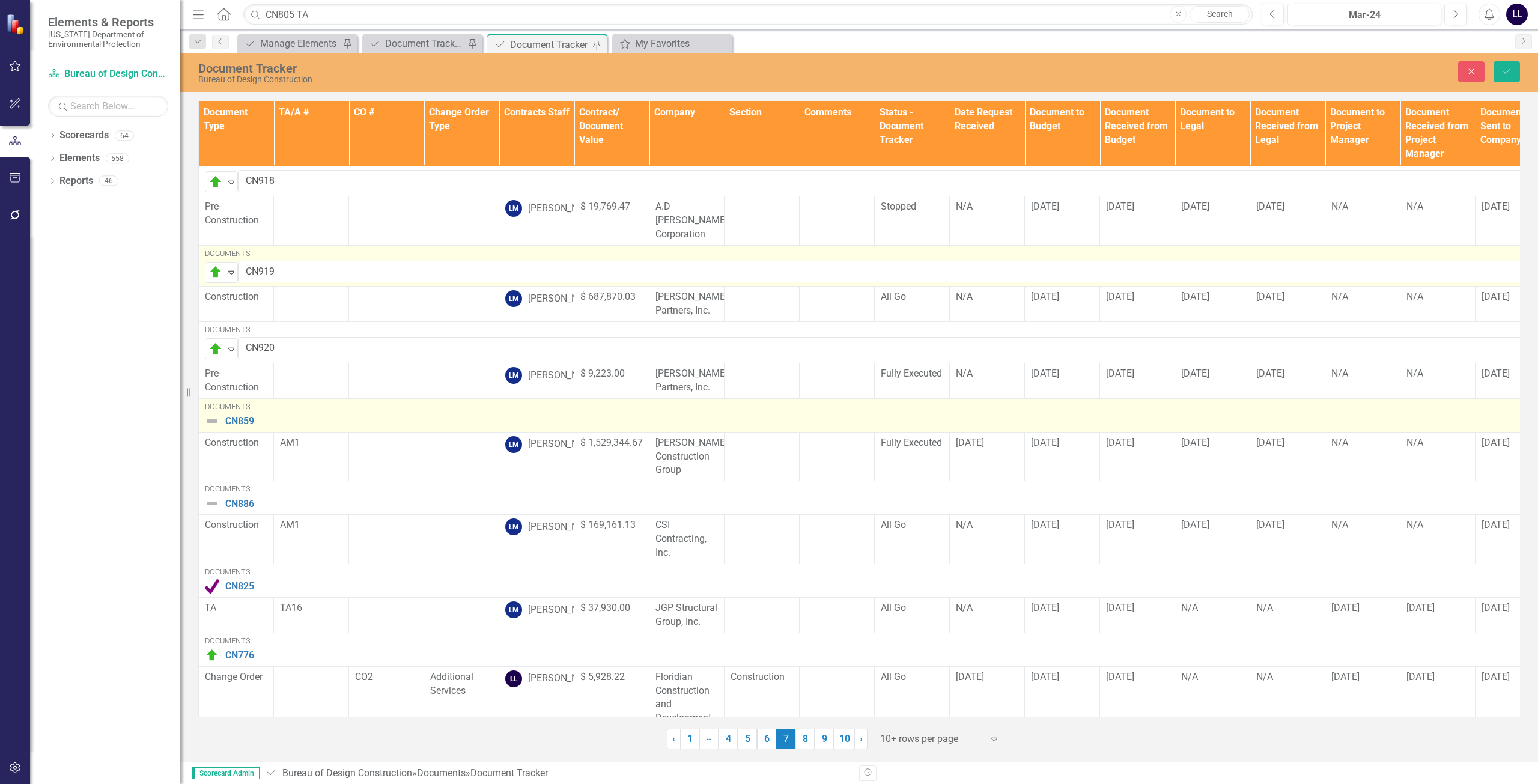
click at [212, 426] on img at bounding box center [212, 421] width 15 height 15
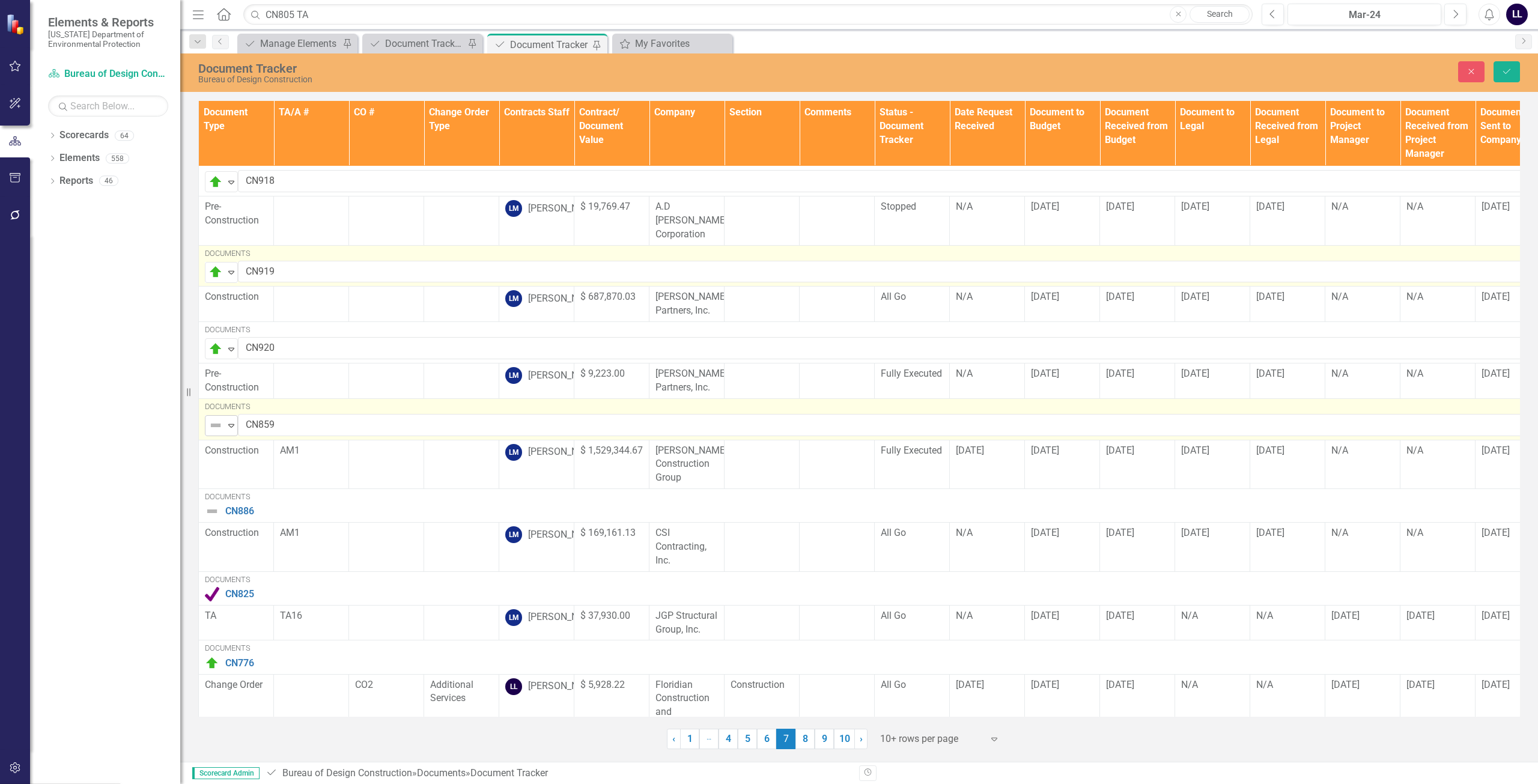
click at [213, 419] on img at bounding box center [216, 425] width 15 height 15
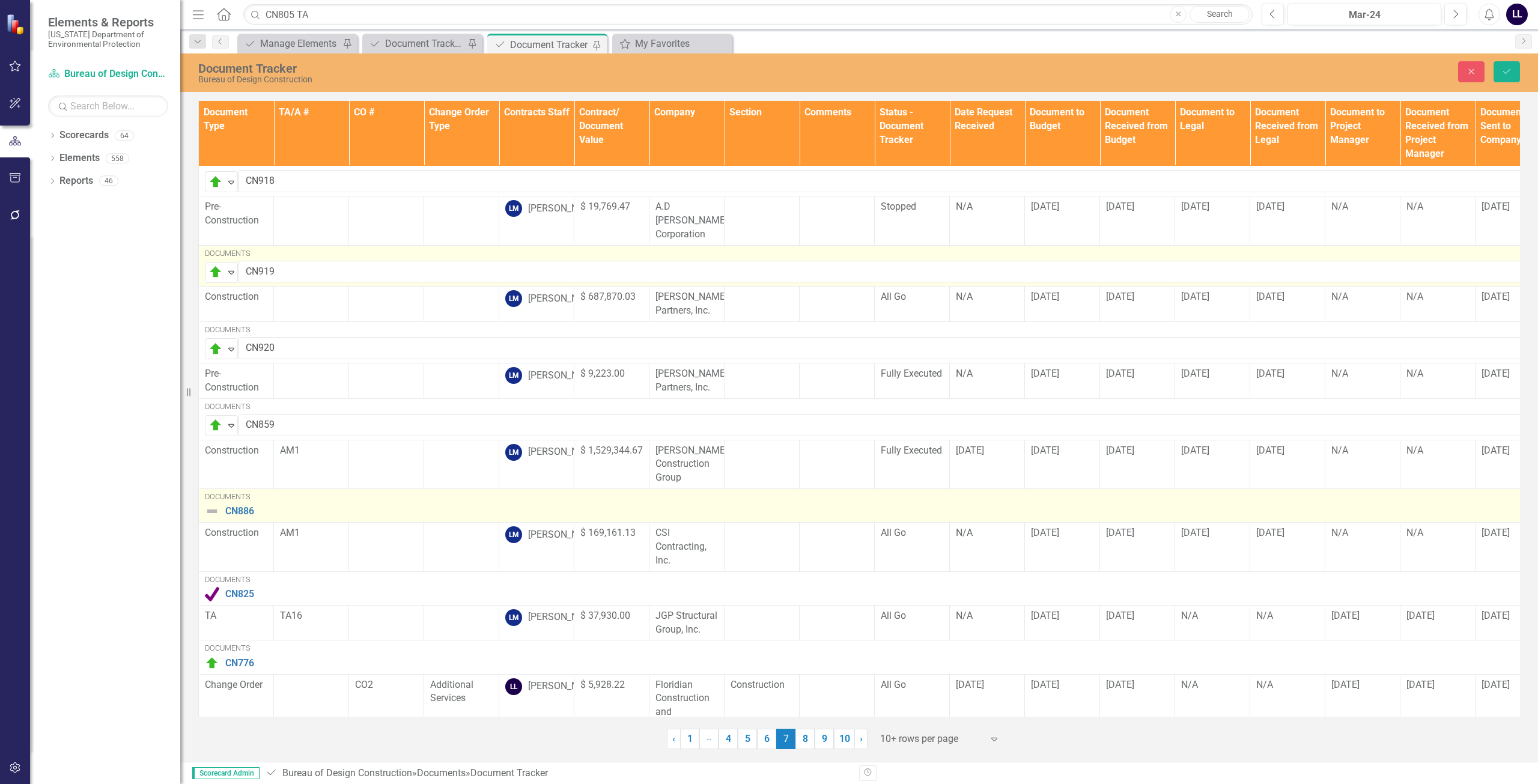
click at [207, 505] on img at bounding box center [212, 511] width 15 height 15
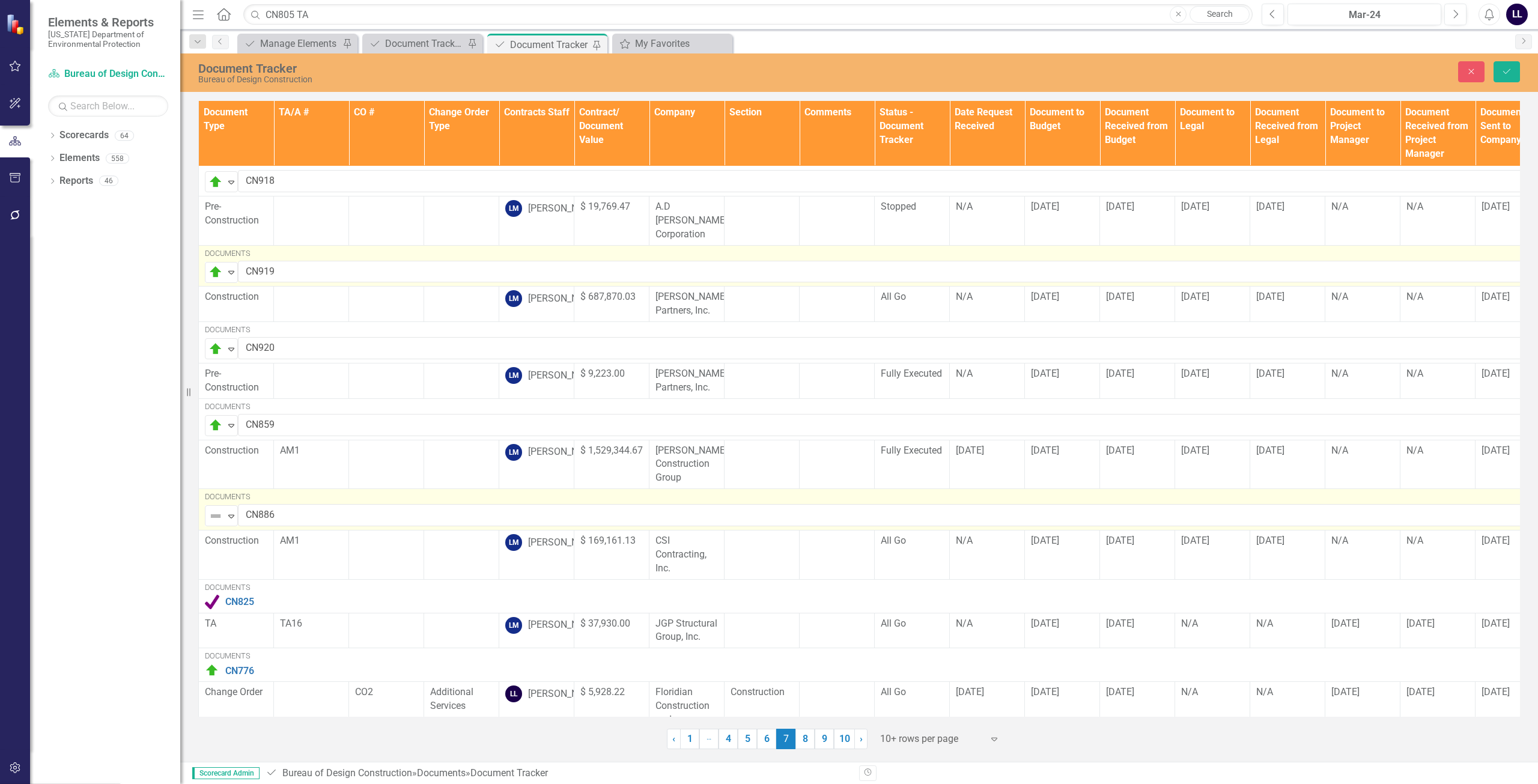
click at [215, 510] on img at bounding box center [216, 516] width 15 height 15
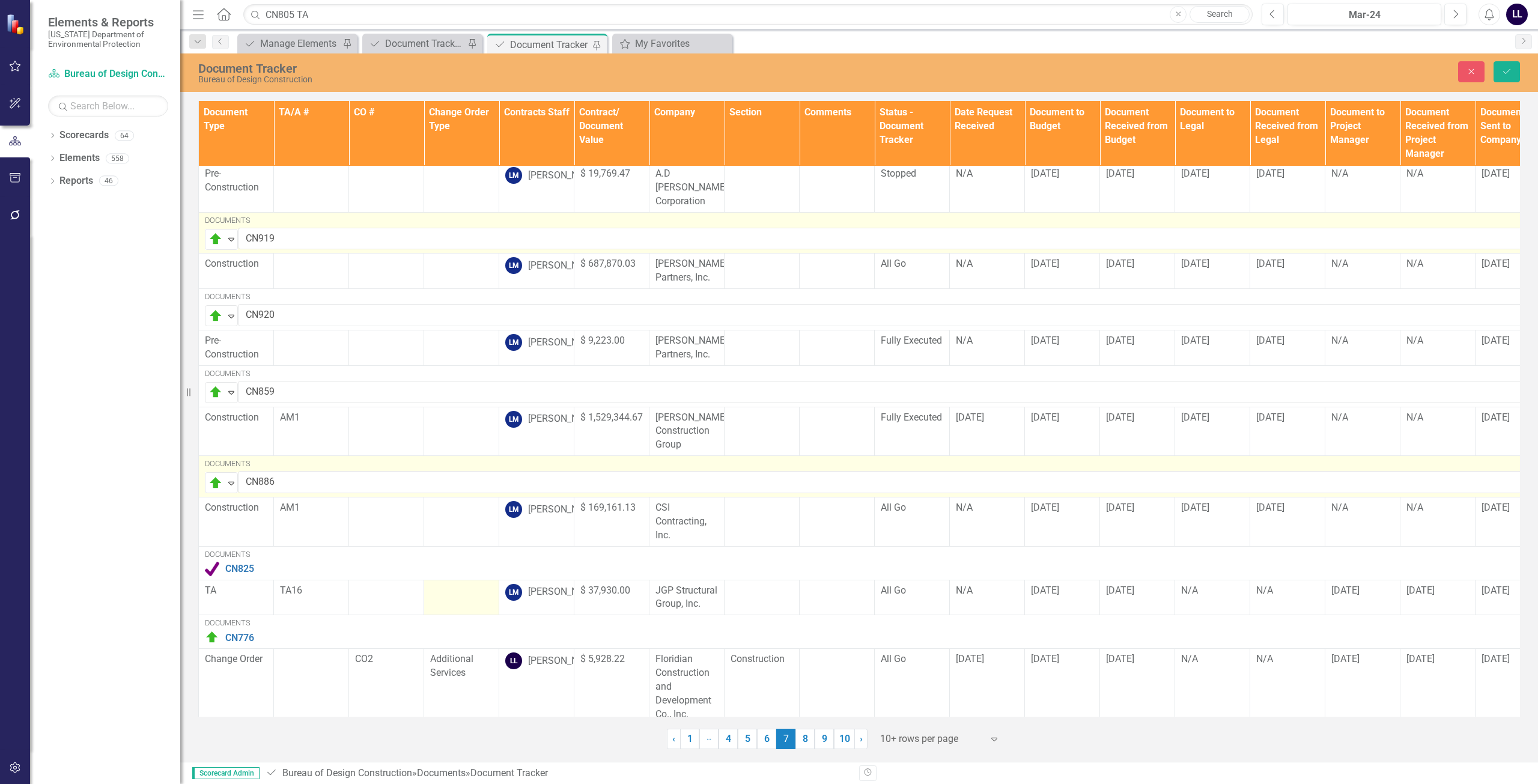
scroll to position [351, 0]
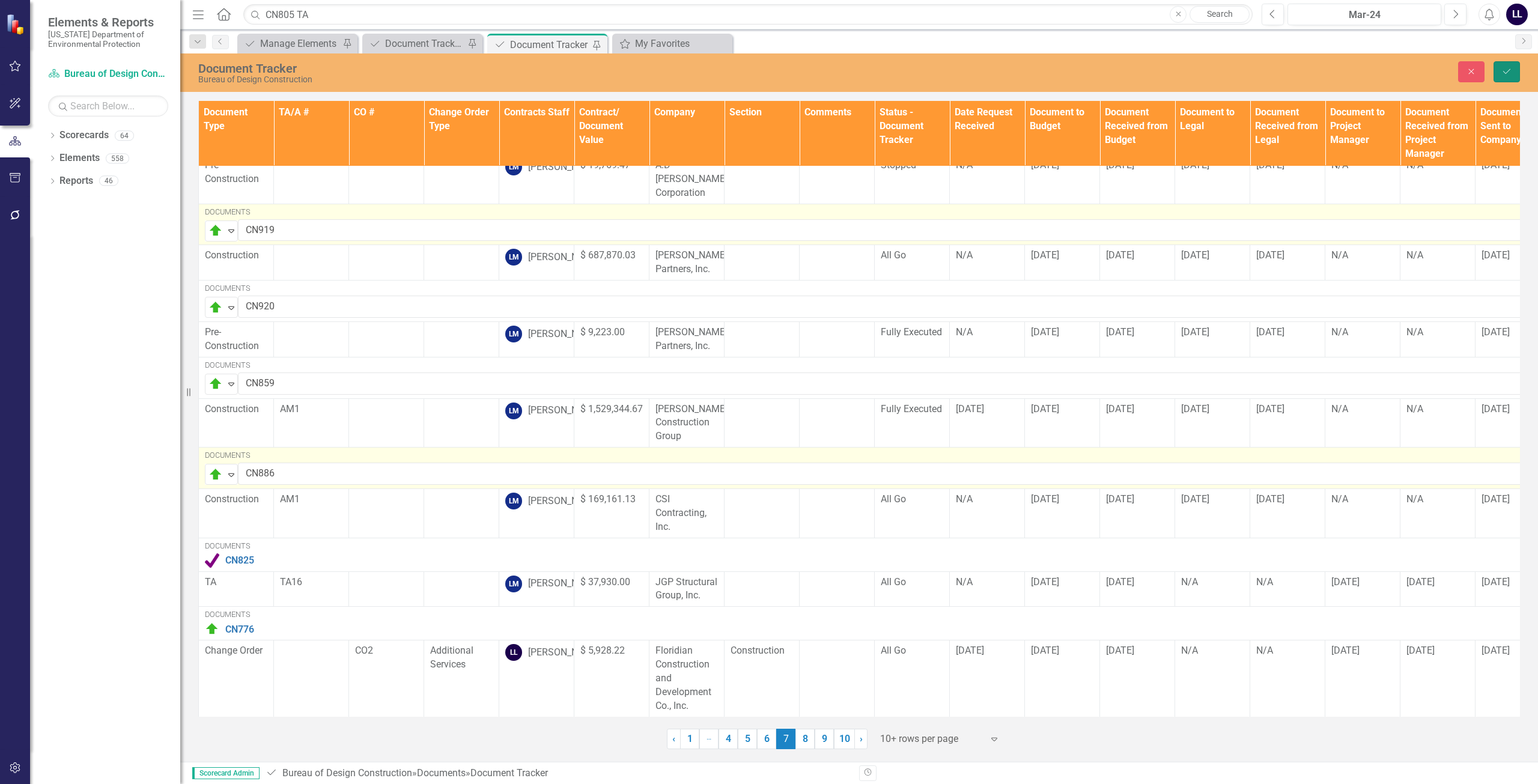
click at [1509, 67] on icon "Save" at bounding box center [1507, 71] width 11 height 9
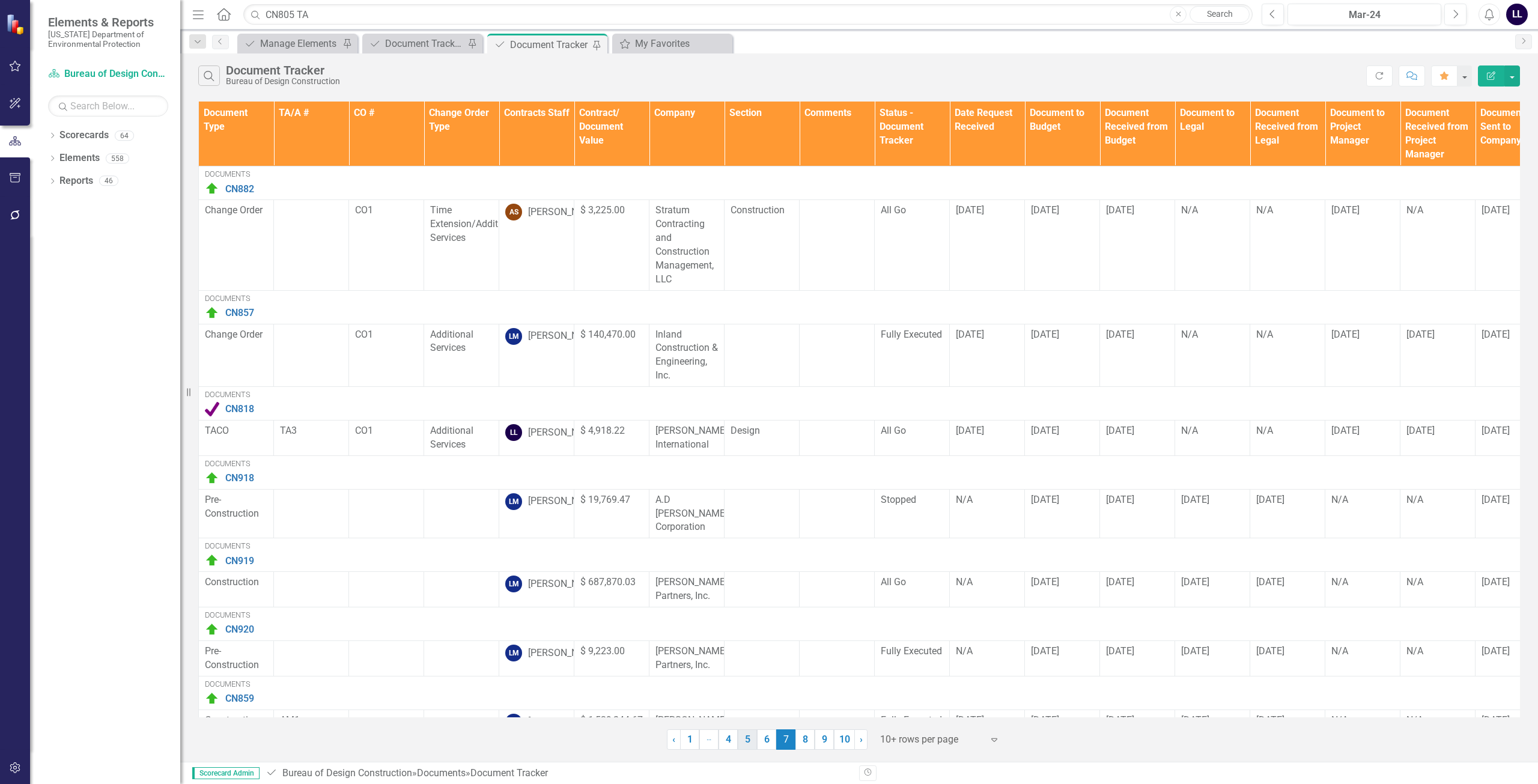
click at [812, 741] on link "8" at bounding box center [805, 740] width 19 height 20
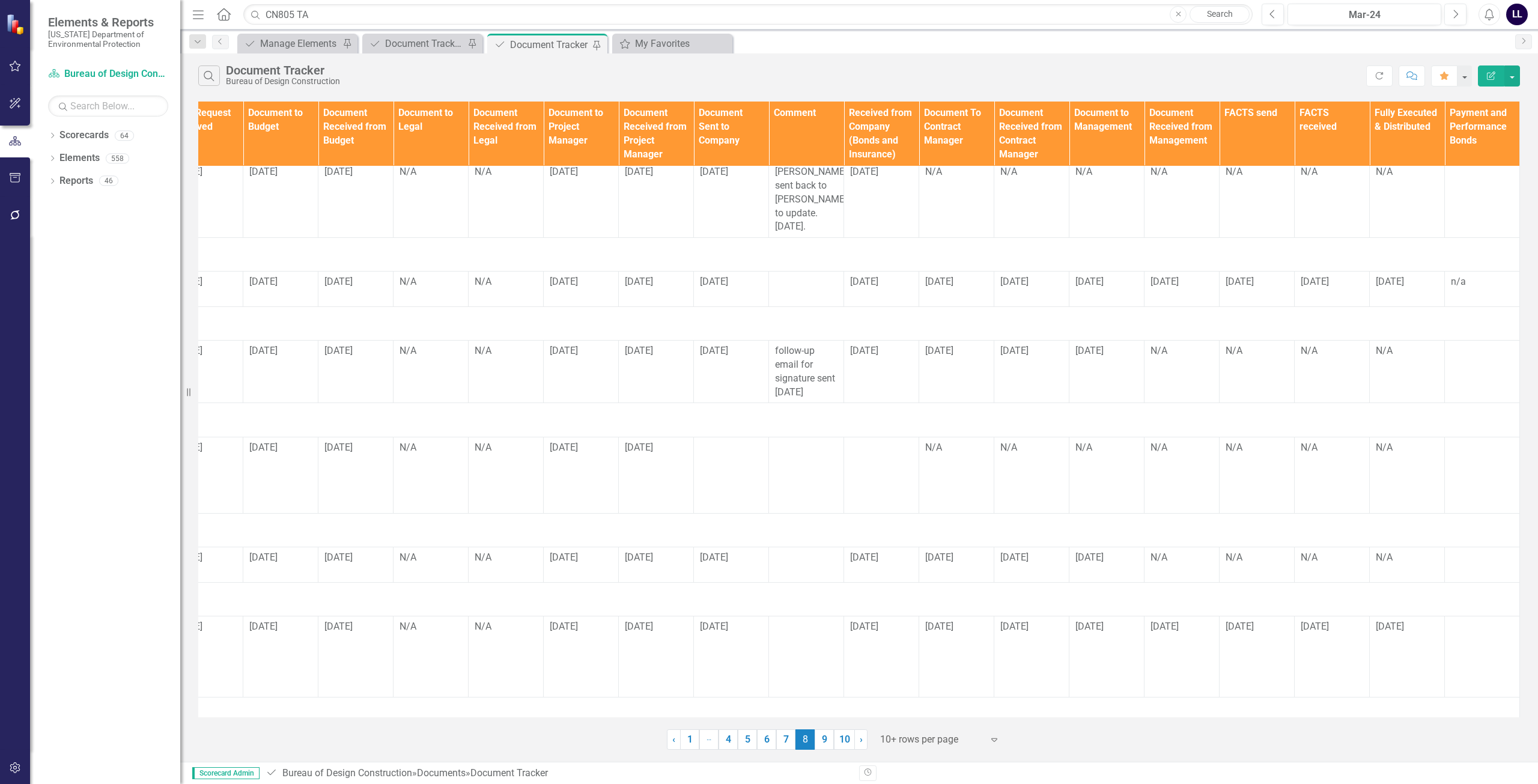
scroll to position [300, 0]
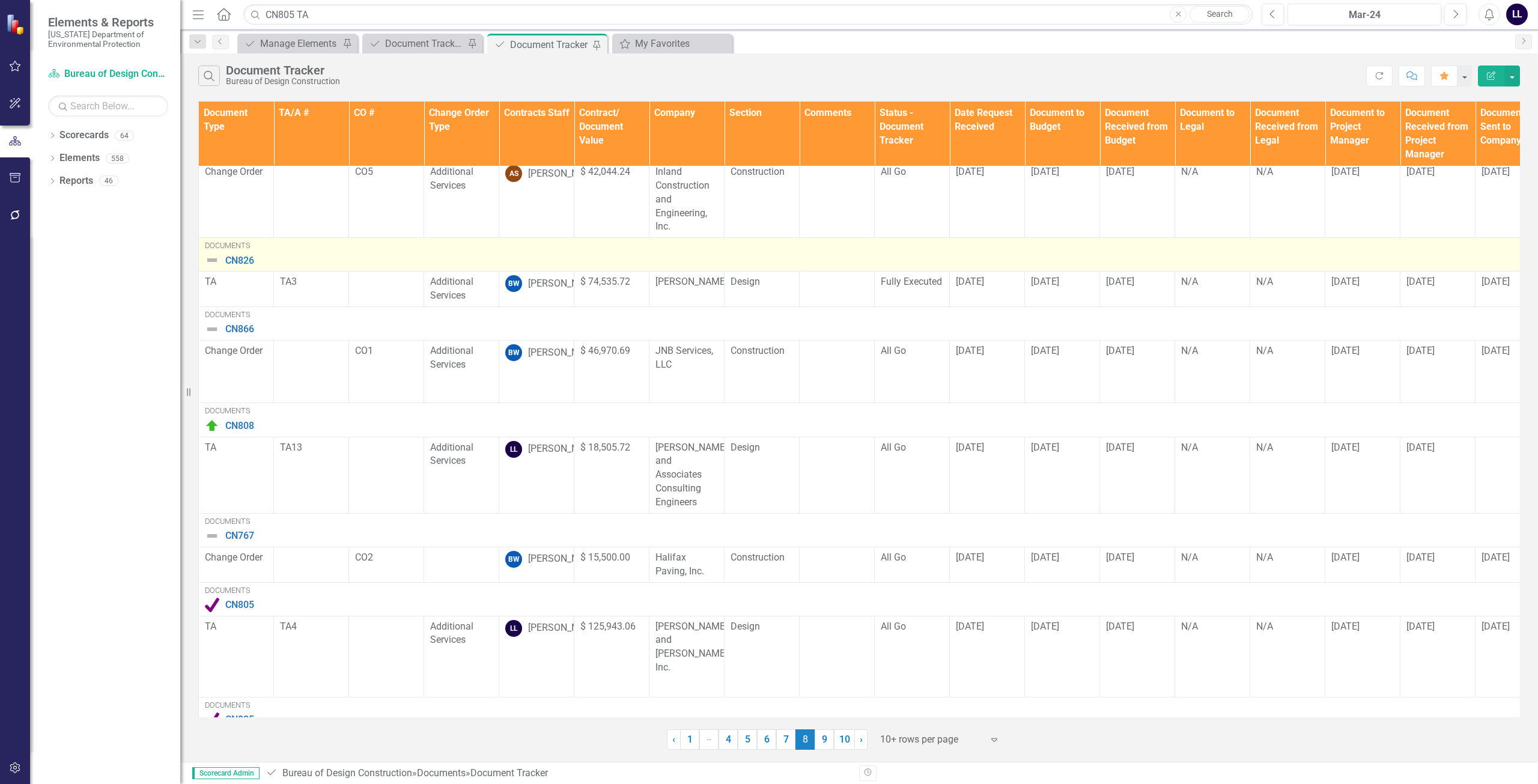
click at [212, 257] on img at bounding box center [212, 260] width 15 height 15
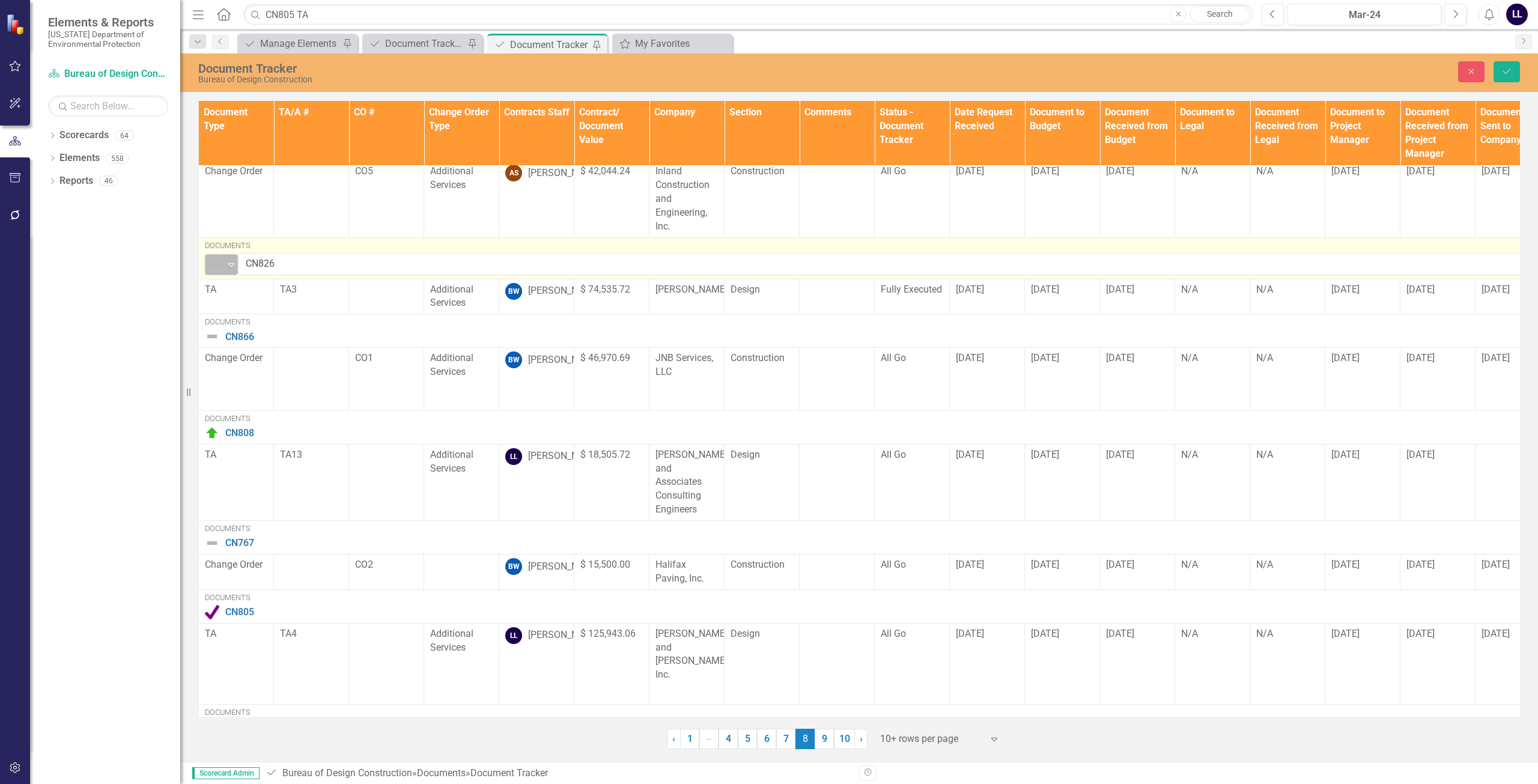
click at [215, 258] on img at bounding box center [216, 264] width 15 height 15
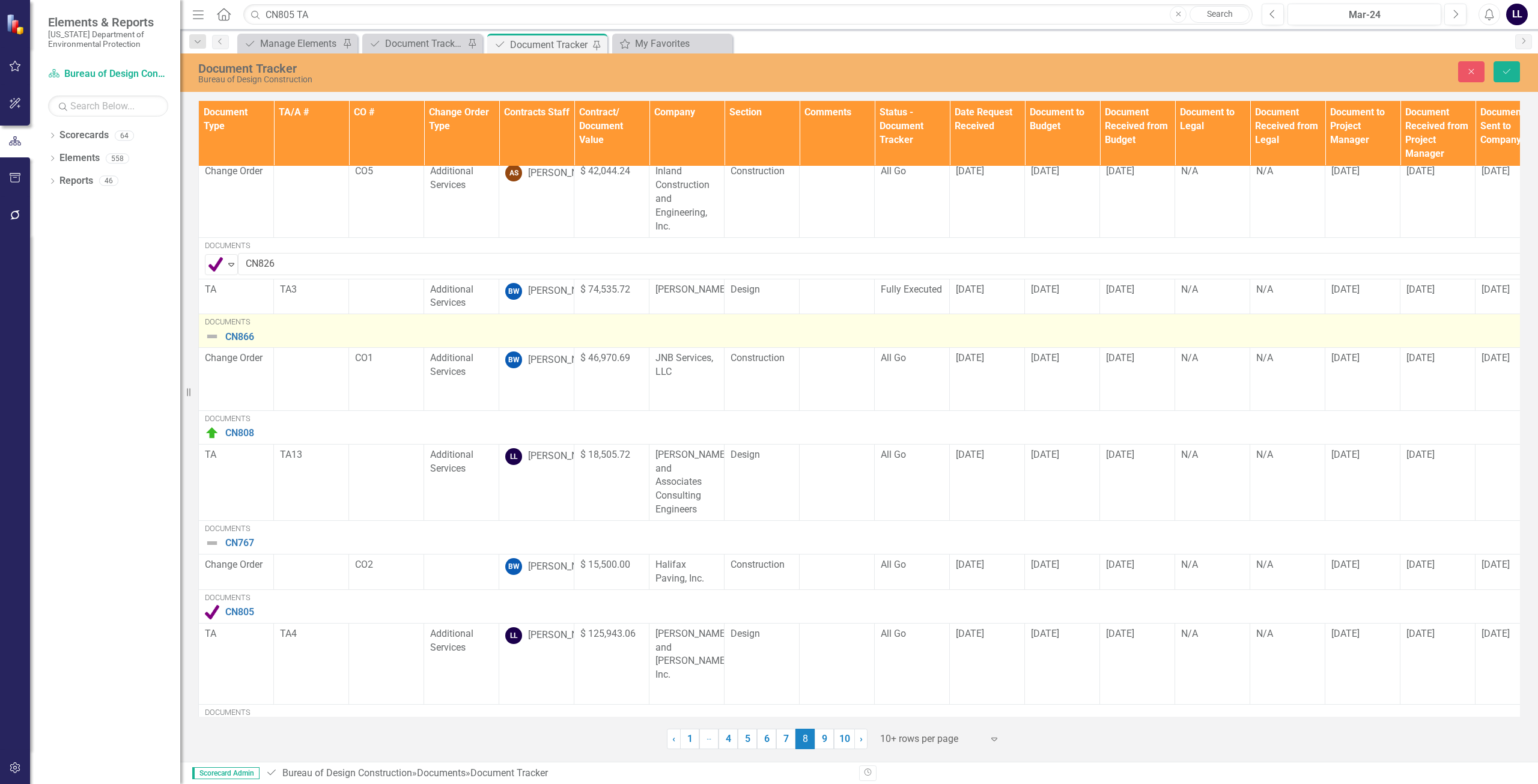
click at [208, 331] on img at bounding box center [212, 337] width 15 height 15
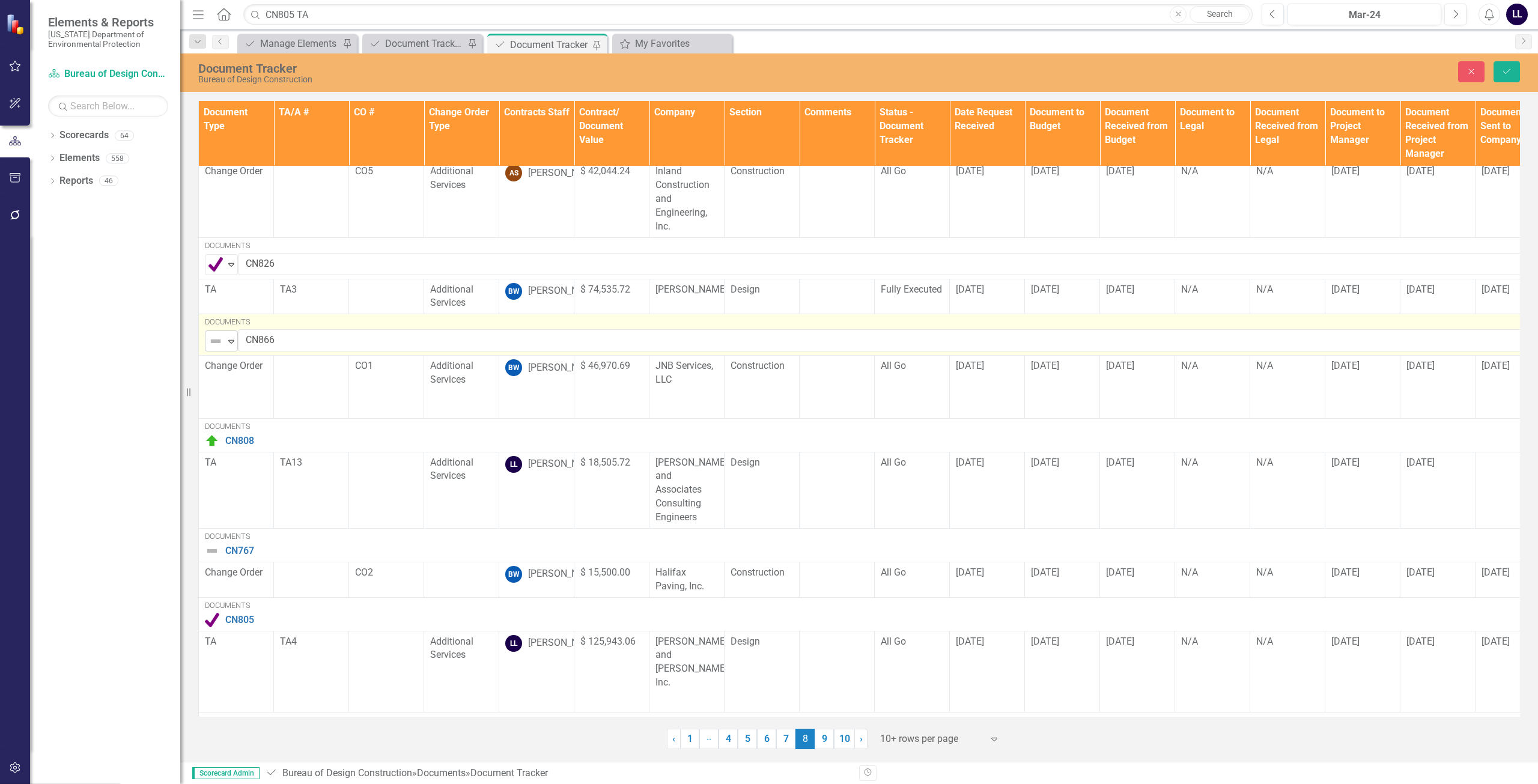
click at [226, 343] on icon "Expand" at bounding box center [231, 340] width 12 height 9
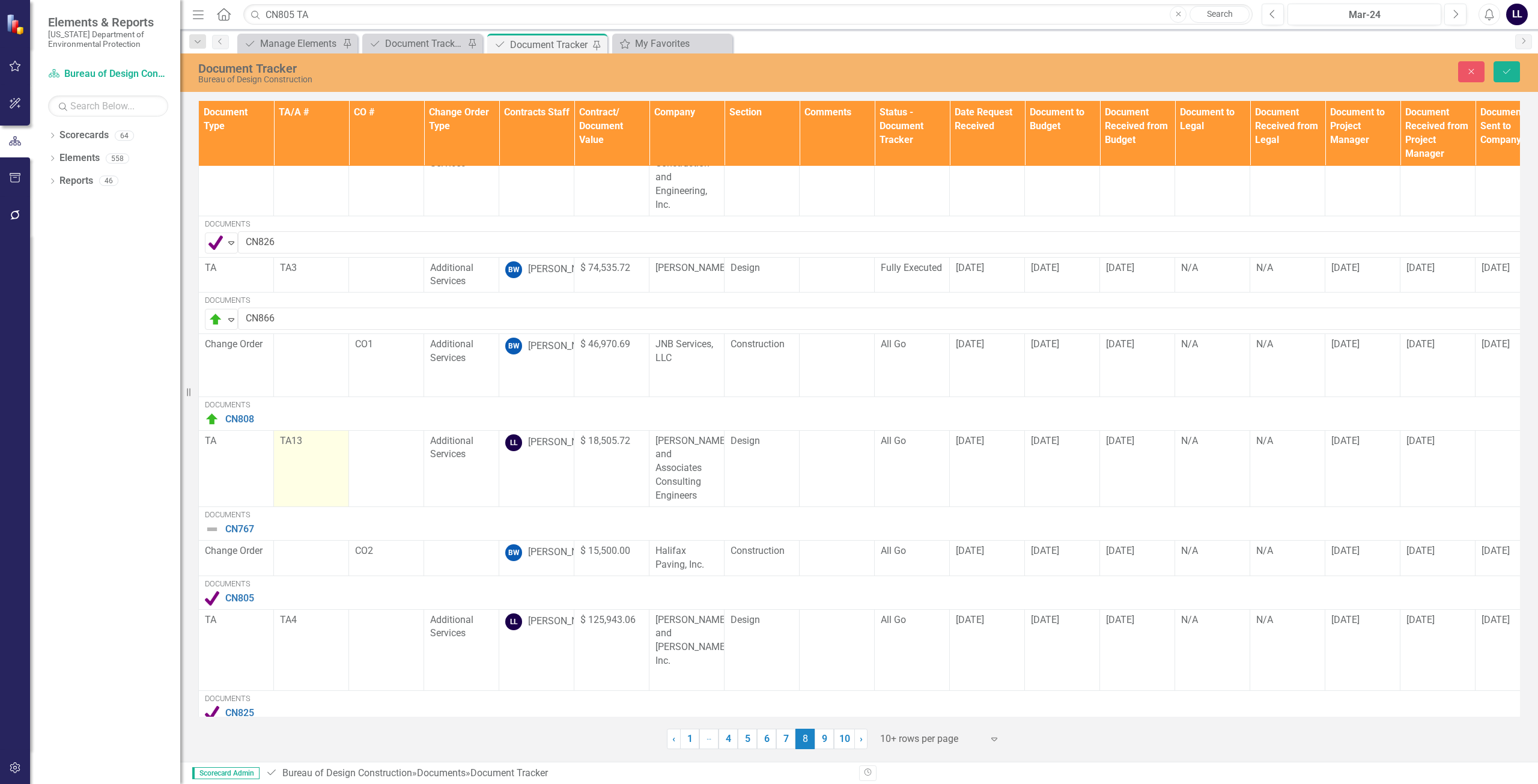
scroll to position [333, 0]
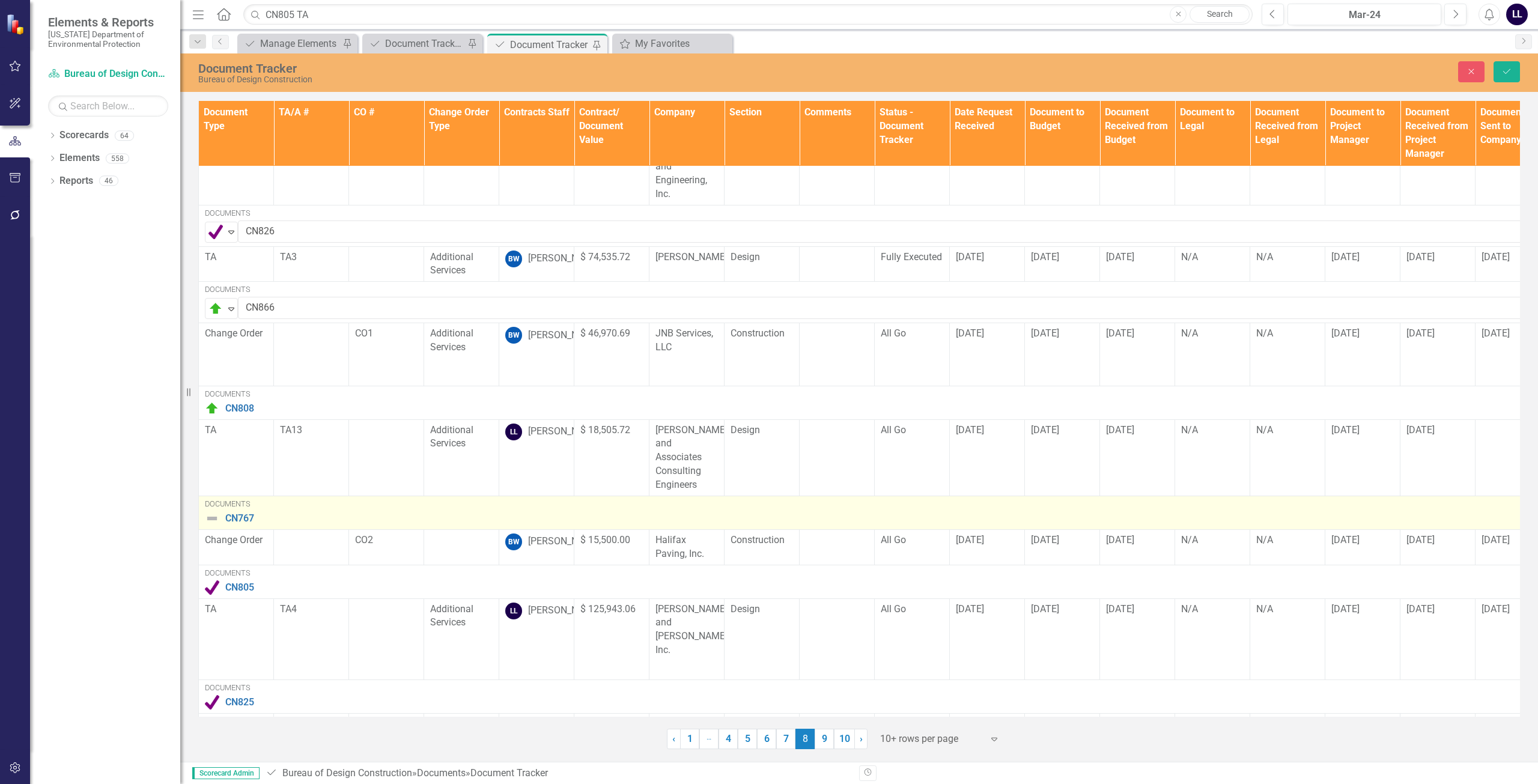
click at [212, 511] on img at bounding box center [212, 519] width 15 height 15
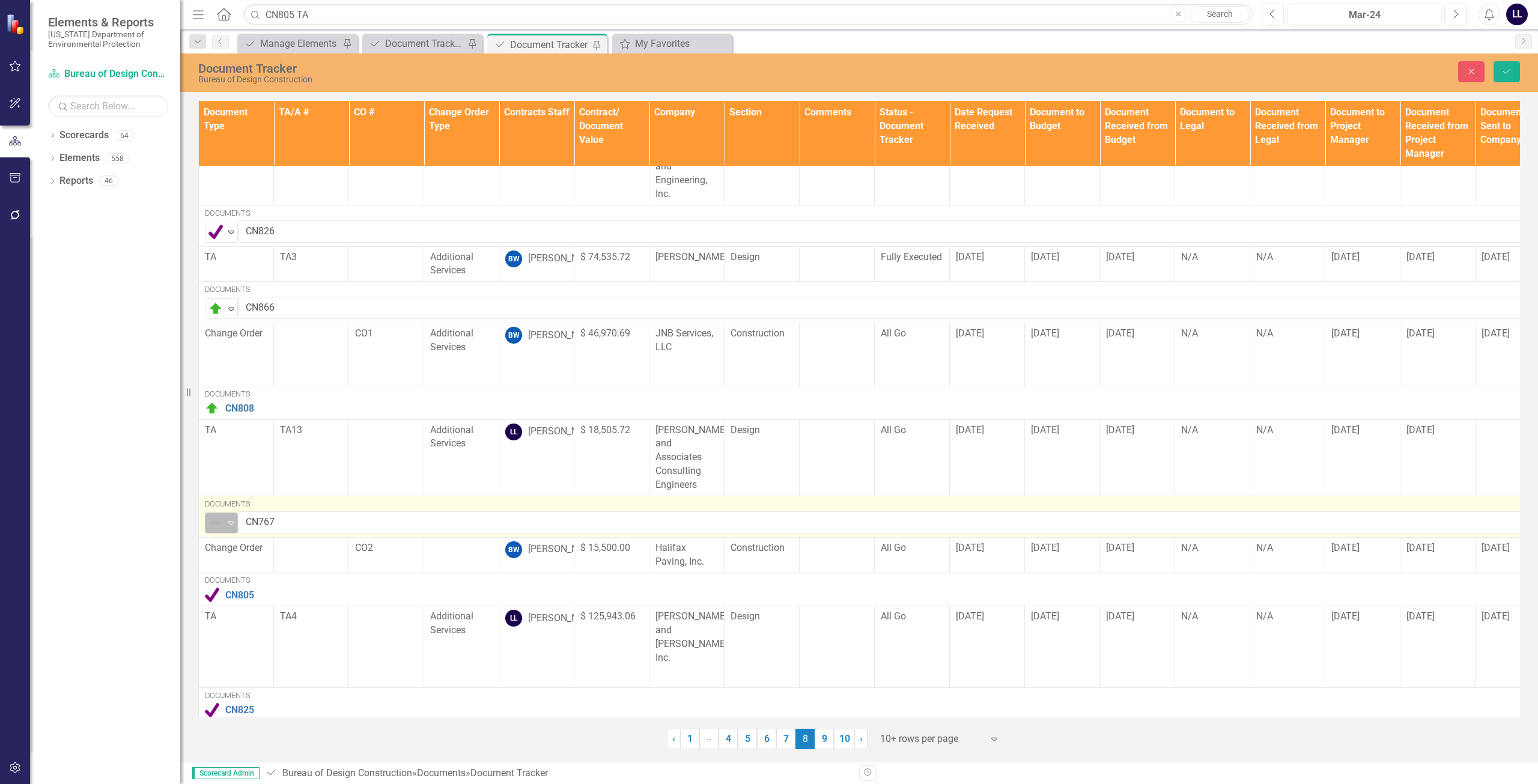
click at [226, 518] on icon "Expand" at bounding box center [231, 522] width 12 height 9
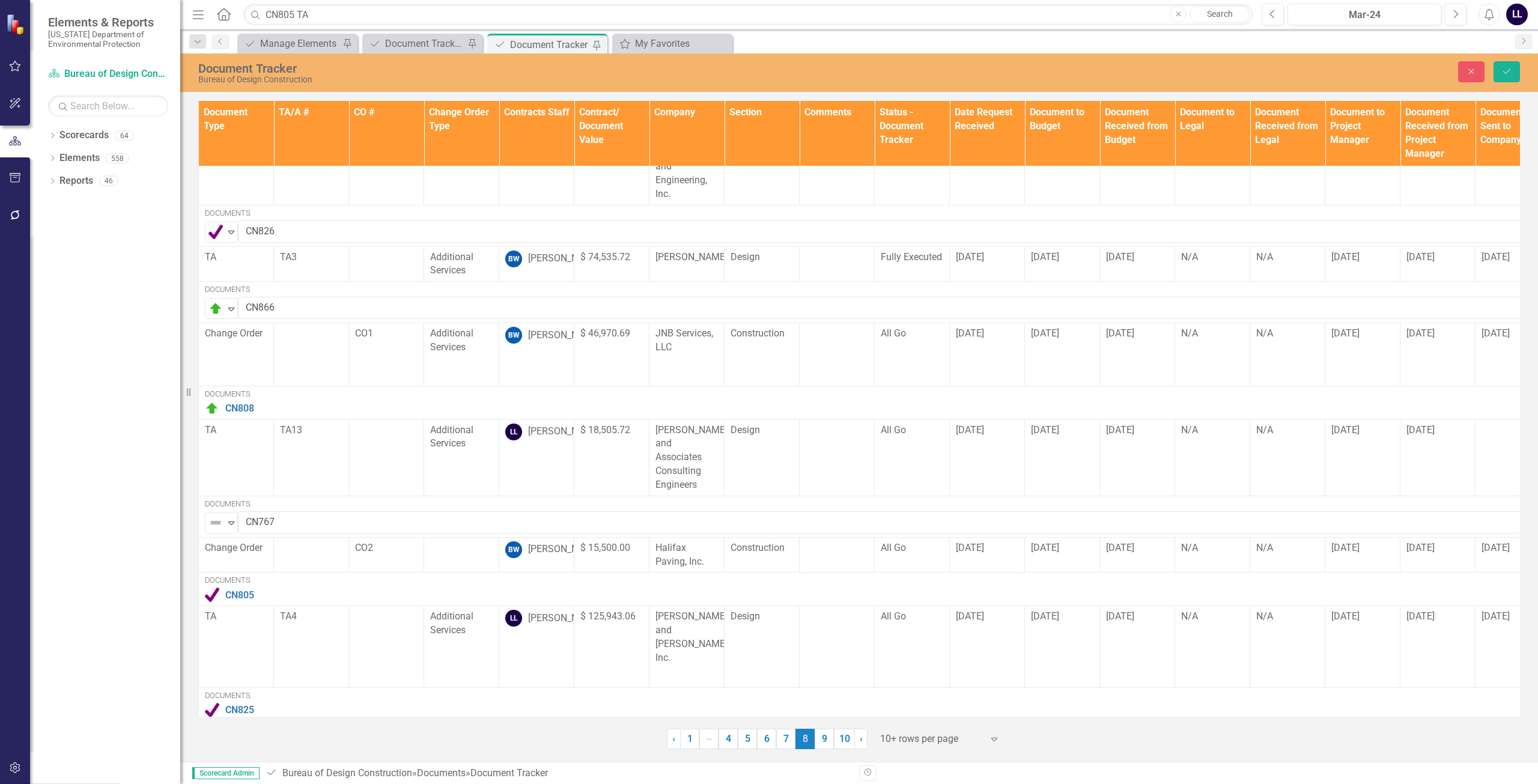
click at [829, 740] on link "9" at bounding box center [824, 739] width 19 height 20
click at [1511, 73] on icon "Save" at bounding box center [1507, 71] width 11 height 9
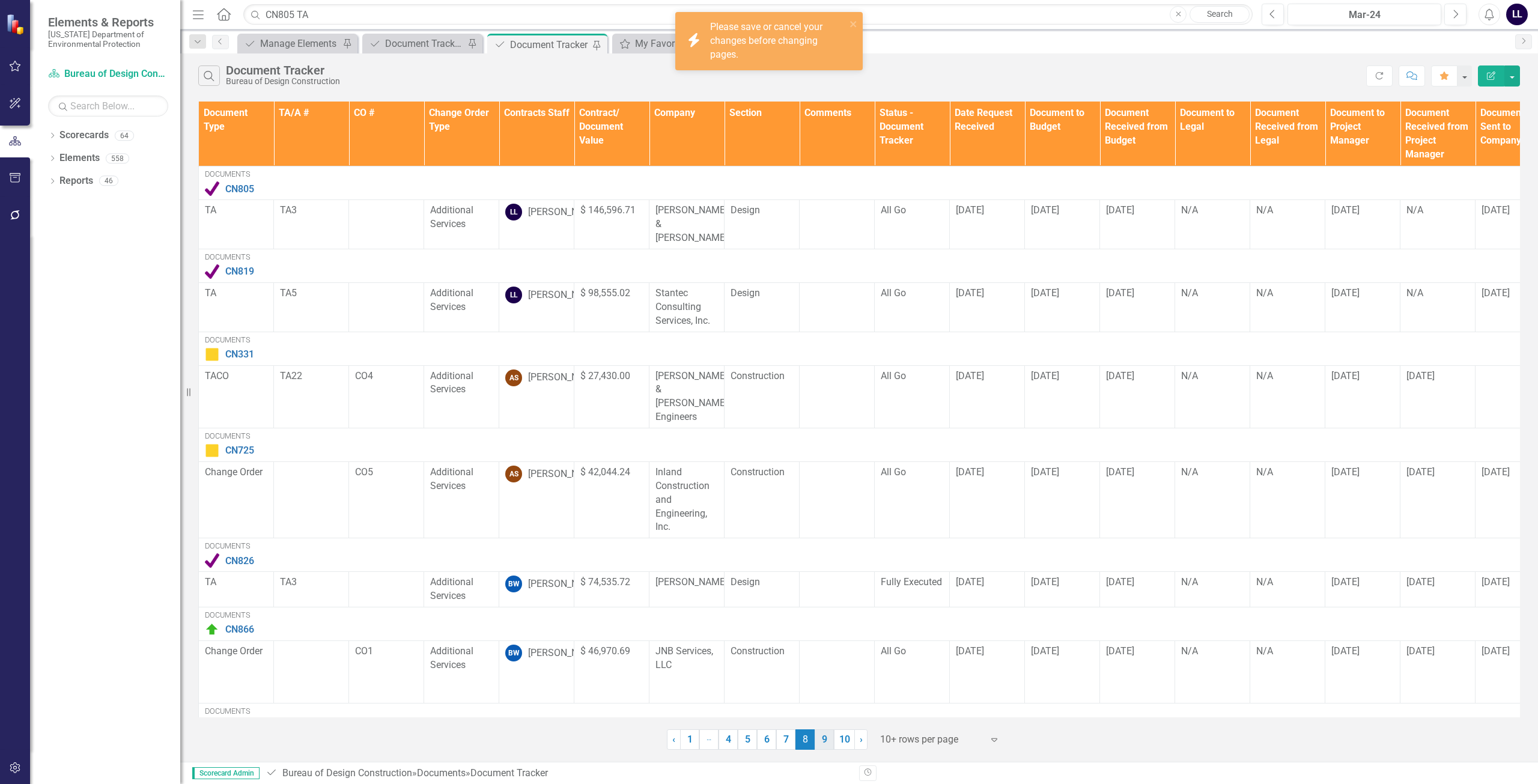
click at [825, 739] on link "9" at bounding box center [824, 740] width 19 height 20
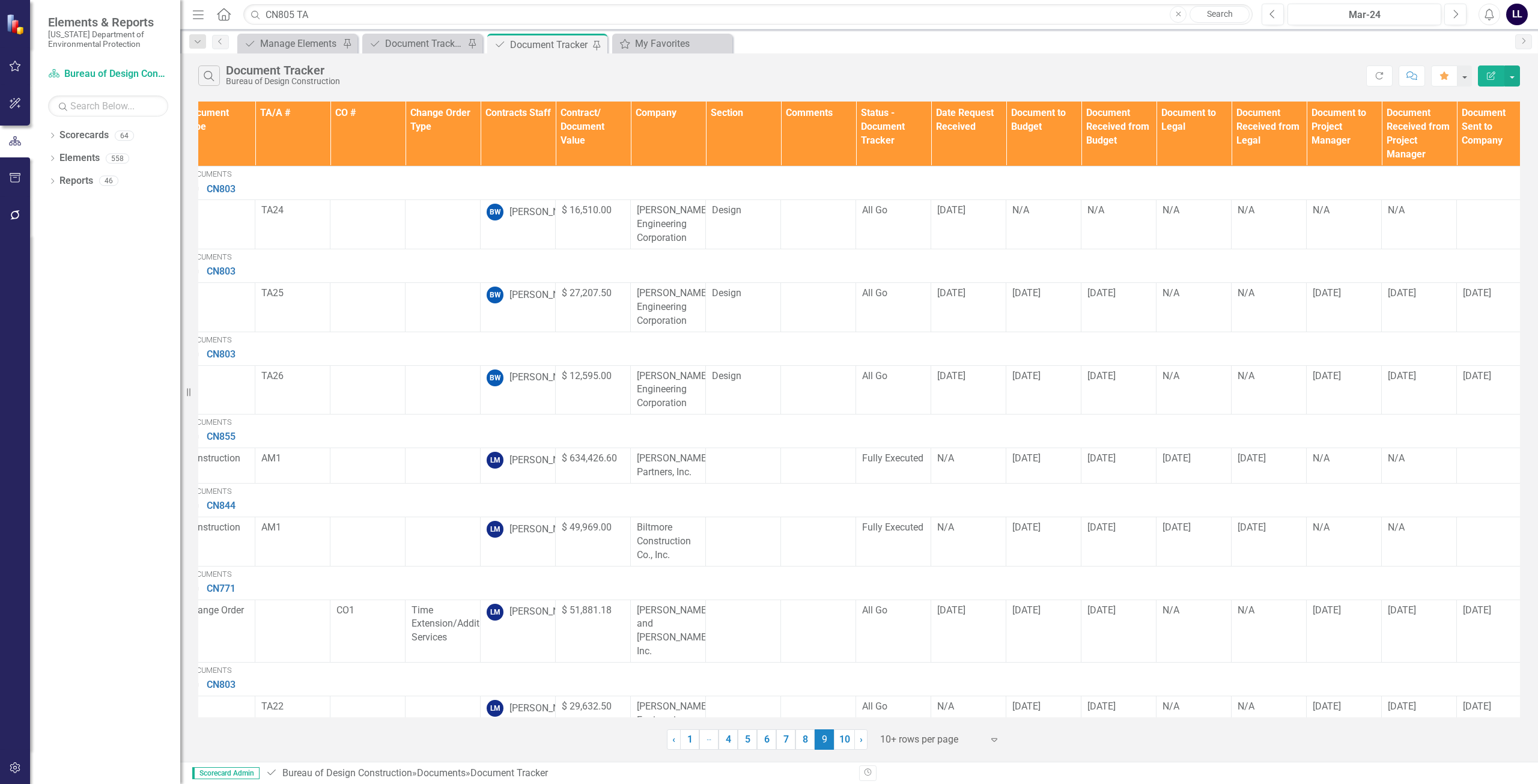
scroll to position [0, 0]
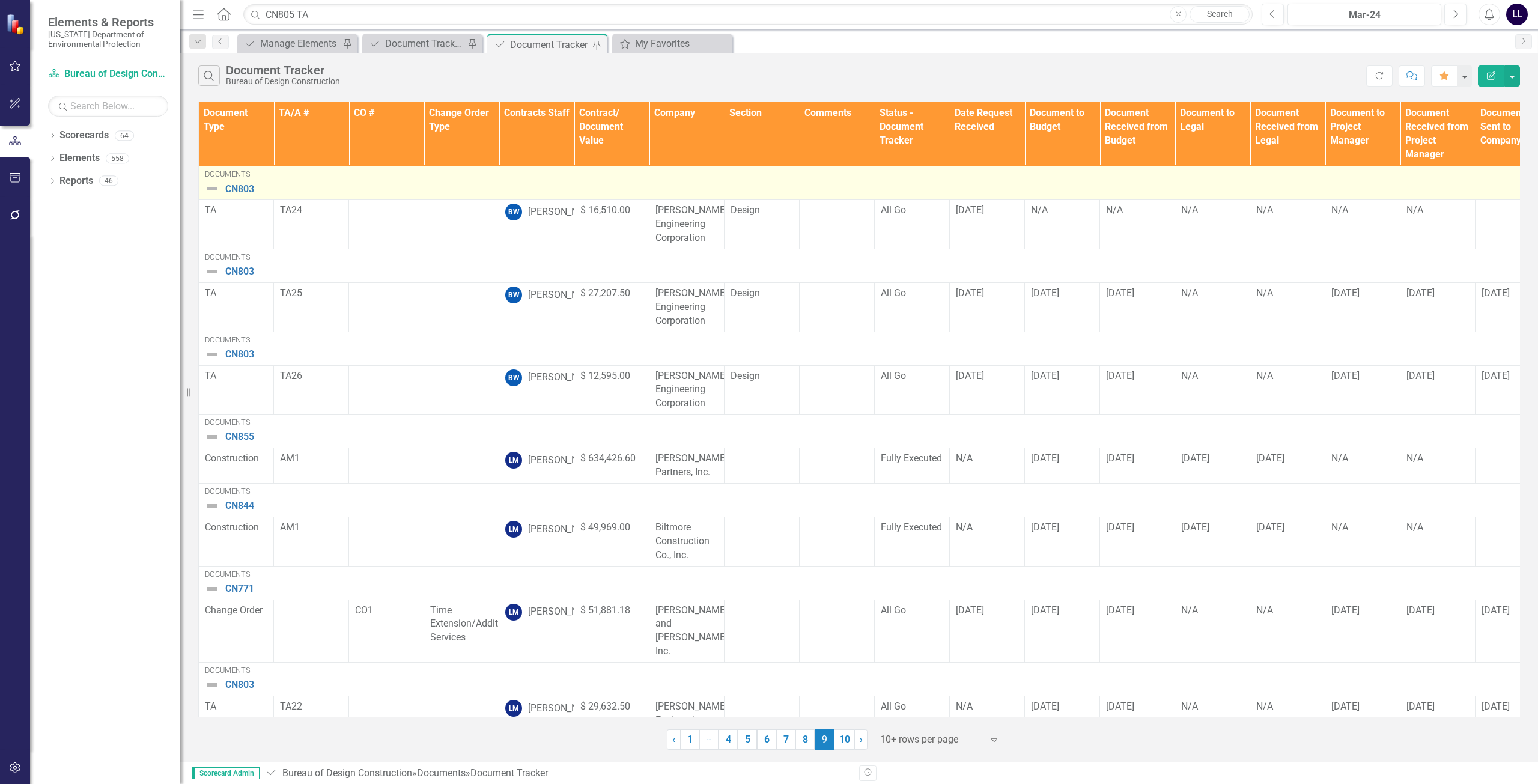
click at [210, 188] on img at bounding box center [212, 188] width 15 height 15
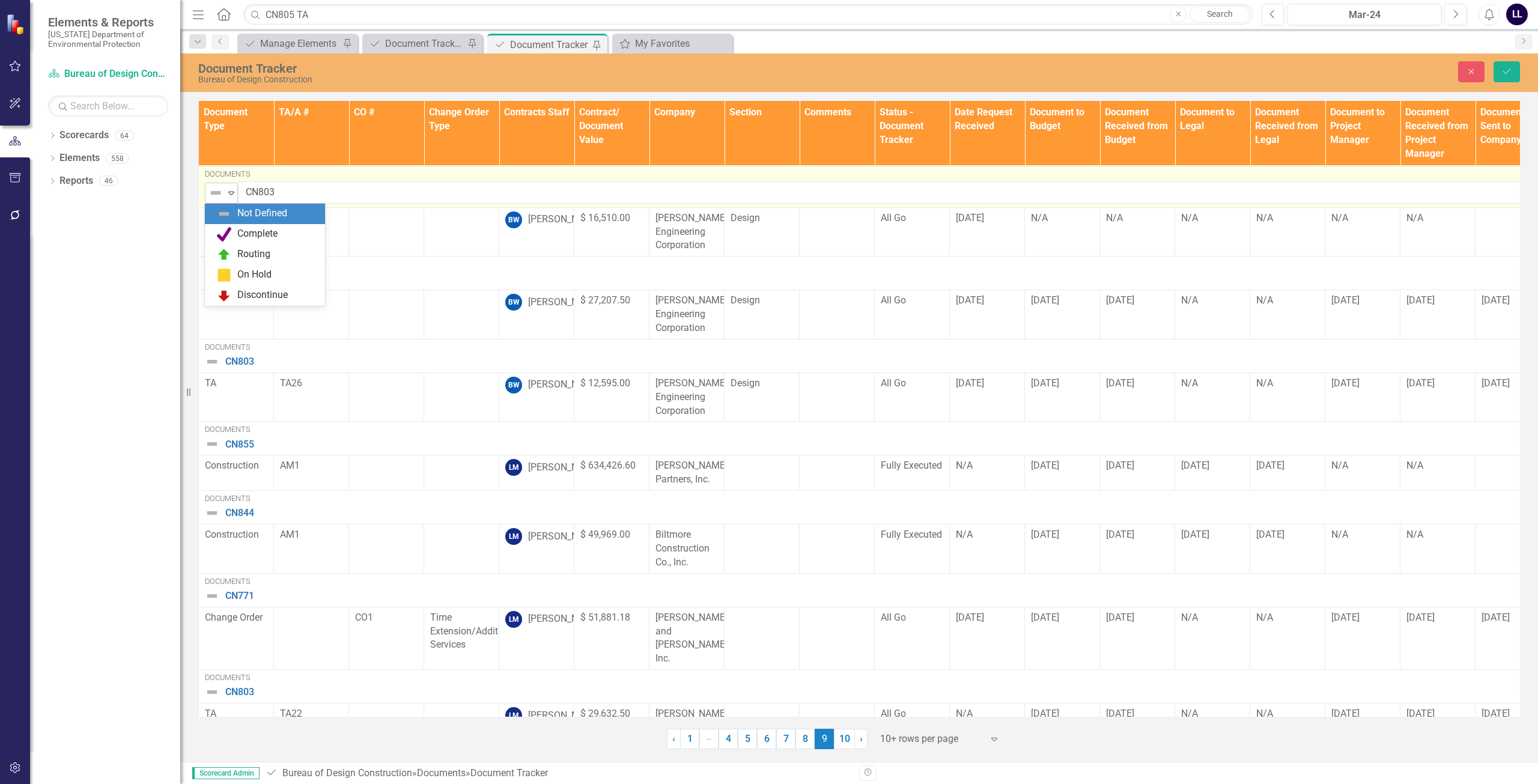
click at [233, 193] on icon at bounding box center [231, 193] width 6 height 4
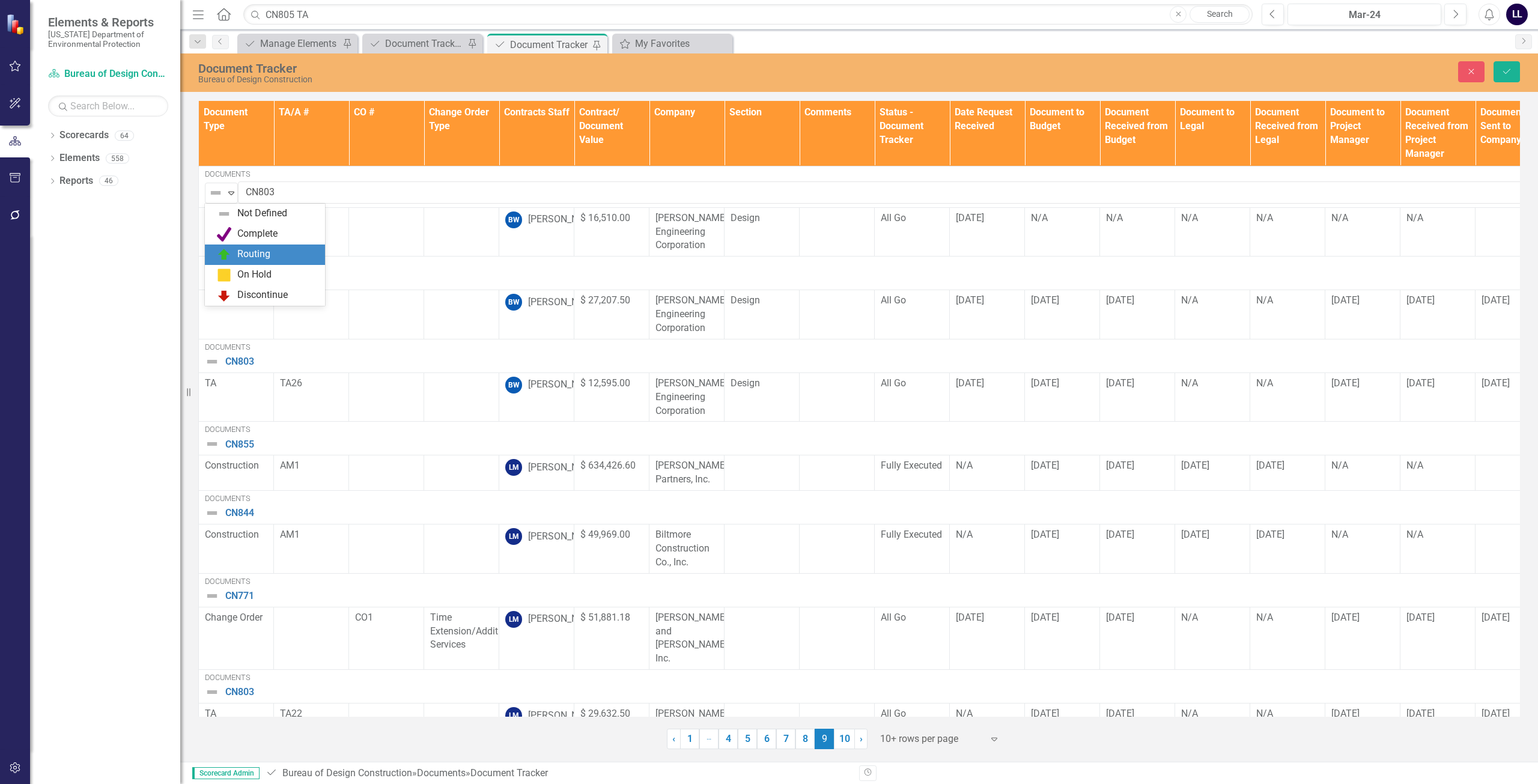
click at [401, 736] on div "‹ Previous 1 … More 4 5 6 7 8 9 (current) 10 › Next 10+ rows per page Expand" at bounding box center [859, 734] width 1322 height 29
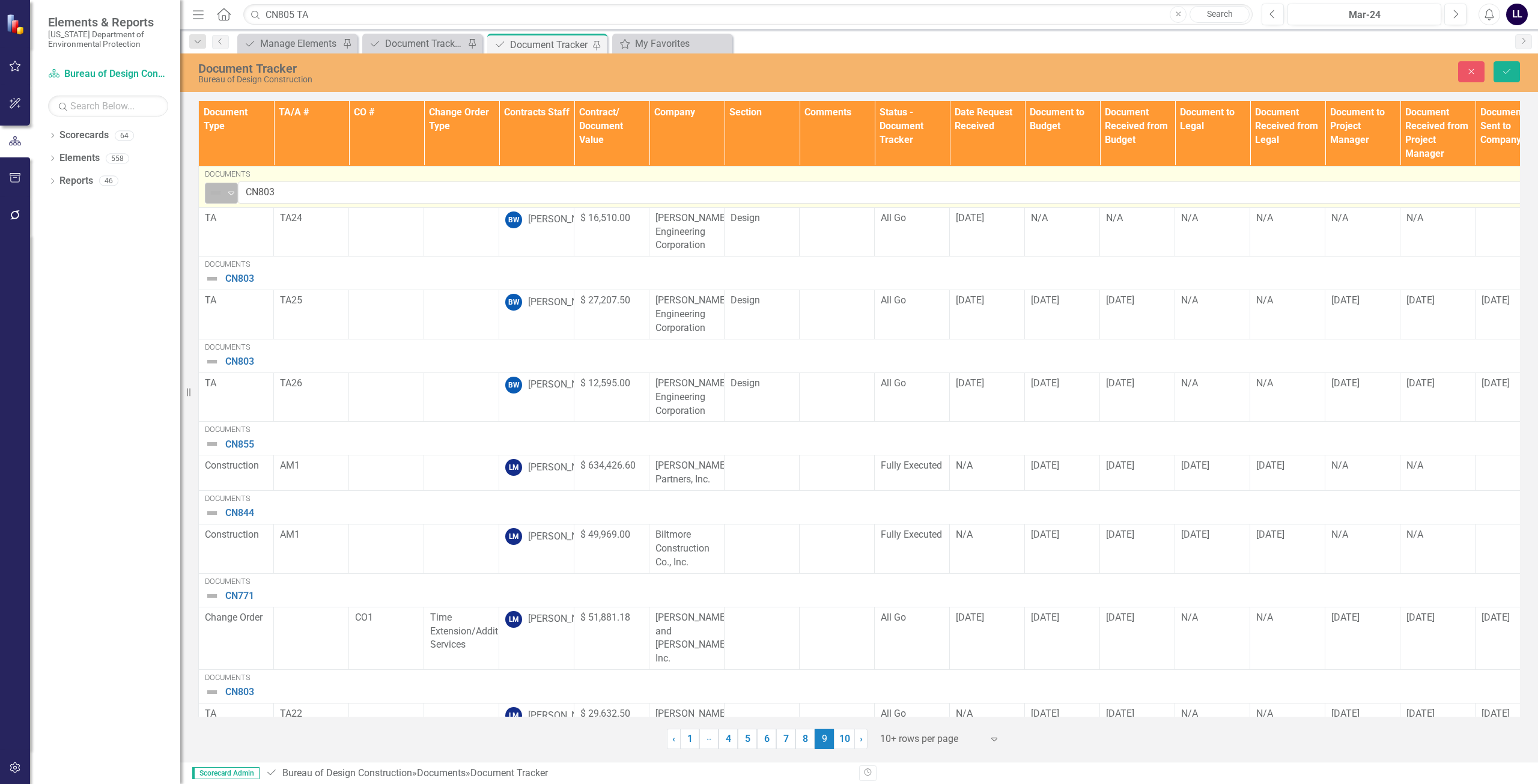
click at [220, 194] on img at bounding box center [216, 193] width 15 height 15
click at [223, 193] on div "Not Defined" at bounding box center [216, 193] width 15 height 15
click at [228, 192] on icon at bounding box center [231, 193] width 6 height 4
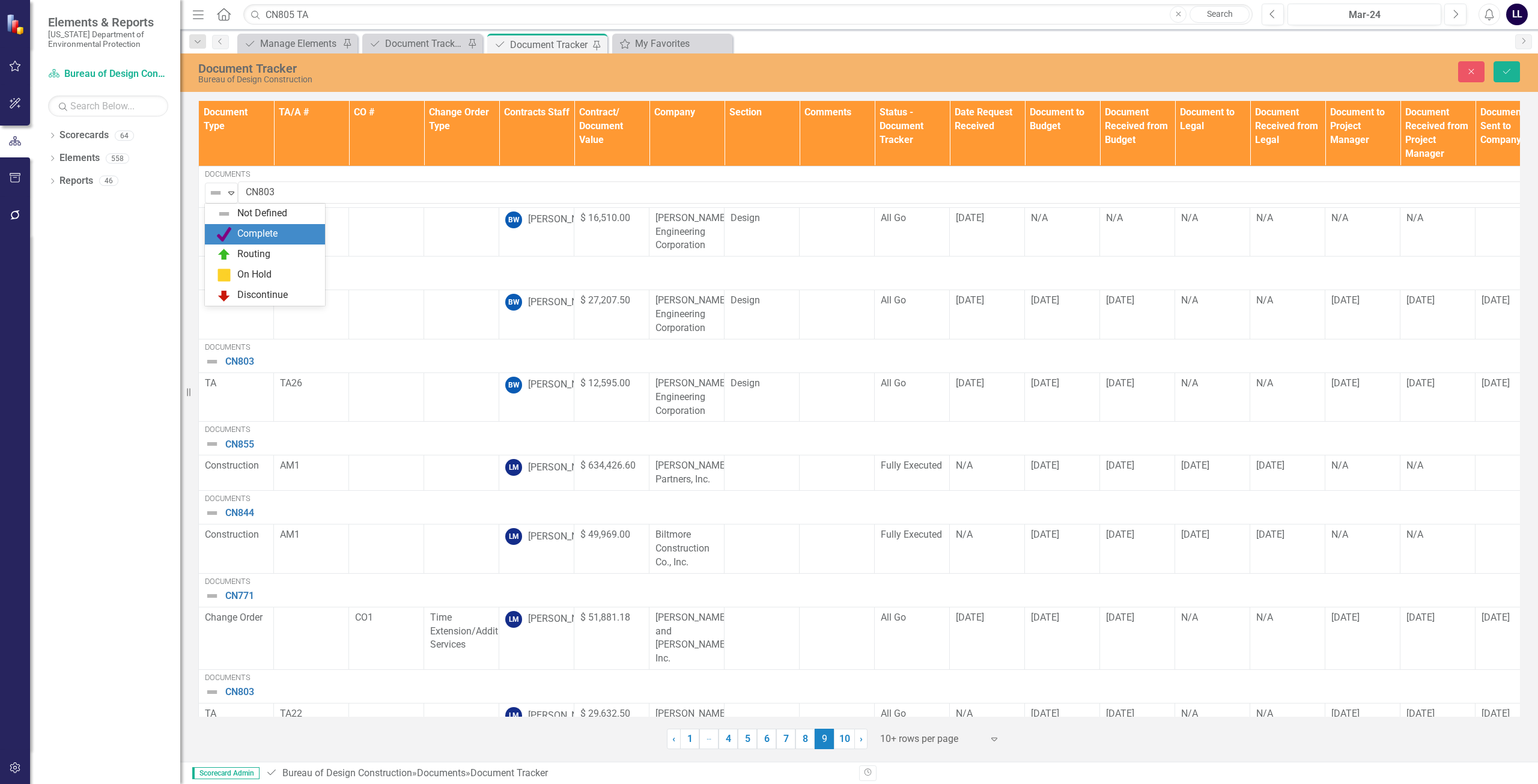
click at [246, 249] on div "Routing" at bounding box center [253, 254] width 33 height 14
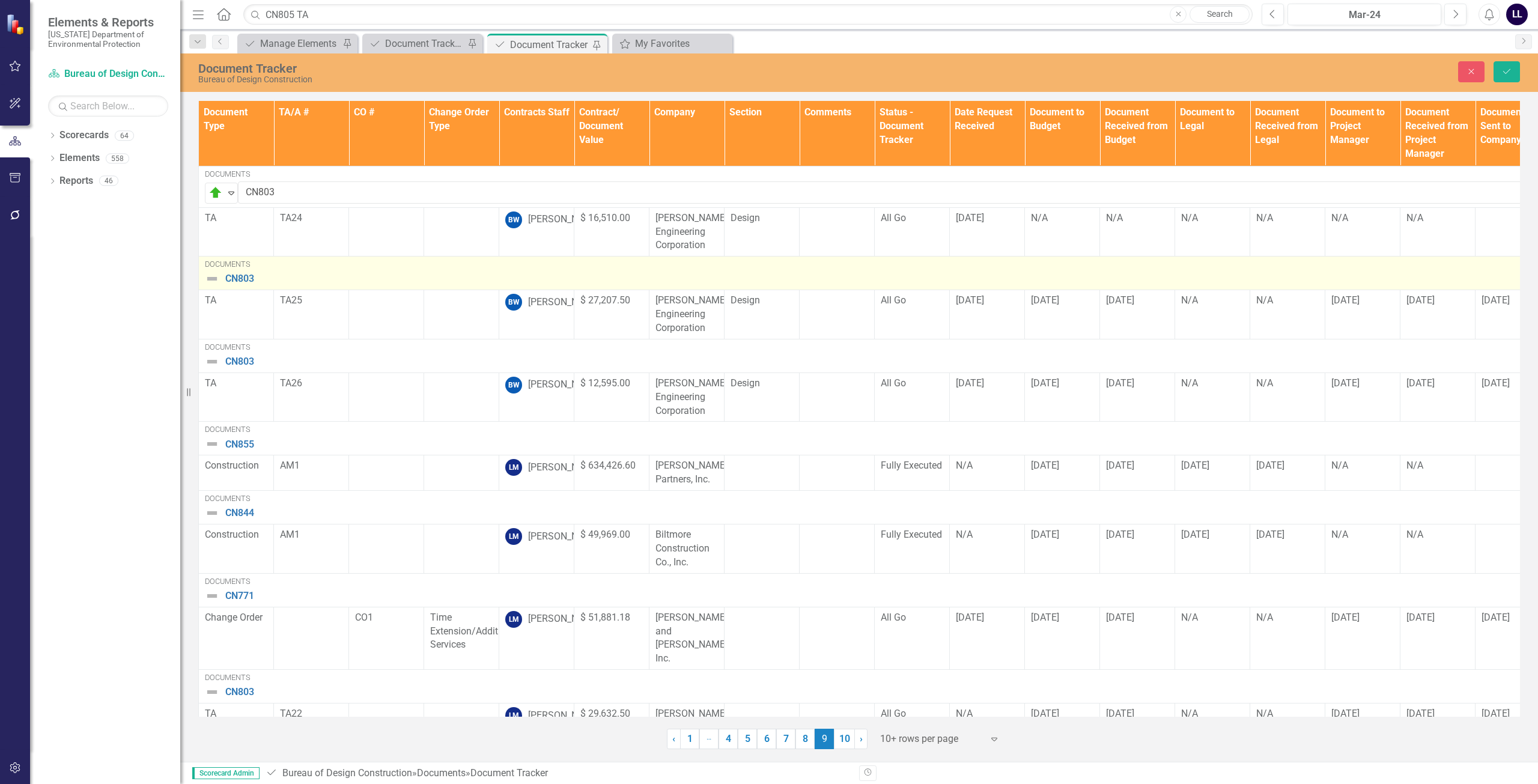
click at [208, 280] on img at bounding box center [212, 279] width 15 height 15
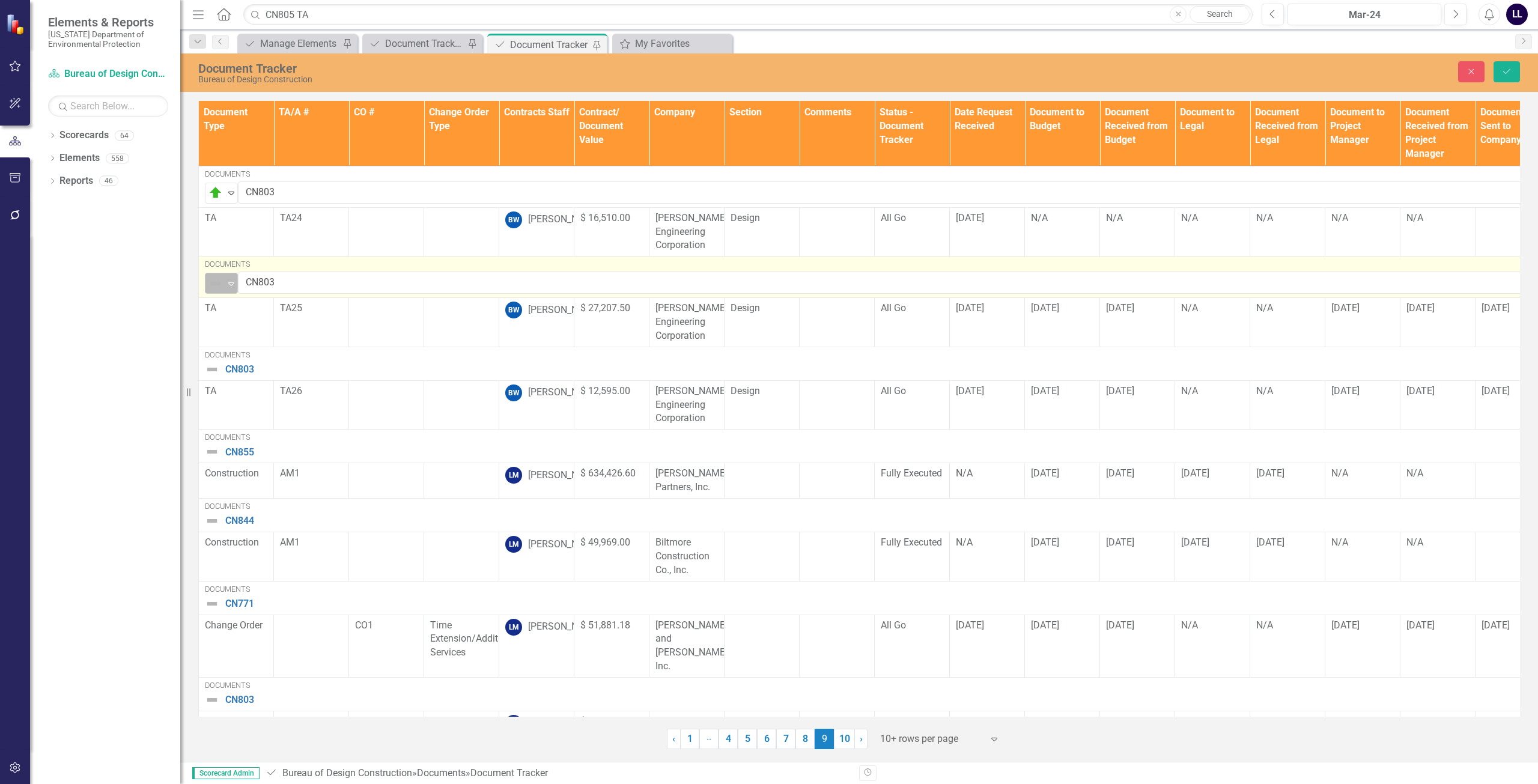
click at [215, 279] on img at bounding box center [216, 284] width 15 height 15
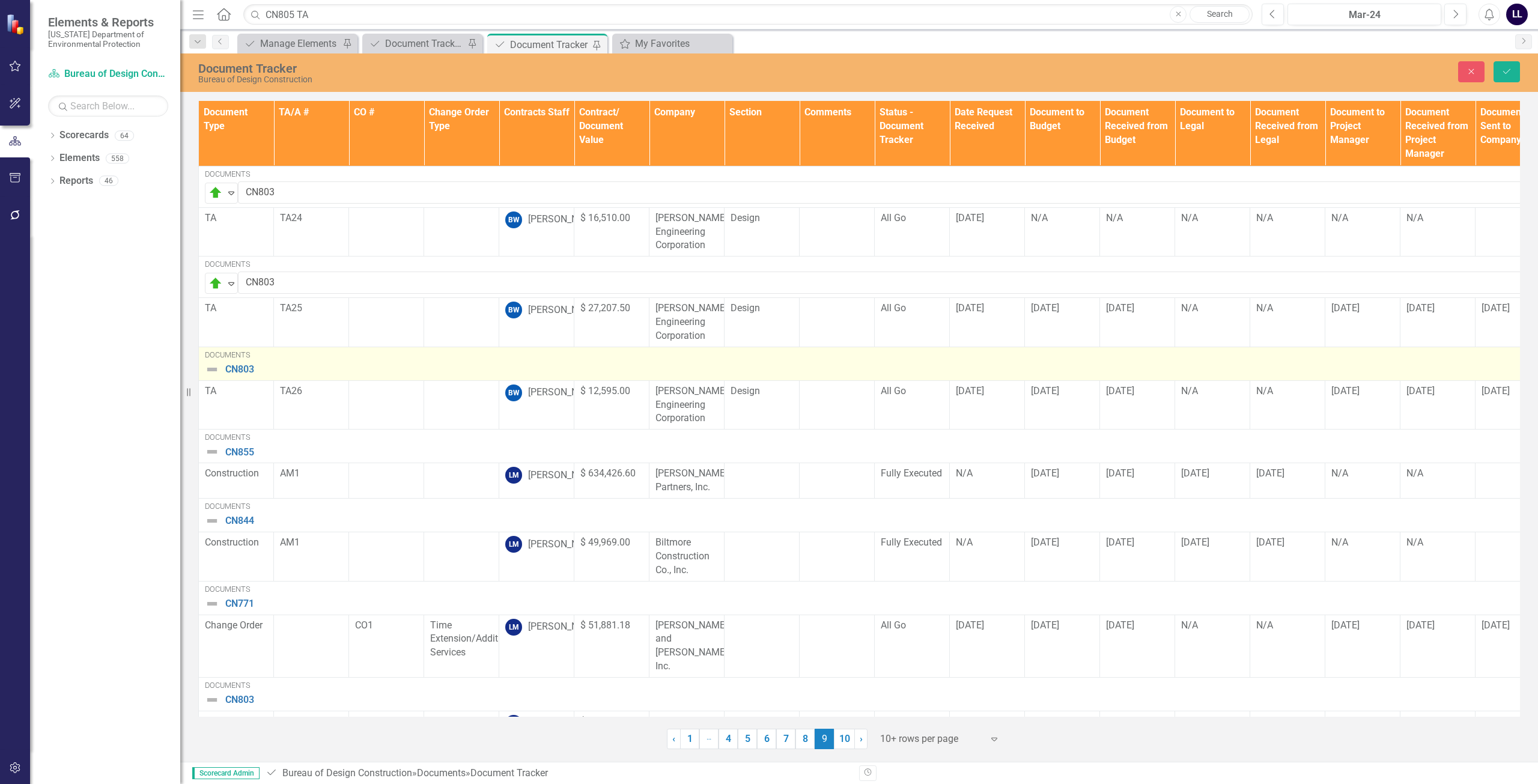
click at [212, 367] on img at bounding box center [212, 369] width 15 height 15
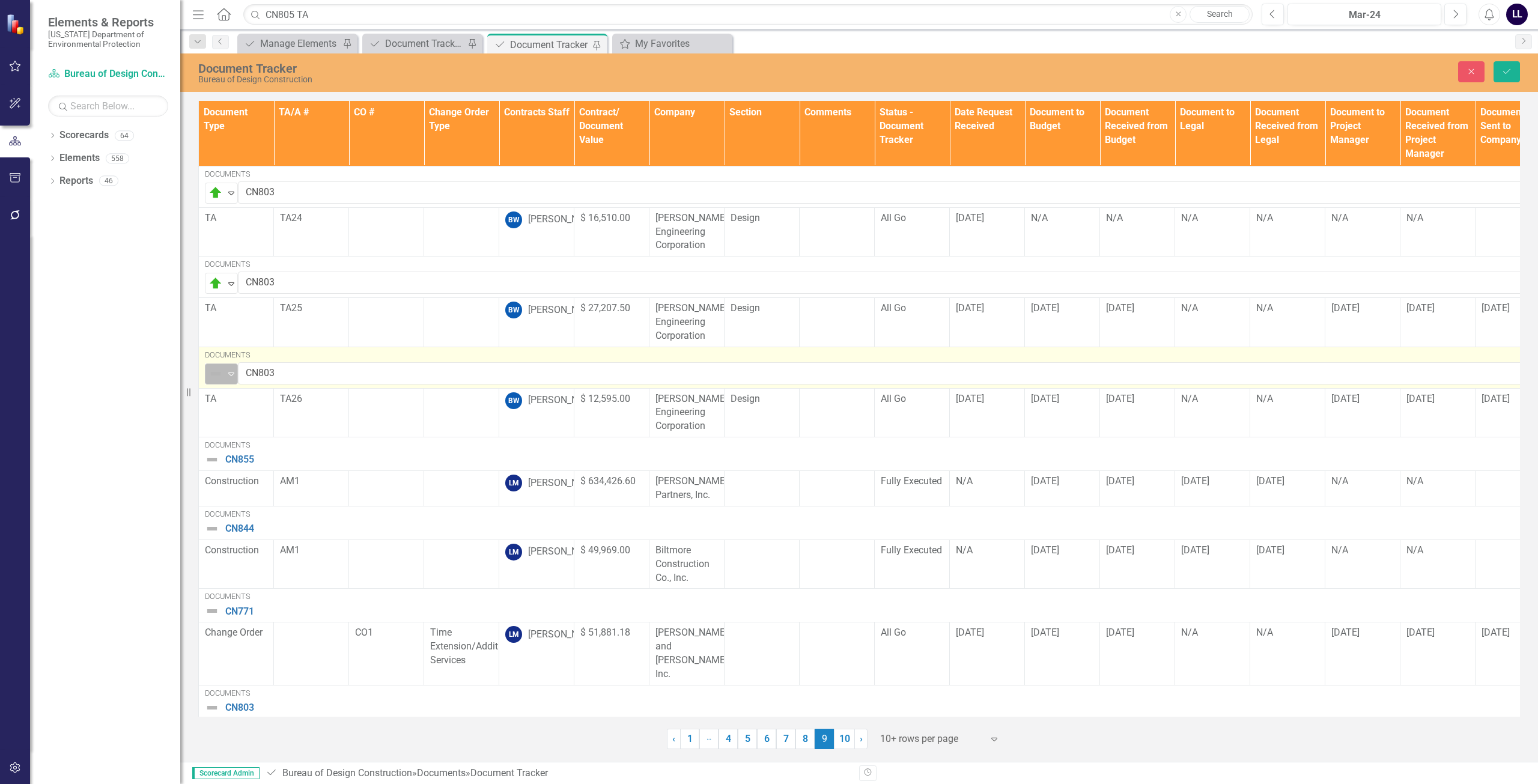
click at [220, 367] on img at bounding box center [216, 374] width 15 height 15
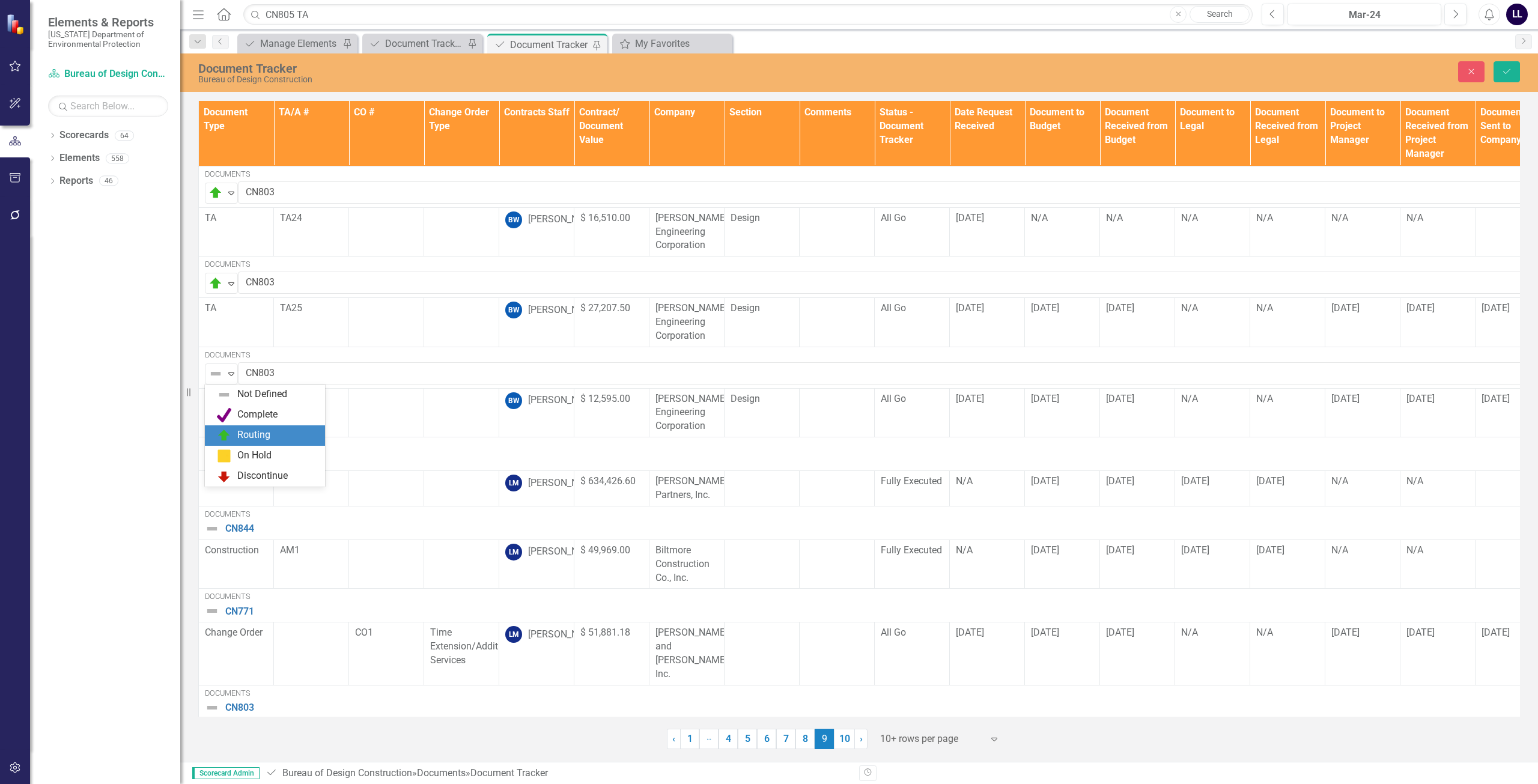
click at [247, 430] on div "Routing" at bounding box center [253, 435] width 33 height 14
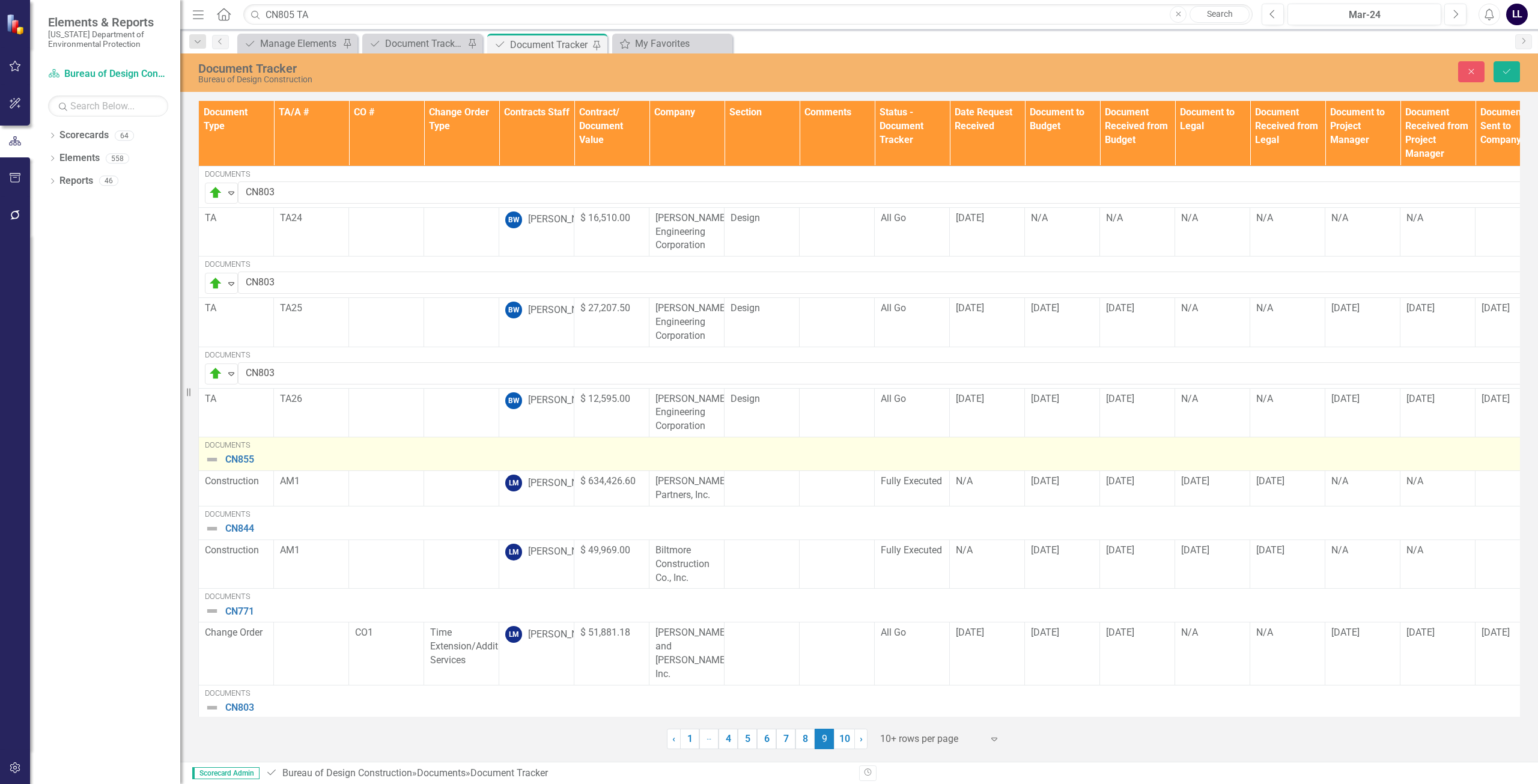
click at [213, 455] on img at bounding box center [212, 460] width 15 height 15
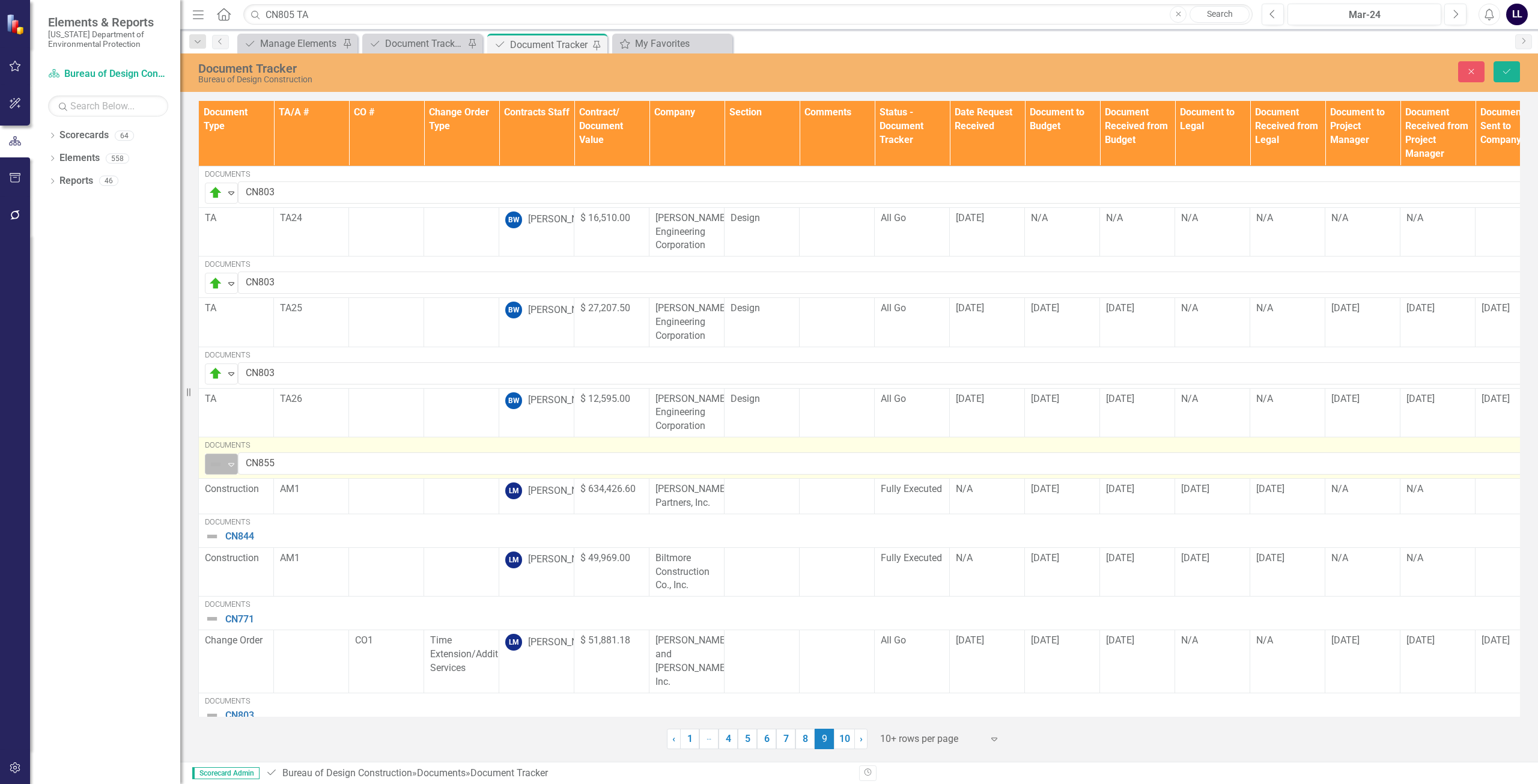
click at [212, 463] on img at bounding box center [216, 464] width 15 height 15
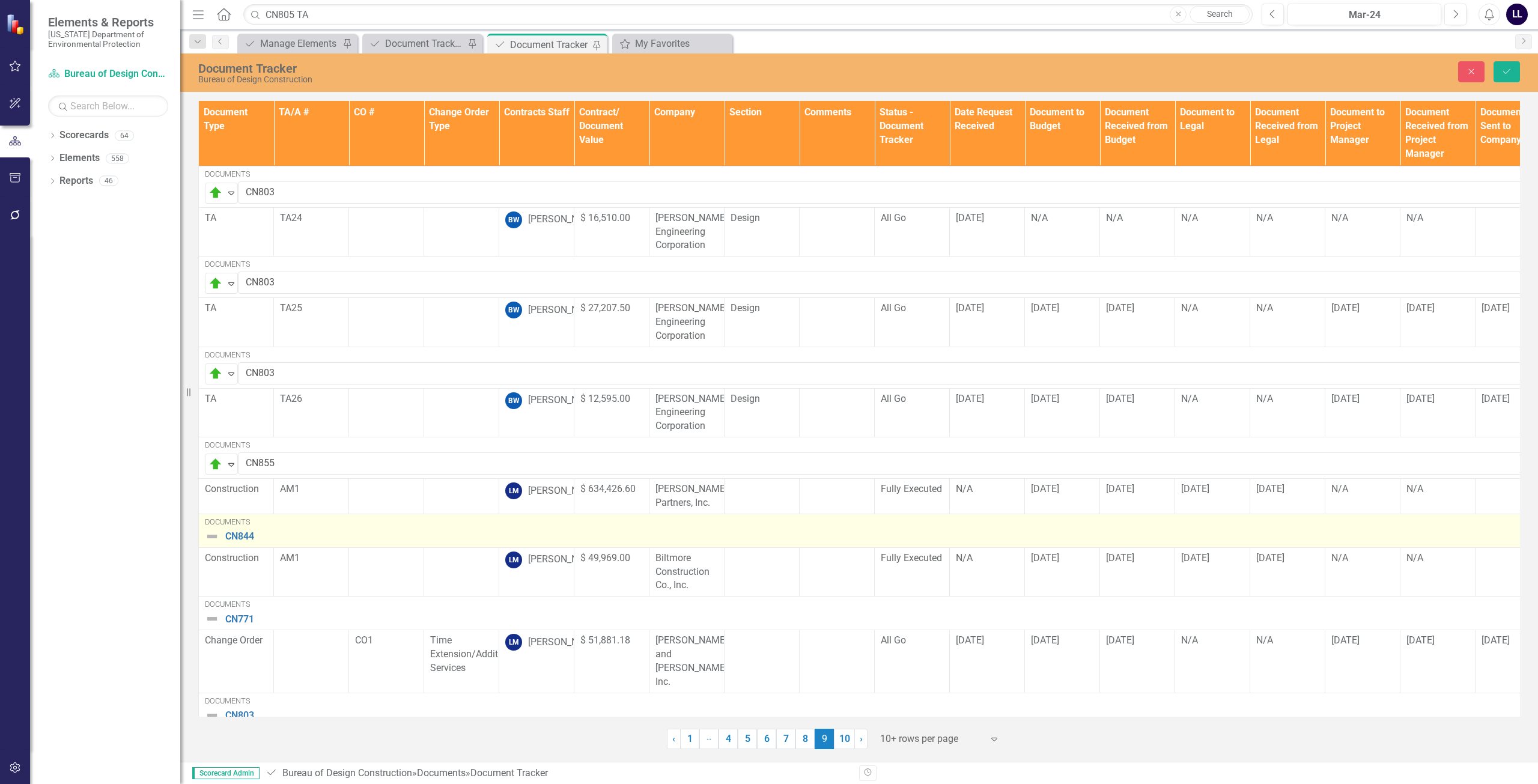
click at [215, 536] on img at bounding box center [212, 537] width 15 height 15
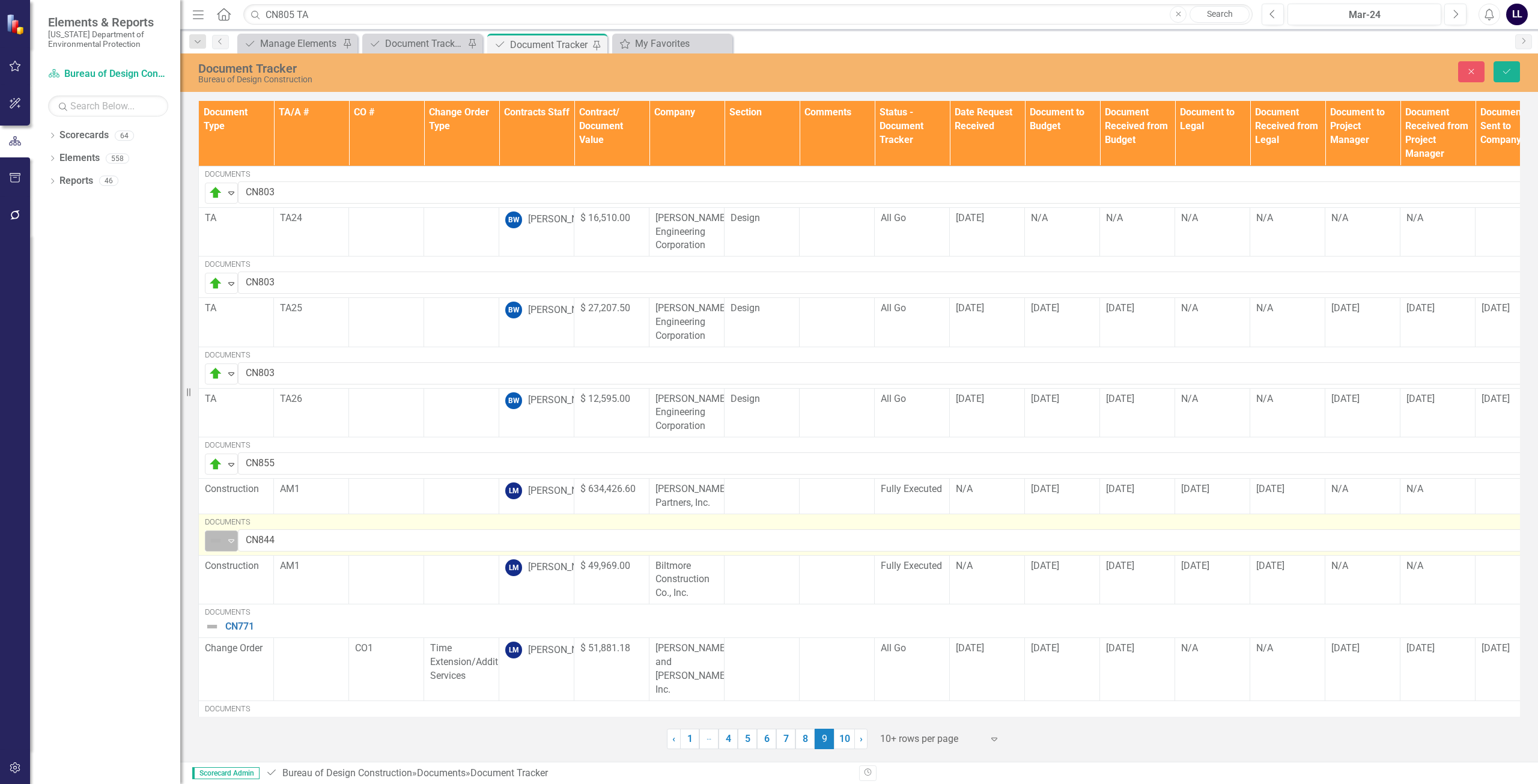
click at [218, 539] on img at bounding box center [216, 540] width 15 height 15
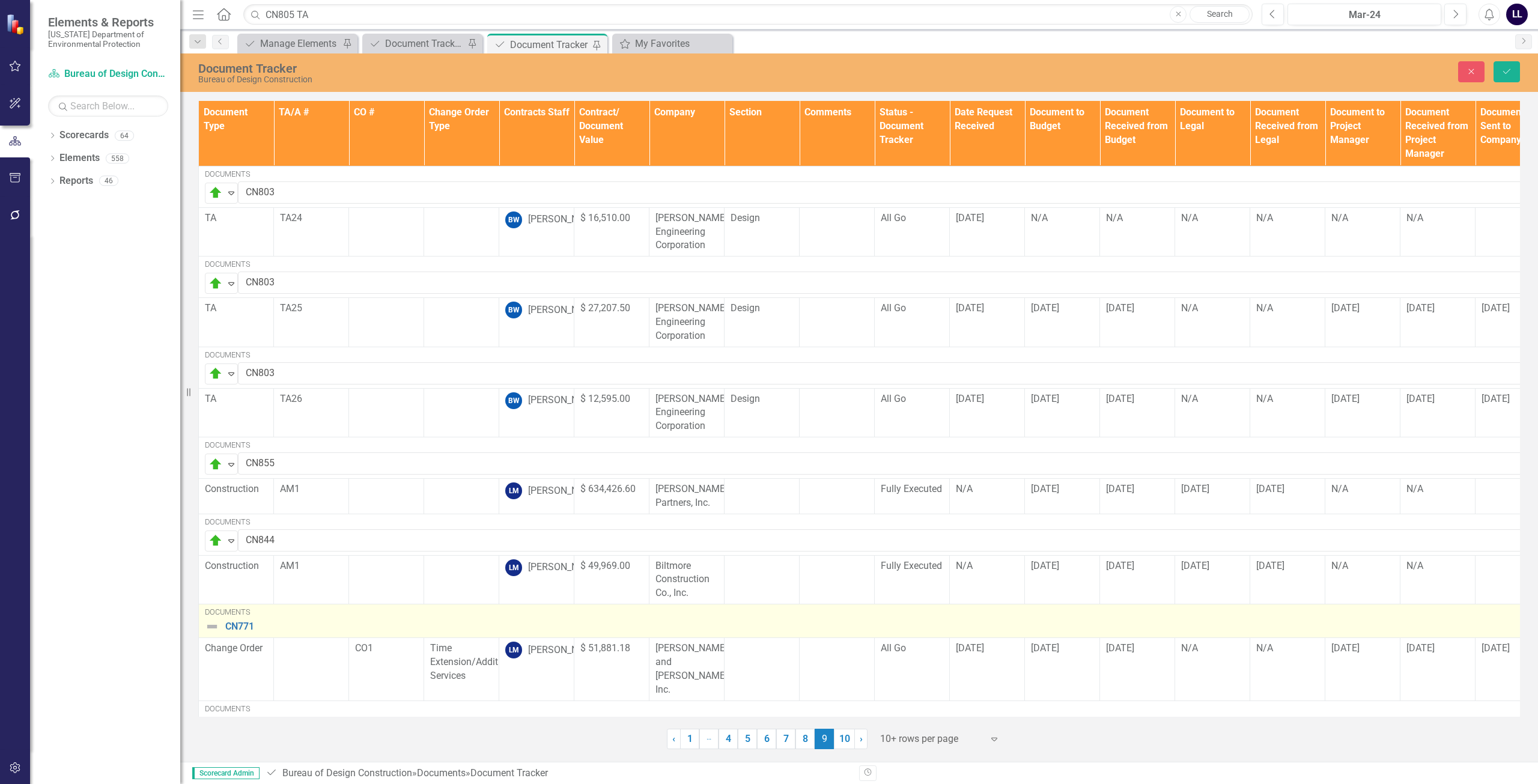
click at [214, 625] on img at bounding box center [212, 626] width 15 height 15
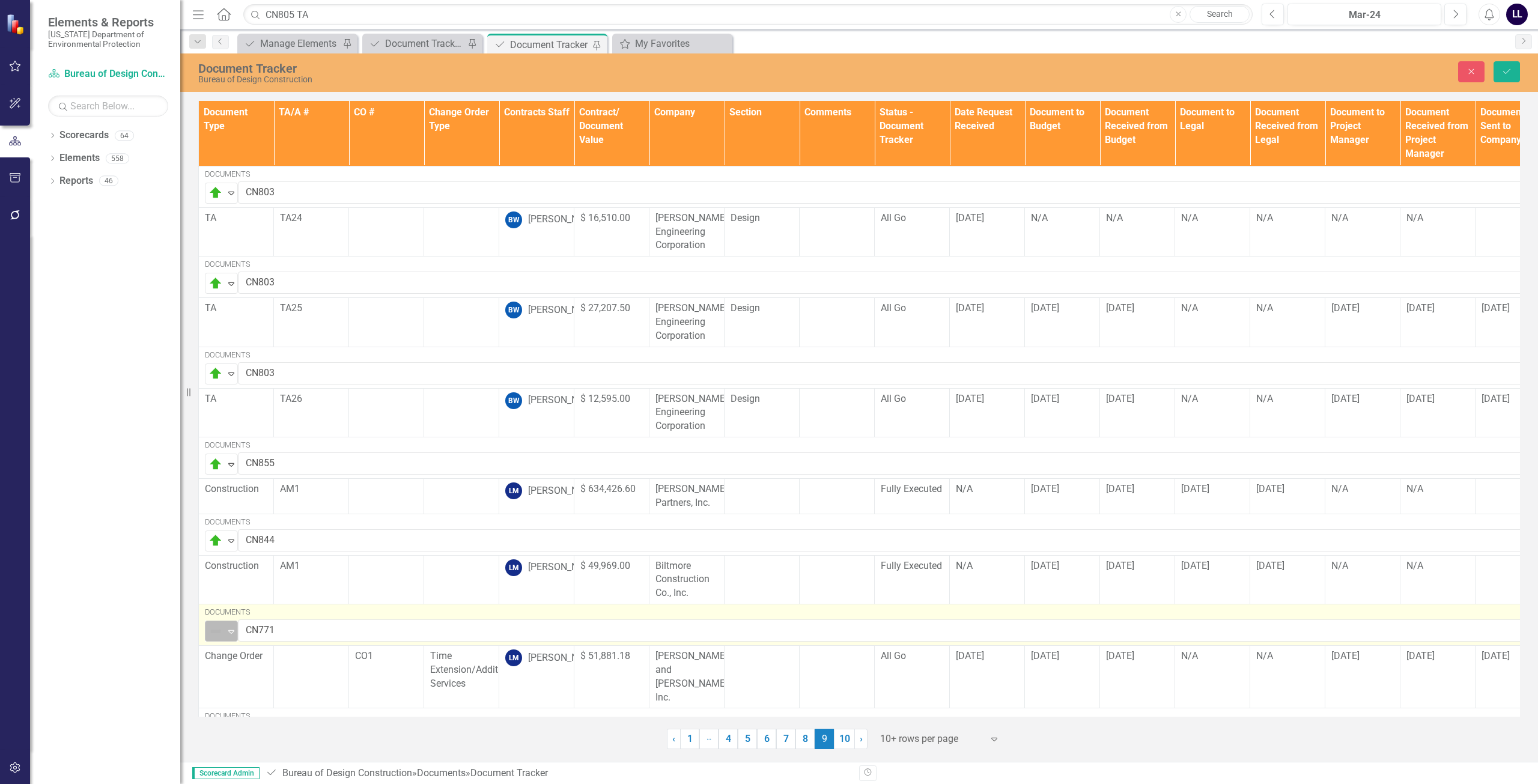
click at [219, 628] on img at bounding box center [216, 631] width 15 height 15
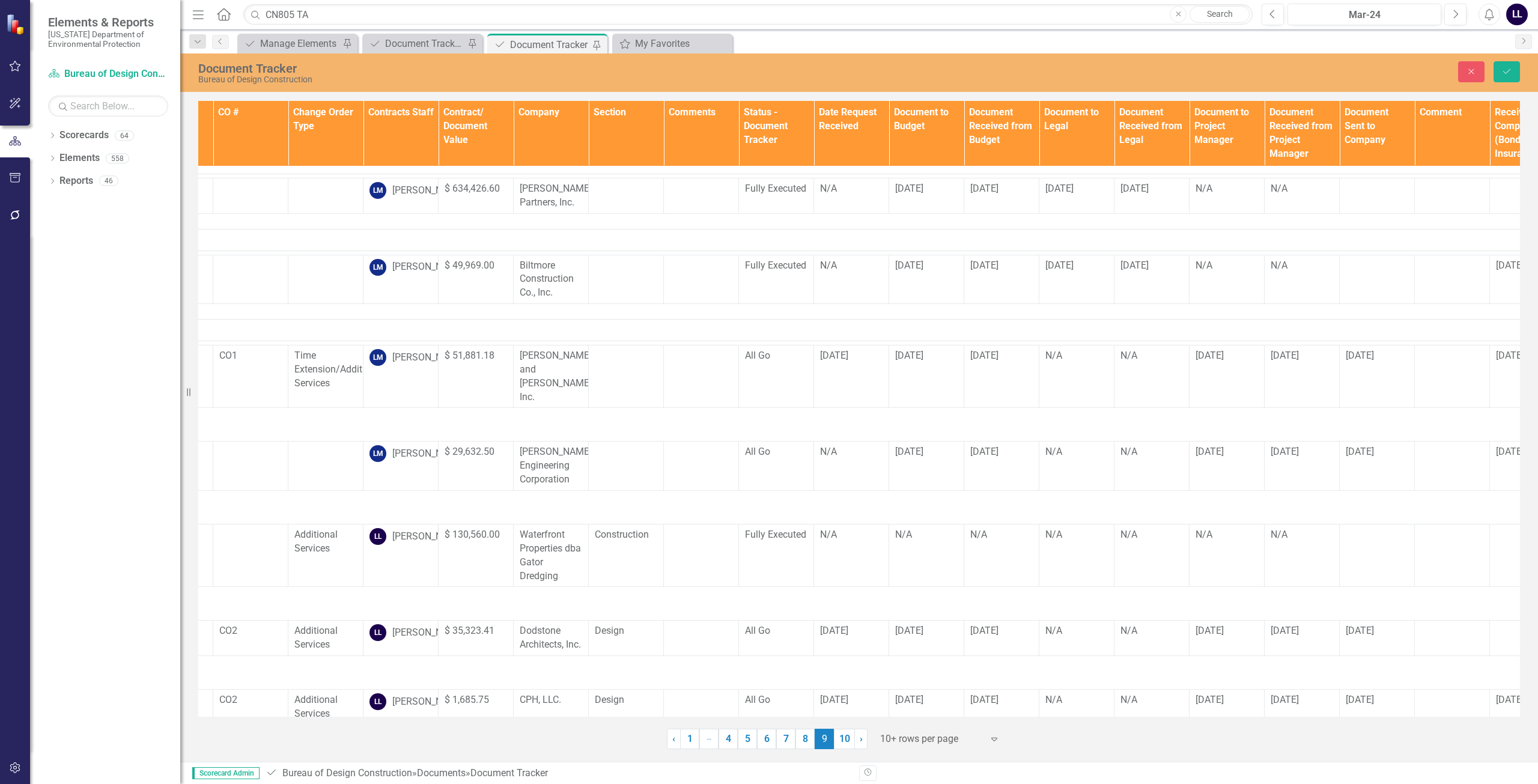
scroll to position [300, 0]
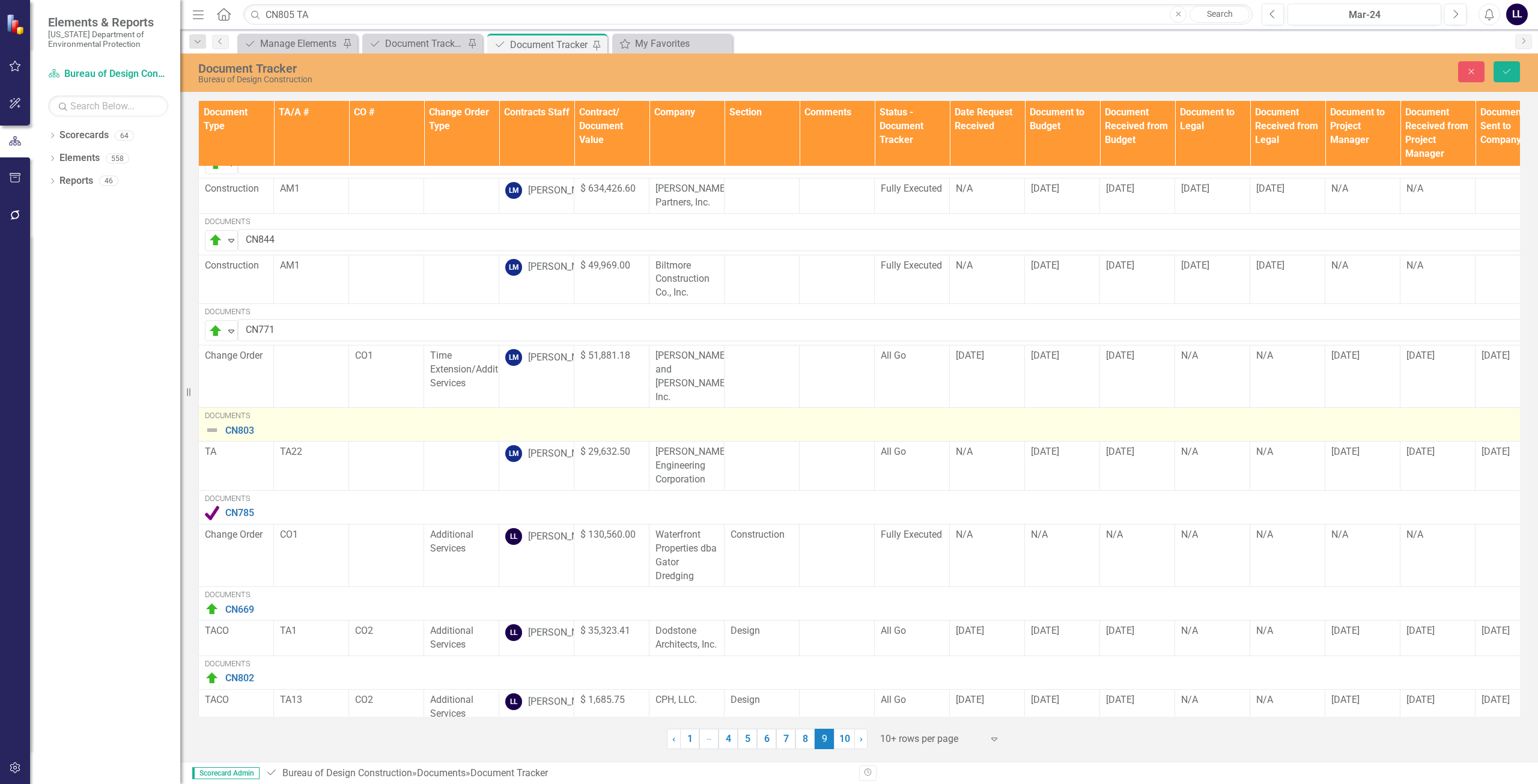
click at [216, 423] on img at bounding box center [212, 430] width 15 height 15
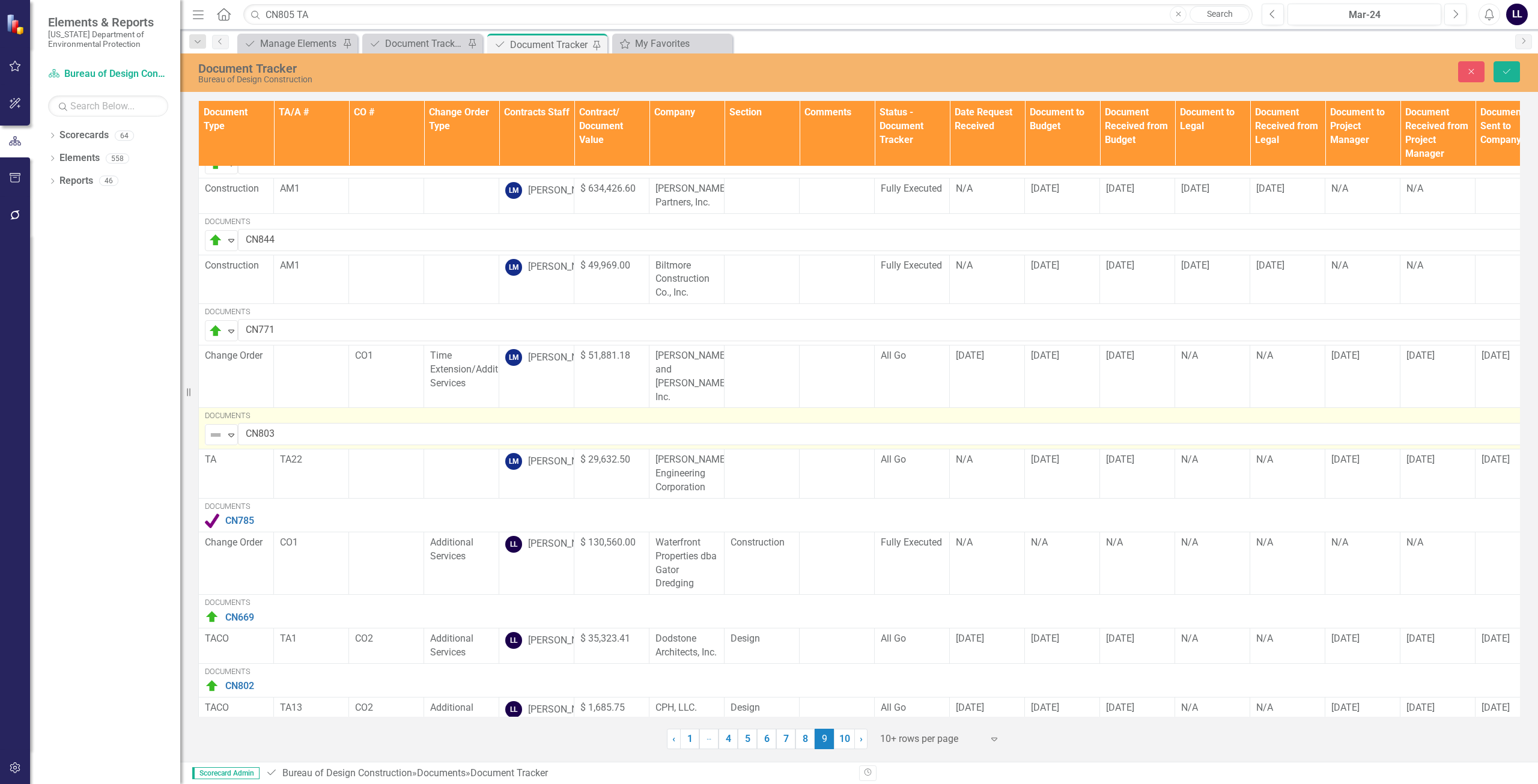
click at [216, 428] on img at bounding box center [216, 435] width 15 height 15
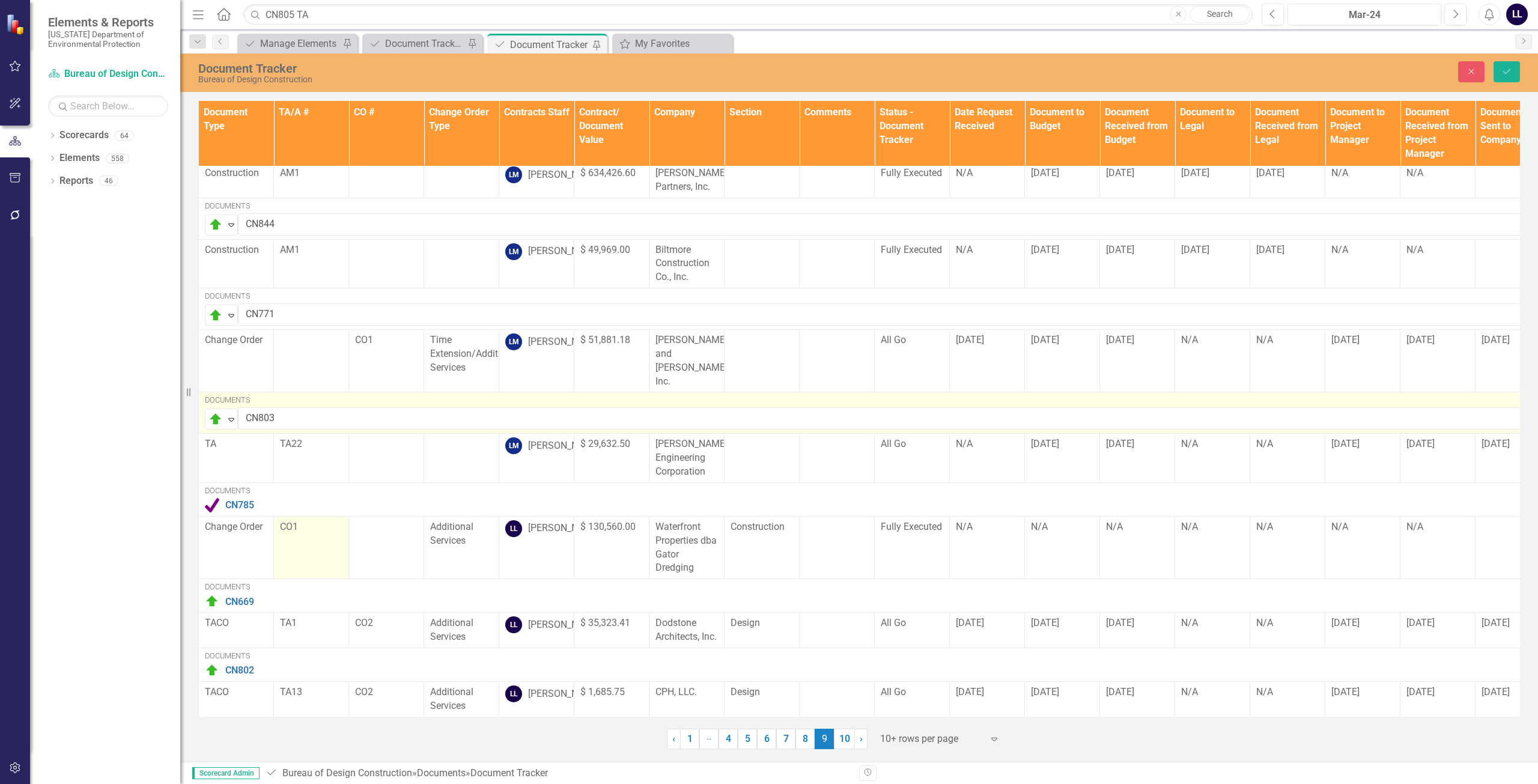
scroll to position [339, 0]
click at [1504, 72] on icon "Save" at bounding box center [1507, 71] width 11 height 9
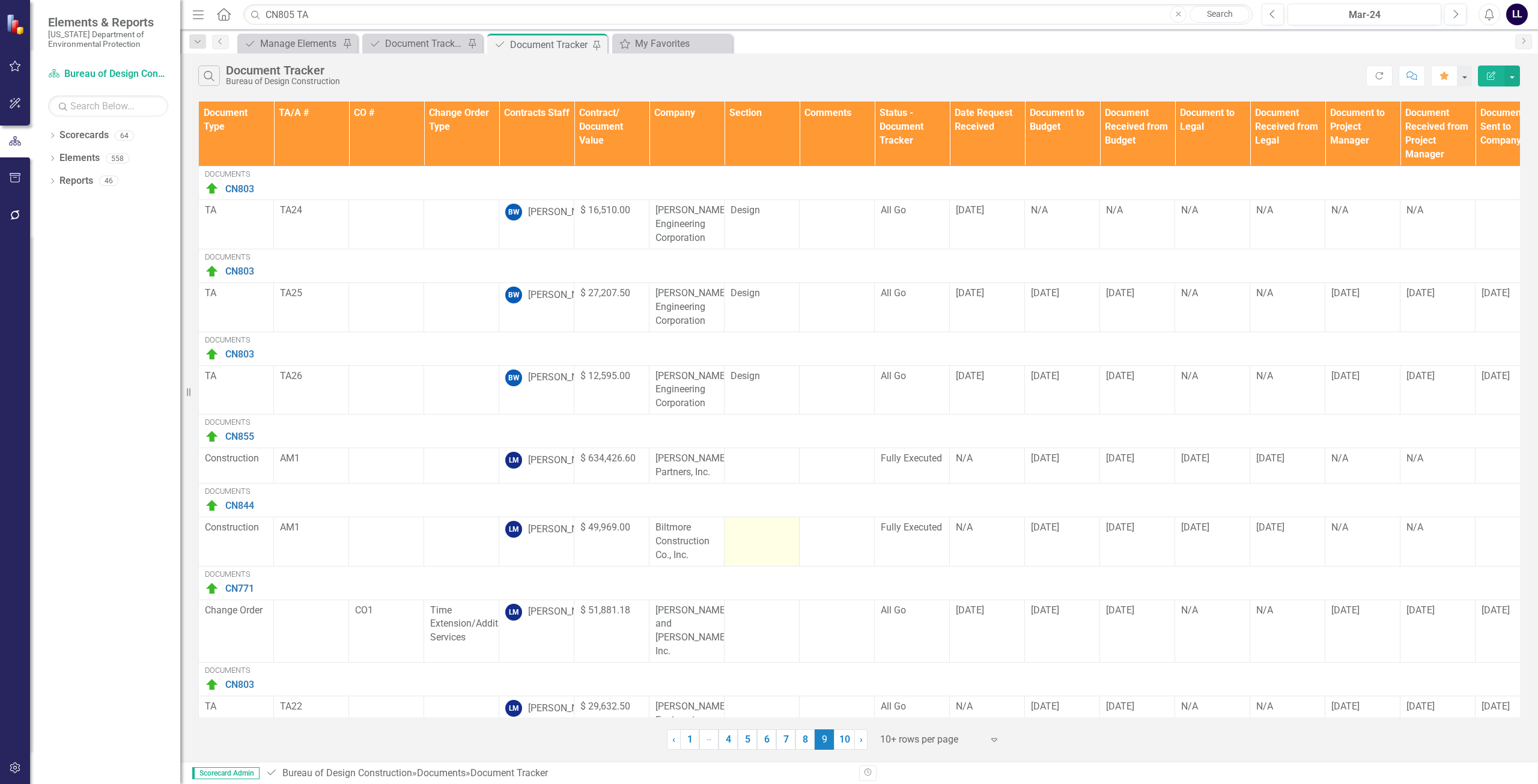
click at [846, 735] on link "10" at bounding box center [844, 740] width 21 height 20
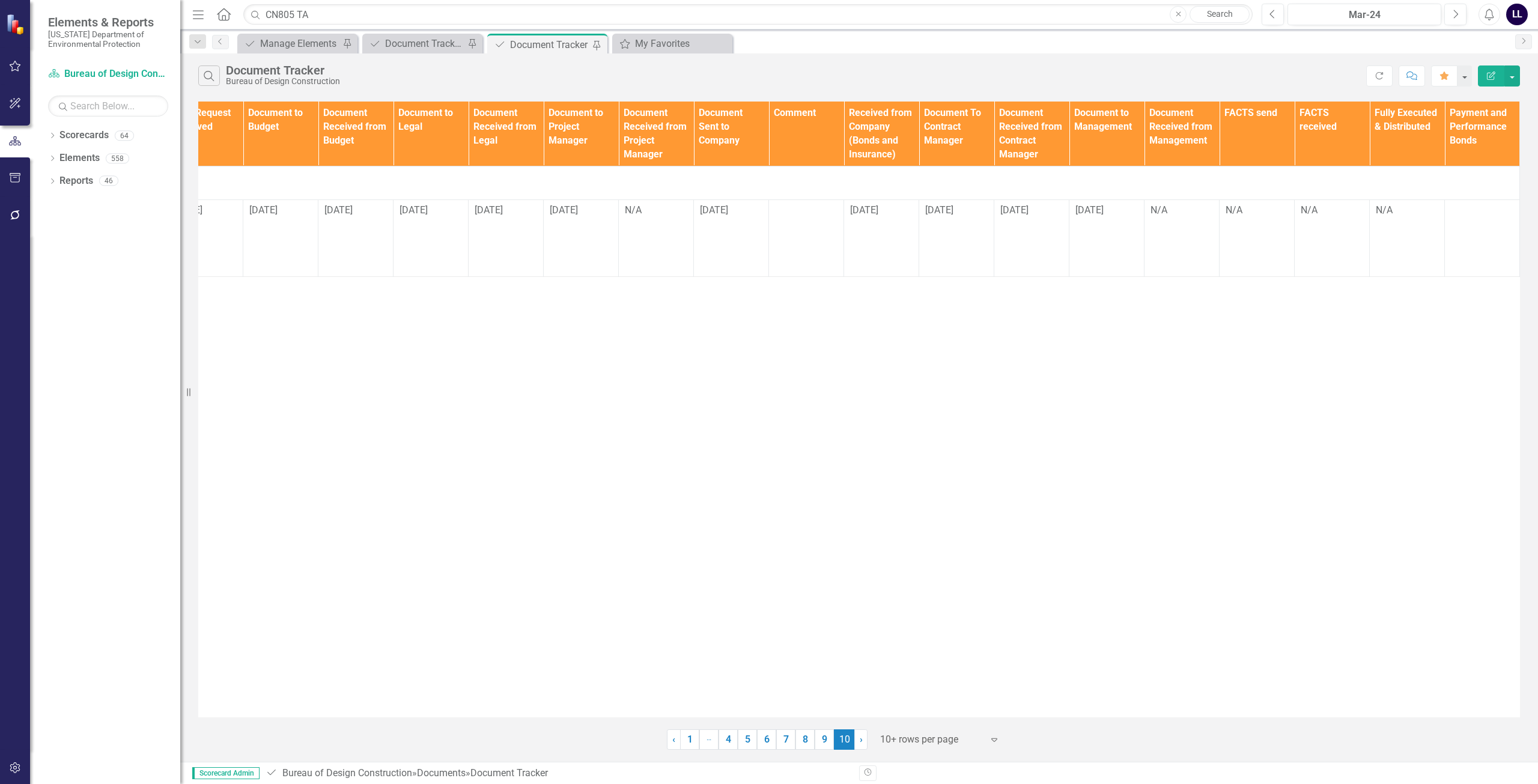
scroll to position [0, 0]
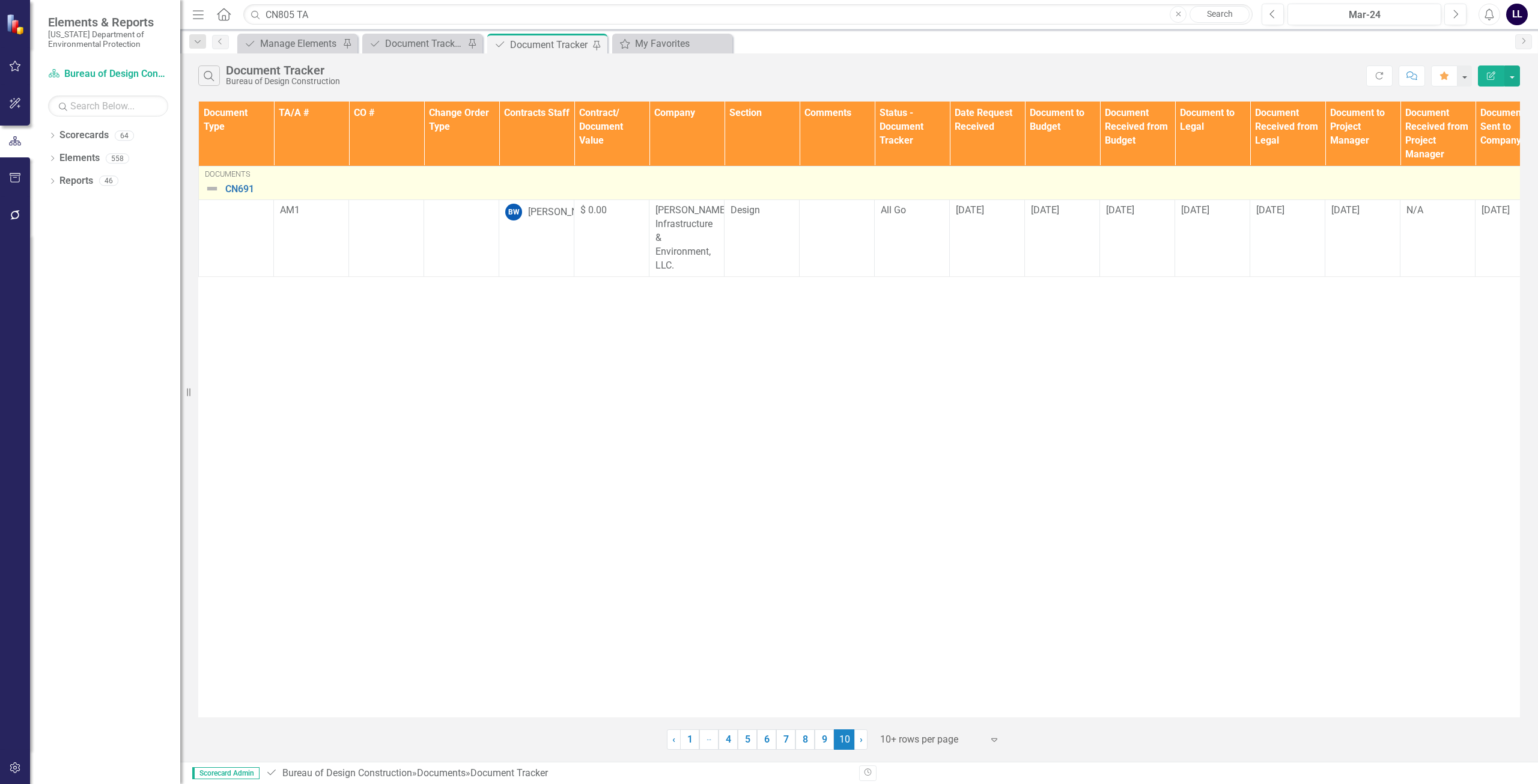
click at [212, 190] on img at bounding box center [212, 188] width 15 height 15
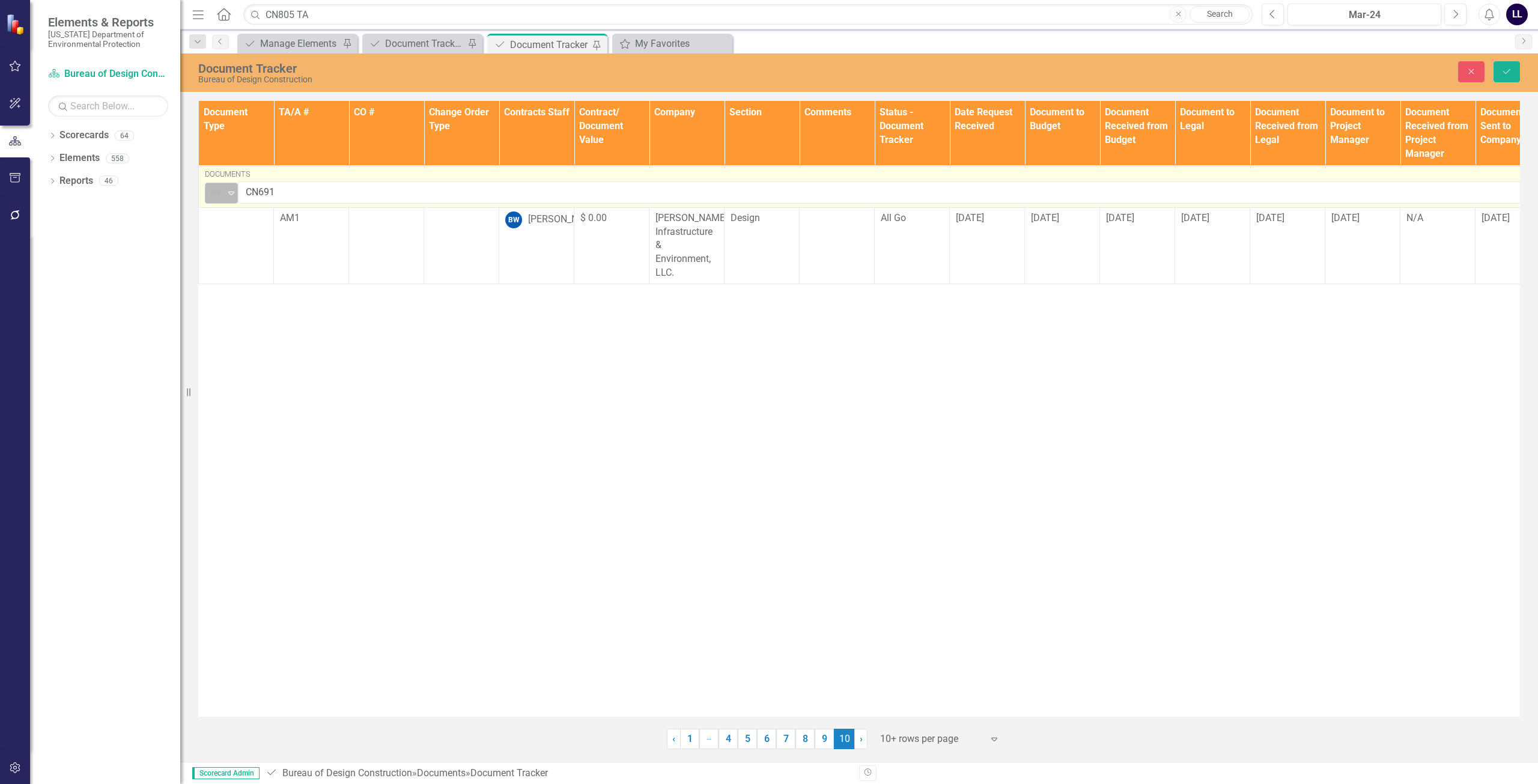
click at [213, 190] on img at bounding box center [216, 193] width 15 height 15
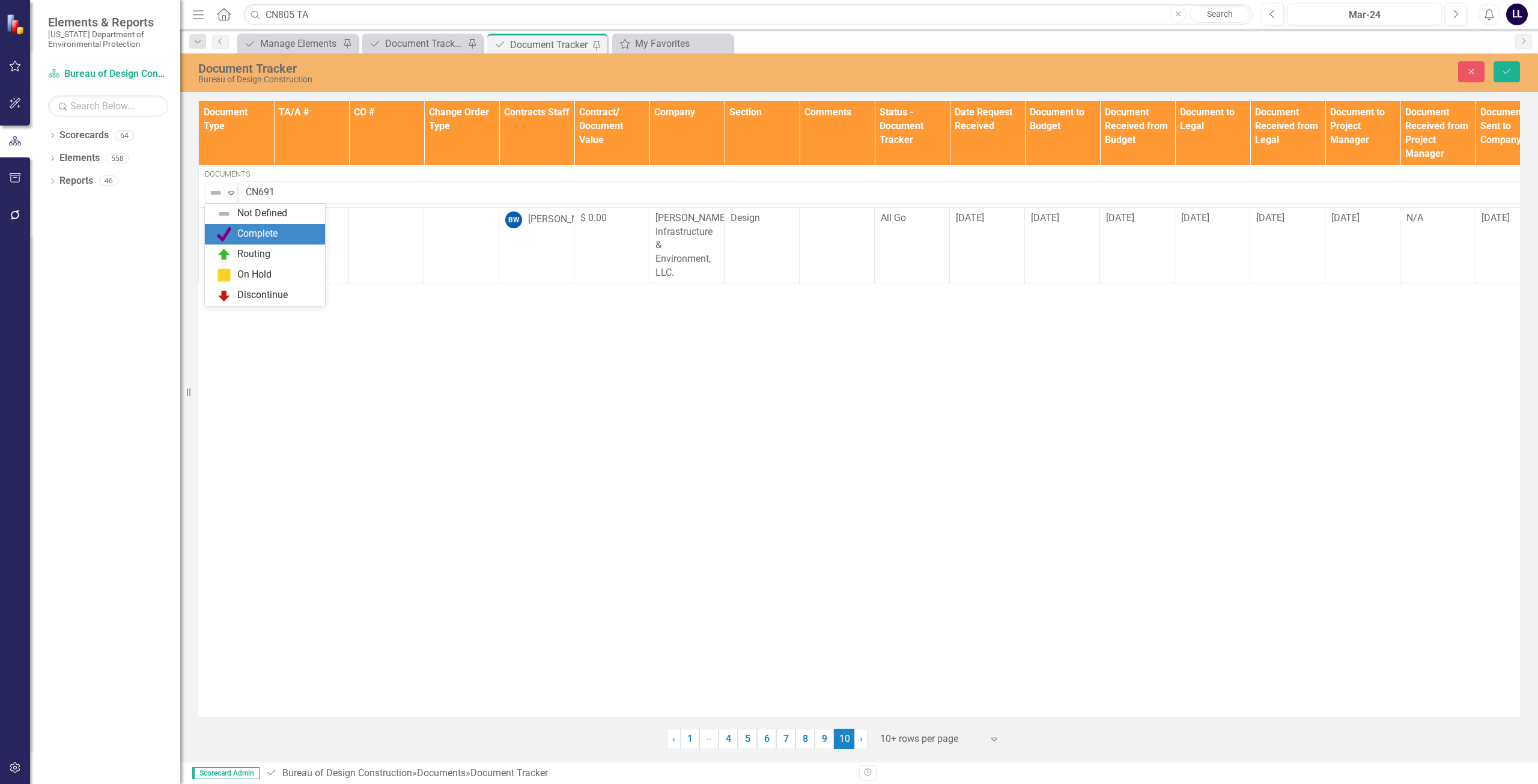
click at [236, 247] on div "Routing" at bounding box center [267, 255] width 101 height 15
click at [1504, 72] on icon "Save" at bounding box center [1507, 71] width 11 height 9
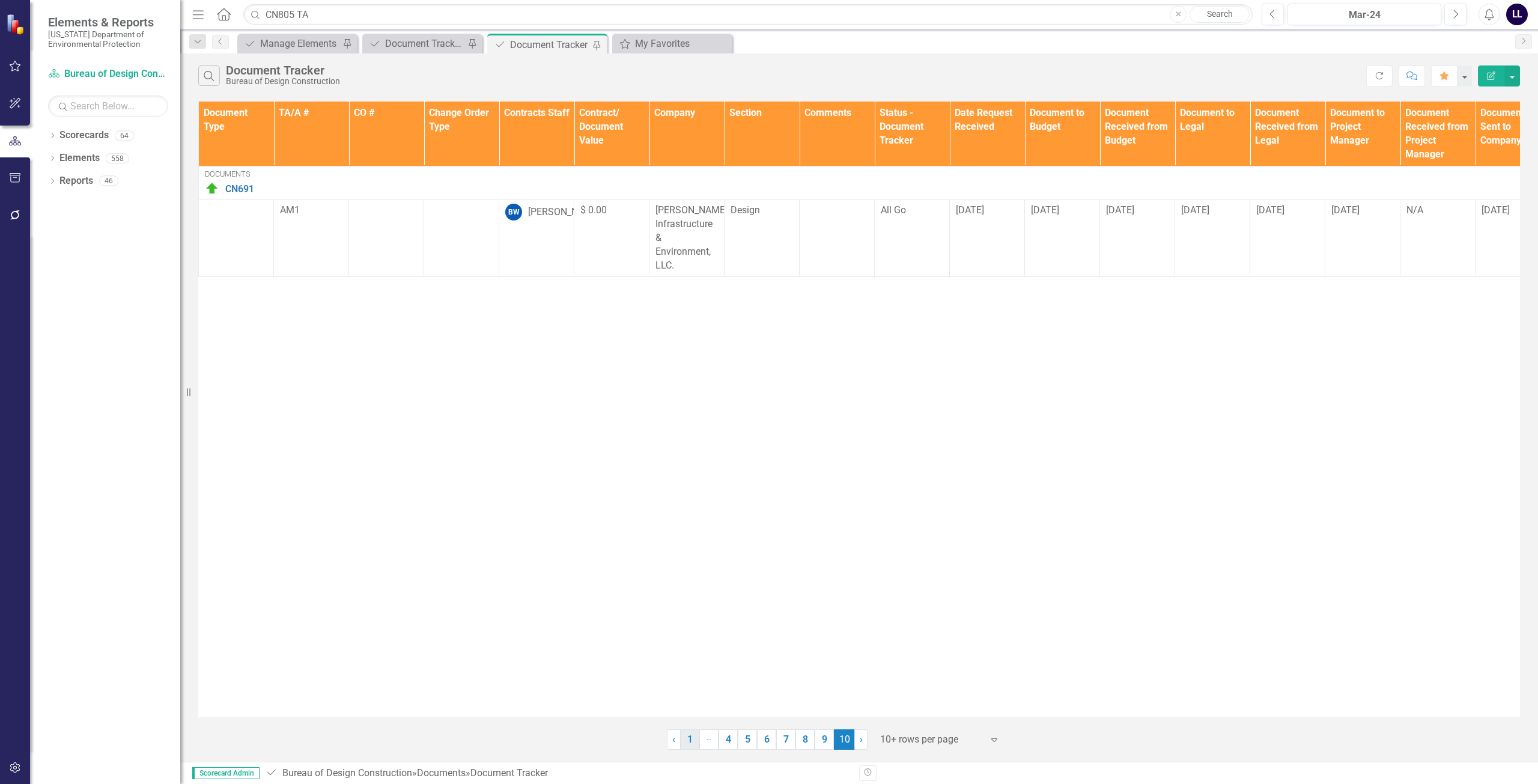
click at [688, 743] on link "1" at bounding box center [690, 740] width 19 height 20
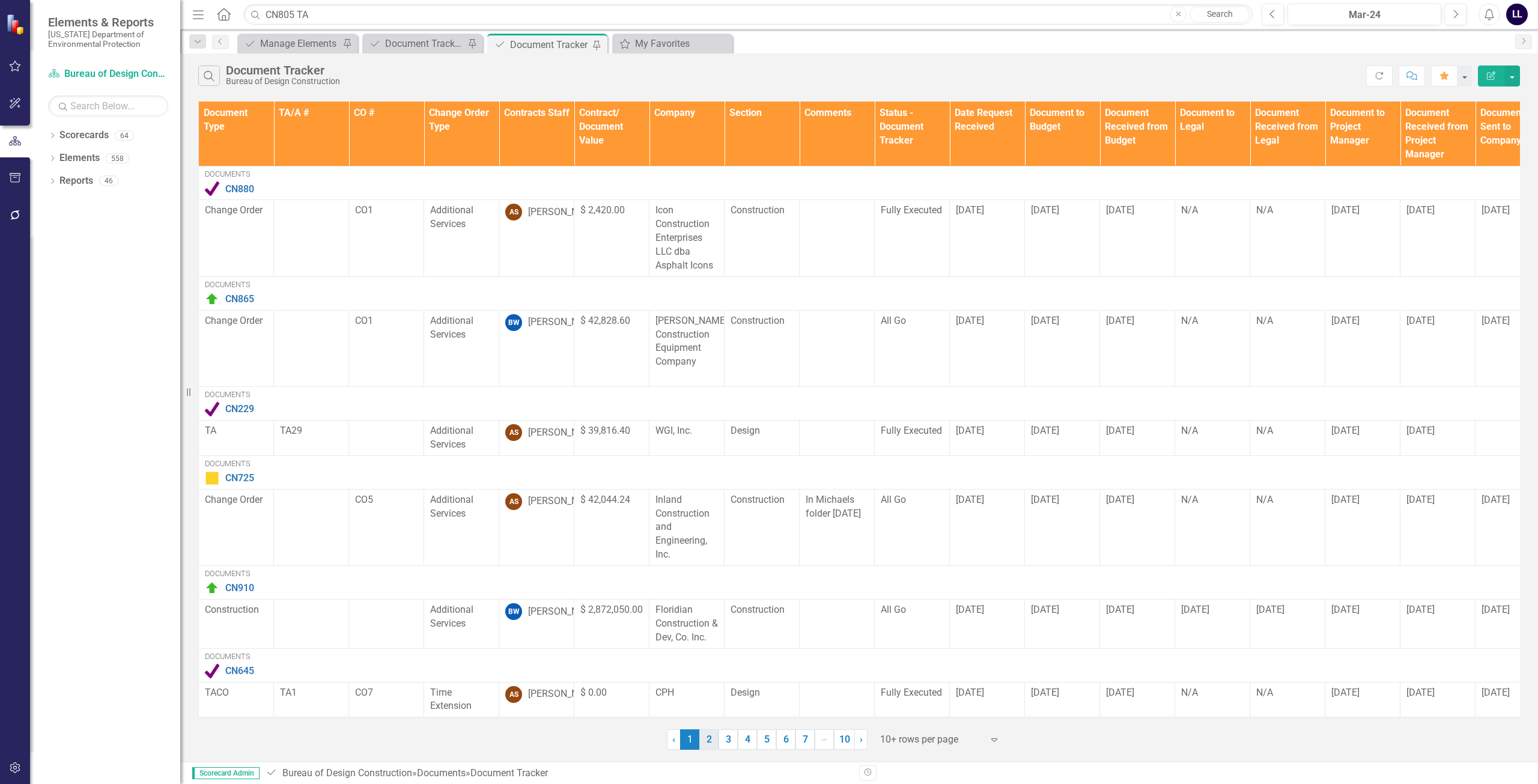
click at [709, 740] on link "2" at bounding box center [709, 740] width 19 height 20
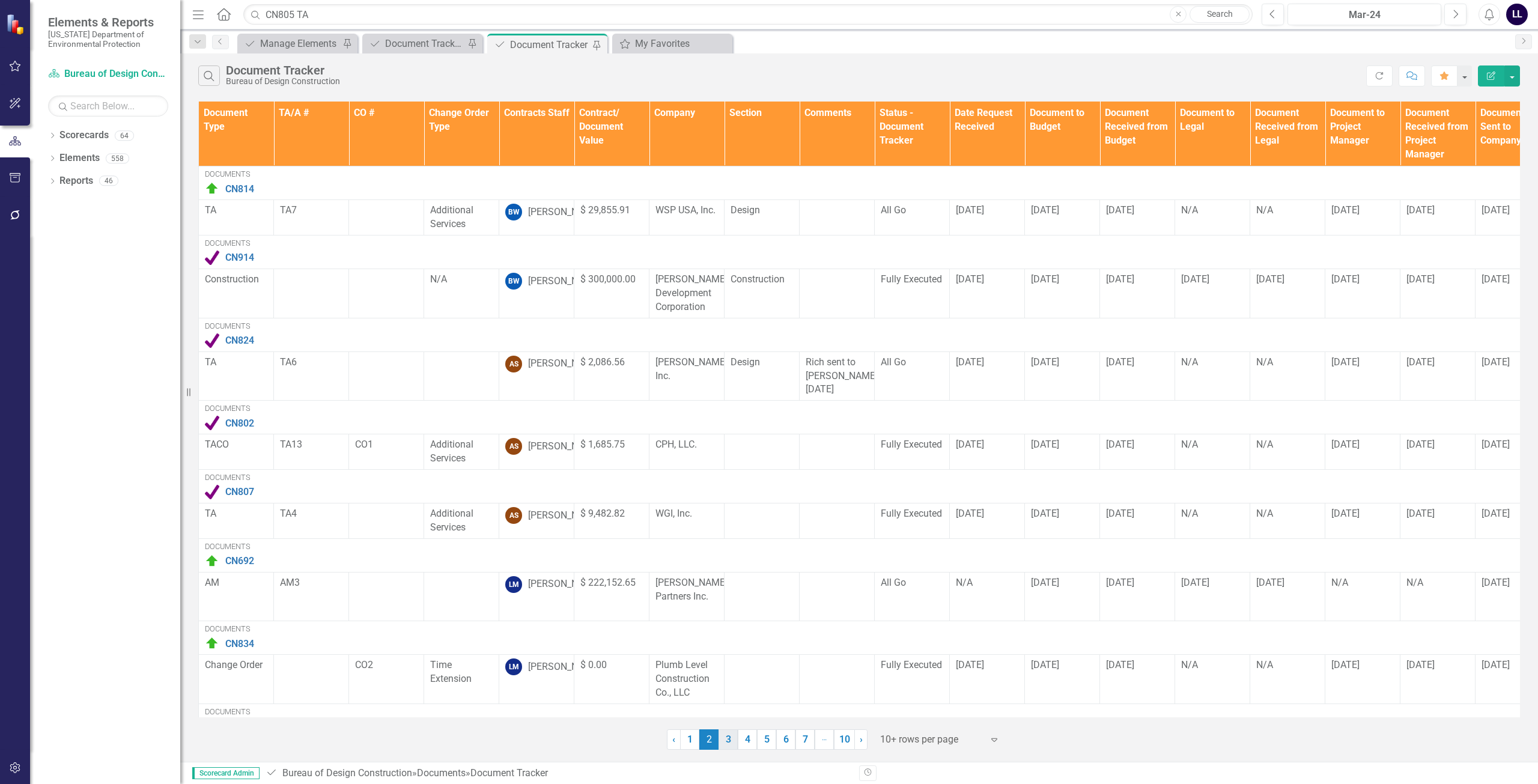
click at [727, 743] on link "3" at bounding box center [728, 740] width 19 height 20
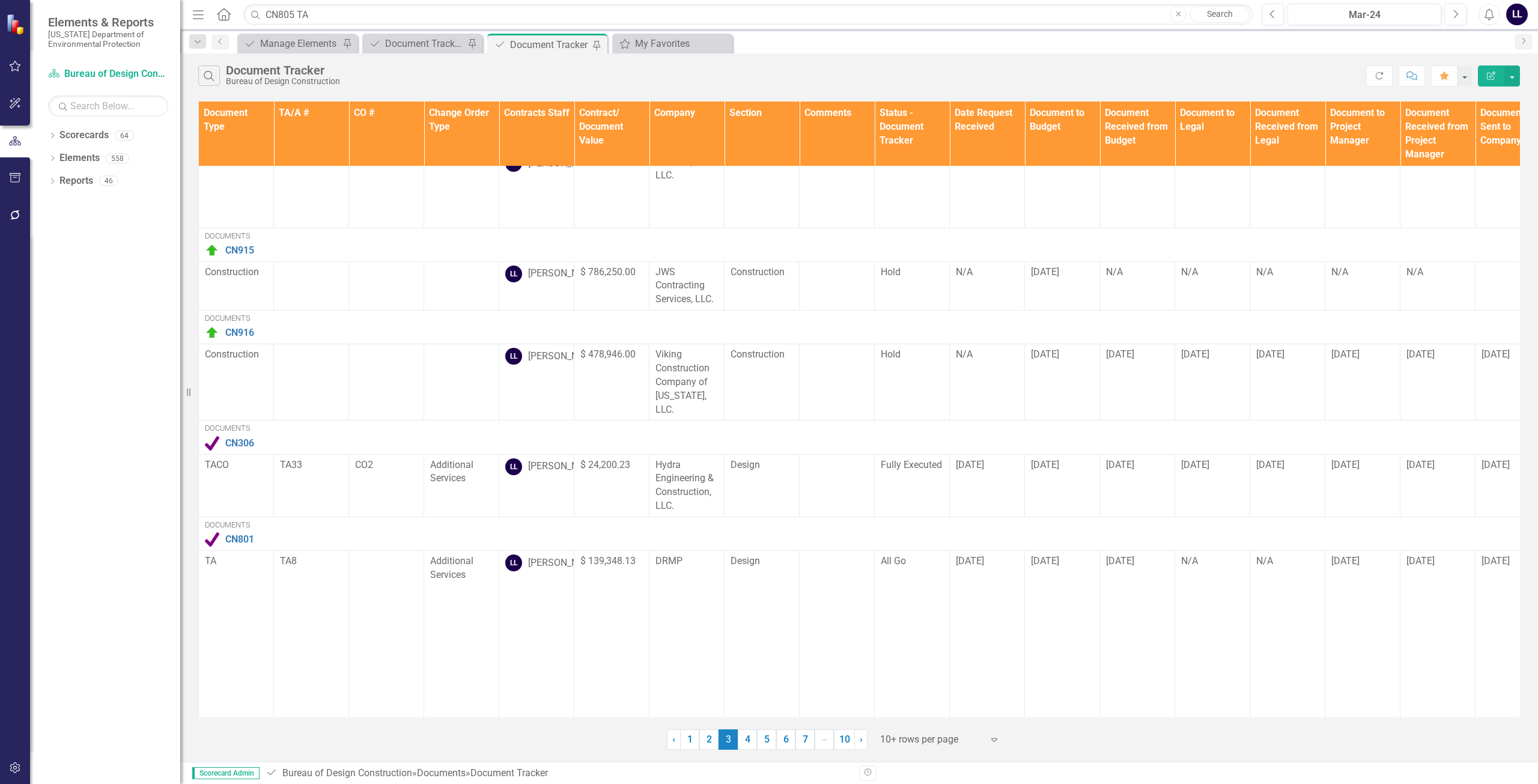
scroll to position [447, 0]
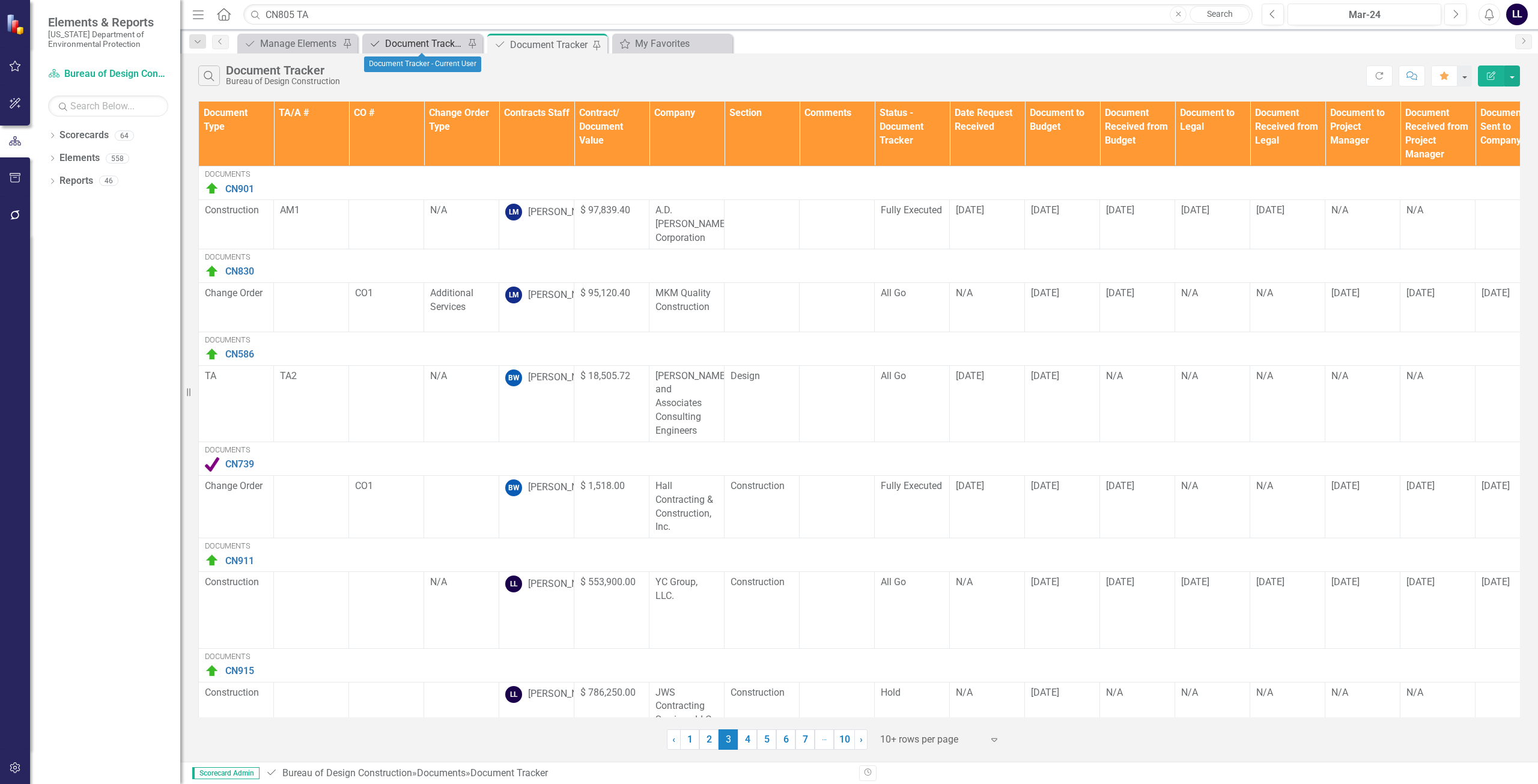
click at [431, 44] on div "Document Tracker - Current User" at bounding box center [424, 44] width 79 height 15
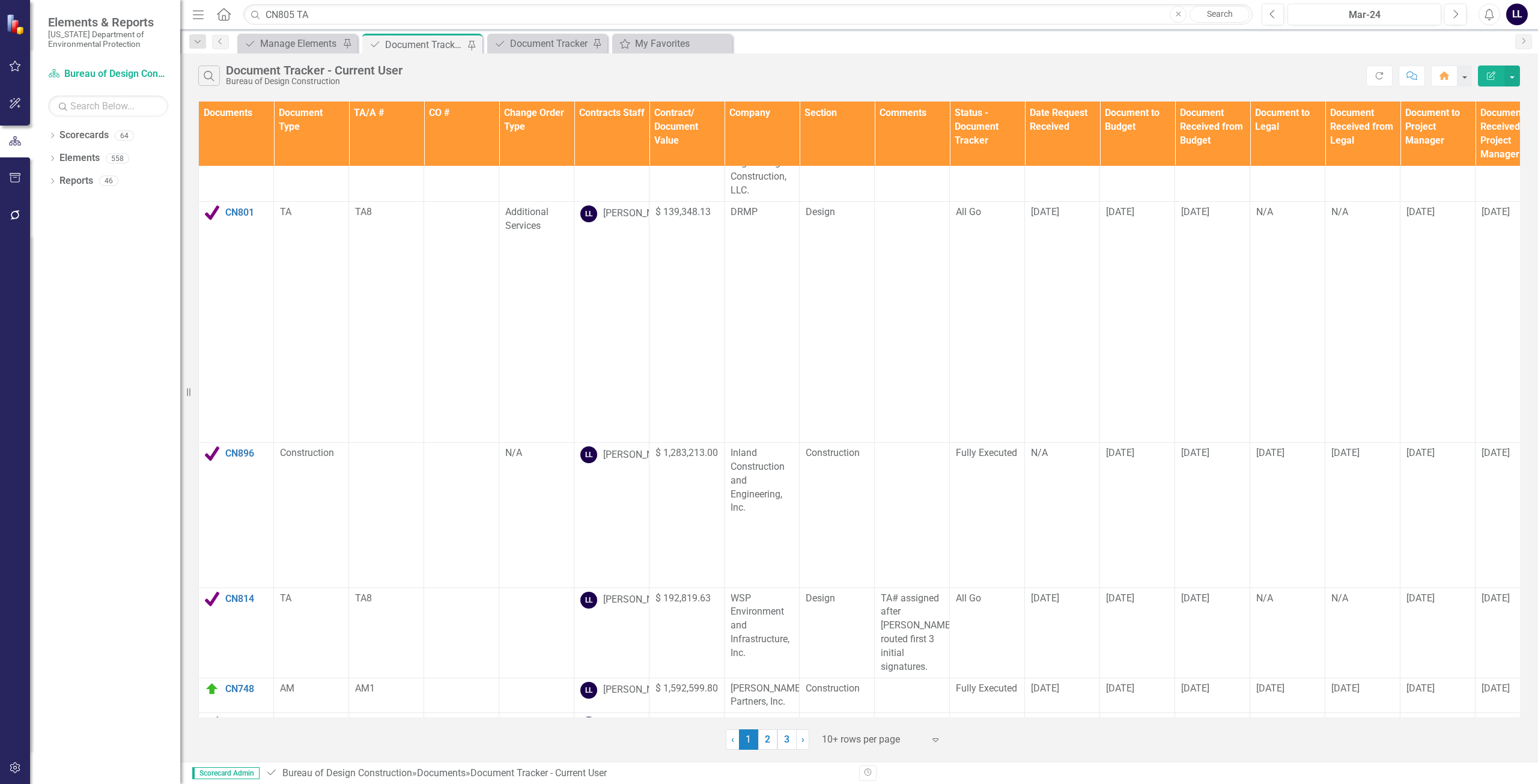
scroll to position [124, 0]
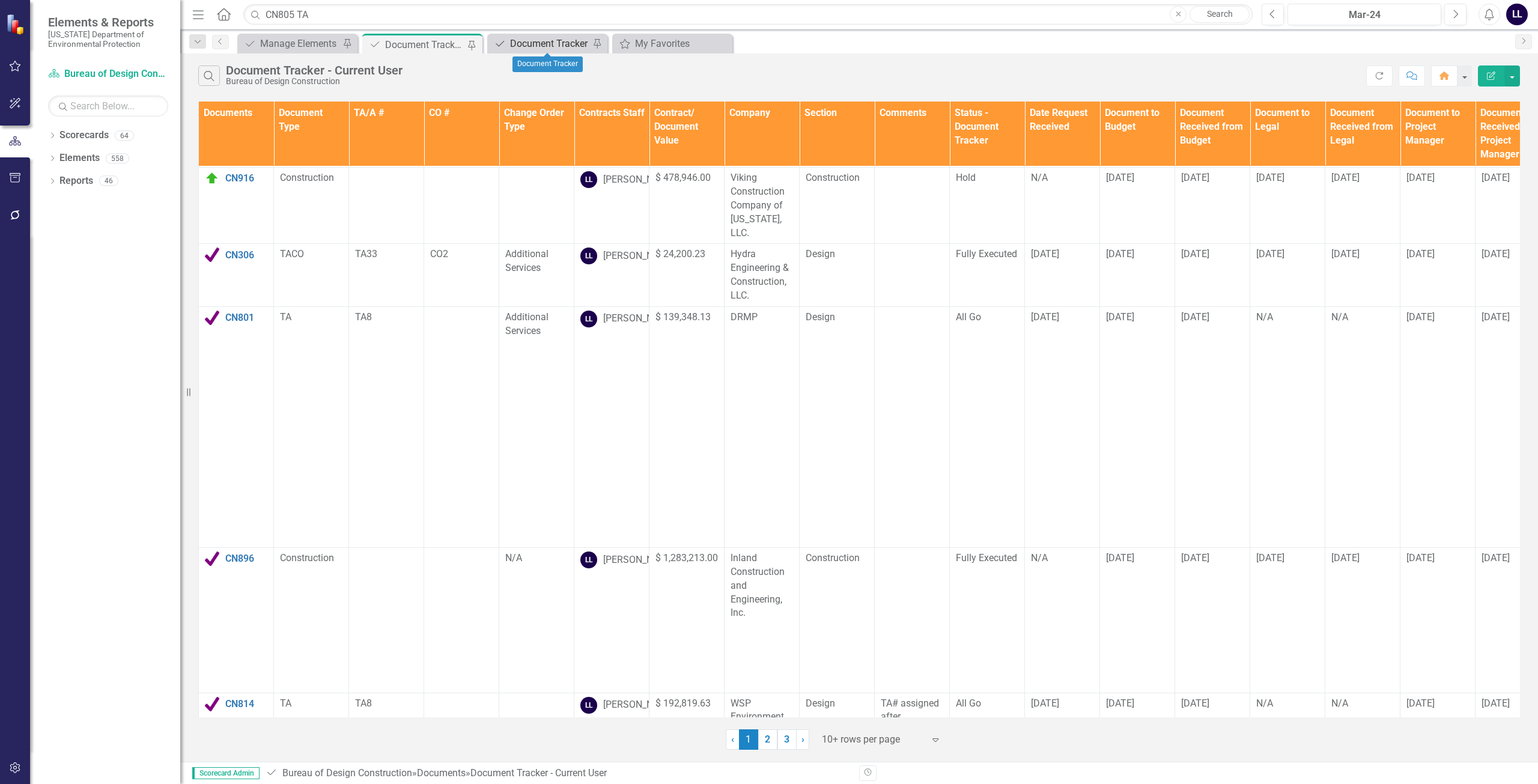
click at [541, 40] on div "Document Tracker" at bounding box center [549, 44] width 79 height 15
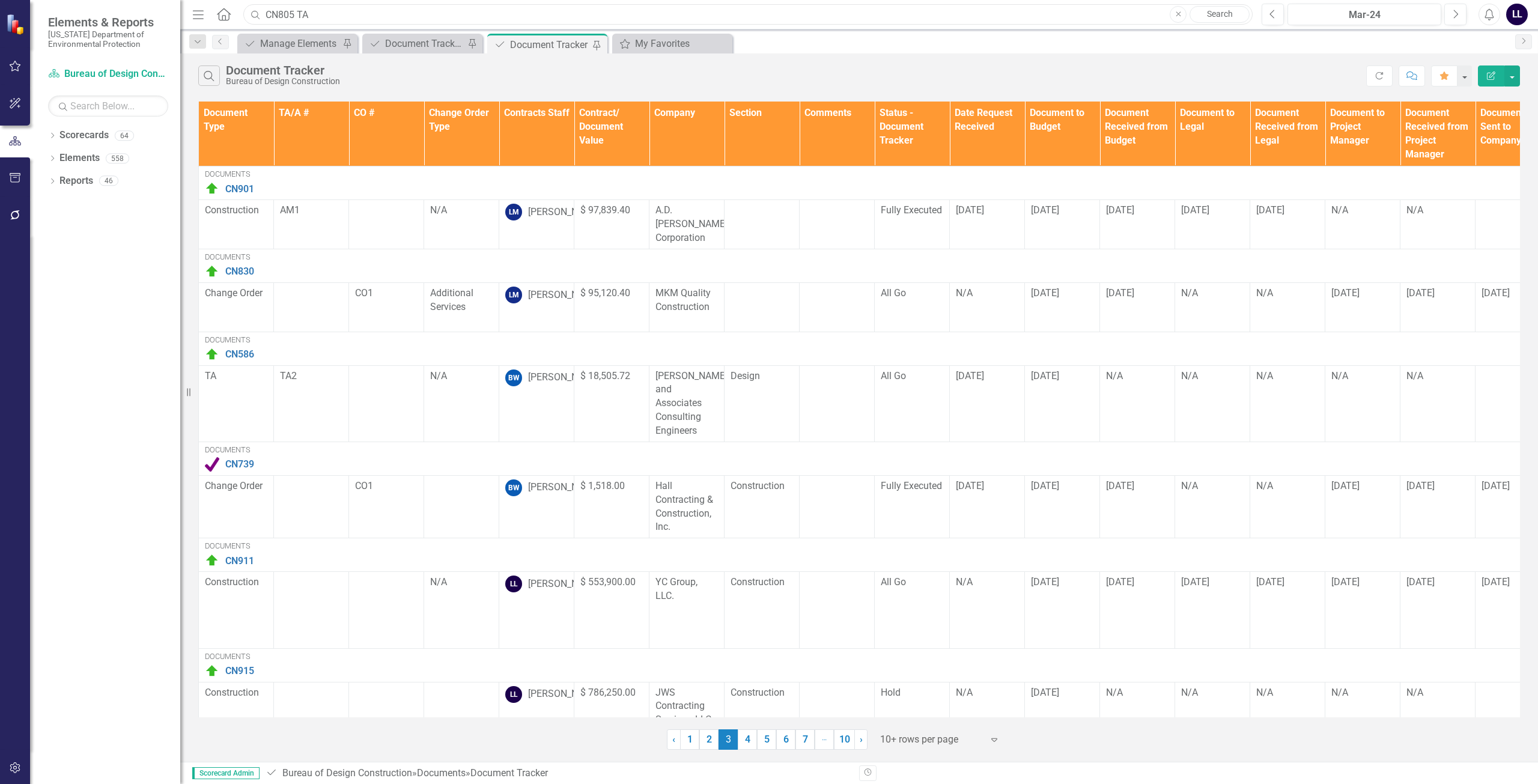
drag, startPoint x: 582, startPoint y: 12, endPoint x: 482, endPoint y: 12, distance: 100.0
click at [581, 12] on input "CN805 TA" at bounding box center [747, 15] width 1009 height 21
drag, startPoint x: 316, startPoint y: 14, endPoint x: 81, endPoint y: 13, distance: 235.0
click at [81, 13] on div "Elements & Reports [US_STATE] Department of Environmental Protection Scorecard …" at bounding box center [769, 392] width 1538 height 784
click at [310, 39] on div "Manage Elements" at bounding box center [300, 44] width 79 height 15
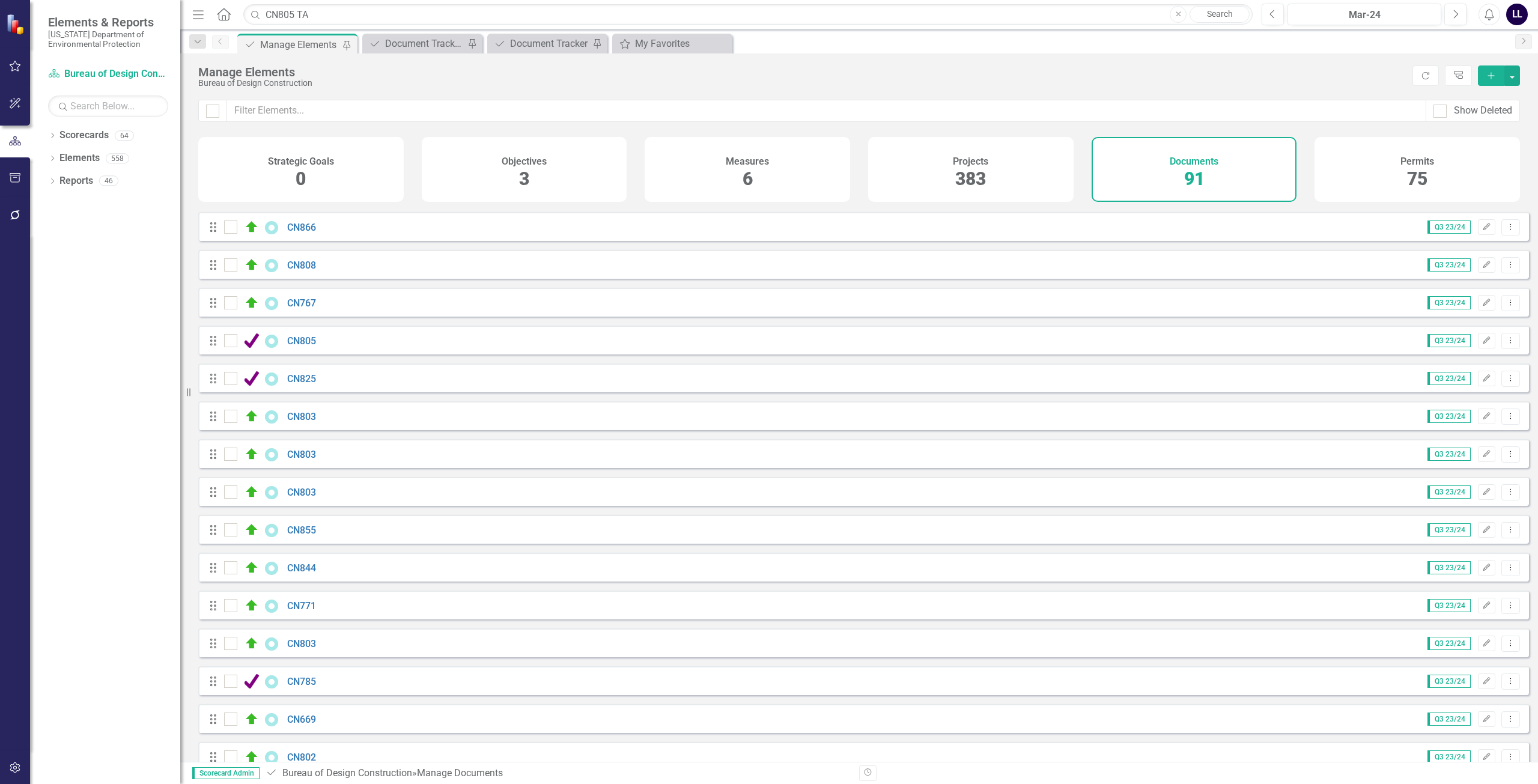
scroll to position [2898, 0]
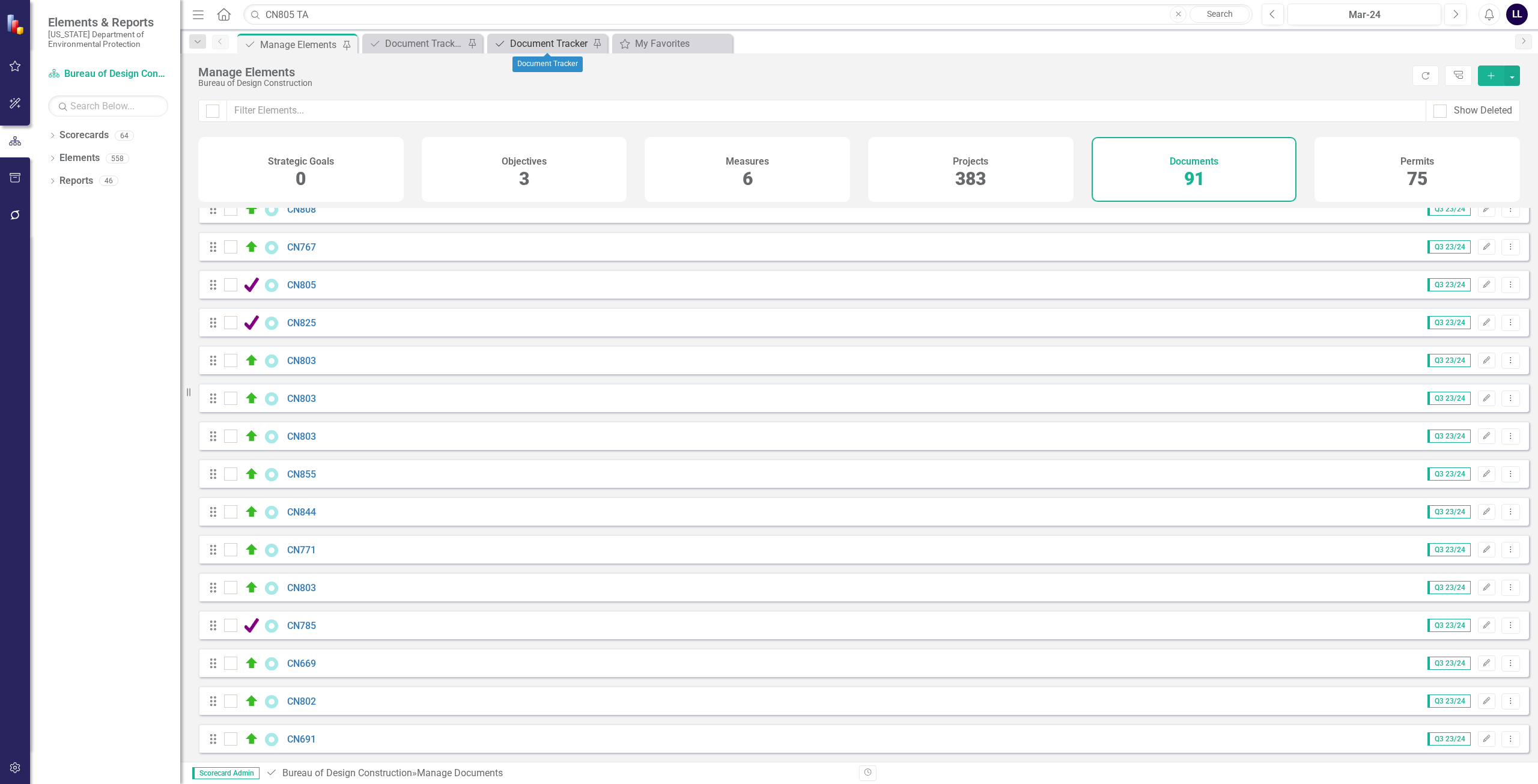
click at [566, 44] on div "Document Tracker" at bounding box center [549, 44] width 79 height 15
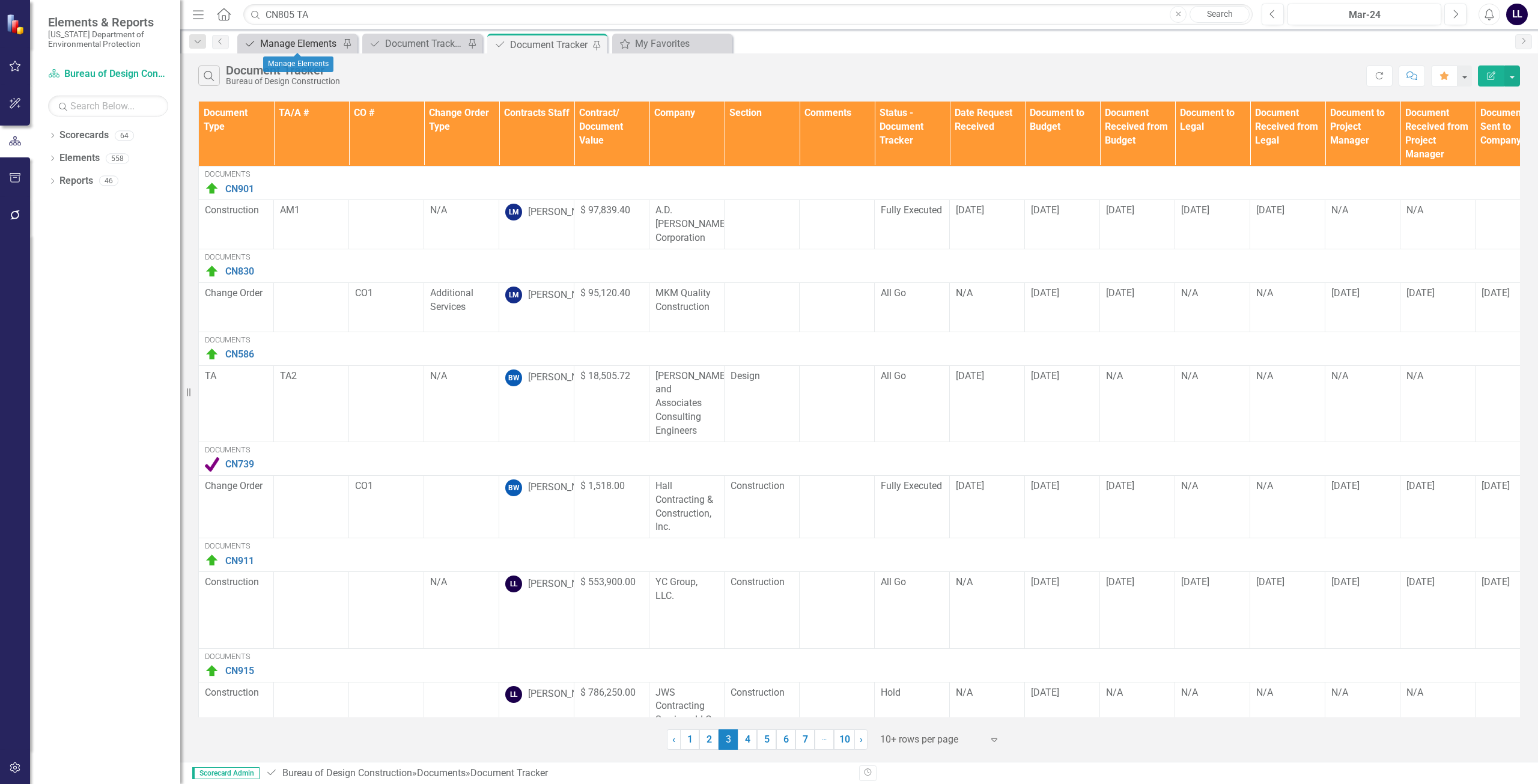
click at [285, 44] on div "Manage Elements" at bounding box center [300, 44] width 79 height 15
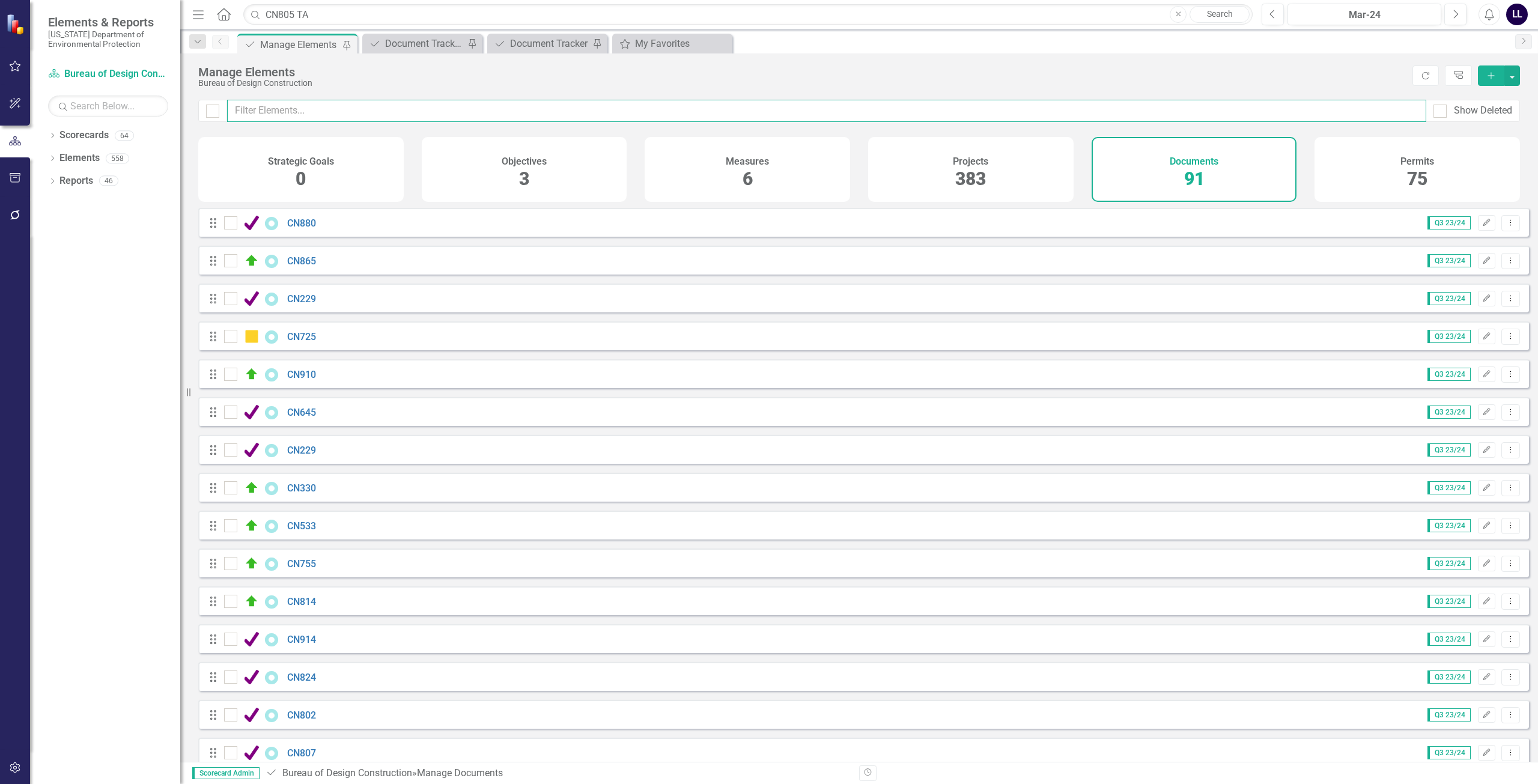
click at [284, 115] on input "text" at bounding box center [826, 111] width 1199 height 23
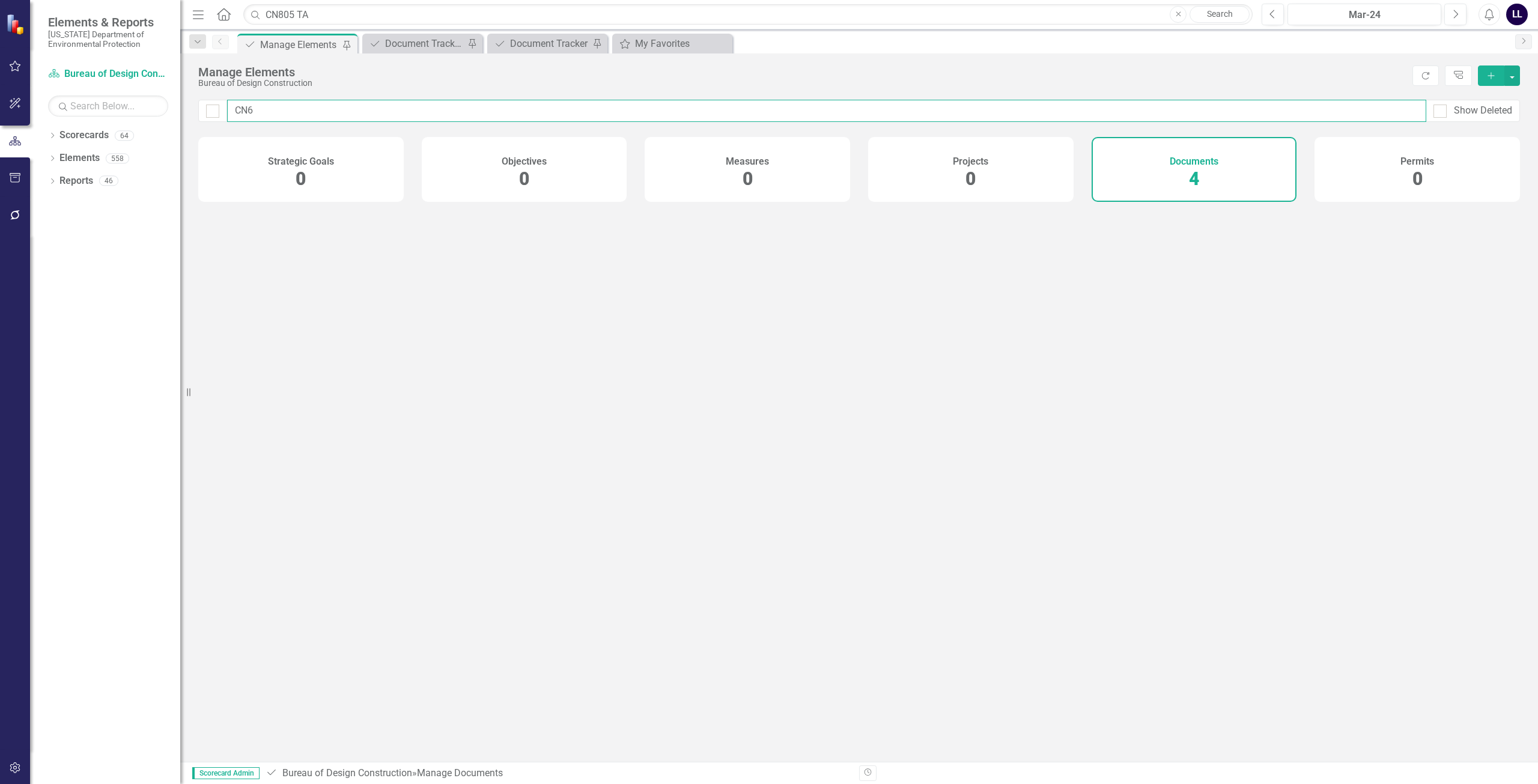
type input "CN66"
checkbox input "false"
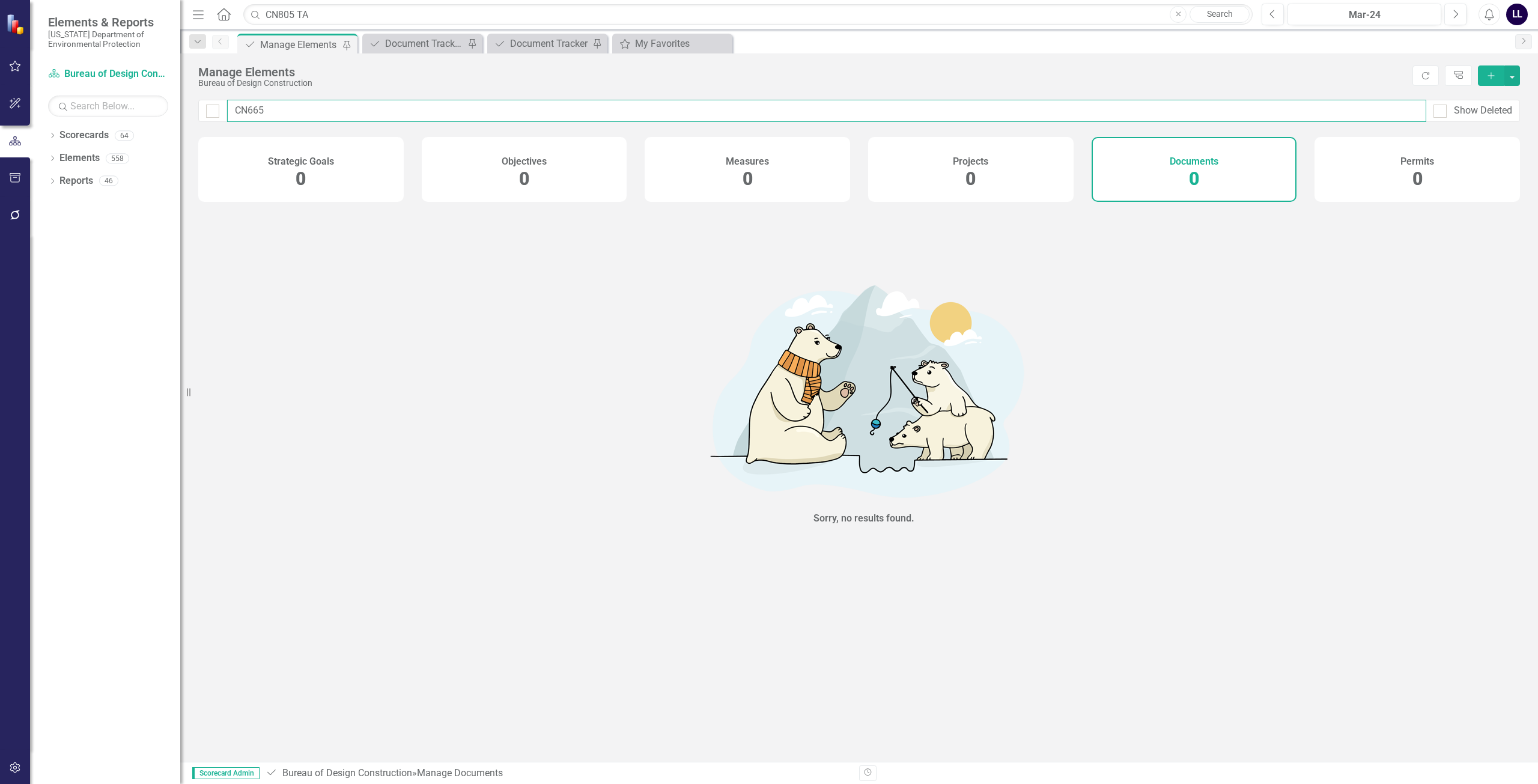
type input "CN66"
checkbox input "false"
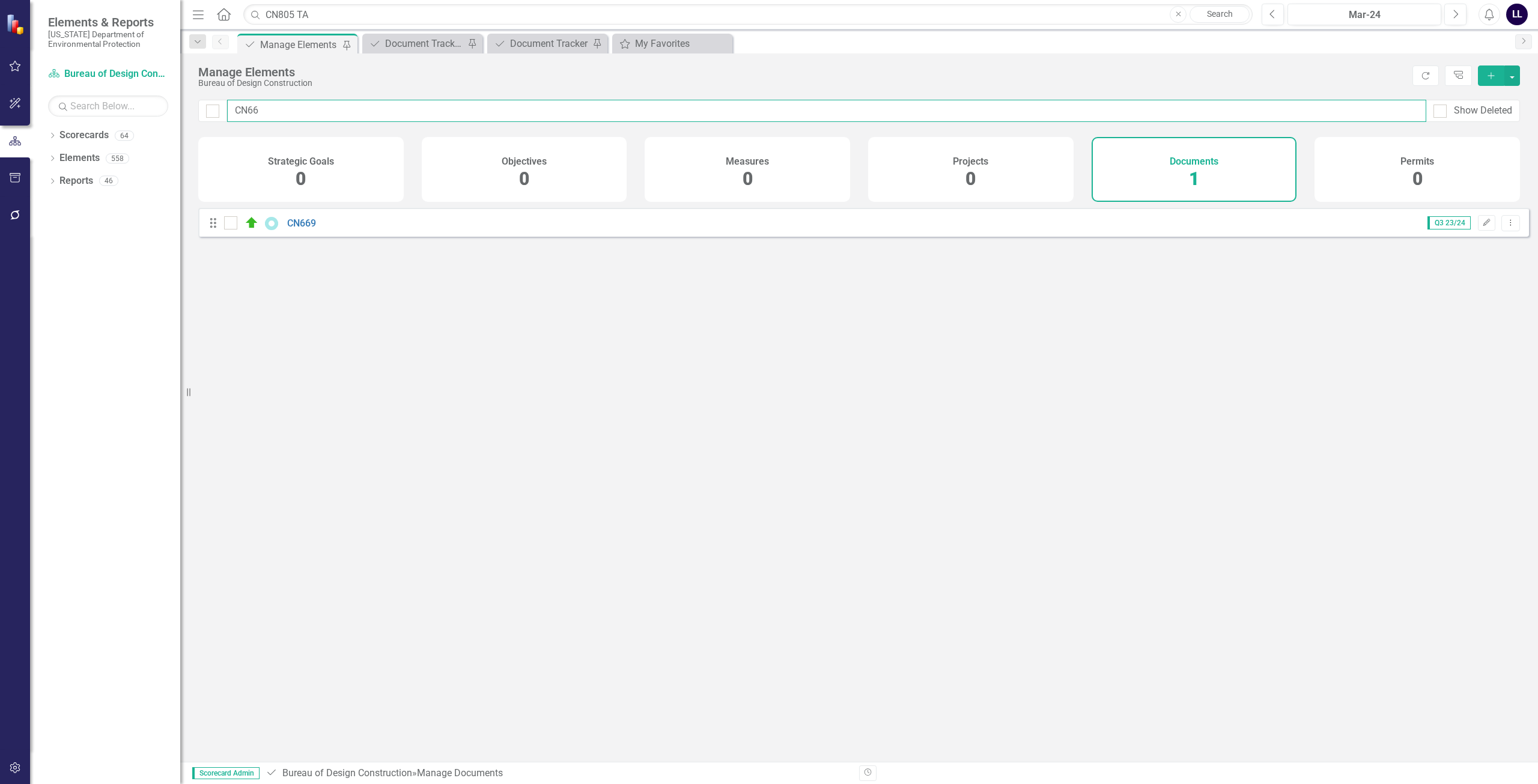
type input "CN6"
checkbox input "false"
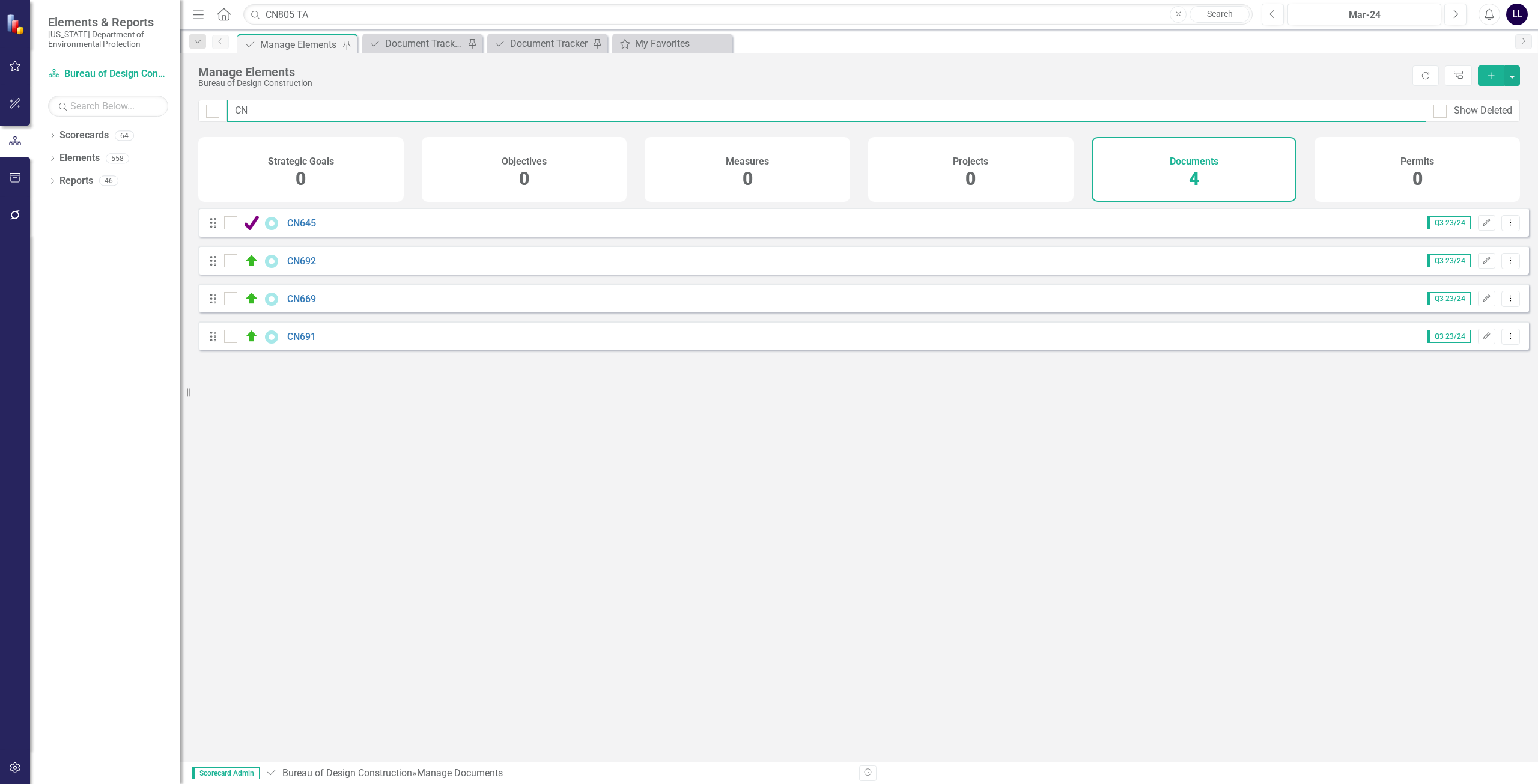
type input "C"
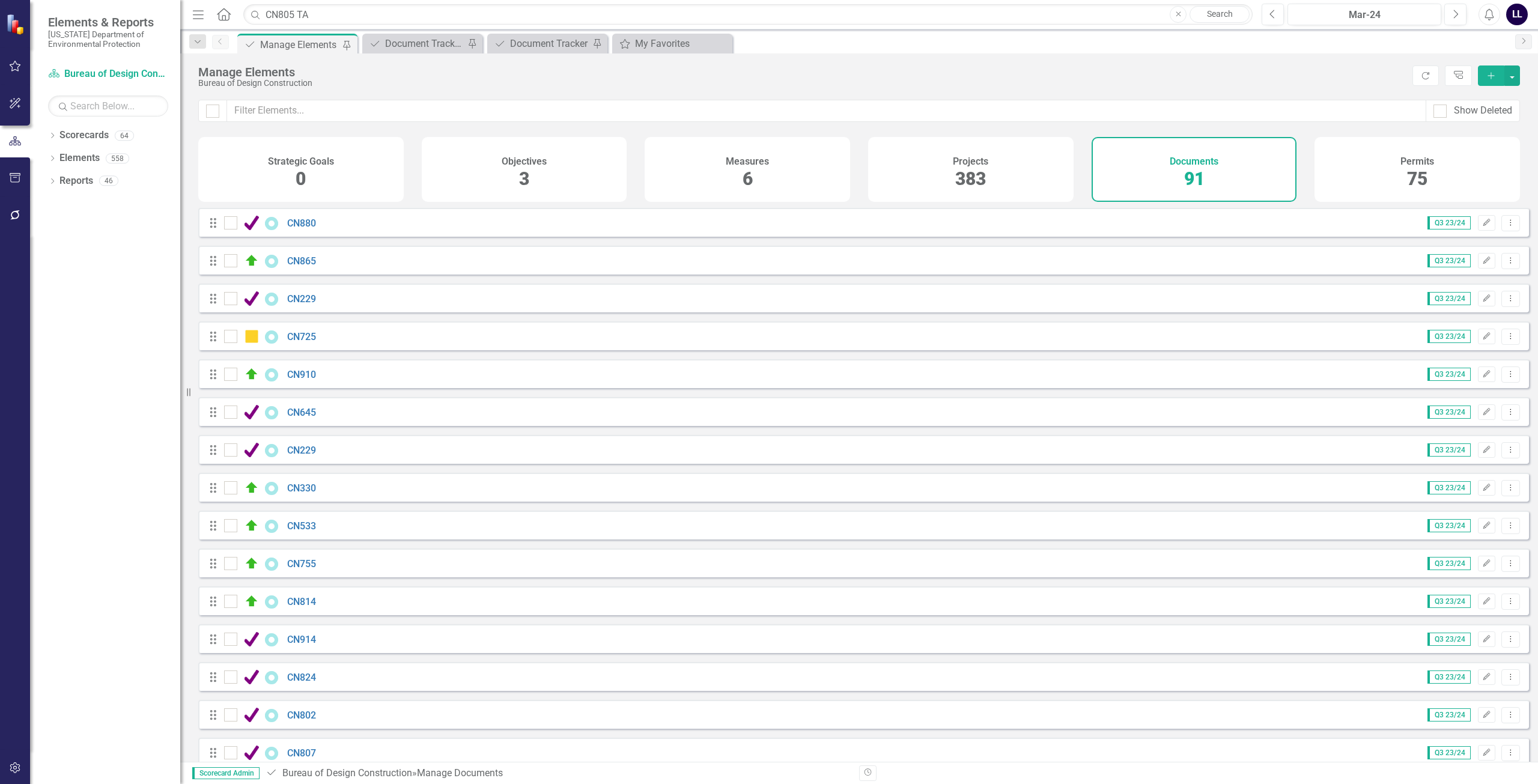
click at [1486, 78] on icon "Add" at bounding box center [1491, 76] width 11 height 9
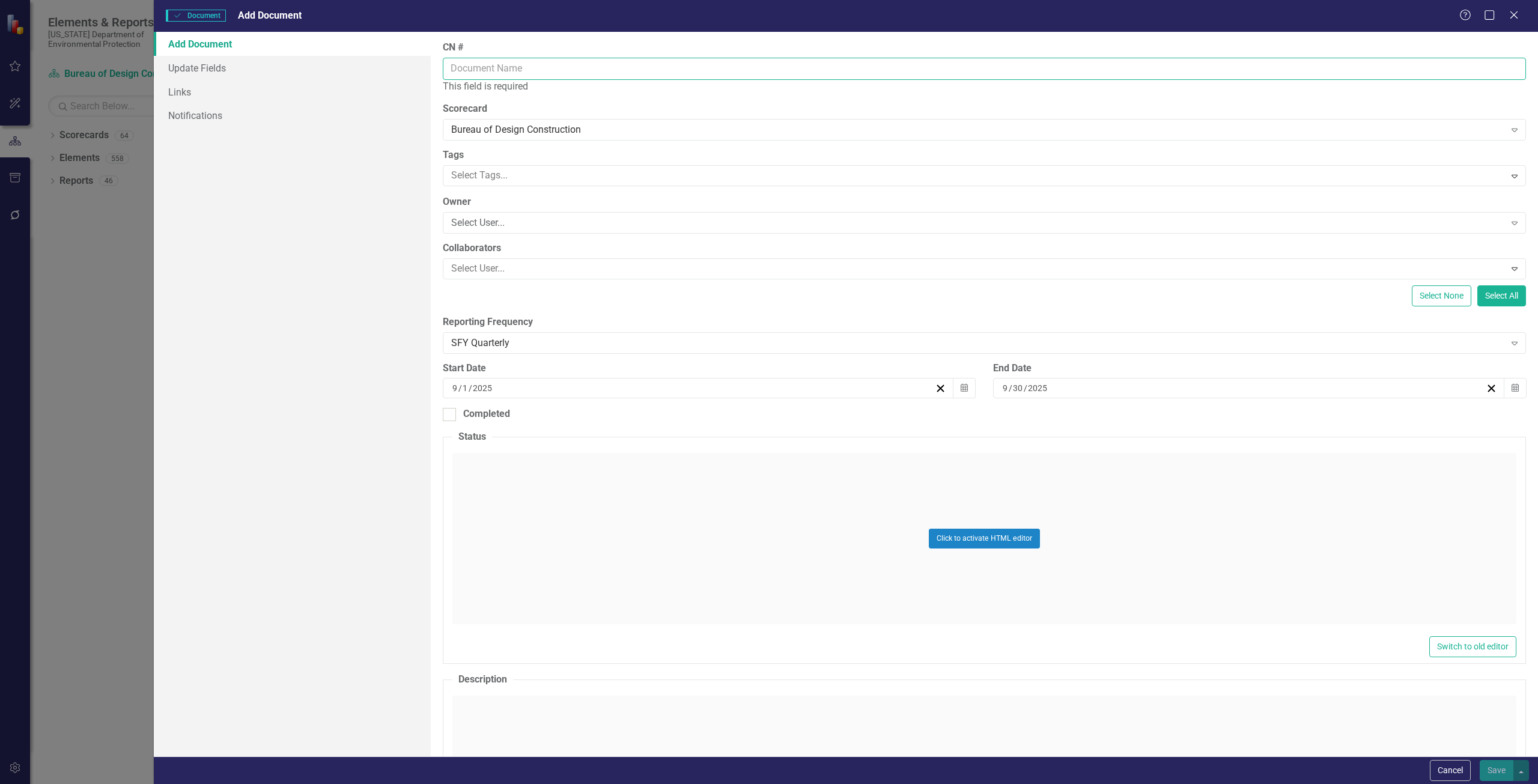
click at [541, 69] on input "CN #" at bounding box center [984, 68] width 1083 height 23
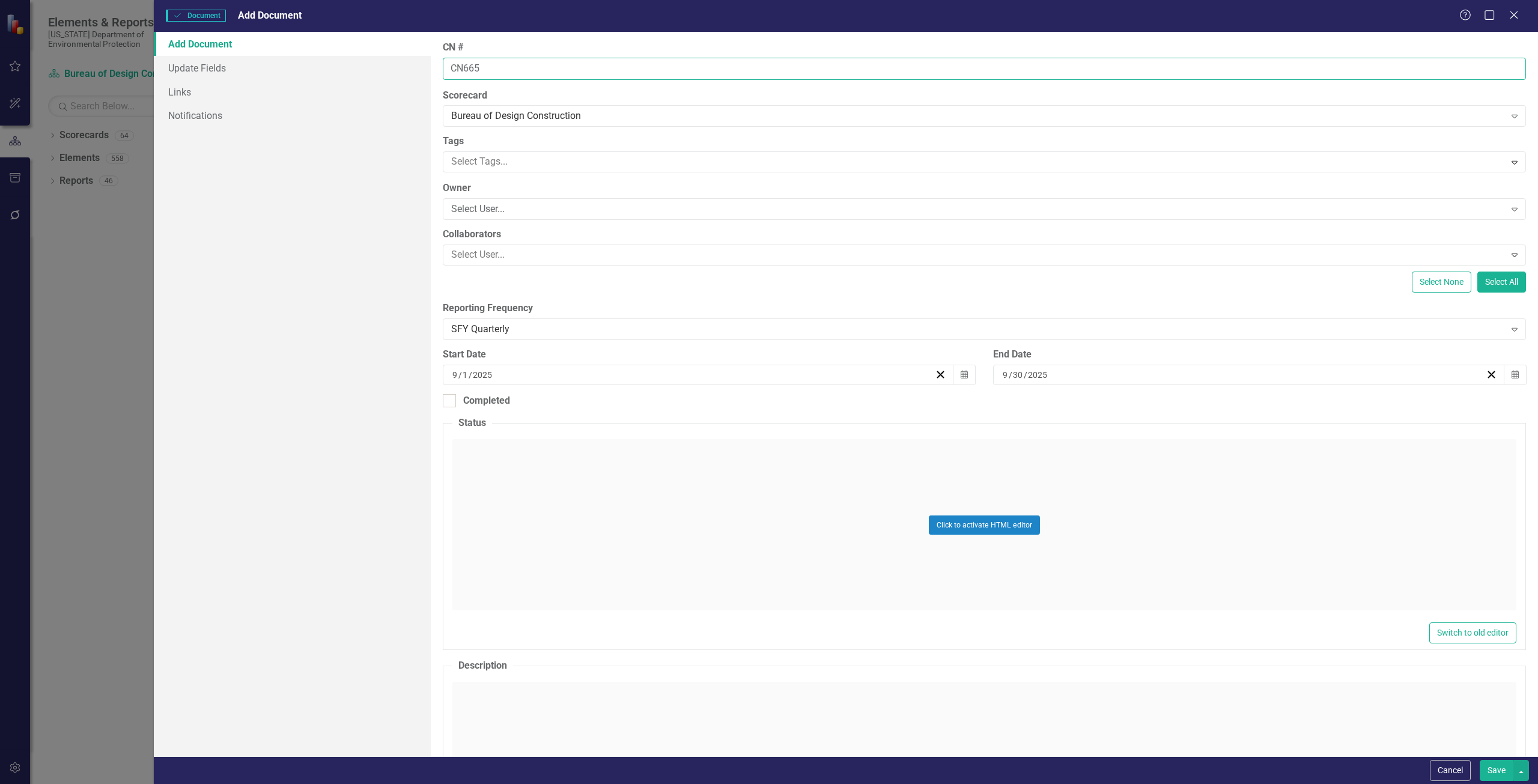
type input "CN665"
click at [1480, 760] on button "Save" at bounding box center [1497, 770] width 33 height 21
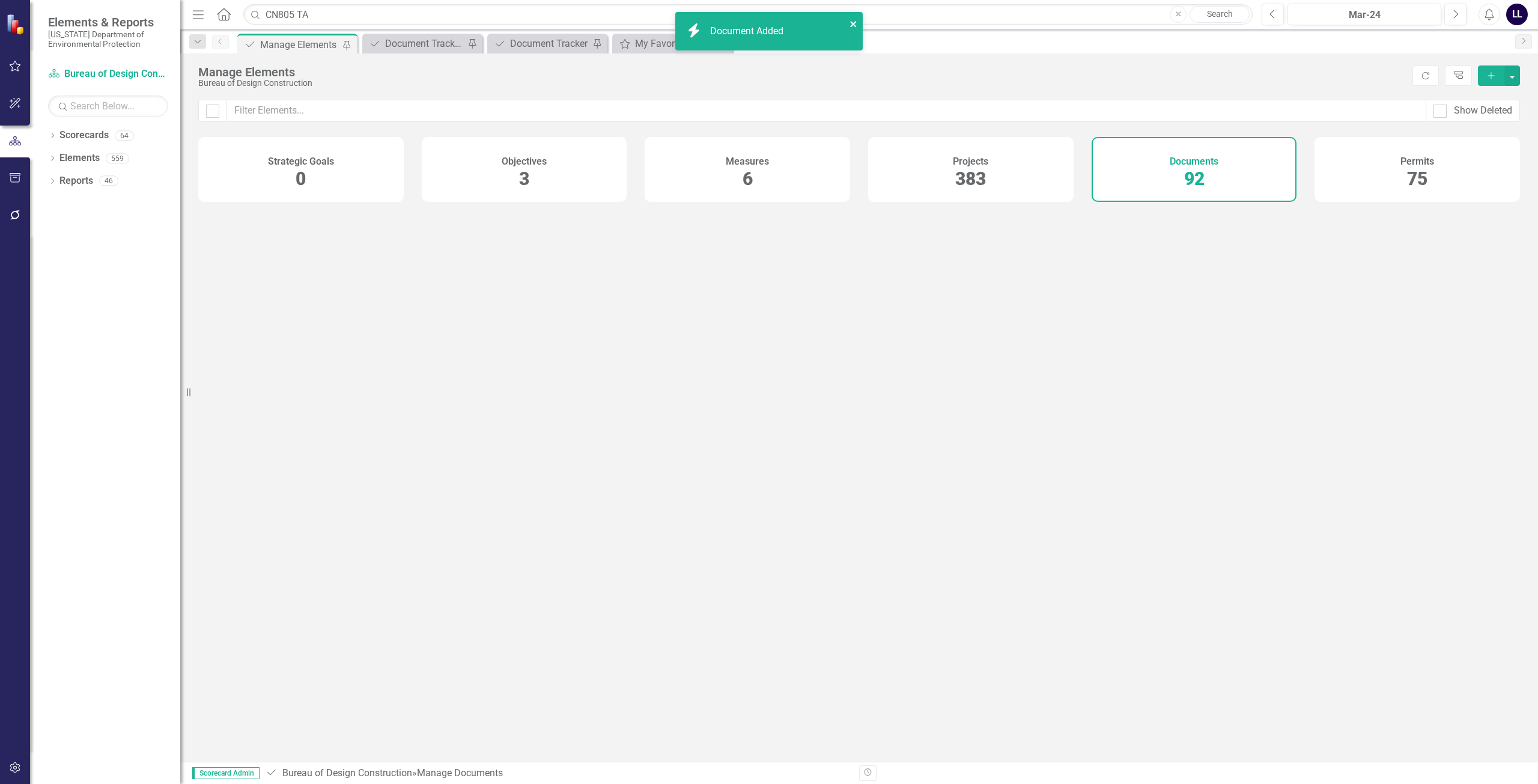
click at [854, 23] on icon "close" at bounding box center [853, 24] width 6 height 6
click at [418, 44] on div "Document Tracker - Current User" at bounding box center [424, 44] width 79 height 15
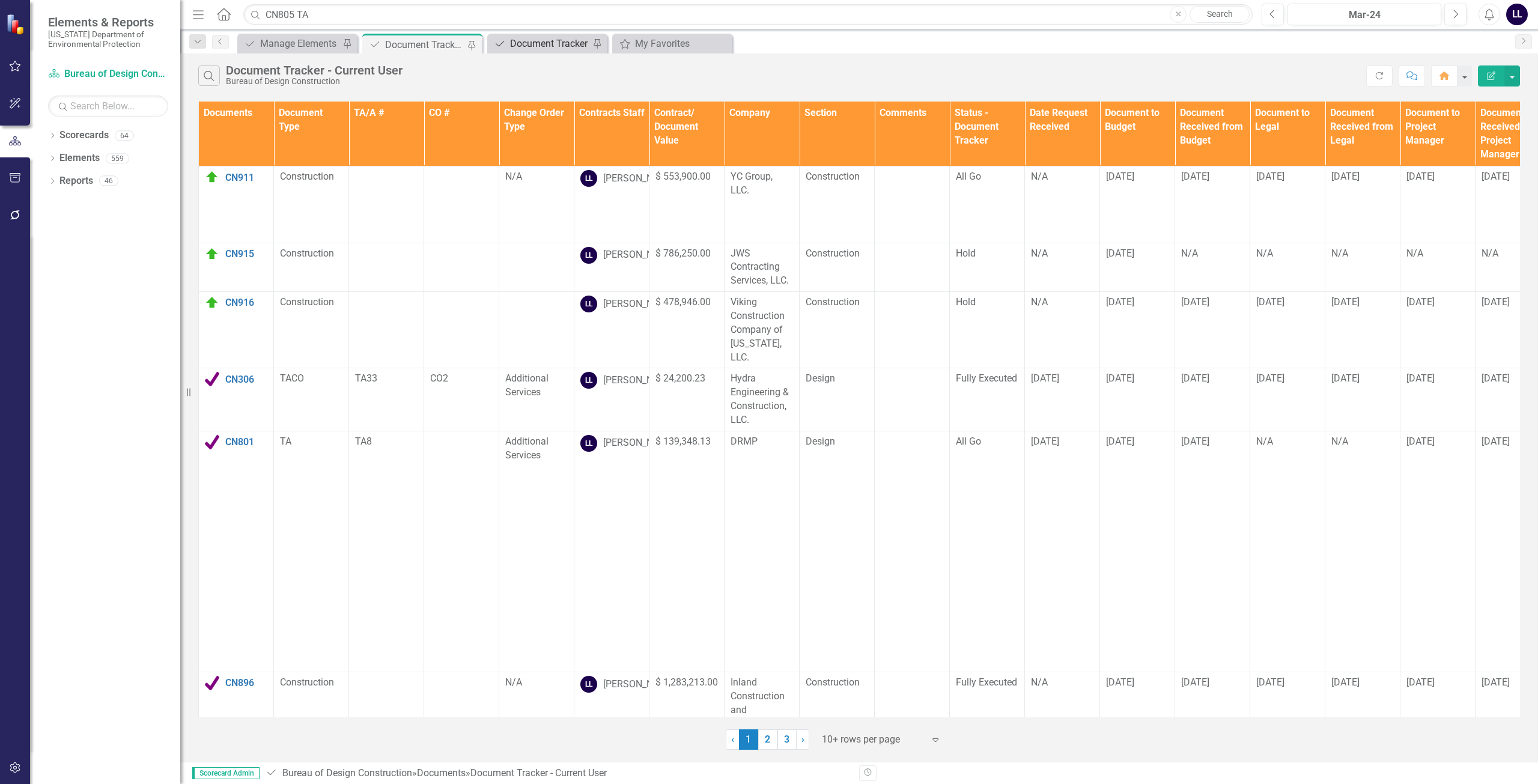
click at [549, 44] on div "Document Tracker" at bounding box center [549, 44] width 79 height 15
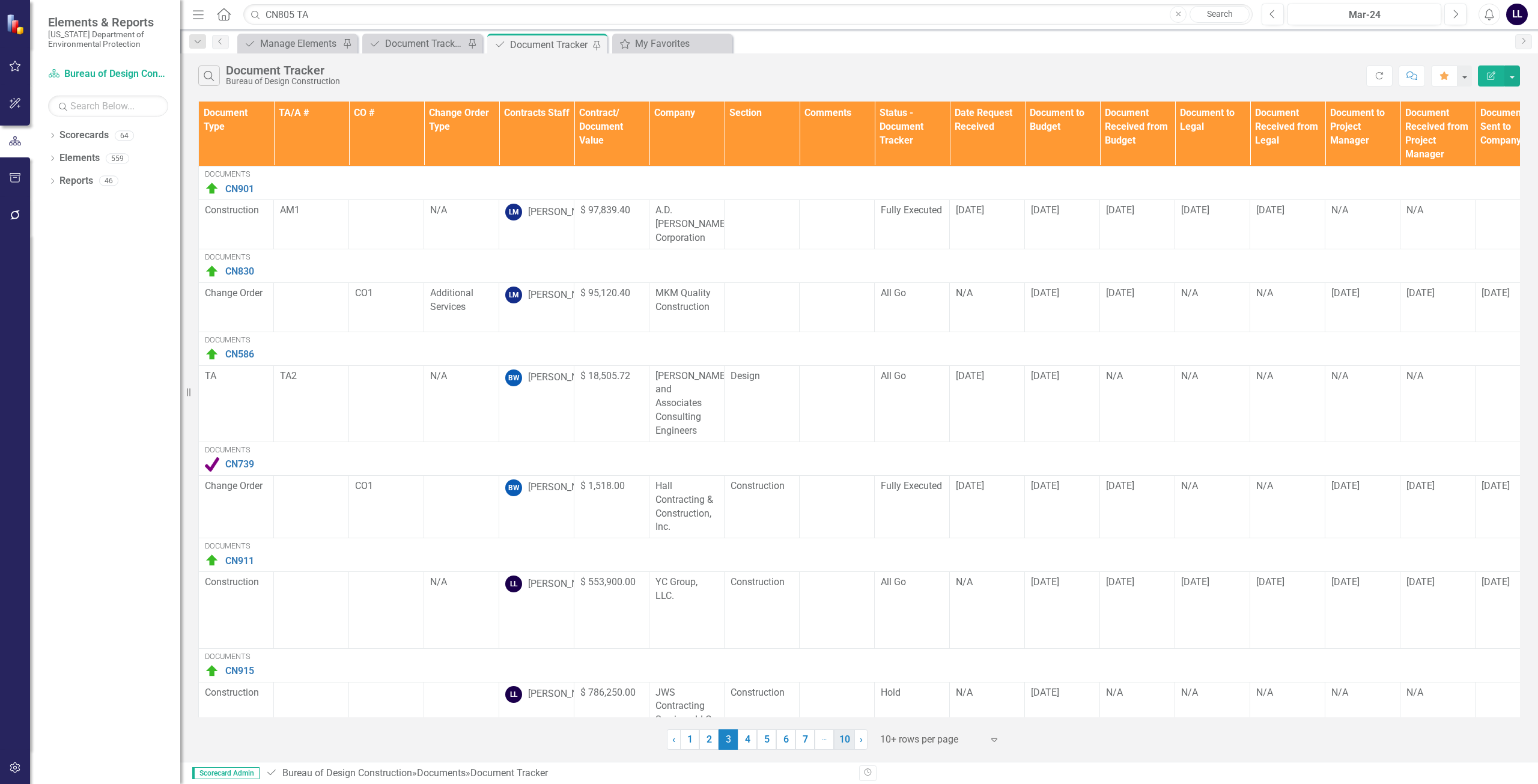
click at [847, 743] on link "10" at bounding box center [844, 740] width 21 height 20
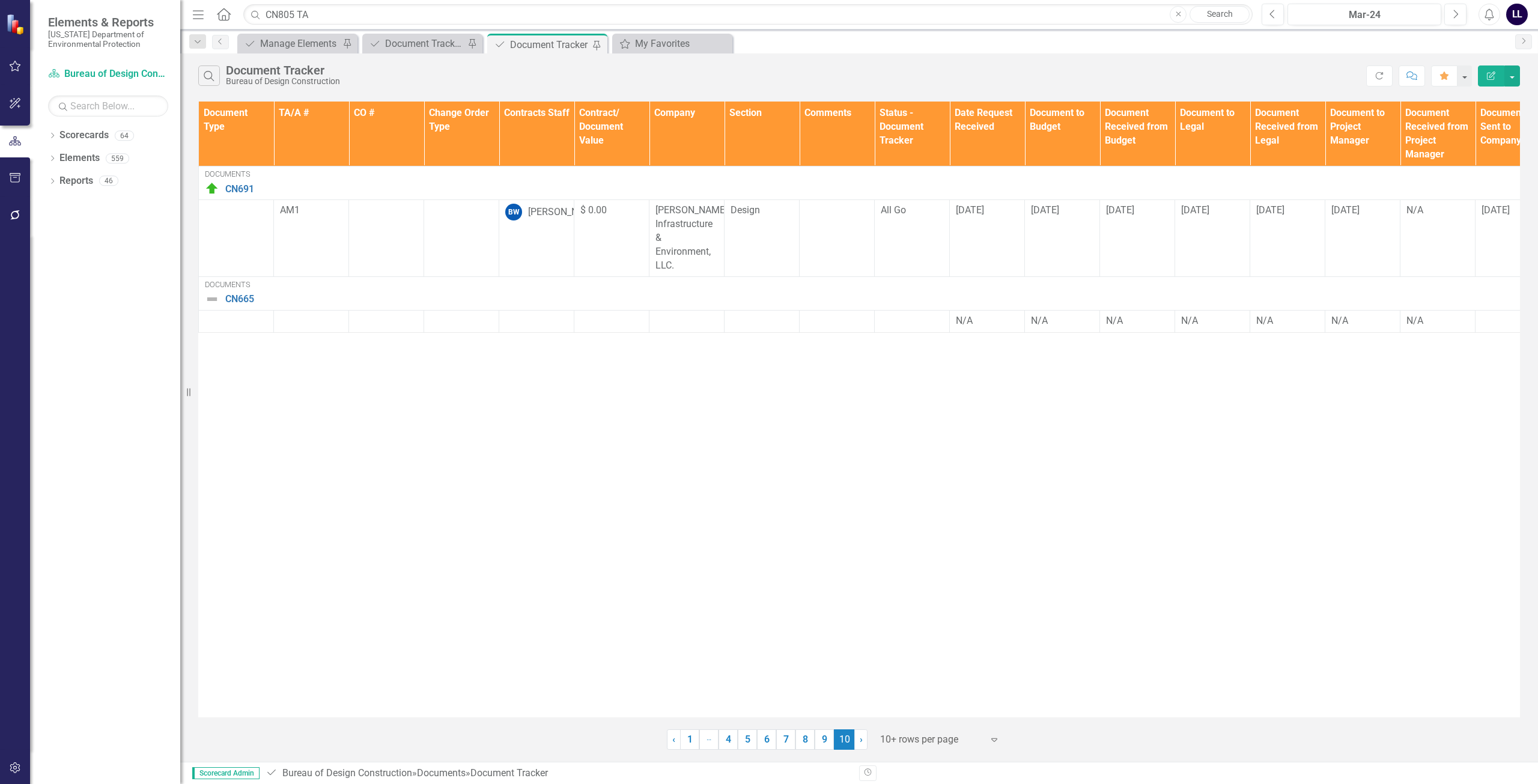
click at [444, 412] on div "Document Type TA/A # CO # Change Order Type Contracts Staff Contract/ Document …" at bounding box center [859, 409] width 1322 height 615
click at [538, 324] on div at bounding box center [537, 321] width 63 height 15
click at [538, 324] on div at bounding box center [537, 321] width 63 height 15
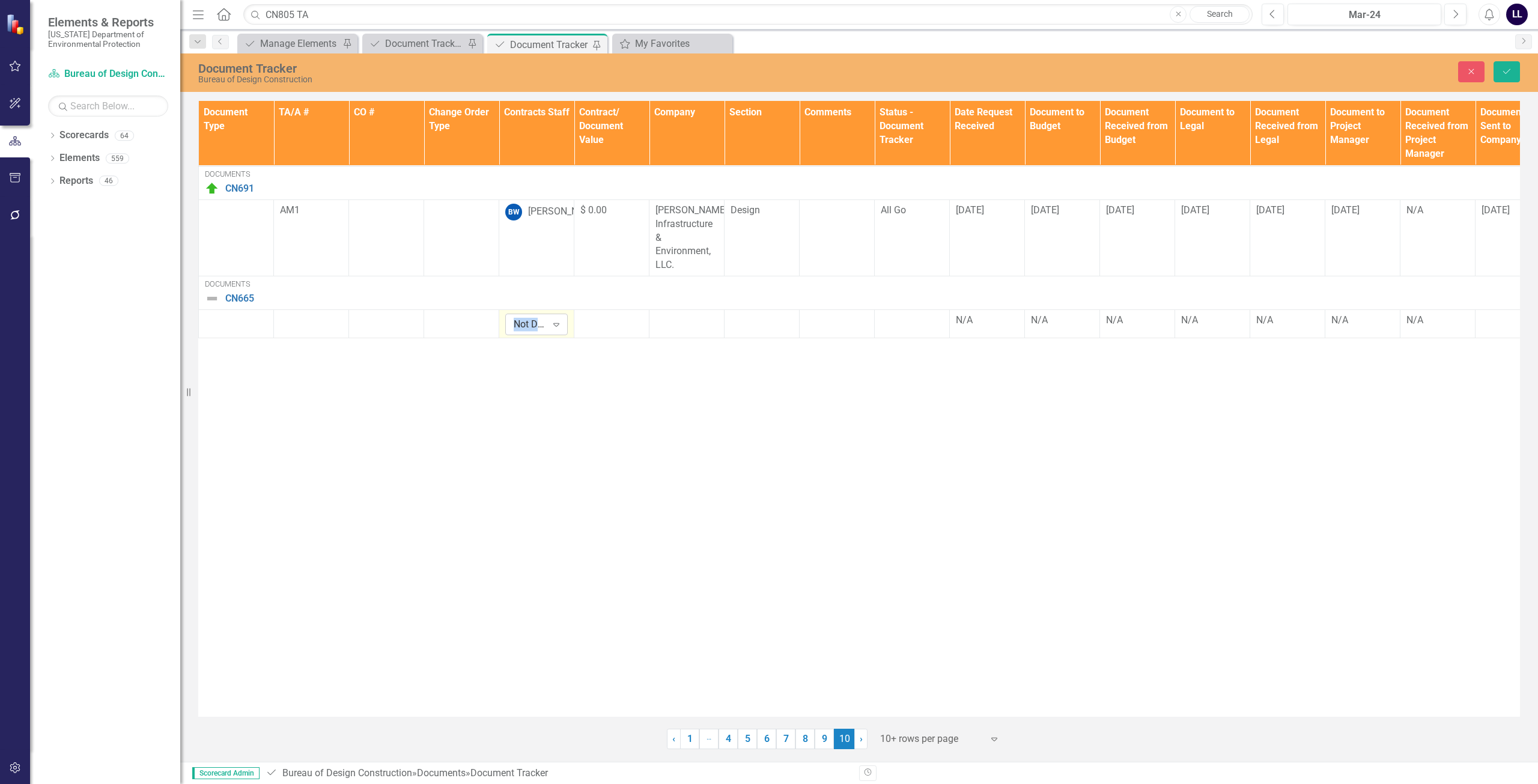
click at [536, 324] on div "Not Defined" at bounding box center [530, 324] width 33 height 14
click at [533, 321] on div "Not Defined" at bounding box center [530, 324] width 33 height 14
type input "[PERSON_NAME]"
click at [233, 327] on div at bounding box center [236, 321] width 63 height 15
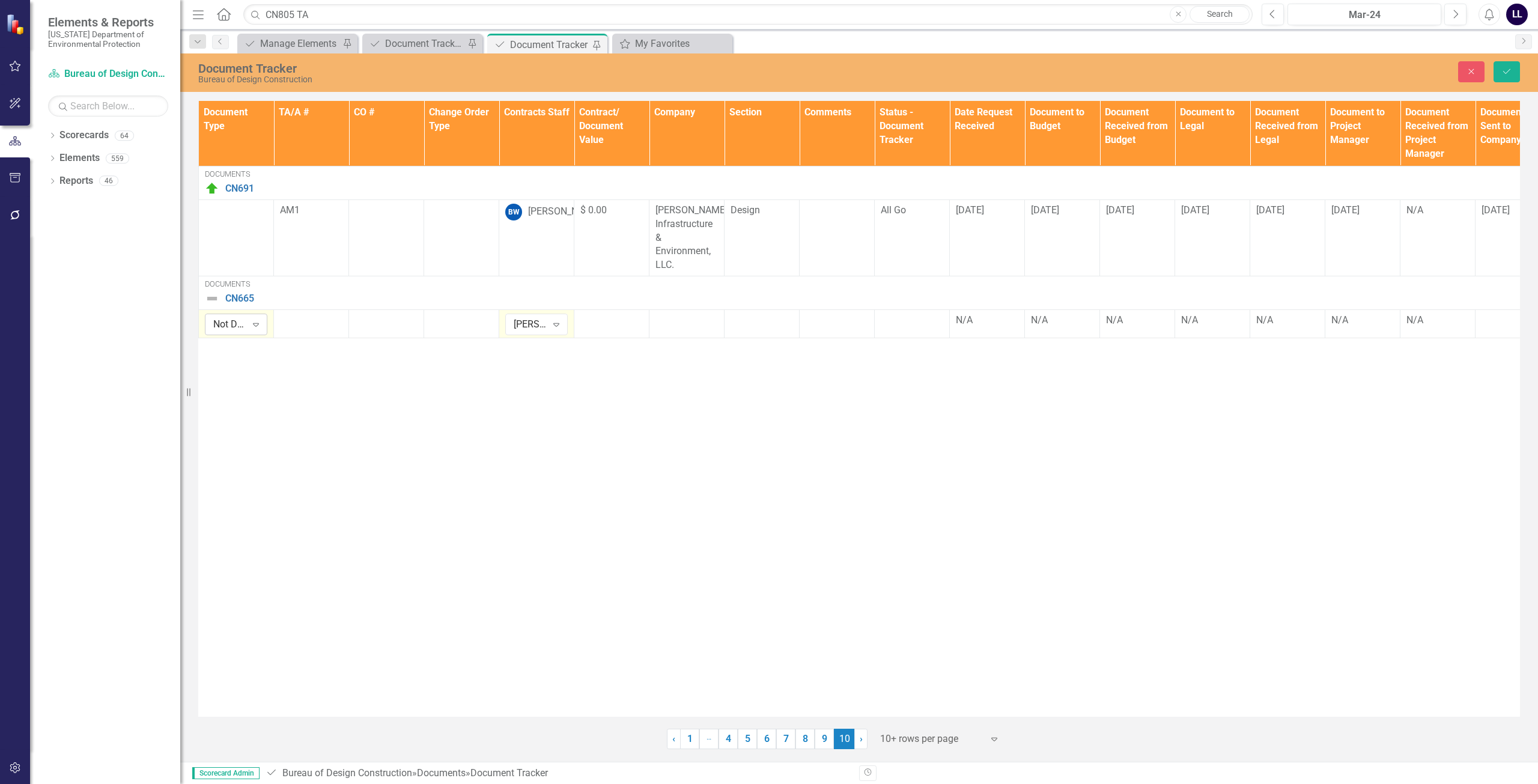
click at [252, 331] on div "Expand" at bounding box center [256, 324] width 22 height 19
click at [311, 316] on div at bounding box center [311, 321] width 63 height 15
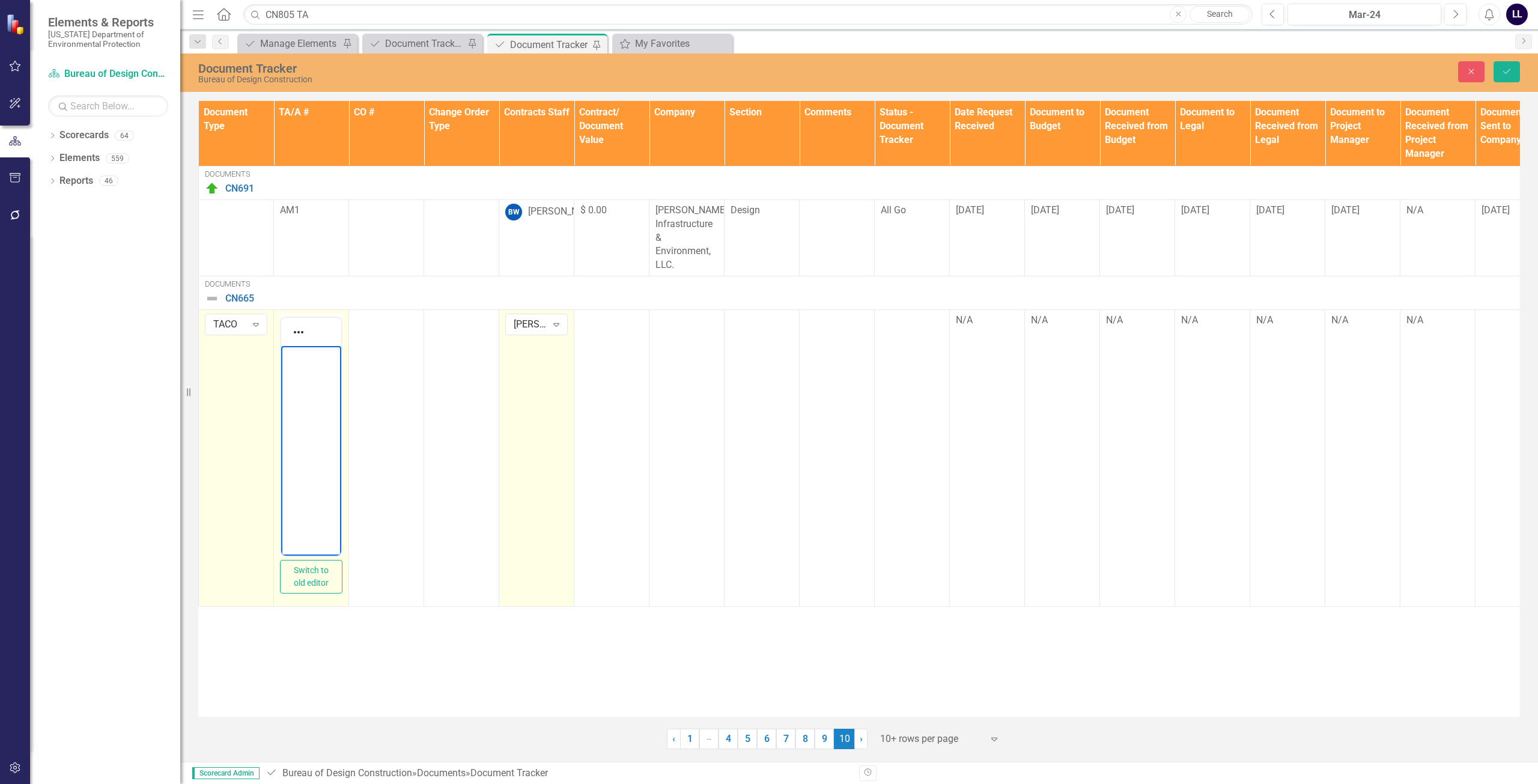
click at [309, 362] on p "Rich Text Area. Press ALT-0 for help." at bounding box center [311, 356] width 54 height 15
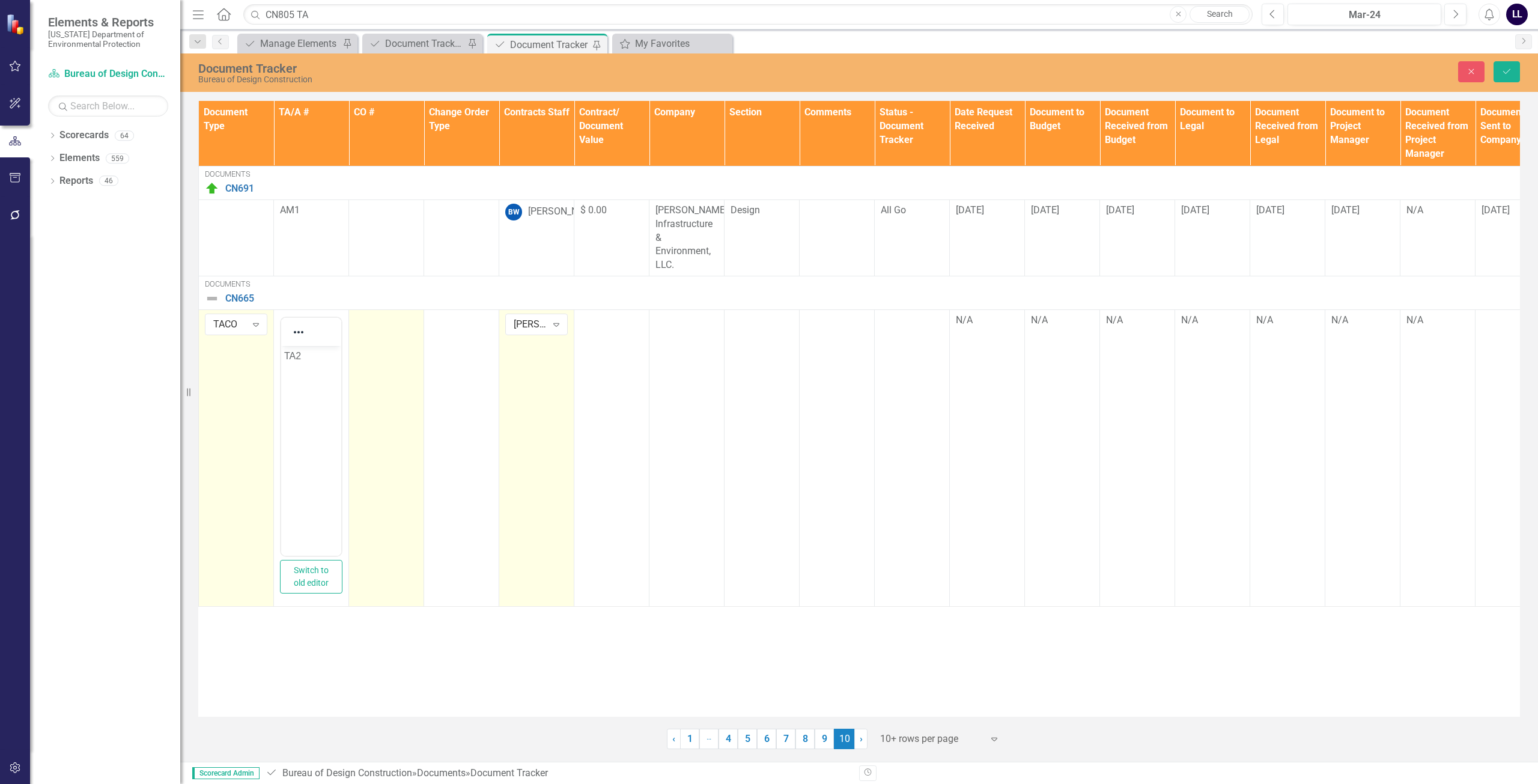
click at [383, 371] on td at bounding box center [386, 458] width 75 height 297
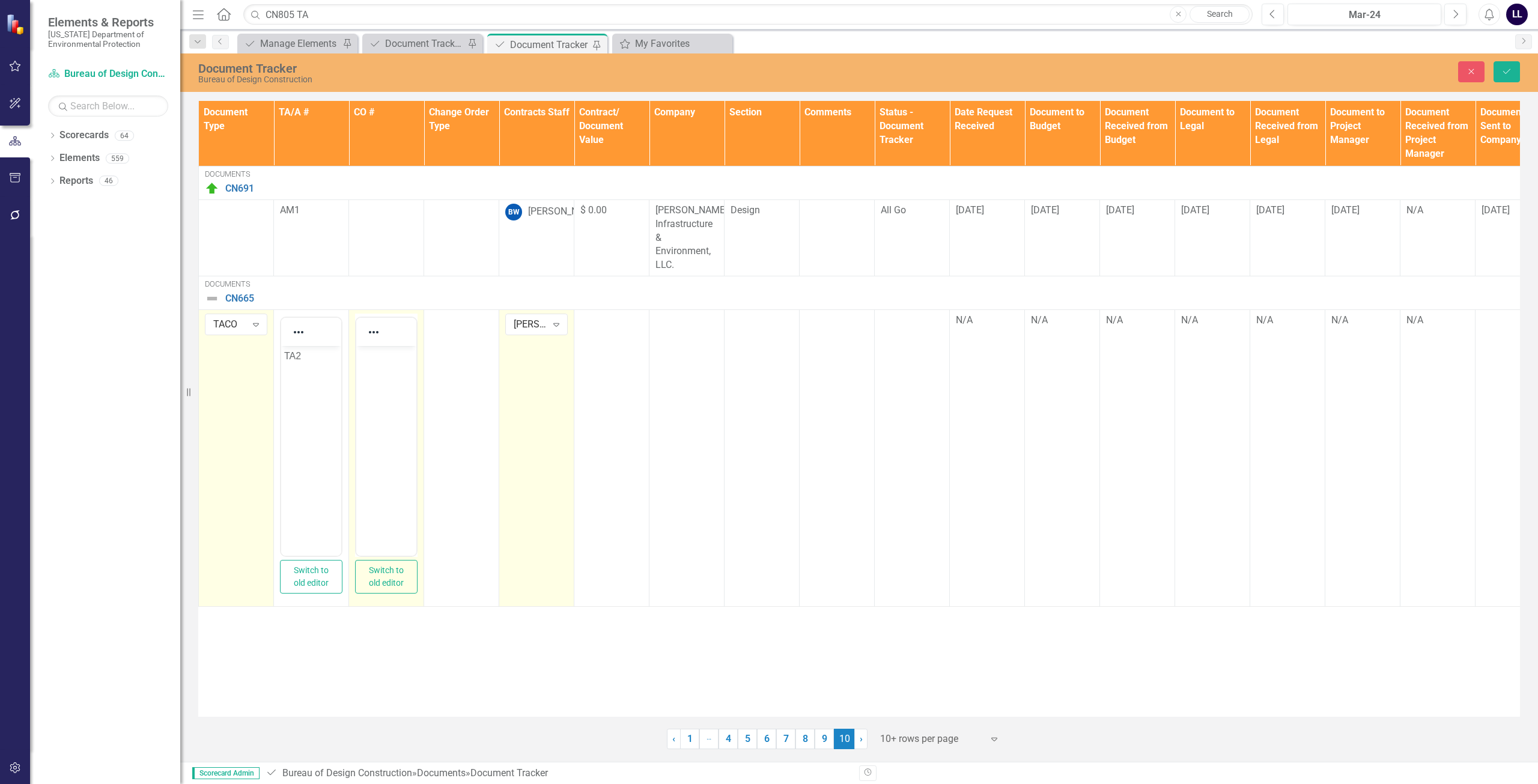
click at [388, 370] on body "Rich Text Area. Press ALT-0 for help." at bounding box center [386, 436] width 60 height 180
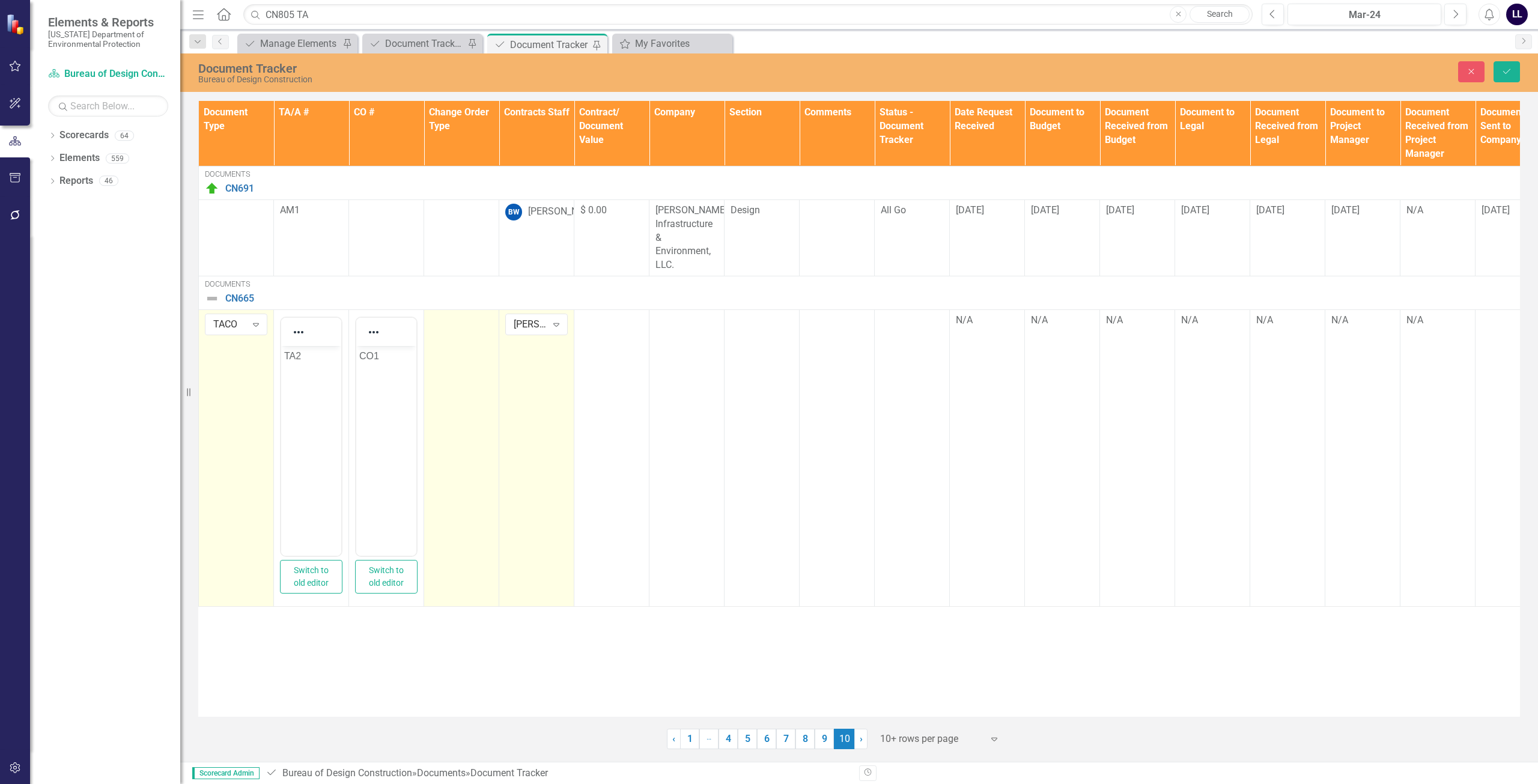
click at [462, 342] on td at bounding box center [461, 458] width 75 height 297
click at [467, 319] on div "Not Defined" at bounding box center [455, 324] width 33 height 14
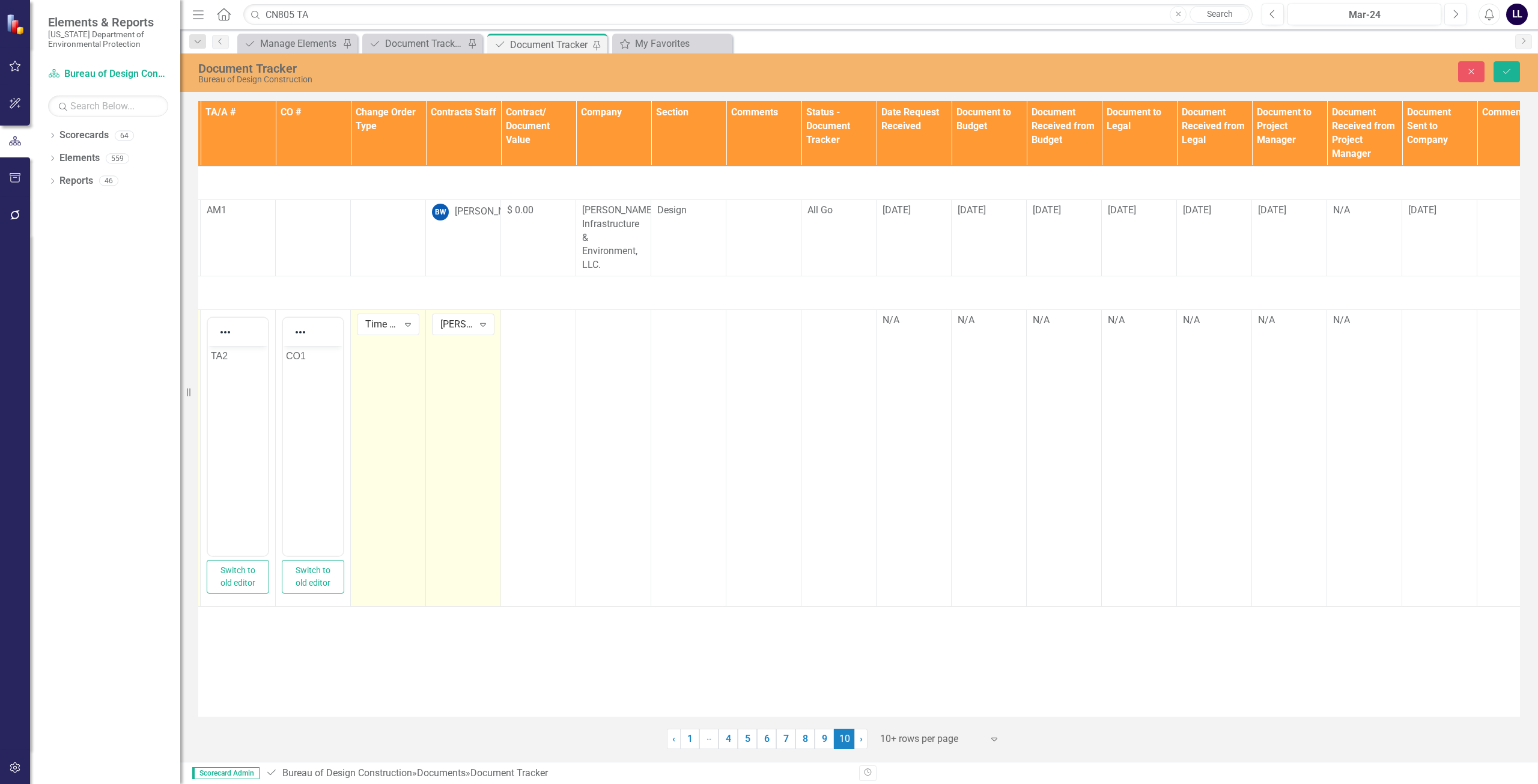
scroll to position [0, 84]
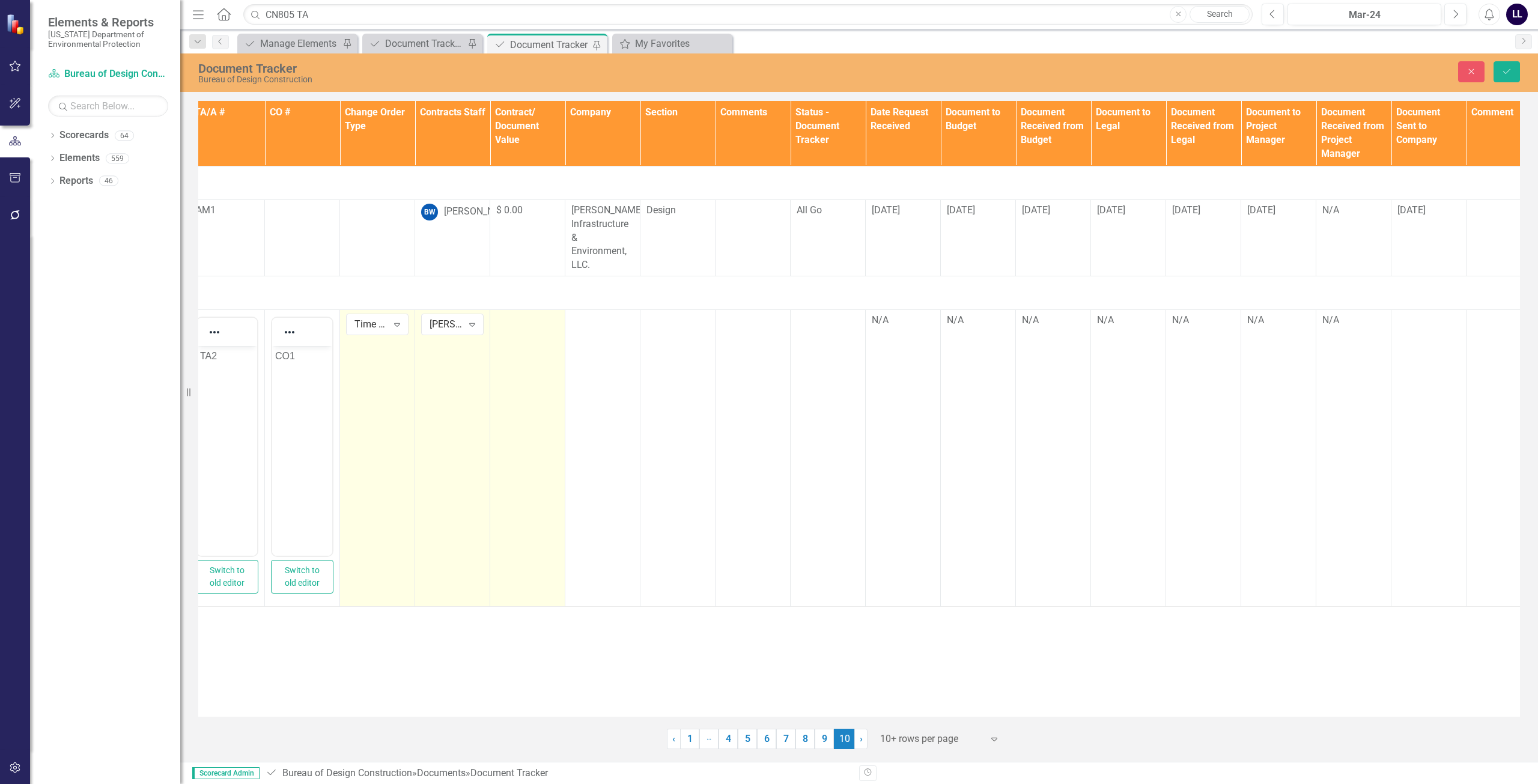
click at [516, 345] on td at bounding box center [527, 458] width 75 height 297
click at [533, 360] on td at bounding box center [527, 458] width 75 height 297
click at [520, 319] on input "number" at bounding box center [527, 324] width 63 height 23
type input "0"
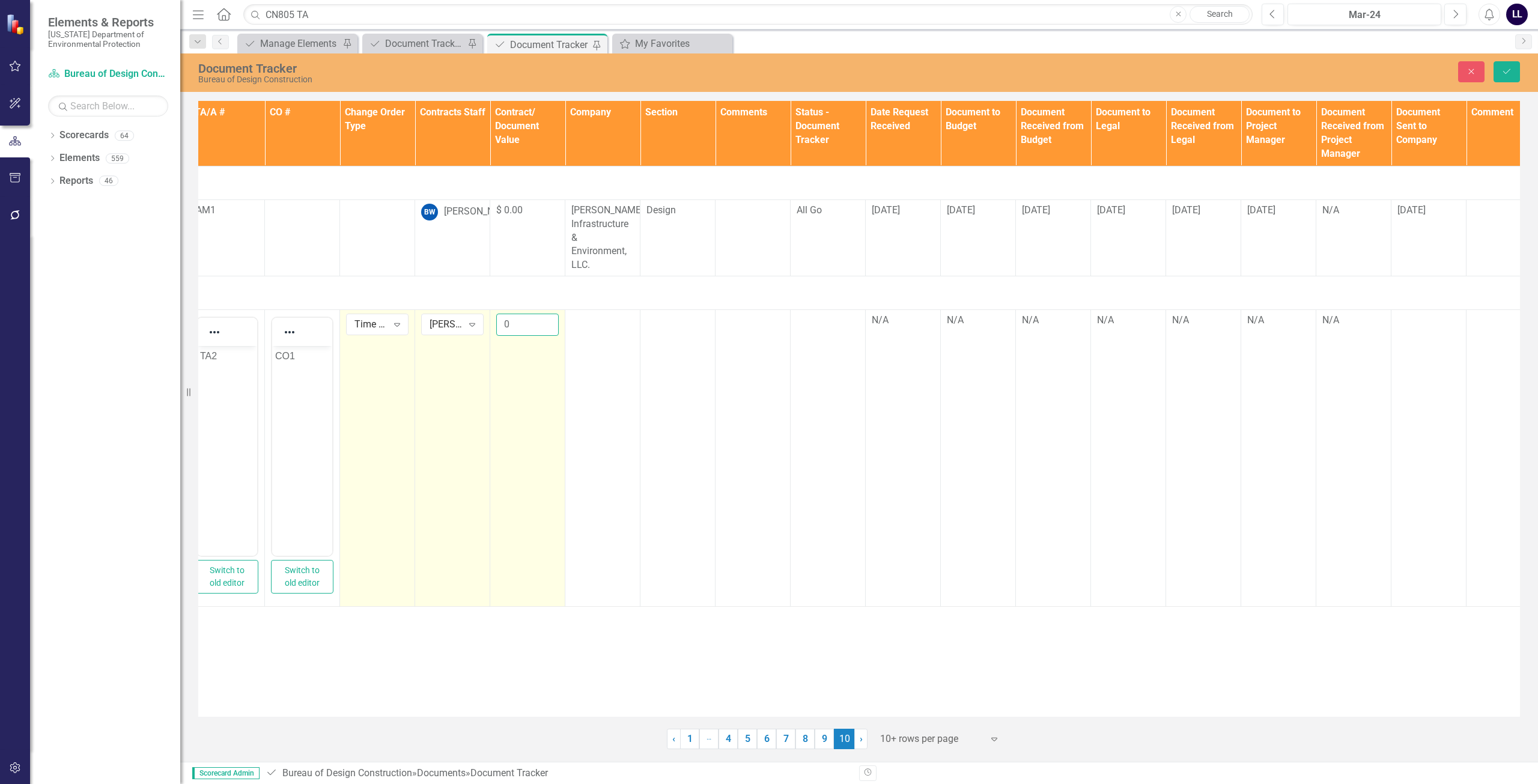
click button "Save" at bounding box center [1507, 71] width 26 height 21
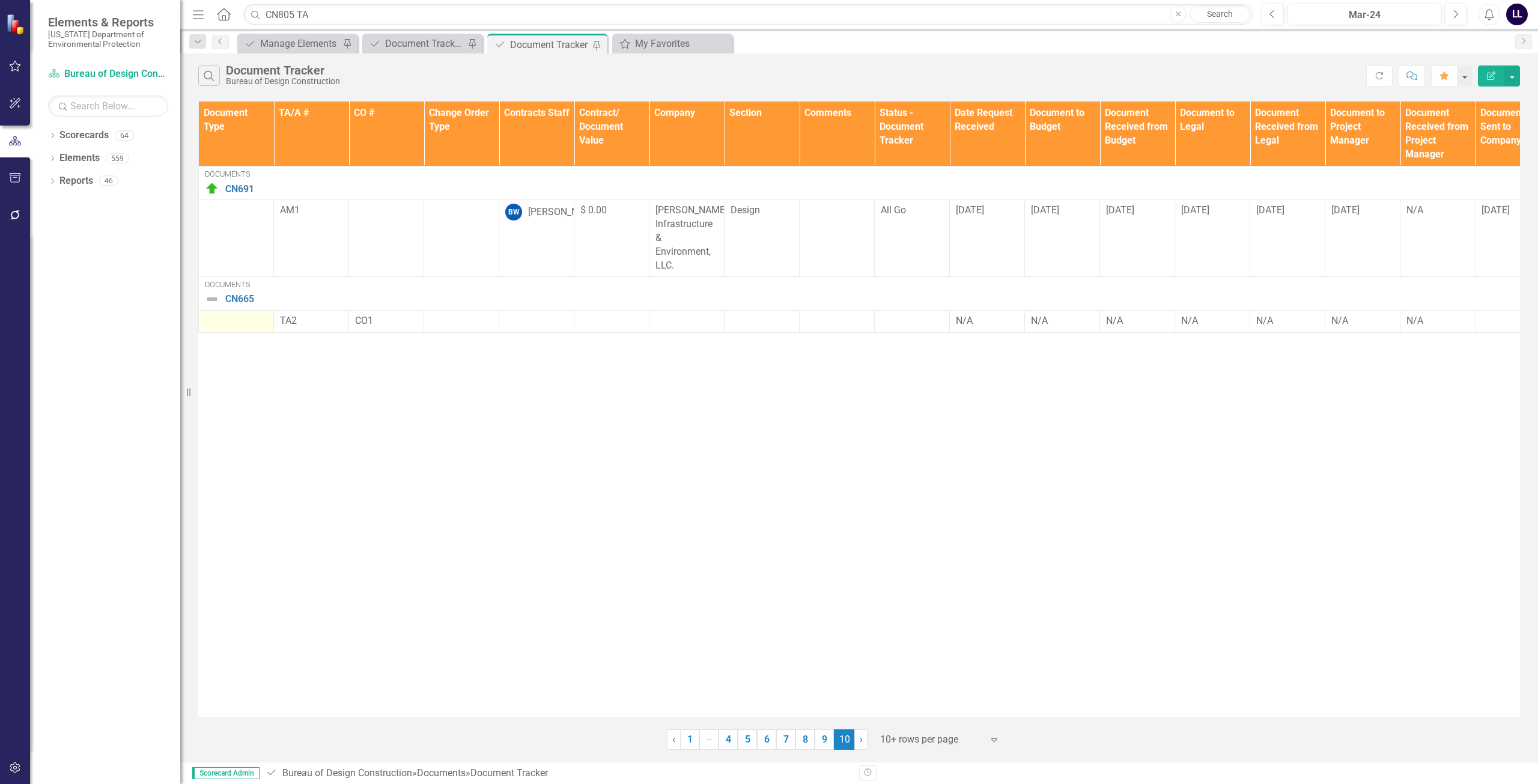
click at [236, 321] on div at bounding box center [236, 321] width 63 height 15
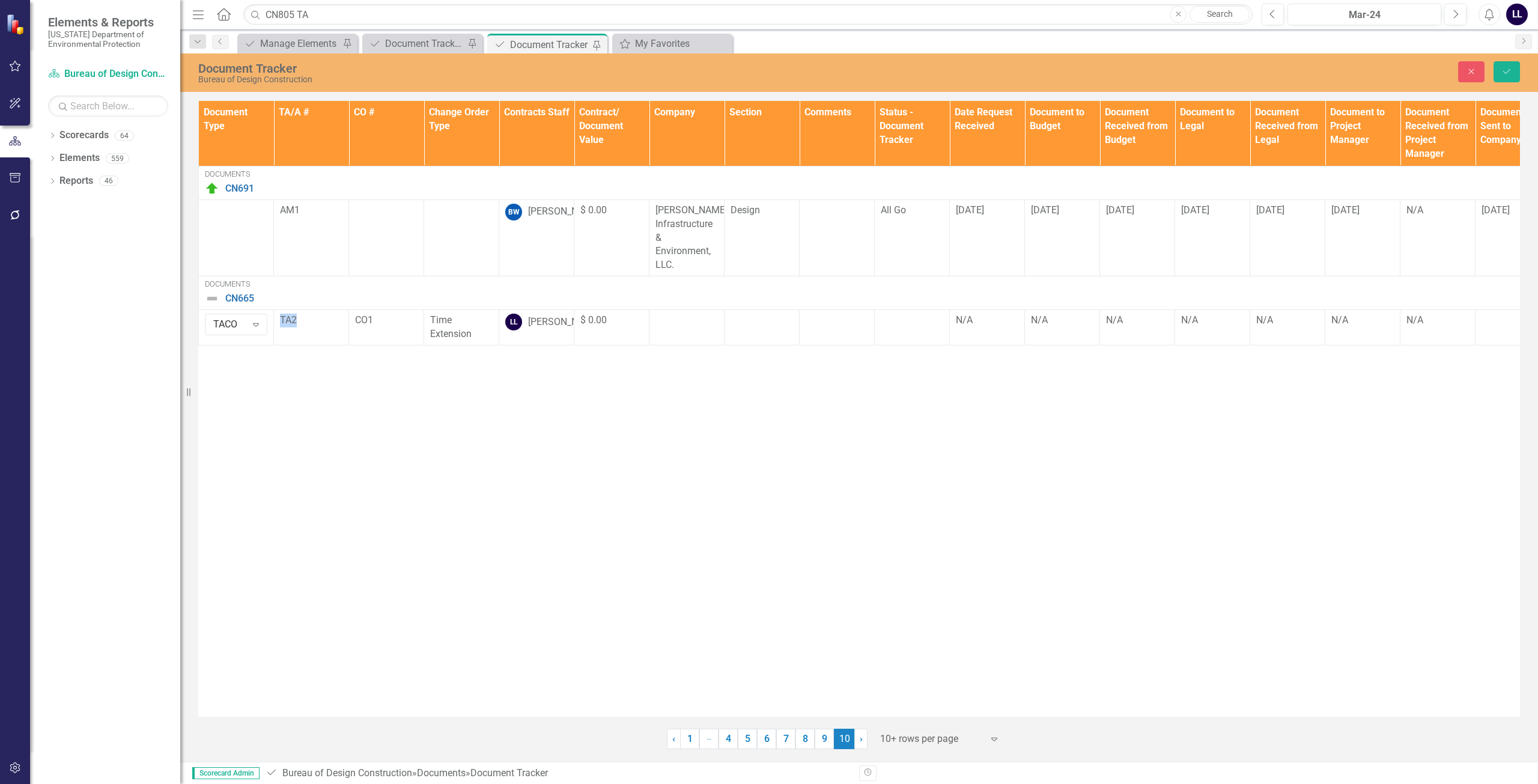
click at [542, 459] on div "Document Type TA/A # CO # Change Order Type Contracts Staff Contract/ Document …" at bounding box center [859, 409] width 1322 height 615
click at [695, 336] on td at bounding box center [687, 327] width 75 height 36
click at [688, 372] on body "Rich Text Area. Press ALT-0 for help." at bounding box center [687, 436] width 60 height 180
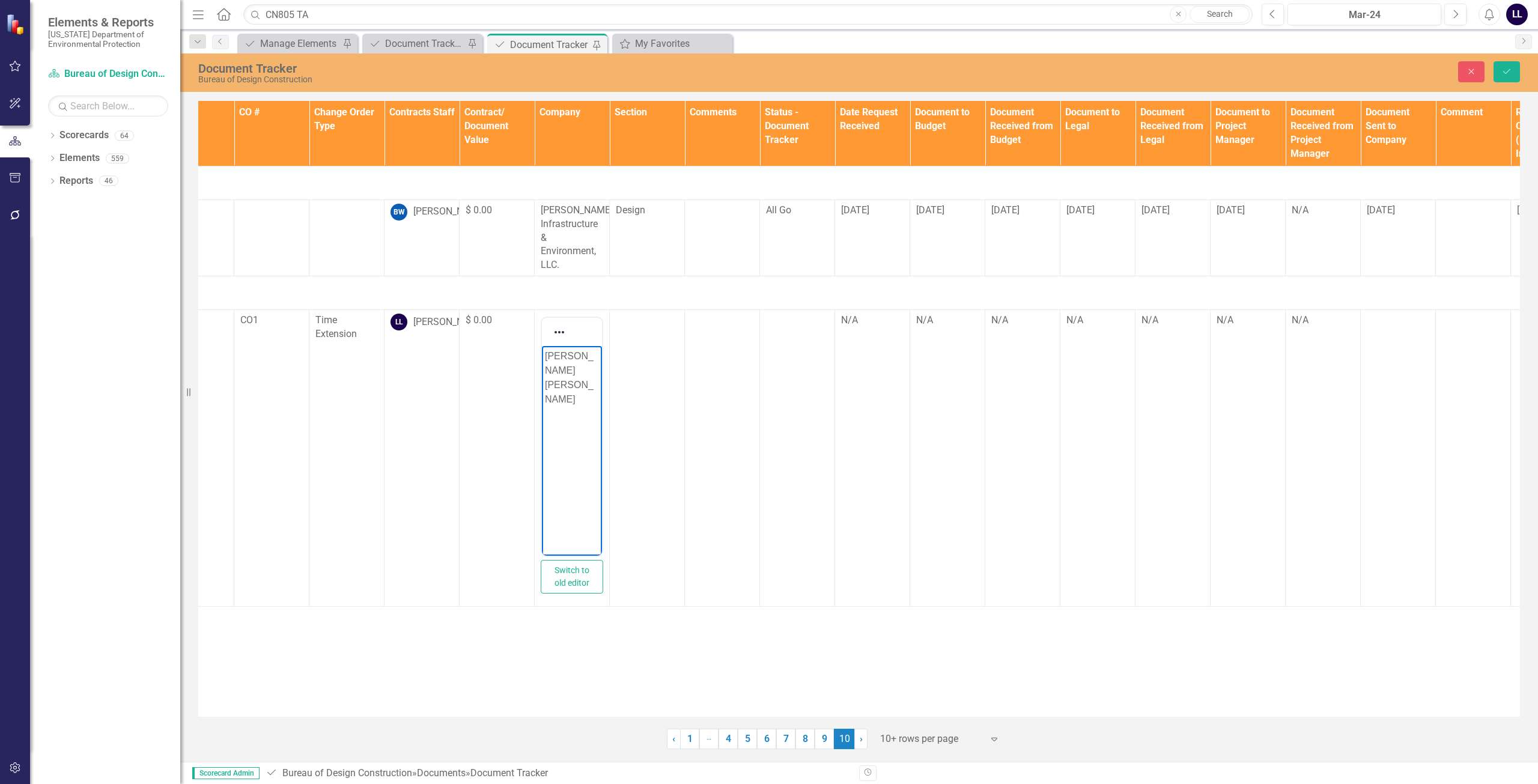
scroll to position [0, 118]
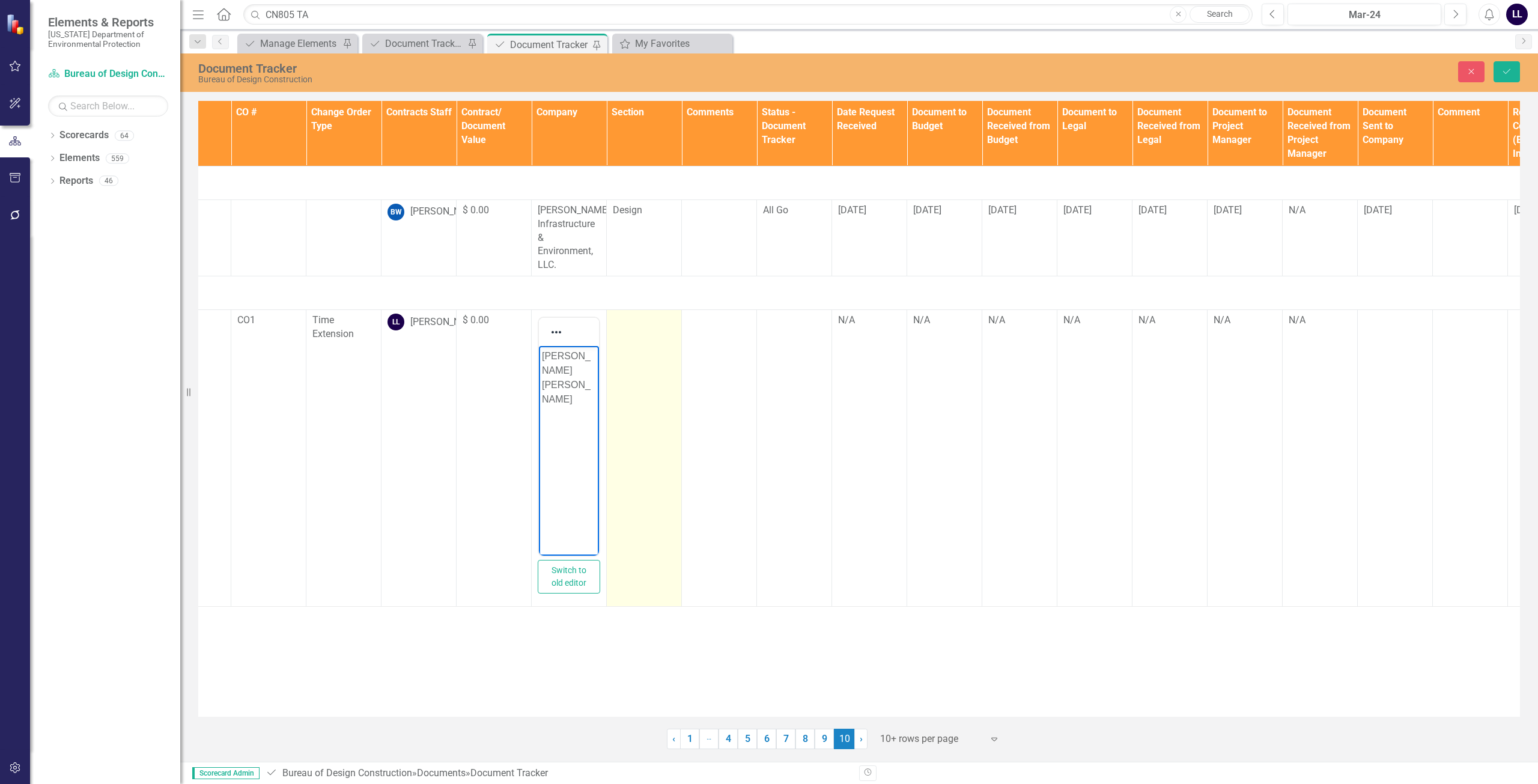
click at [655, 379] on td at bounding box center [644, 458] width 75 height 297
click at [647, 327] on div "Not Defined" at bounding box center [637, 324] width 33 height 14
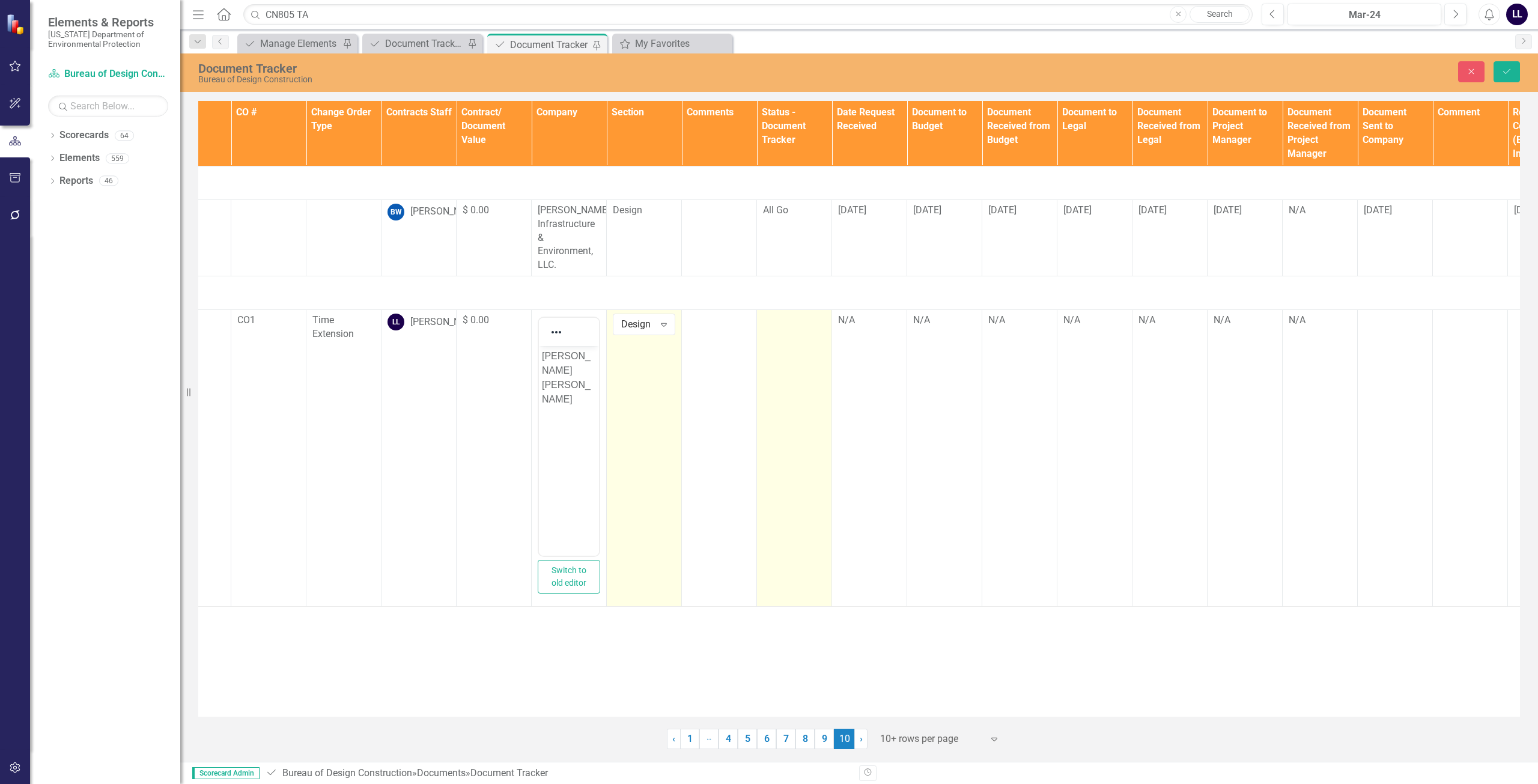
click at [802, 351] on td at bounding box center [794, 458] width 75 height 297
click at [792, 322] on div "Not Defined" at bounding box center [787, 324] width 33 height 14
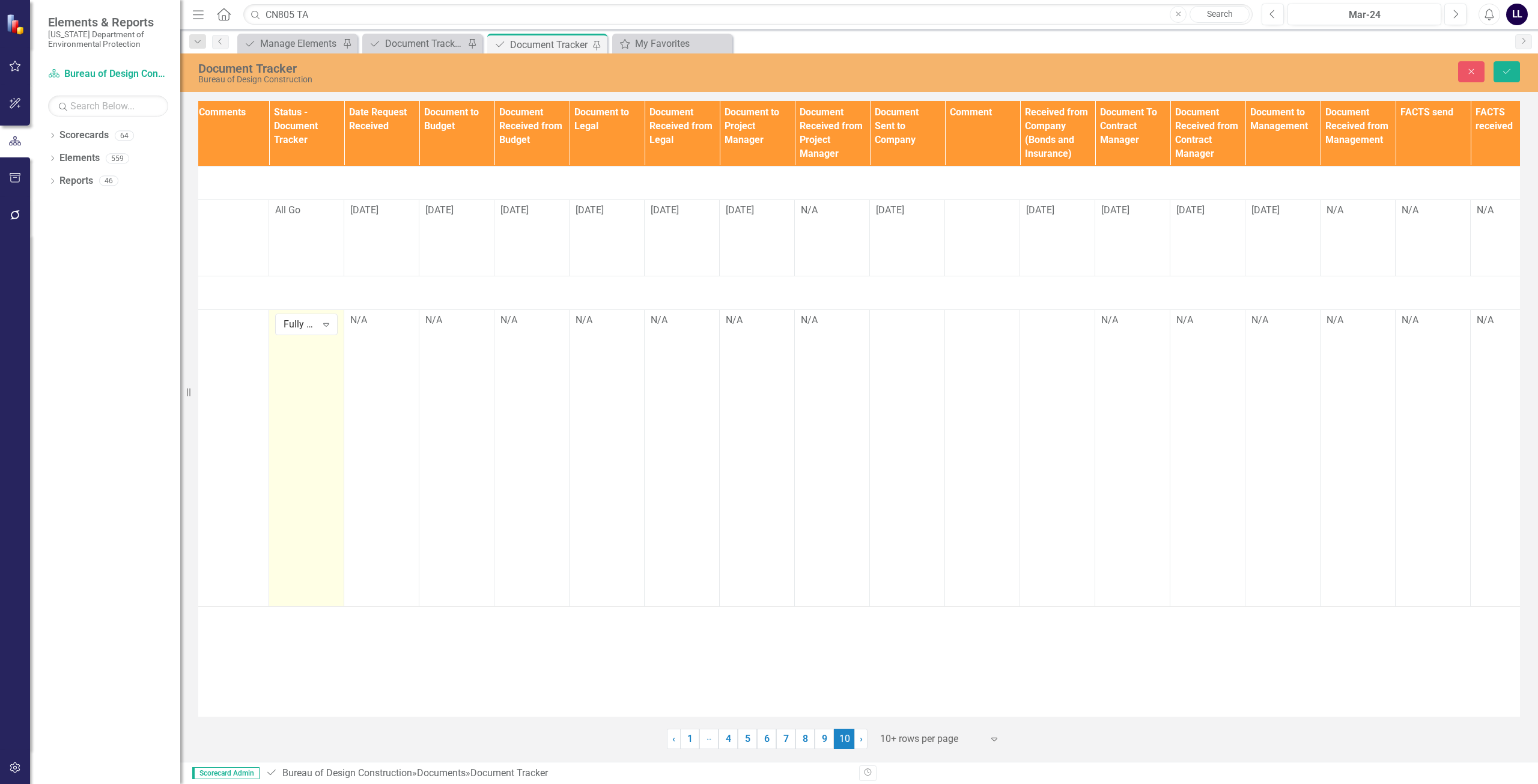
scroll to position [0, 781]
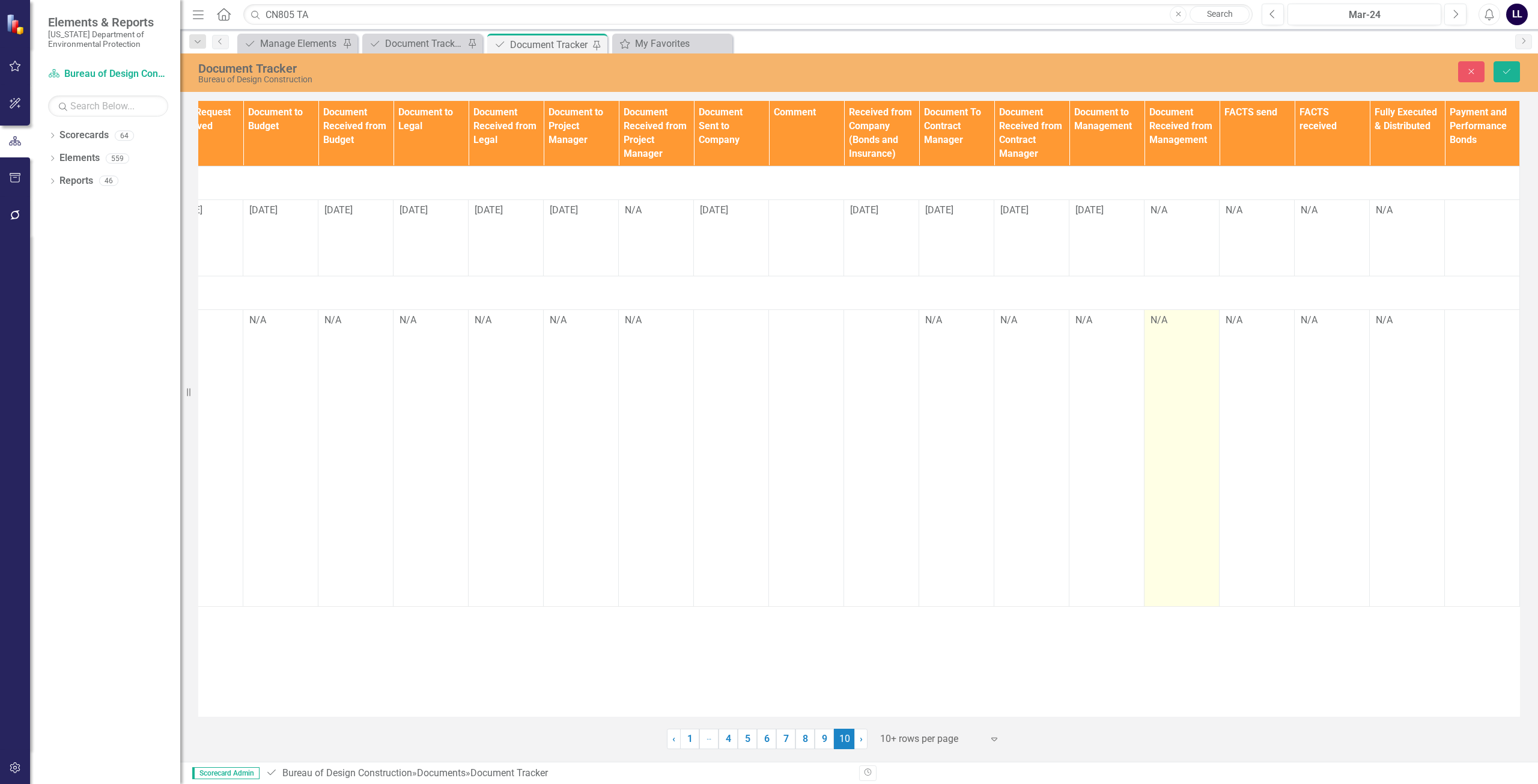
click at [1172, 331] on td "N/A" at bounding box center [1182, 458] width 75 height 297
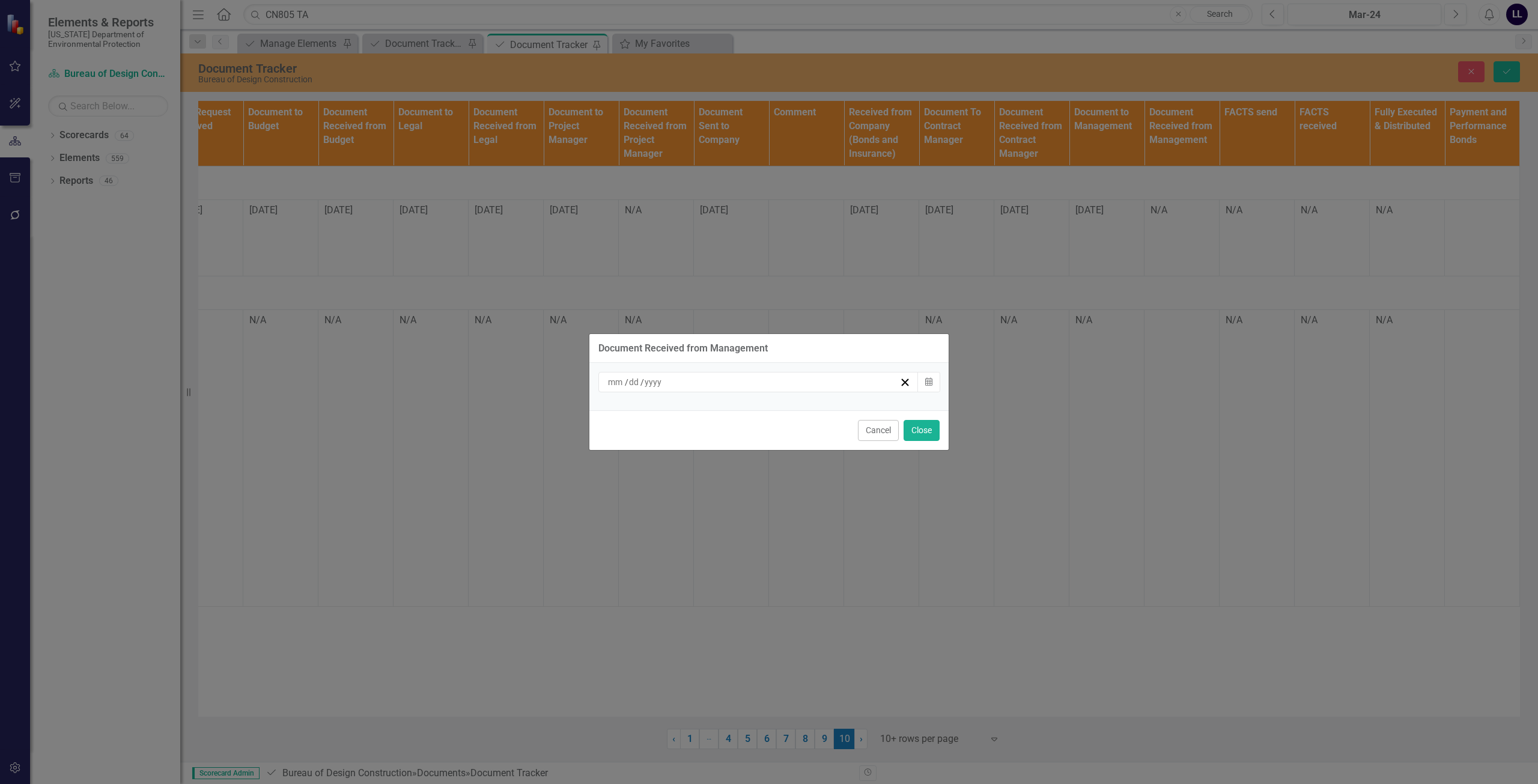
click at [731, 386] on div "/ /" at bounding box center [752, 382] width 293 height 12
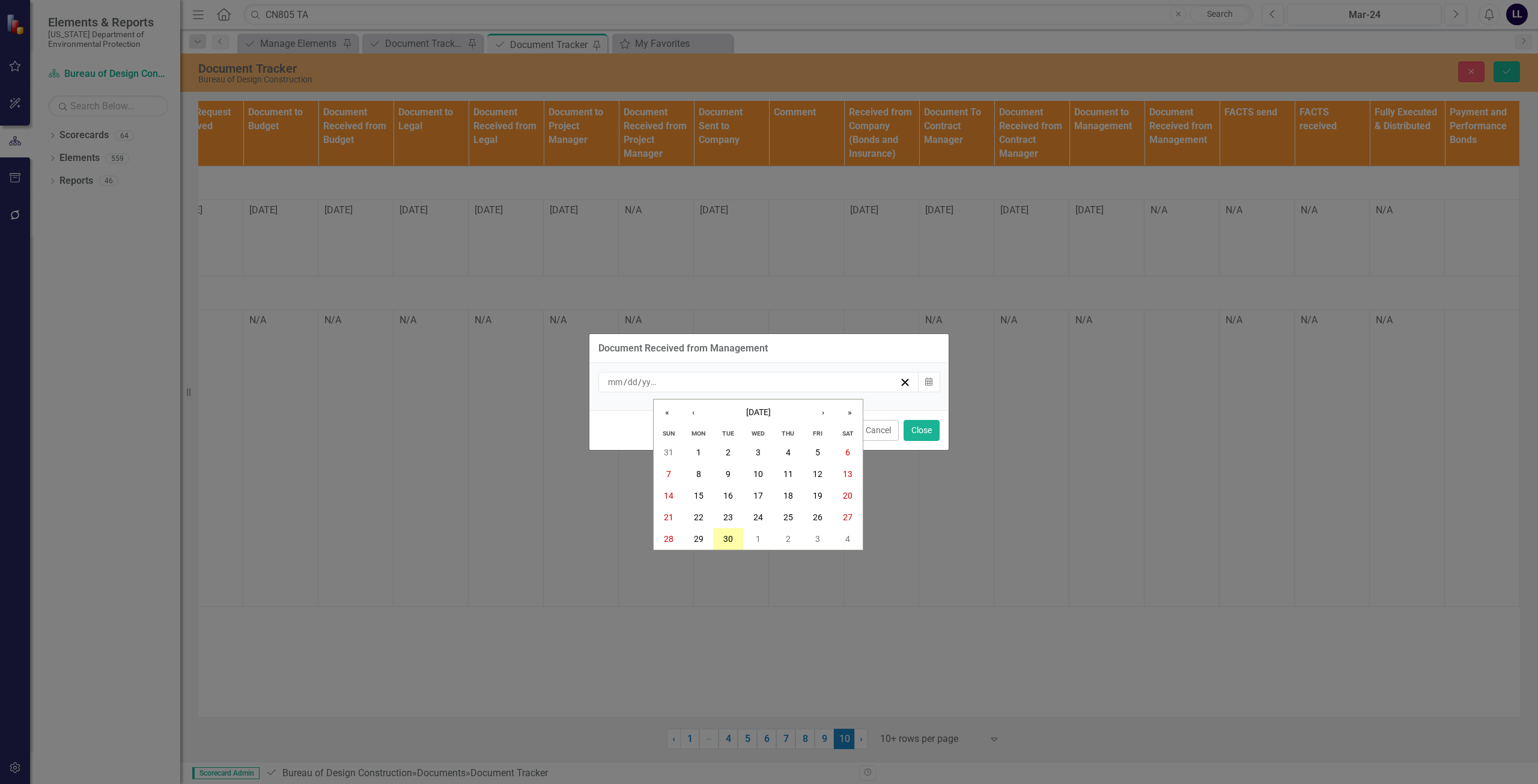
click at [727, 536] on abbr "30" at bounding box center [728, 538] width 9 height 9
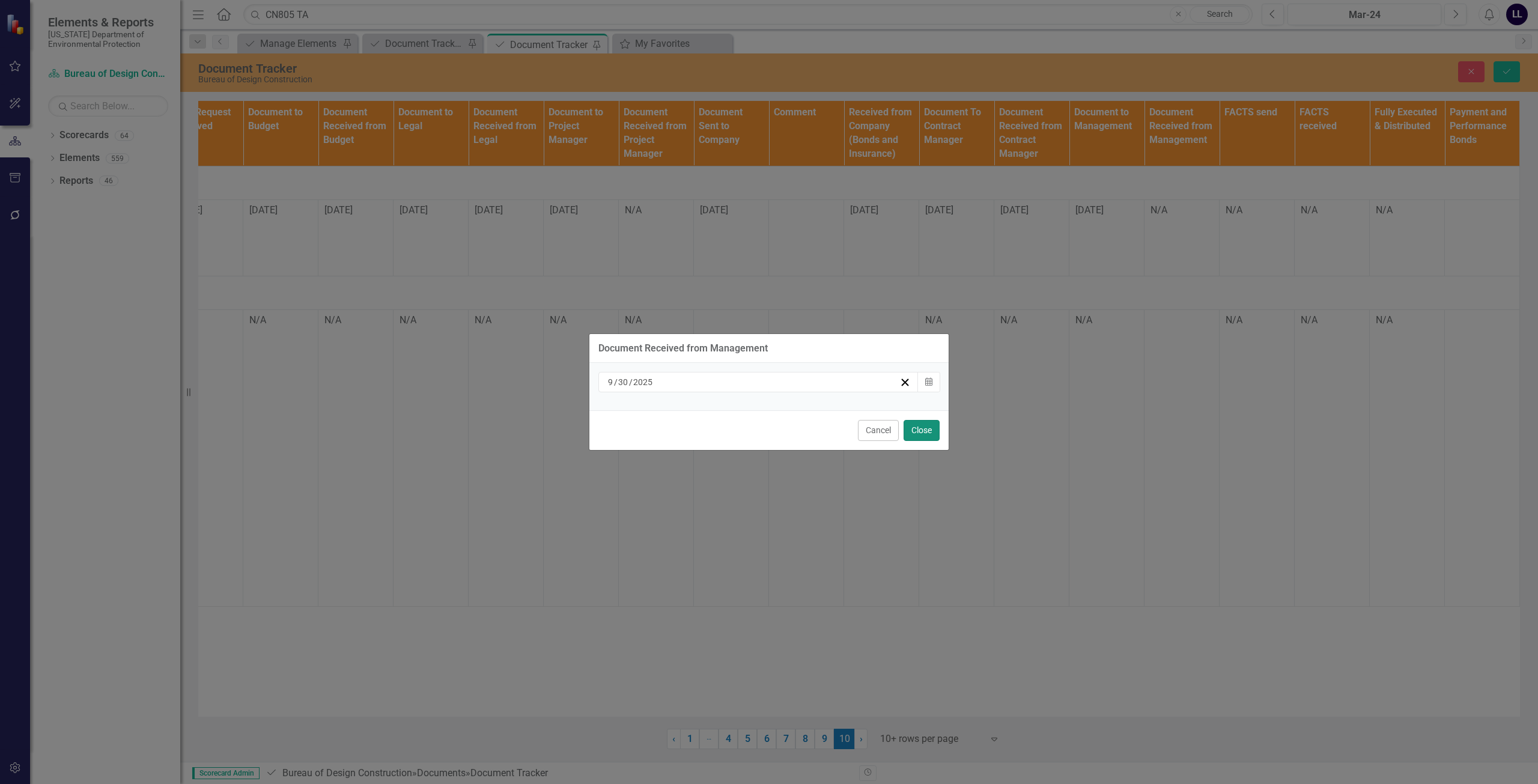
click at [919, 429] on button "Close" at bounding box center [922, 430] width 36 height 21
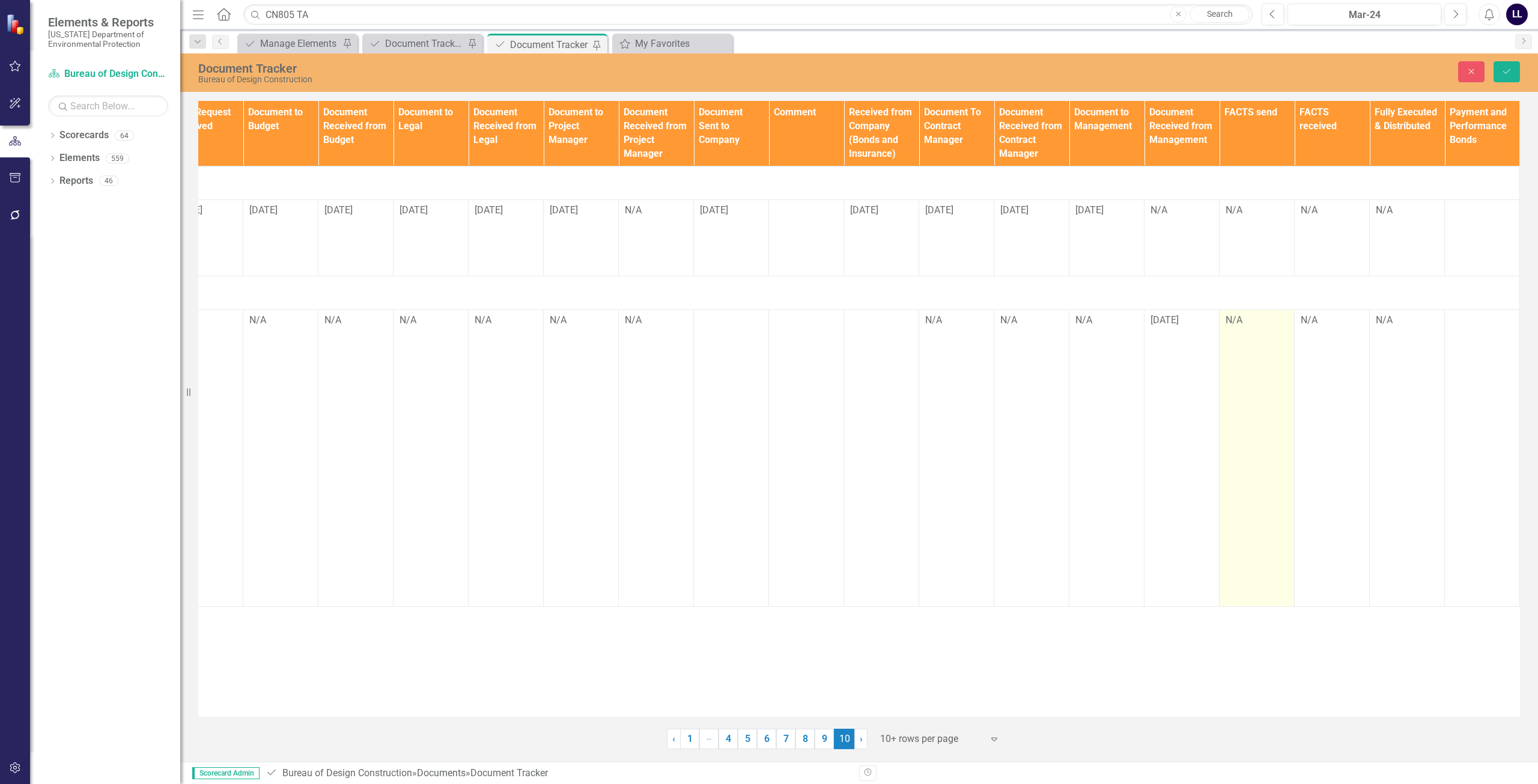
click at [1254, 329] on td "N/A" at bounding box center [1256, 458] width 75 height 297
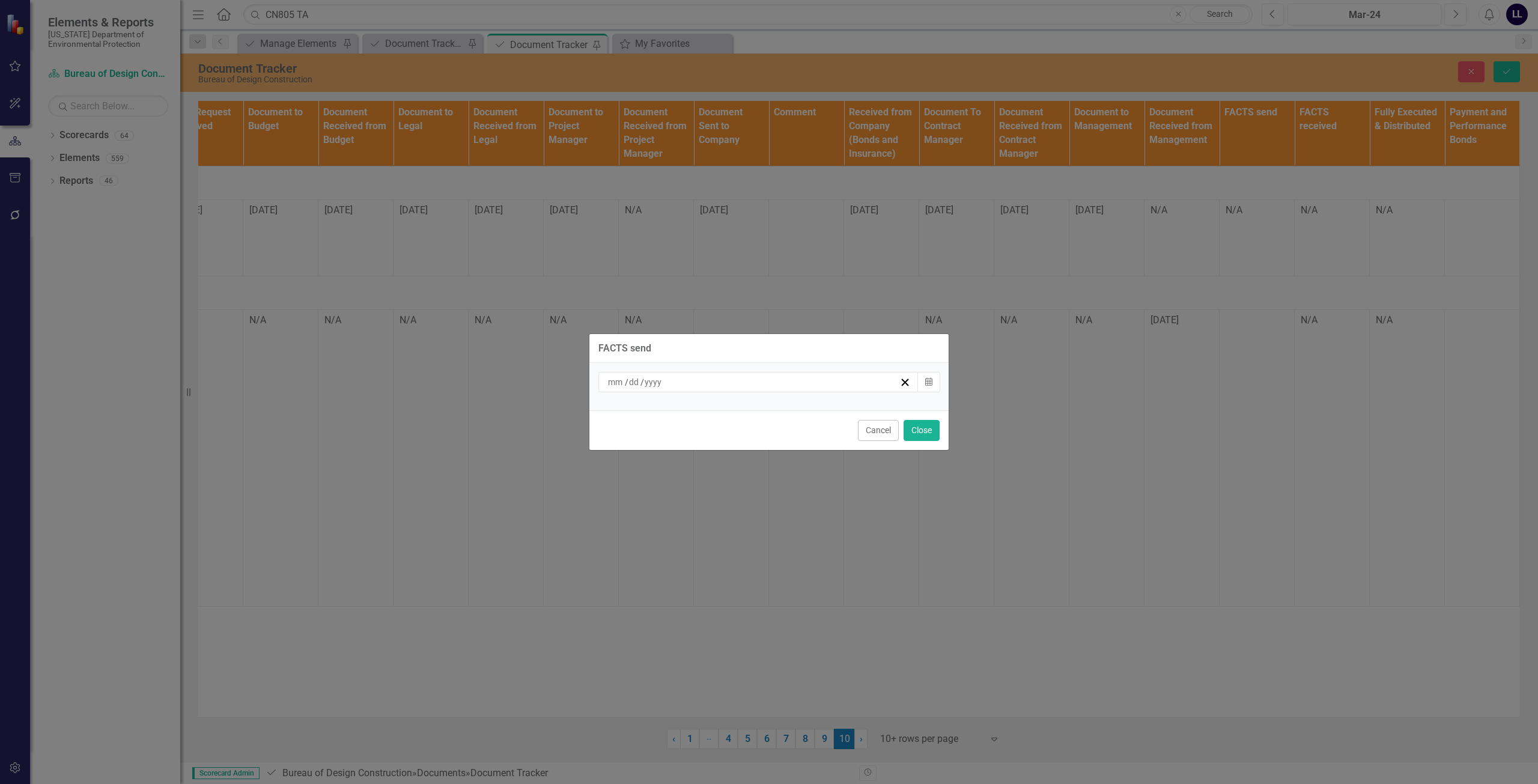
click at [788, 385] on div "/ /" at bounding box center [752, 382] width 293 height 12
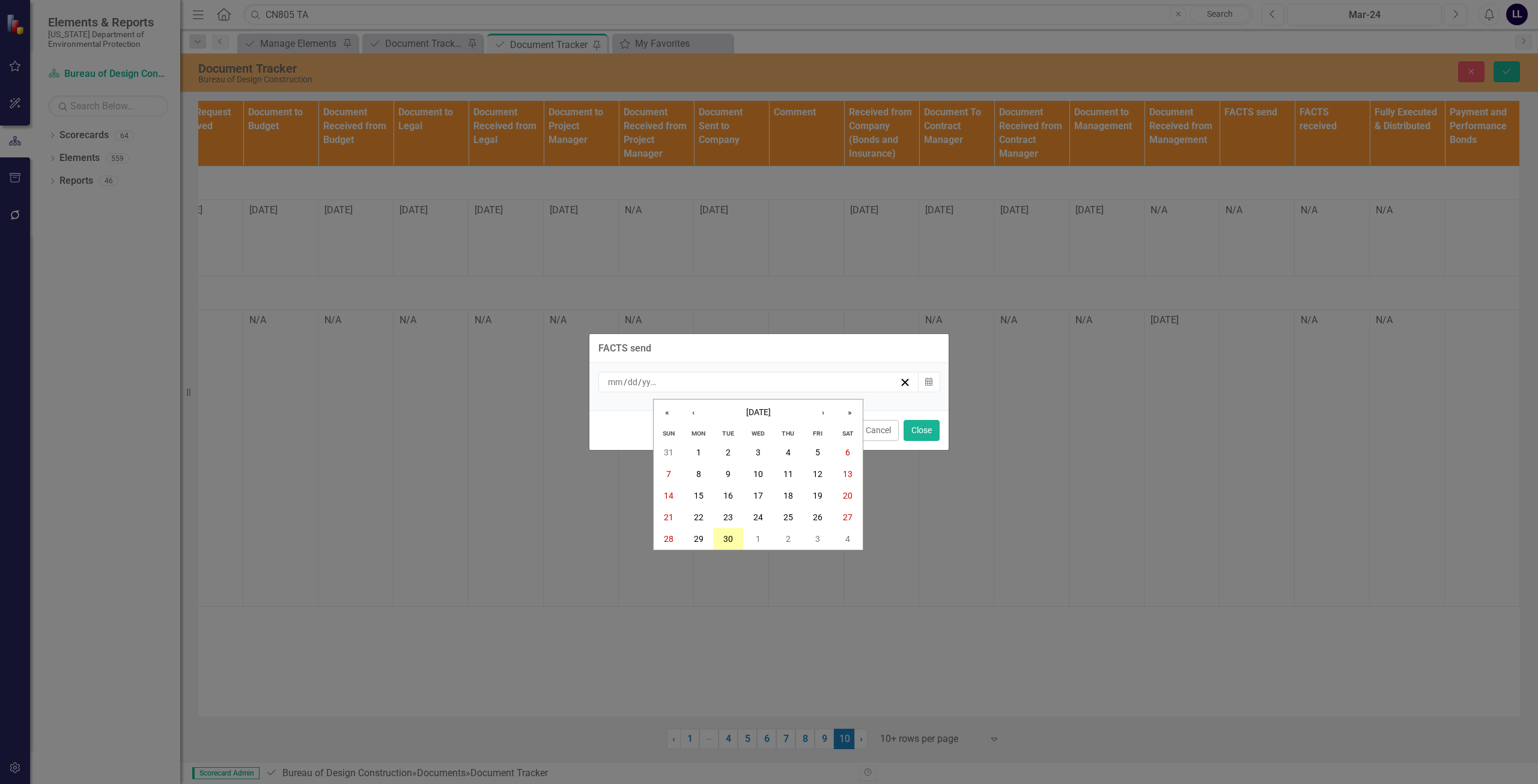
click at [726, 540] on abbr "30" at bounding box center [728, 538] width 9 height 9
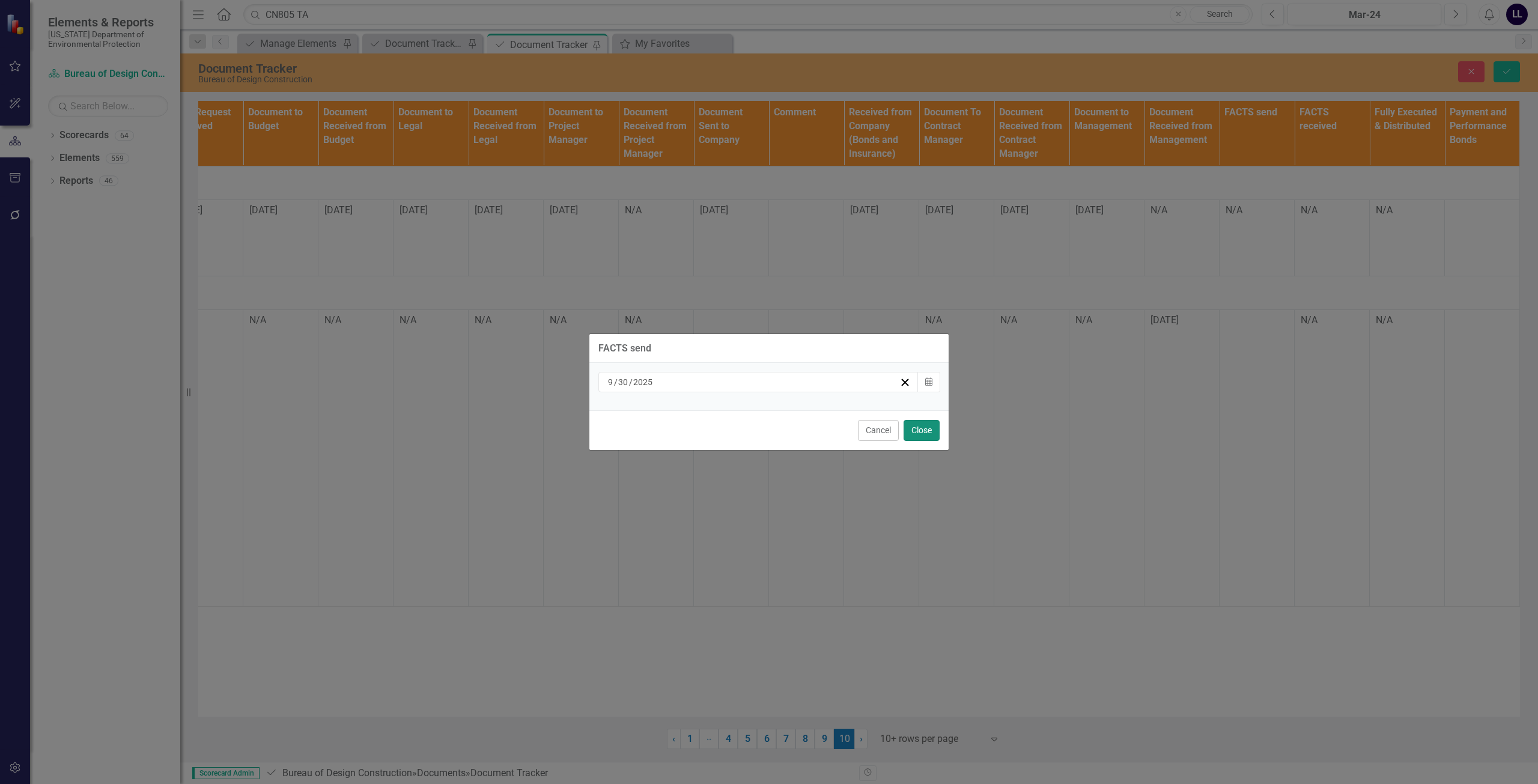
click at [918, 425] on button "Close" at bounding box center [922, 430] width 36 height 21
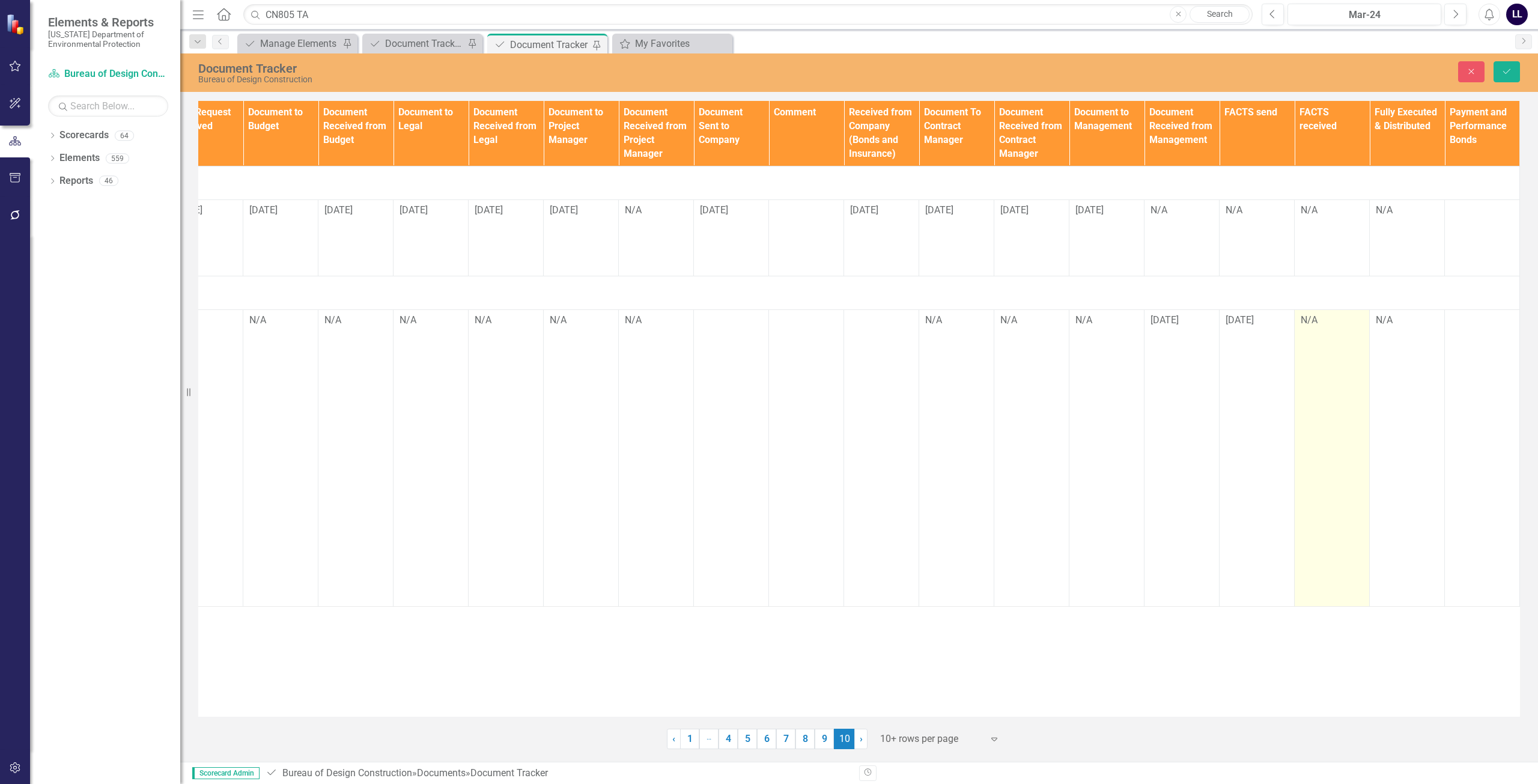
click at [1331, 324] on div "N/A" at bounding box center [1332, 320] width 63 height 14
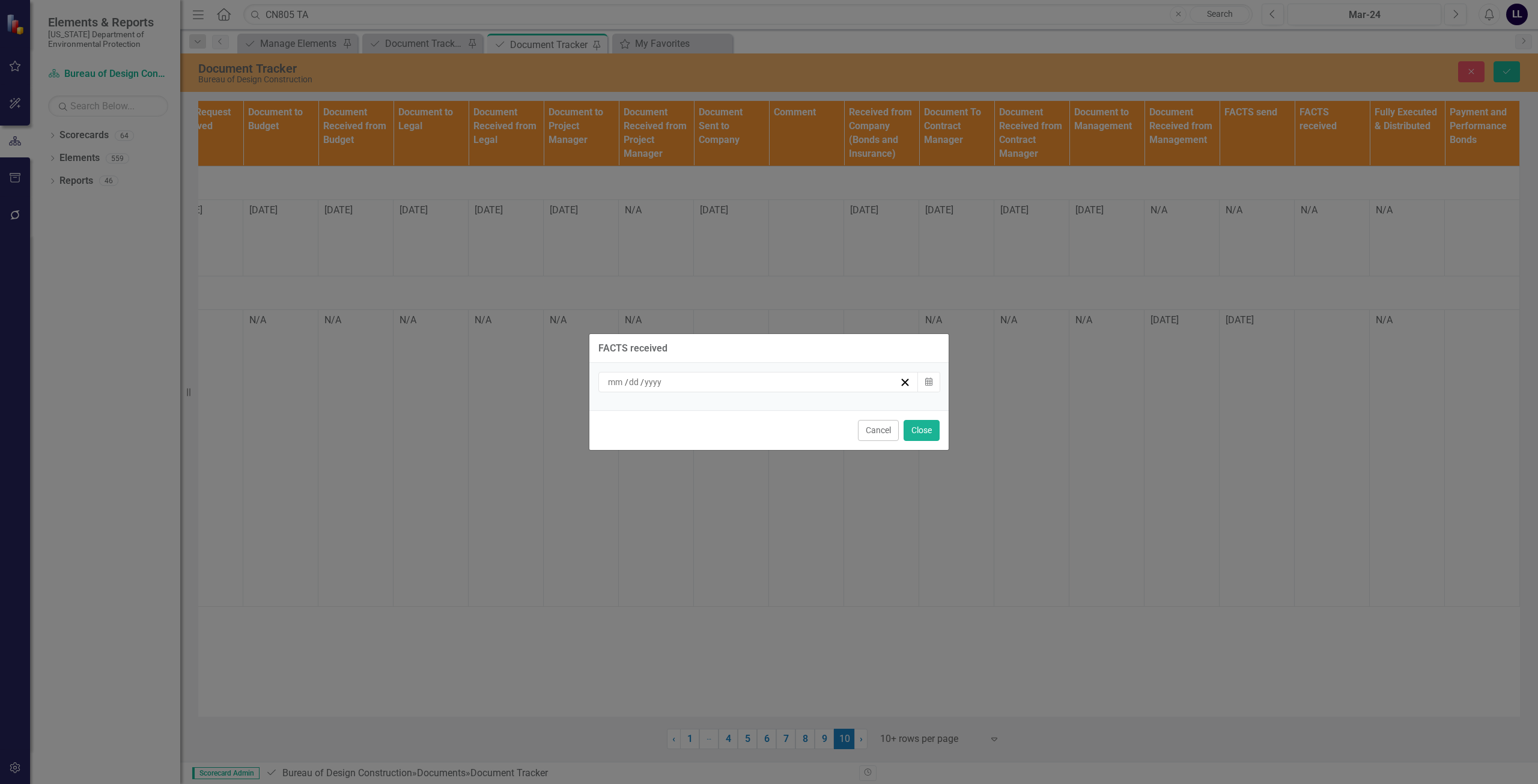
click at [765, 384] on div "/ /" at bounding box center [752, 382] width 293 height 12
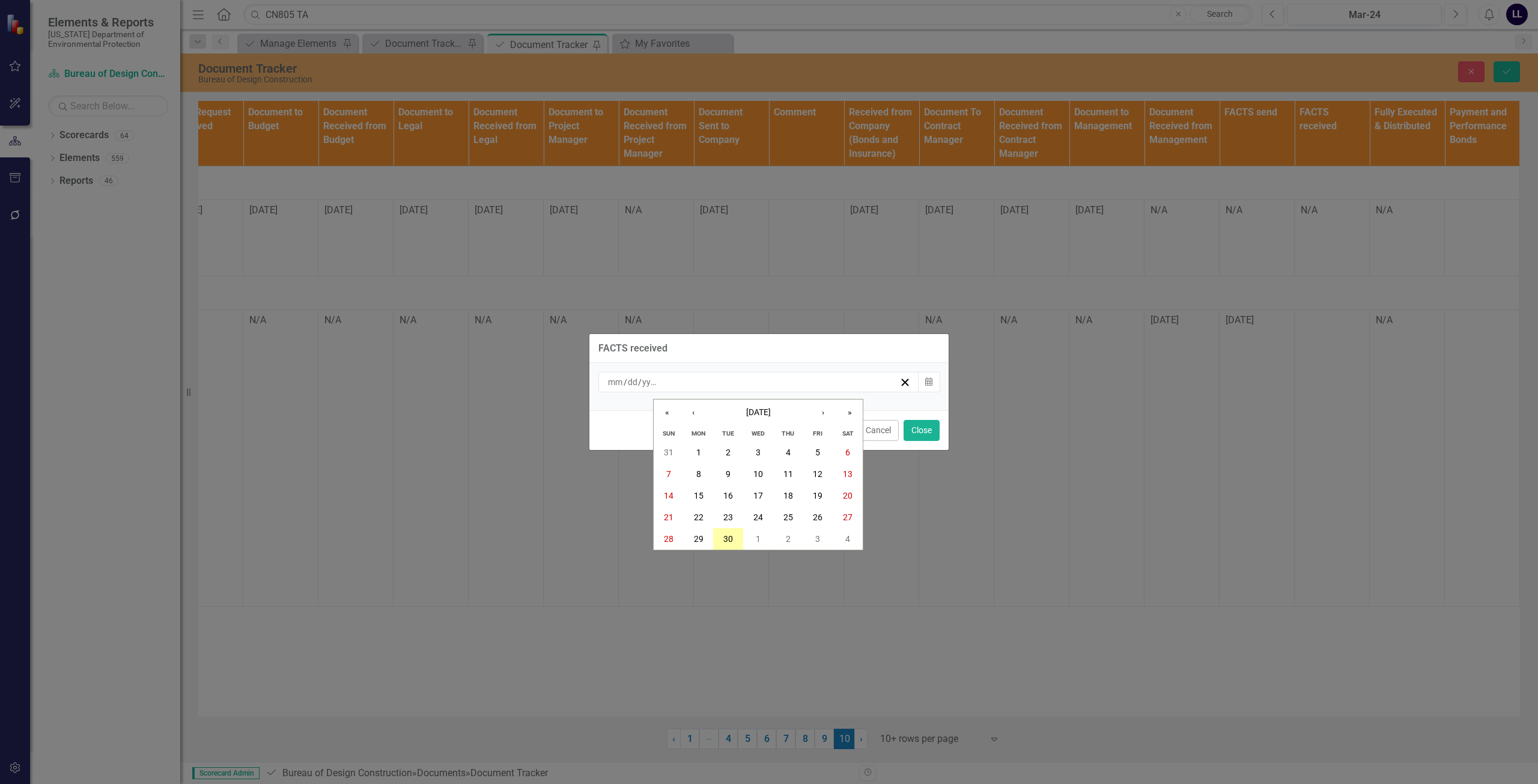
click at [730, 536] on abbr "30" at bounding box center [728, 538] width 9 height 9
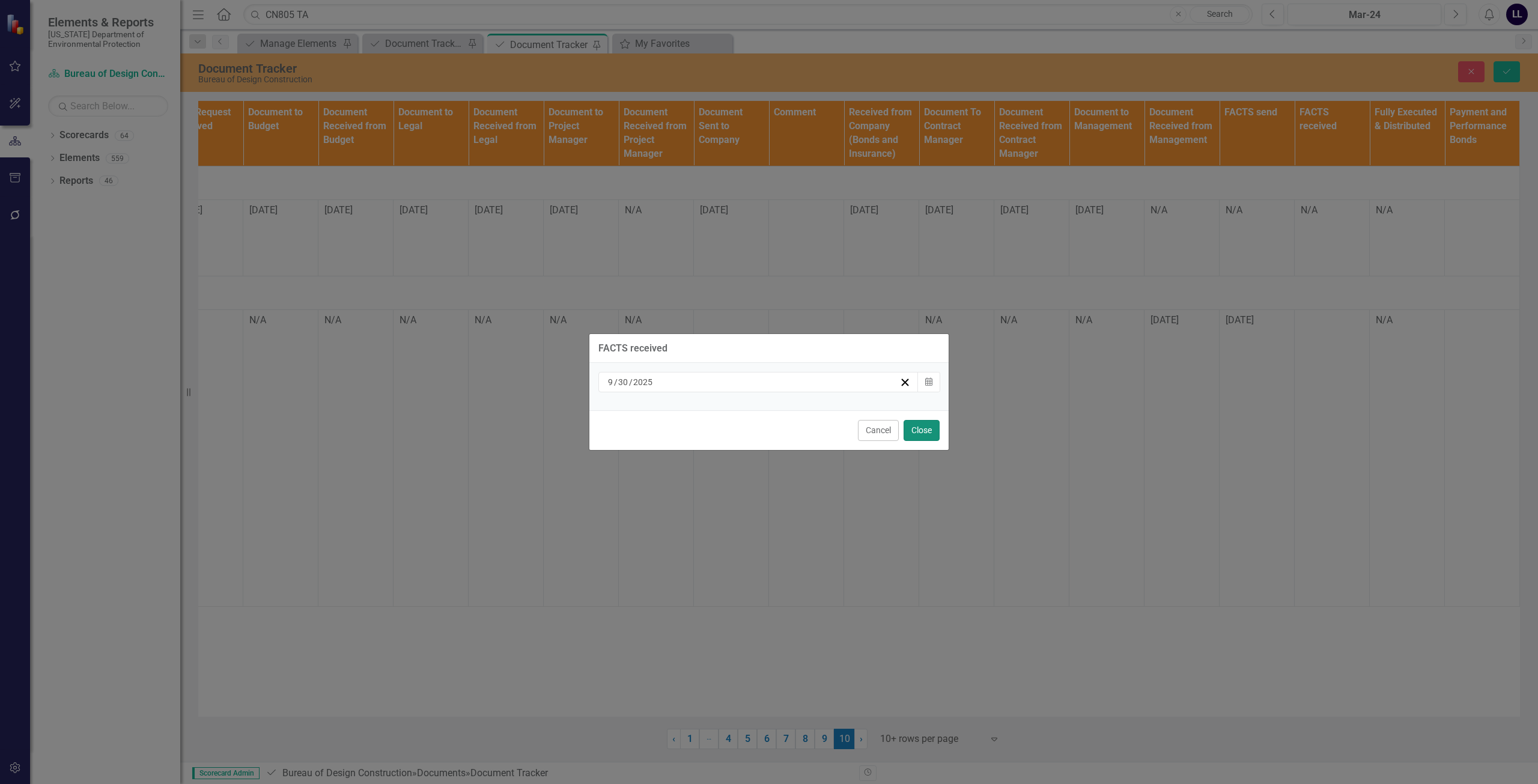
click at [923, 433] on button "Close" at bounding box center [922, 430] width 36 height 21
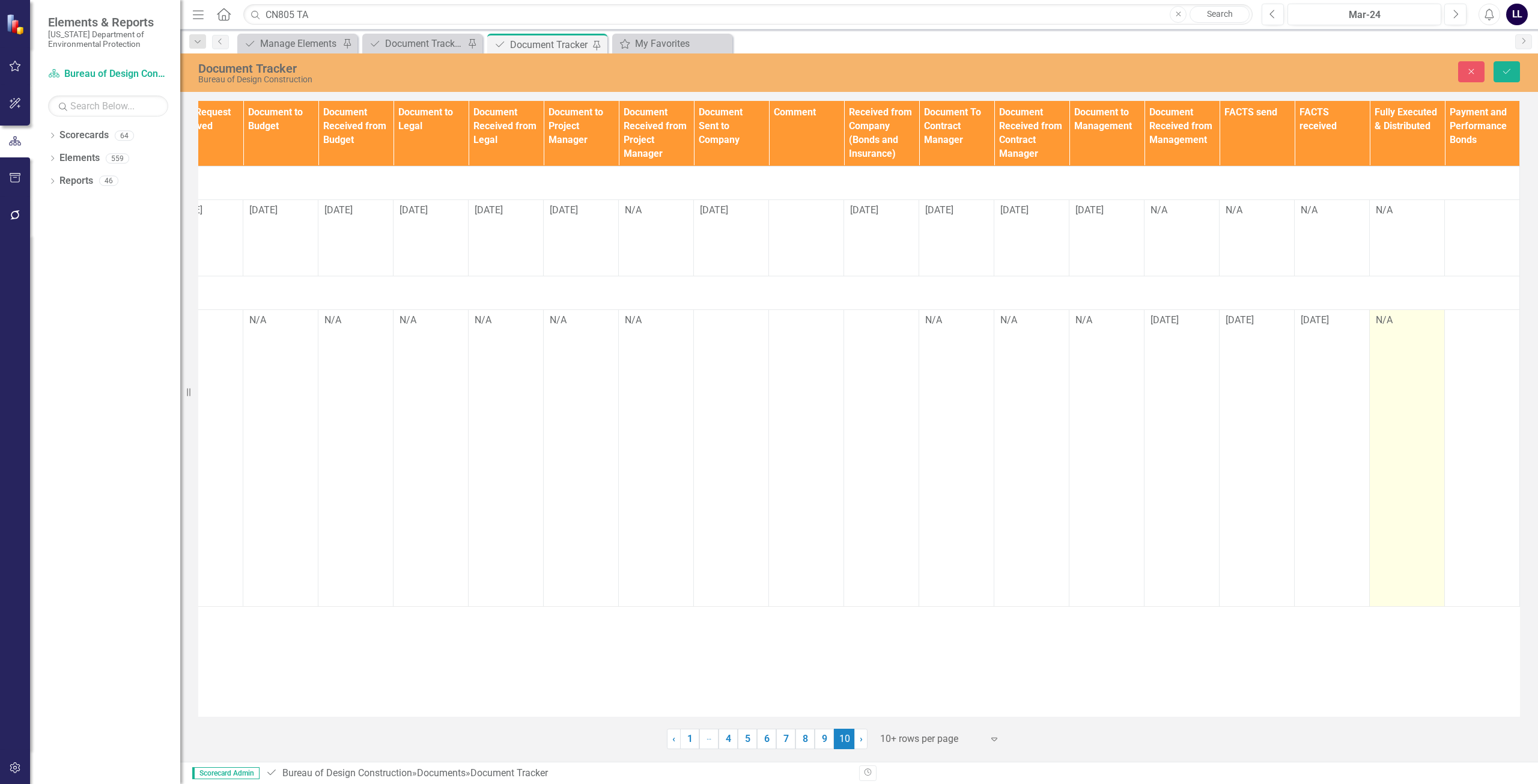
click at [1404, 319] on div "N/A" at bounding box center [1407, 320] width 63 height 14
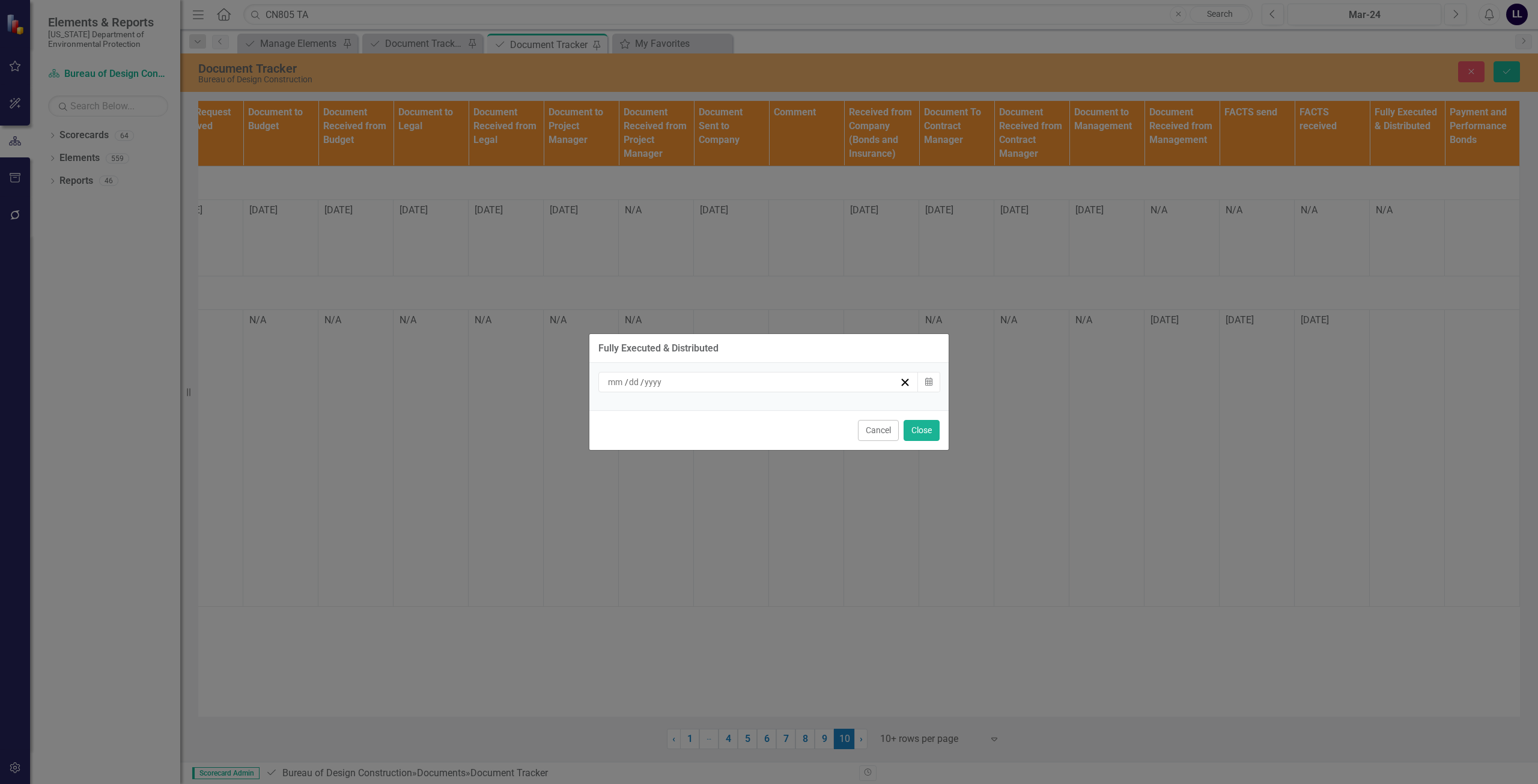
click at [754, 383] on div "/ /" at bounding box center [752, 382] width 293 height 12
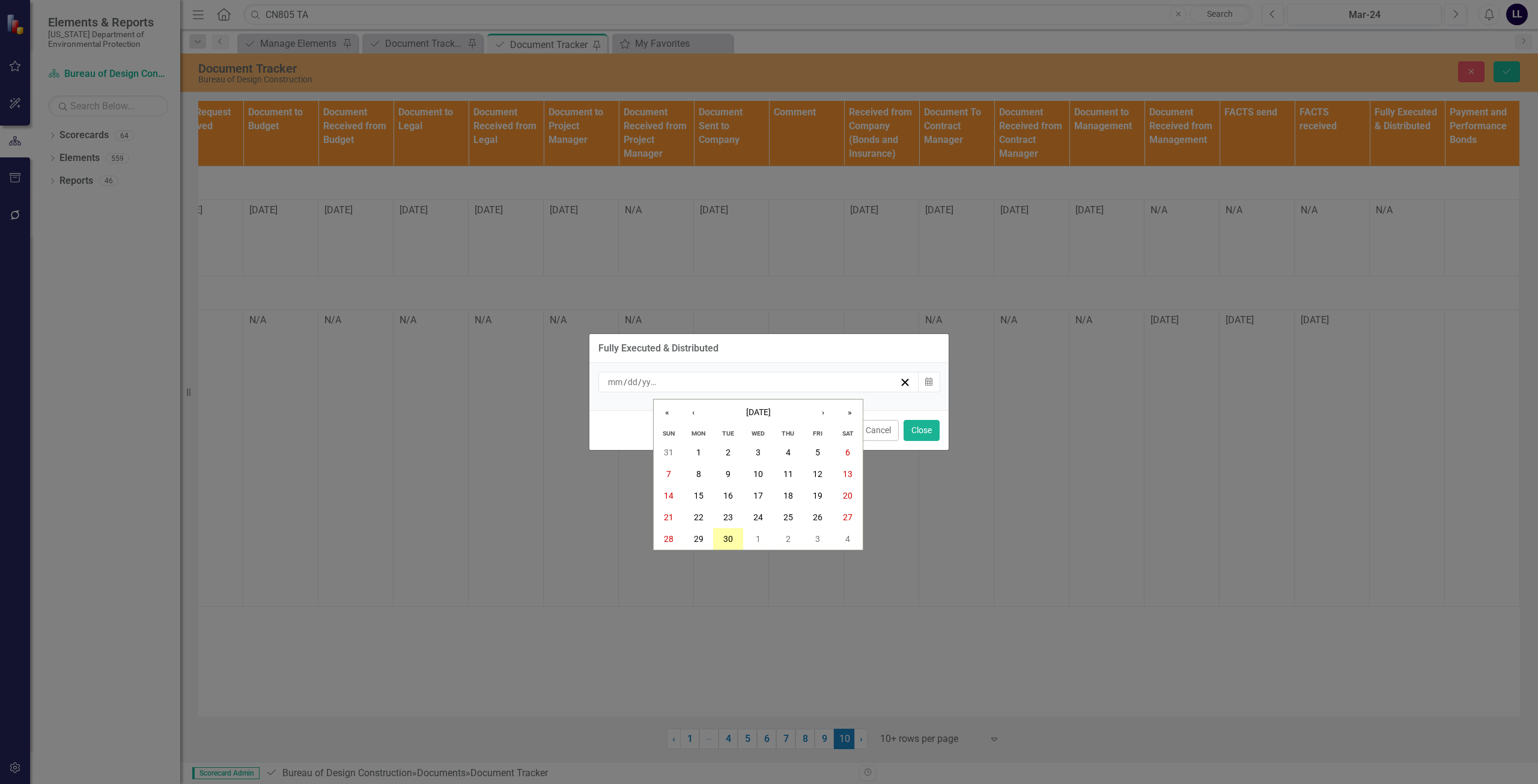
click at [722, 540] on button "30" at bounding box center [728, 539] width 30 height 22
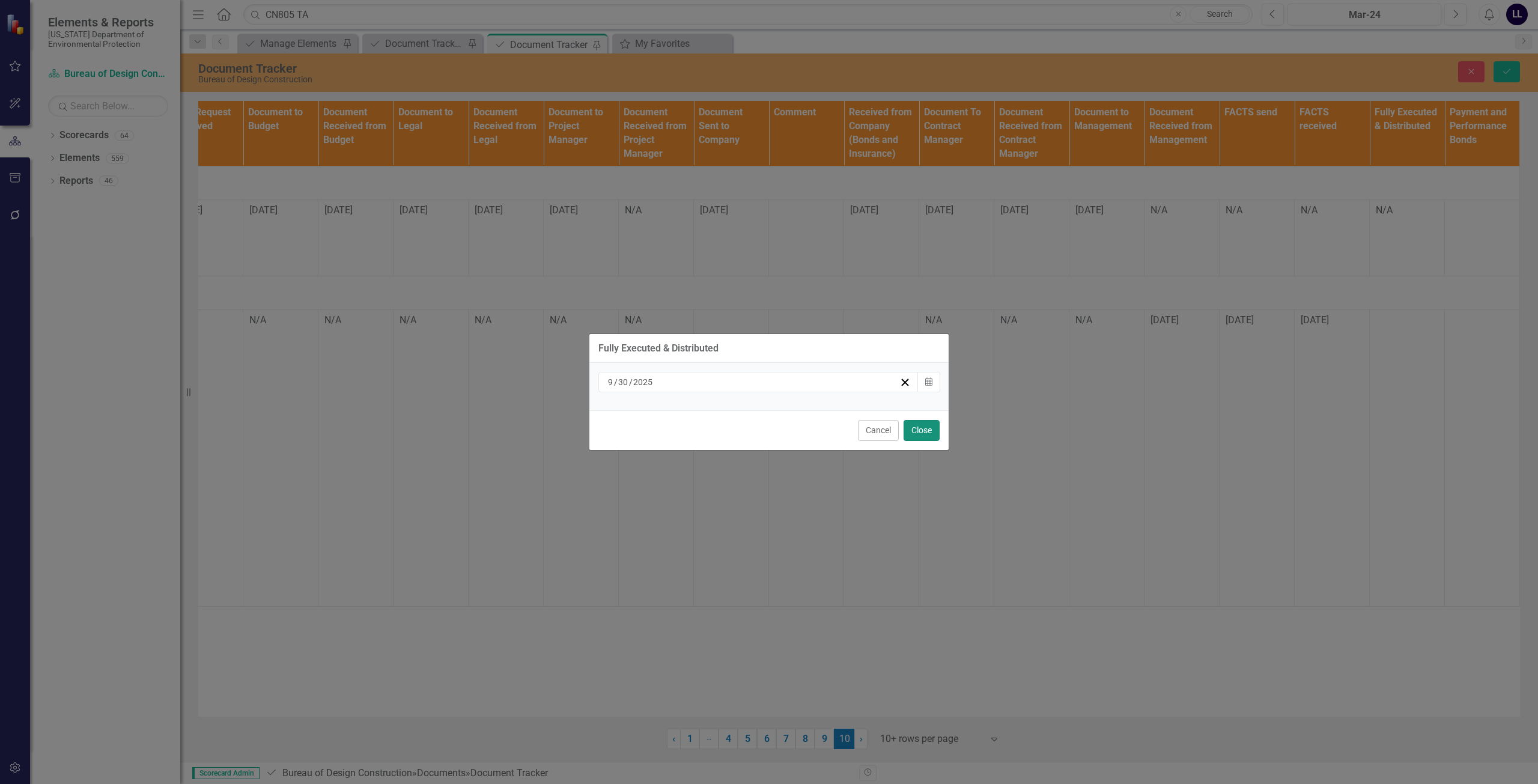
click at [930, 431] on button "Close" at bounding box center [922, 430] width 36 height 21
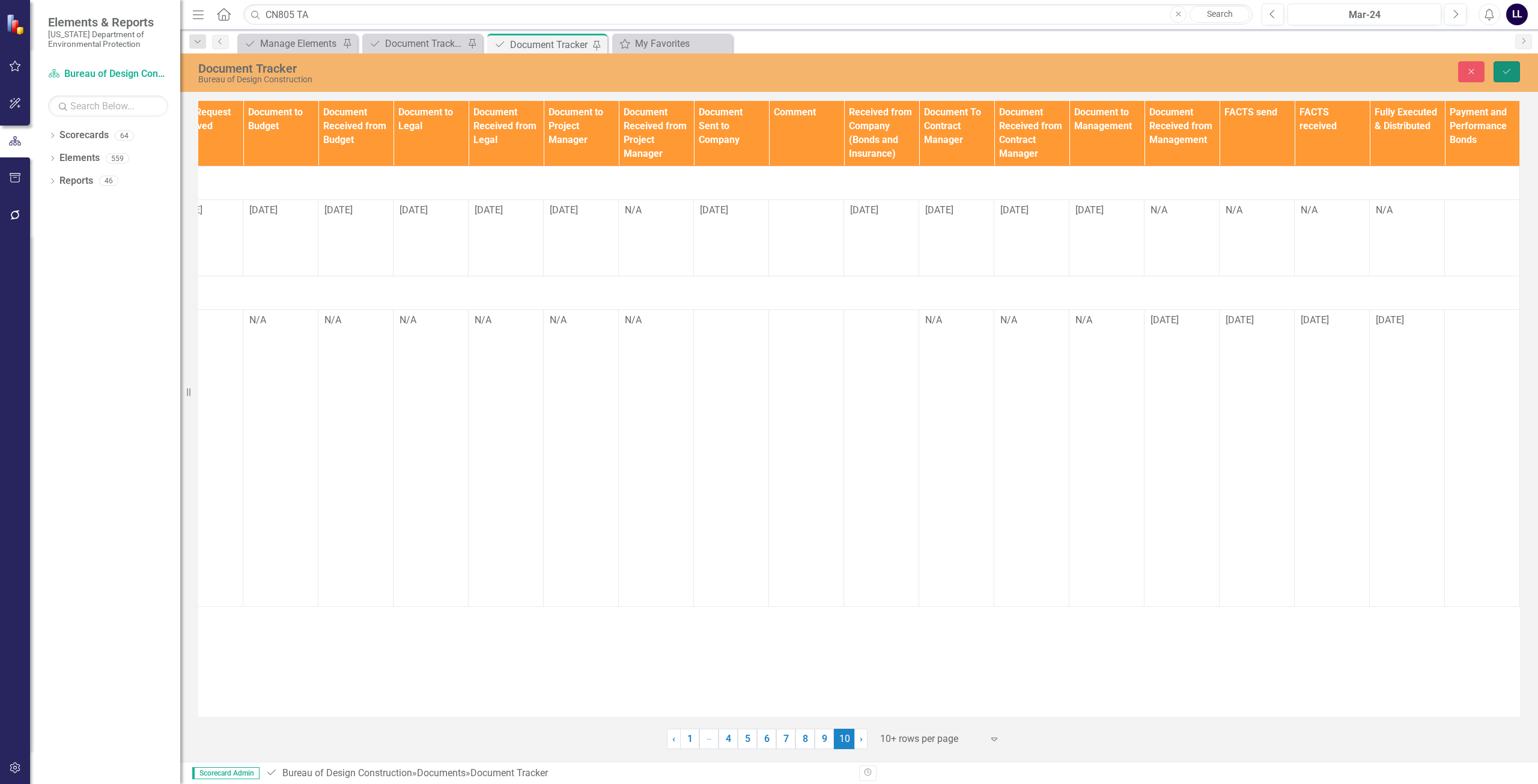
click at [1509, 73] on icon "Save" at bounding box center [1507, 71] width 11 height 9
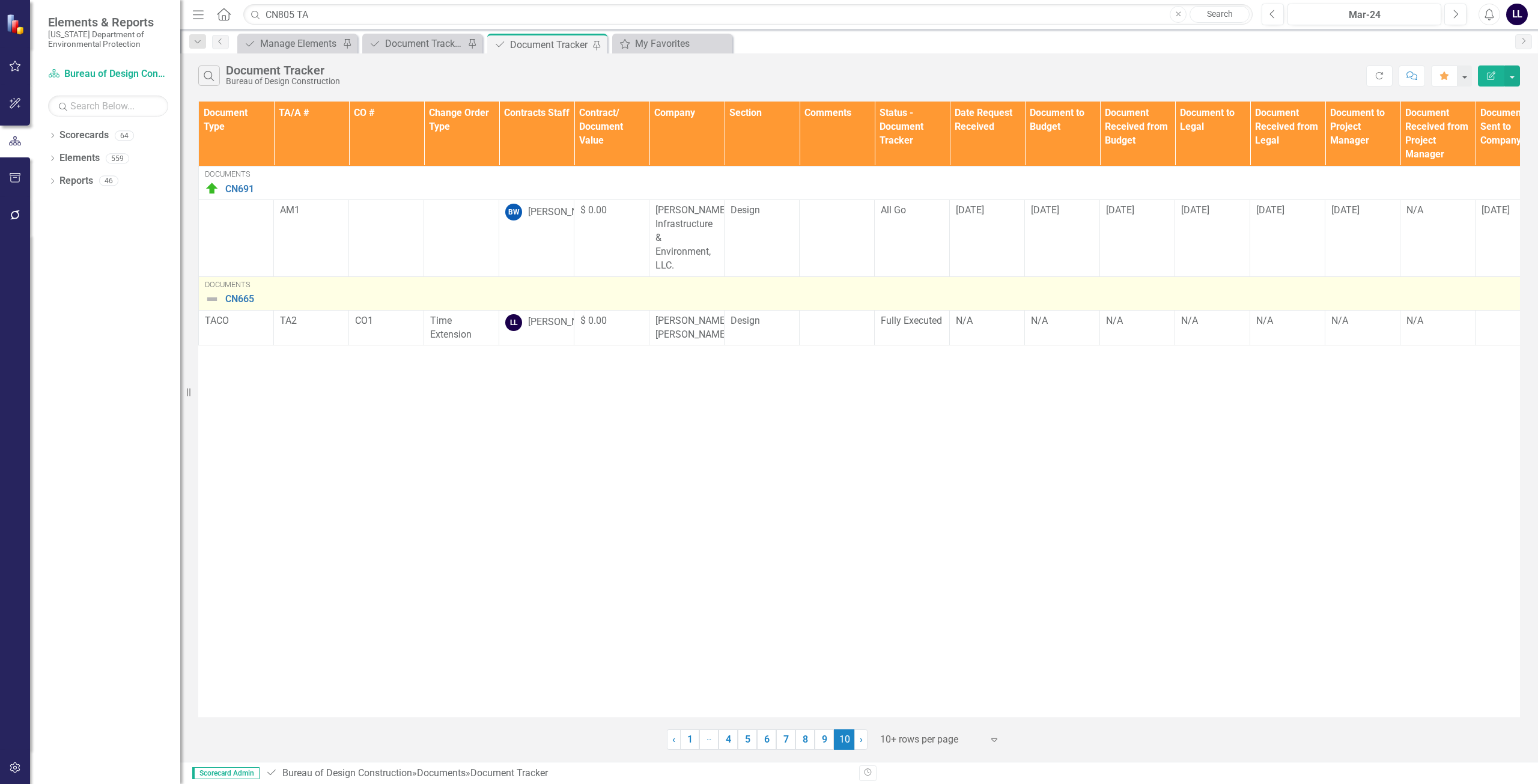
click at [214, 302] on img at bounding box center [212, 299] width 15 height 15
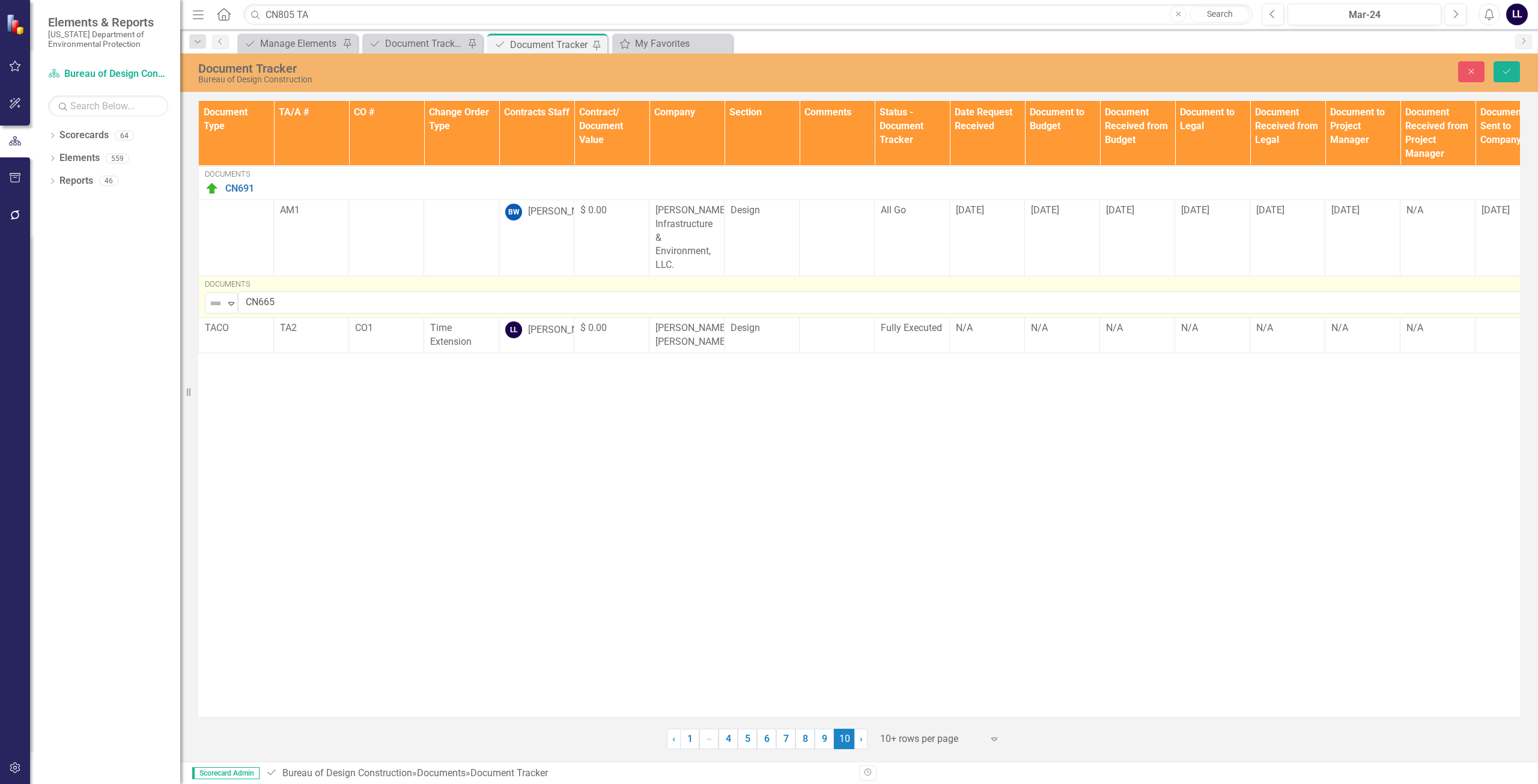
click at [214, 302] on img at bounding box center [216, 303] width 15 height 15
click at [258, 340] on div "Complete" at bounding box center [257, 344] width 40 height 14
click at [437, 505] on div "Document Type TA/A # CO # Change Order Type Contracts Staff Contract/ Document …" at bounding box center [859, 409] width 1322 height 615
click at [1516, 73] on button "Save" at bounding box center [1507, 71] width 26 height 21
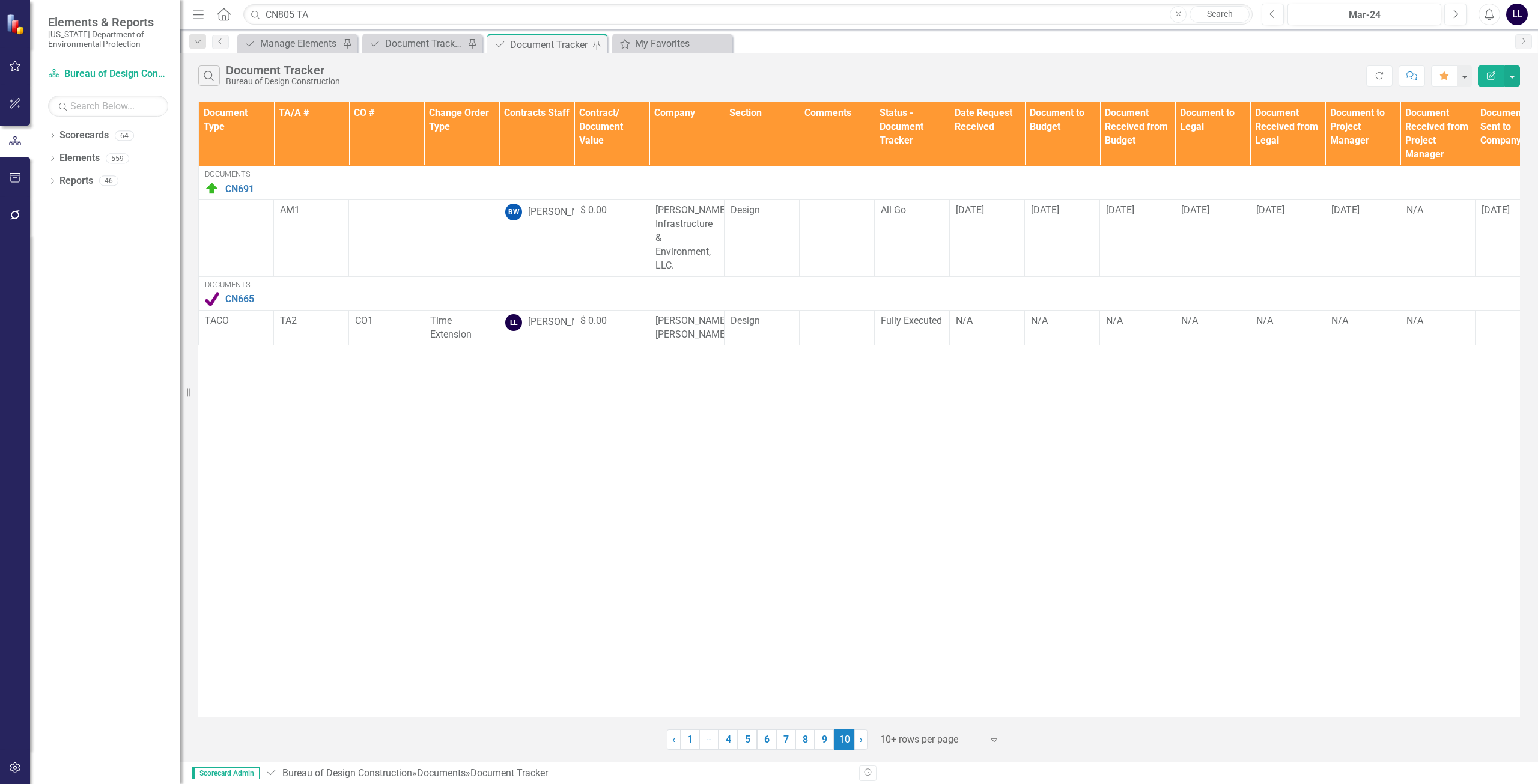
click at [442, 512] on div "Document Type TA/A # CO # Change Order Type Contracts Staff Contract/ Document …" at bounding box center [859, 409] width 1322 height 615
